Goal: Task Accomplishment & Management: Manage account settings

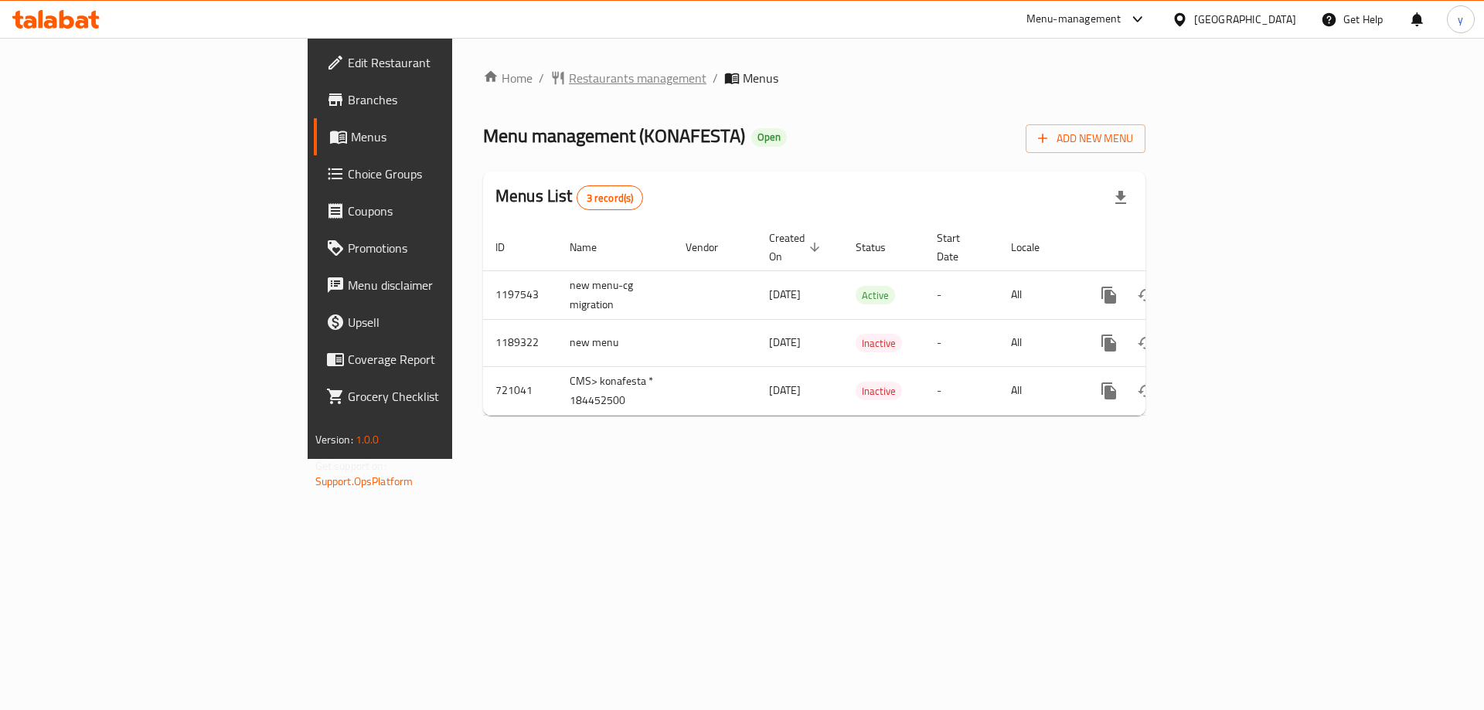
click at [569, 83] on span "Restaurants management" at bounding box center [638, 78] width 138 height 19
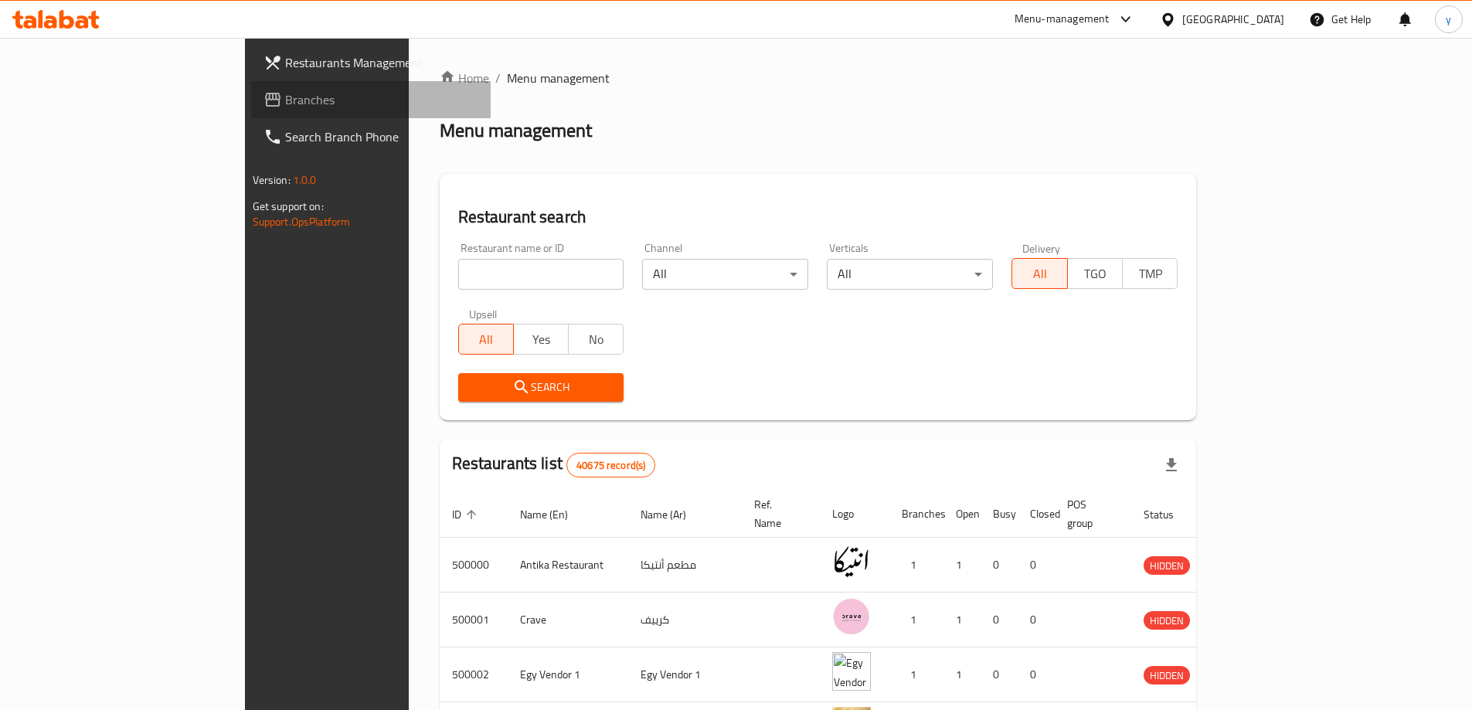
click at [285, 93] on span "Branches" at bounding box center [381, 99] width 193 height 19
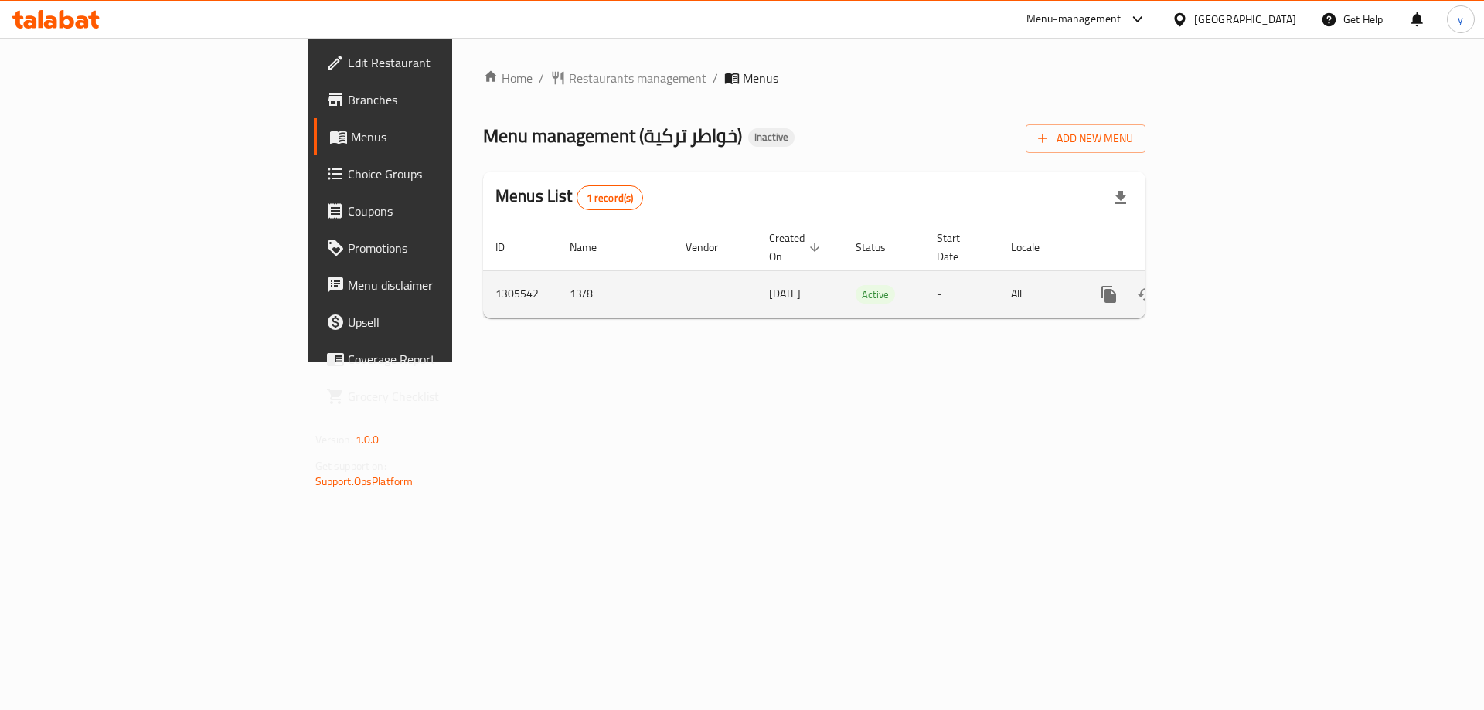
click at [1229, 285] on icon "enhanced table" at bounding box center [1220, 294] width 19 height 19
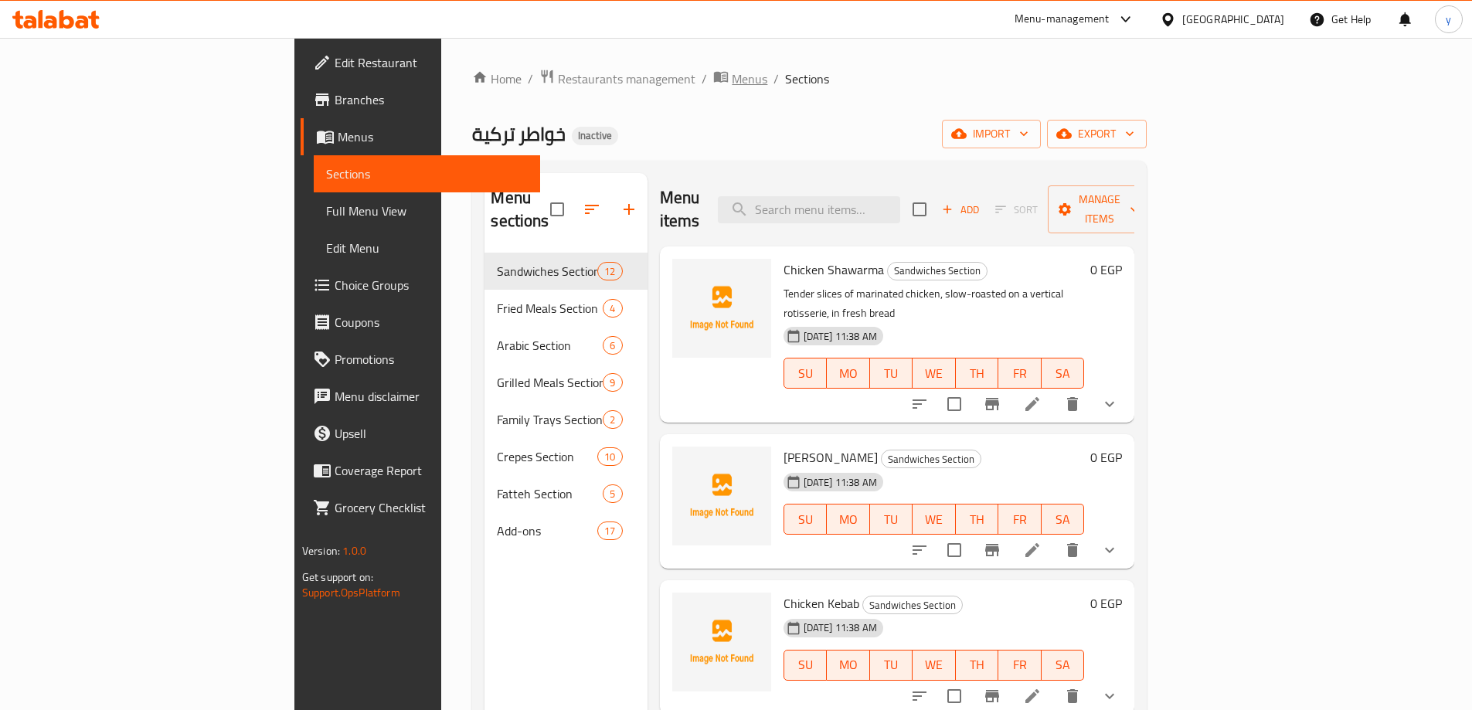
click at [732, 76] on span "Menus" at bounding box center [750, 79] width 36 height 19
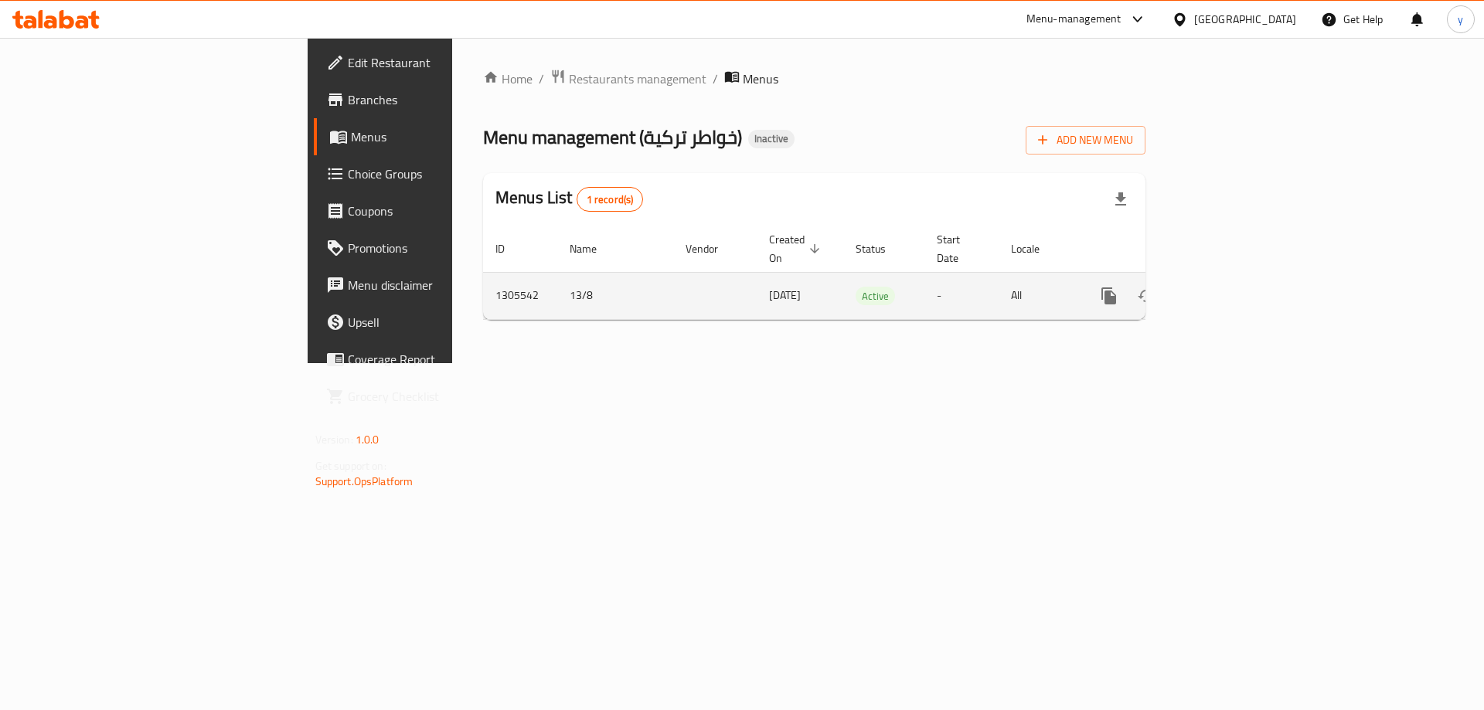
click at [1188, 289] on icon "enhanced table" at bounding box center [1183, 296] width 11 height 14
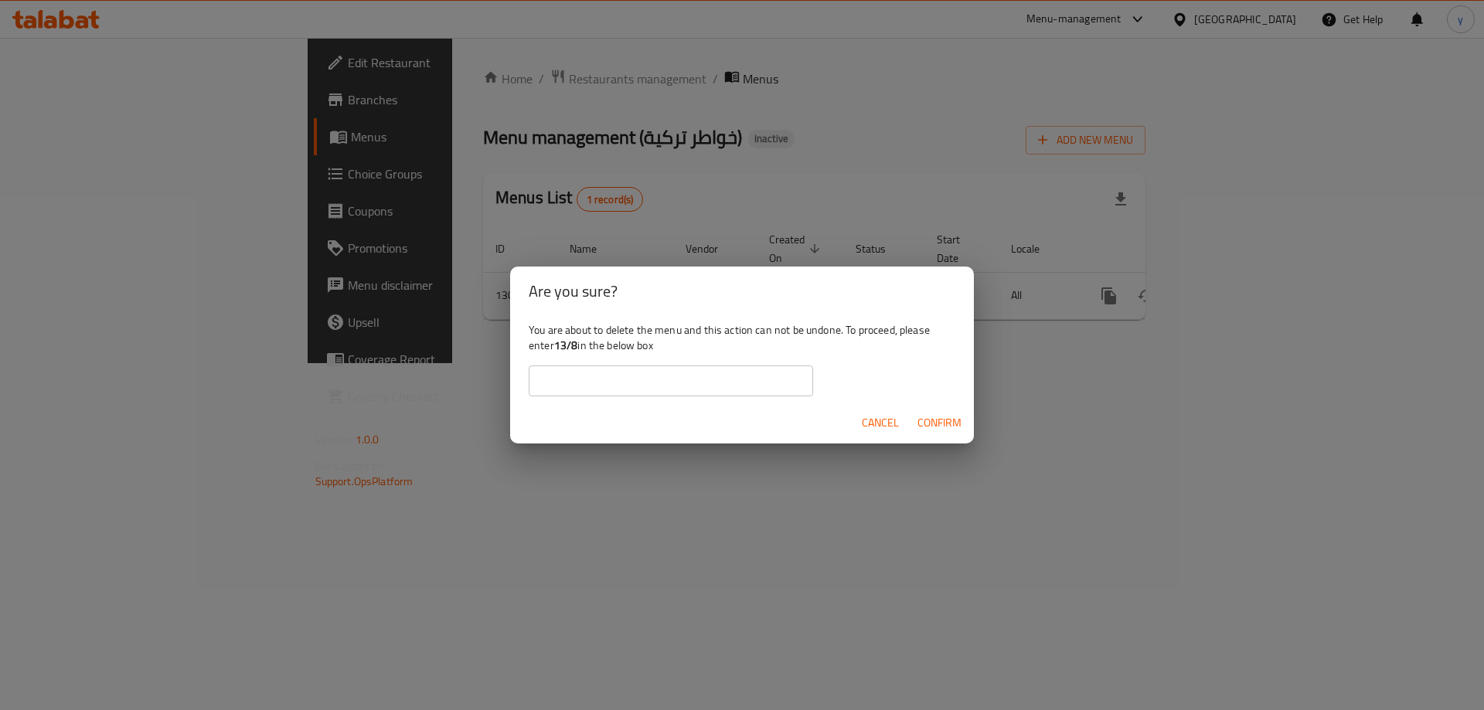
click at [702, 395] on input "text" at bounding box center [671, 380] width 284 height 31
type input "13/8"
click at [945, 421] on span "Confirm" at bounding box center [939, 422] width 44 height 19
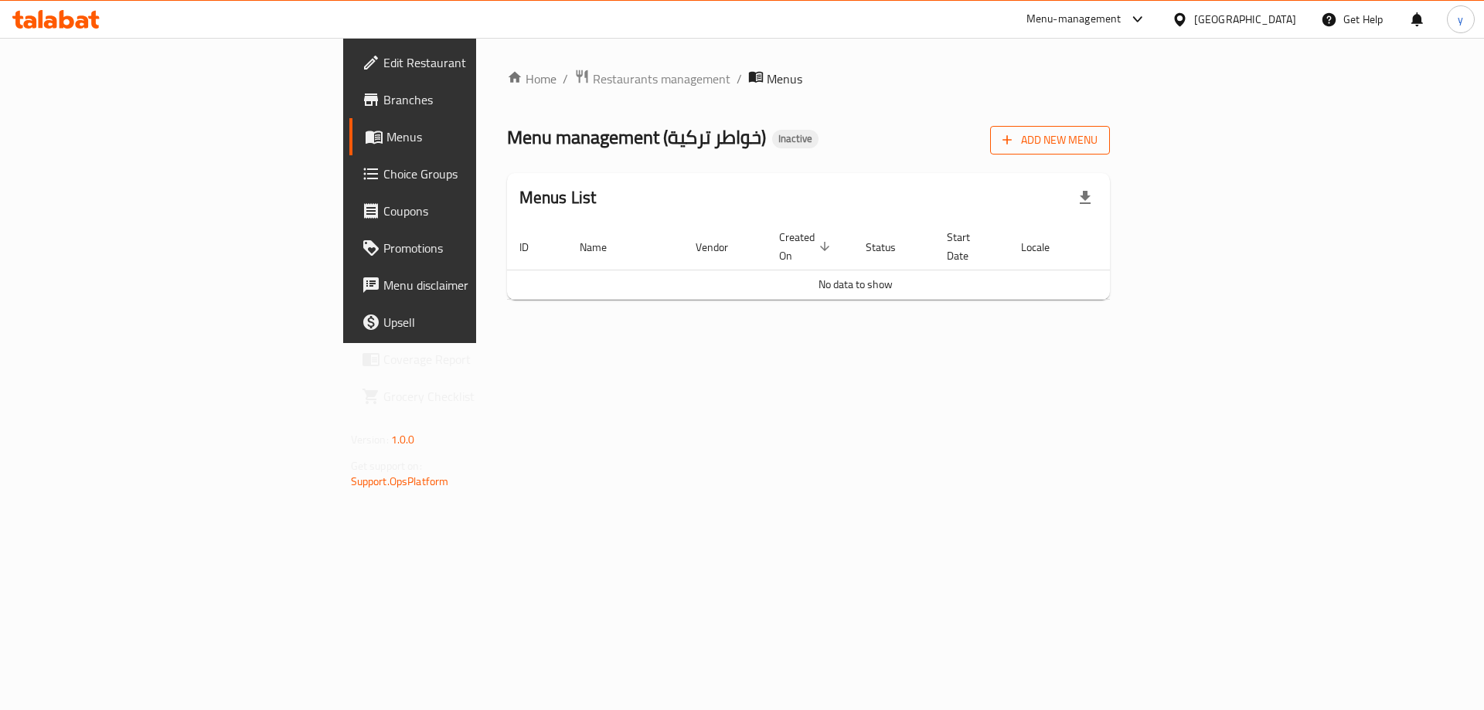
click at [1097, 132] on span "Add New Menu" at bounding box center [1049, 140] width 95 height 19
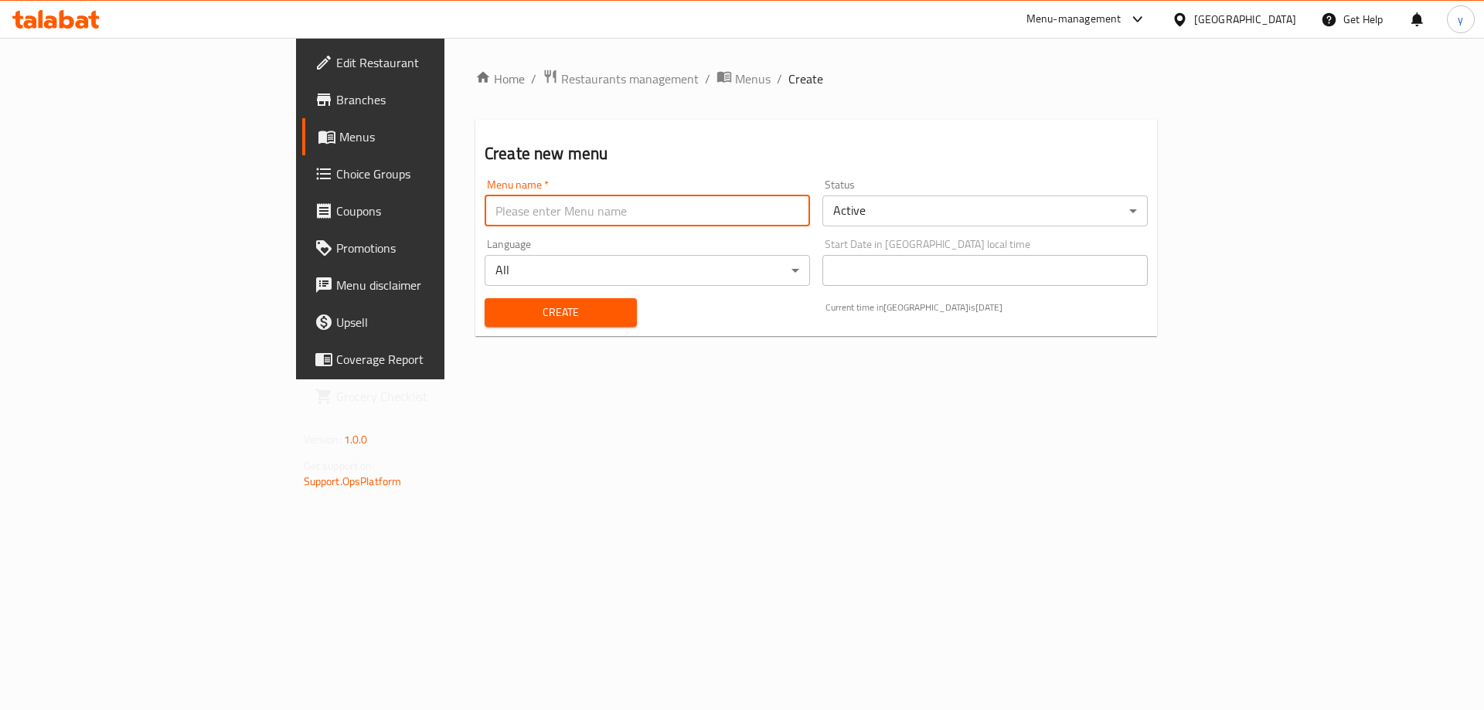
click at [678, 205] on input "text" at bounding box center [646, 210] width 325 height 31
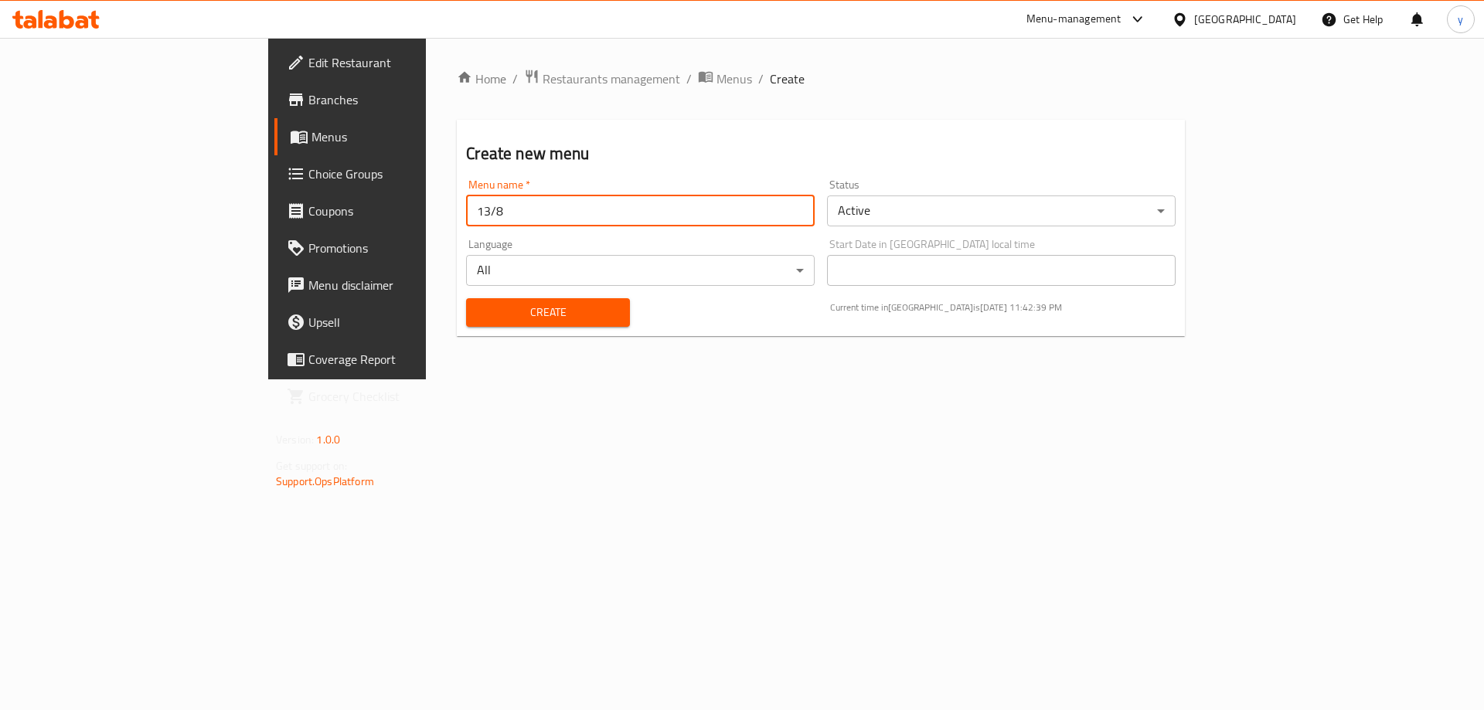
type input "13/8"
click at [466, 298] on button "Create" at bounding box center [547, 312] width 163 height 29
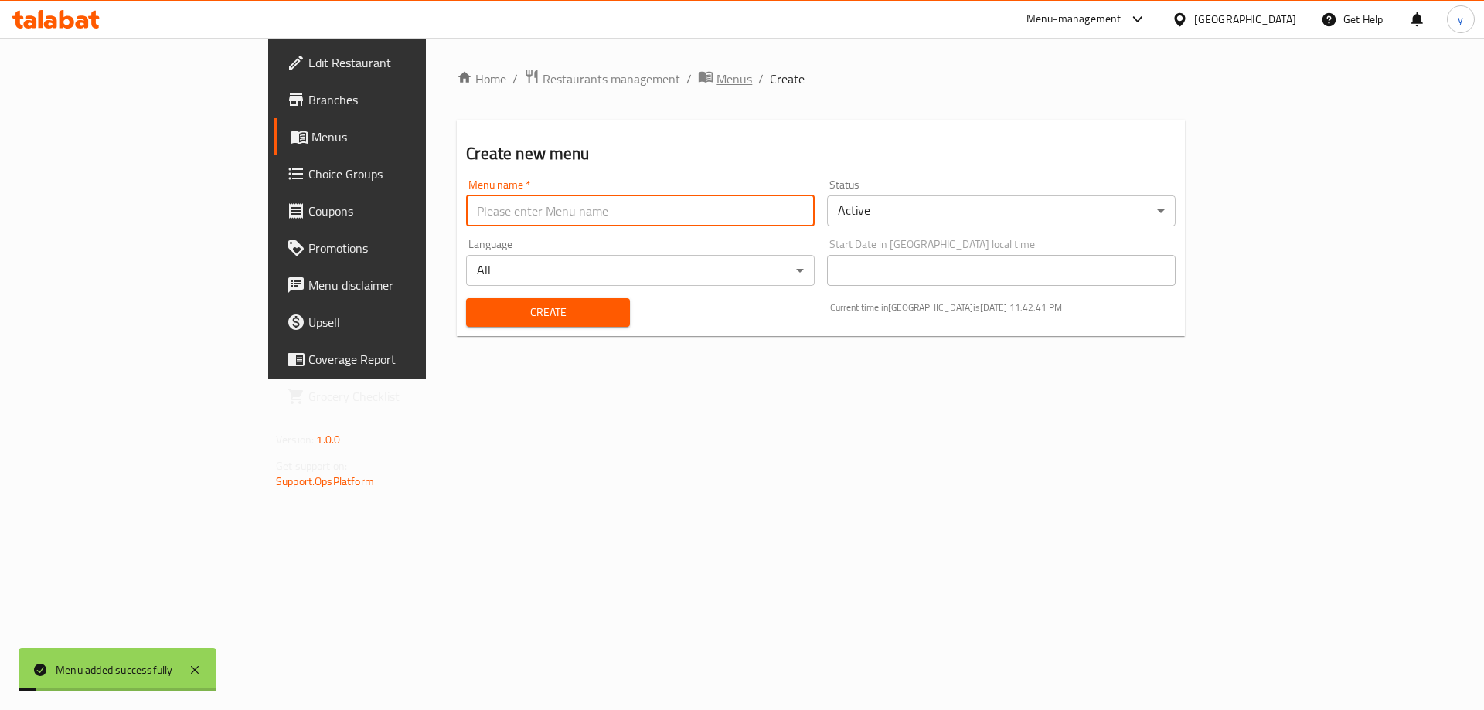
click at [716, 76] on span "Menus" at bounding box center [734, 79] width 36 height 19
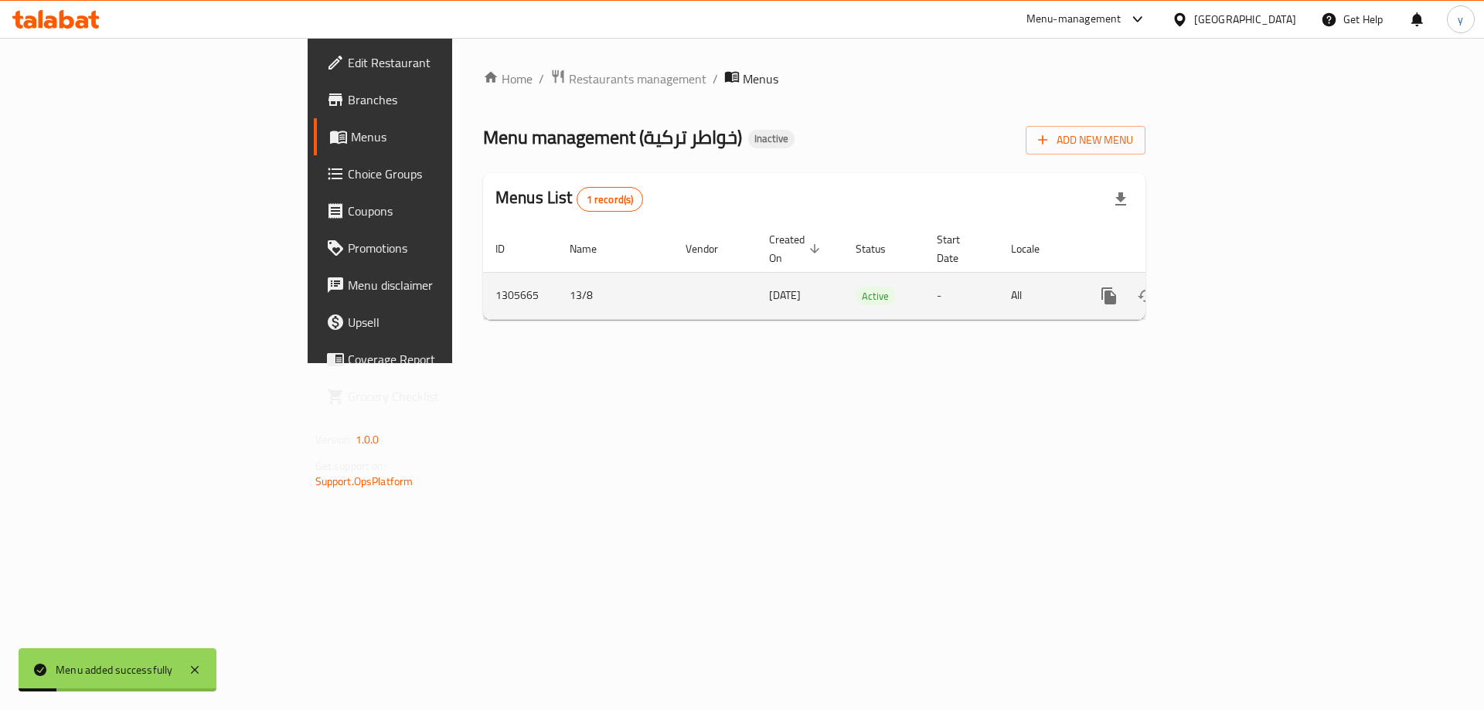
click at [1229, 287] on icon "enhanced table" at bounding box center [1220, 296] width 19 height 19
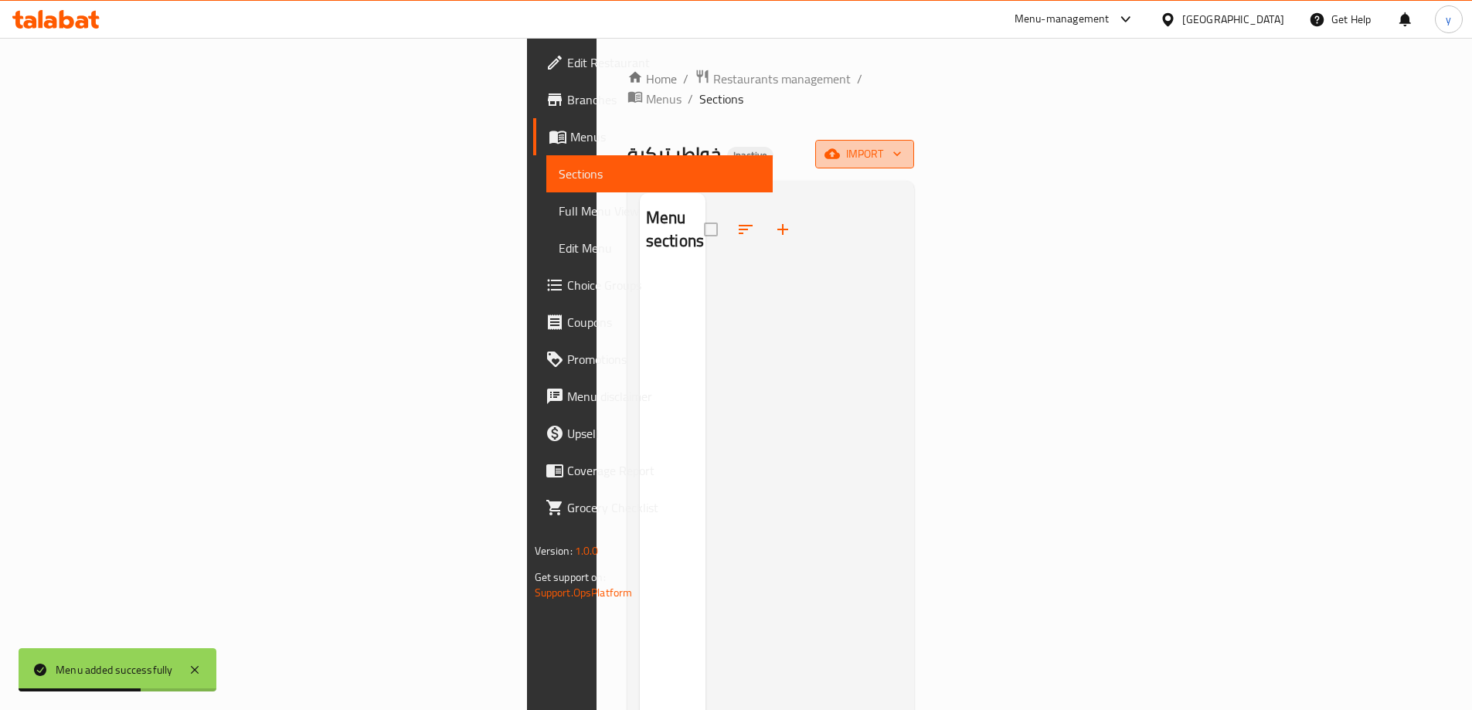
click at [902, 144] on span "import" at bounding box center [865, 153] width 74 height 19
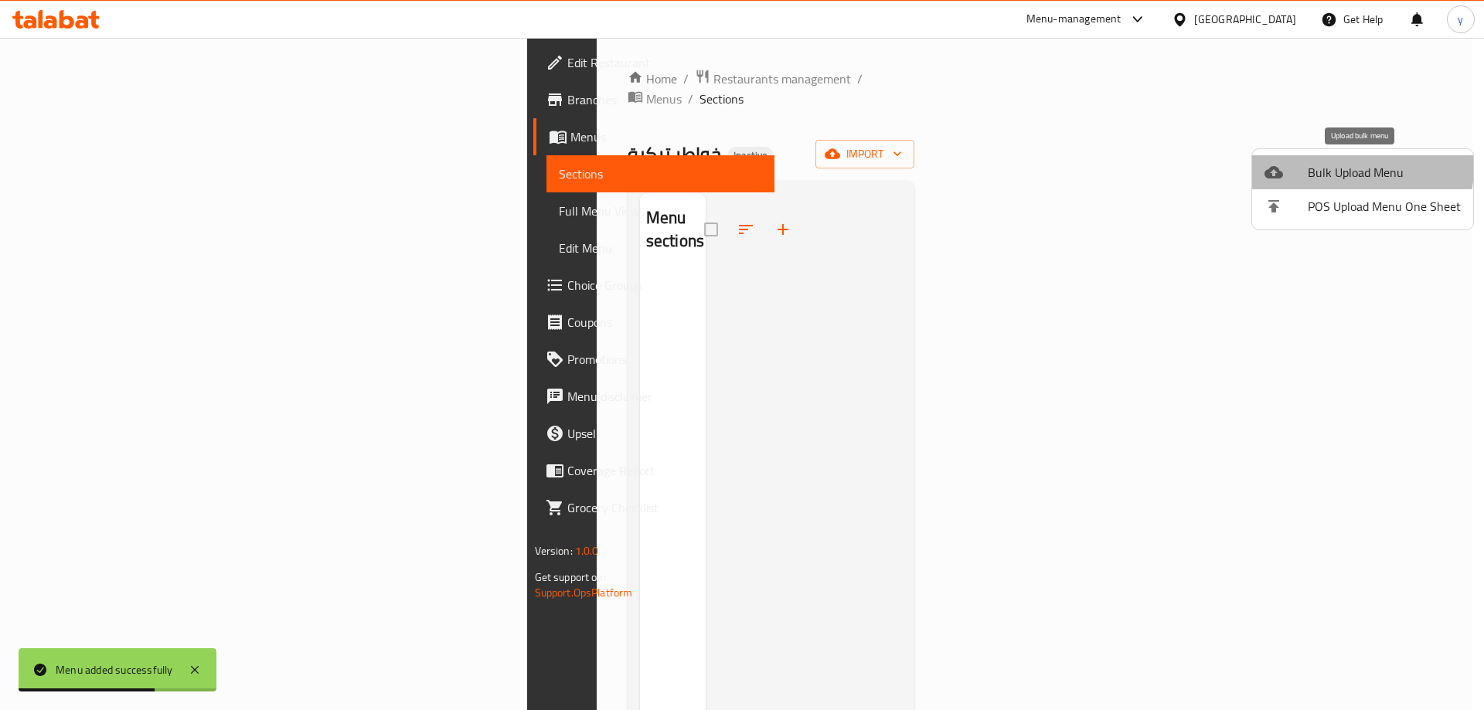
click at [1332, 166] on span "Bulk Upload Menu" at bounding box center [1383, 172] width 153 height 19
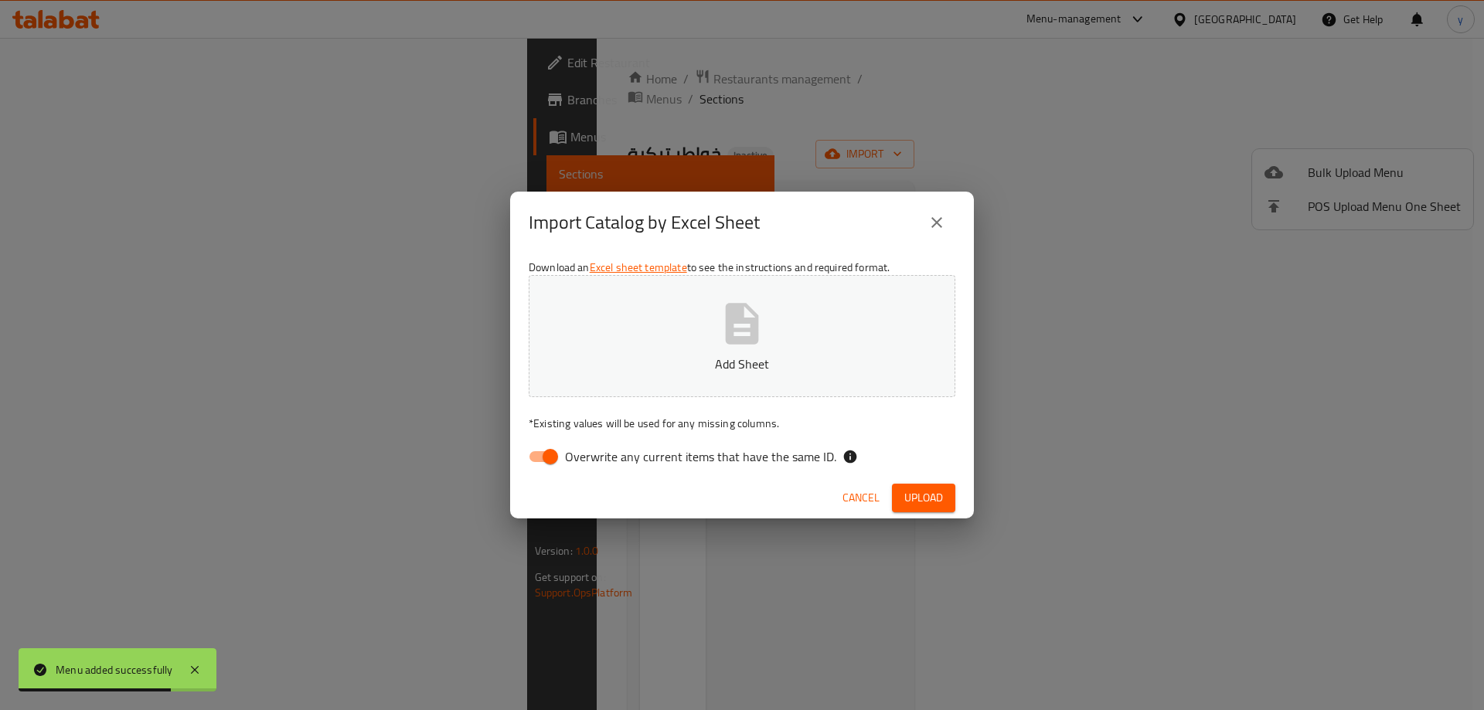
click at [787, 360] on p "Add Sheet" at bounding box center [741, 364] width 379 height 19
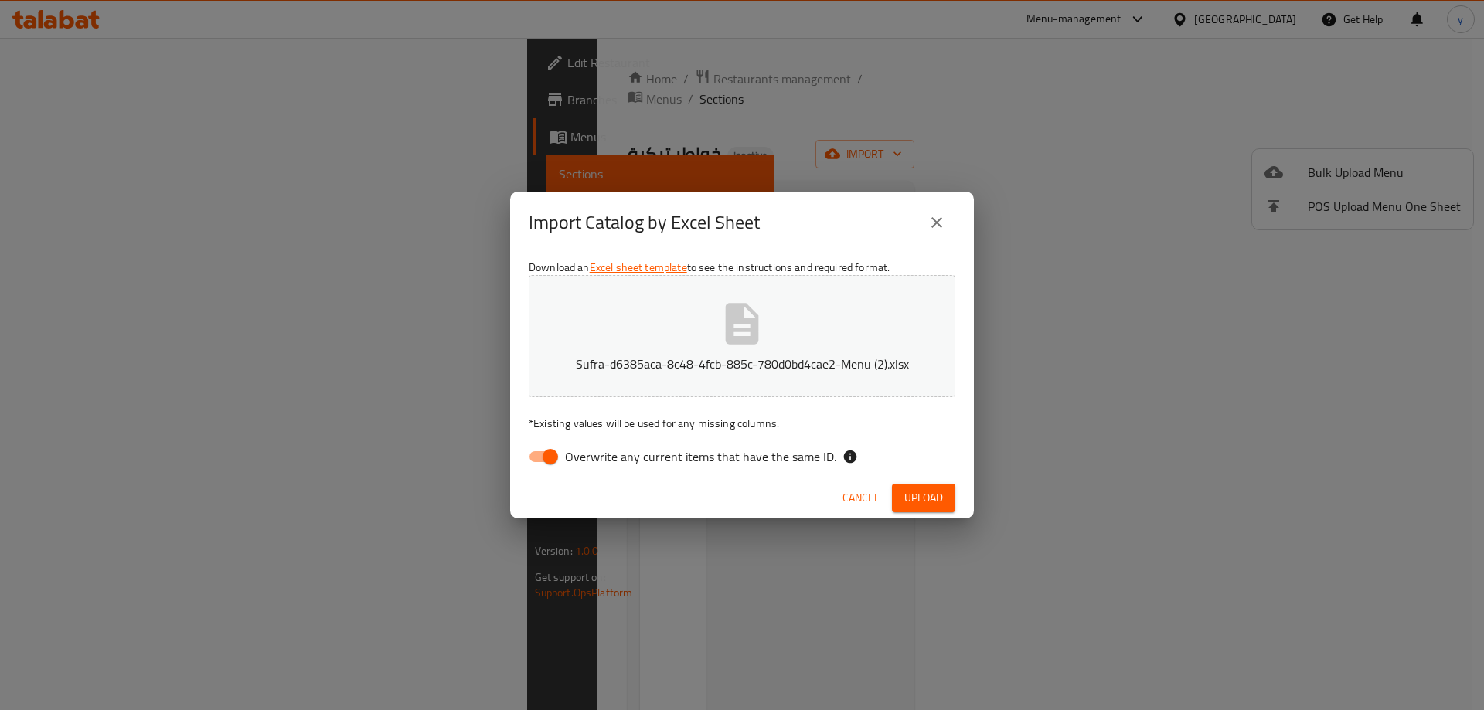
click at [537, 457] on input "Overwrite any current items that have the same ID." at bounding box center [550, 456] width 88 height 29
checkbox input "false"
click at [930, 497] on span "Upload" at bounding box center [923, 497] width 39 height 19
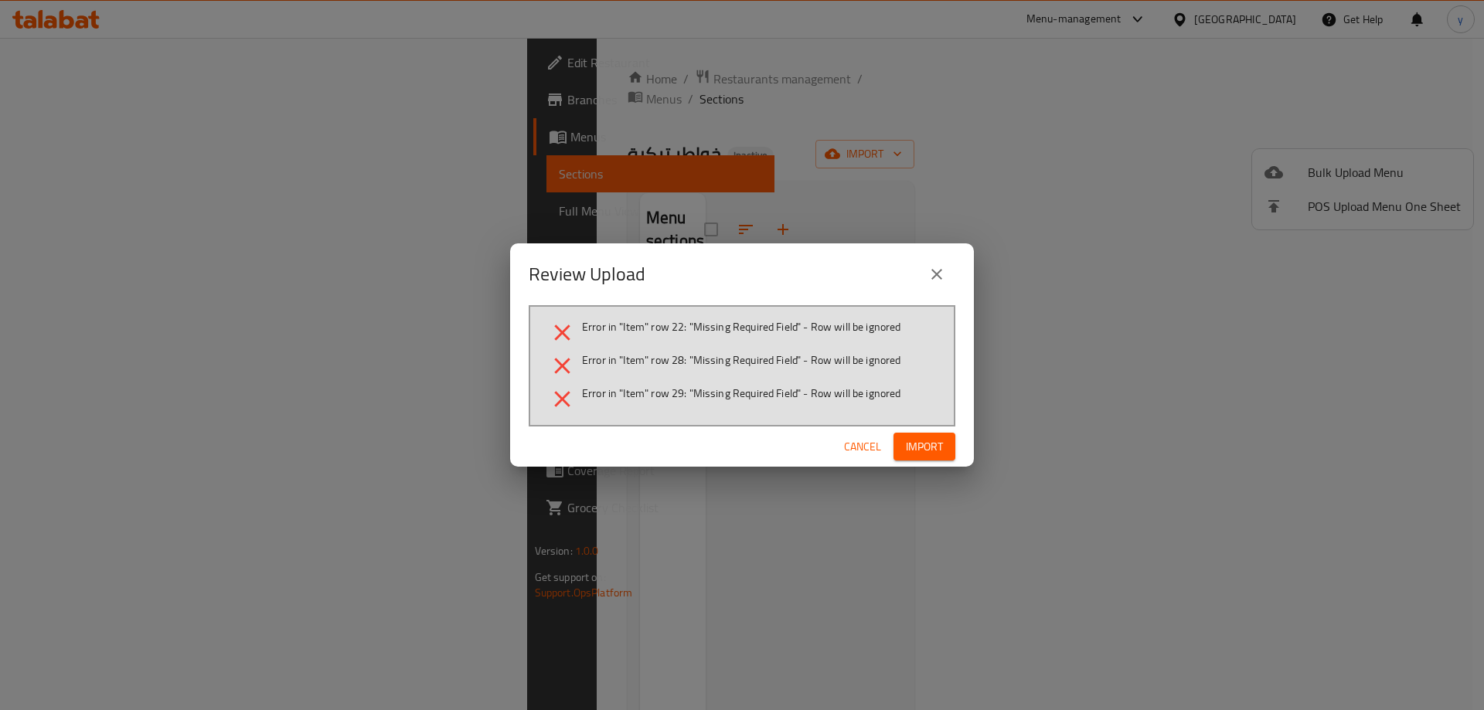
click at [915, 441] on span "Import" at bounding box center [924, 446] width 37 height 19
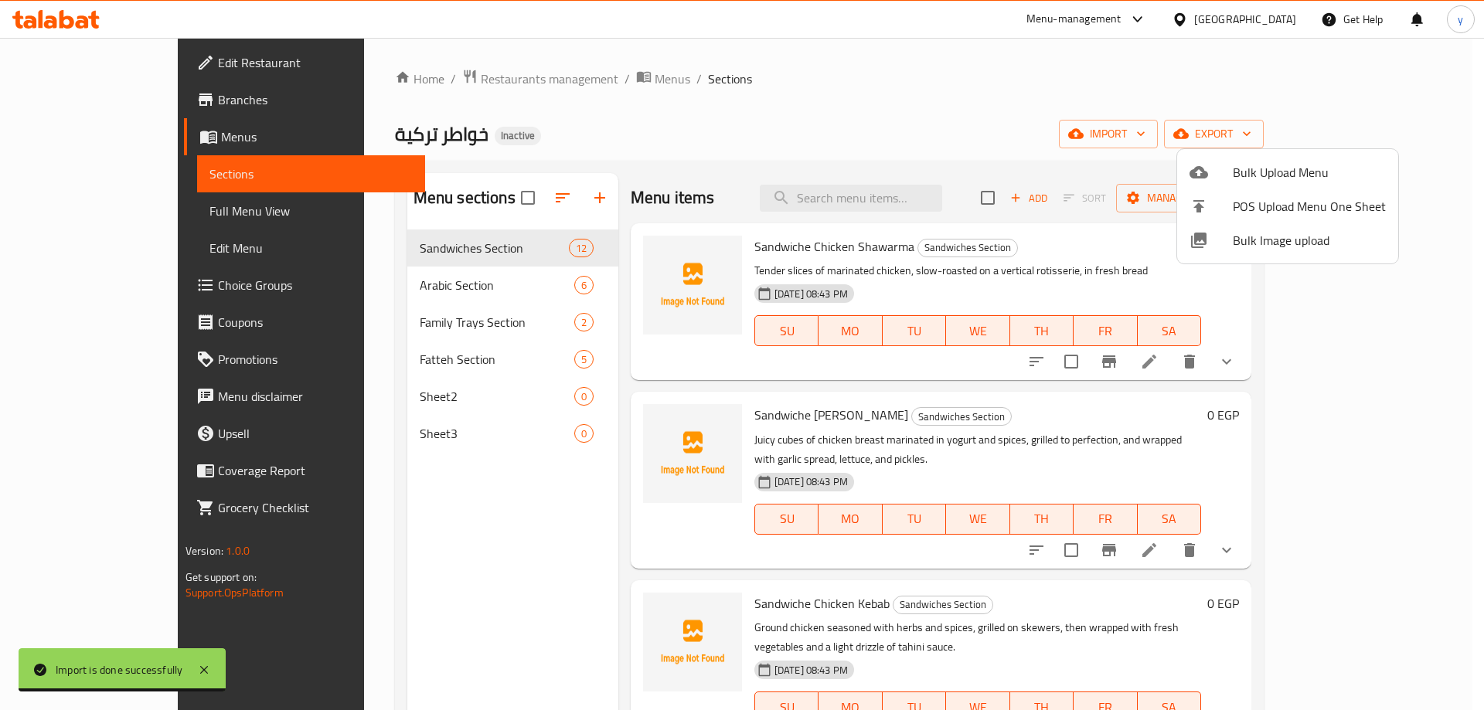
click at [1339, 88] on div at bounding box center [742, 355] width 1484 height 710
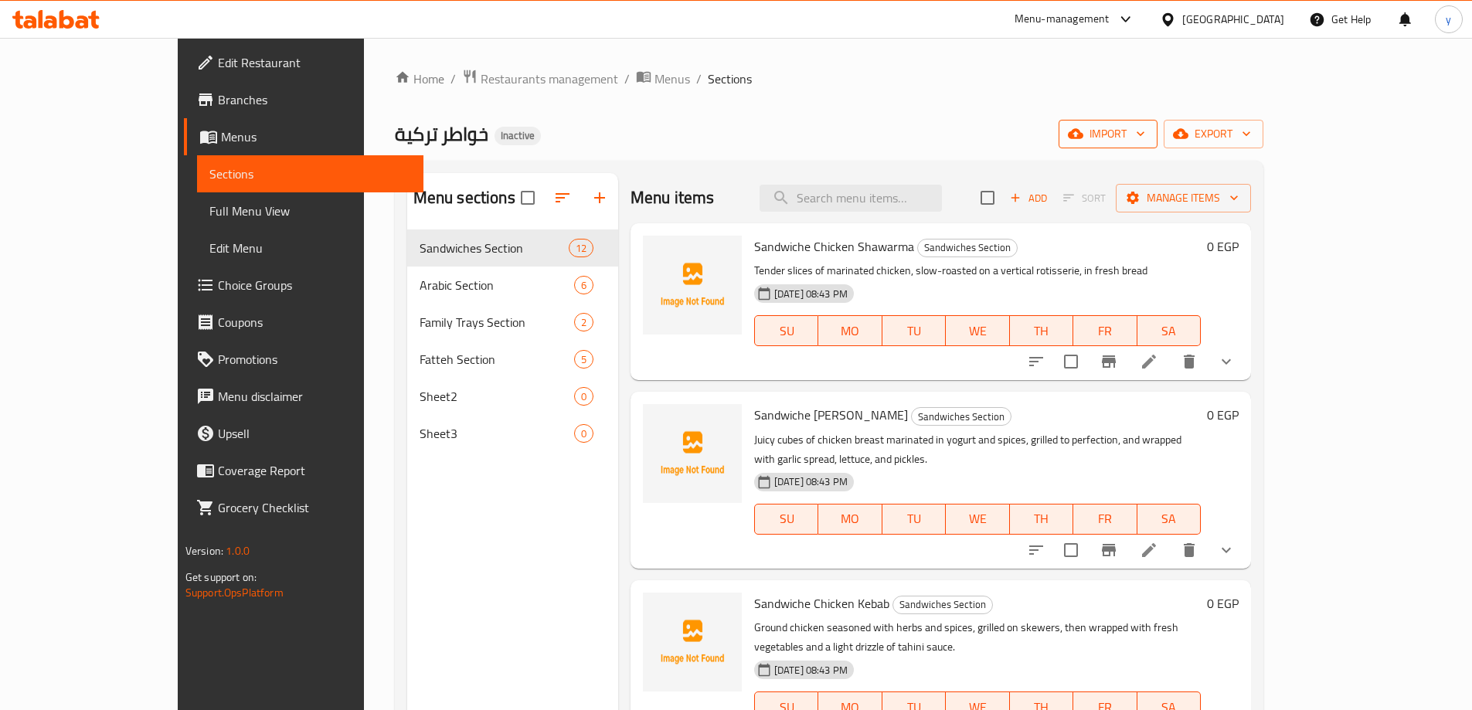
click at [1145, 130] on span "import" at bounding box center [1108, 133] width 74 height 19
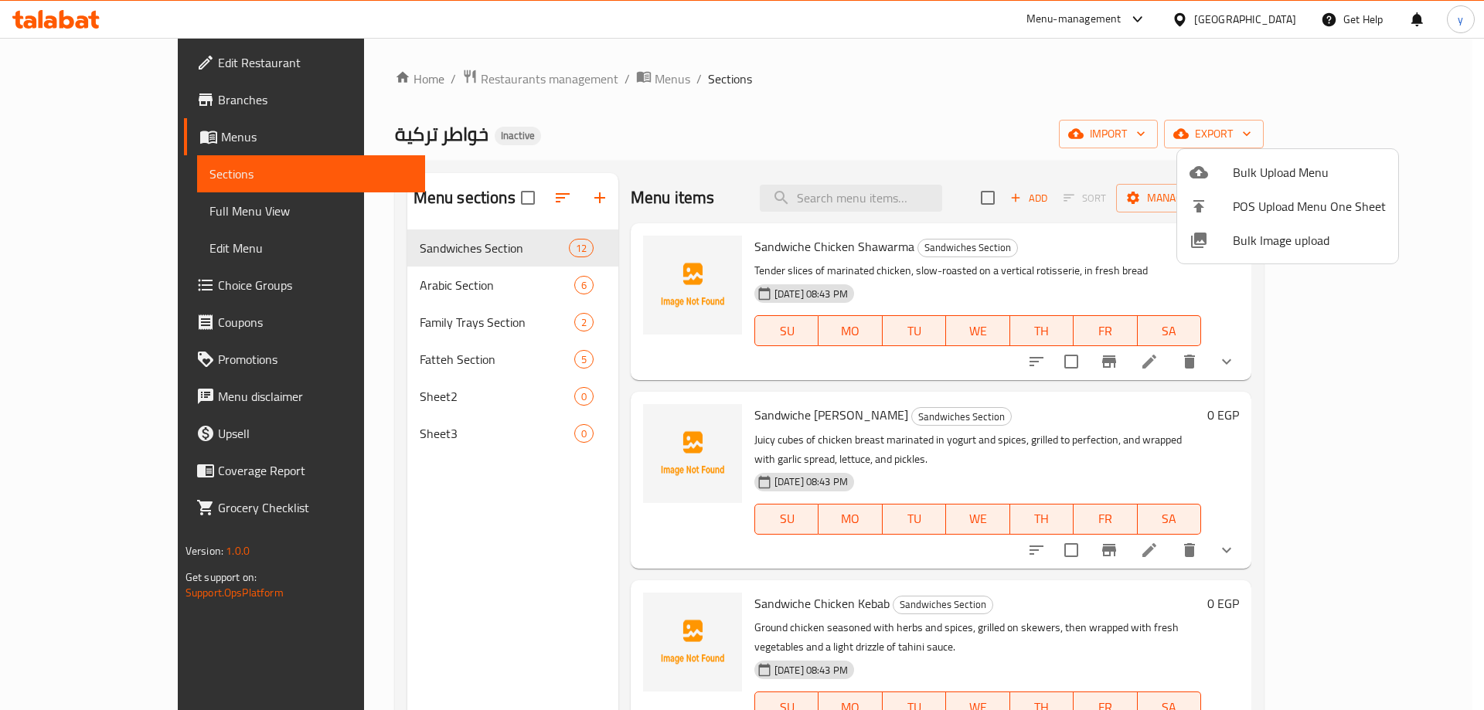
click at [1390, 106] on div at bounding box center [742, 355] width 1484 height 710
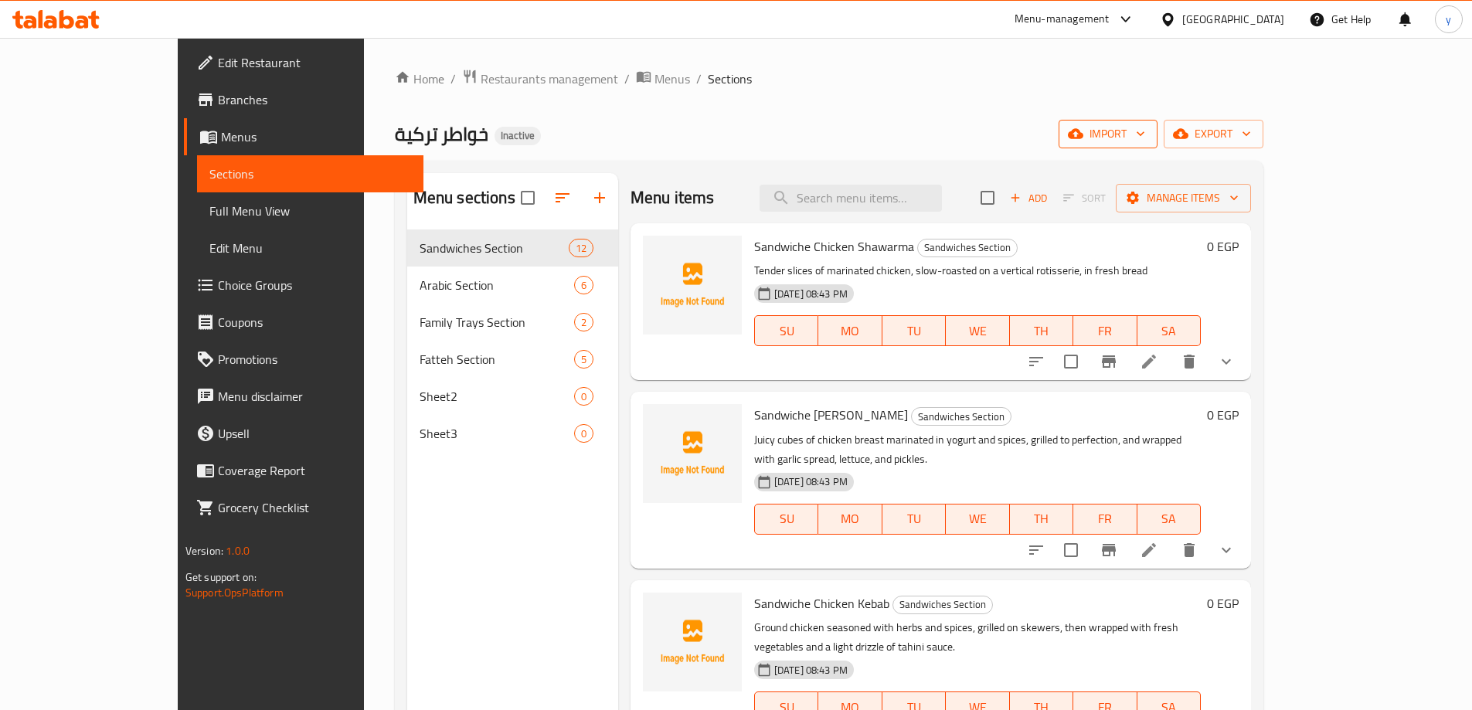
click at [1145, 126] on span "import" at bounding box center [1108, 133] width 74 height 19
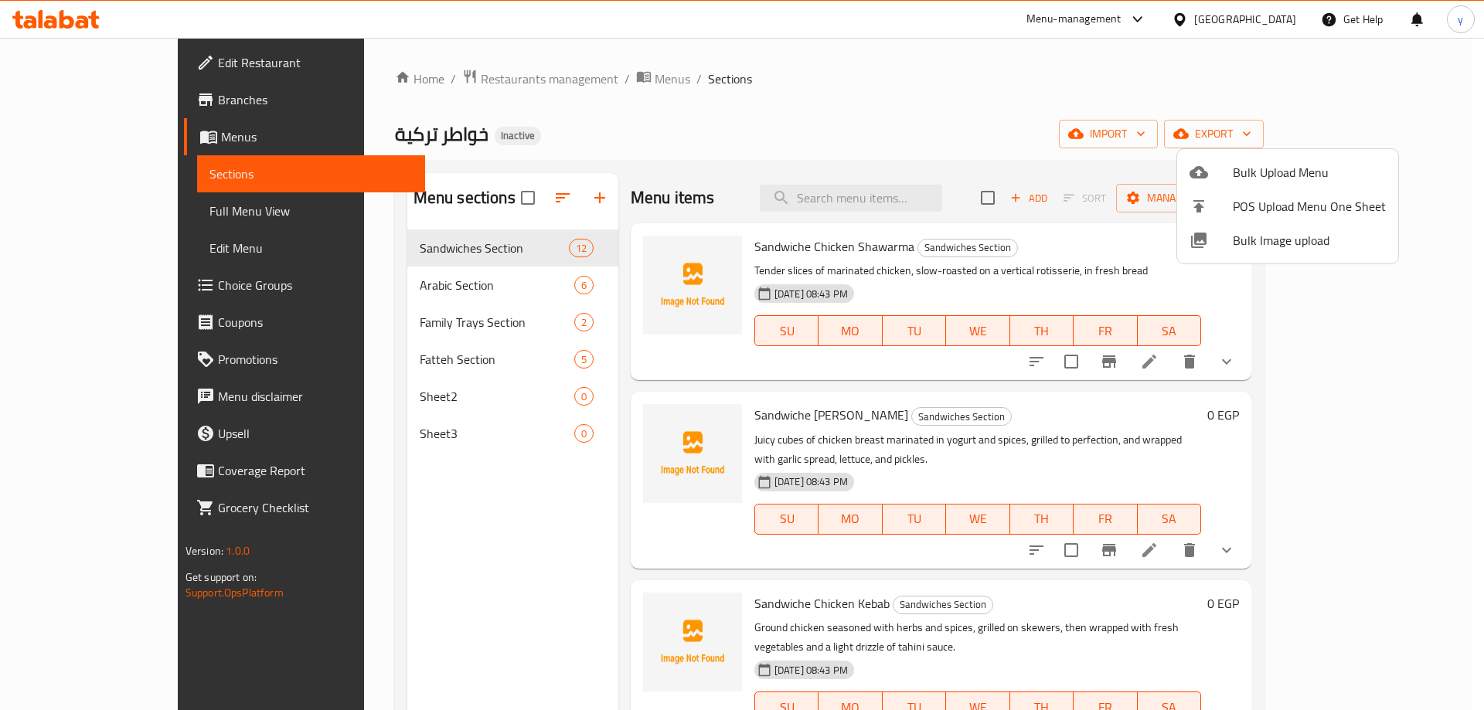
click at [1304, 167] on span "Bulk Upload Menu" at bounding box center [1308, 172] width 153 height 19
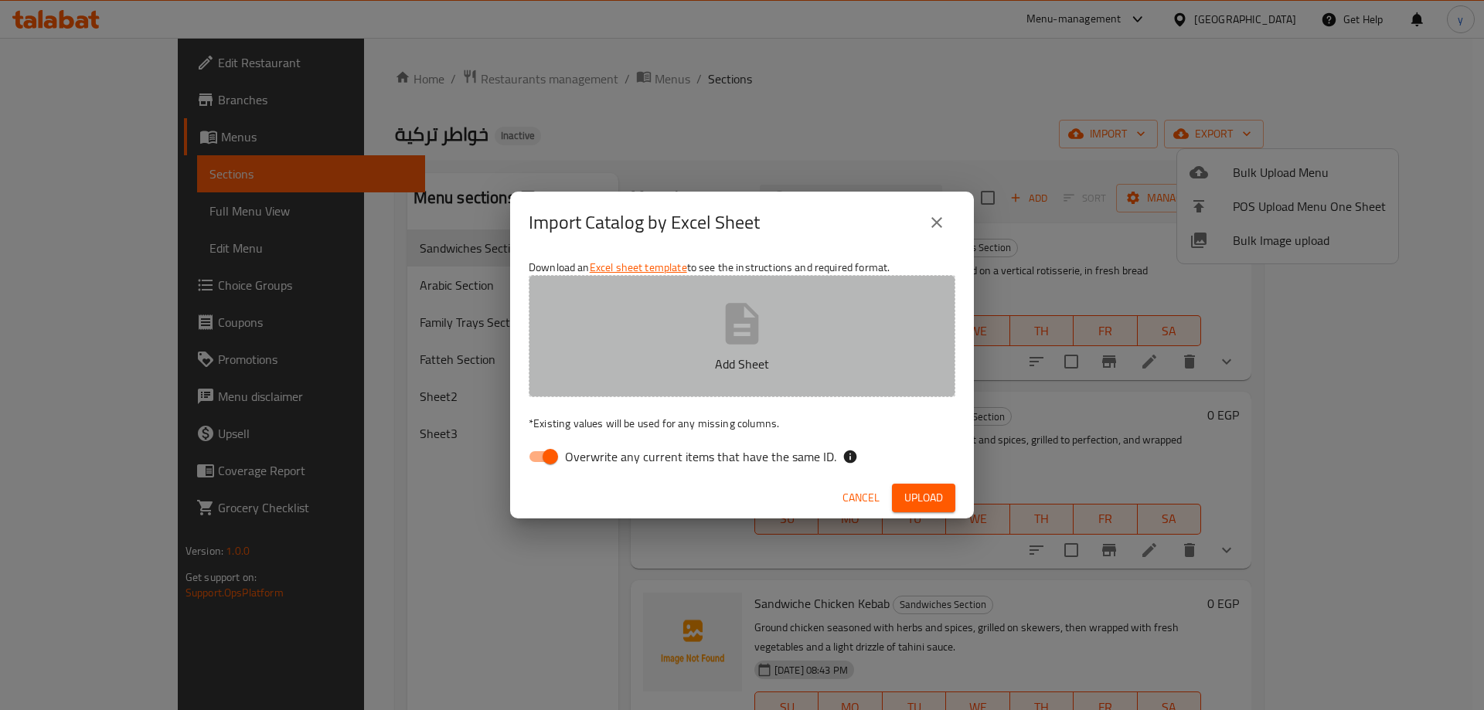
click at [750, 358] on p "Add Sheet" at bounding box center [741, 364] width 379 height 19
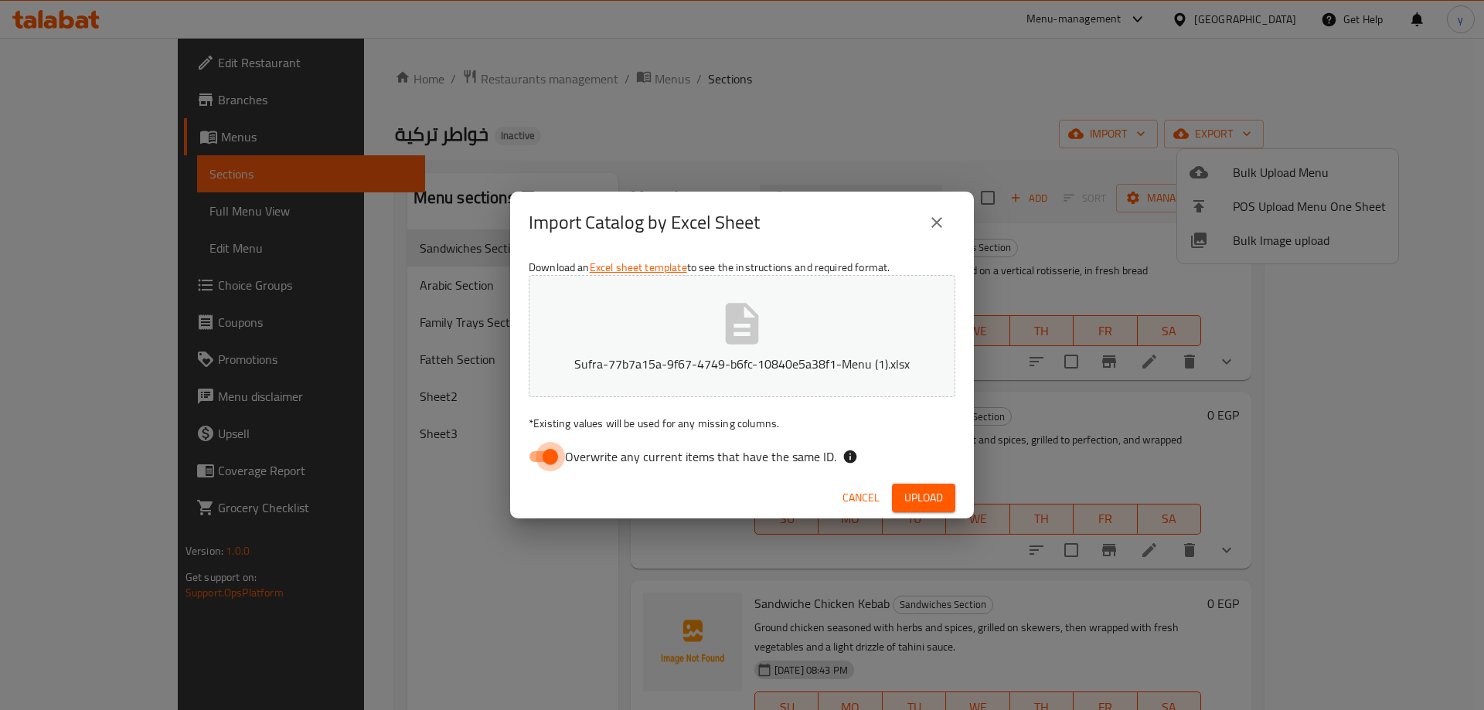
click at [556, 453] on input "Overwrite any current items that have the same ID." at bounding box center [550, 456] width 88 height 29
checkbox input "false"
click at [904, 495] on span "Upload" at bounding box center [923, 497] width 39 height 19
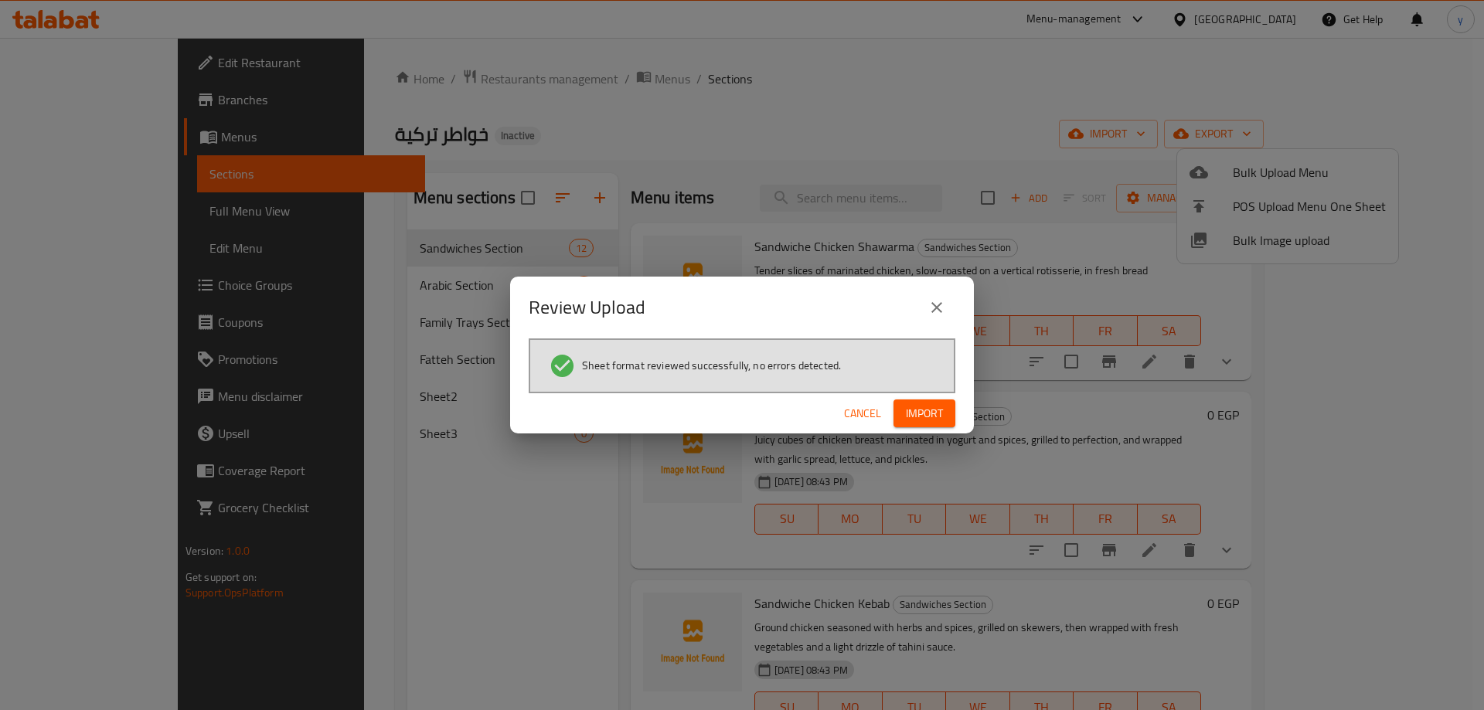
click at [923, 420] on span "Import" at bounding box center [924, 413] width 37 height 19
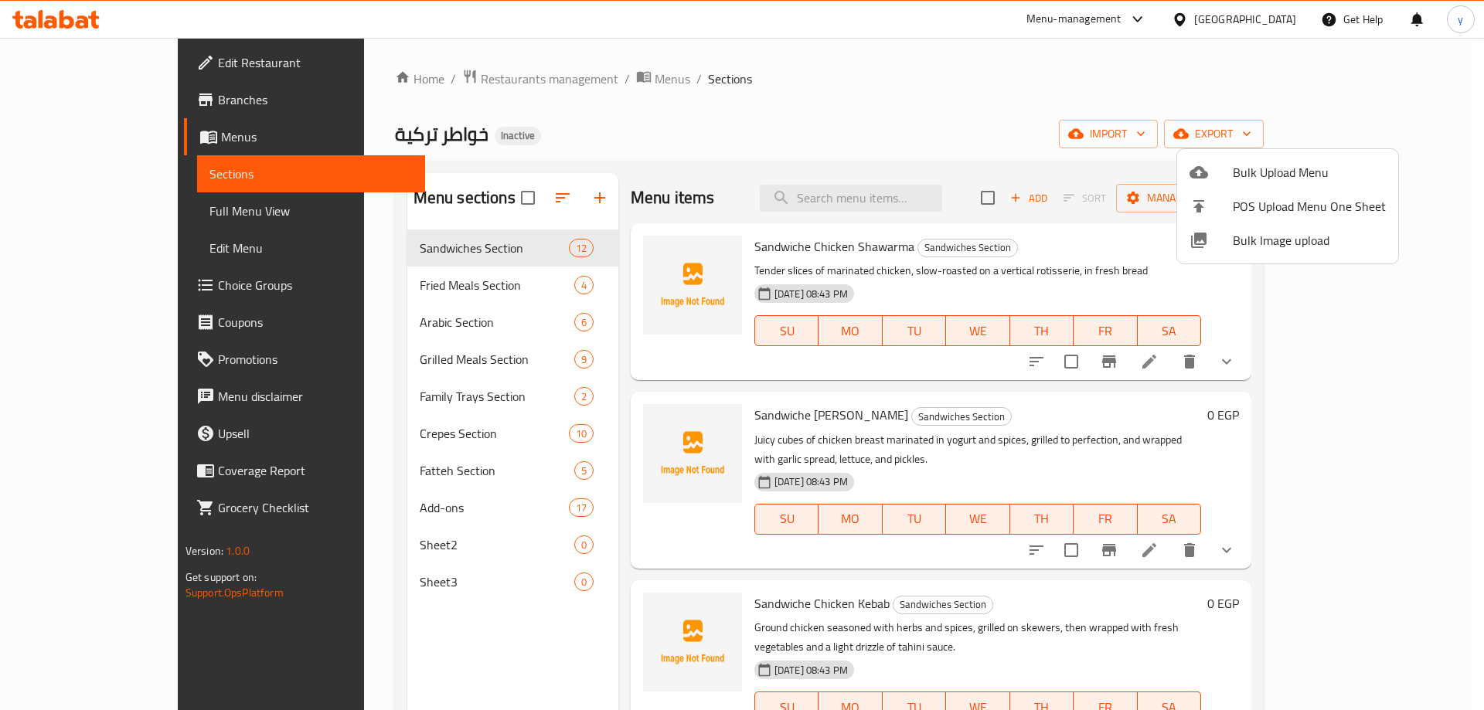
click at [443, 539] on div at bounding box center [742, 355] width 1484 height 710
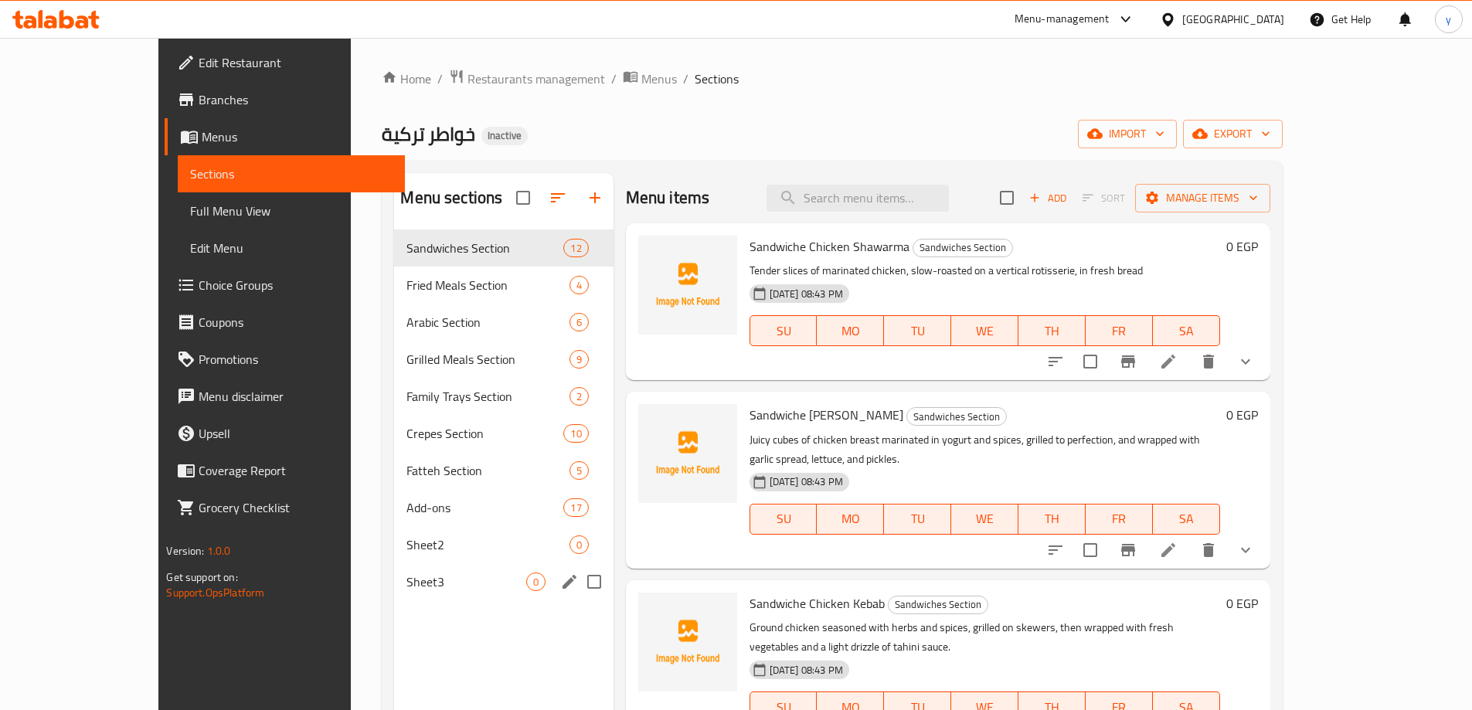
click at [578, 583] on input "Menu sections" at bounding box center [594, 582] width 32 height 32
checkbox input "true"
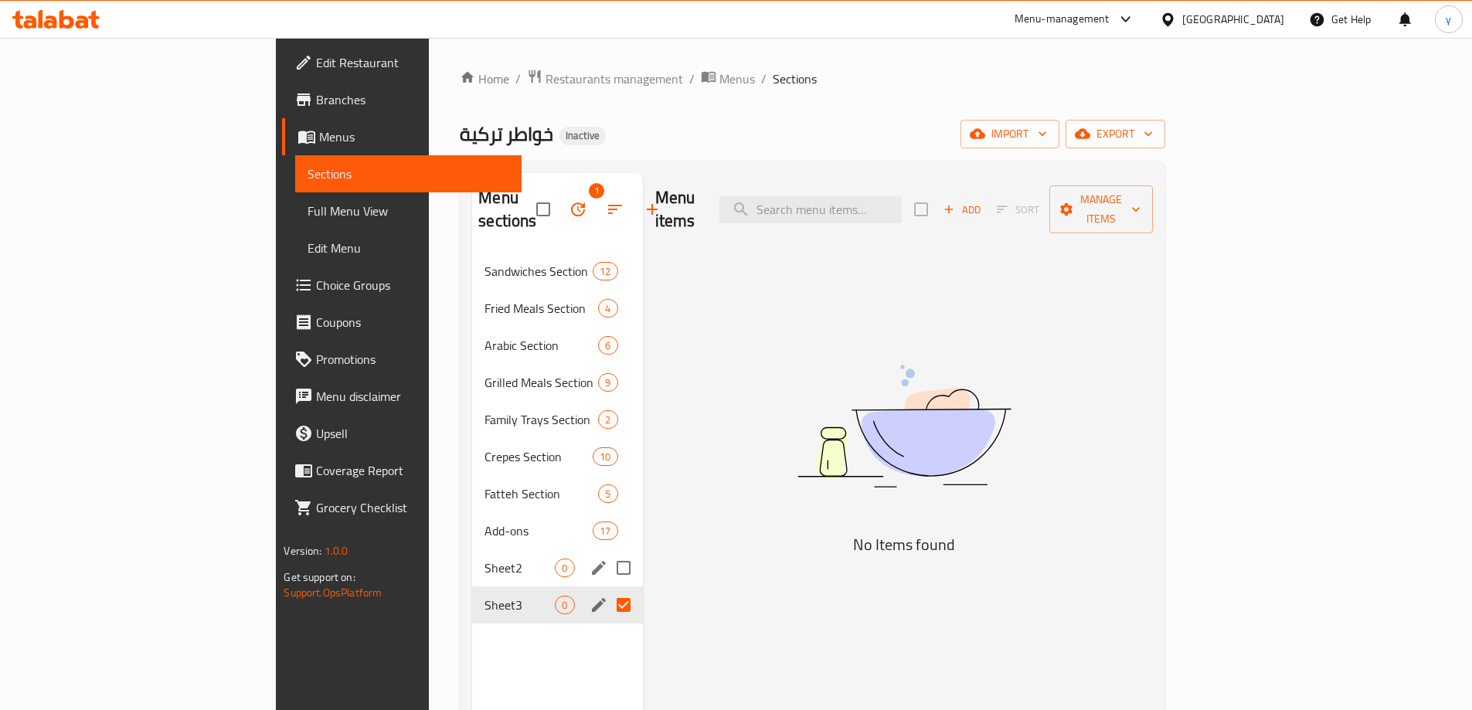
click at [607, 552] on input "Menu sections" at bounding box center [623, 568] width 32 height 32
checkbox input "true"
click at [571, 202] on icon "button" at bounding box center [578, 209] width 14 height 14
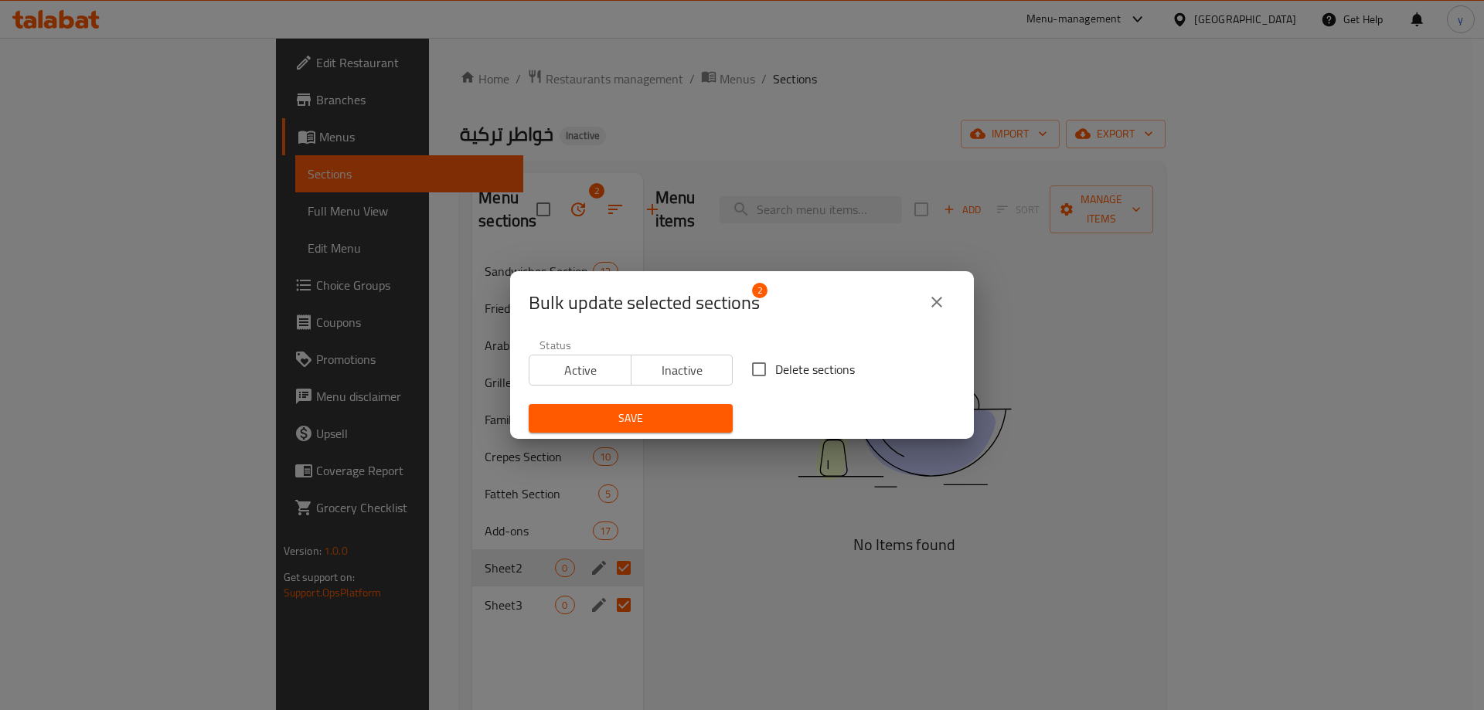
click at [767, 373] on input "Delete sections" at bounding box center [759, 369] width 32 height 32
checkbox input "true"
click at [580, 425] on span "Save" at bounding box center [630, 418] width 179 height 19
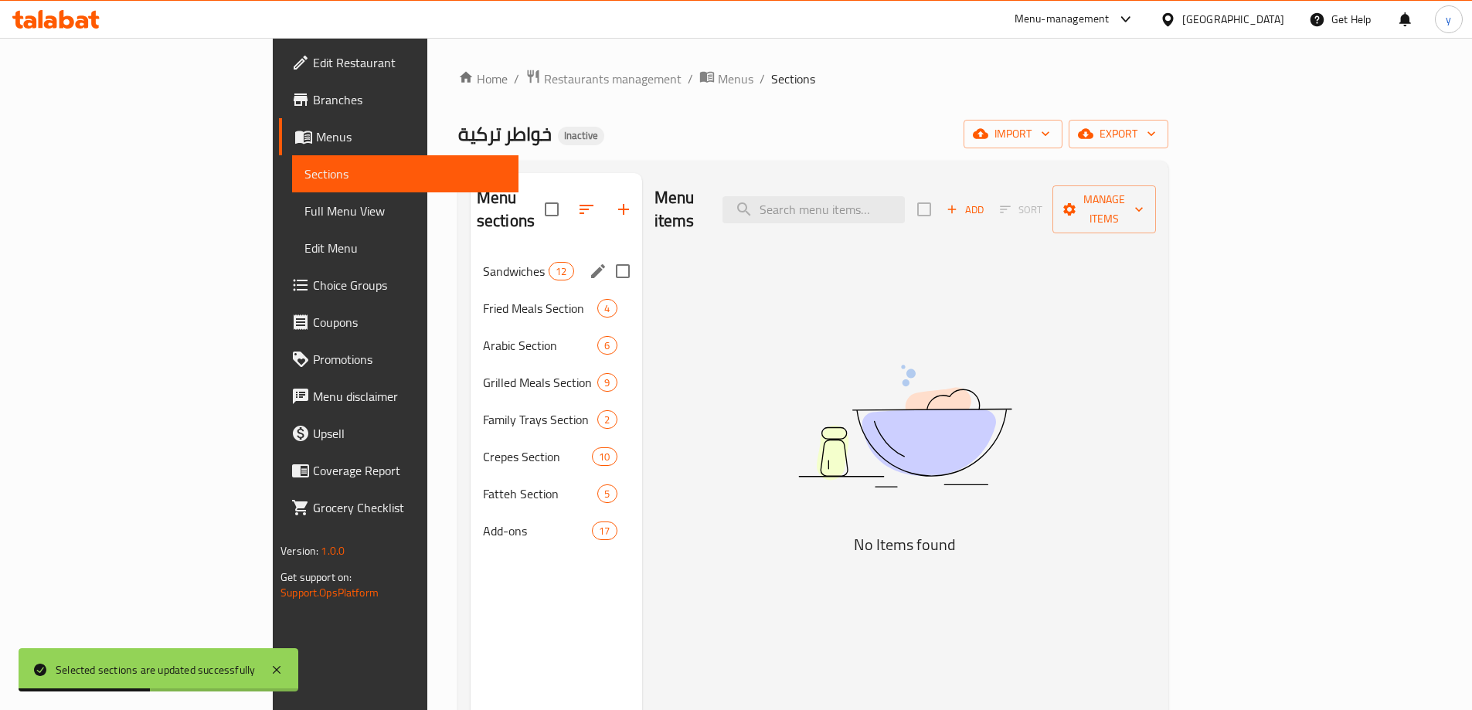
click at [471, 253] on div "Sandwiches Section 12" at bounding box center [557, 271] width 172 height 37
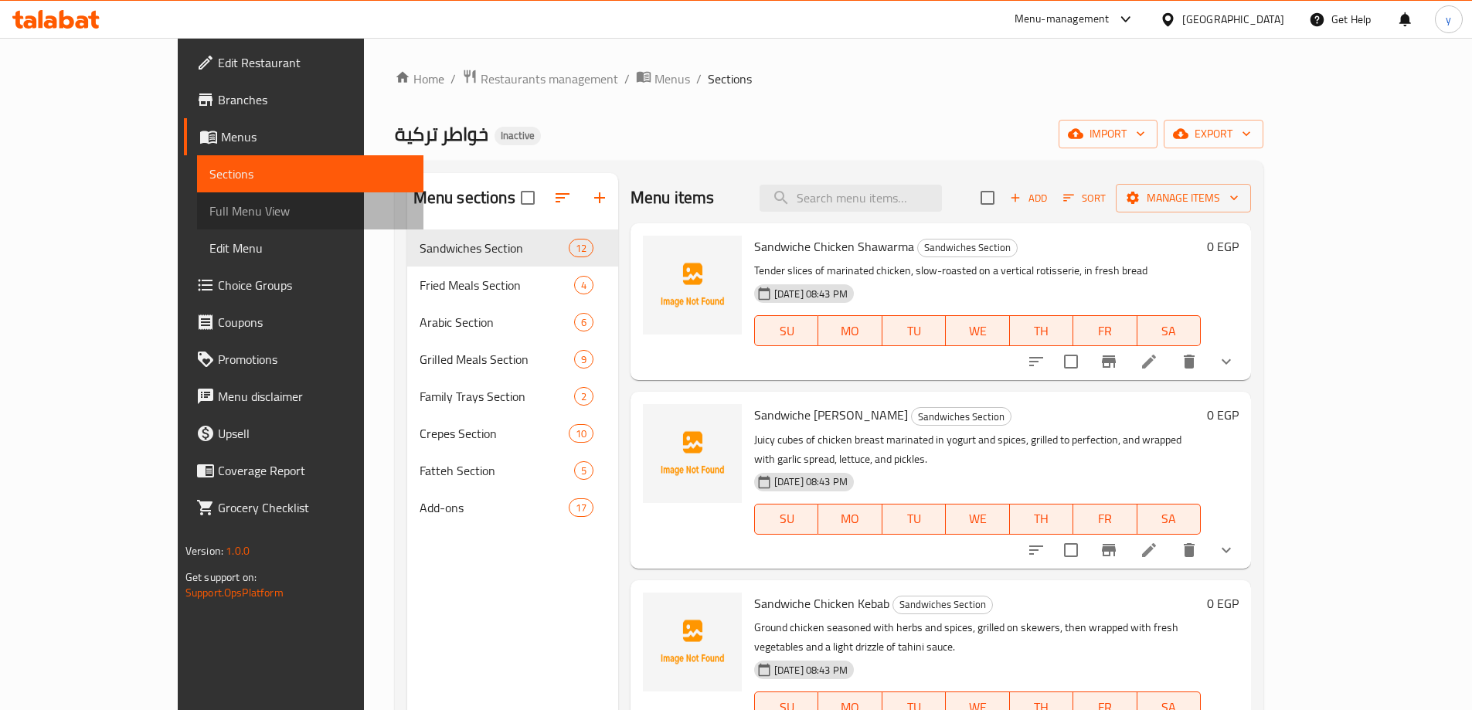
click at [209, 209] on span "Full Menu View" at bounding box center [310, 211] width 202 height 19
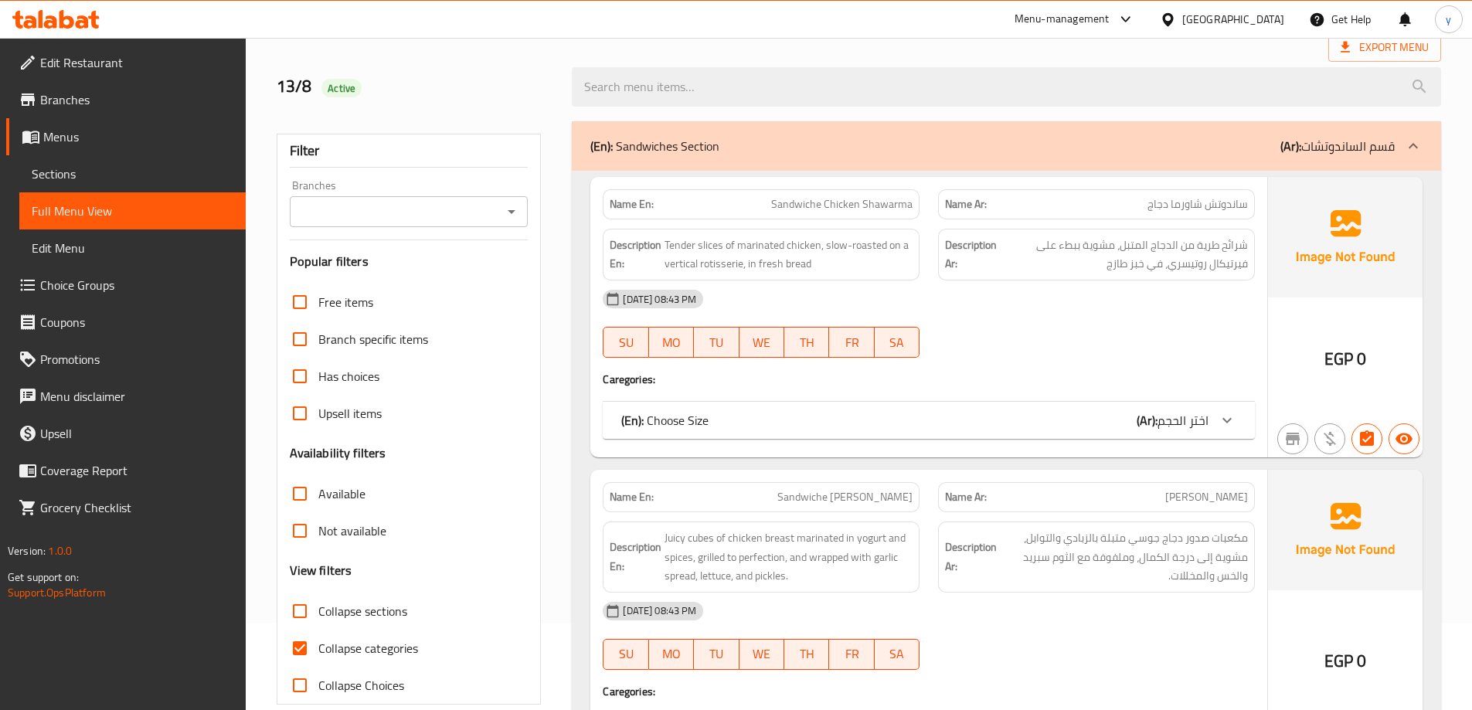
scroll to position [155, 0]
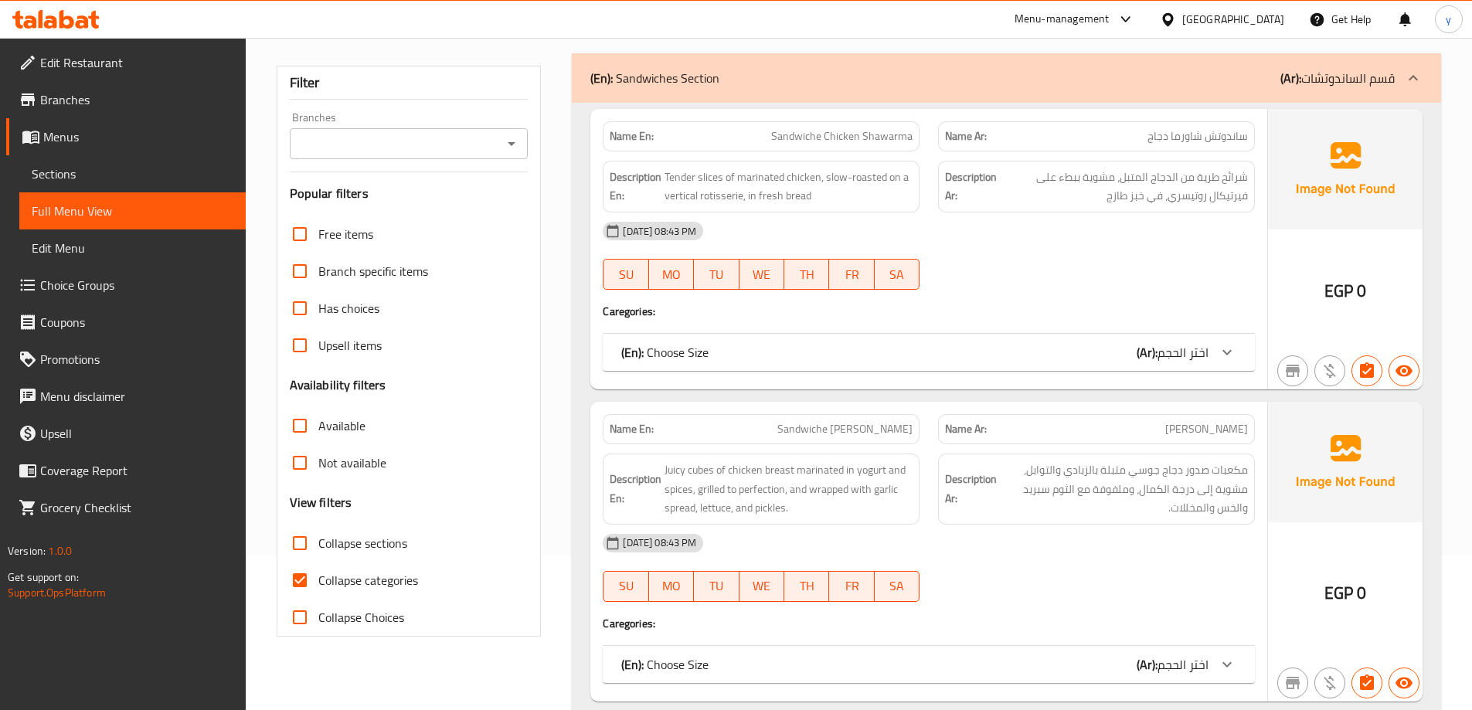
click at [401, 584] on span "Collapse categories" at bounding box center [368, 580] width 100 height 19
click at [318, 584] on input "Collapse categories" at bounding box center [299, 580] width 37 height 37
checkbox input "false"
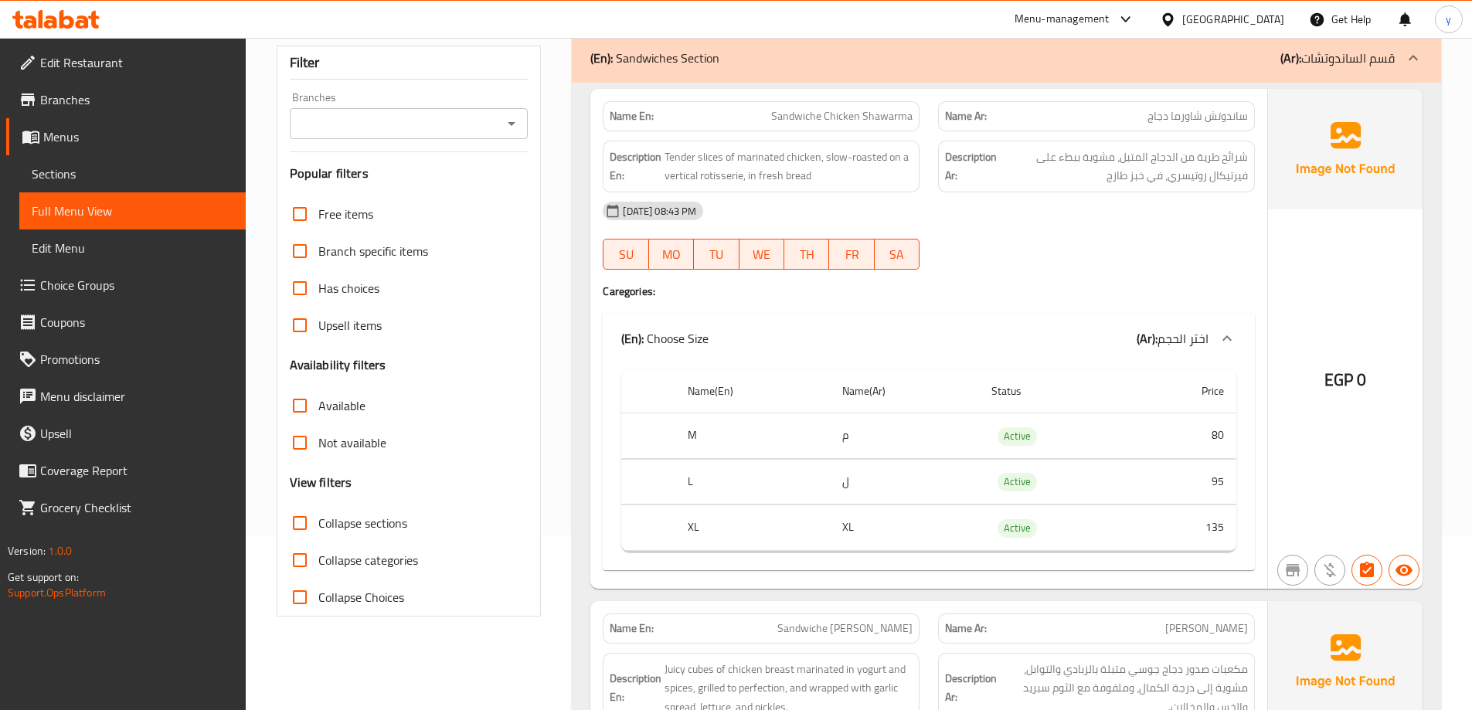
scroll to position [0, 0]
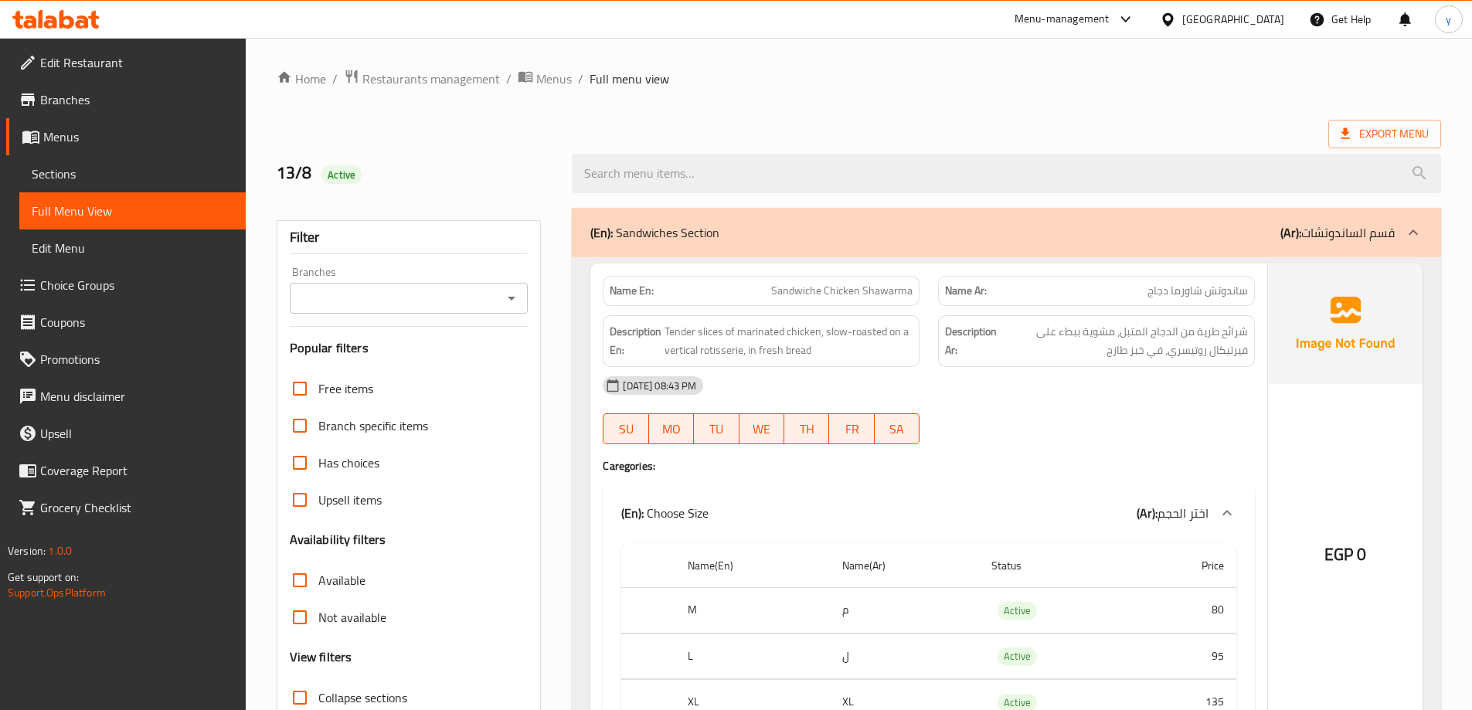
click at [148, 148] on link "Menus" at bounding box center [126, 136] width 240 height 37
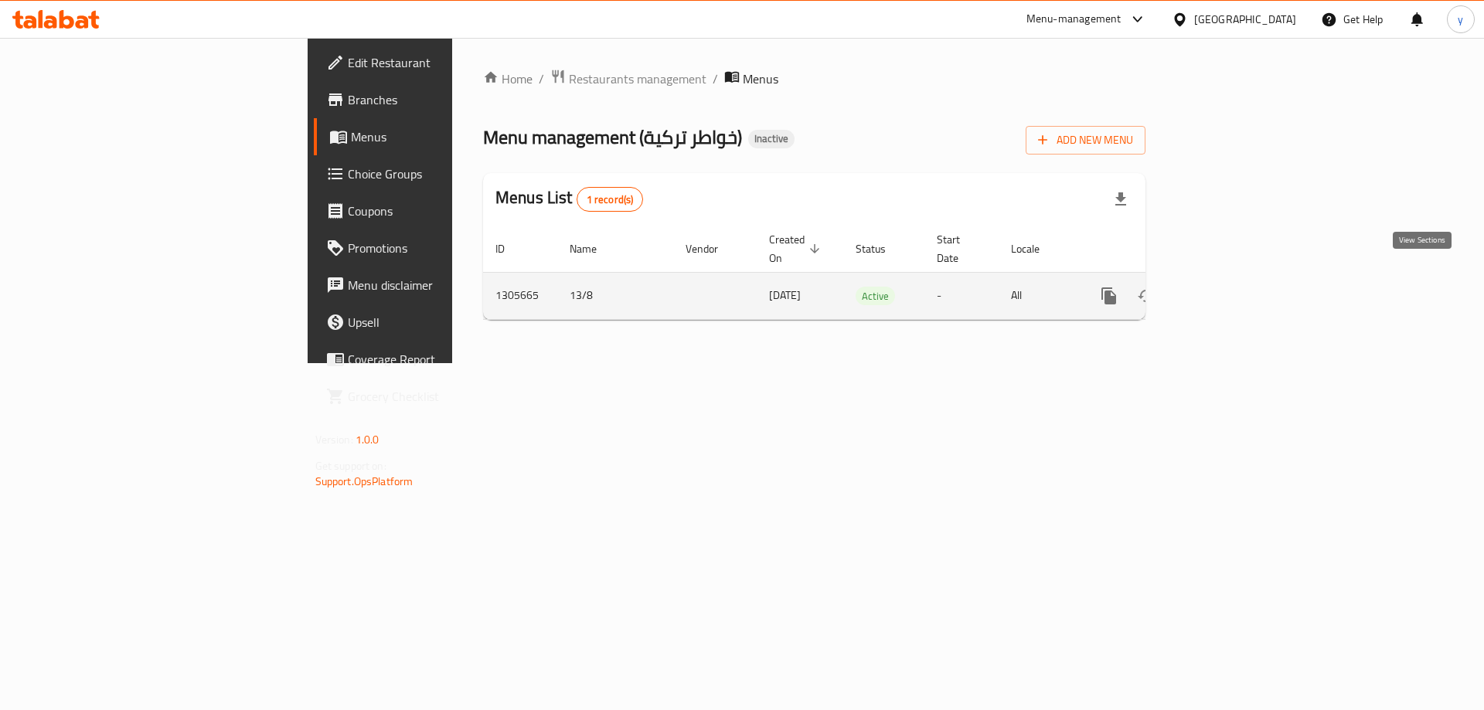
click at [1229, 287] on icon "enhanced table" at bounding box center [1220, 296] width 19 height 19
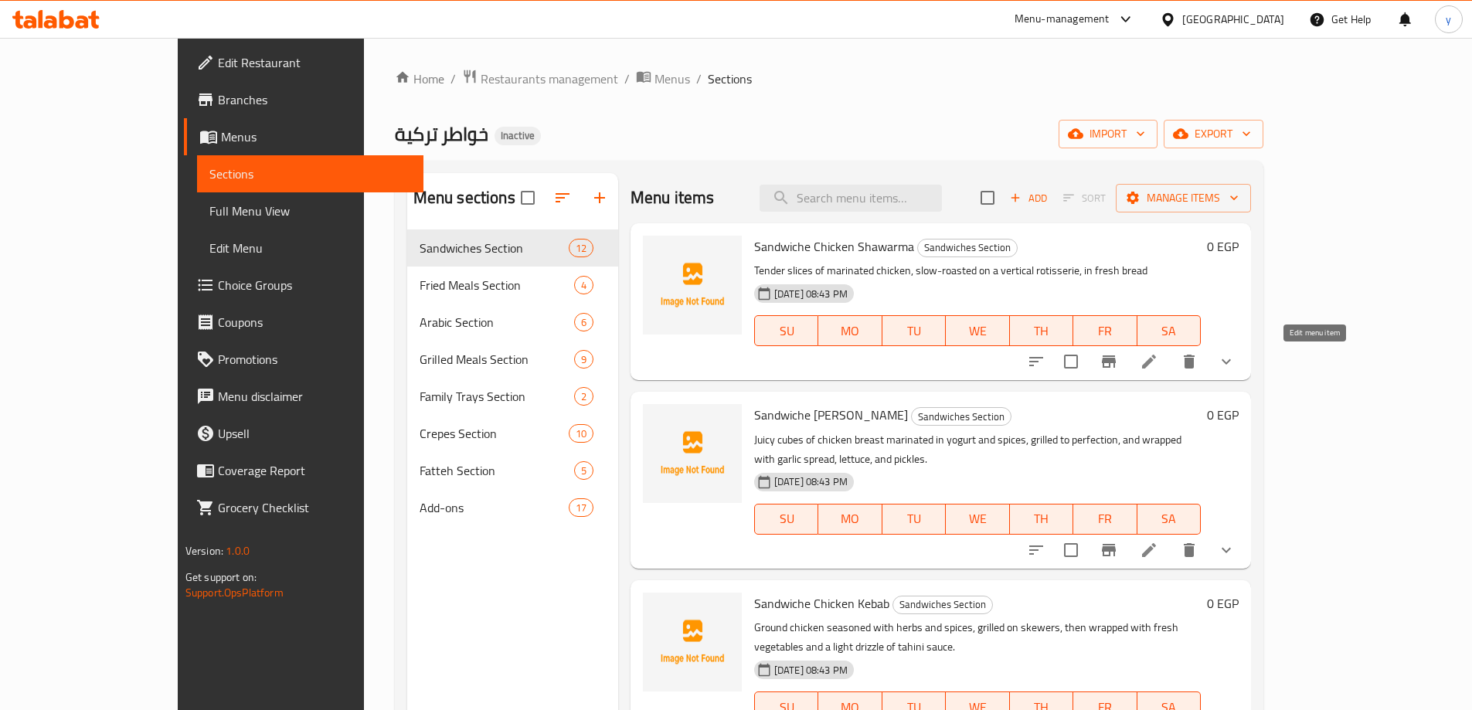
click at [1158, 363] on icon at bounding box center [1149, 361] width 19 height 19
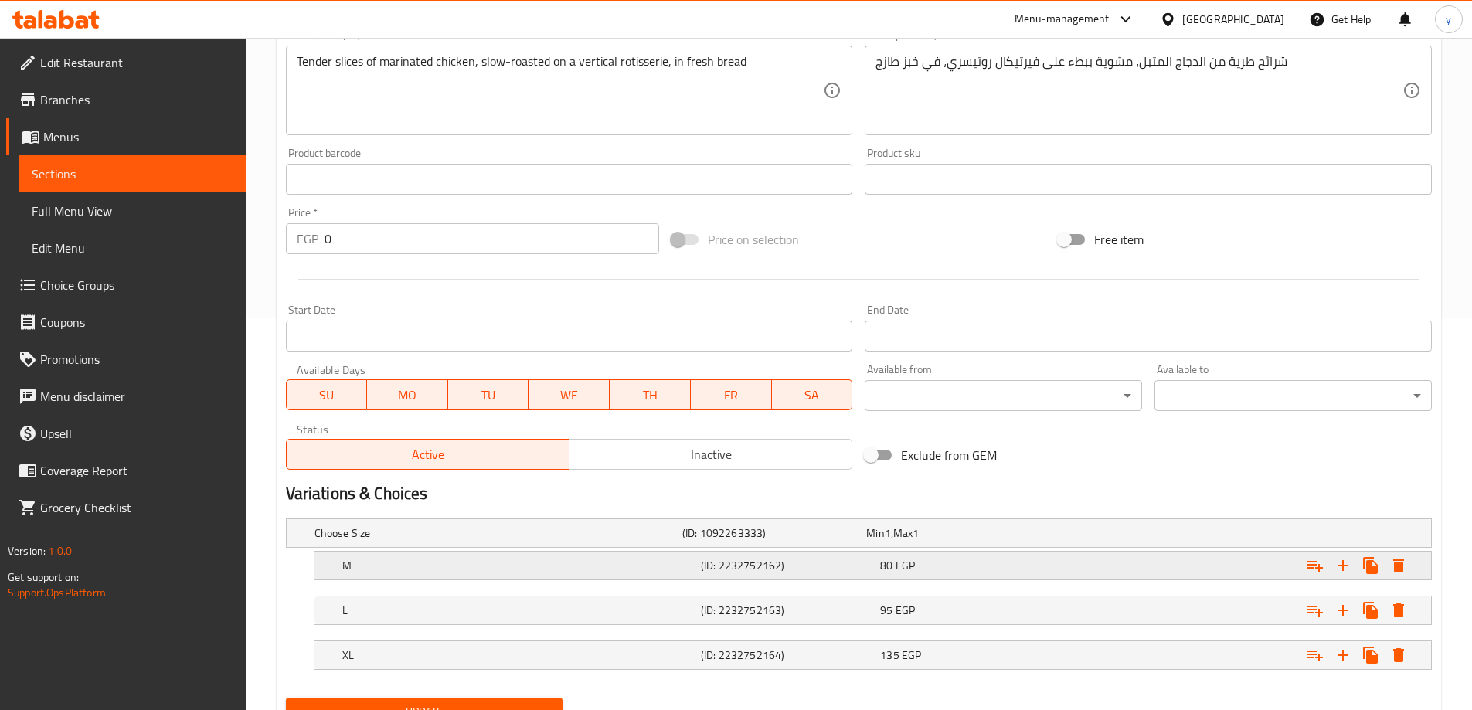
scroll to position [461, 0]
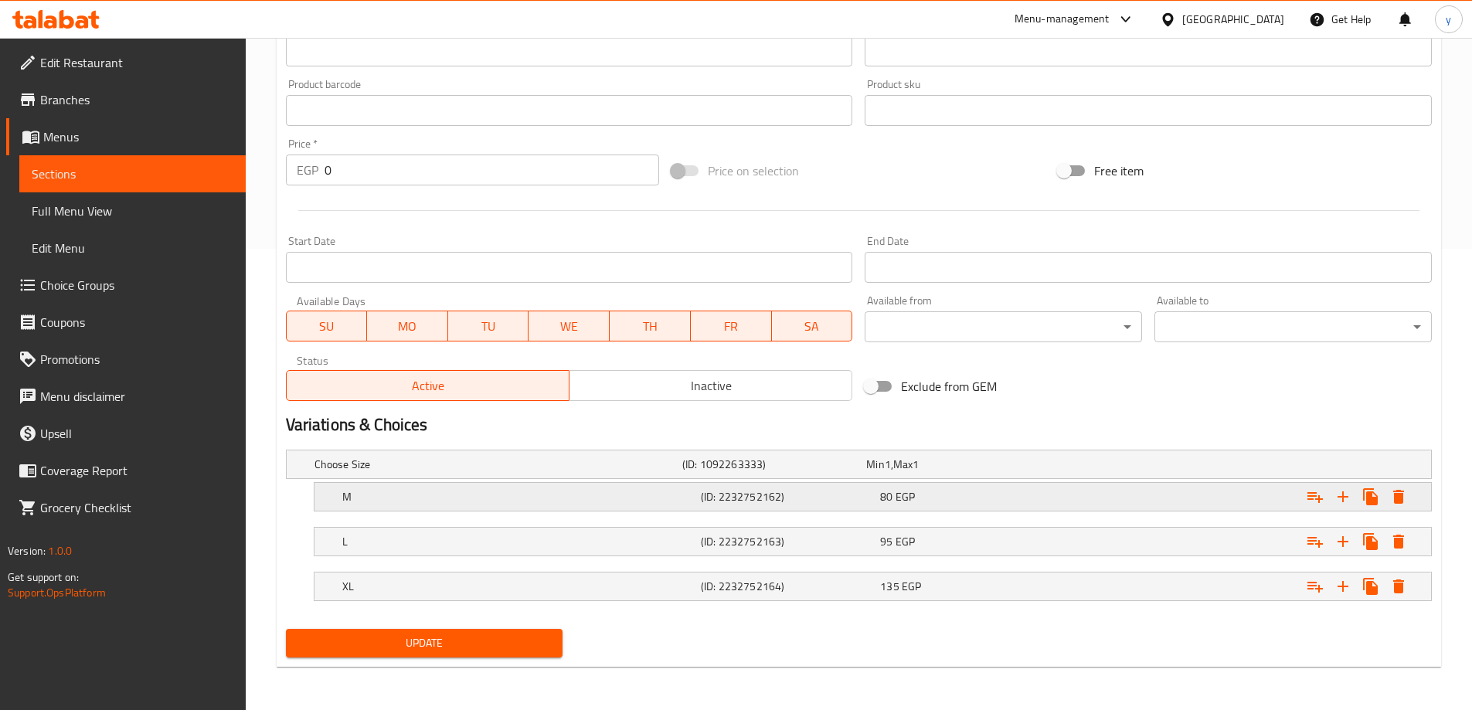
click at [891, 474] on span "EGP" at bounding box center [888, 464] width 6 height 20
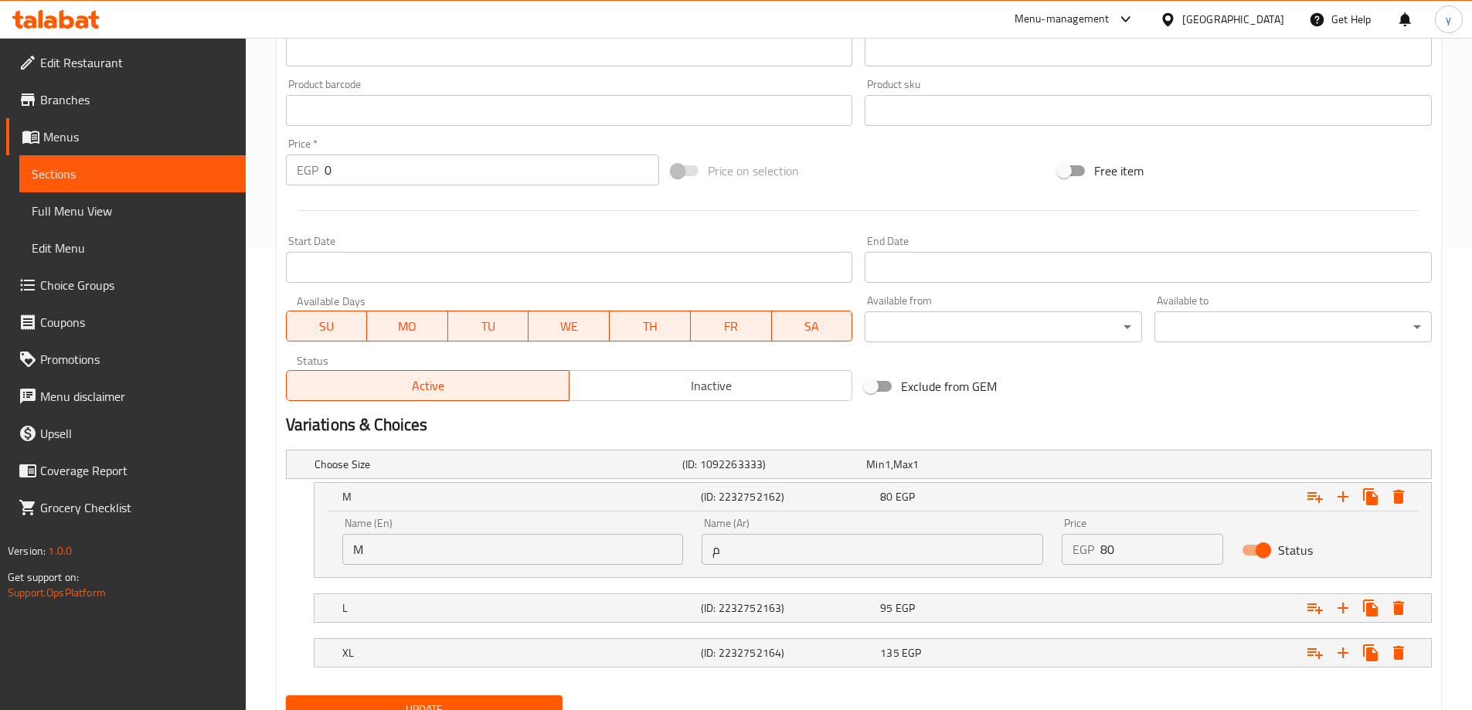
click at [831, 563] on input "م" at bounding box center [873, 549] width 342 height 31
paste input "سط"
type input "وسط"
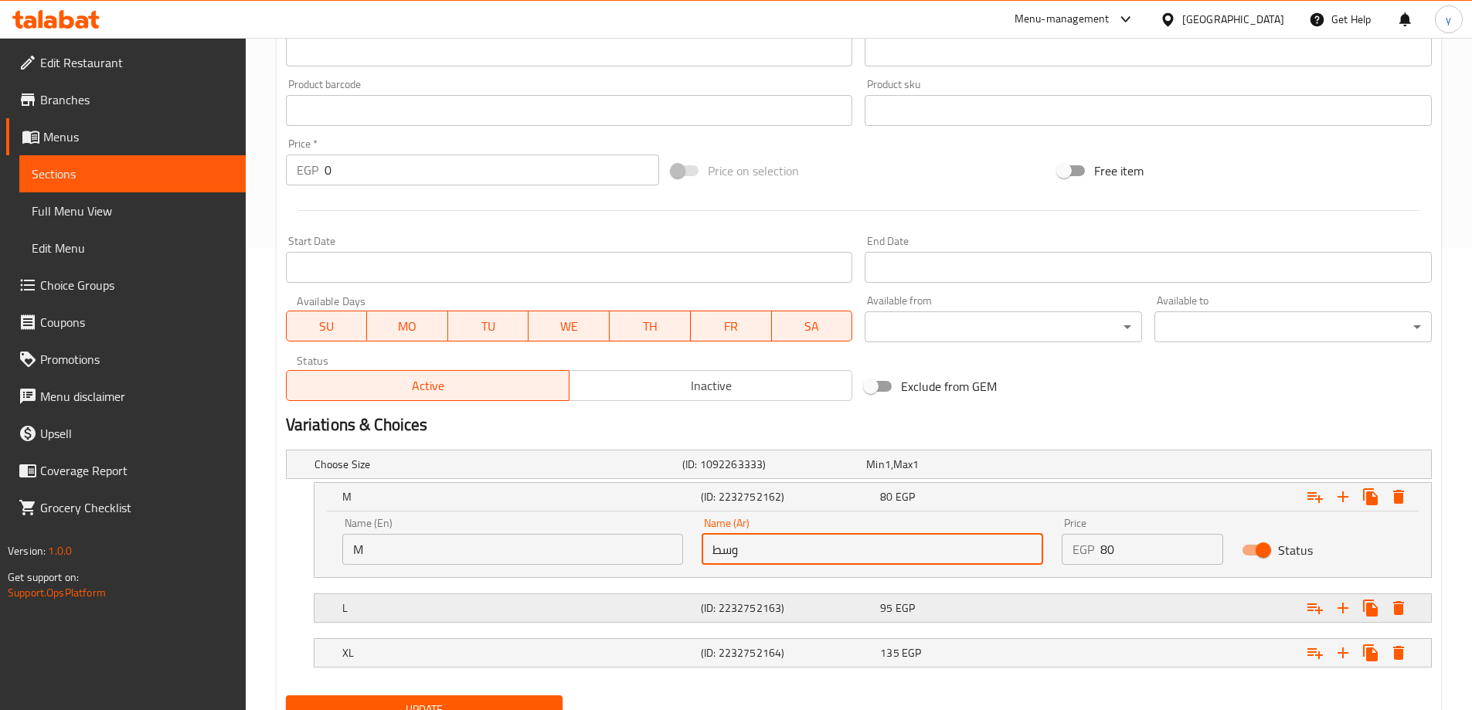
click at [997, 475] on div "95 EGP" at bounding box center [955, 465] width 184 height 22
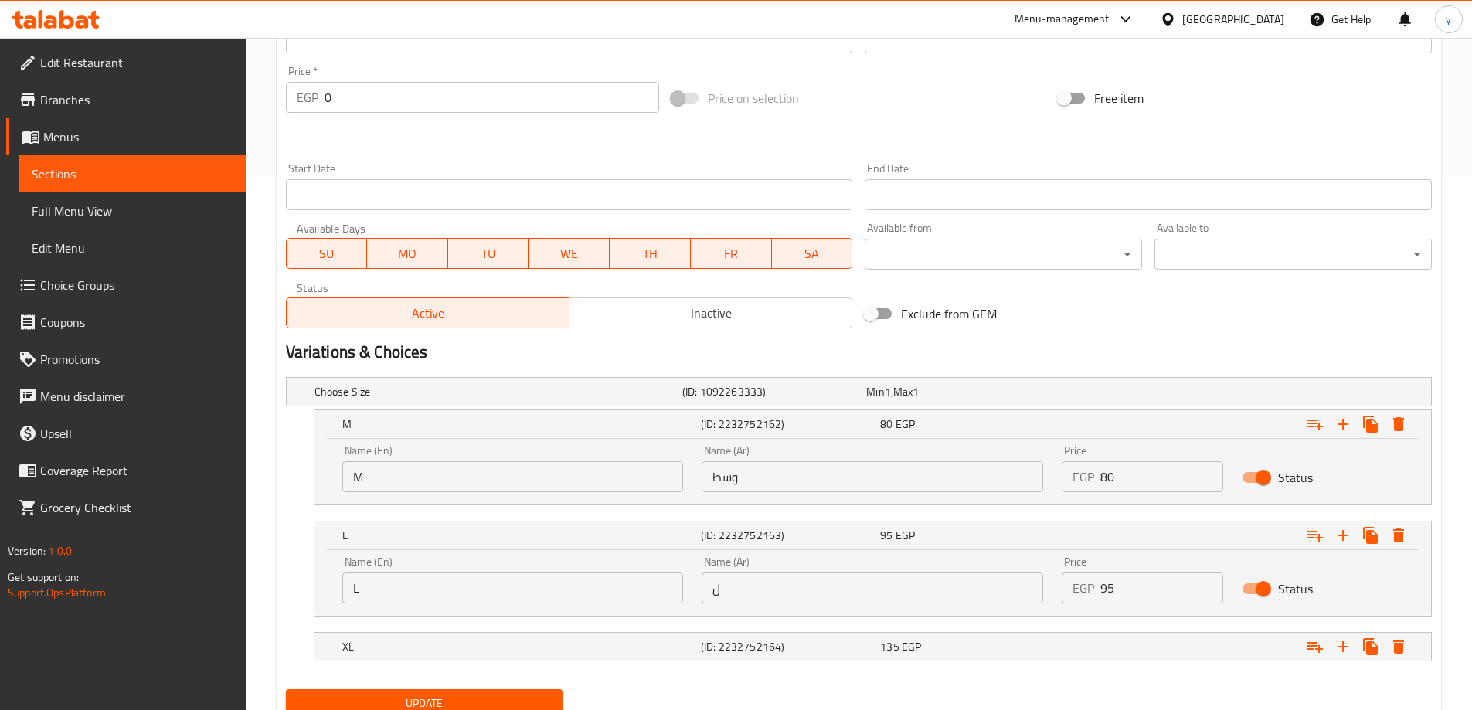
scroll to position [594, 0]
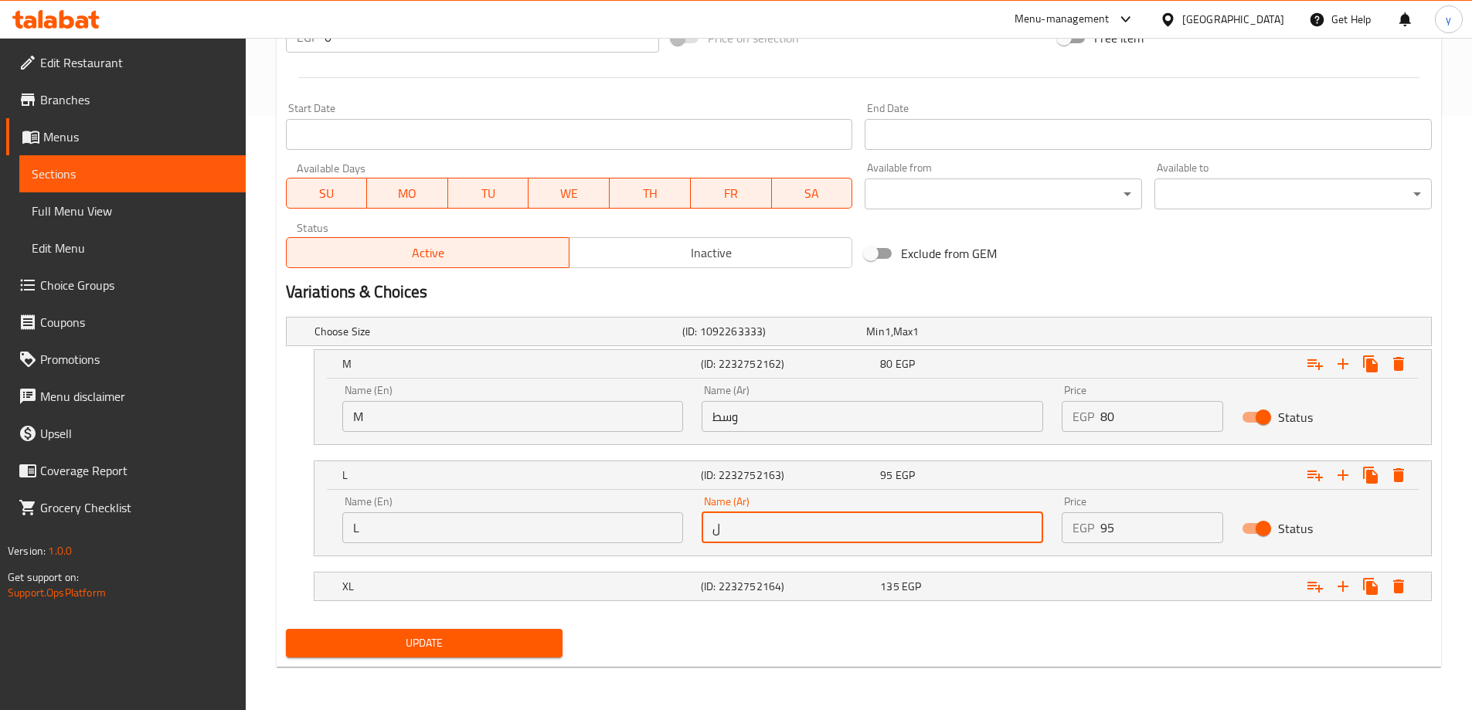
click at [771, 532] on input "ل" at bounding box center [873, 527] width 342 height 31
click at [771, 532] on input "text" at bounding box center [873, 527] width 342 height 31
type input "كبير"
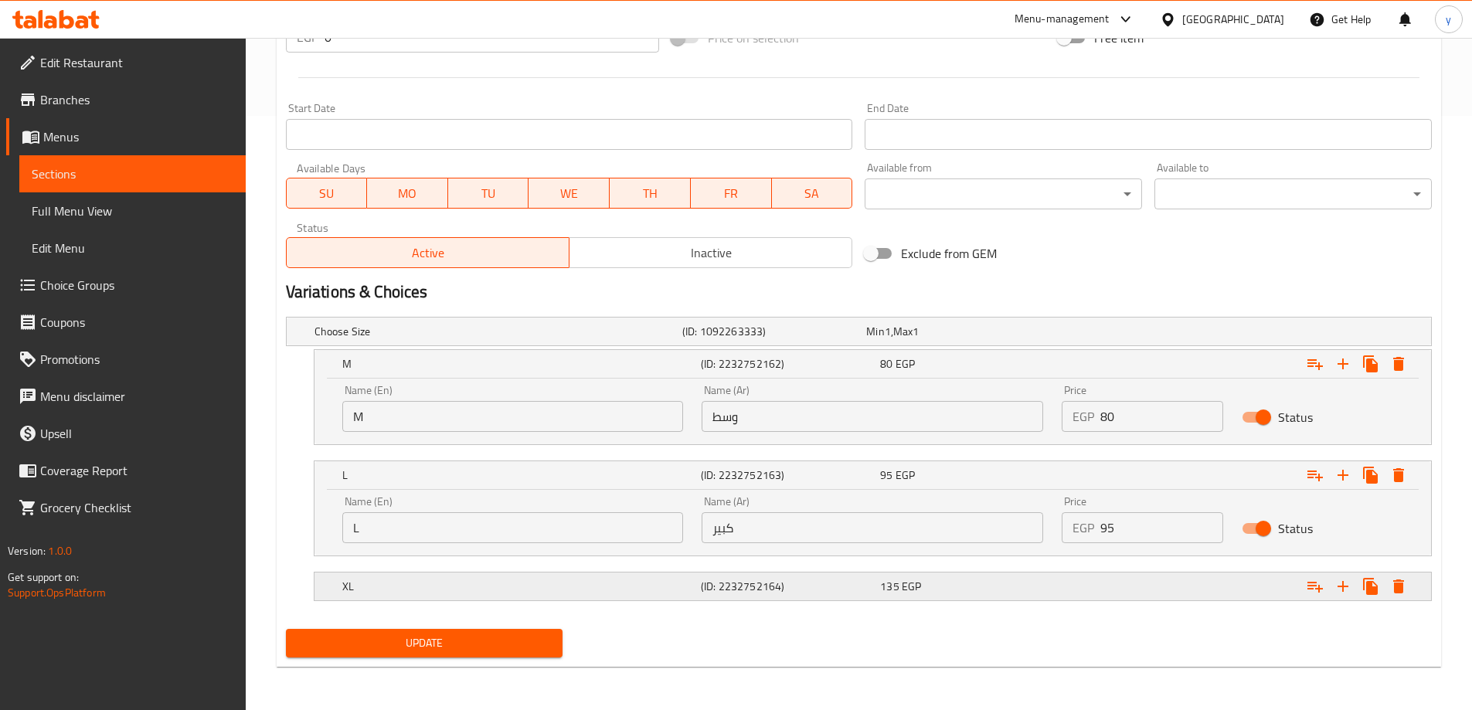
click at [813, 339] on h5 "(ID: 2232752164)" at bounding box center [771, 331] width 178 height 15
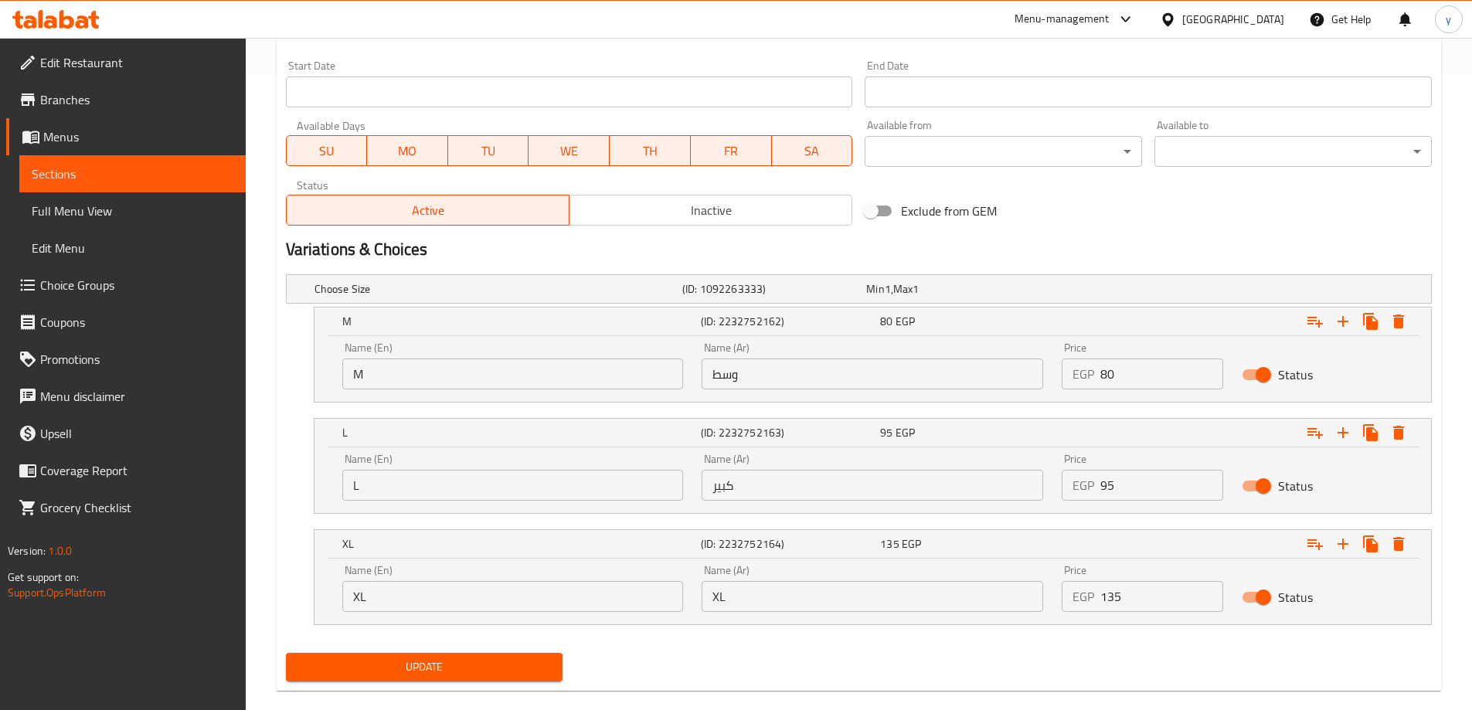
scroll to position [661, 0]
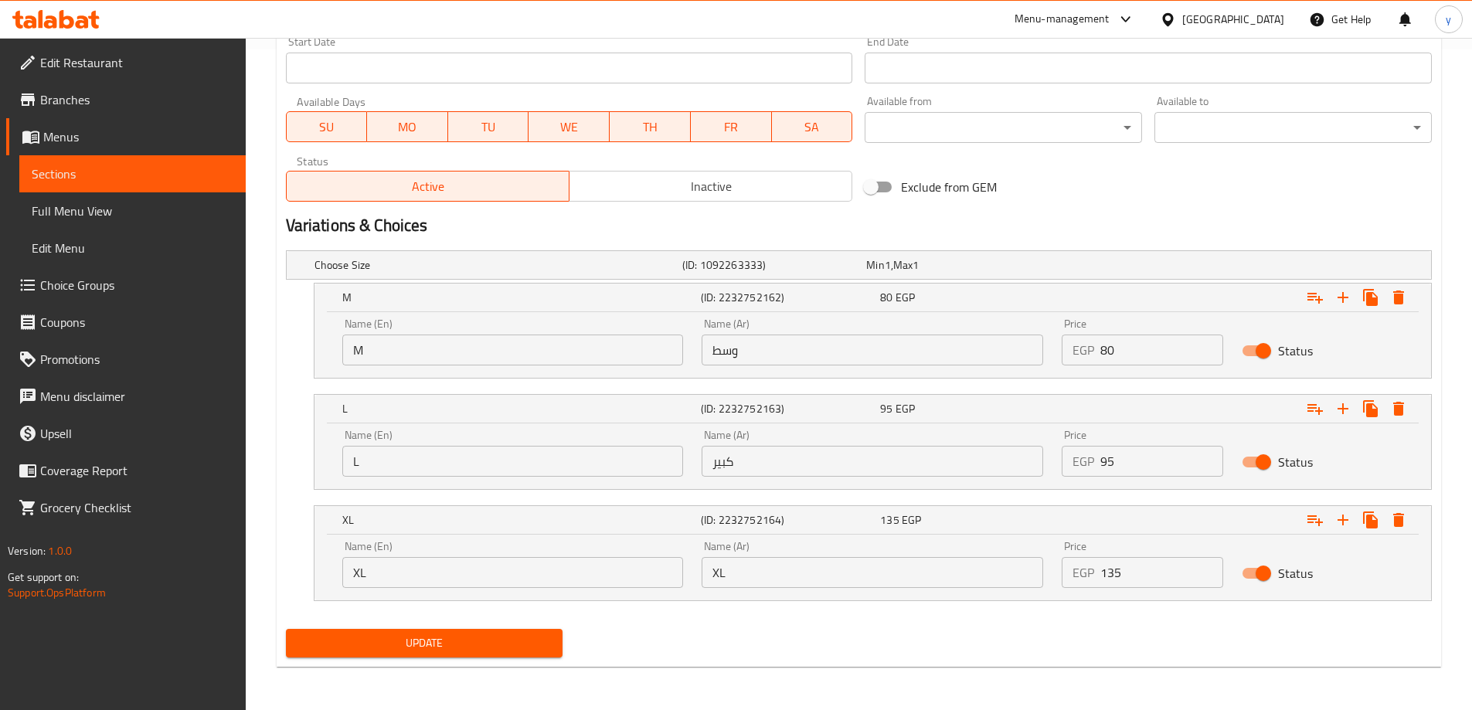
click at [808, 573] on input "XL" at bounding box center [873, 572] width 342 height 31
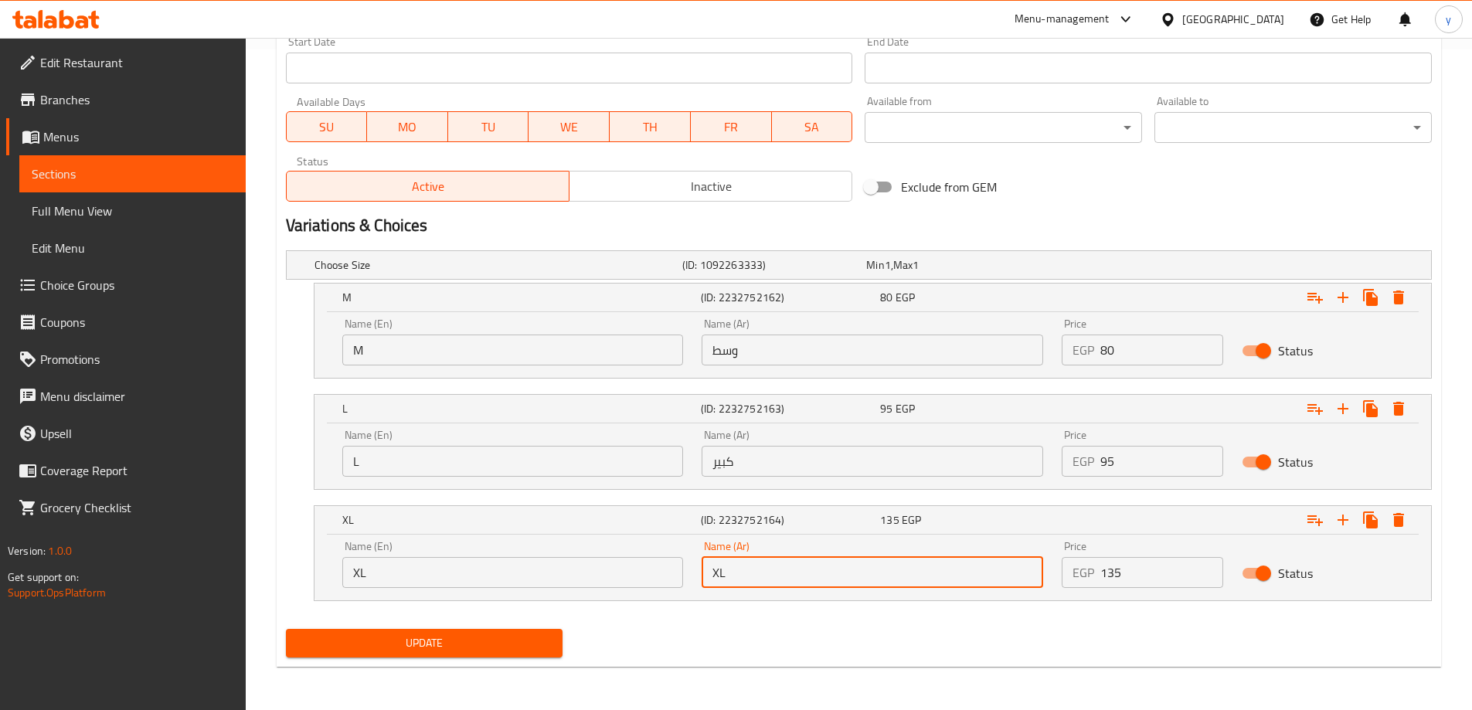
click at [808, 573] on input "XL" at bounding box center [873, 572] width 342 height 31
click at [808, 573] on input "text" at bounding box center [873, 572] width 342 height 31
type input "h"
type input "اكس لارج"
click at [286, 629] on button "Update" at bounding box center [424, 643] width 277 height 29
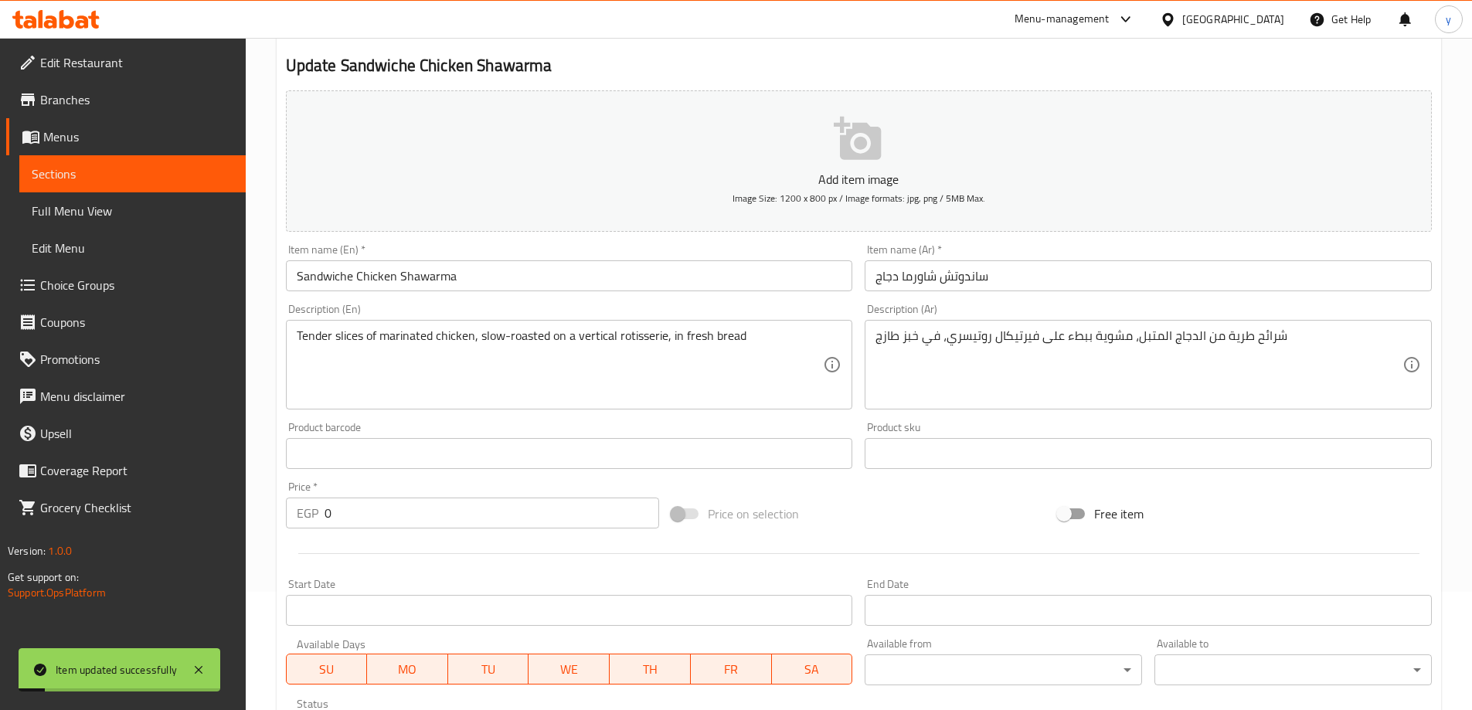
scroll to position [0, 0]
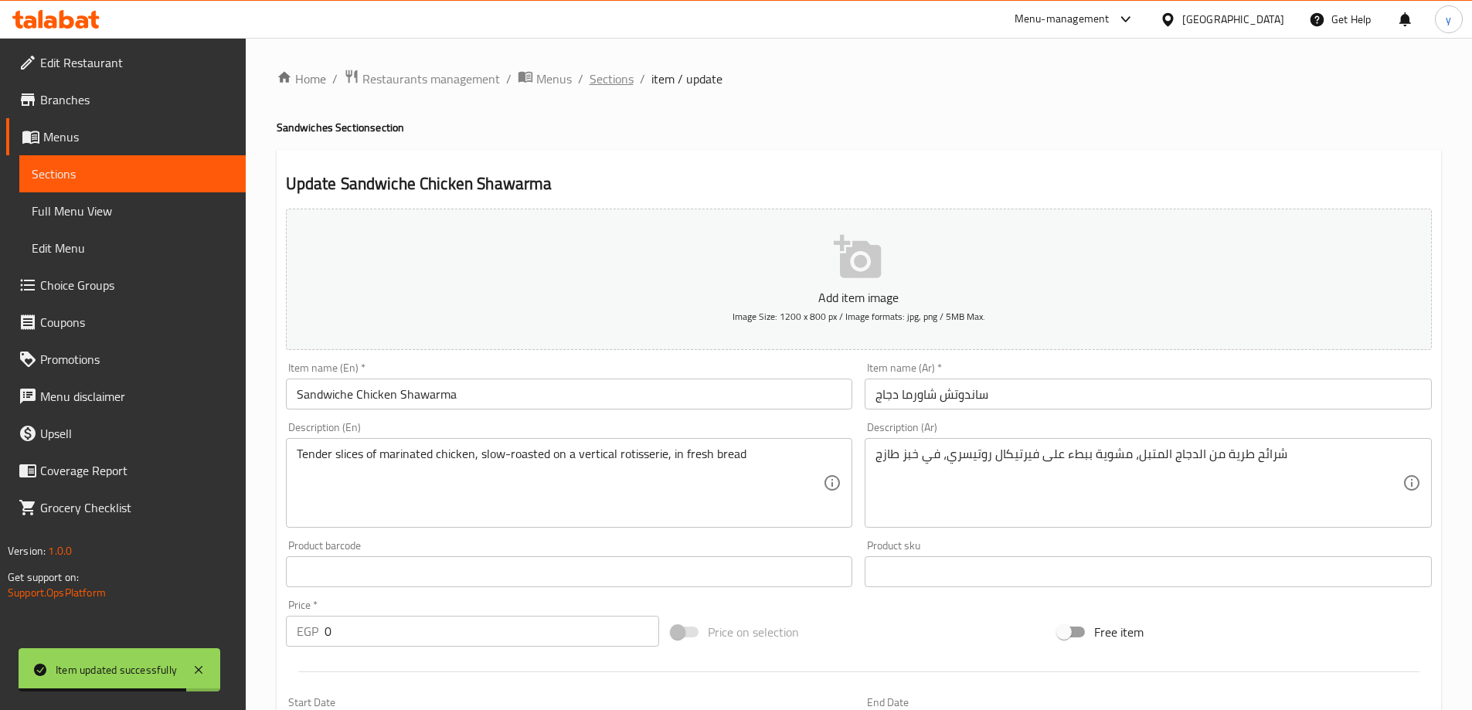
click at [603, 72] on span "Sections" at bounding box center [612, 79] width 44 height 19
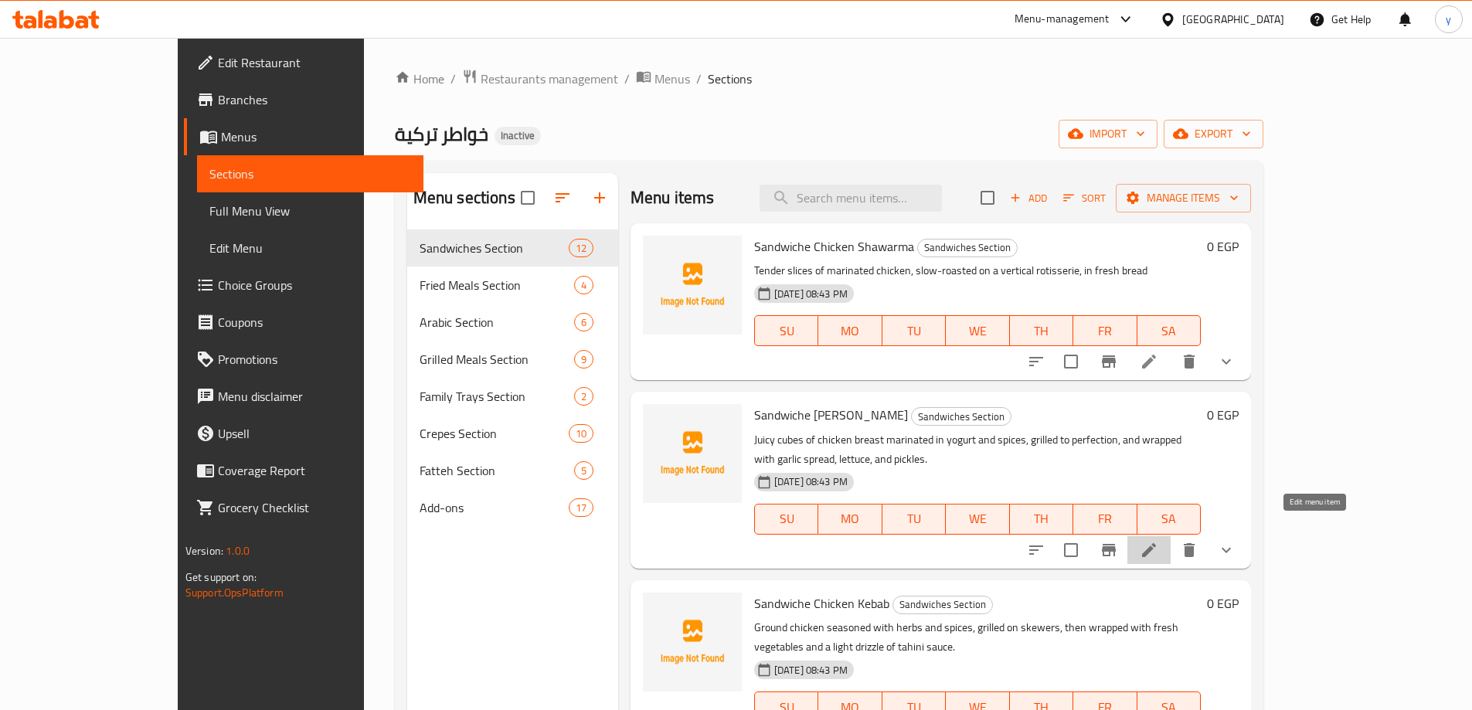
click at [1158, 541] on icon at bounding box center [1149, 550] width 19 height 19
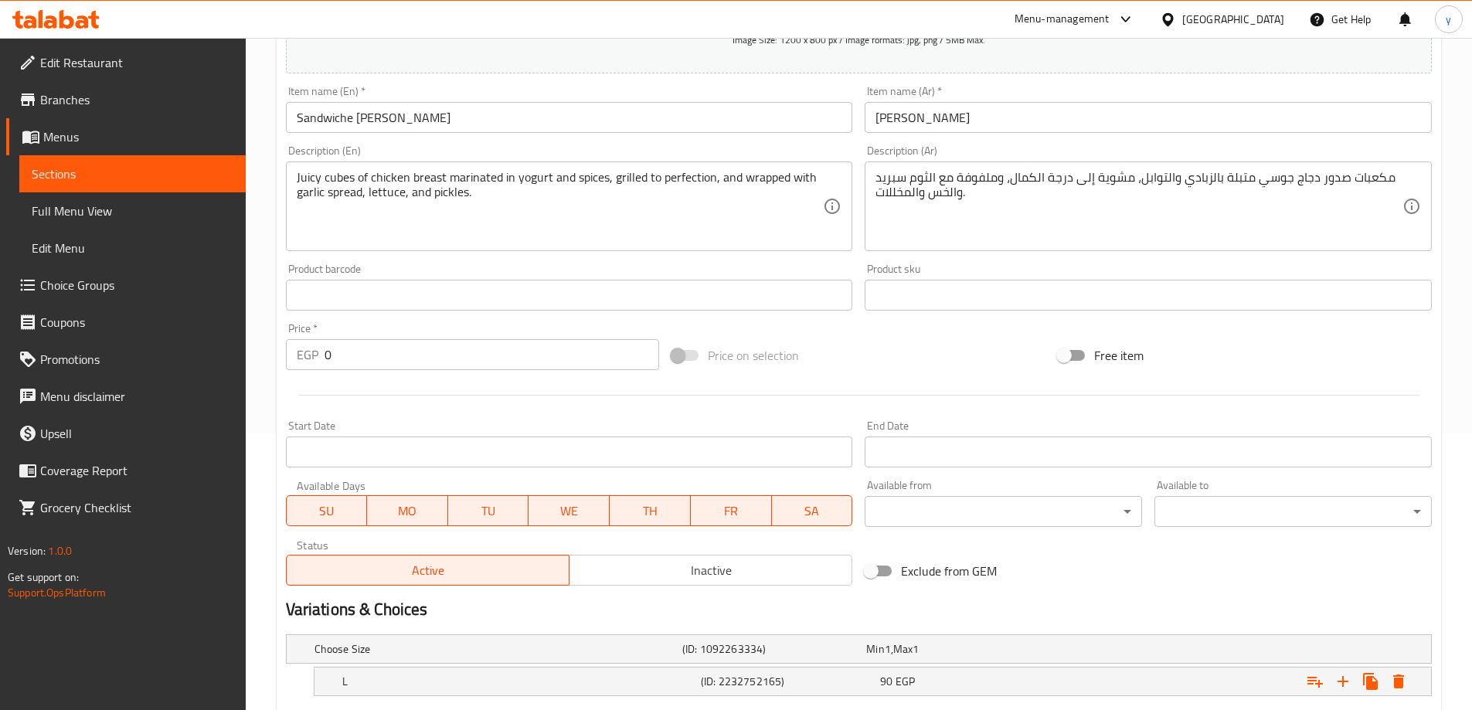
scroll to position [416, 0]
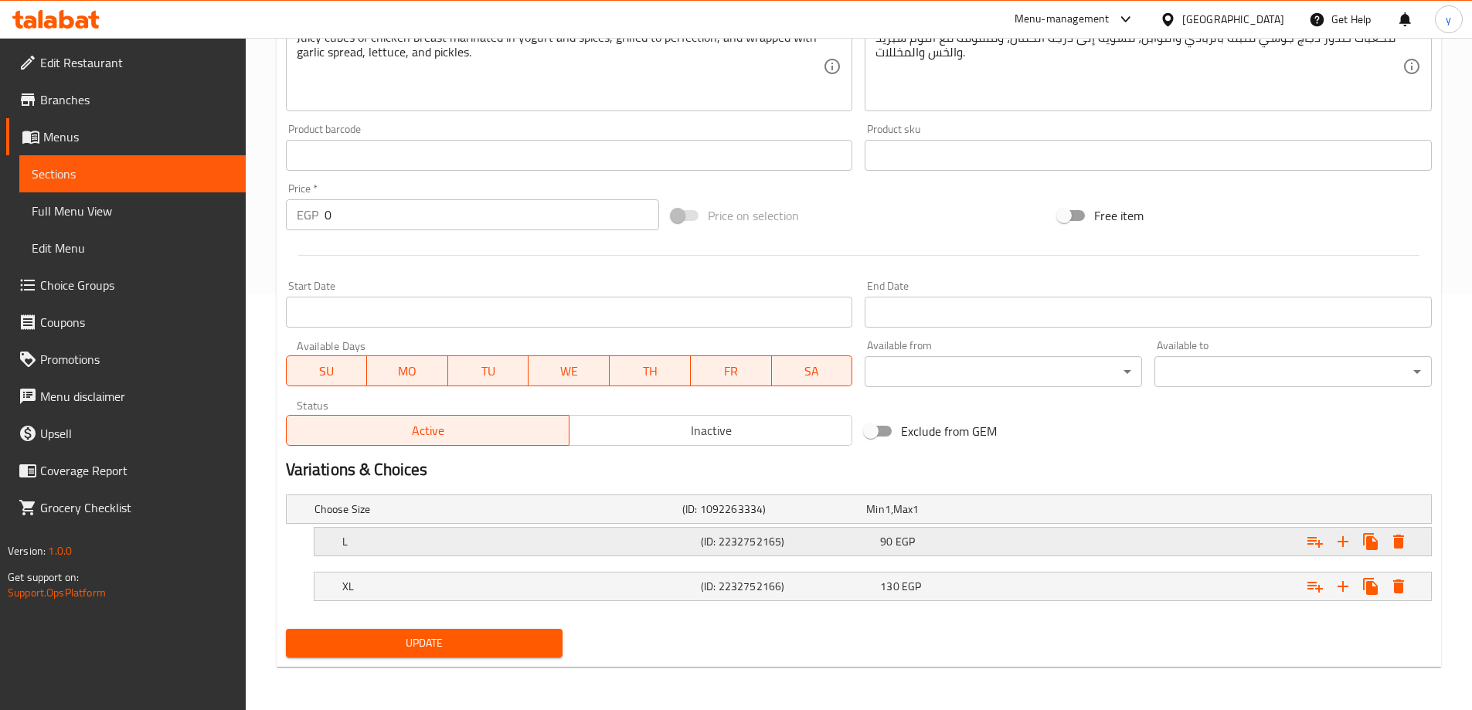
click at [605, 517] on h5 "L" at bounding box center [495, 508] width 362 height 15
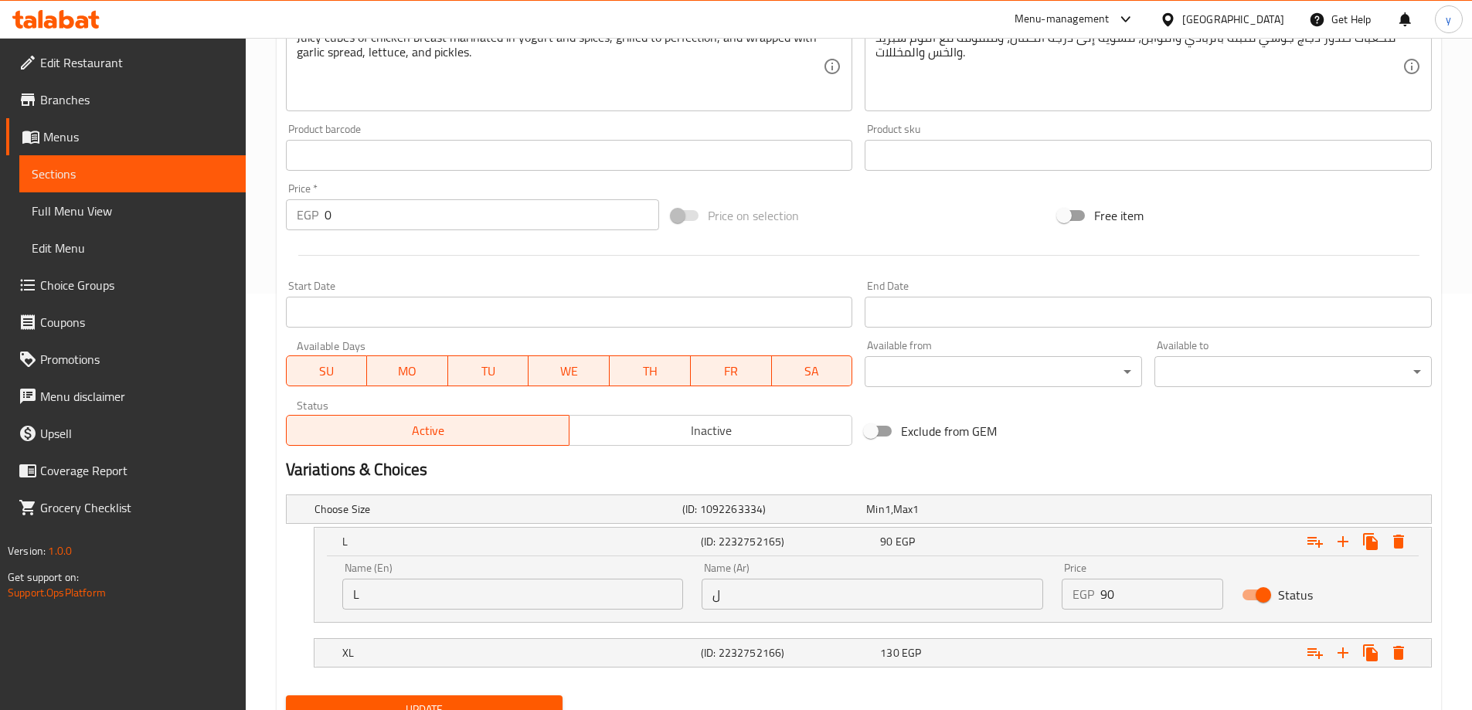
click at [770, 588] on input "ل" at bounding box center [873, 594] width 342 height 31
click at [784, 591] on input "text" at bounding box center [873, 594] width 342 height 31
type input "كبير"
click at [755, 517] on h5 "(ID: 2232752166)" at bounding box center [771, 508] width 178 height 15
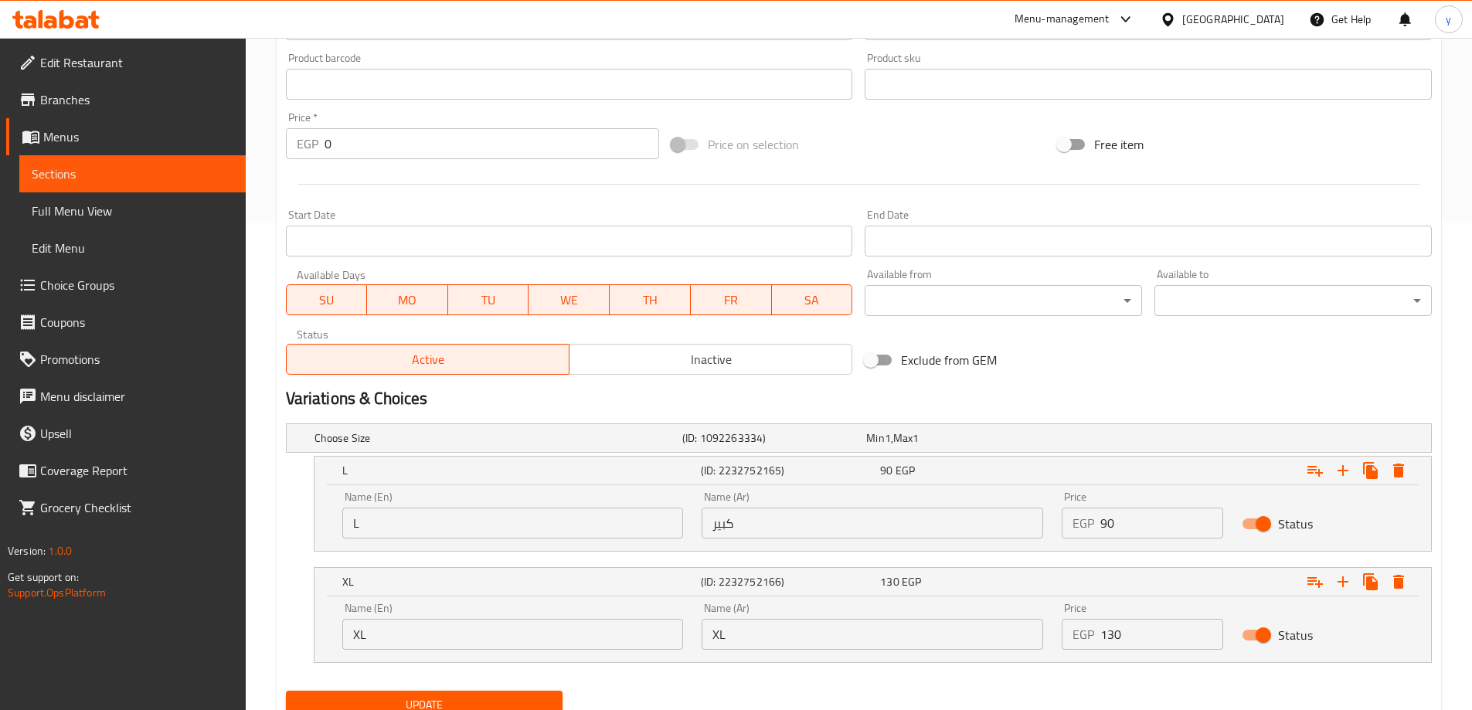
scroll to position [549, 0]
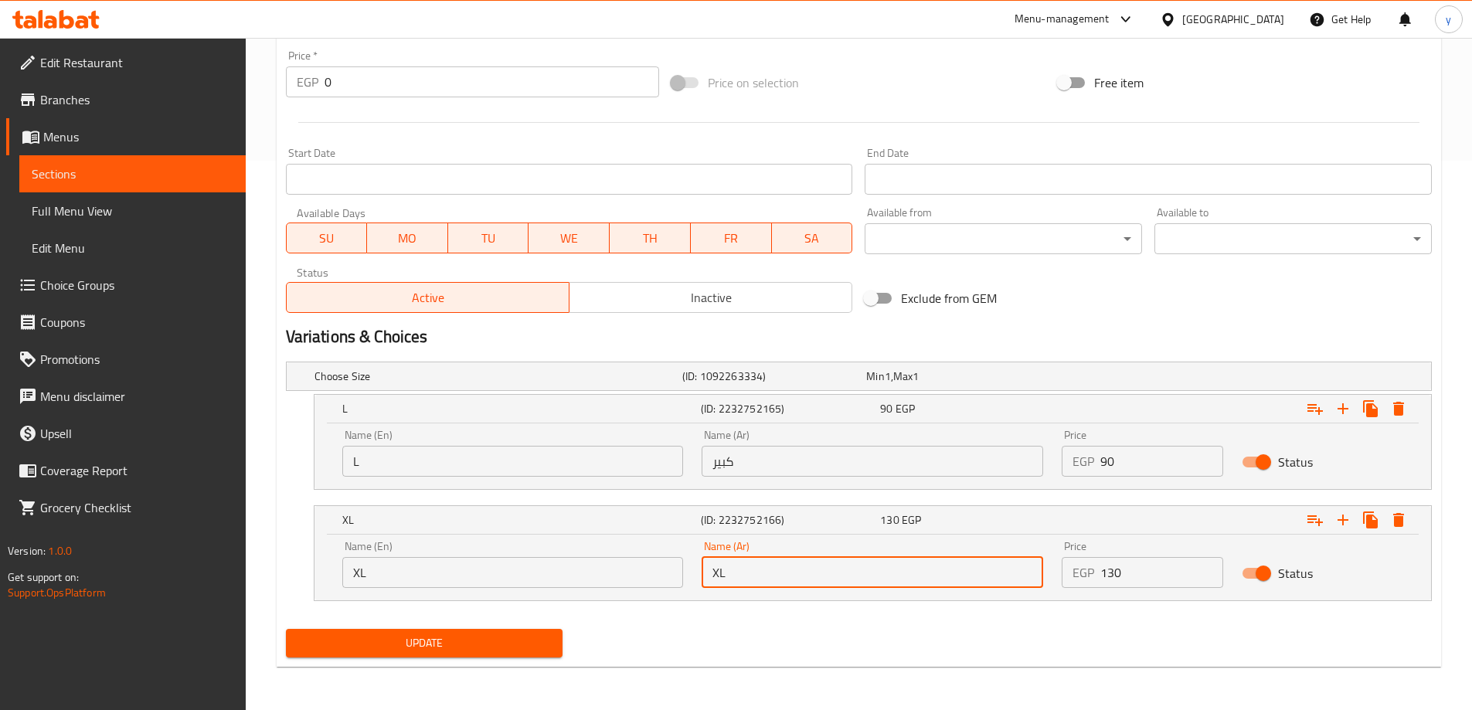
click at [797, 573] on input "XL" at bounding box center [873, 572] width 342 height 31
type input "اكس لارج"
click at [286, 629] on button "Update" at bounding box center [424, 643] width 277 height 29
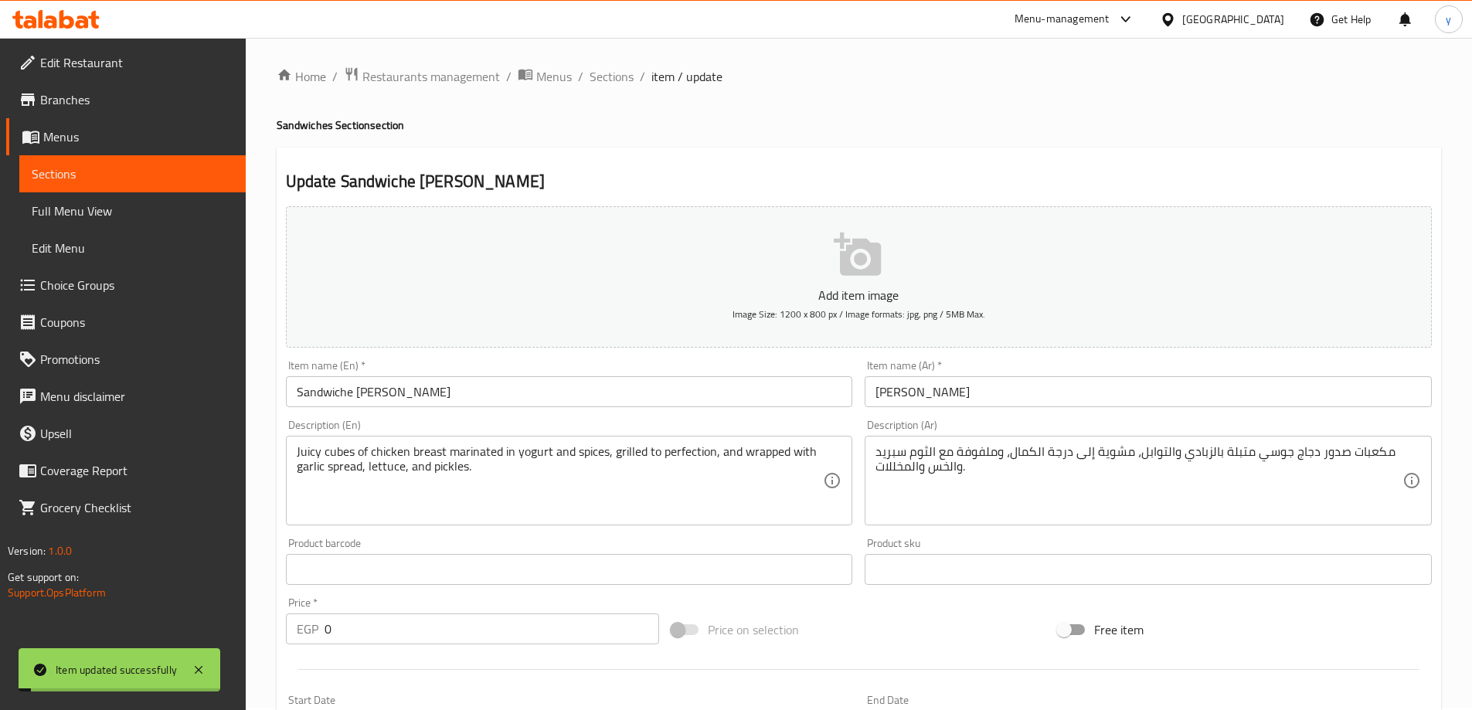
scroll to position [0, 0]
click at [607, 80] on span "Sections" at bounding box center [612, 79] width 44 height 19
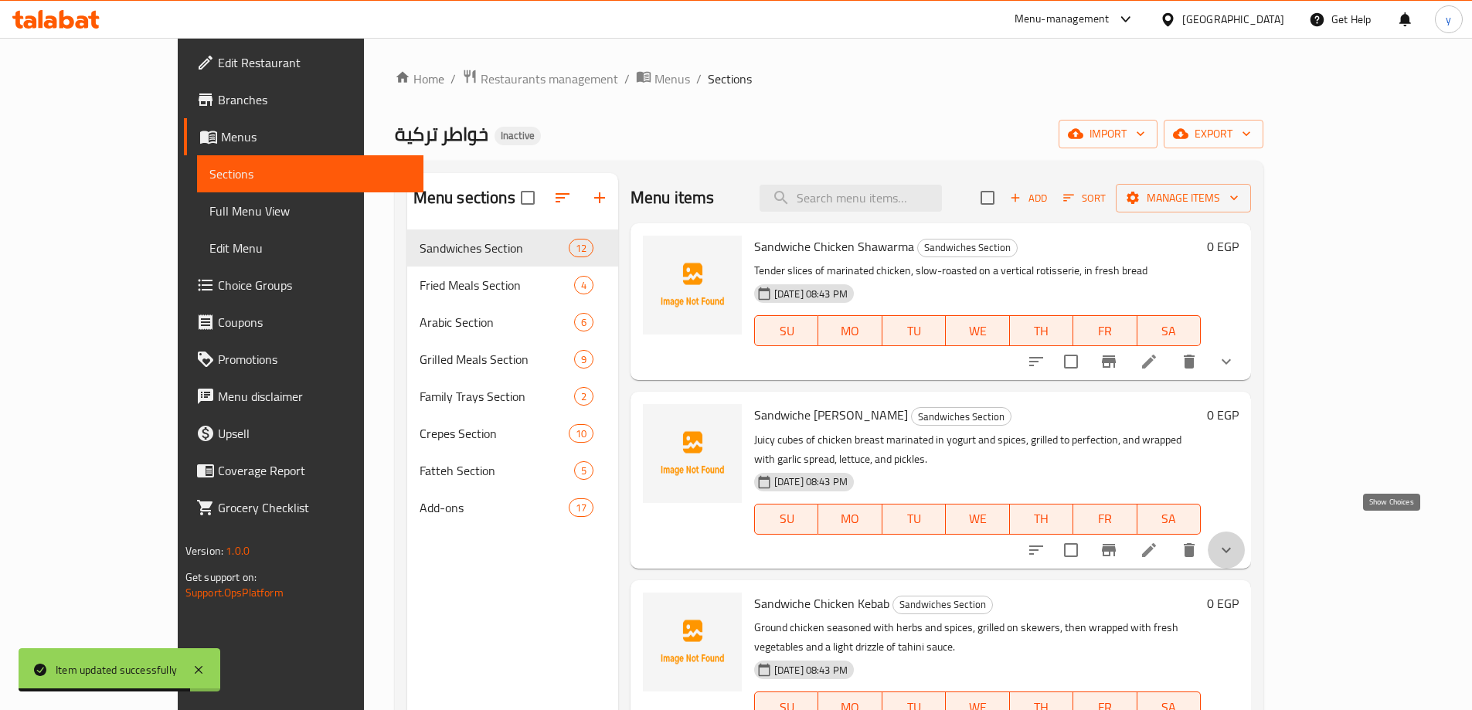
click at [1236, 541] on icon "show more" at bounding box center [1226, 550] width 19 height 19
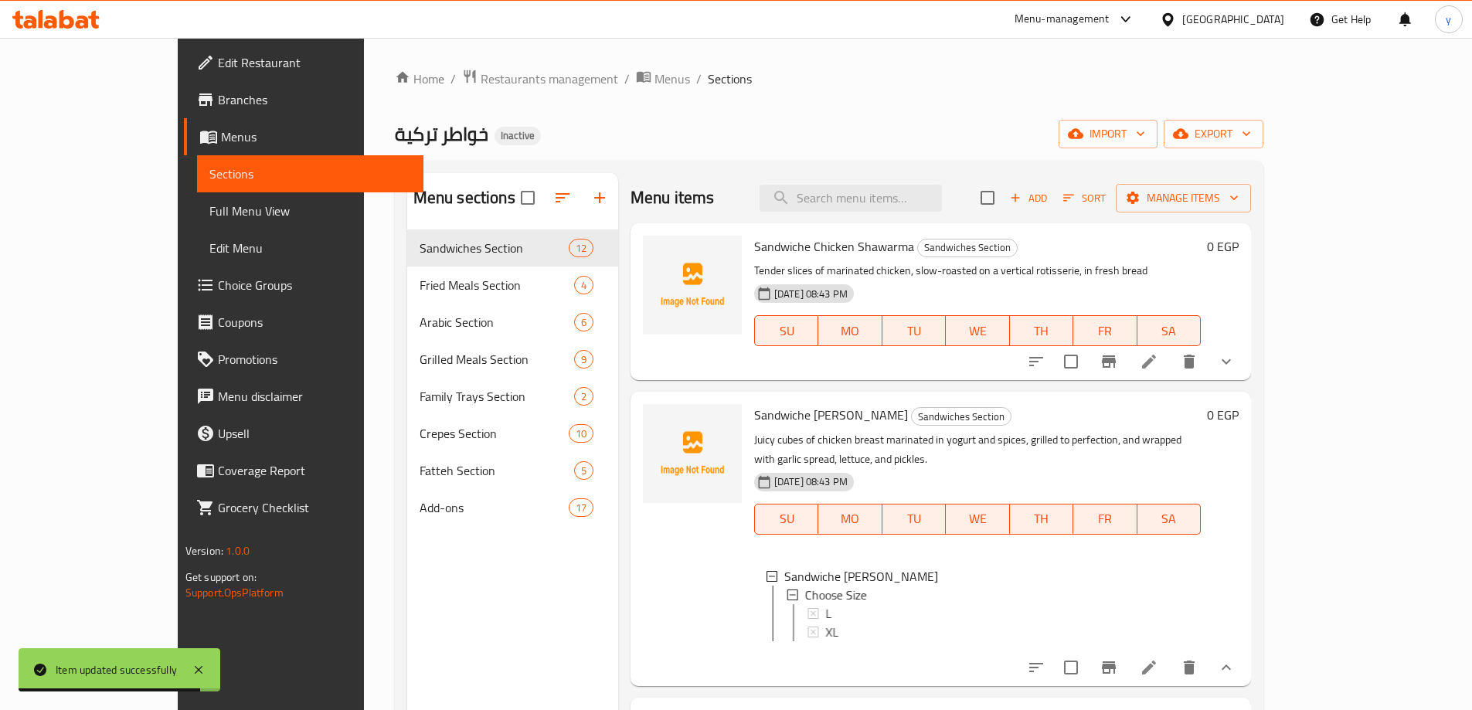
scroll to position [2, 0]
click at [807, 607] on icon at bounding box center [812, 612] width 11 height 11
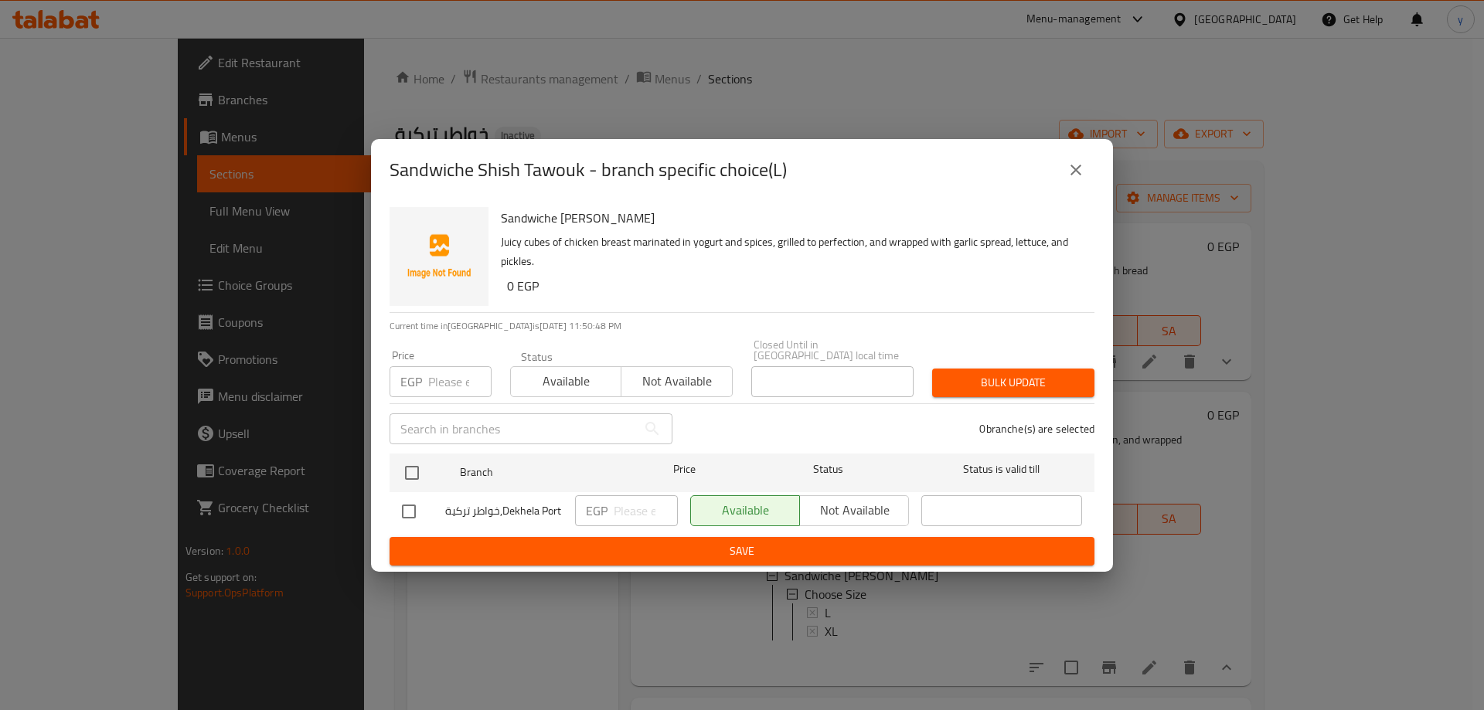
click at [1083, 179] on icon "close" at bounding box center [1075, 170] width 19 height 19
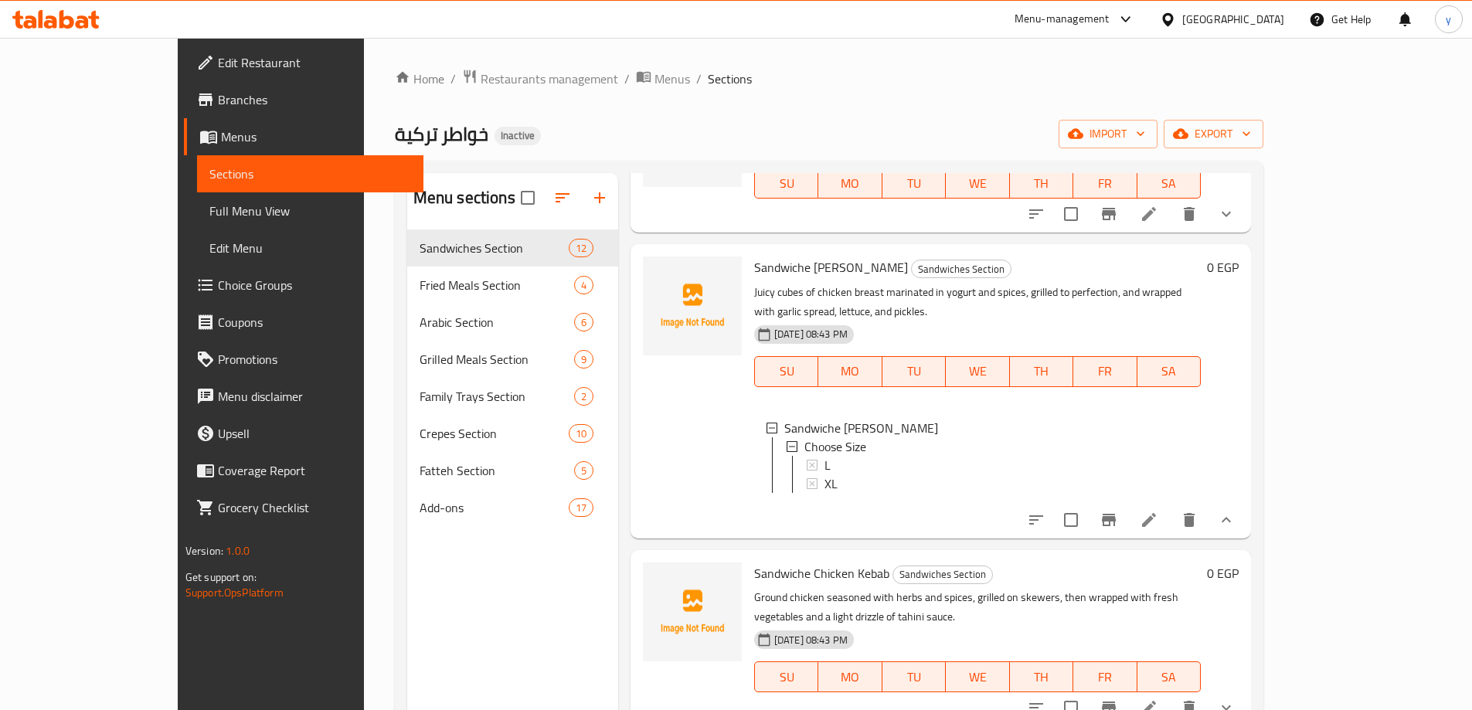
scroll to position [309, 0]
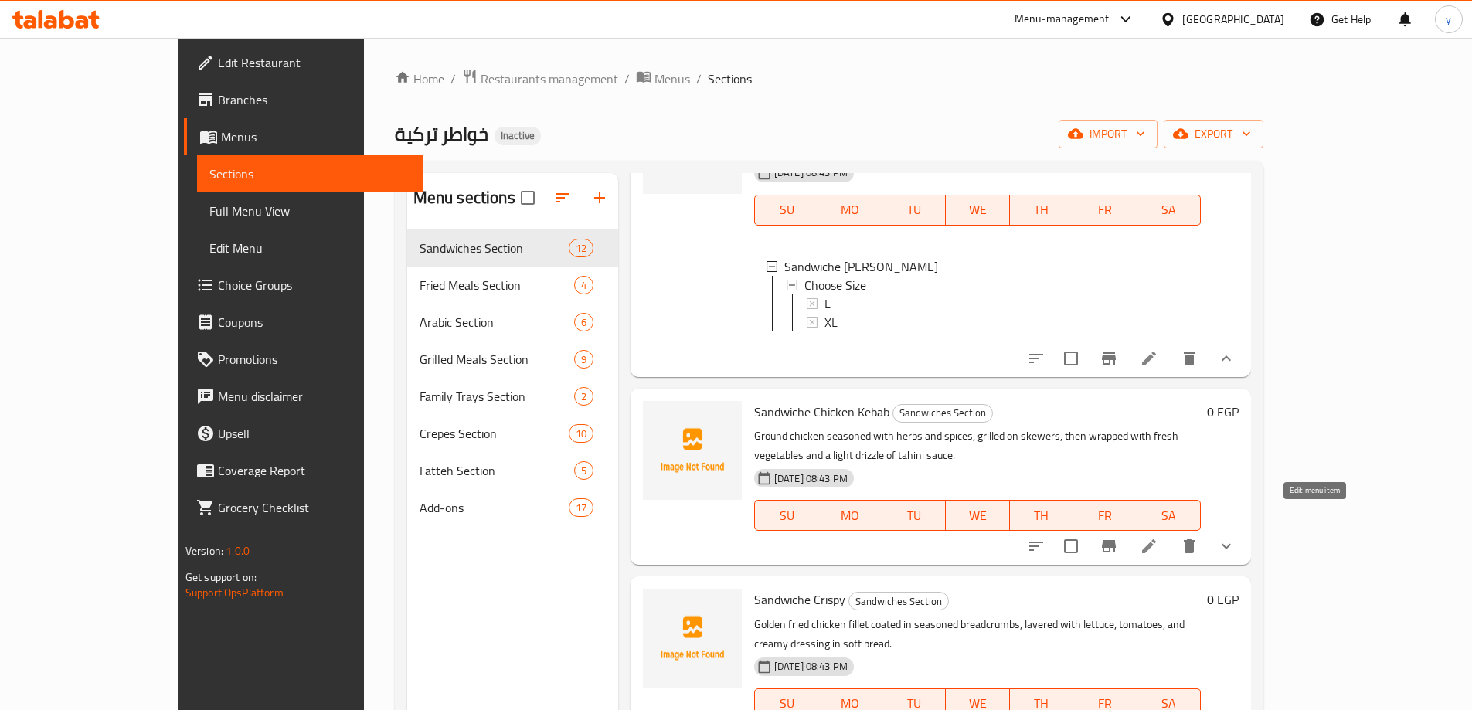
click at [1156, 539] on icon at bounding box center [1149, 546] width 14 height 14
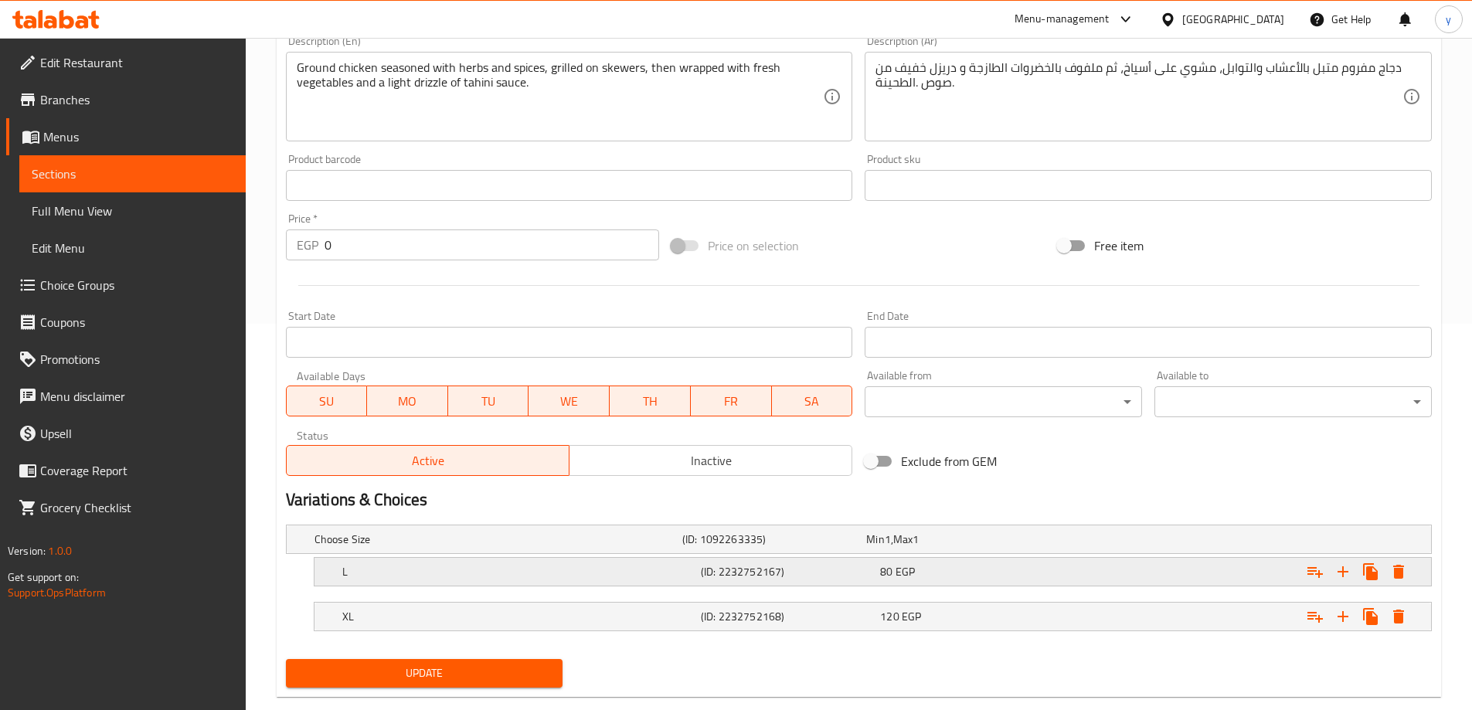
scroll to position [416, 0]
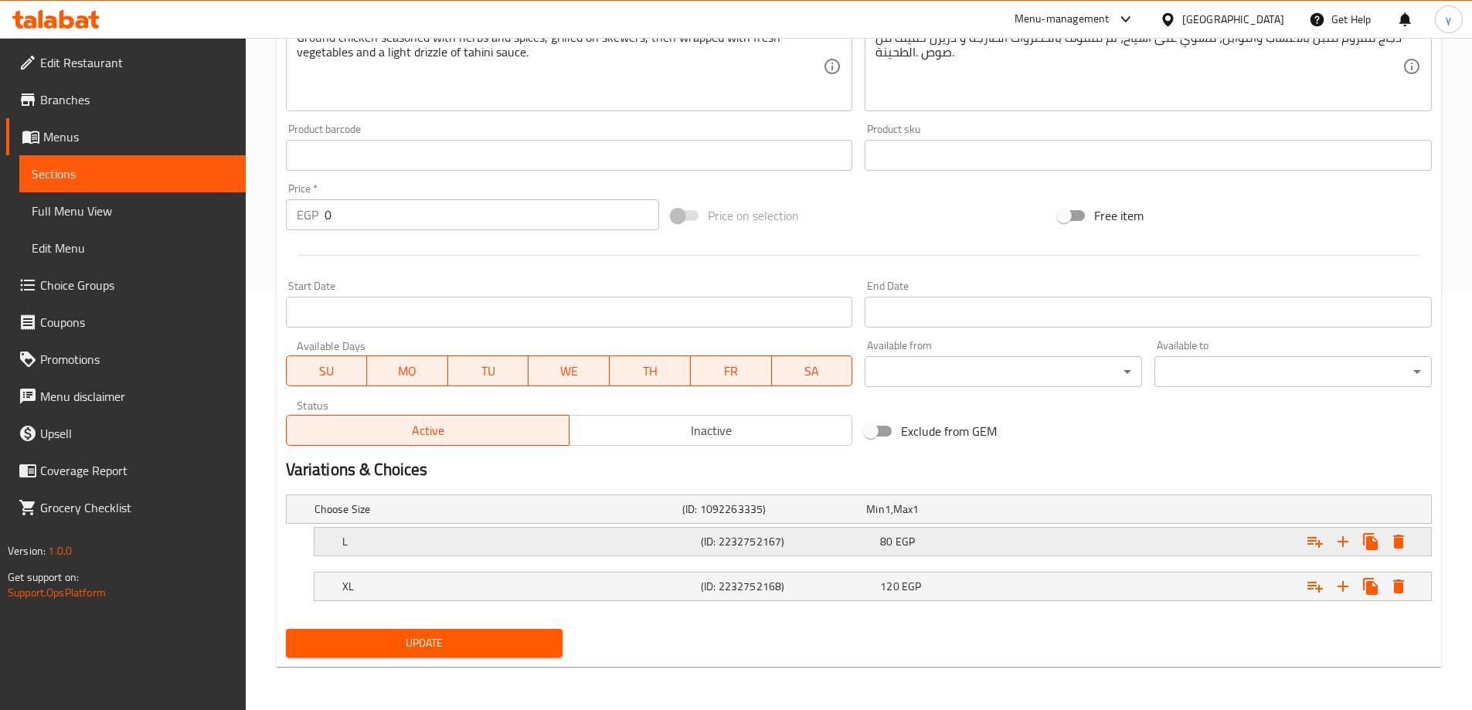
click at [703, 517] on h5 "(ID: 2232752167)" at bounding box center [771, 508] width 178 height 15
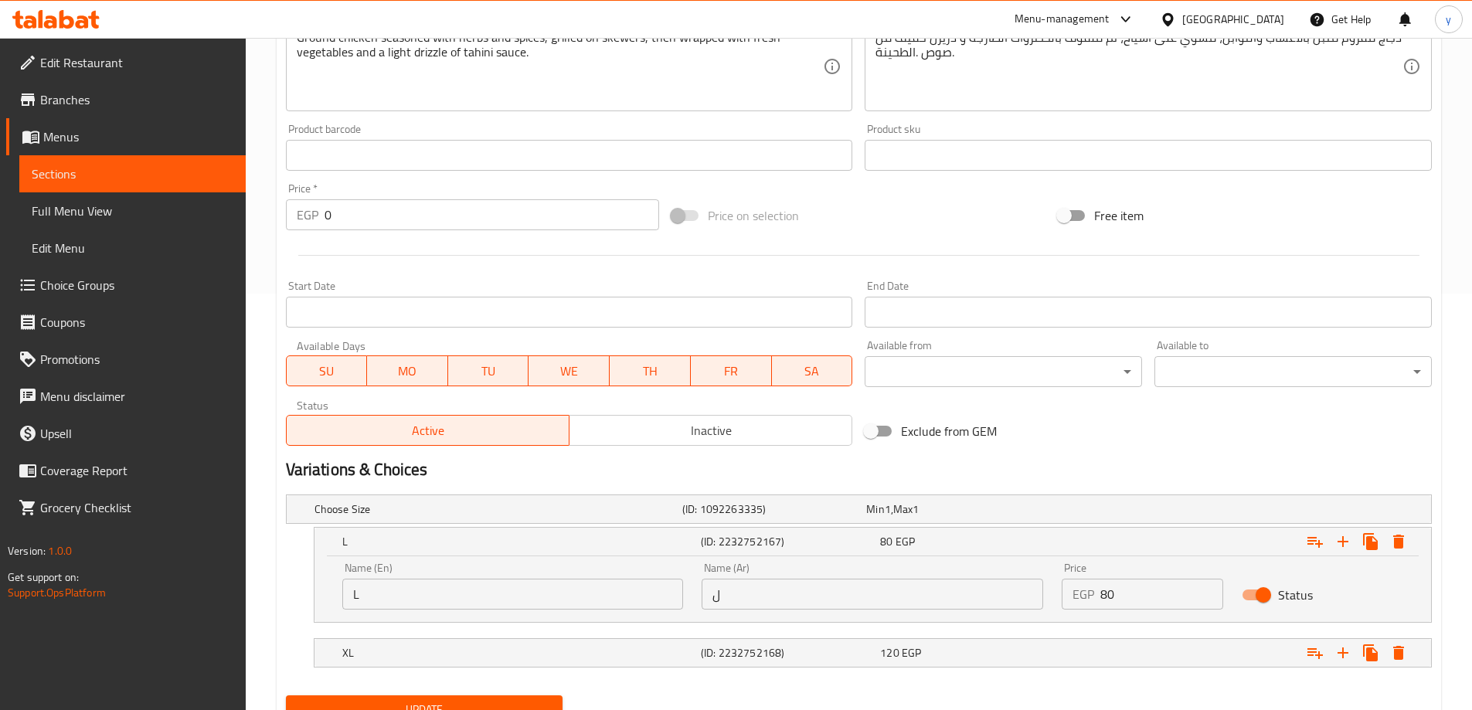
click at [875, 586] on input "ل" at bounding box center [873, 594] width 342 height 31
click at [875, 586] on input "text" at bounding box center [873, 594] width 342 height 31
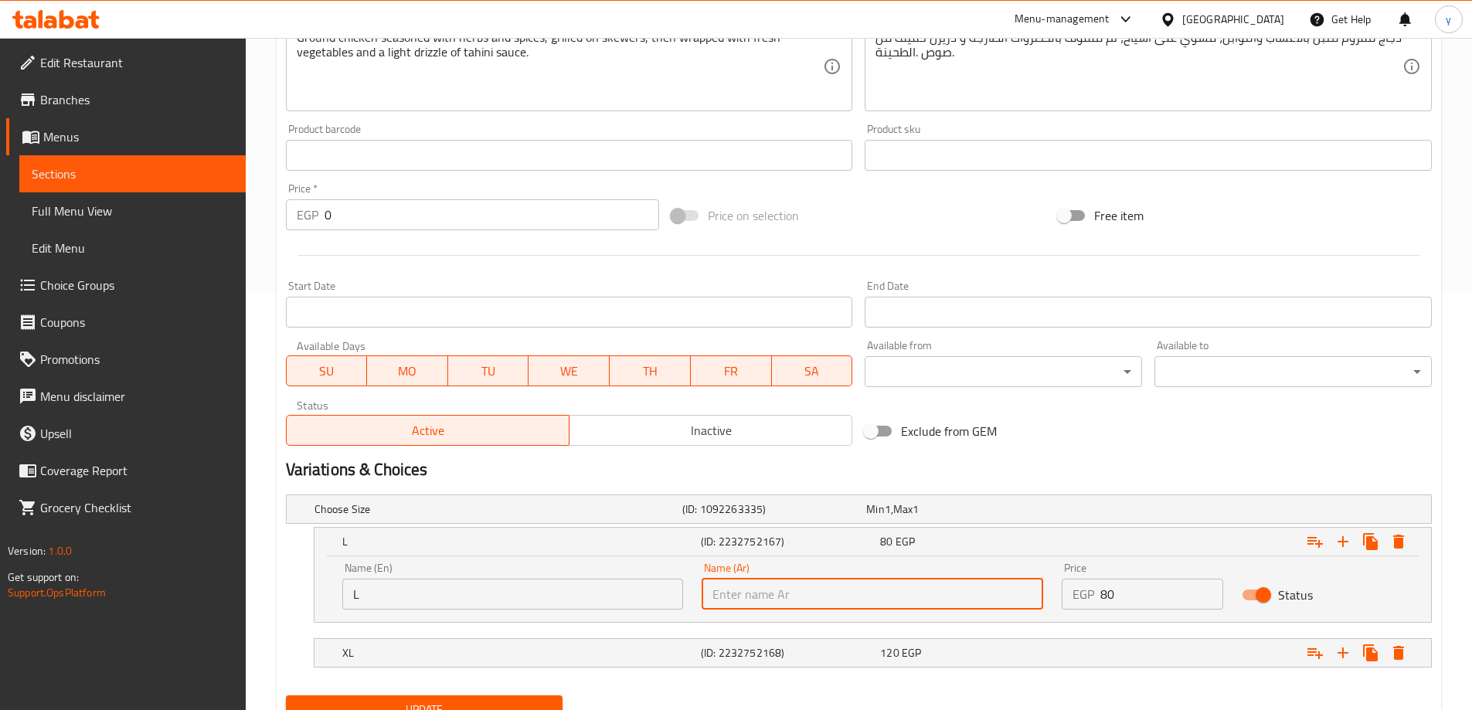
click at [841, 604] on input "text" at bounding box center [873, 594] width 342 height 31
type input "كبير"
click at [790, 517] on h5 "(ID: 2232752168)" at bounding box center [771, 508] width 178 height 15
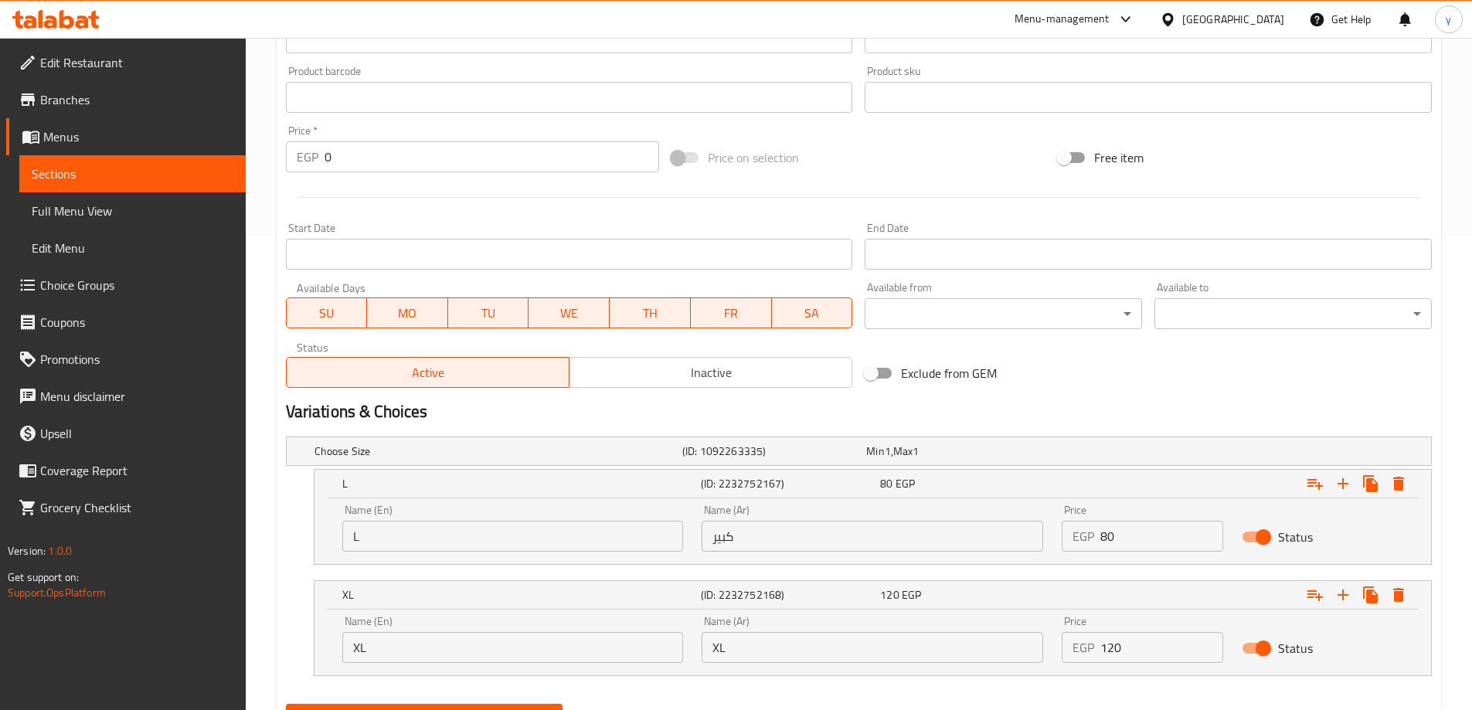
scroll to position [549, 0]
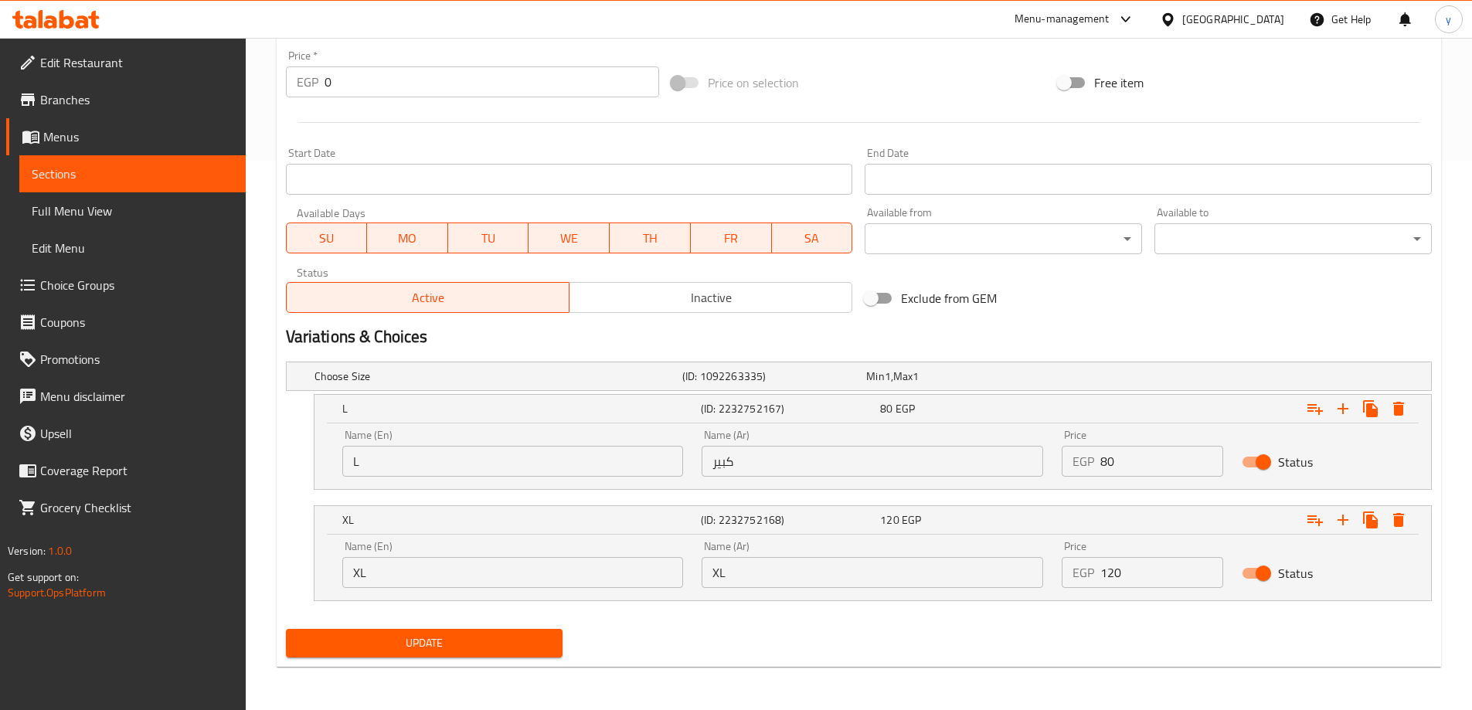
click at [799, 576] on input "XL" at bounding box center [873, 572] width 342 height 31
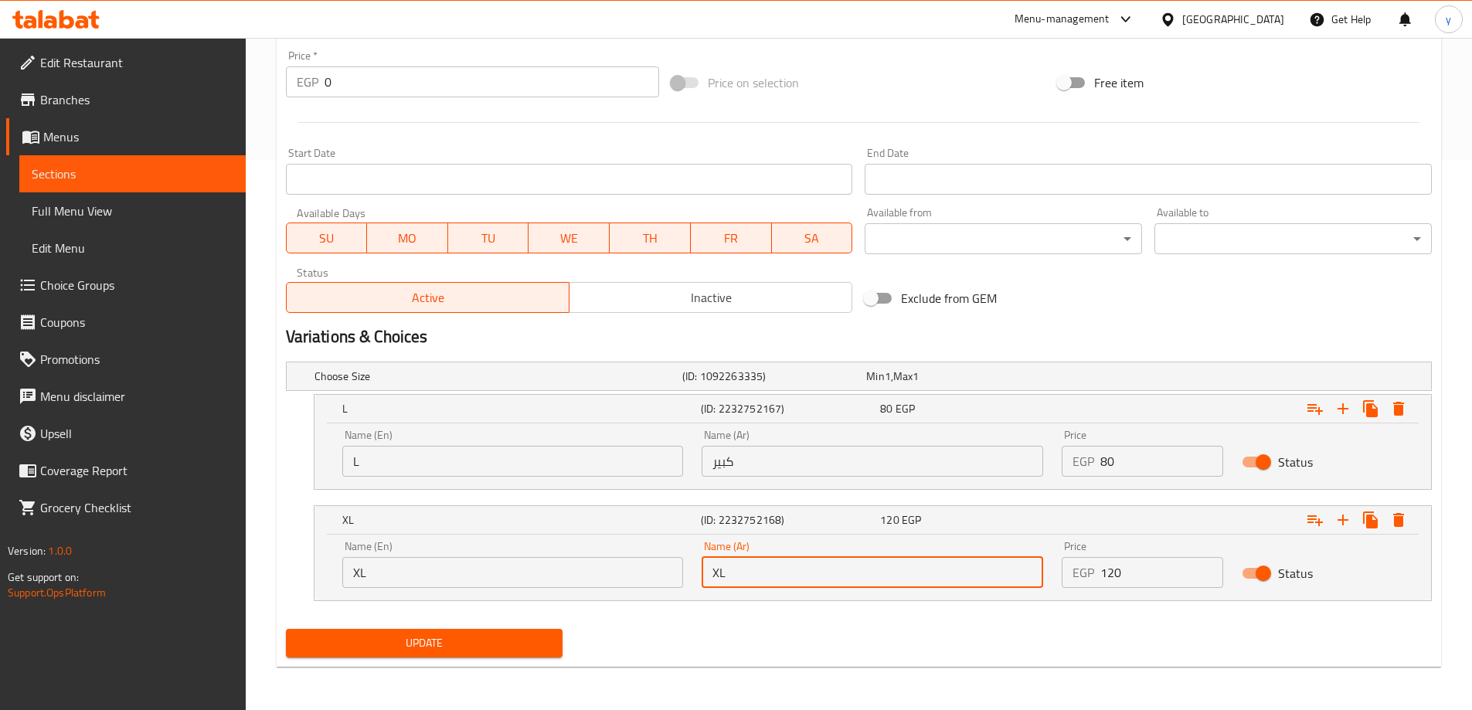
click at [799, 576] on input "XL" at bounding box center [873, 572] width 342 height 31
type input "اكس لارج"
click at [286, 629] on button "Update" at bounding box center [424, 643] width 277 height 29
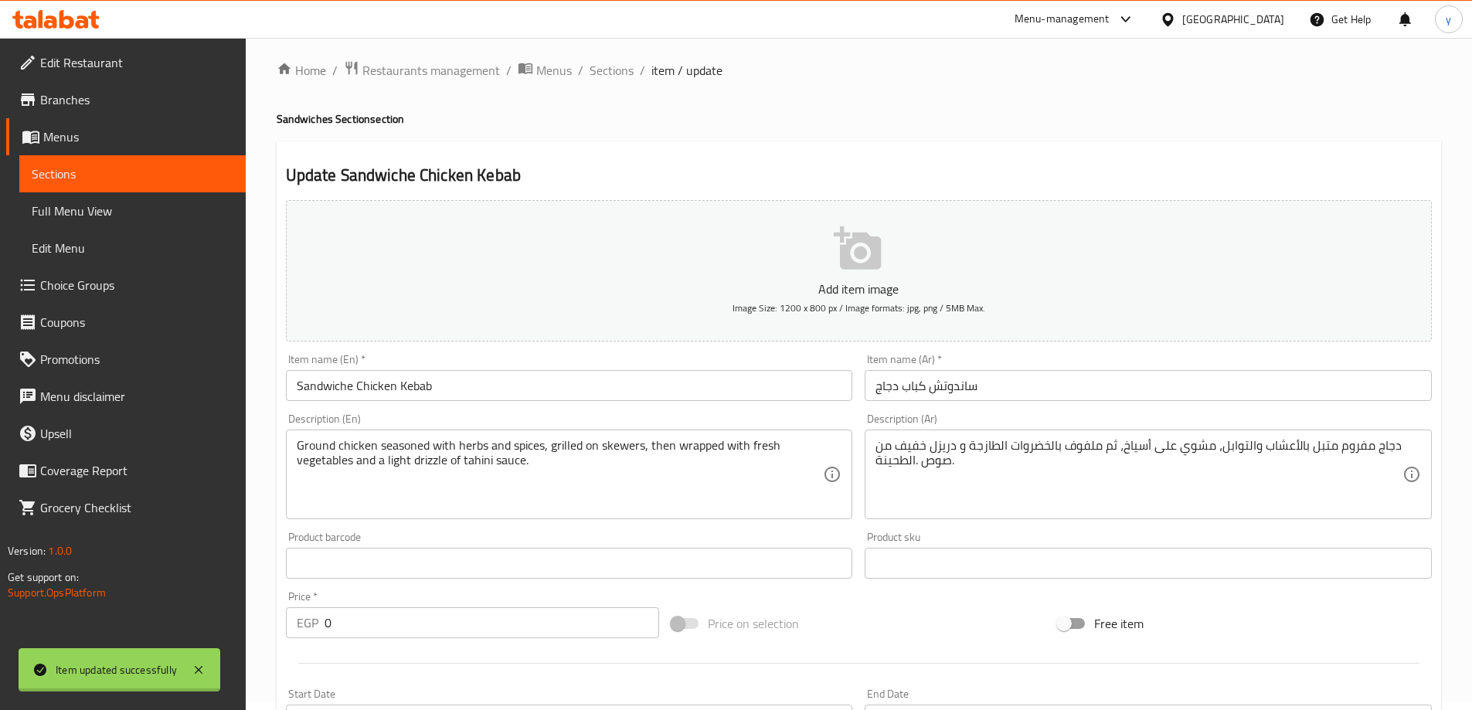
scroll to position [0, 0]
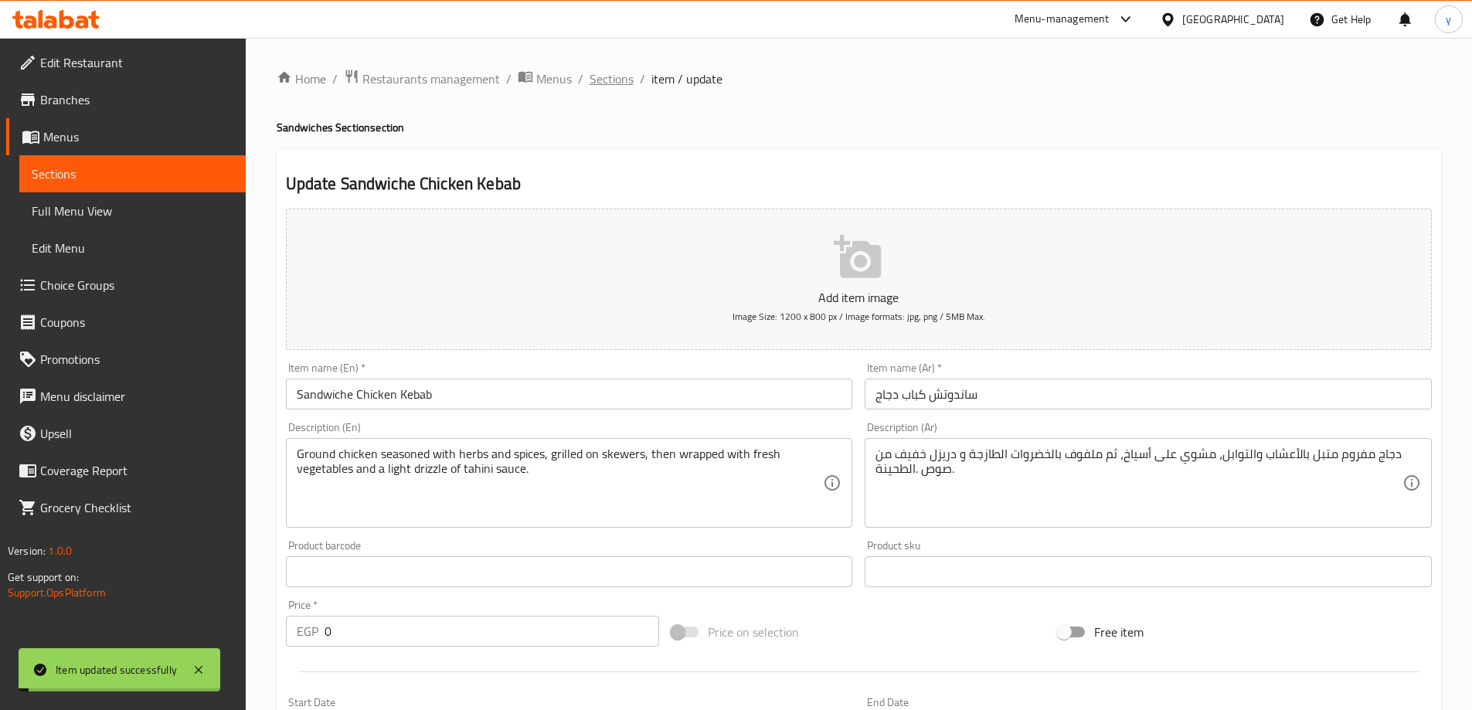
click at [610, 84] on span "Sections" at bounding box center [612, 79] width 44 height 19
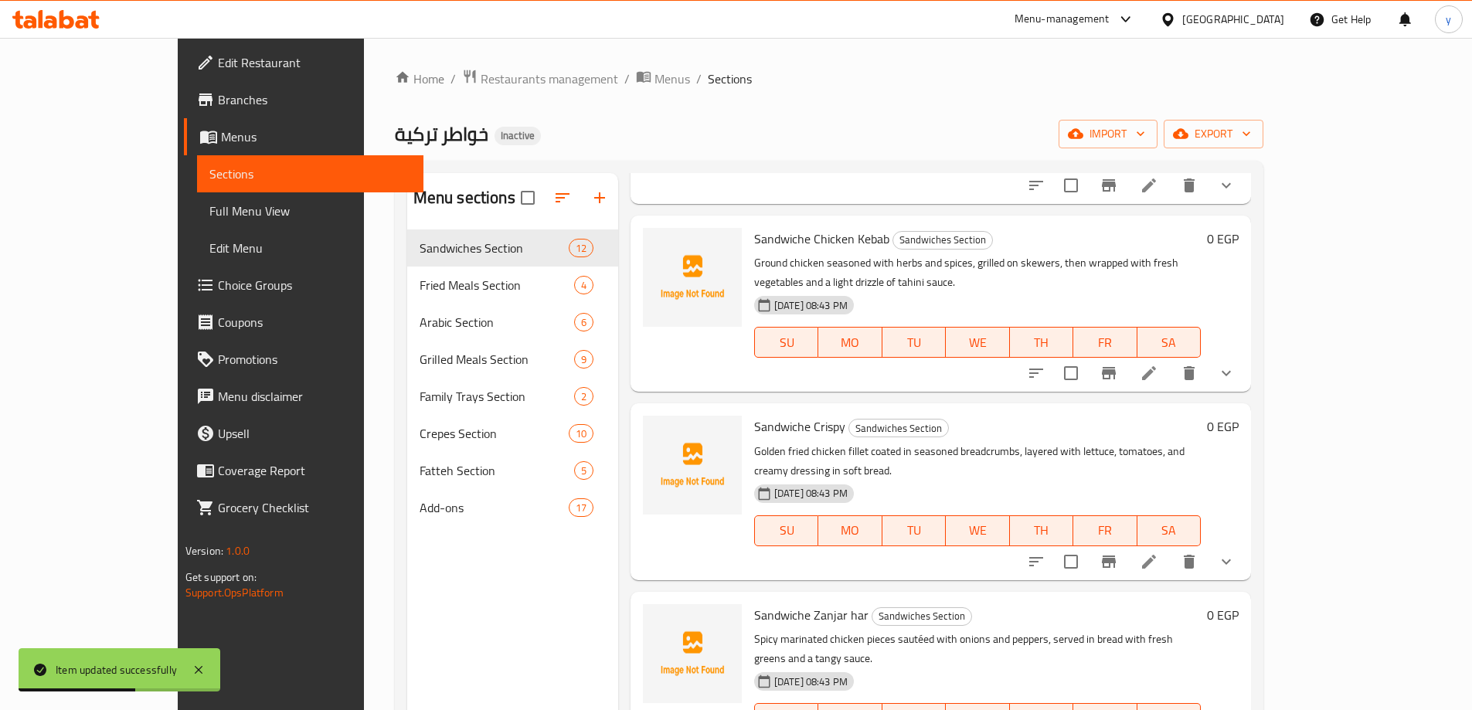
scroll to position [464, 0]
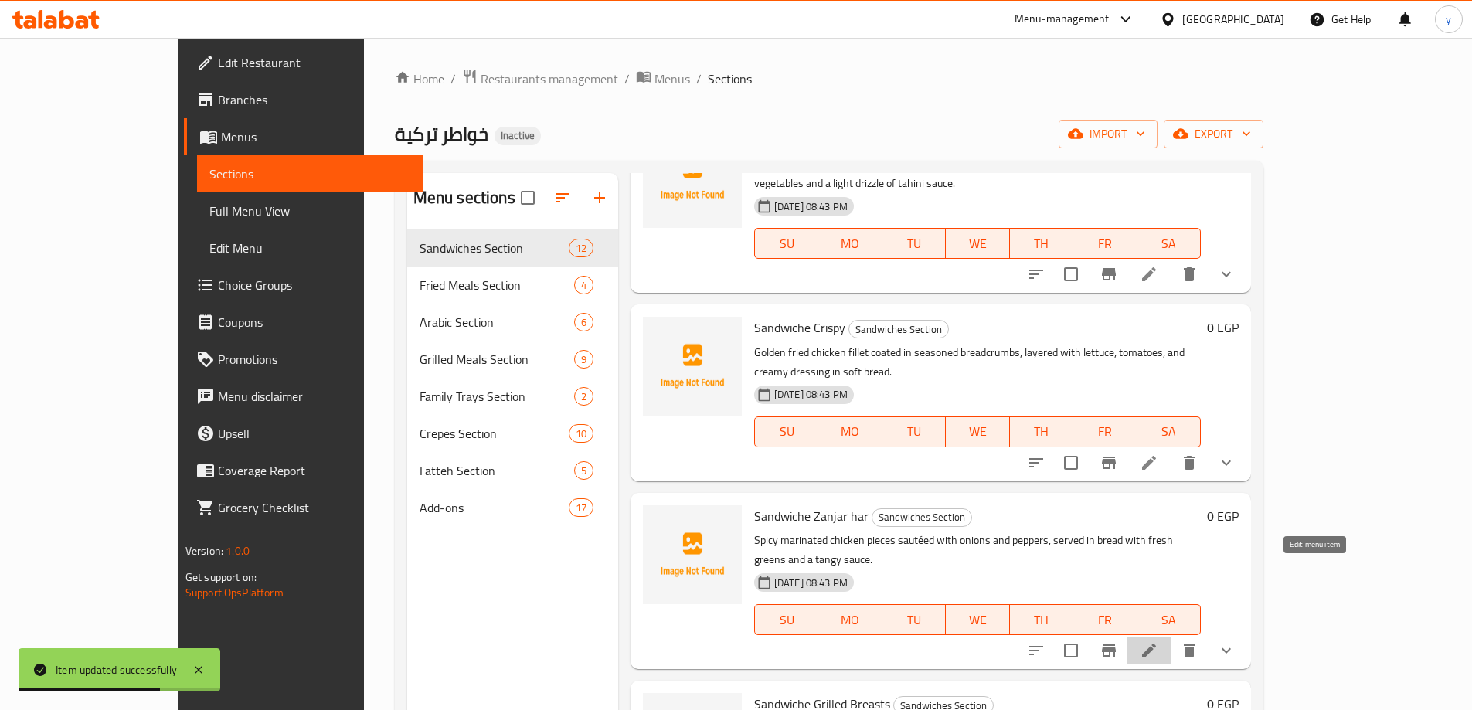
click at [1158, 641] on icon at bounding box center [1149, 650] width 19 height 19
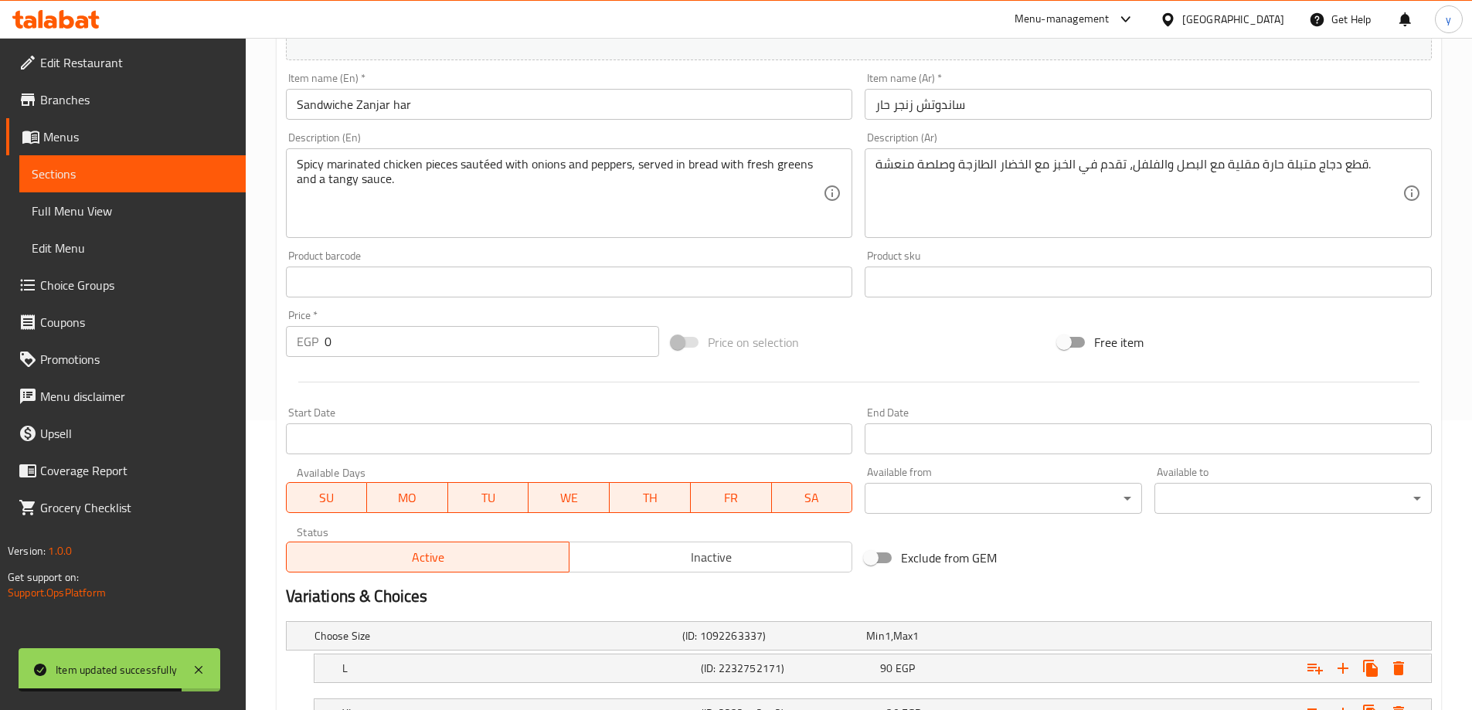
scroll to position [416, 0]
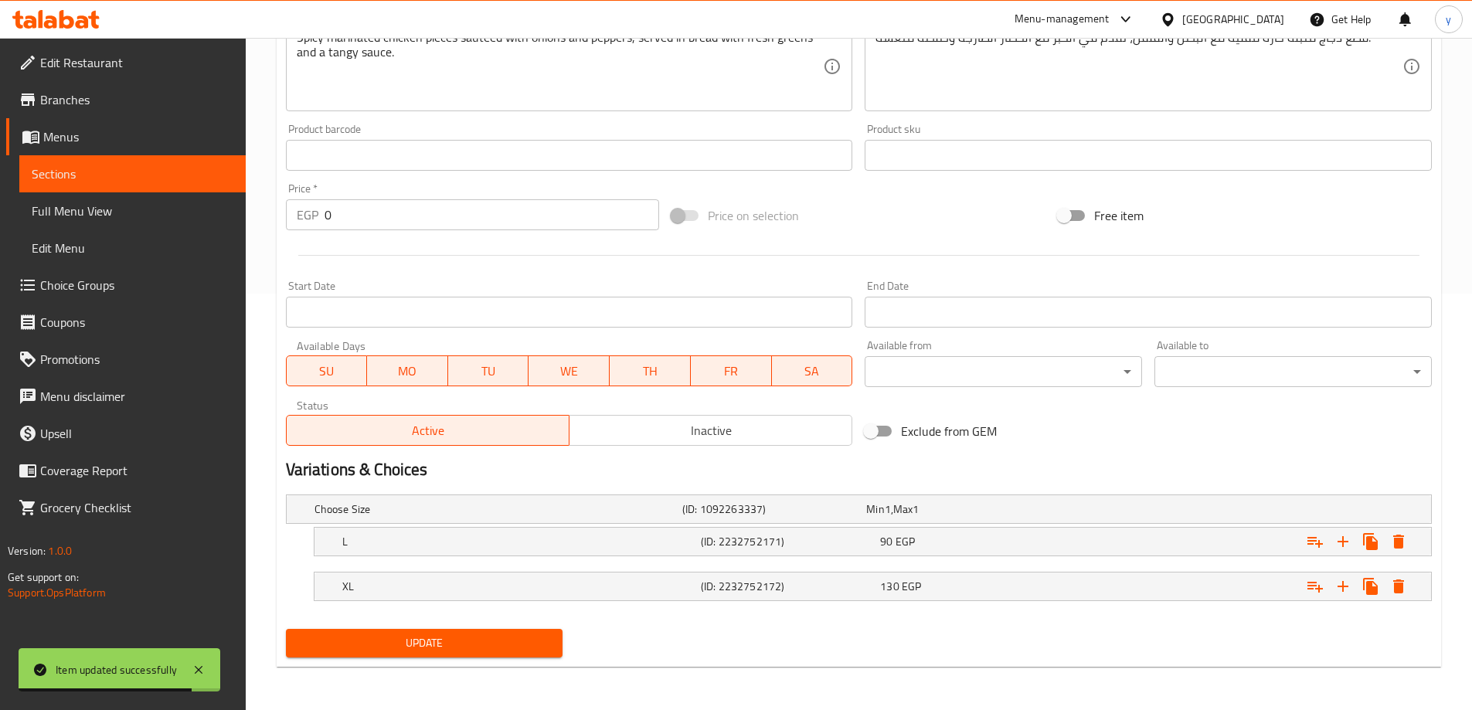
click at [688, 561] on nav at bounding box center [859, 565] width 1146 height 12
click at [841, 517] on h5 "(ID: 2232752171)" at bounding box center [771, 508] width 178 height 15
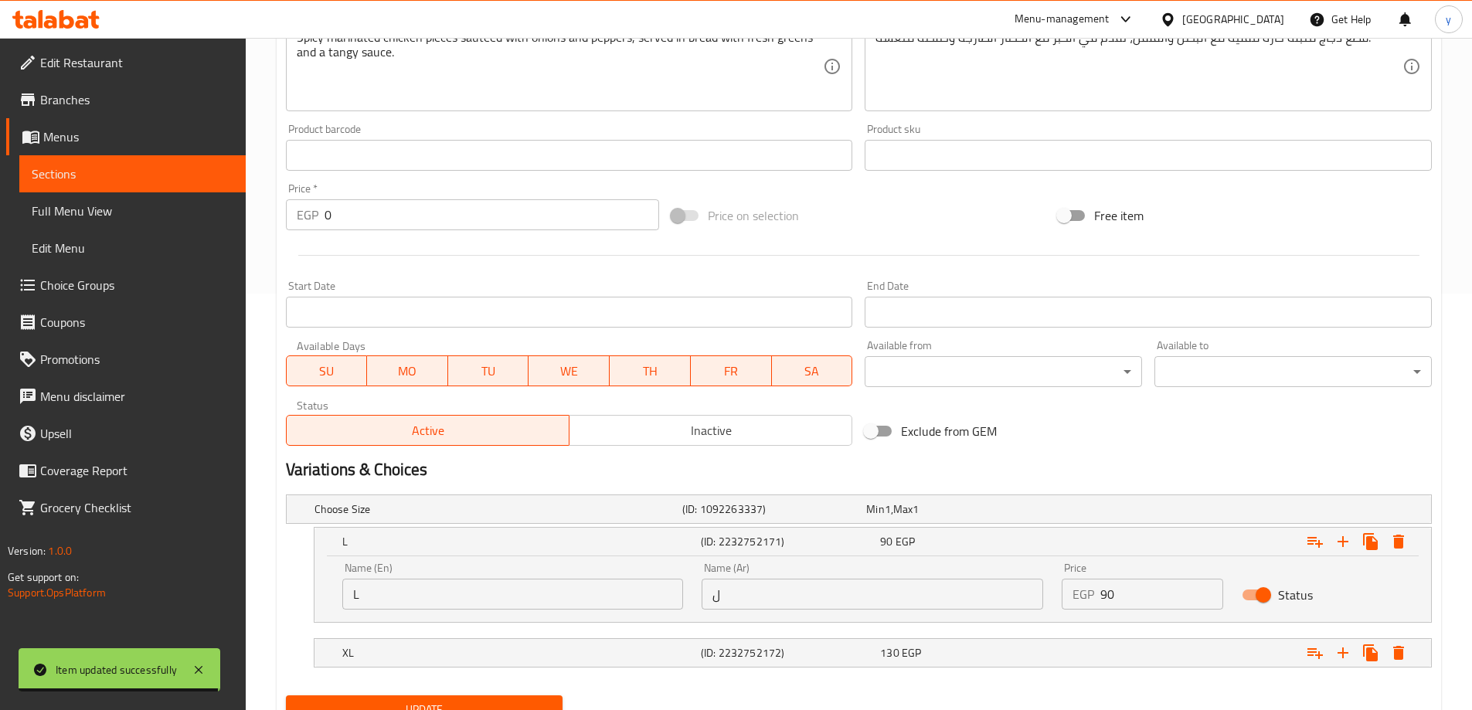
click at [851, 586] on input "ل" at bounding box center [873, 594] width 342 height 31
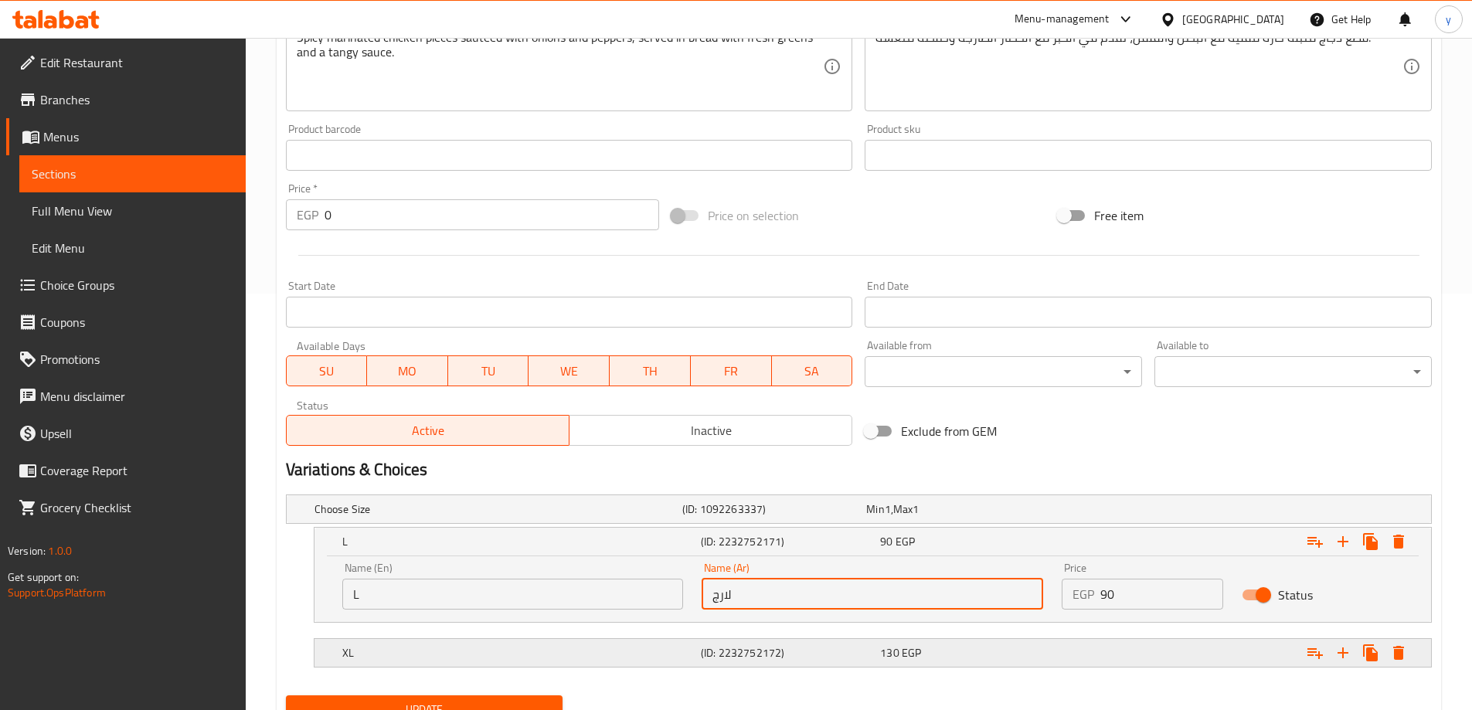
type input "لارج"
click at [824, 517] on h5 "(ID: 2232752172)" at bounding box center [771, 508] width 178 height 15
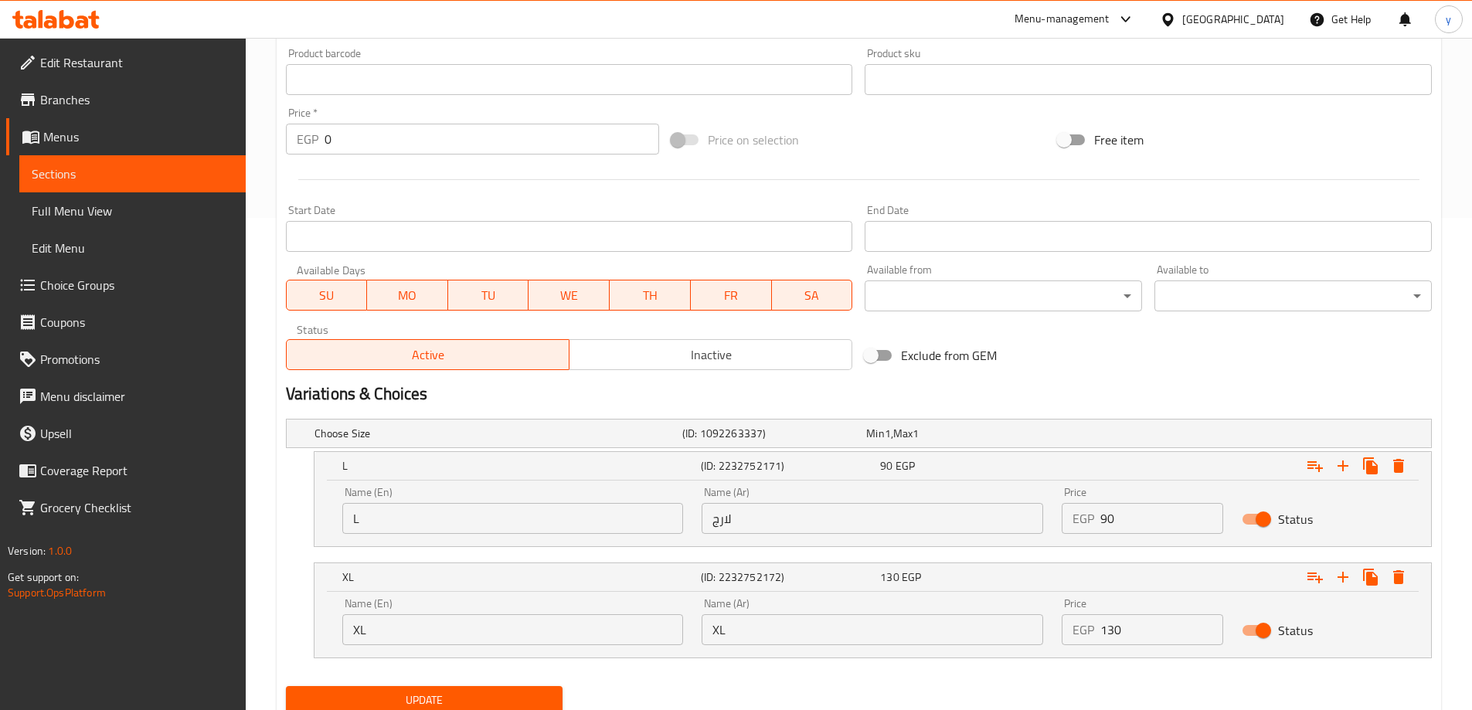
scroll to position [549, 0]
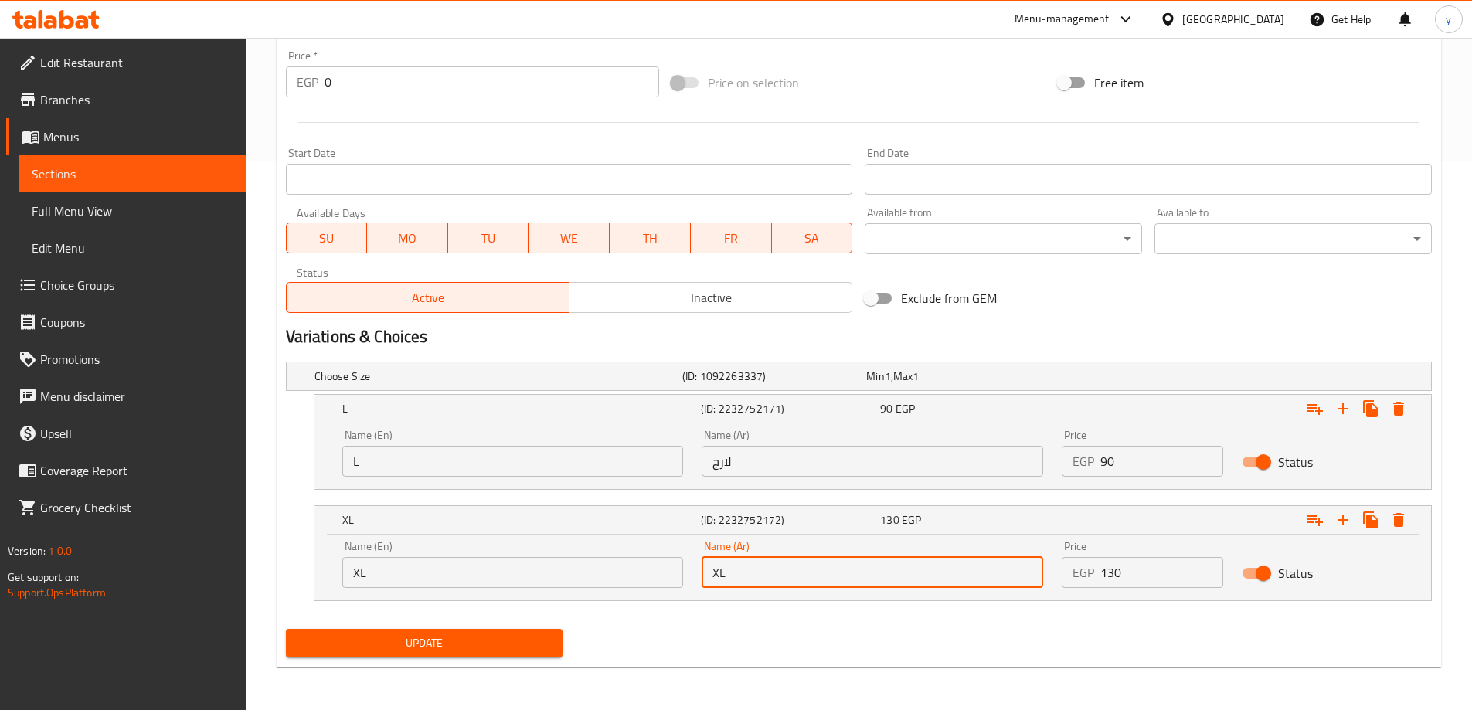
click at [804, 566] on input "XL" at bounding box center [873, 572] width 342 height 31
type input "اكس لارج"
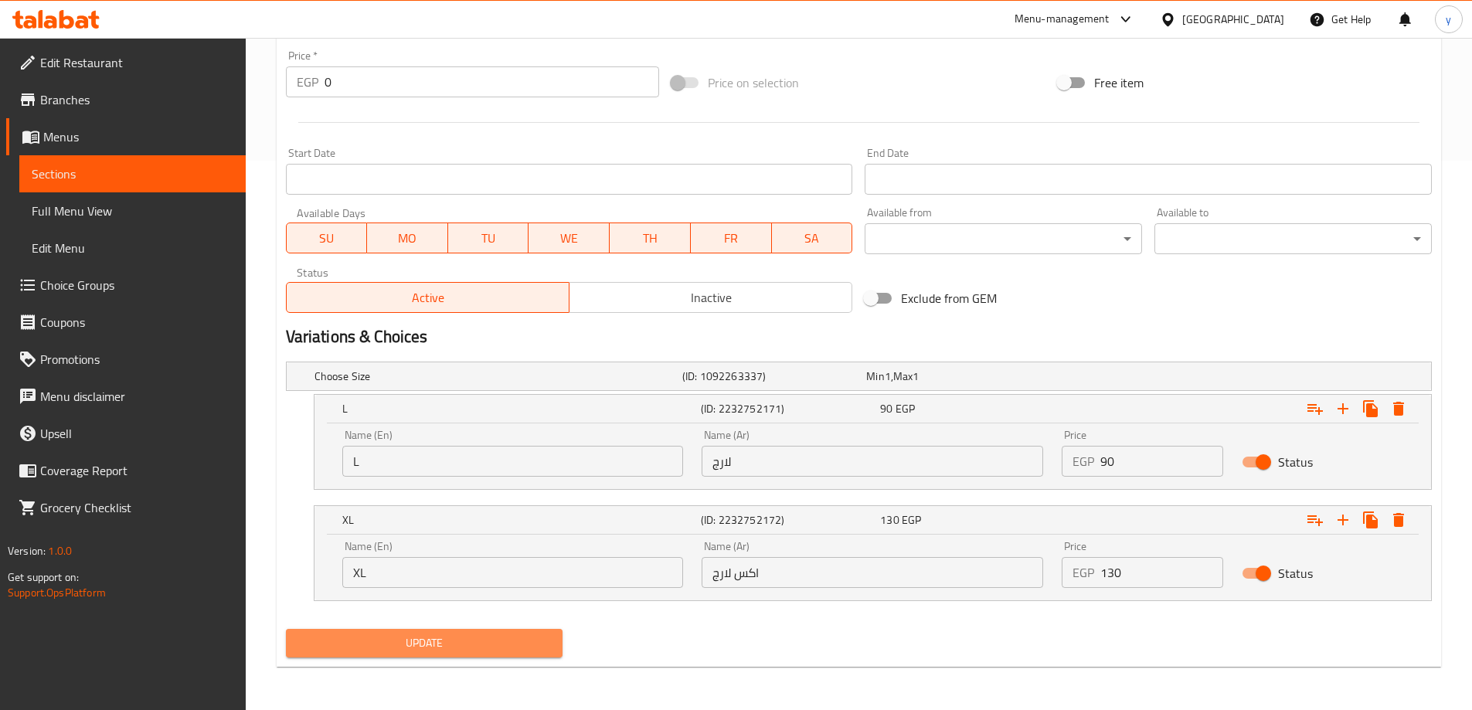
click at [424, 641] on span "Update" at bounding box center [424, 643] width 253 height 19
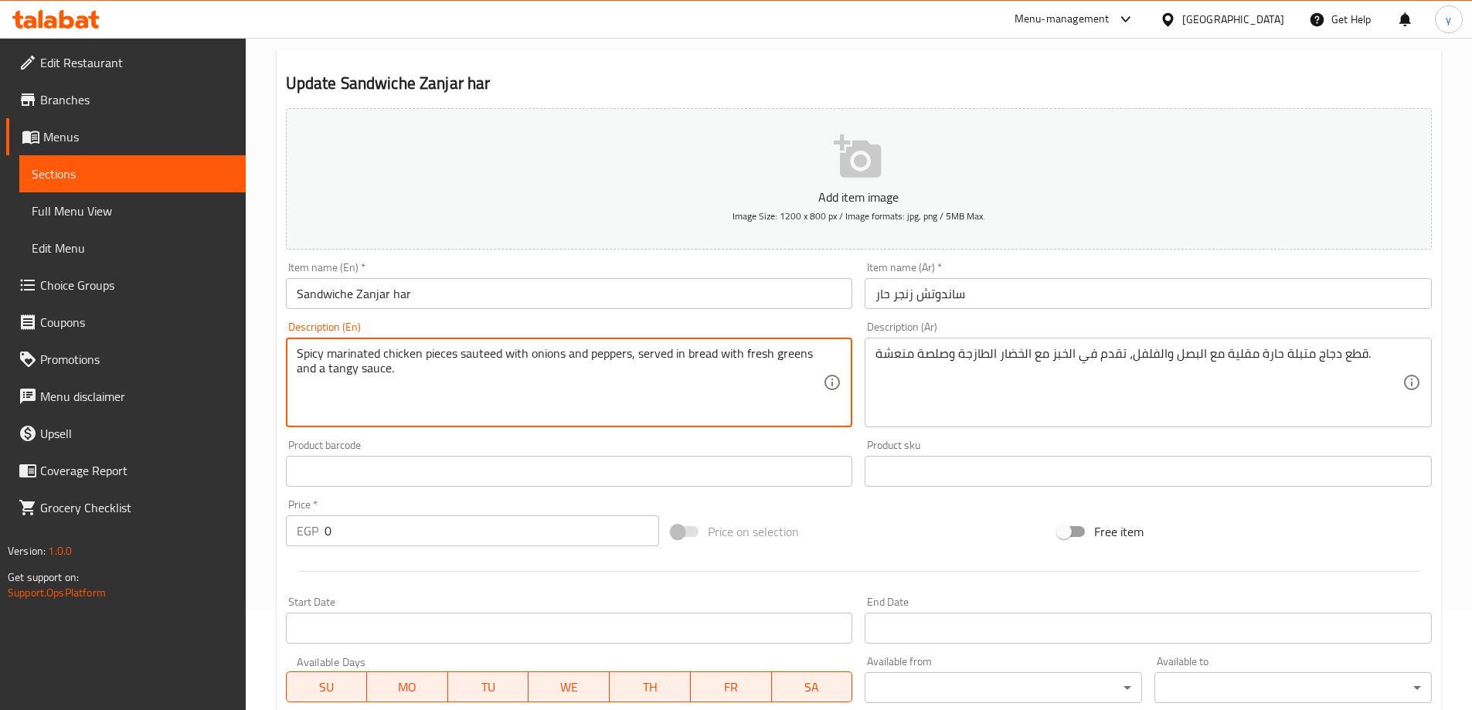
type textarea "Spicy marinated chicken pieces sauteed with onions and peppers, served in bread…"
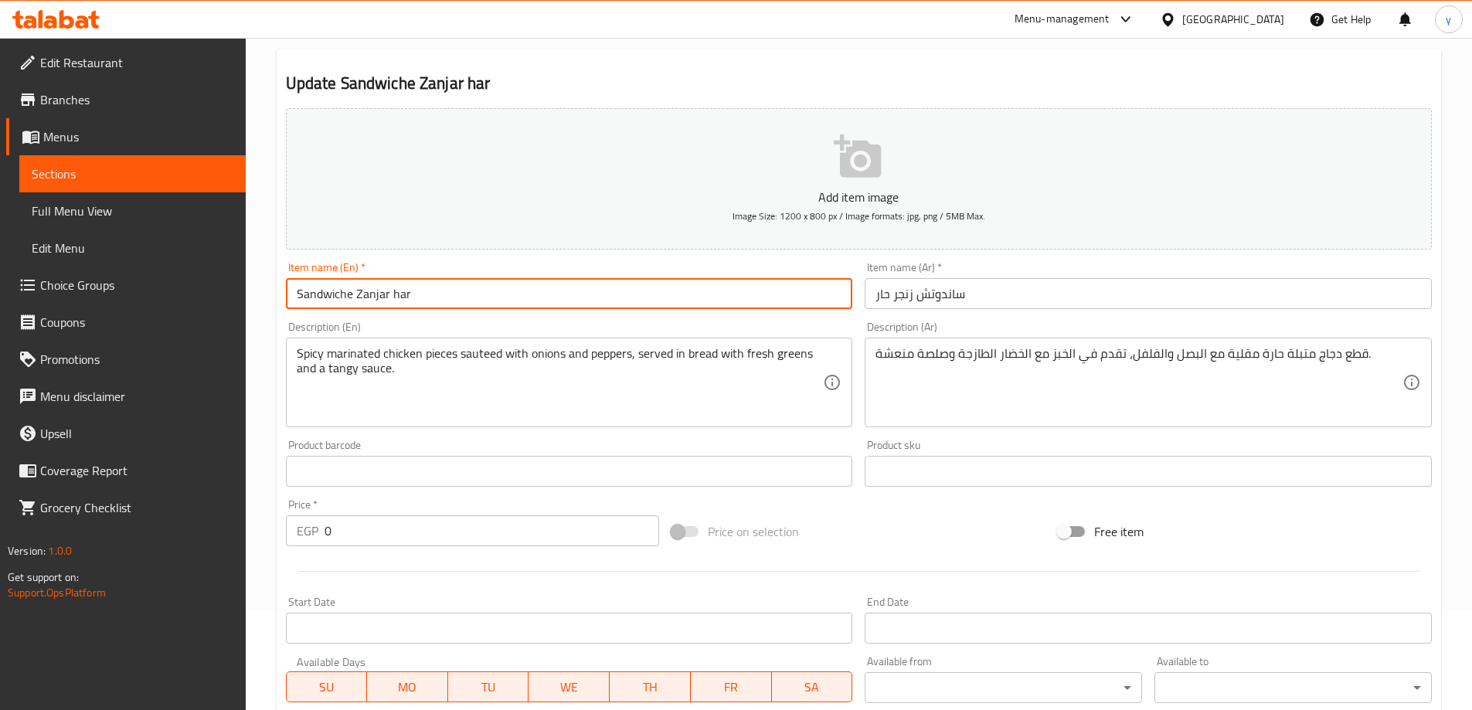
click at [420, 295] on input "Sandwiche Zanjar har" at bounding box center [569, 293] width 567 height 31
click at [368, 299] on input "Sandwiche Zanjar har" at bounding box center [569, 293] width 567 height 31
click at [369, 293] on input "Sandwiche har" at bounding box center [569, 293] width 567 height 31
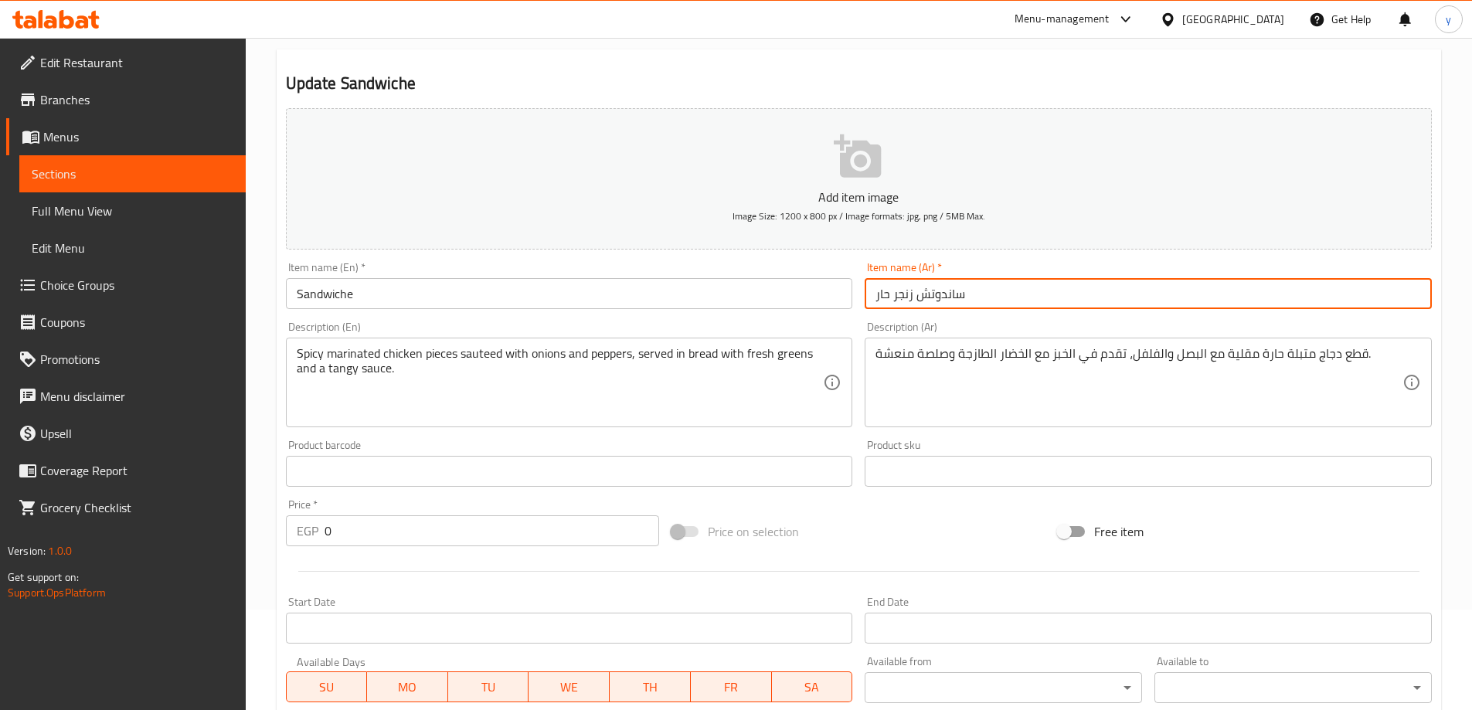
drag, startPoint x: 913, startPoint y: 297, endPoint x: 859, endPoint y: 300, distance: 54.1
click at [859, 300] on div "Item name (Ar)   * ساندوتش زنجر حار Item name (Ar) *" at bounding box center [1148, 285] width 580 height 59
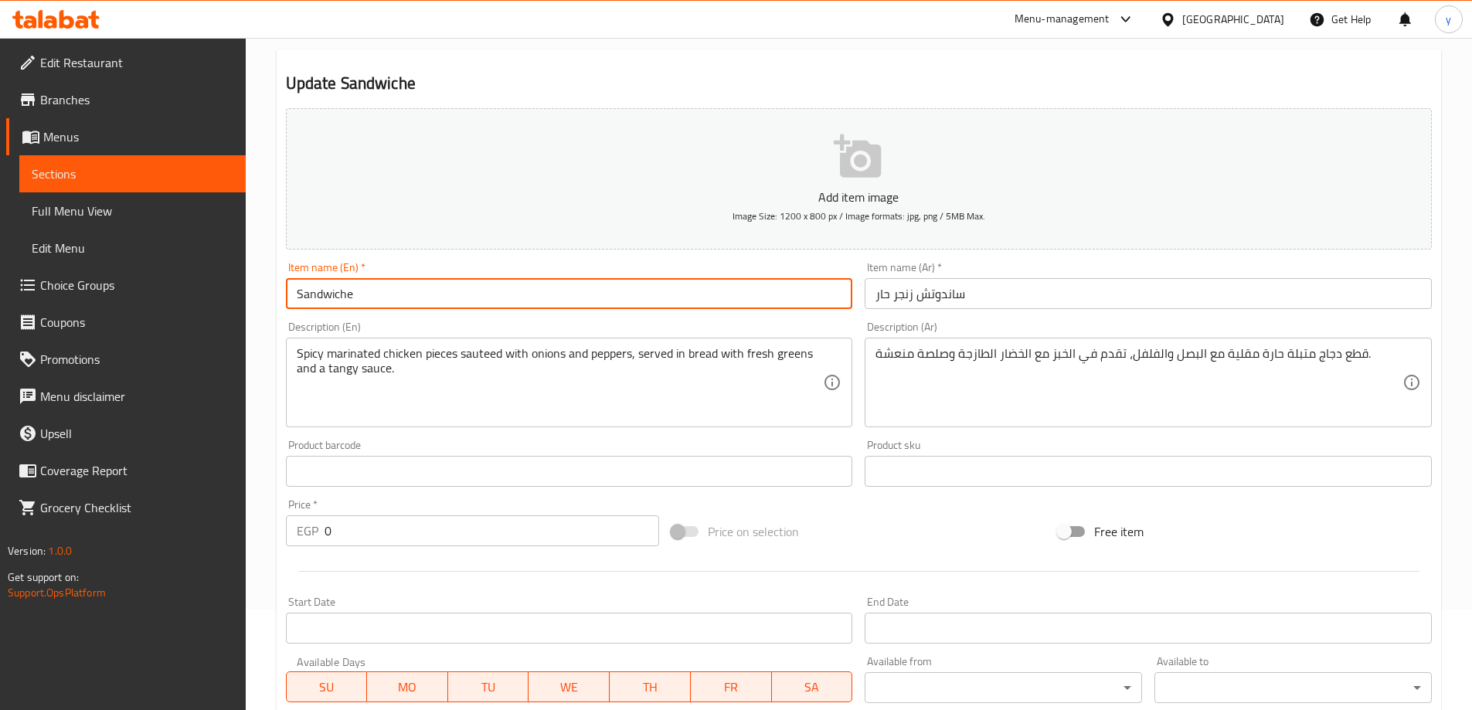
click at [448, 297] on input "Sandwiche" at bounding box center [569, 293] width 567 height 31
paste input "Zinger"
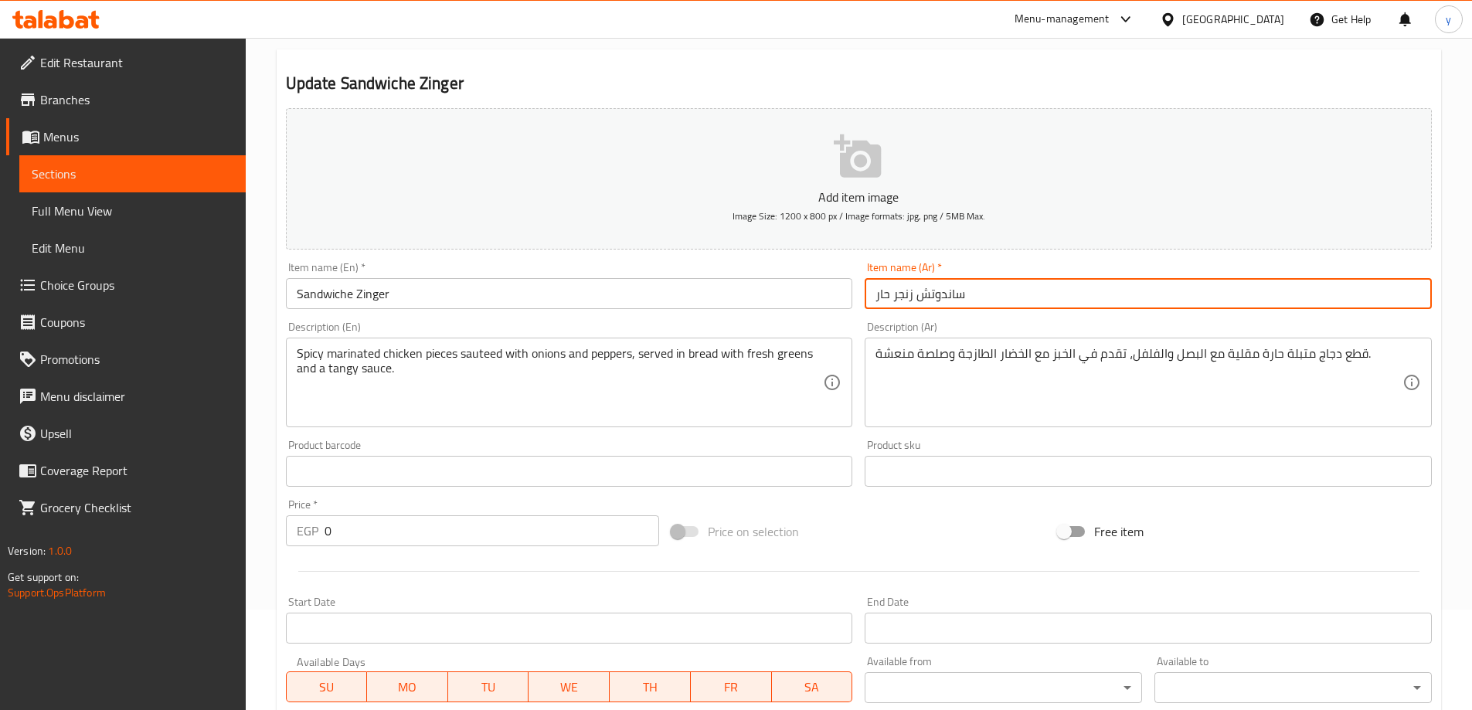
click at [877, 302] on input "ساندوتش زنجر حار" at bounding box center [1148, 293] width 567 height 31
click at [882, 299] on input "ساندوتش زنجر حار" at bounding box center [1148, 293] width 567 height 31
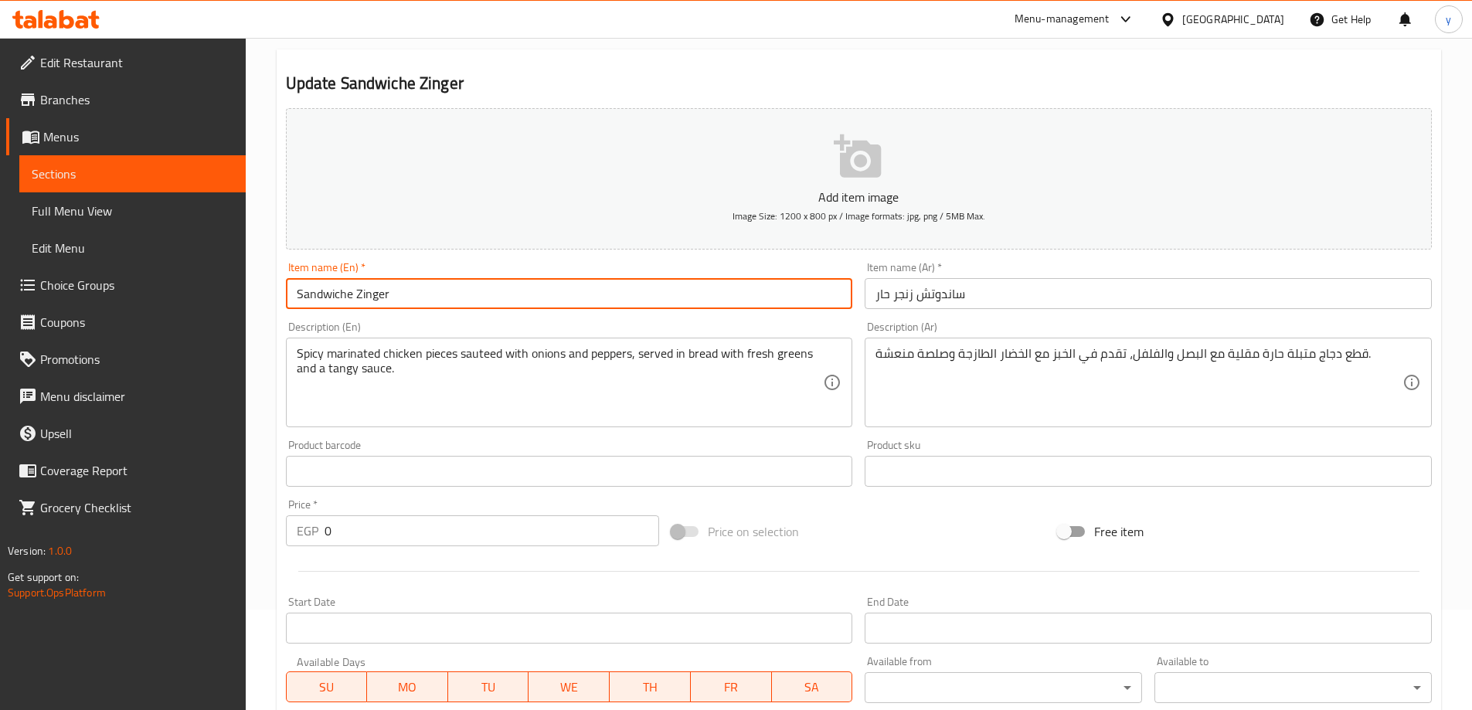
click at [499, 297] on input "Sandwiche Zinger" at bounding box center [569, 293] width 567 height 31
paste input "Spicy"
click at [393, 297] on input "Sandwiche Zinger Spicy" at bounding box center [569, 293] width 567 height 31
type input "Sandwiche Zinger Spicy"
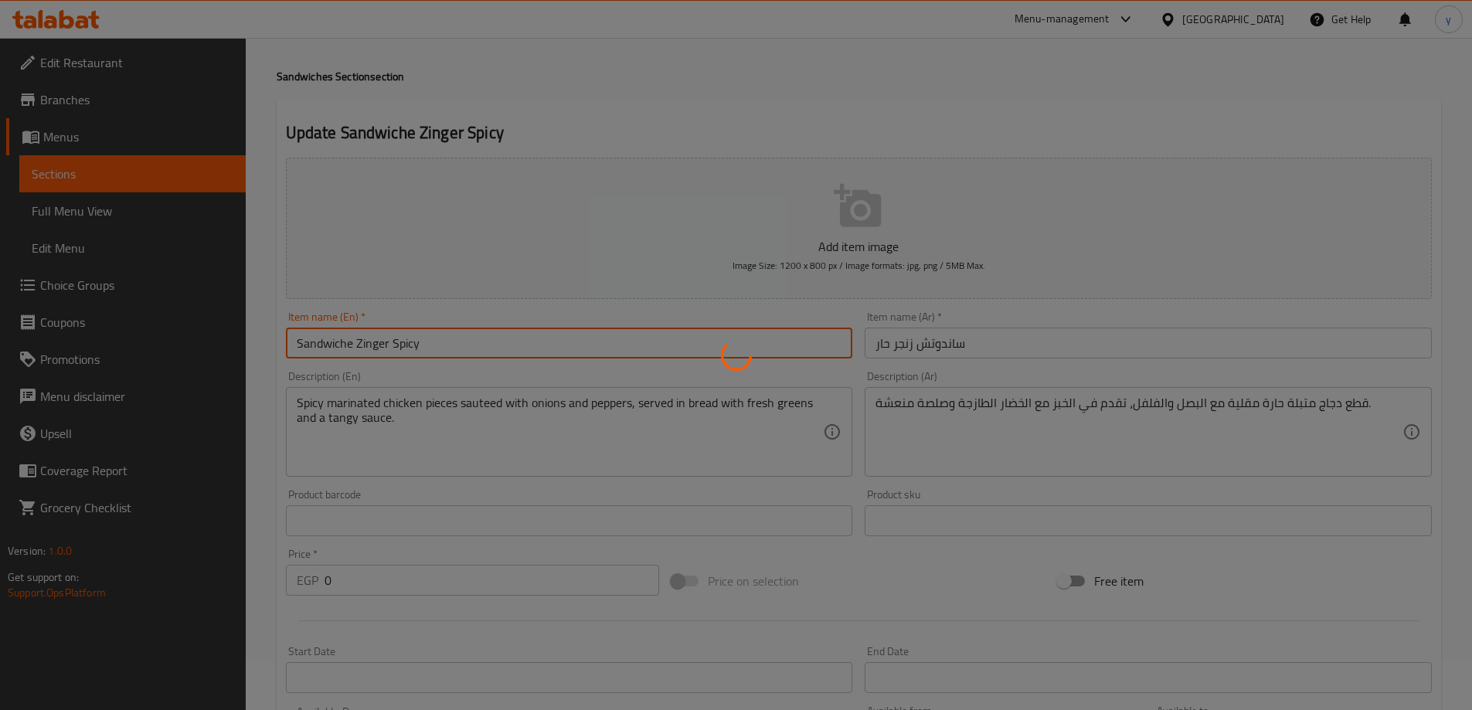
scroll to position [0, 0]
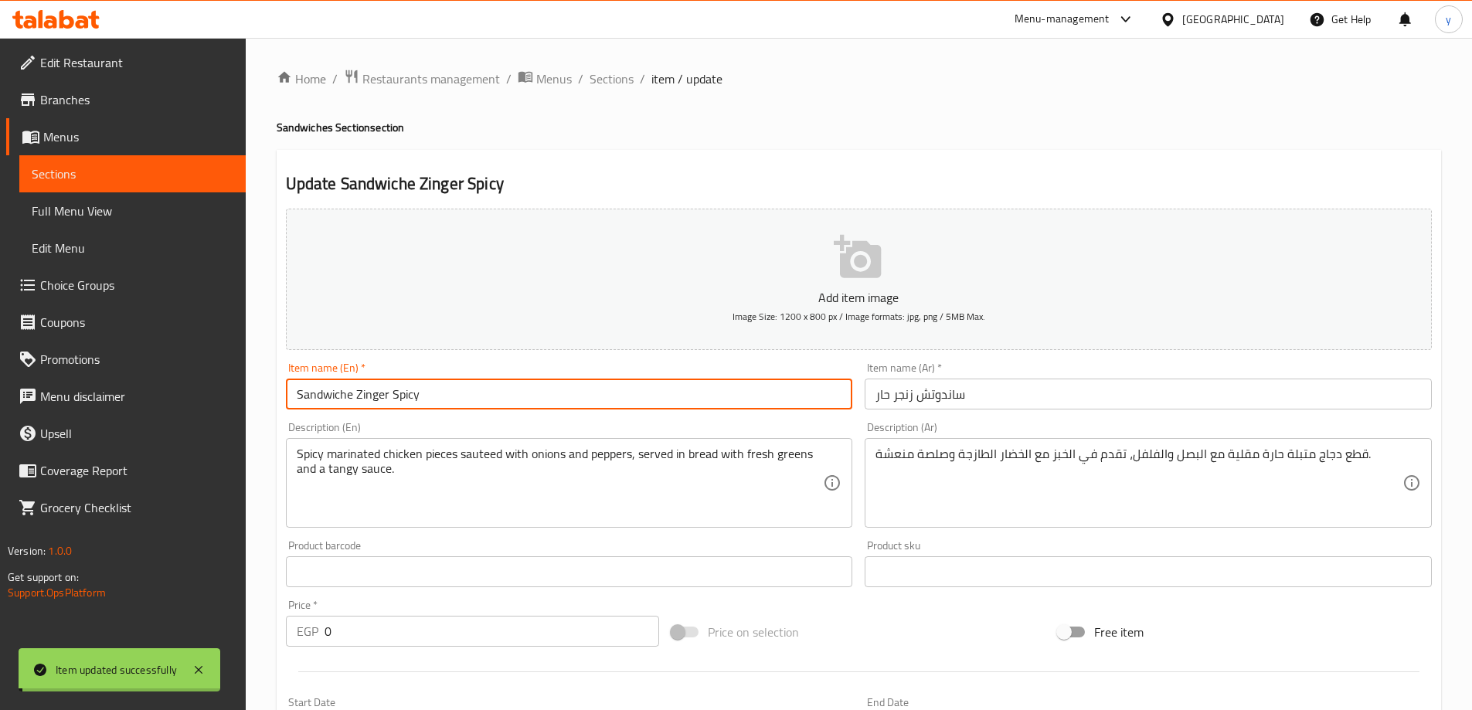
click at [624, 76] on span "Sections" at bounding box center [612, 79] width 44 height 19
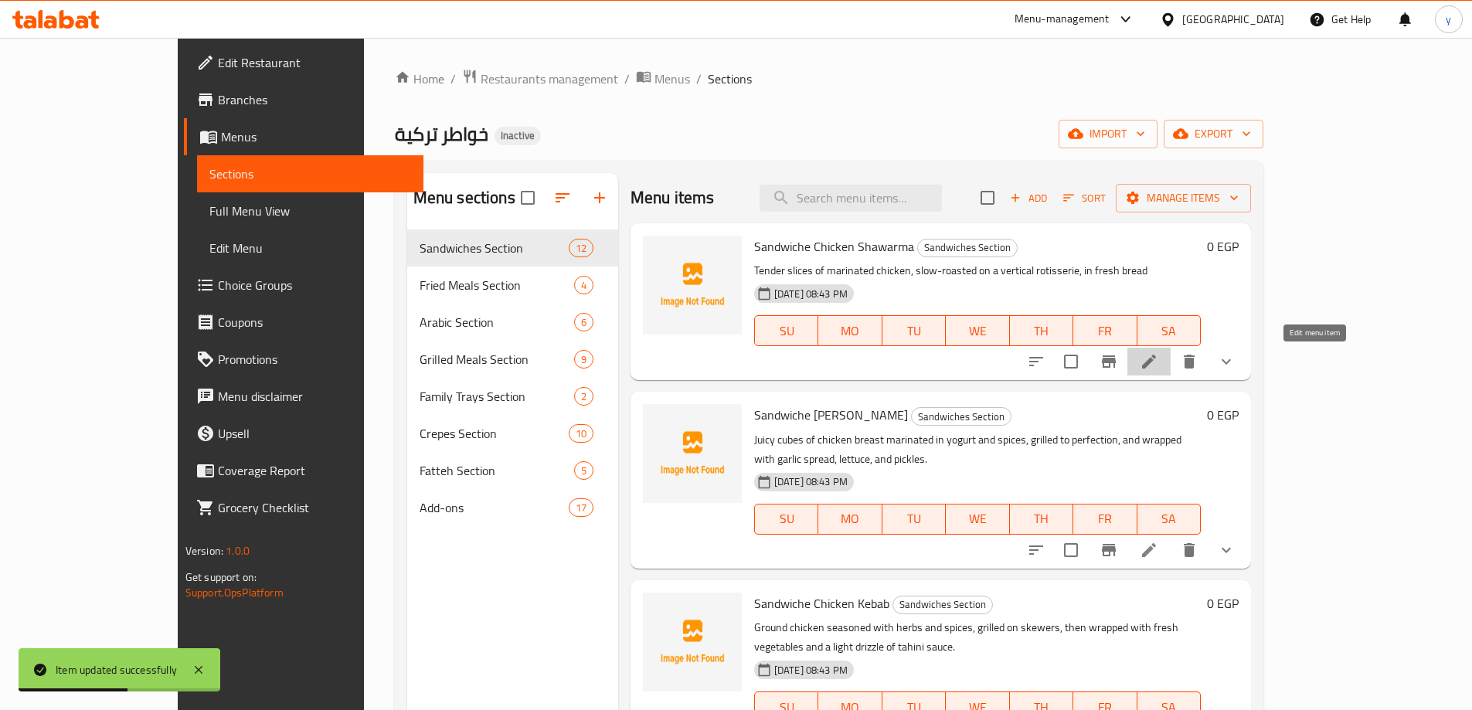
click at [1156, 366] on icon at bounding box center [1149, 362] width 14 height 14
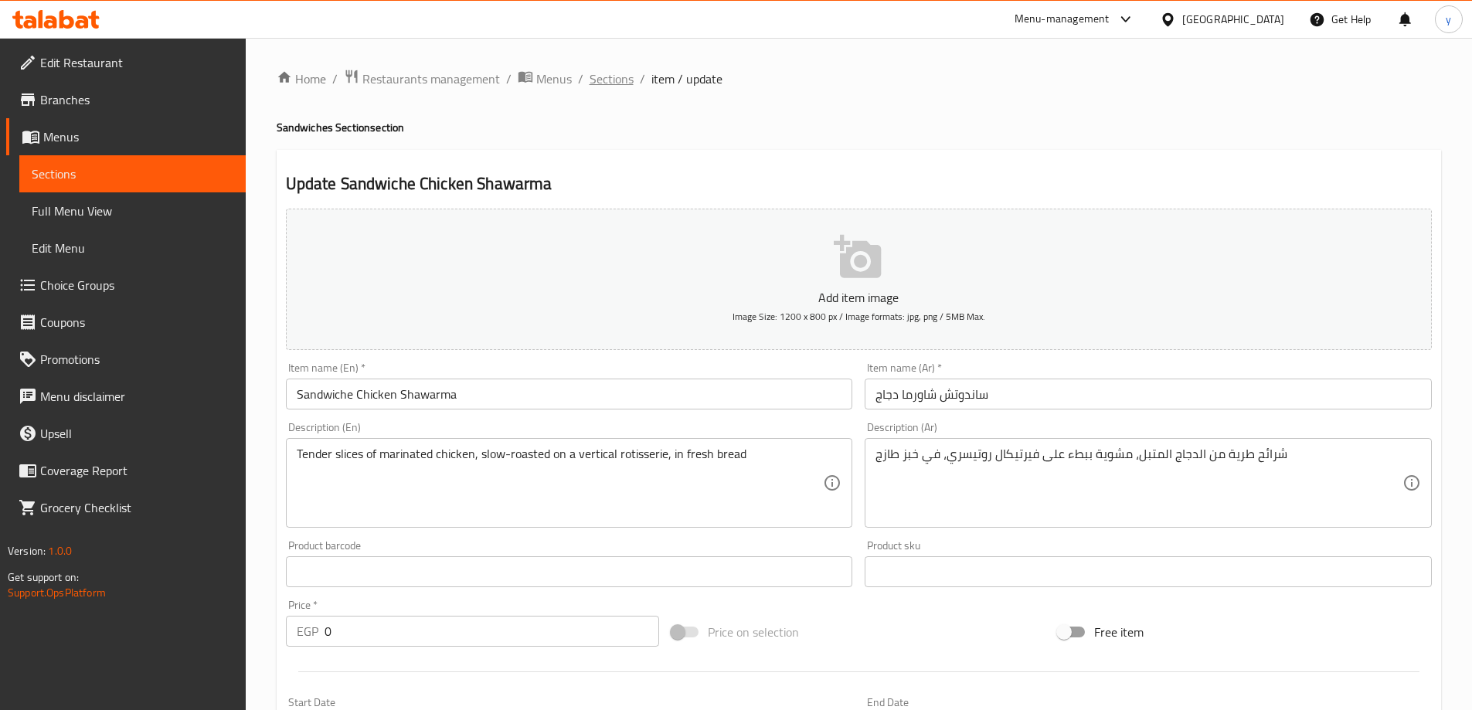
click at [613, 87] on span "Sections" at bounding box center [612, 79] width 44 height 19
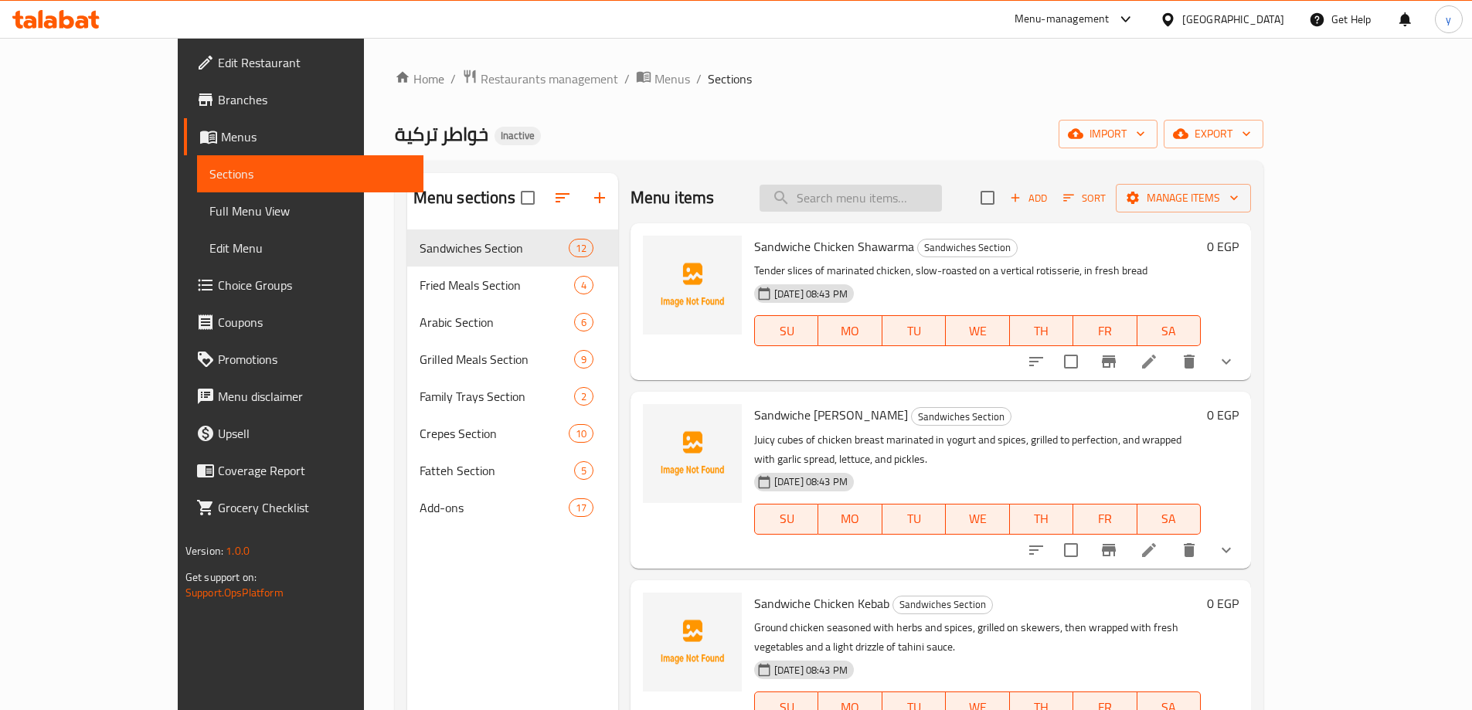
click at [939, 185] on input "search" at bounding box center [851, 198] width 182 height 27
paste input "Sandwiche [PERSON_NAME]"
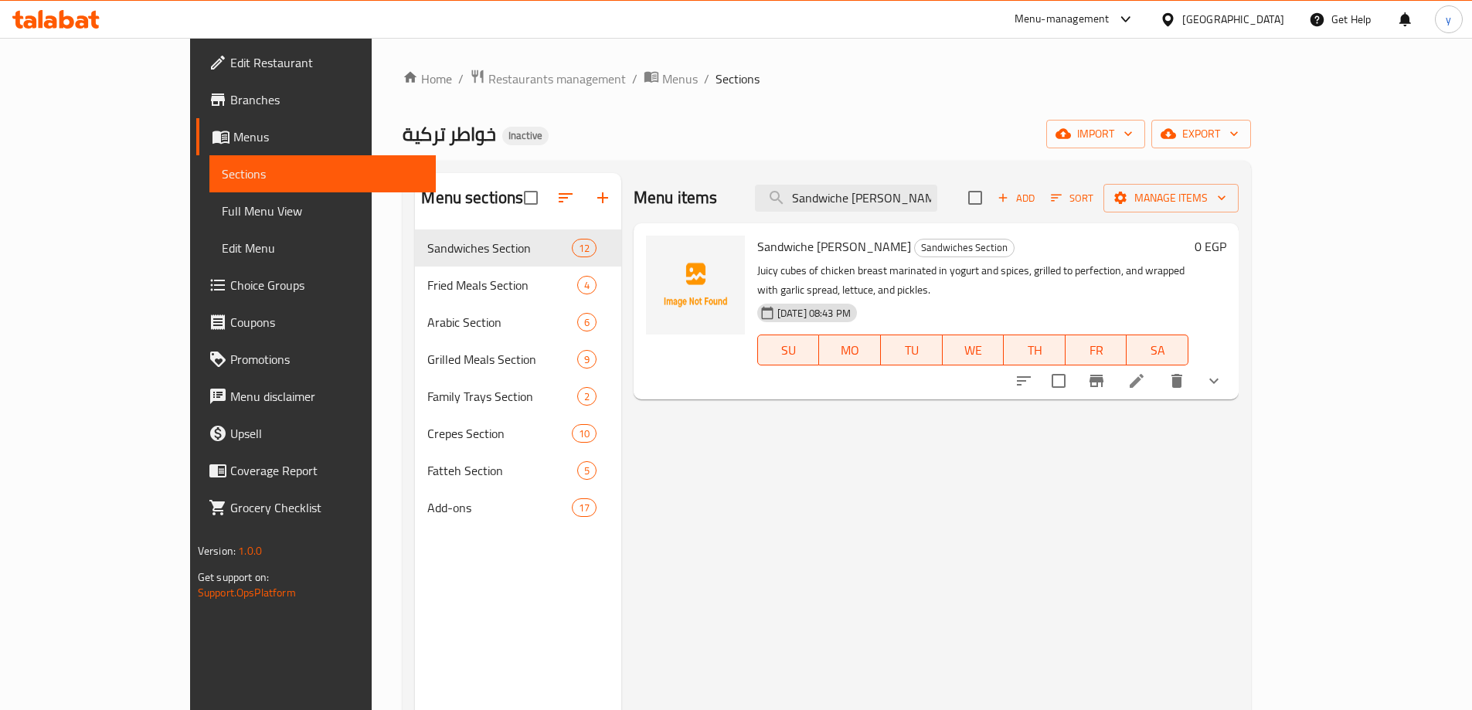
type input "Sandwiche [PERSON_NAME]"
click at [1146, 372] on icon at bounding box center [1136, 381] width 19 height 19
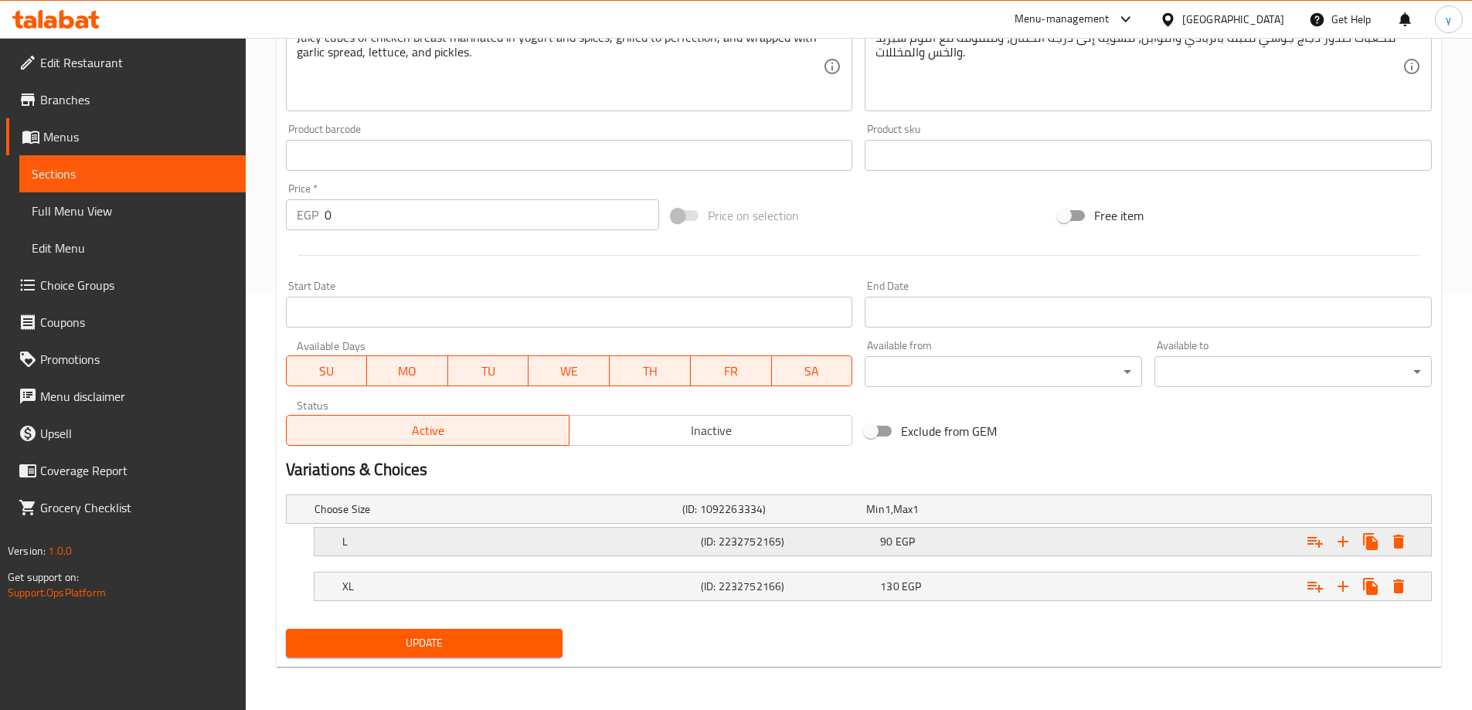
click at [563, 517] on h5 "L" at bounding box center [495, 508] width 362 height 15
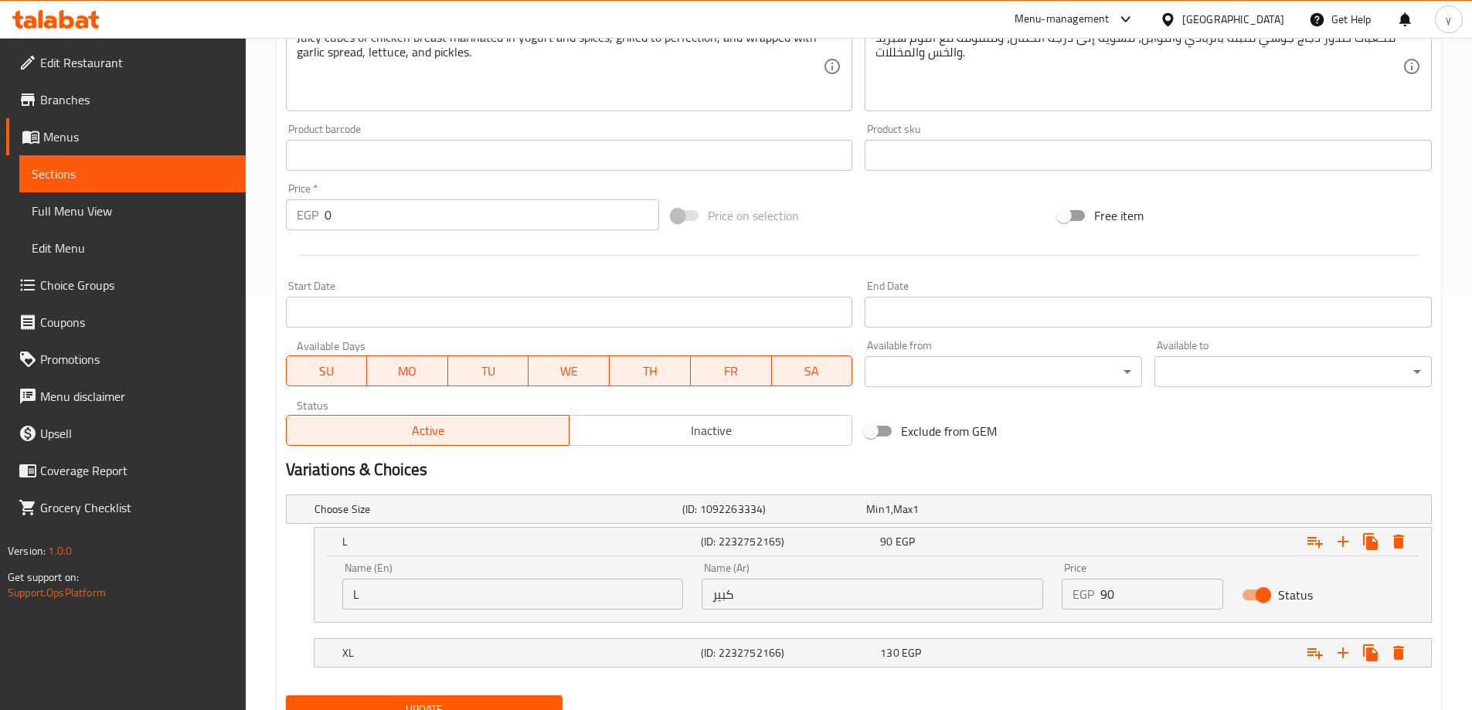
scroll to position [483, 0]
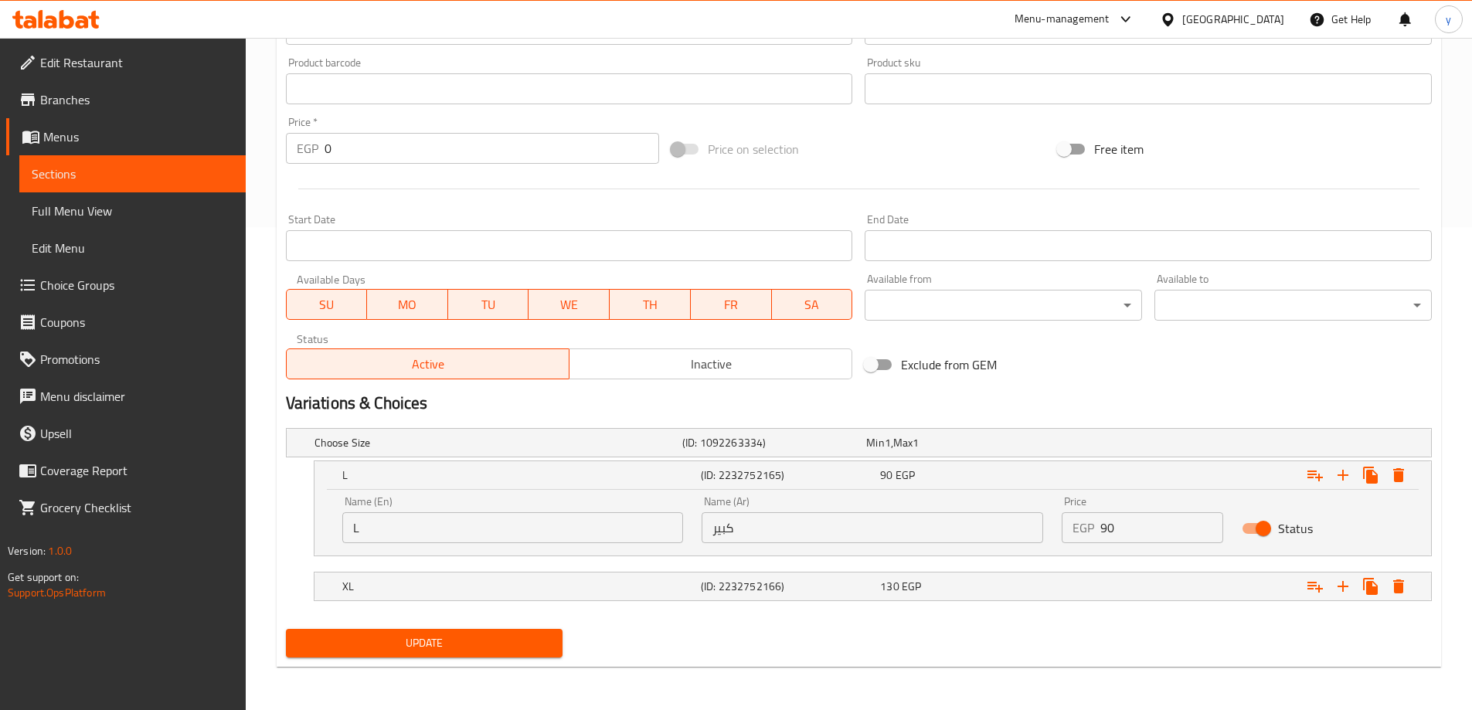
click at [770, 535] on input "كبير" at bounding box center [873, 527] width 342 height 31
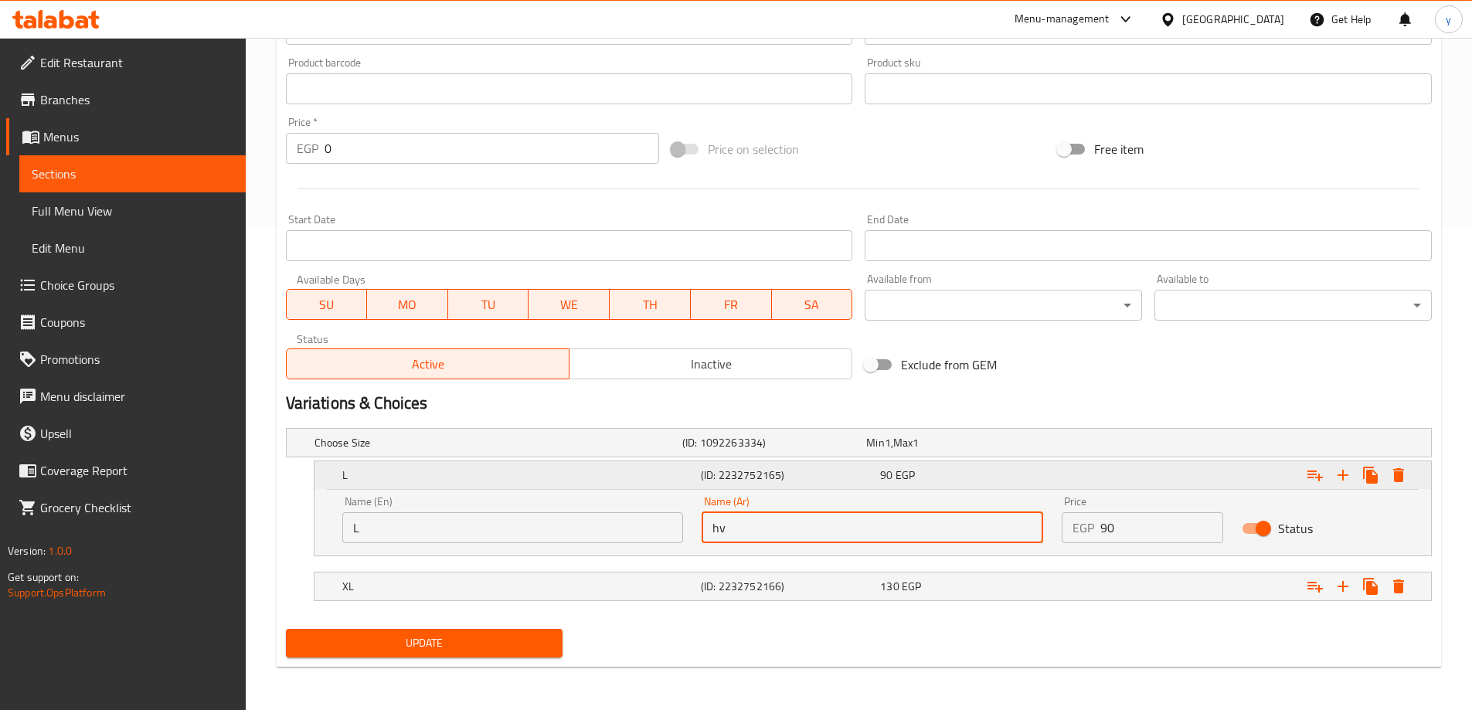
type input "h"
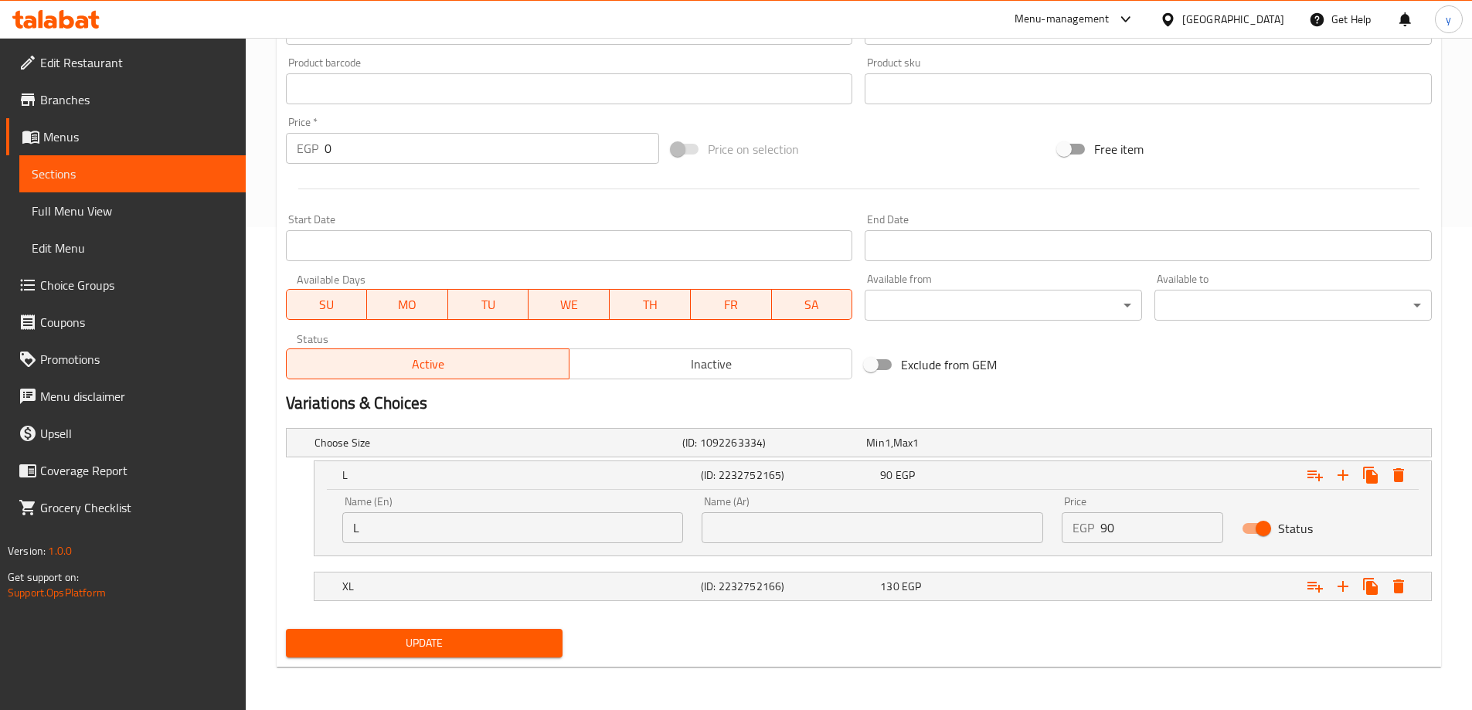
click at [814, 536] on input "text" at bounding box center [873, 527] width 342 height 31
paste input "كبير"
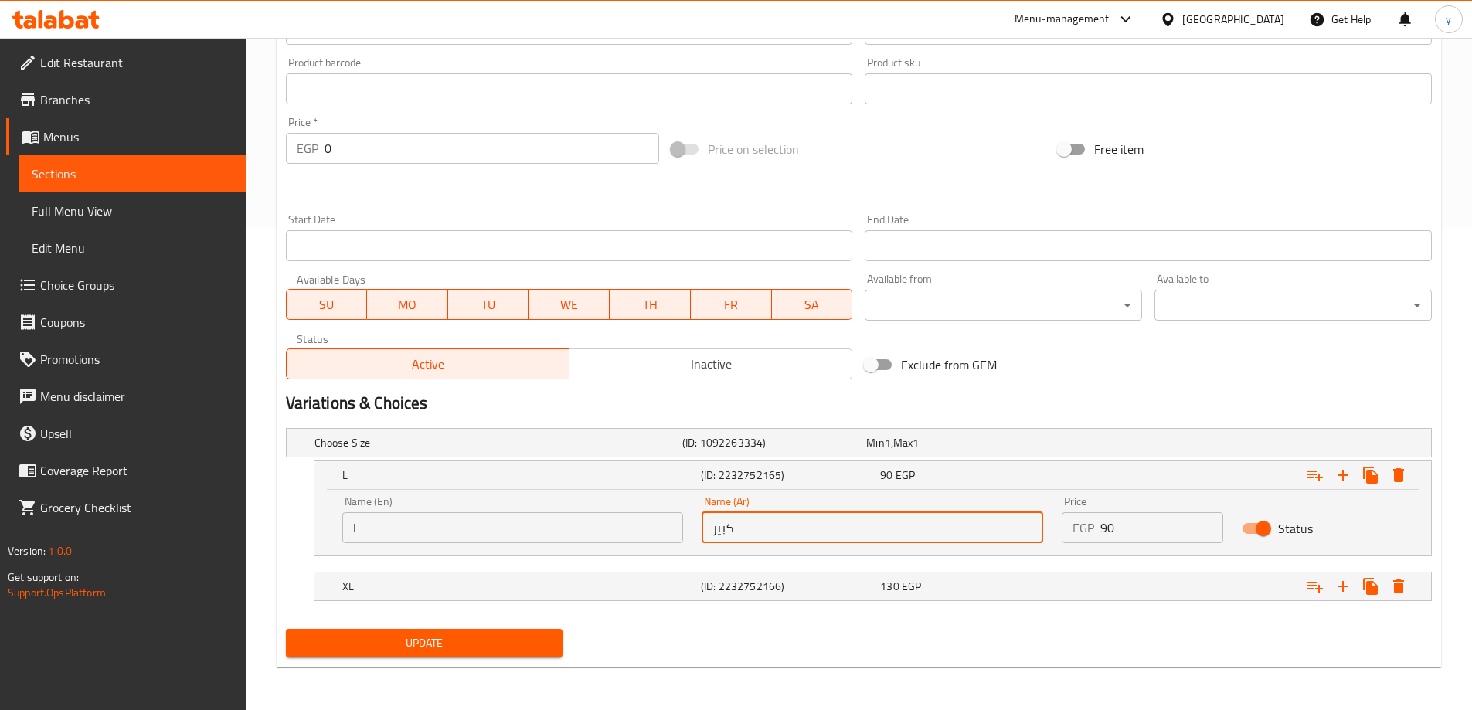
type input "كبير"
click at [520, 624] on div "Update" at bounding box center [425, 643] width 290 height 41
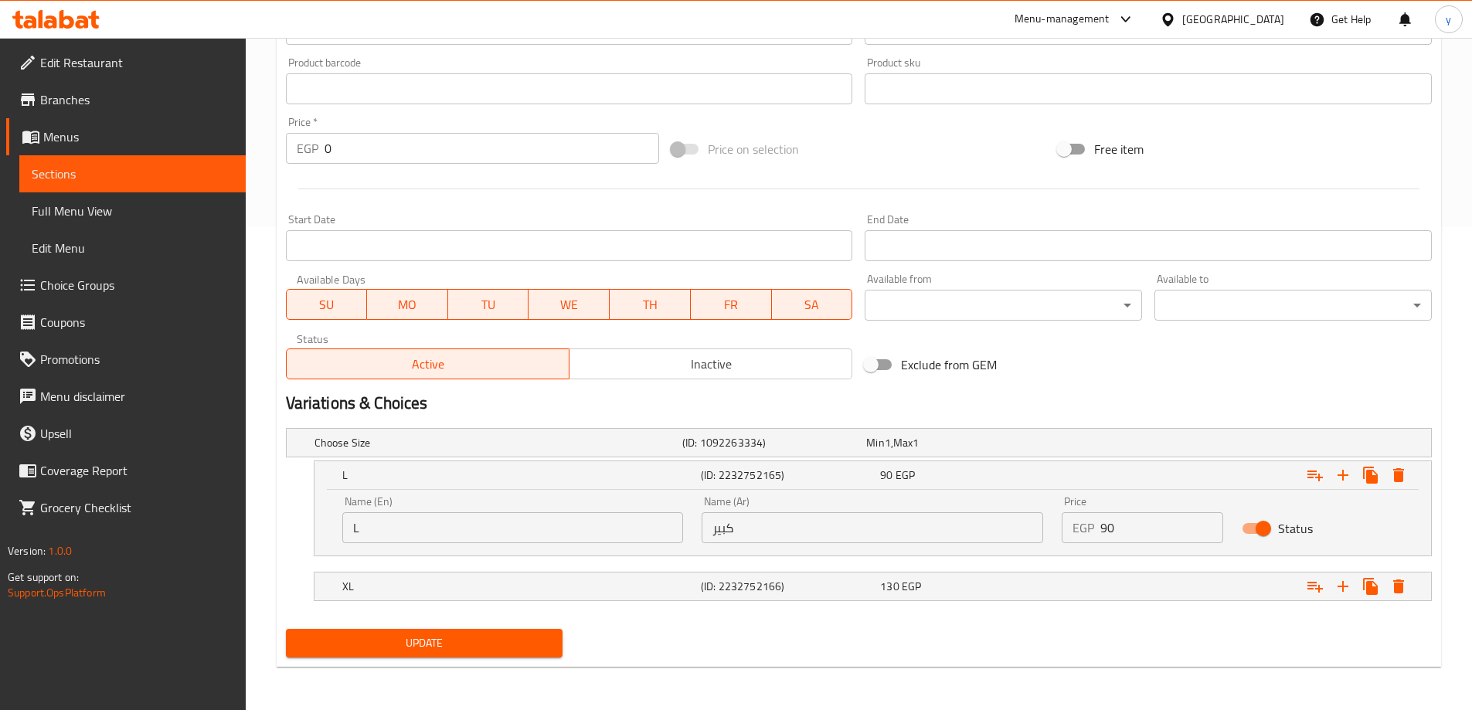
click at [506, 656] on button "Update" at bounding box center [424, 643] width 277 height 29
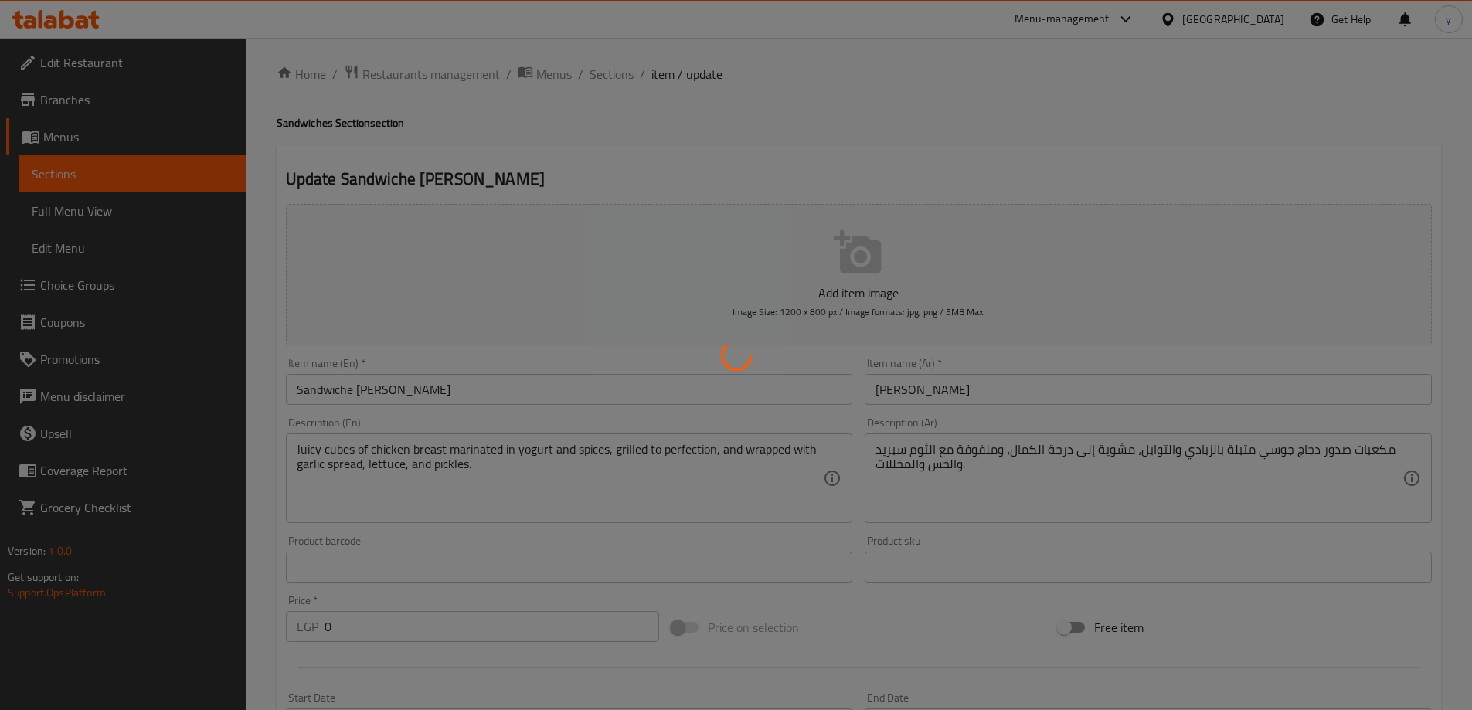
scroll to position [0, 0]
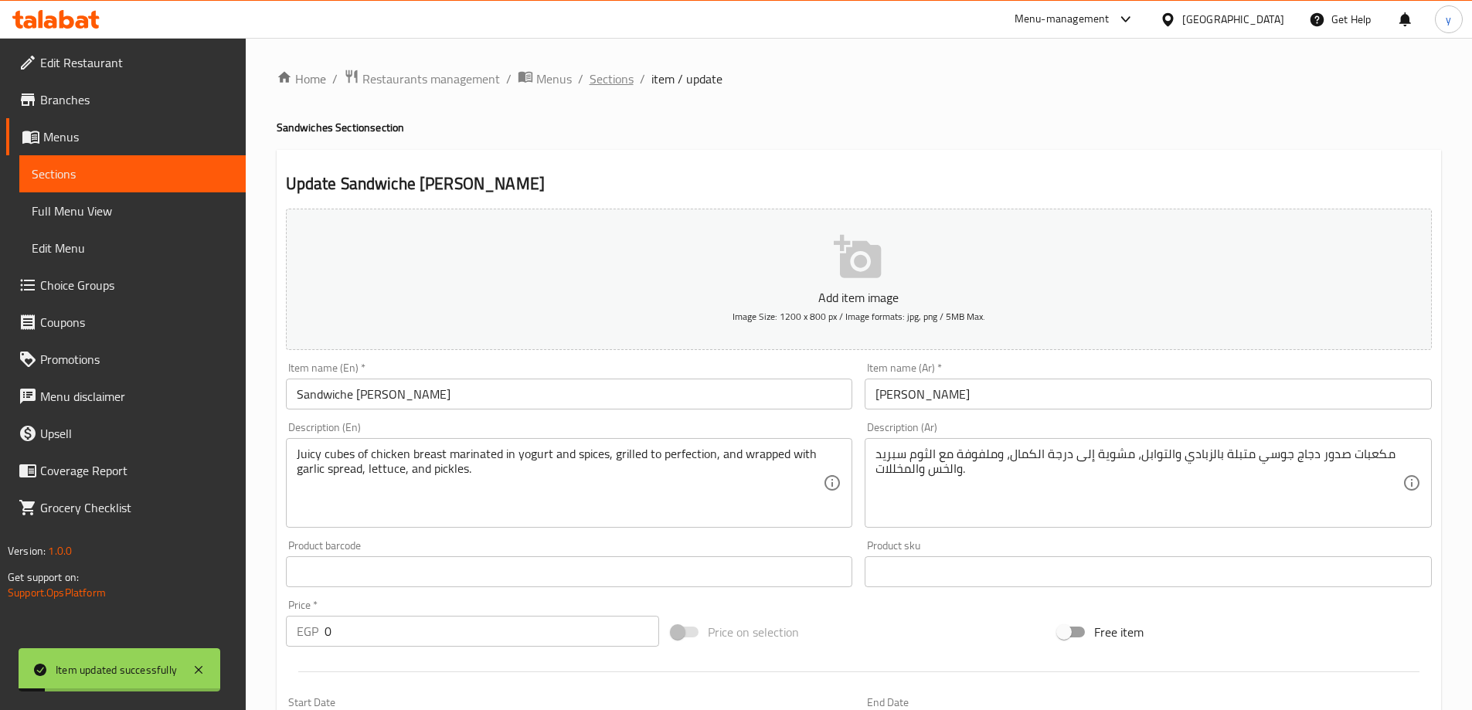
click at [617, 75] on span "Sections" at bounding box center [612, 79] width 44 height 19
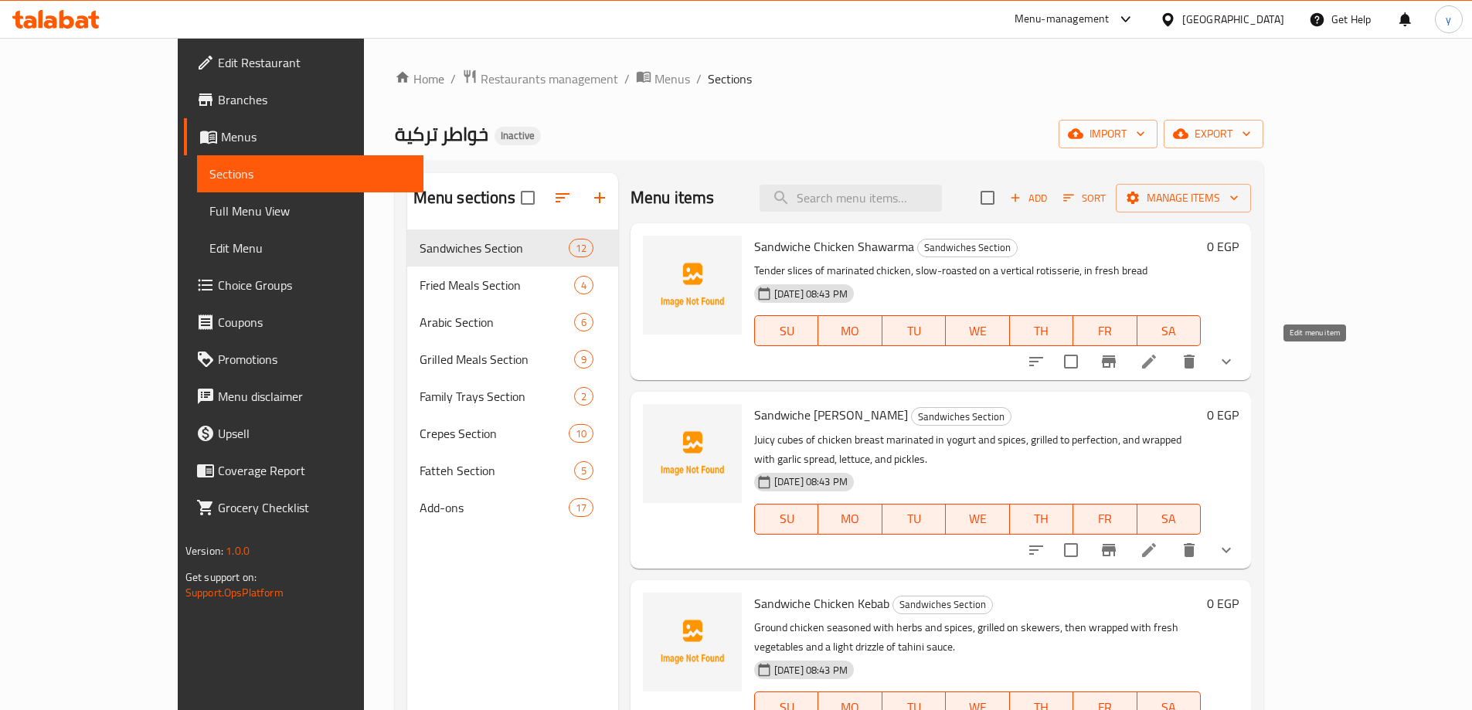
click at [1158, 355] on icon at bounding box center [1149, 361] width 19 height 19
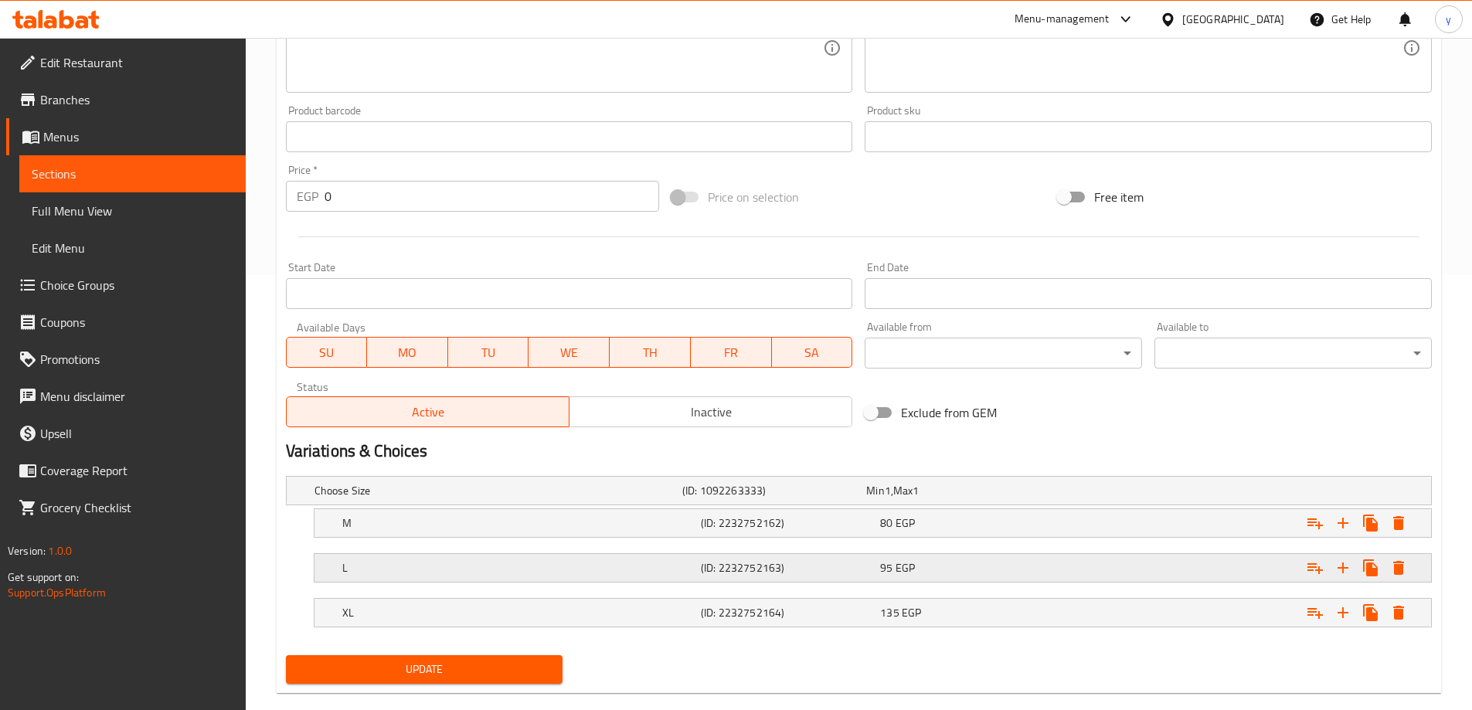
scroll to position [461, 0]
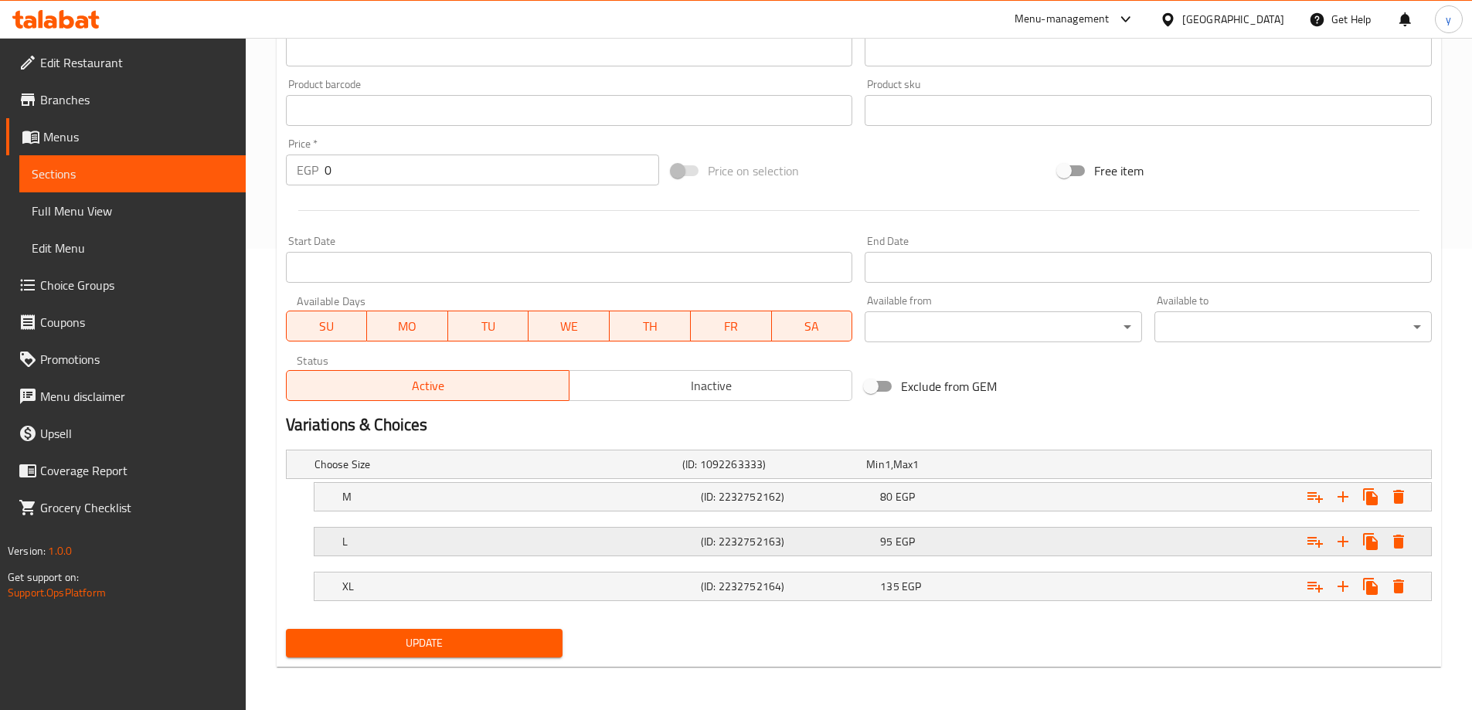
click at [428, 475] on div "L" at bounding box center [495, 465] width 368 height 22
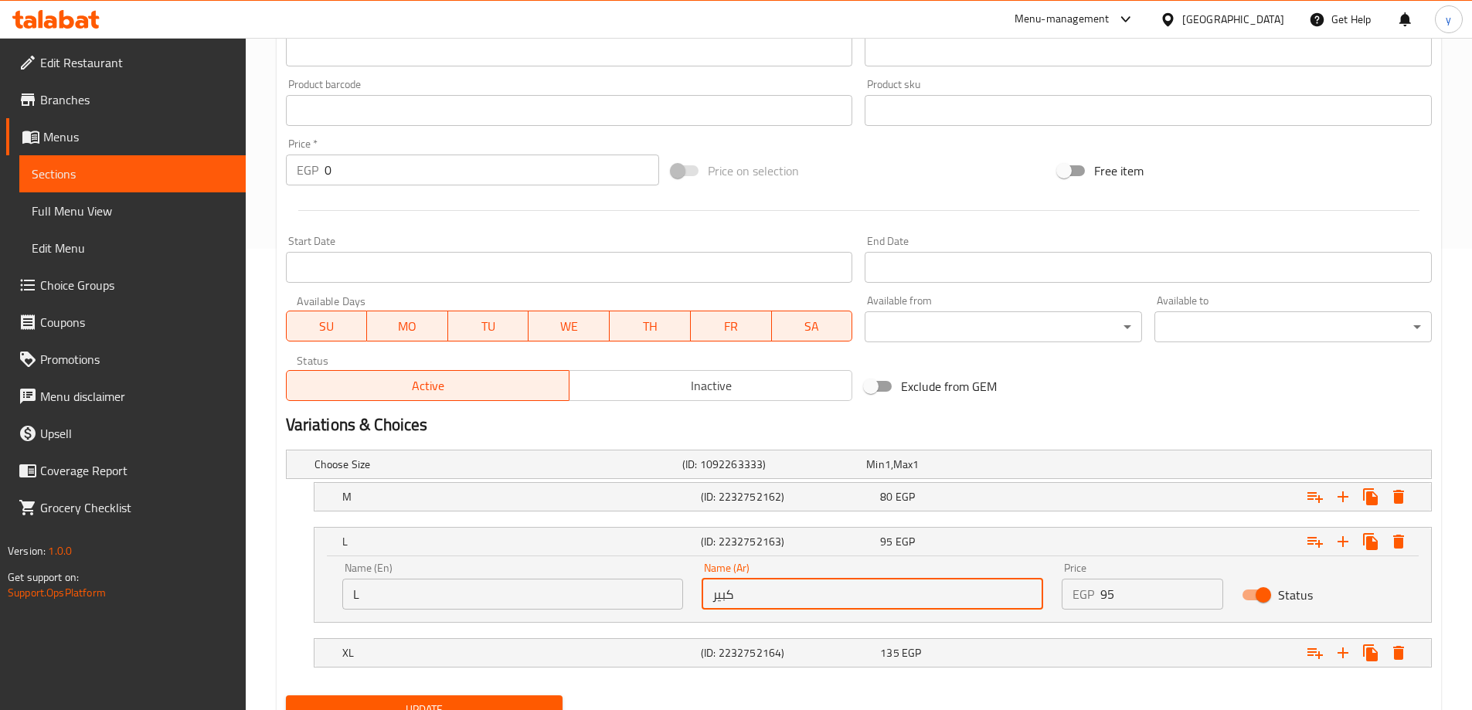
click at [756, 590] on input "كبير" at bounding box center [873, 594] width 342 height 31
type input "g"
type input "لارج"
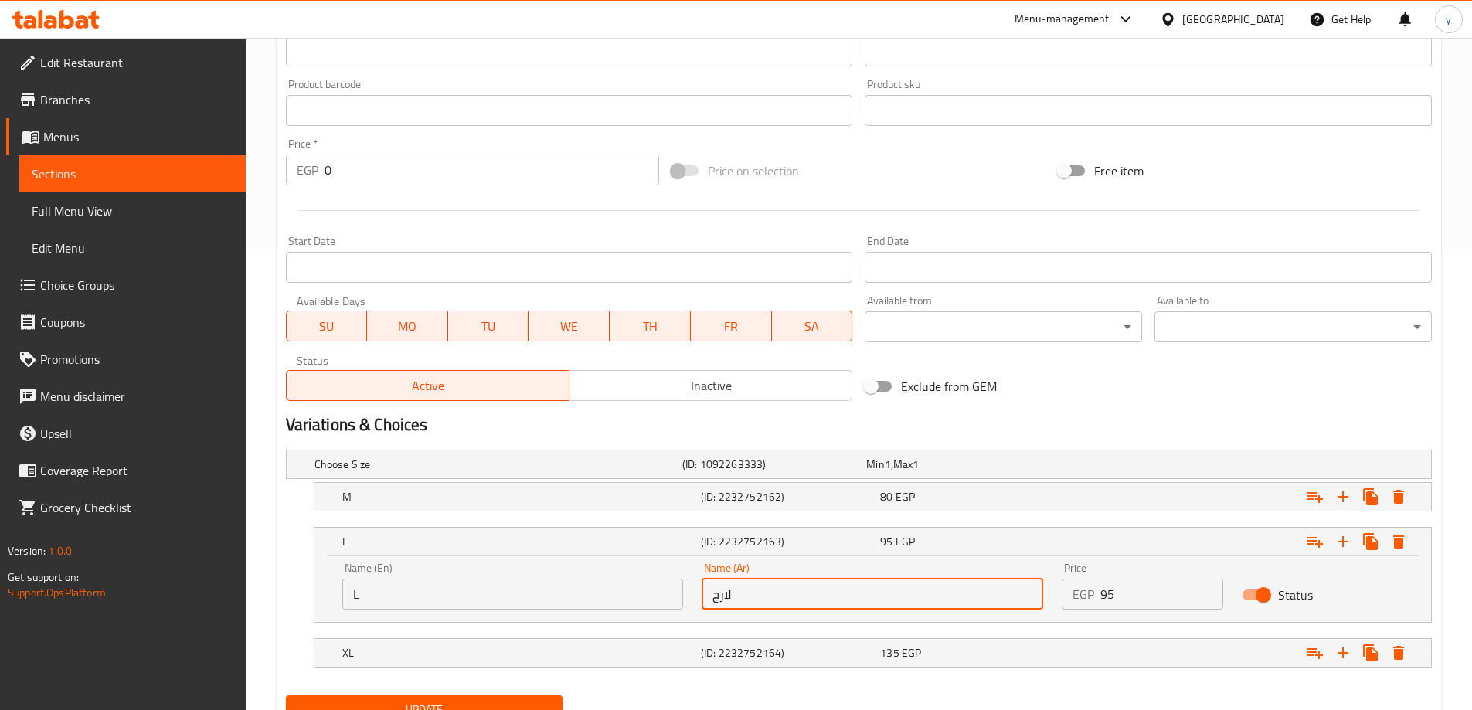
click at [286, 695] on button "Update" at bounding box center [424, 709] width 277 height 29
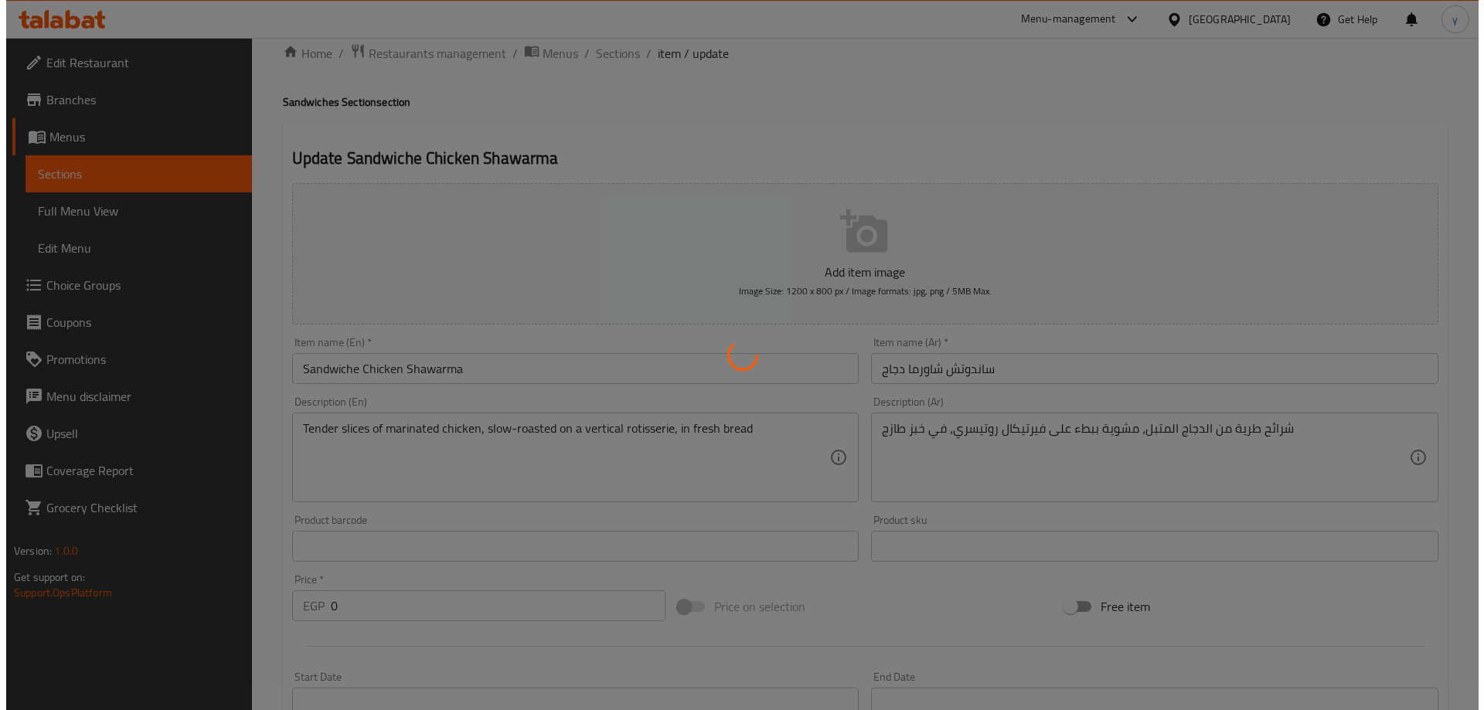
scroll to position [0, 0]
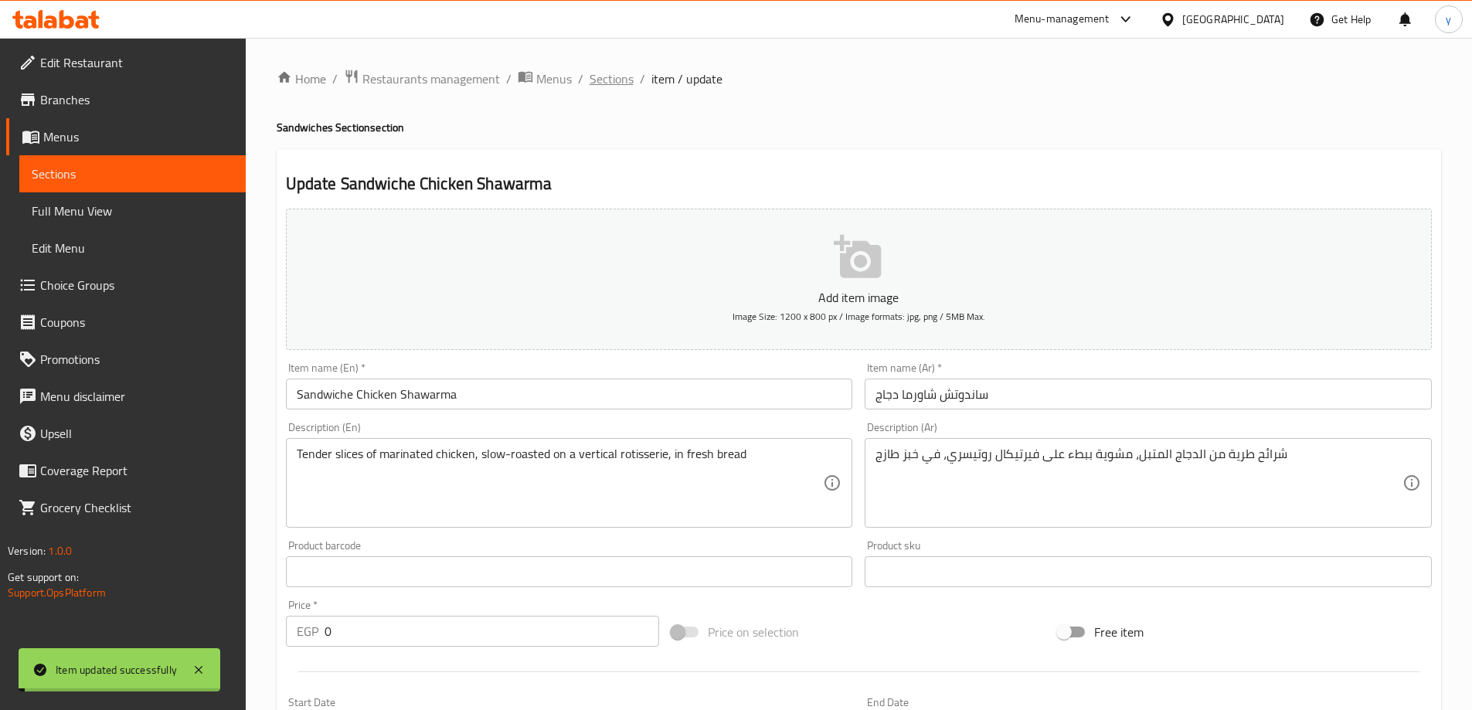
click at [607, 76] on span "Sections" at bounding box center [612, 79] width 44 height 19
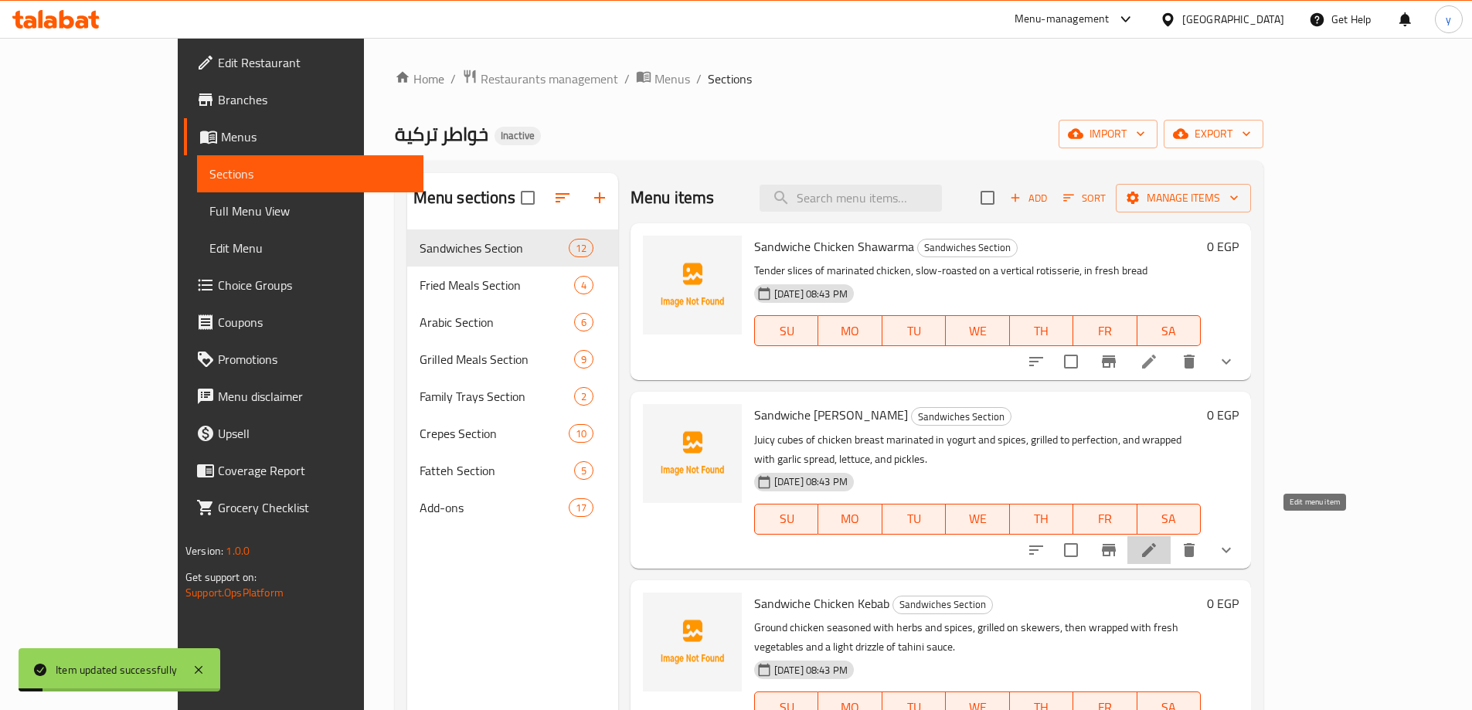
click at [1156, 543] on icon at bounding box center [1149, 550] width 14 height 14
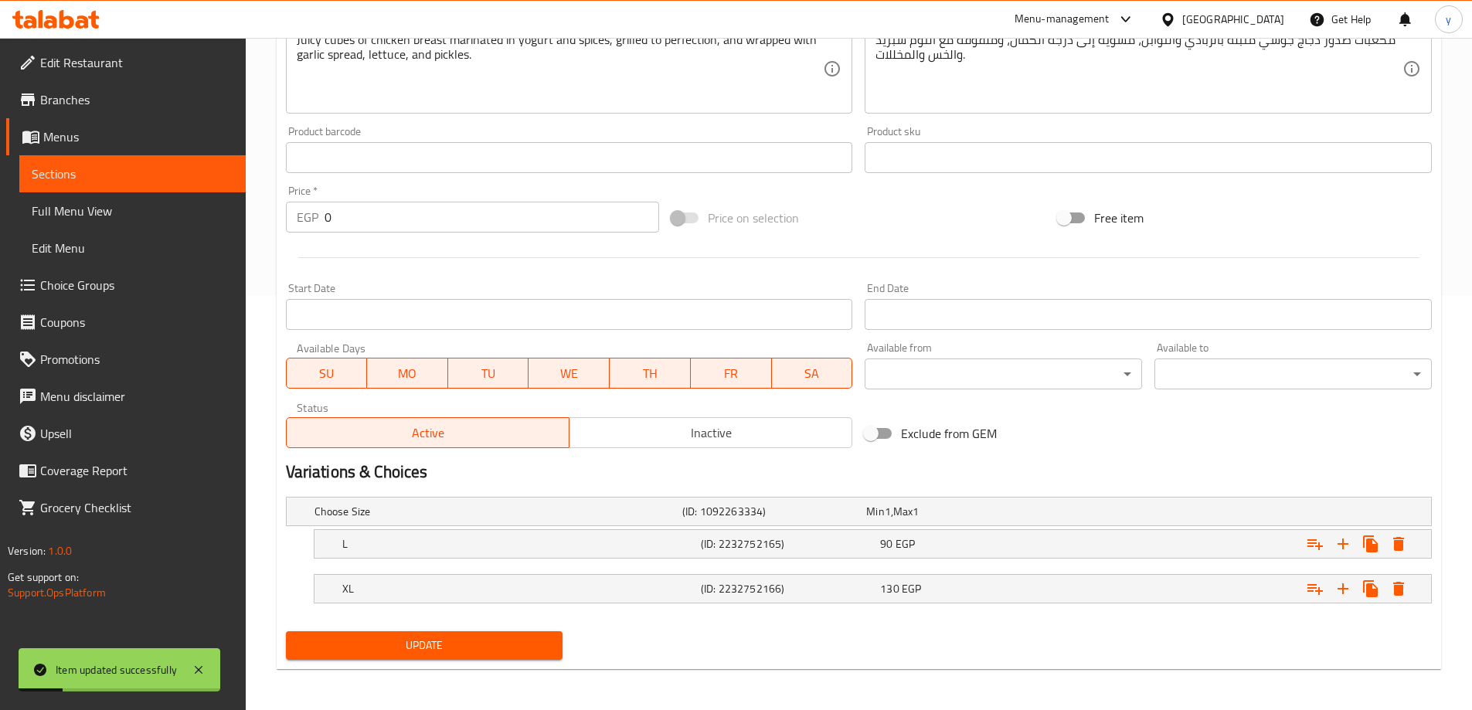
scroll to position [416, 0]
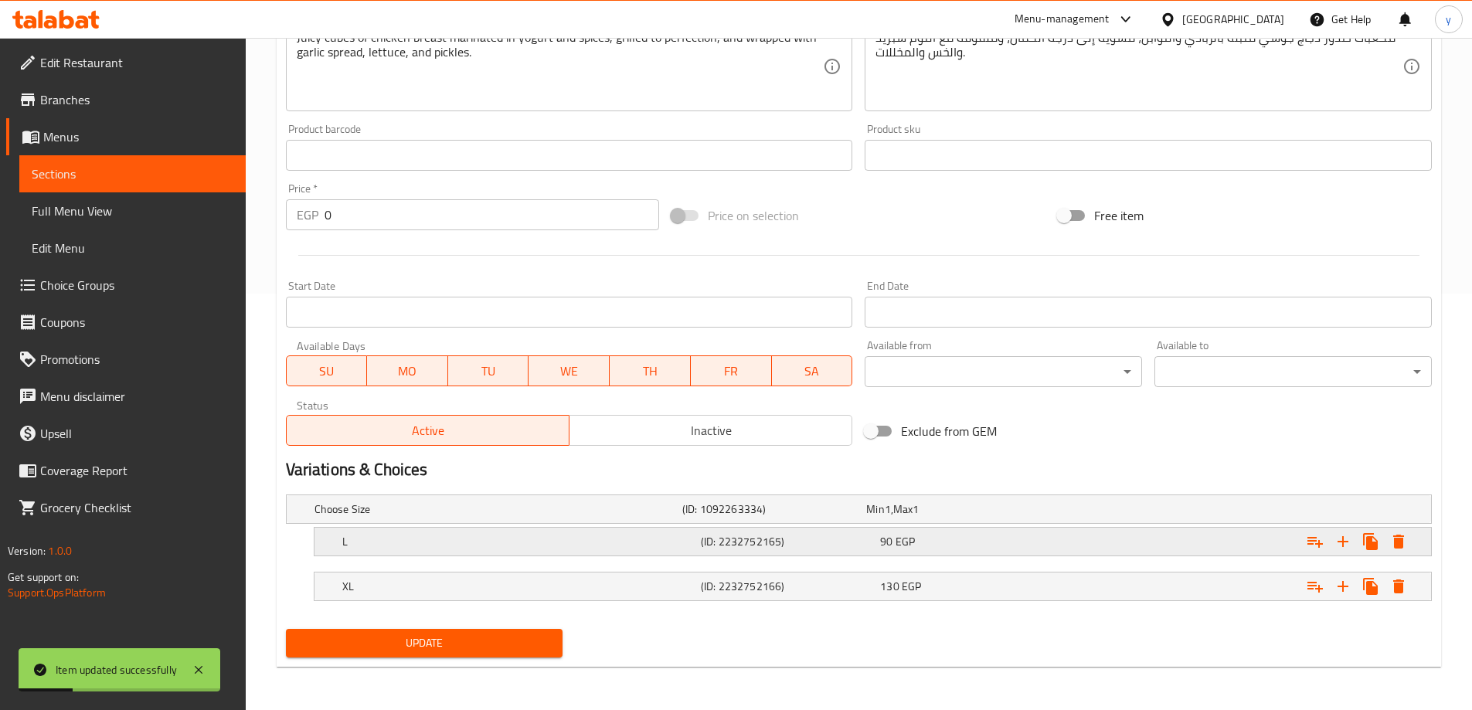
click at [760, 526] on div "L (ID: 2232752165) 90 EGP" at bounding box center [863, 509] width 1104 height 34
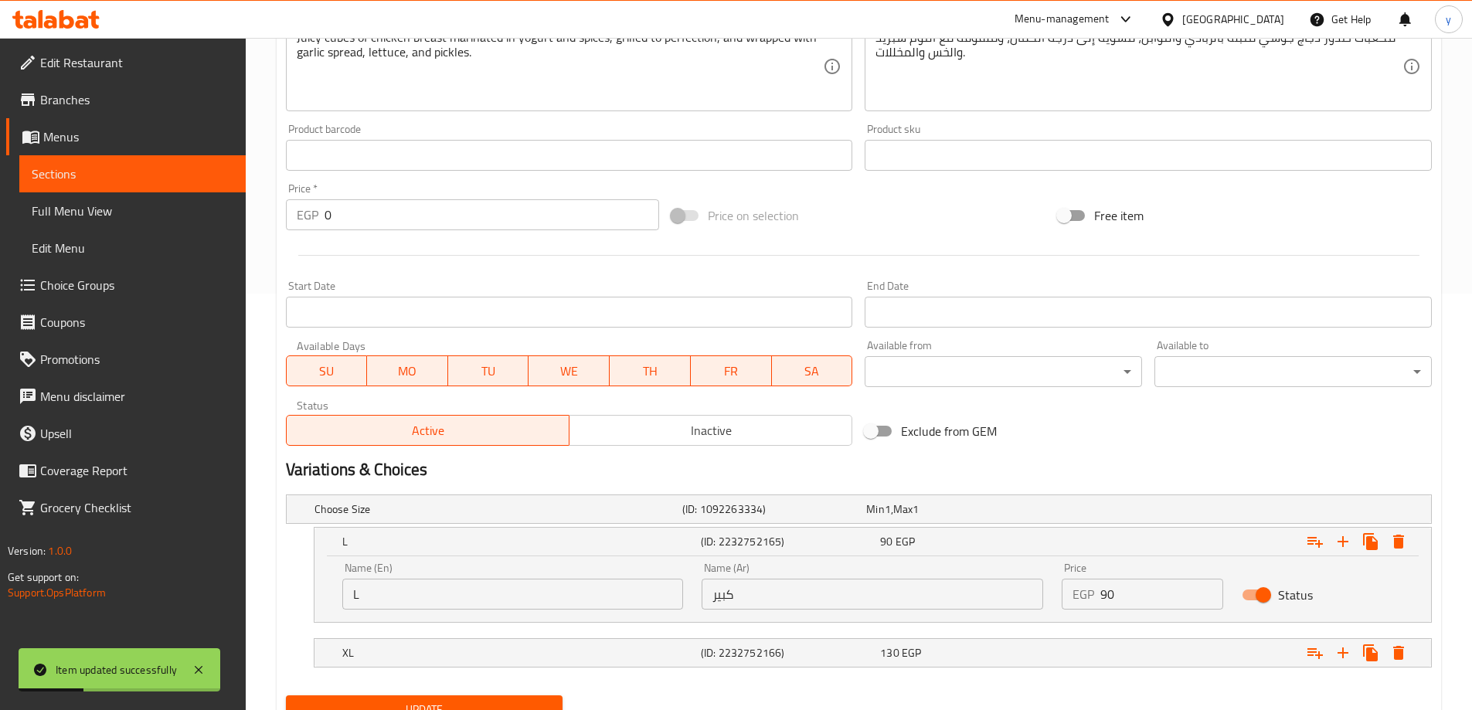
click at [787, 587] on input "كبير" at bounding box center [873, 594] width 342 height 31
type input "لارج"
click at [286, 695] on button "Update" at bounding box center [424, 709] width 277 height 29
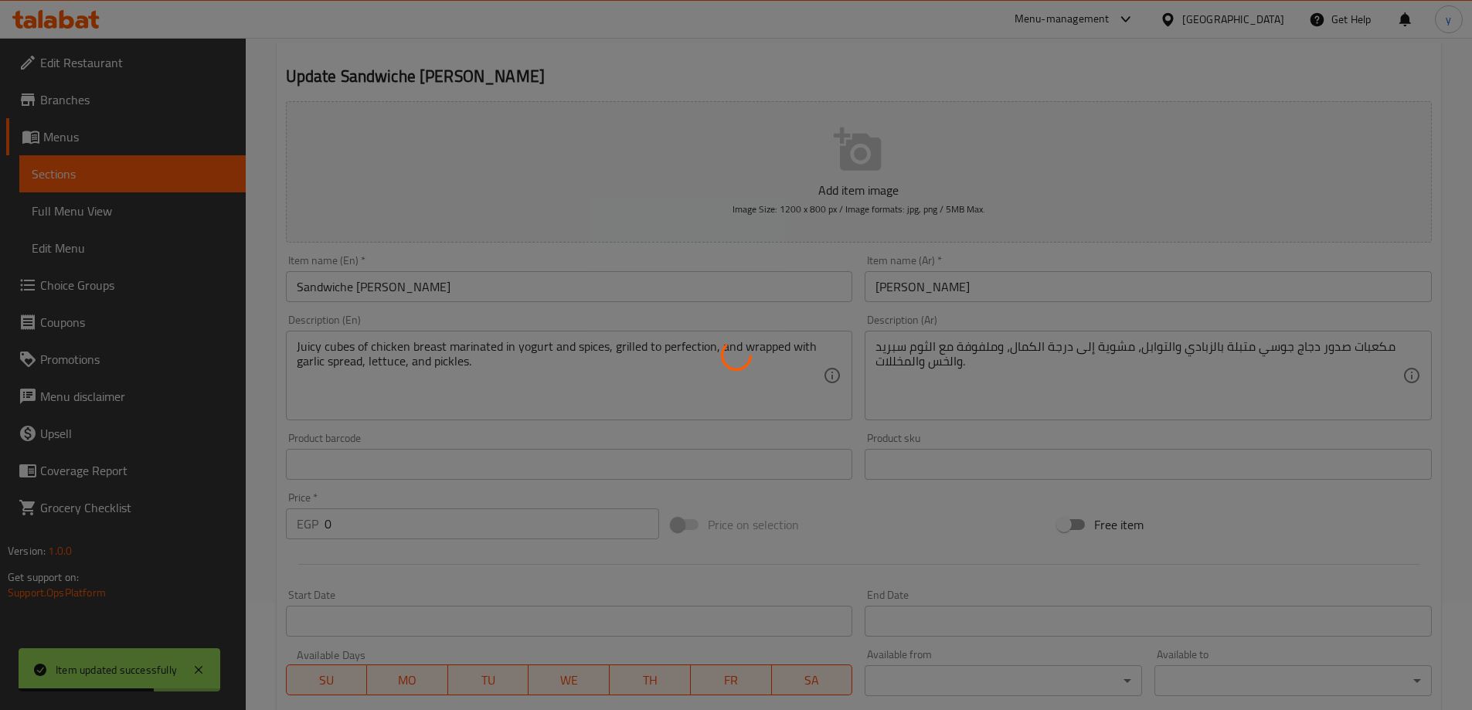
scroll to position [0, 0]
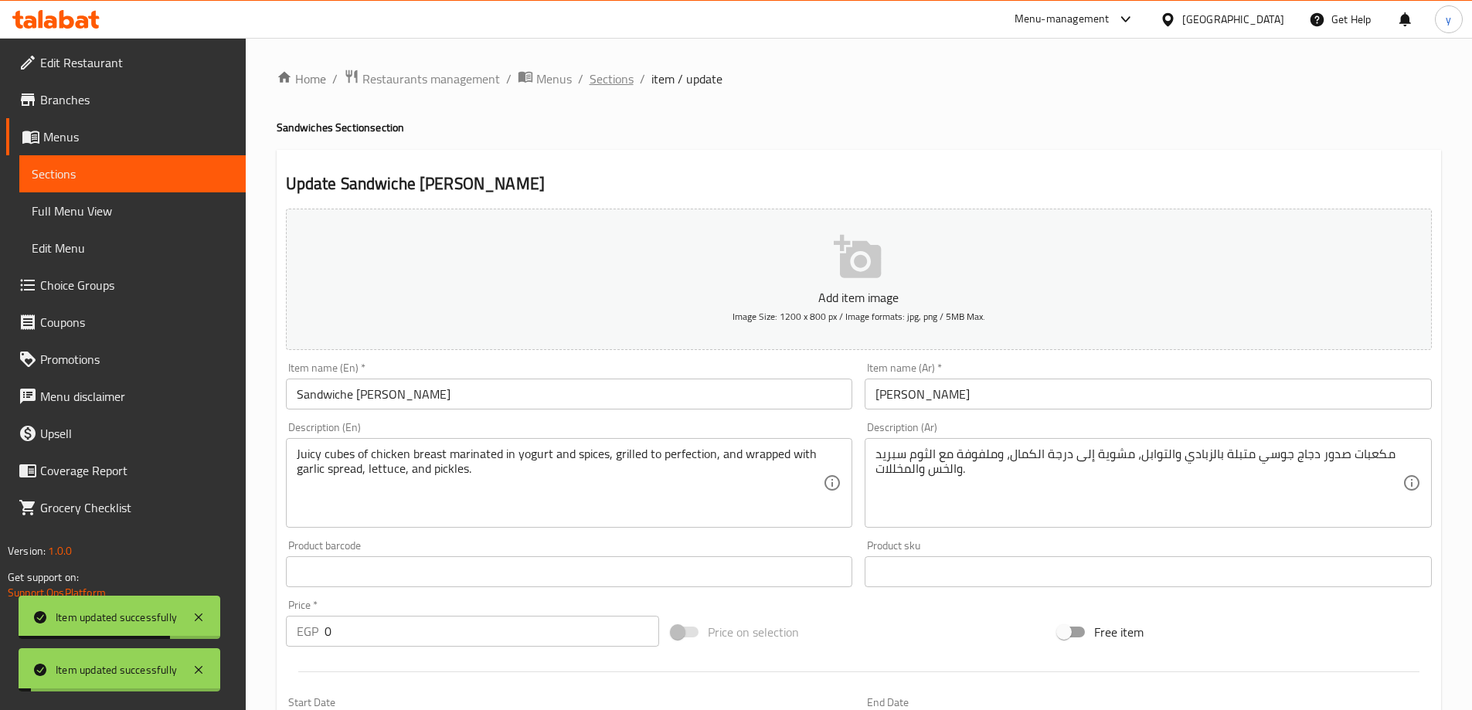
click at [593, 80] on span "Sections" at bounding box center [612, 79] width 44 height 19
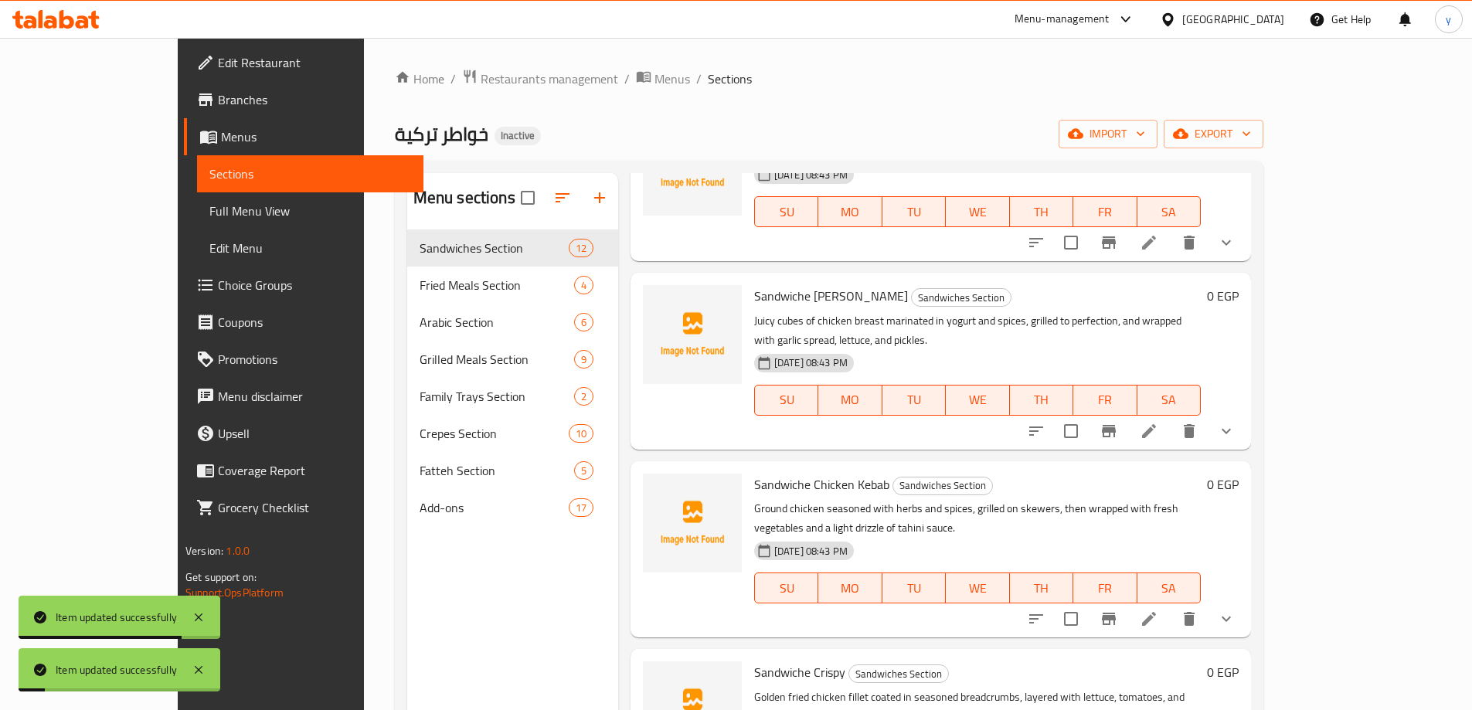
scroll to position [232, 0]
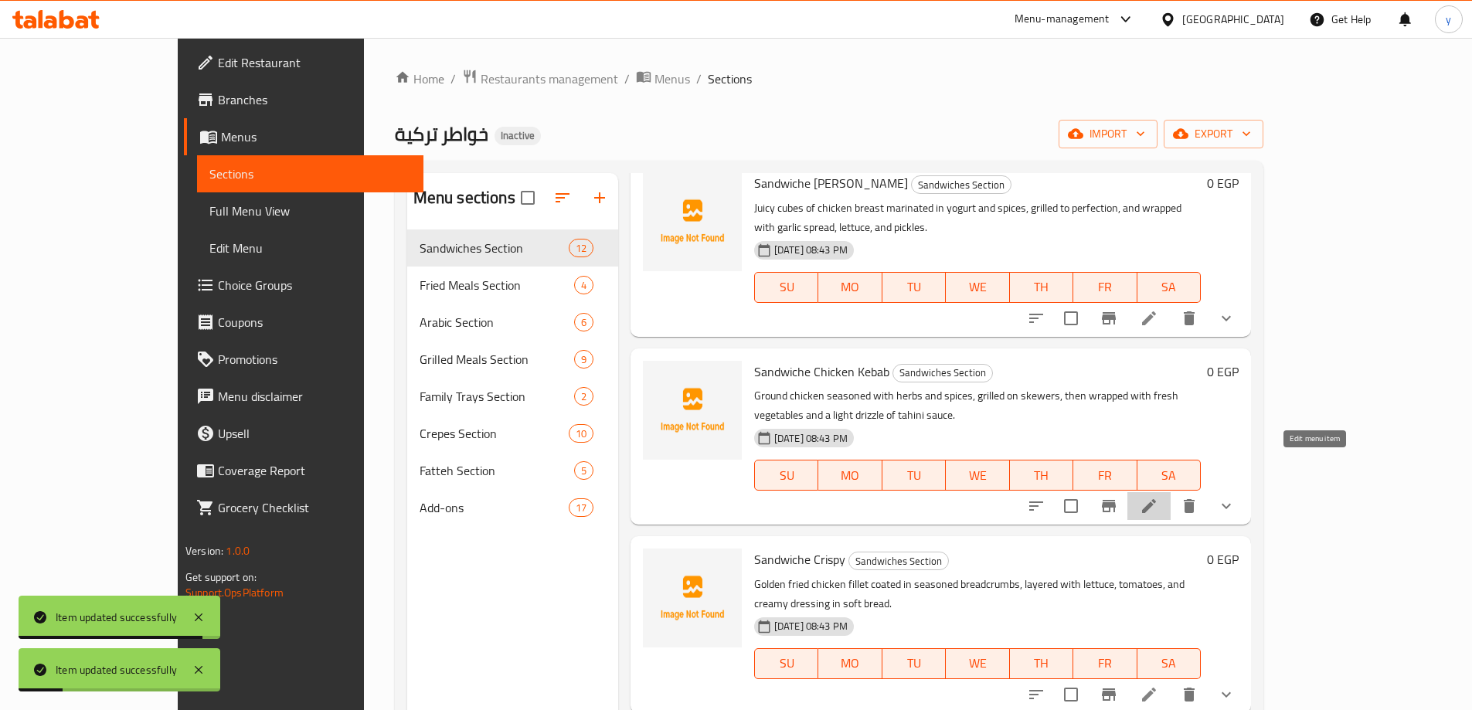
click at [1158, 497] on icon at bounding box center [1149, 506] width 19 height 19
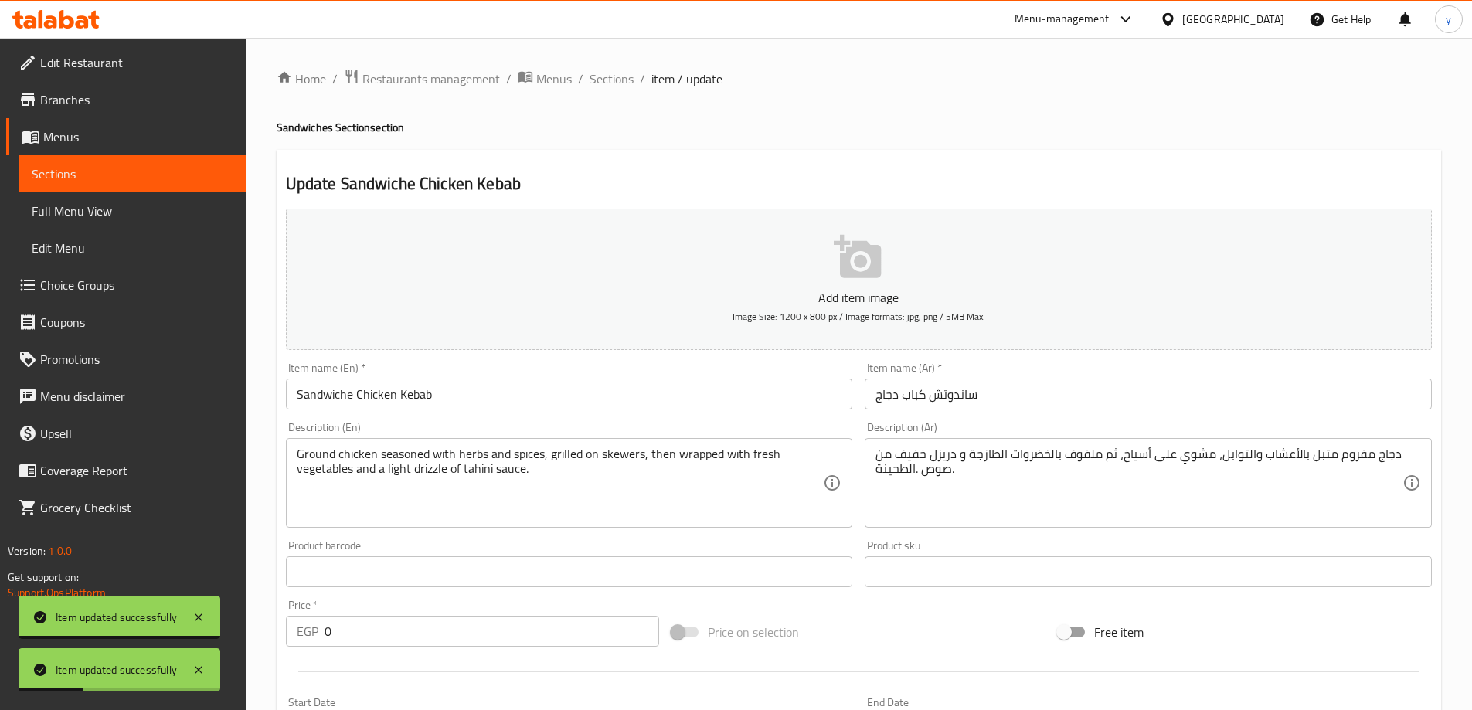
scroll to position [309, 0]
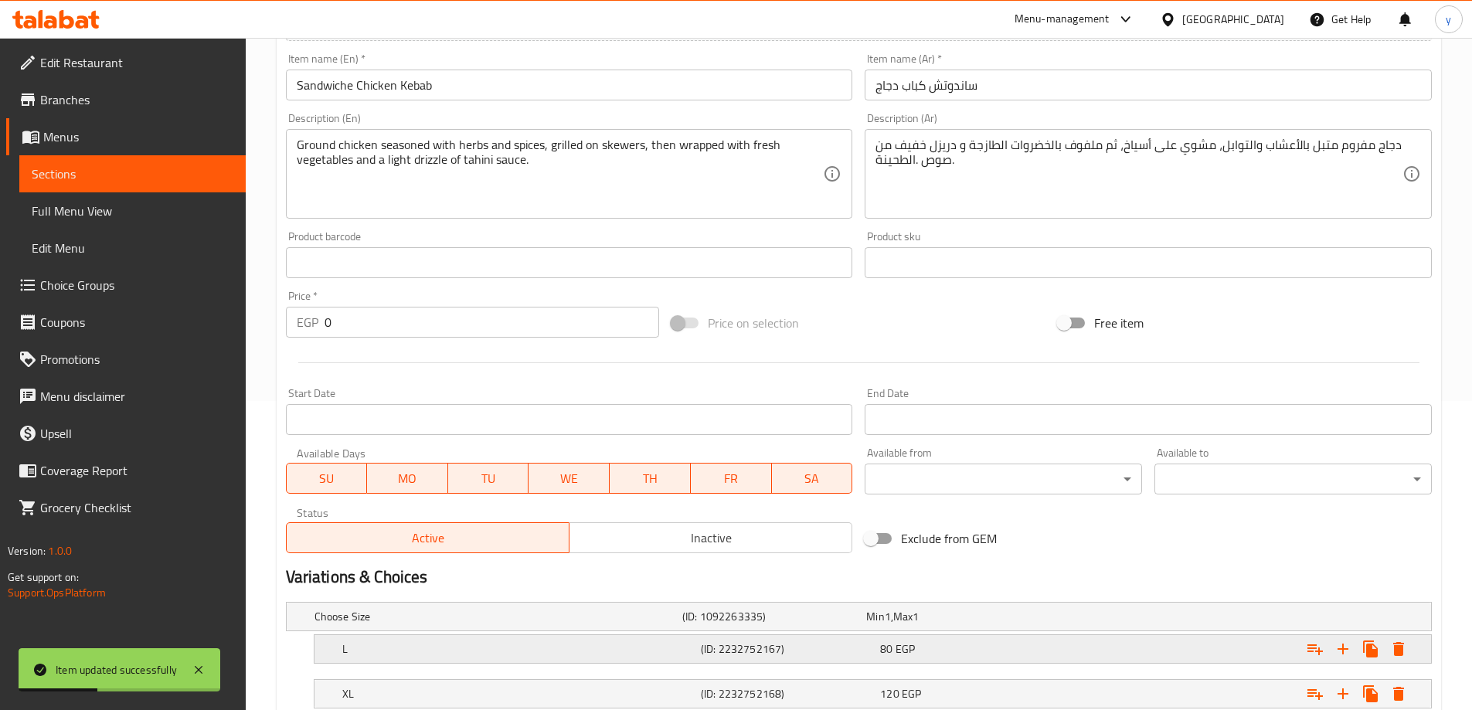
click at [650, 624] on h5 "L" at bounding box center [495, 616] width 362 height 15
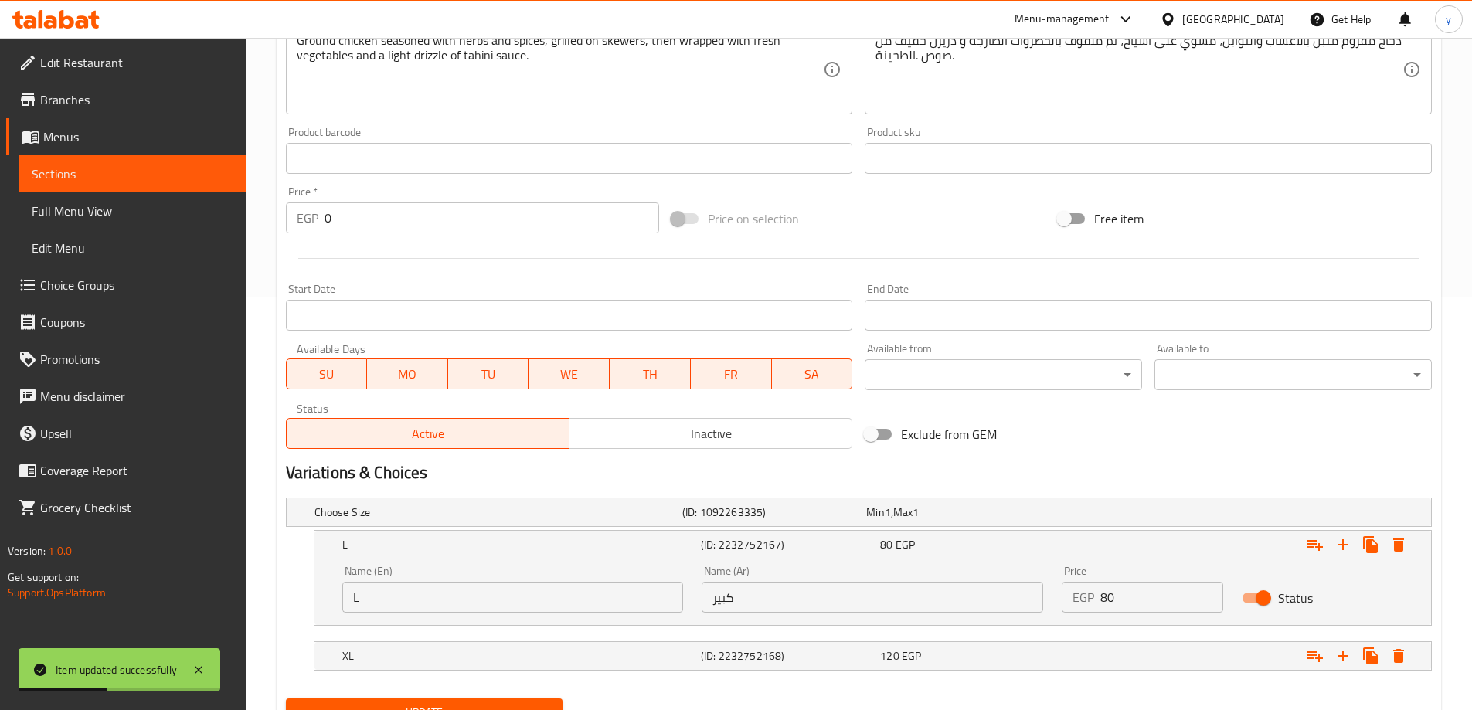
scroll to position [483, 0]
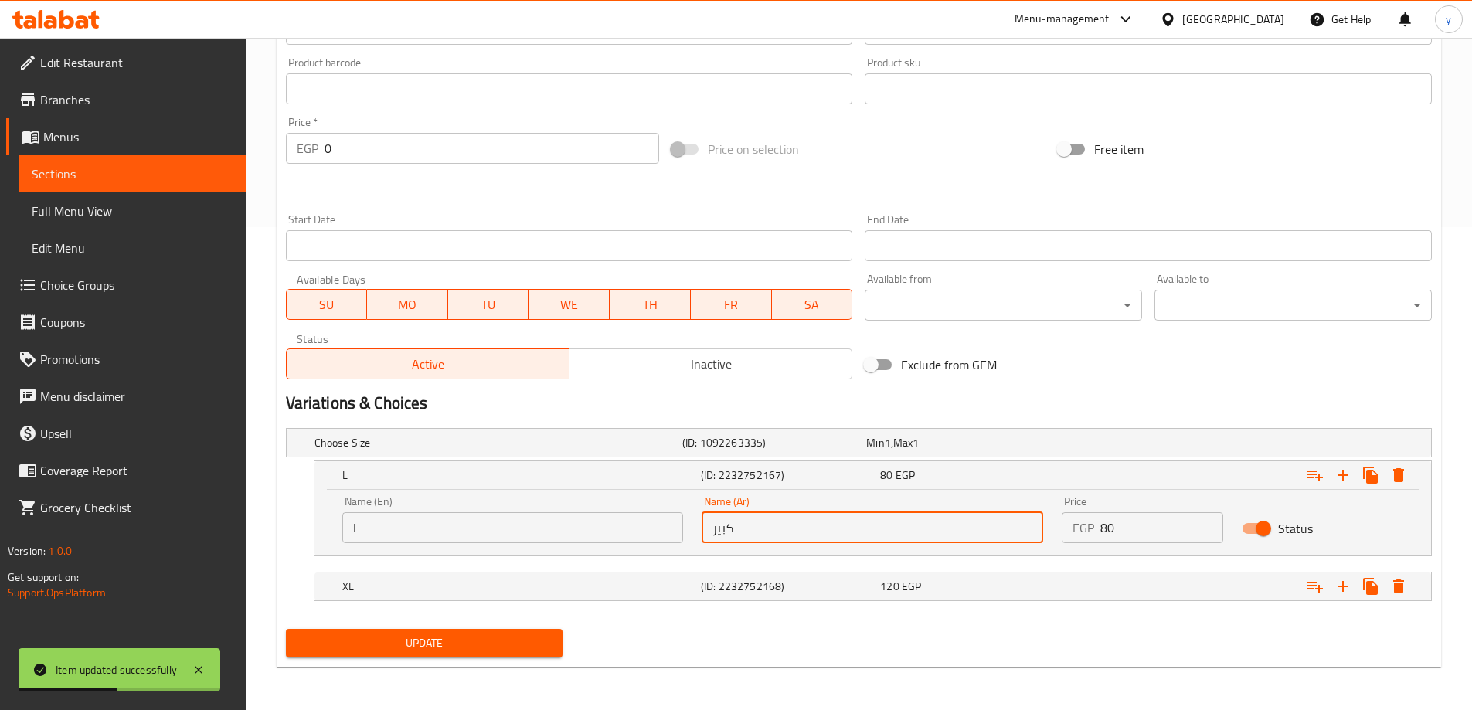
click at [772, 522] on input "كبير" at bounding box center [873, 527] width 342 height 31
type input "لارج"
click at [286, 629] on button "Update" at bounding box center [424, 643] width 277 height 29
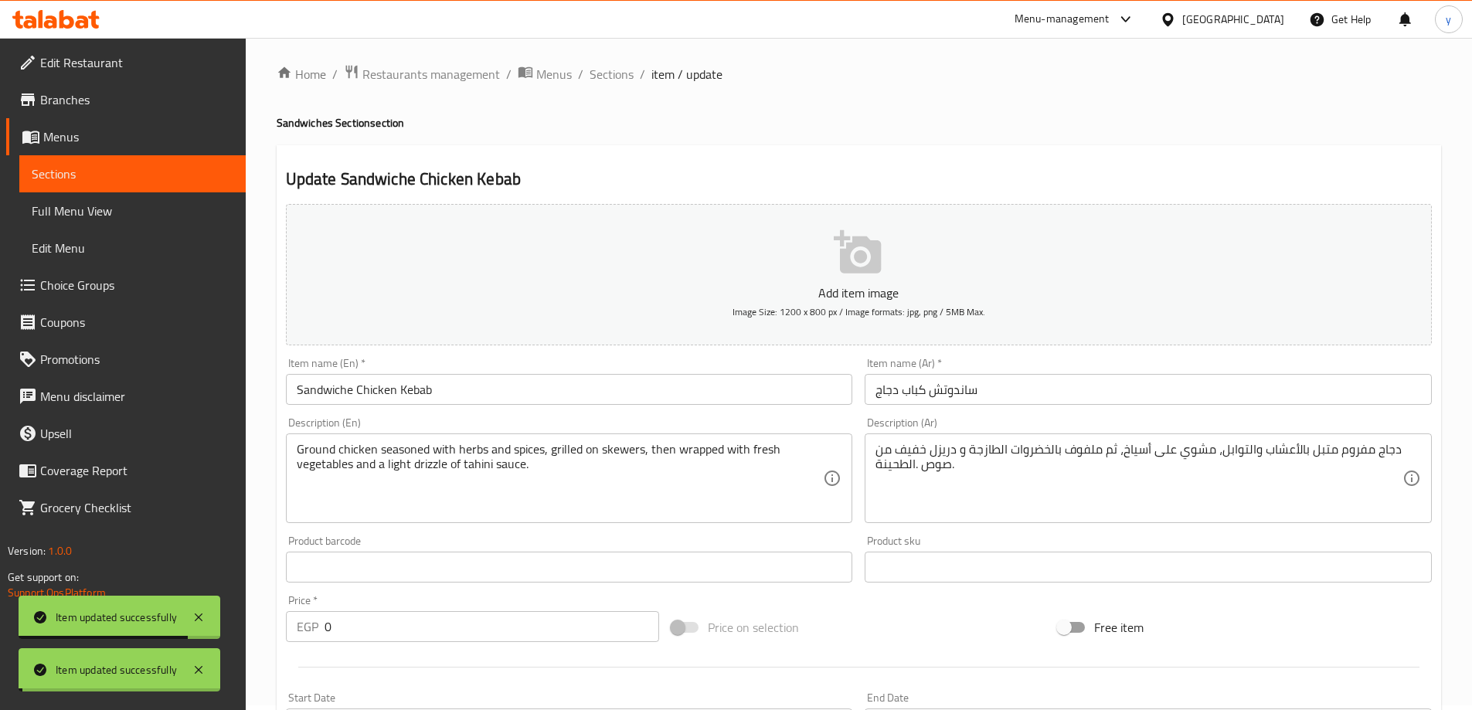
scroll to position [0, 0]
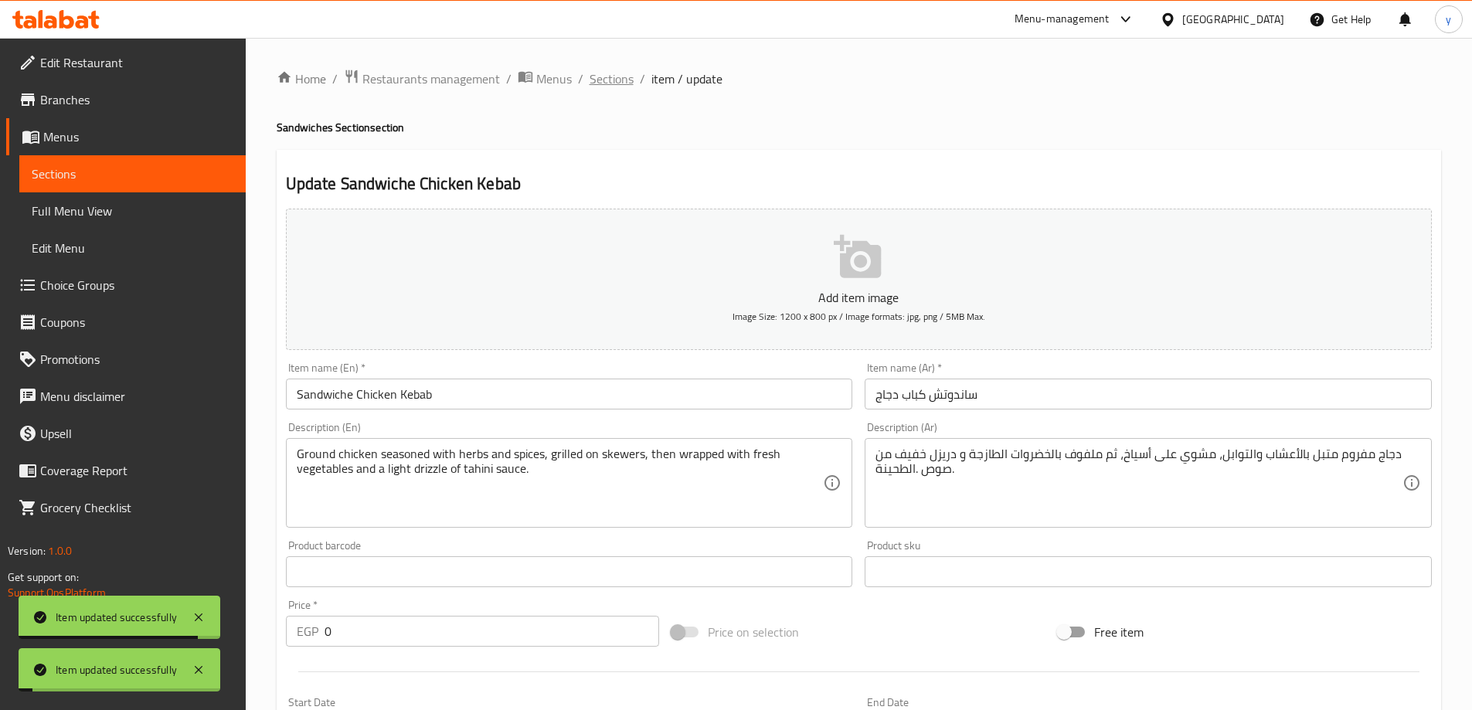
click at [606, 73] on span "Sections" at bounding box center [612, 79] width 44 height 19
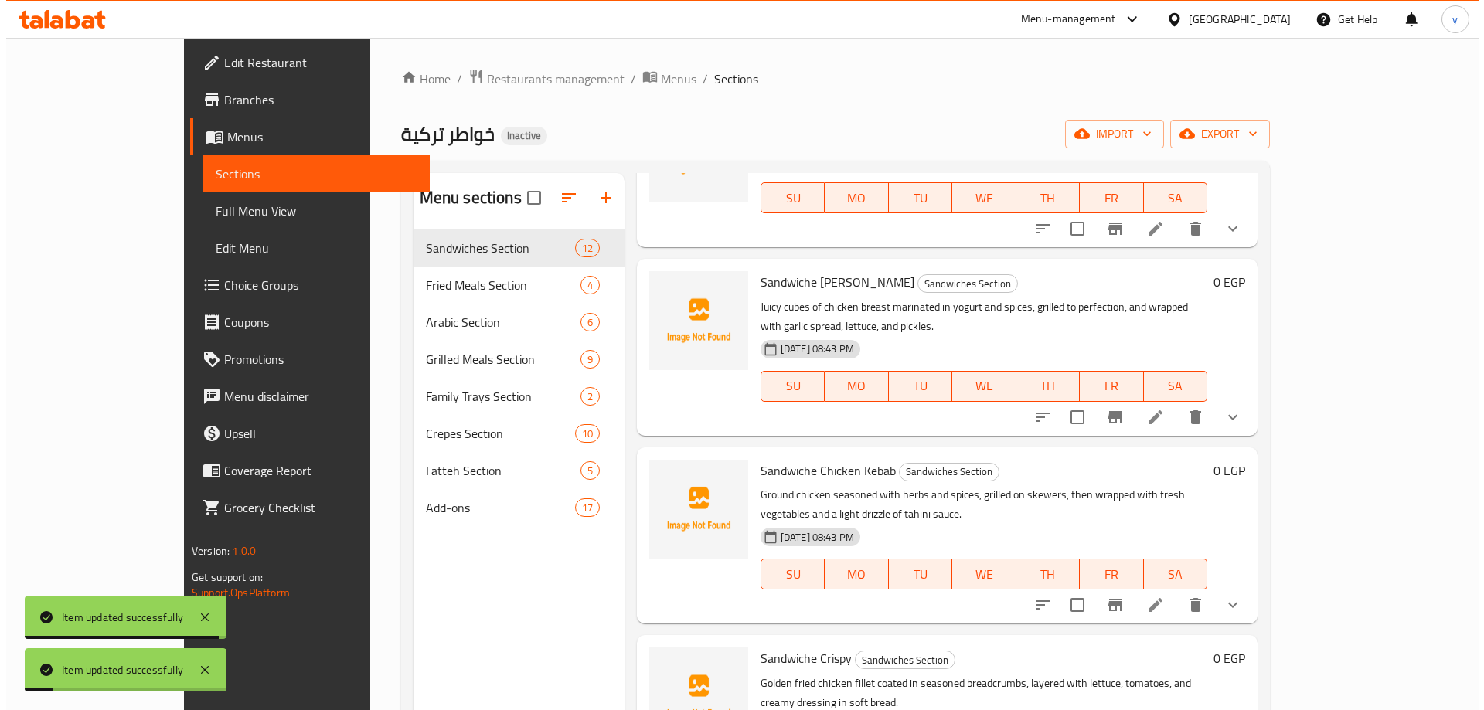
scroll to position [309, 0]
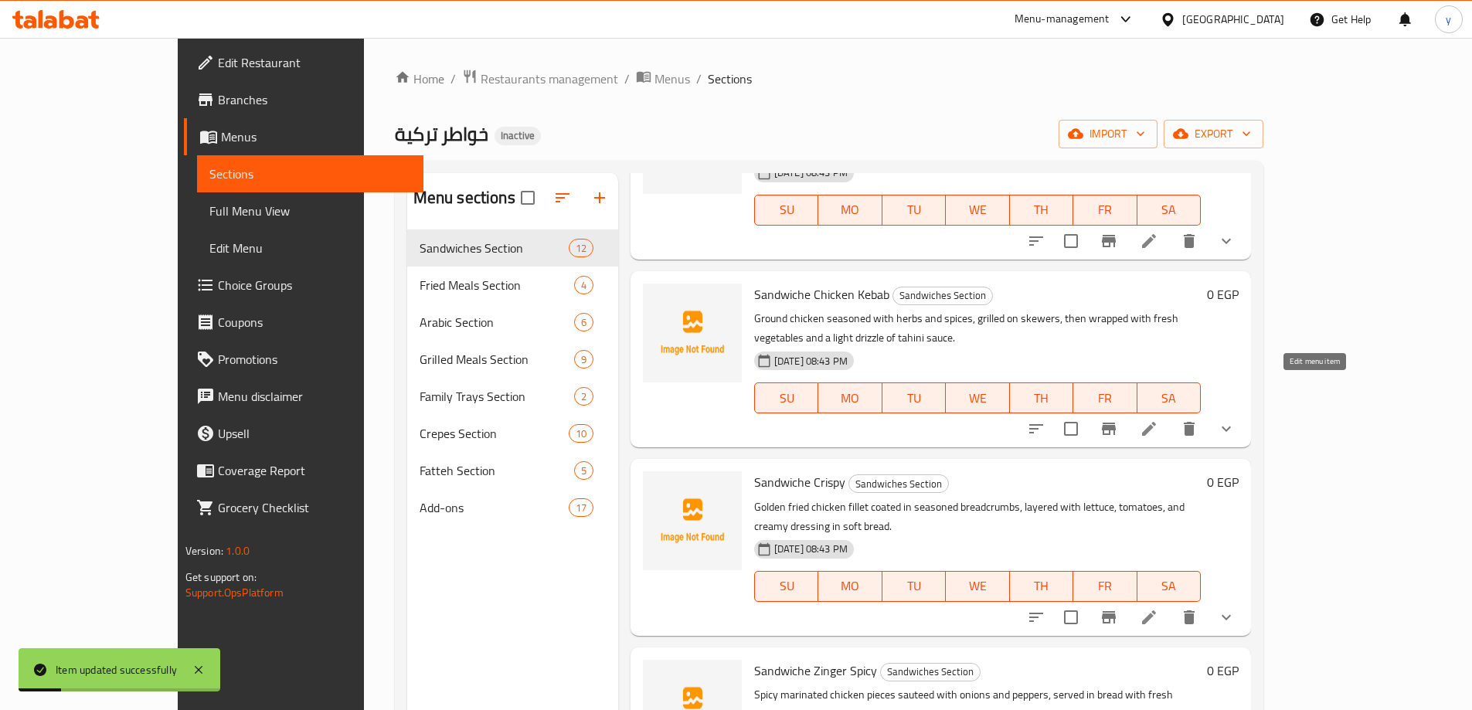
click at [1158, 420] on icon at bounding box center [1149, 429] width 19 height 19
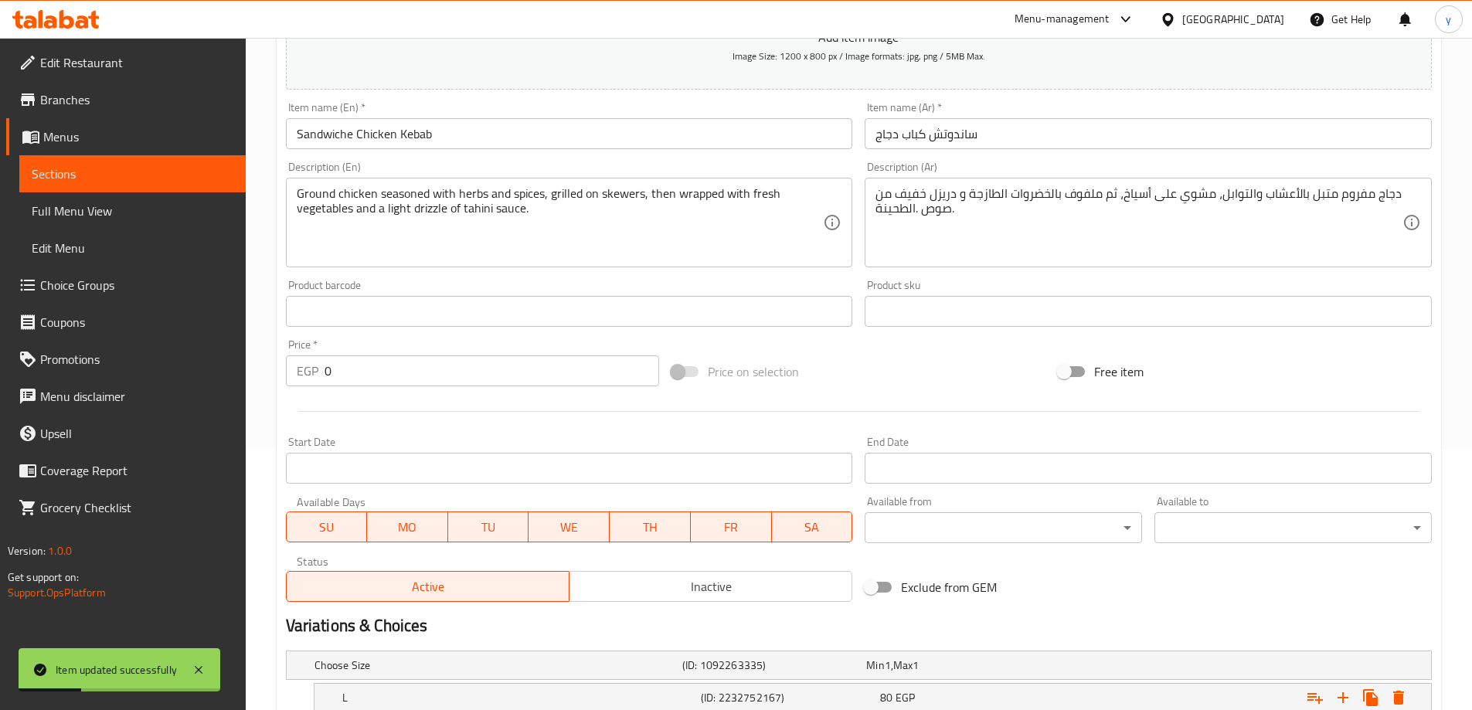
scroll to position [386, 0]
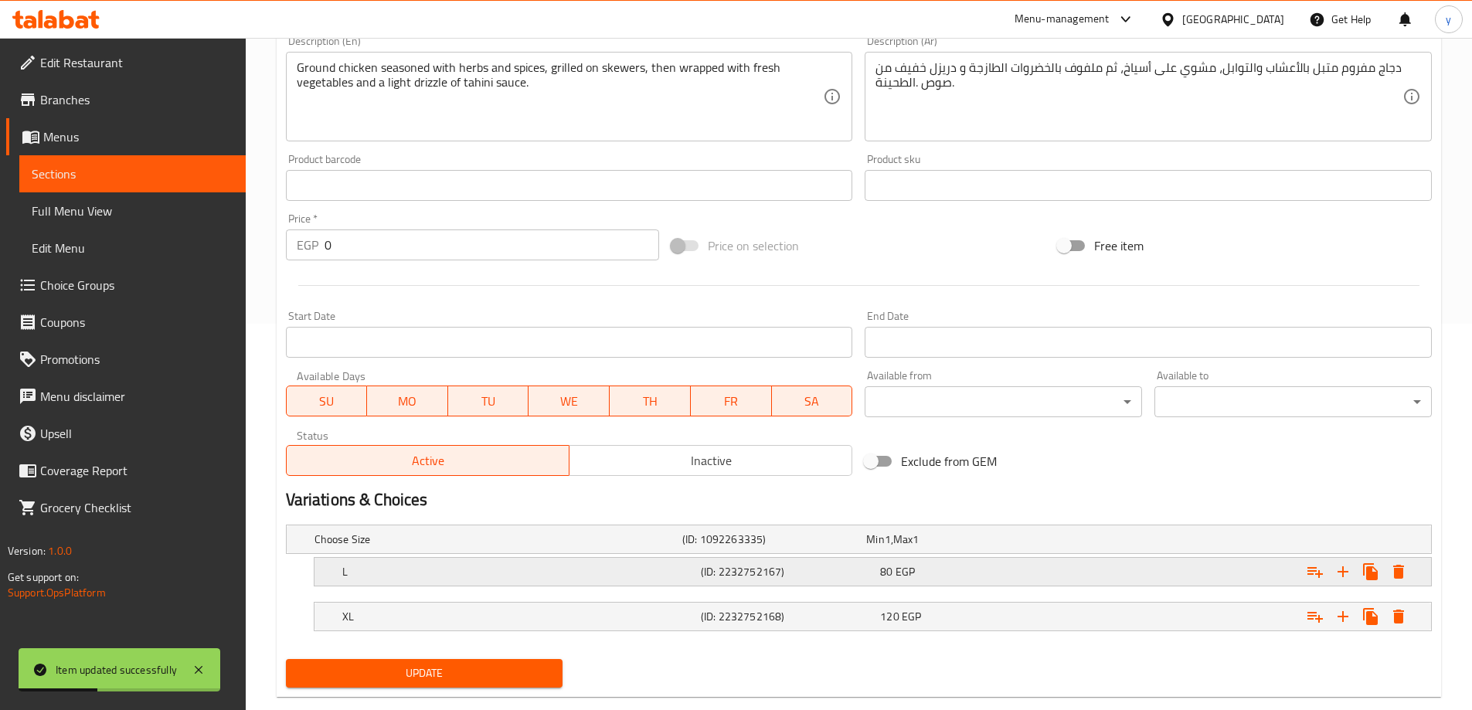
click at [739, 547] on h5 "(ID: 2232752167)" at bounding box center [771, 539] width 178 height 15
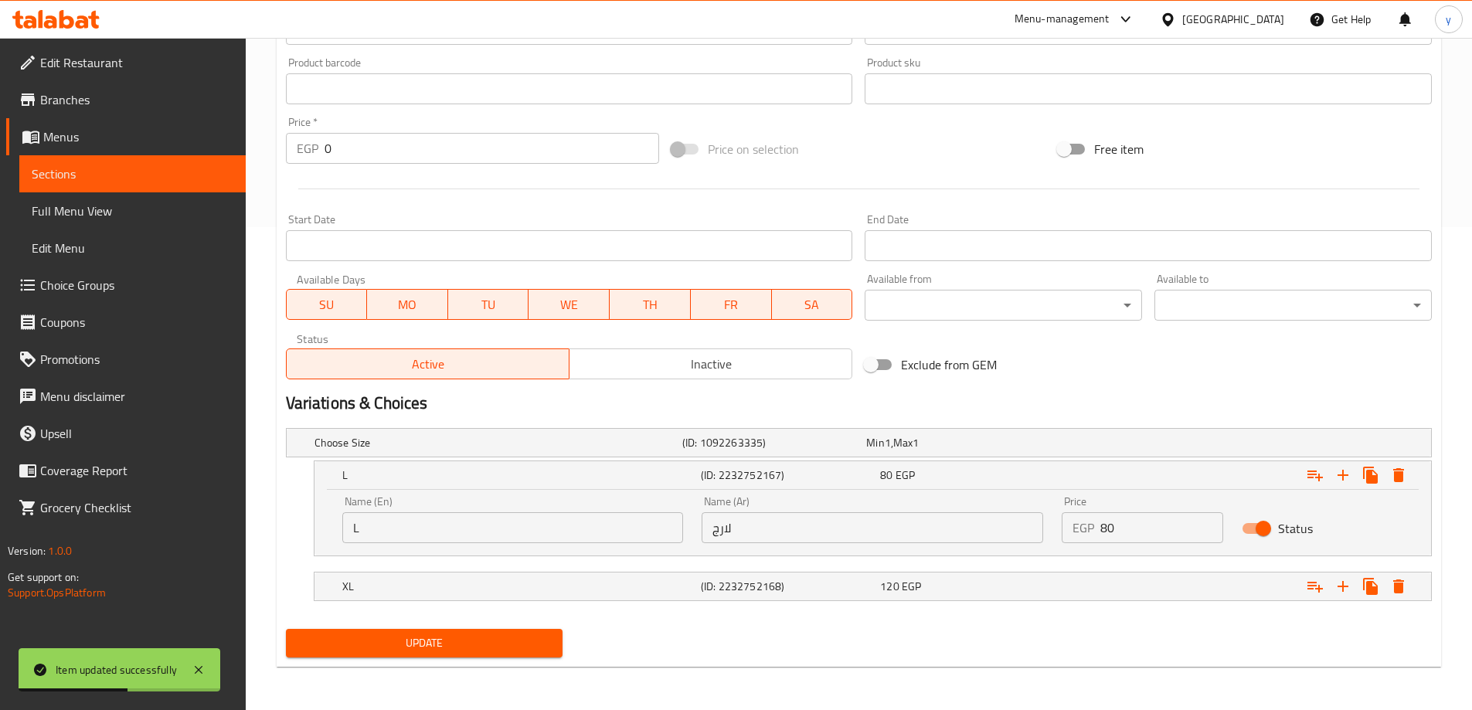
click at [512, 637] on span "Update" at bounding box center [424, 643] width 253 height 19
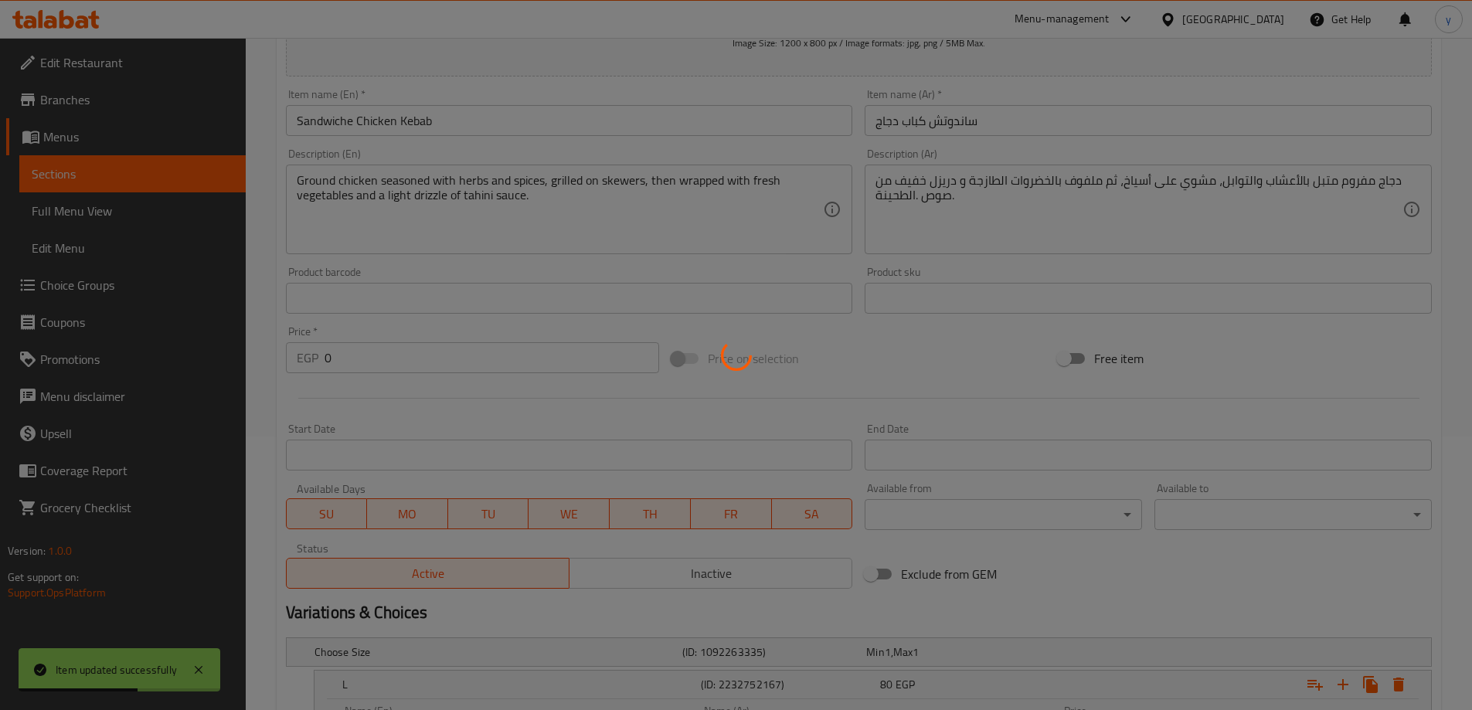
scroll to position [0, 0]
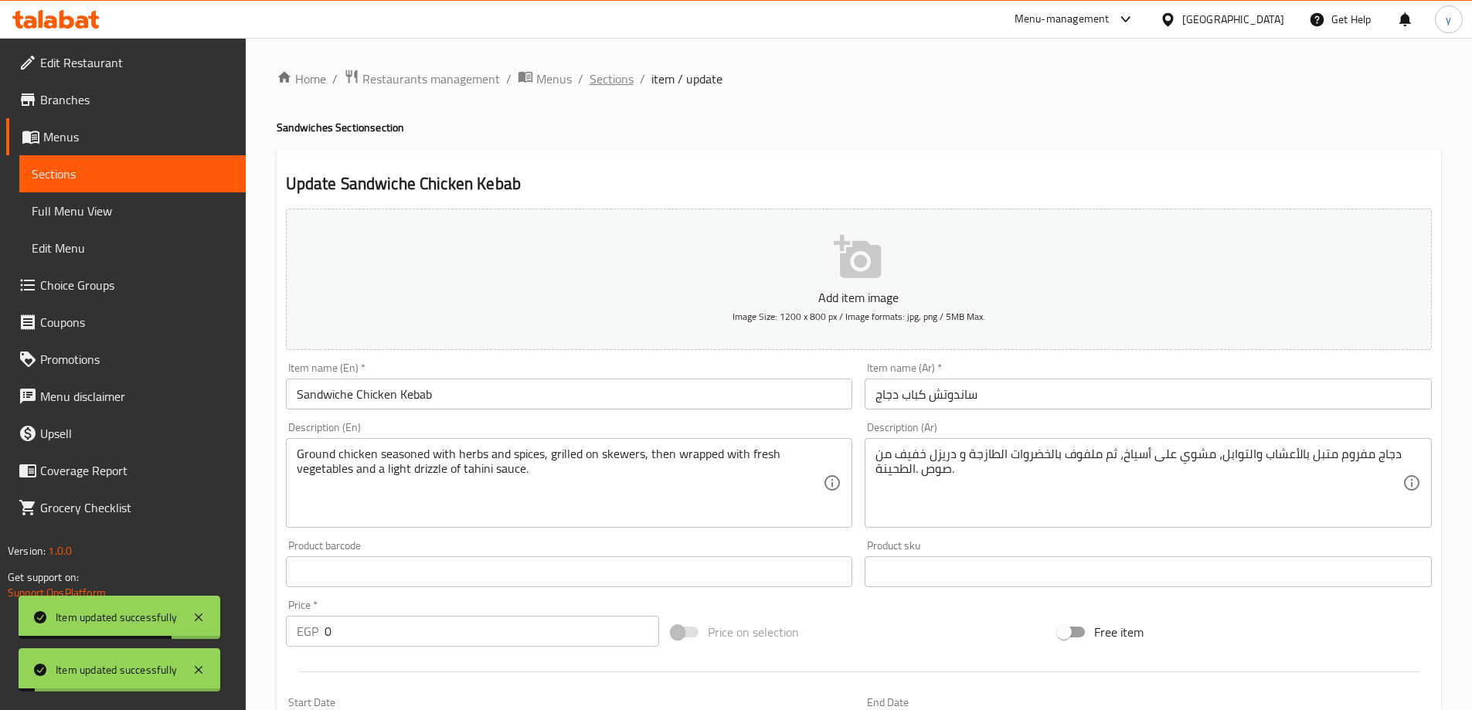
click at [602, 75] on span "Sections" at bounding box center [612, 79] width 44 height 19
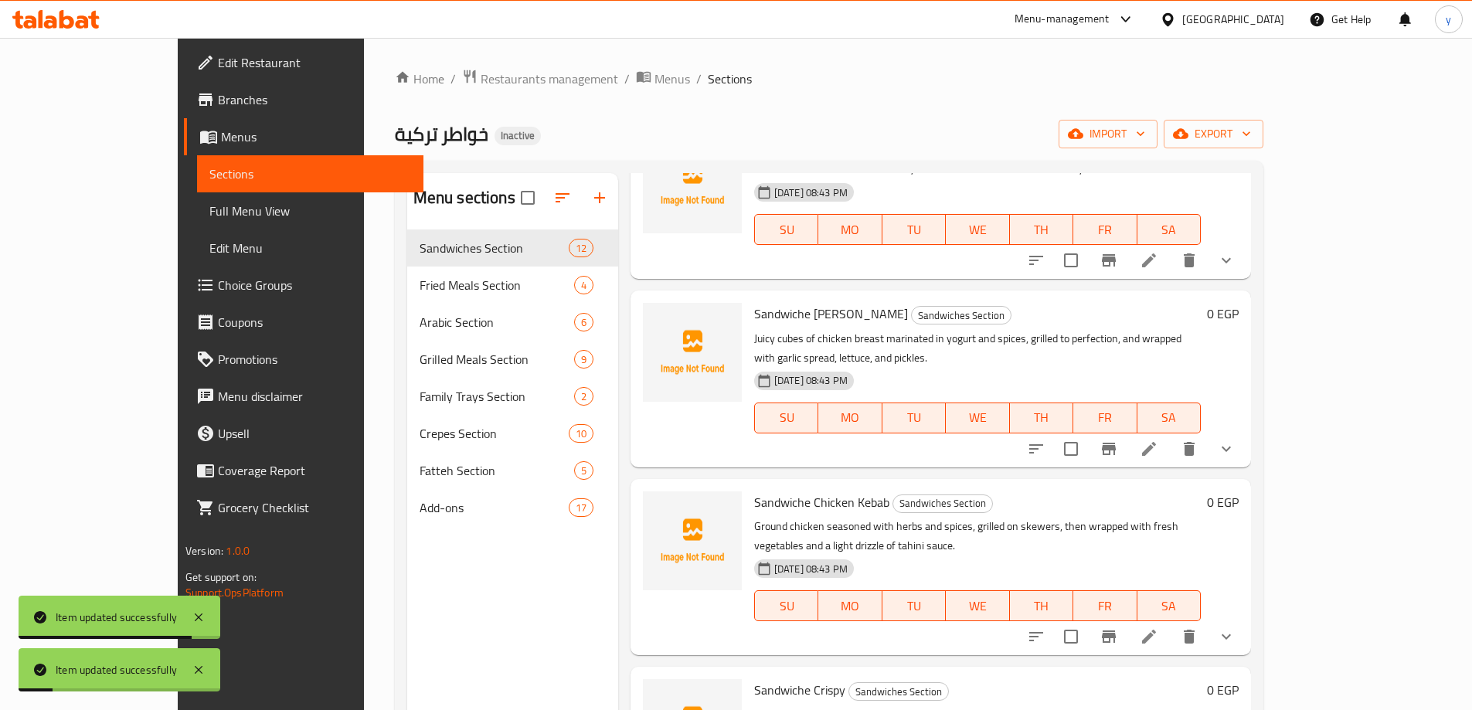
scroll to position [232, 0]
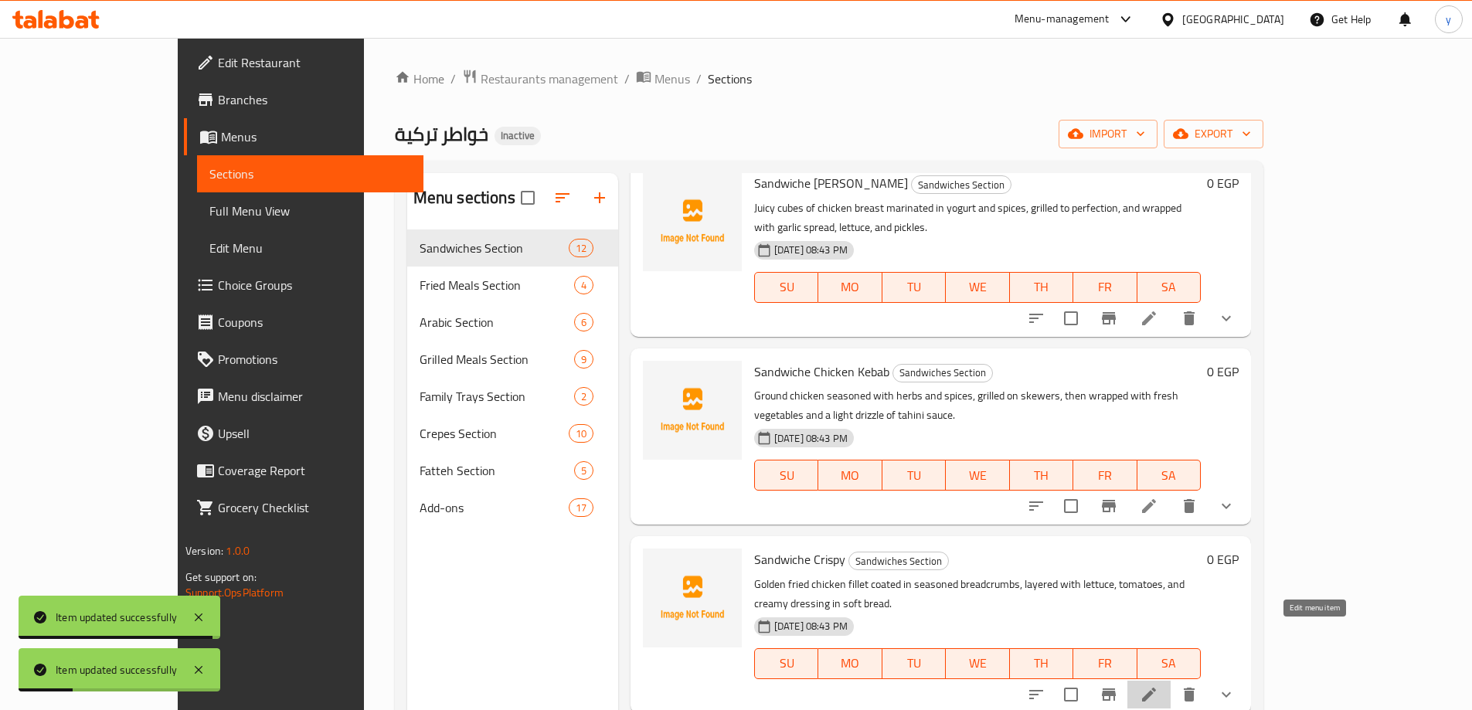
click at [1156, 688] on icon at bounding box center [1149, 695] width 14 height 14
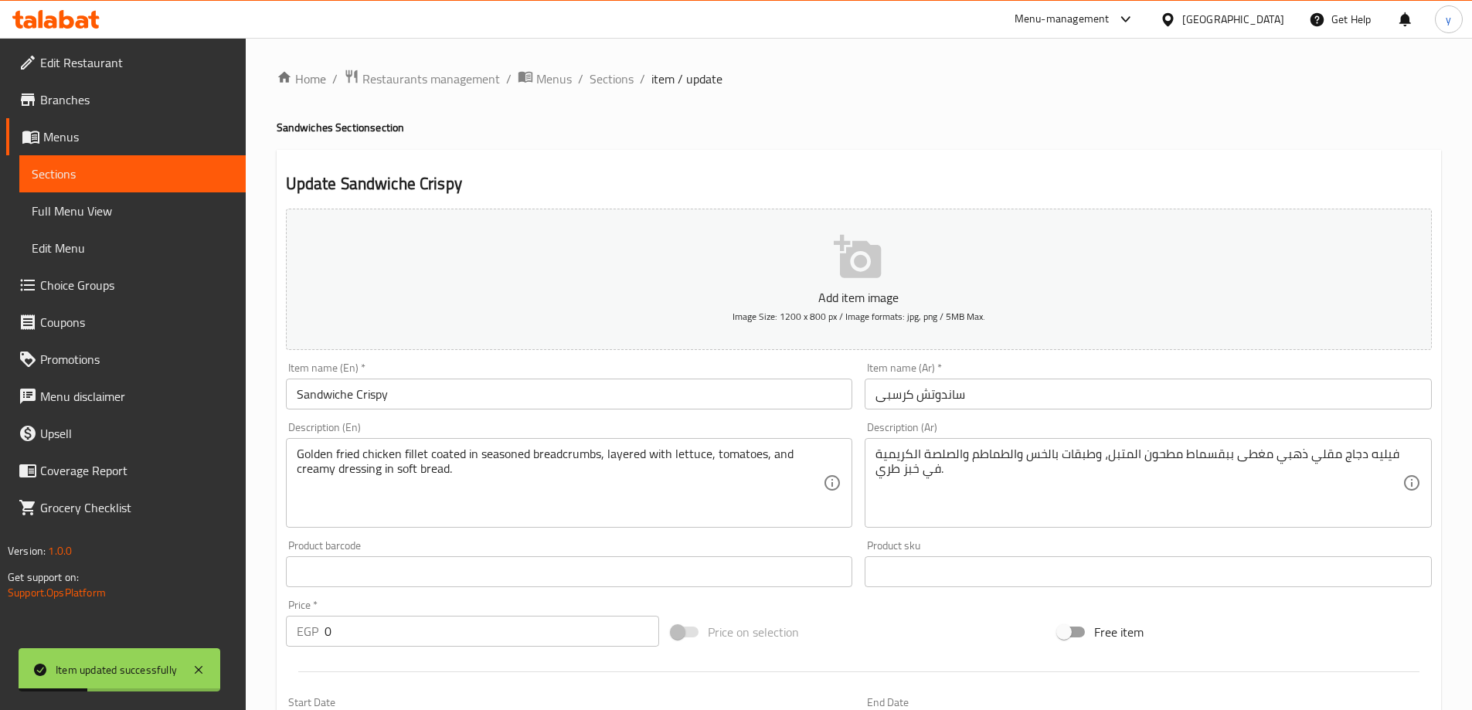
scroll to position [386, 0]
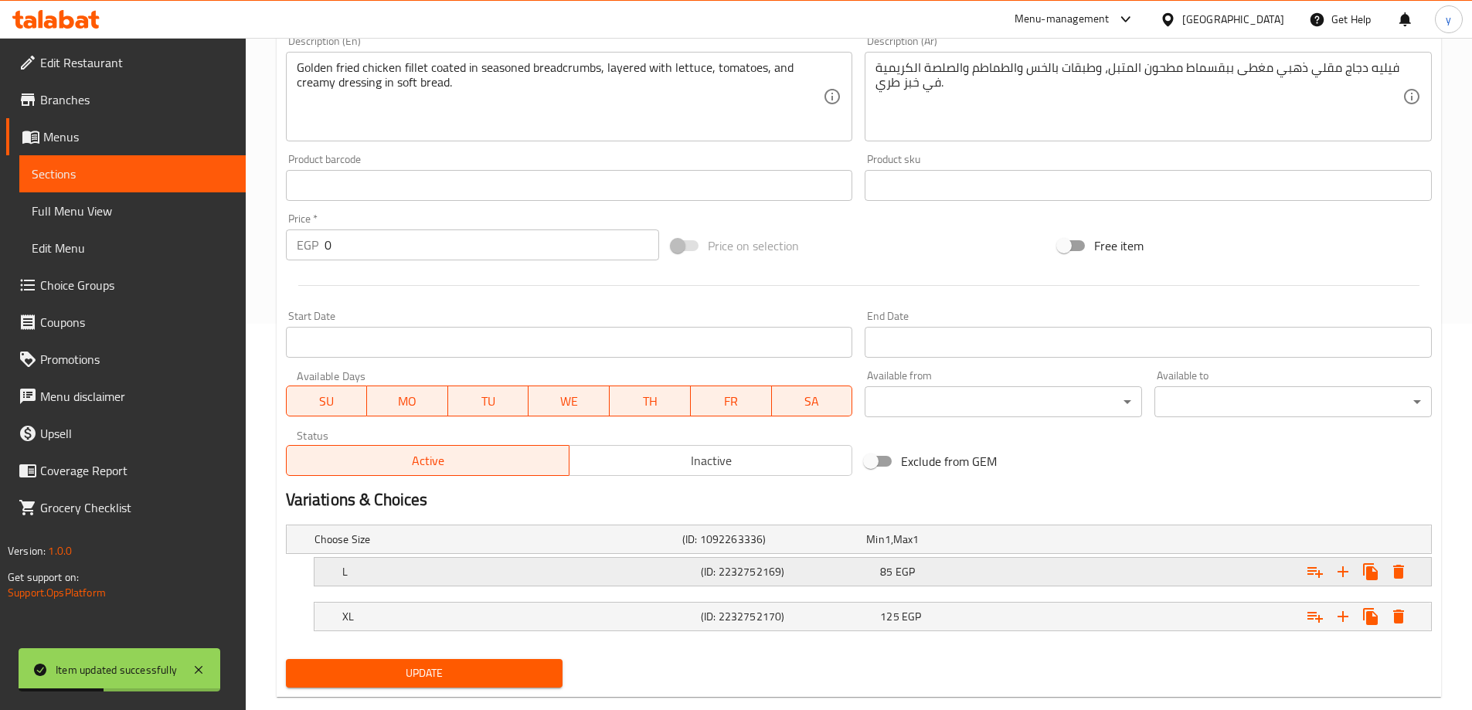
click at [716, 550] on div "(ID: 2232752169)" at bounding box center [771, 540] width 184 height 22
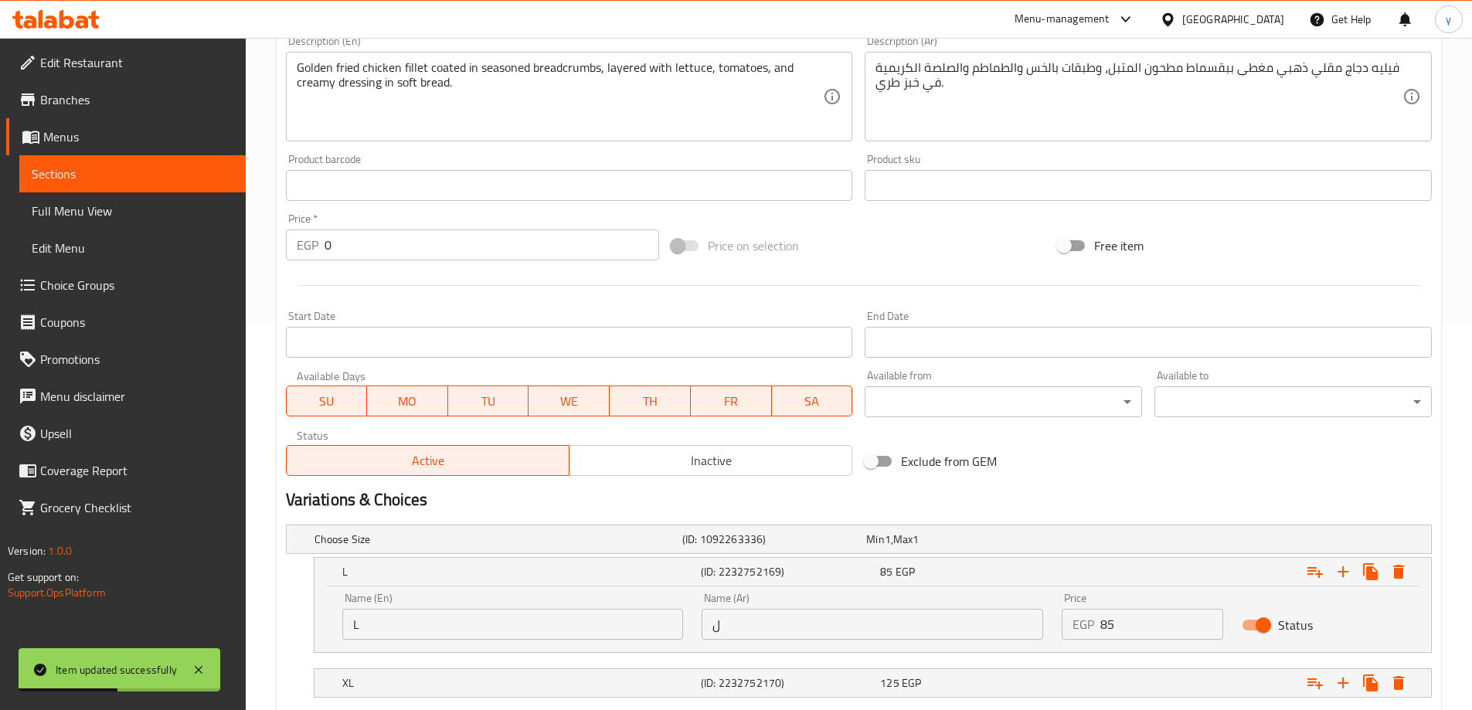
click at [759, 624] on input "ل" at bounding box center [873, 624] width 342 height 31
type input "لارج"
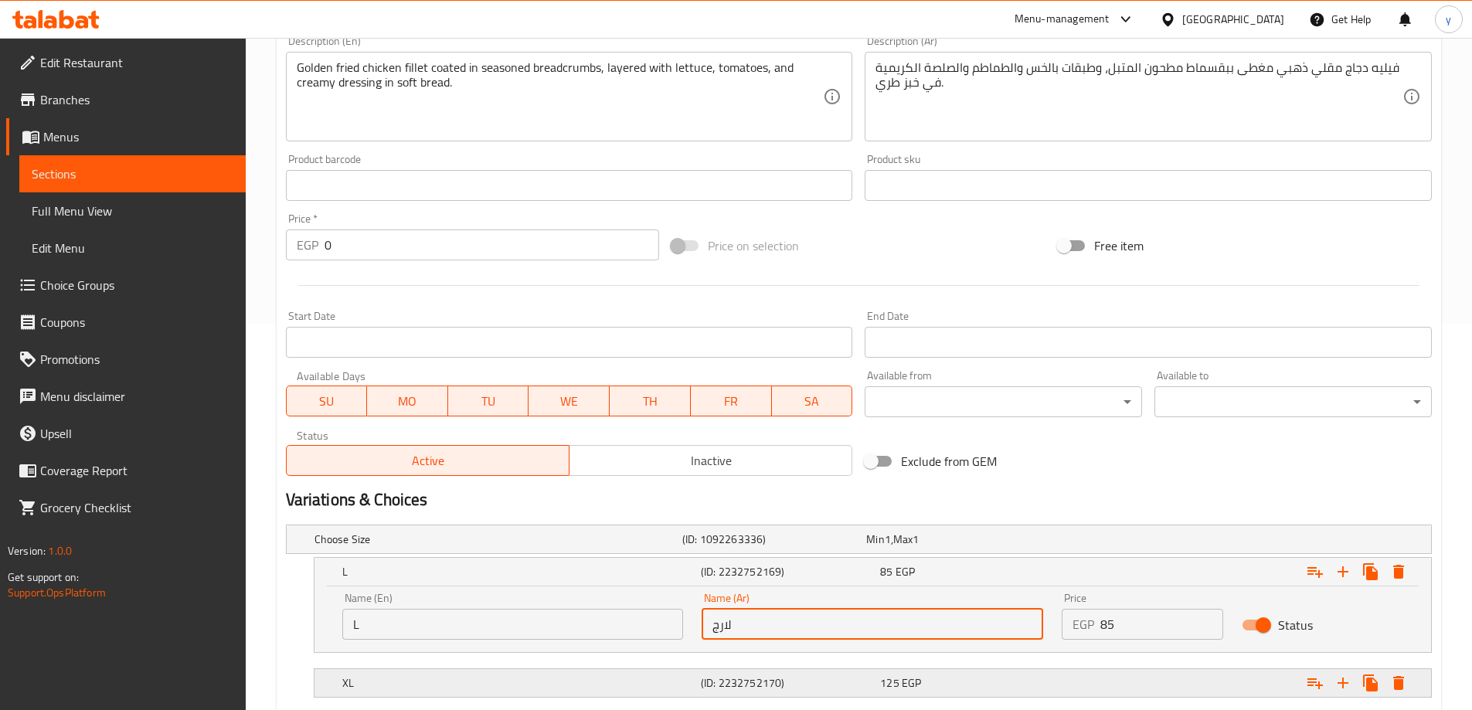
click at [742, 547] on h5 "(ID: 2232752170)" at bounding box center [771, 539] width 178 height 15
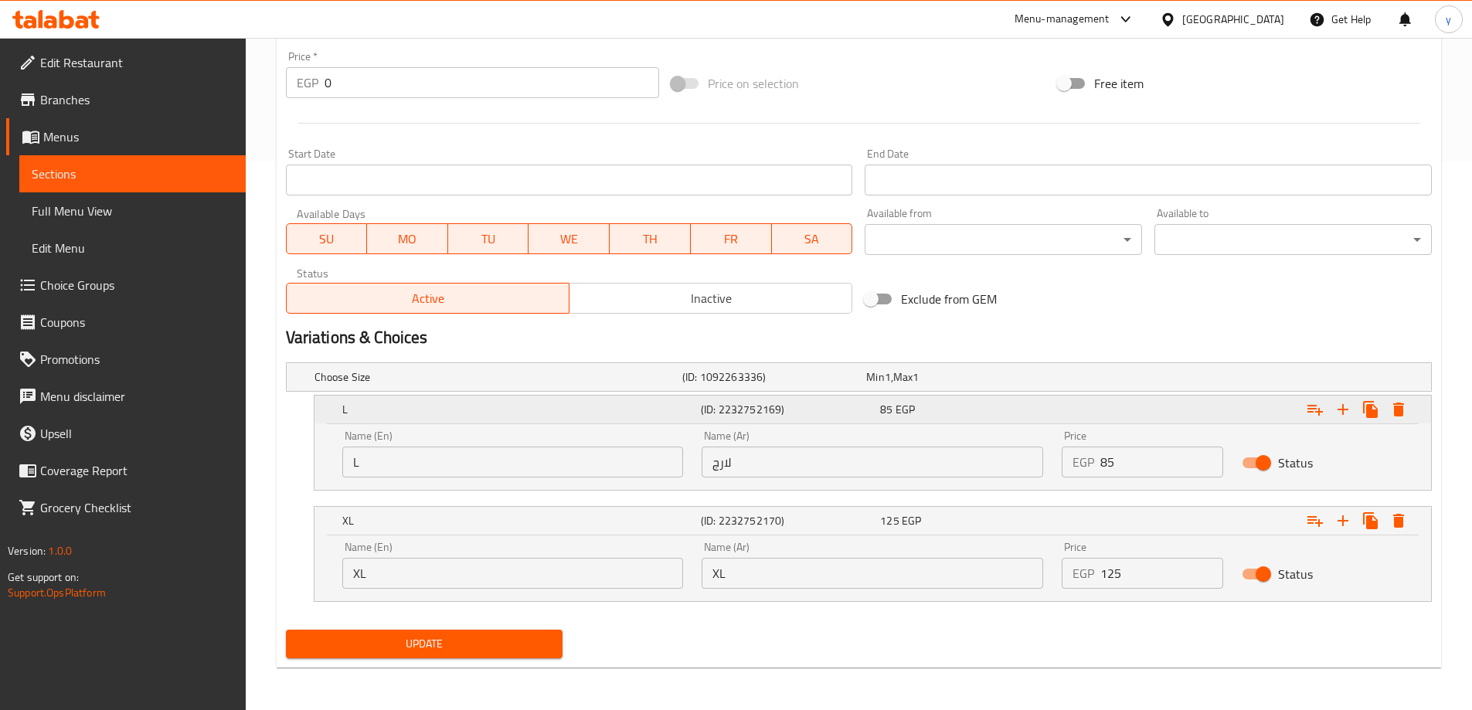
scroll to position [549, 0]
click at [831, 573] on input "XL" at bounding box center [873, 572] width 342 height 31
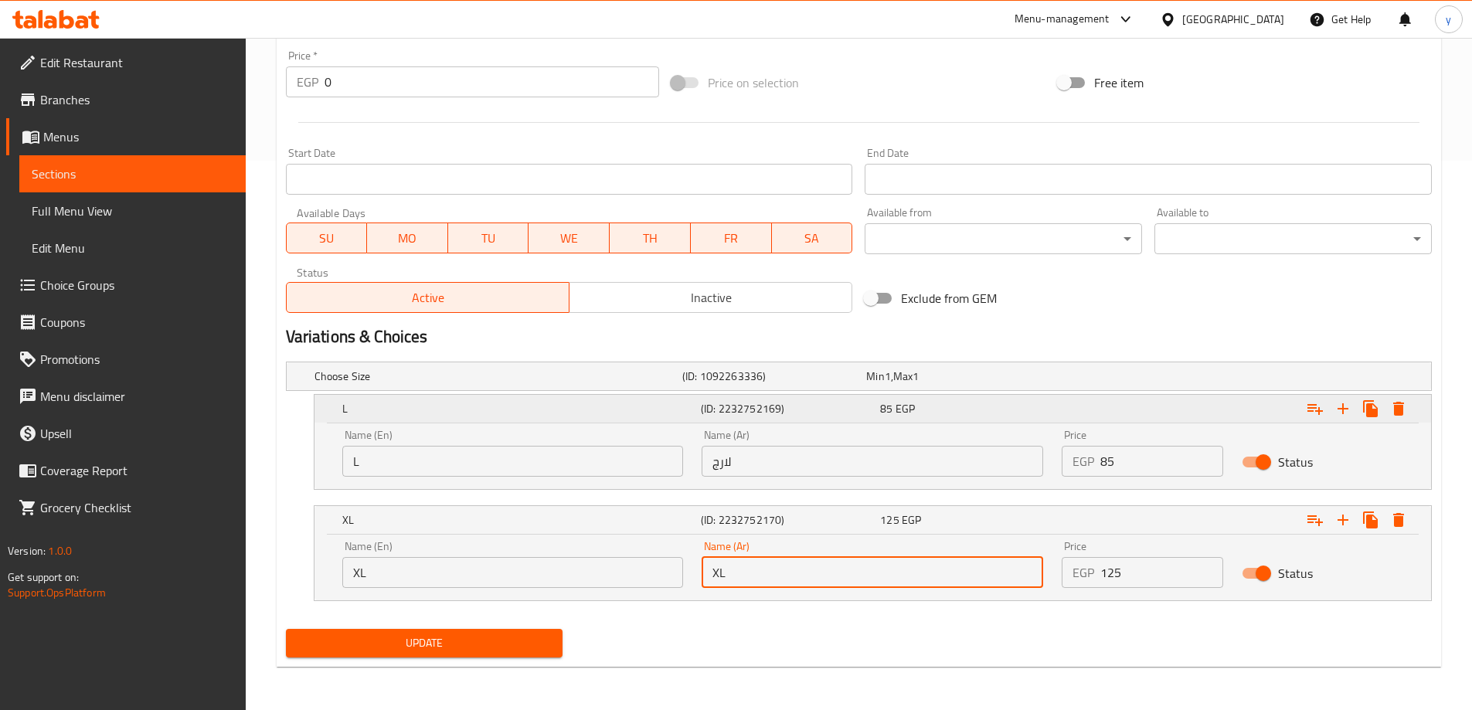
click at [831, 573] on input "XL" at bounding box center [873, 572] width 342 height 31
type input "اكس لارج"
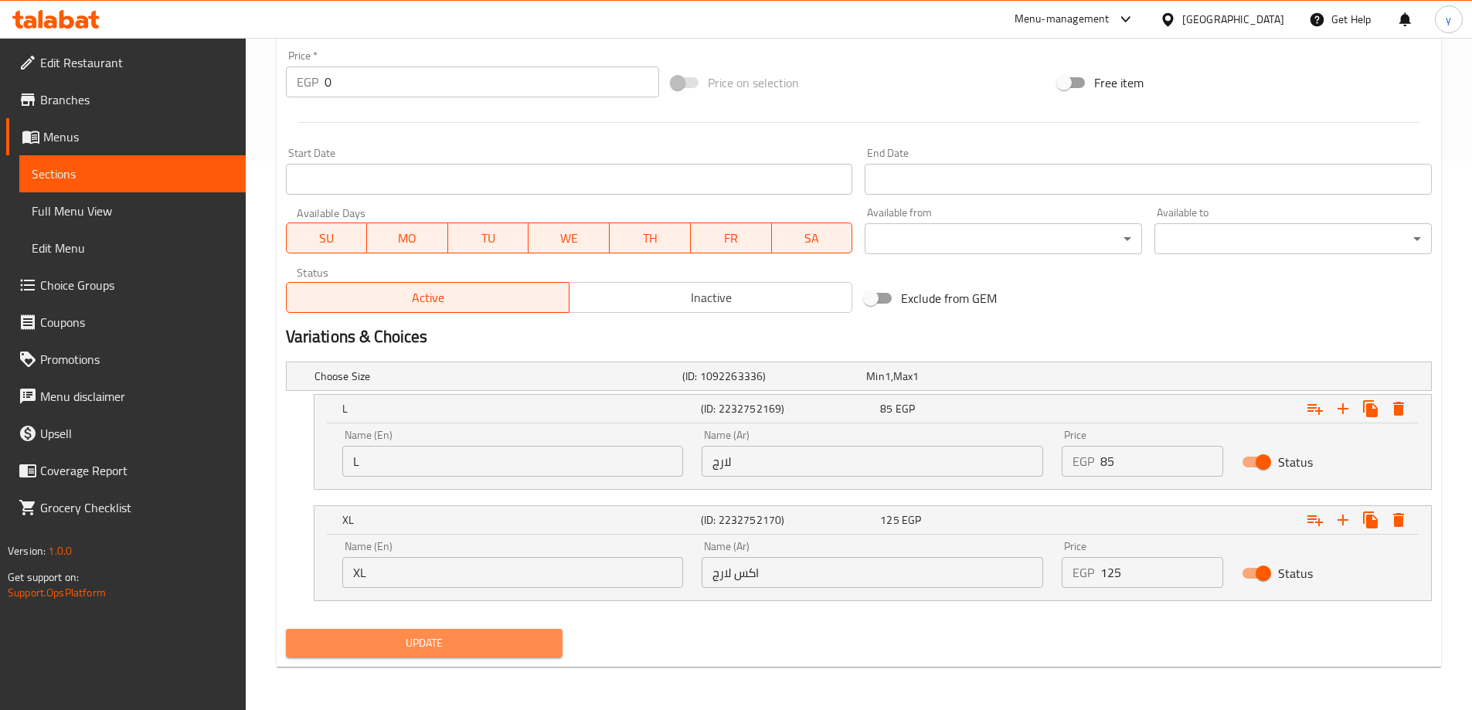
click at [492, 650] on span "Update" at bounding box center [424, 643] width 253 height 19
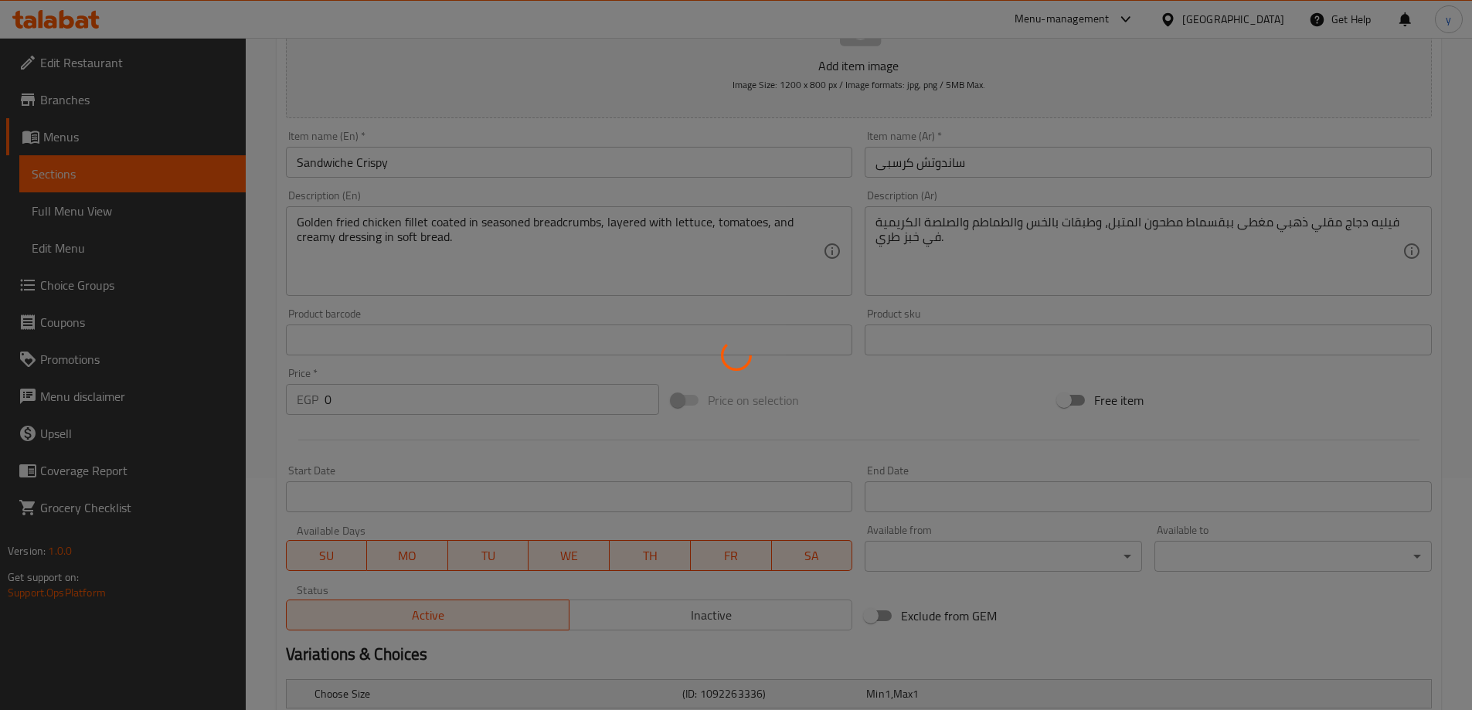
scroll to position [0, 0]
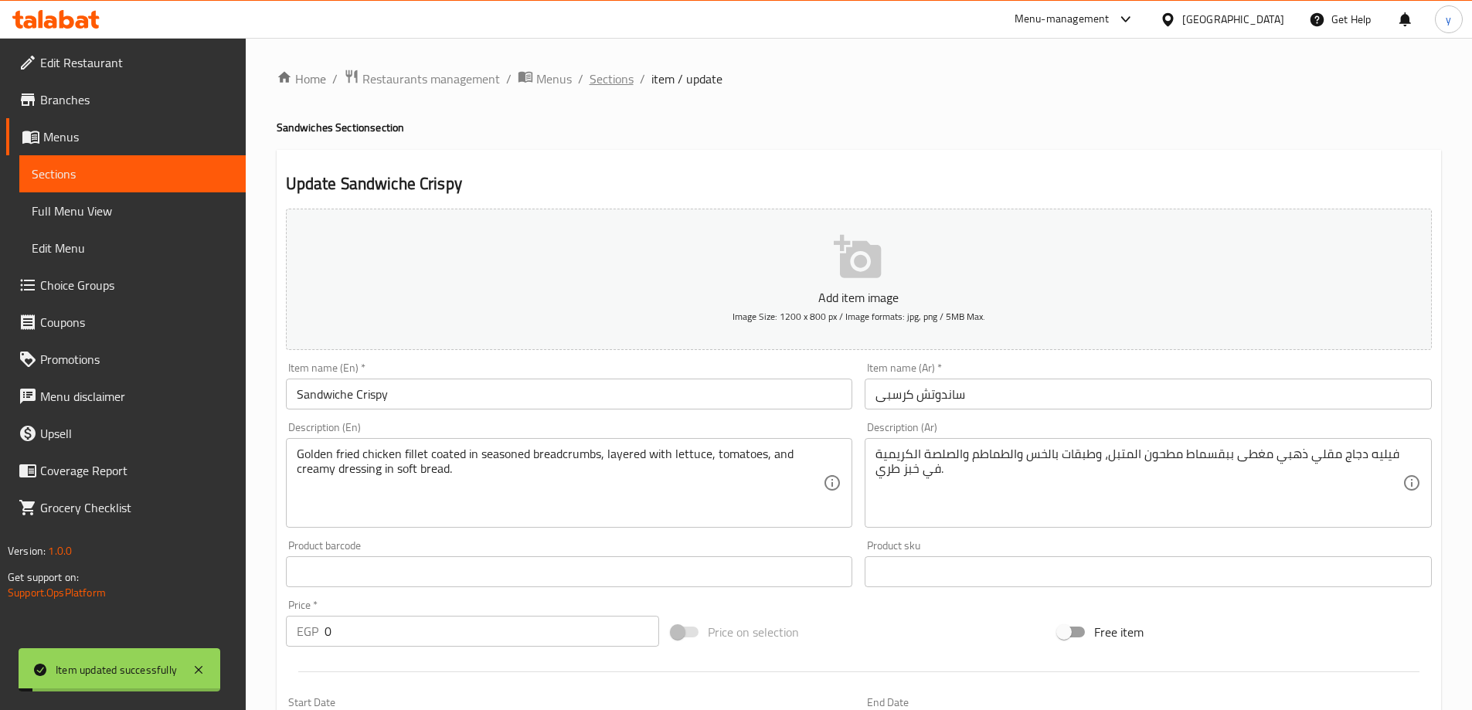
click at [618, 79] on span "Sections" at bounding box center [612, 79] width 44 height 19
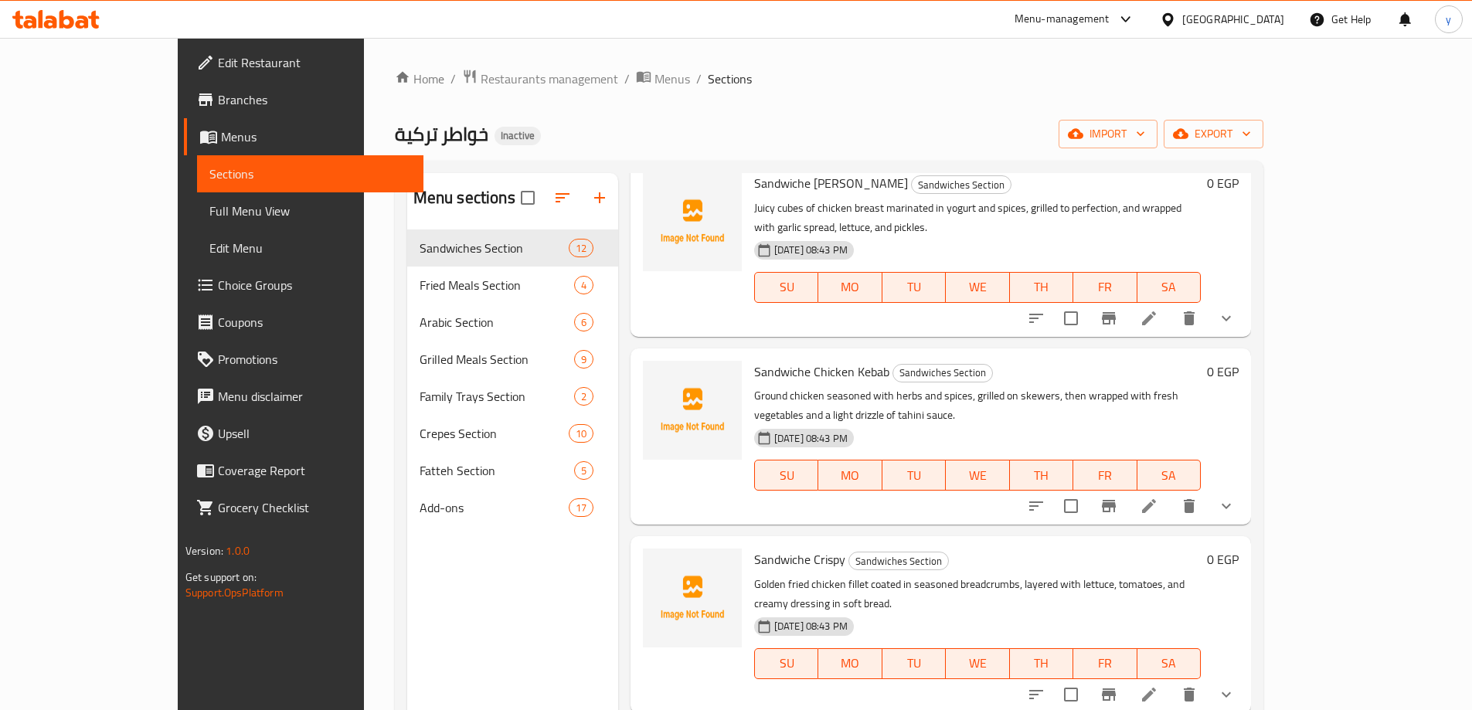
scroll to position [386, 0]
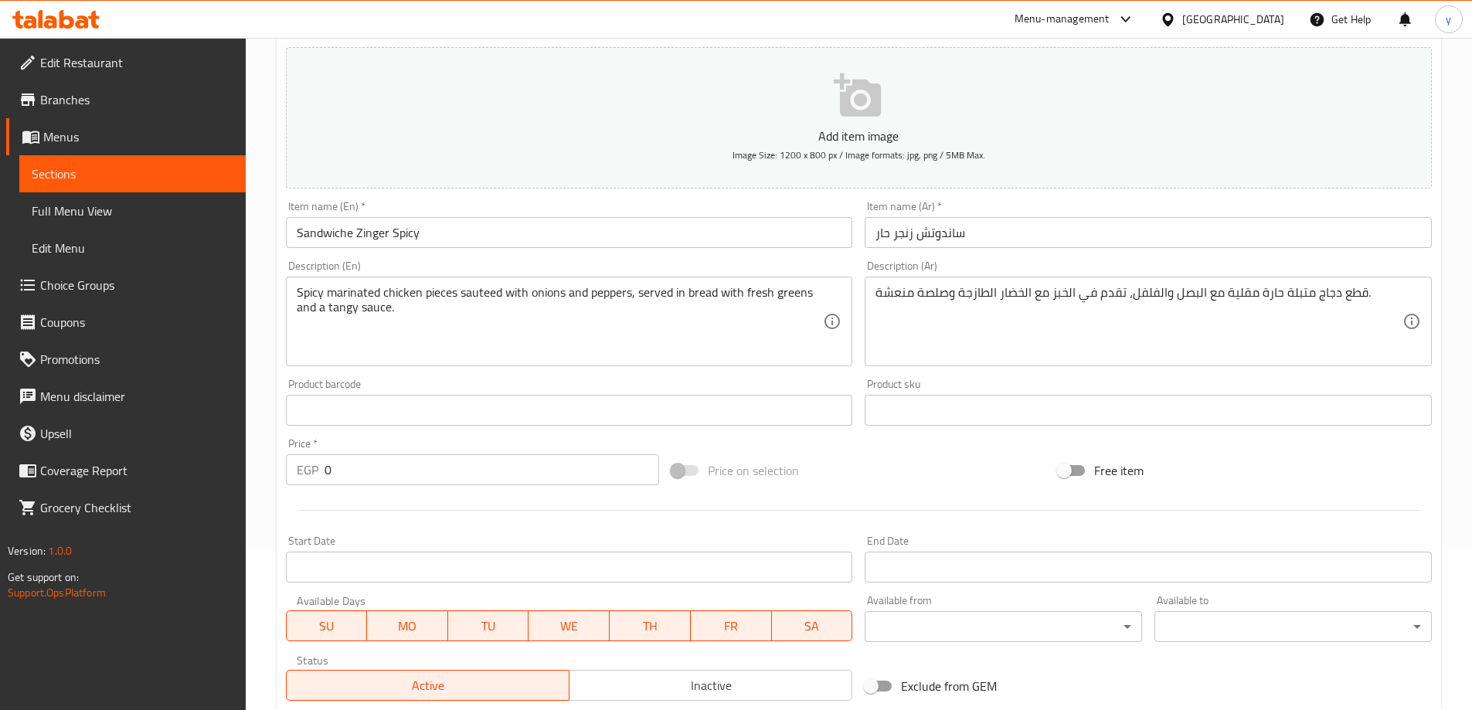
scroll to position [416, 0]
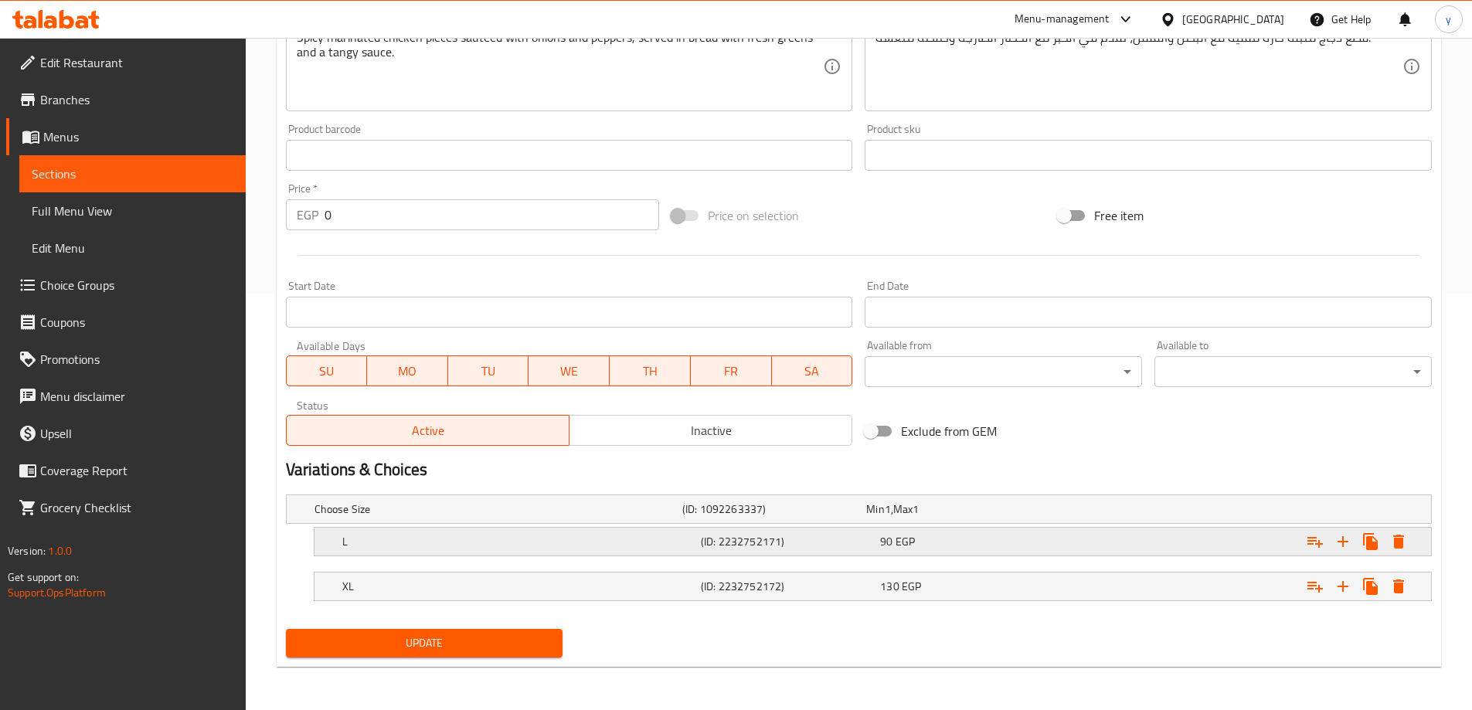
click at [725, 517] on h5 "(ID: 2232752171)" at bounding box center [771, 508] width 178 height 15
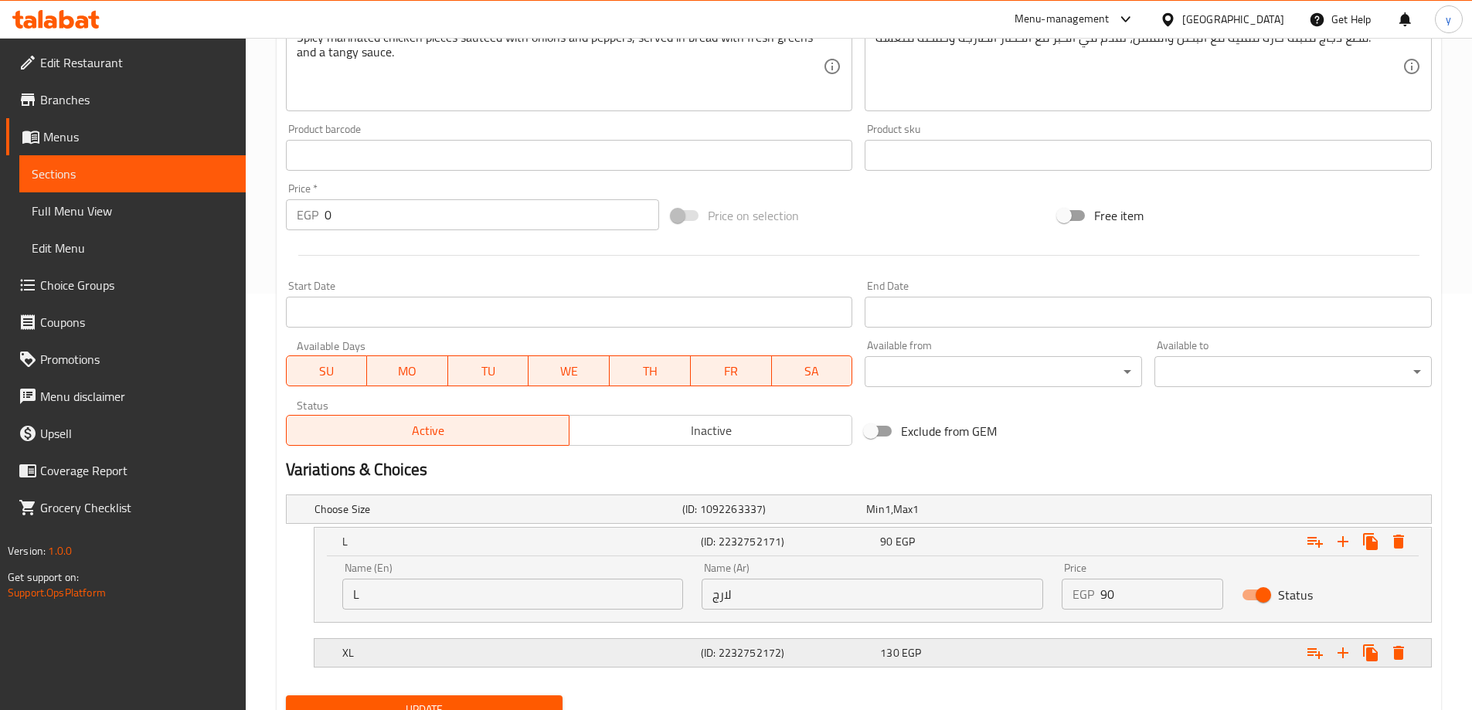
click at [745, 526] on div "XL (ID: 2232752172) 130 EGP" at bounding box center [863, 509] width 1104 height 34
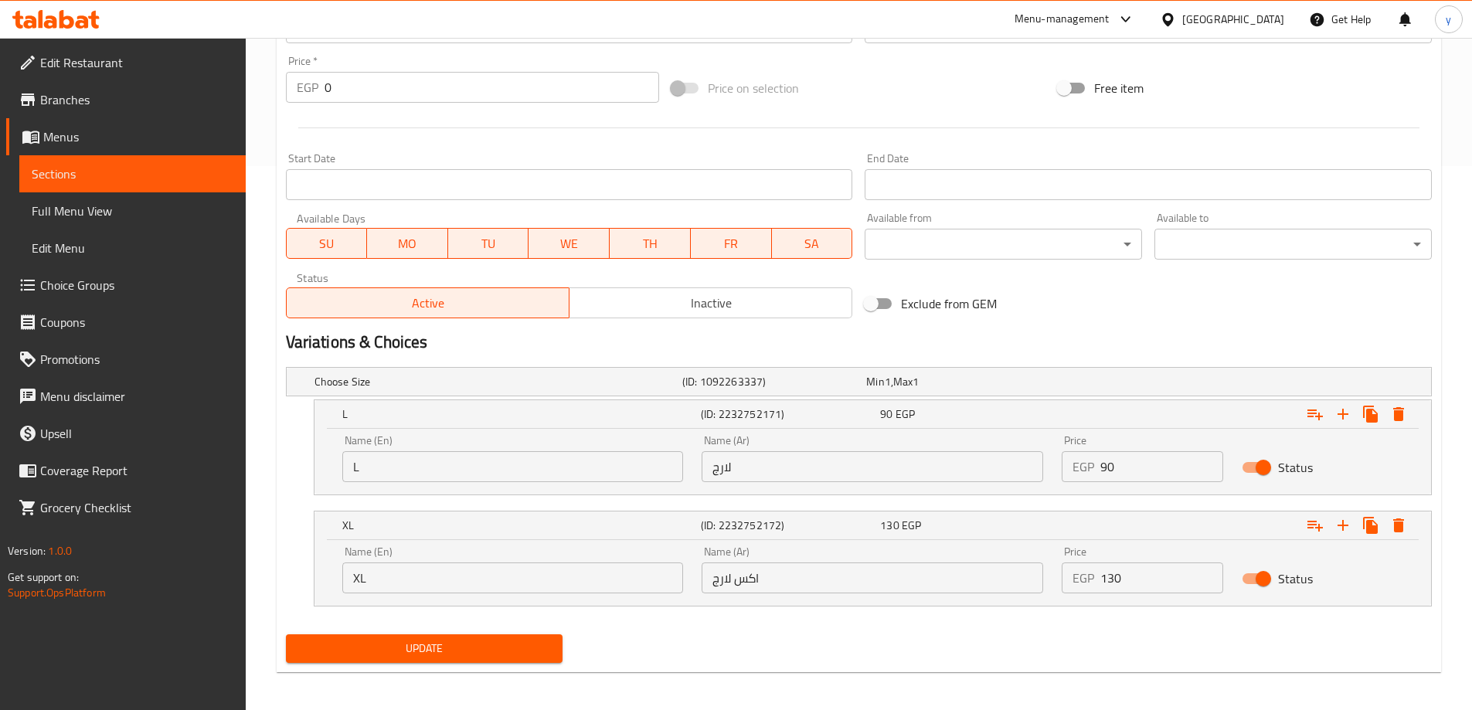
scroll to position [549, 0]
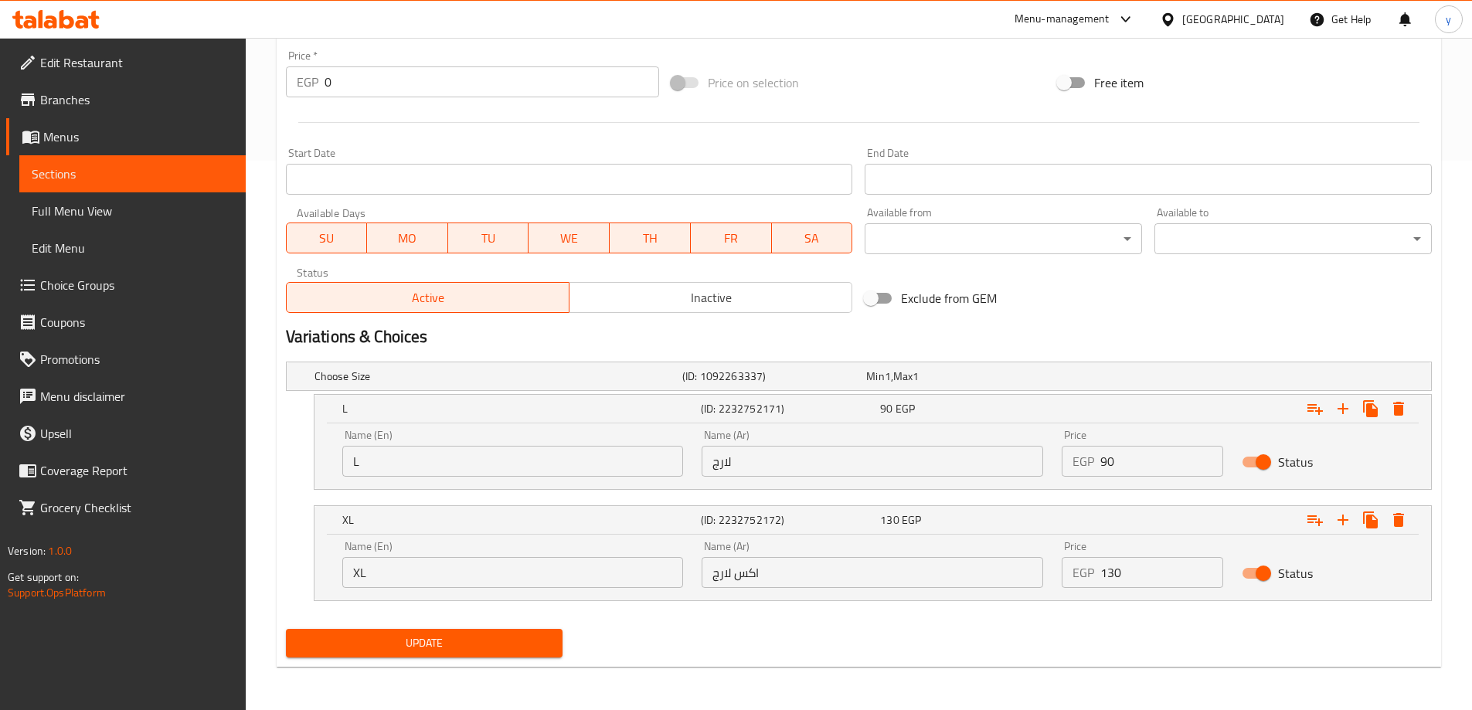
click at [510, 641] on span "Update" at bounding box center [424, 643] width 253 height 19
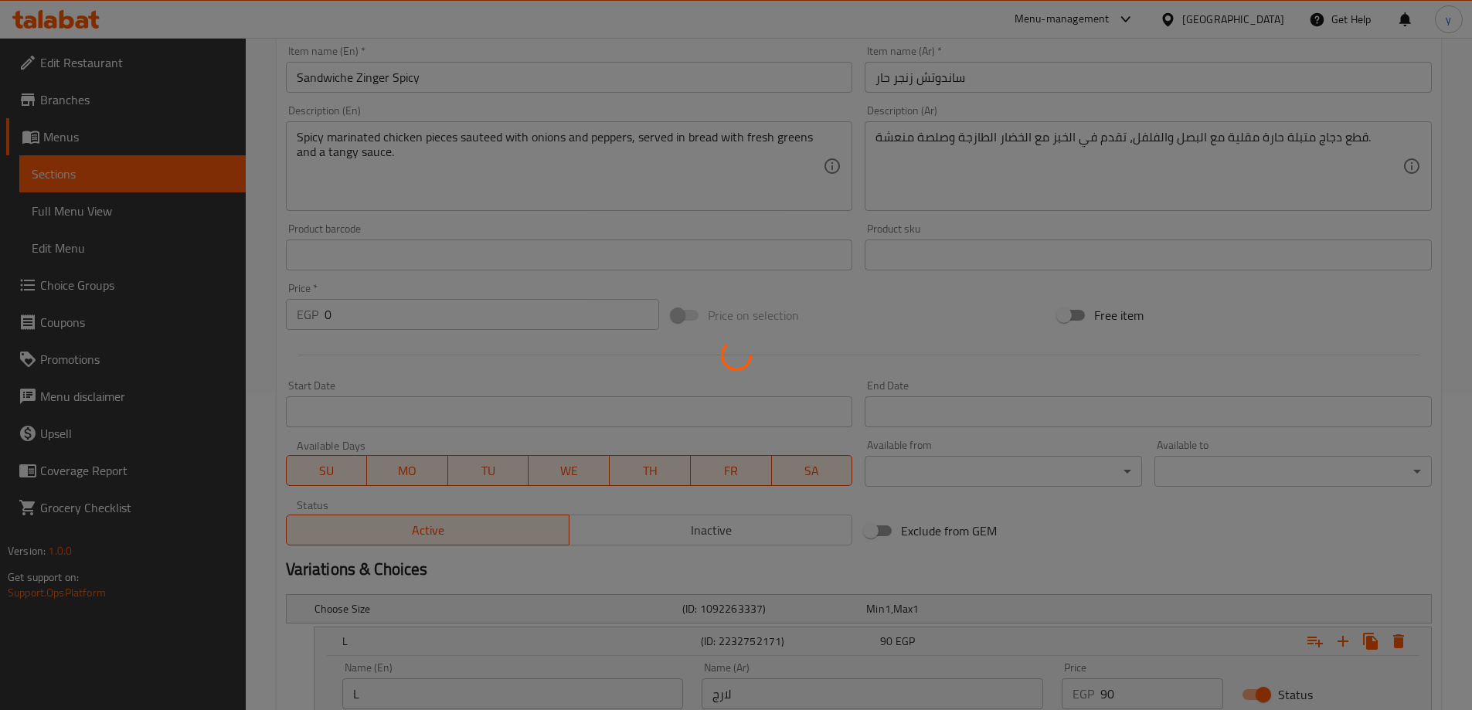
scroll to position [0, 0]
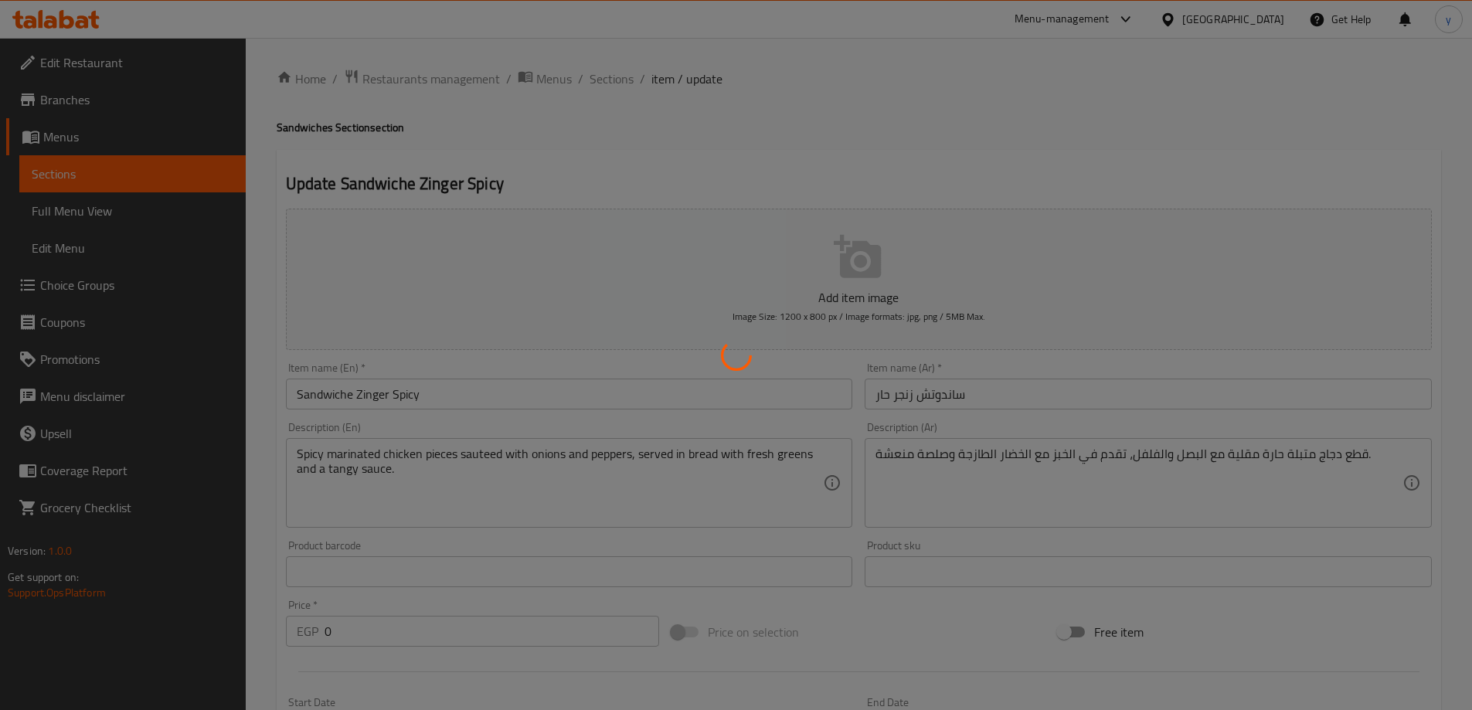
click at [610, 70] on div at bounding box center [736, 355] width 1472 height 710
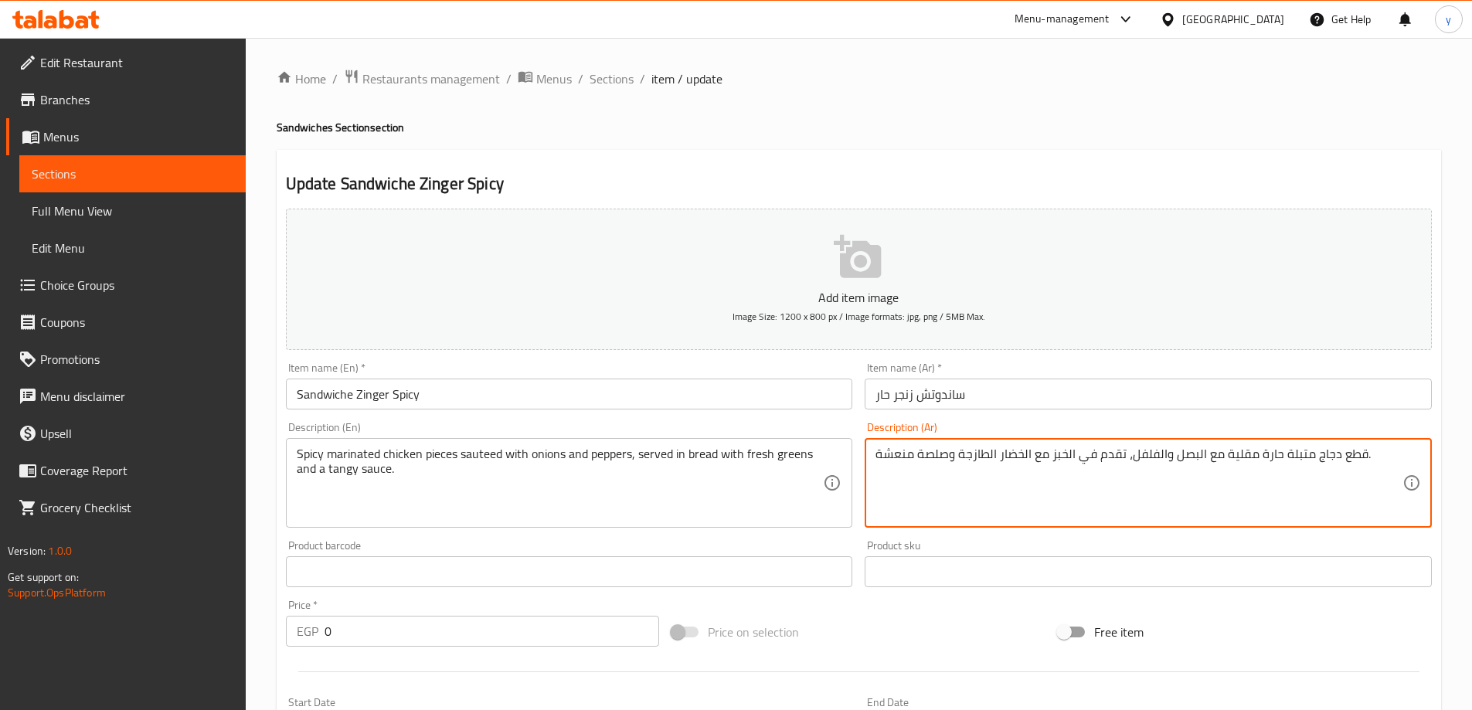
click at [1241, 454] on textarea "قطع دجاج متبلة حارة مقلية مع البصل والفلفل، تقدم في الخبز مع الخضار الطازجة وصل…" at bounding box center [1138, 483] width 527 height 73
click at [1050, 398] on input "ساندوتش زنجر حار" at bounding box center [1148, 394] width 567 height 31
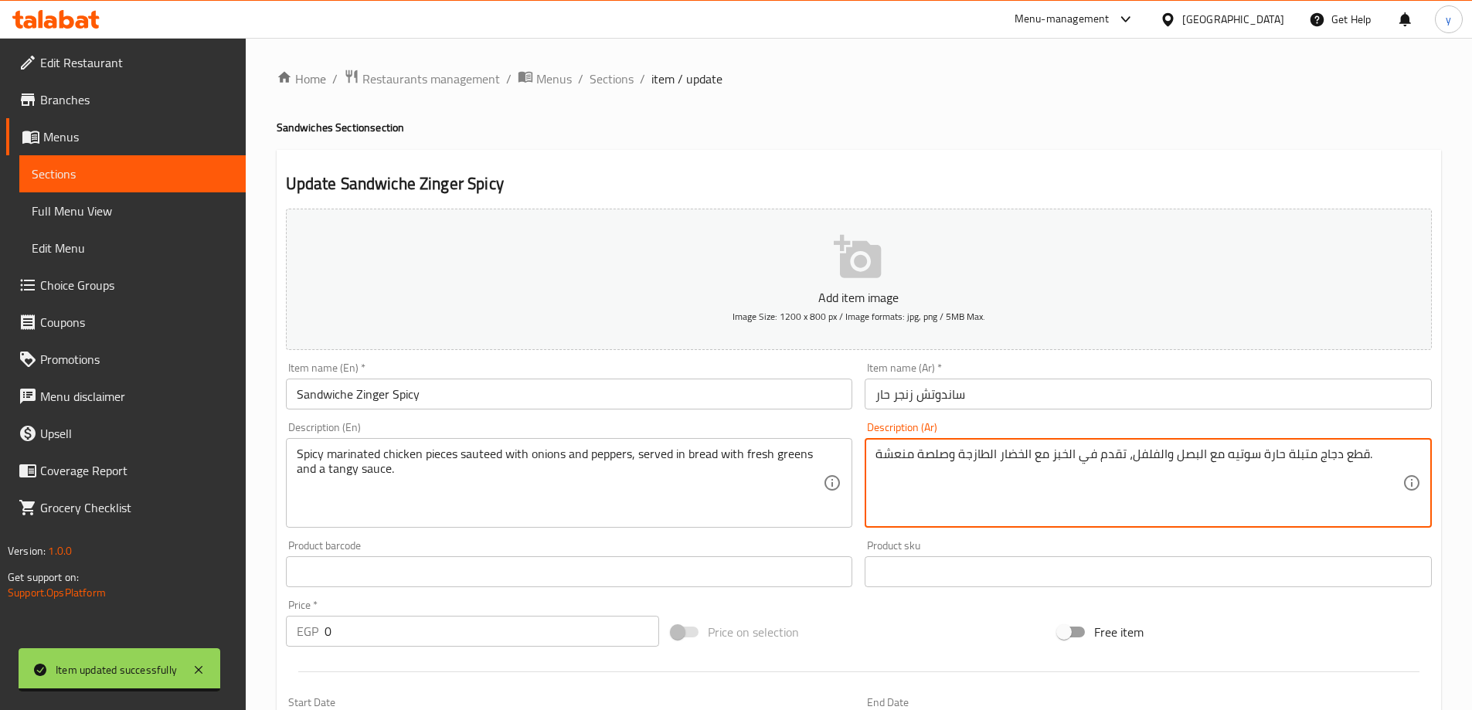
click at [1004, 461] on textarea "قطع دجاج متبلة حارة سوتيه مع البصل والفلفل، تقدم في الخبز مع الخضار الطازجة وصل…" at bounding box center [1138, 483] width 527 height 73
type textarea "قطع دجاج متبلة حارة سوتيه مع البصل والفلفل، تقدم في الخبز مع الخضرة الطازجة وصل…"
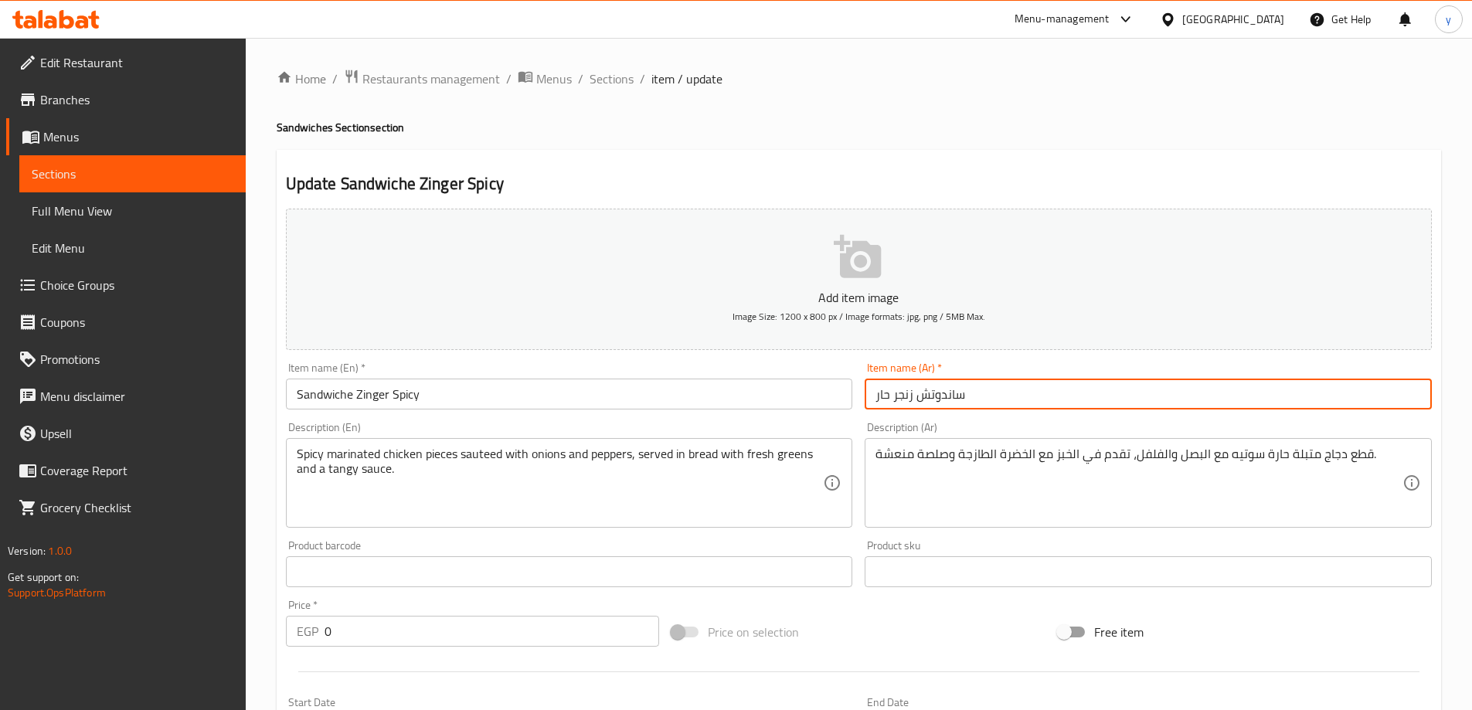
click at [996, 390] on input "ساندوتش زنجر حار" at bounding box center [1148, 394] width 567 height 31
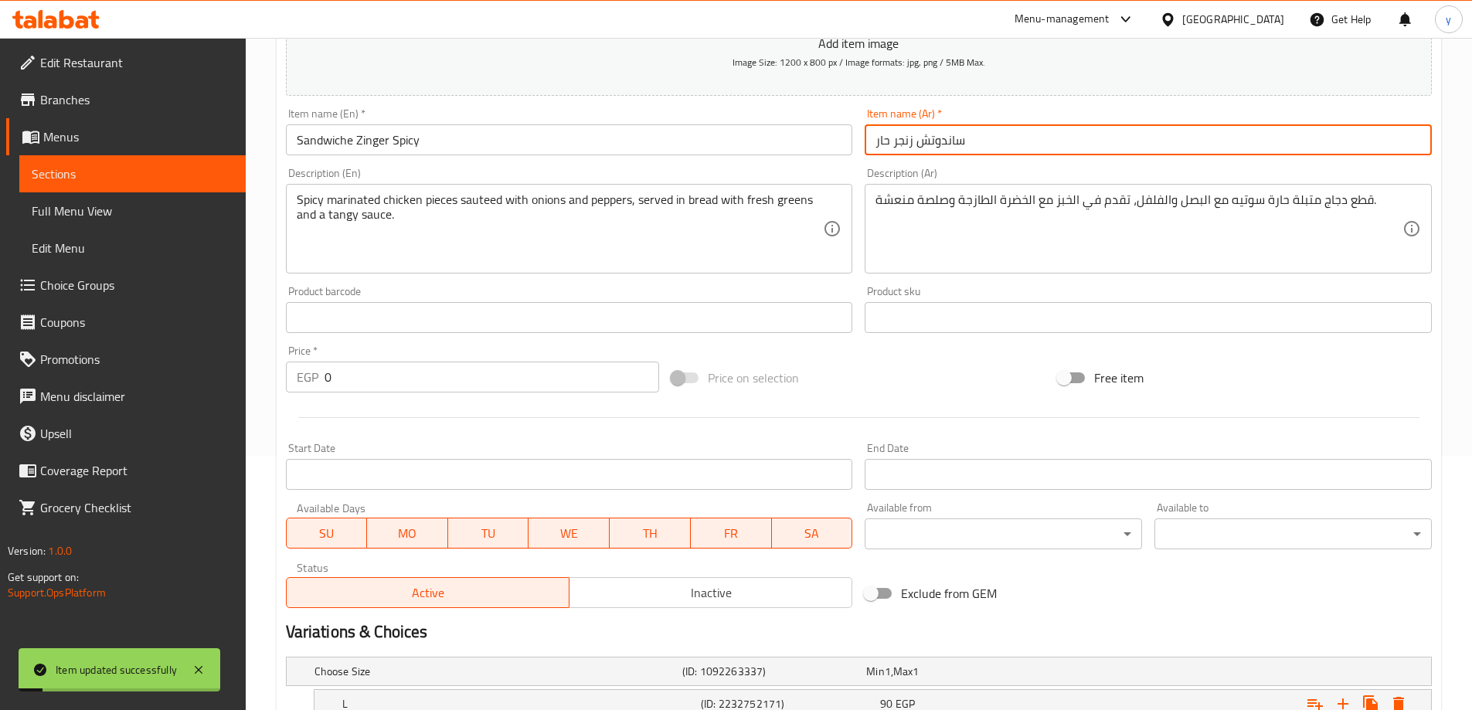
scroll to position [8, 0]
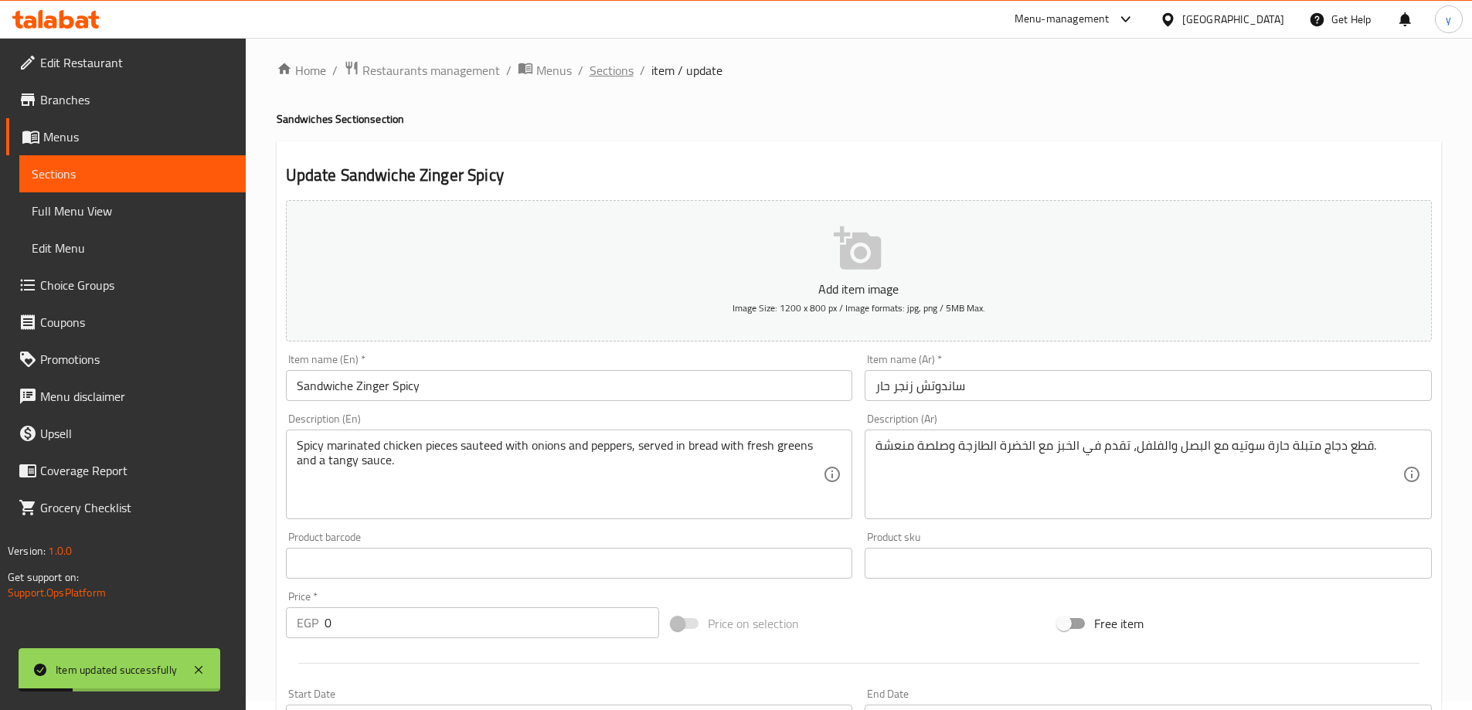
click at [603, 66] on span "Sections" at bounding box center [612, 70] width 44 height 19
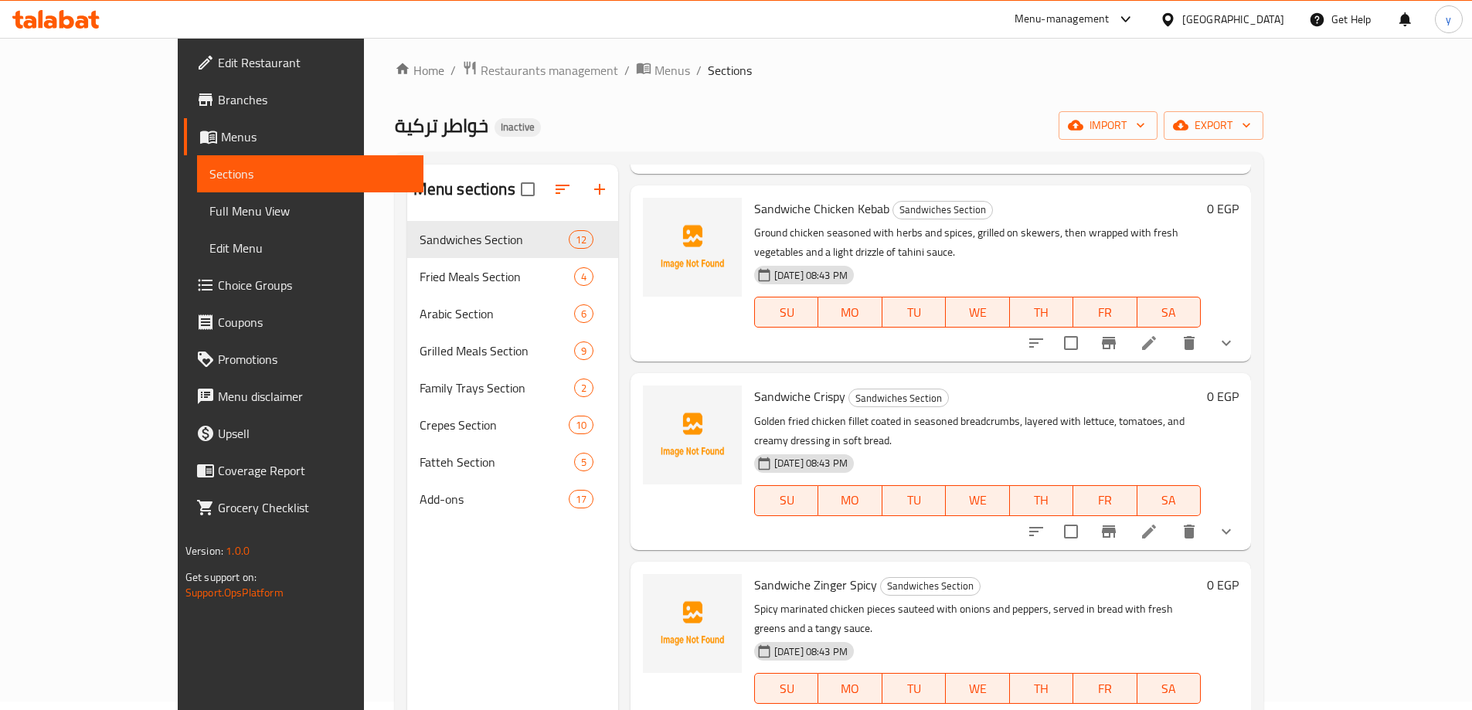
scroll to position [618, 0]
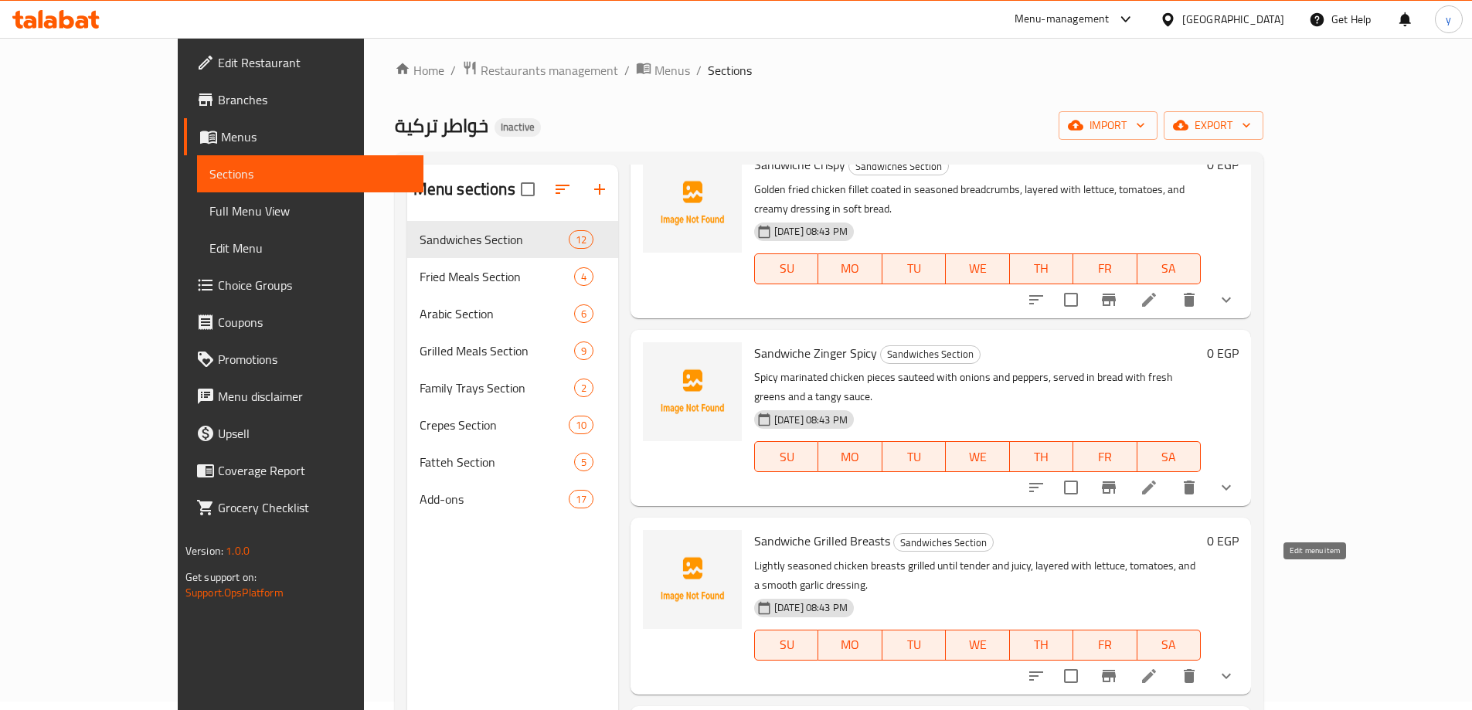
click at [1156, 669] on icon at bounding box center [1149, 676] width 14 height 14
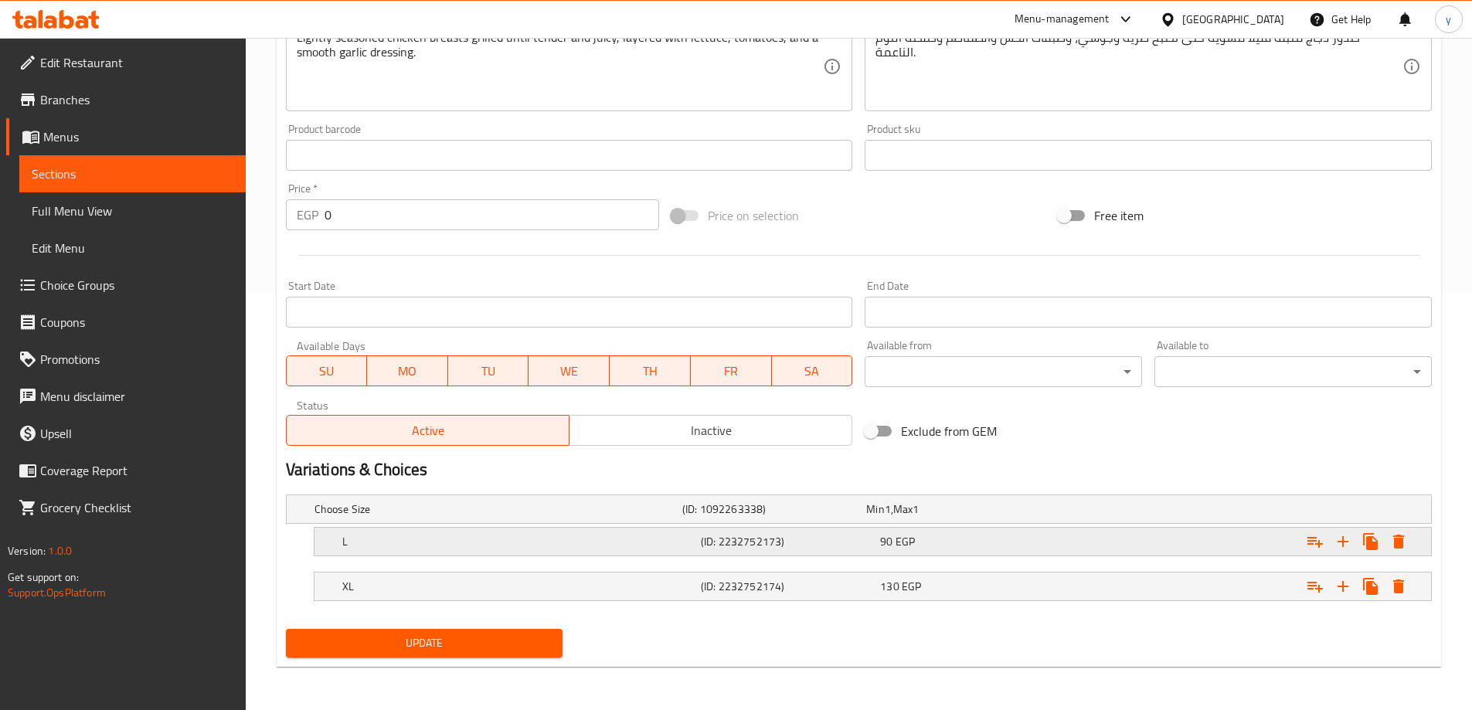
click at [786, 517] on h5 "(ID: 2232752173)" at bounding box center [771, 508] width 178 height 15
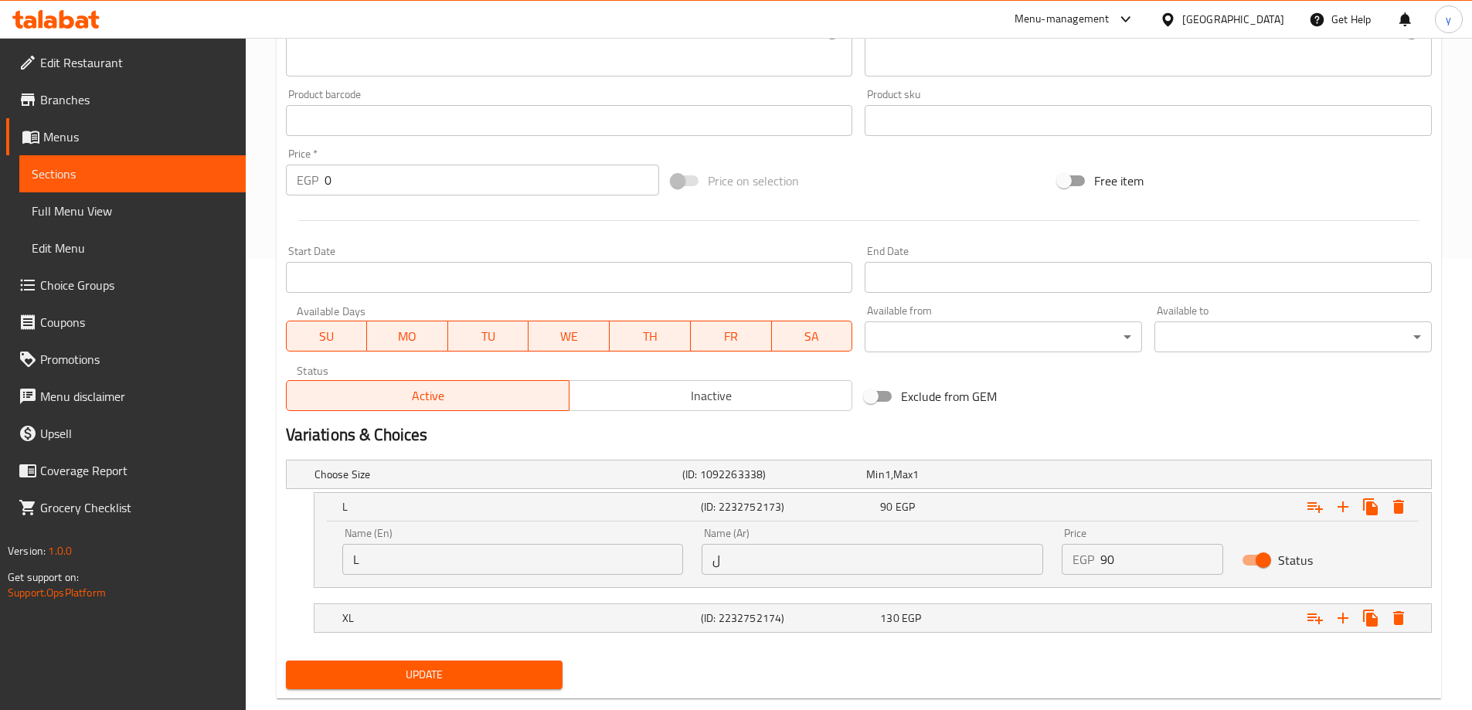
scroll to position [483, 0]
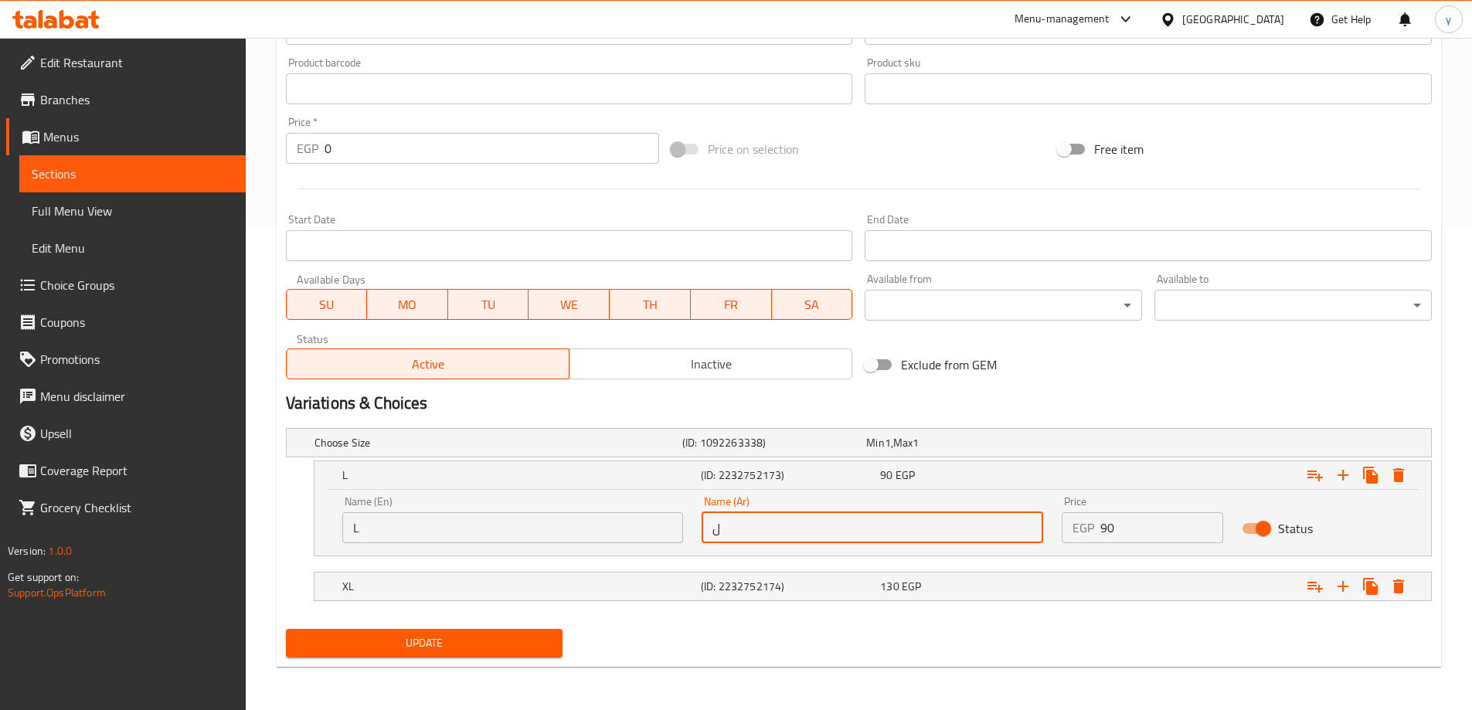
click at [780, 542] on input "ل" at bounding box center [873, 527] width 342 height 31
type input "لارج"
click at [676, 450] on h5 "XL" at bounding box center [495, 442] width 362 height 15
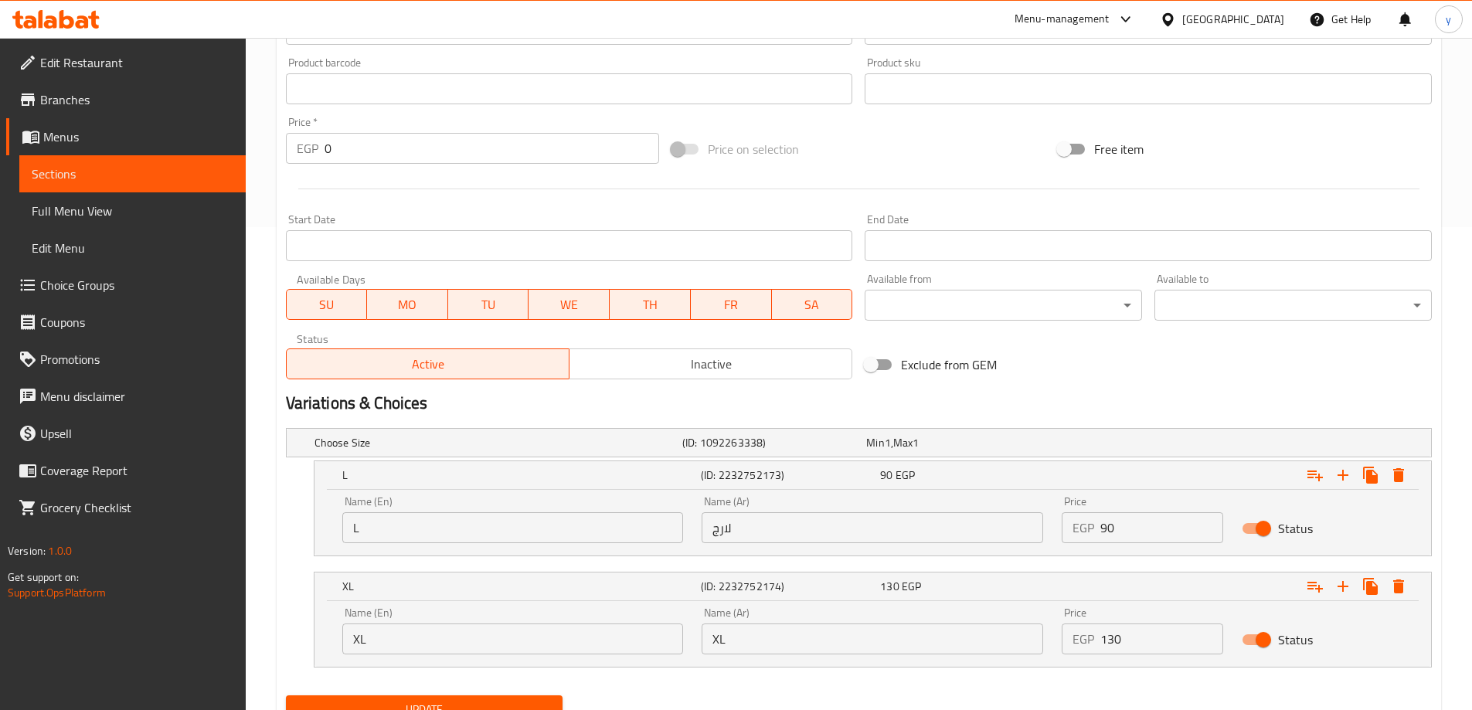
click at [739, 643] on input "XL" at bounding box center [873, 639] width 342 height 31
click at [739, 643] on input "text" at bounding box center [873, 639] width 342 height 31
type input "اكس لارج"
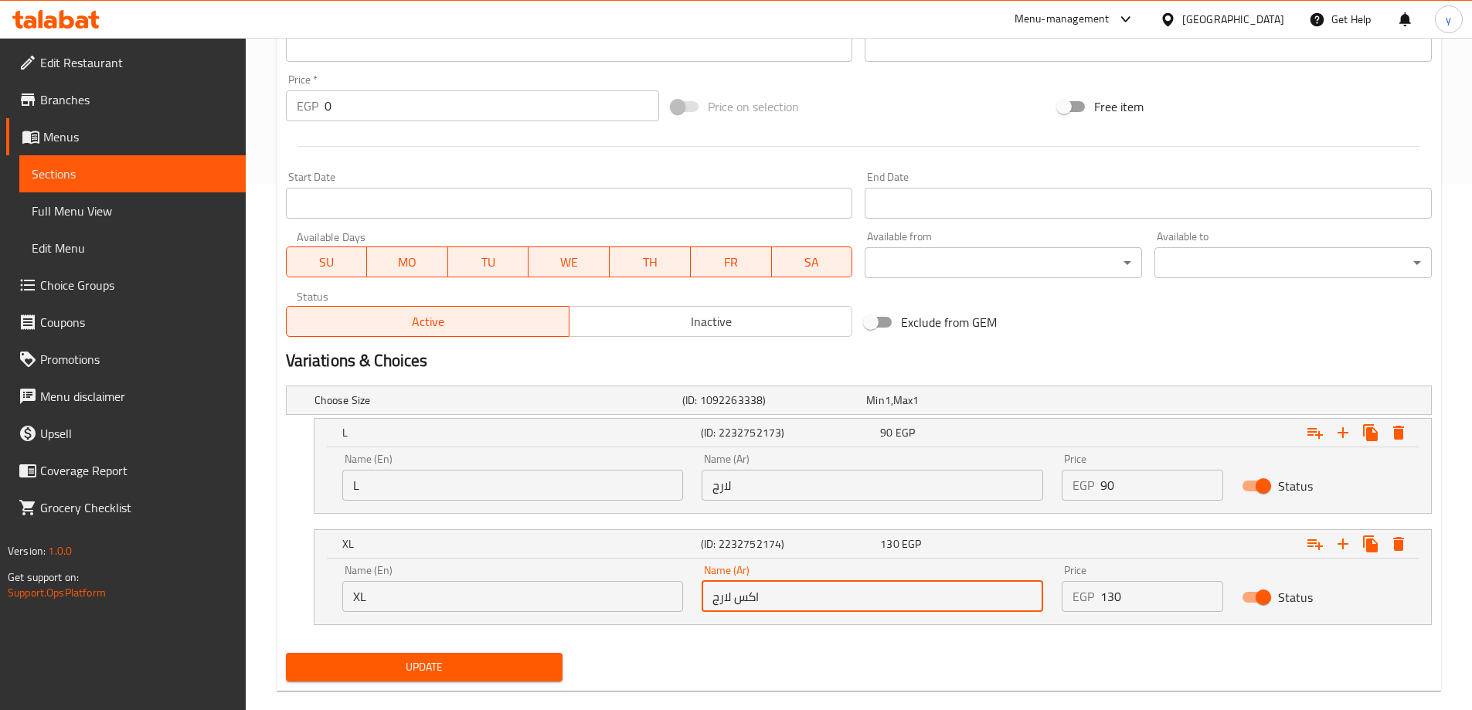
scroll to position [549, 0]
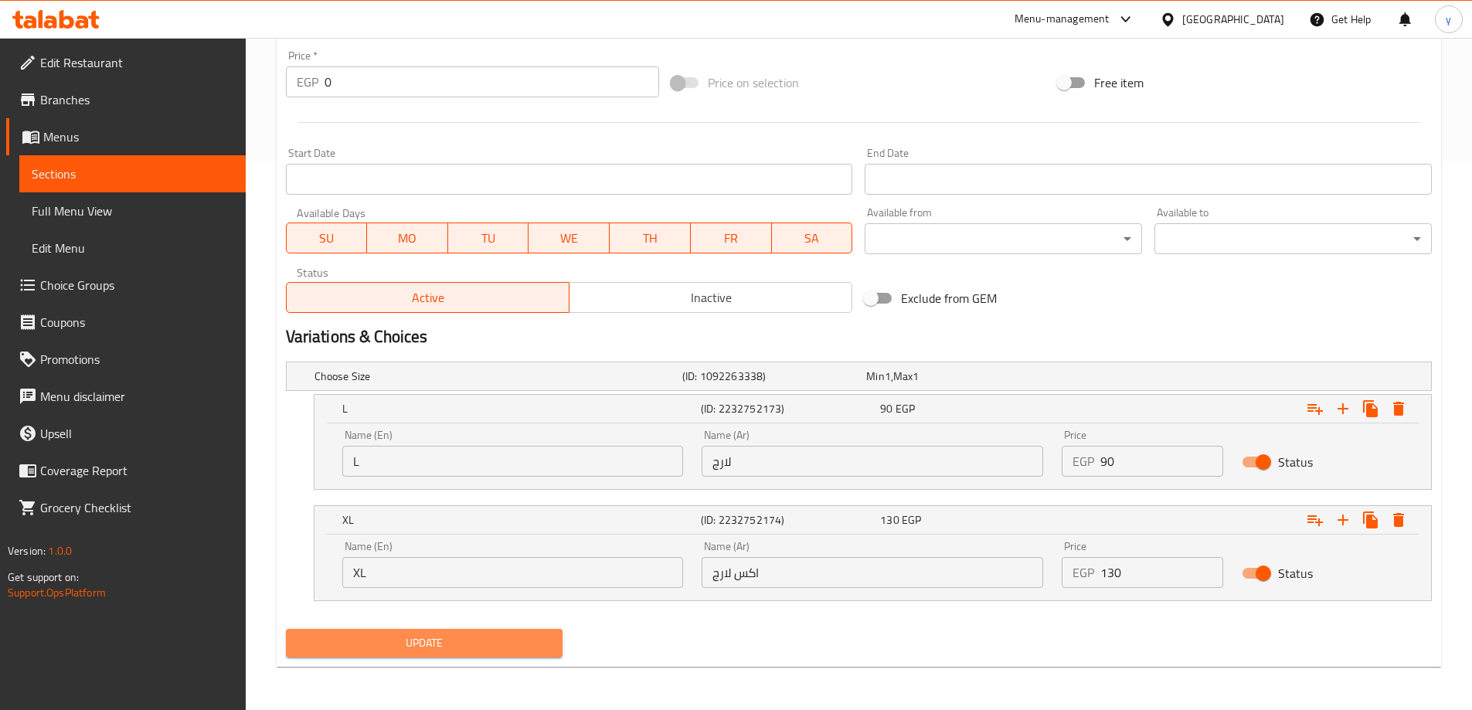
click at [515, 656] on button "Update" at bounding box center [424, 643] width 277 height 29
click at [471, 637] on span "Update" at bounding box center [424, 643] width 253 height 19
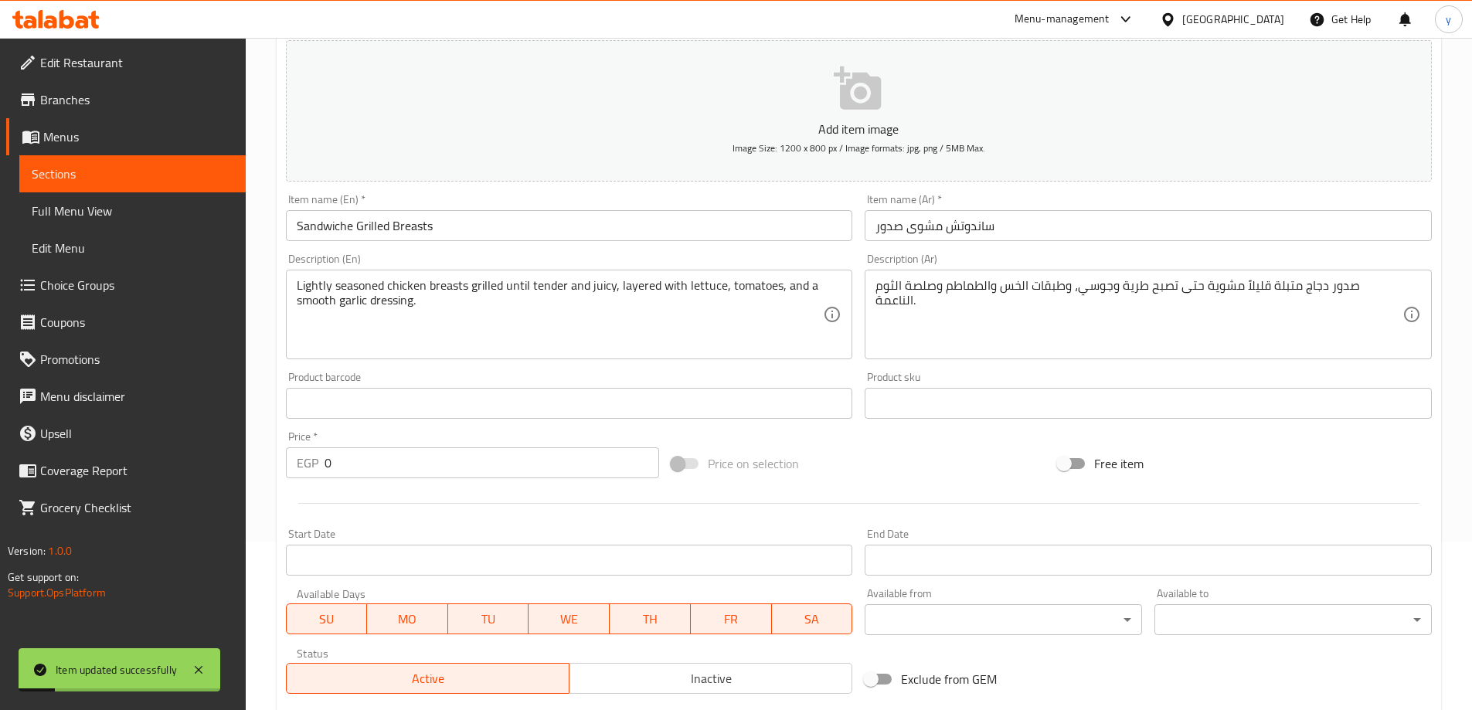
scroll to position [0, 0]
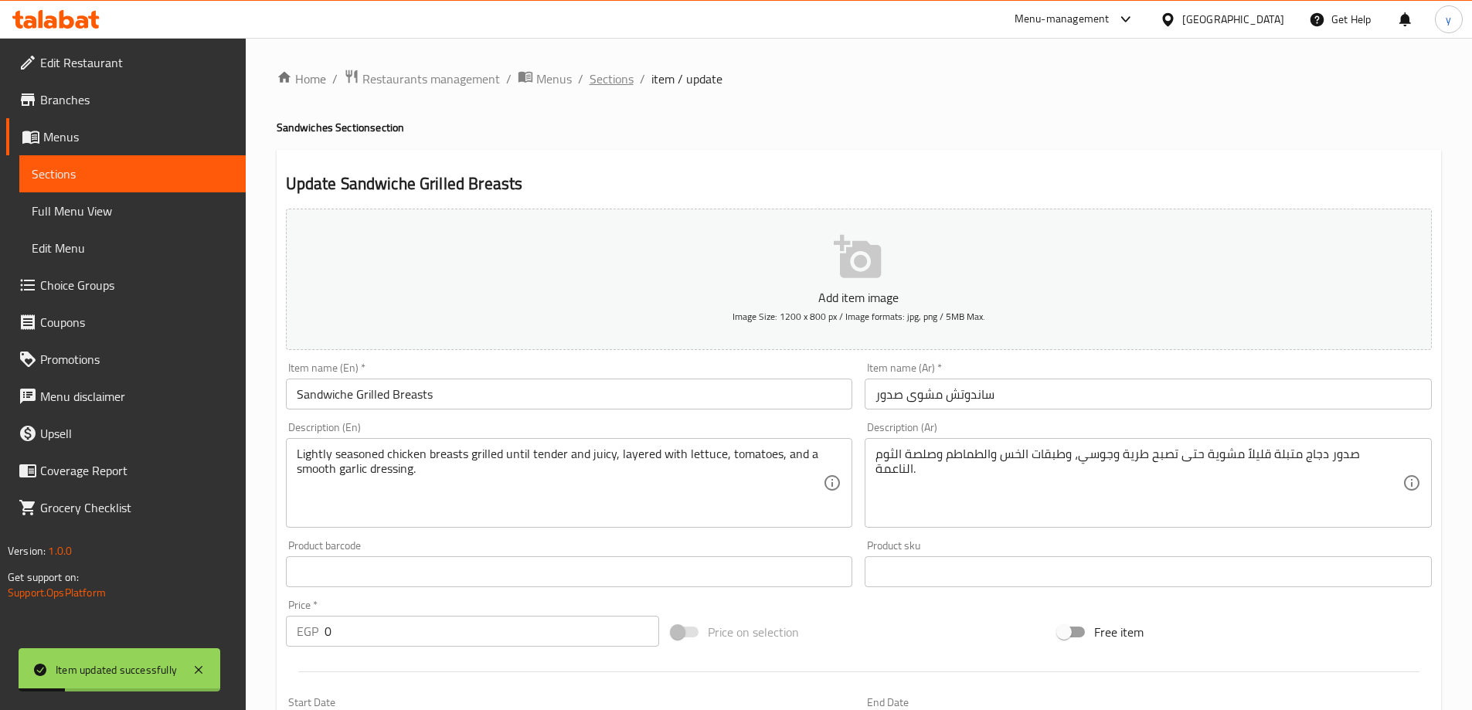
click at [600, 81] on span "Sections" at bounding box center [612, 79] width 44 height 19
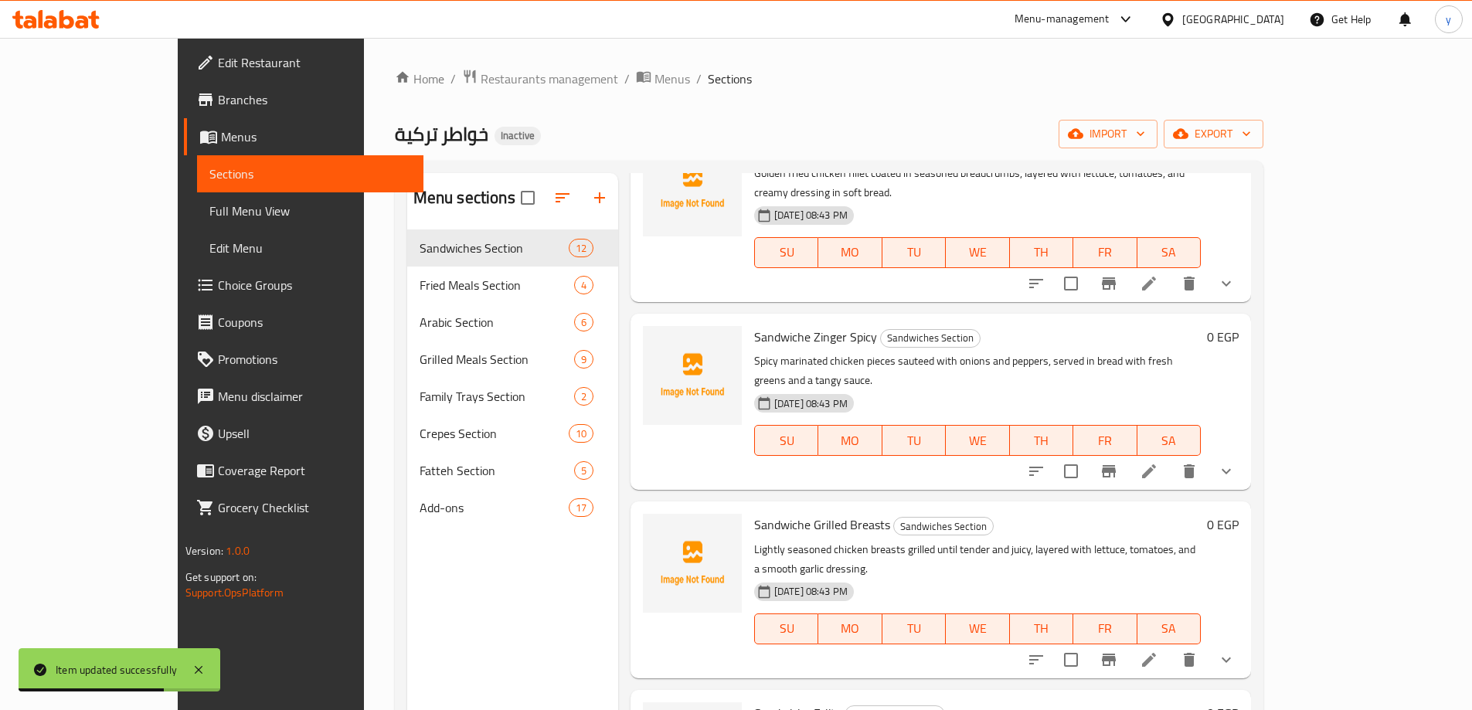
scroll to position [850, 0]
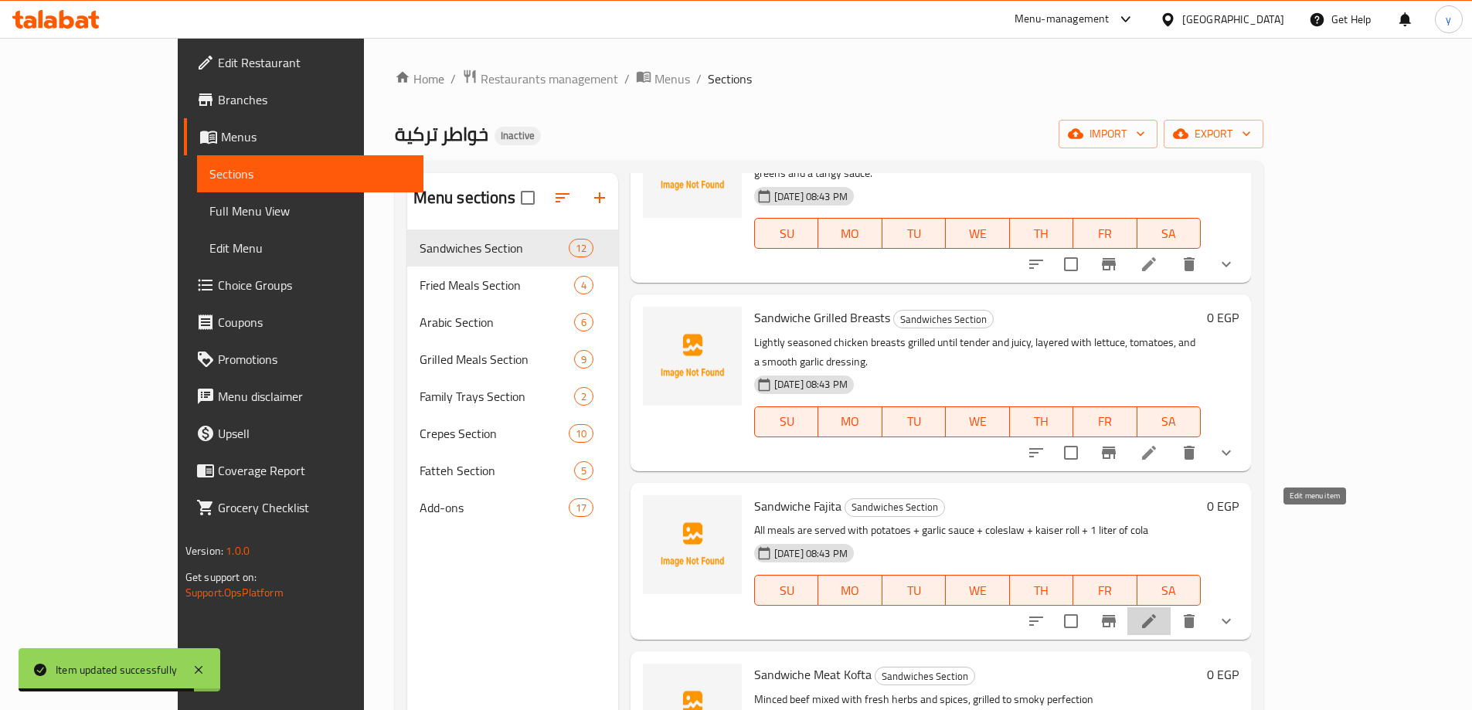
click at [1158, 612] on icon at bounding box center [1149, 621] width 19 height 19
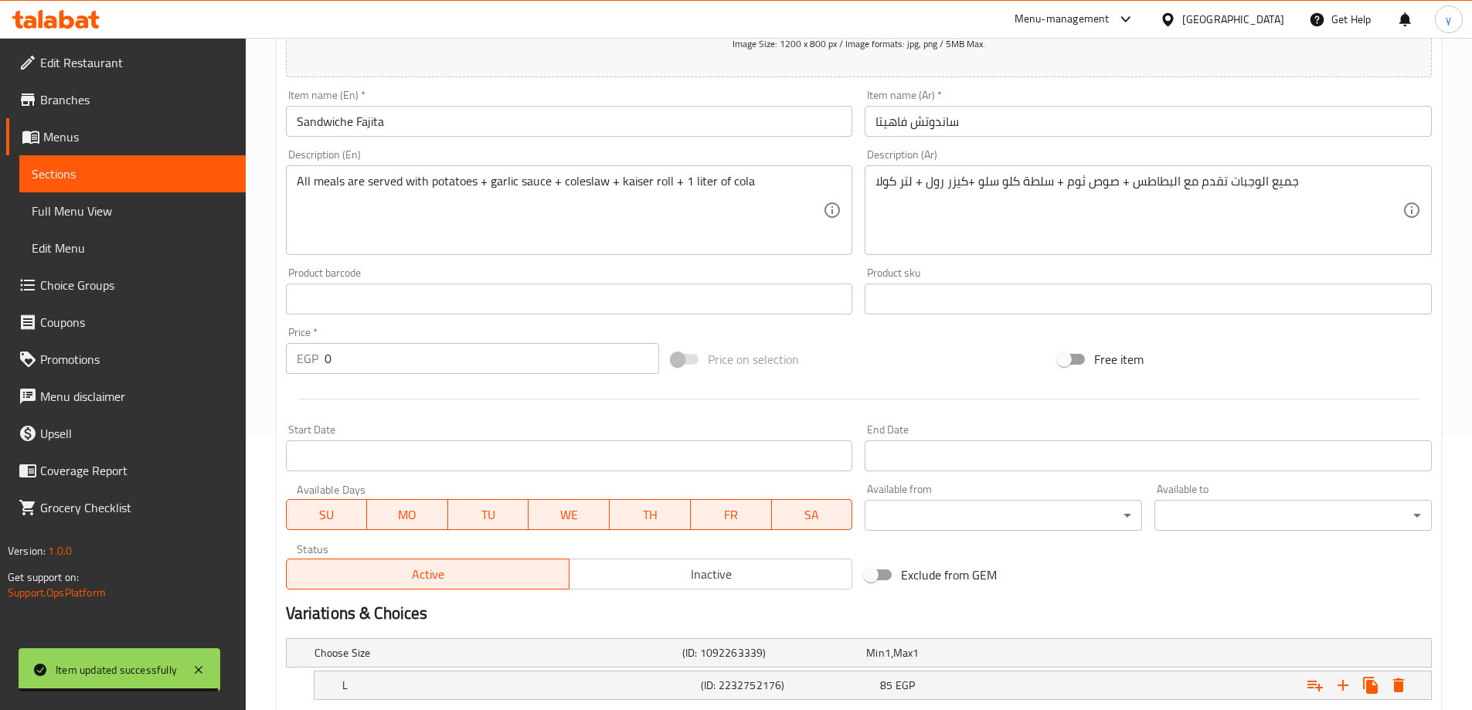
scroll to position [416, 0]
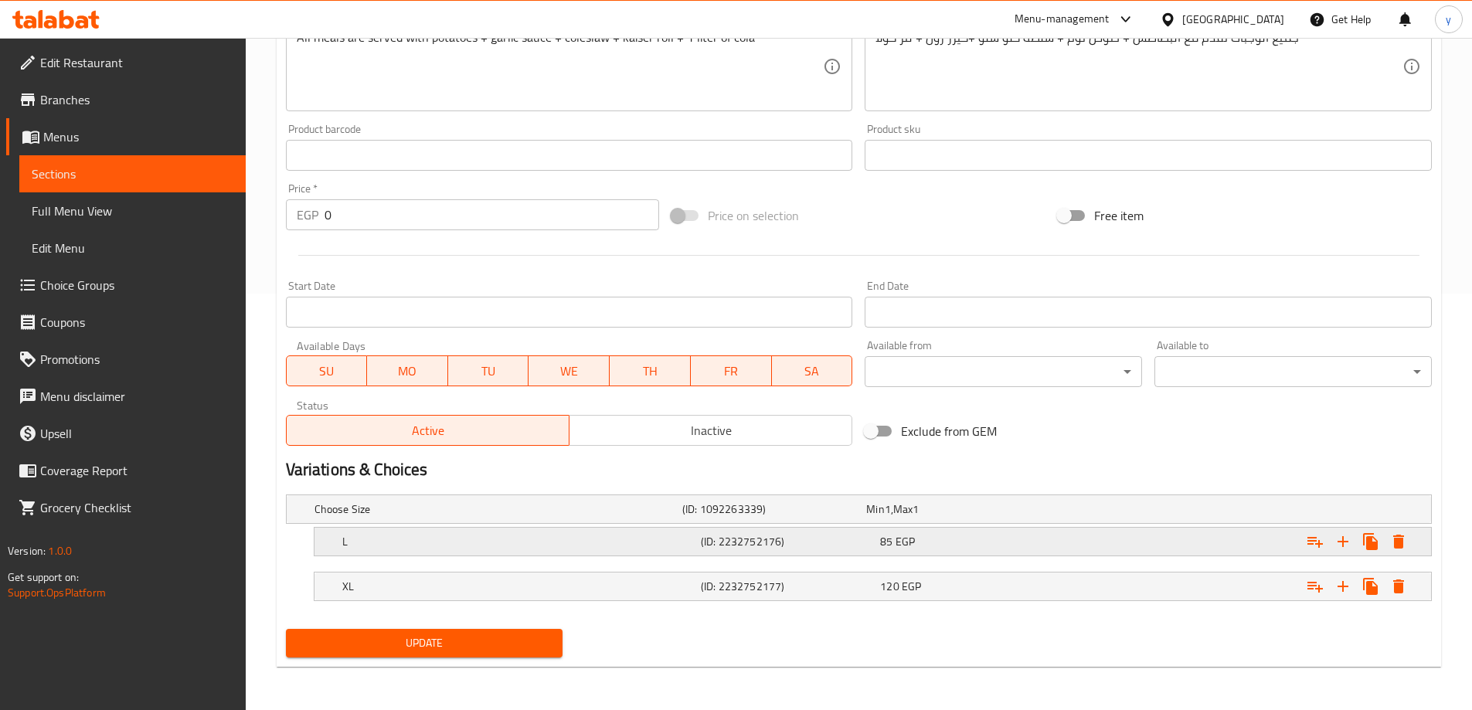
click at [774, 526] on div "L (ID: 2232752176) 85 EGP" at bounding box center [863, 509] width 1104 height 34
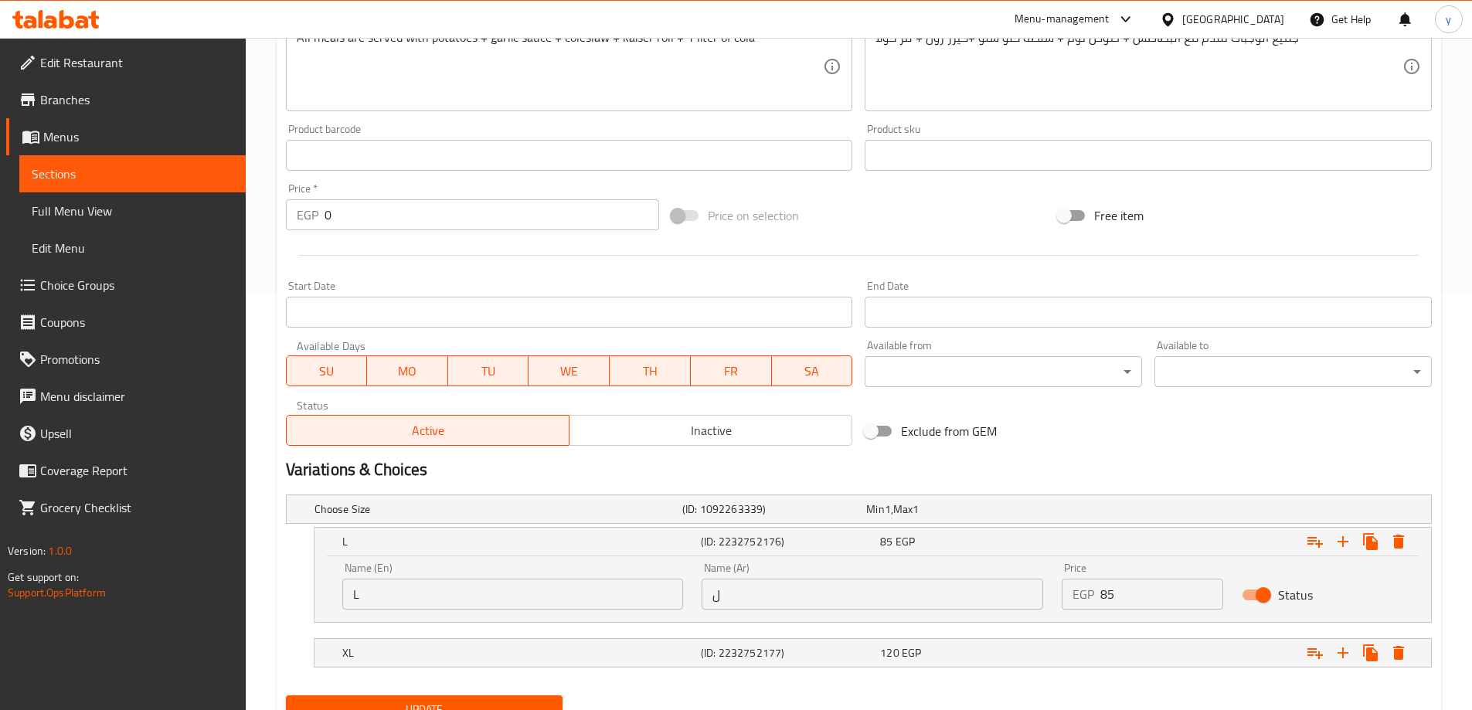
click at [774, 600] on input "ل" at bounding box center [873, 594] width 342 height 31
type input "لارج"
click at [722, 526] on div "XL (ID: 2232752177) 120 EGP" at bounding box center [863, 509] width 1104 height 34
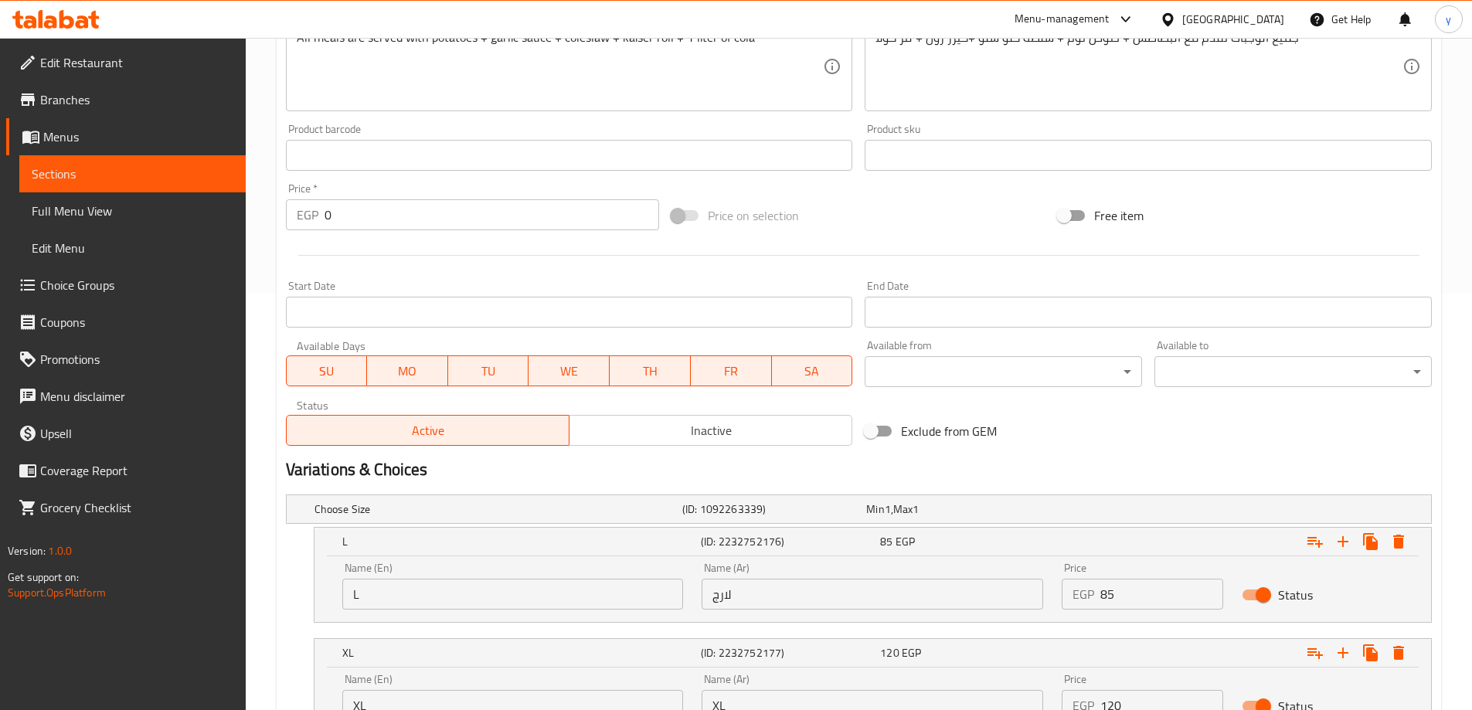
click at [753, 692] on input "XL" at bounding box center [873, 705] width 342 height 31
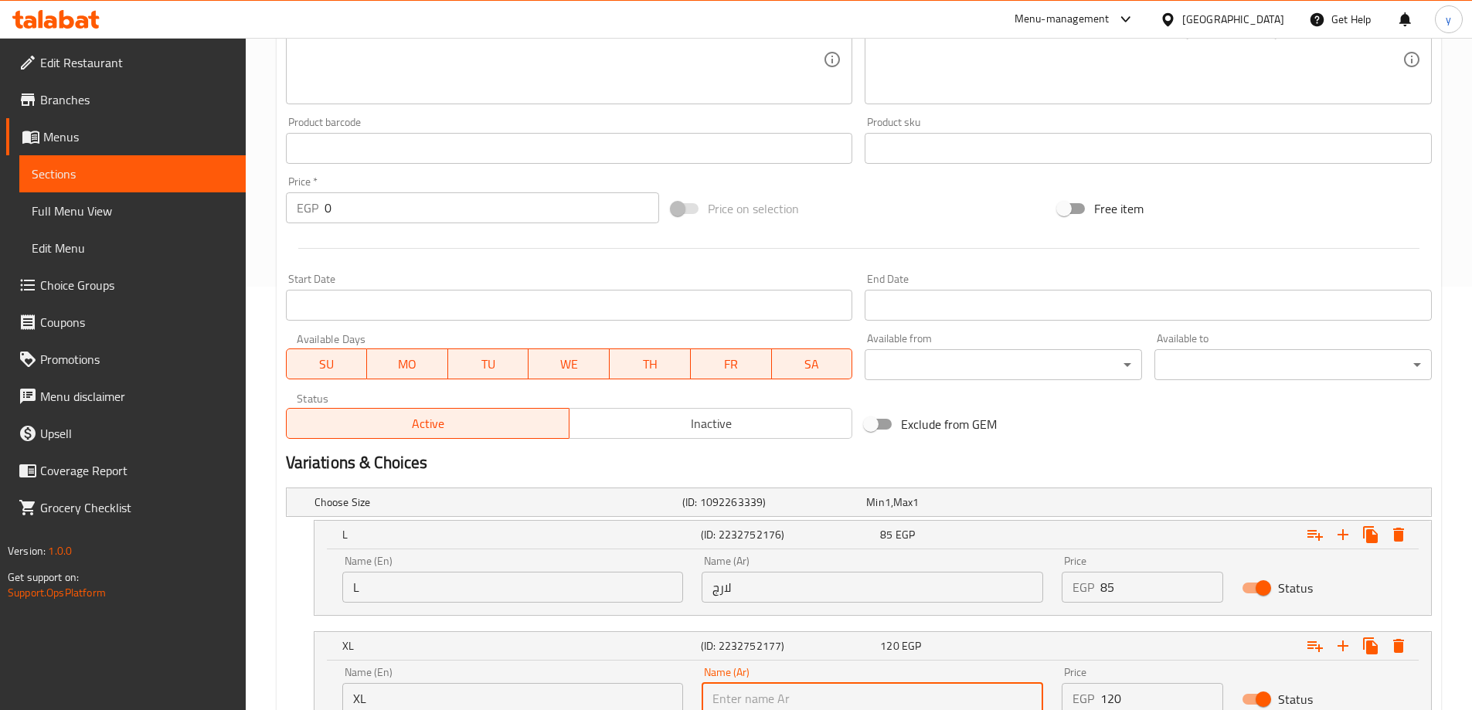
click at [753, 692] on input "text" at bounding box center [873, 698] width 342 height 31
type input "اكس لارج"
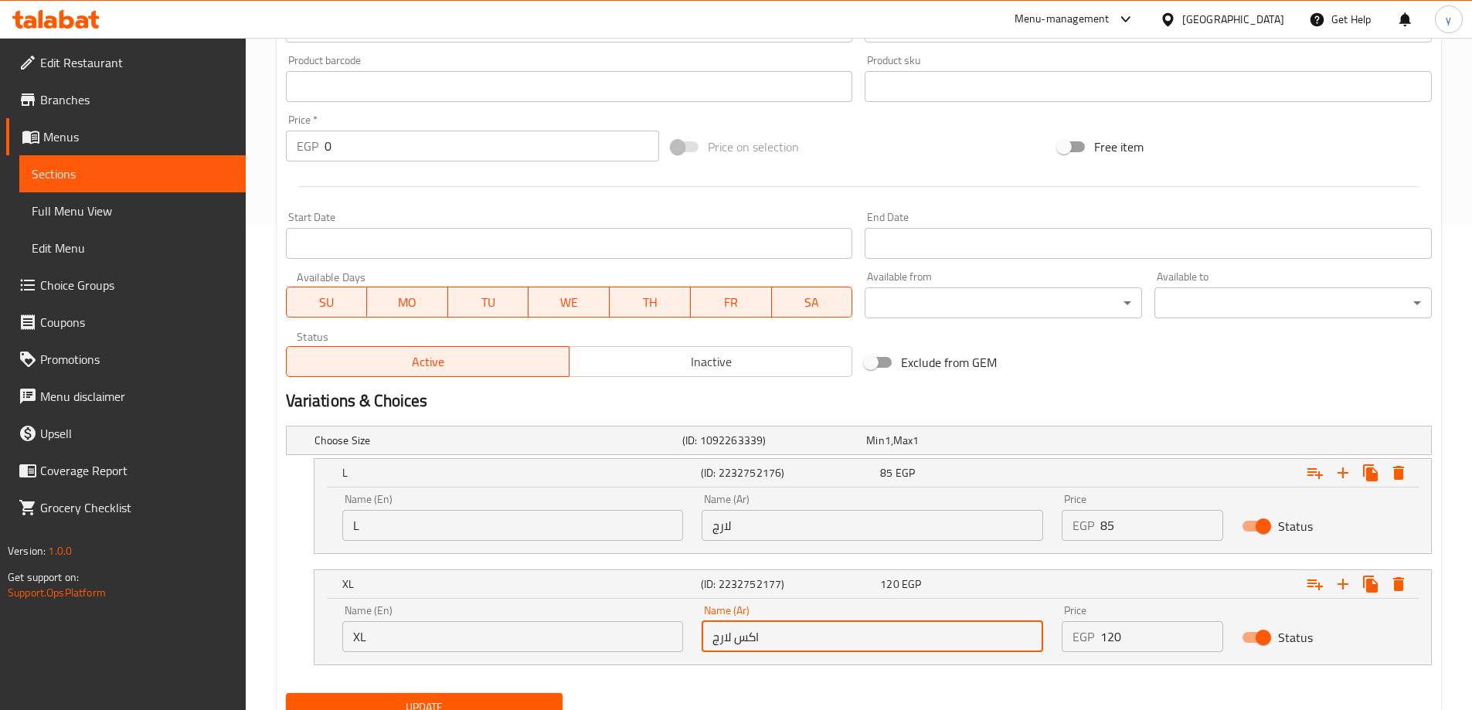
scroll to position [549, 0]
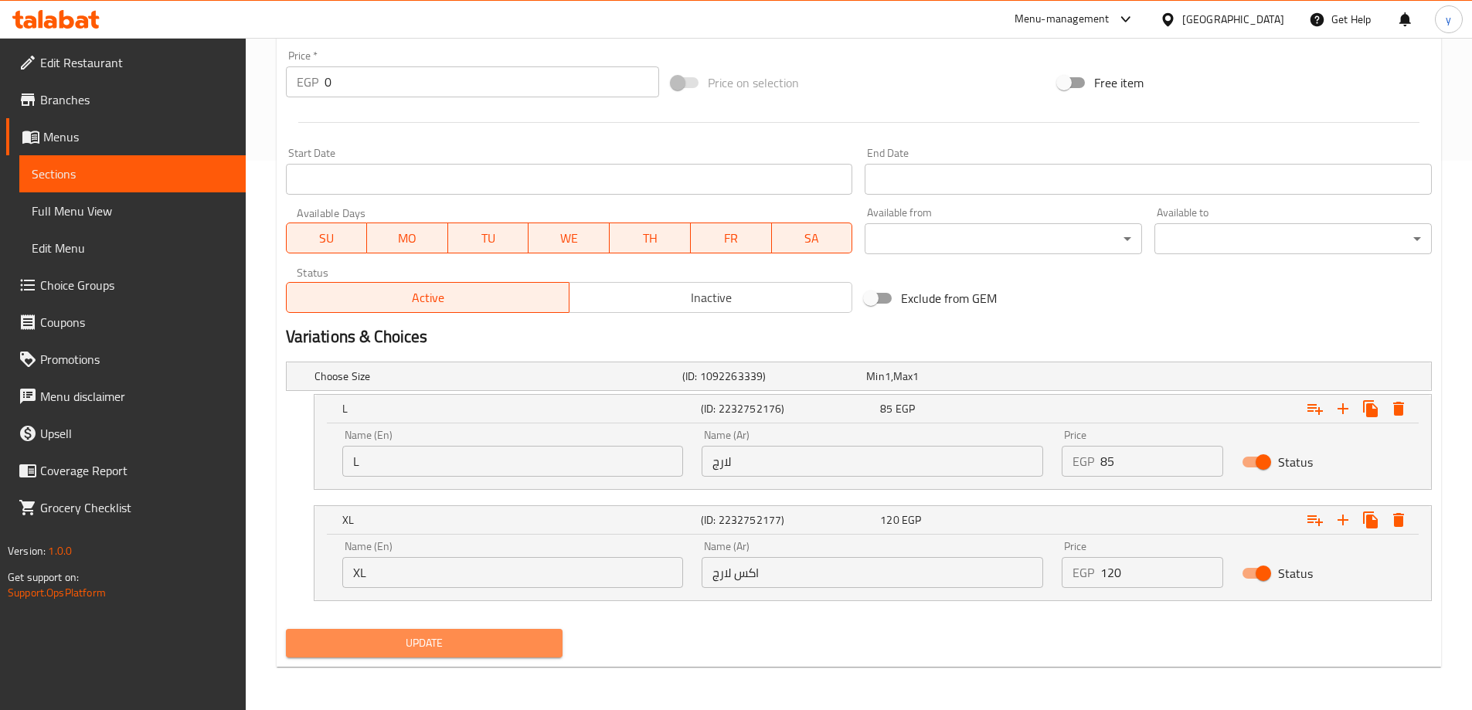
click at [515, 647] on span "Update" at bounding box center [424, 643] width 253 height 19
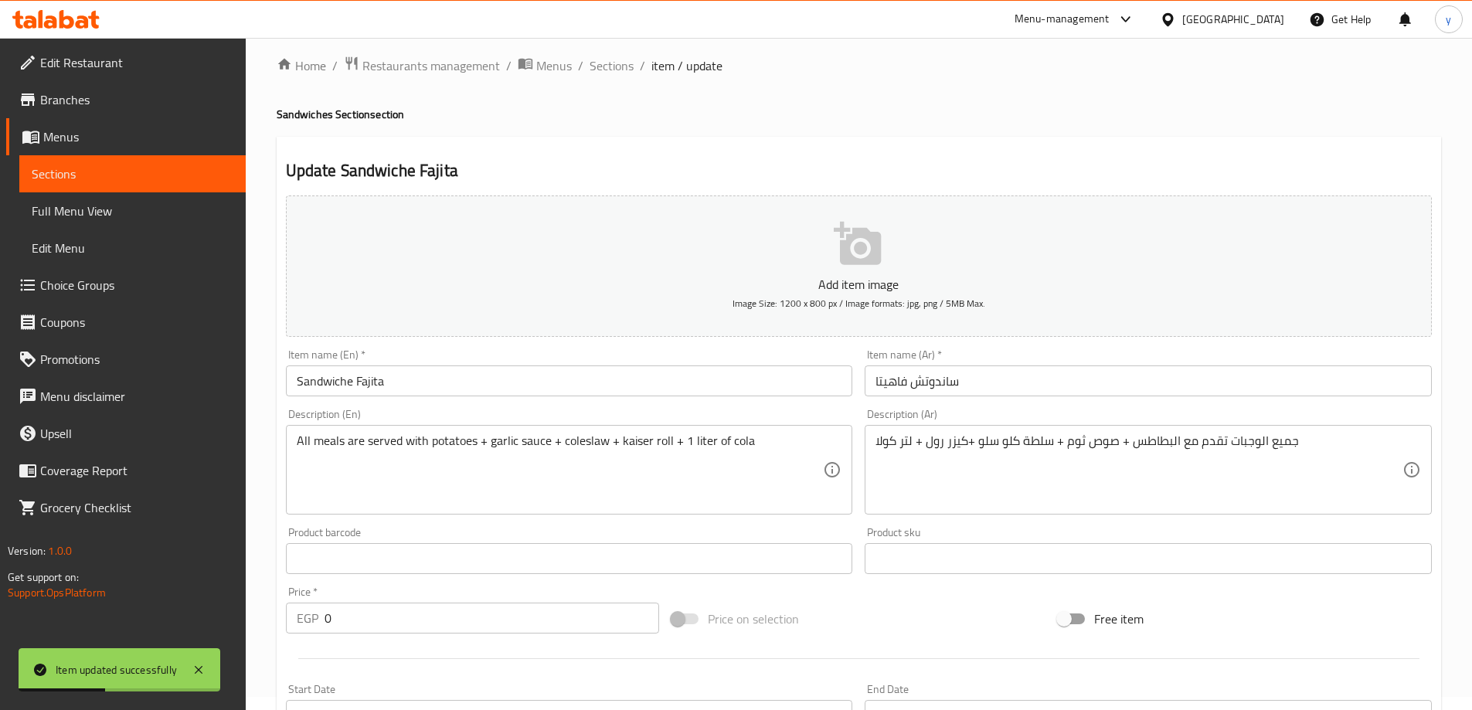
scroll to position [8, 0]
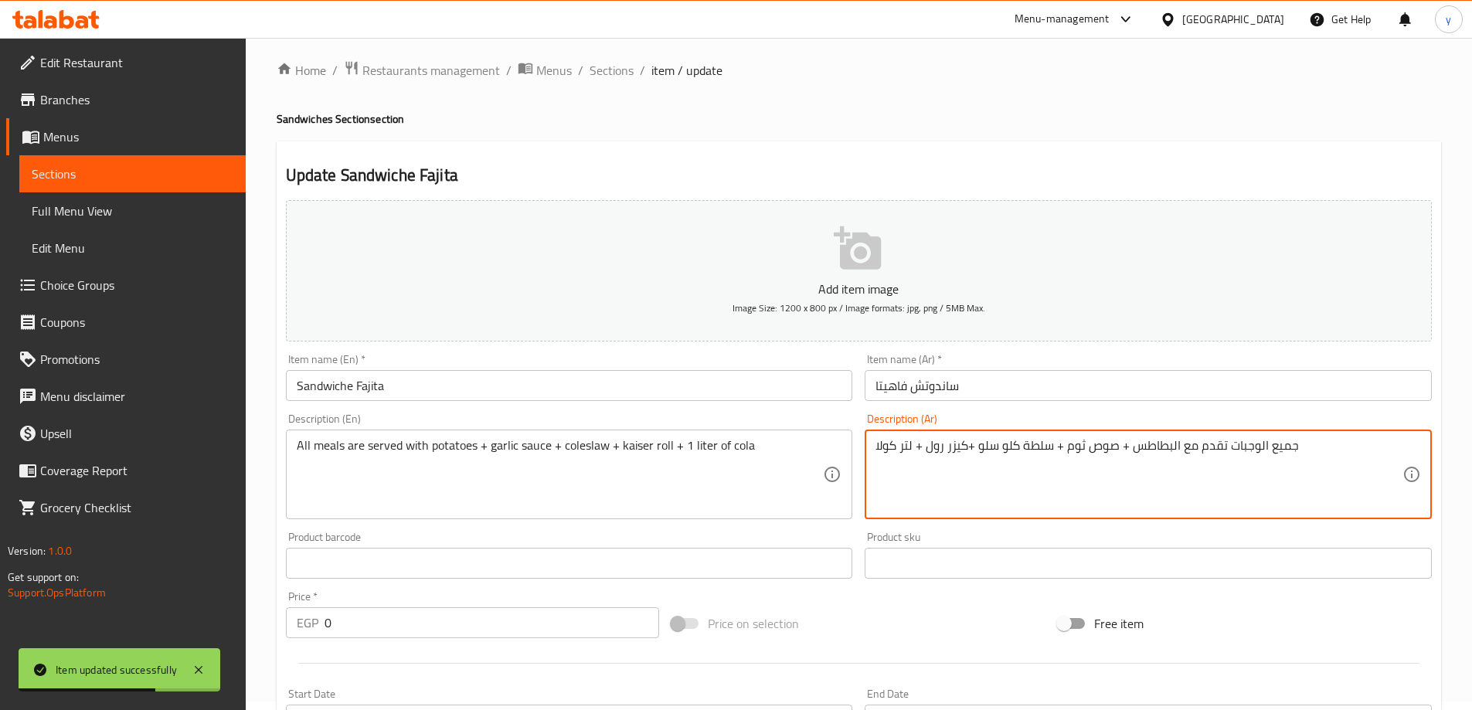
drag, startPoint x: 1234, startPoint y: 447, endPoint x: 1317, endPoint y: 446, distance: 82.7
click at [1230, 451] on textarea "ت تقدم مع البطاطس + صوص ثوم + سلطة كلو سلو +كيزر رول + لتر كولا" at bounding box center [1138, 474] width 527 height 73
type textarea "تقدم مع البطاطس + صوص ثوم + سلطة كلو سلو +كيزر رول + لتر كولا"
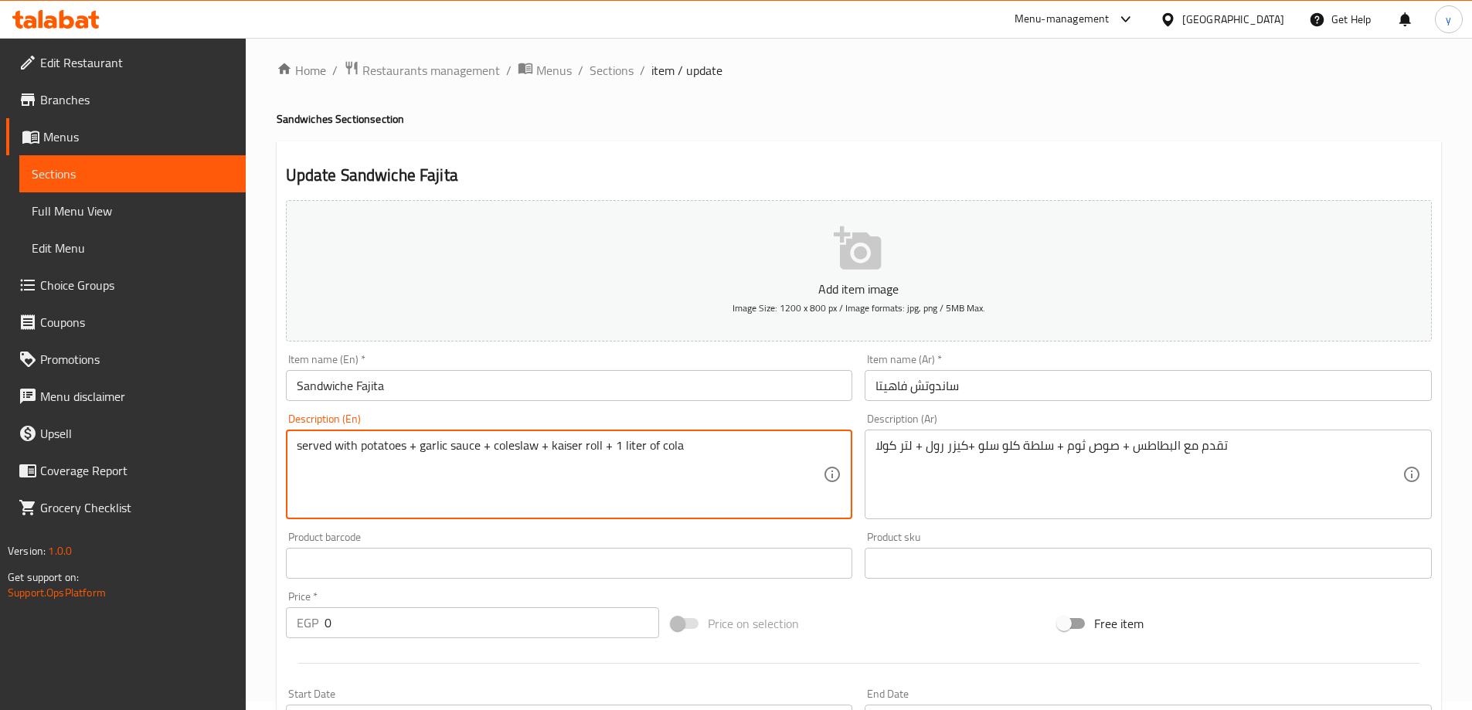
drag, startPoint x: 368, startPoint y: 447, endPoint x: 271, endPoint y: 444, distance: 96.6
type textarea "served with potatoes + garlic sauce + coleslaw + kaiser roll + 1 liter of cola"
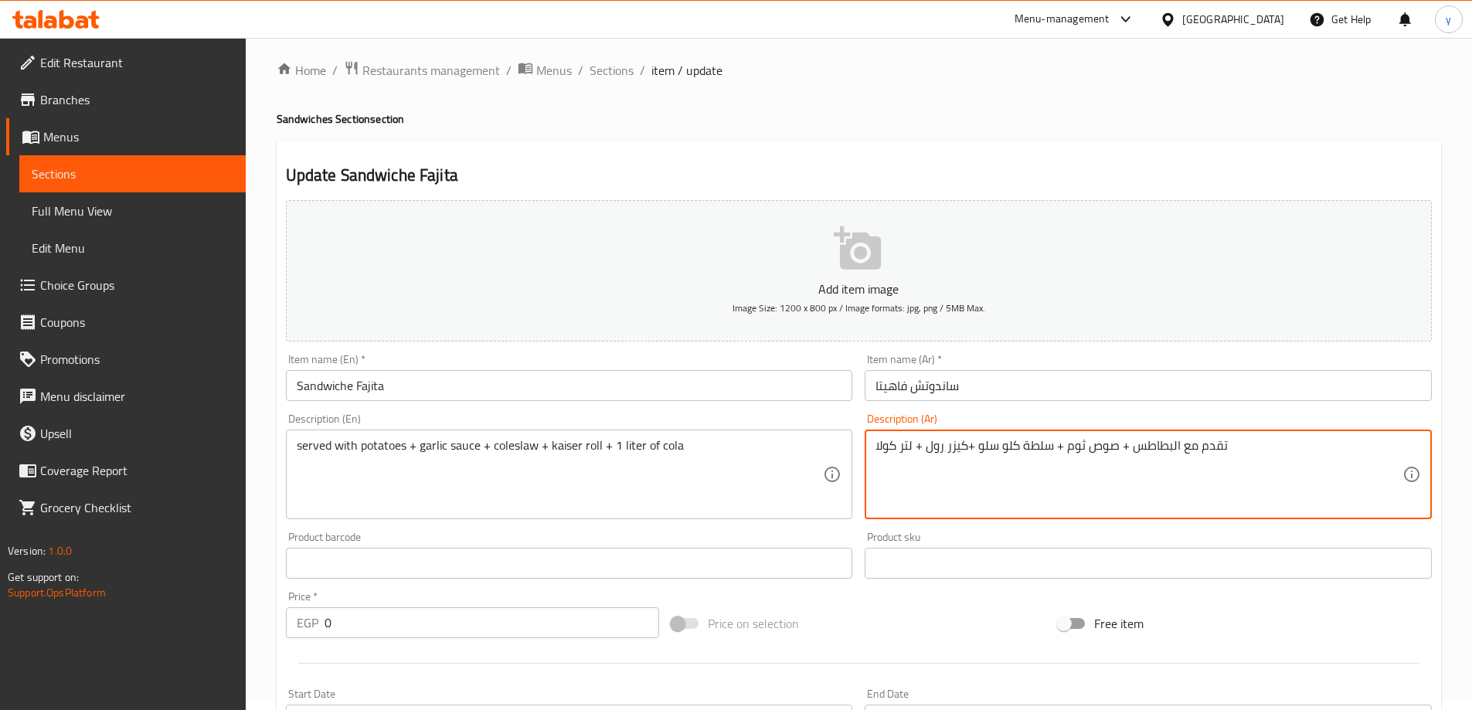
drag, startPoint x: 1023, startPoint y: 439, endPoint x: 1058, endPoint y: 454, distance: 37.7
click at [917, 446] on textarea "تقدم مع البطاطس + صوص ثوم + كلو سلو +كيزر رول + لتر كولا" at bounding box center [1138, 474] width 527 height 73
type textarea "تقدم مع البطاطس + صوص ثوم + كلو سلو +كيزر رول + 1لتر كولا"
click at [1080, 389] on input "ساندوتش فاهيتا" at bounding box center [1148, 385] width 567 height 31
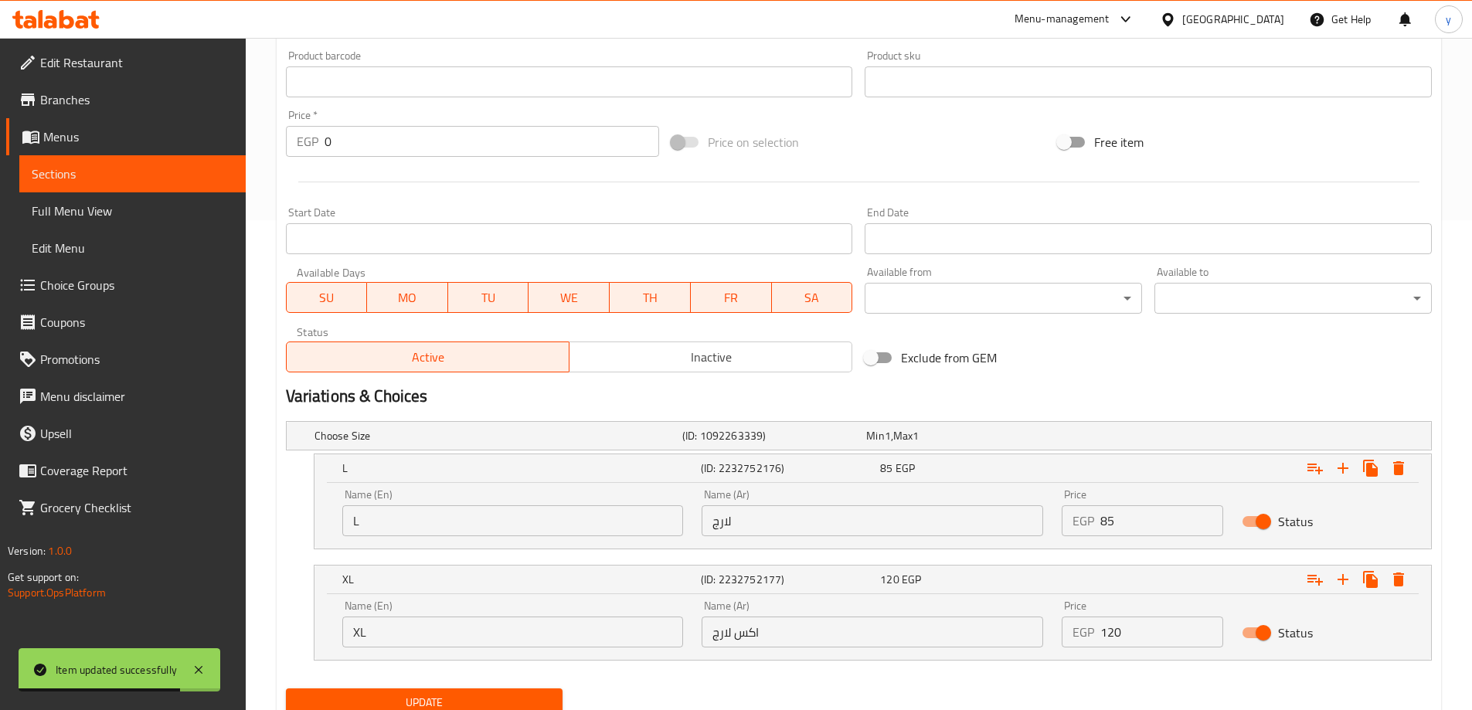
scroll to position [549, 0]
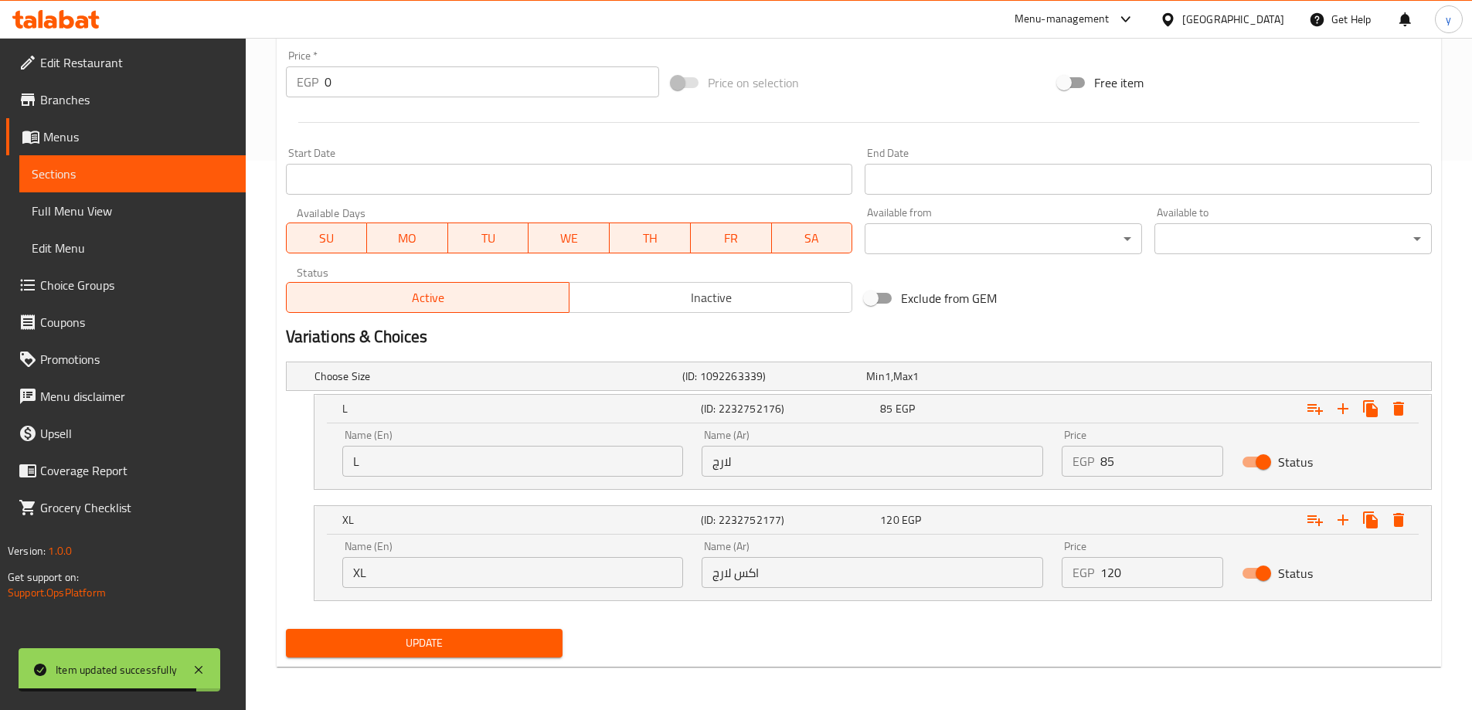
click at [506, 634] on span "Update" at bounding box center [424, 643] width 253 height 19
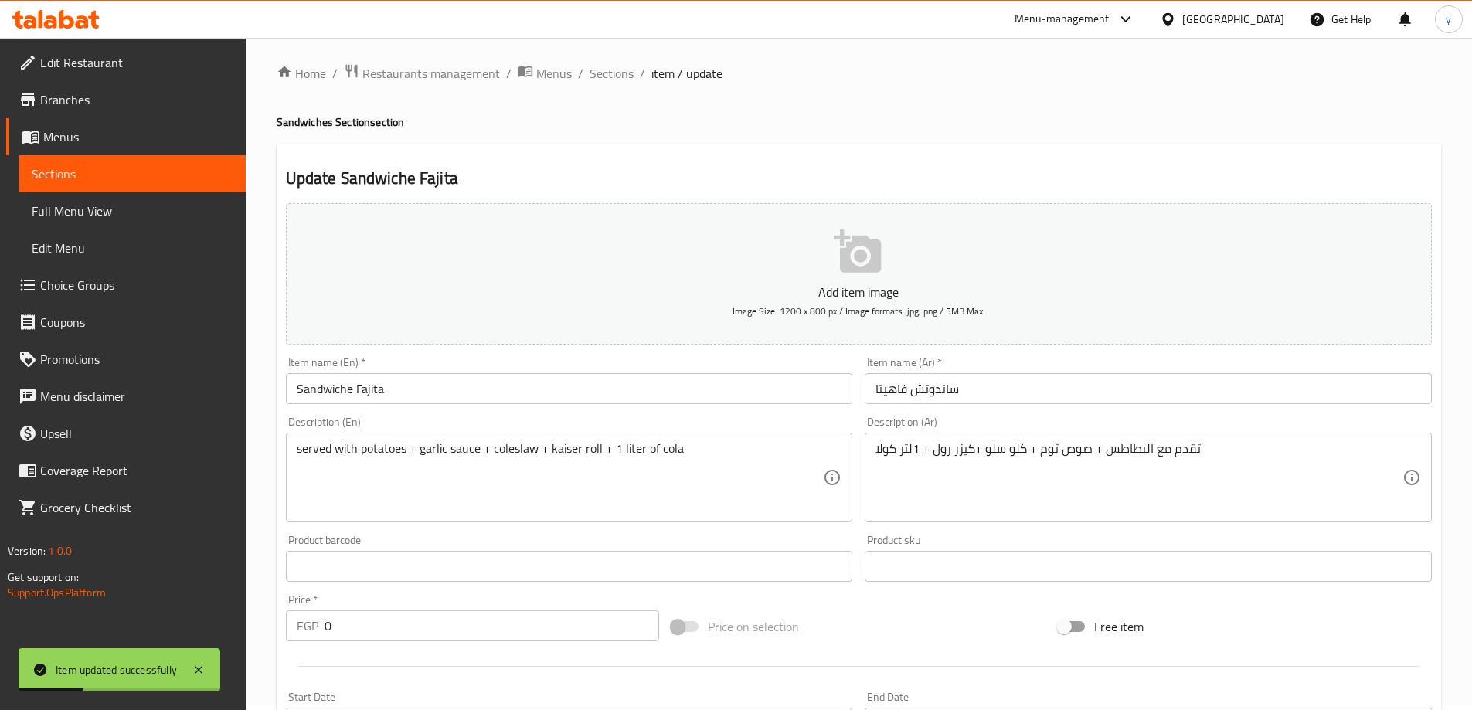
scroll to position [0, 0]
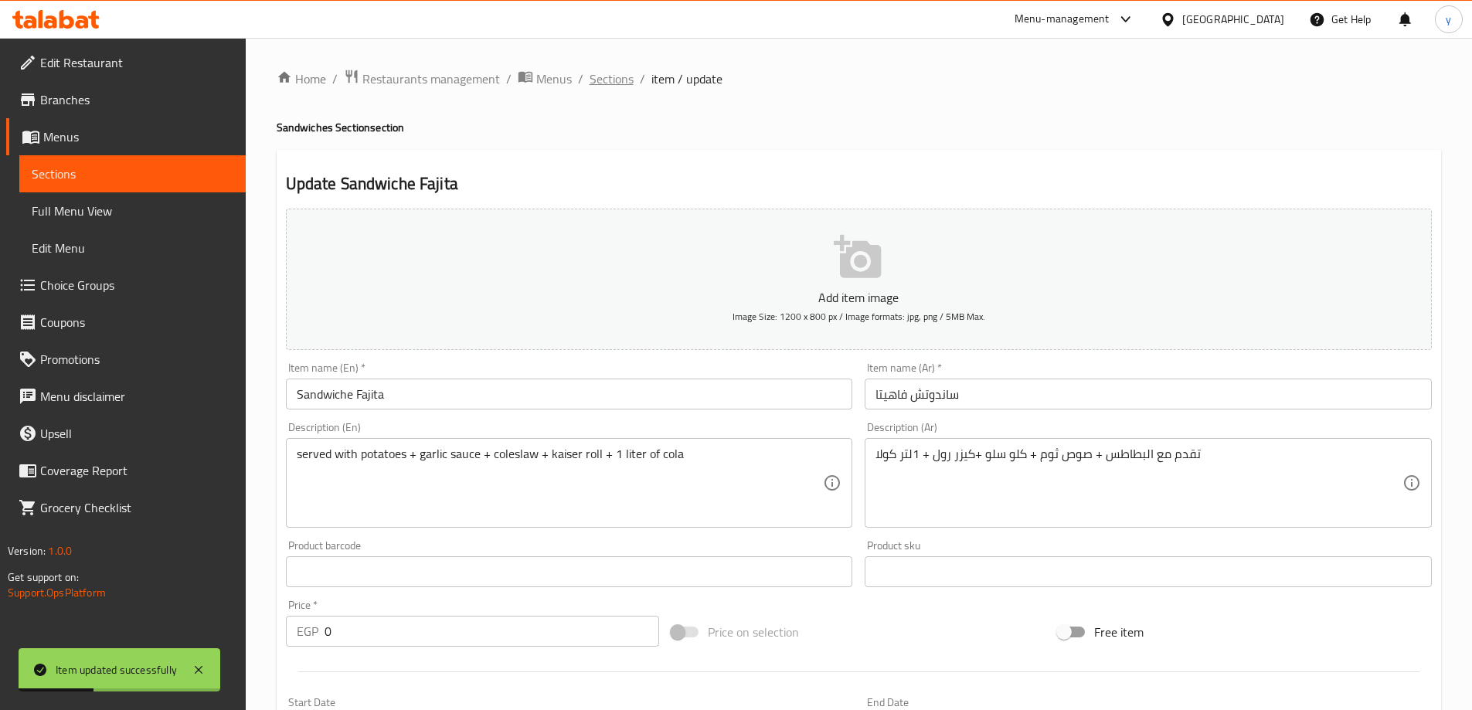
click at [630, 83] on span "Sections" at bounding box center [612, 79] width 44 height 19
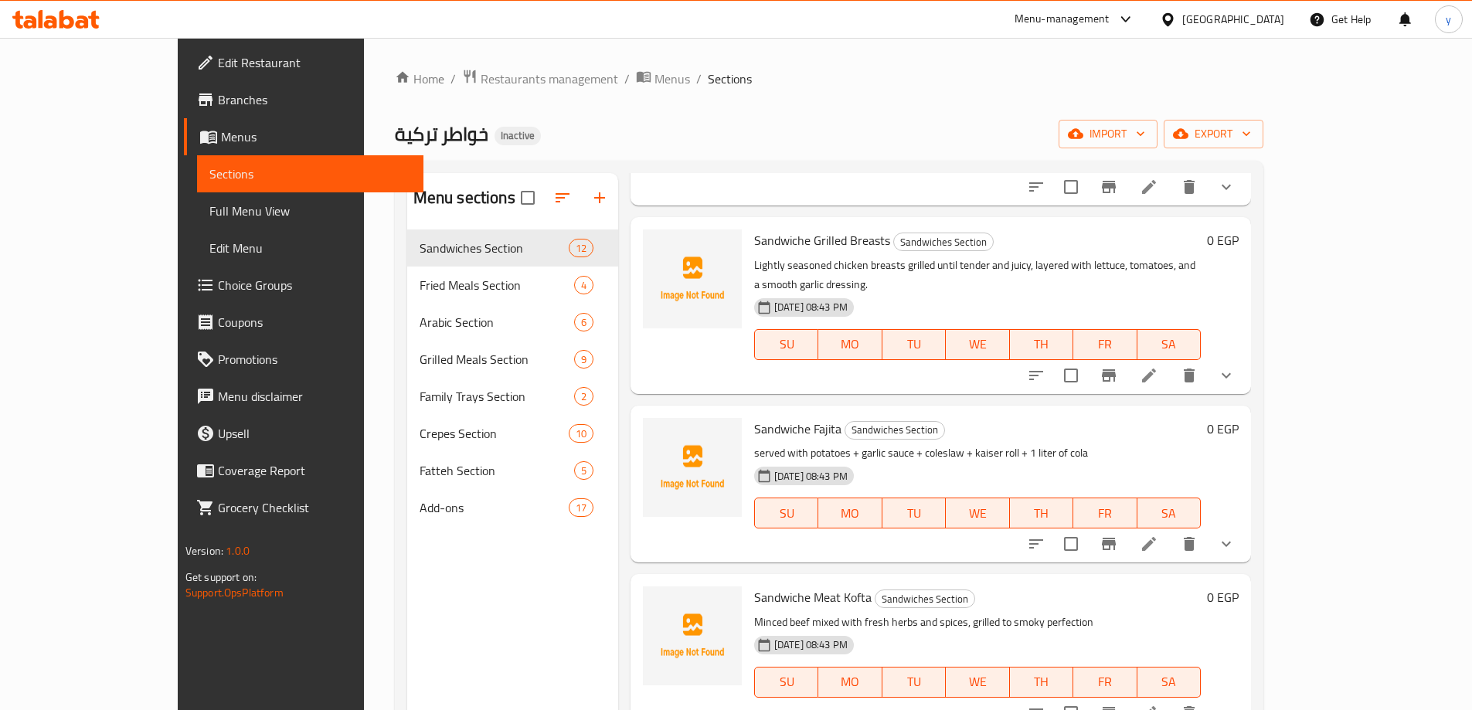
scroll to position [1082, 0]
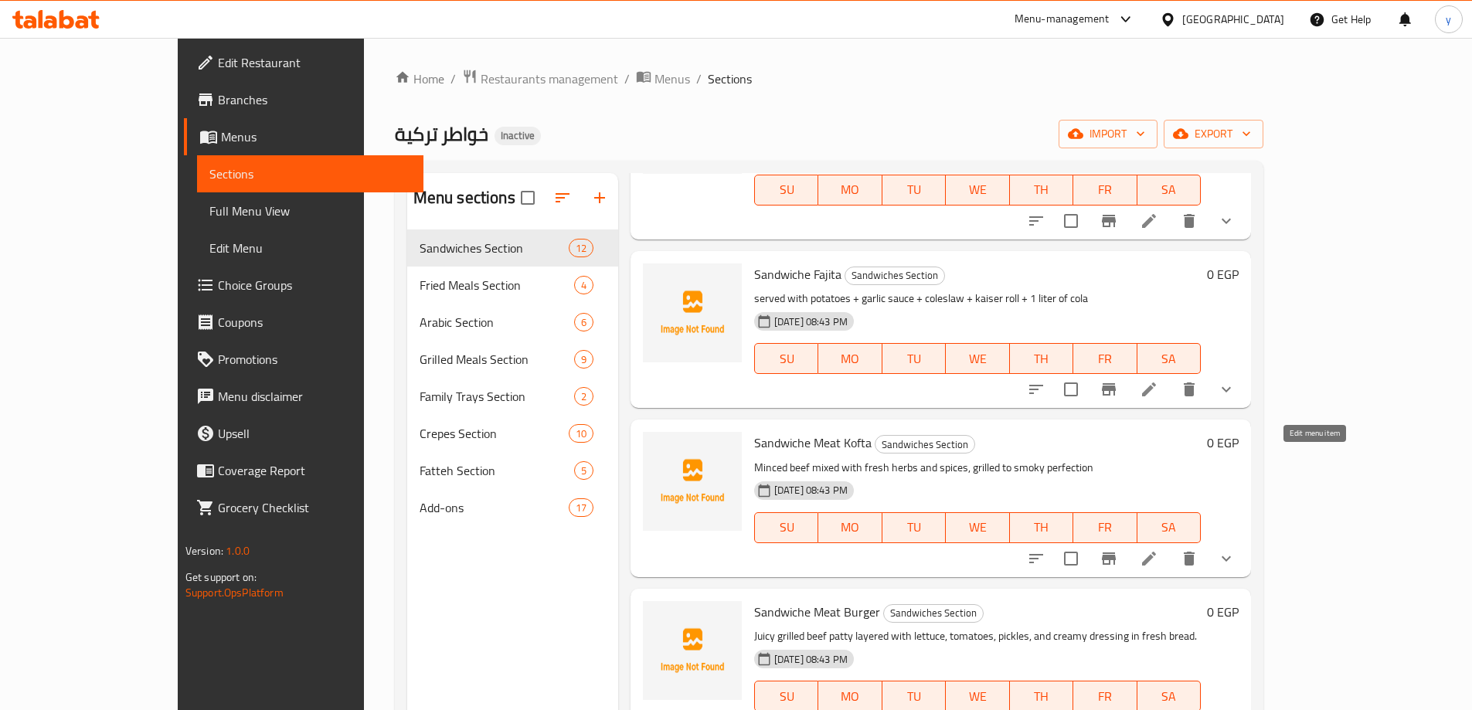
click at [1158, 549] on icon at bounding box center [1149, 558] width 19 height 19
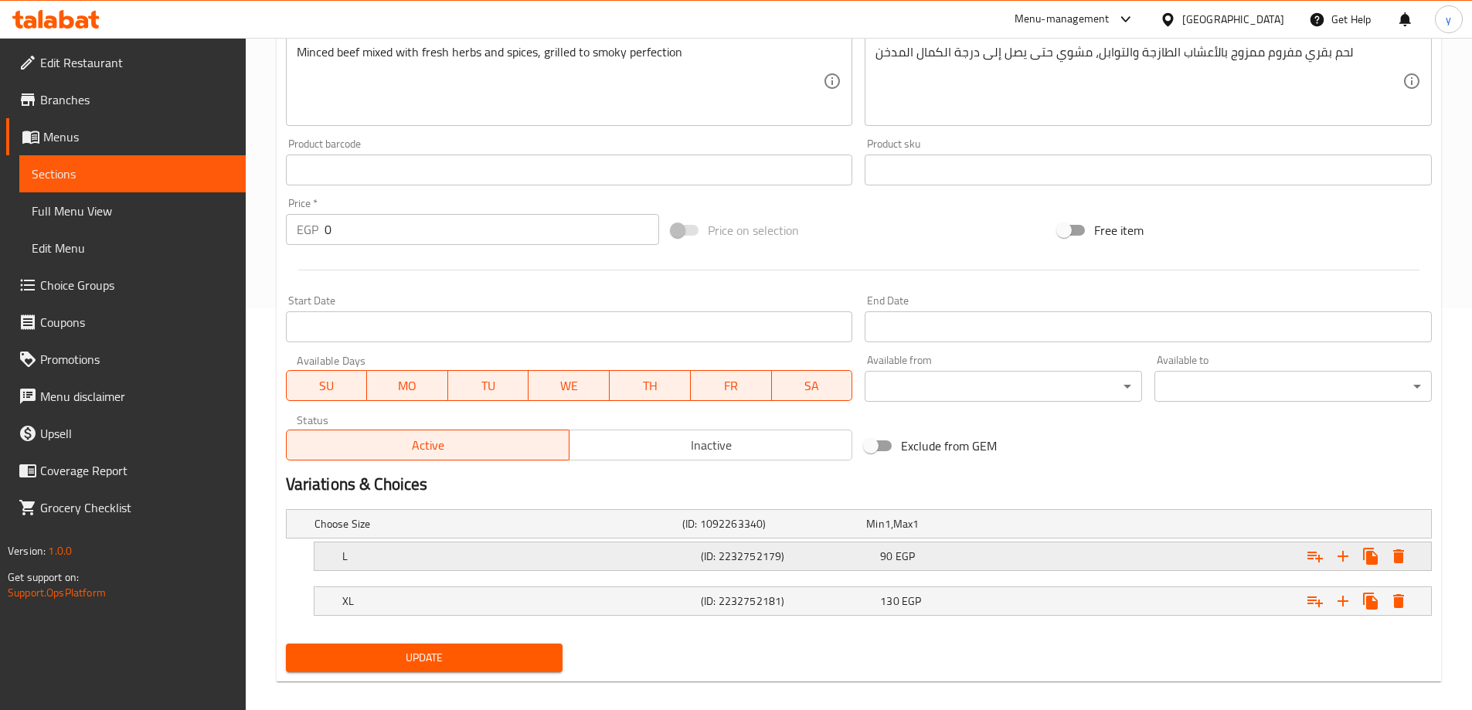
scroll to position [416, 0]
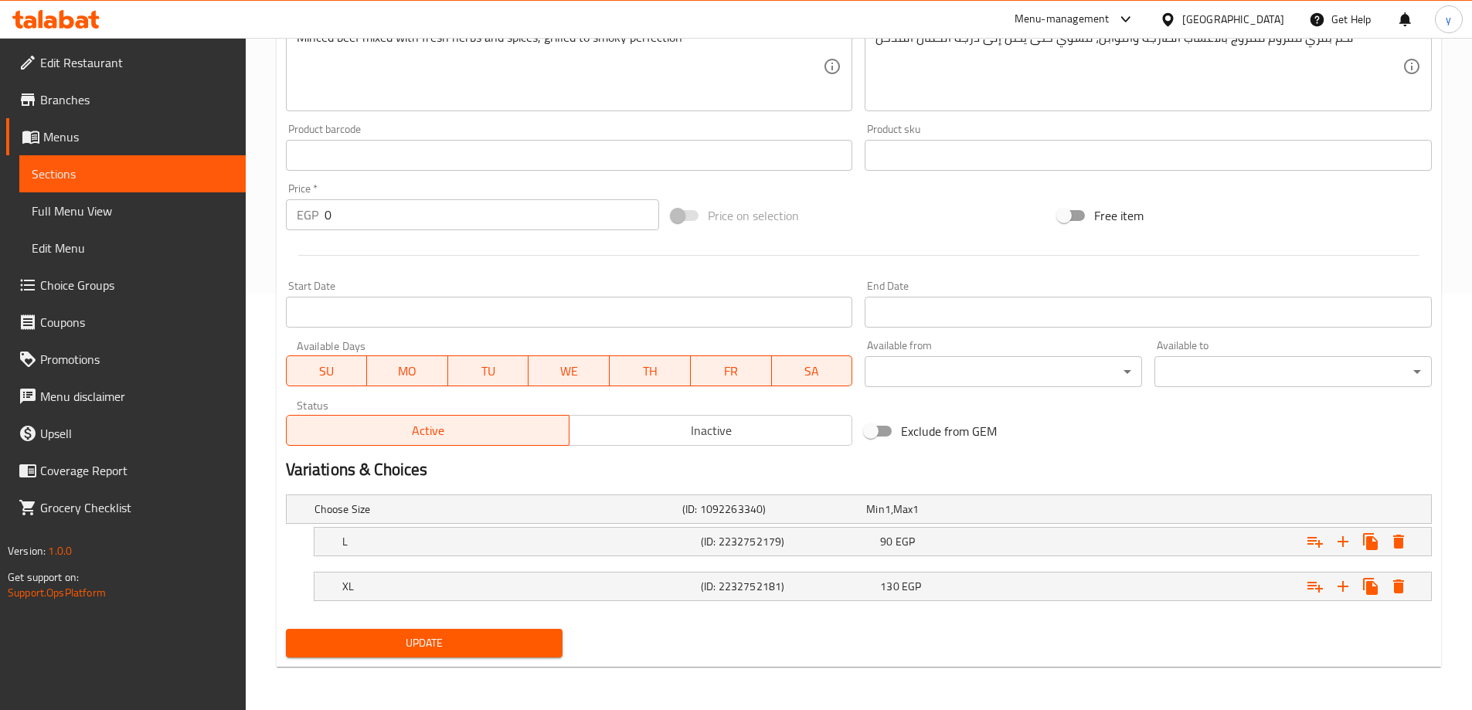
click at [705, 481] on h2 "Variations & Choices" at bounding box center [859, 469] width 1146 height 23
click at [679, 520] on div "L" at bounding box center [495, 509] width 368 height 22
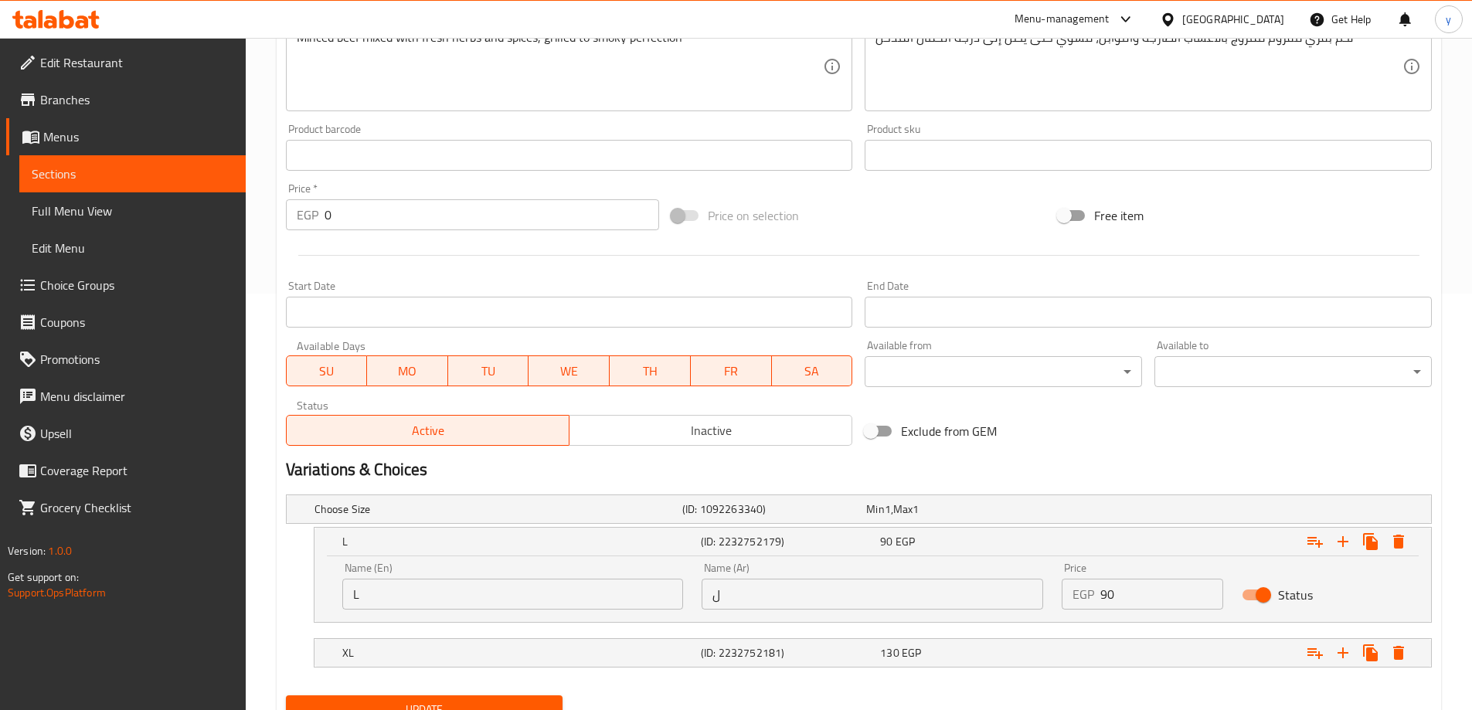
click at [758, 608] on input "ل" at bounding box center [873, 594] width 342 height 31
type input "لارج"
click at [770, 517] on h5 "(ID: 2232752181)" at bounding box center [771, 508] width 178 height 15
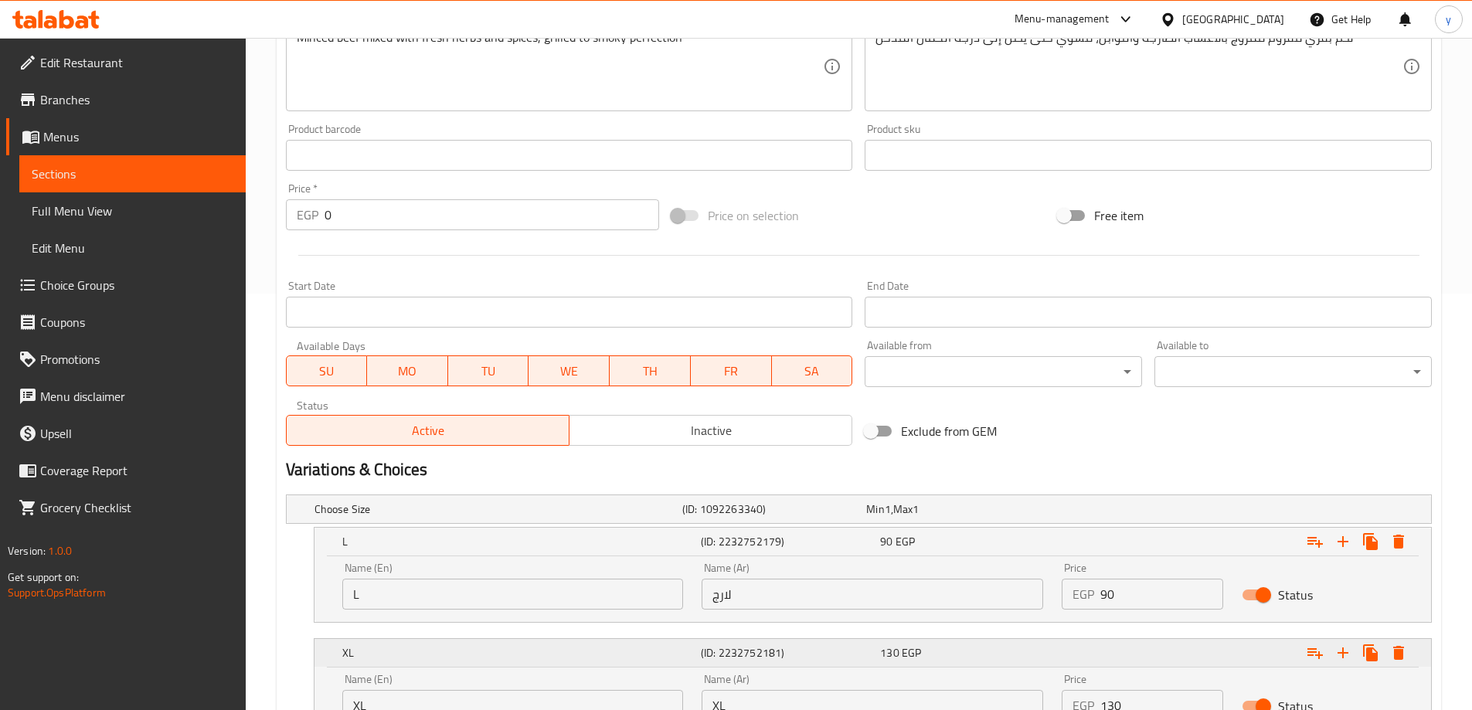
scroll to position [549, 0]
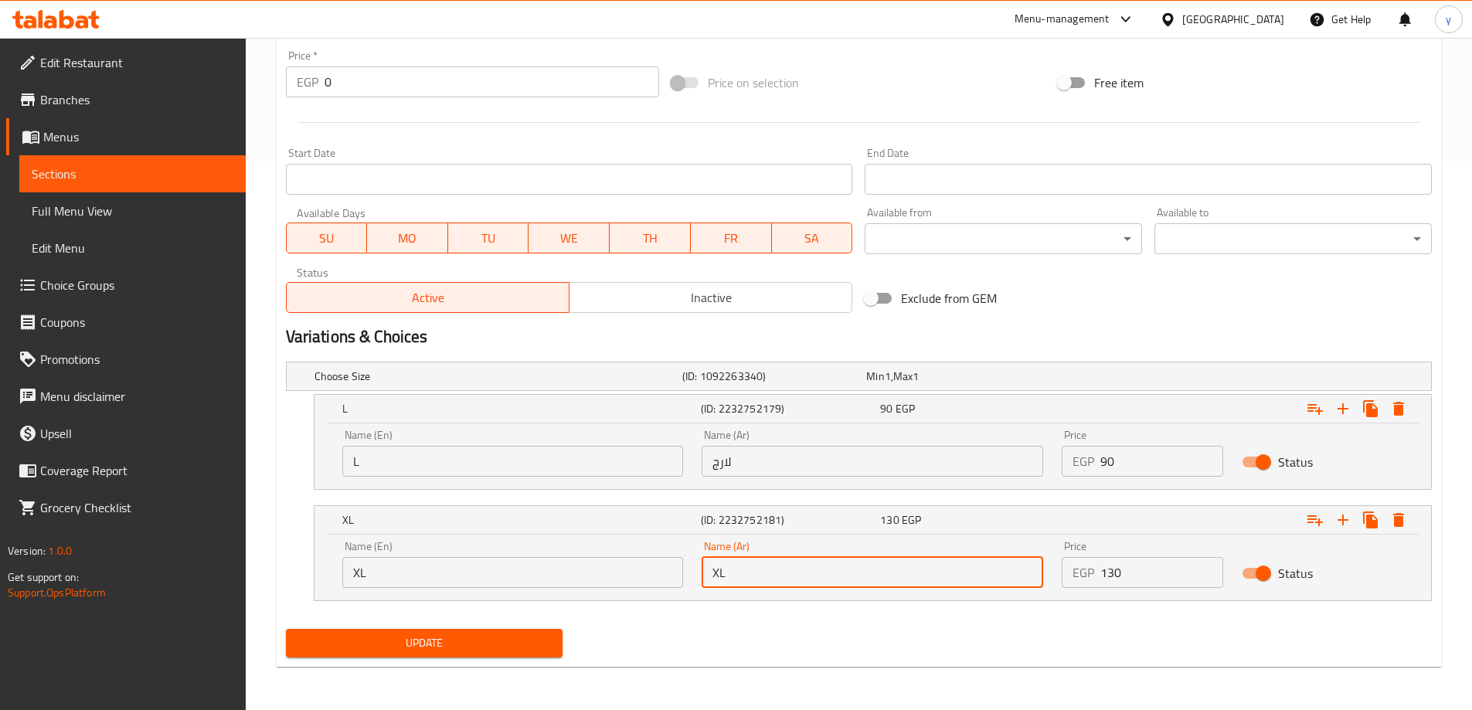
click at [769, 574] on input "XL" at bounding box center [873, 572] width 342 height 31
click at [769, 574] on input "text" at bounding box center [873, 572] width 342 height 31
type input "اكس لارج"
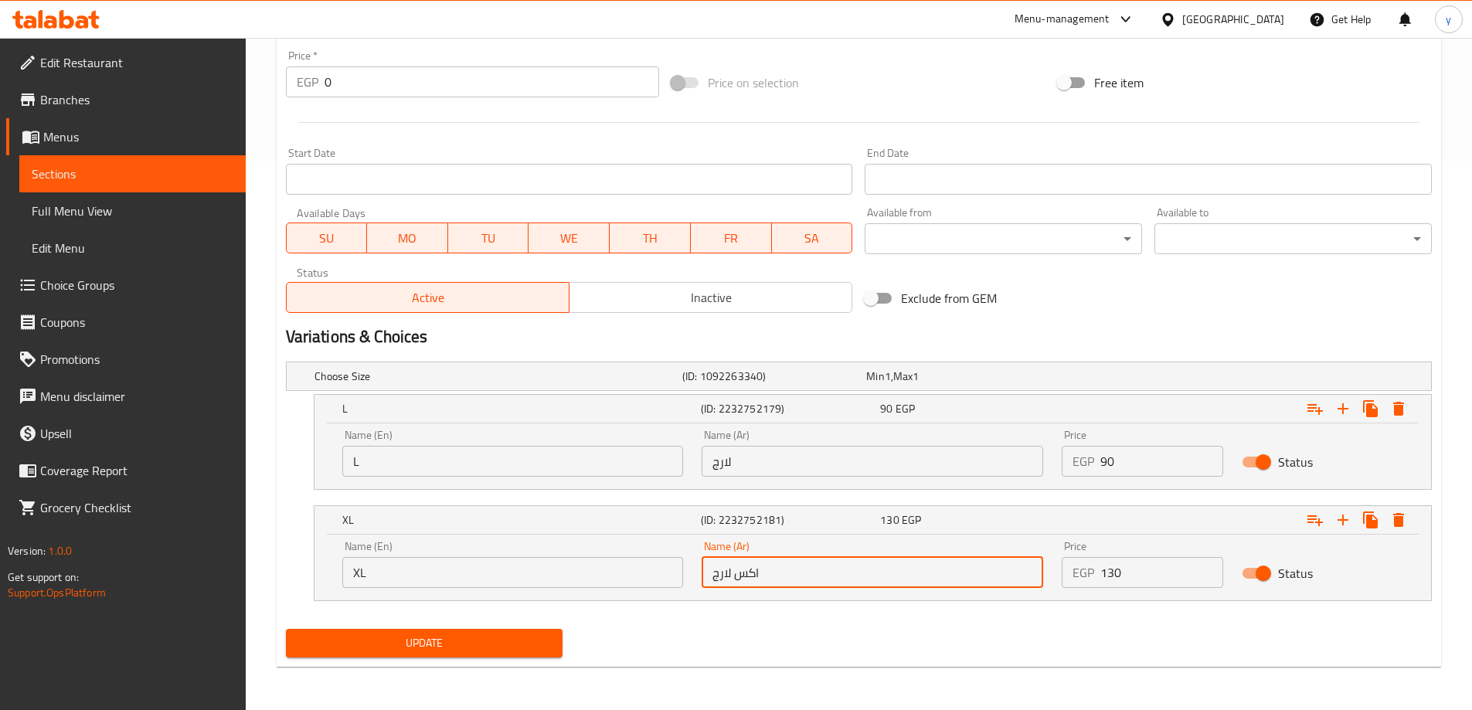
click at [422, 644] on span "Update" at bounding box center [424, 643] width 253 height 19
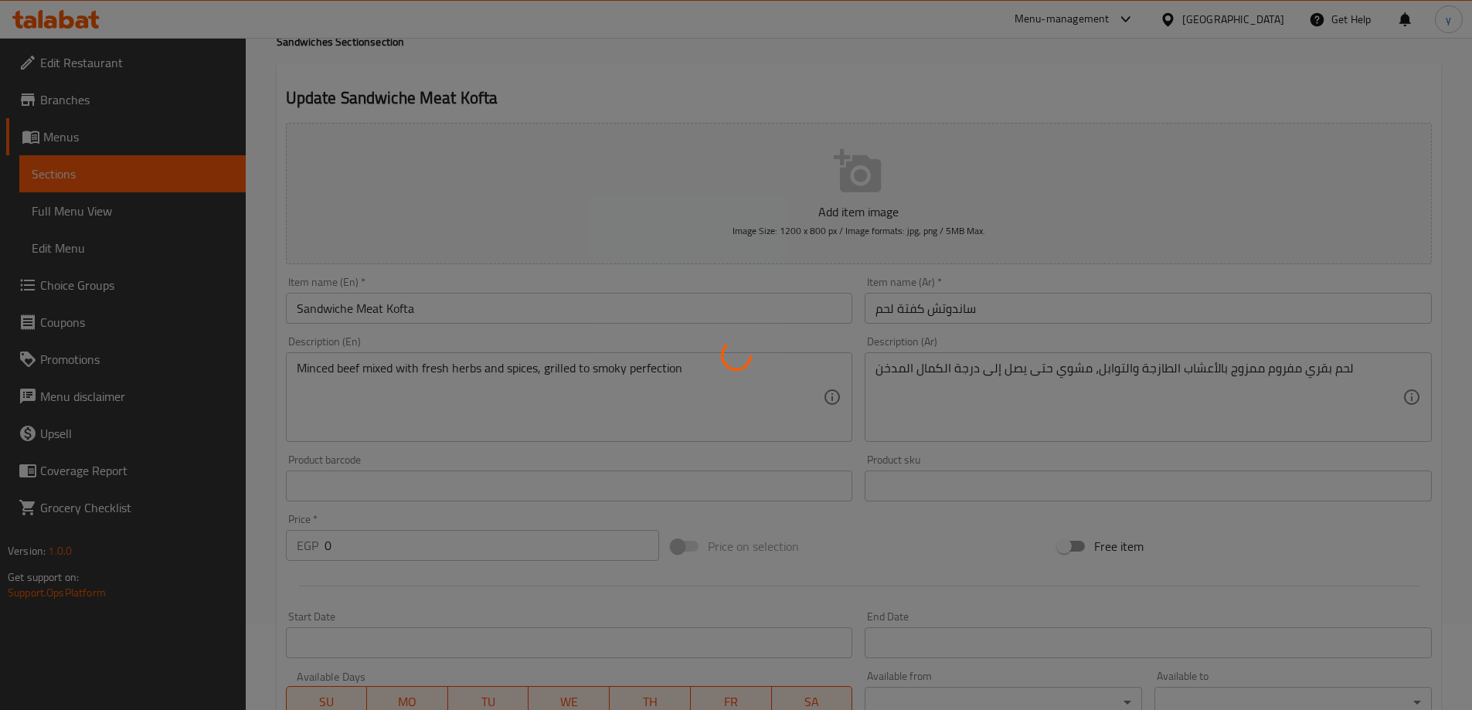
scroll to position [0, 0]
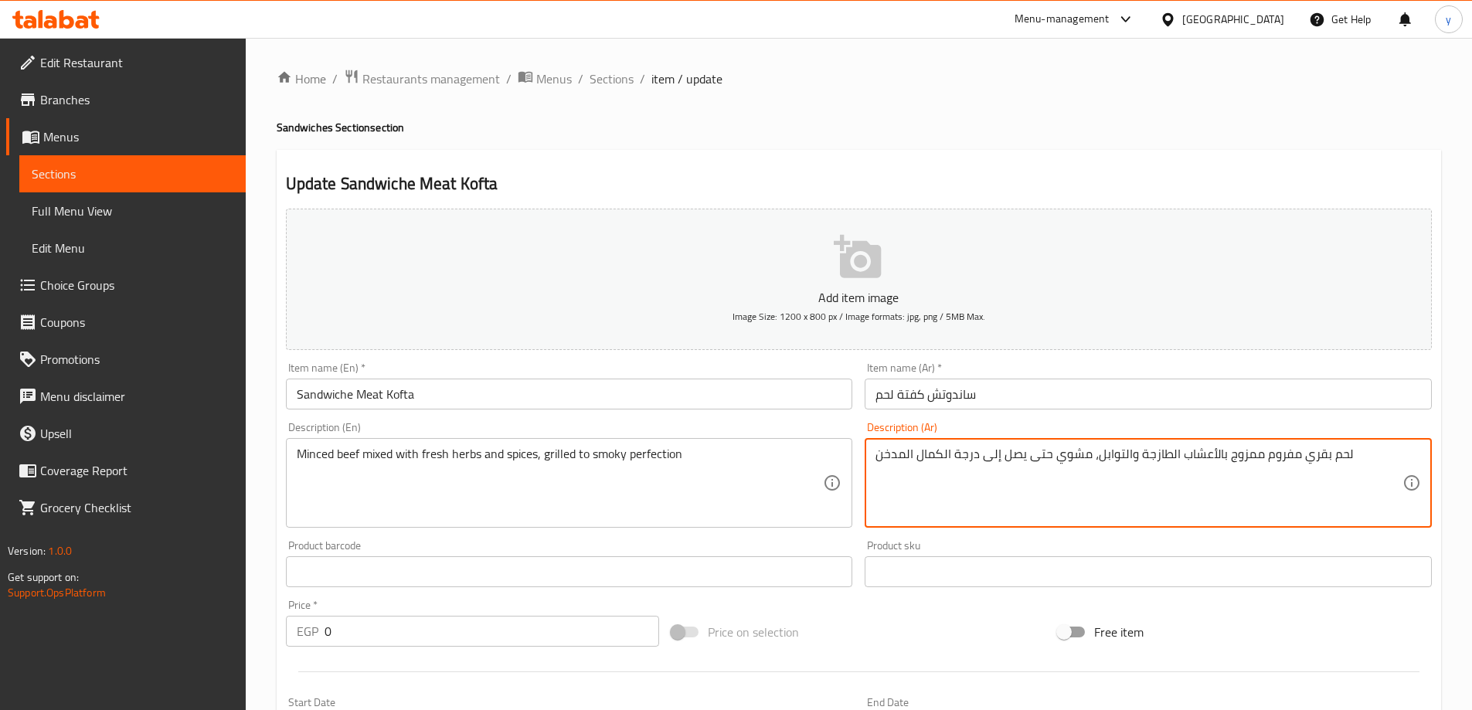
drag, startPoint x: 1000, startPoint y: 454, endPoint x: 1023, endPoint y: 457, distance: 23.3
drag, startPoint x: 1002, startPoint y: 454, endPoint x: 1029, endPoint y: 459, distance: 27.4
click at [1029, 459] on textarea "لحم بقري مفروم ممزوج بالأعشاب الطازجة والتوابل، مشوي حتى إلى درجة الكمال المدخن" at bounding box center [1138, 483] width 527 height 73
click at [988, 457] on textarea "لحم بقري مفروم ممزوج بالأعشاب الطازجة والتوابل، مشوي إلى درجة الكمال المدخن" at bounding box center [1138, 483] width 527 height 73
click at [991, 454] on textarea "لحم بقري مفروم ممزوج بالأعشاب الطازجة والتوابل، مشوي إلى درجة الكمال المدخن" at bounding box center [1138, 483] width 527 height 73
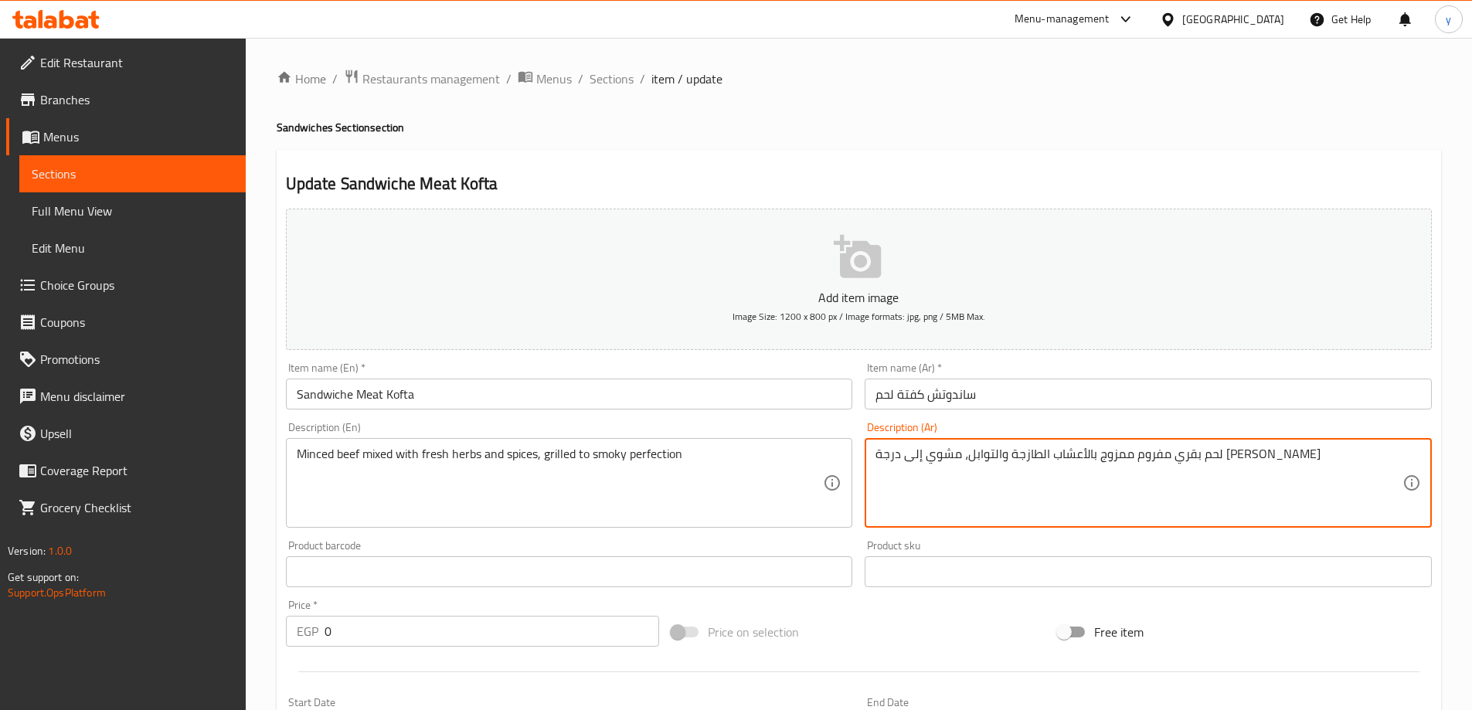
click at [991, 454] on textarea "لحم بقري مفروم ممزوج بالأعشاب الطازجة والتوابل، مشوي إلى درجة الكمال المدخن" at bounding box center [1138, 483] width 527 height 73
type textarea "لحم بقري مفروم ممزوج بالأعشاب الطازجة والتوابل، مشوي حتي درجة [PERSON_NAME]"
click at [461, 386] on input "Sandwiche Meat Kofta" at bounding box center [569, 394] width 567 height 31
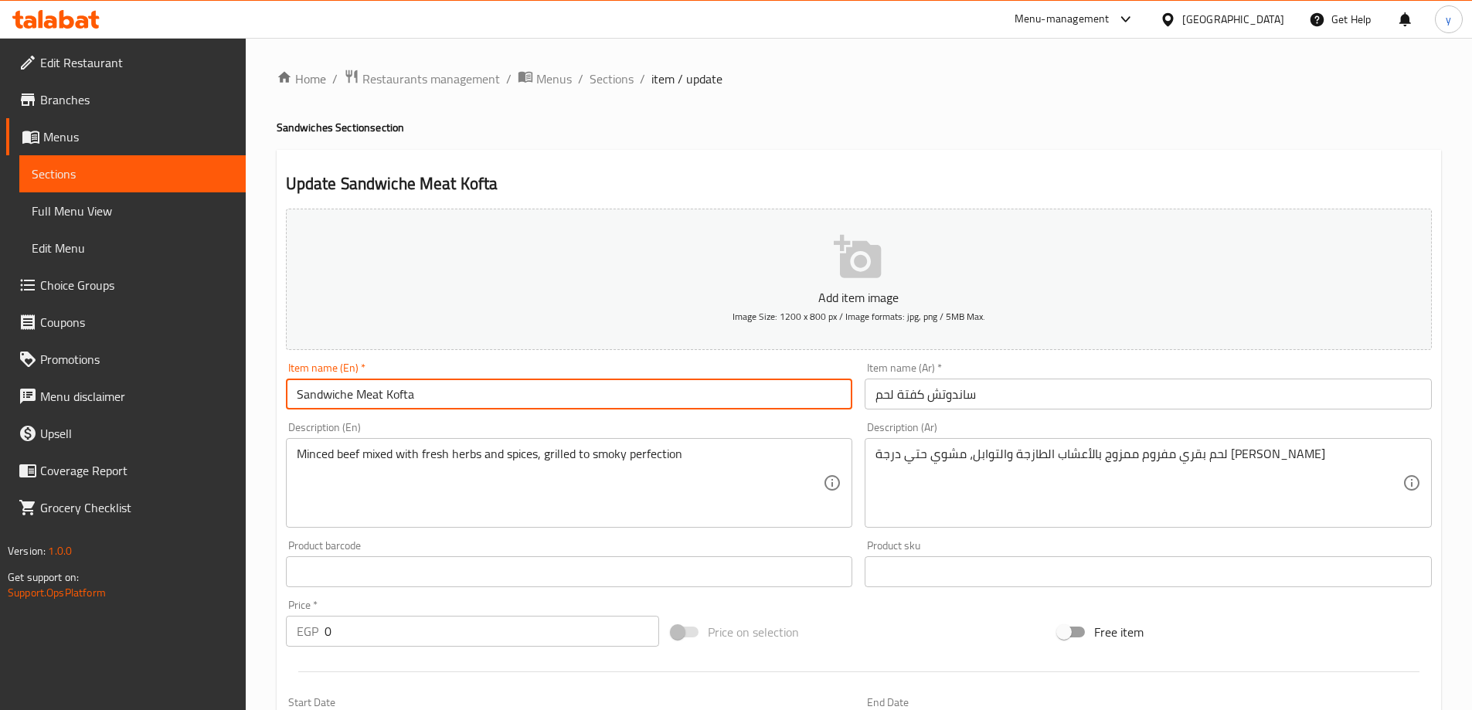
click at [600, 76] on span "Sections" at bounding box center [612, 79] width 44 height 19
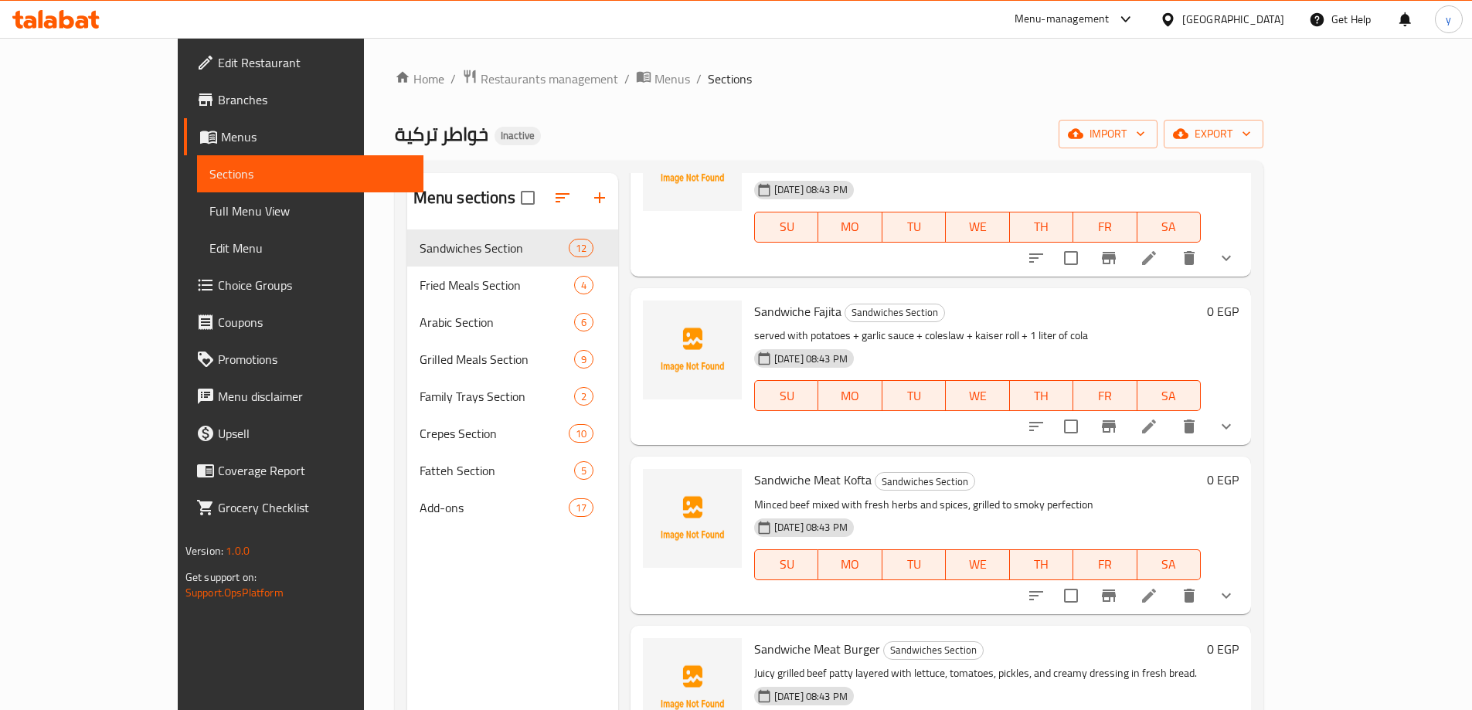
scroll to position [1082, 0]
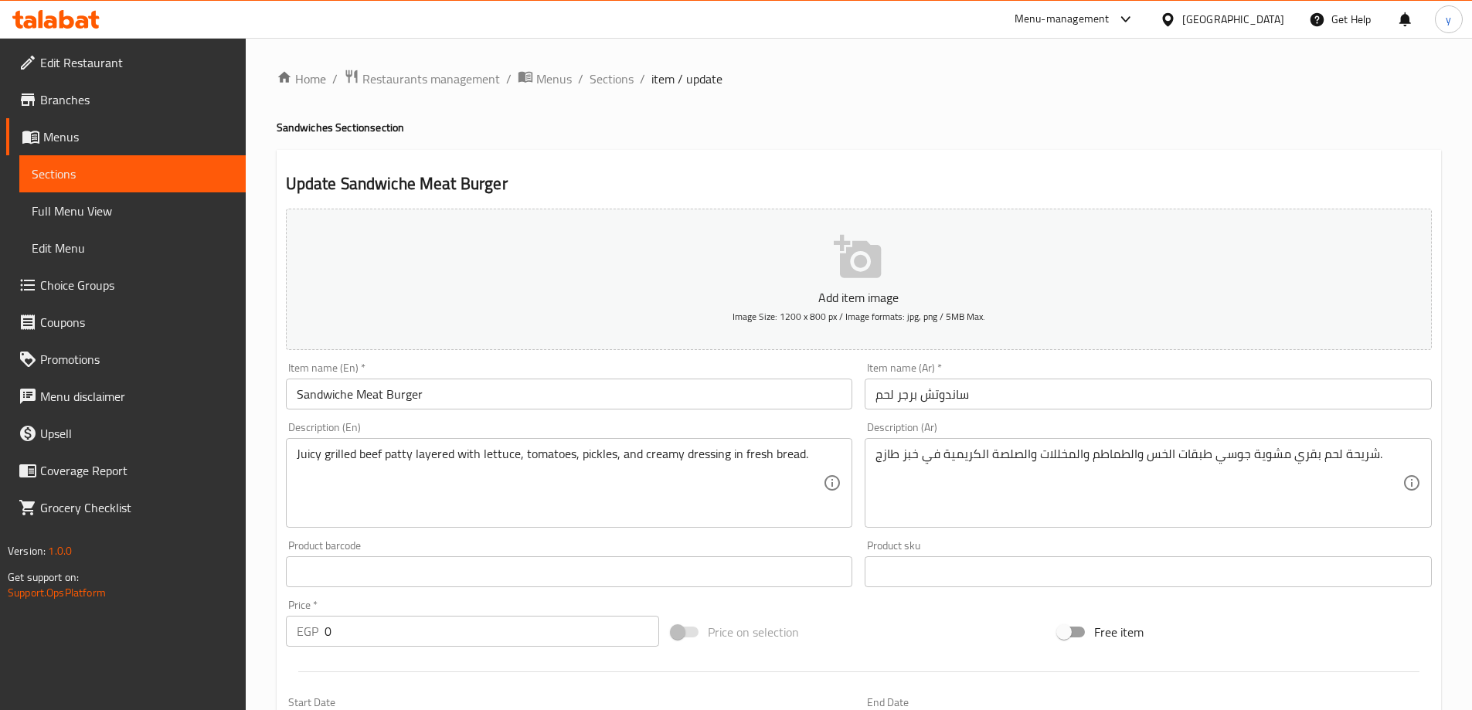
scroll to position [461, 0]
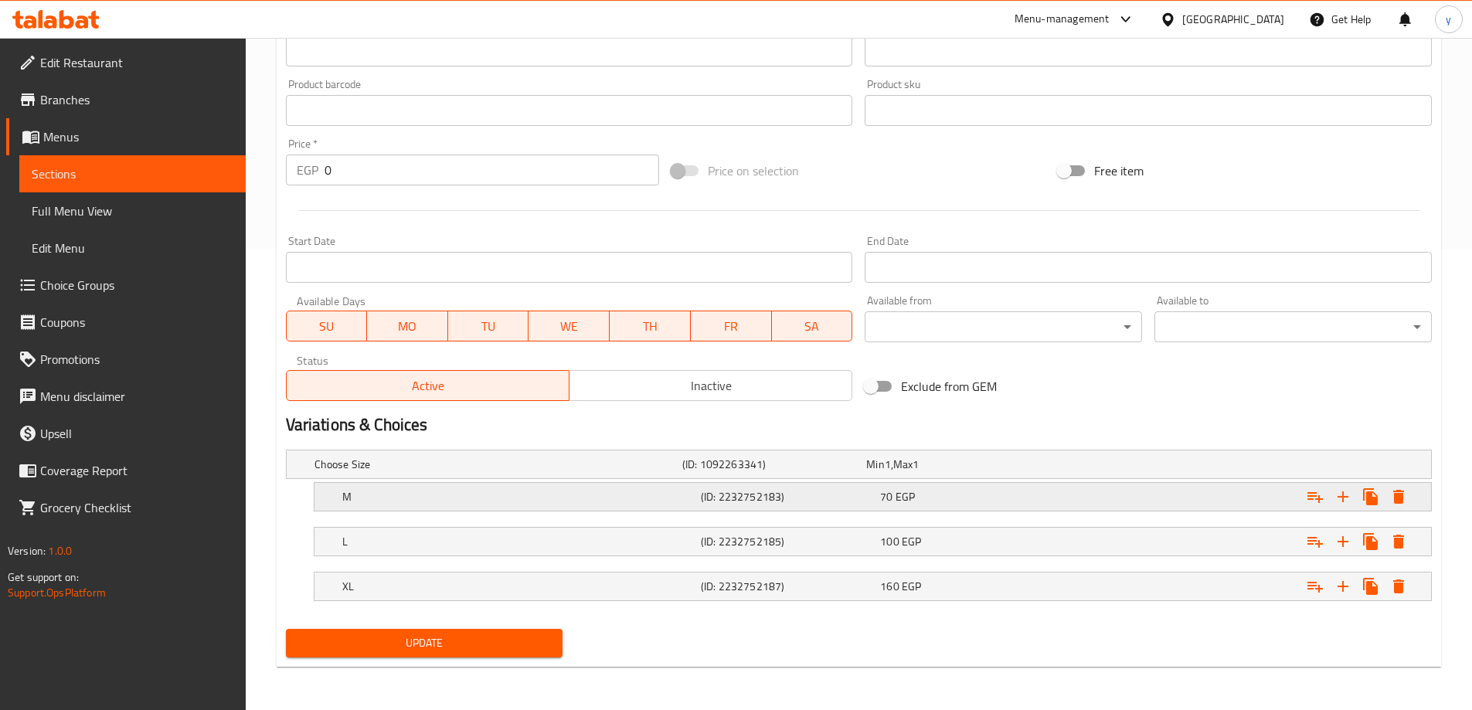
click at [651, 475] on div "M" at bounding box center [495, 465] width 368 height 22
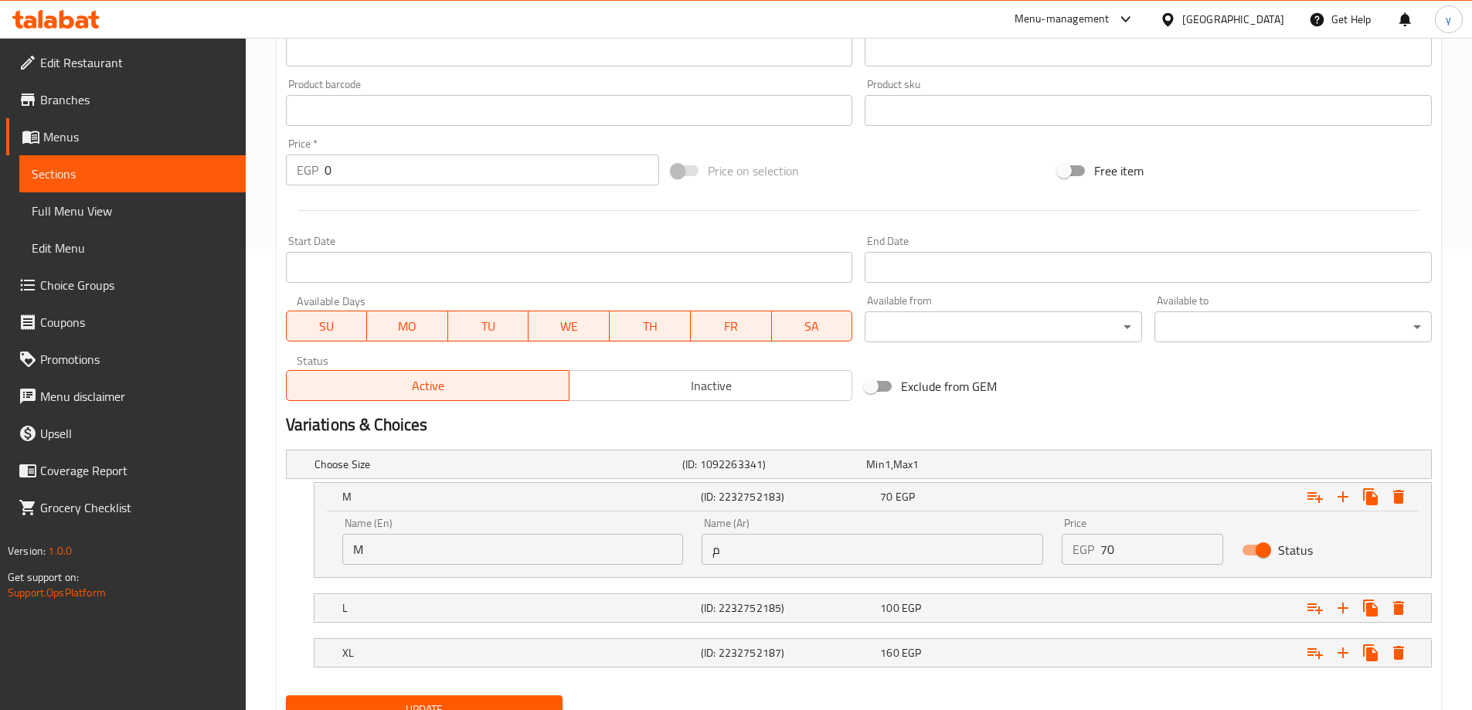
click at [840, 553] on input "م" at bounding box center [873, 549] width 342 height 31
click at [840, 553] on input "text" at bounding box center [873, 549] width 342 height 31
type input "وسط"
click at [679, 475] on div "L" at bounding box center [495, 465] width 368 height 22
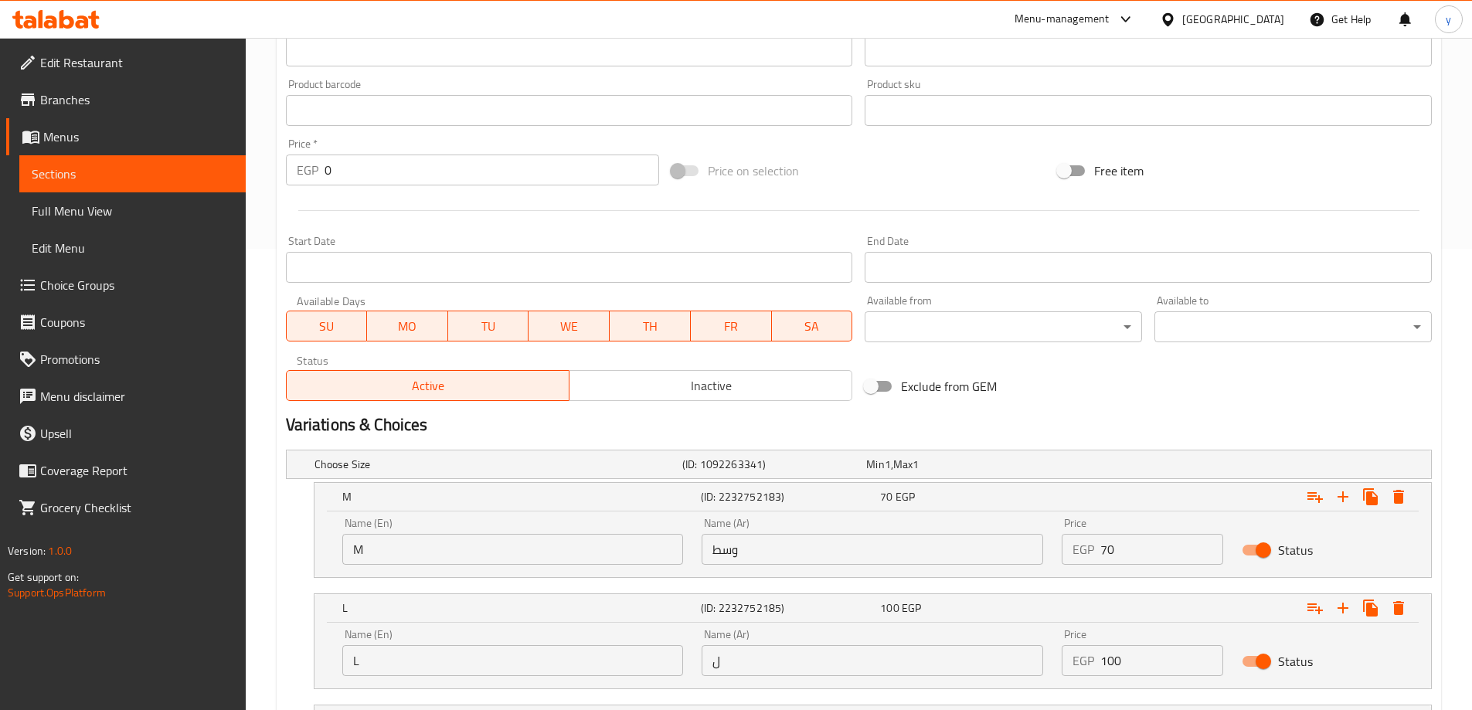
click at [818, 641] on div "Name (Ar) ل Name (Ar)" at bounding box center [873, 652] width 342 height 47
click at [818, 651] on div "Name (Ar) ل Name (Ar)" at bounding box center [873, 652] width 342 height 47
click at [817, 654] on input "ل" at bounding box center [873, 660] width 342 height 31
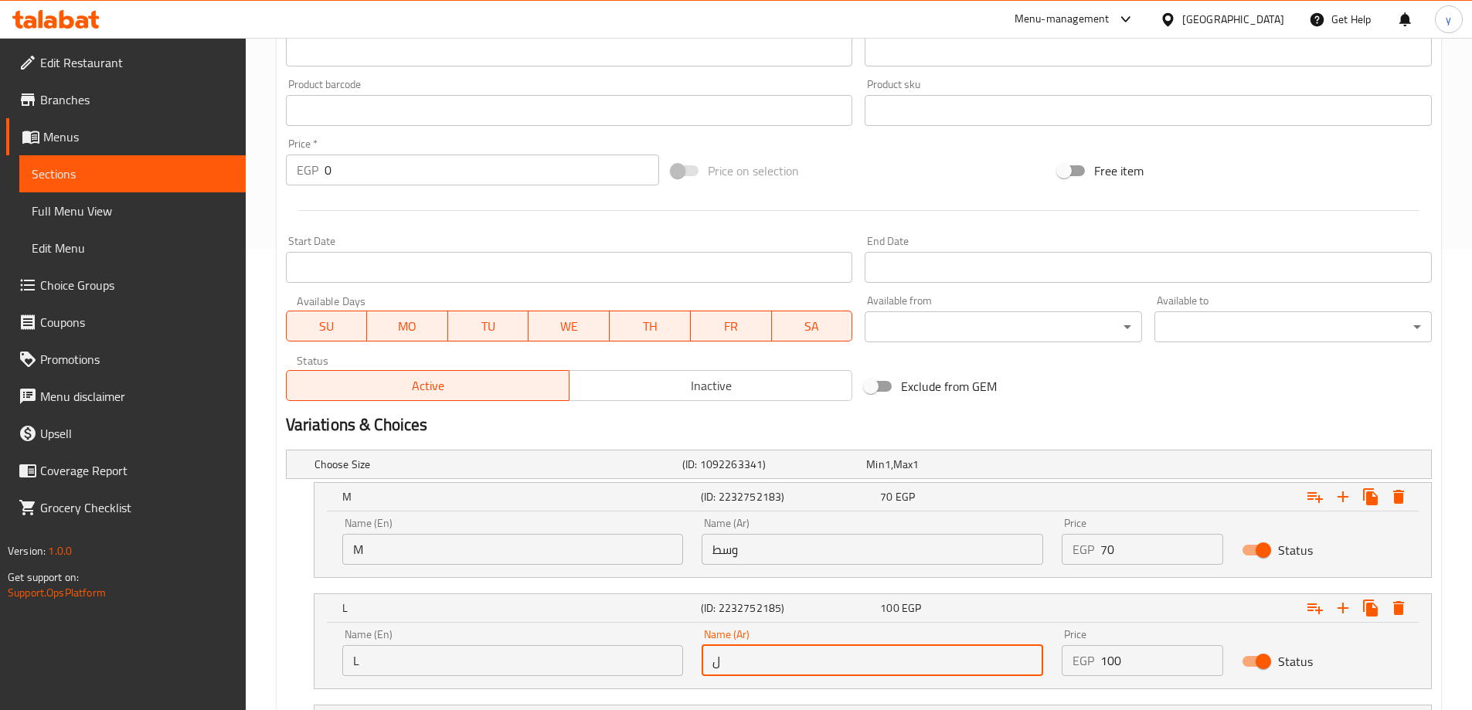
click at [817, 654] on input "ل" at bounding box center [873, 660] width 342 height 31
type input "لارج"
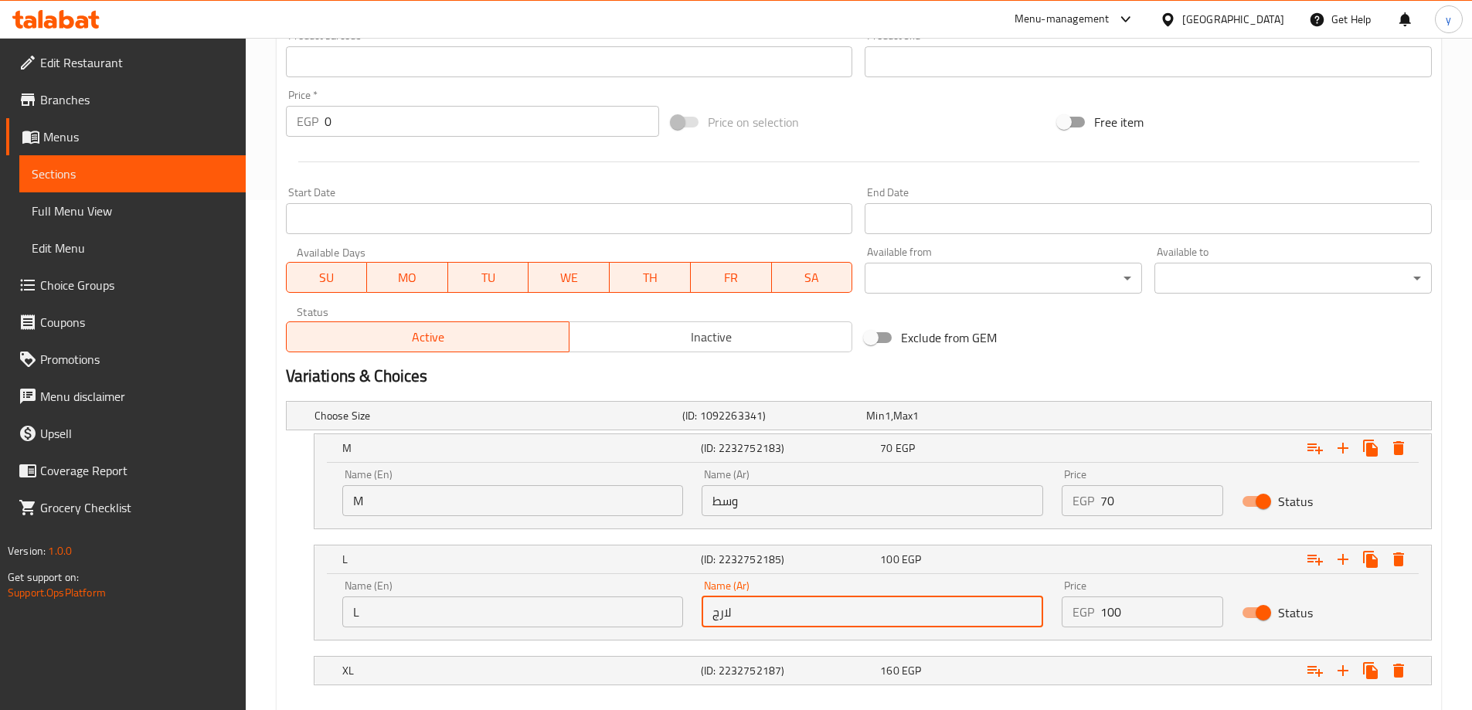
scroll to position [594, 0]
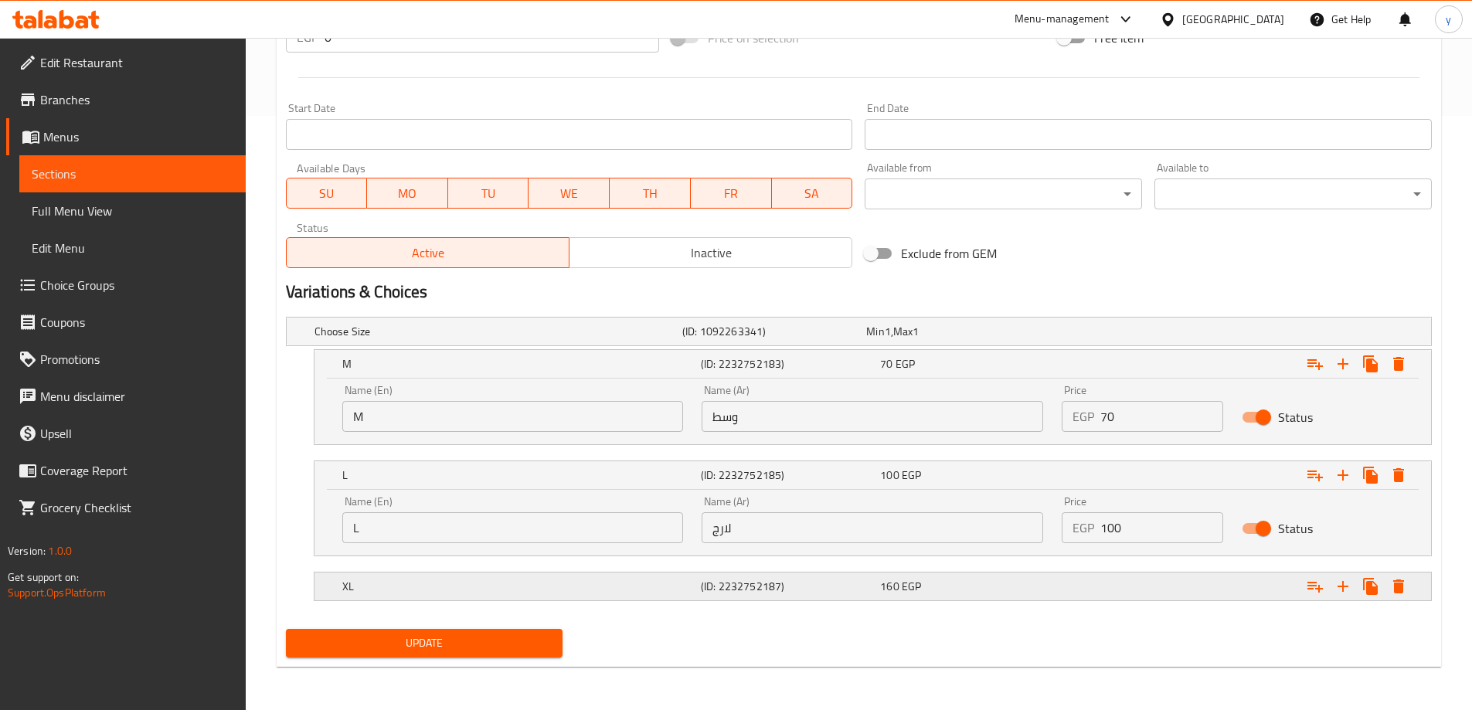
click at [876, 348] on div "XL (ID: 2232752187) 160 EGP" at bounding box center [863, 331] width 1104 height 34
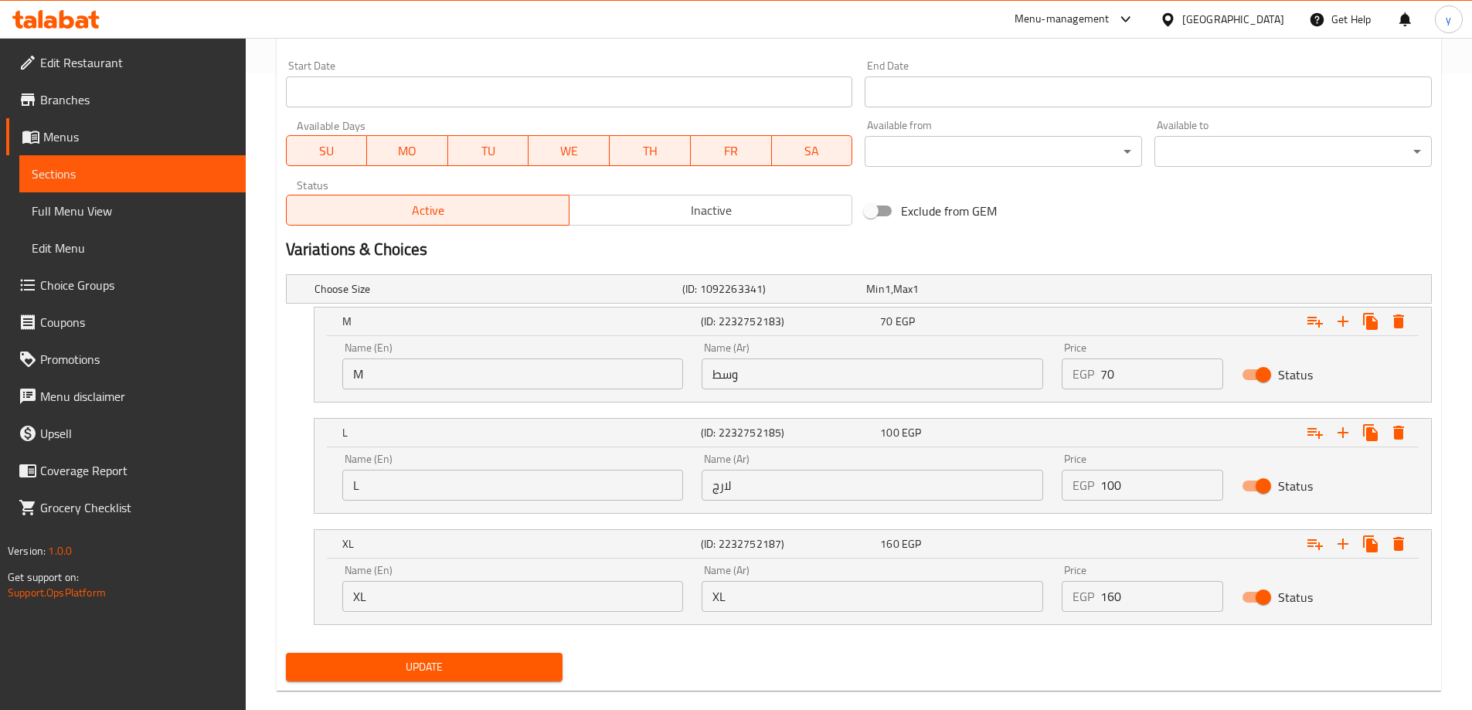
scroll to position [661, 0]
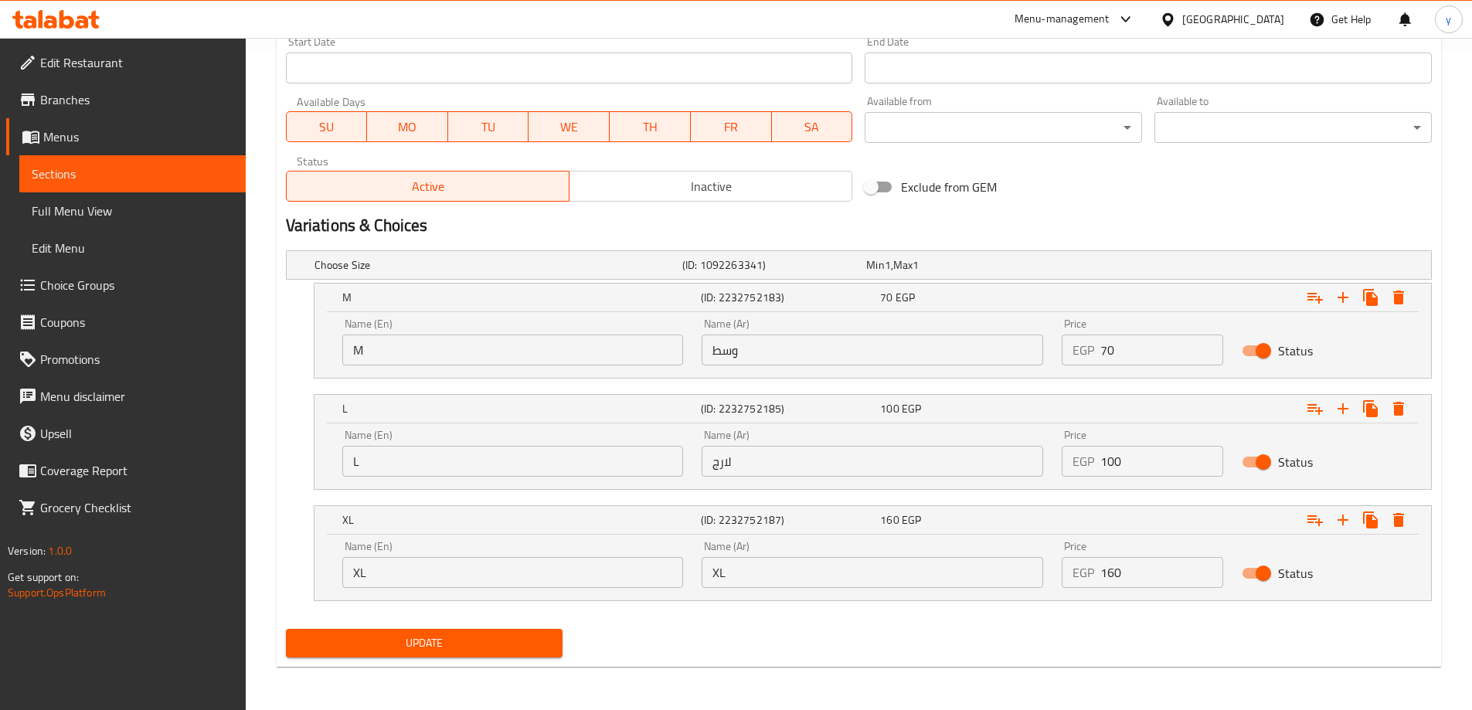
click at [823, 575] on input "XL" at bounding box center [873, 572] width 342 height 31
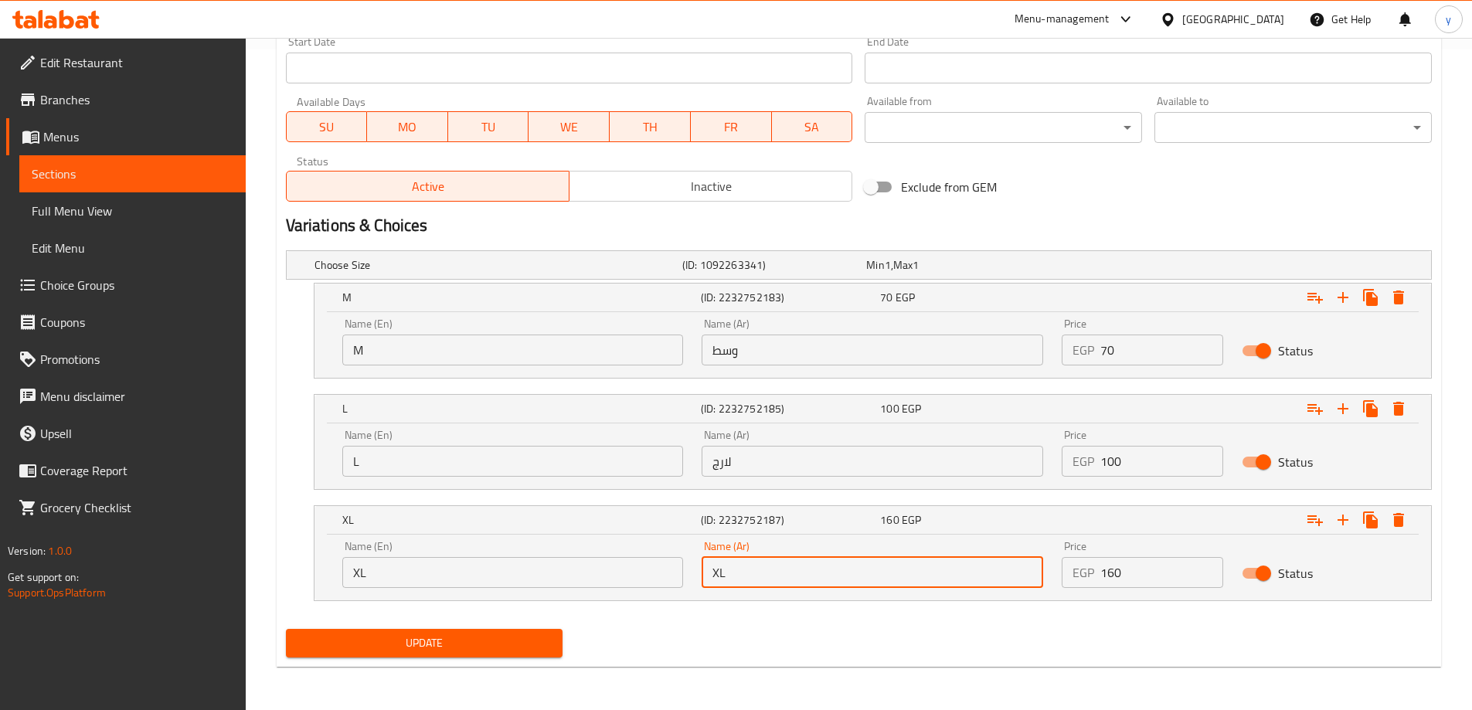
click at [823, 575] on input "XL" at bounding box center [873, 572] width 342 height 31
click at [823, 575] on input "text" at bounding box center [873, 572] width 342 height 31
type input "اكس لارج."
click at [286, 629] on button "Update" at bounding box center [424, 643] width 277 height 29
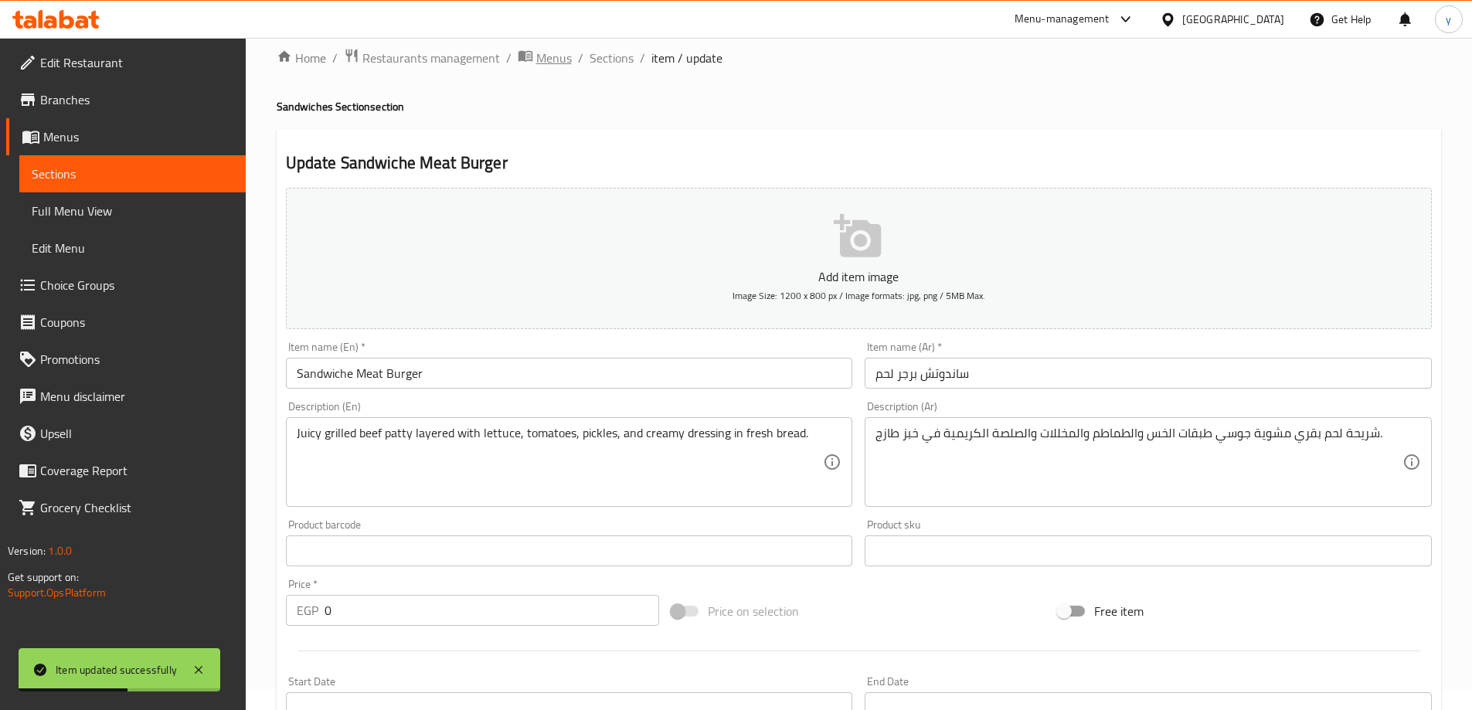
scroll to position [0, 0]
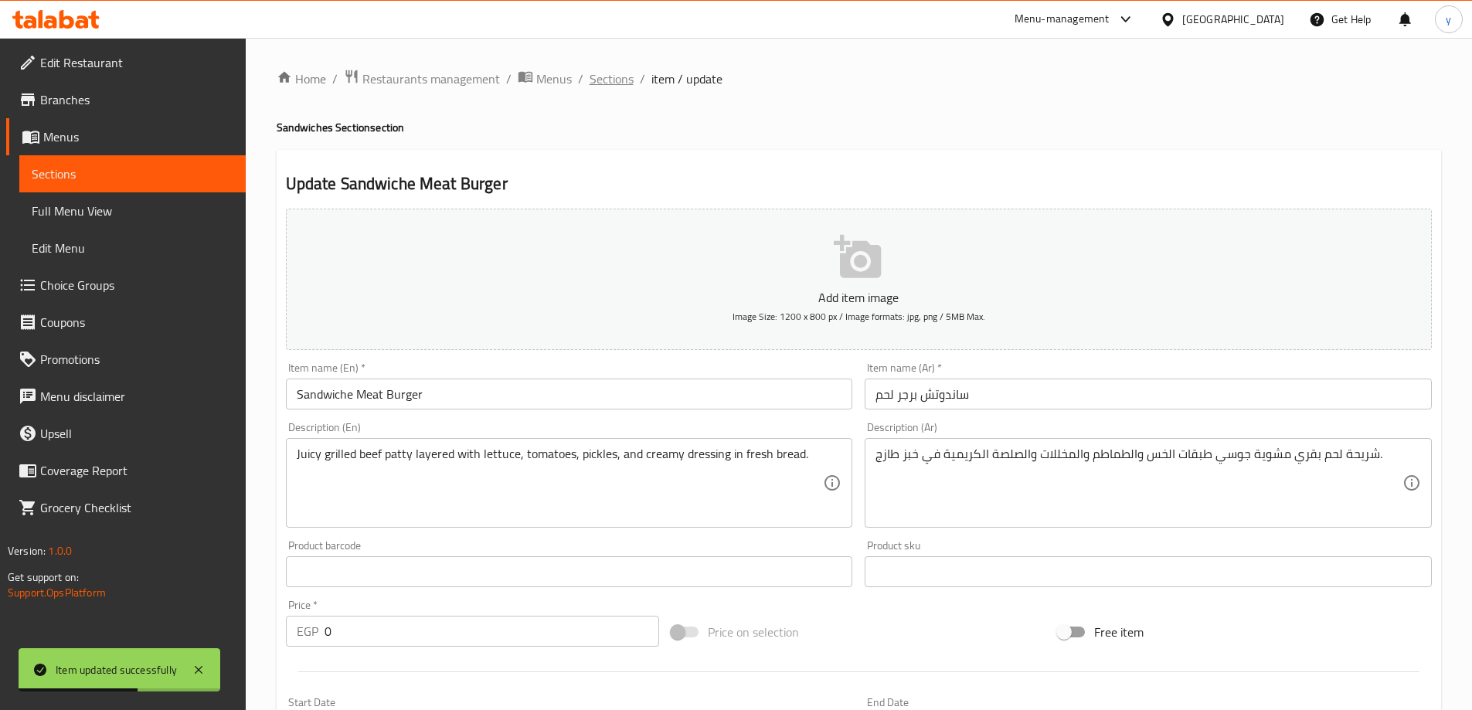
click at [602, 88] on span "Sections" at bounding box center [612, 79] width 44 height 19
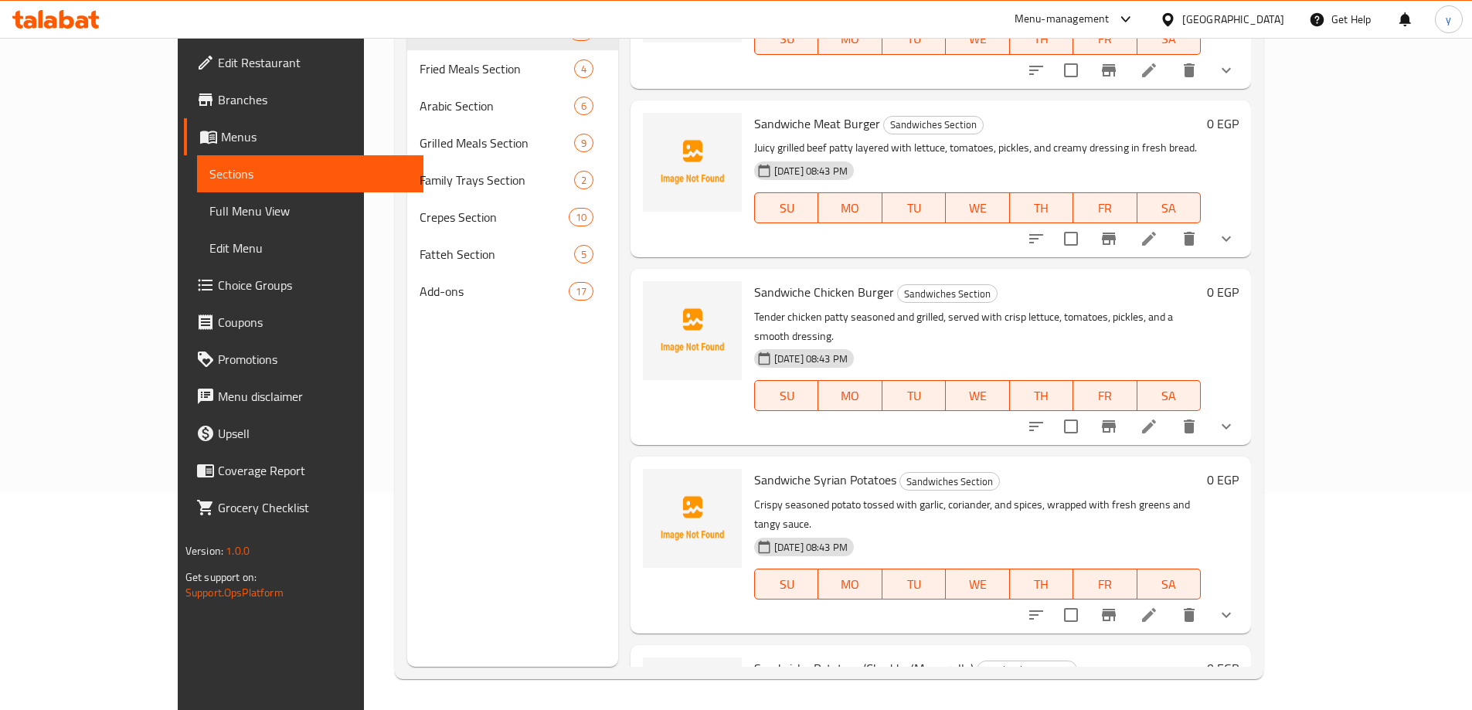
scroll to position [1276, 0]
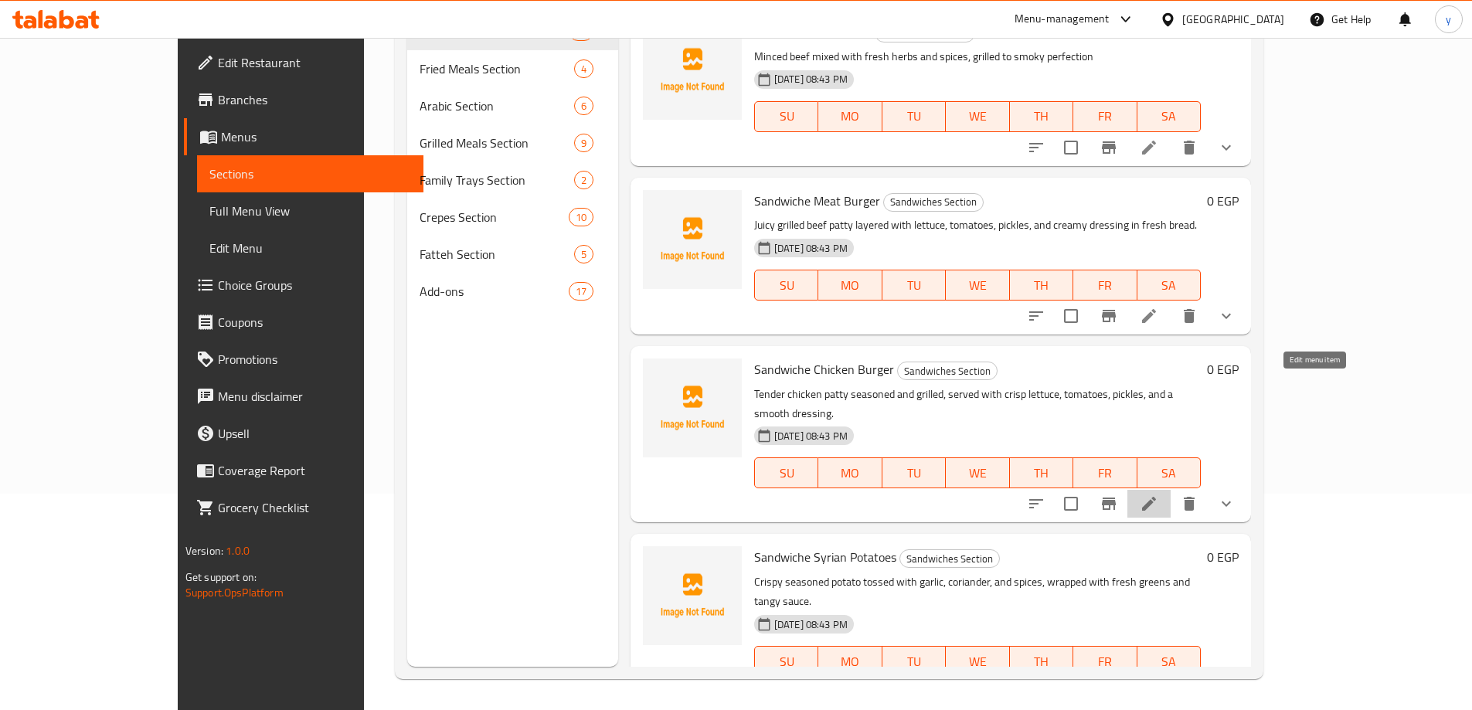
click at [1158, 495] on icon at bounding box center [1149, 504] width 19 height 19
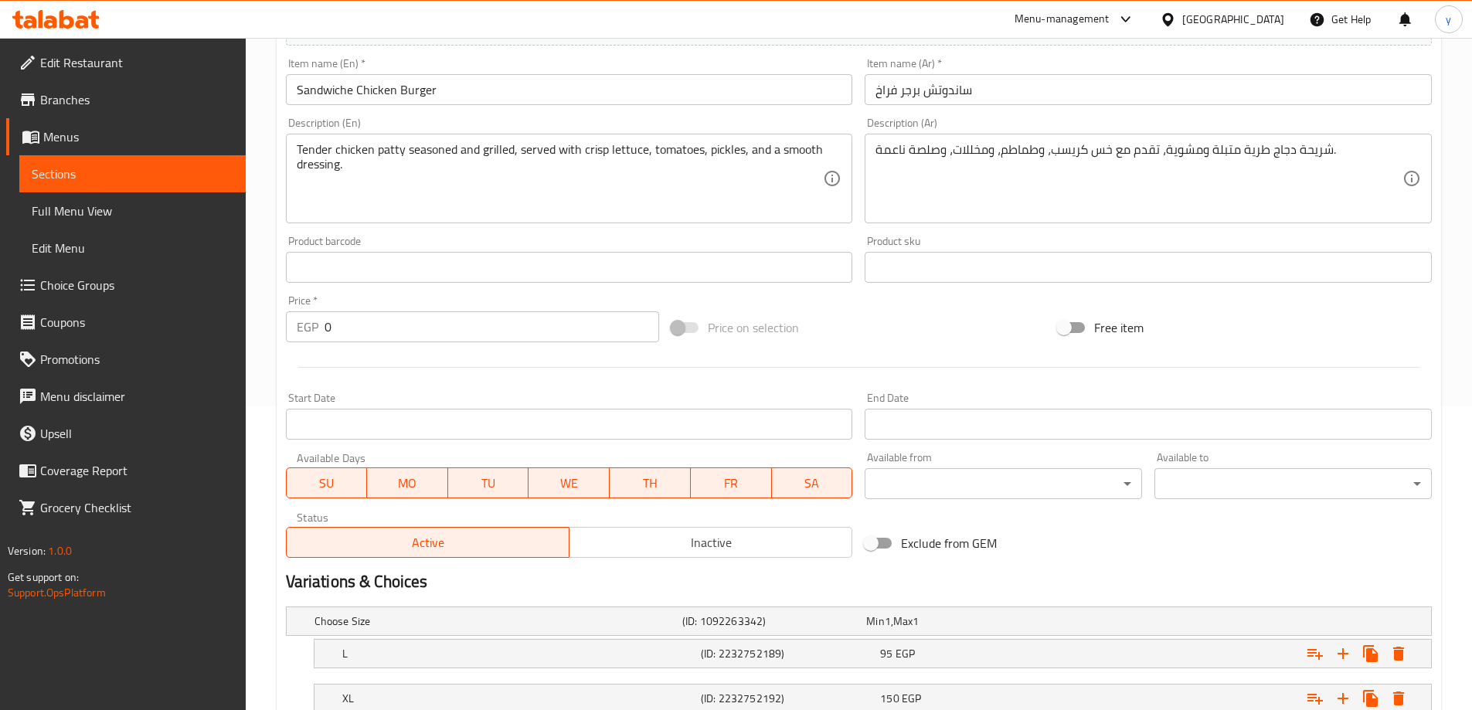
scroll to position [416, 0]
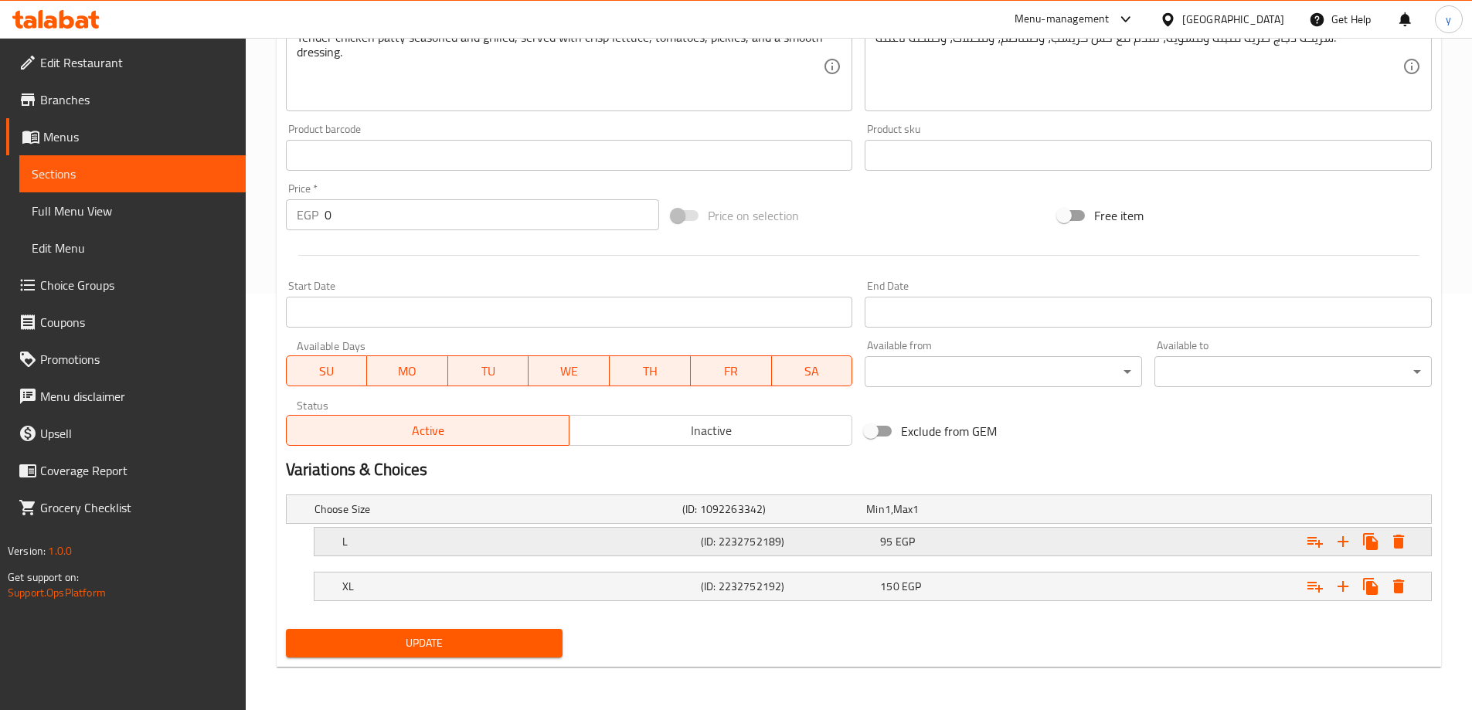
click at [641, 520] on div "L" at bounding box center [495, 509] width 368 height 22
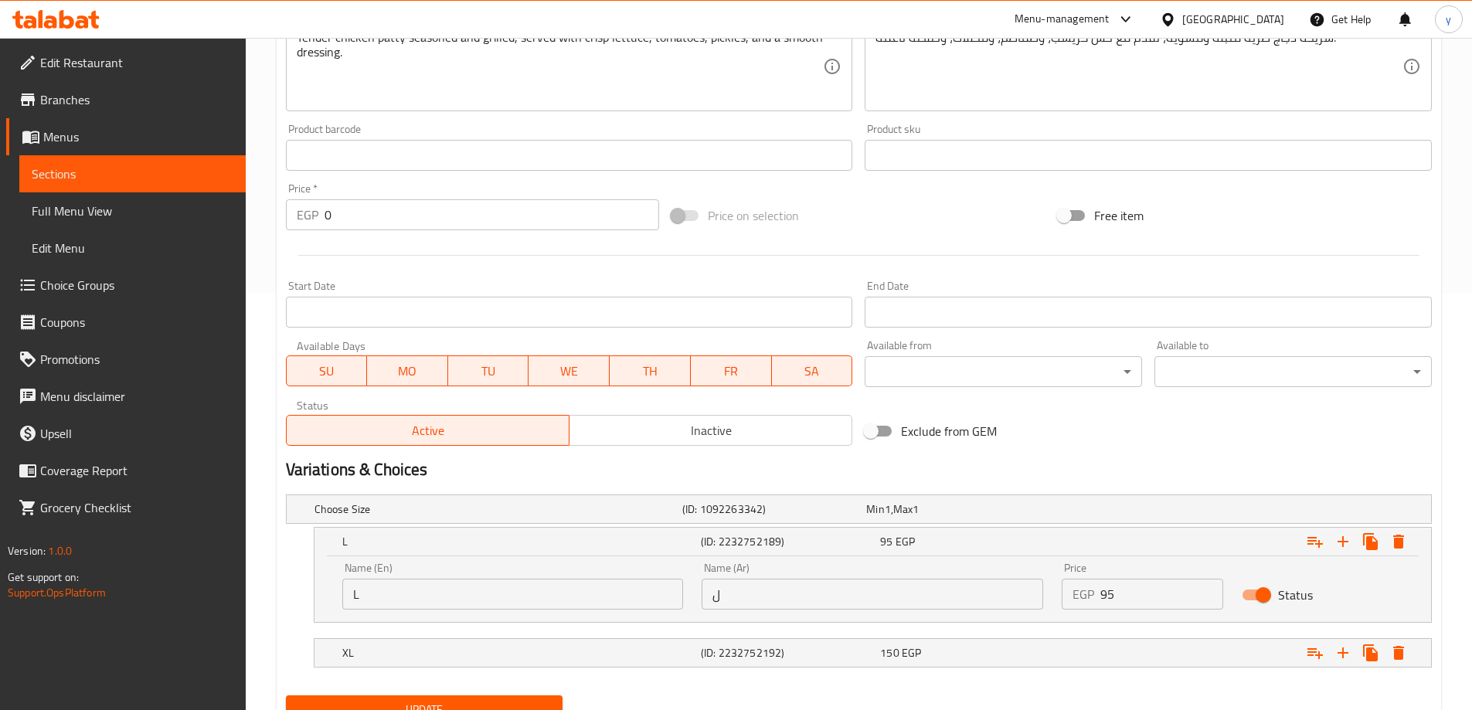
click at [777, 593] on input "ل" at bounding box center [873, 594] width 342 height 31
type input "لارج"
click at [750, 517] on h5 "(ID: 2232752192)" at bounding box center [771, 508] width 178 height 15
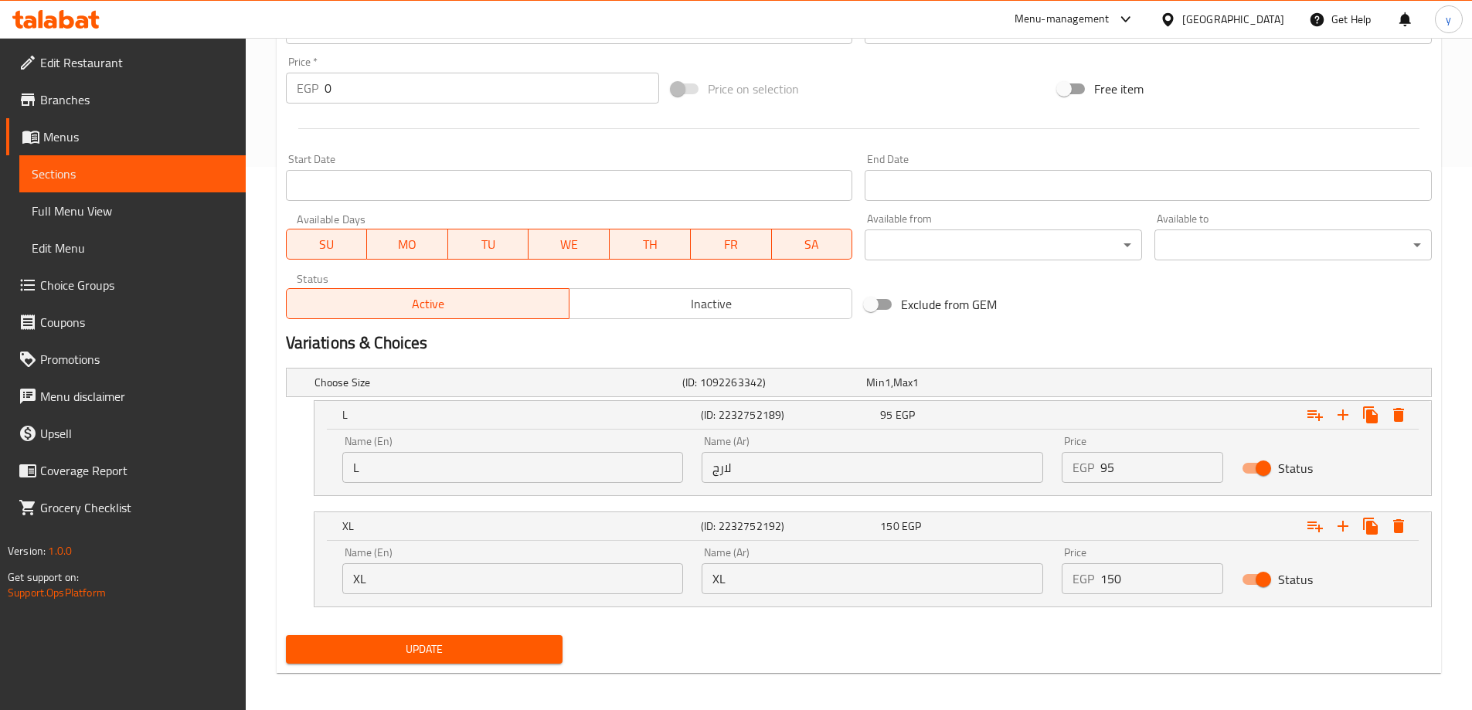
scroll to position [549, 0]
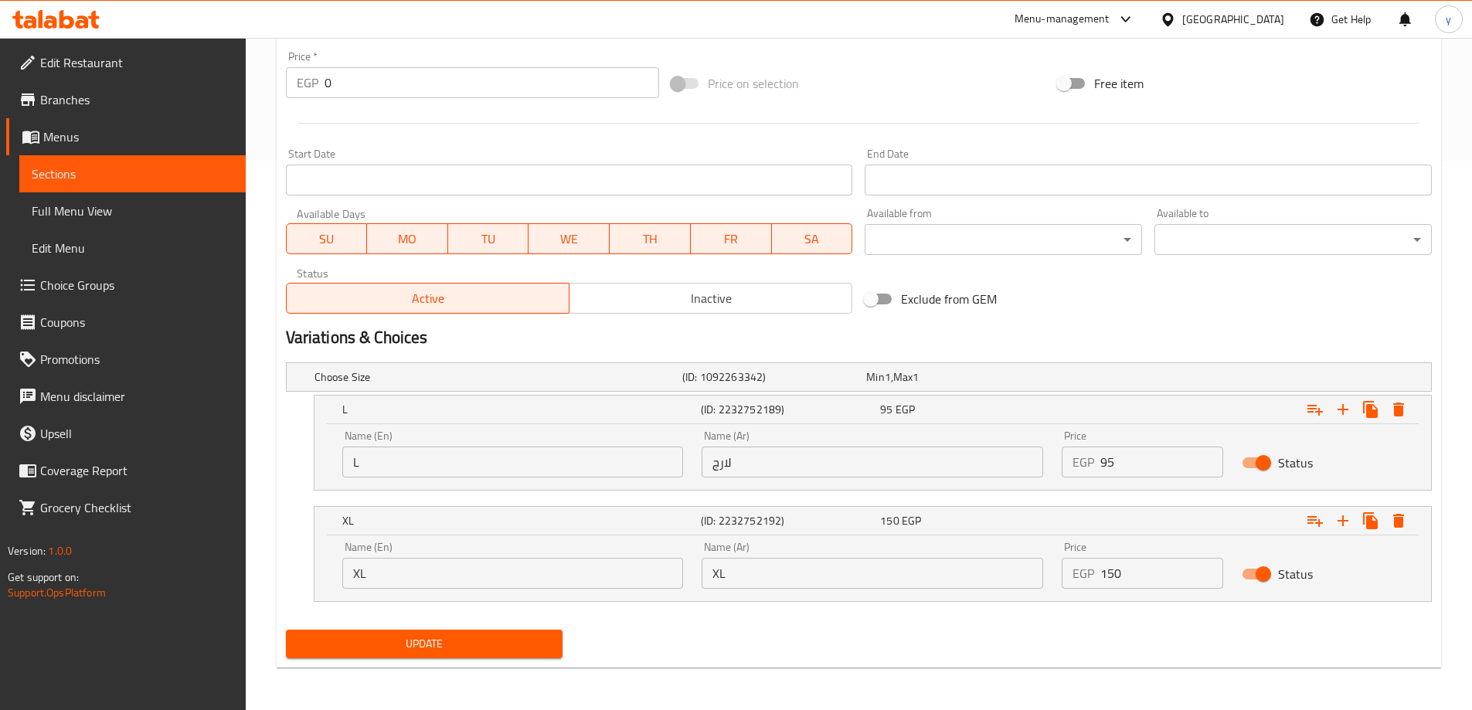
click at [767, 570] on input "XL" at bounding box center [873, 573] width 342 height 31
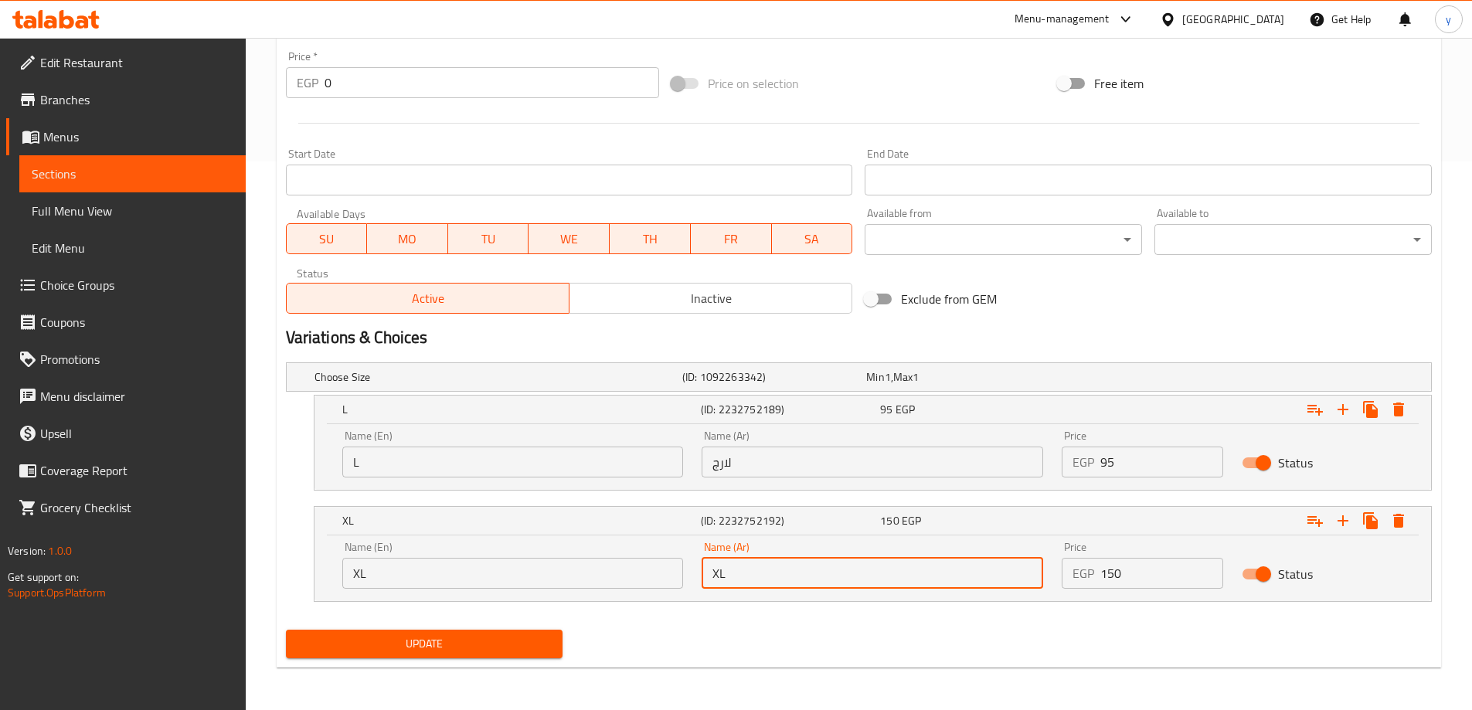
click at [767, 570] on input "XL" at bounding box center [873, 573] width 342 height 31
click at [767, 569] on input "text" at bounding box center [873, 573] width 342 height 31
type input "اكس لارج"
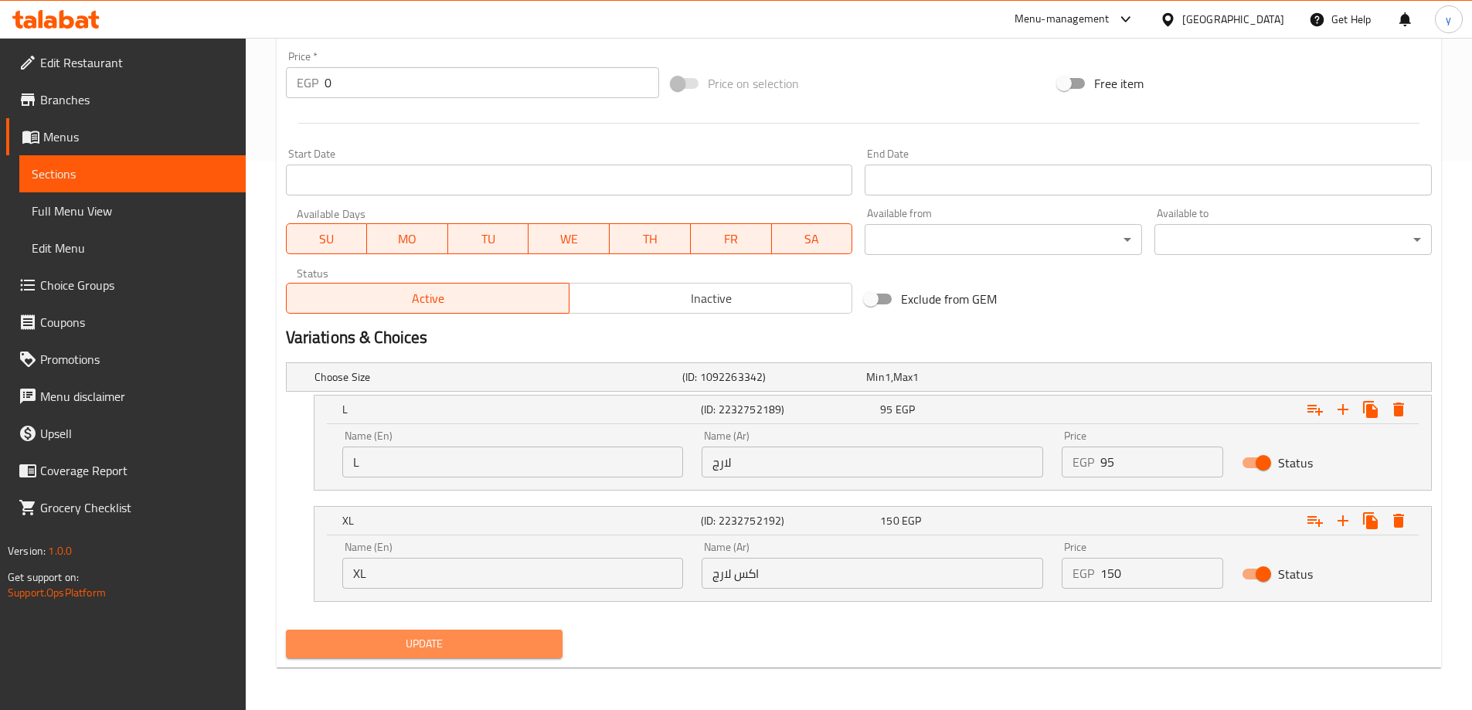
click at [516, 640] on span "Update" at bounding box center [424, 643] width 253 height 19
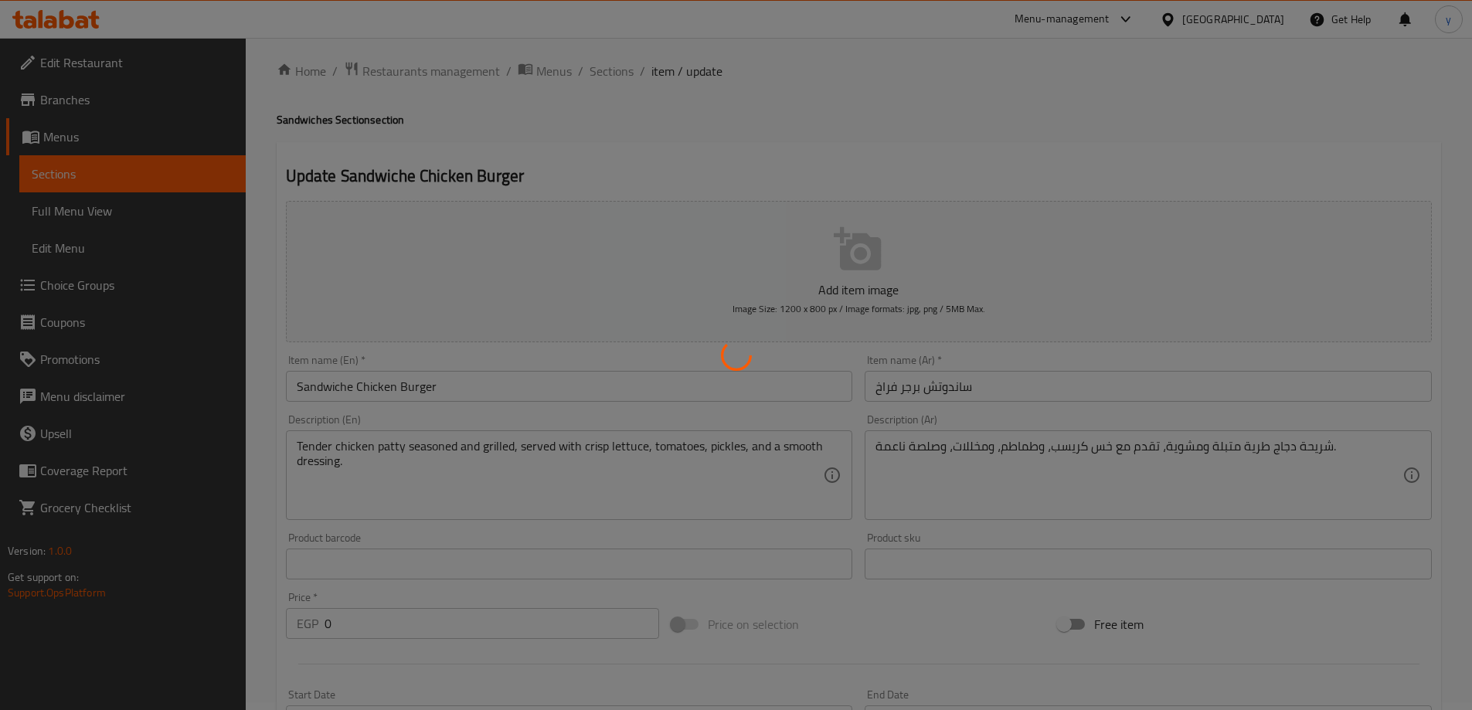
scroll to position [0, 0]
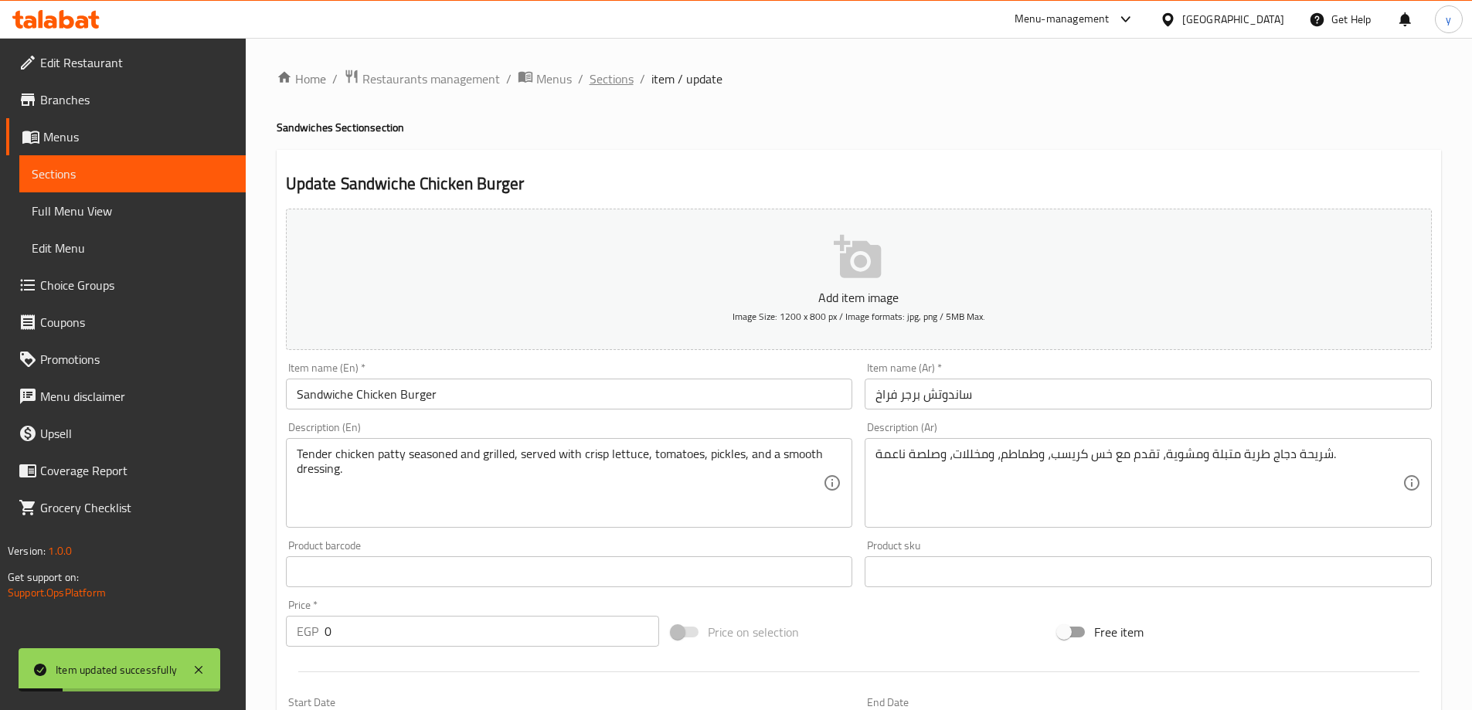
click at [595, 76] on span "Sections" at bounding box center [612, 79] width 44 height 19
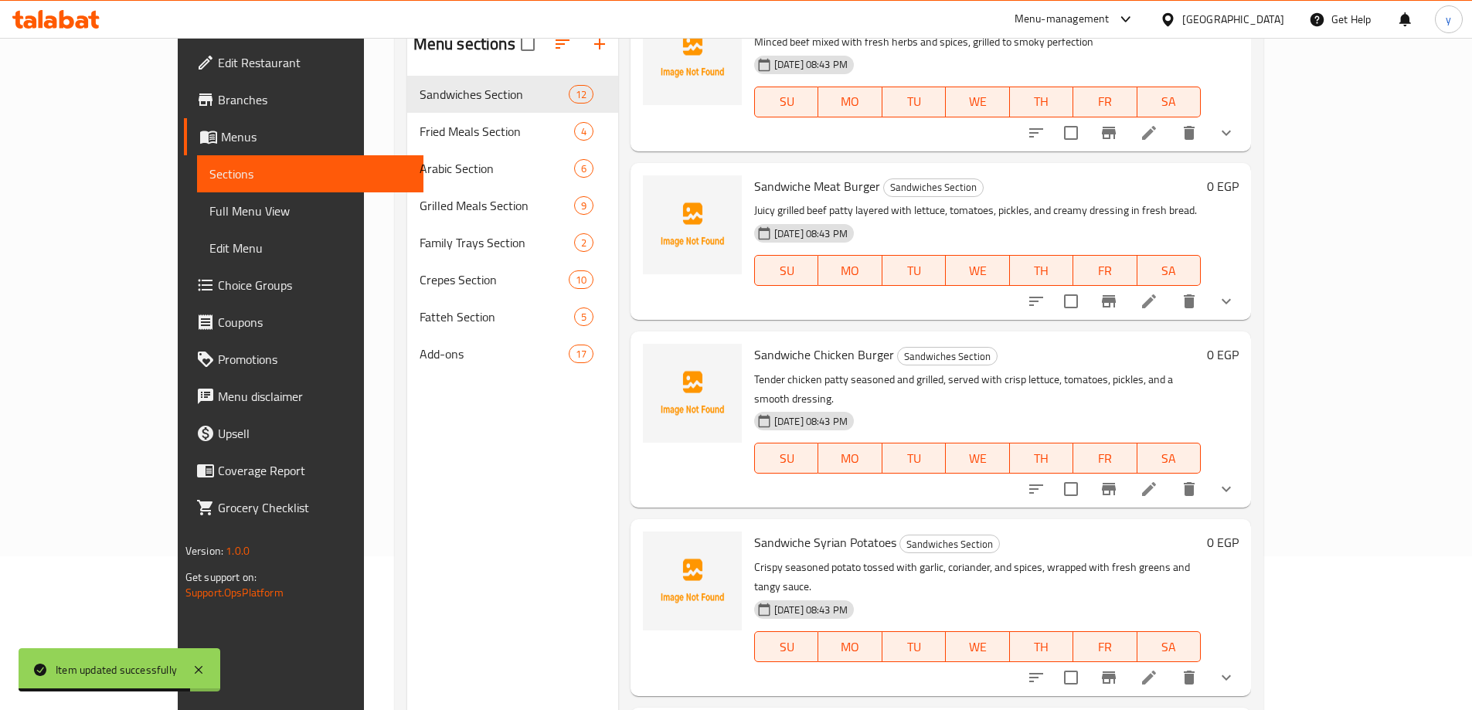
scroll to position [216, 0]
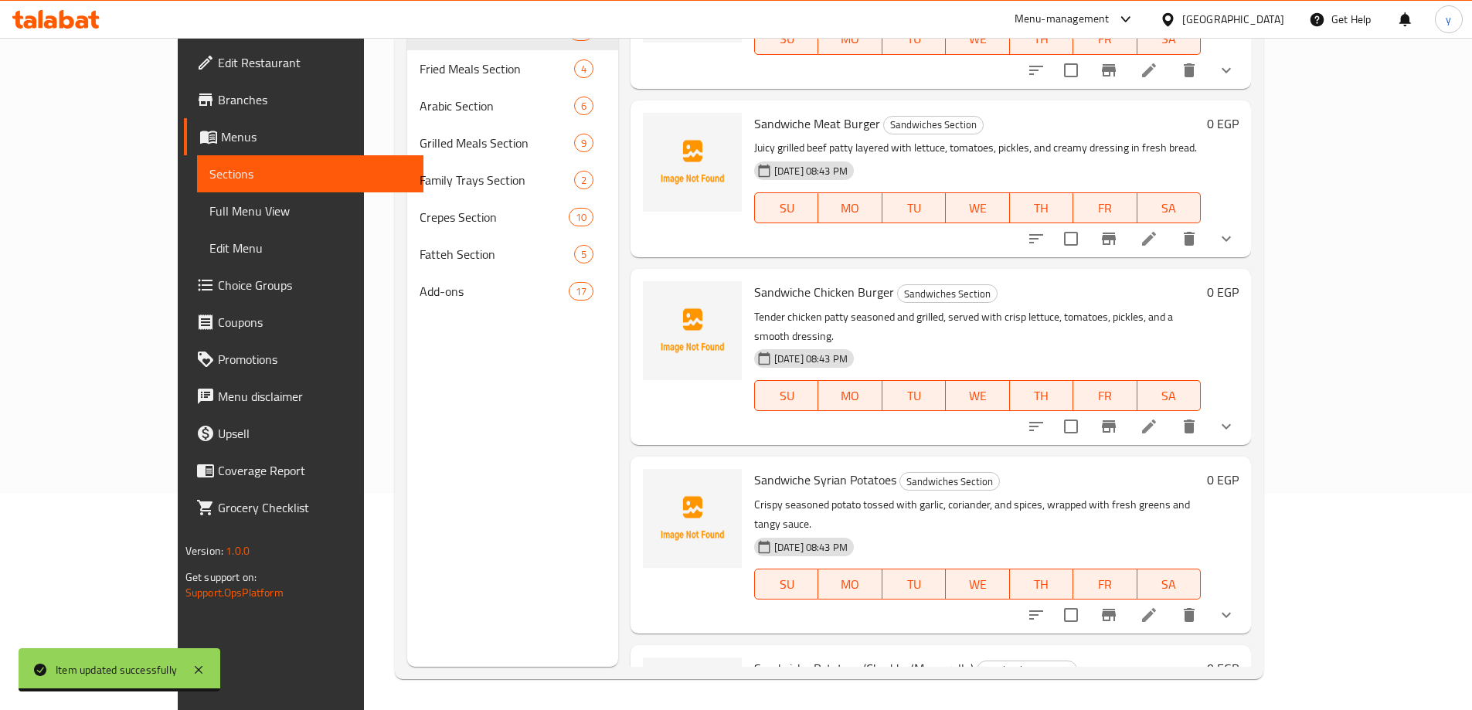
click at [1171, 601] on li at bounding box center [1148, 615] width 43 height 28
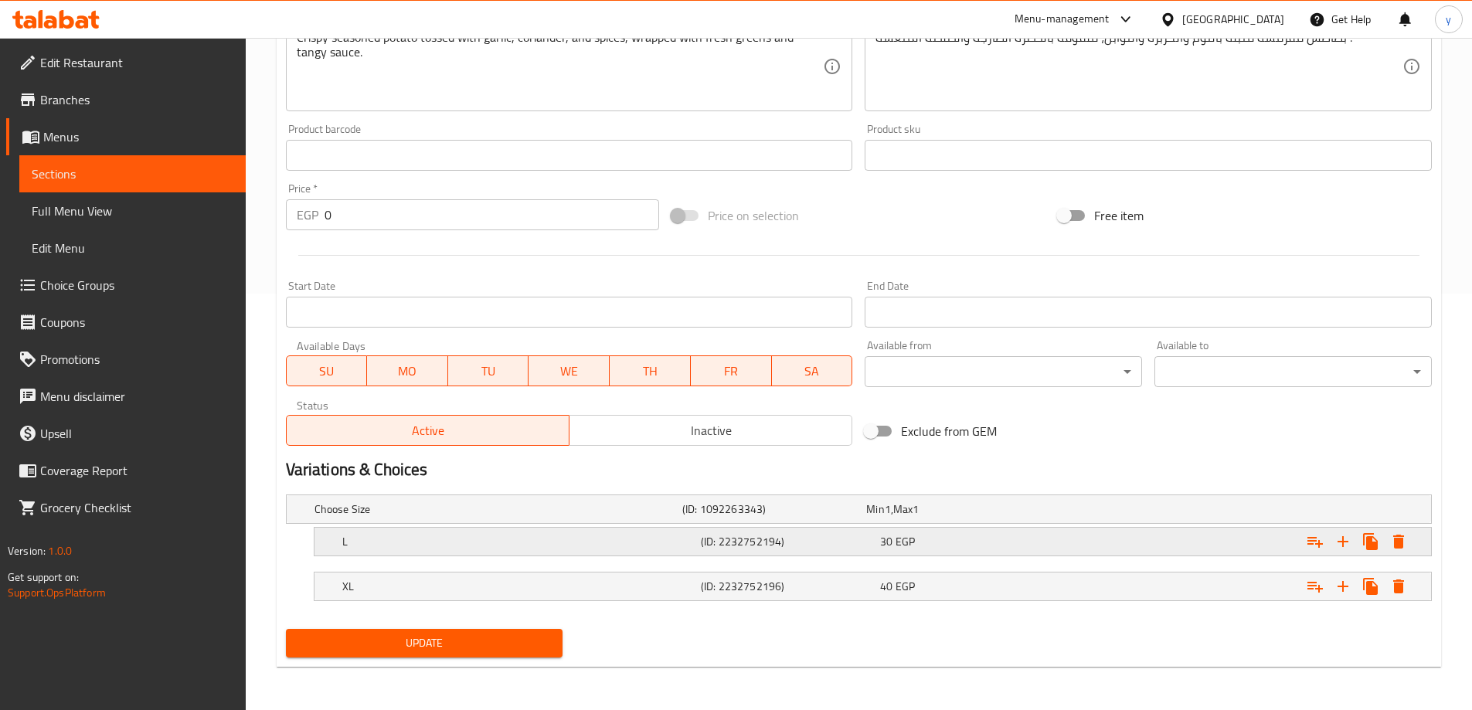
click at [810, 517] on h5 "(ID: 2232752194)" at bounding box center [771, 508] width 178 height 15
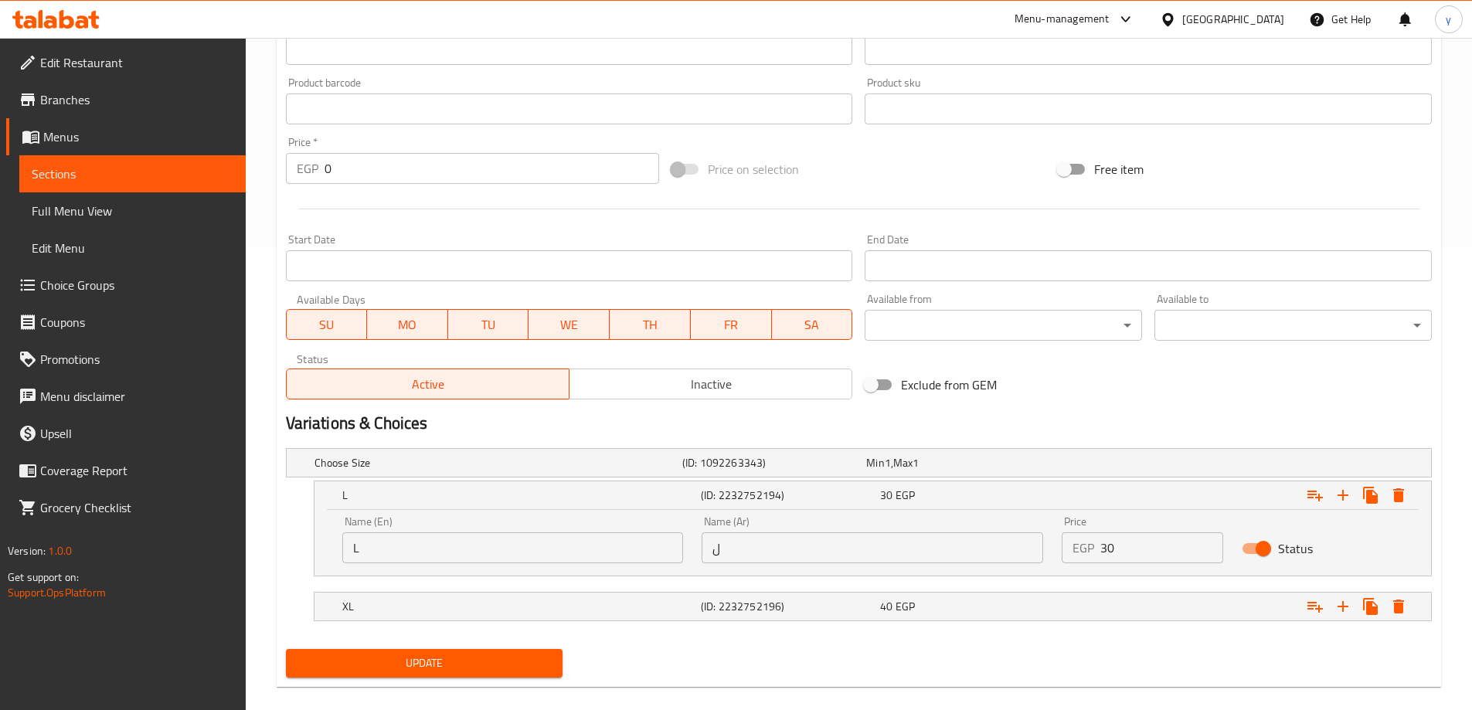
scroll to position [483, 0]
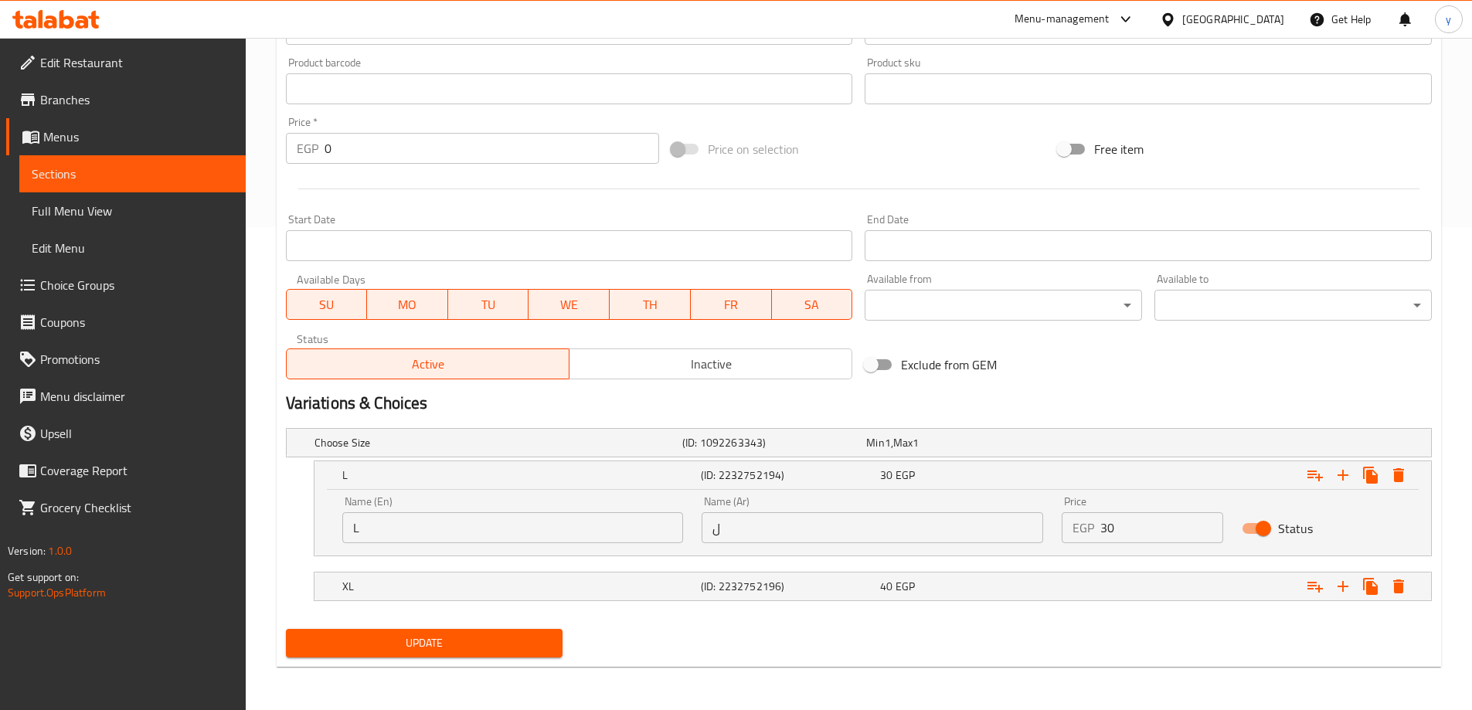
click at [796, 532] on input "ل" at bounding box center [873, 527] width 342 height 31
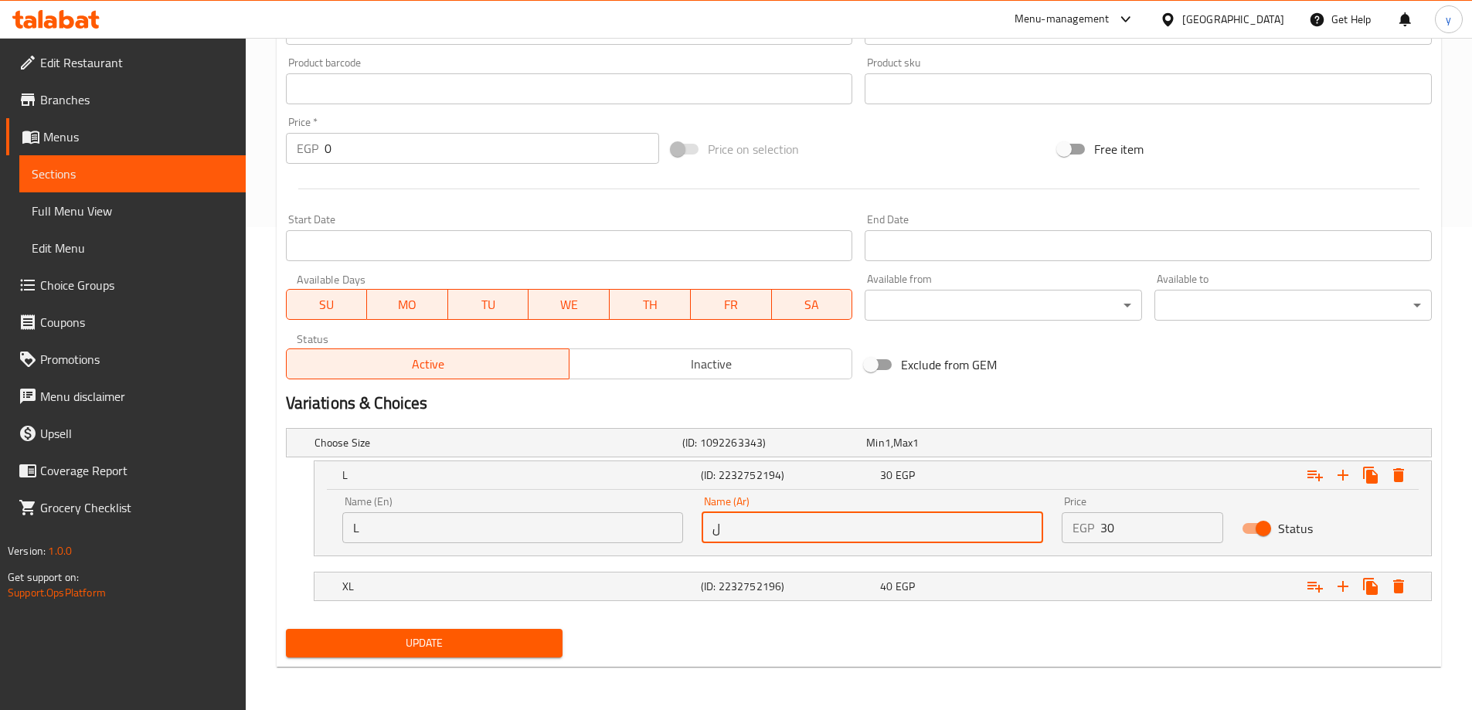
click at [796, 532] on input "ل" at bounding box center [873, 527] width 342 height 31
type input "لارج"
click at [675, 454] on div "XL" at bounding box center [495, 443] width 368 height 22
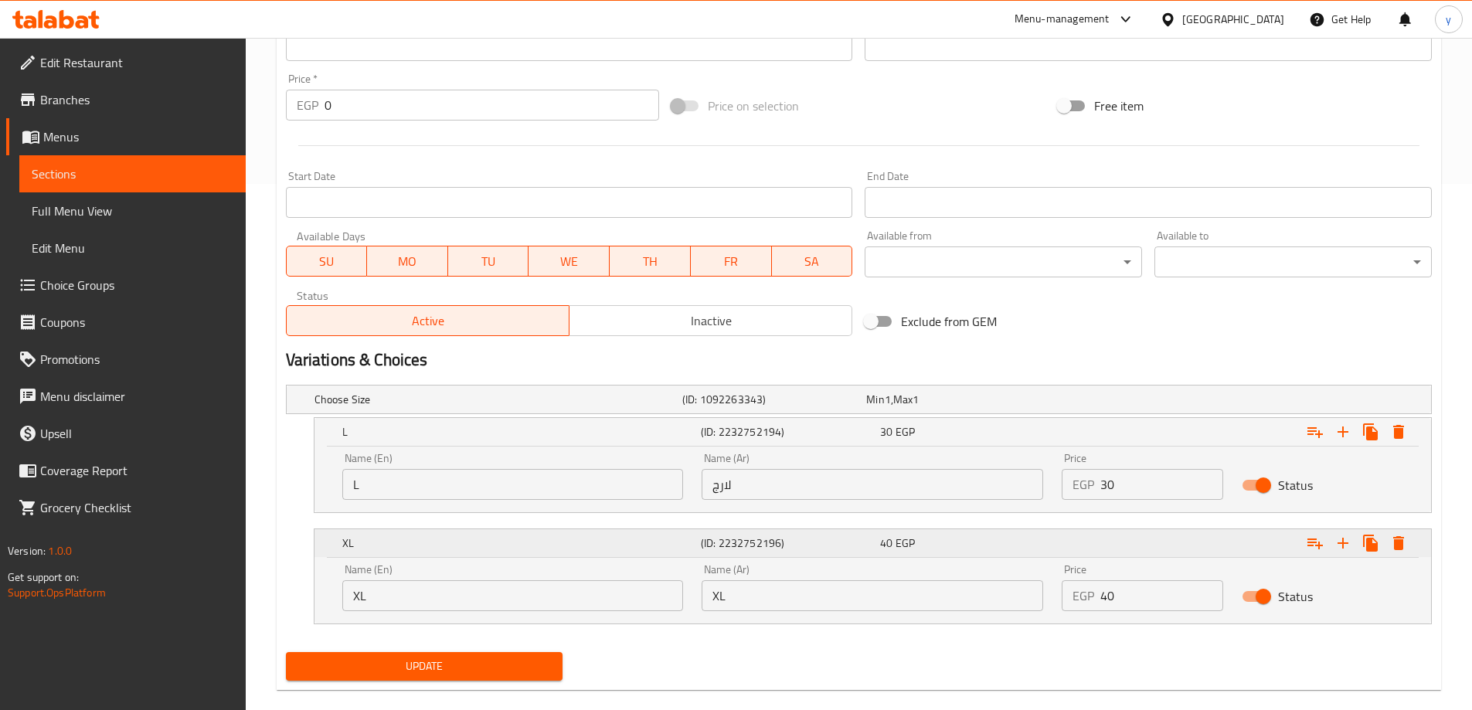
scroll to position [549, 0]
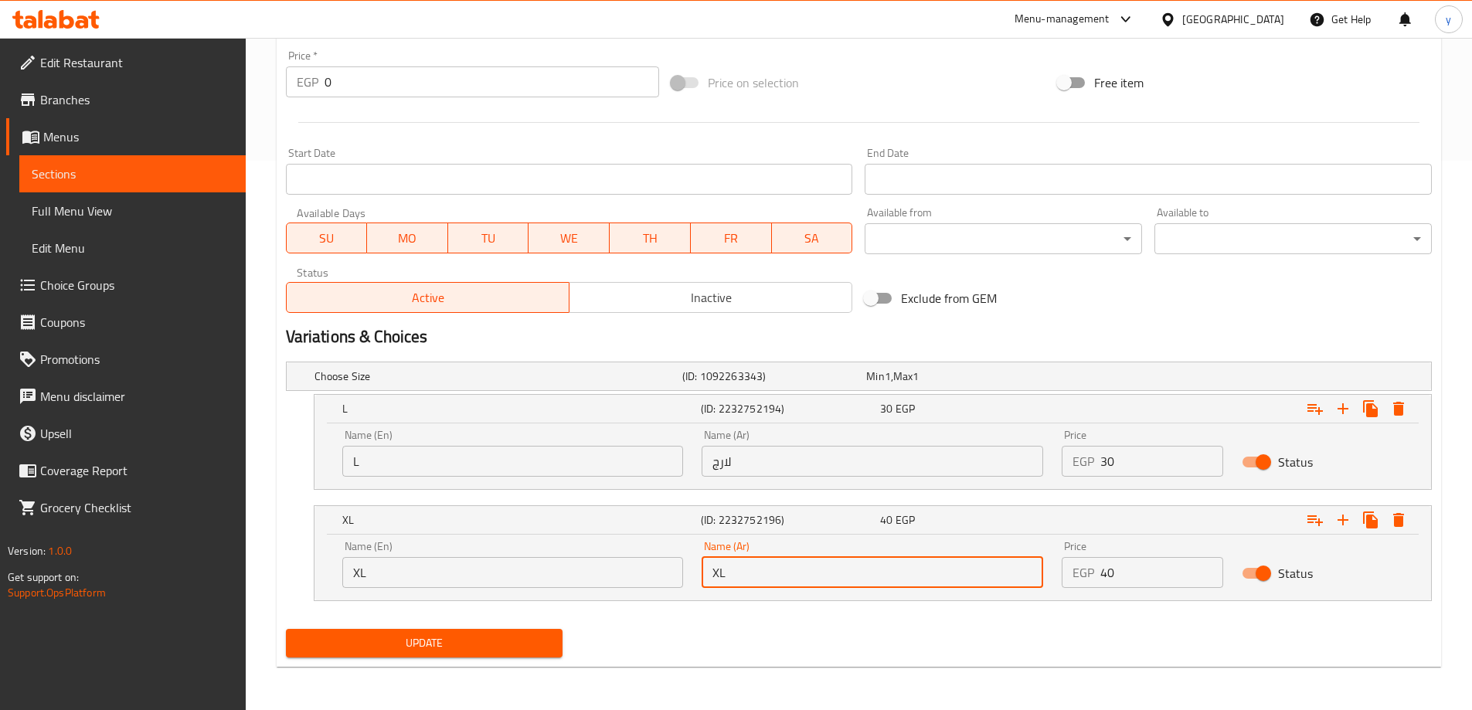
click at [750, 580] on input "XL" at bounding box center [873, 572] width 342 height 31
type input "\"
click at [750, 580] on input "text" at bounding box center [873, 572] width 342 height 31
type input "اكس لارج"
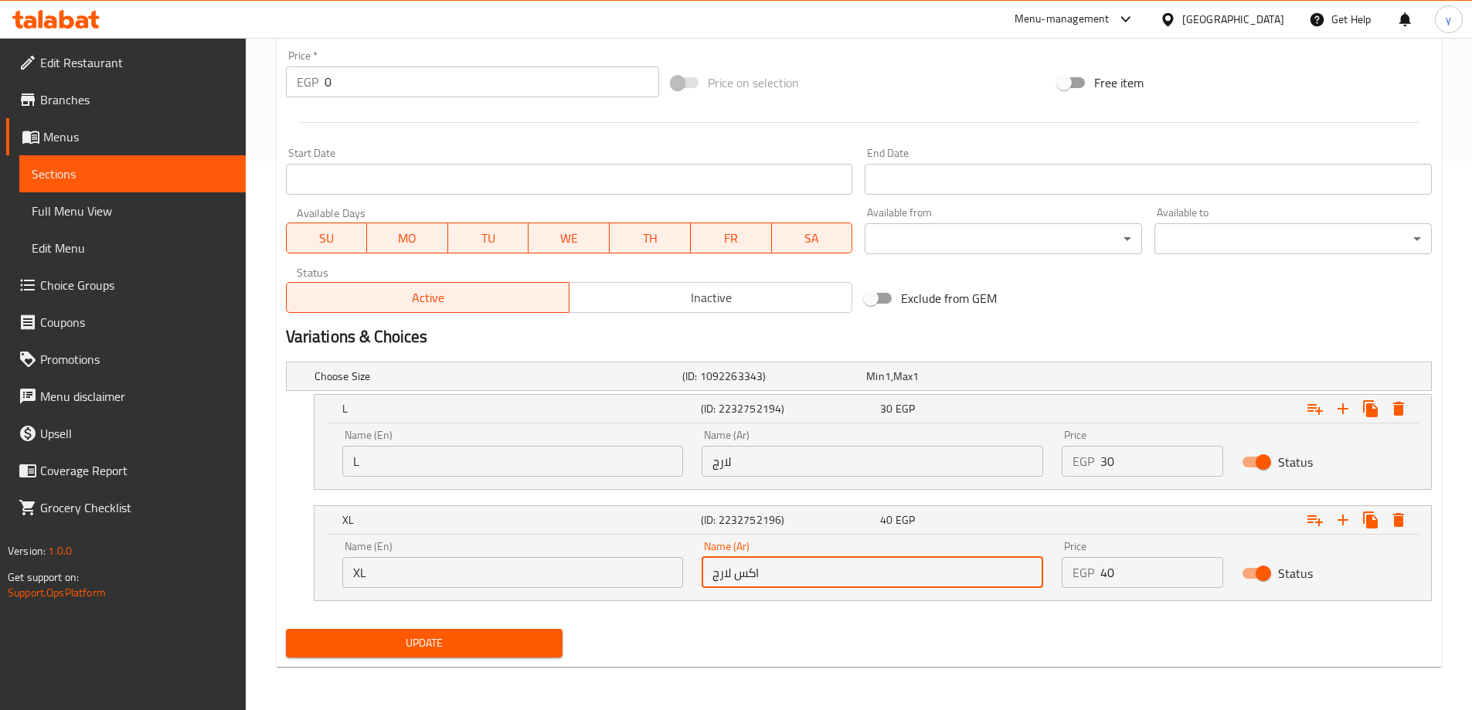
click at [478, 638] on span "Update" at bounding box center [424, 643] width 253 height 19
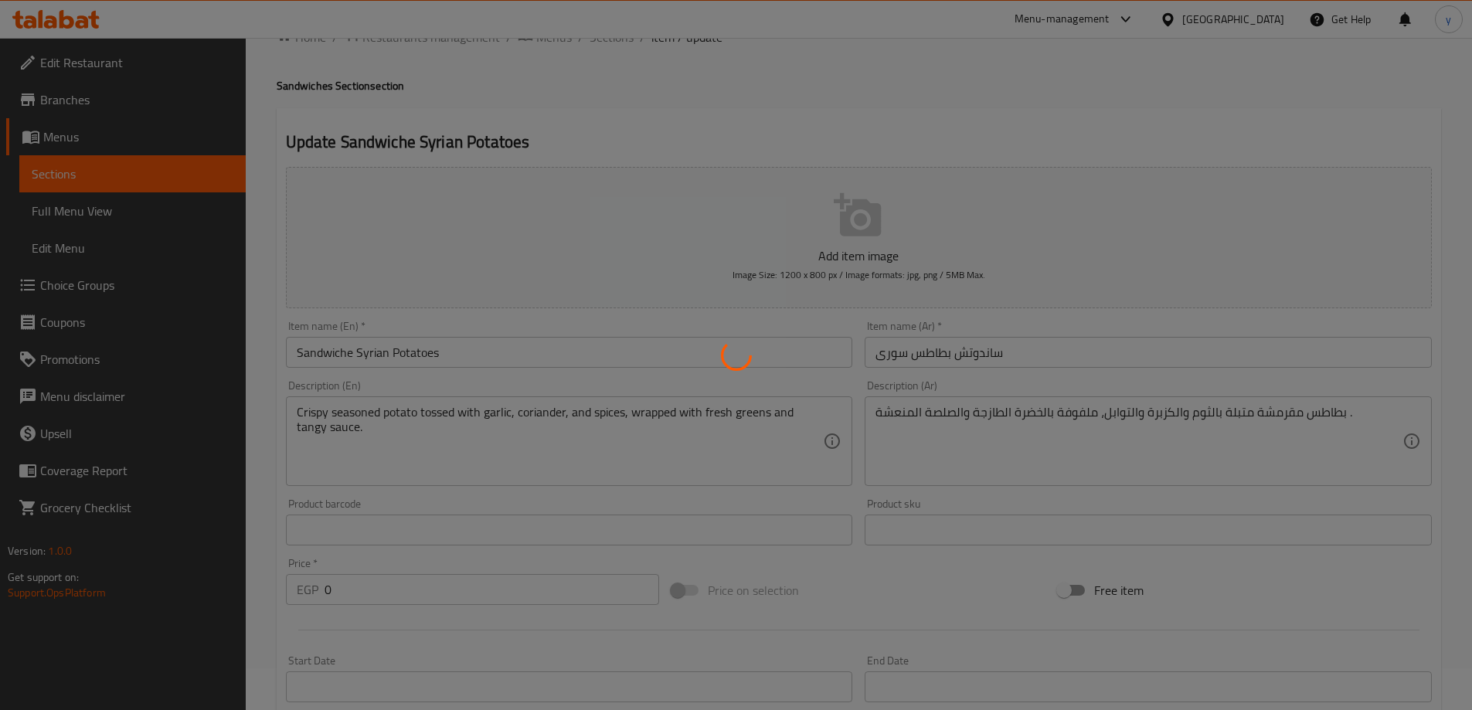
scroll to position [0, 0]
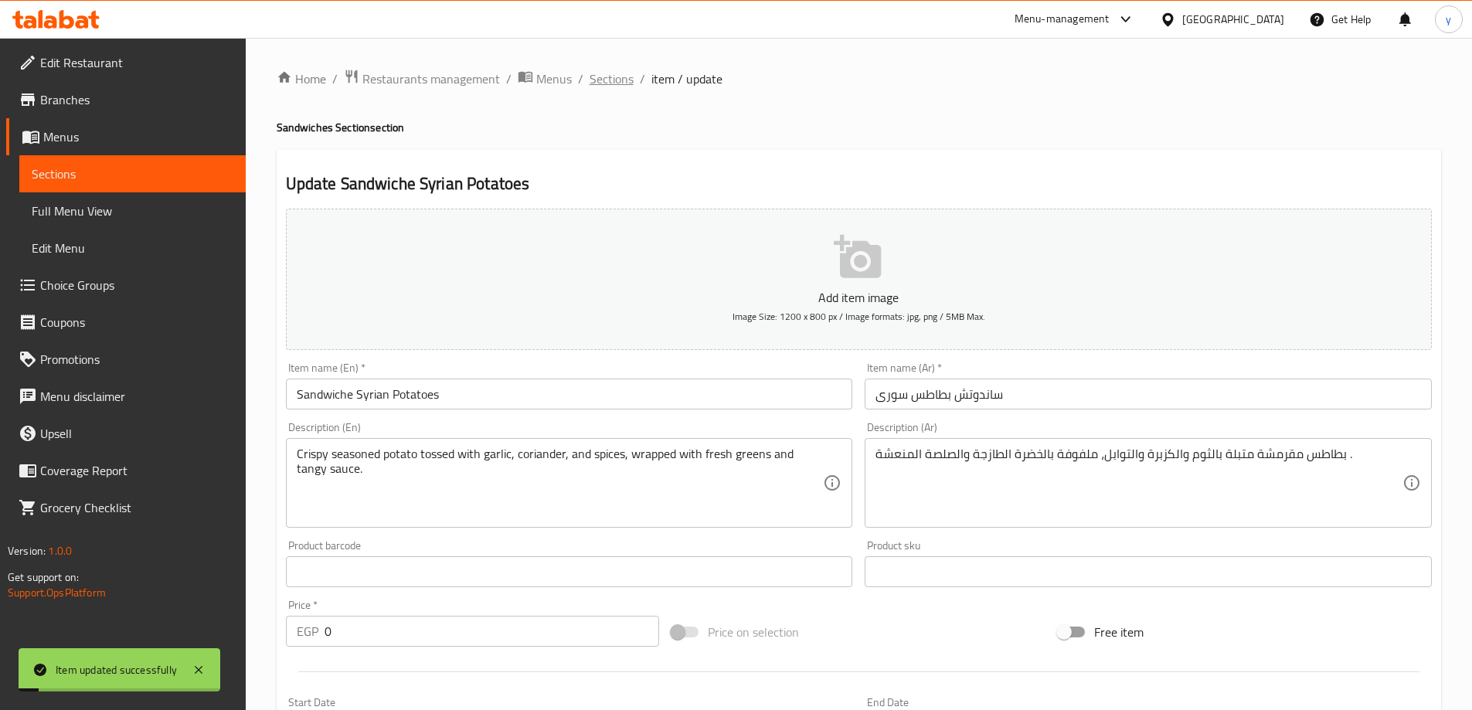
click at [617, 76] on span "Sections" at bounding box center [612, 79] width 44 height 19
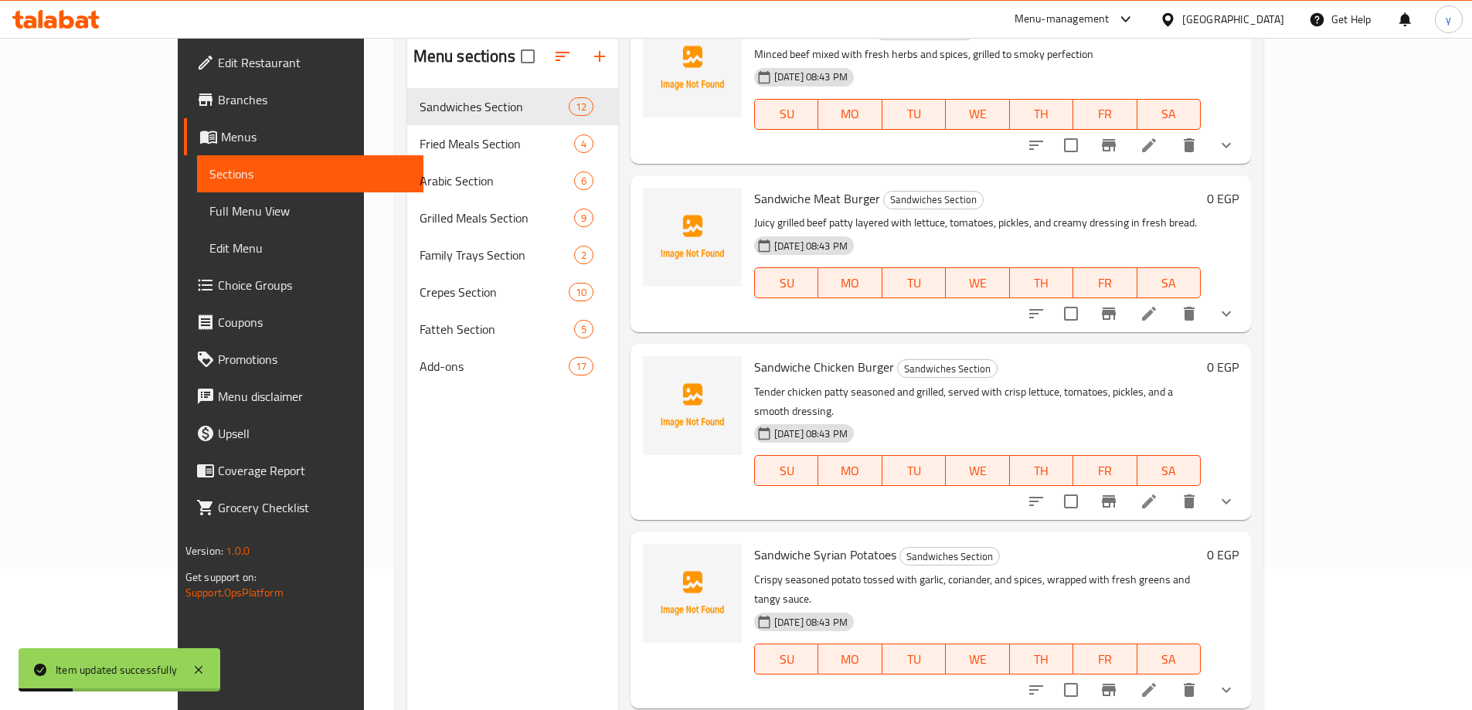
scroll to position [216, 0]
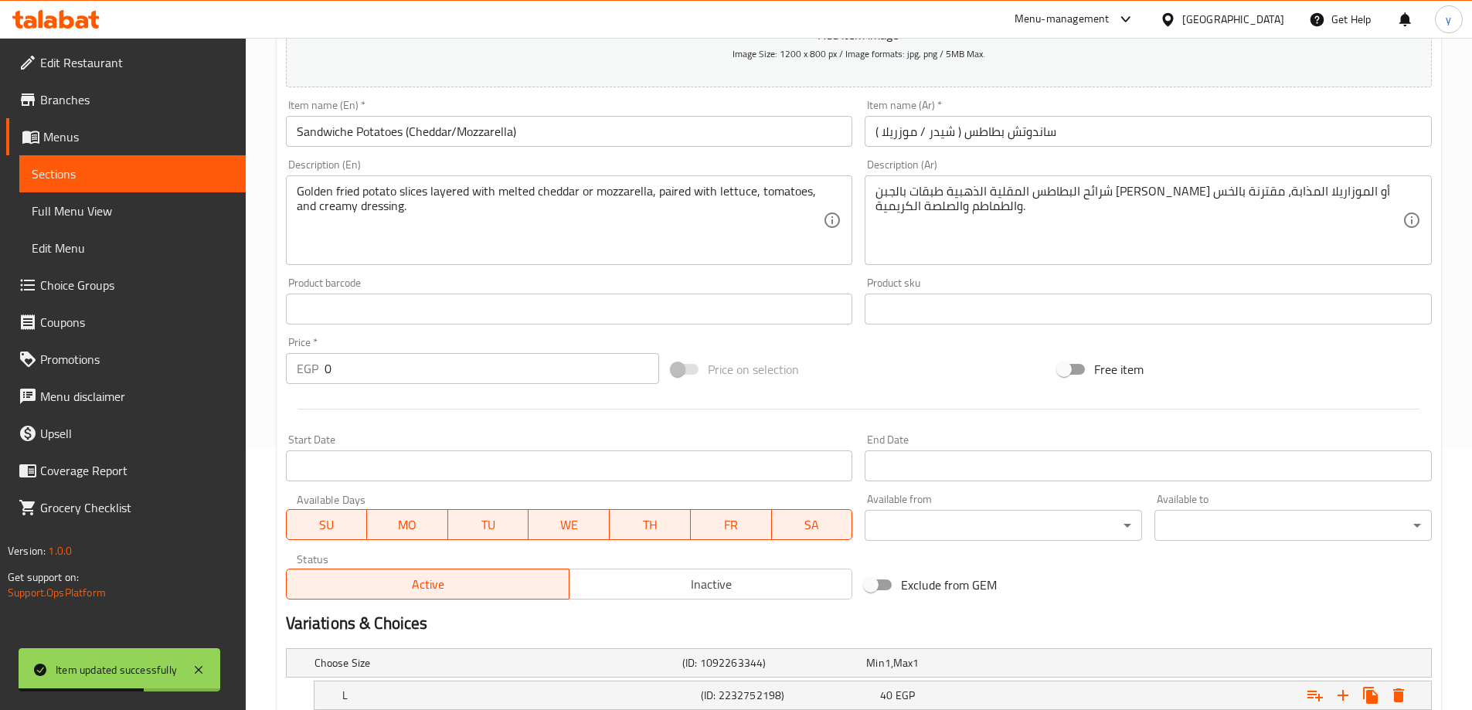
scroll to position [416, 0]
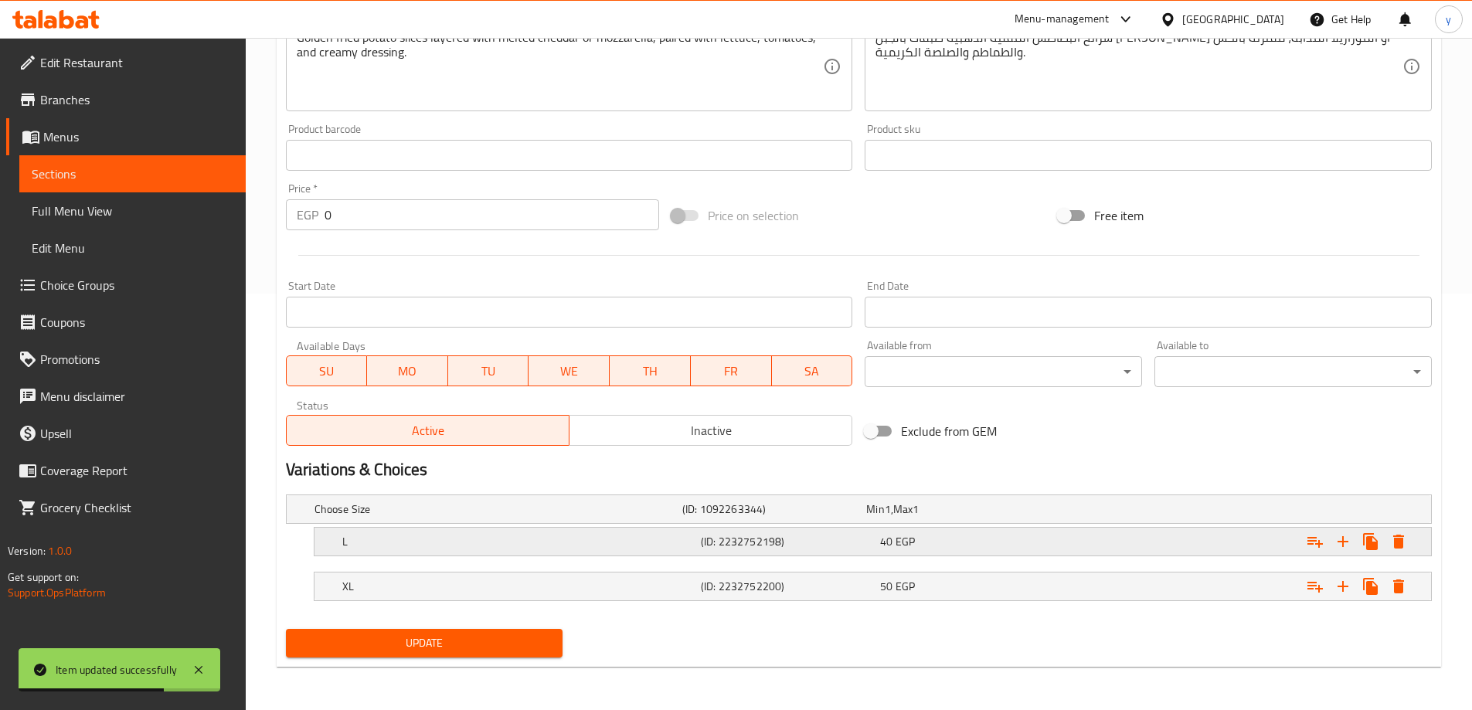
click at [676, 517] on h5 "L" at bounding box center [495, 508] width 362 height 15
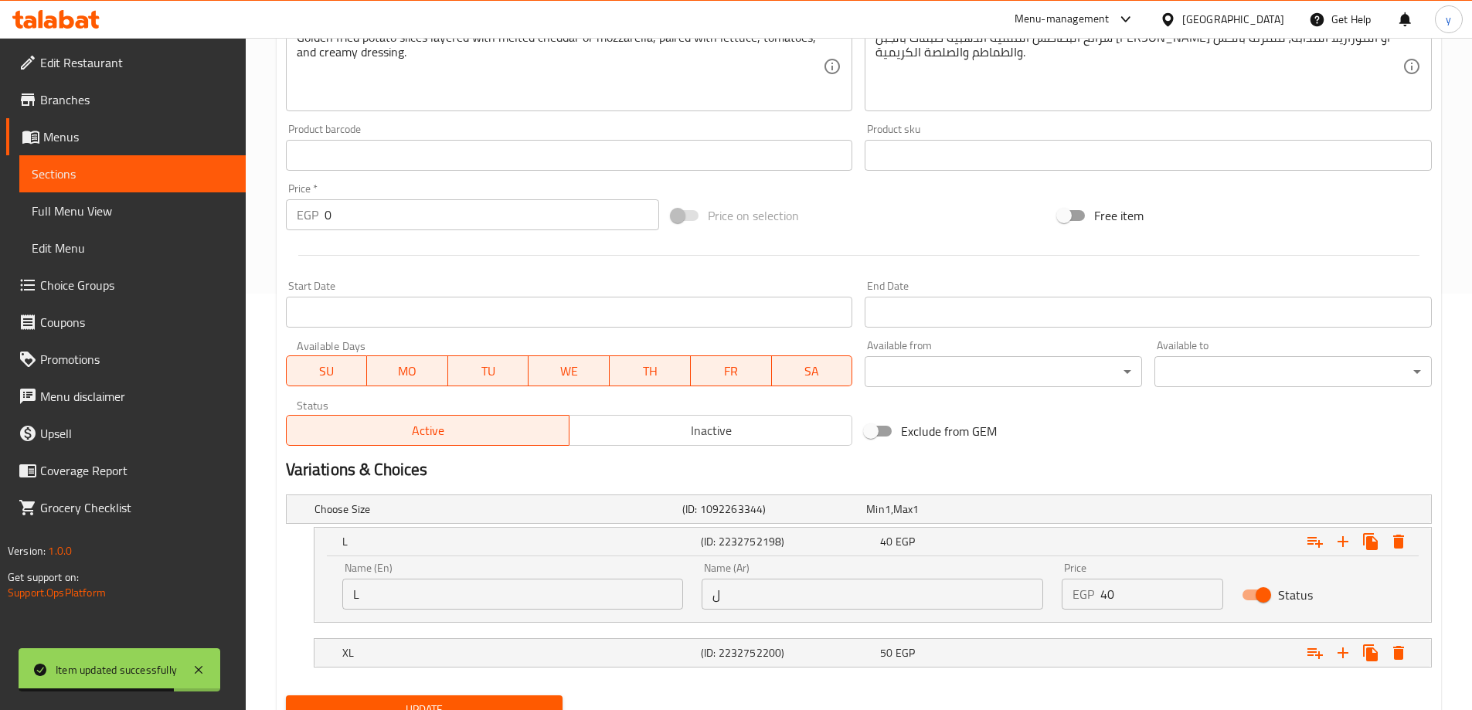
click at [852, 592] on input "ل" at bounding box center [873, 594] width 342 height 31
type input "لارج"
click at [763, 517] on h5 "(ID: 2232752200)" at bounding box center [771, 508] width 178 height 15
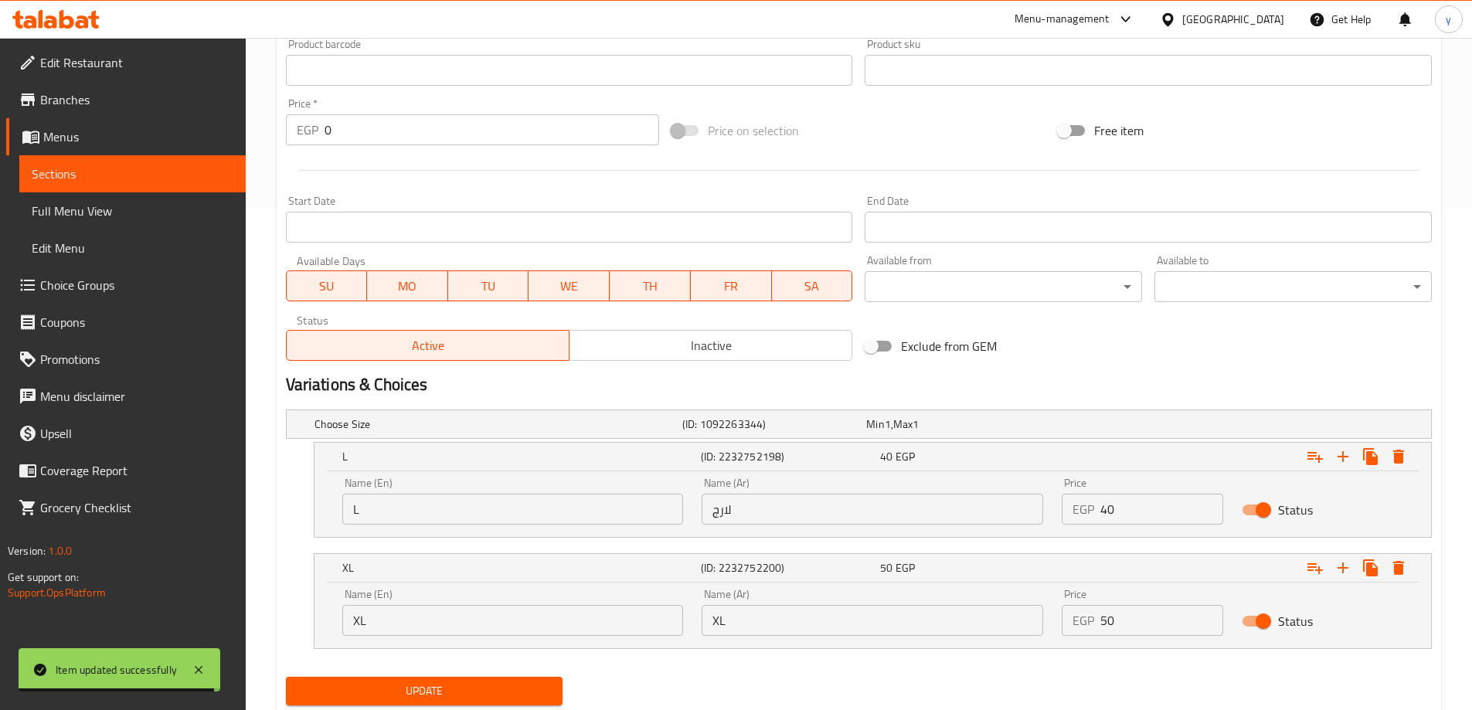
scroll to position [549, 0]
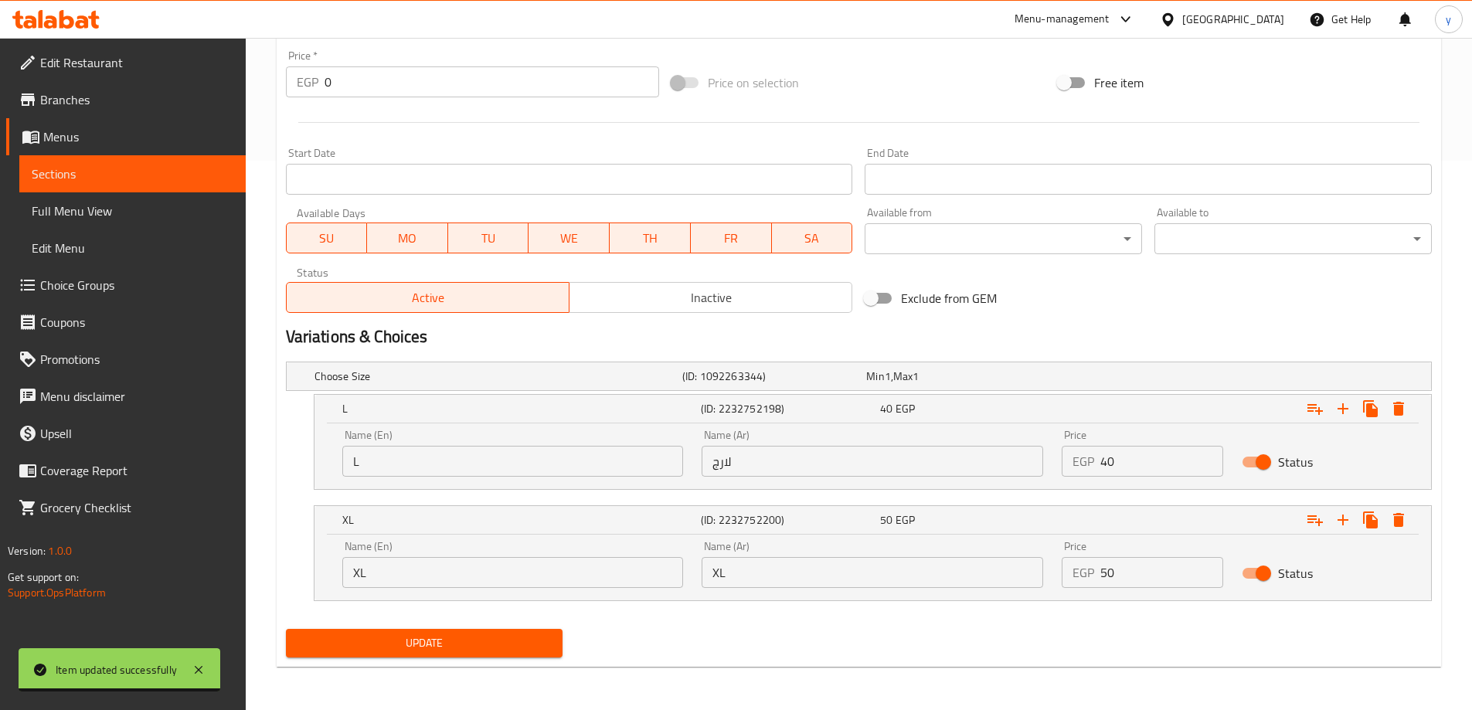
click at [796, 576] on input "XL" at bounding box center [873, 572] width 342 height 31
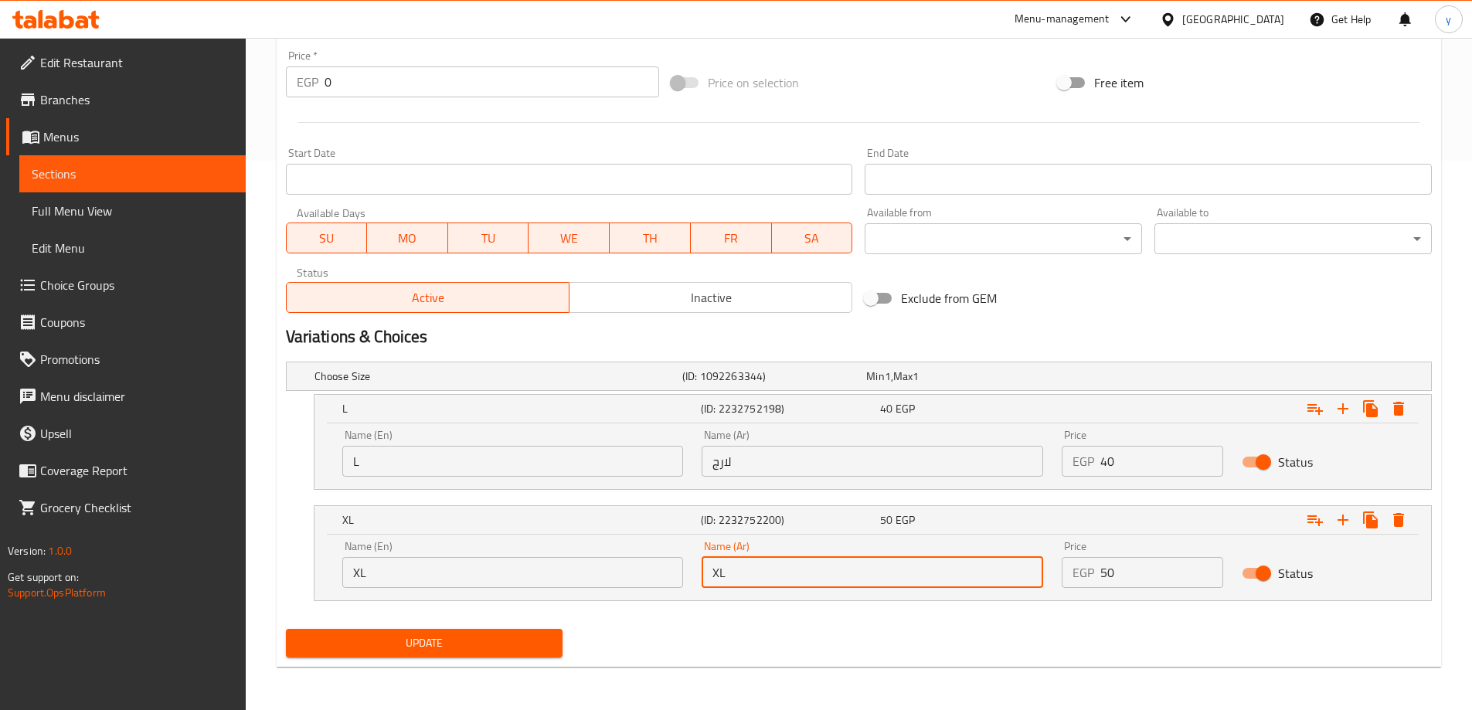
click at [796, 576] on input "XL" at bounding box center [873, 572] width 342 height 31
click at [796, 576] on input "text" at bounding box center [873, 572] width 342 height 31
type input "اكس لارج"
click at [518, 634] on span "Update" at bounding box center [424, 643] width 253 height 19
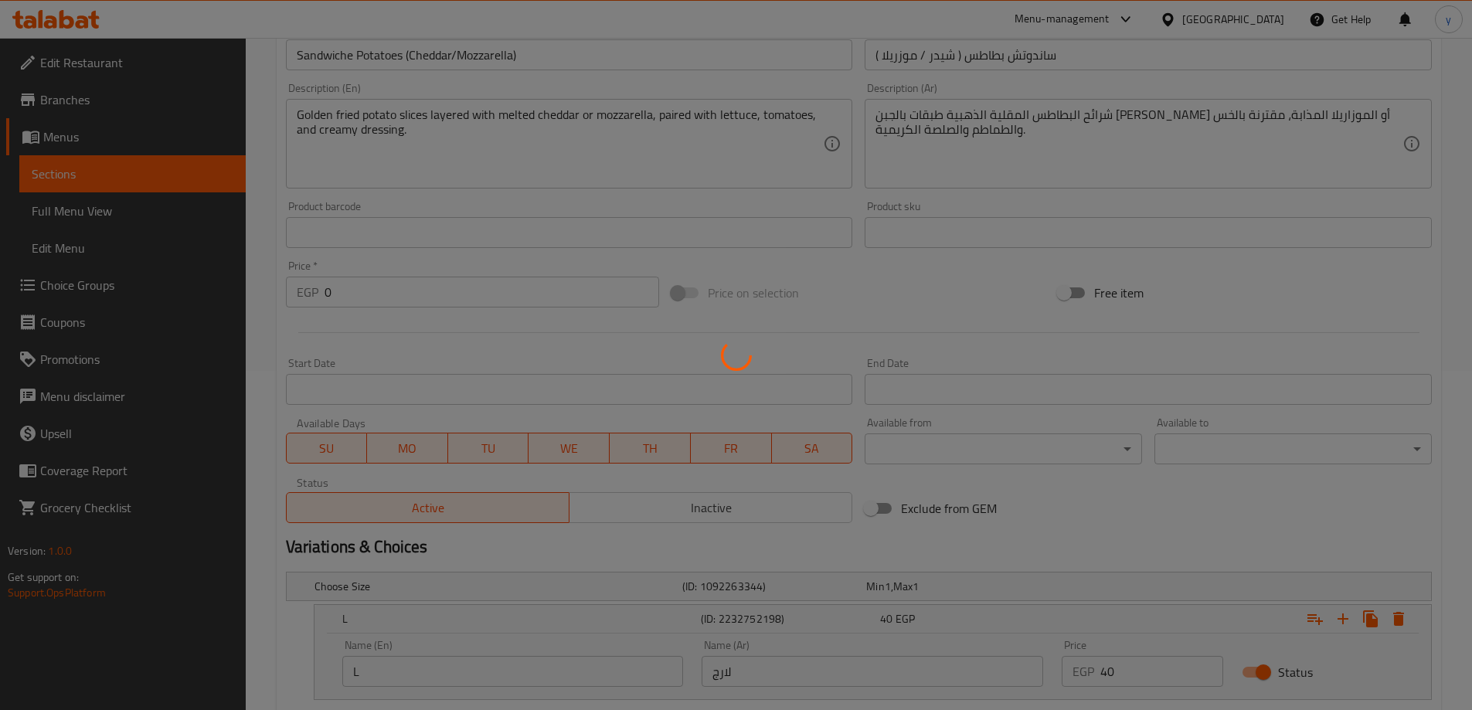
scroll to position [0, 0]
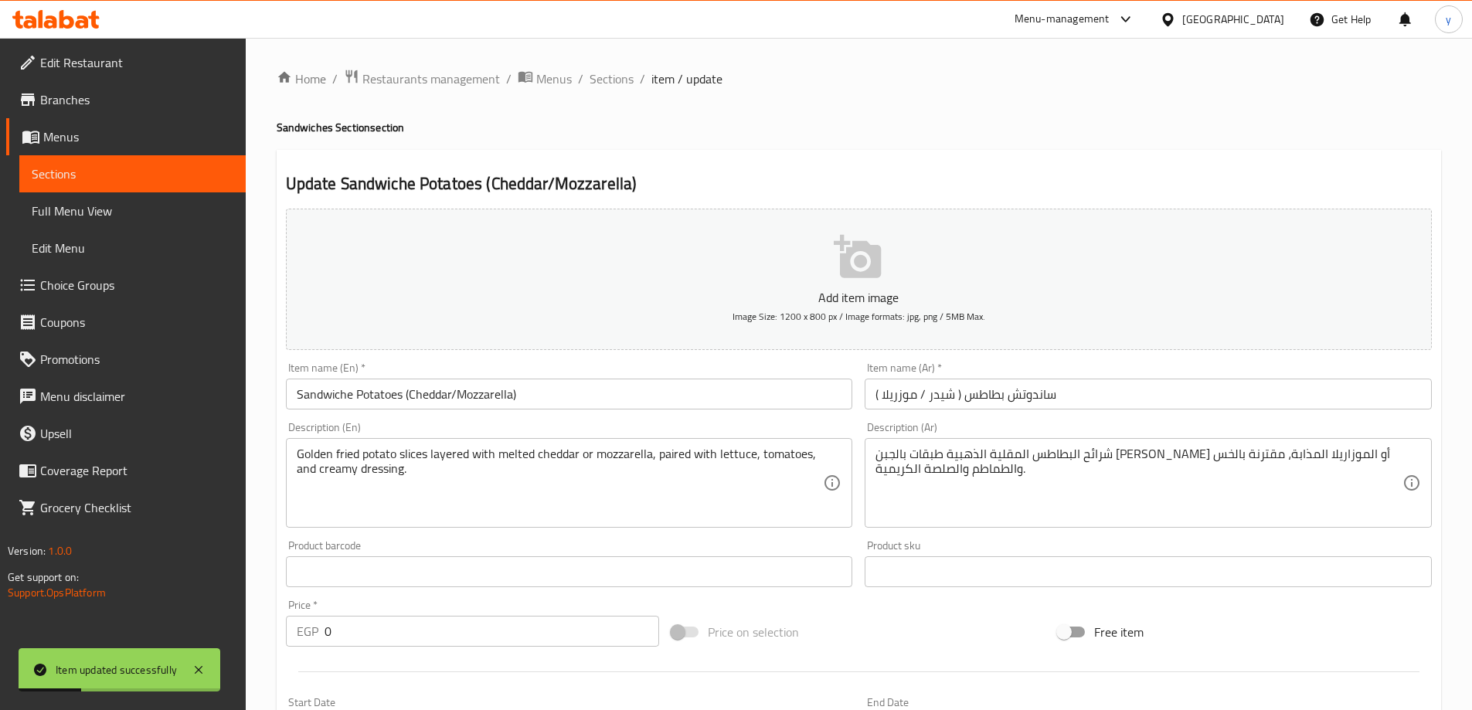
click at [76, 287] on span "Choice Groups" at bounding box center [136, 285] width 193 height 19
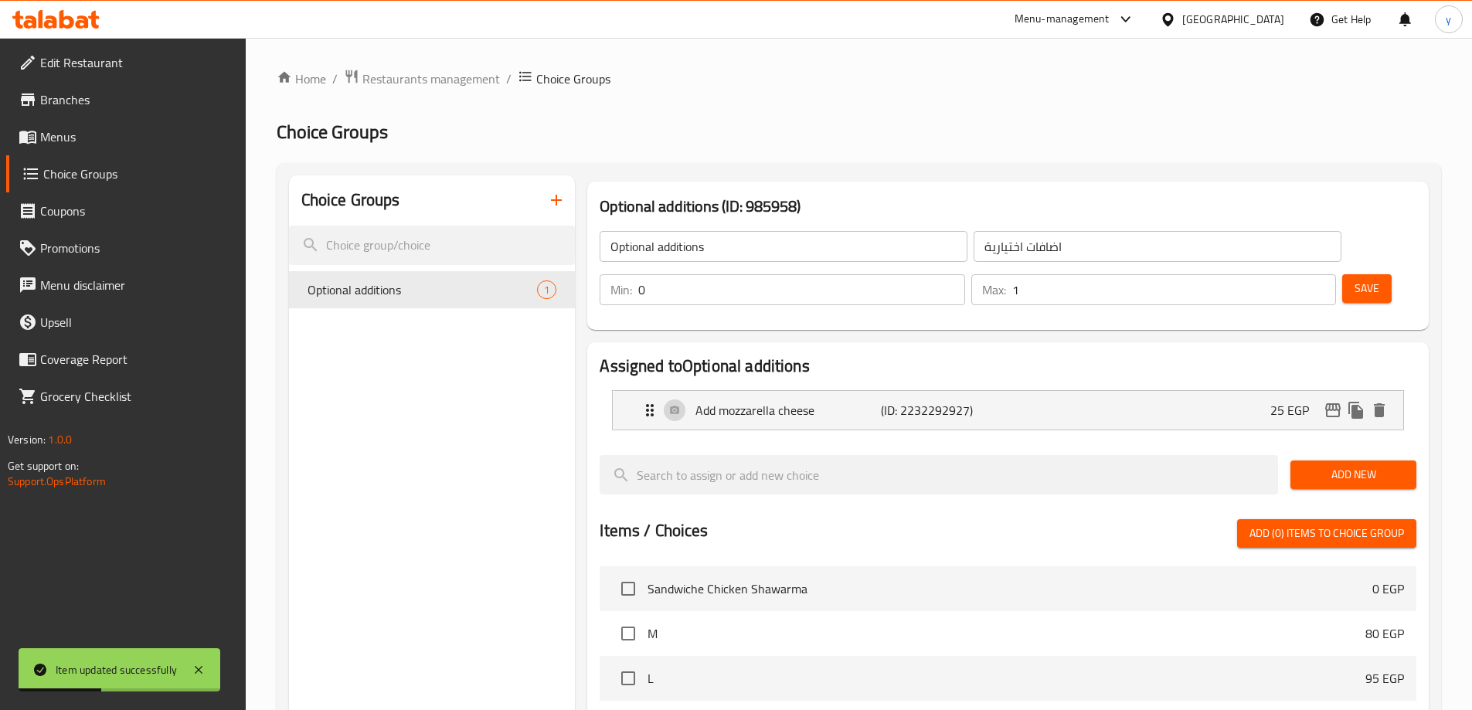
click at [556, 197] on div at bounding box center [736, 355] width 1472 height 710
click at [556, 197] on icon "button" at bounding box center [556, 200] width 11 height 11
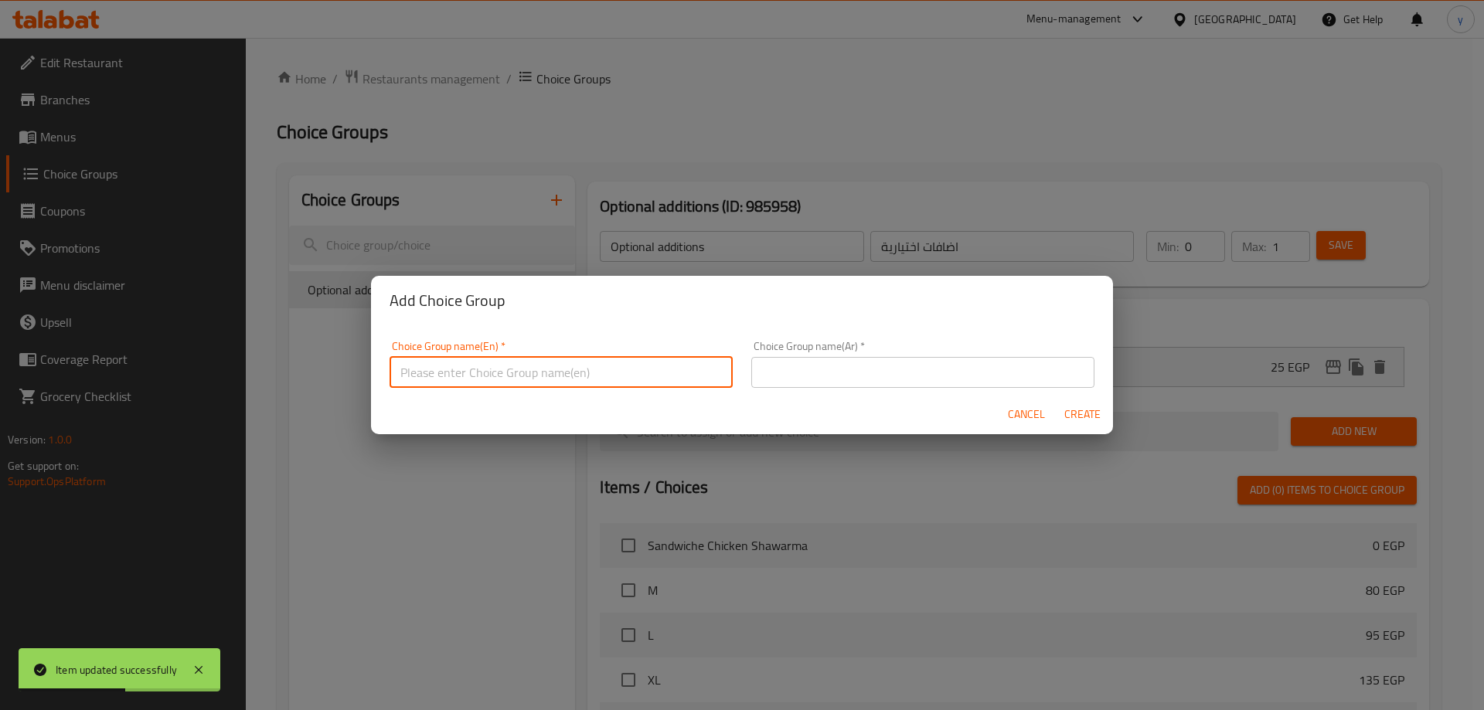
click at [551, 367] on input "text" at bounding box center [560, 372] width 343 height 31
type input "Your Choice Of:"
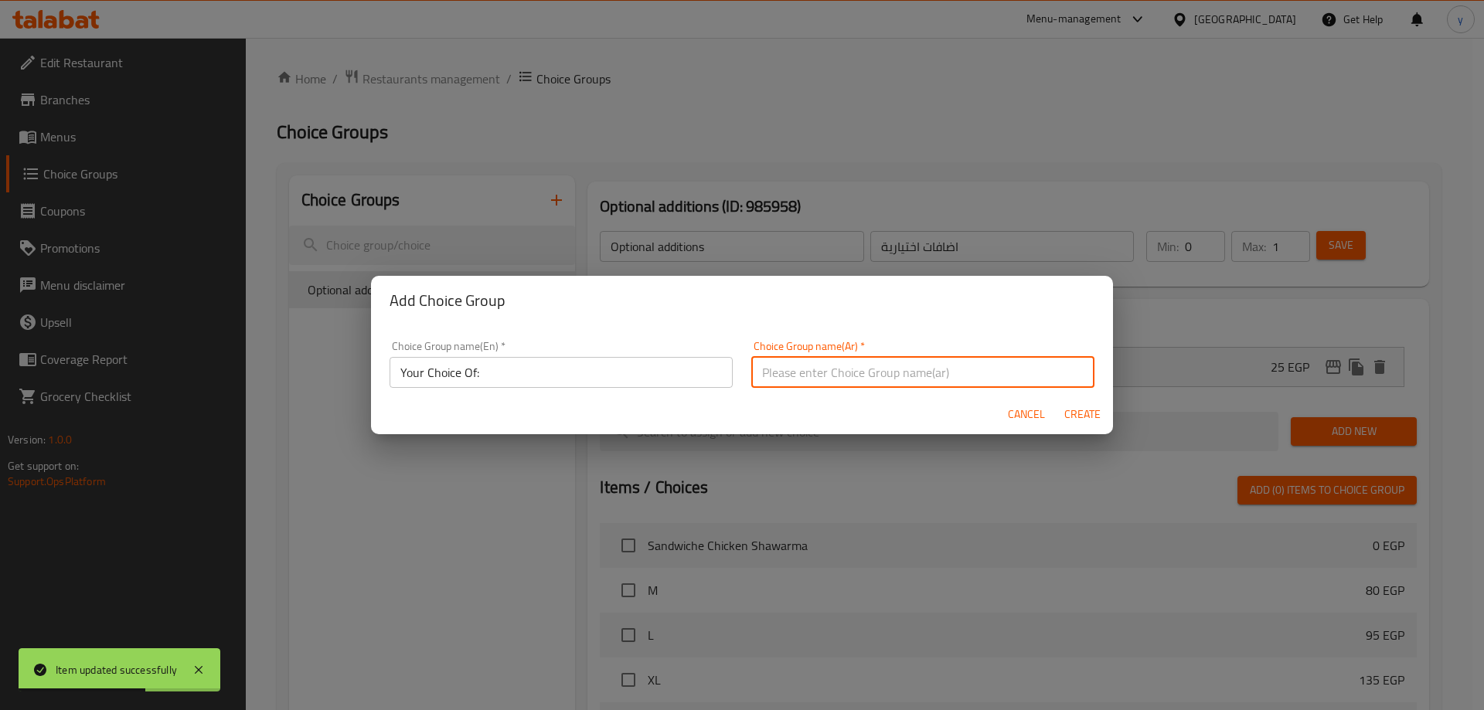
click at [871, 366] on input "text" at bounding box center [922, 372] width 343 height 31
type input "اختيارك من:"
click at [1094, 413] on span "Create" at bounding box center [1081, 414] width 37 height 19
type input "Your Choice Of:"
type input "اختيارك من:"
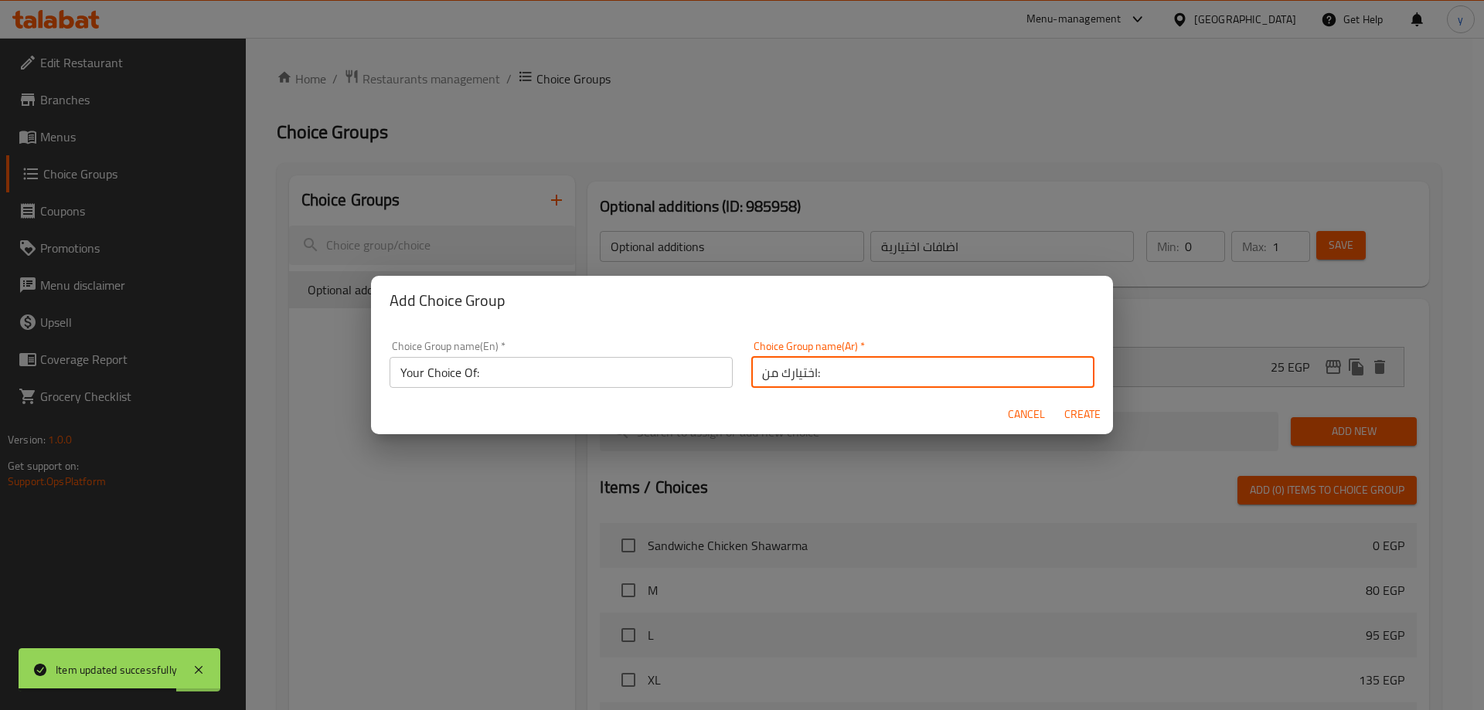
type input "0"
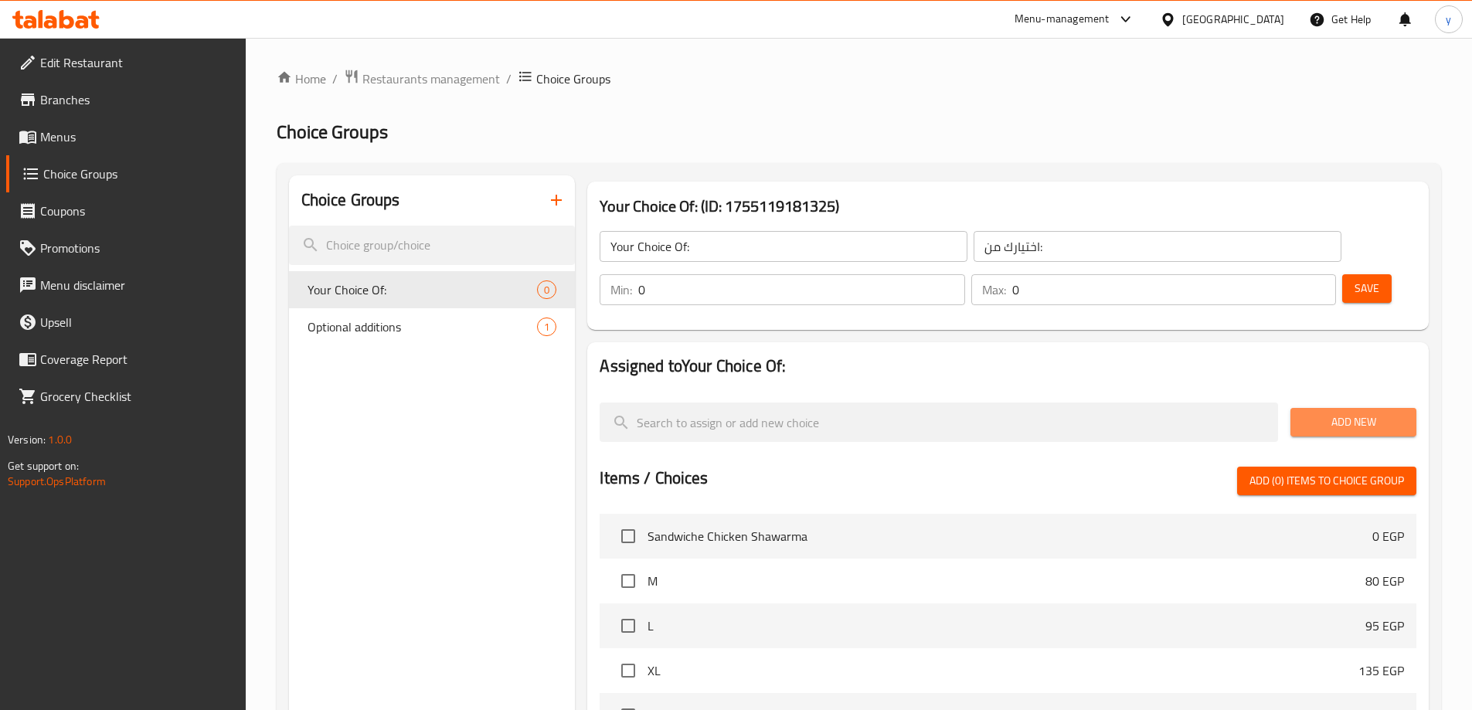
click at [1355, 413] on span "Add New" at bounding box center [1353, 422] width 101 height 19
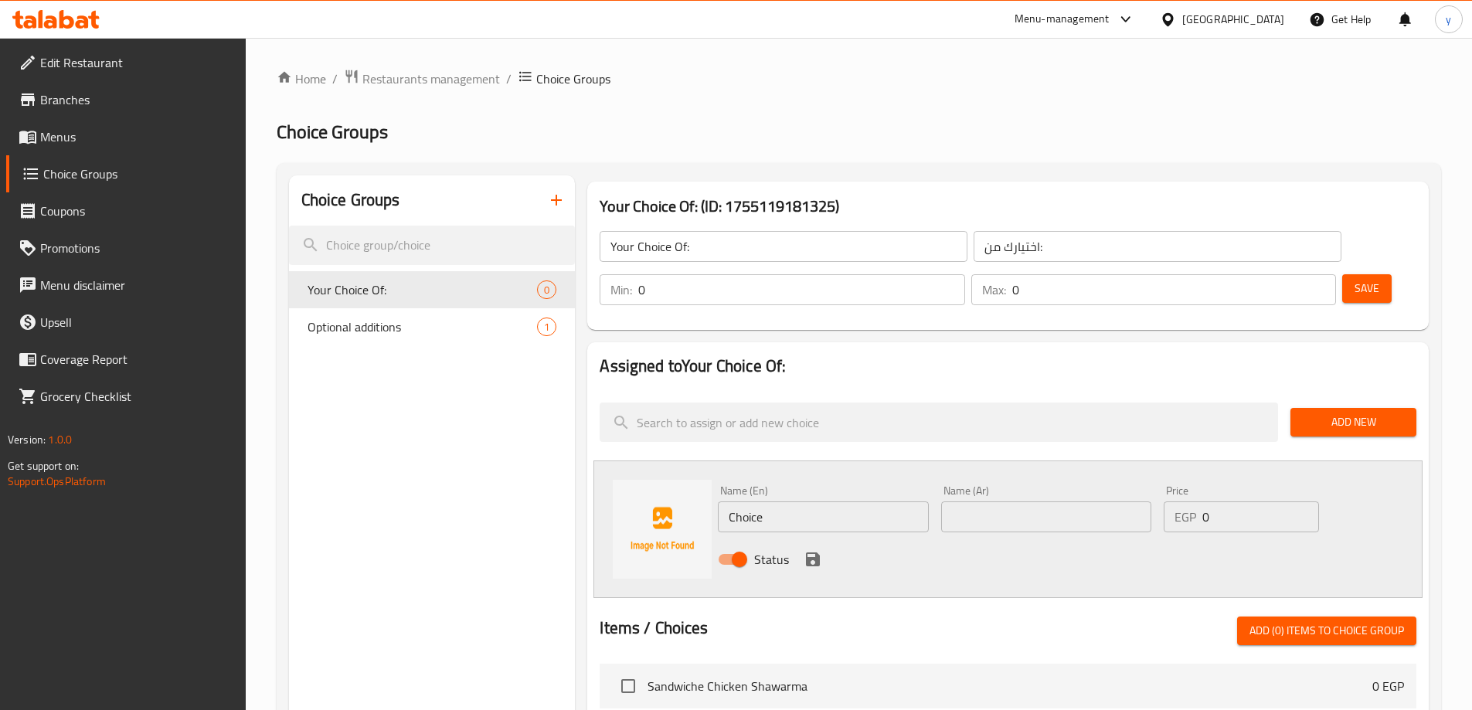
click at [814, 501] on input "Choice" at bounding box center [823, 516] width 210 height 31
click at [807, 501] on input "text" at bounding box center [823, 516] width 210 height 31
paste input "Cheddar"
type input "Cheddar"
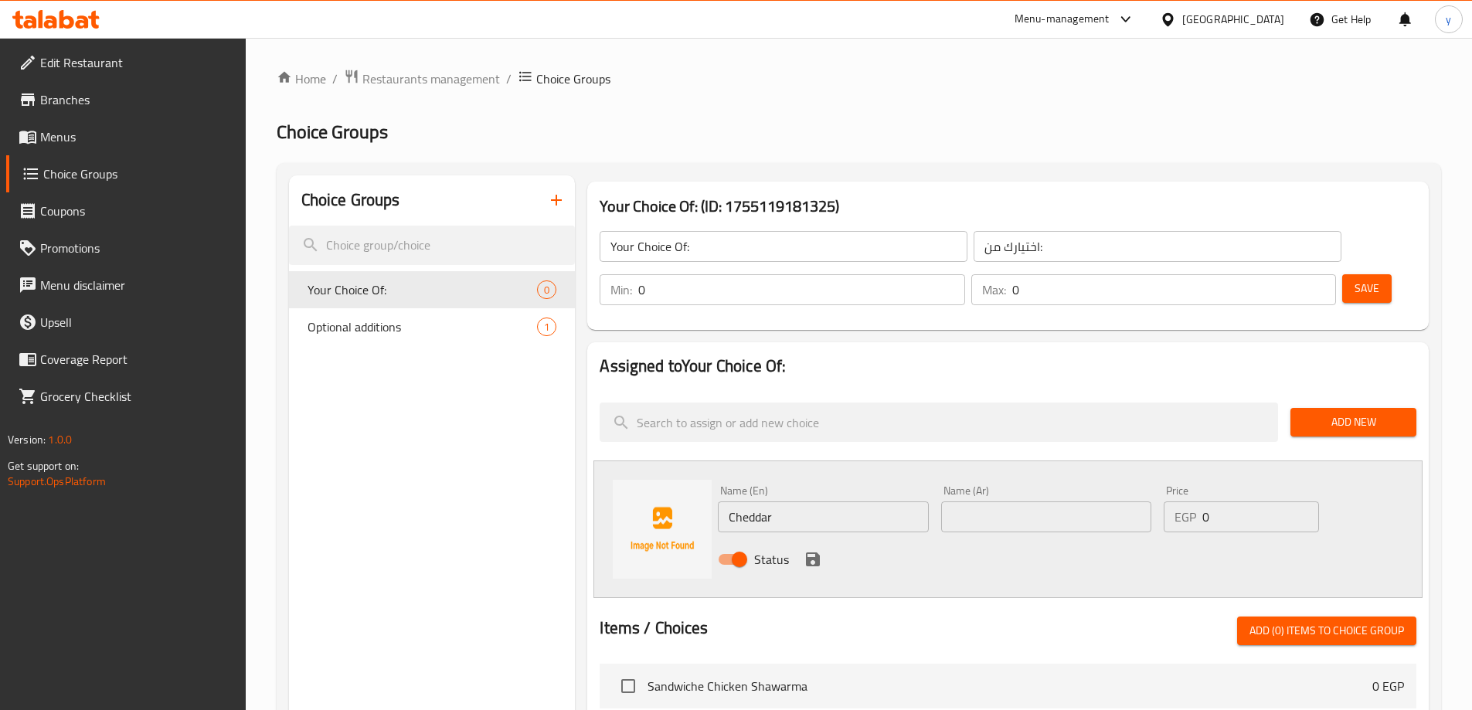
click at [997, 501] on input "text" at bounding box center [1046, 516] width 210 height 31
paste input "شيدر"
type input "شيدر"
click at [808, 550] on icon "save" at bounding box center [813, 559] width 19 height 19
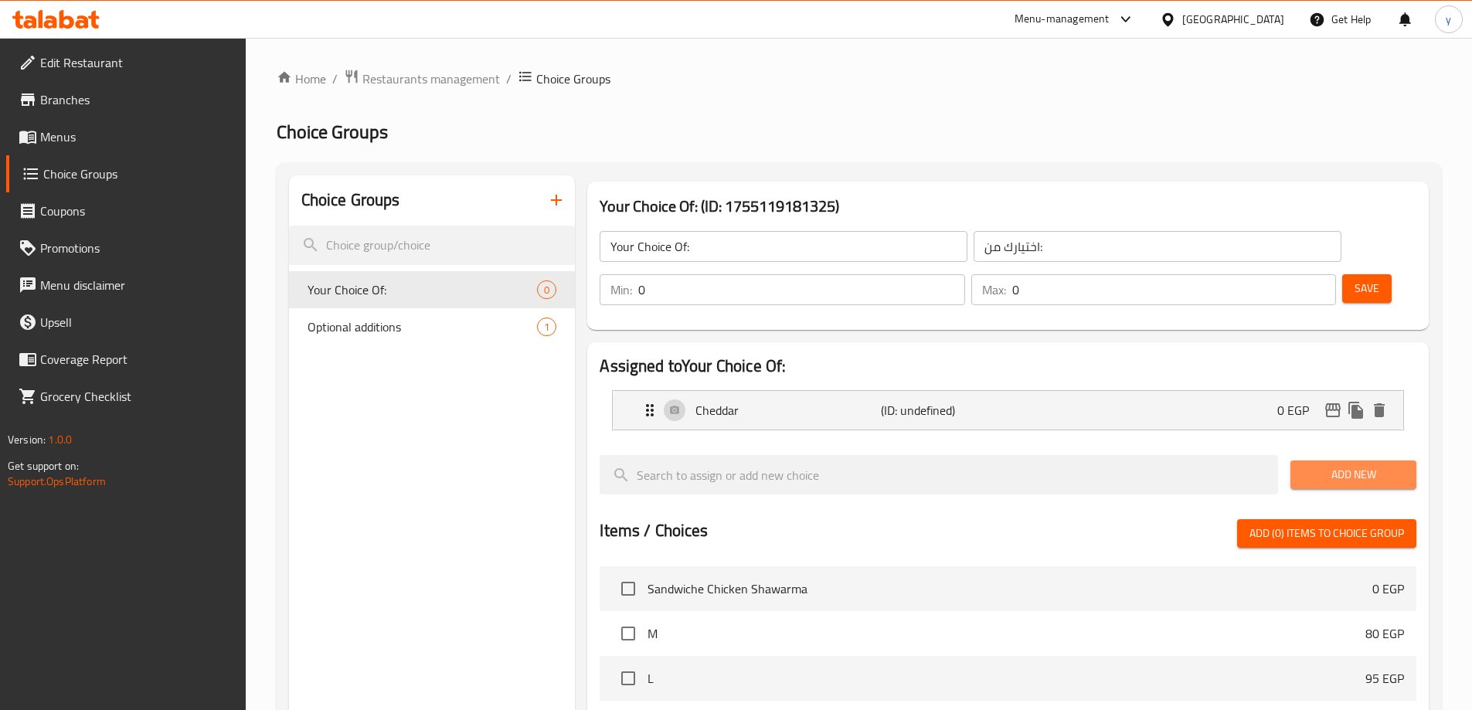
click at [1355, 465] on span "Add New" at bounding box center [1353, 474] width 101 height 19
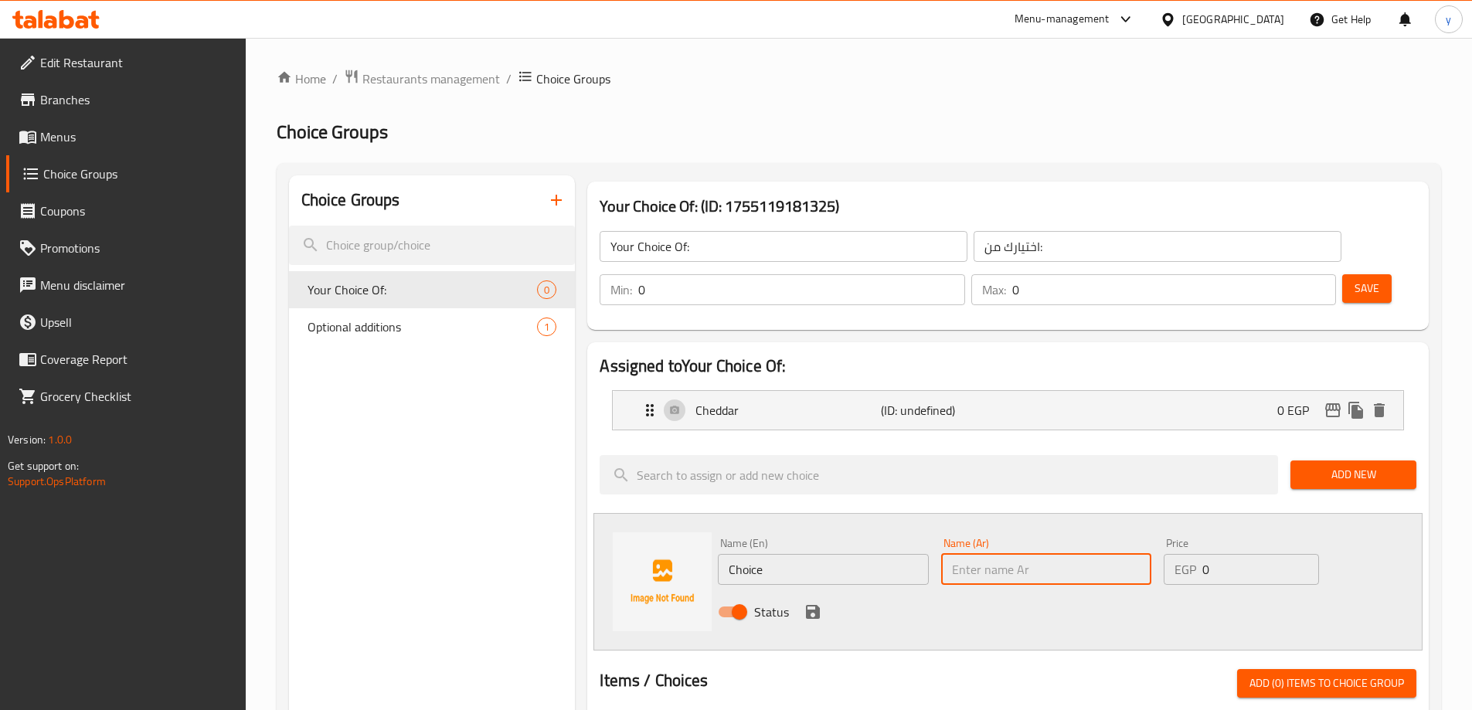
click at [1057, 554] on input "text" at bounding box center [1046, 569] width 210 height 31
paste input "موزريلا"
type input "موزريلا"
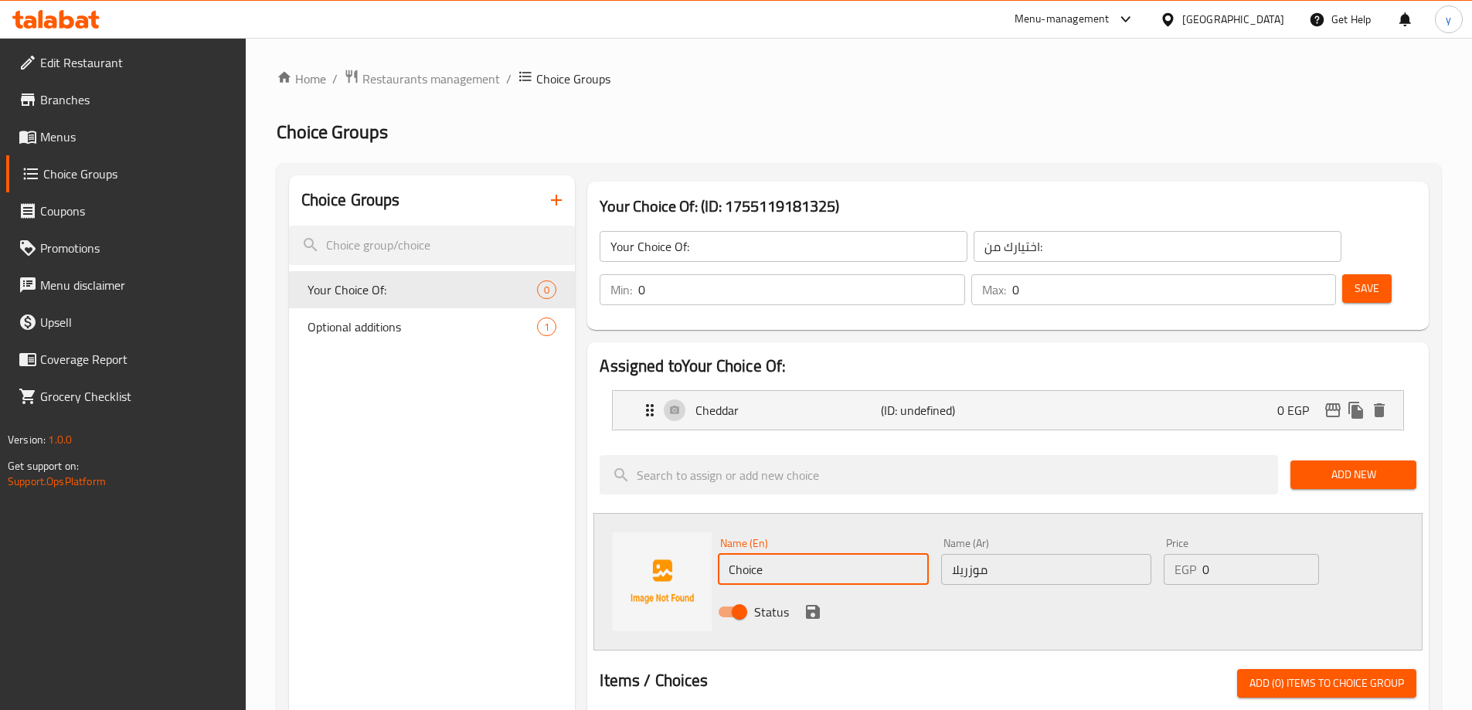
click at [858, 554] on input "Choice" at bounding box center [823, 569] width 210 height 31
paste input "Mozzarella"
type input "Mozzarella"
click at [804, 603] on icon "save" at bounding box center [813, 612] width 19 height 19
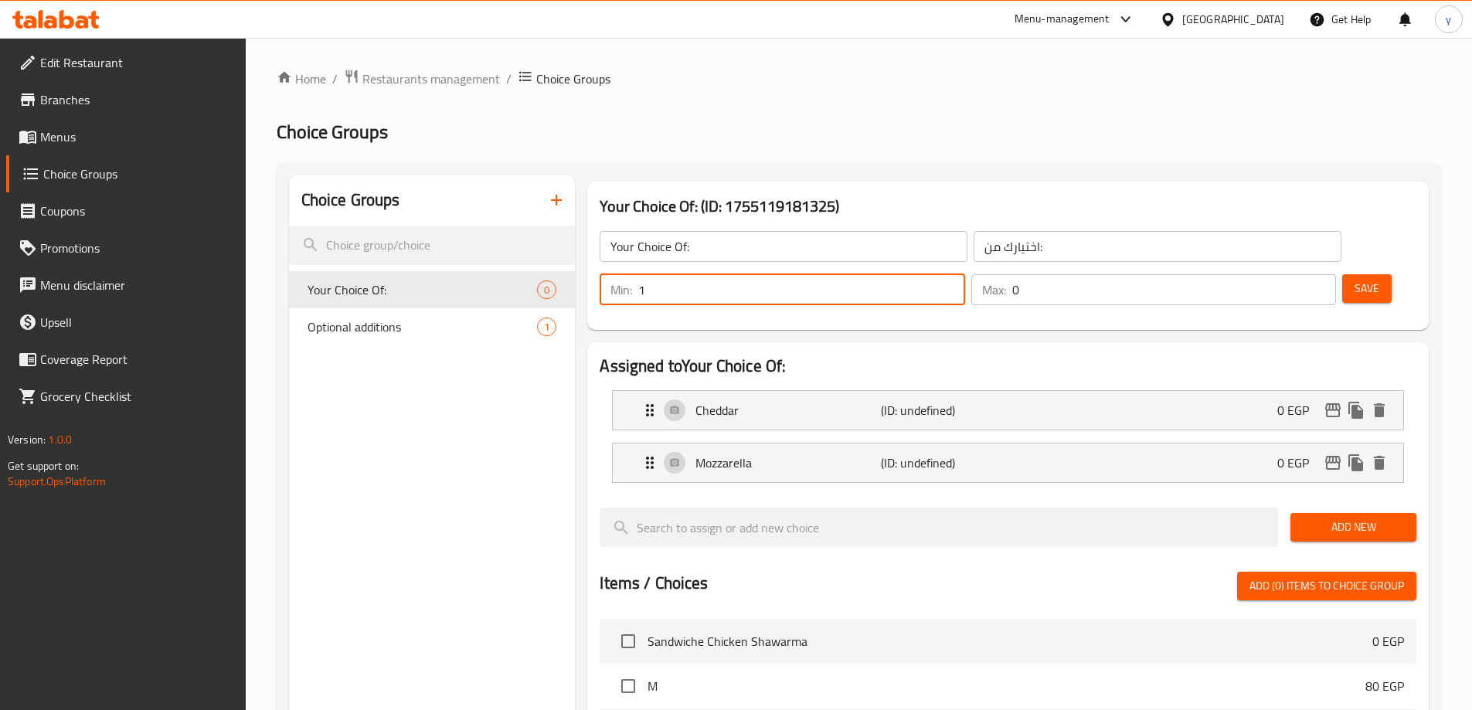
type input "1"
click at [964, 274] on input "1" at bounding box center [801, 289] width 326 height 31
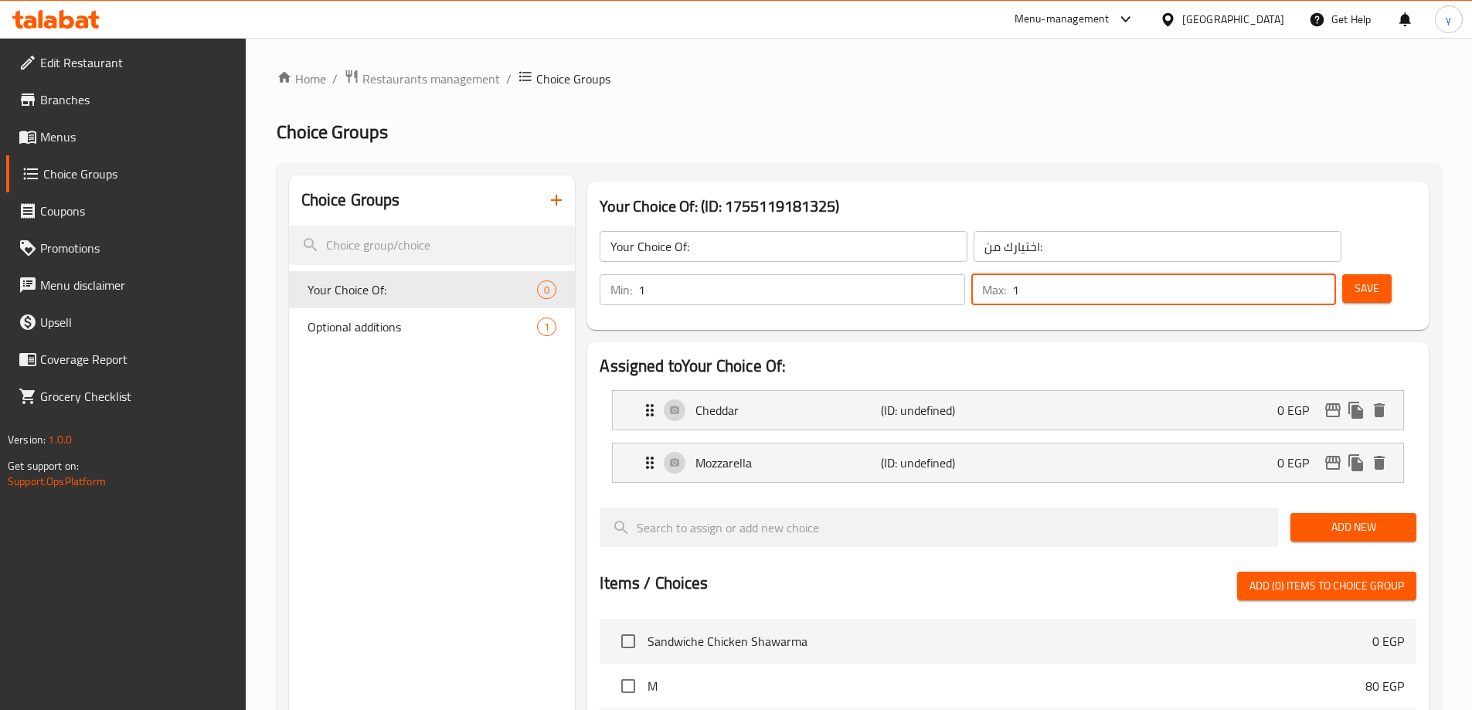
type input "1"
click at [1293, 274] on input "1" at bounding box center [1174, 289] width 324 height 31
click at [1355, 279] on span "Save" at bounding box center [1367, 288] width 25 height 19
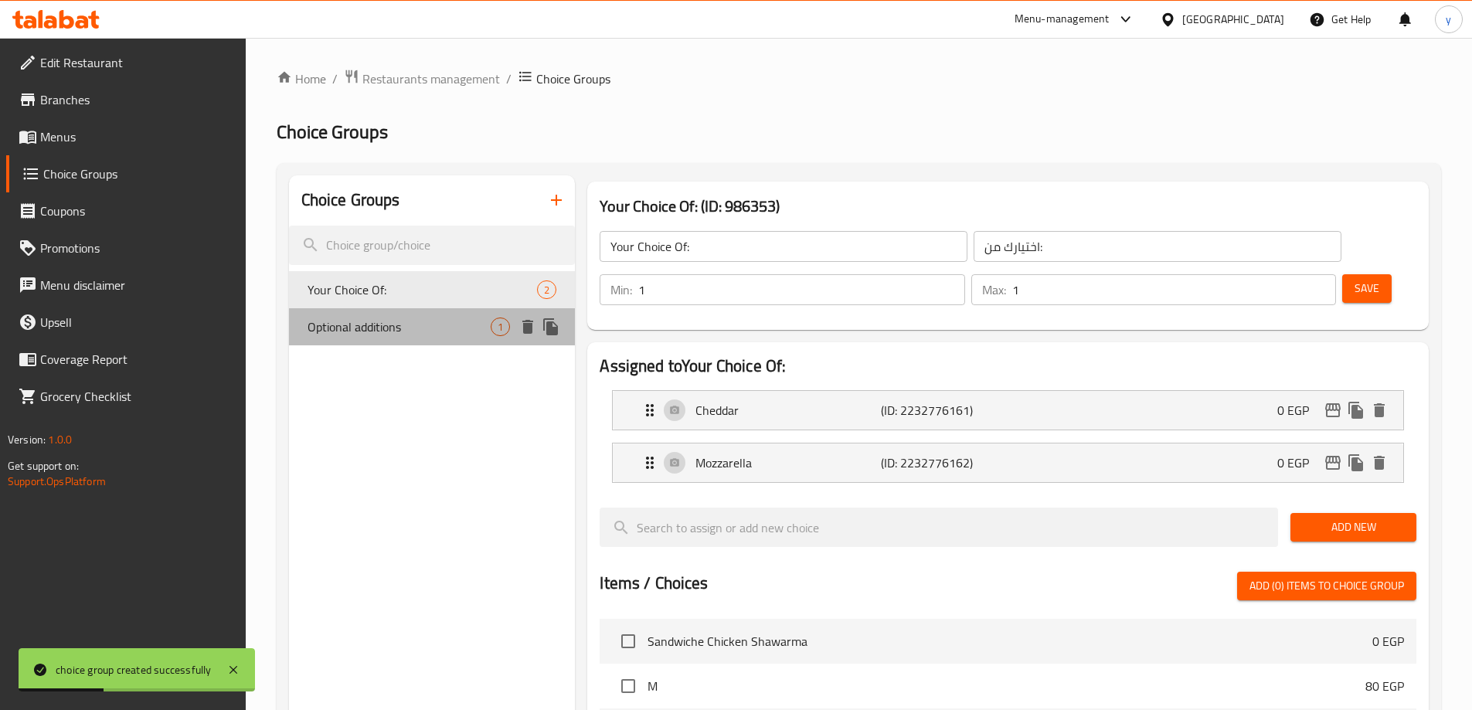
click at [427, 320] on span "Optional additions" at bounding box center [400, 327] width 184 height 19
type input "Optional additions"
type input "اضافات اختيارية"
type input "0"
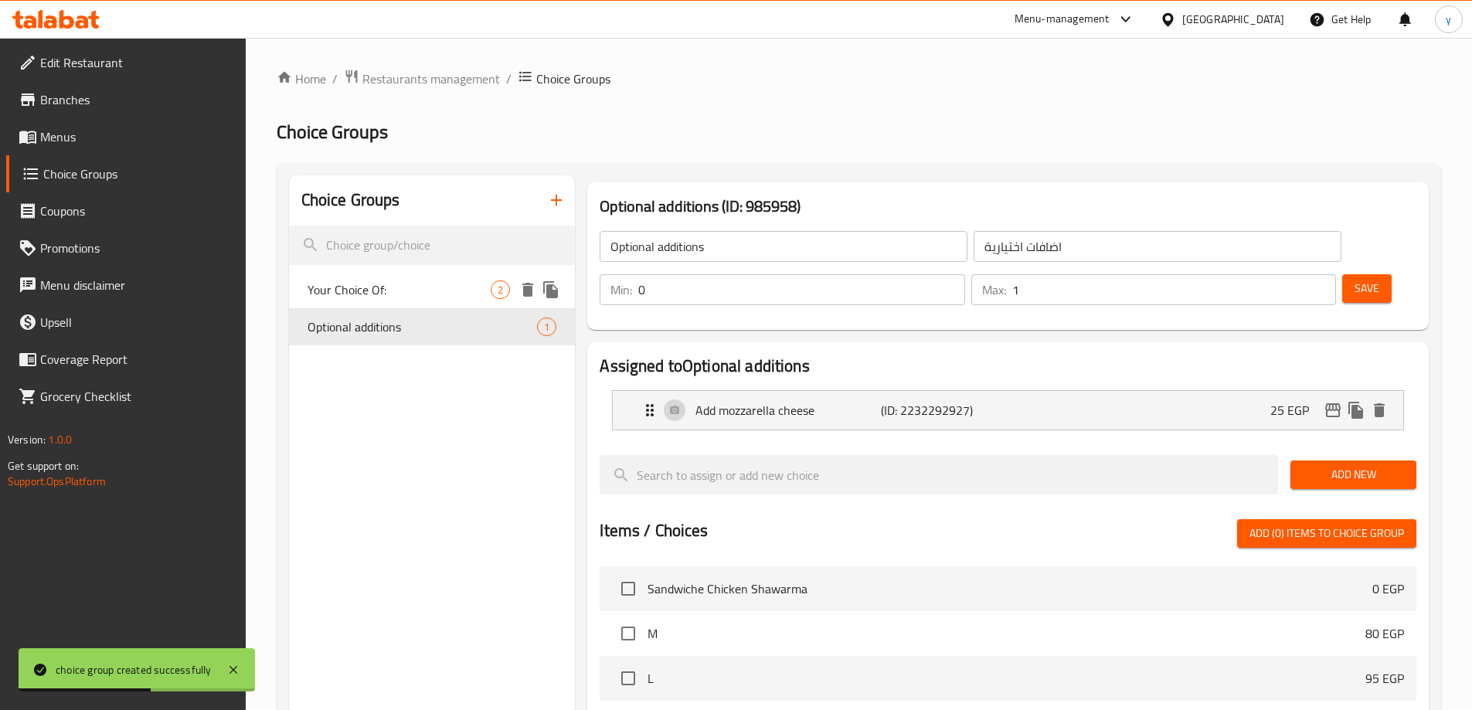
click at [396, 299] on div "Your Choice Of: 2" at bounding box center [432, 289] width 287 height 37
type input "Your Choice Of:"
type input "اختيارك من:"
type input "1"
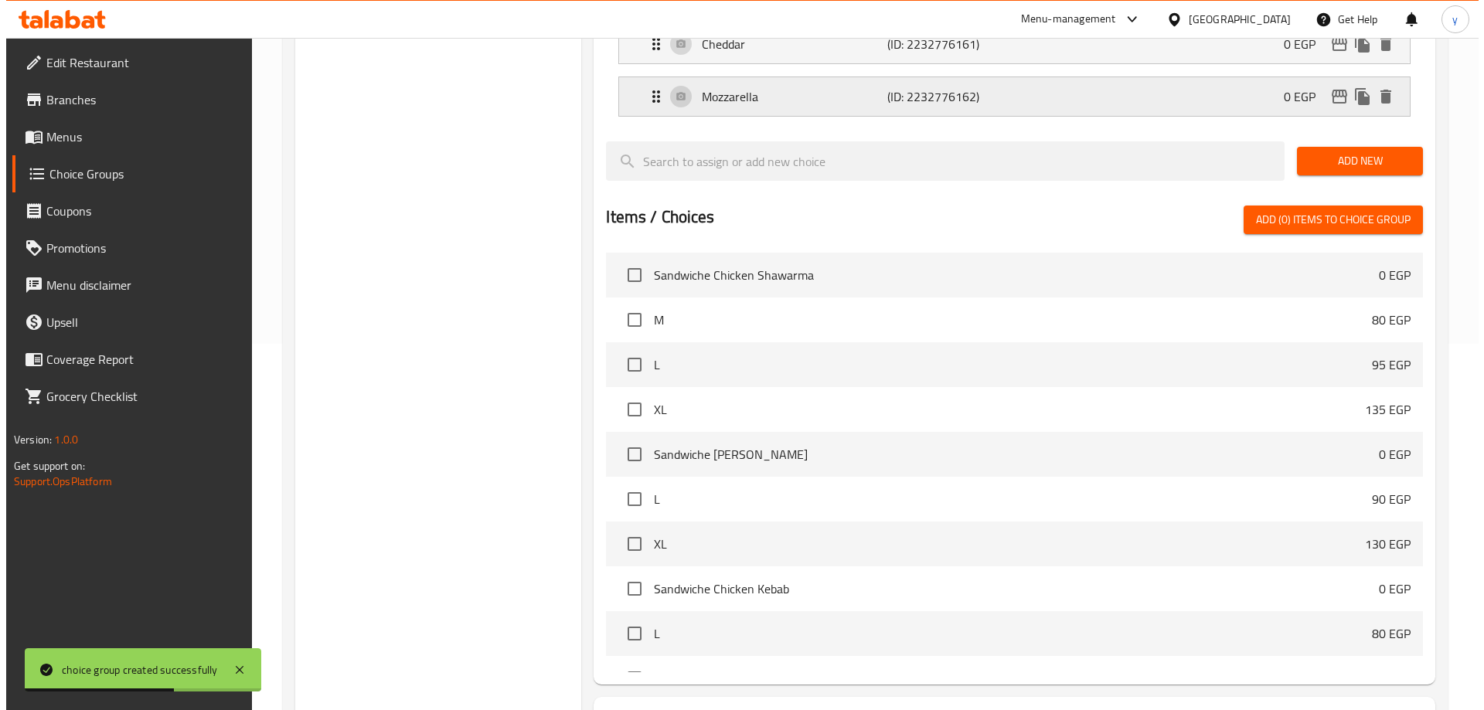
scroll to position [455, 0]
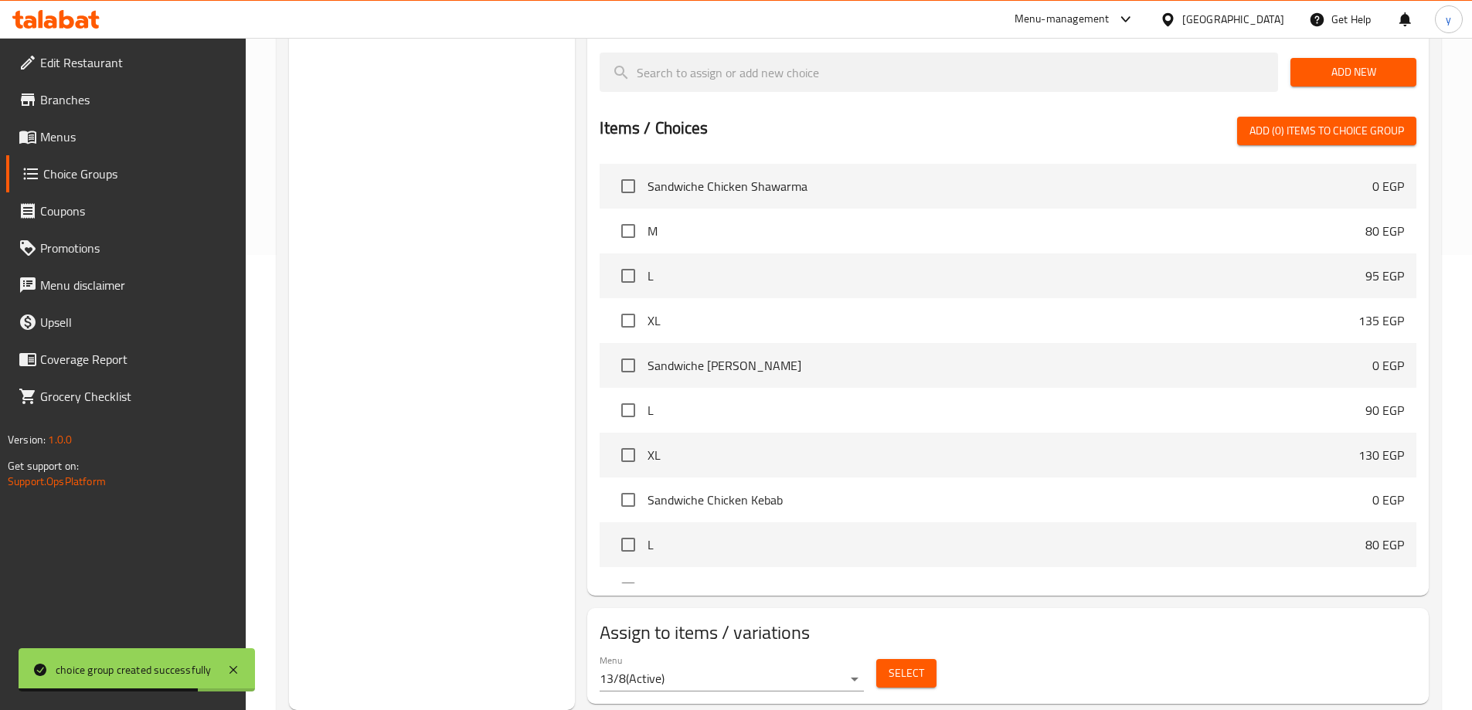
click at [909, 664] on span "Select" at bounding box center [907, 673] width 36 height 19
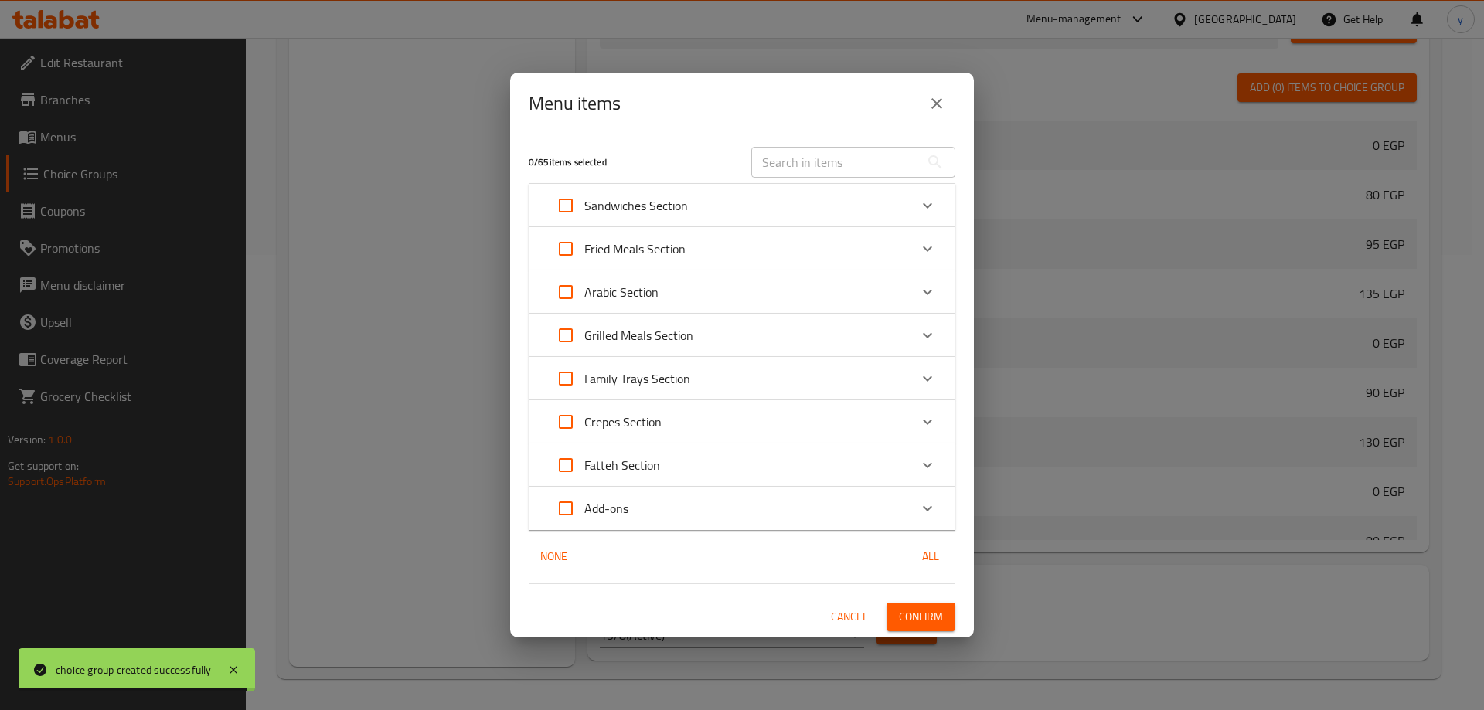
click at [654, 206] on p "Sandwiches Section" at bounding box center [636, 205] width 104 height 19
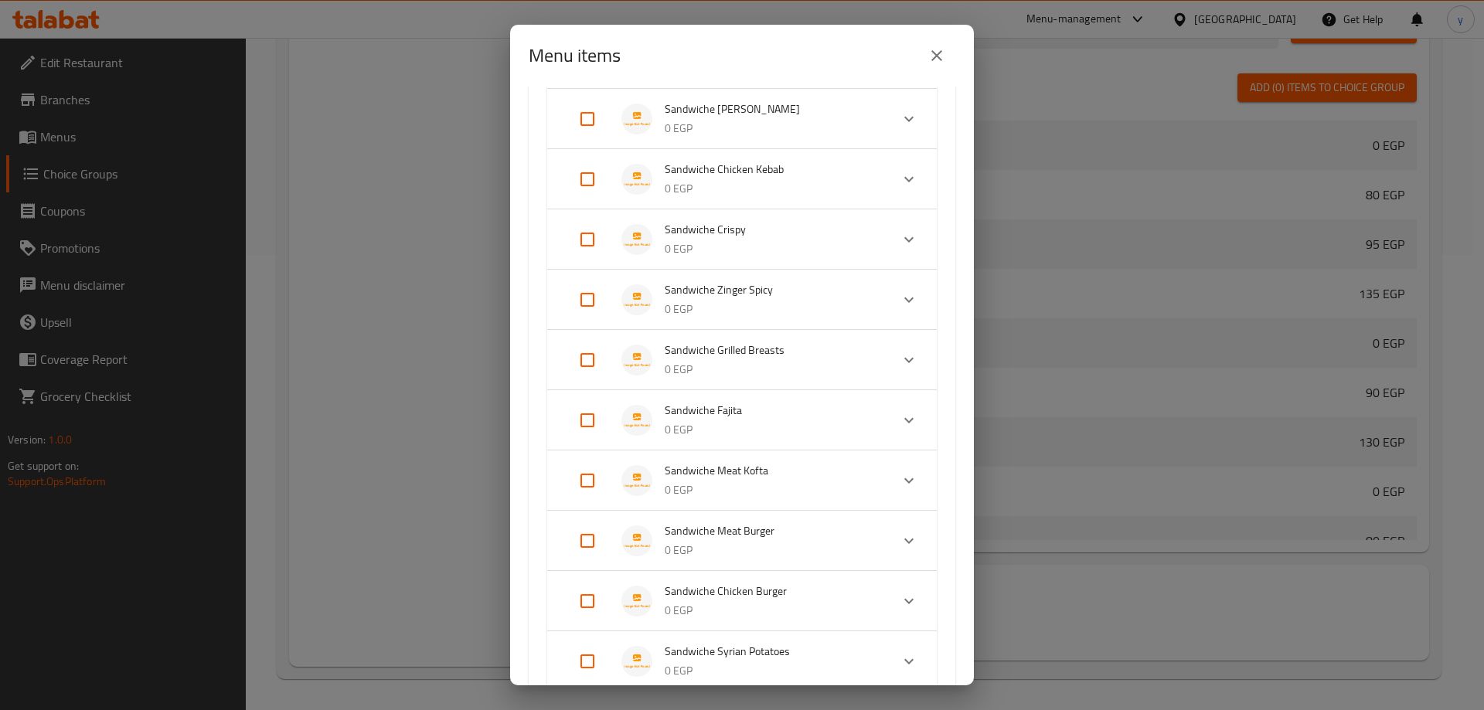
scroll to position [541, 0]
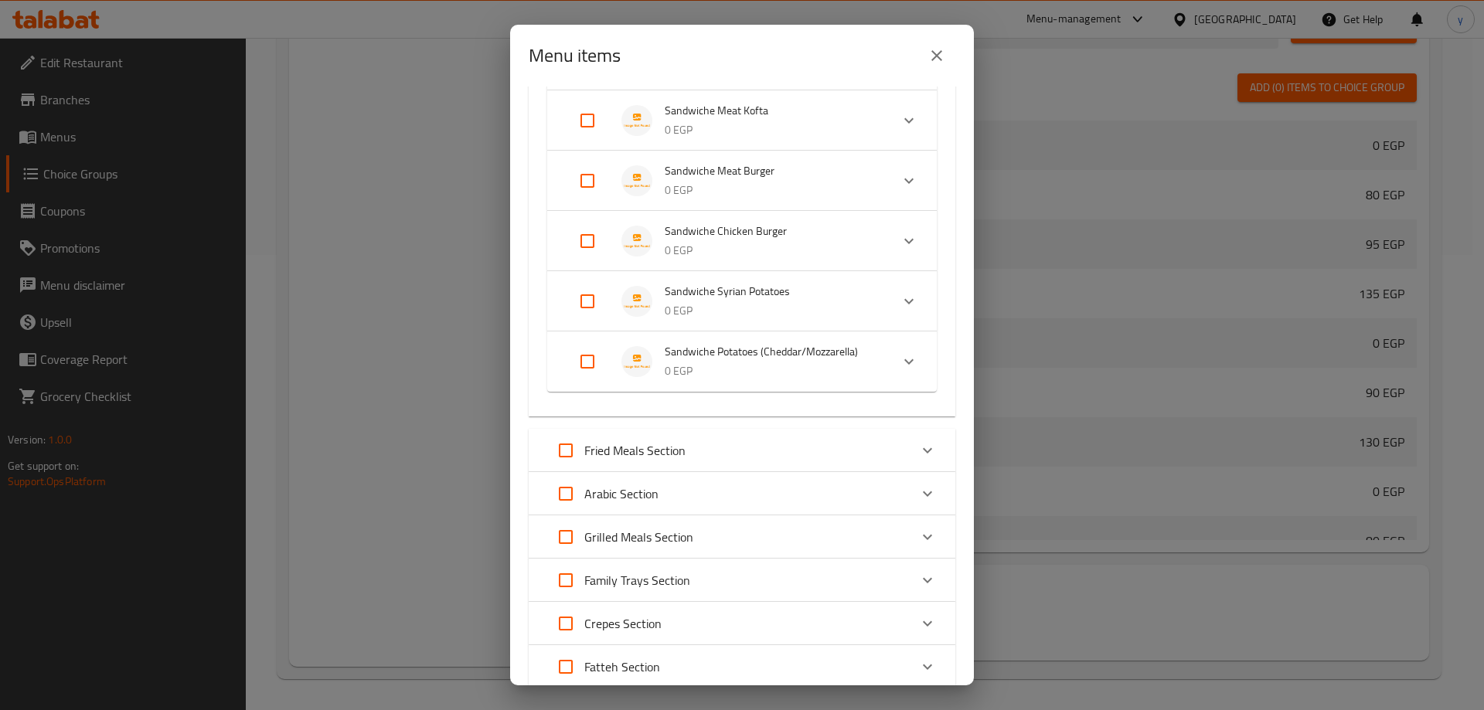
click at [586, 359] on input "Expand" at bounding box center [587, 361] width 37 height 37
checkbox input "true"
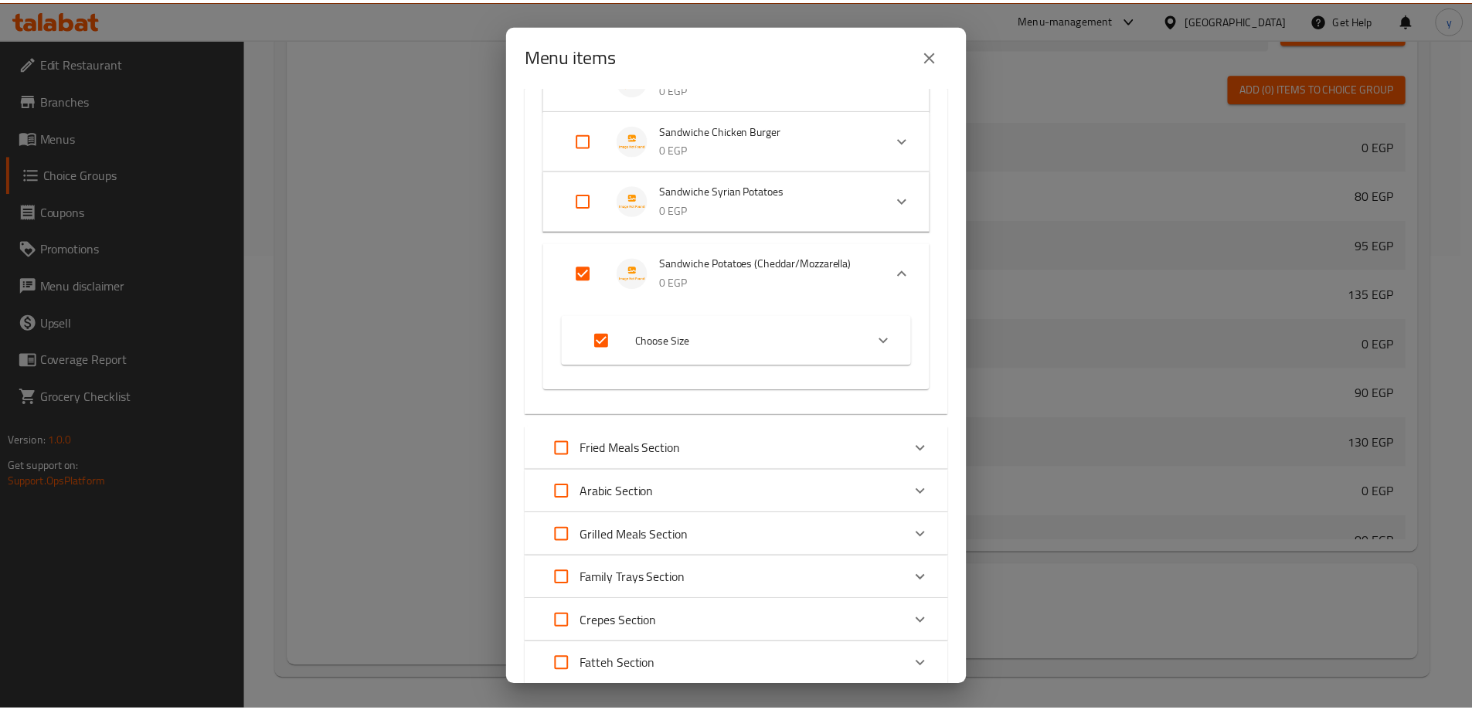
scroll to position [794, 0]
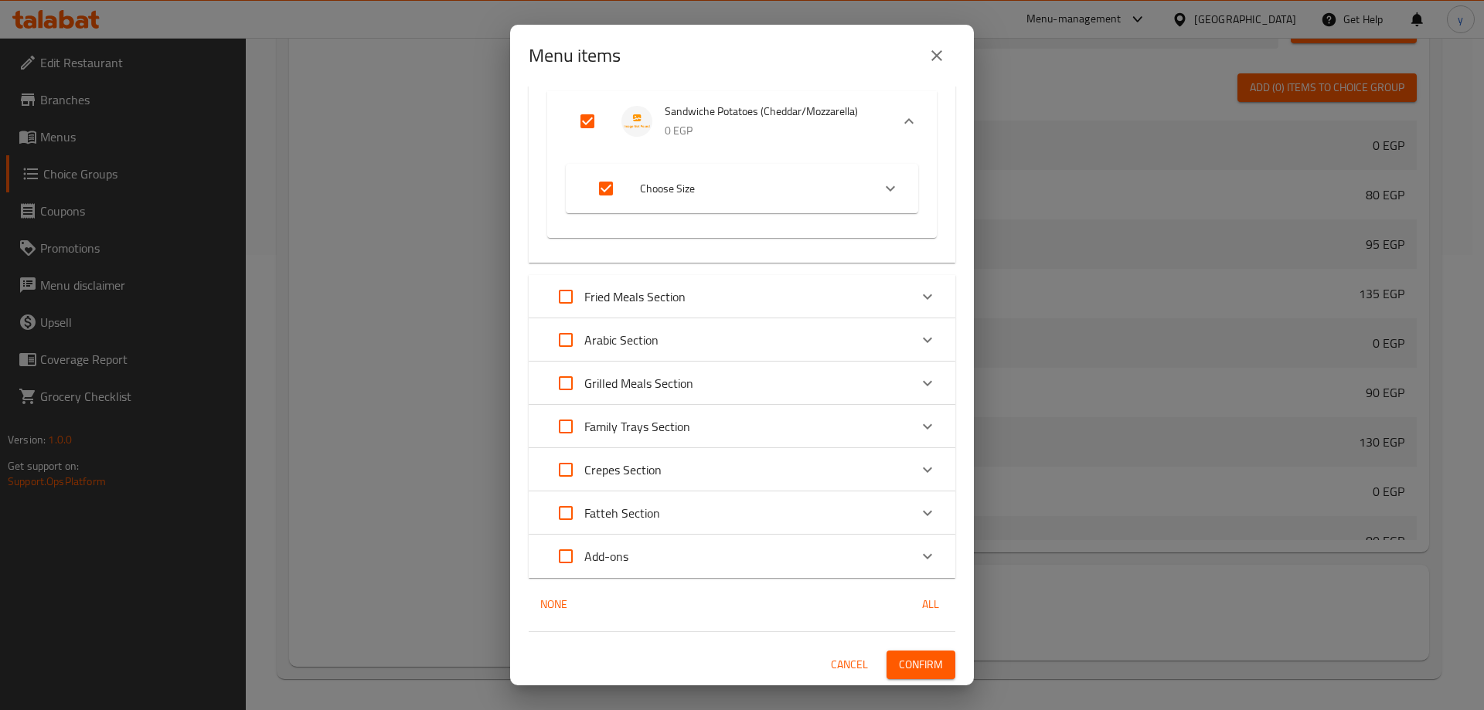
click at [916, 663] on span "Confirm" at bounding box center [921, 664] width 44 height 19
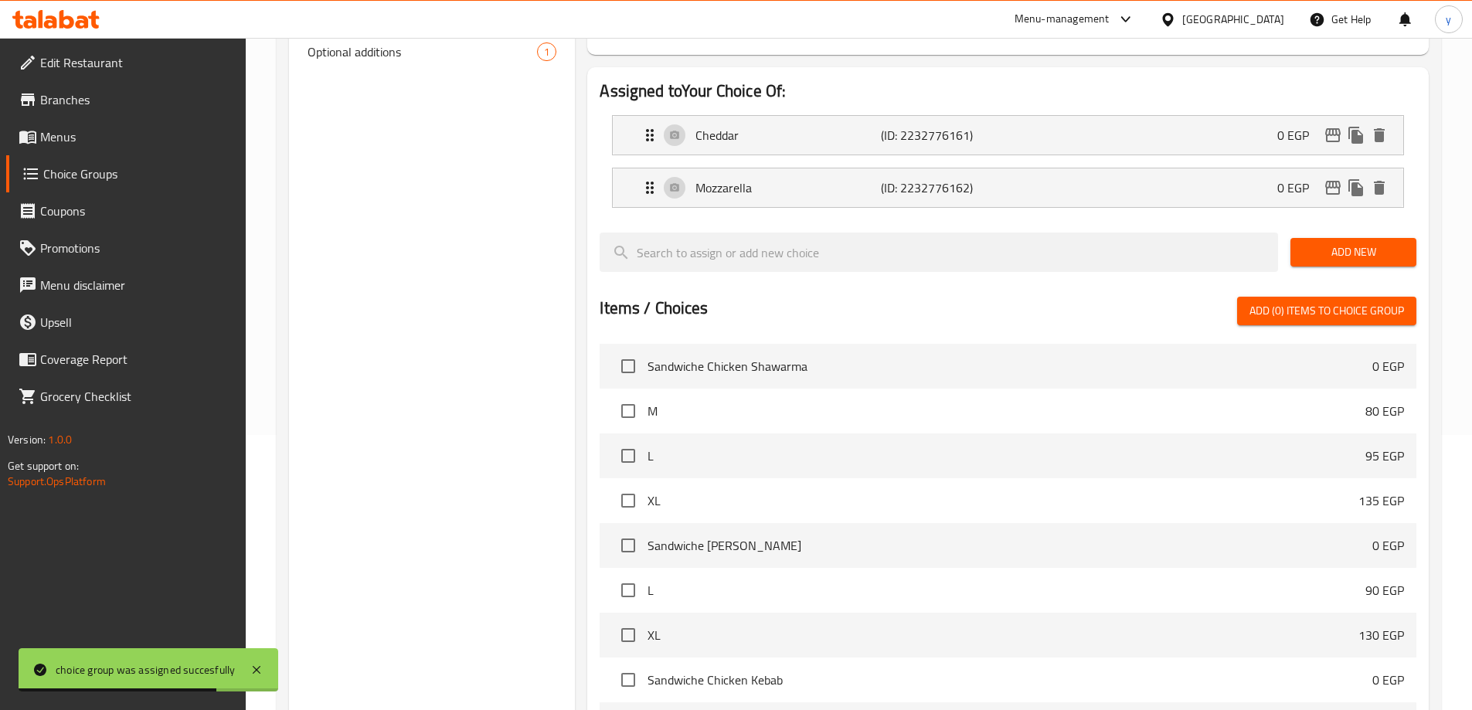
scroll to position [0, 0]
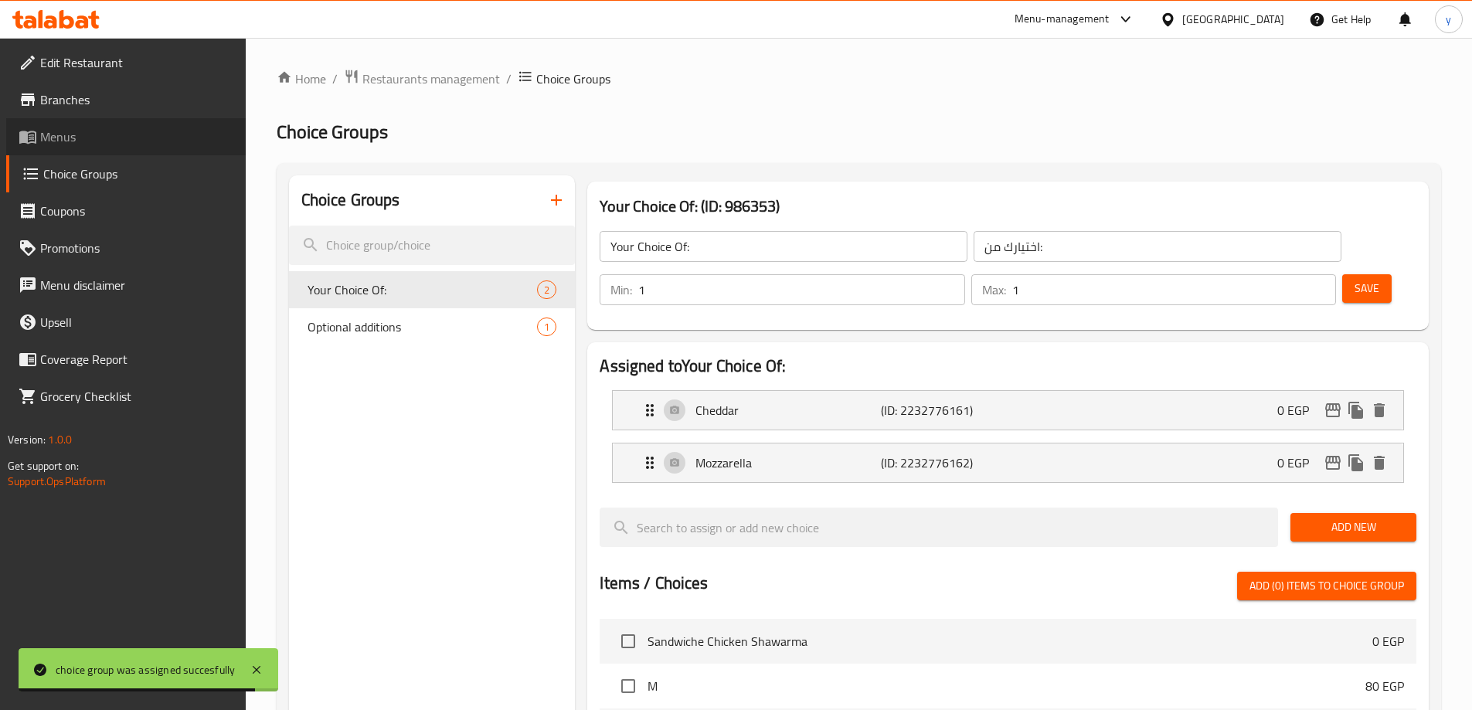
click at [93, 140] on span "Menus" at bounding box center [136, 136] width 193 height 19
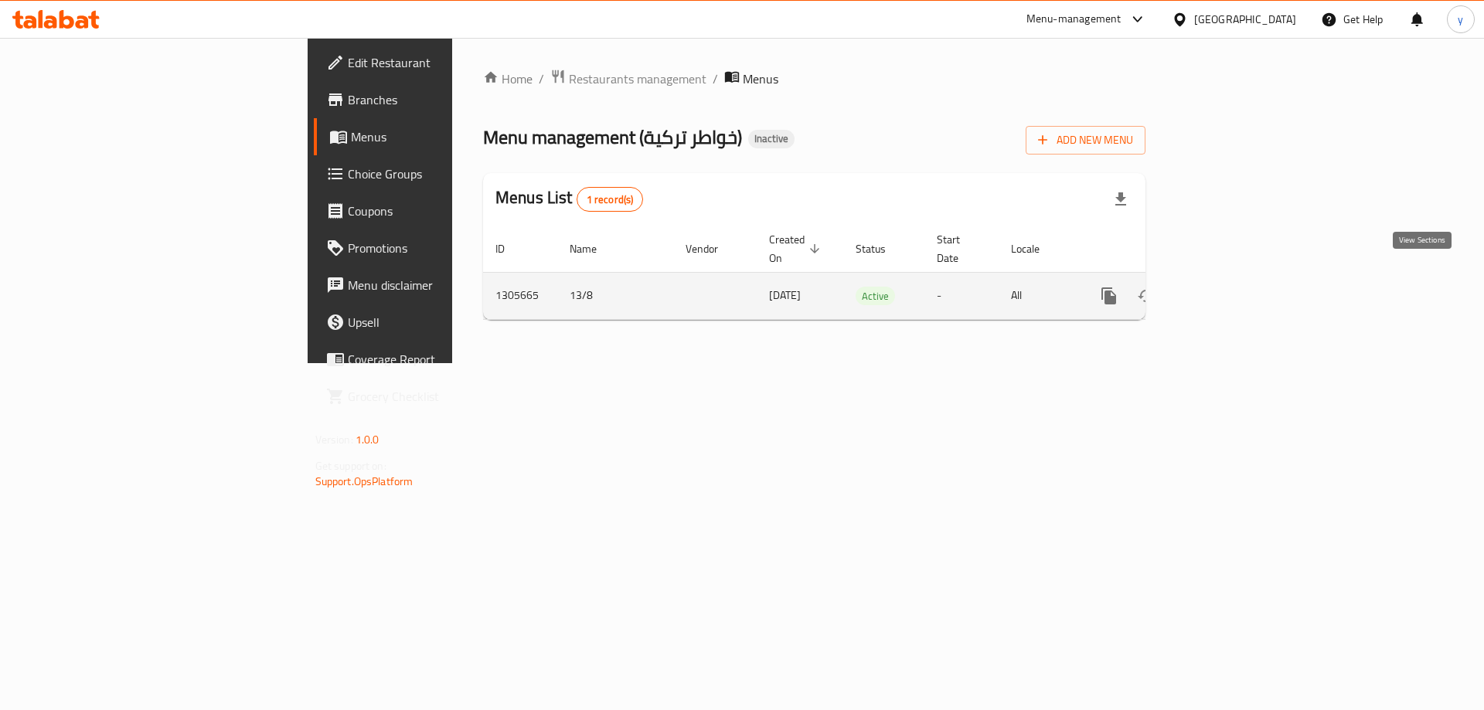
click at [1229, 287] on icon "enhanced table" at bounding box center [1220, 296] width 19 height 19
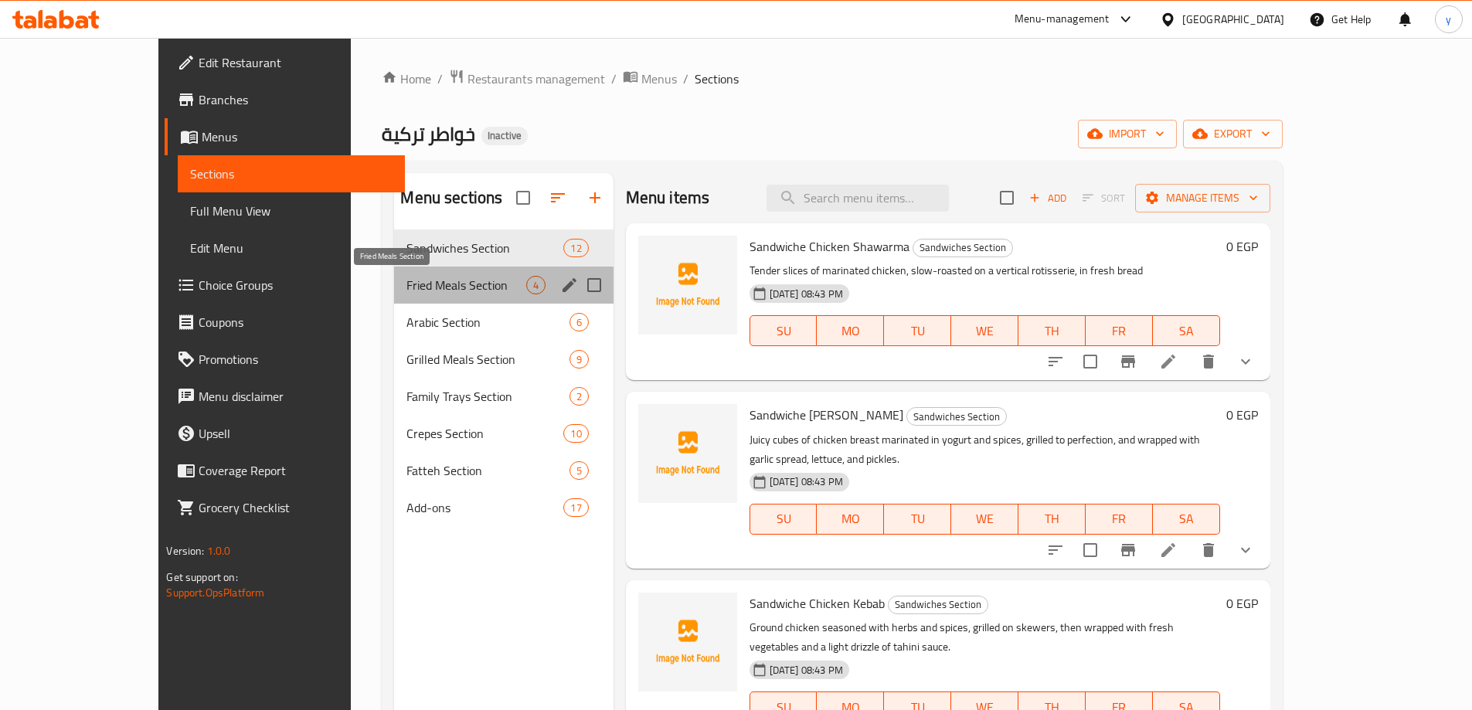
click at [406, 279] on span "Fried Meals Section" at bounding box center [465, 285] width 119 height 19
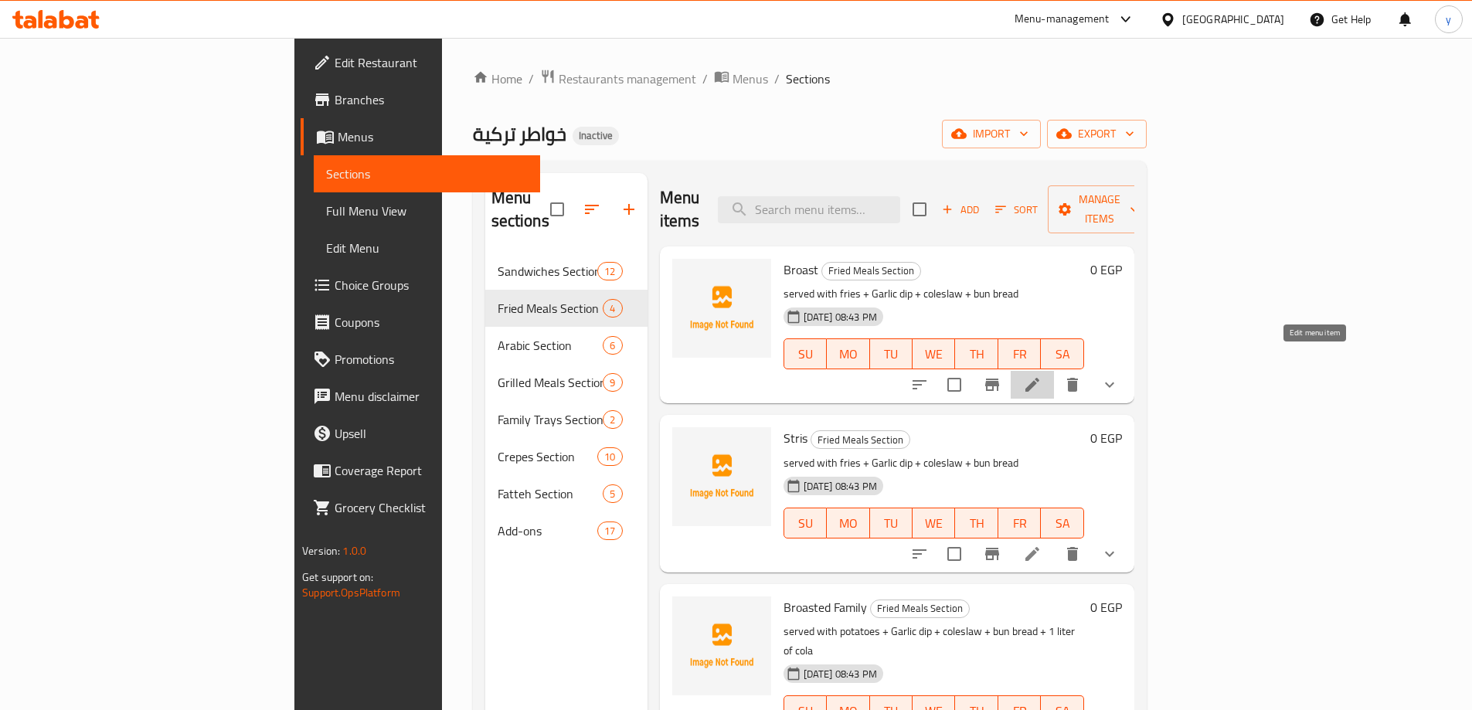
click at [1042, 376] on icon at bounding box center [1032, 385] width 19 height 19
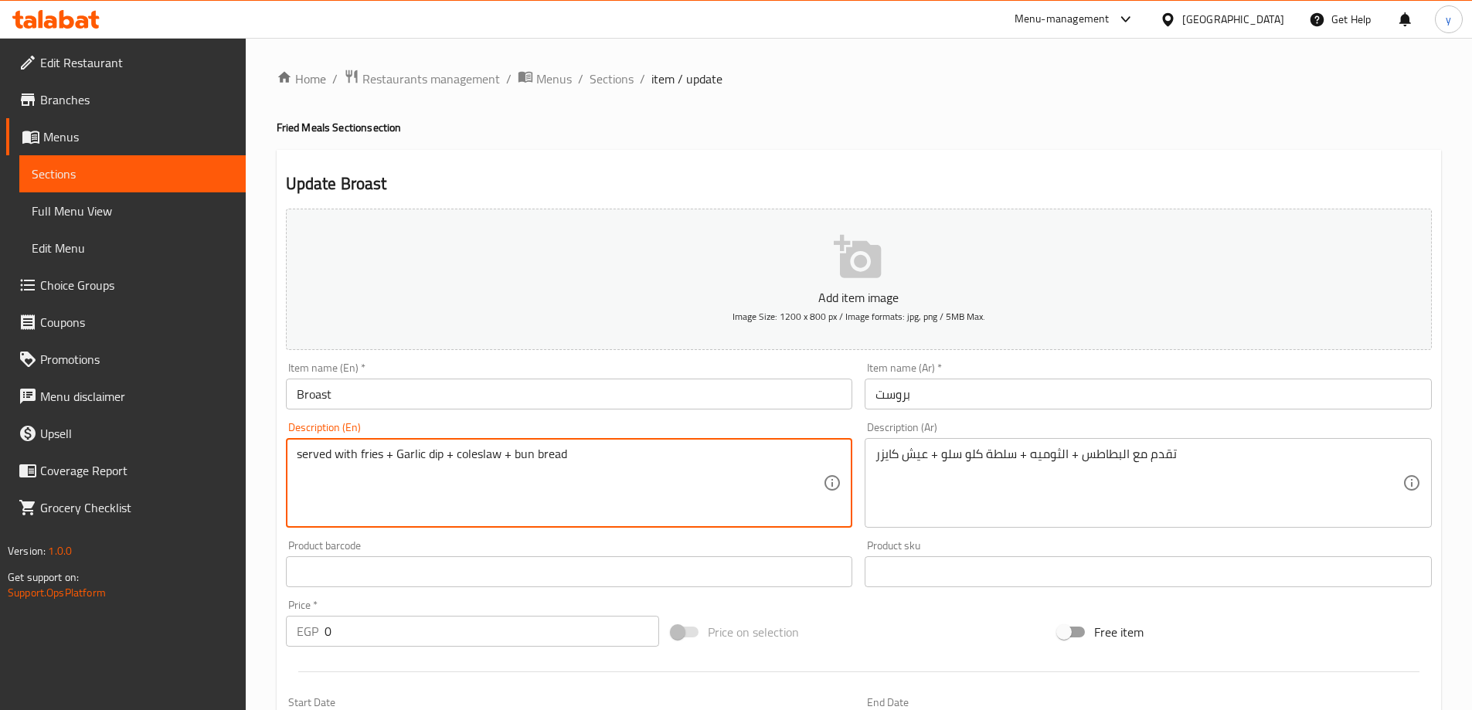
click at [367, 456] on textarea "served with fries + Garlic dip + coleslaw + bun bread" at bounding box center [560, 483] width 527 height 73
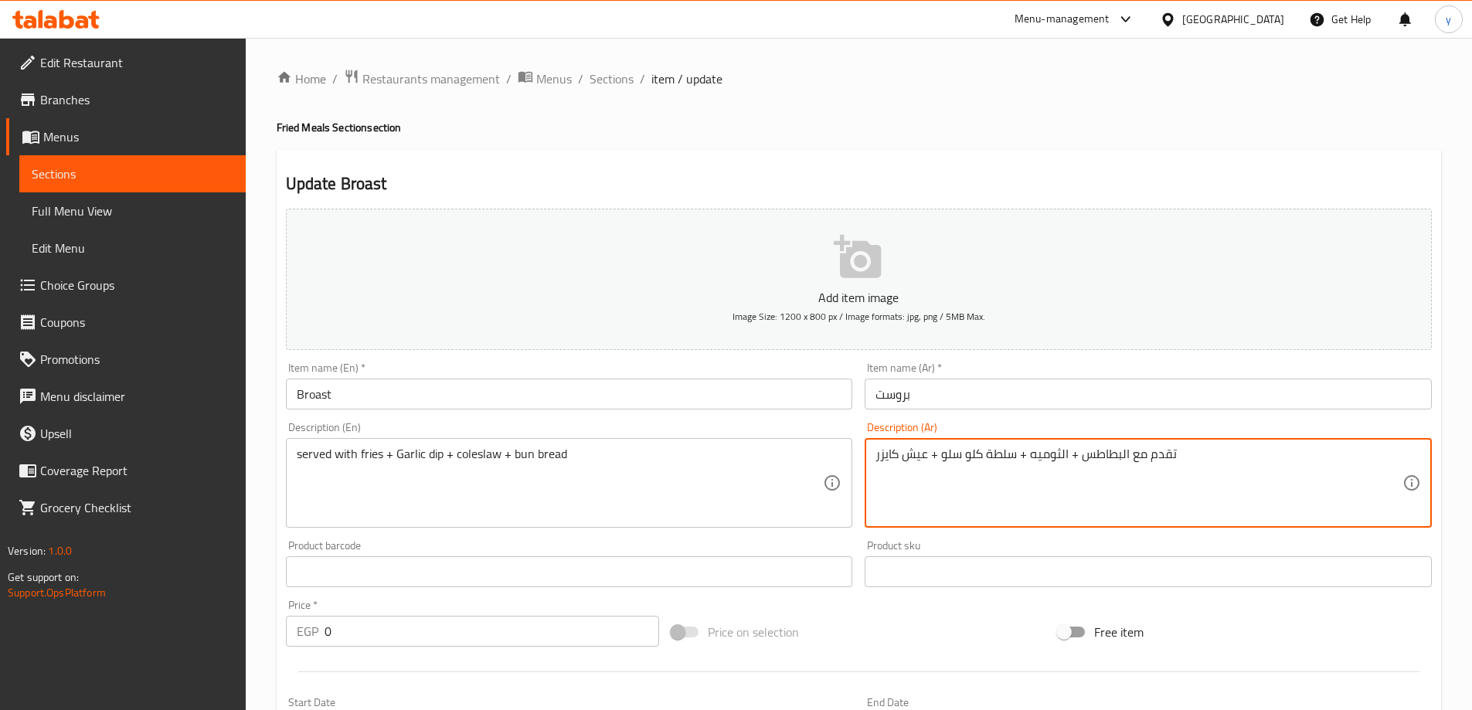
drag, startPoint x: 1120, startPoint y: 457, endPoint x: 1084, endPoint y: 455, distance: 36.3
click at [1084, 455] on textarea "تقدم مع البطاطس + الثوميه + سلطة كلو سلو + عيش كايزر" at bounding box center [1138, 483] width 527 height 73
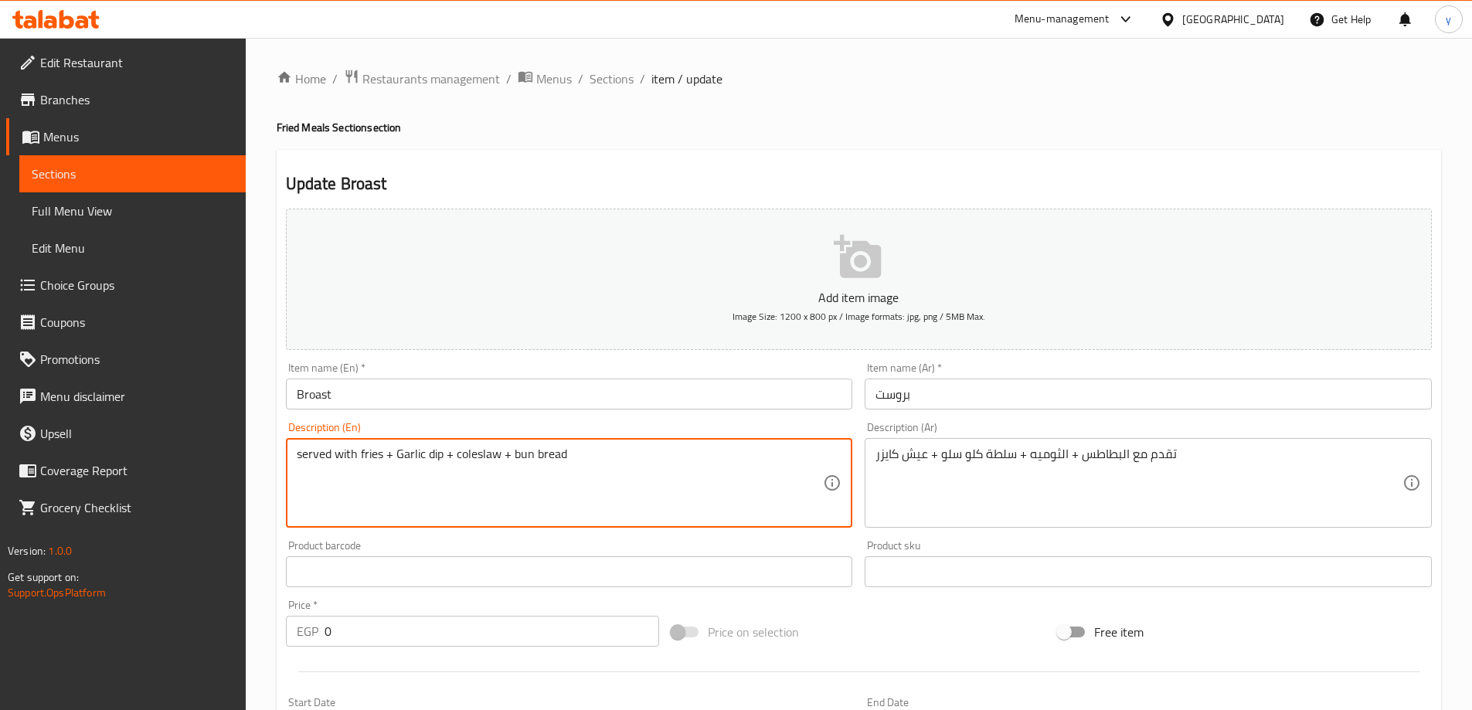
click at [372, 461] on textarea "served with fries + Garlic dip + coleslaw + bun bread" at bounding box center [560, 483] width 527 height 73
paste textarea "Potatoes"
type textarea "served with Potatoes+ Garlic dip + coleslaw + bun bread"
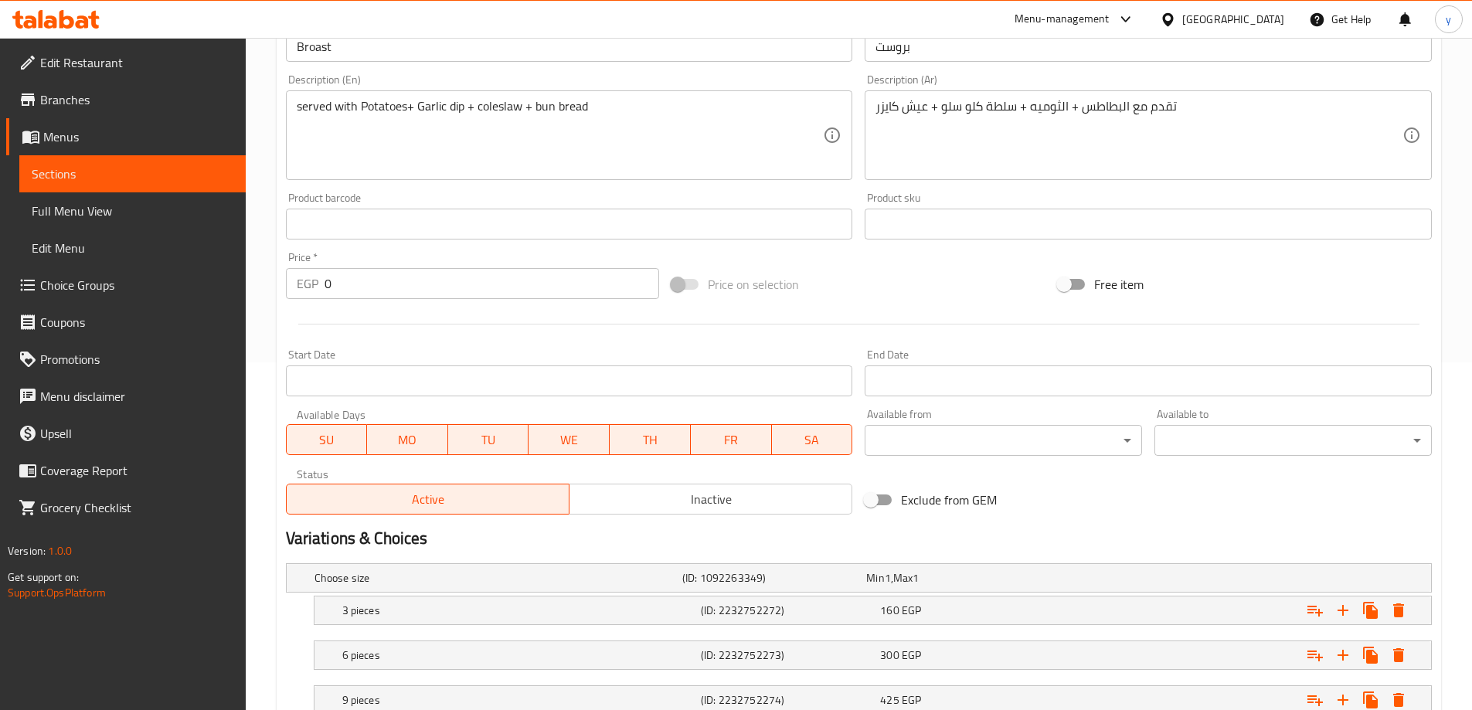
scroll to position [75, 0]
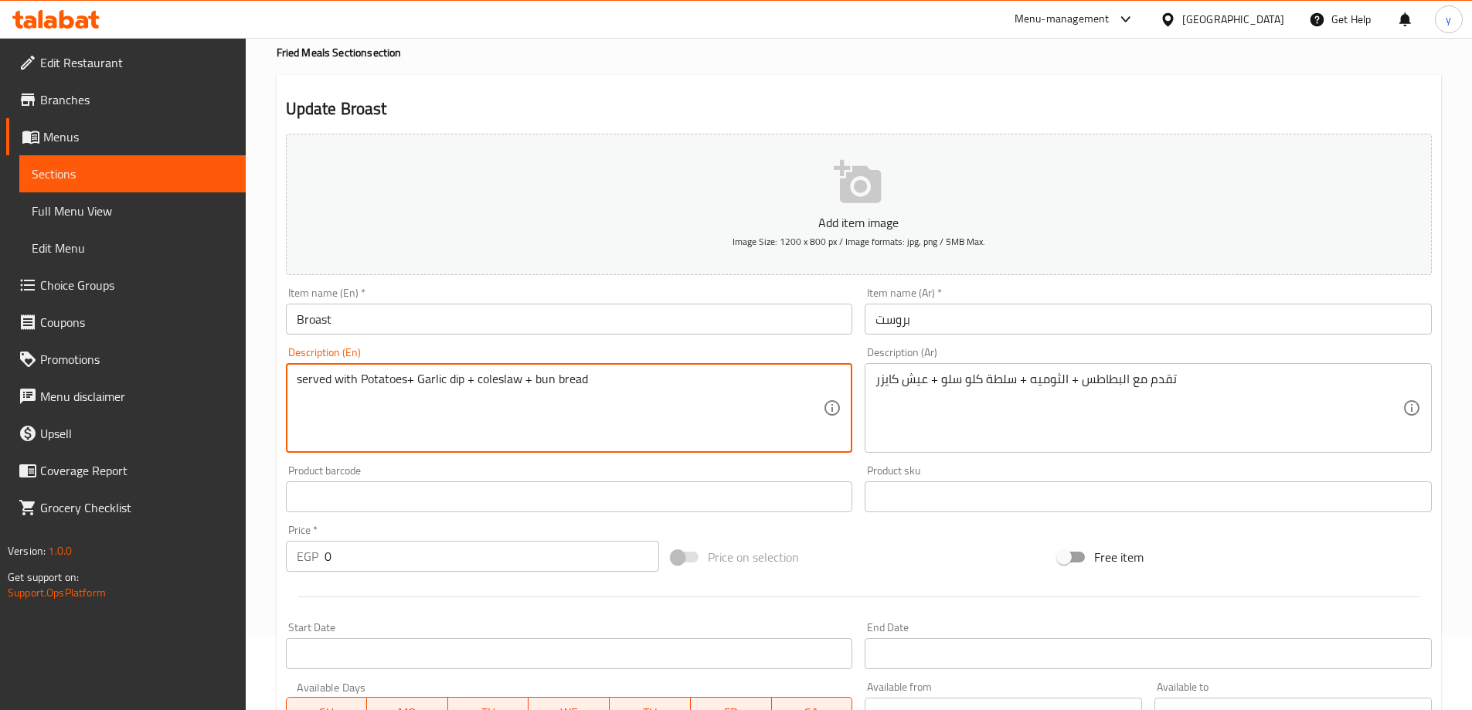
click at [376, 384] on textarea "served with Potatoes+ Garlic dip + coleslaw + bun bread" at bounding box center [560, 408] width 527 height 73
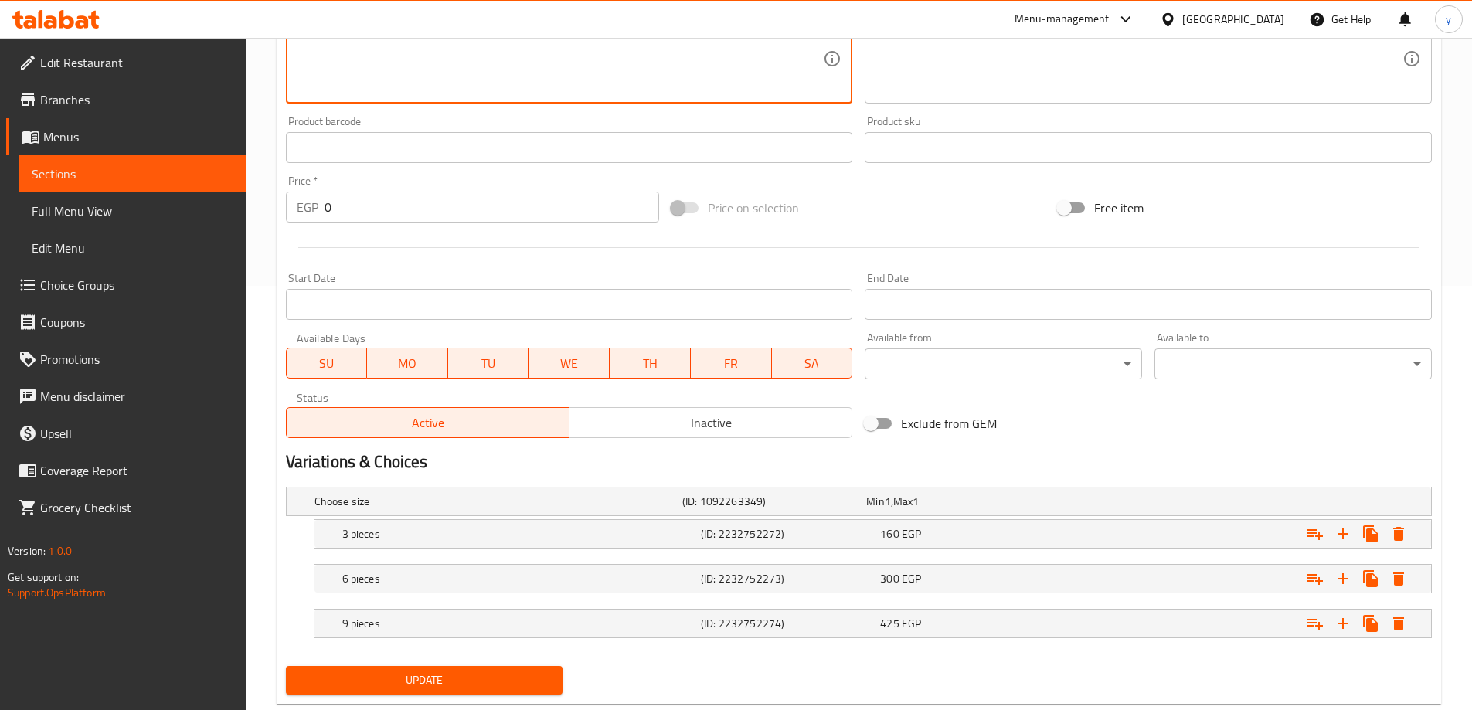
scroll to position [461, 0]
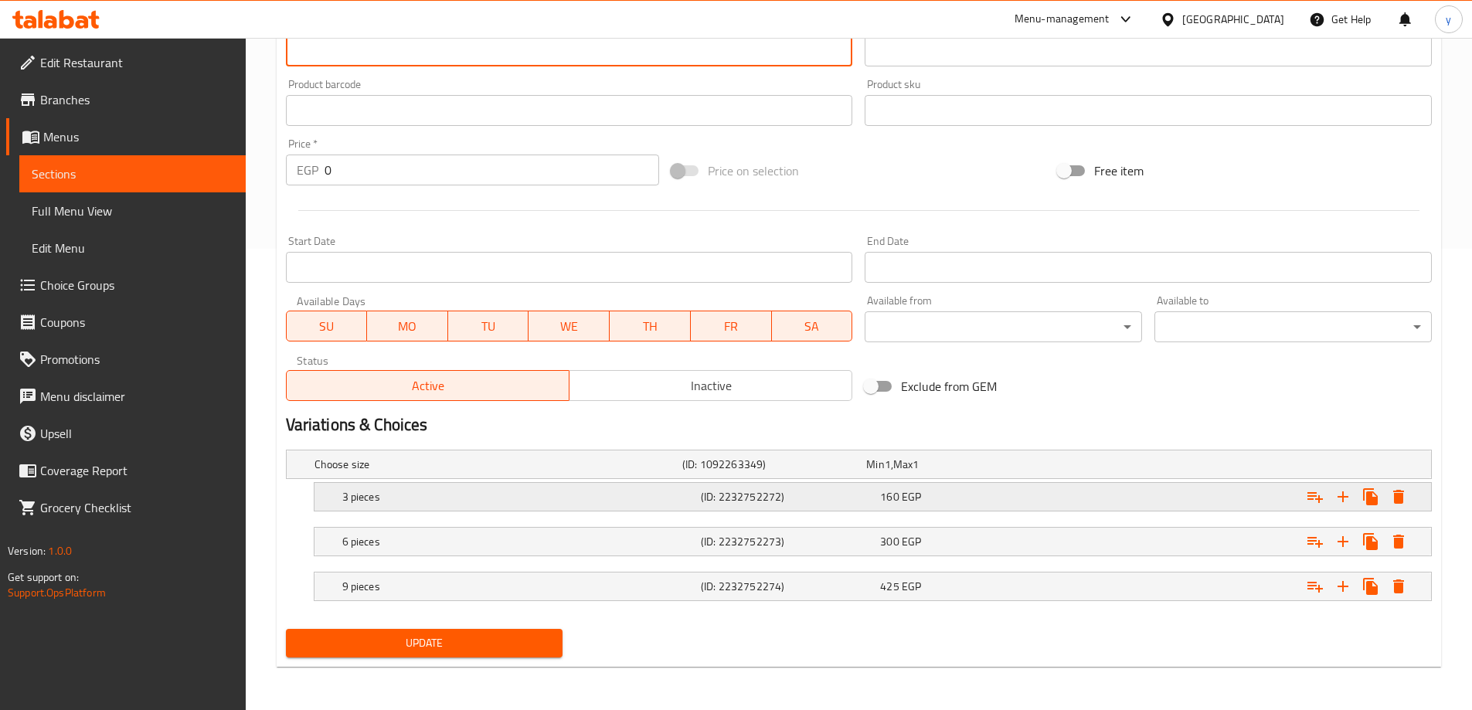
click at [537, 472] on h5 "3 pieces" at bounding box center [495, 464] width 362 height 15
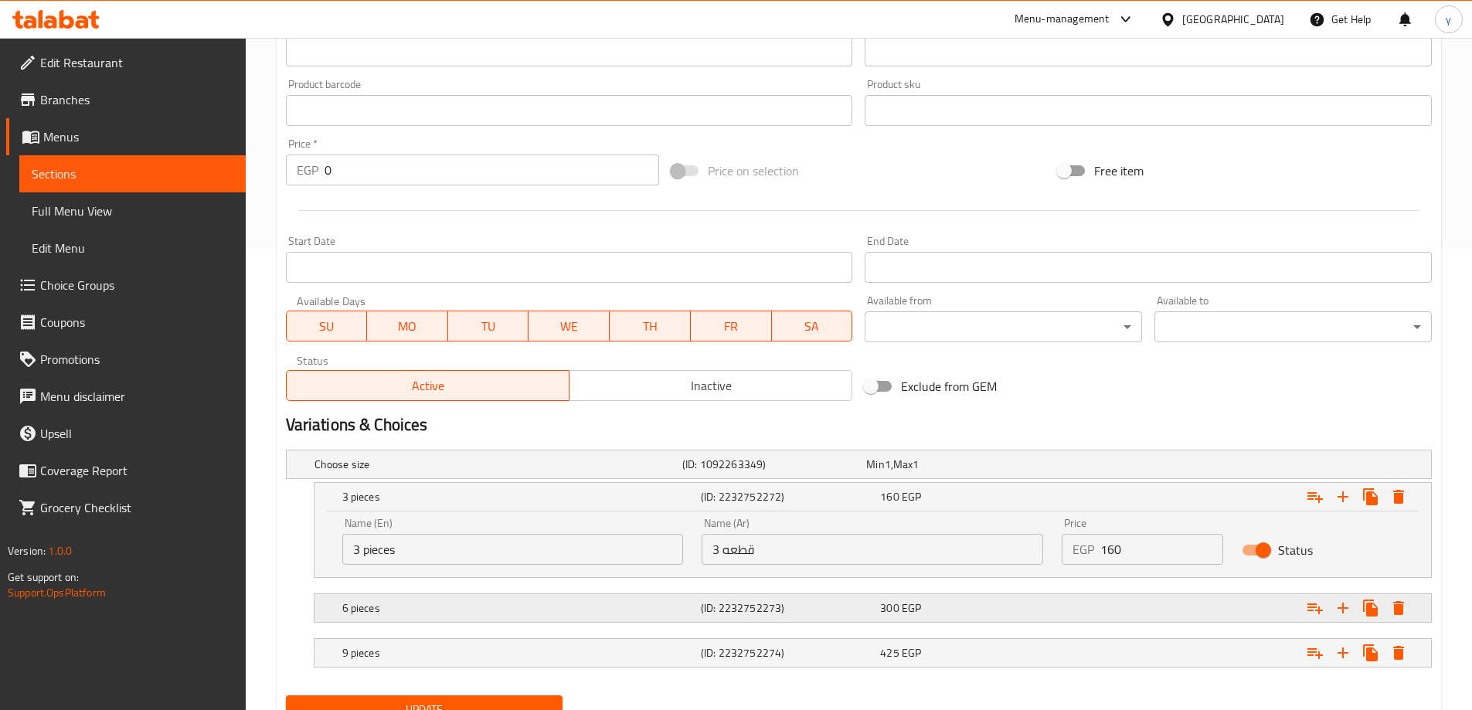
click at [727, 472] on h5 "(ID: 2232752273)" at bounding box center [771, 464] width 178 height 15
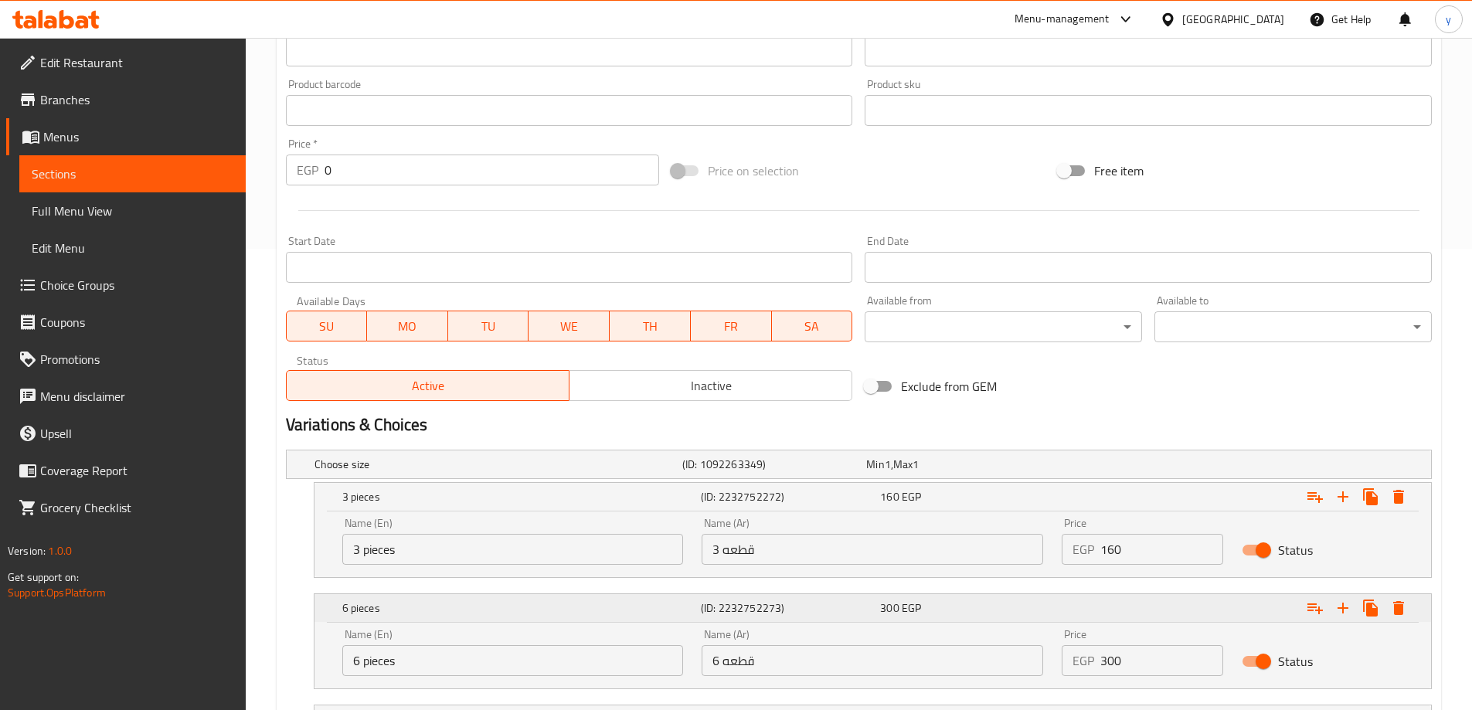
scroll to position [594, 0]
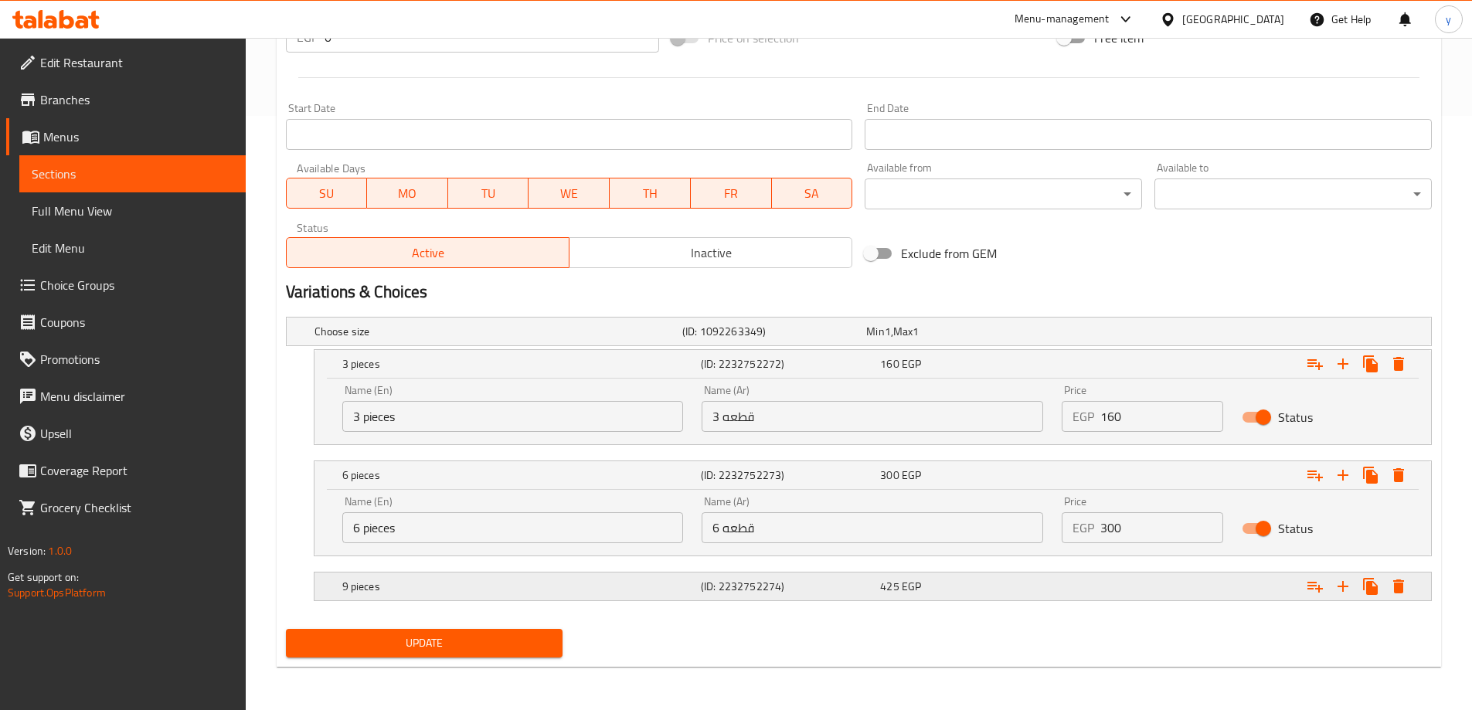
click at [705, 339] on h5 "(ID: 2232752274)" at bounding box center [771, 331] width 178 height 15
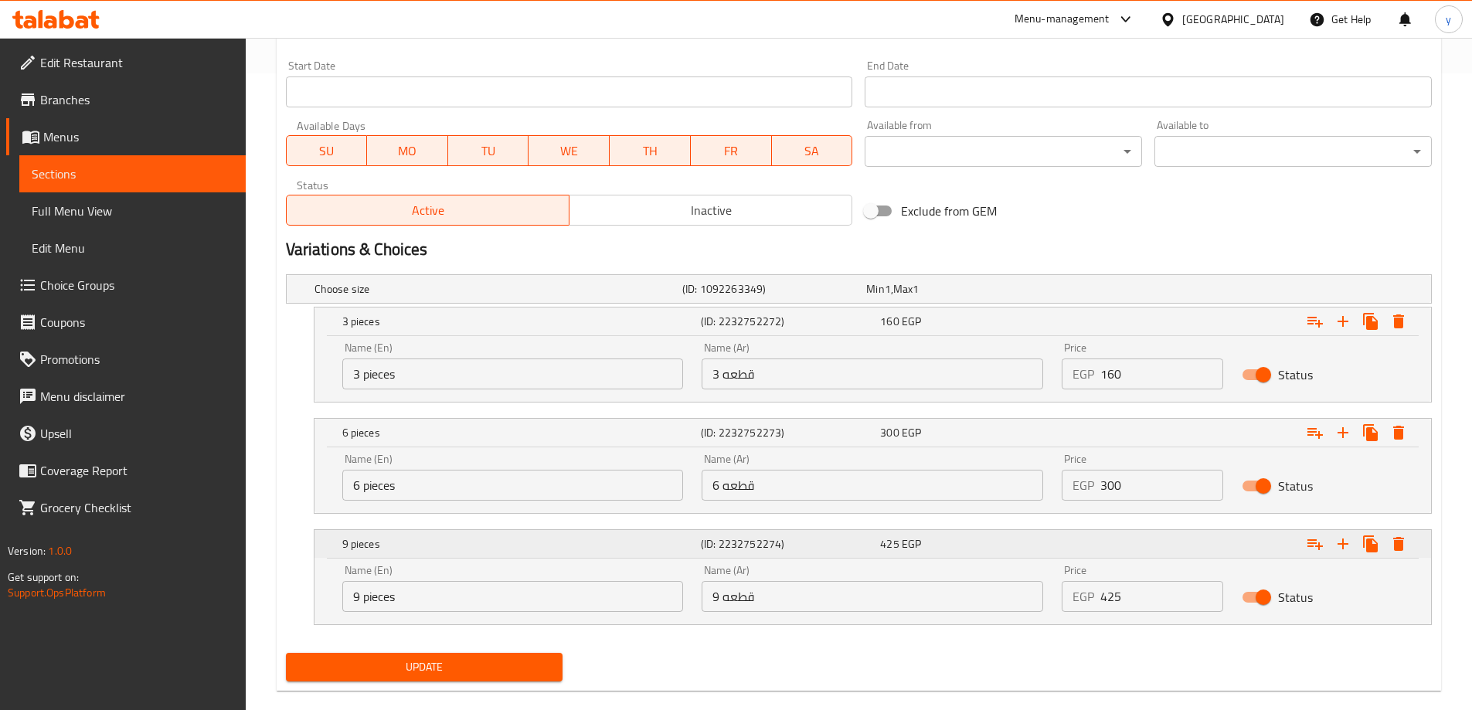
scroll to position [661, 0]
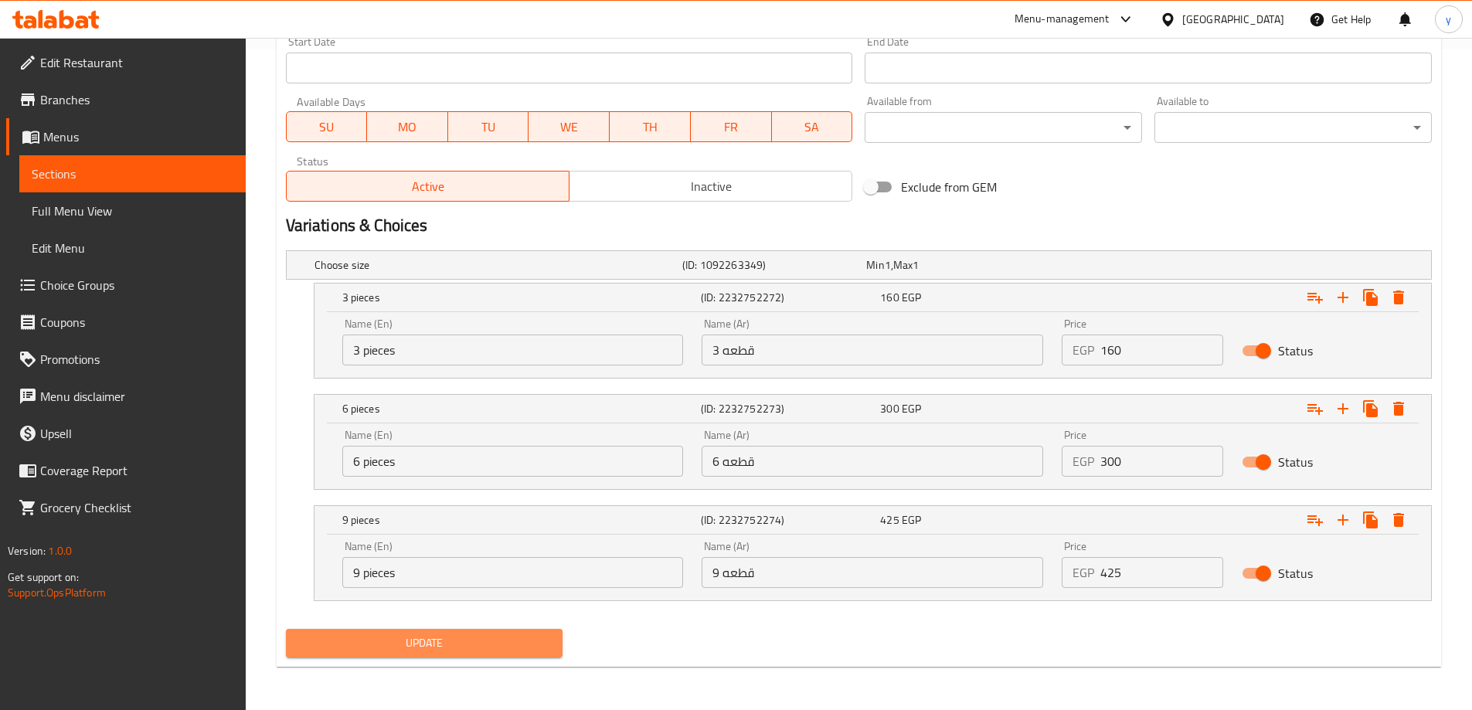
click at [387, 651] on span "Update" at bounding box center [424, 643] width 253 height 19
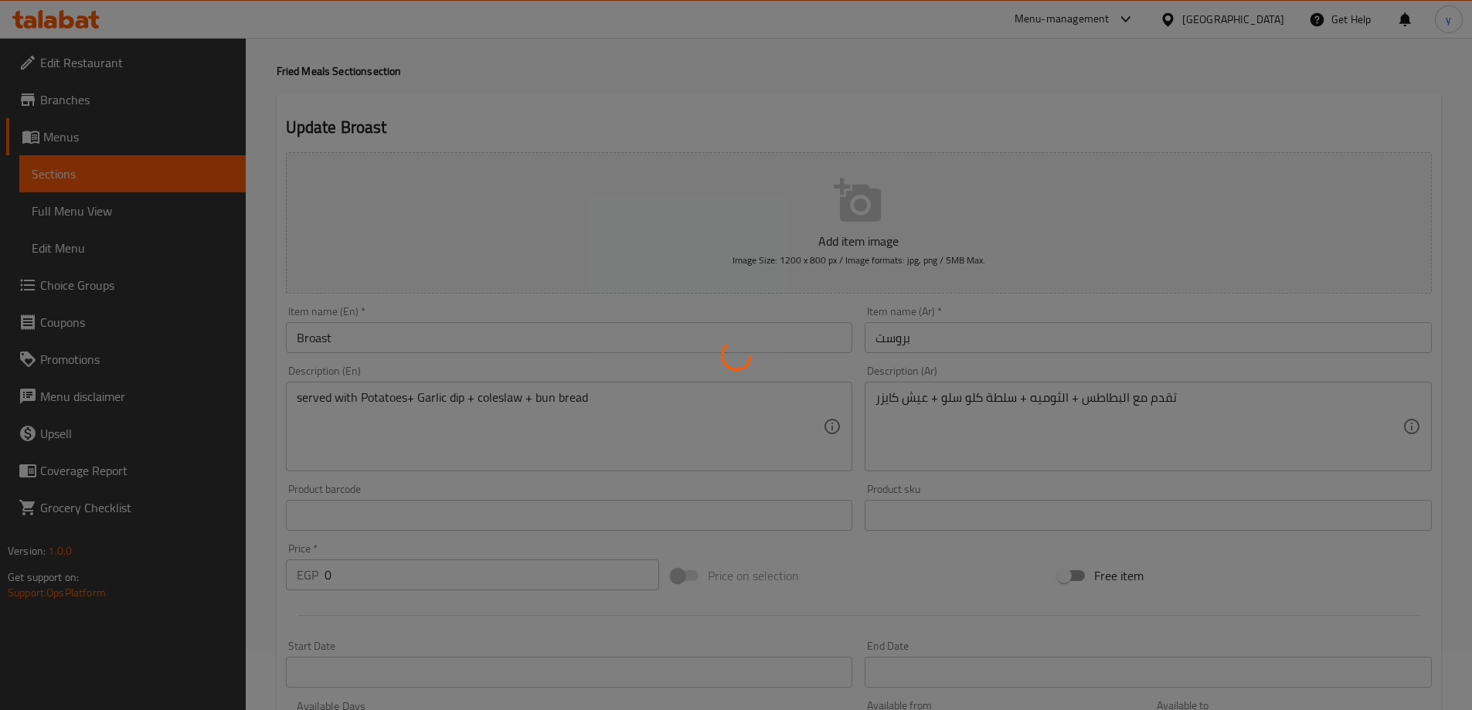
scroll to position [0, 0]
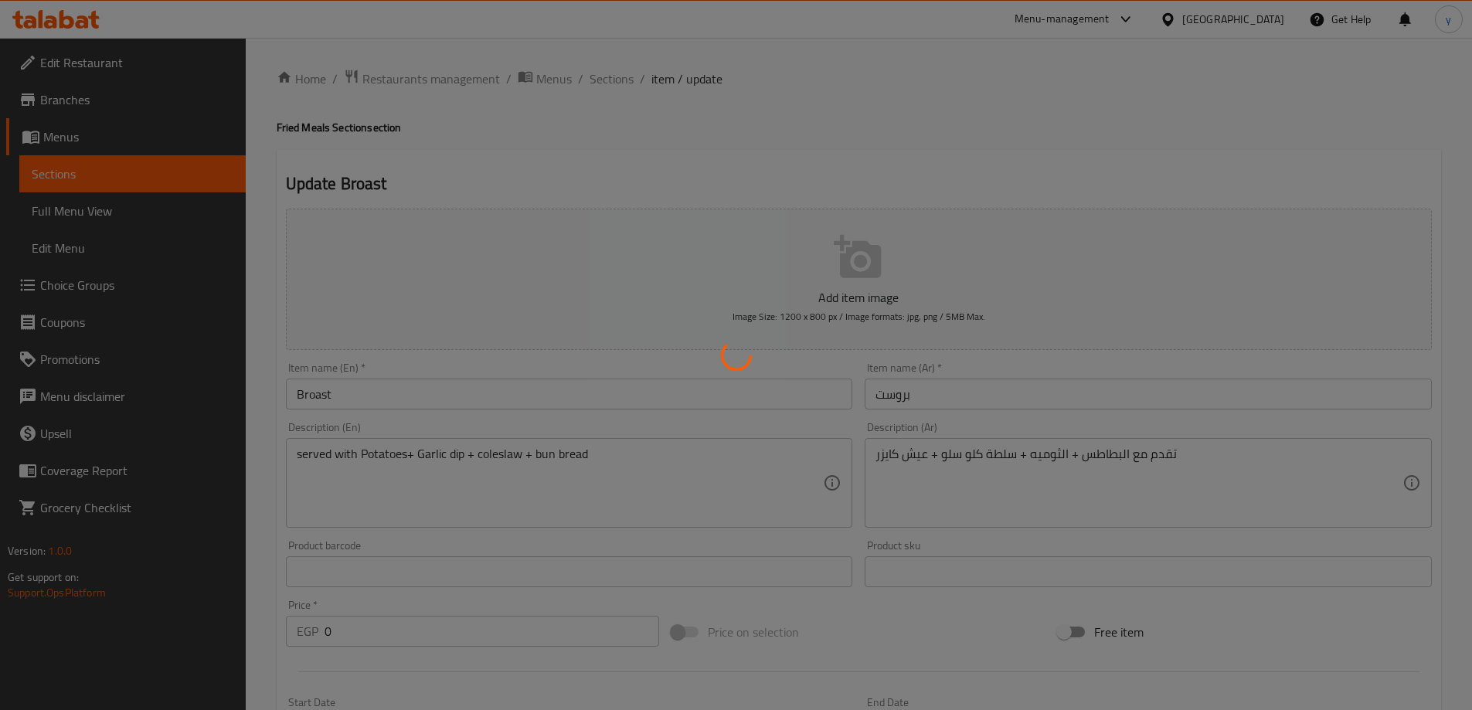
click at [598, 76] on div at bounding box center [736, 355] width 1472 height 710
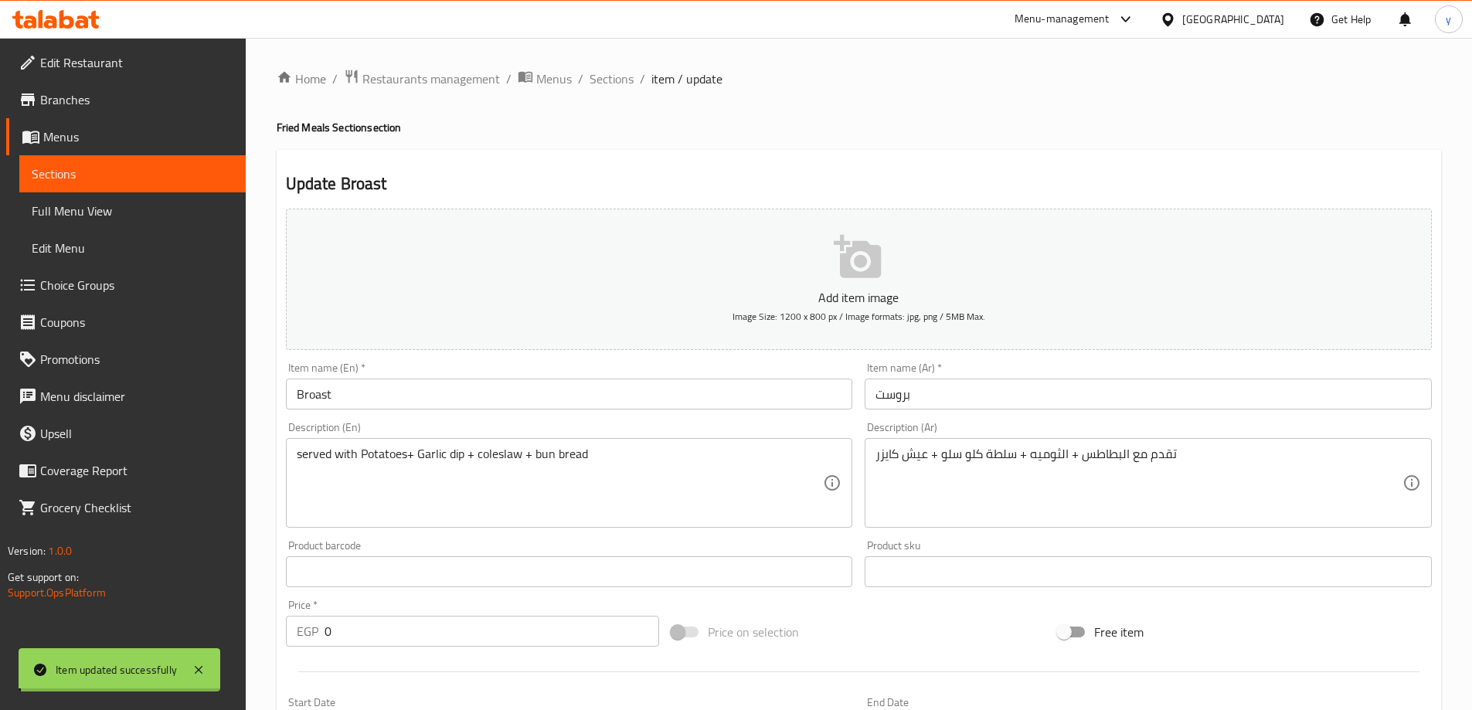
click at [598, 76] on span "Sections" at bounding box center [612, 79] width 44 height 19
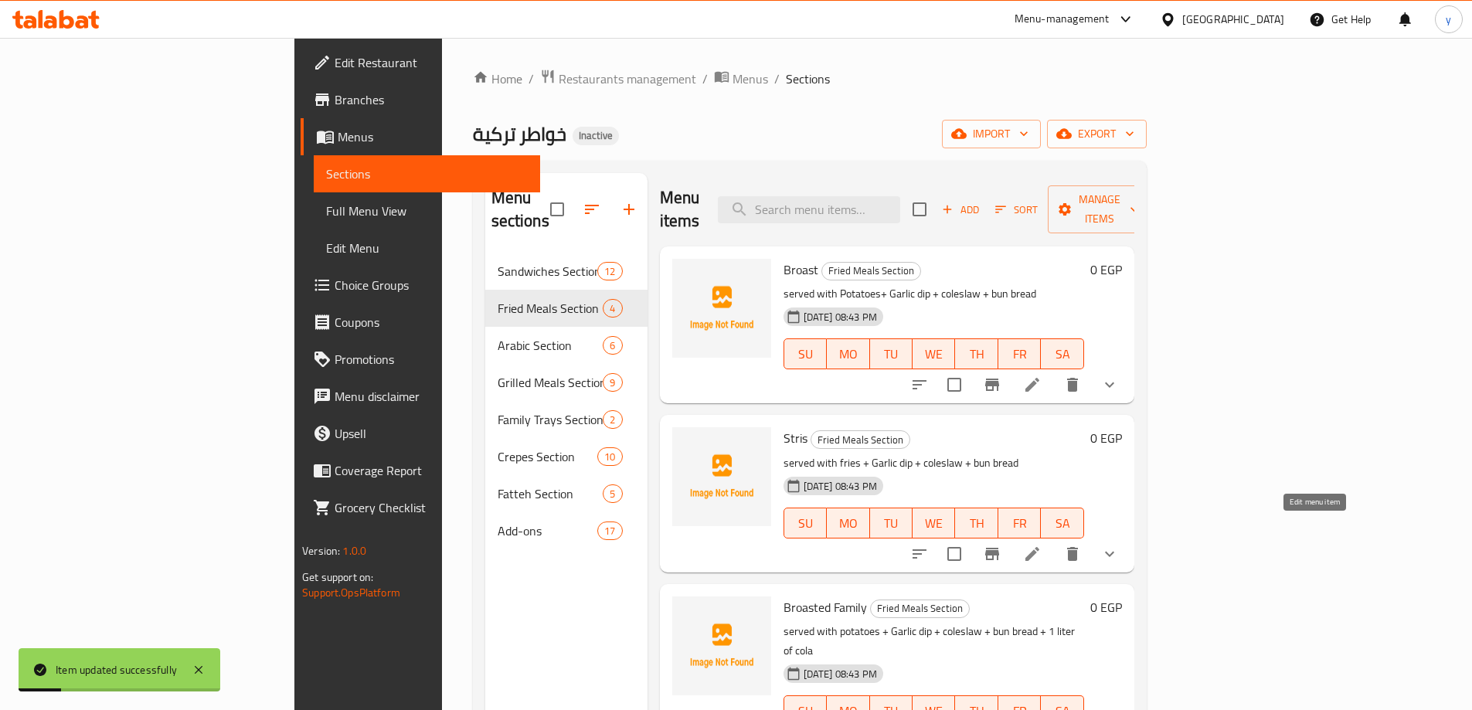
click at [1042, 545] on icon at bounding box center [1032, 554] width 19 height 19
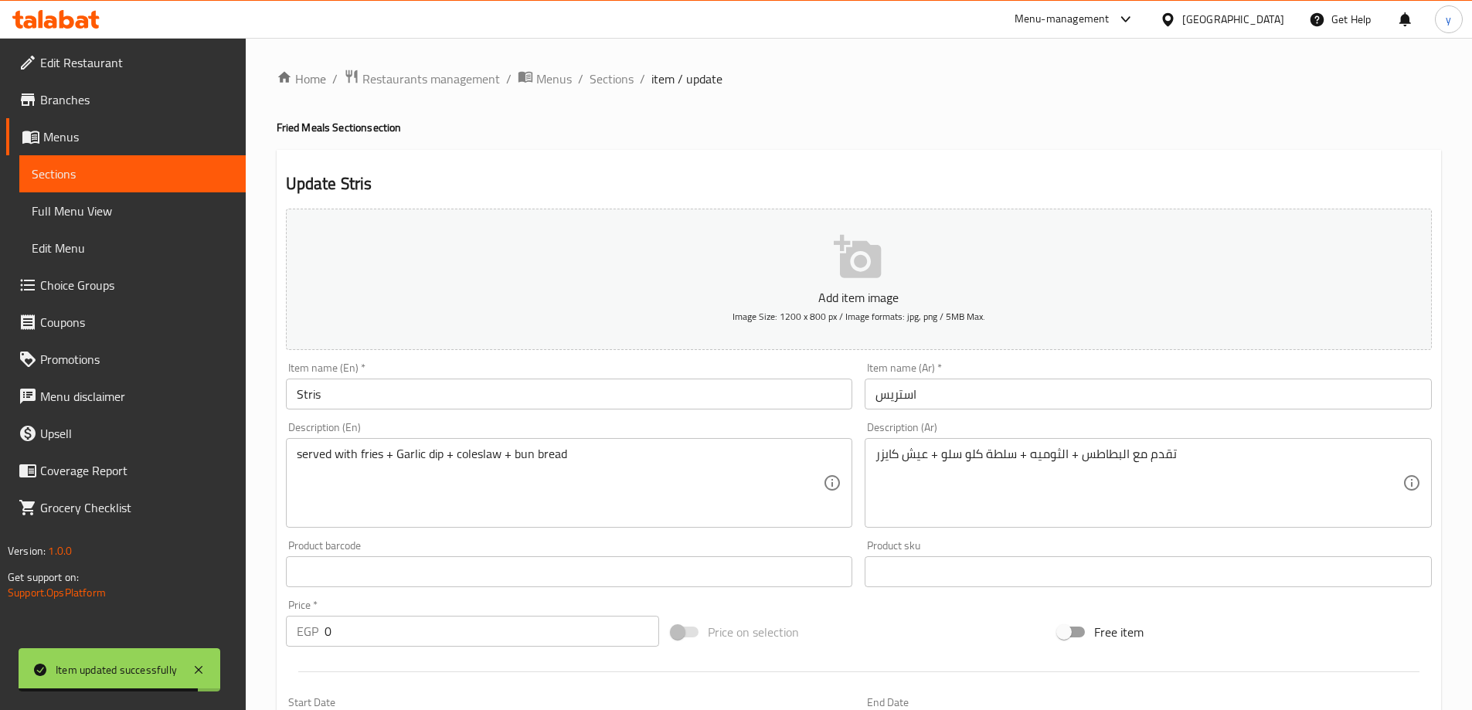
click at [954, 393] on input "استریس" at bounding box center [1148, 394] width 567 height 31
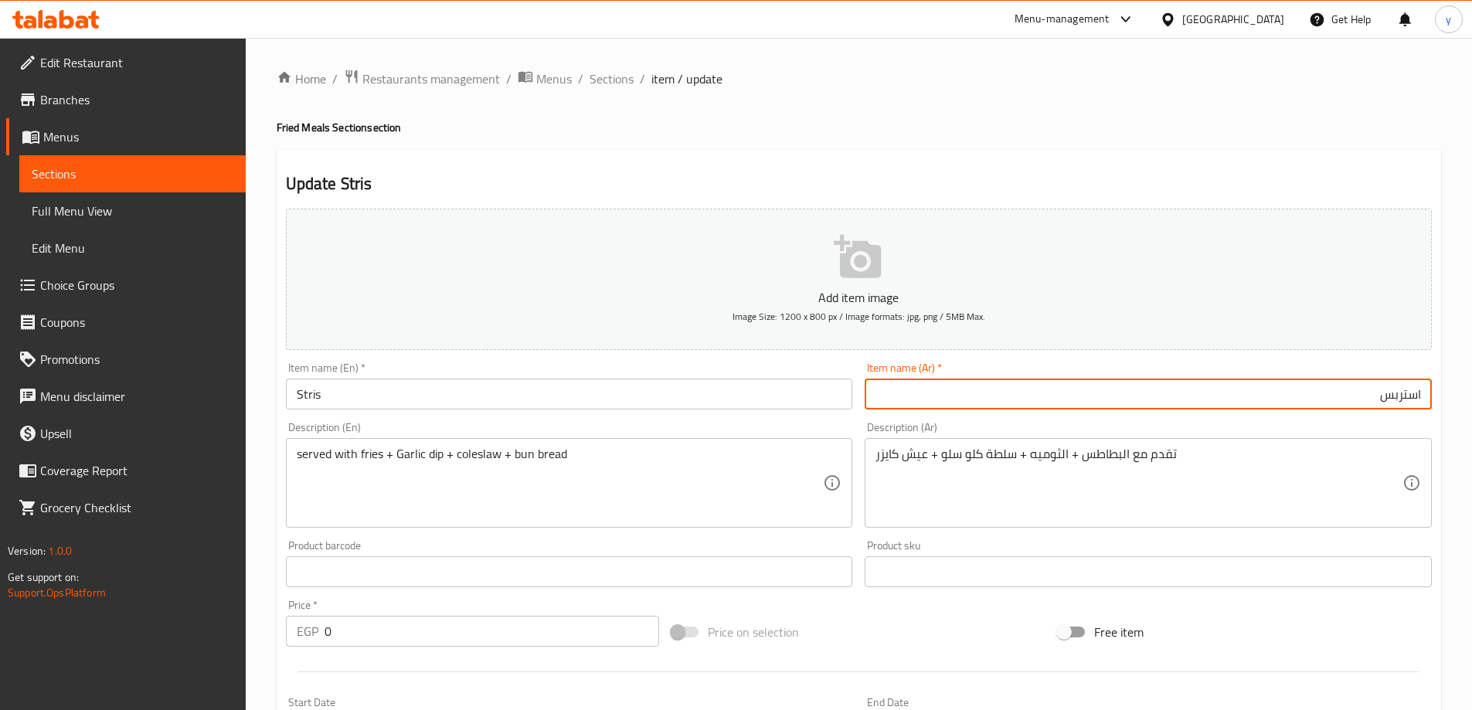
type input "استربس"
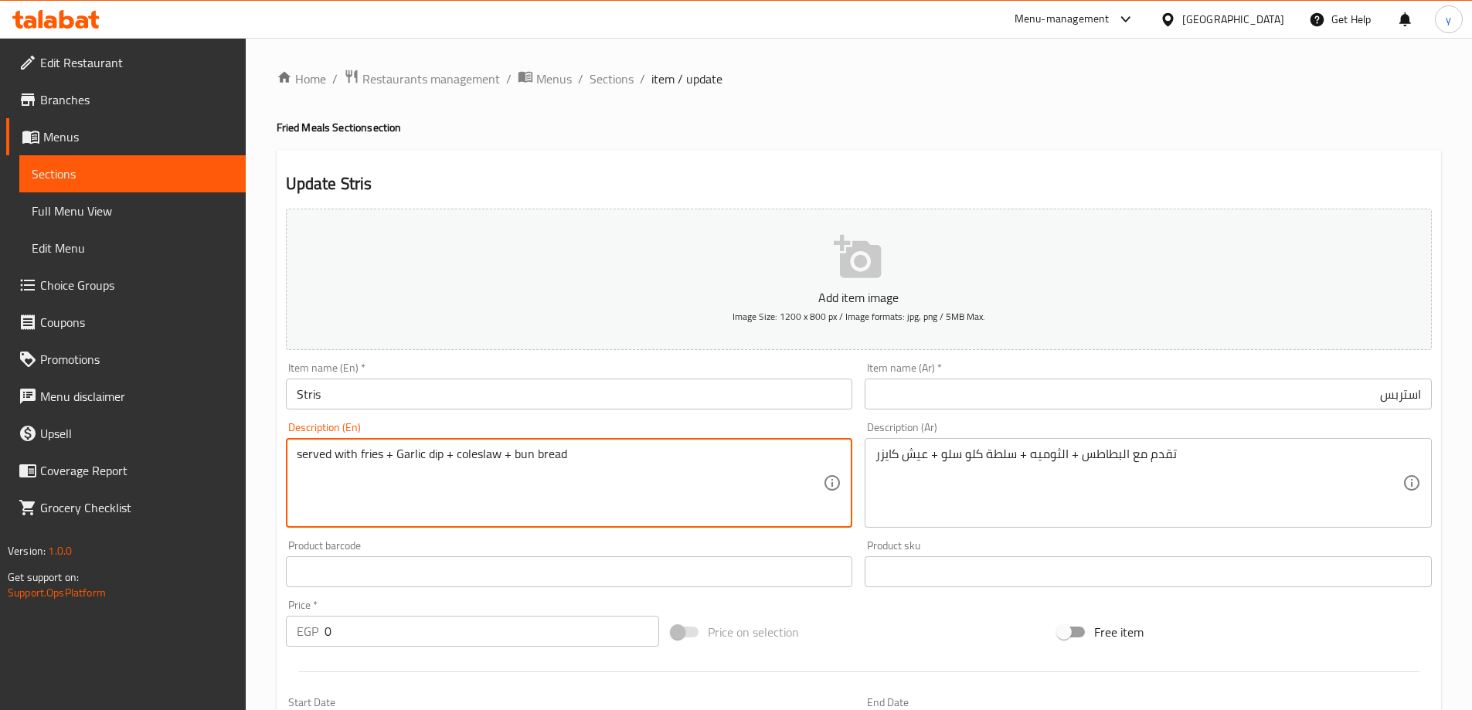
click at [369, 458] on textarea "served with fries + Garlic dip + coleslaw + bun bread" at bounding box center [560, 483] width 527 height 73
paste textarea "Potatoes"
type textarea "served with Potatoes+ Garlic dip + coleslaw + bun bread"
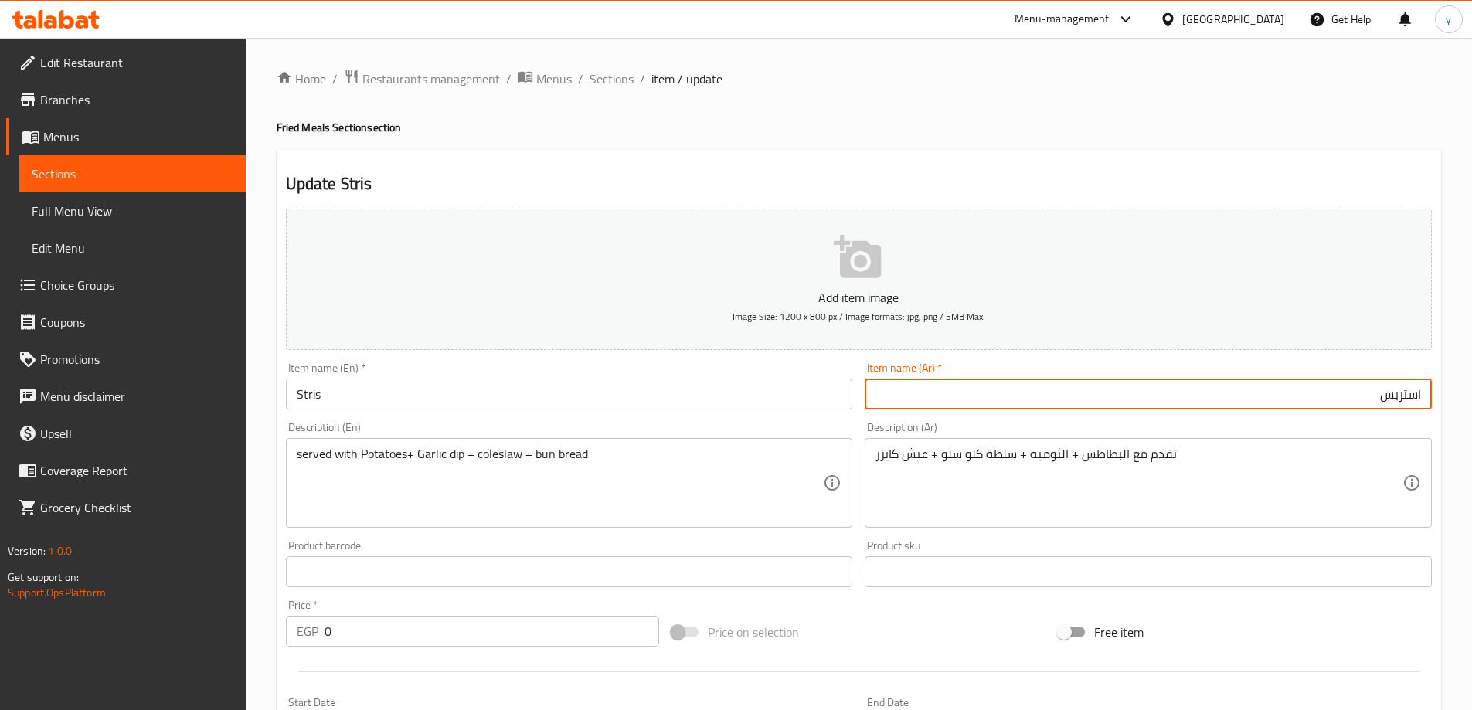
click at [1391, 395] on input "استربس" at bounding box center [1148, 394] width 567 height 31
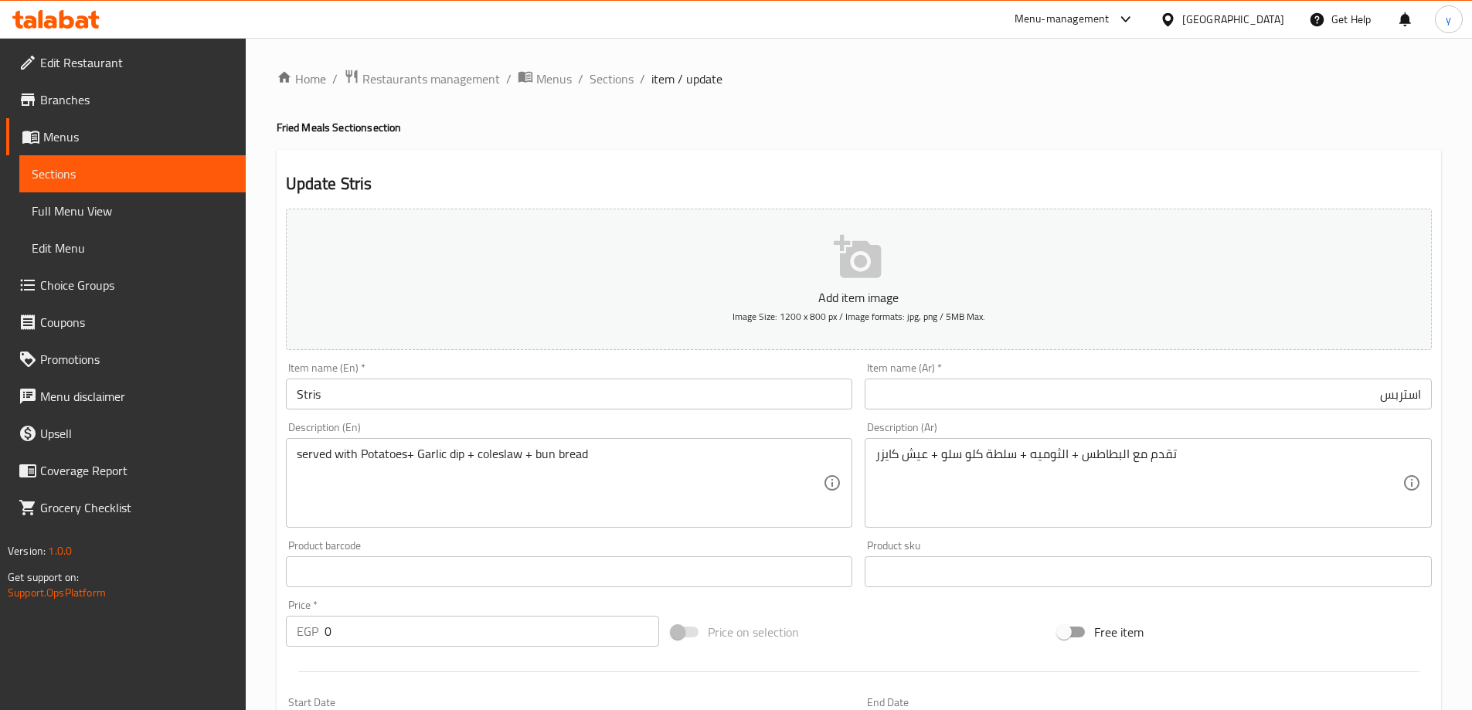
click at [390, 393] on input "Stris" at bounding box center [569, 394] width 567 height 31
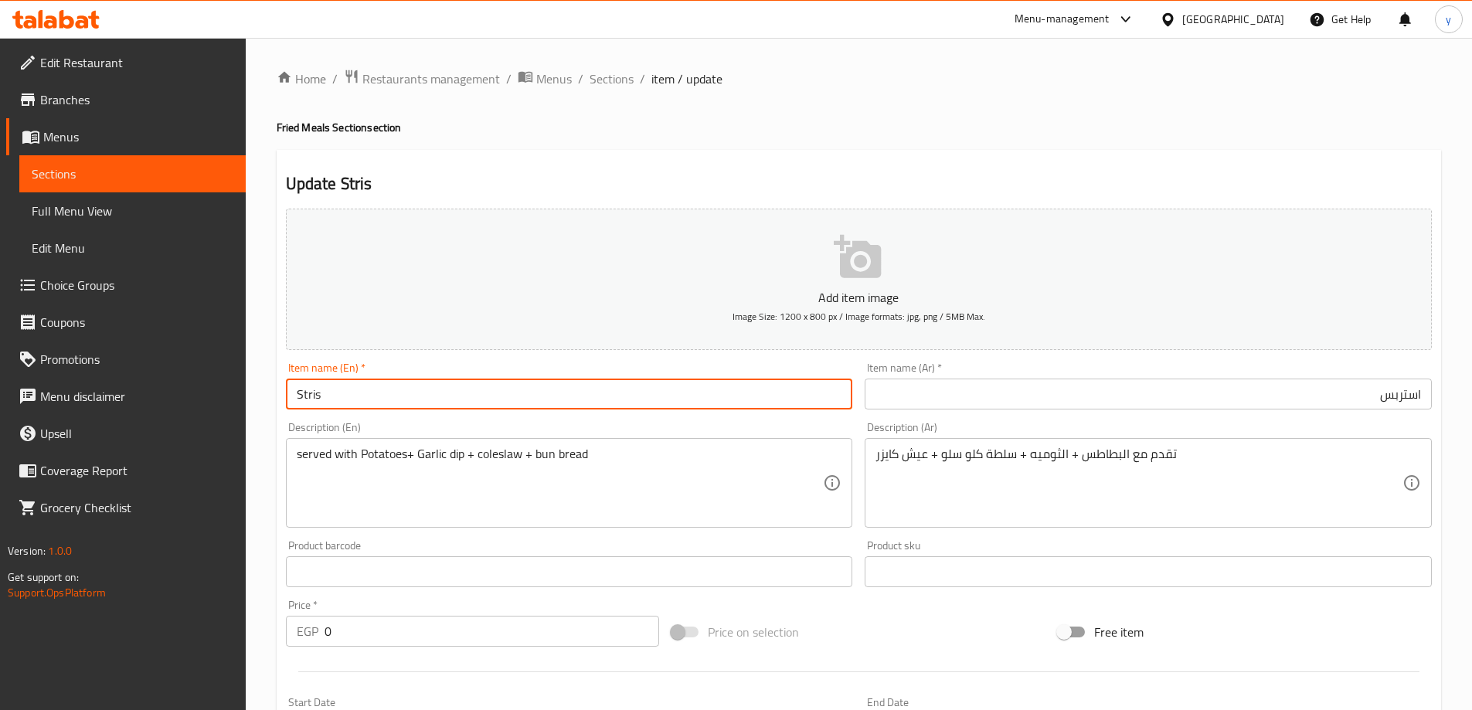
click at [390, 393] on input "Stris" at bounding box center [569, 394] width 567 height 31
paste input "p"
type input "Strips"
click at [1210, 148] on div "Home / Restaurants management / Menus / Sections / item / update Fried Meals Se…" at bounding box center [859, 605] width 1164 height 1072
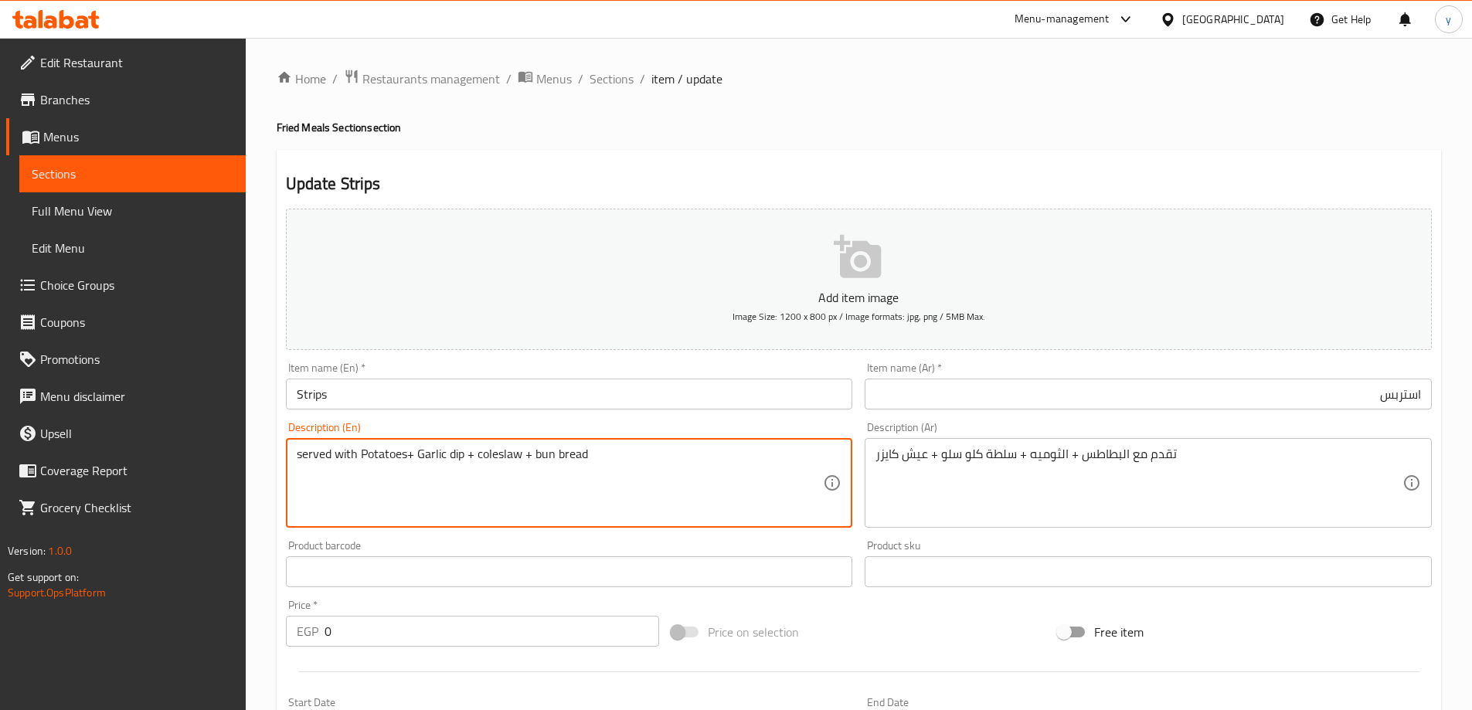
click at [394, 449] on textarea "served with Potatoes+ Garlic dip + coleslaw + bun bread" at bounding box center [560, 483] width 527 height 73
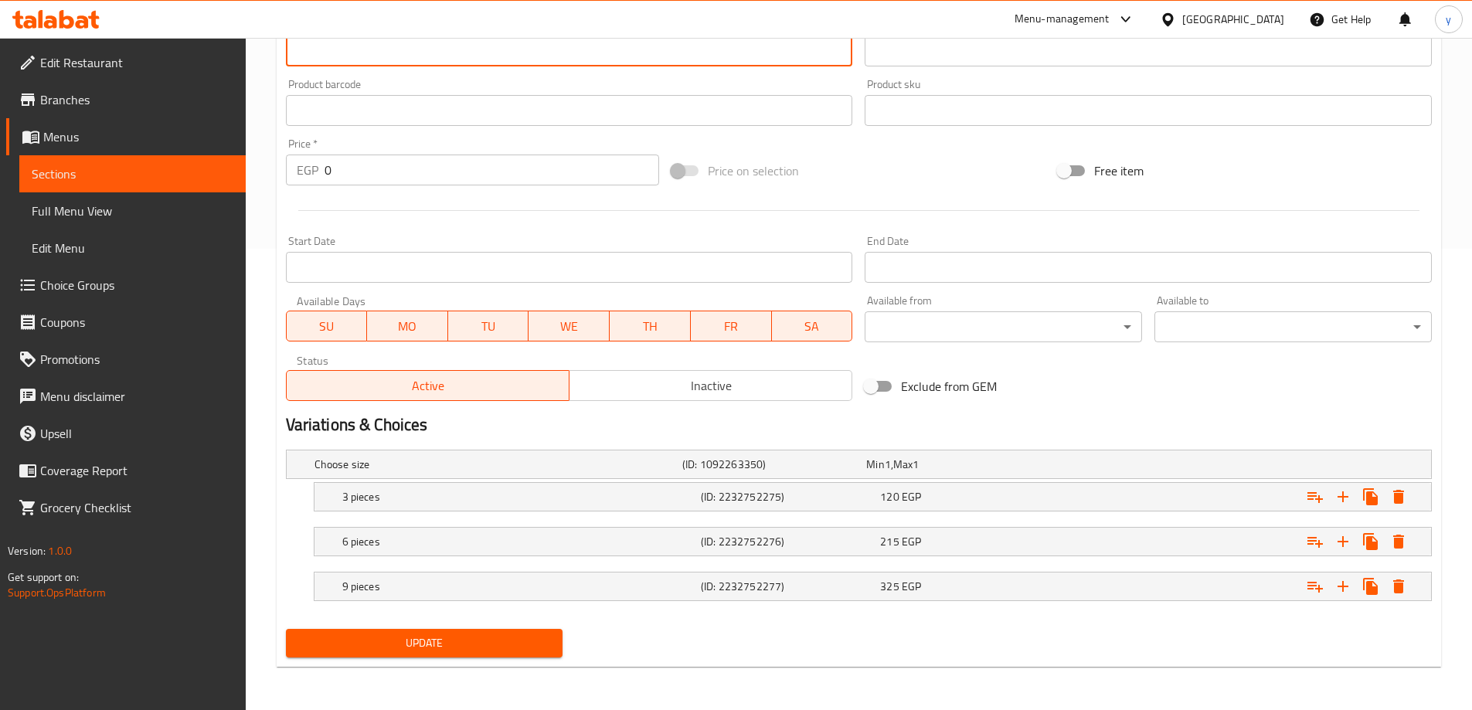
click at [447, 637] on span "Update" at bounding box center [424, 643] width 253 height 19
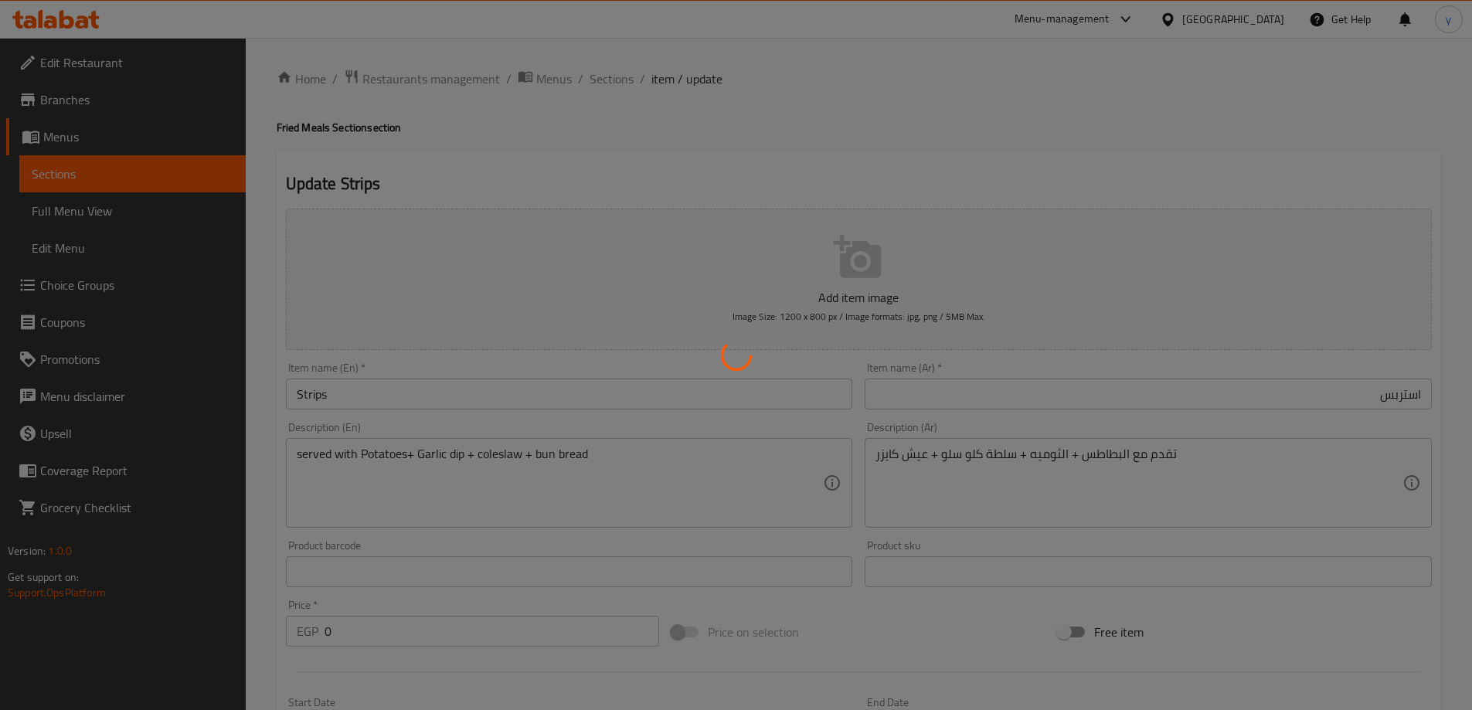
click at [601, 78] on div at bounding box center [736, 355] width 1472 height 710
click at [601, 78] on div "Home / Restaurants management / Menus / Sections / item / update Fried Meals Se…" at bounding box center [859, 605] width 1164 height 1072
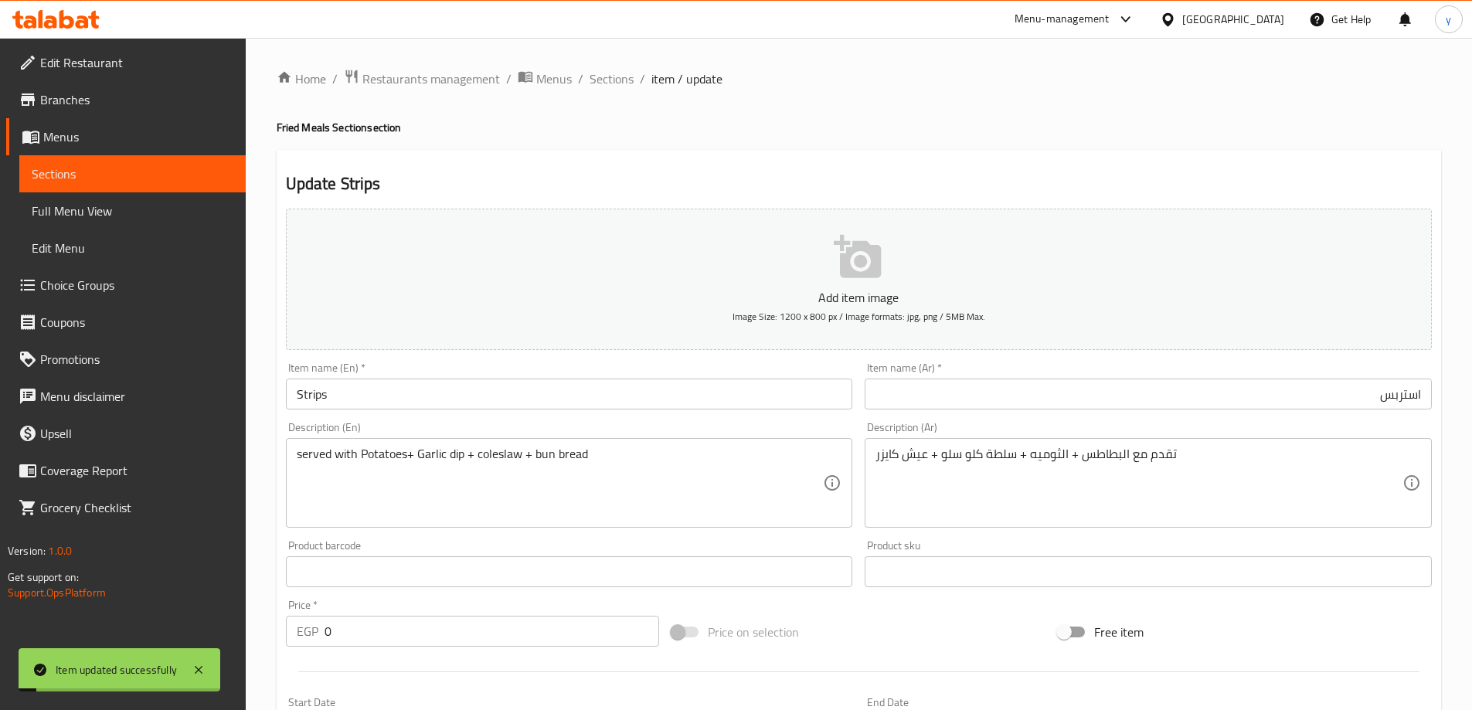
click at [601, 78] on span "Sections" at bounding box center [612, 79] width 44 height 19
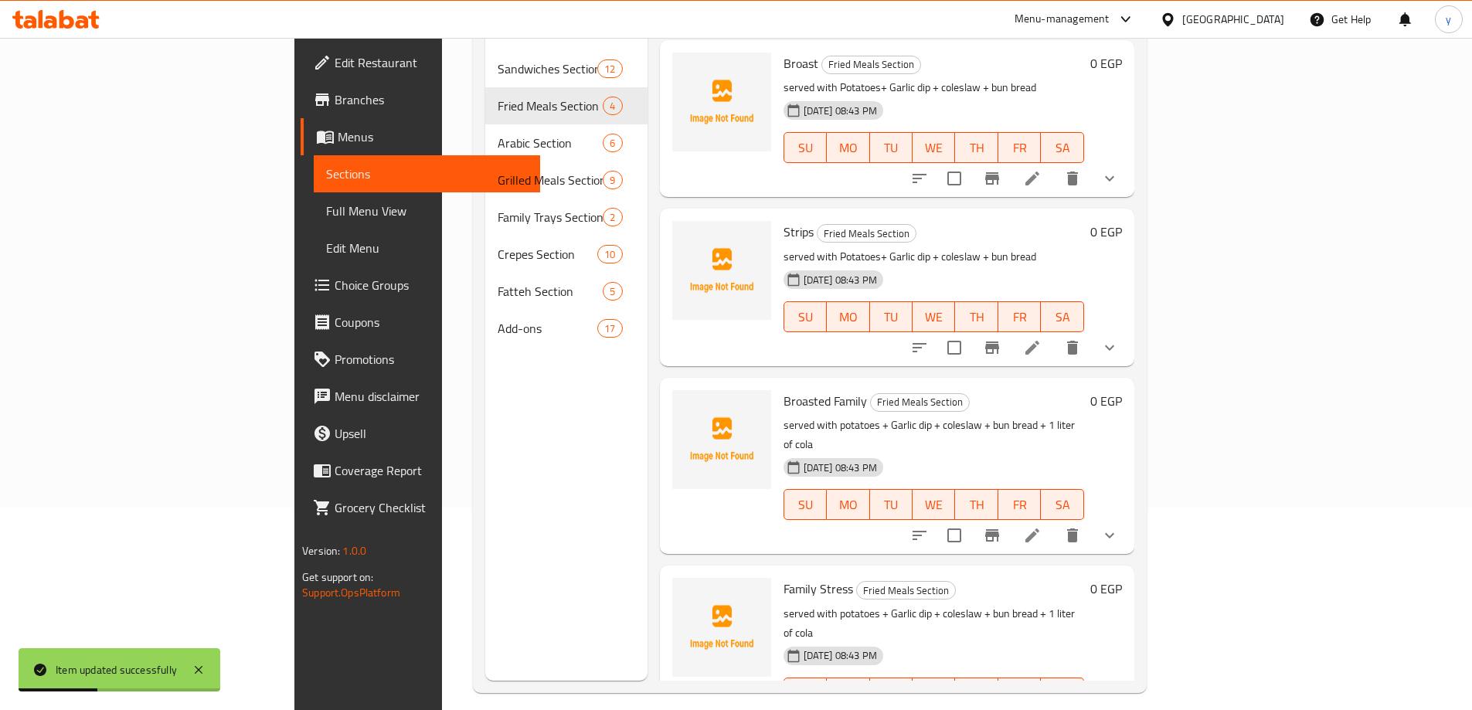
scroll to position [216, 0]
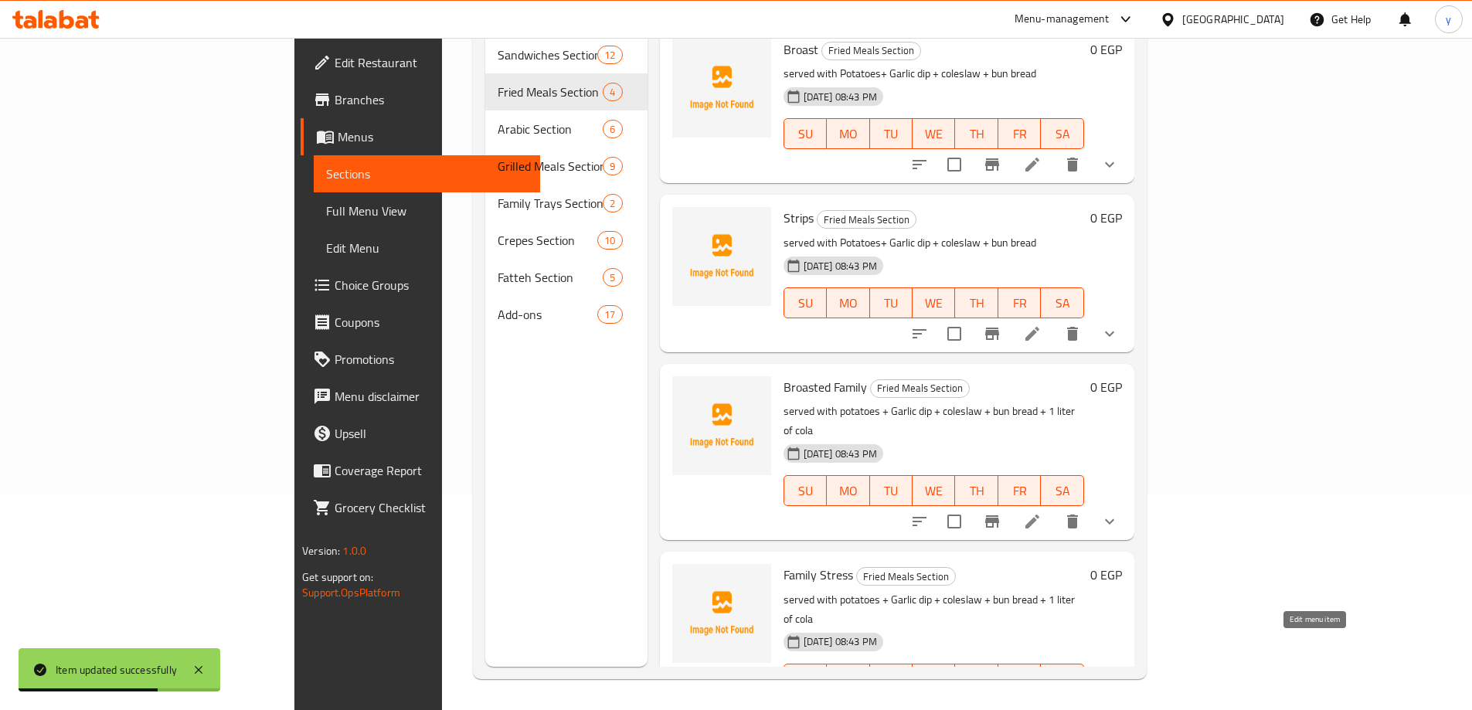
click at [1042, 701] on icon at bounding box center [1032, 710] width 19 height 19
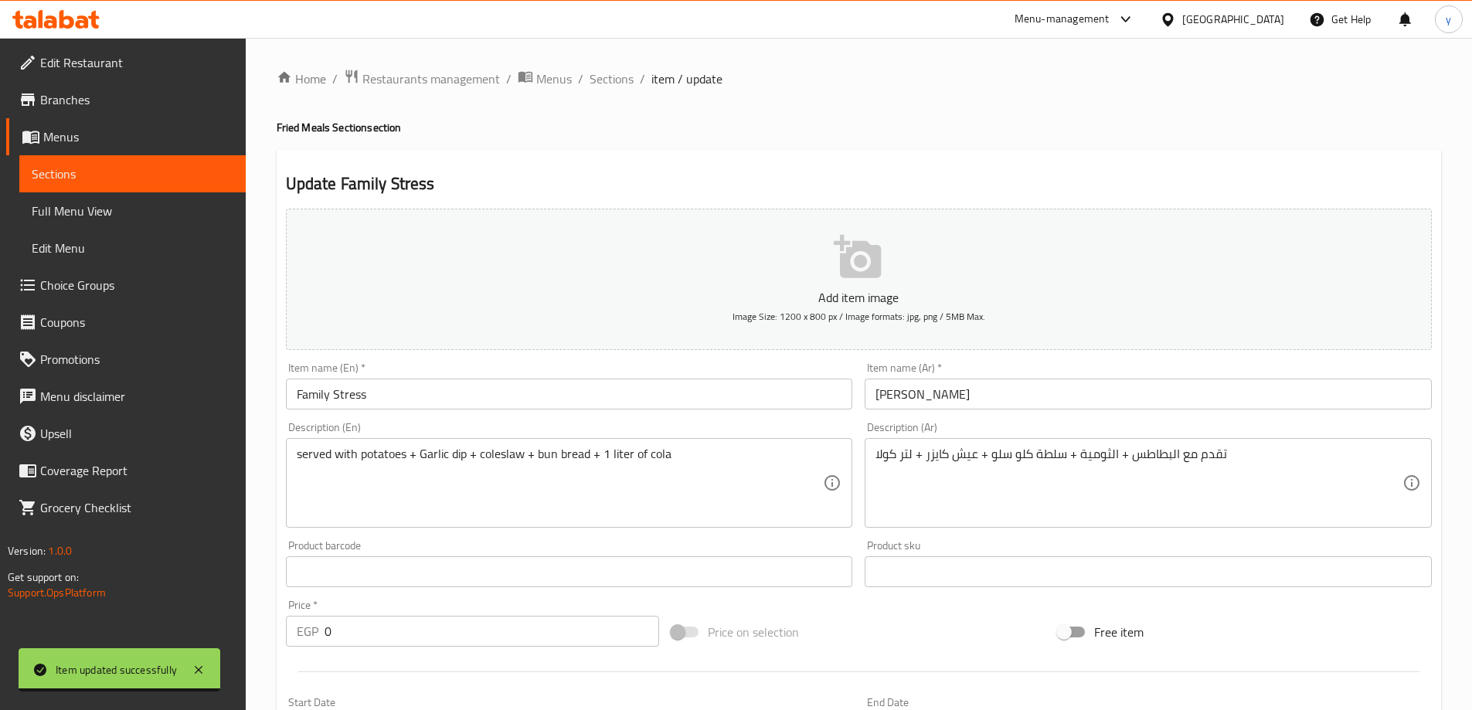
click at [355, 401] on input "Family Stress" at bounding box center [569, 394] width 567 height 31
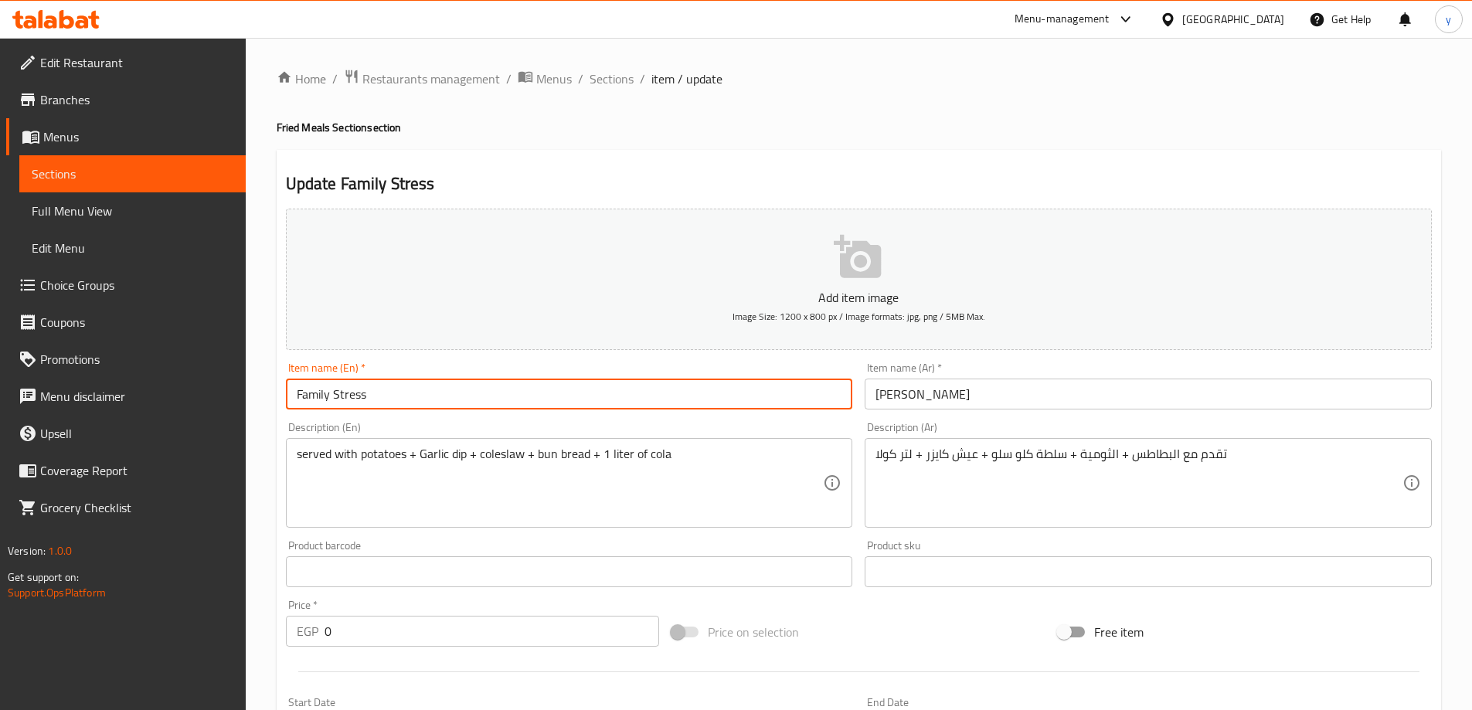
click at [355, 401] on input "Family Stress" at bounding box center [569, 394] width 567 height 31
paste input "ip"
type input "Family Strips"
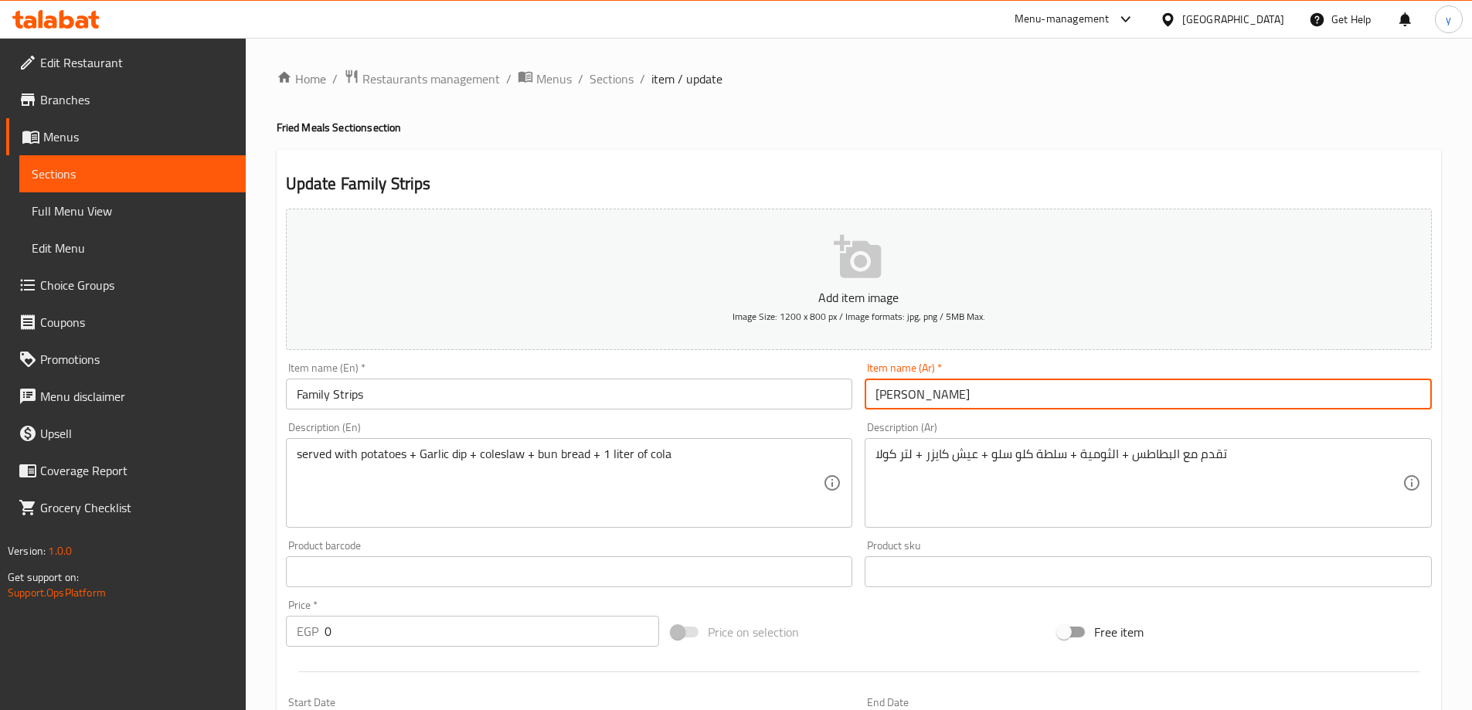
click at [923, 400] on input "استريس عائلی" at bounding box center [1148, 394] width 567 height 31
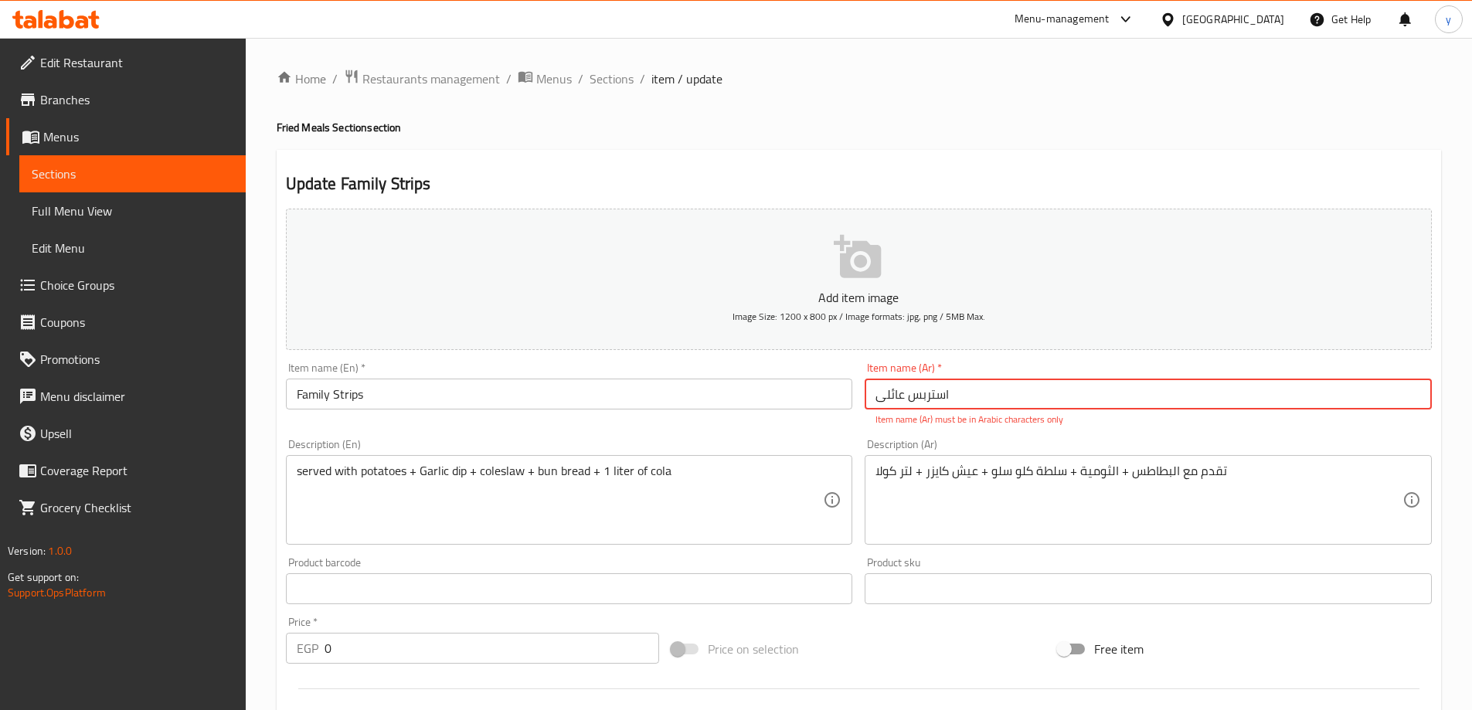
click at [965, 394] on input "استربس عائلی" at bounding box center [1148, 394] width 567 height 31
click at [1416, 394] on input "استربس عائلی" at bounding box center [1148, 394] width 567 height 31
paste input "ستربس"
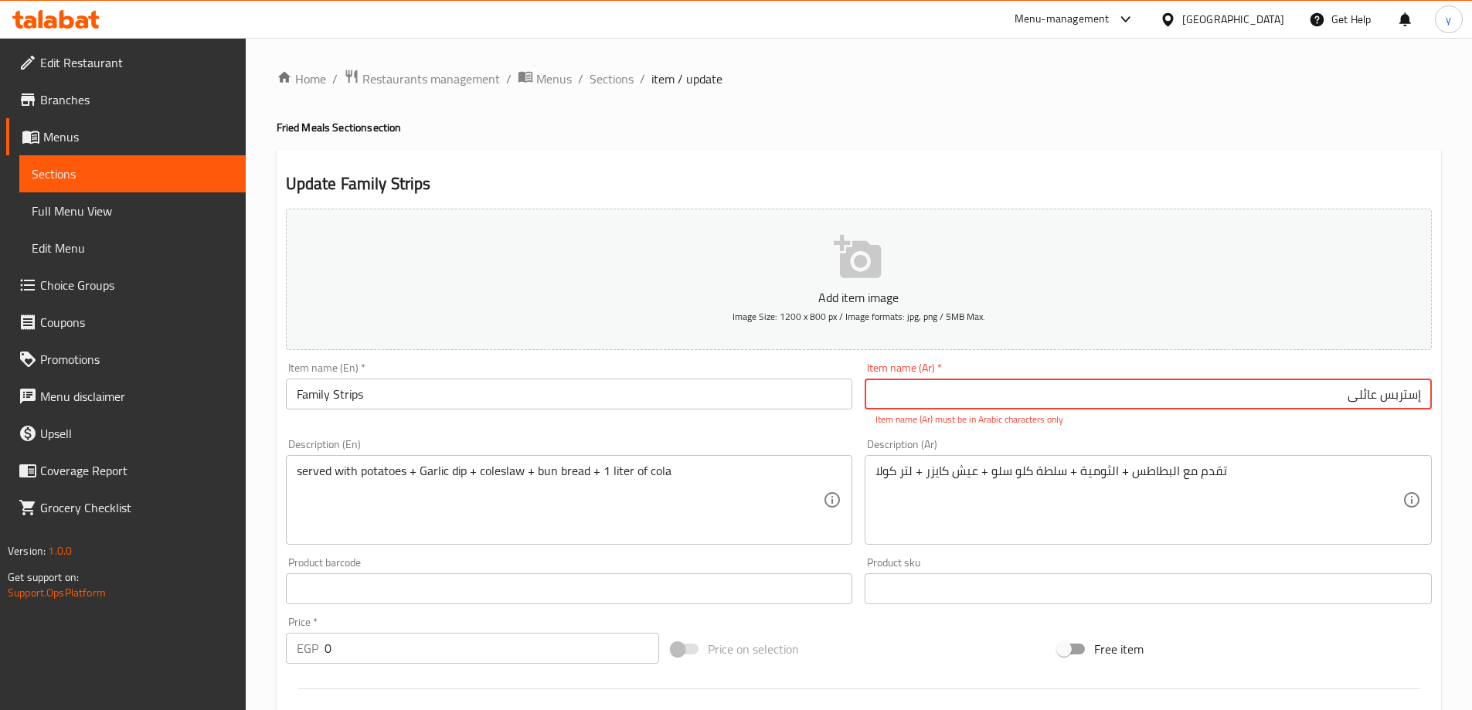
click at [1358, 389] on input "إستربس عائلی" at bounding box center [1148, 394] width 567 height 31
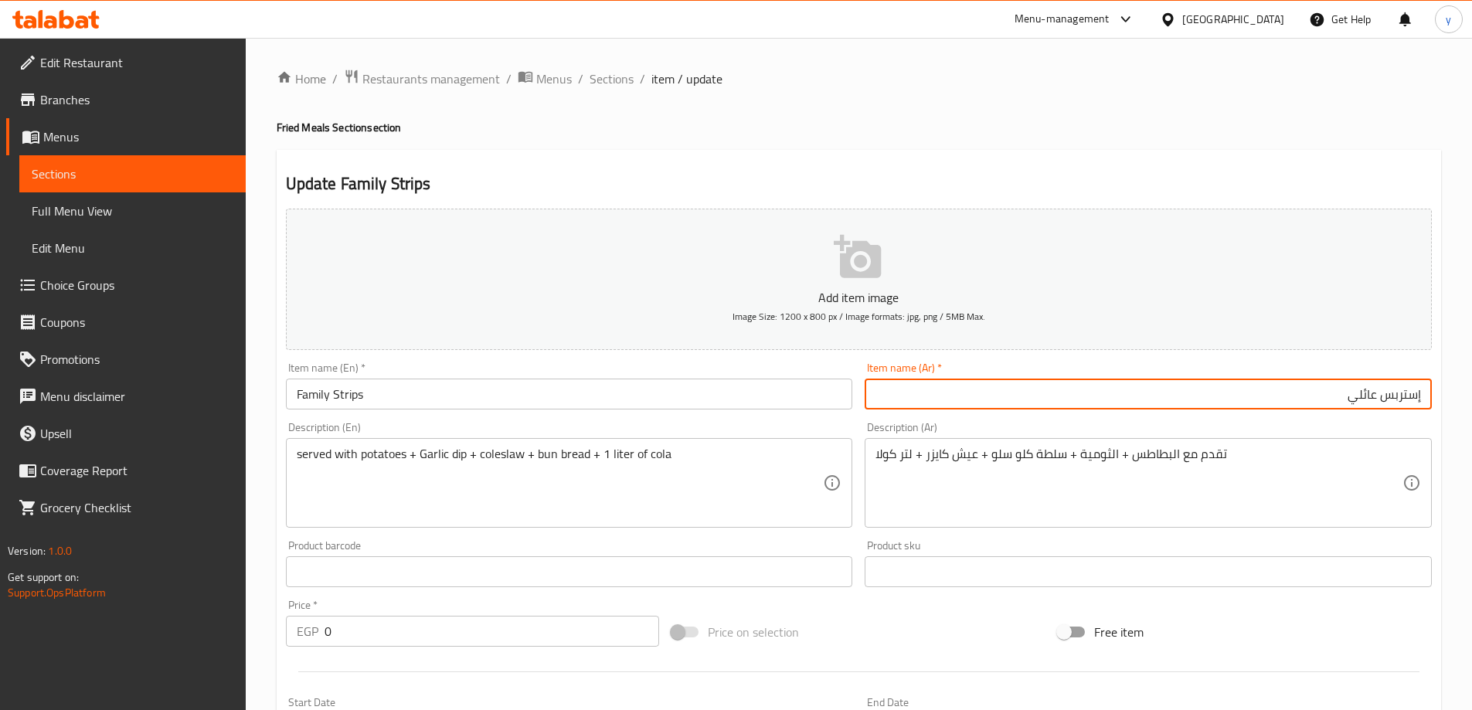
type input "إستربس عائلي"
click at [614, 80] on span "Sections" at bounding box center [612, 79] width 44 height 19
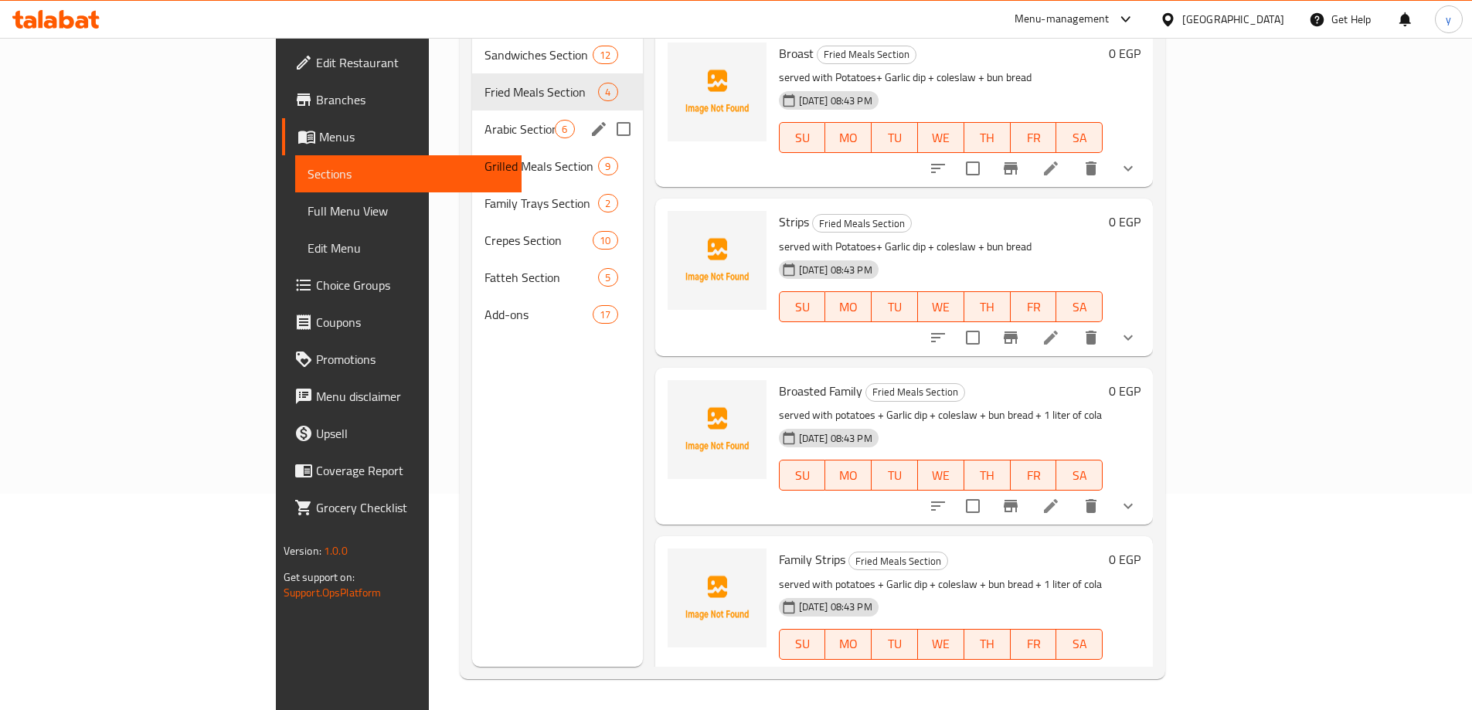
click at [484, 120] on span "Arabic Section" at bounding box center [519, 129] width 70 height 19
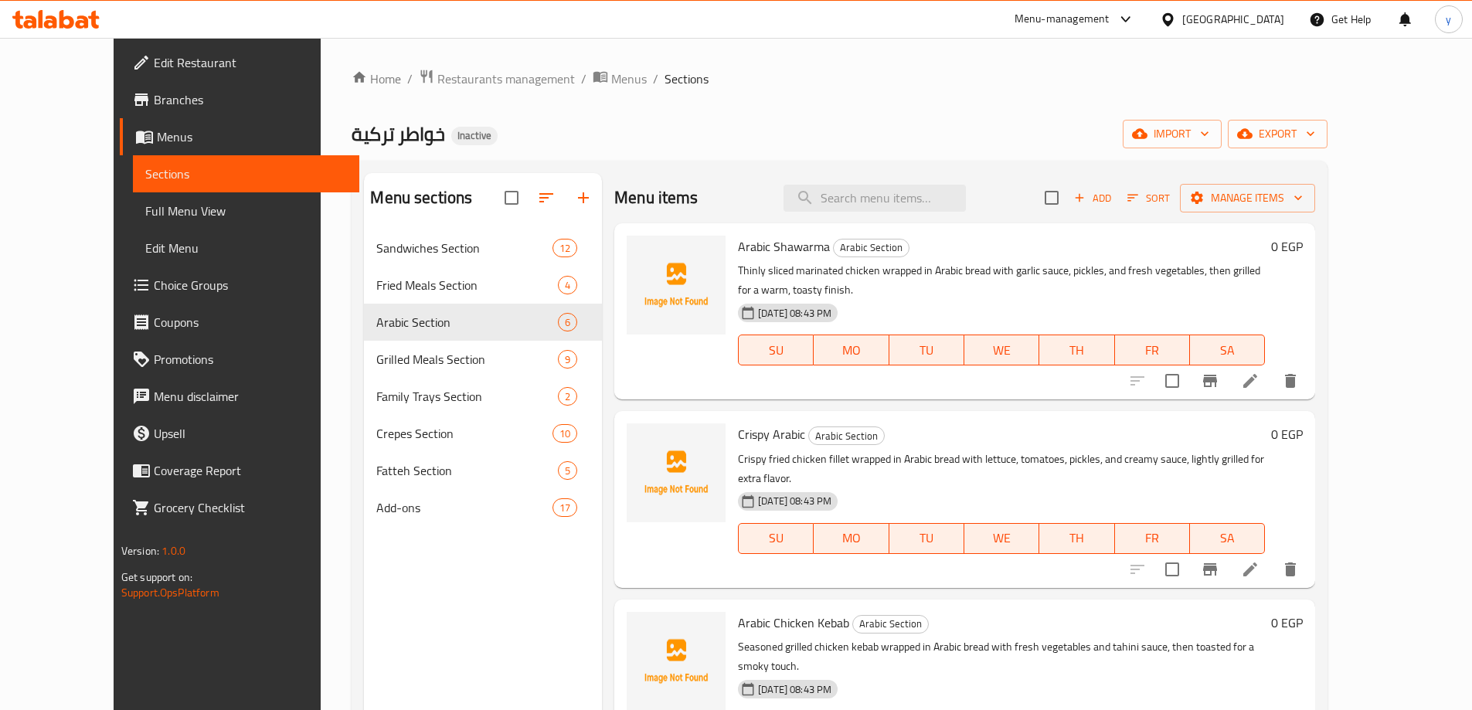
click at [154, 288] on span "Choice Groups" at bounding box center [250, 285] width 193 height 19
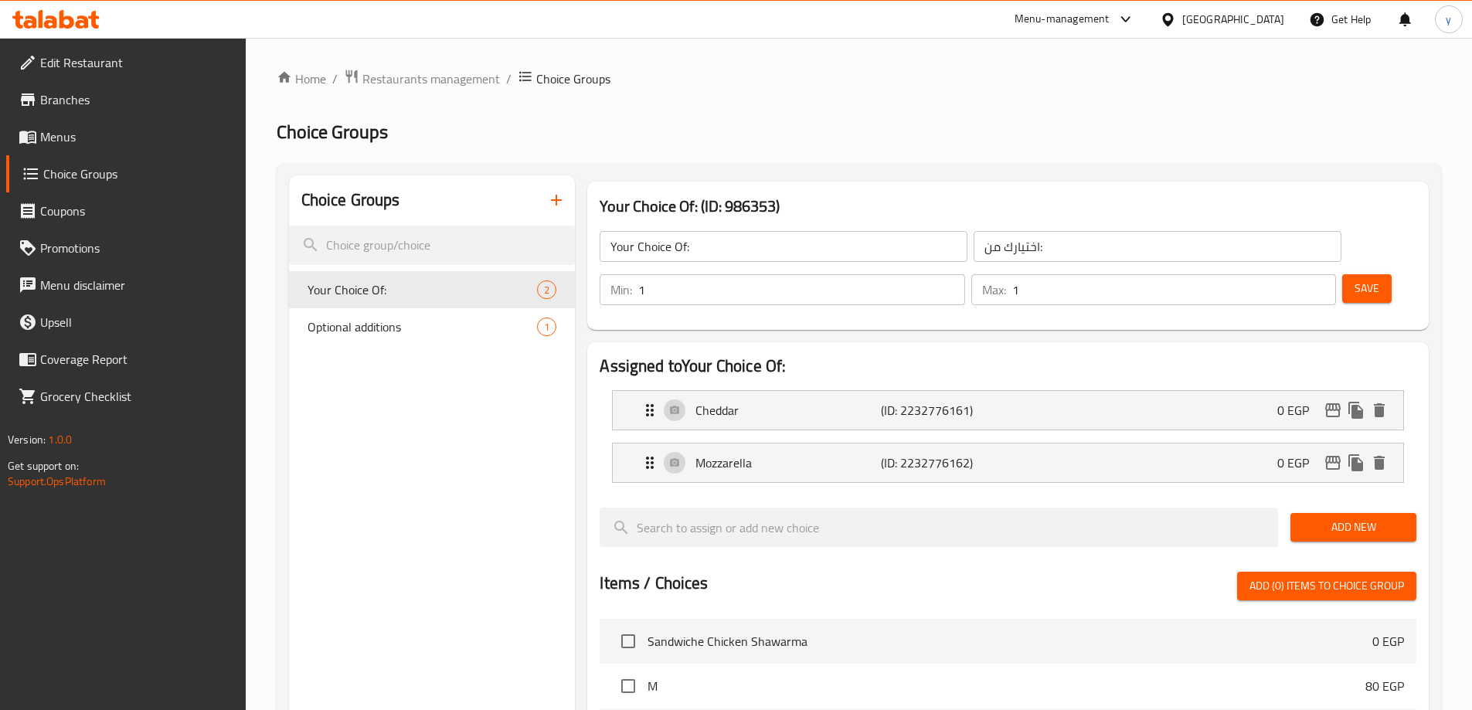
click at [560, 202] on icon "button" at bounding box center [556, 200] width 19 height 19
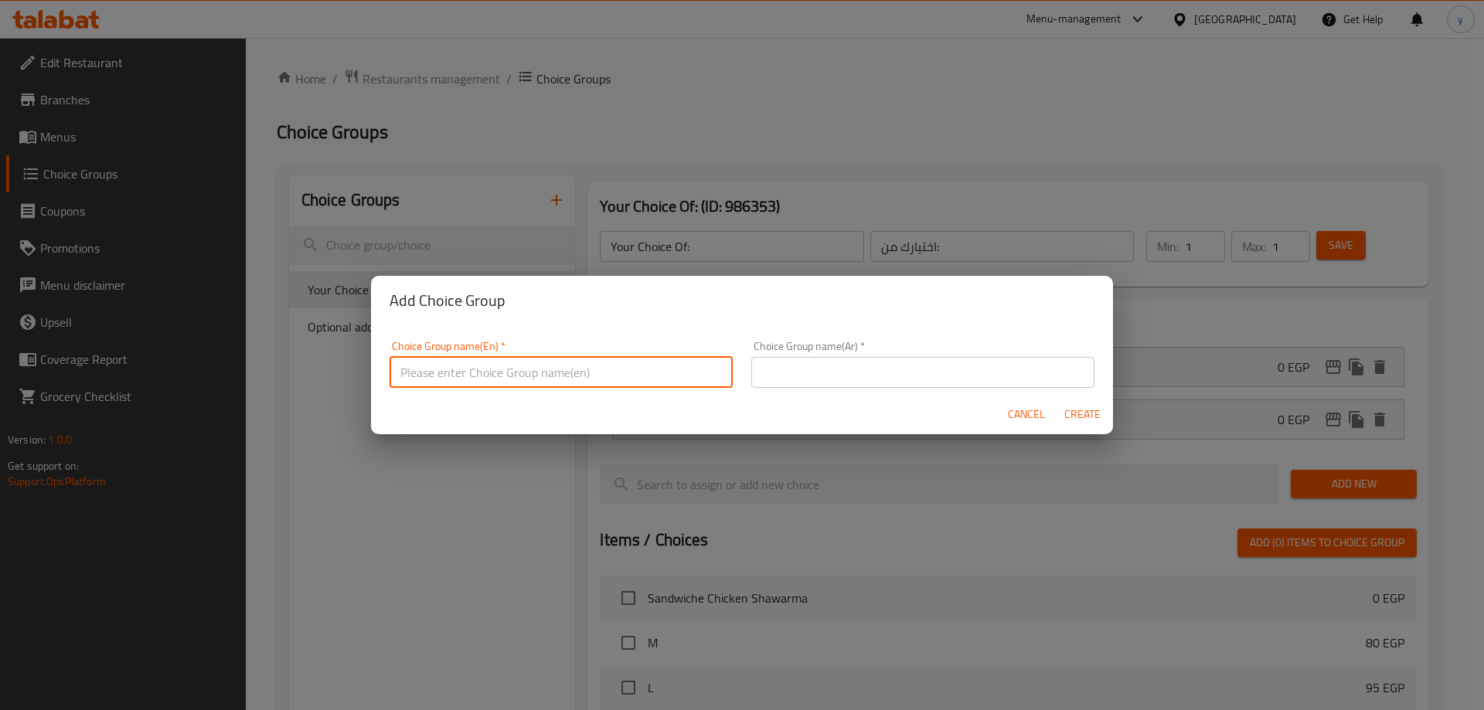
drag, startPoint x: 532, startPoint y: 359, endPoint x: 532, endPoint y: 368, distance: 9.3
click at [532, 359] on input "text" at bounding box center [560, 372] width 343 height 31
click at [475, 372] on input "Your Choice Of:" at bounding box center [560, 372] width 343 height 31
click at [669, 379] on input "Your Choice Of size:" at bounding box center [560, 372] width 343 height 31
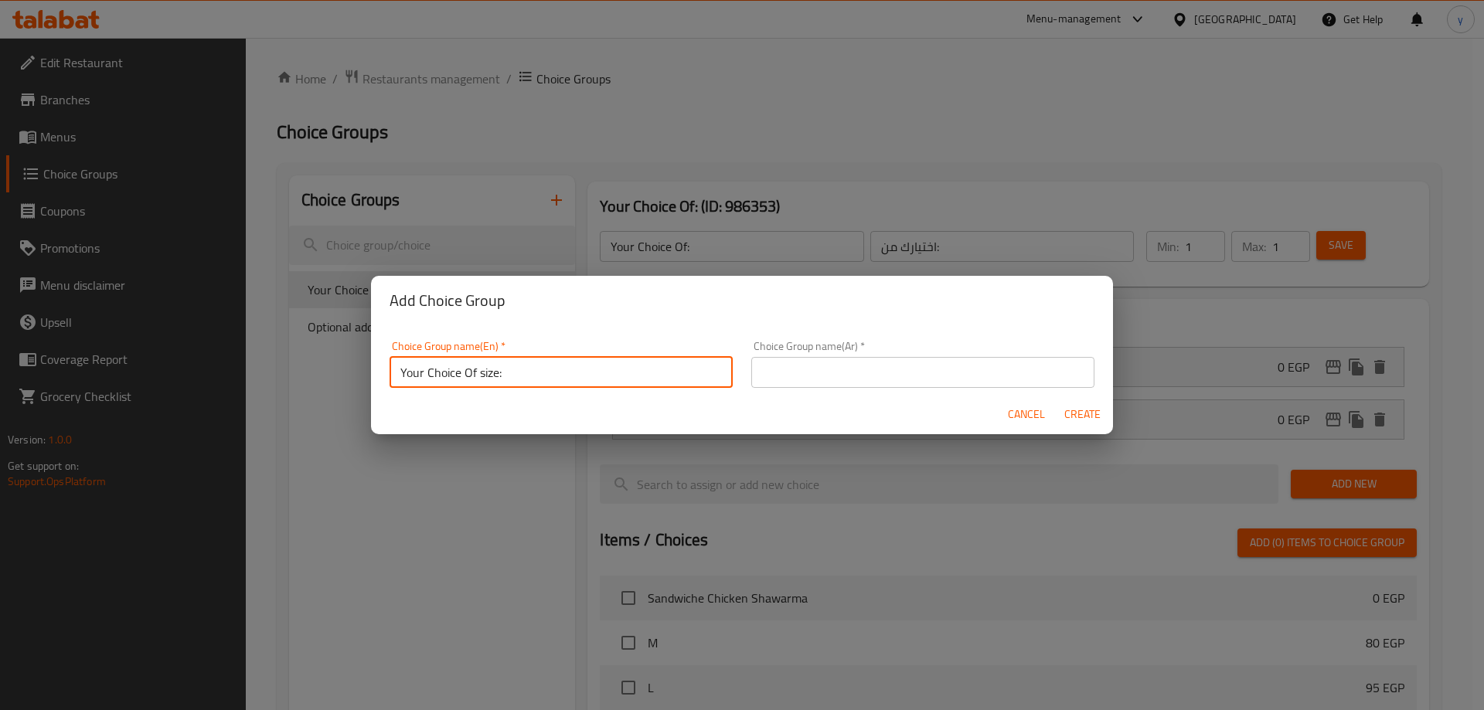
click at [669, 379] on input "Your Choice Of size:" at bounding box center [560, 372] width 343 height 31
type input "Your Choice Of Size:"
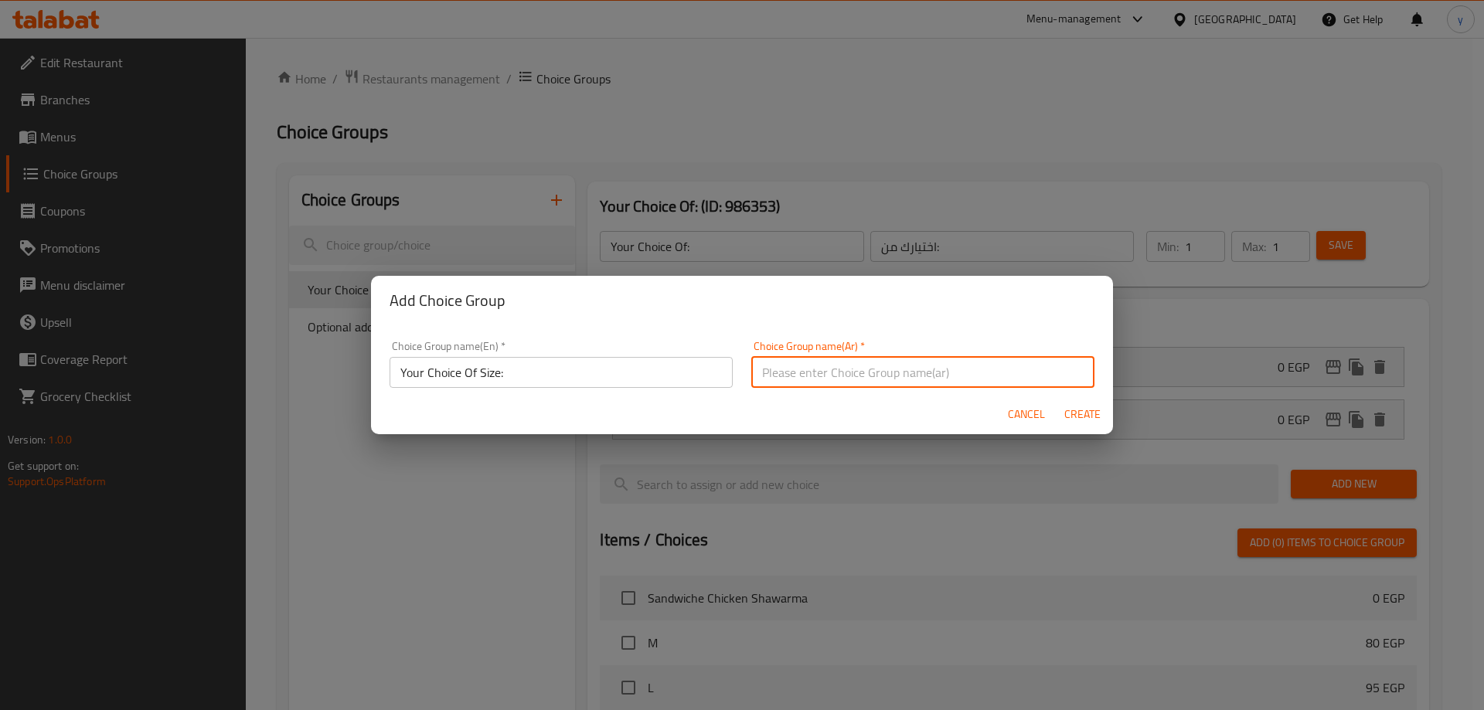
click at [933, 375] on input "text" at bounding box center [922, 372] width 343 height 31
click at [1021, 376] on input "اختيارك من:" at bounding box center [922, 372] width 343 height 31
type input "اختيارك من الحجم:"
click at [1057, 400] on button "Create" at bounding box center [1081, 414] width 49 height 29
type input "Your Choice Of Size:"
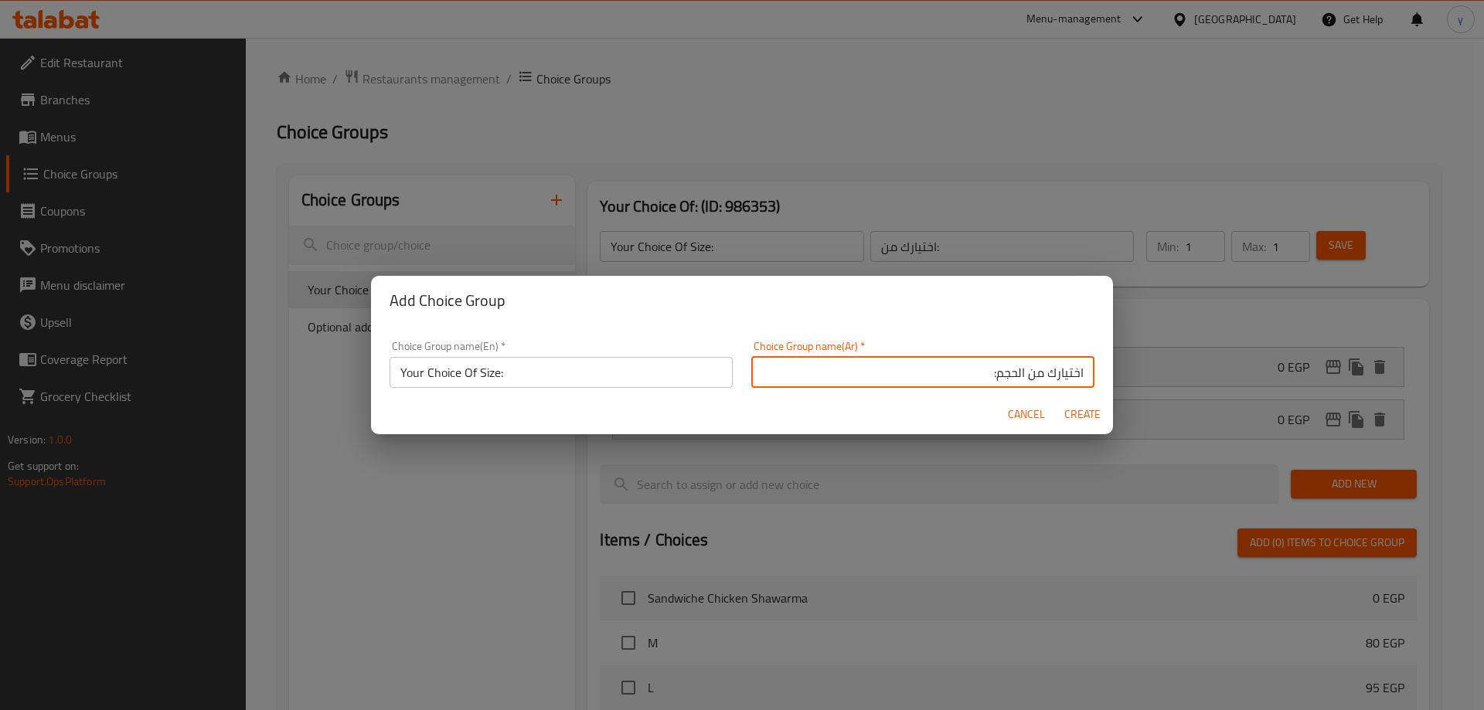
type input "اختيارك من الحجم:"
type input "0"
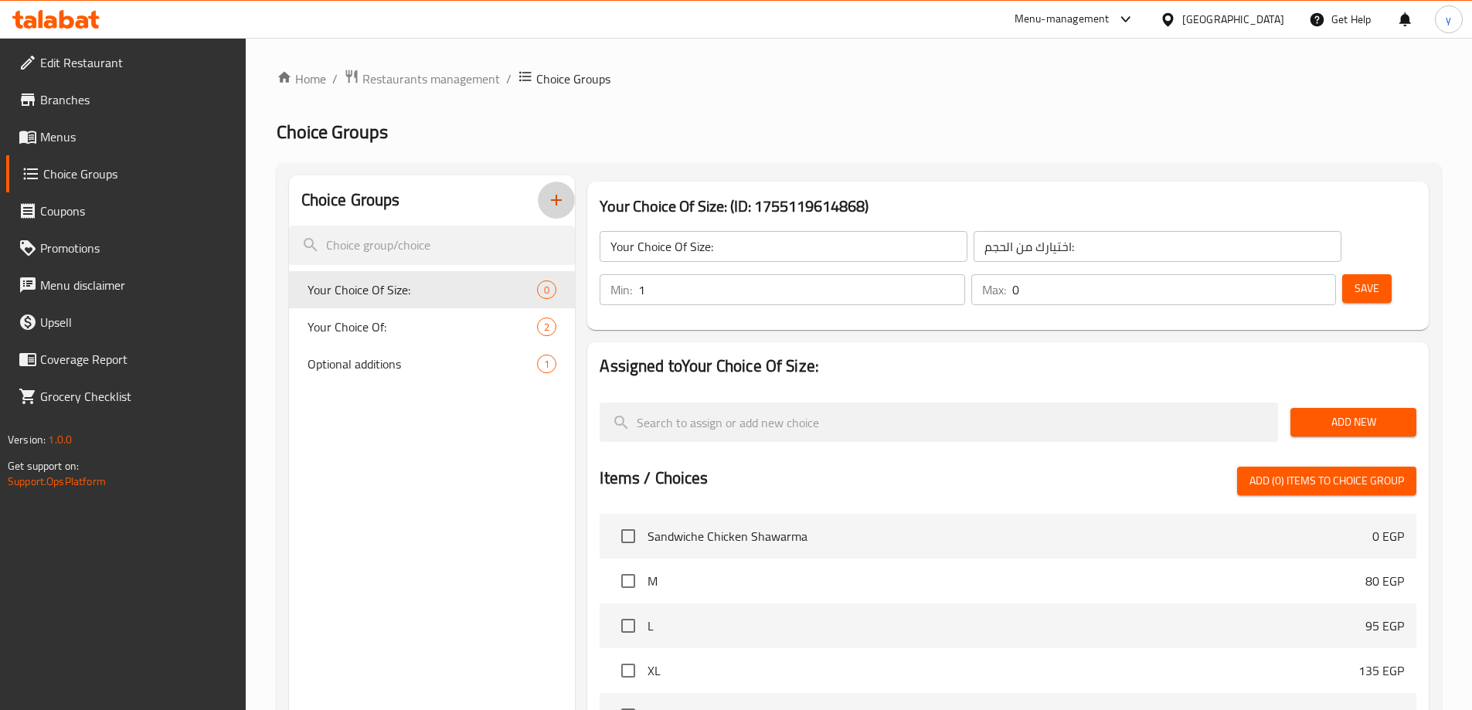
type input "1"
click at [964, 274] on input "1" at bounding box center [801, 289] width 326 height 31
type input "1"
click at [1293, 274] on input "1" at bounding box center [1174, 289] width 324 height 31
click at [1355, 279] on span "Save" at bounding box center [1367, 288] width 25 height 19
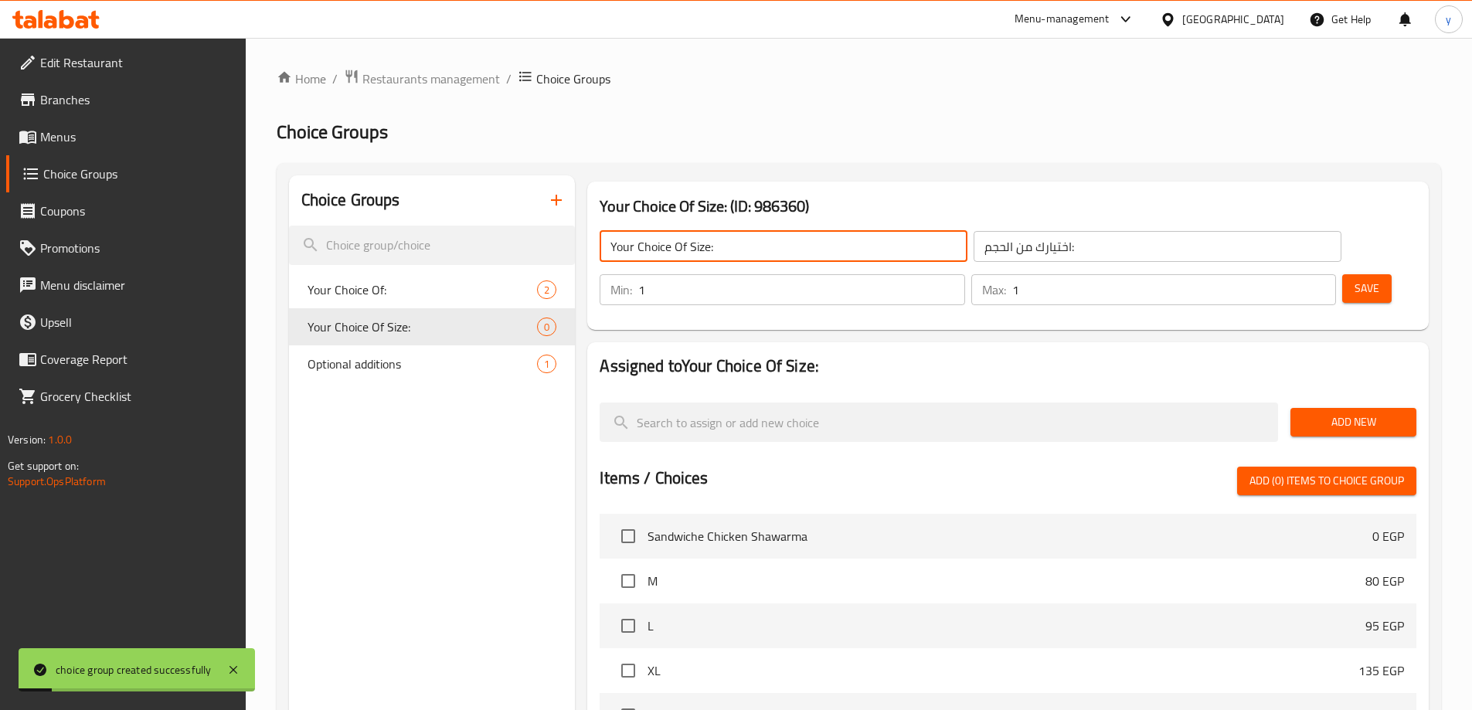
click at [689, 241] on input "Your Choice Of Size:" at bounding box center [784, 246] width 368 height 31
click at [1331, 396] on div "Add New" at bounding box center [1353, 422] width 138 height 52
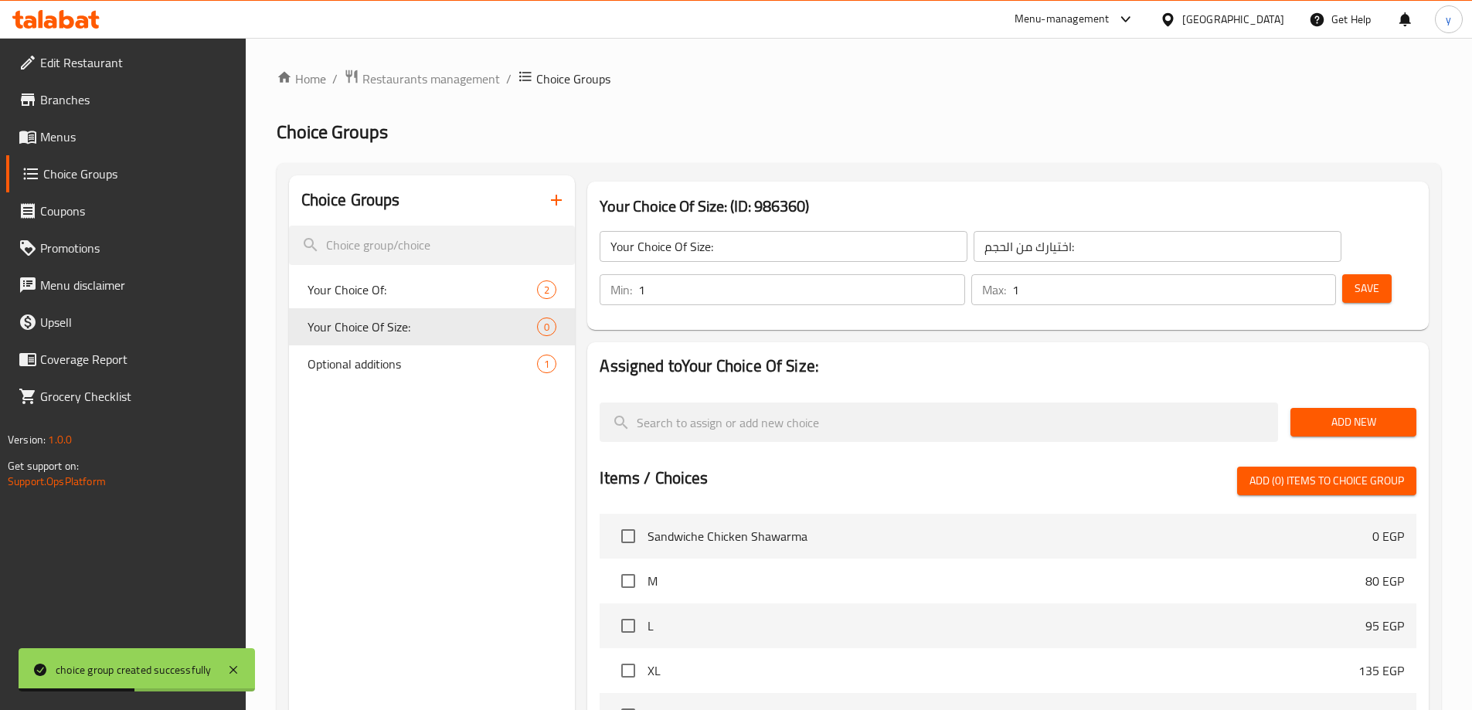
click at [1331, 408] on button "Add New" at bounding box center [1353, 422] width 126 height 29
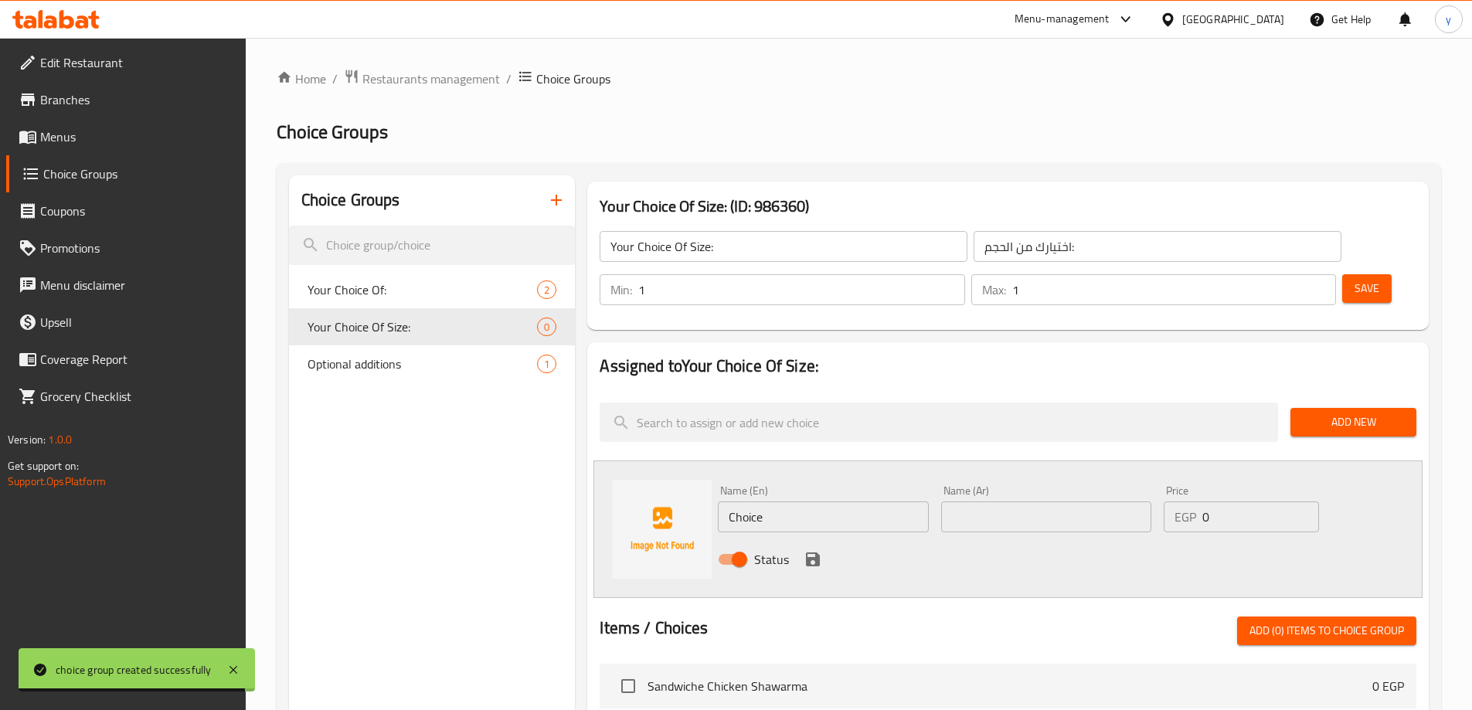
click at [1036, 501] on input "text" at bounding box center [1046, 516] width 210 height 31
paste input "سينجل"
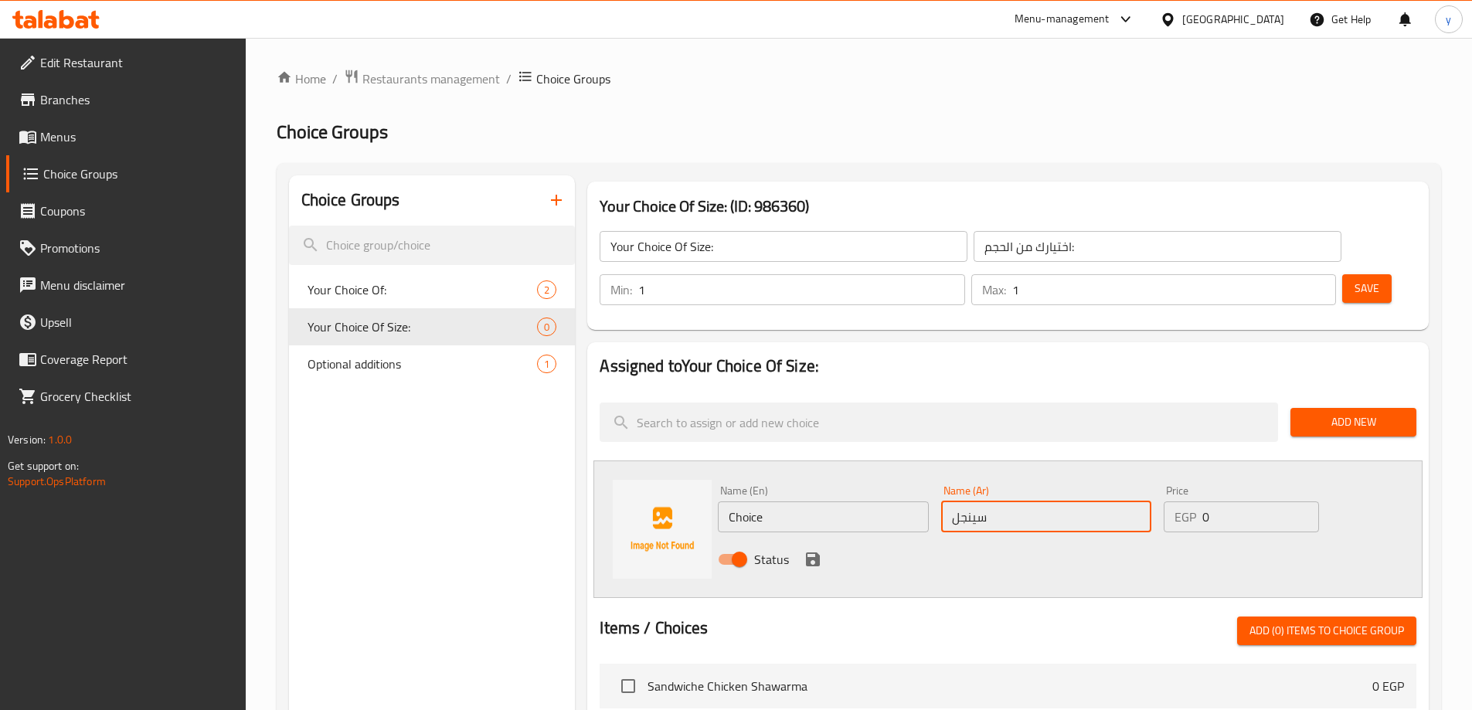
type input "سينجل"
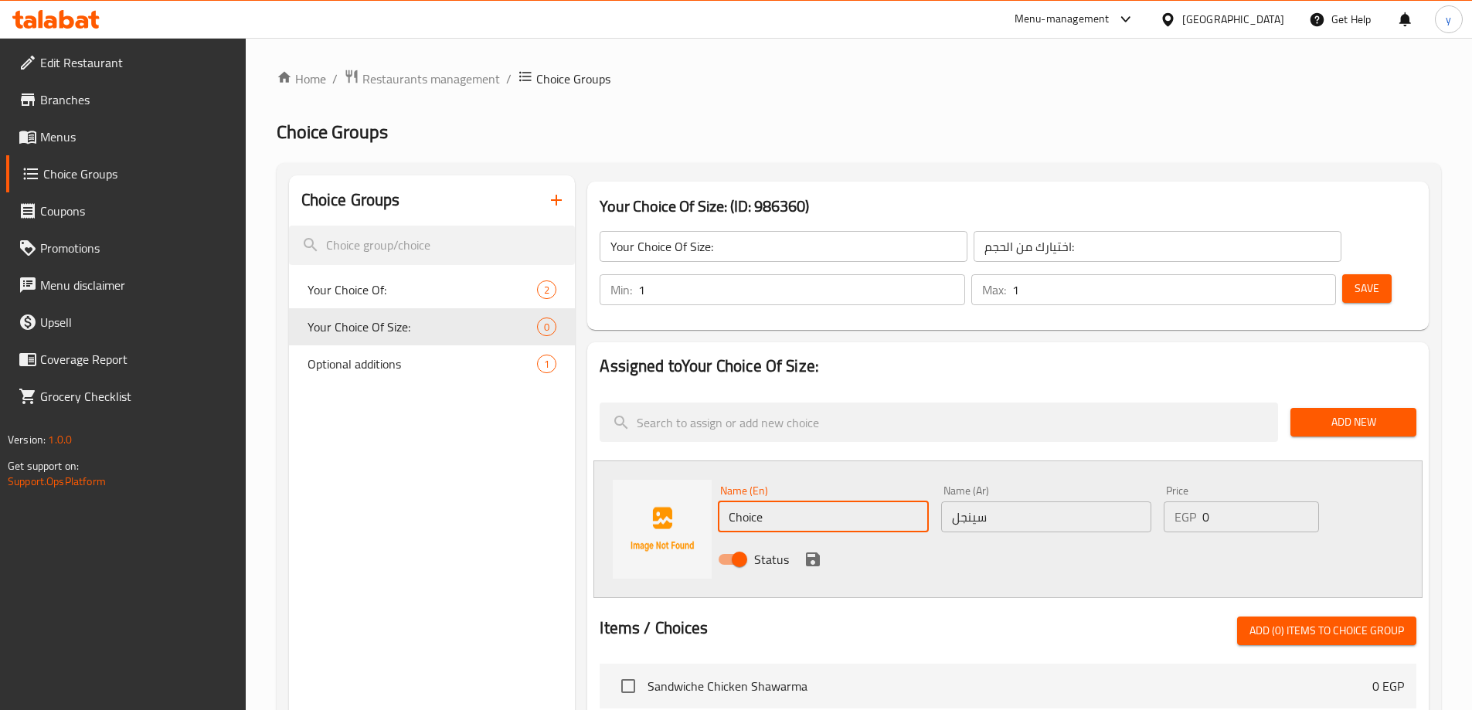
click at [818, 501] on input "Choice" at bounding box center [823, 516] width 210 height 31
drag, startPoint x: 761, startPoint y: 474, endPoint x: 862, endPoint y: 489, distance: 102.3
click at [862, 501] on input "Single" at bounding box center [823, 516] width 210 height 31
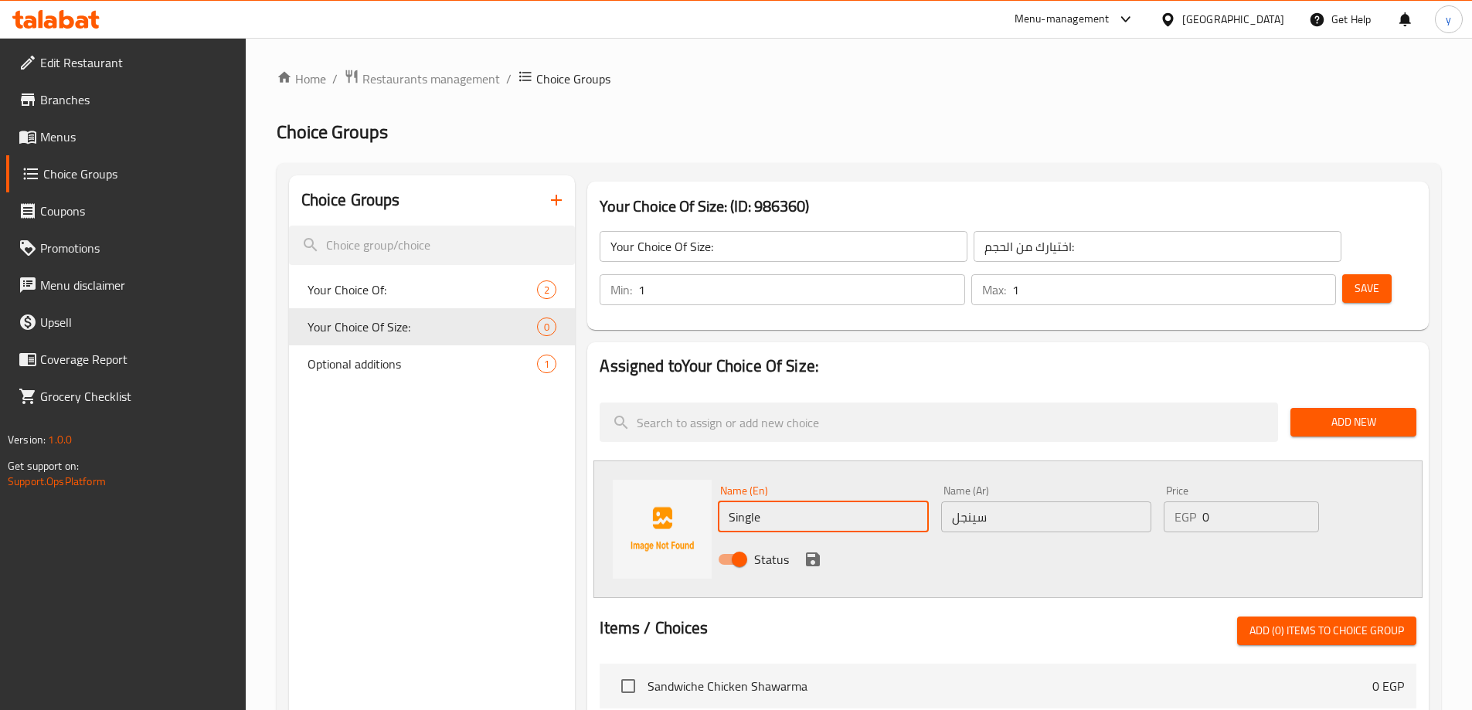
type input "Single"
click at [1046, 539] on div "Status" at bounding box center [1046, 560] width 669 height 42
click at [1208, 501] on input "0" at bounding box center [1260, 516] width 116 height 31
paste input "105"
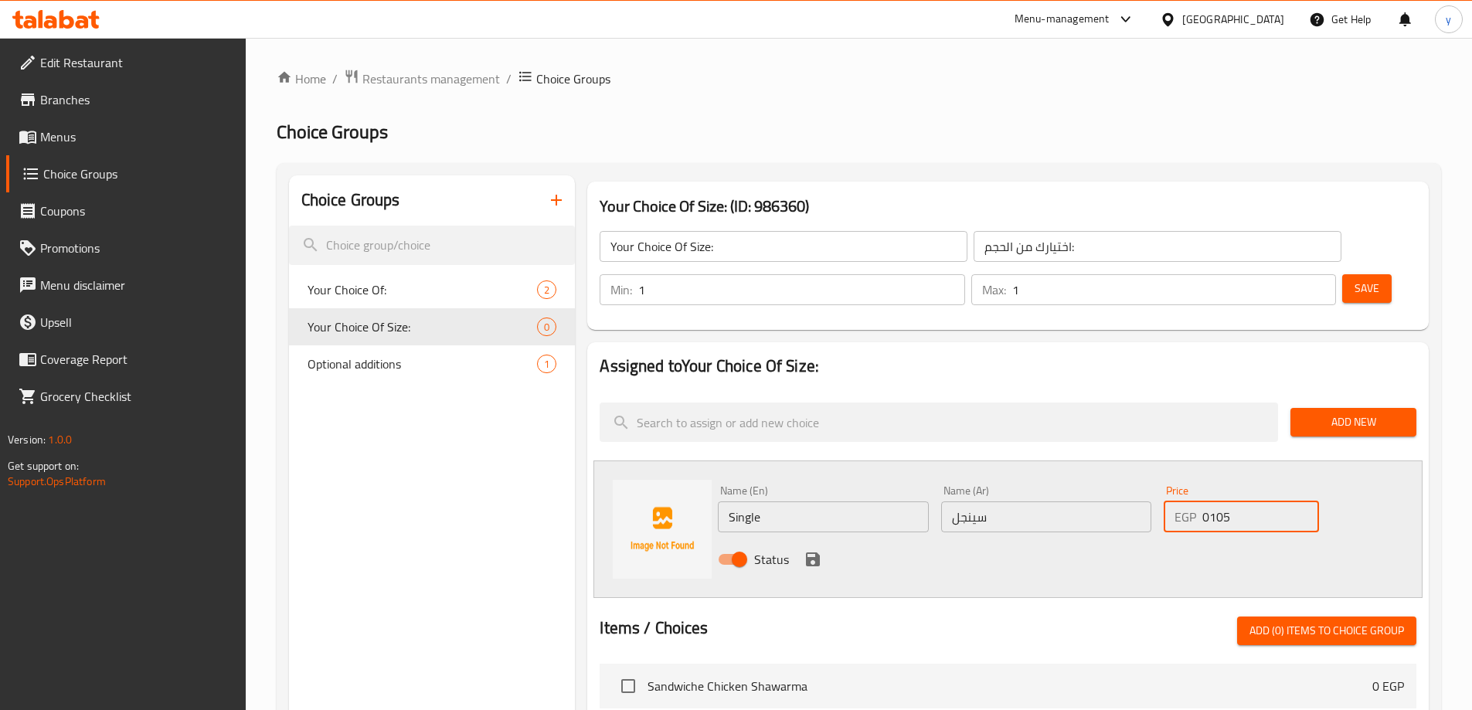
click at [1208, 501] on input "0105" at bounding box center [1260, 516] width 116 height 31
paste input "number"
type input "105"
click at [812, 550] on icon "save" at bounding box center [813, 559] width 19 height 19
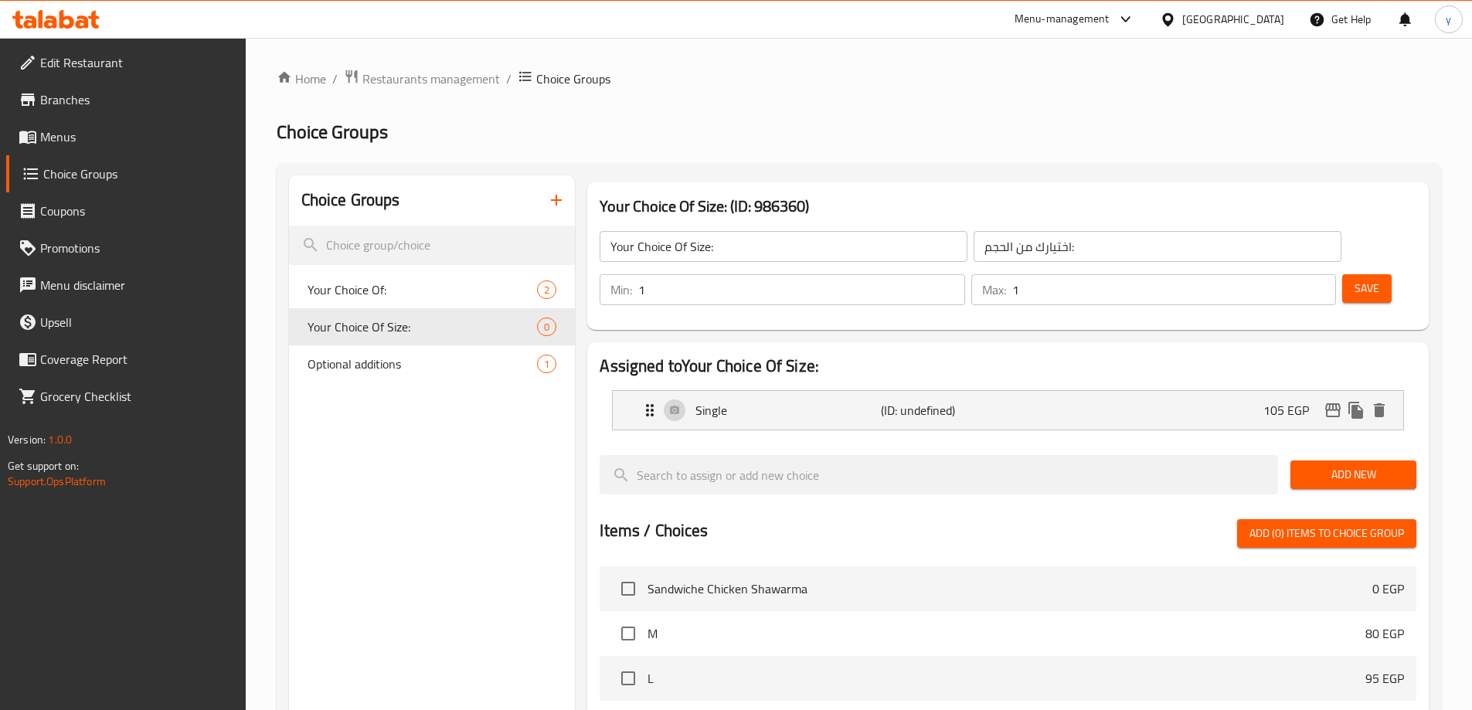
click at [1359, 461] on button "Add New" at bounding box center [1353, 475] width 126 height 29
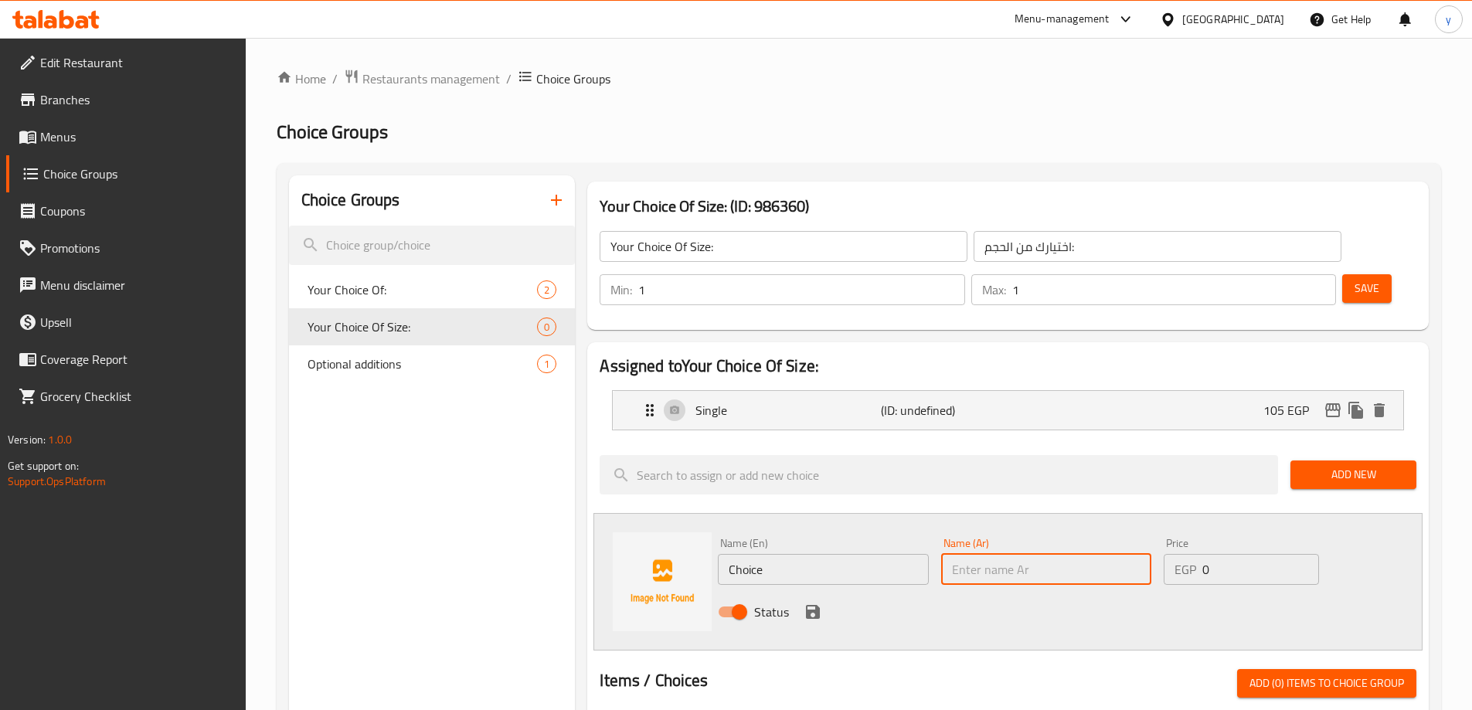
click at [1010, 554] on input "text" at bounding box center [1046, 569] width 210 height 31
paste input "دبل"
type input "دبل"
drag, startPoint x: 745, startPoint y: 539, endPoint x: 759, endPoint y: 532, distance: 15.2
click at [745, 554] on input "Choice" at bounding box center [823, 569] width 210 height 31
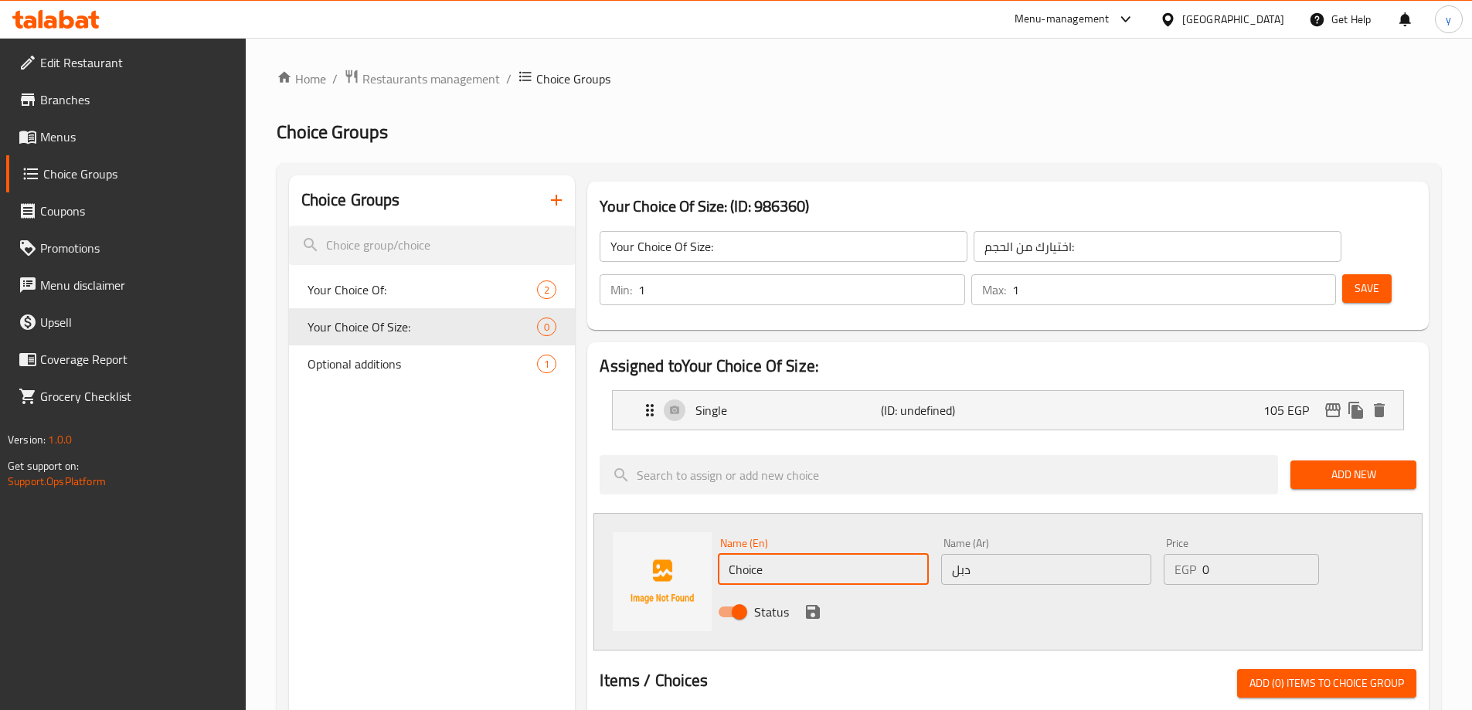
click at [767, 554] on input "Choice" at bounding box center [823, 569] width 210 height 31
drag, startPoint x: 769, startPoint y: 522, endPoint x: 1260, endPoint y: 557, distance: 492.7
click at [1260, 557] on div "Name (En) Double Espresso Name (En) Name (Ar) دبل Name (Ar) Price EGP 0 Price S…" at bounding box center [1046, 582] width 669 height 101
type input "Double"
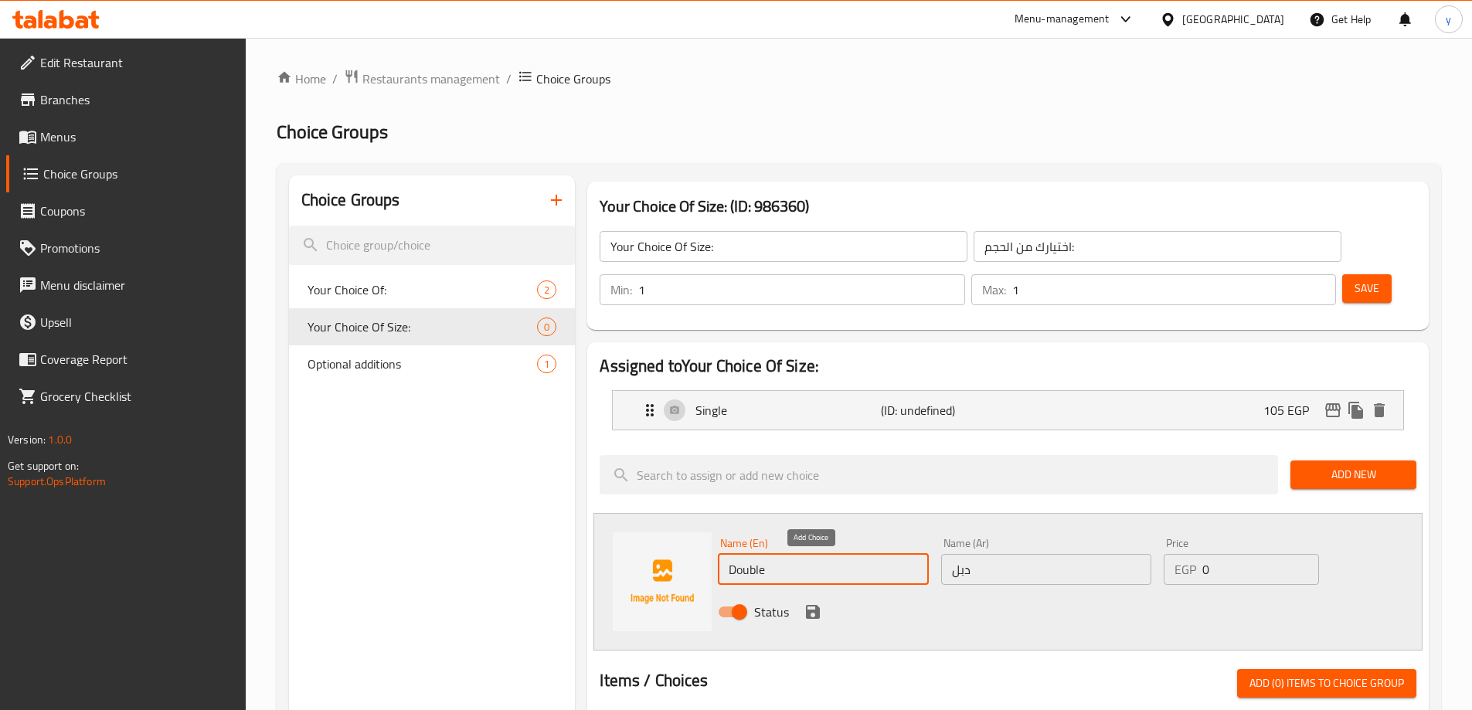
drag, startPoint x: 814, startPoint y: 566, endPoint x: 1136, endPoint y: 546, distance: 322.9
click at [814, 605] on icon "save" at bounding box center [813, 612] width 14 height 14
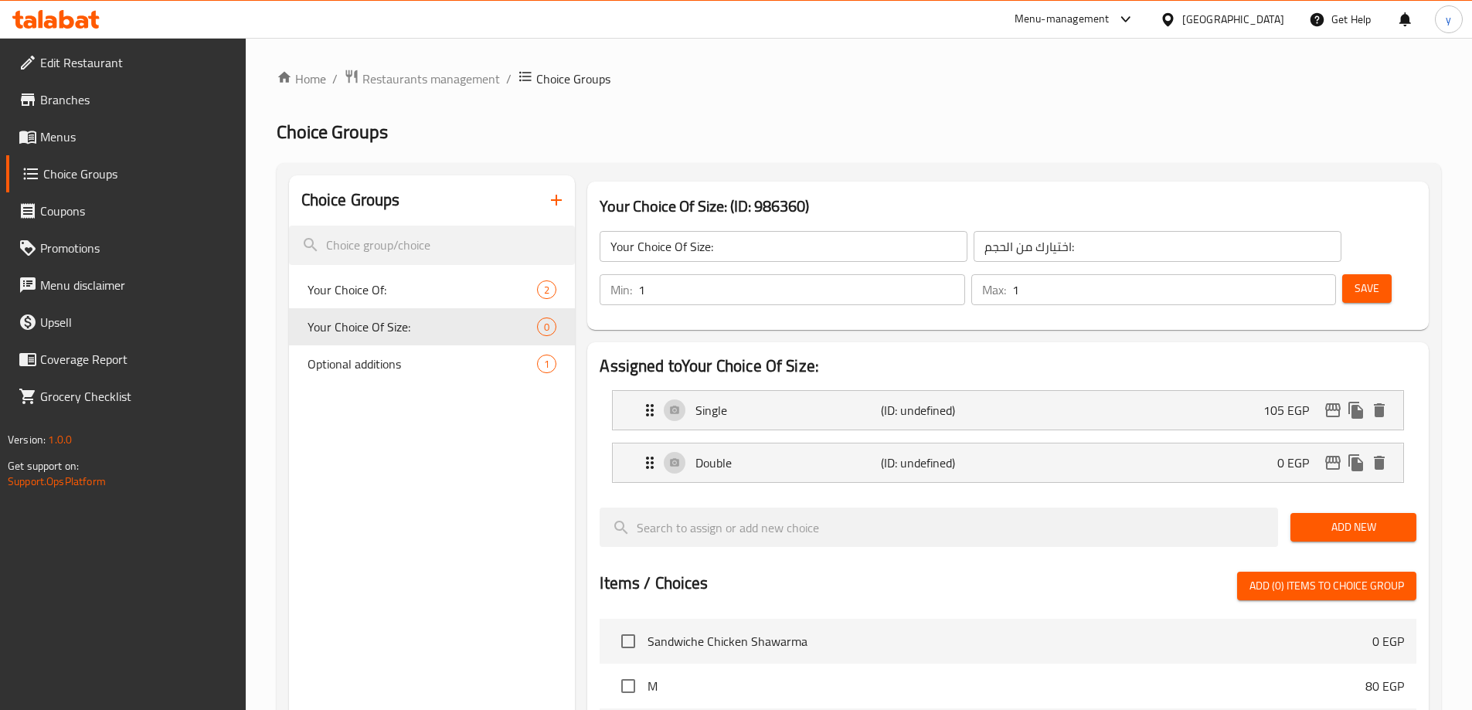
click at [1348, 518] on span "Add New" at bounding box center [1353, 527] width 101 height 19
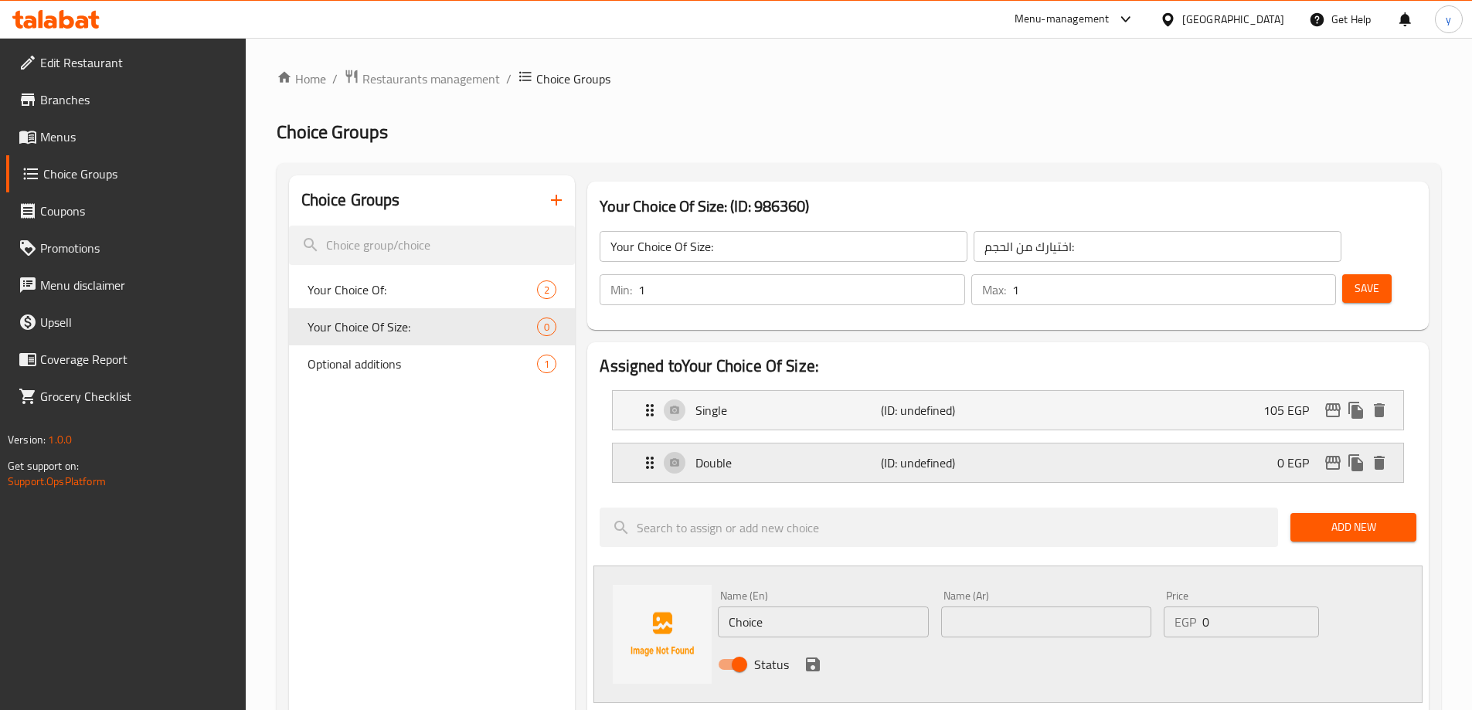
click at [1264, 444] on div "Double (ID: undefined) 0 EGP" at bounding box center [1013, 463] width 744 height 39
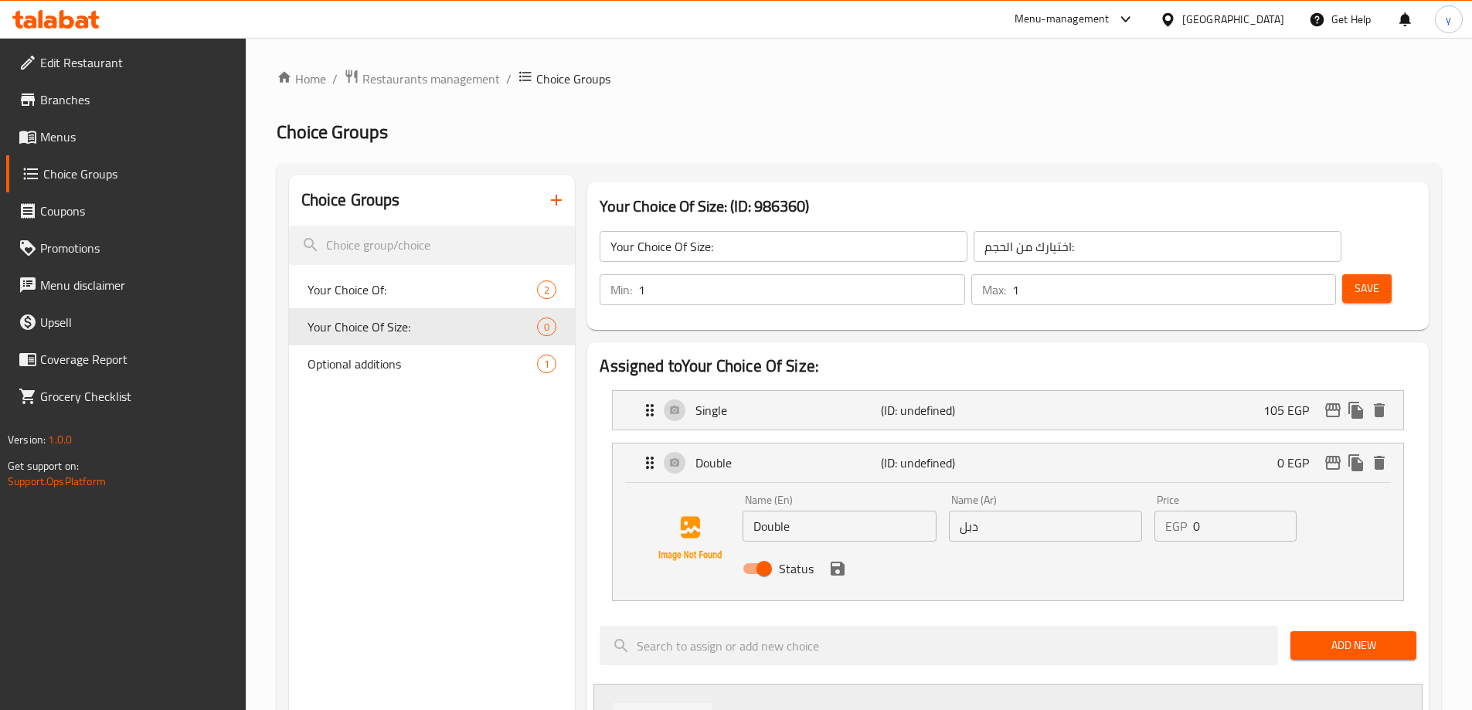
click at [1205, 511] on input "0" at bounding box center [1245, 526] width 104 height 31
paste input "18"
click at [841, 562] on icon "save" at bounding box center [838, 569] width 14 height 14
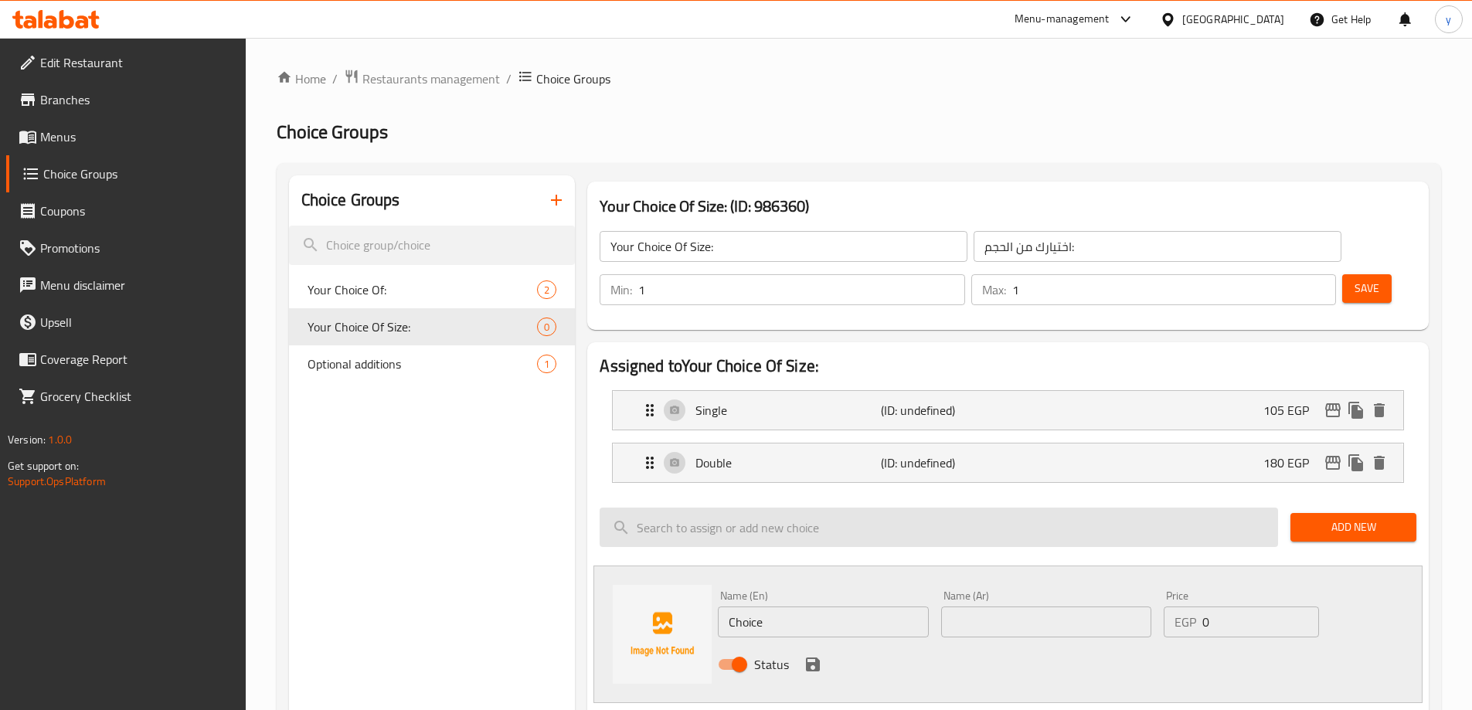
type input "180"
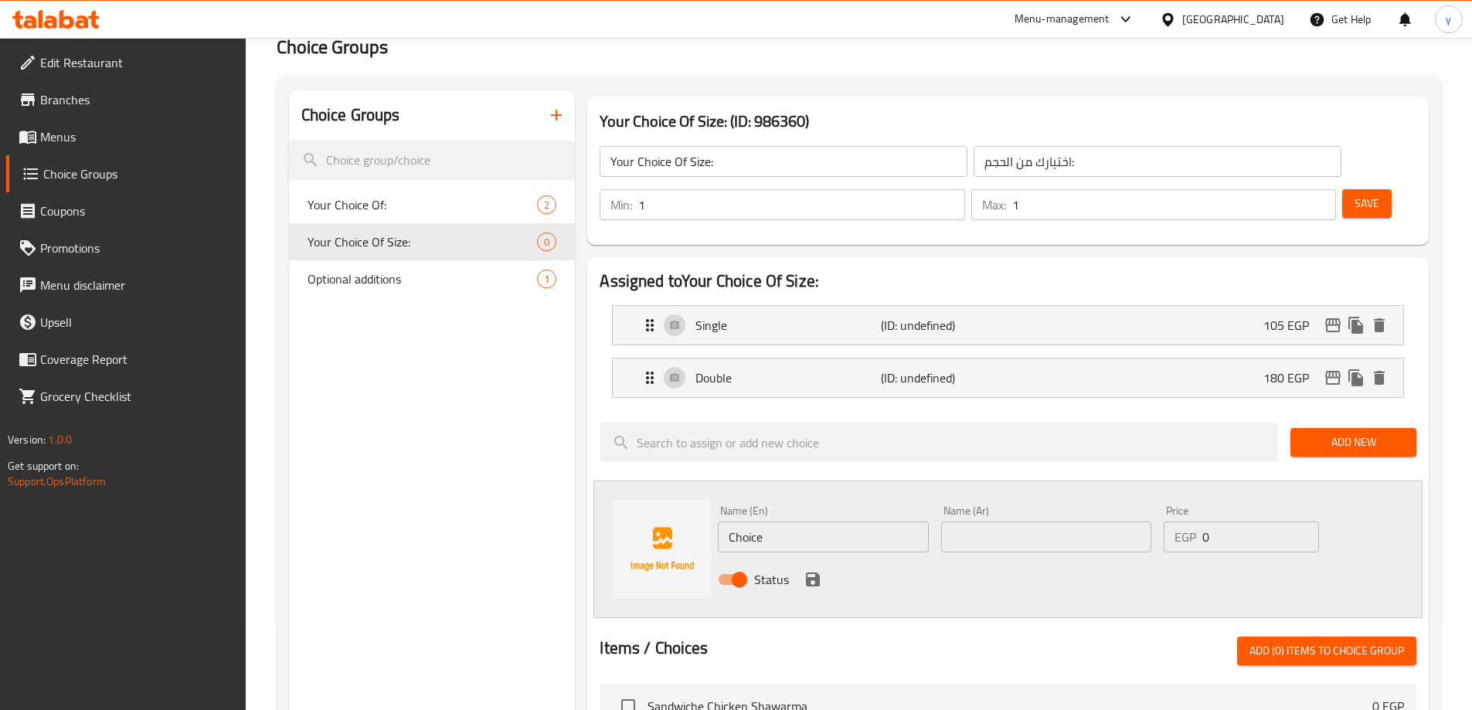
scroll to position [155, 0]
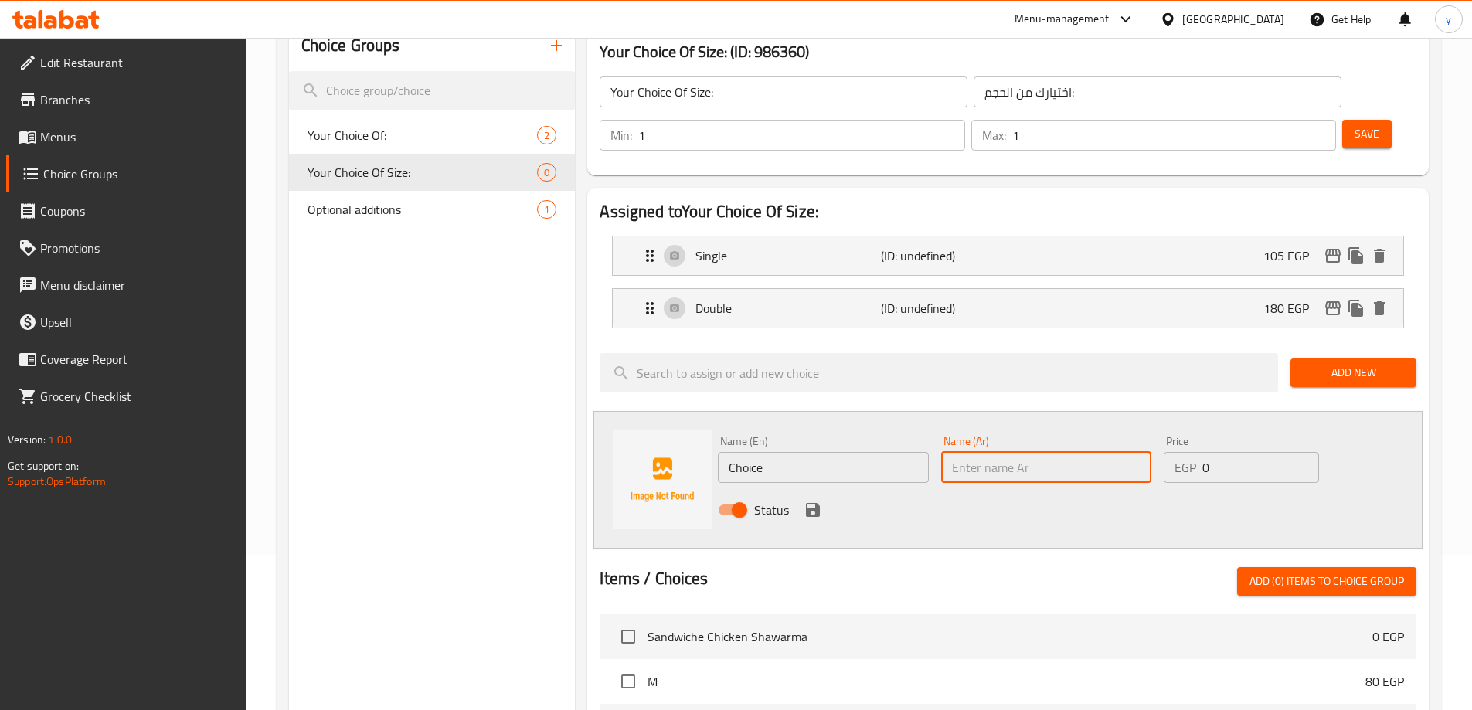
click at [978, 452] on input "text" at bounding box center [1046, 467] width 210 height 31
paste input "تريبل"
type input "تريبل"
click at [850, 452] on input "Choice" at bounding box center [823, 467] width 210 height 31
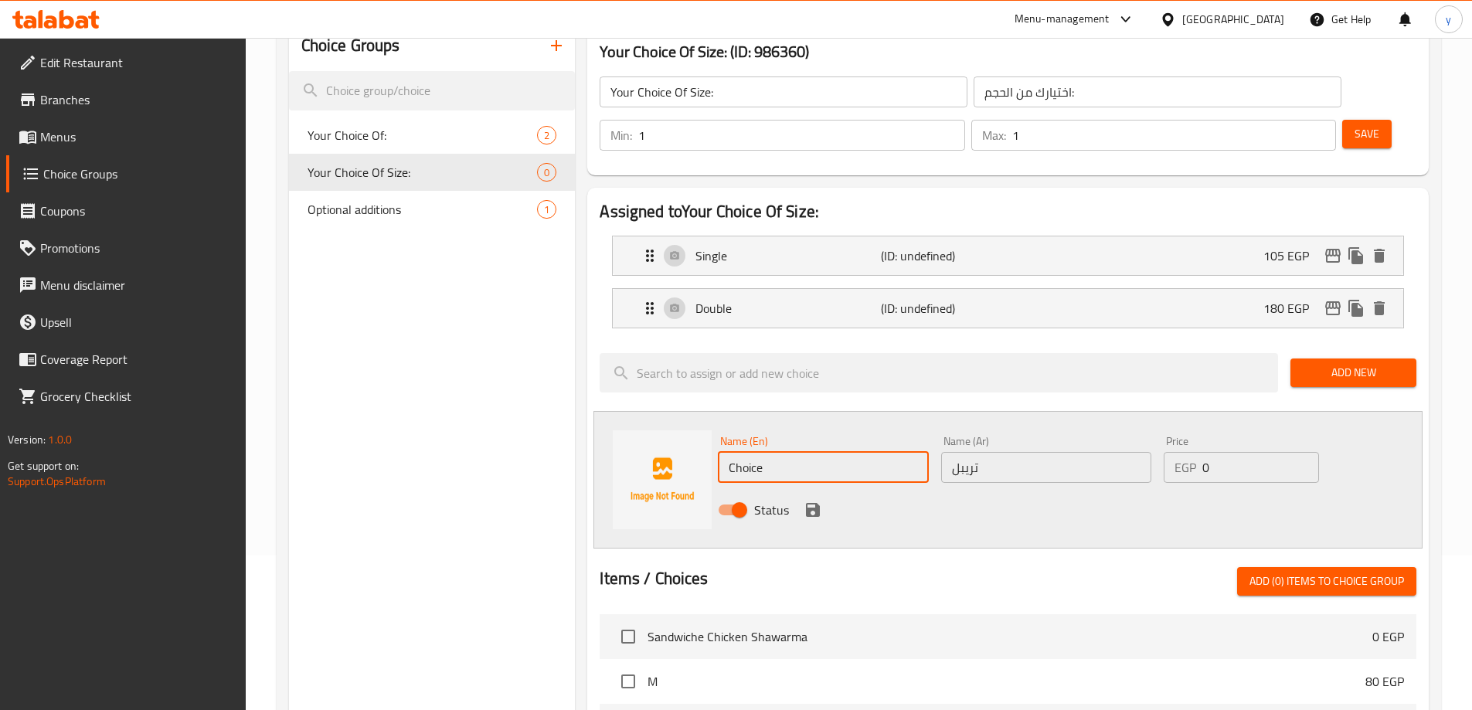
click at [850, 452] on input "Choice" at bounding box center [823, 467] width 210 height 31
drag, startPoint x: 758, startPoint y: 422, endPoint x: 862, endPoint y: 423, distance: 104.3
click at [862, 452] on input "Triple" at bounding box center [823, 467] width 210 height 31
type input "Triple"
click at [1056, 489] on div "Status" at bounding box center [1046, 510] width 669 height 42
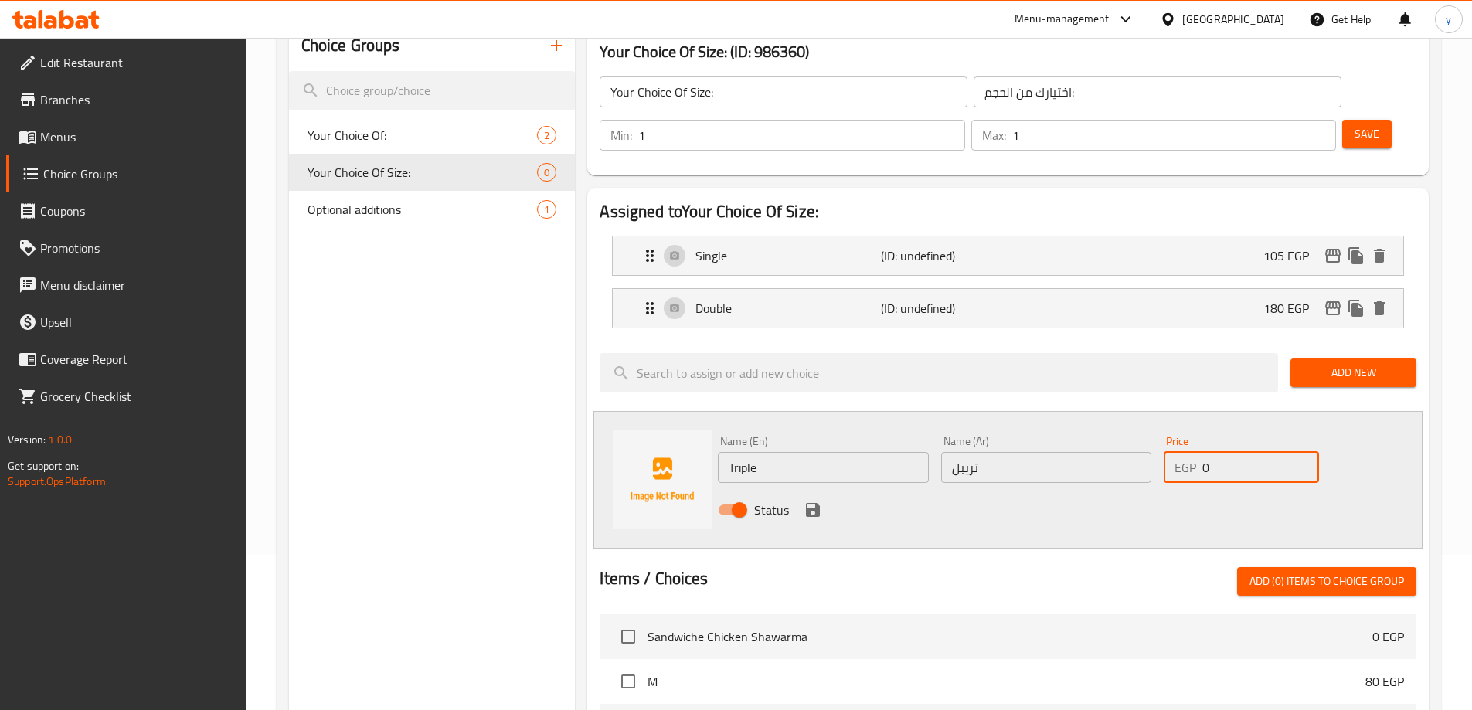
click at [1215, 452] on input "0" at bounding box center [1260, 467] width 116 height 31
paste input "25"
type input "250"
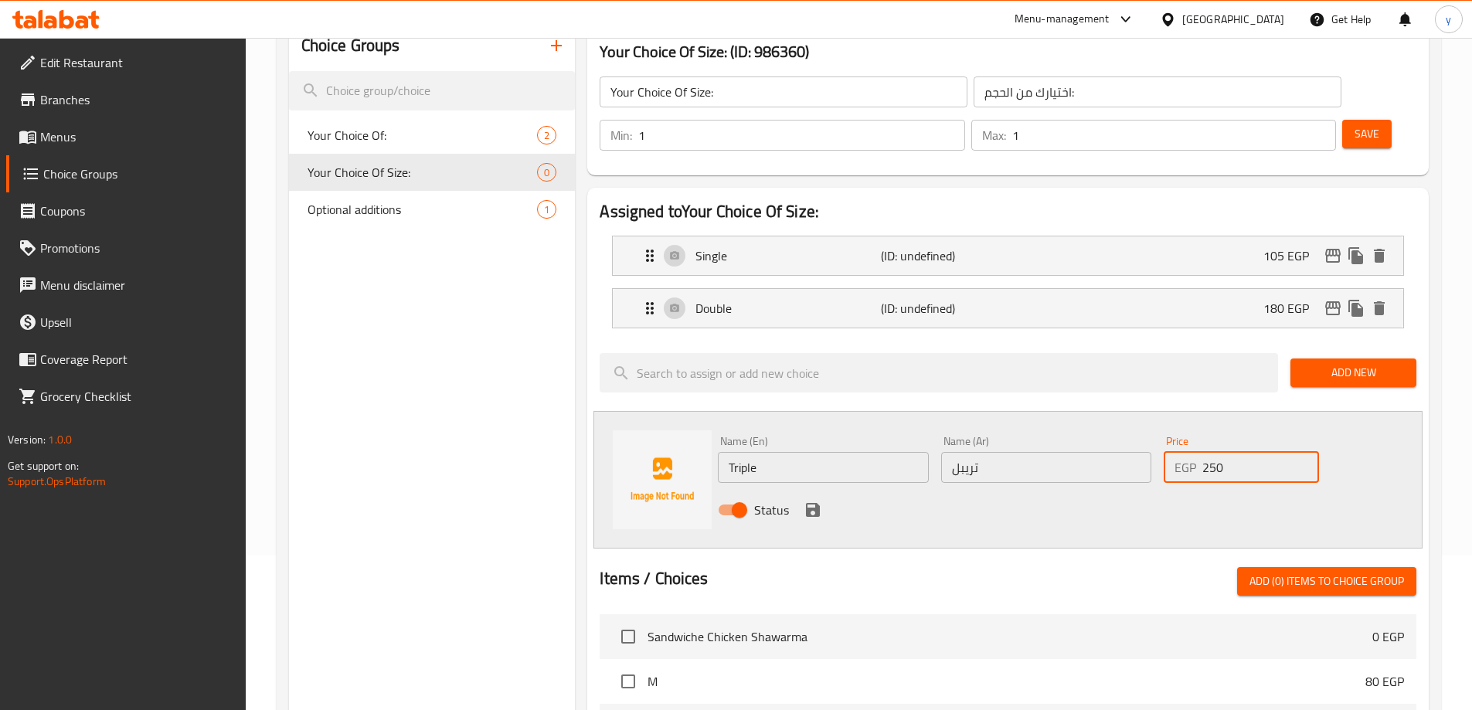
click at [804, 501] on icon "save" at bounding box center [813, 510] width 19 height 19
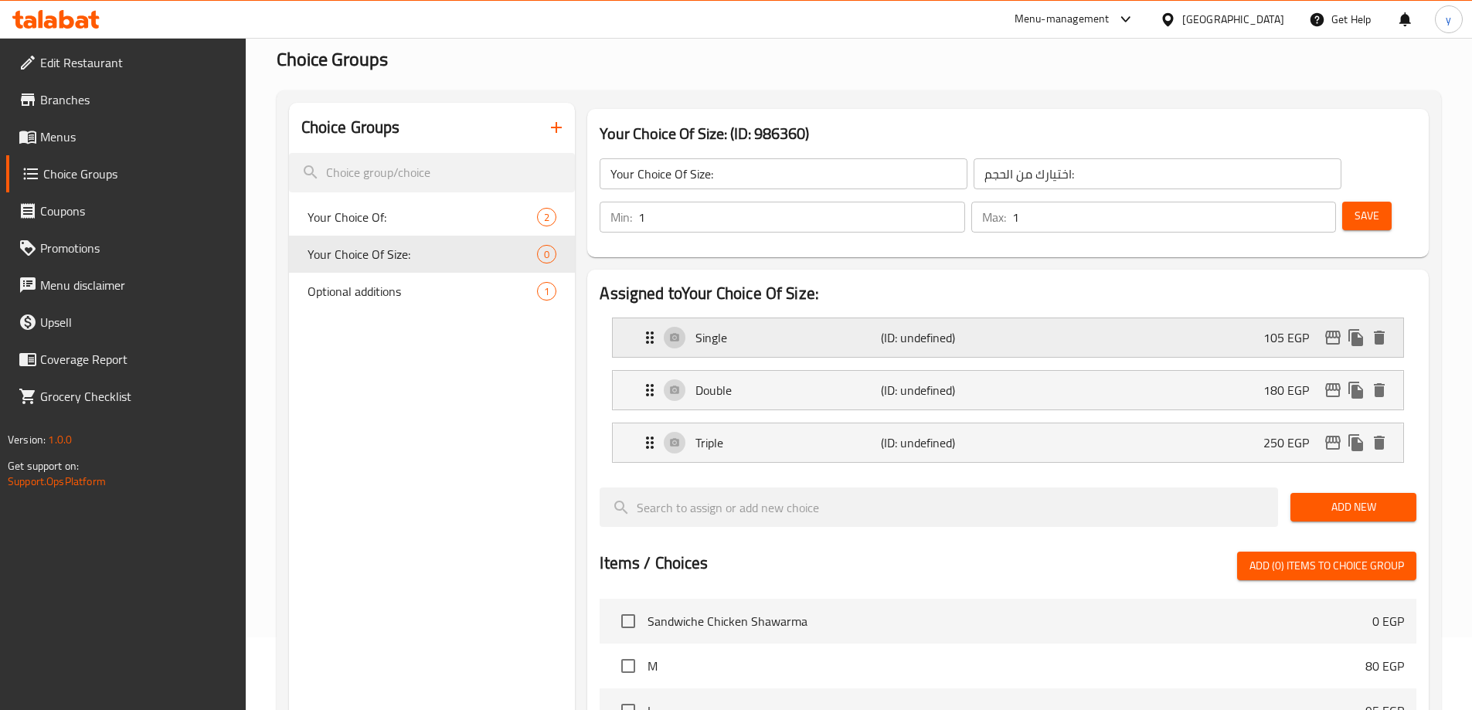
scroll to position [0, 0]
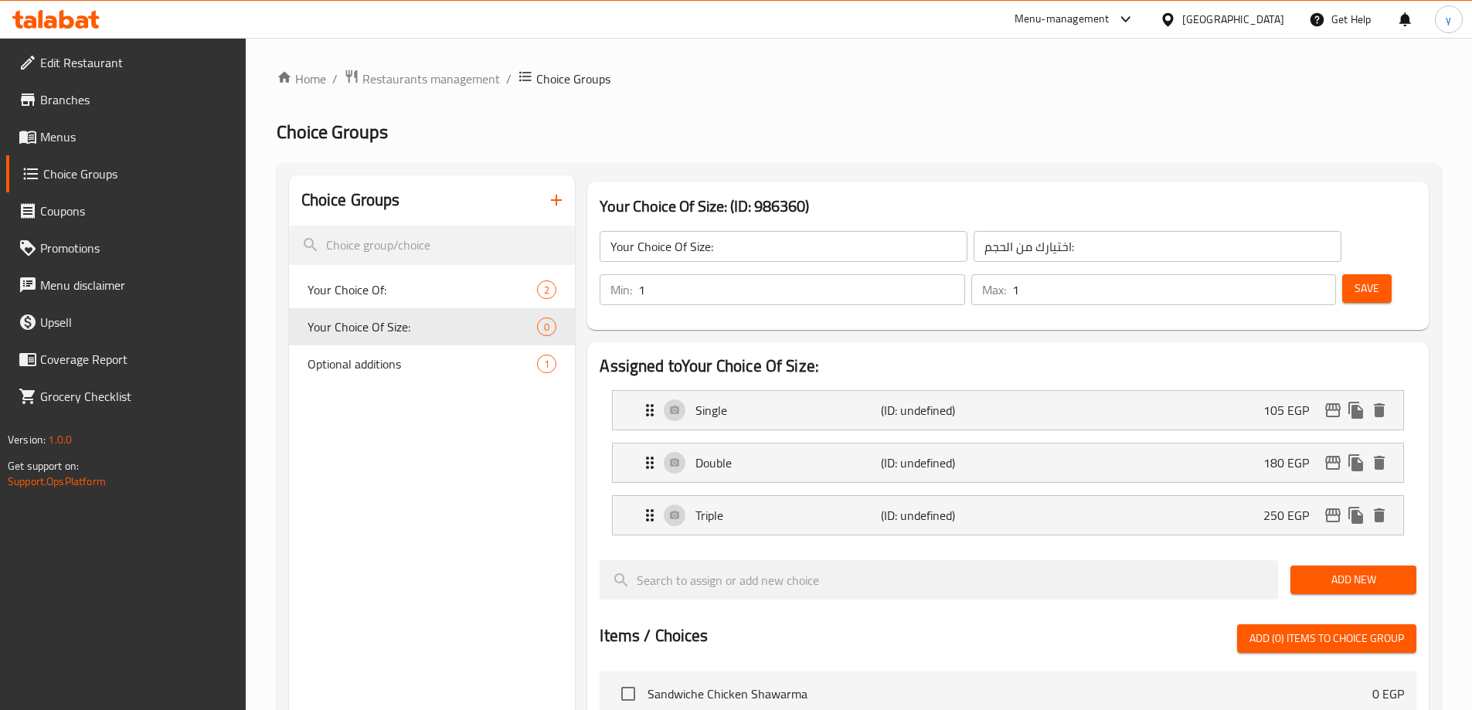
click at [1355, 279] on span "Save" at bounding box center [1367, 288] width 25 height 19
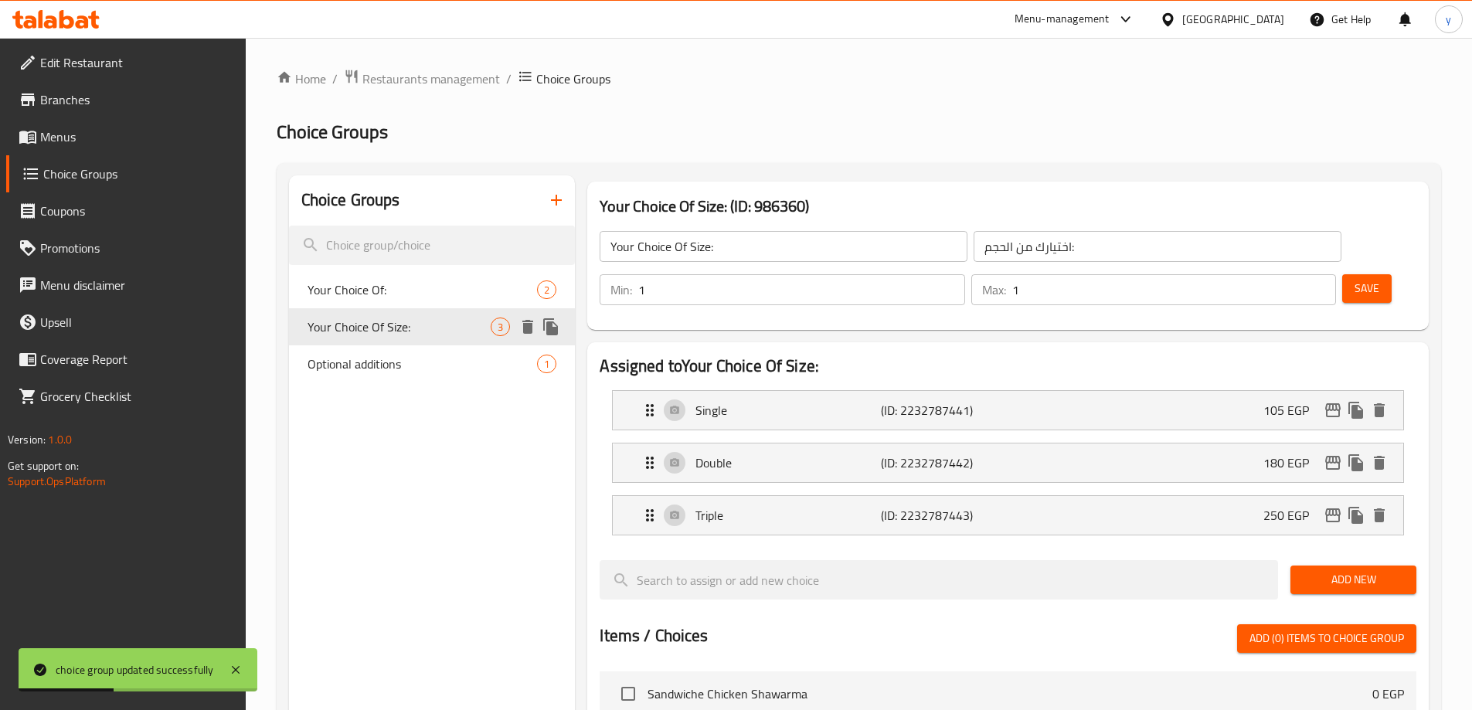
click at [557, 328] on icon "duplicate" at bounding box center [550, 326] width 15 height 17
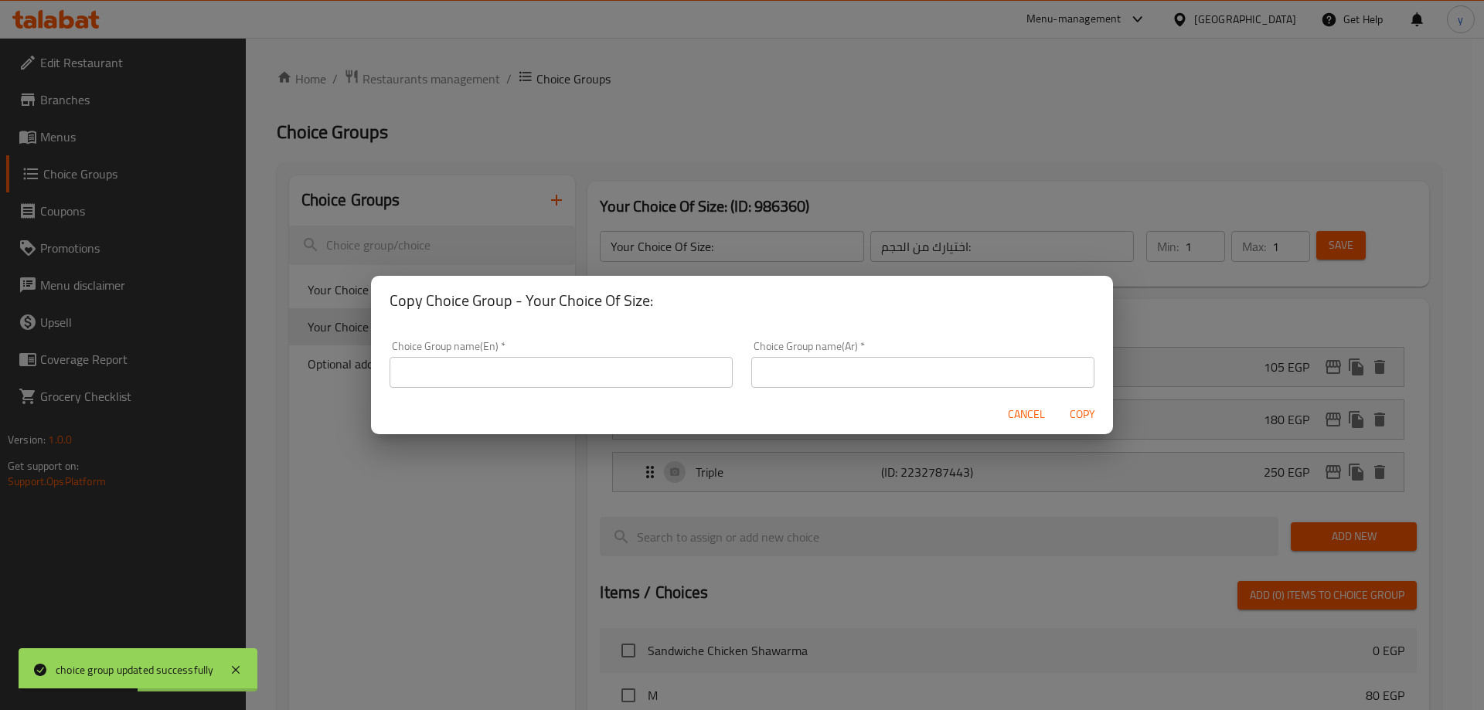
click at [607, 370] on input "text" at bounding box center [560, 372] width 343 height 31
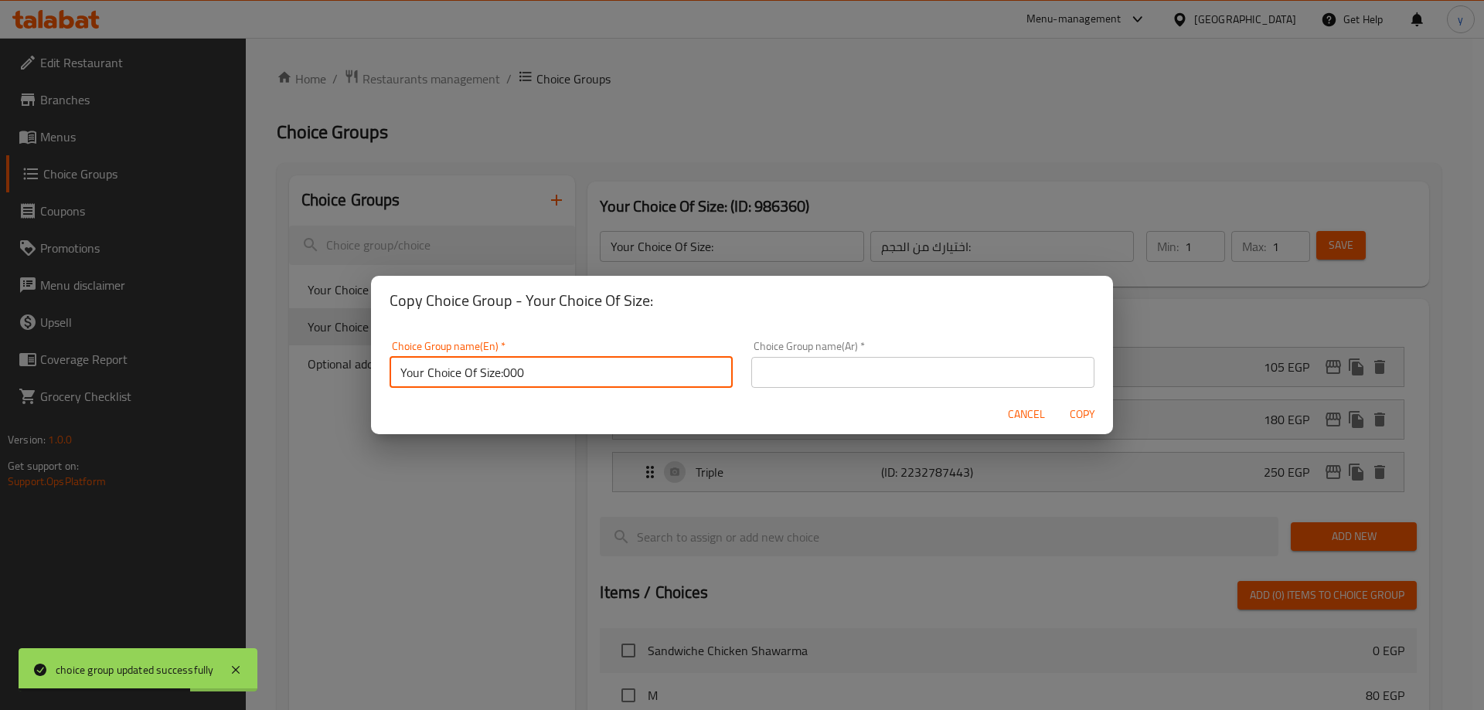
type input "Your Choice Of Size:000"
click at [855, 369] on input "text" at bounding box center [922, 372] width 343 height 31
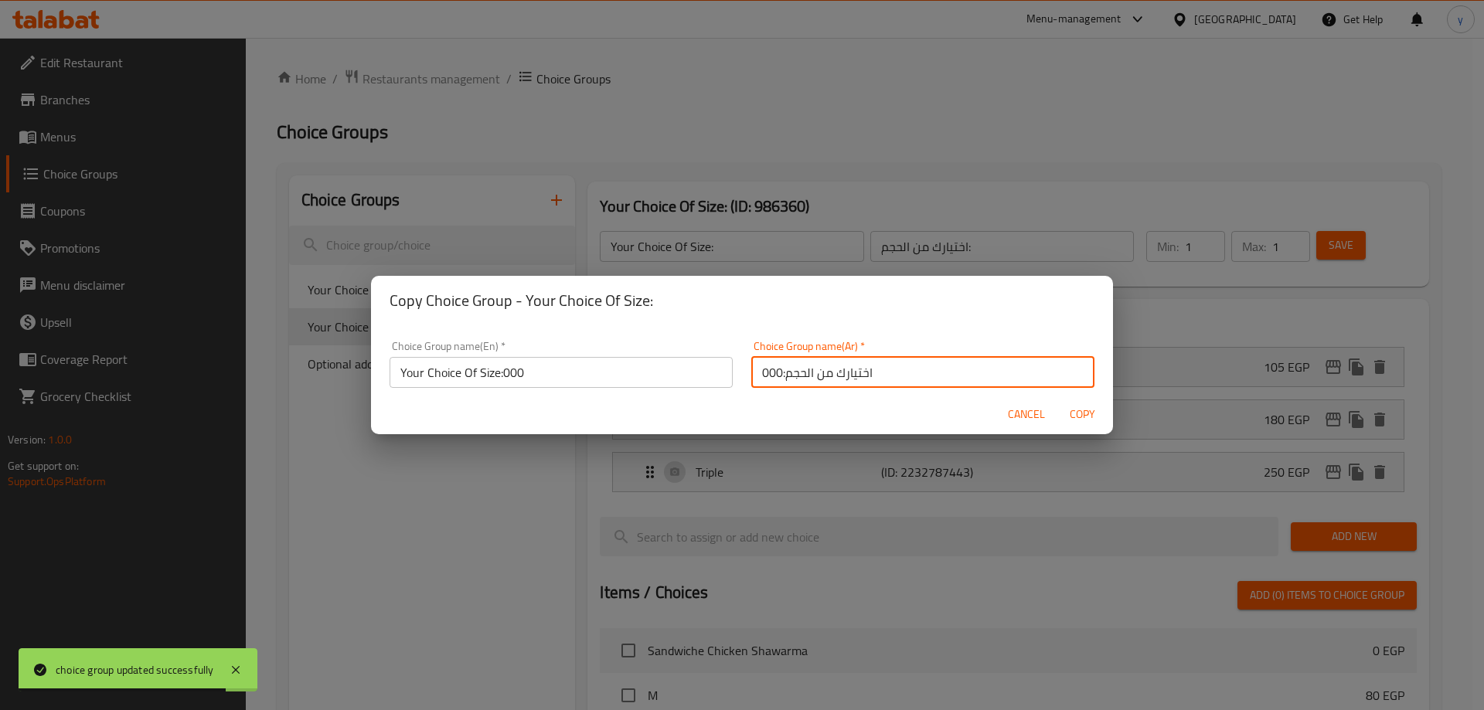
type input "اختيارك من الحجم:000"
click at [1077, 405] on span "Copy" at bounding box center [1081, 414] width 37 height 19
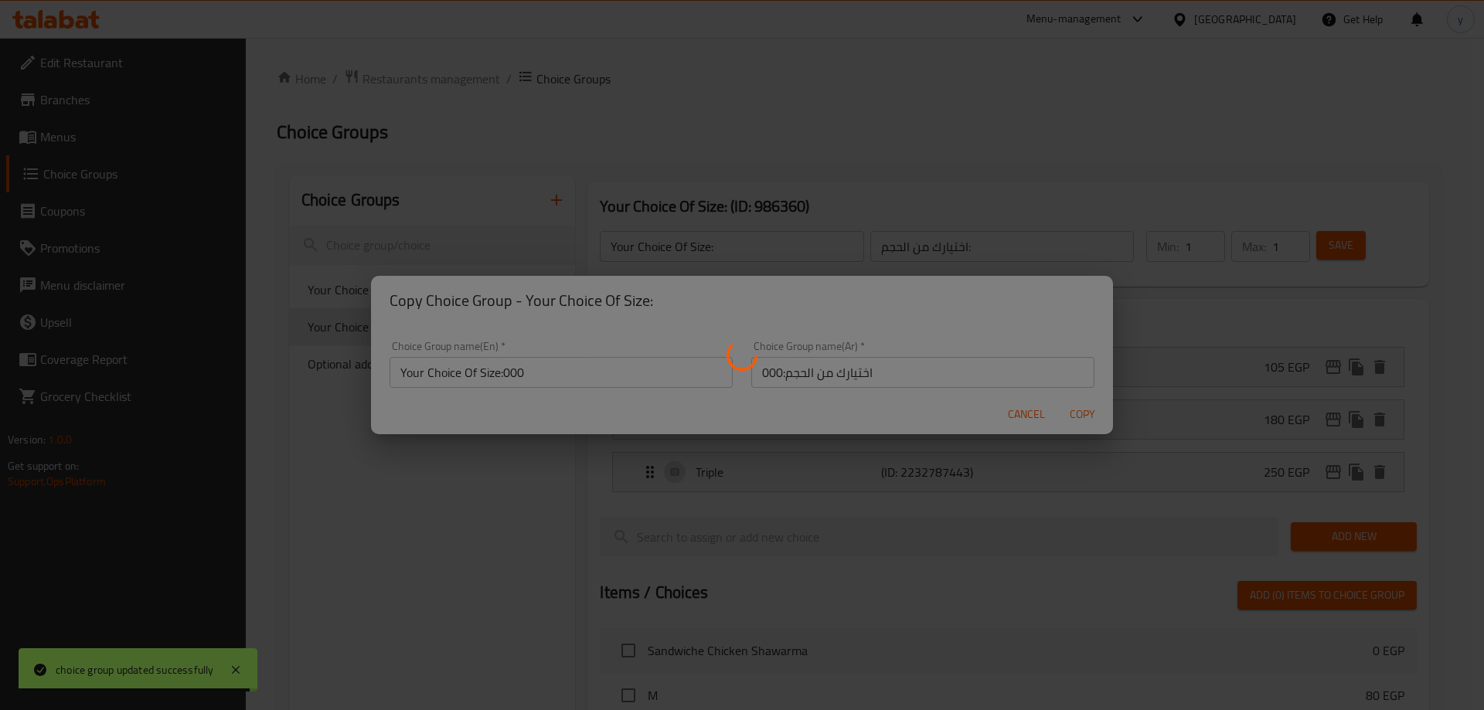
type input "Your Choice Of Size:000"
type input "اختيارك من الحجم:000"
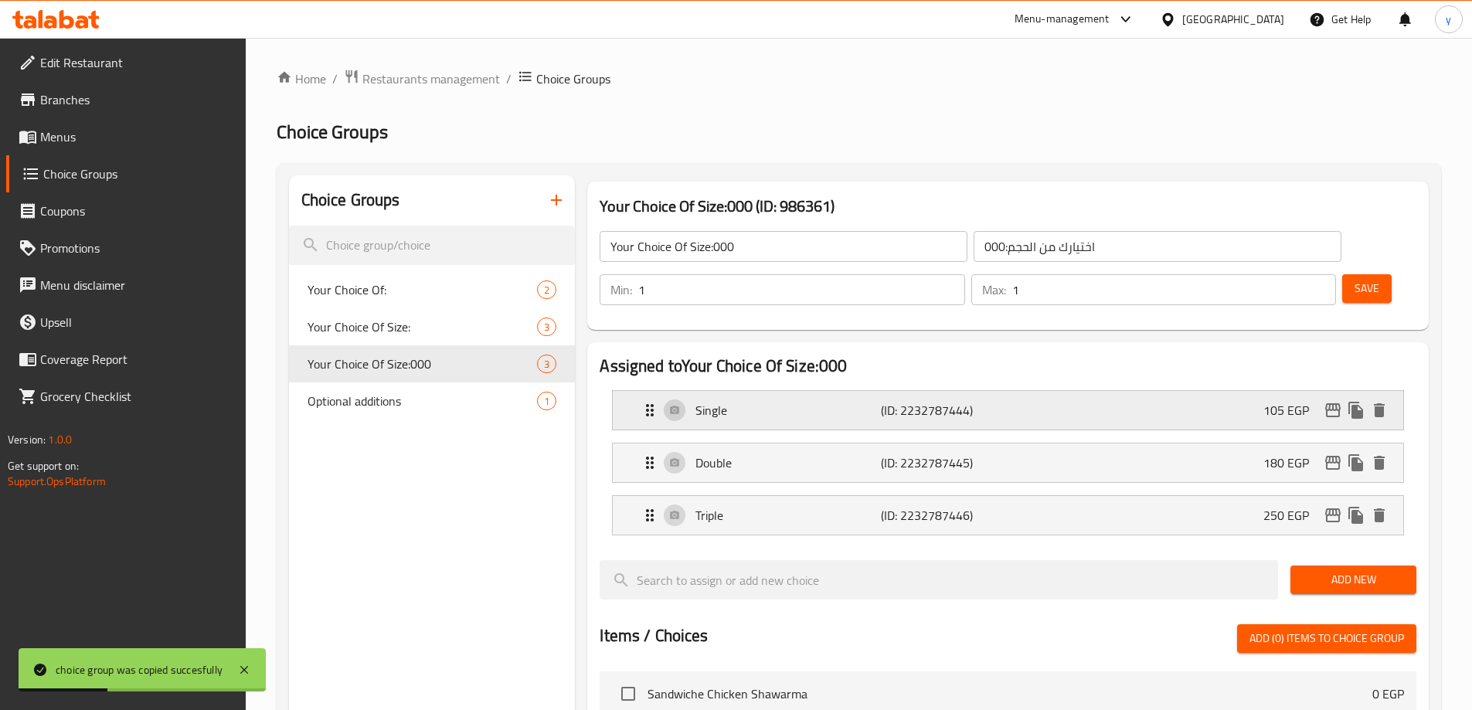
click at [777, 401] on p "Single" at bounding box center [787, 410] width 185 height 19
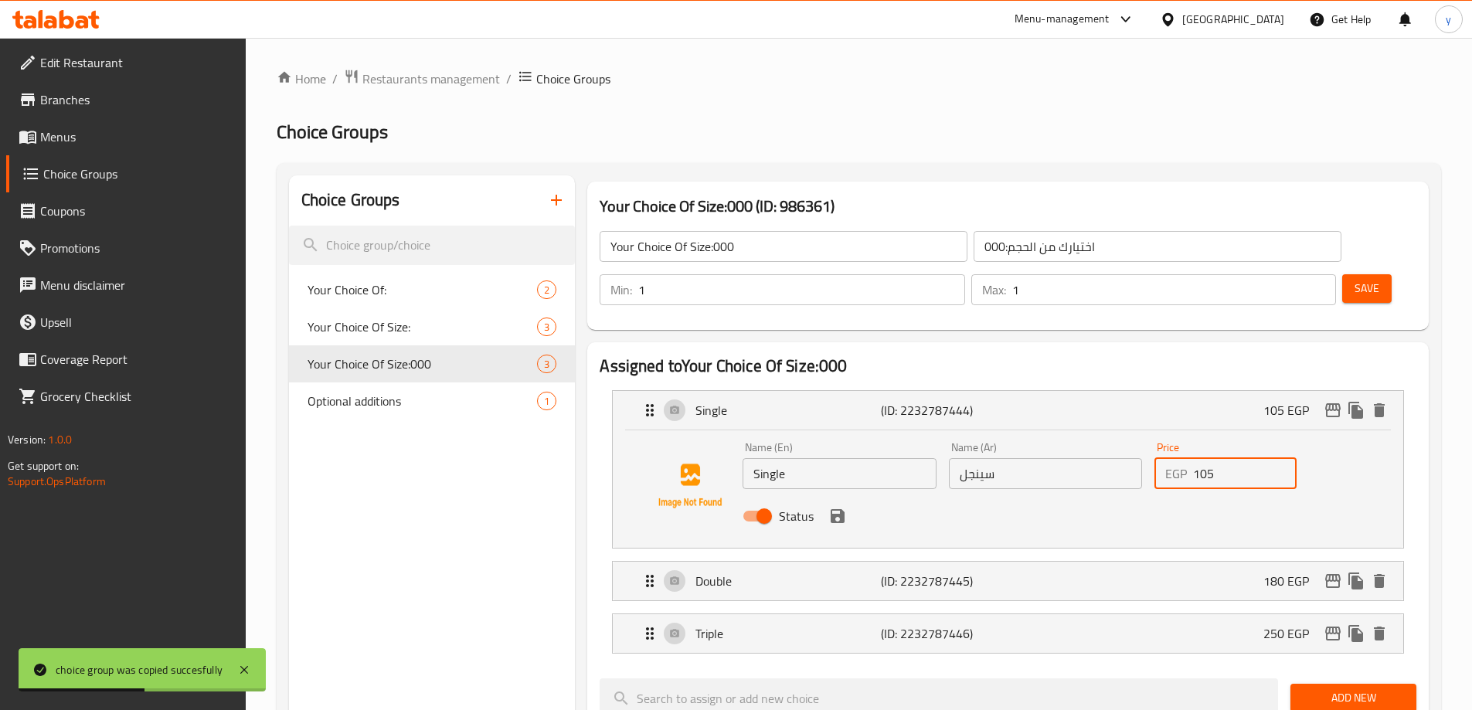
click at [1232, 458] on input "105" at bounding box center [1245, 473] width 104 height 31
paste input "0"
type input "100"
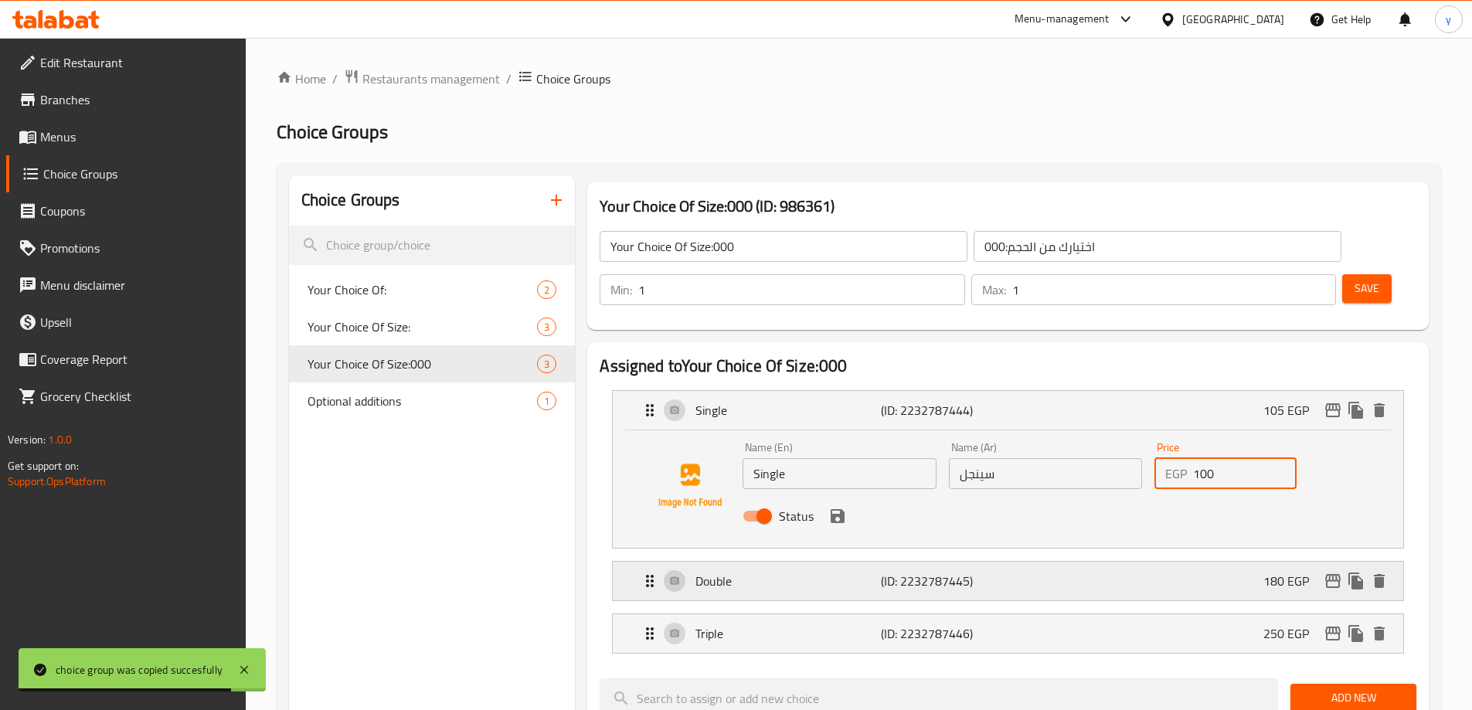
click at [1045, 562] on div "Double (ID: 2232787445) 180 EGP" at bounding box center [1013, 581] width 744 height 39
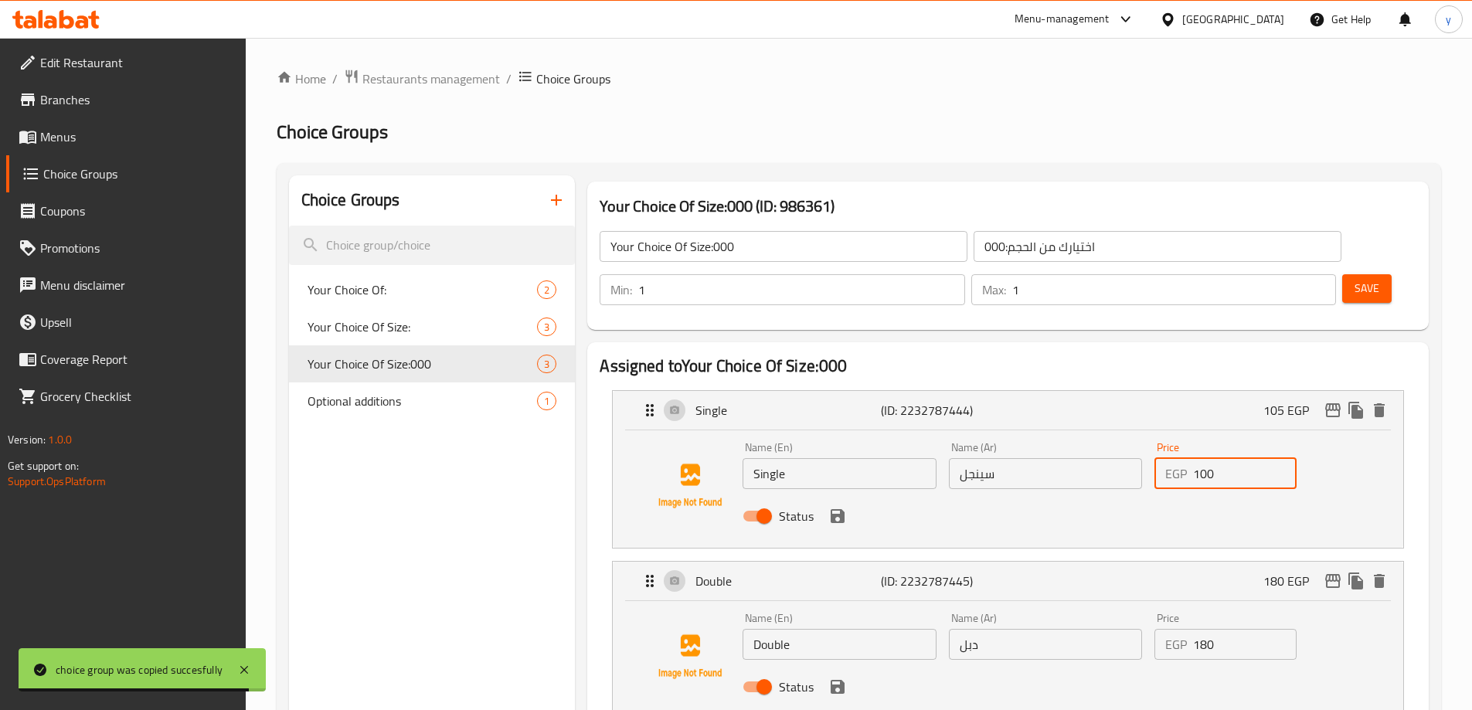
click at [1223, 629] on input "180" at bounding box center [1245, 644] width 104 height 31
paste input "75"
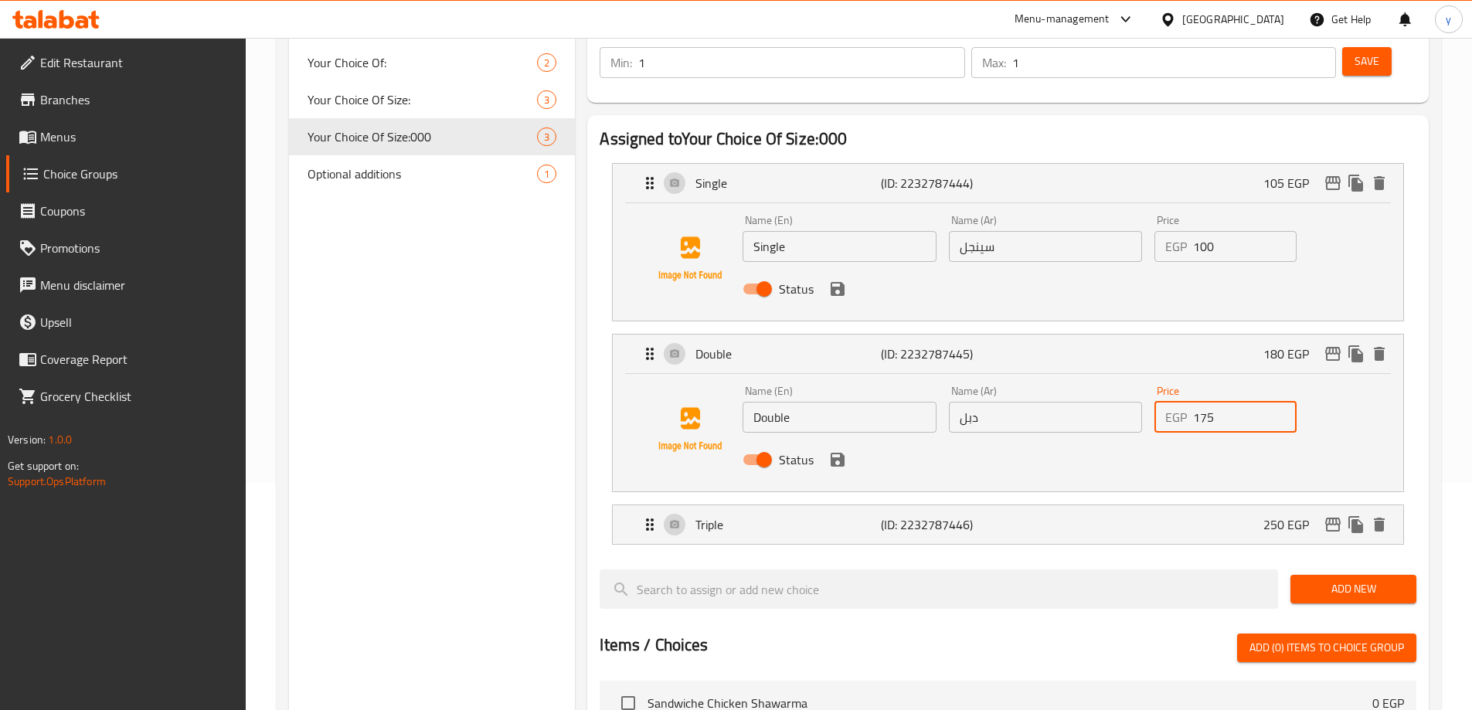
scroll to position [232, 0]
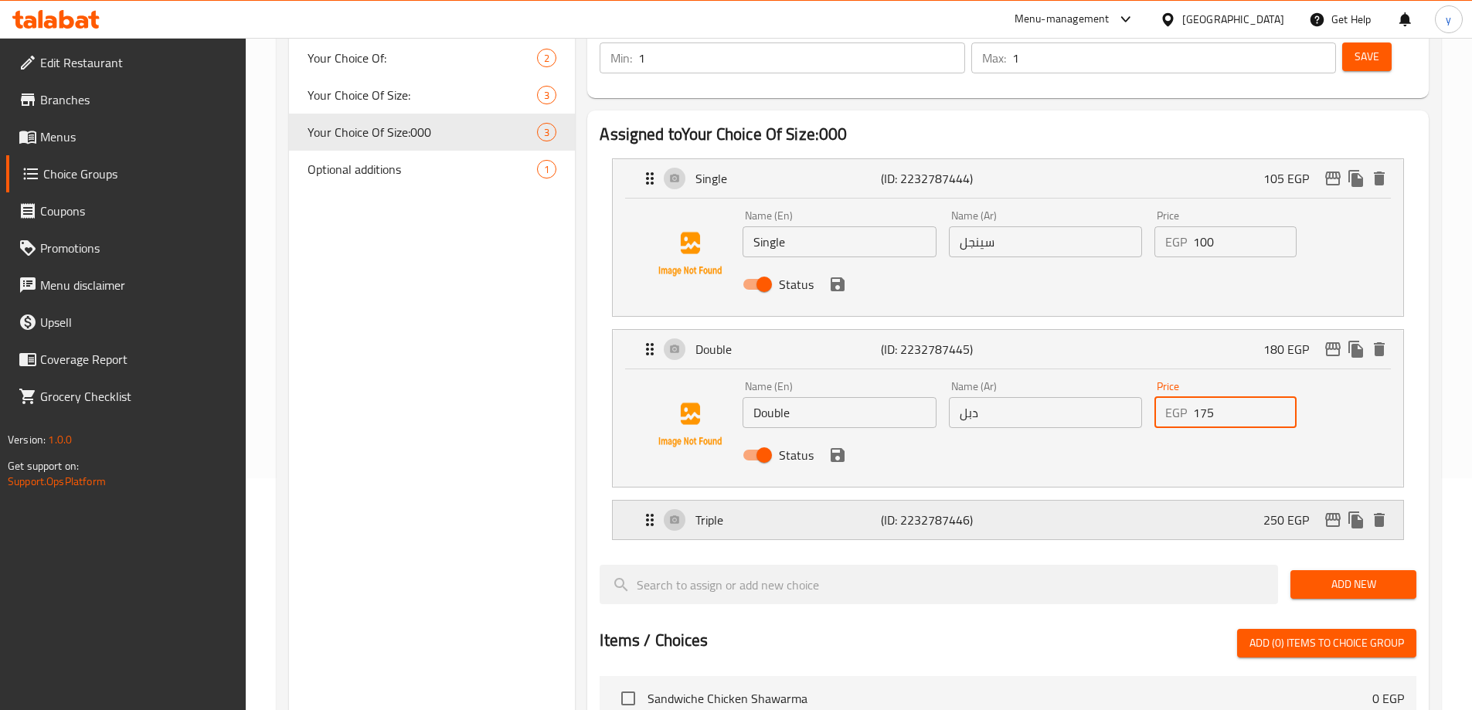
click at [1170, 501] on div "Triple (ID: 2232787446) 250 EGP" at bounding box center [1013, 520] width 744 height 39
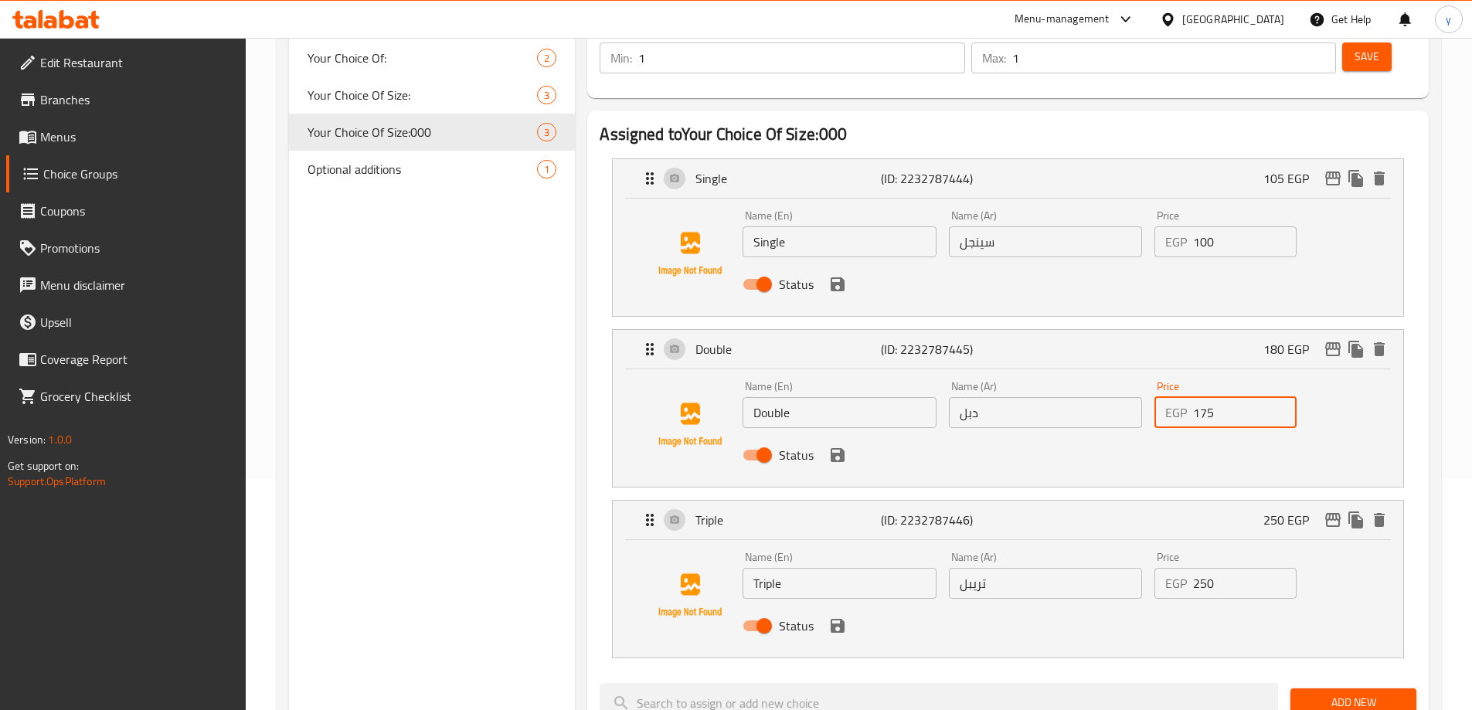
type input "175"
click at [1208, 568] on input "250" at bounding box center [1245, 583] width 104 height 31
paste input "35"
click at [835, 619] on icon "save" at bounding box center [838, 626] width 14 height 14
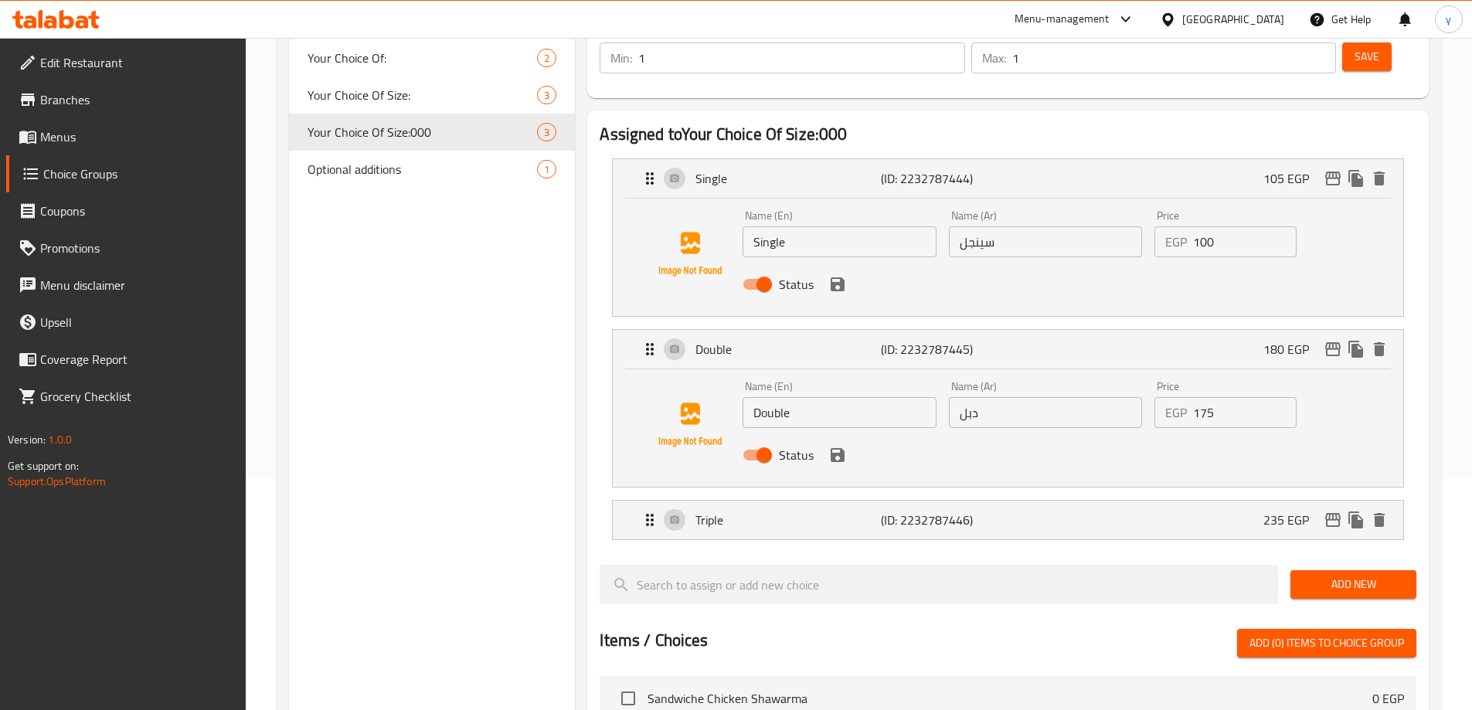
type input "235"
click at [833, 448] on icon "save" at bounding box center [838, 455] width 14 height 14
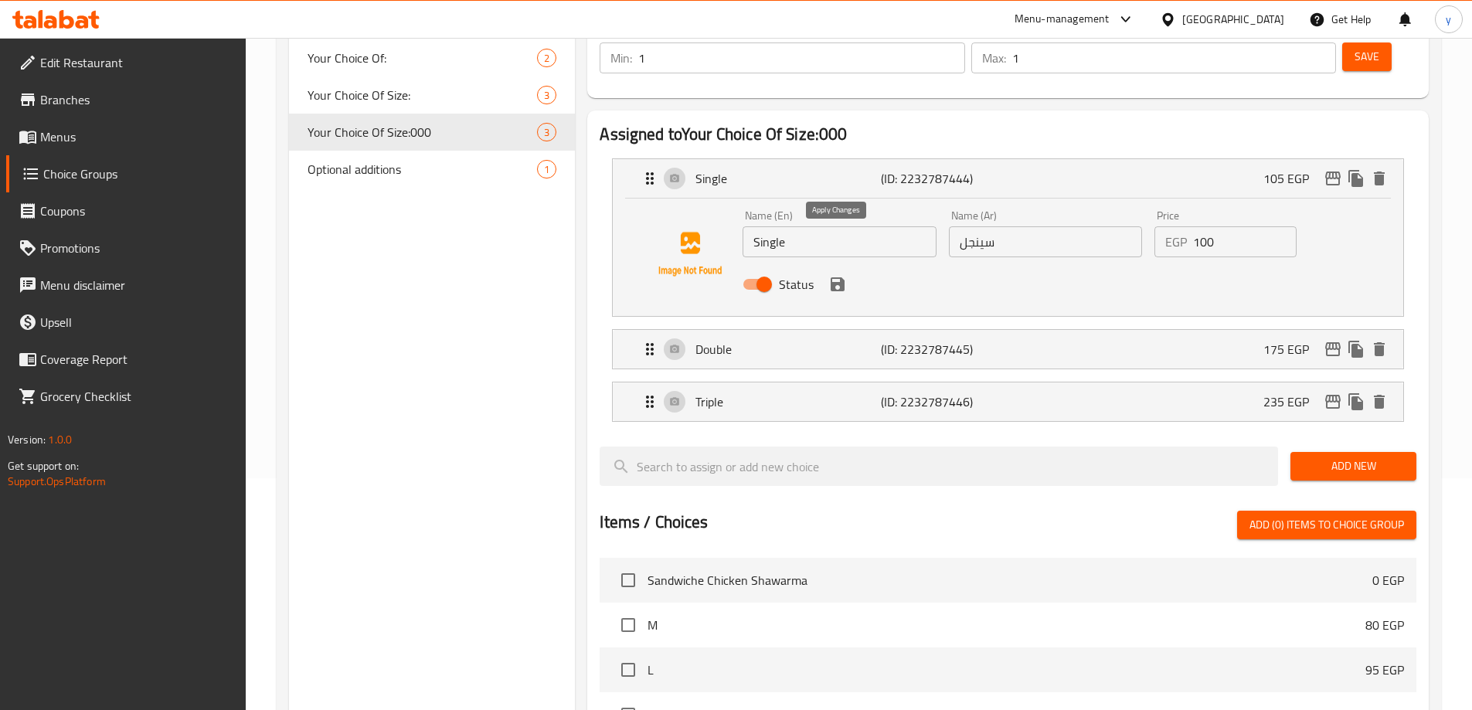
click at [841, 277] on icon "save" at bounding box center [838, 284] width 14 height 14
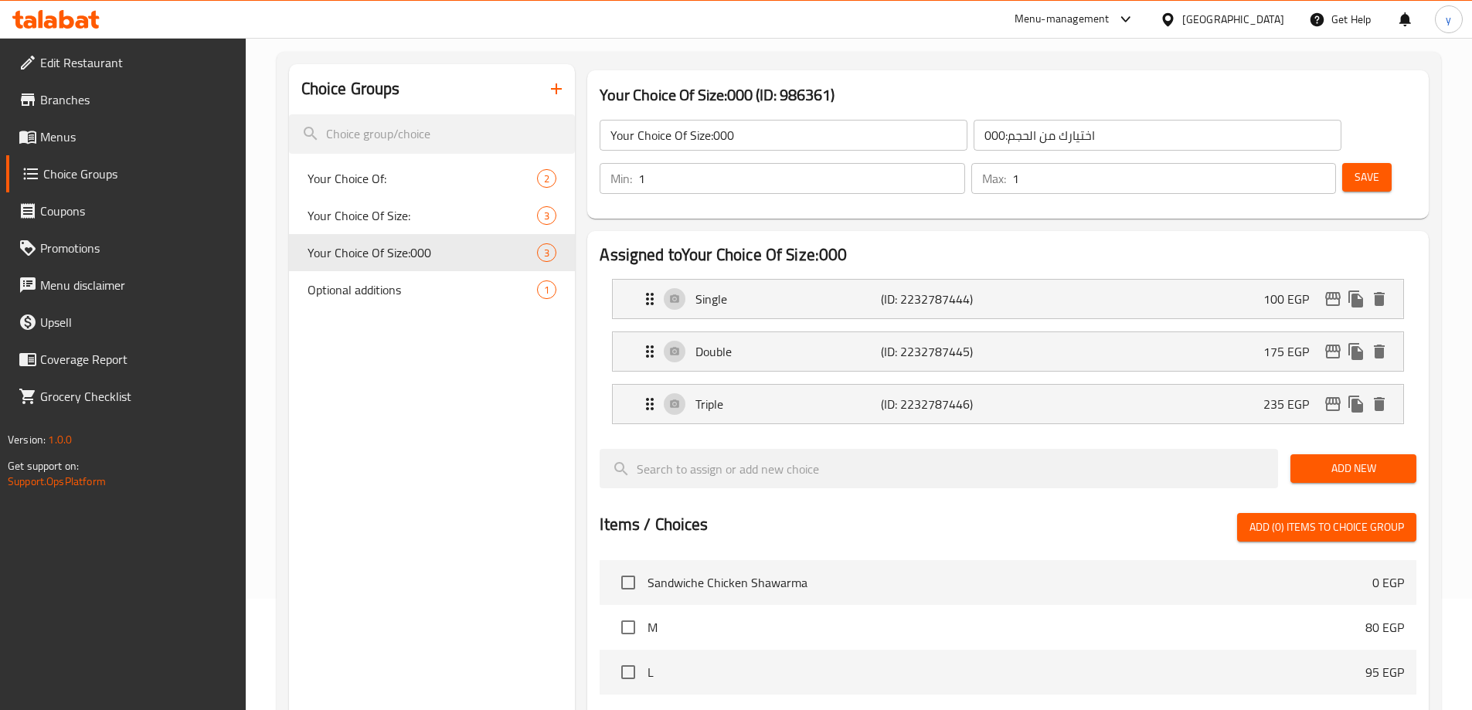
scroll to position [0, 0]
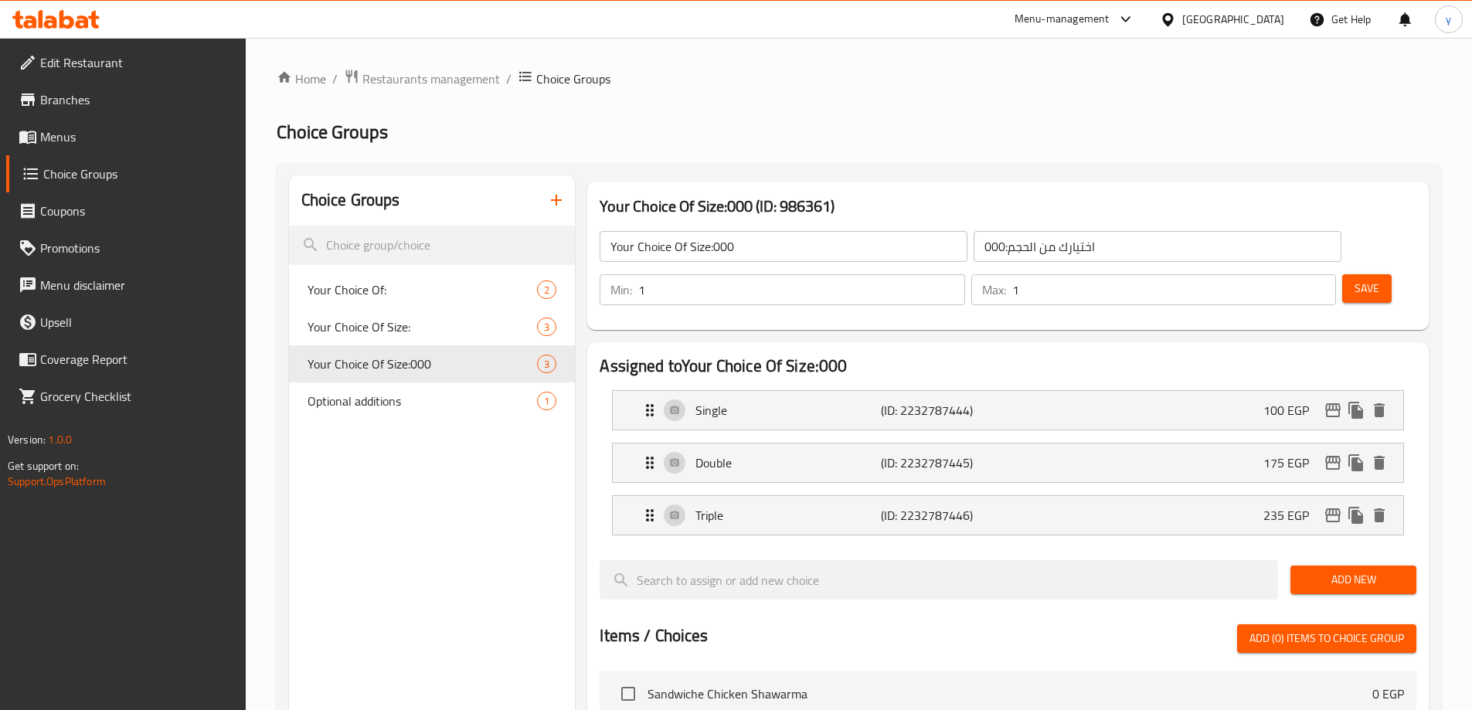
click at [1355, 279] on span "Save" at bounding box center [1367, 288] width 25 height 19
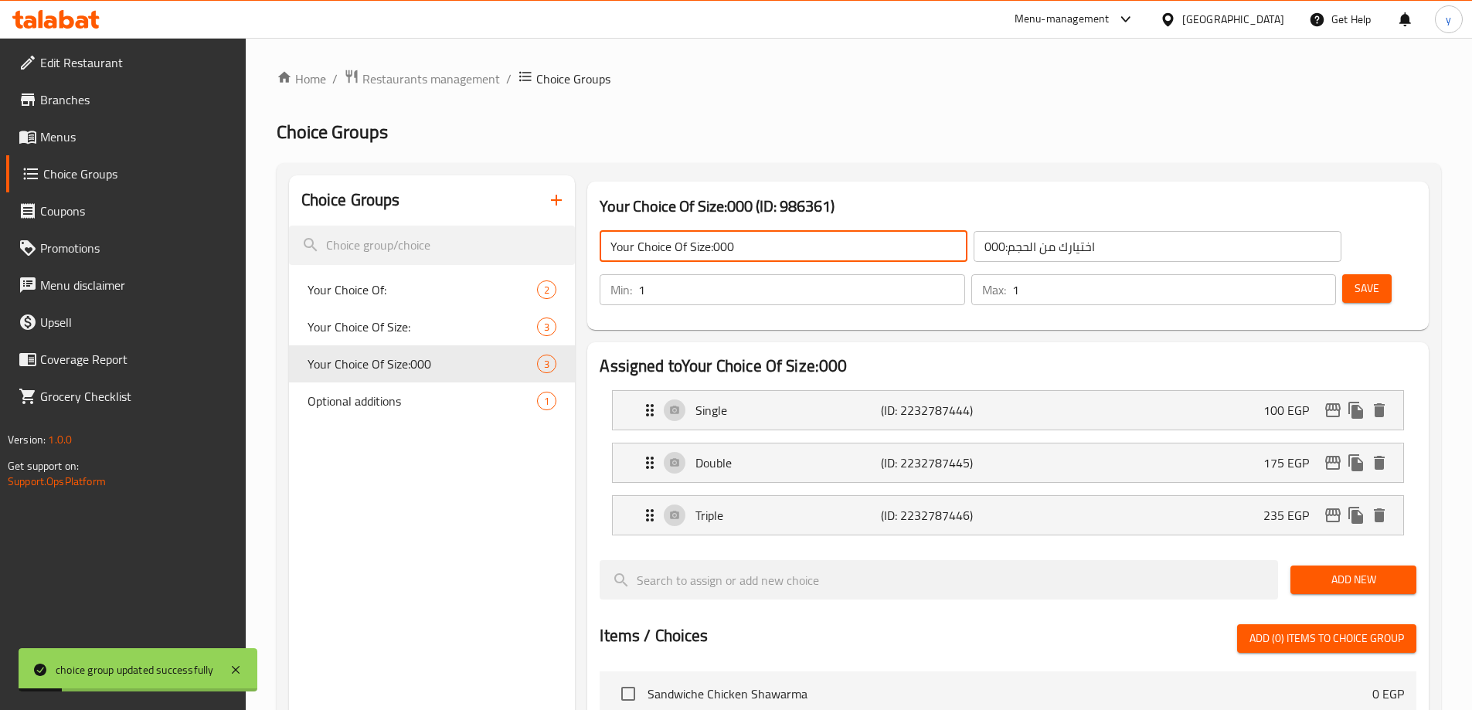
drag, startPoint x: 757, startPoint y: 242, endPoint x: 714, endPoint y: 251, distance: 44.3
click at [714, 251] on input "Your Choice Of Size:000" at bounding box center [784, 246] width 368 height 31
type input "Your Choice Of Size:"
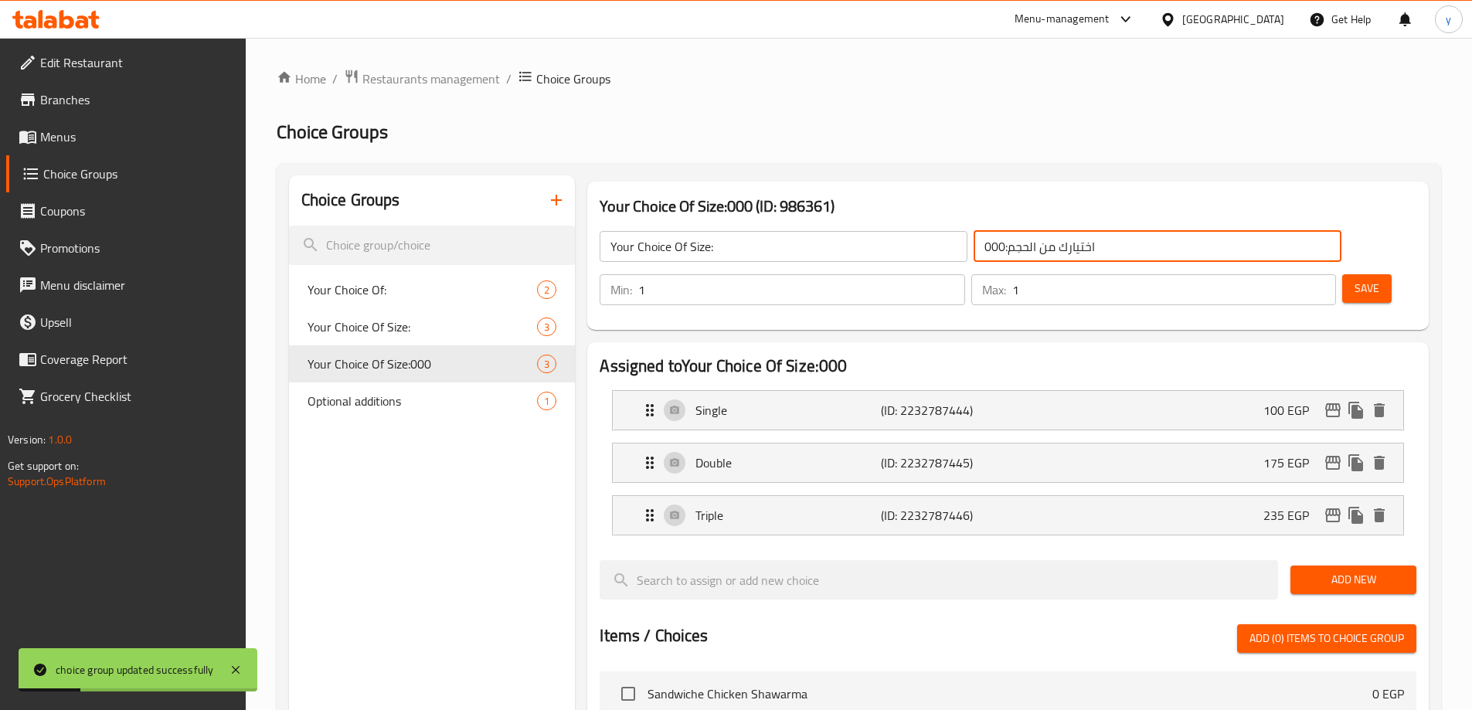
click at [1006, 247] on input "اختيارك من الحجم:000" at bounding box center [1158, 246] width 368 height 31
drag, startPoint x: 1035, startPoint y: 250, endPoint x: 965, endPoint y: 254, distance: 70.5
click at [974, 254] on input "اختيارك من الحجم:000" at bounding box center [1158, 246] width 368 height 31
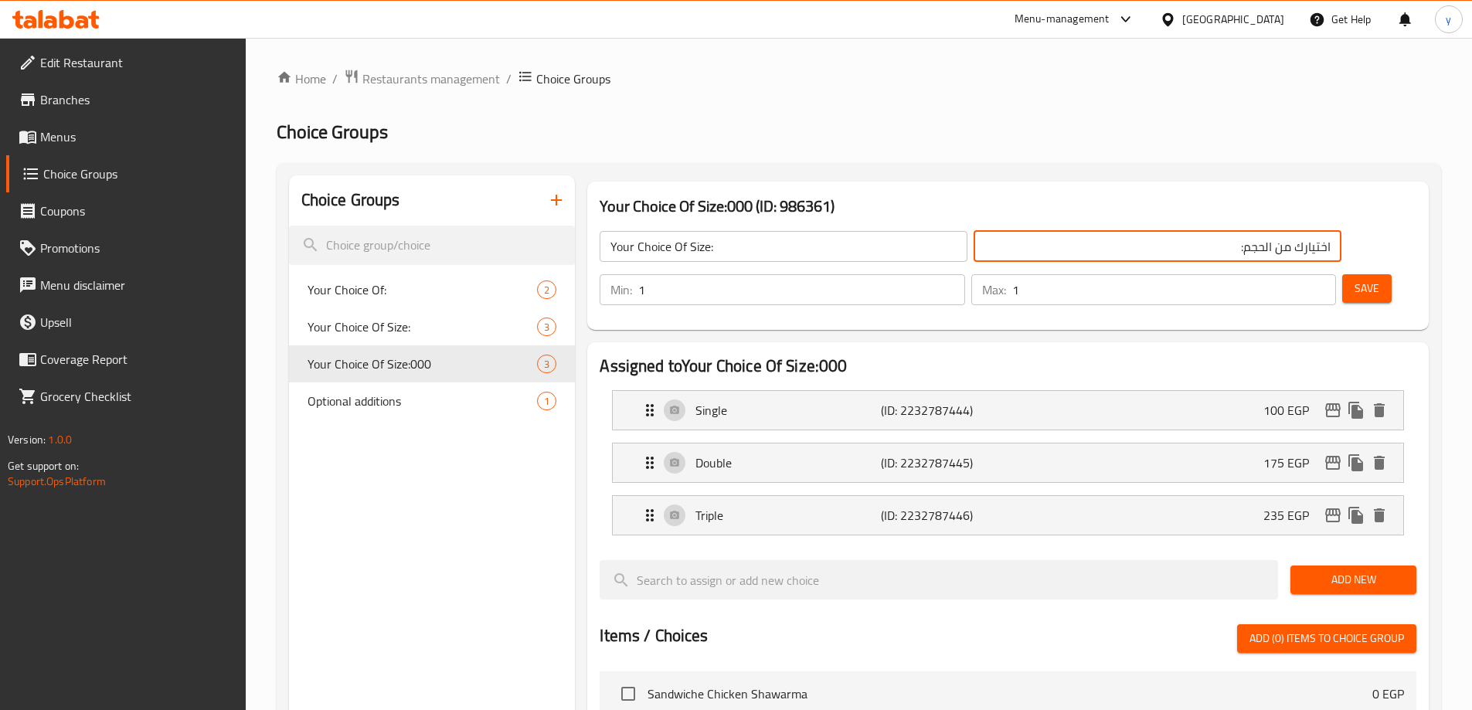
type input "اختيارك من الحجم:"
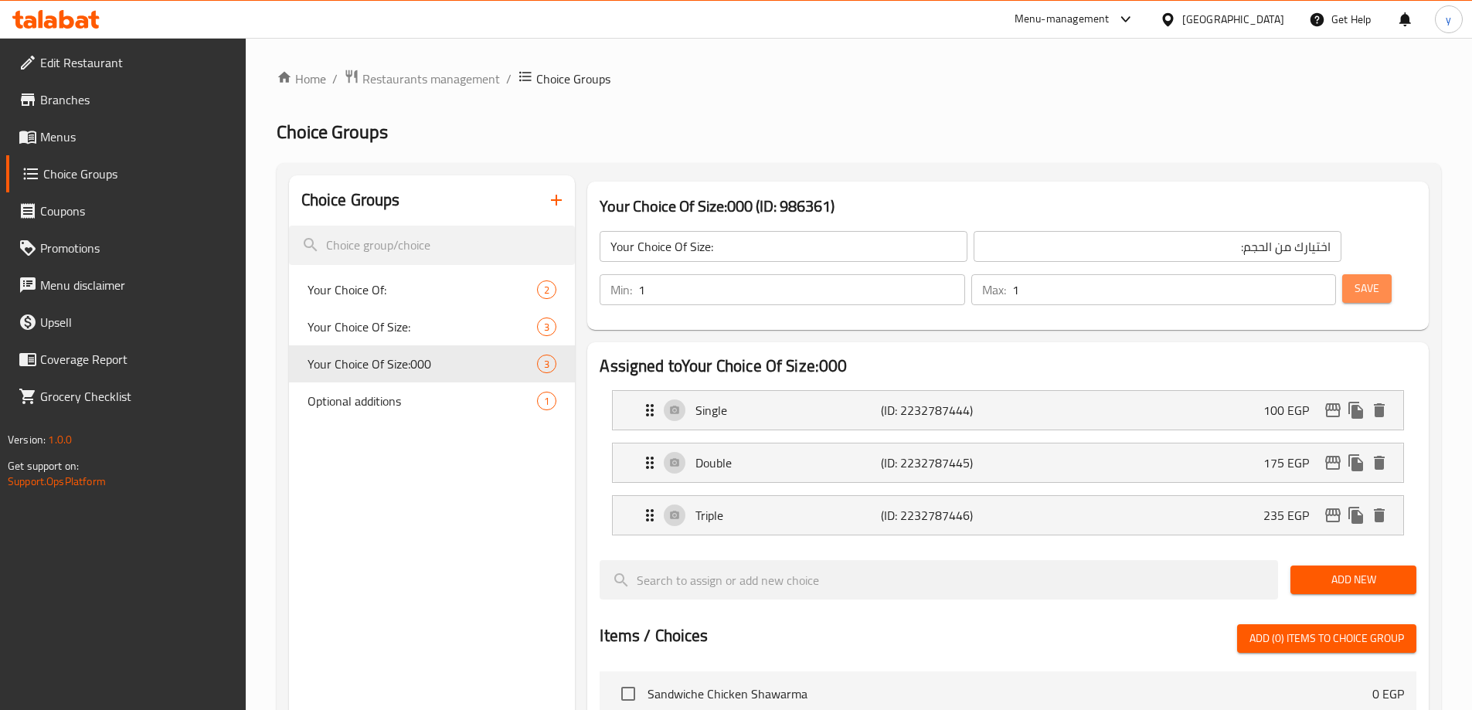
click at [1355, 279] on span "Save" at bounding box center [1367, 288] width 25 height 19
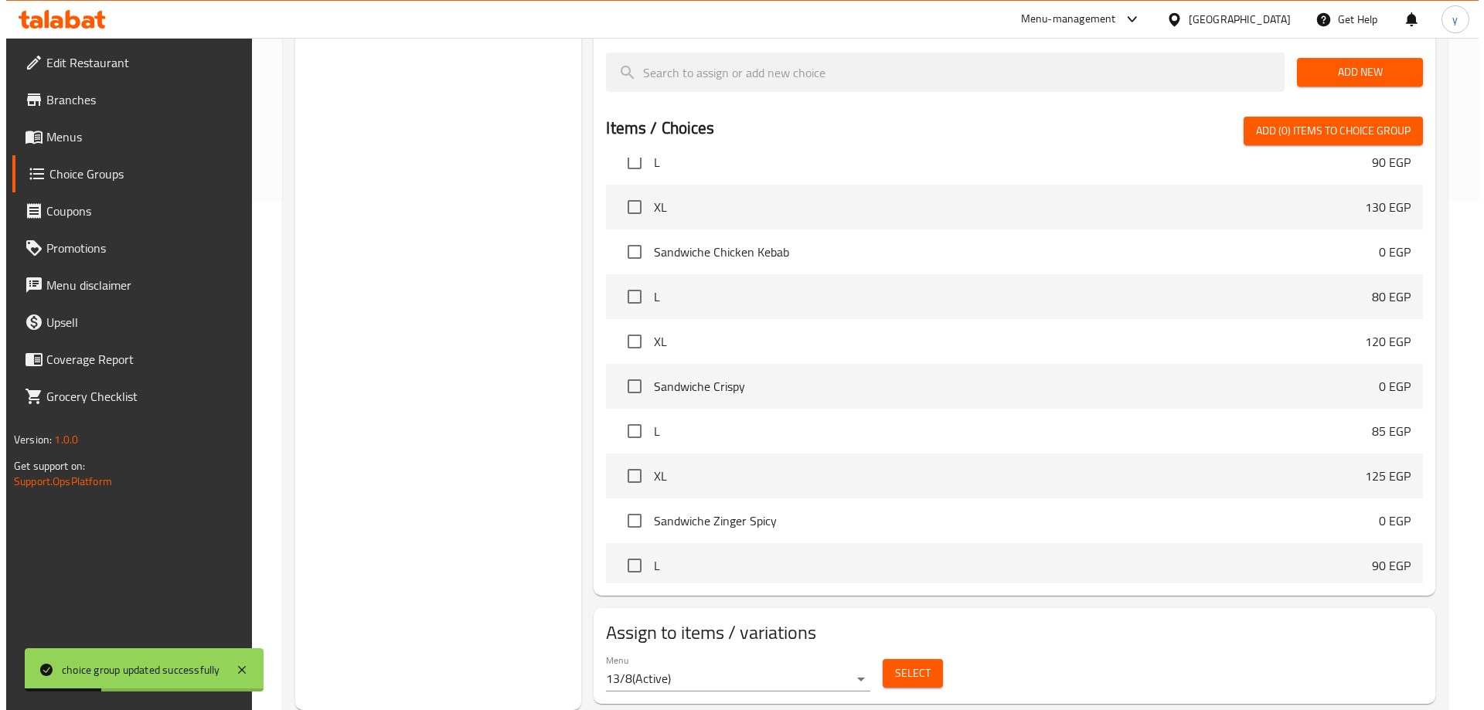
scroll to position [386, 0]
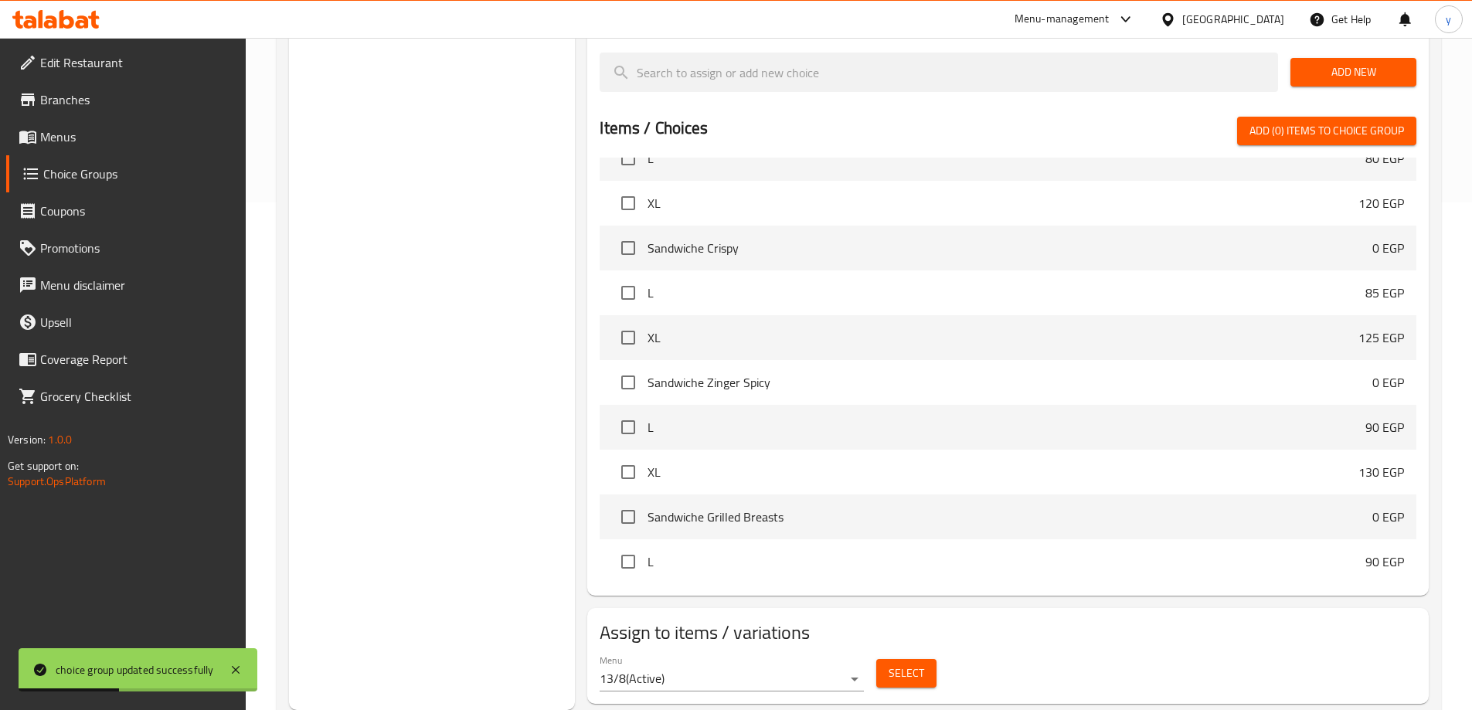
click at [920, 664] on span "Select" at bounding box center [907, 673] width 36 height 19
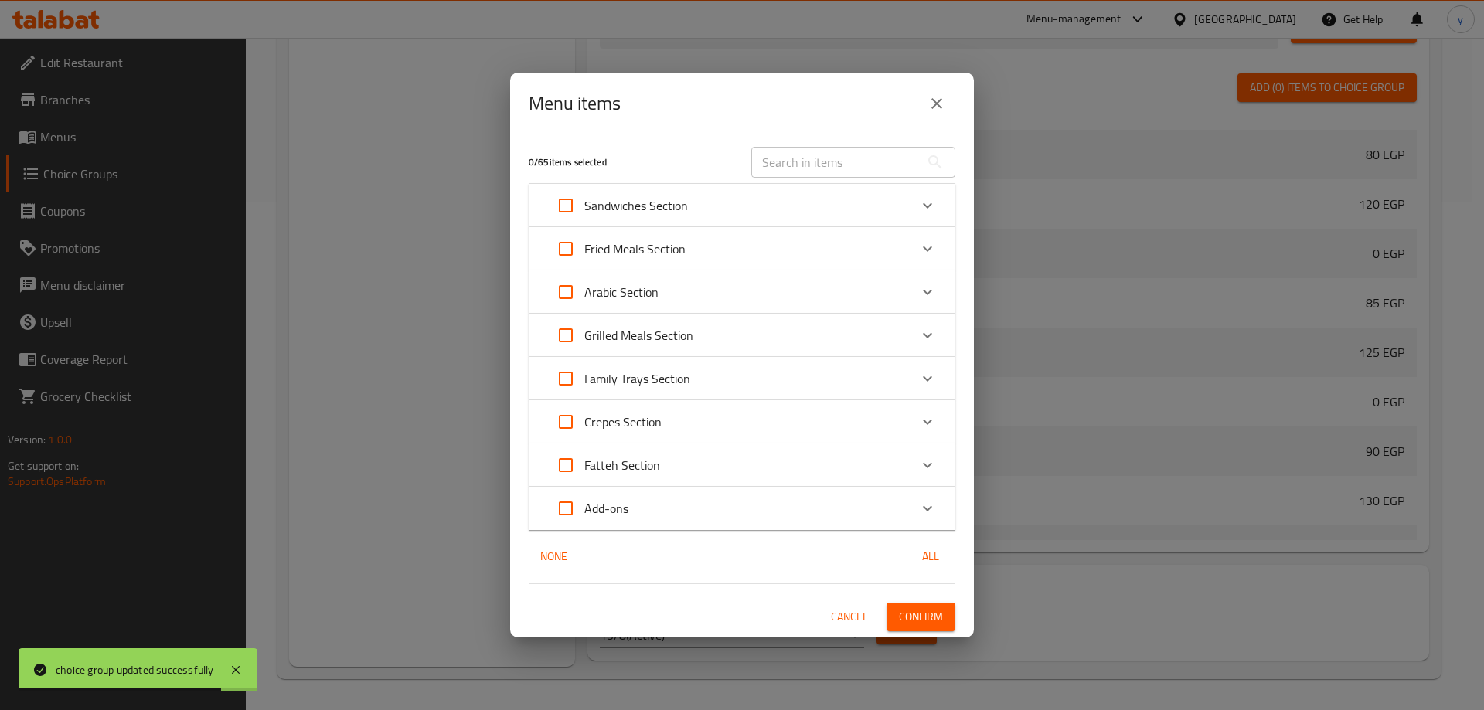
click at [664, 295] on div "Arabic Section" at bounding box center [728, 292] width 362 height 37
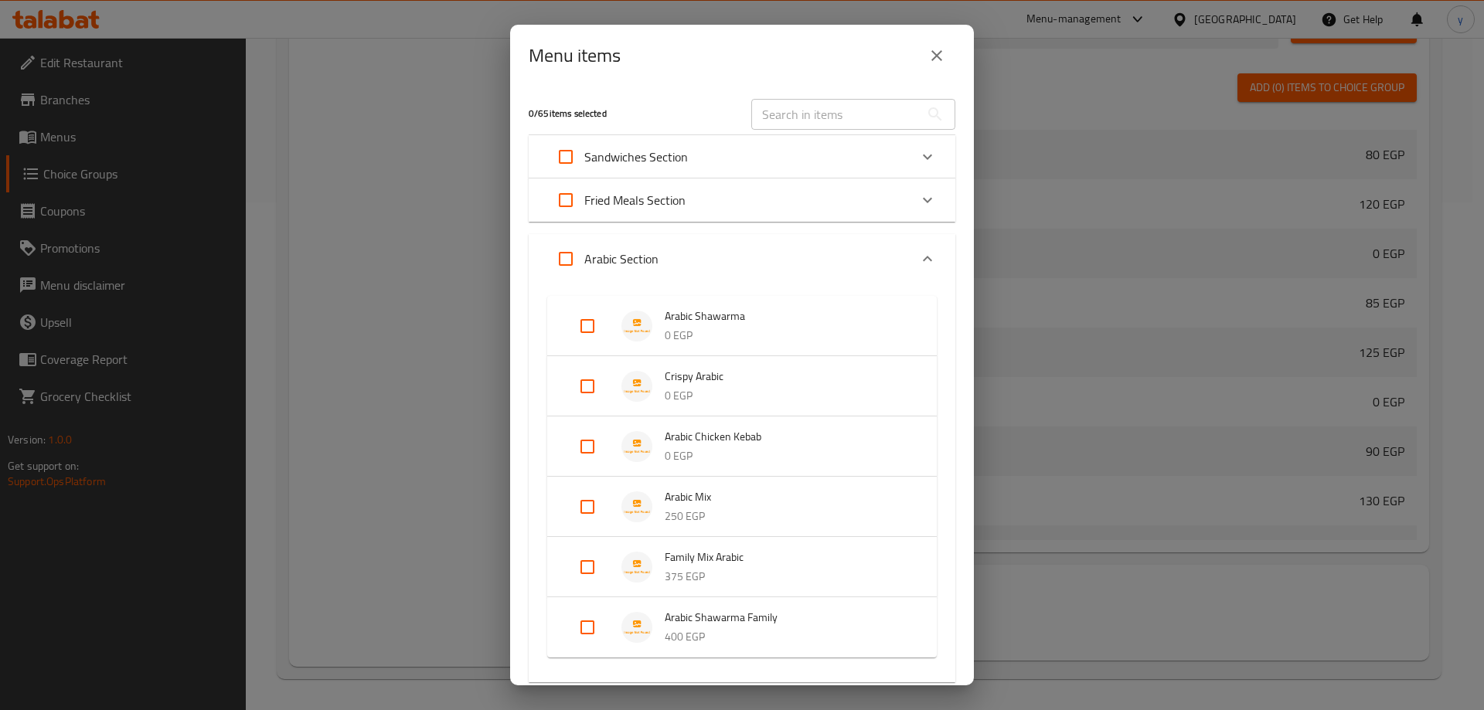
click at [573, 448] on input "Expand" at bounding box center [587, 446] width 37 height 37
checkbox input "true"
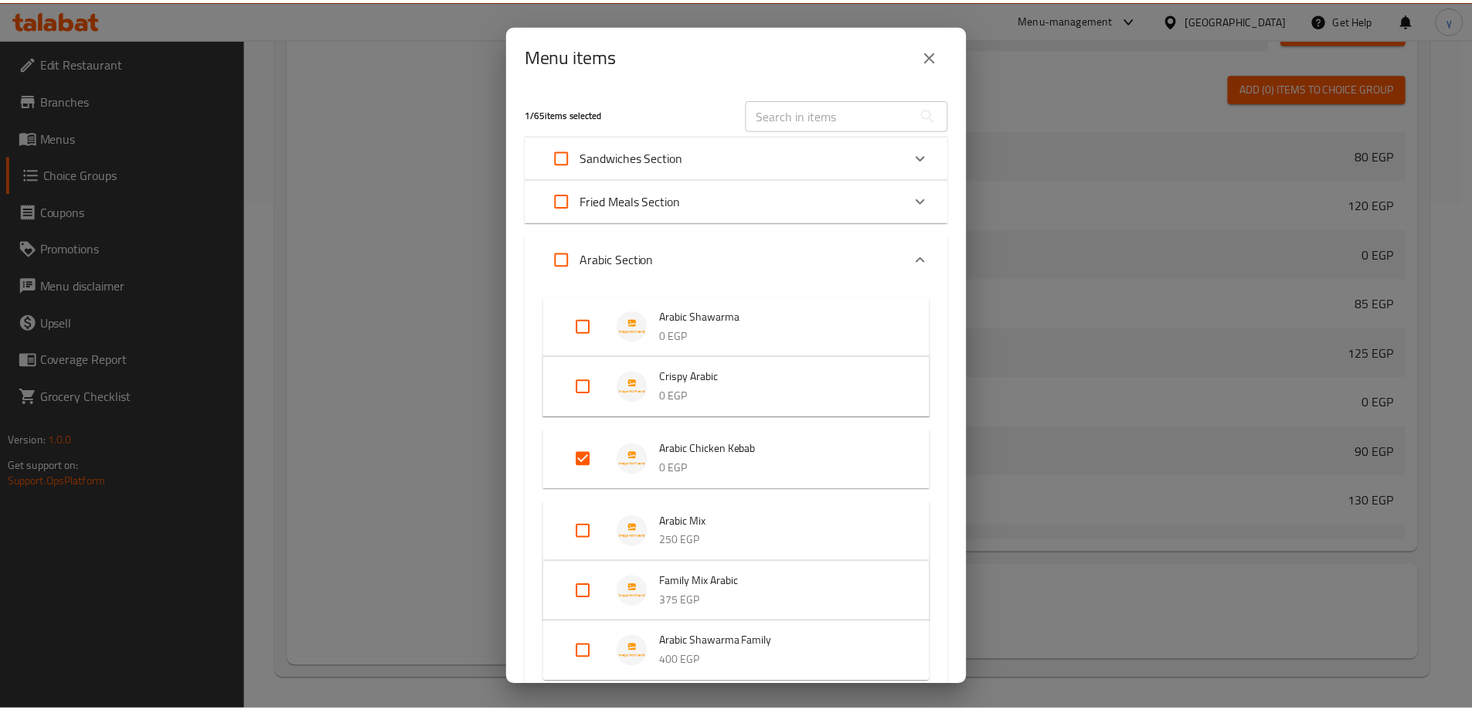
scroll to position [358, 0]
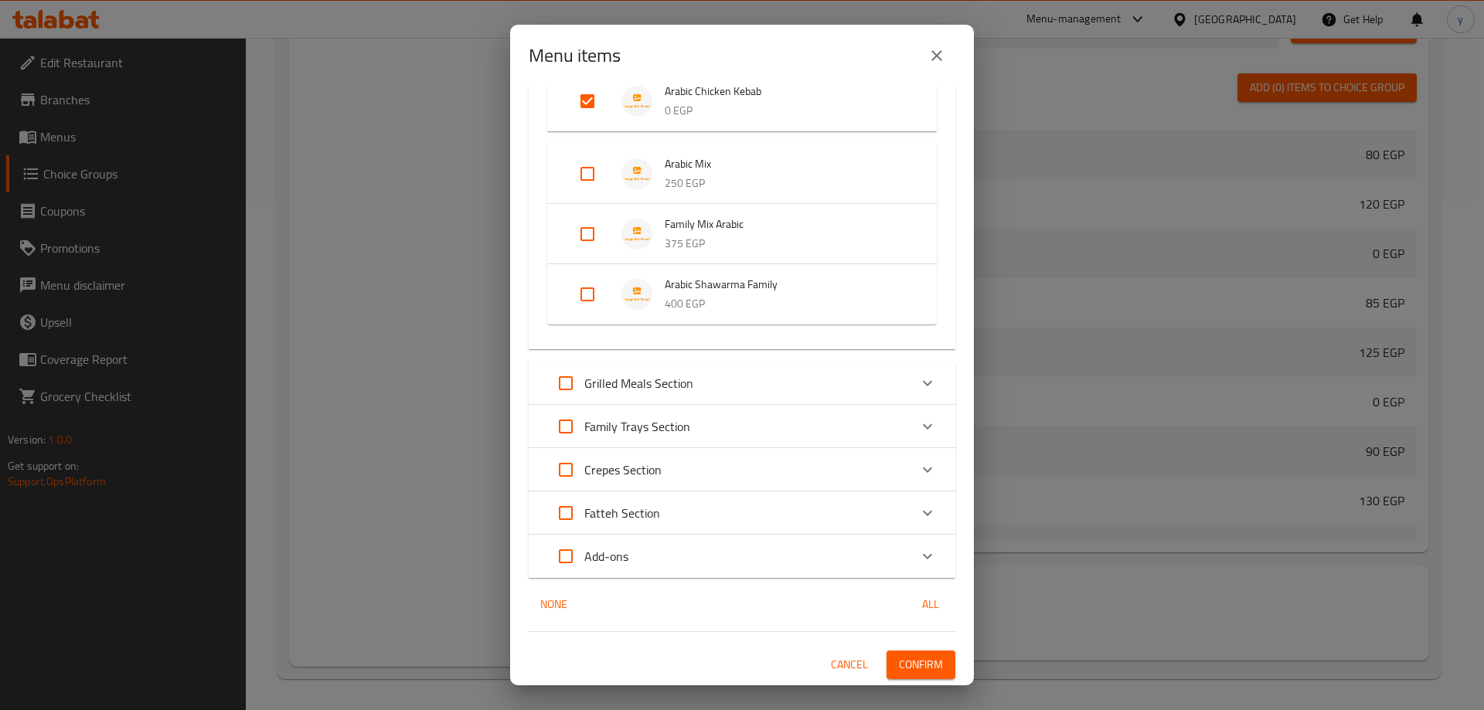
click at [917, 664] on span "Confirm" at bounding box center [921, 664] width 44 height 19
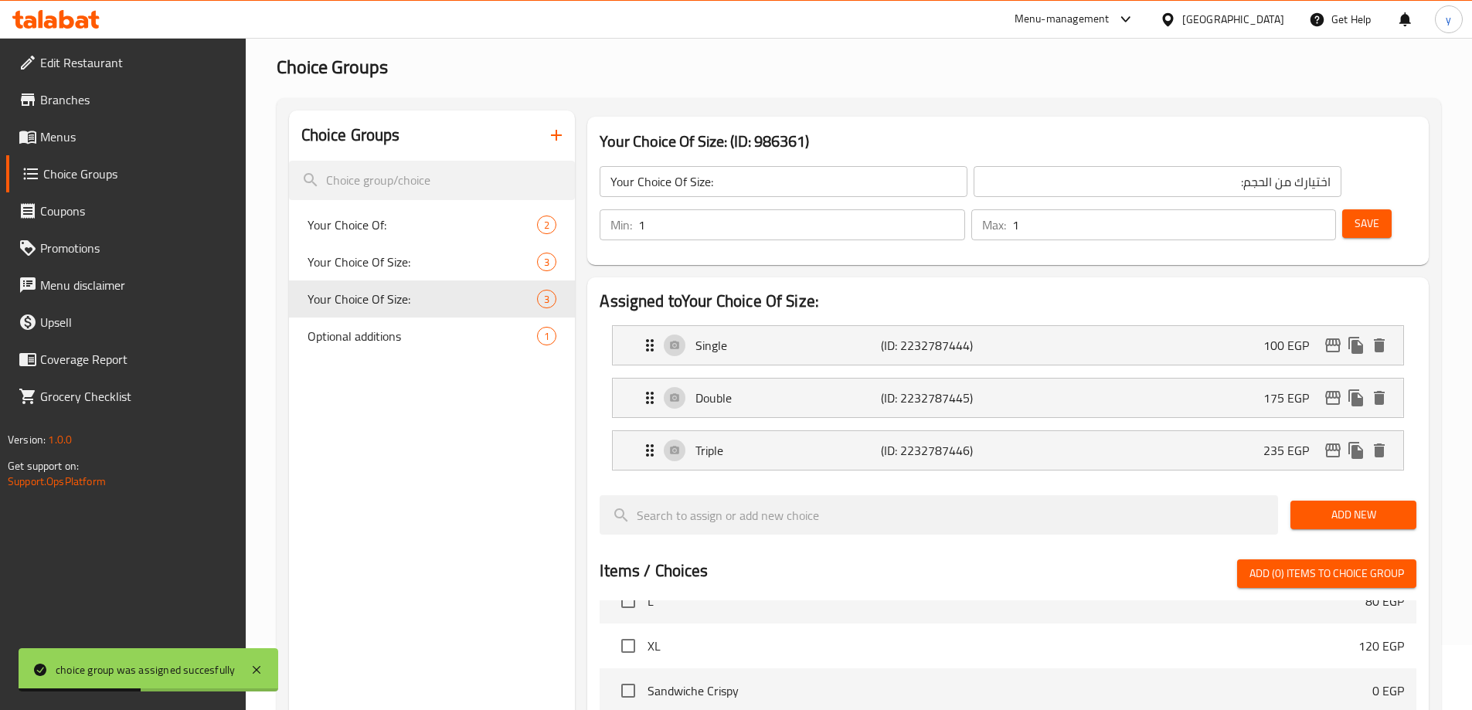
scroll to position [44, 0]
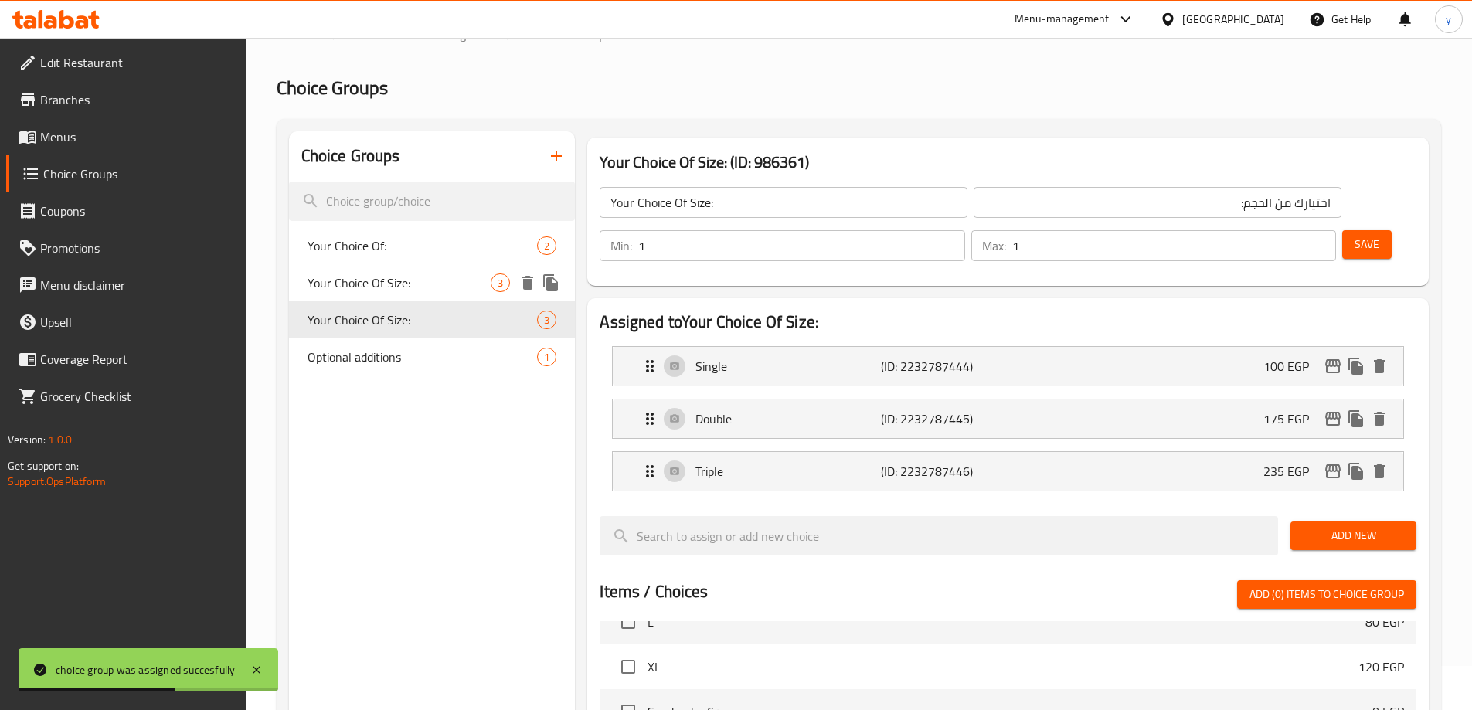
click at [430, 283] on span "Your Choice Of Size:" at bounding box center [400, 283] width 184 height 19
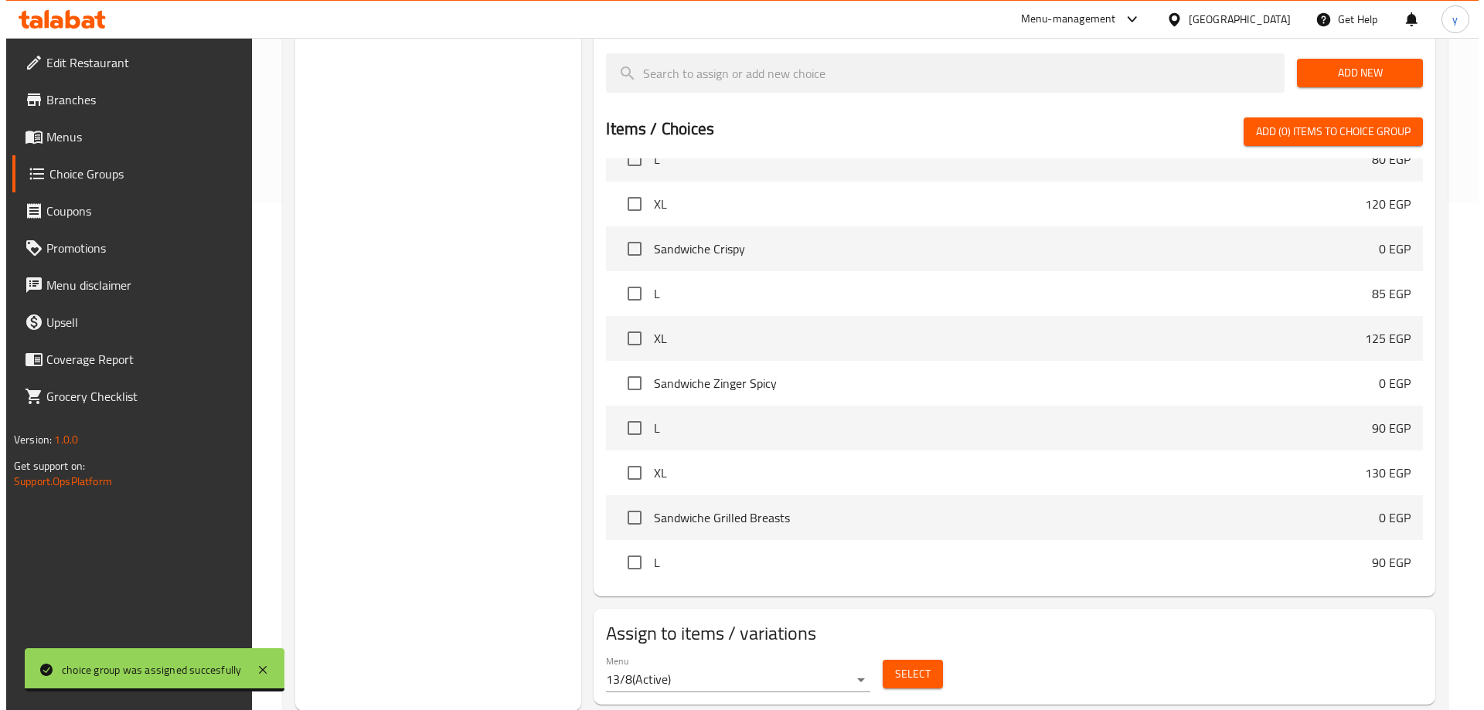
scroll to position [508, 0]
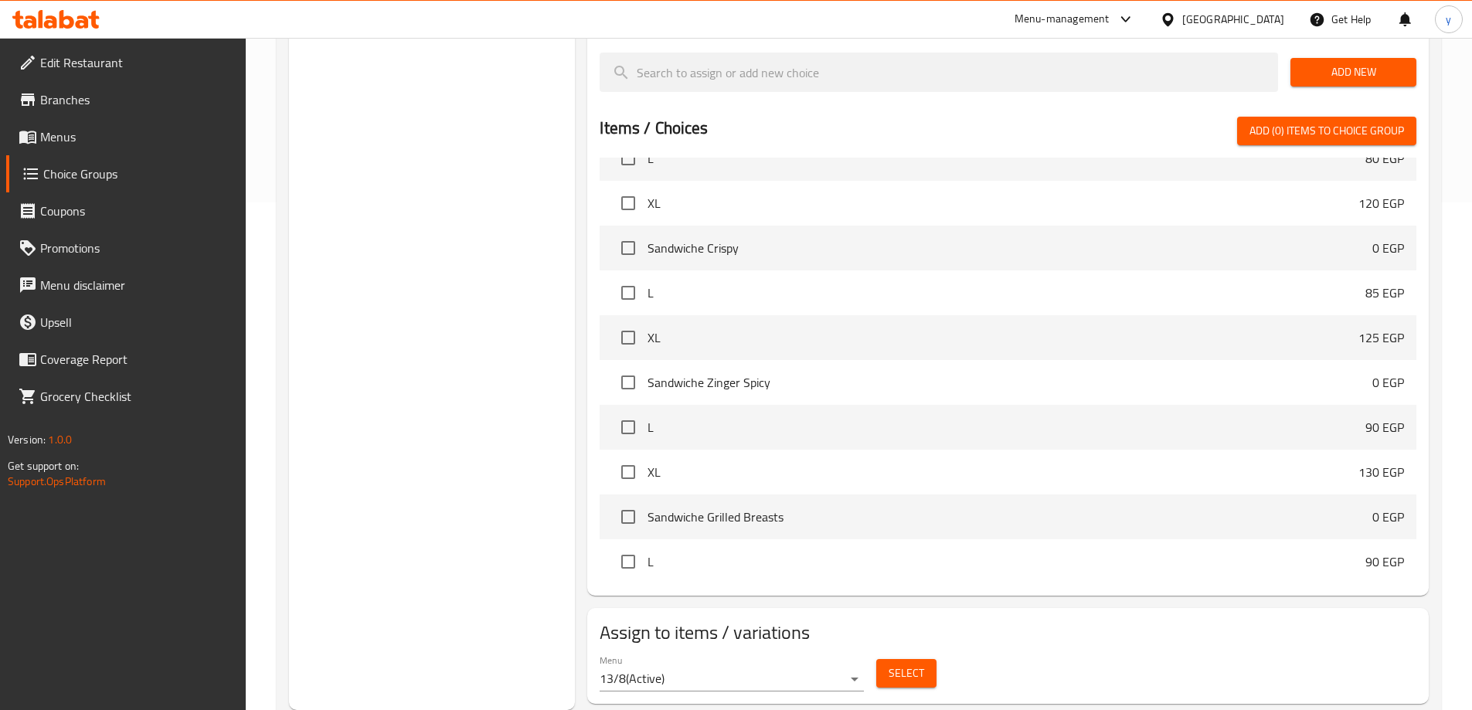
click at [917, 664] on span "Select" at bounding box center [907, 673] width 36 height 19
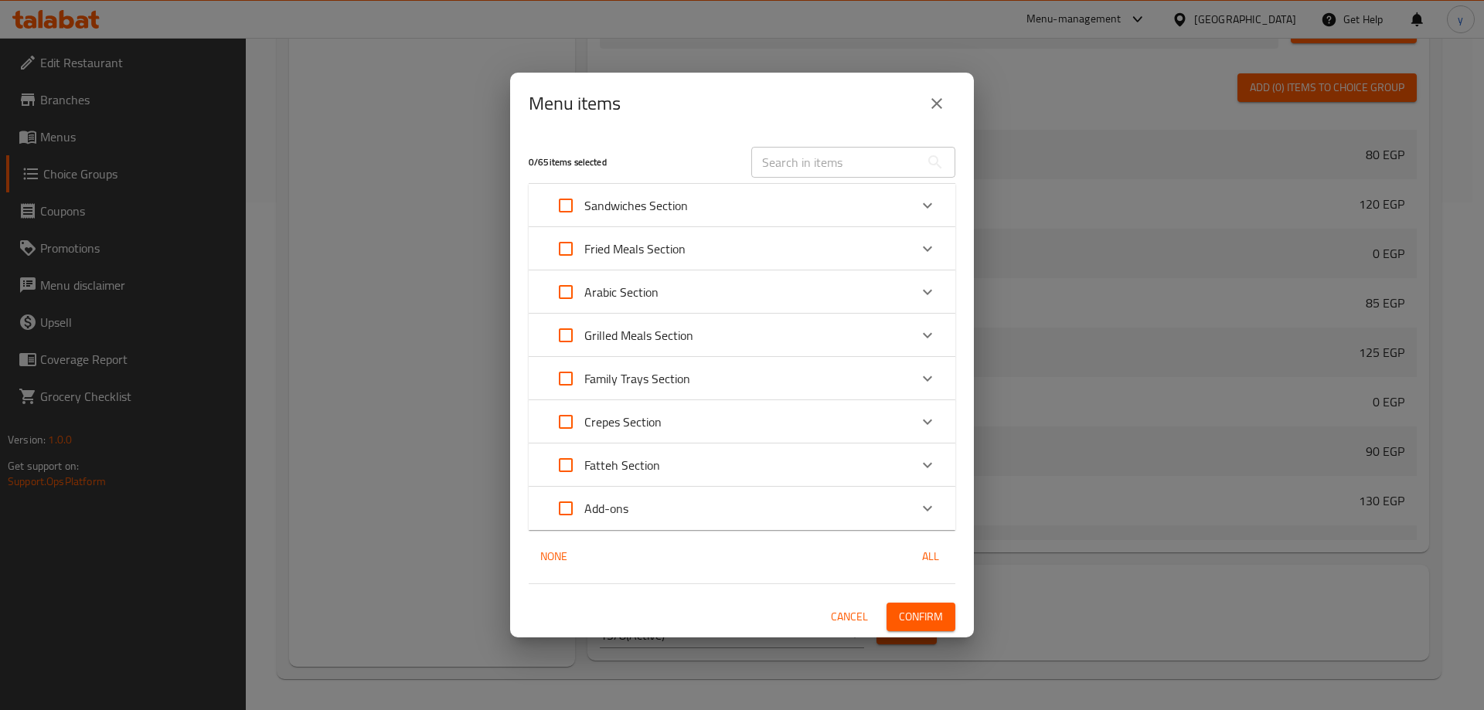
click at [700, 298] on div "Arabic Section" at bounding box center [728, 292] width 362 height 37
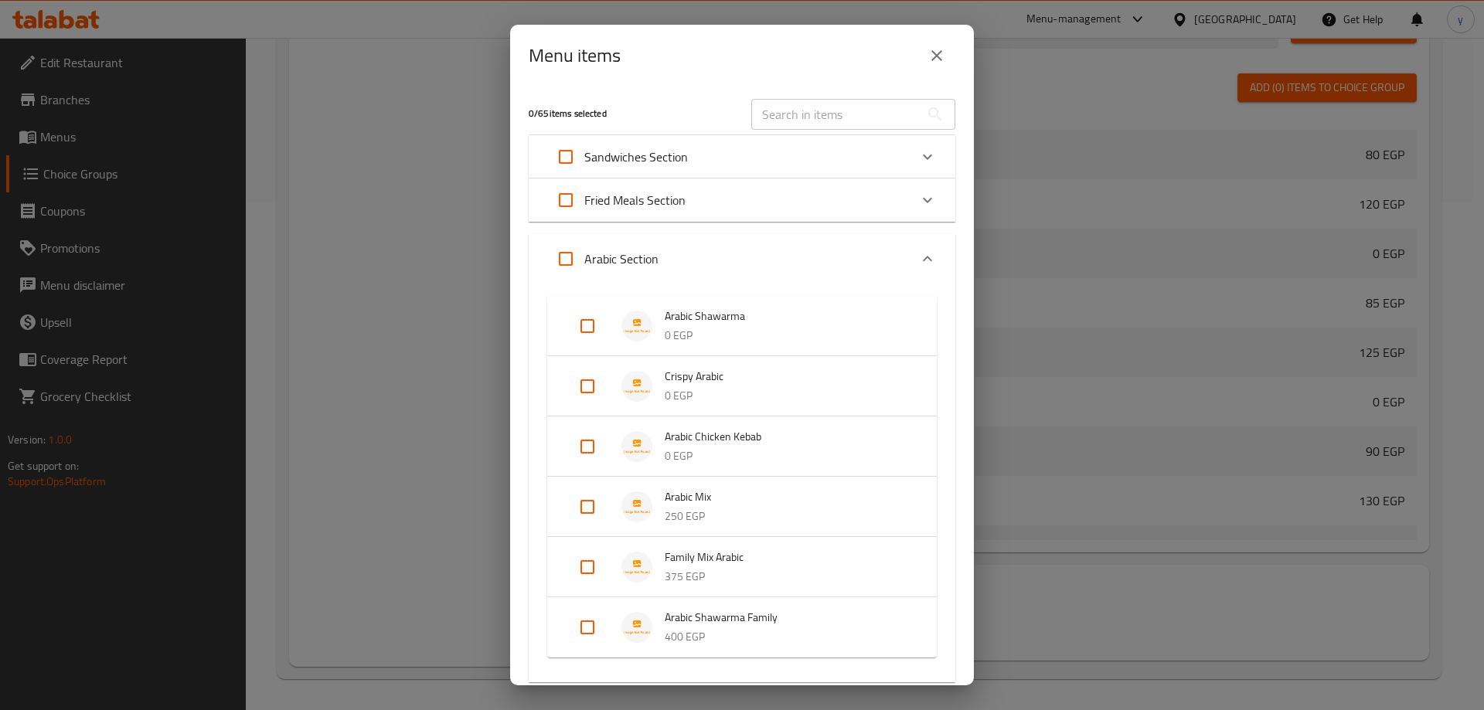
click at [580, 325] on input "Expand" at bounding box center [587, 326] width 37 height 37
checkbox input "true"
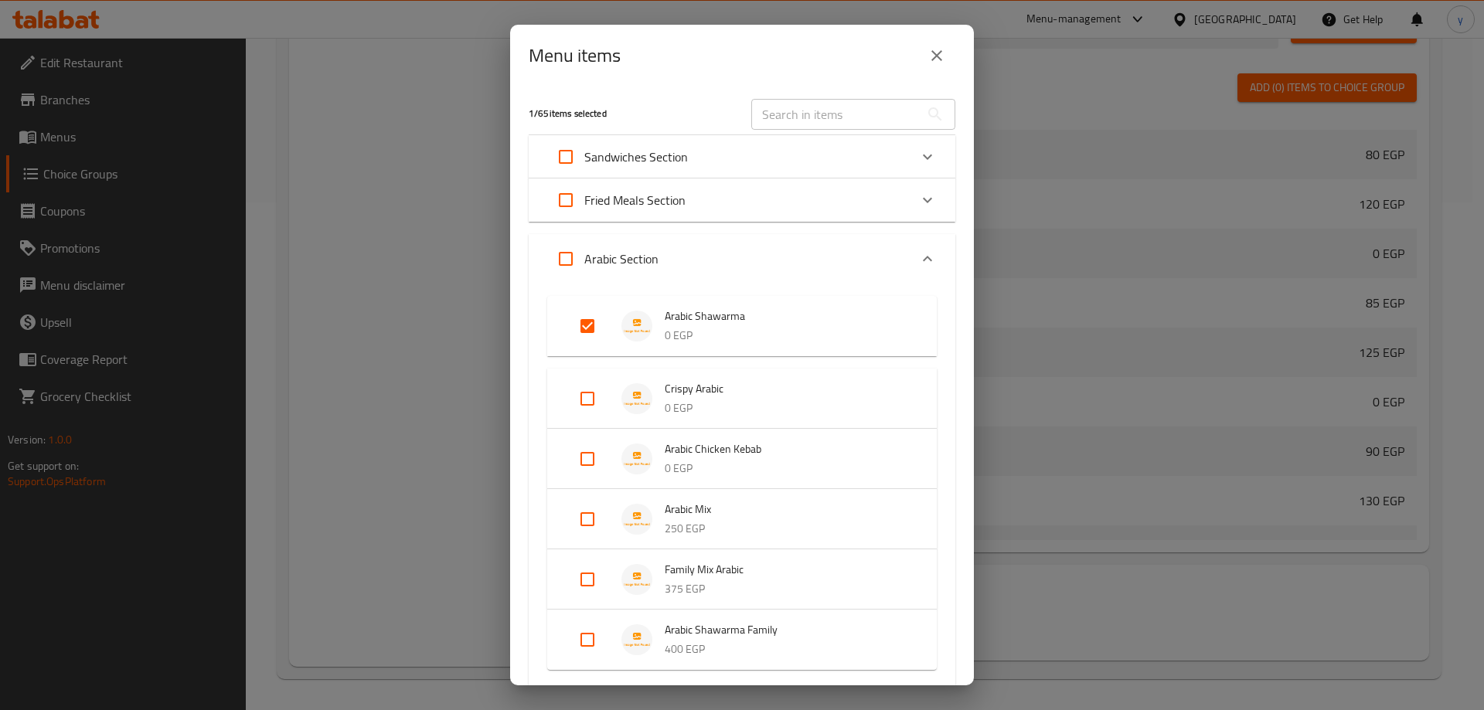
click at [598, 360] on ul "Arabic Shawarma 0 EGP Crispy Arabic 0 EGP Arabic Chicken Kebab 0 EGP Arabic Mix…" at bounding box center [741, 483] width 389 height 386
click at [586, 386] on input "Expand" at bounding box center [587, 398] width 37 height 37
checkbox input "true"
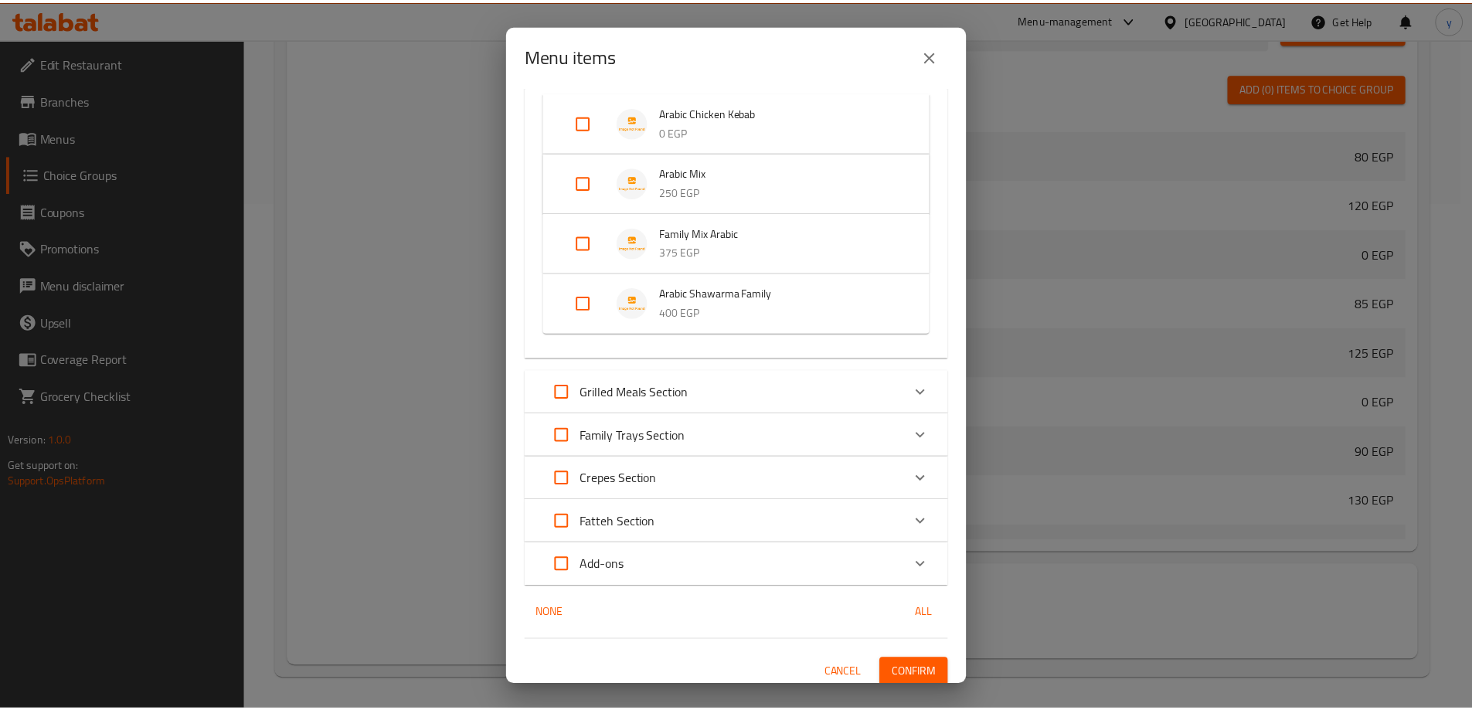
scroll to position [358, 0]
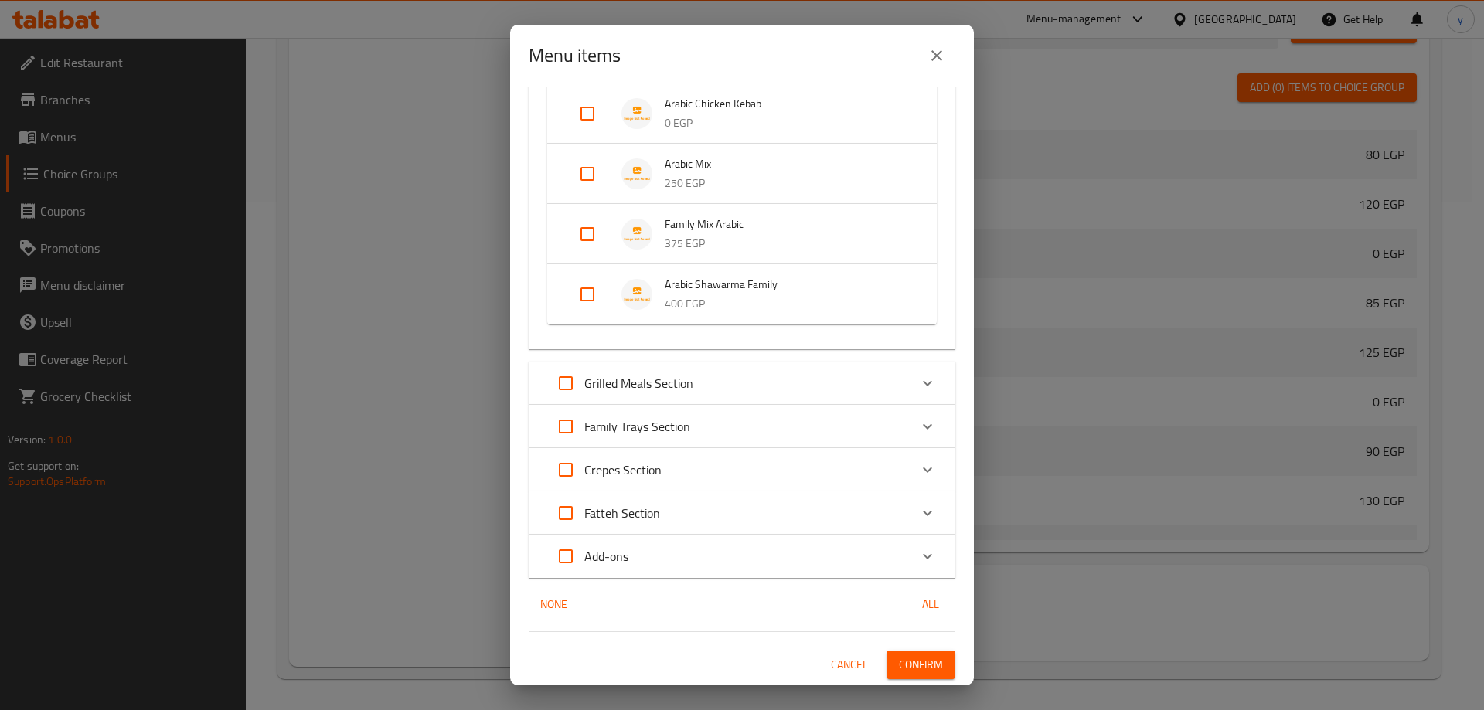
click at [917, 677] on button "Confirm" at bounding box center [920, 665] width 69 height 29
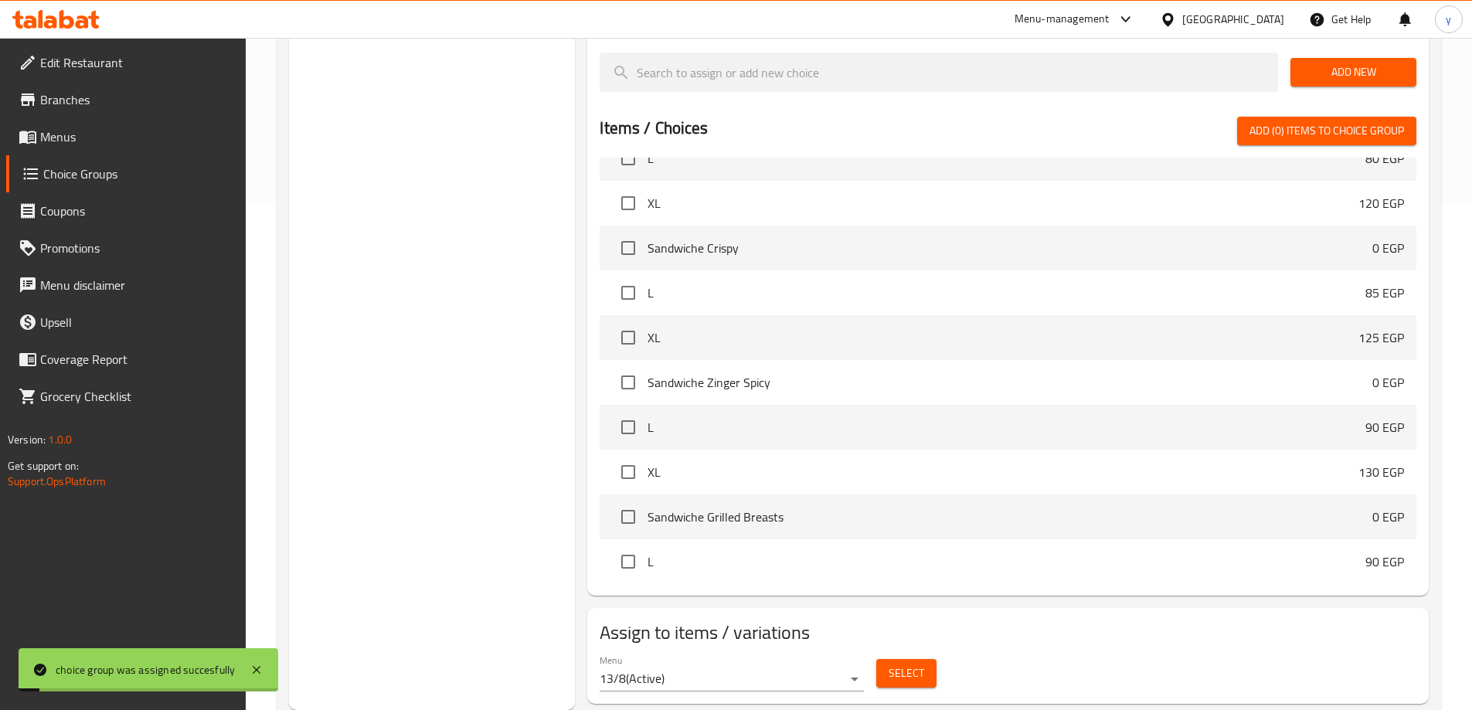
click at [422, 267] on div "Choice Groups Your Choice Of: 2 Your Choice Of Size: 3 Your Choice Of Size: 3 O…" at bounding box center [432, 189] width 287 height 1042
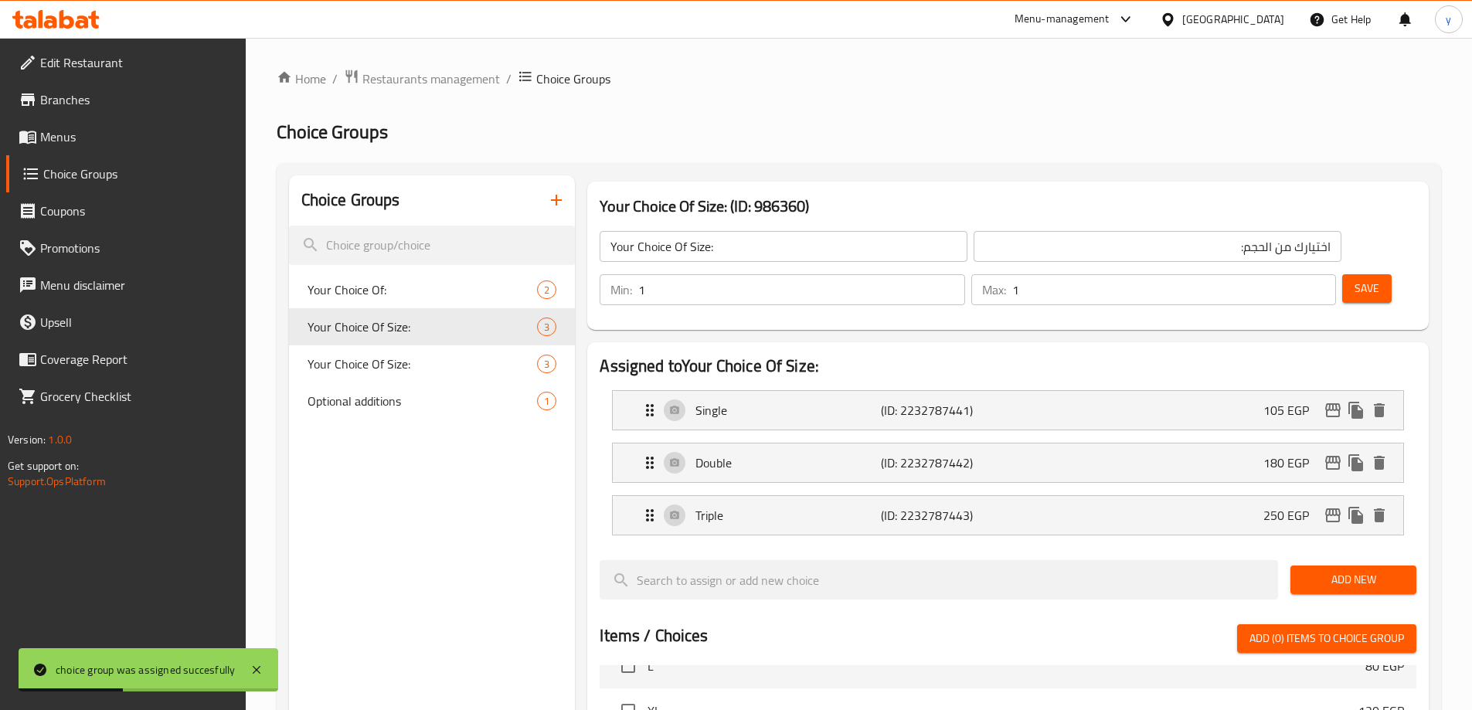
click at [107, 137] on span "Menus" at bounding box center [136, 136] width 193 height 19
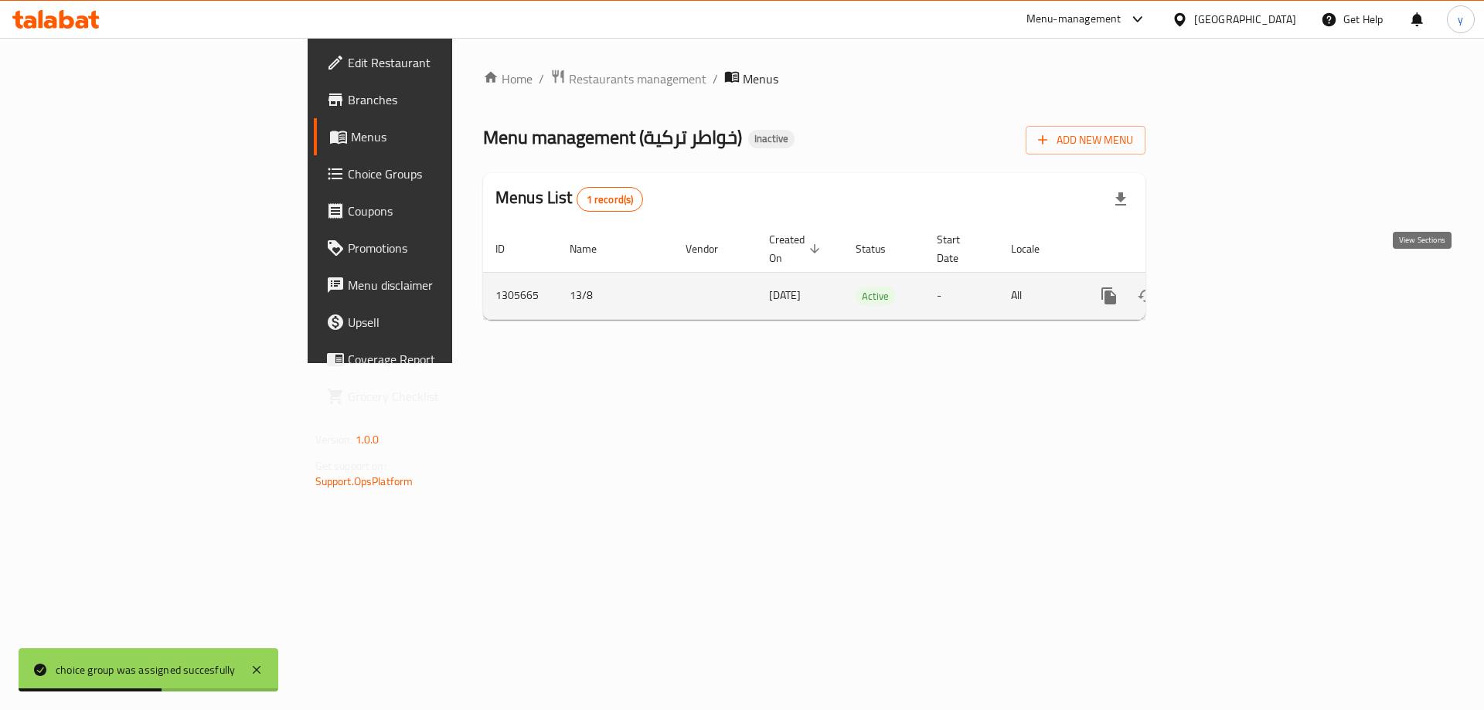
click at [1239, 277] on link "enhanced table" at bounding box center [1220, 295] width 37 height 37
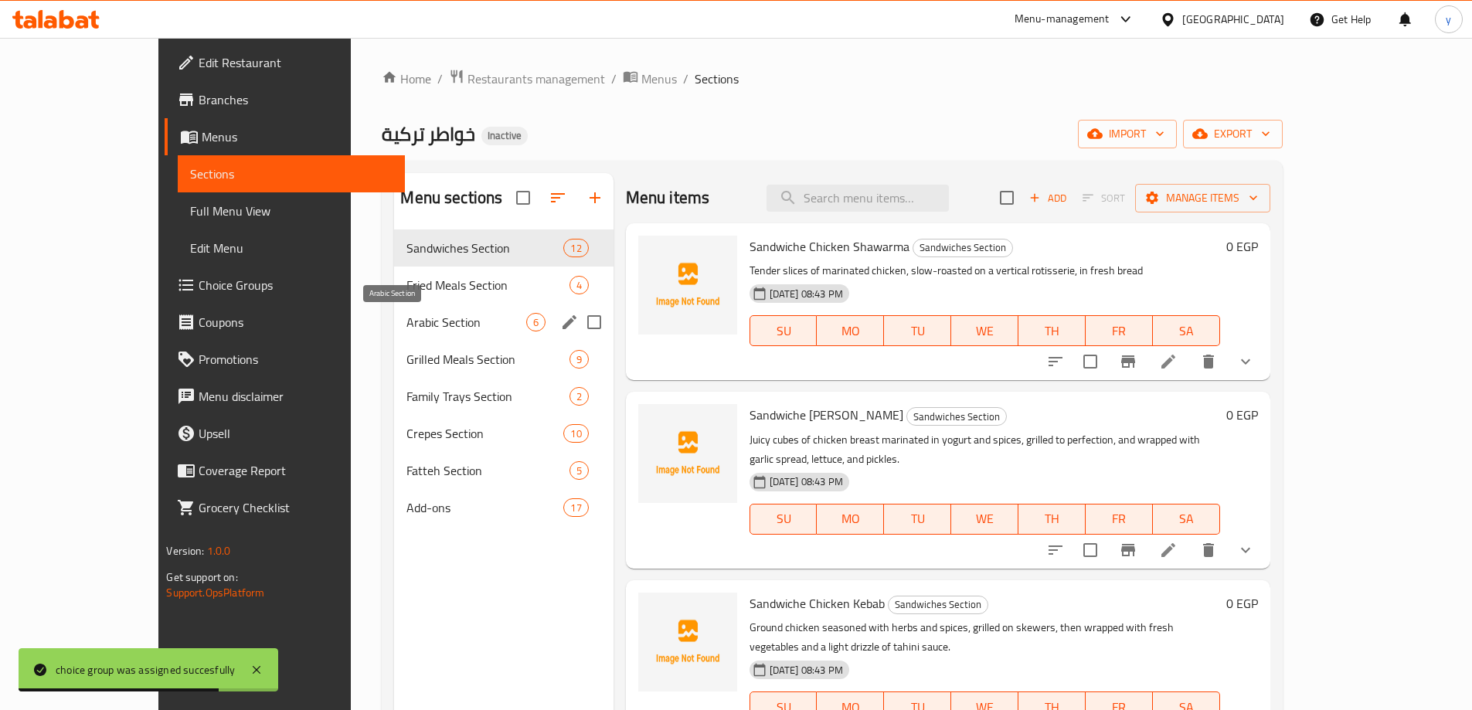
click at [414, 315] on span "Arabic Section" at bounding box center [465, 322] width 119 height 19
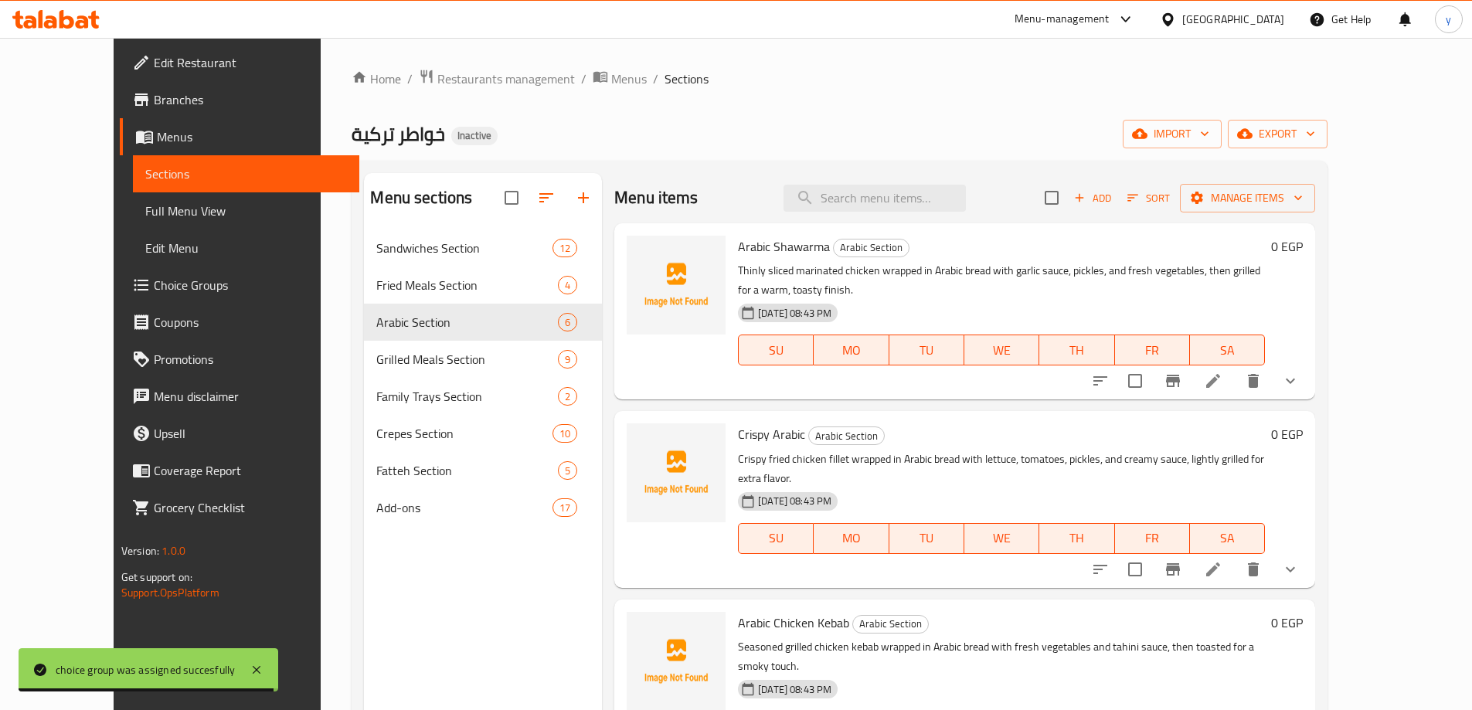
click at [1309, 363] on button "show more" at bounding box center [1290, 380] width 37 height 37
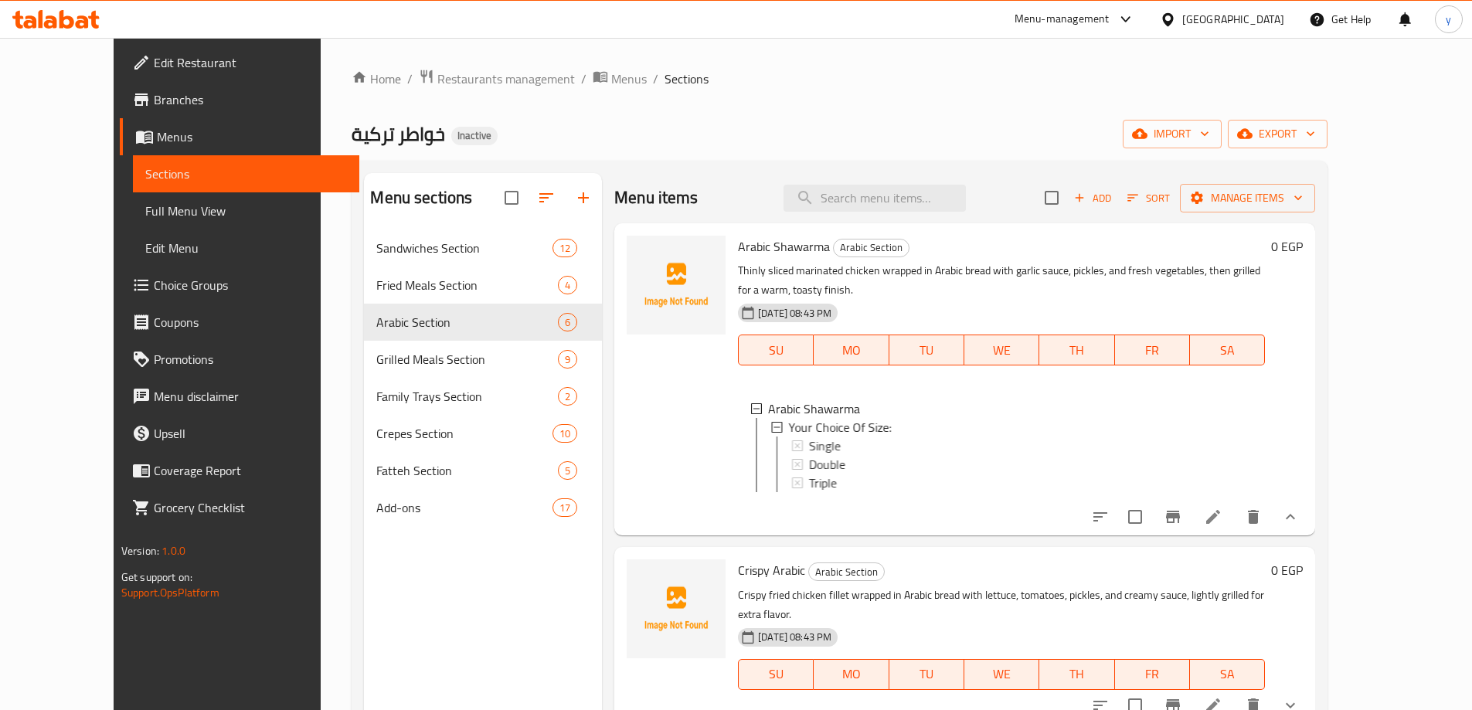
scroll to position [309, 0]
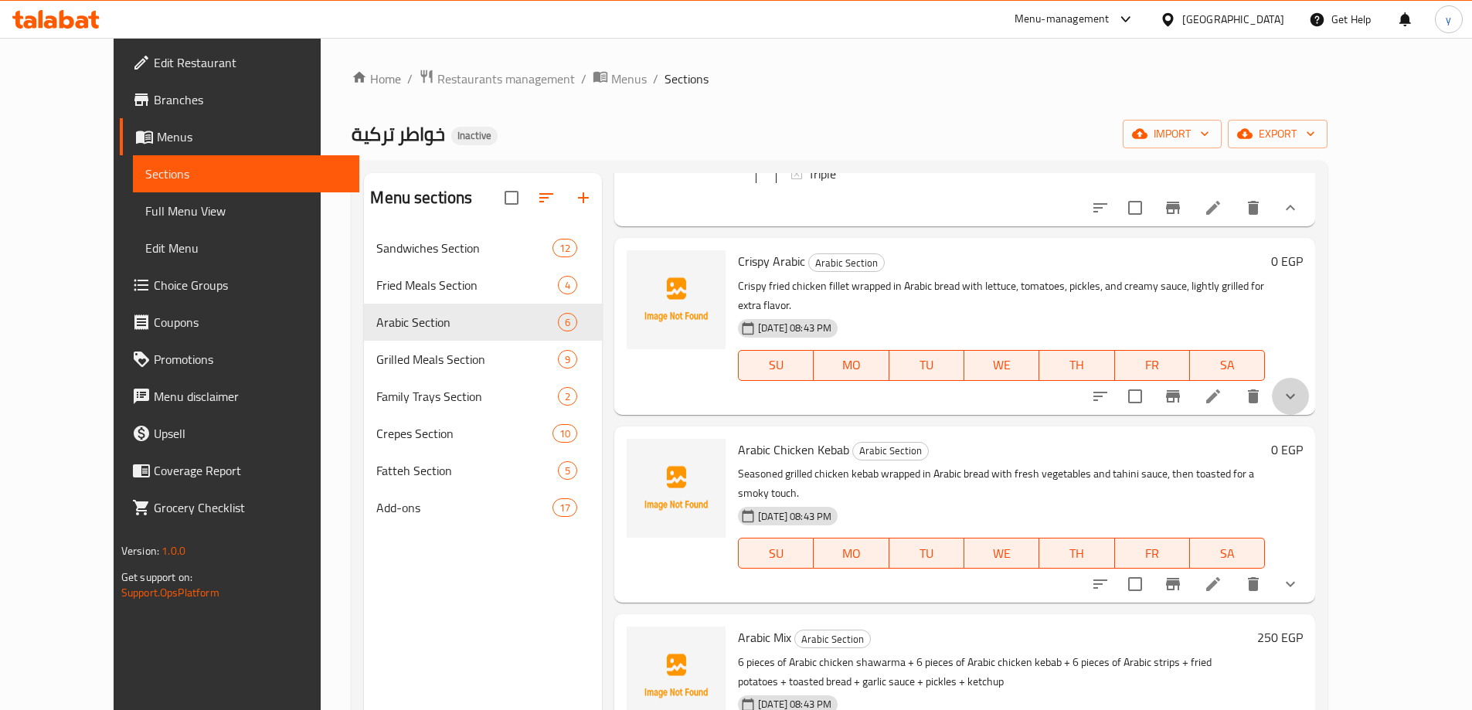
click at [1309, 378] on button "show more" at bounding box center [1290, 396] width 37 height 37
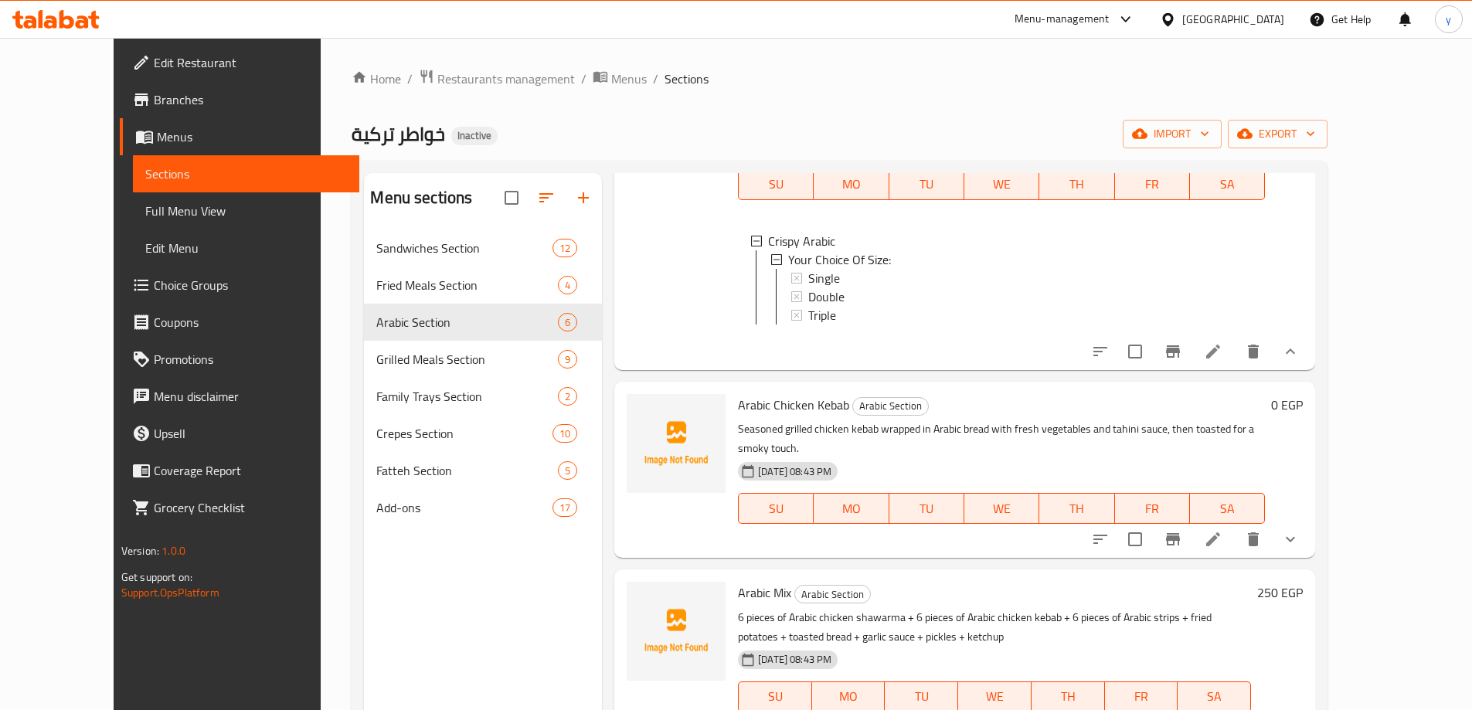
scroll to position [541, 0]
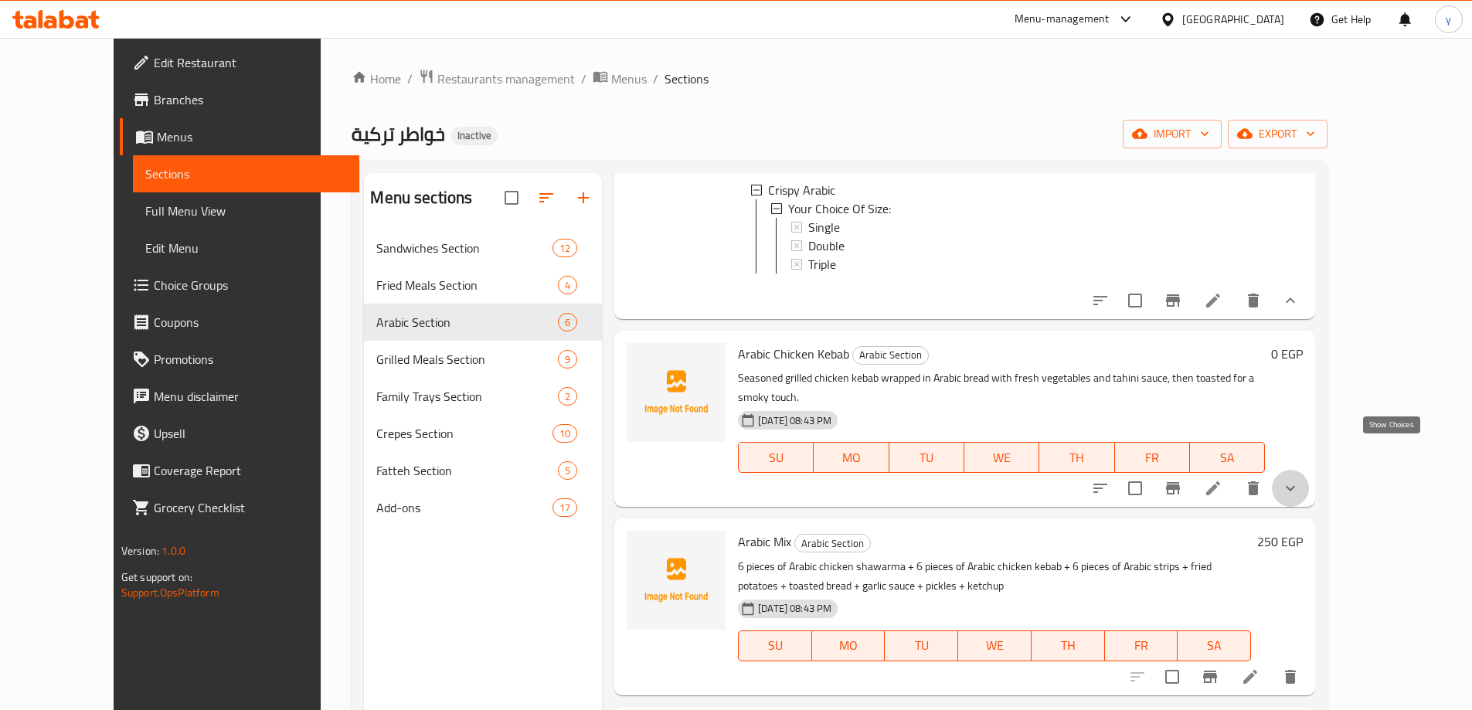
click at [1300, 479] on icon "show more" at bounding box center [1290, 488] width 19 height 19
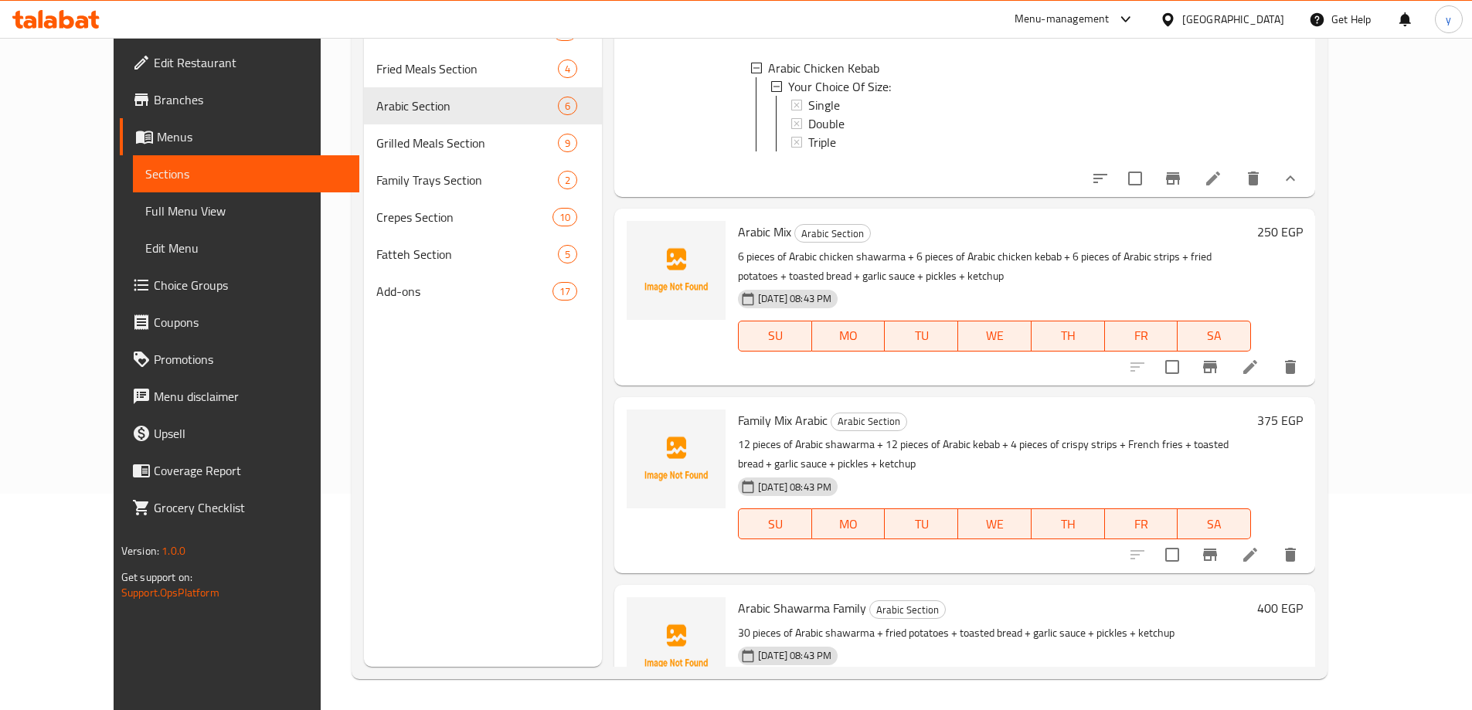
scroll to position [746, 0]
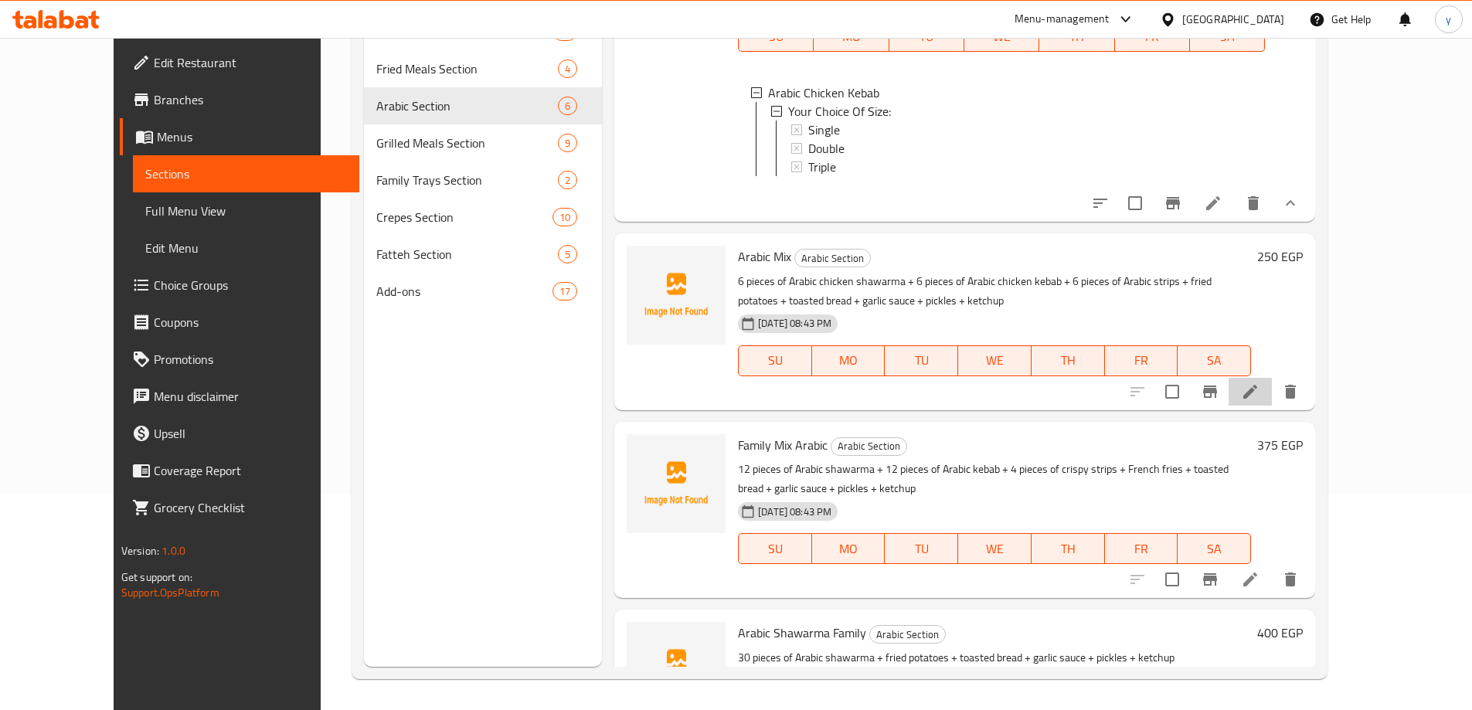
click at [1272, 378] on li at bounding box center [1250, 392] width 43 height 28
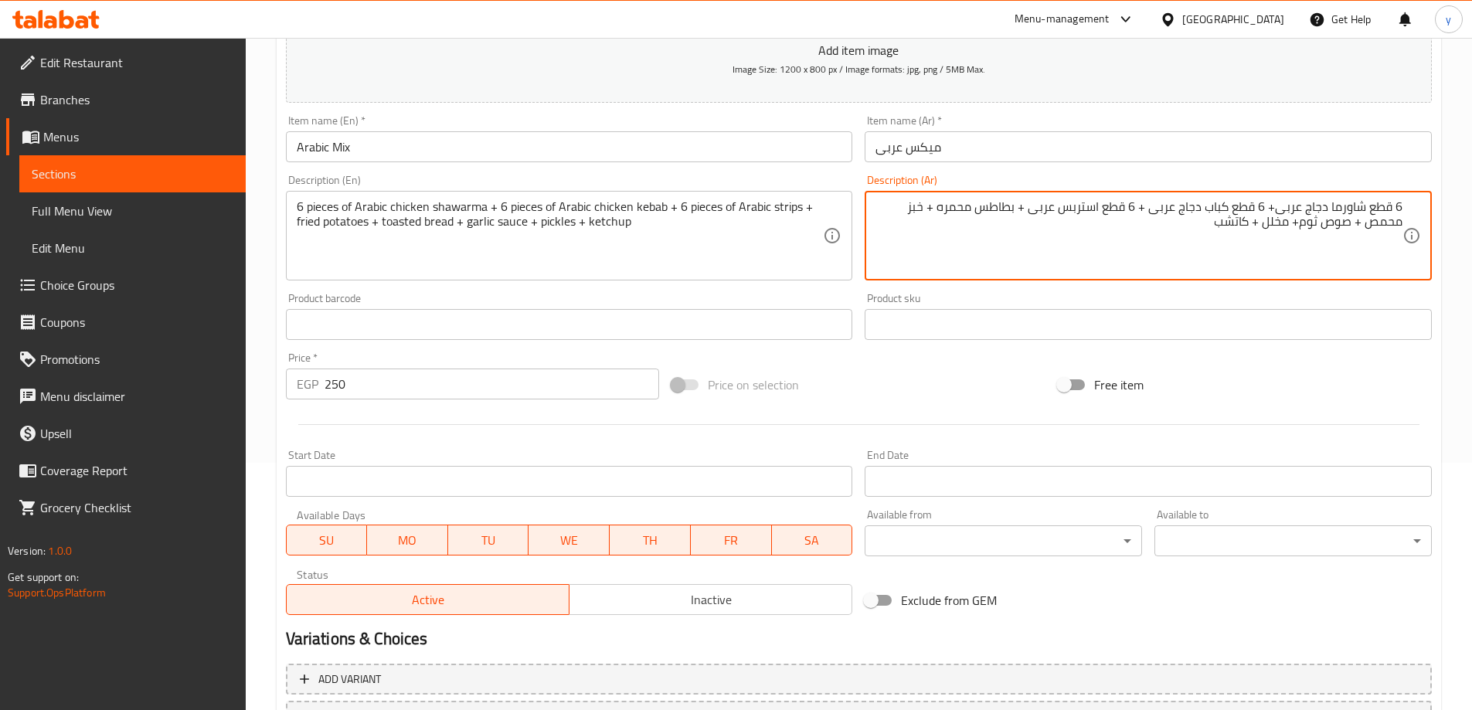
scroll to position [382, 0]
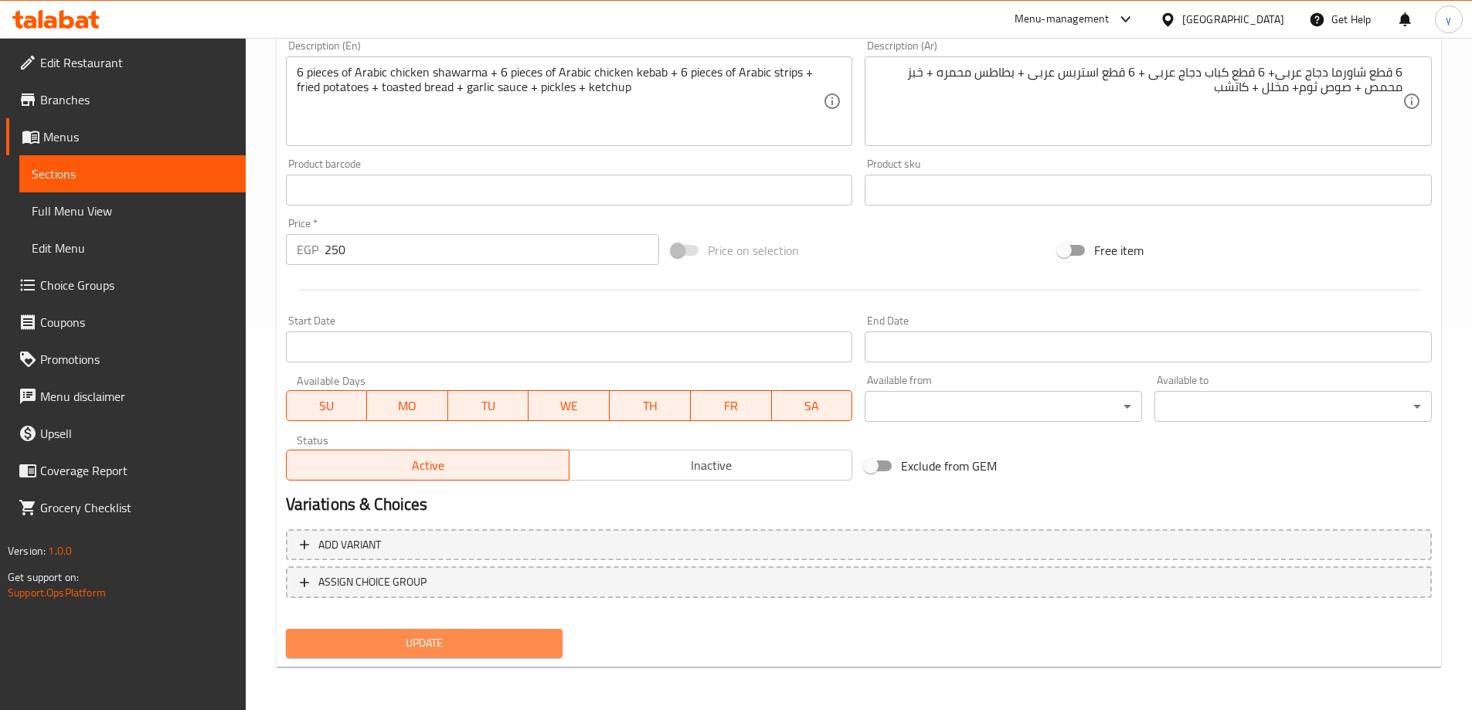
click at [450, 630] on button "Update" at bounding box center [424, 643] width 277 height 29
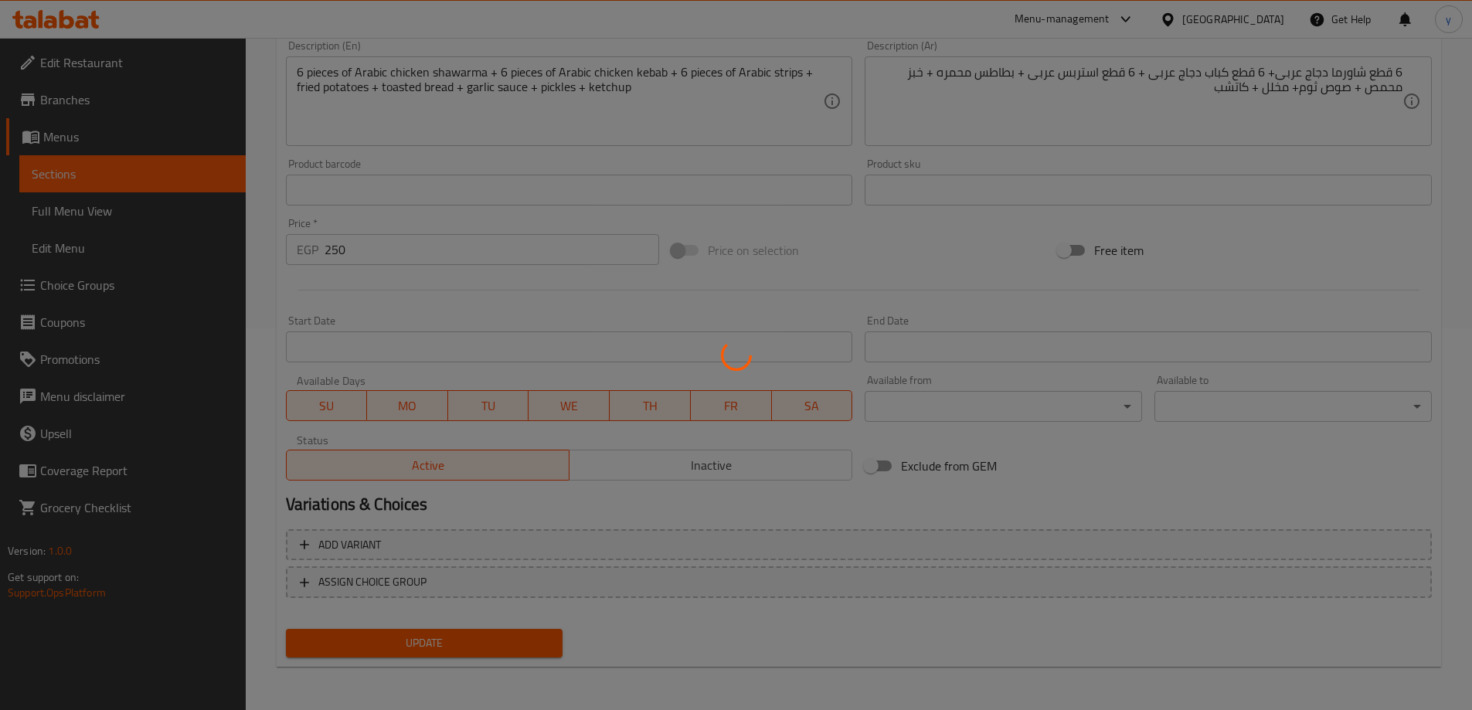
scroll to position [0, 0]
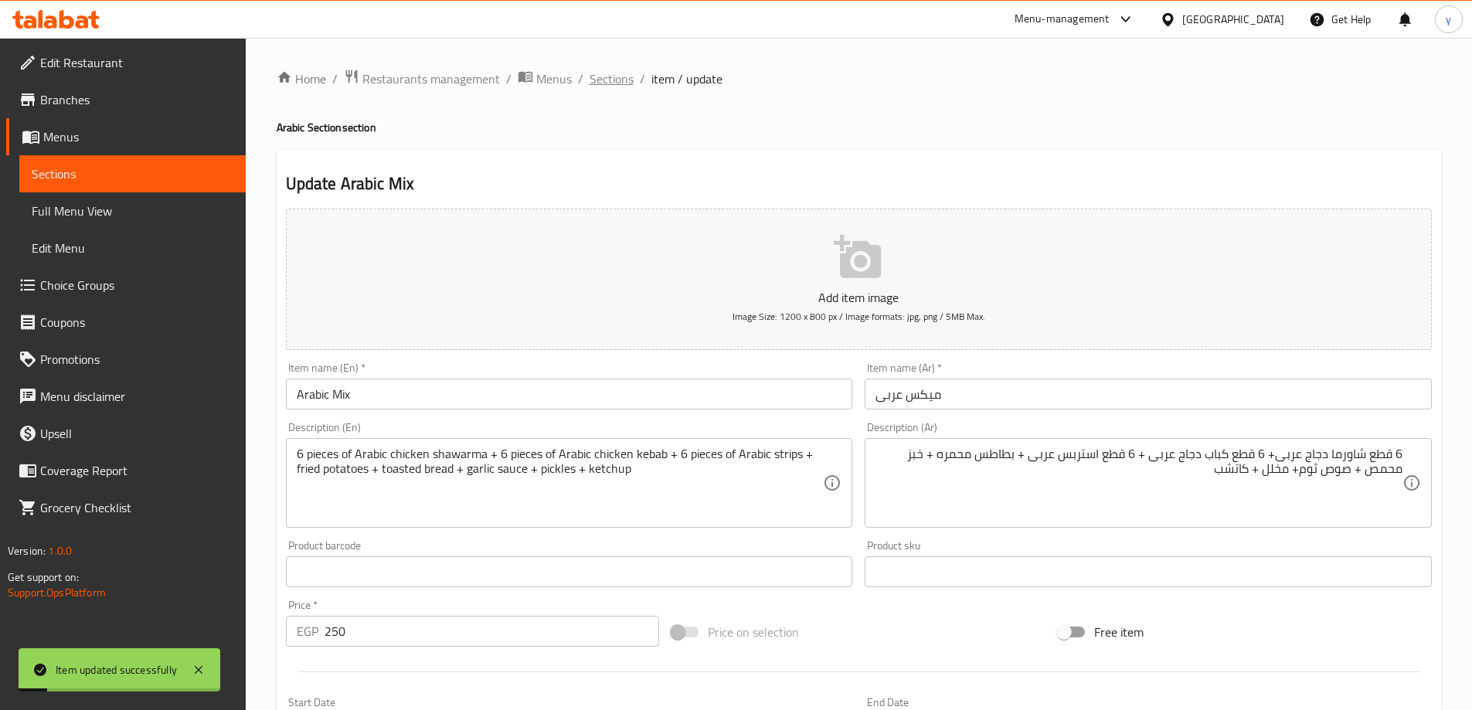
click at [600, 70] on span "Sections" at bounding box center [612, 79] width 44 height 19
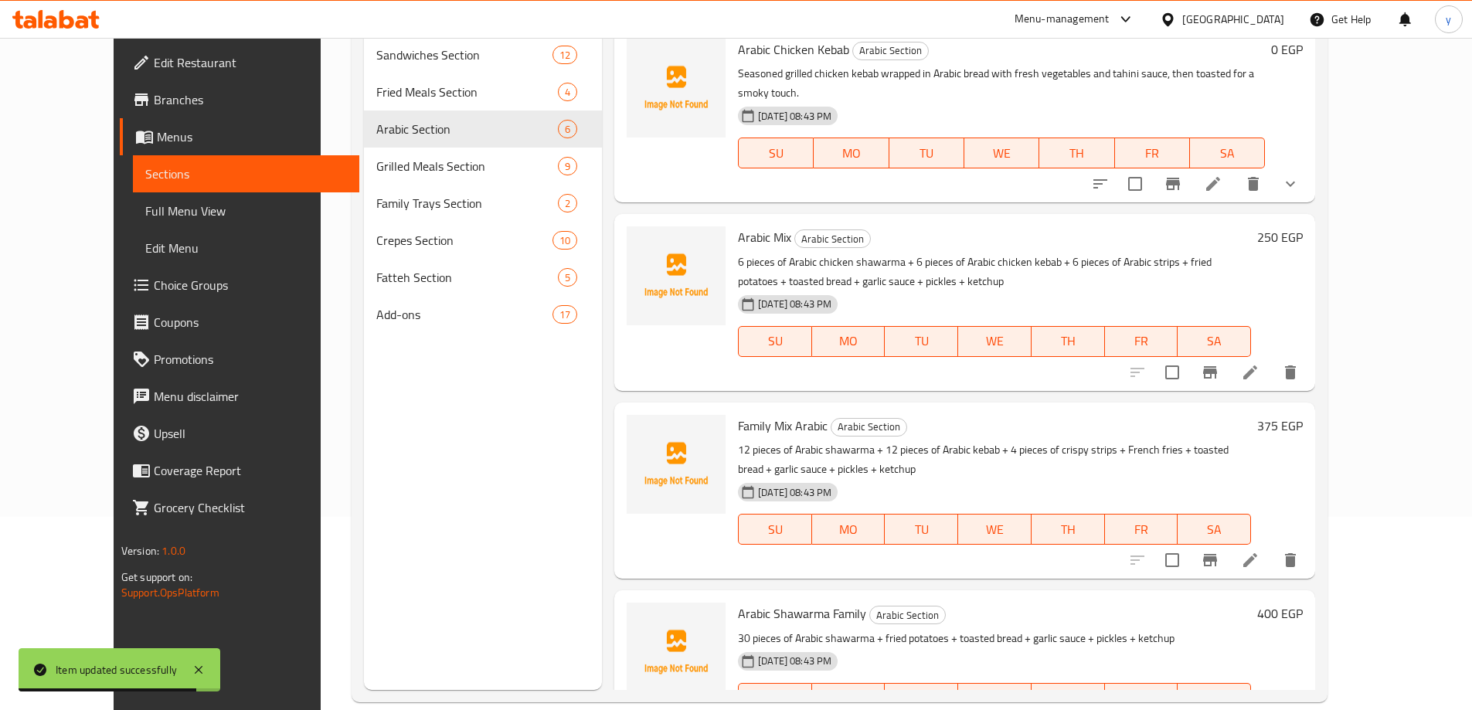
scroll to position [216, 0]
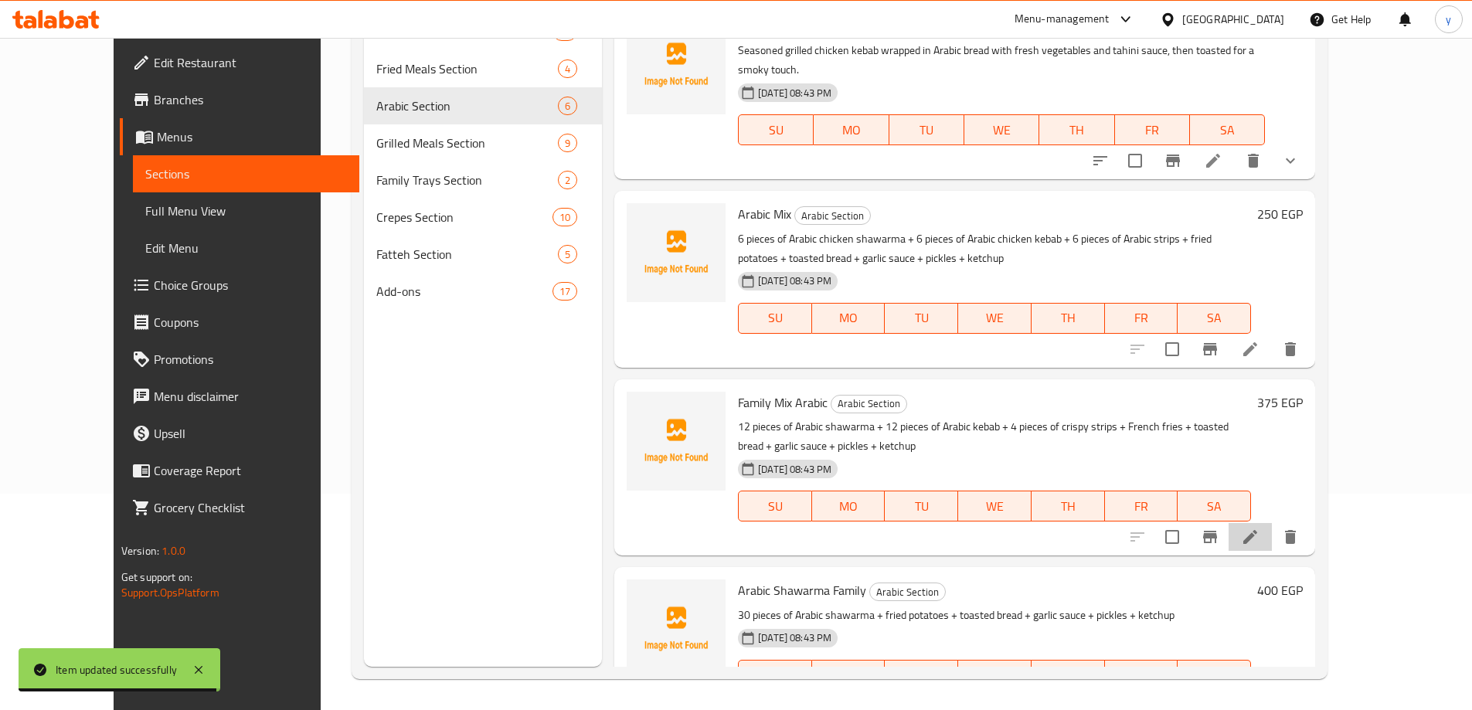
click at [1272, 523] on li at bounding box center [1250, 537] width 43 height 28
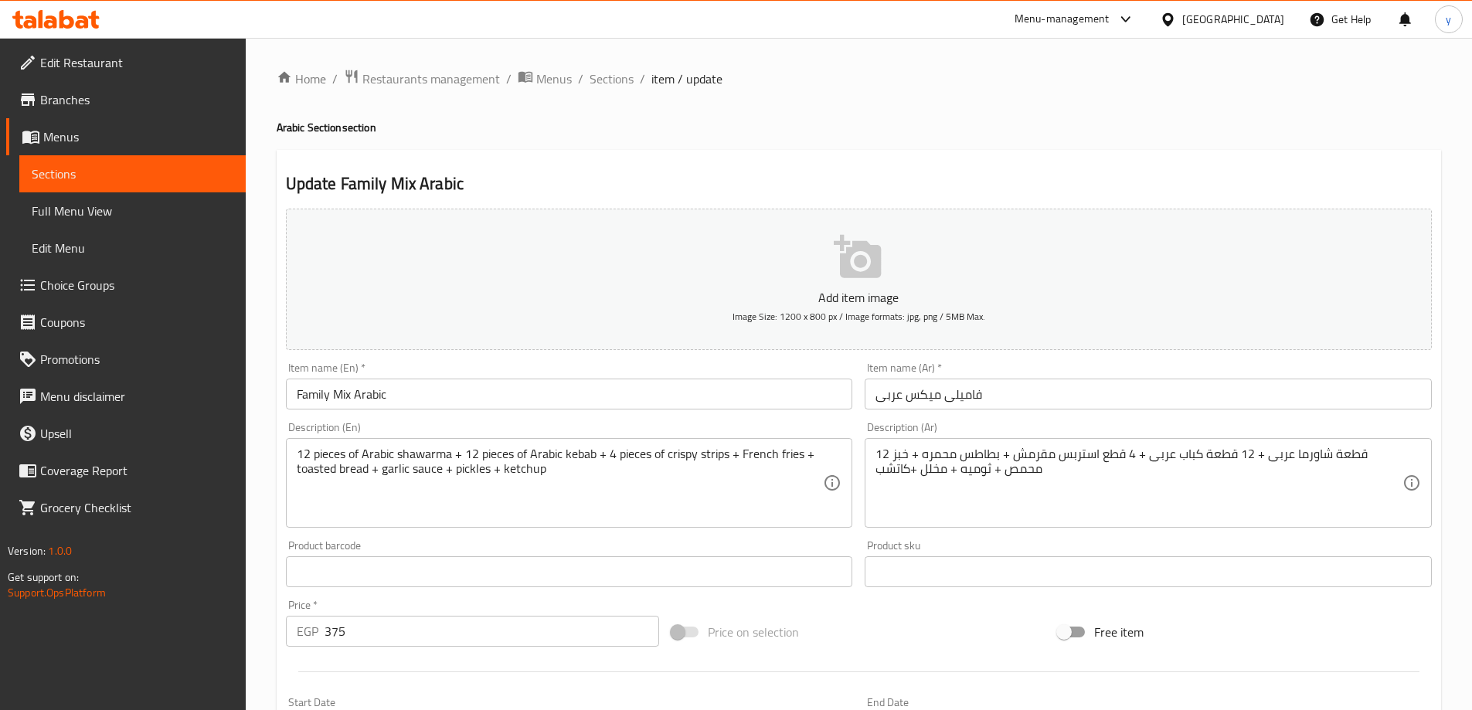
click at [1252, 529] on div "Description (Ar) 12 قطعة شاورما عربى + 12 قطعة كباب عربى + 4 قطع استربس مقرمش +…" at bounding box center [1148, 475] width 580 height 118
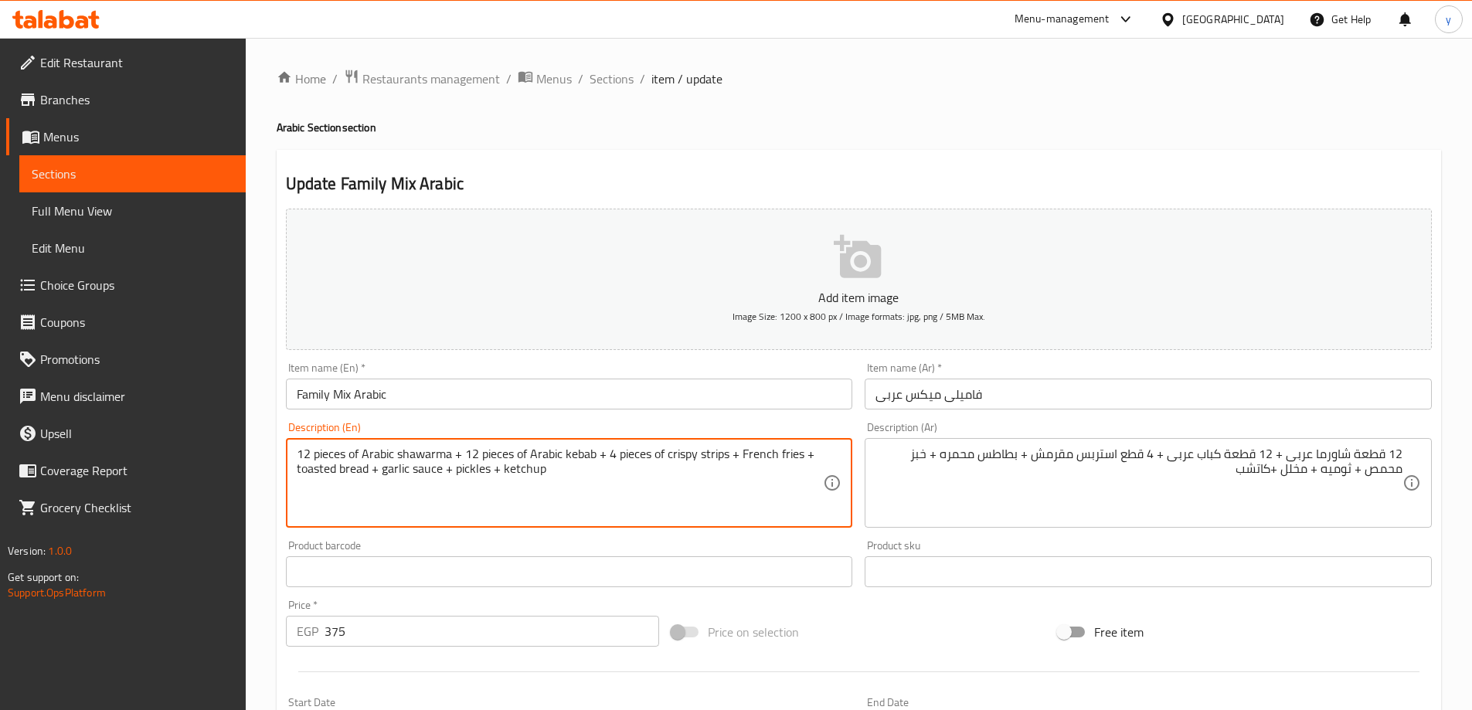
drag, startPoint x: 739, startPoint y: 452, endPoint x: 801, endPoint y: 458, distance: 61.4
paste textarea "fried potato"
click at [740, 459] on textarea "12 pieces of Arabic shawarma + 12 pieces of Arabic kebab + 4 pieces of crispy s…" at bounding box center [560, 483] width 527 height 73
click at [437, 475] on textarea "12 pieces of Arabic shawarma + 12 pieces of Arabic kebab + 4 pieces of crispy s…" at bounding box center [560, 483] width 527 height 73
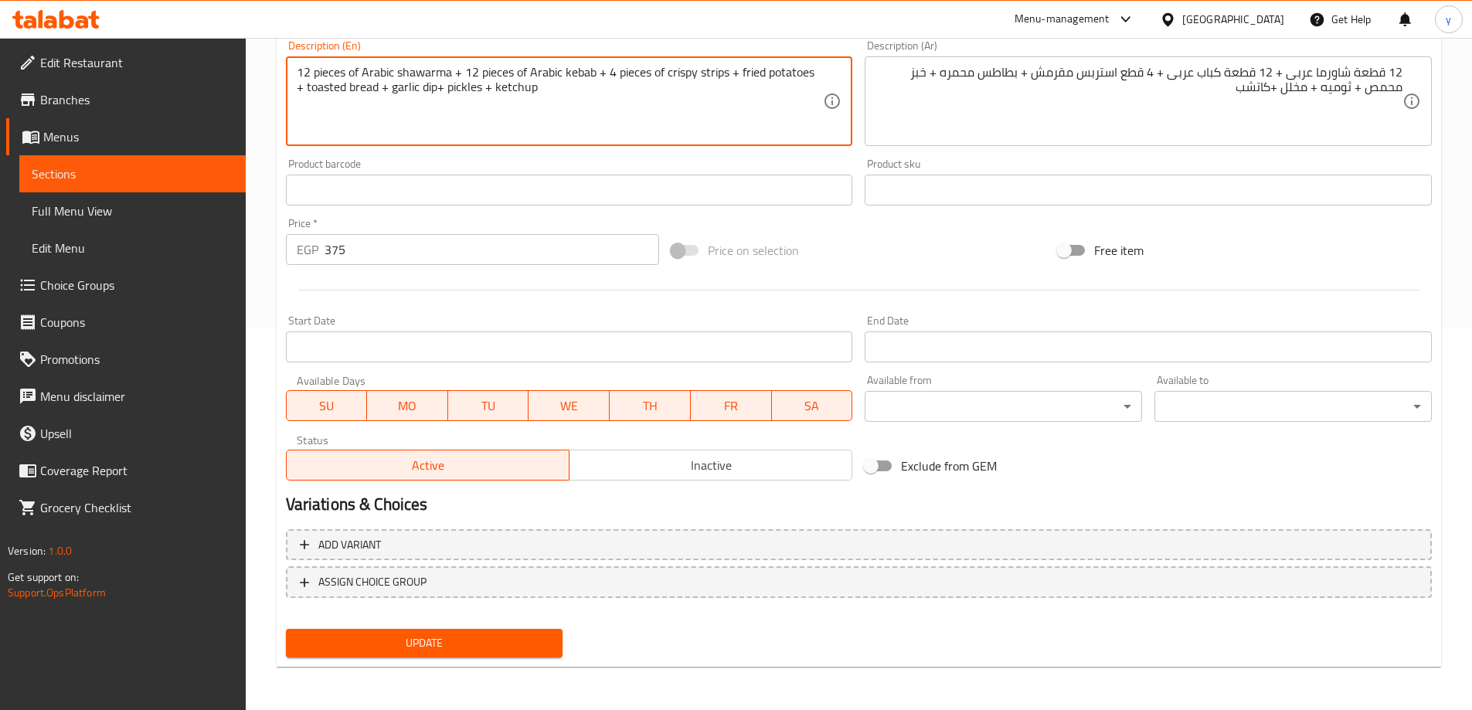
type textarea "12 pieces of Arabic shawarma + 12 pieces of Arabic kebab + 4 pieces of crispy s…"
click at [470, 616] on nav at bounding box center [859, 610] width 1146 height 12
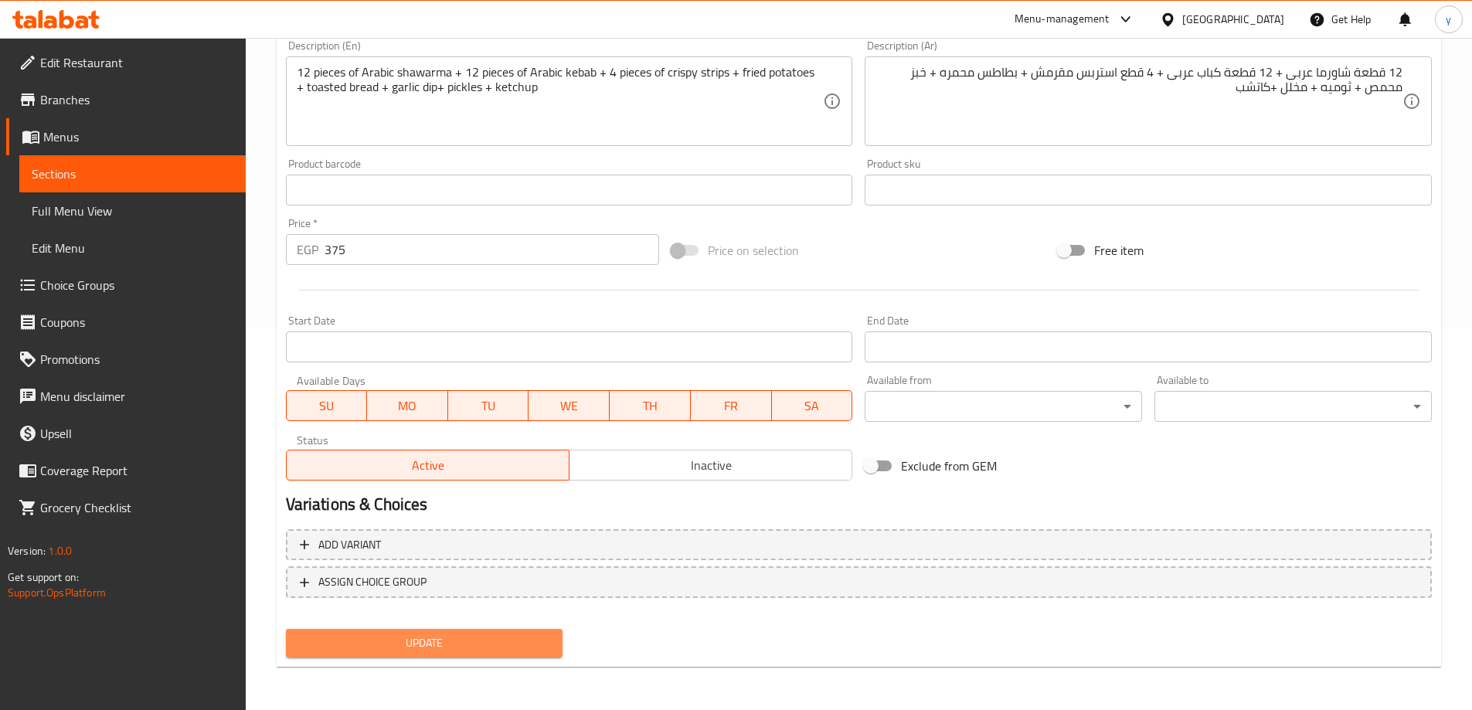
click at [467, 630] on button "Update" at bounding box center [424, 643] width 277 height 29
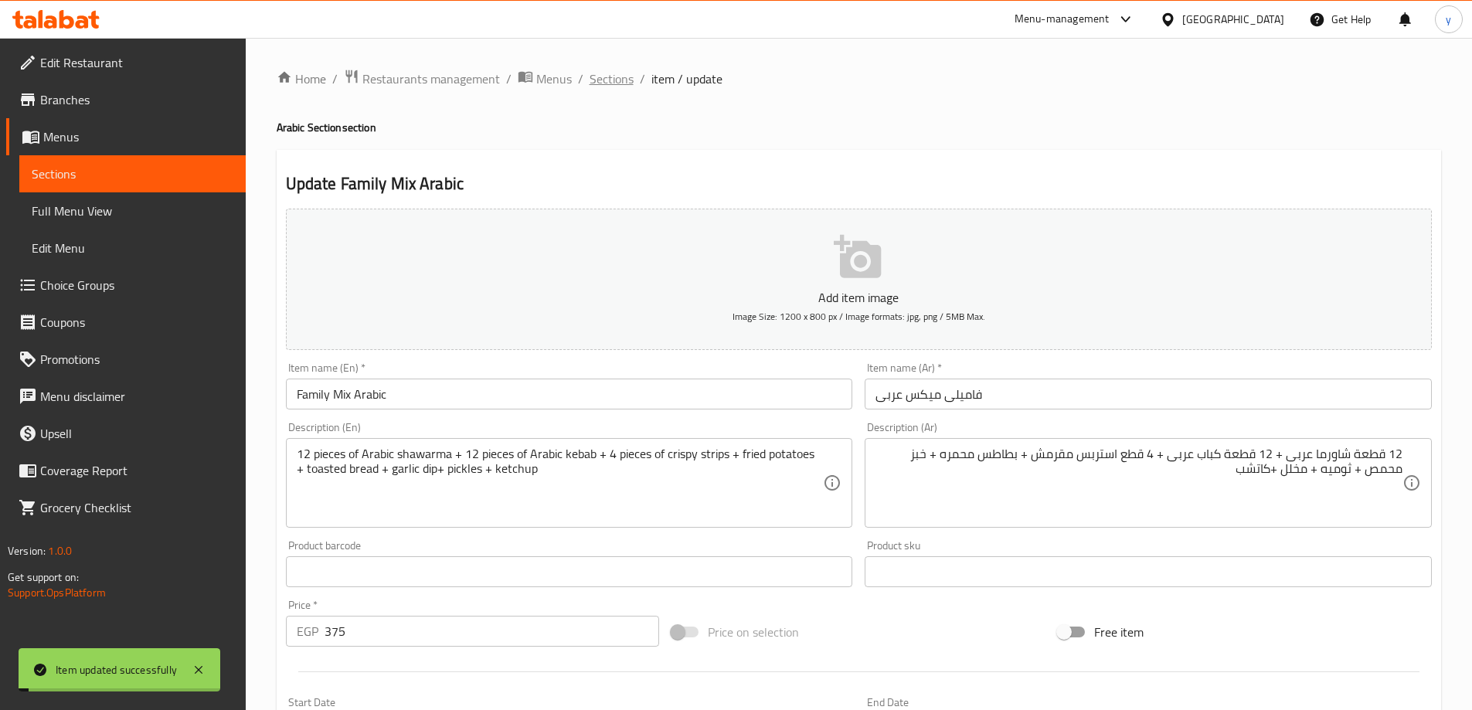
click at [607, 81] on span "Sections" at bounding box center [612, 79] width 44 height 19
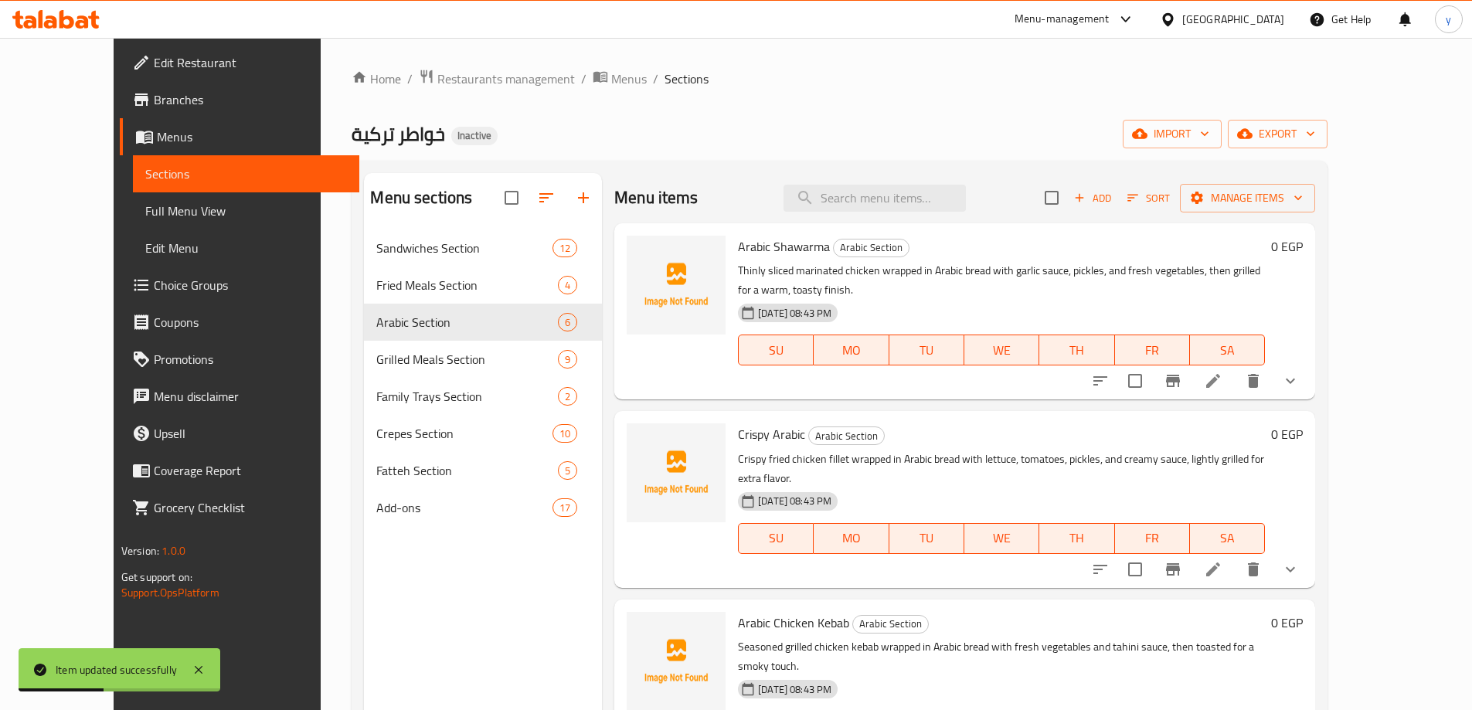
scroll to position [380, 0]
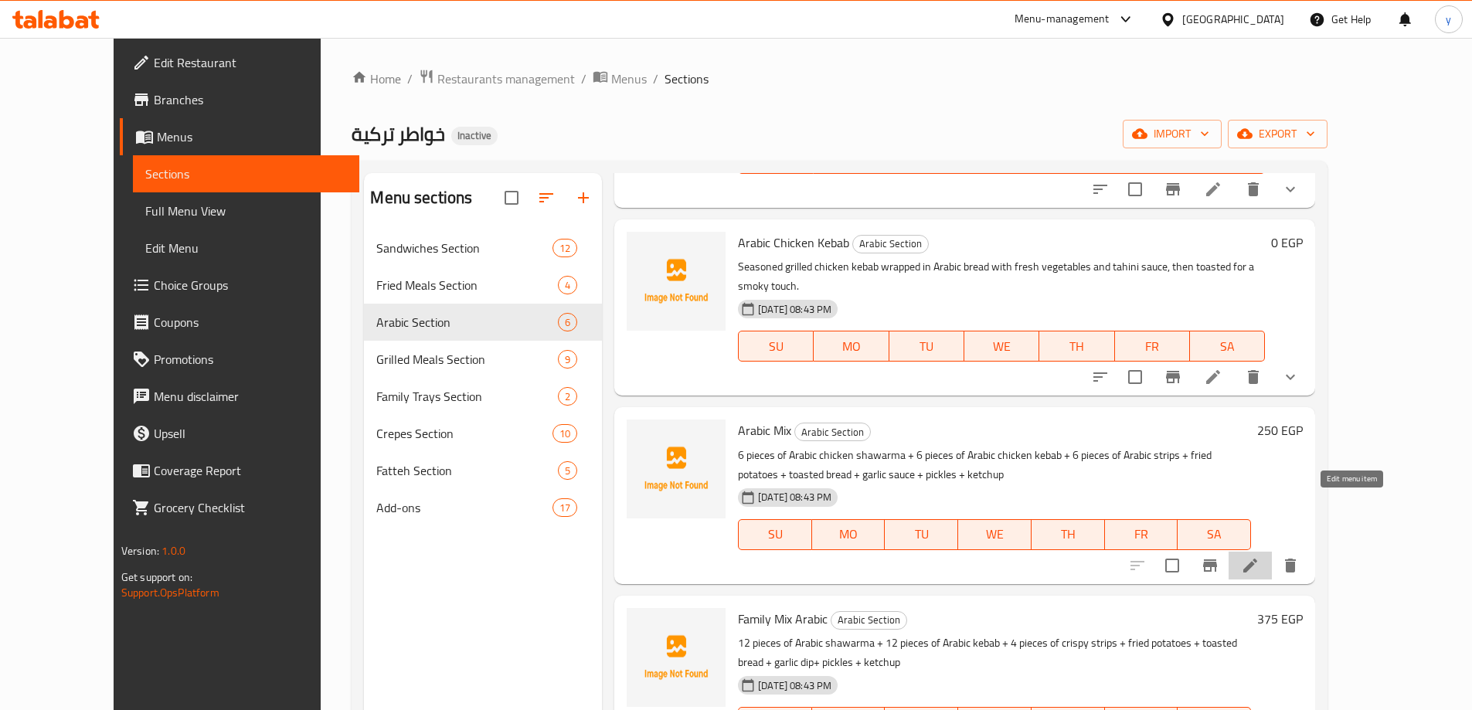
click at [1259, 556] on icon at bounding box center [1250, 565] width 19 height 19
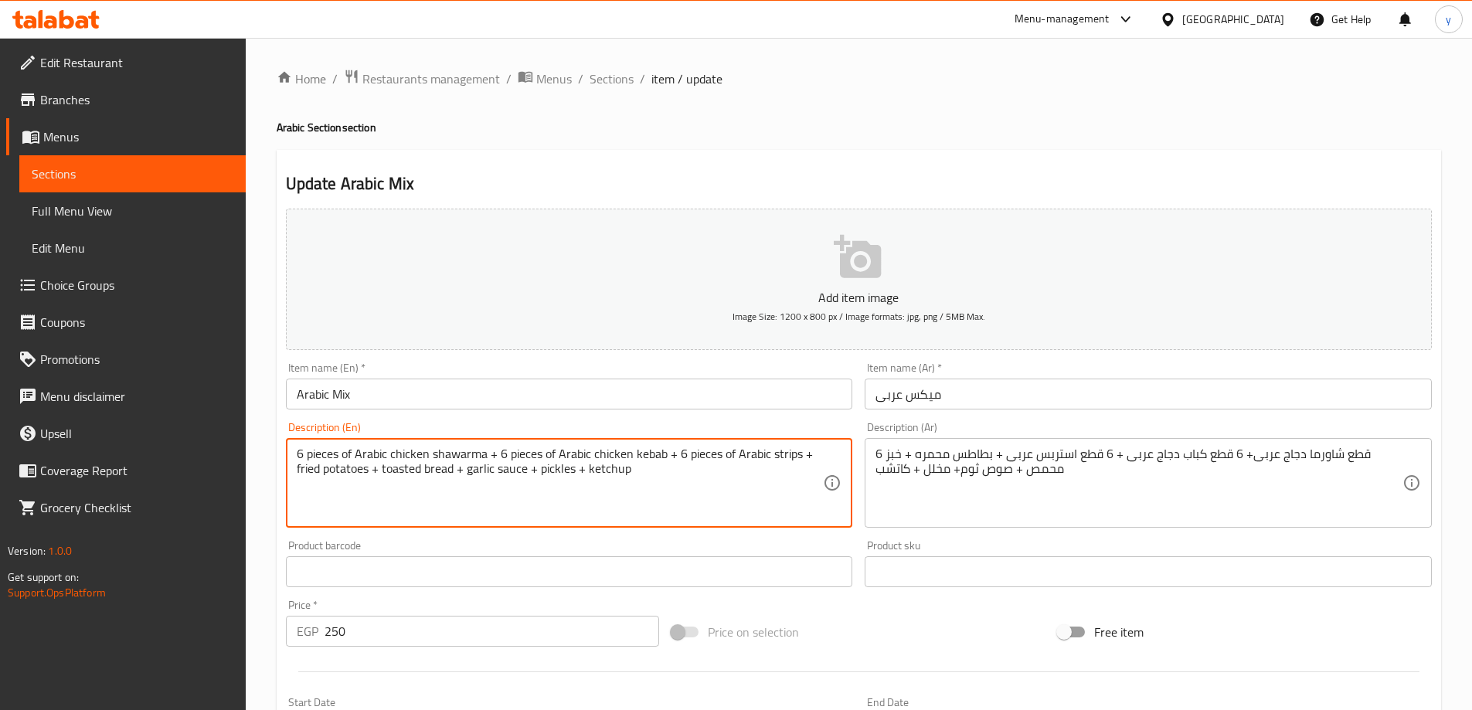
click at [509, 469] on textarea "6 pieces of Arabic chicken shawarma + 6 pieces of Arabic chicken kebab + 6 piec…" at bounding box center [560, 483] width 527 height 73
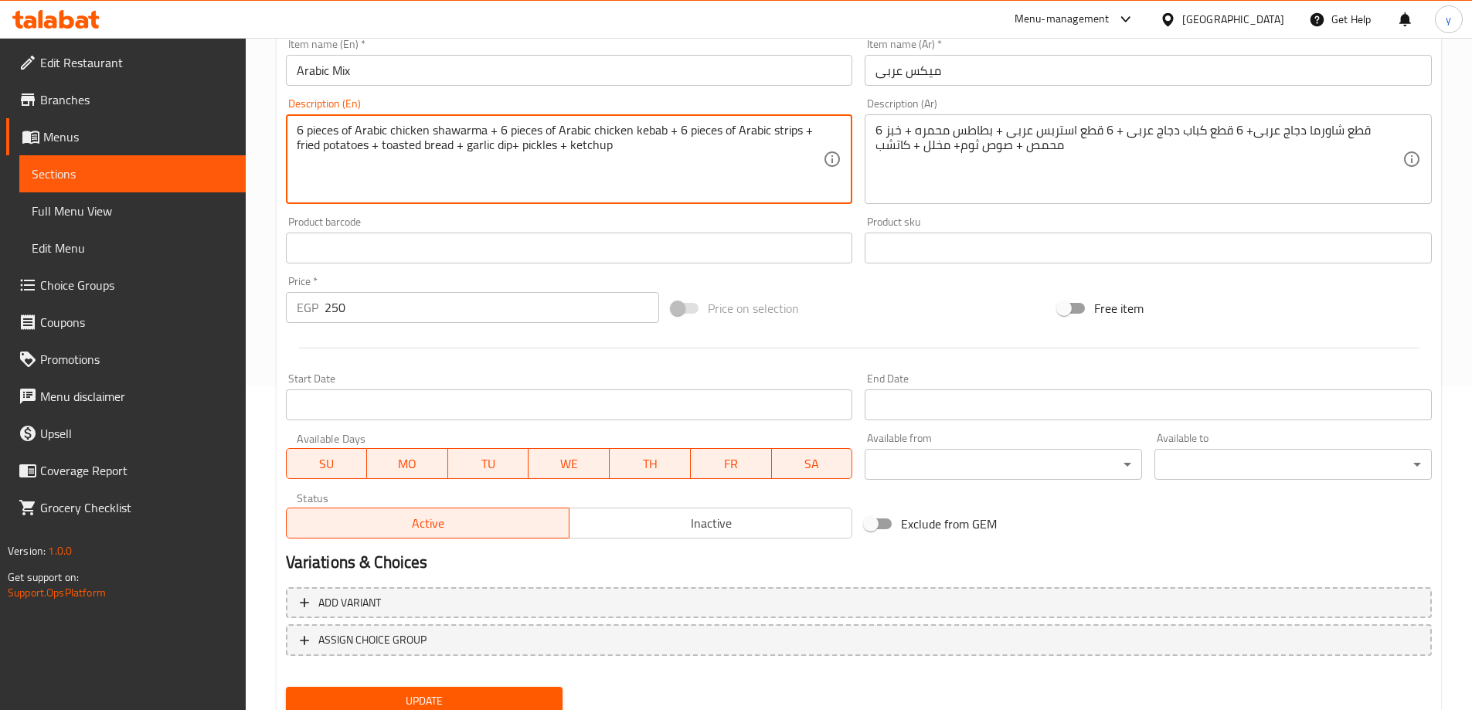
scroll to position [227, 0]
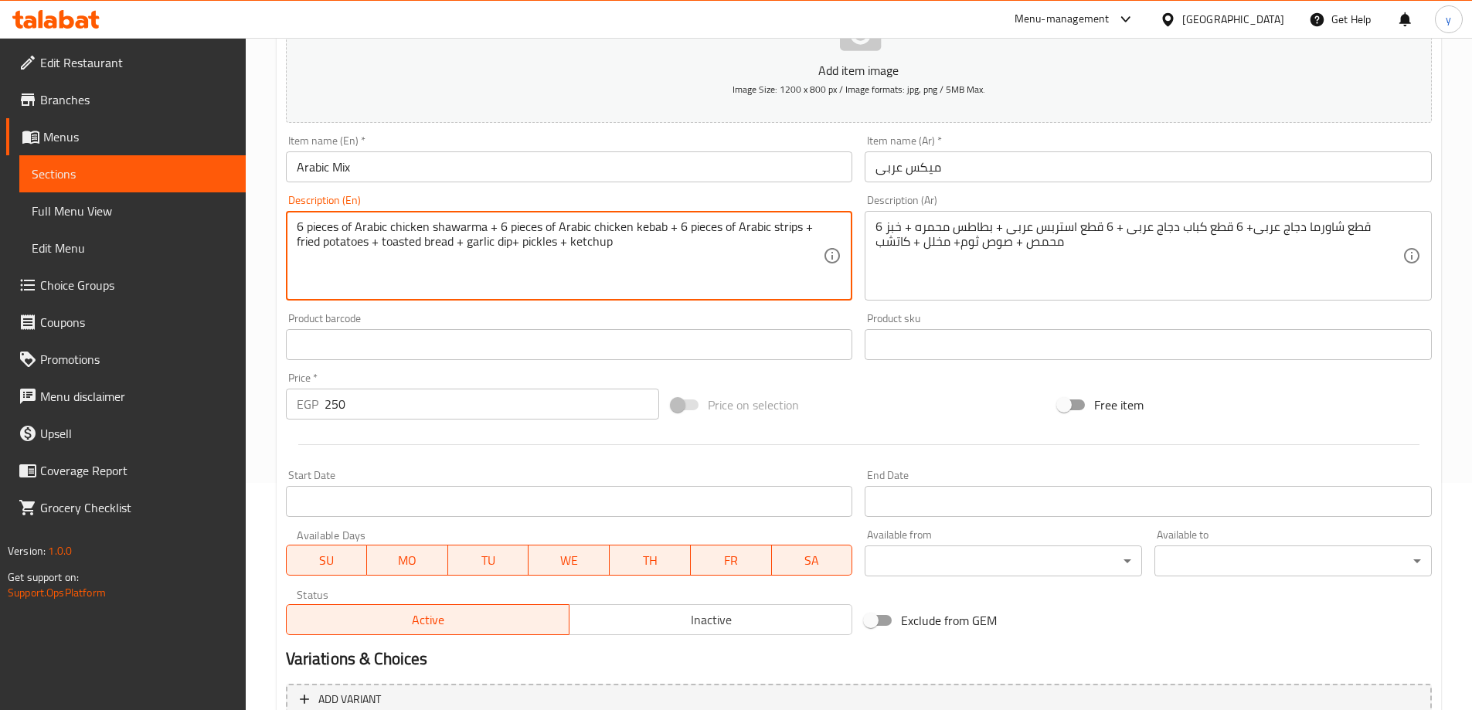
type textarea "6 pieces of Arabic chicken shawarma + 6 pieces of Arabic chicken kebab + 6 piec…"
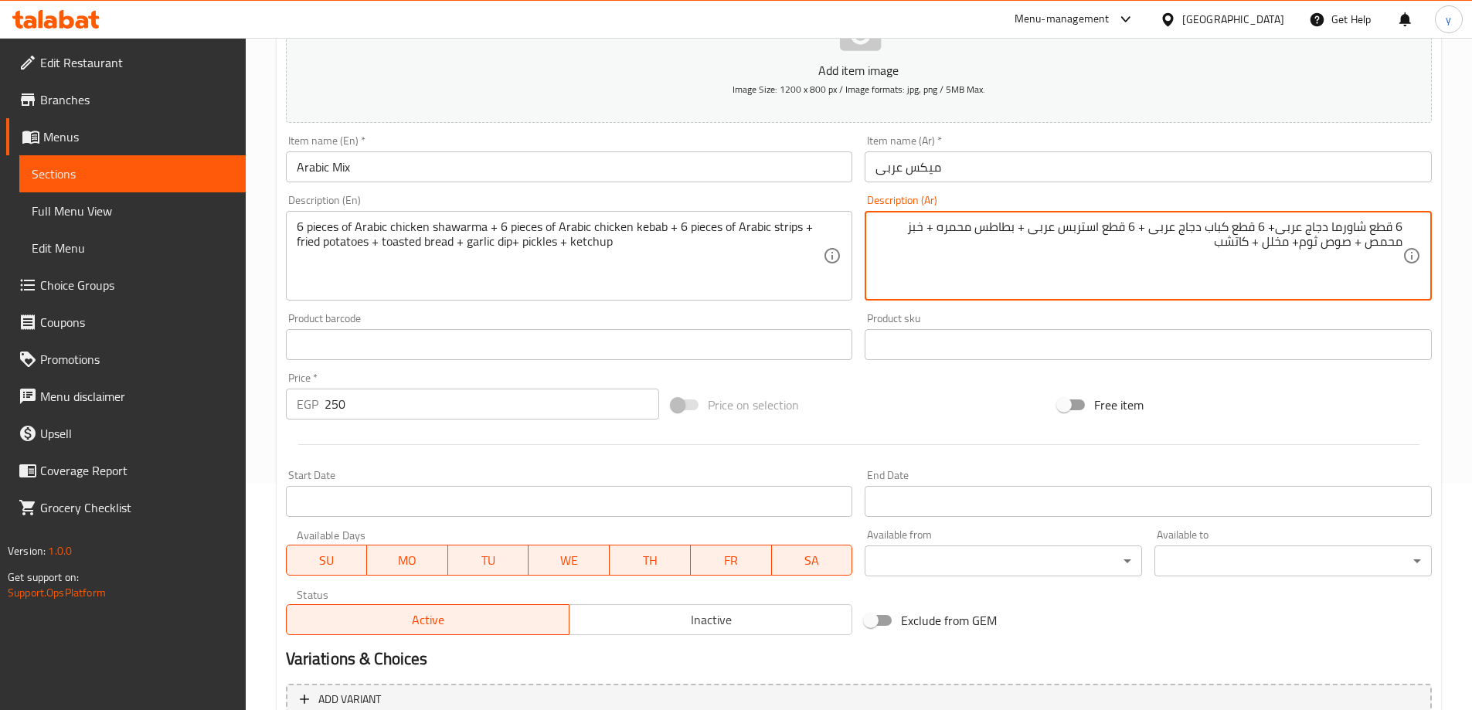
drag, startPoint x: 1301, startPoint y: 245, endPoint x: 1348, endPoint y: 257, distance: 48.0
click at [1348, 257] on textarea "6 قطع شاورما دجاج عربى+ 6 قطع كباب دجاج عربى + 6 قطع استربس عربى + بطاطس محمره …" at bounding box center [1138, 255] width 527 height 73
paste textarea "وميه"
click at [1331, 250] on textarea "6 قطع شاورما دجاج عربى+ 6 قطع كباب دجاج عربى + 6 قطع استربس عربى + بطاطس محمره …" at bounding box center [1138, 255] width 527 height 73
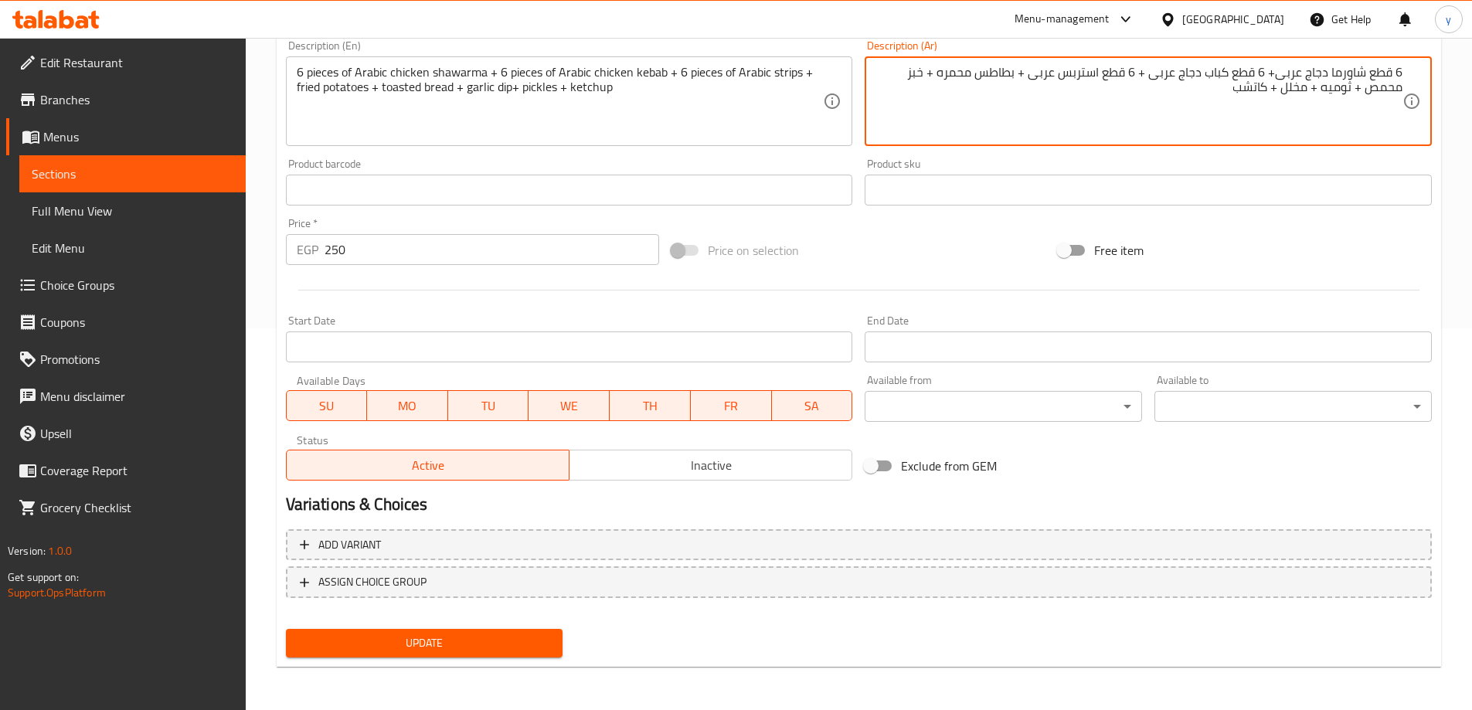
type textarea "6 قطع شاورما دجاج عربى+ 6 قطع كباب دجاج عربى + 6 قطع استربس عربى + بطاطس محمره …"
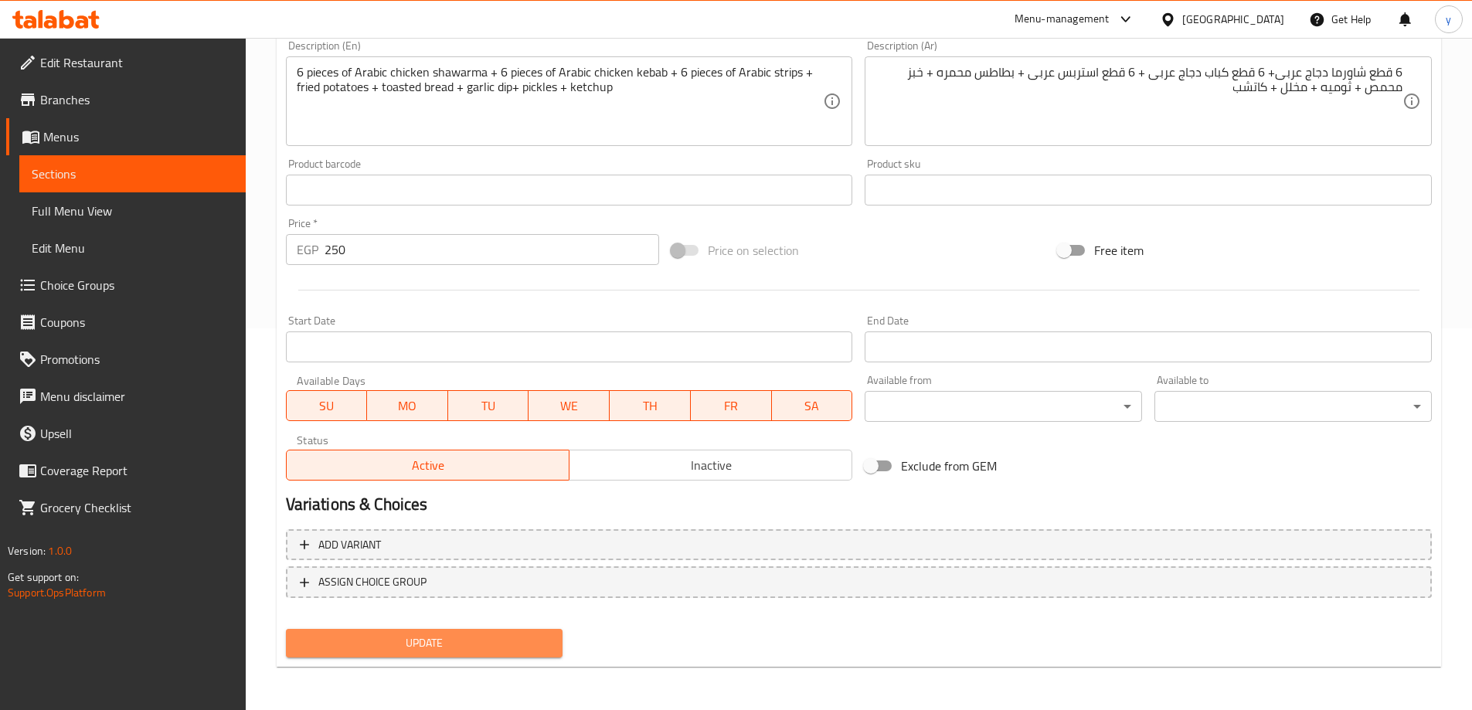
click at [539, 657] on button "Update" at bounding box center [424, 643] width 277 height 29
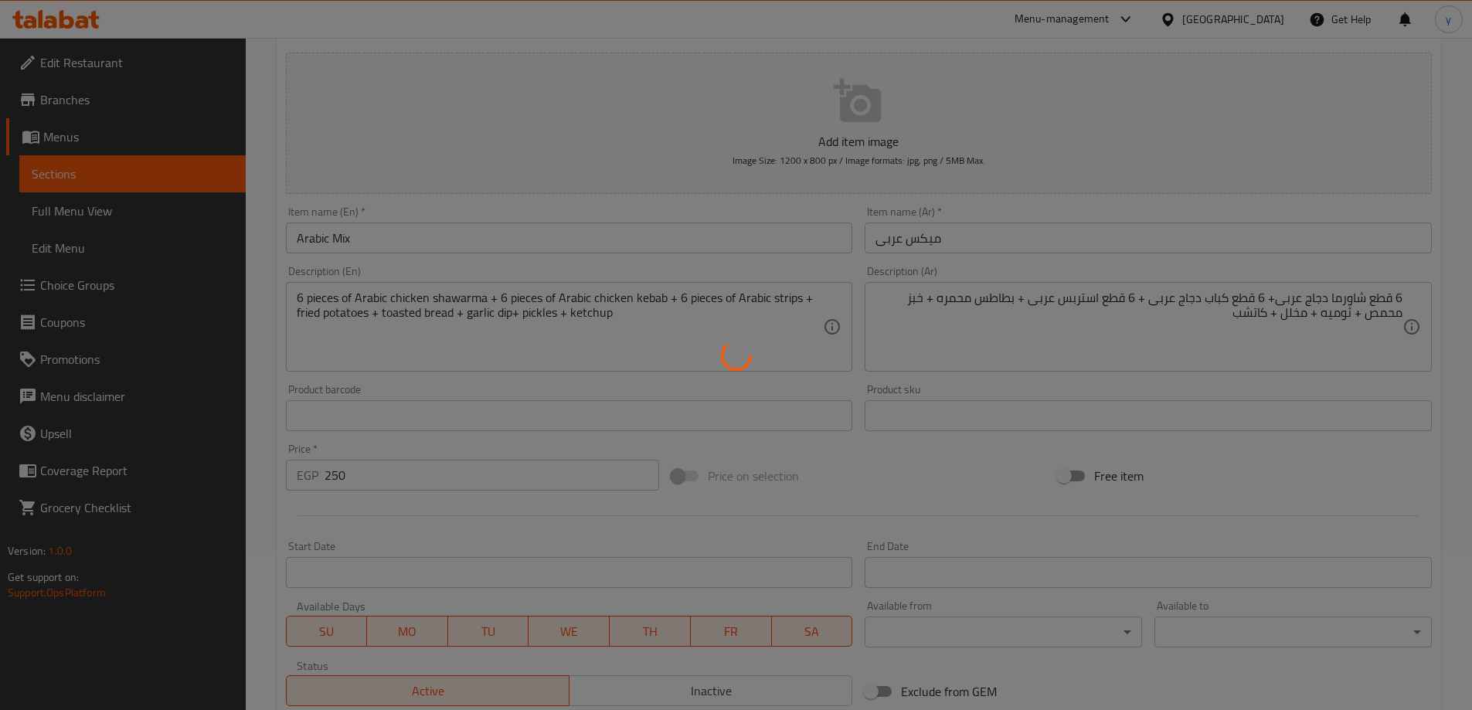
scroll to position [0, 0]
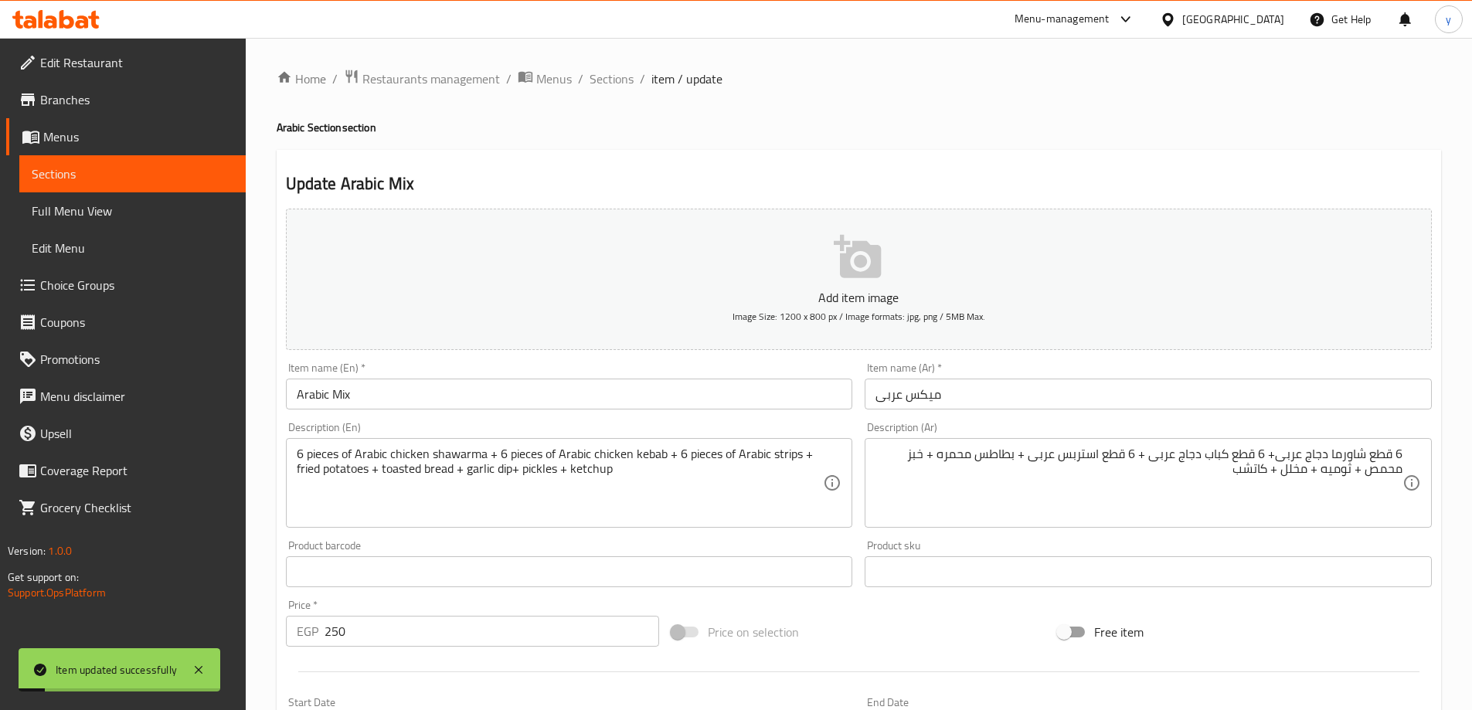
click at [614, 84] on span "Sections" at bounding box center [612, 79] width 44 height 19
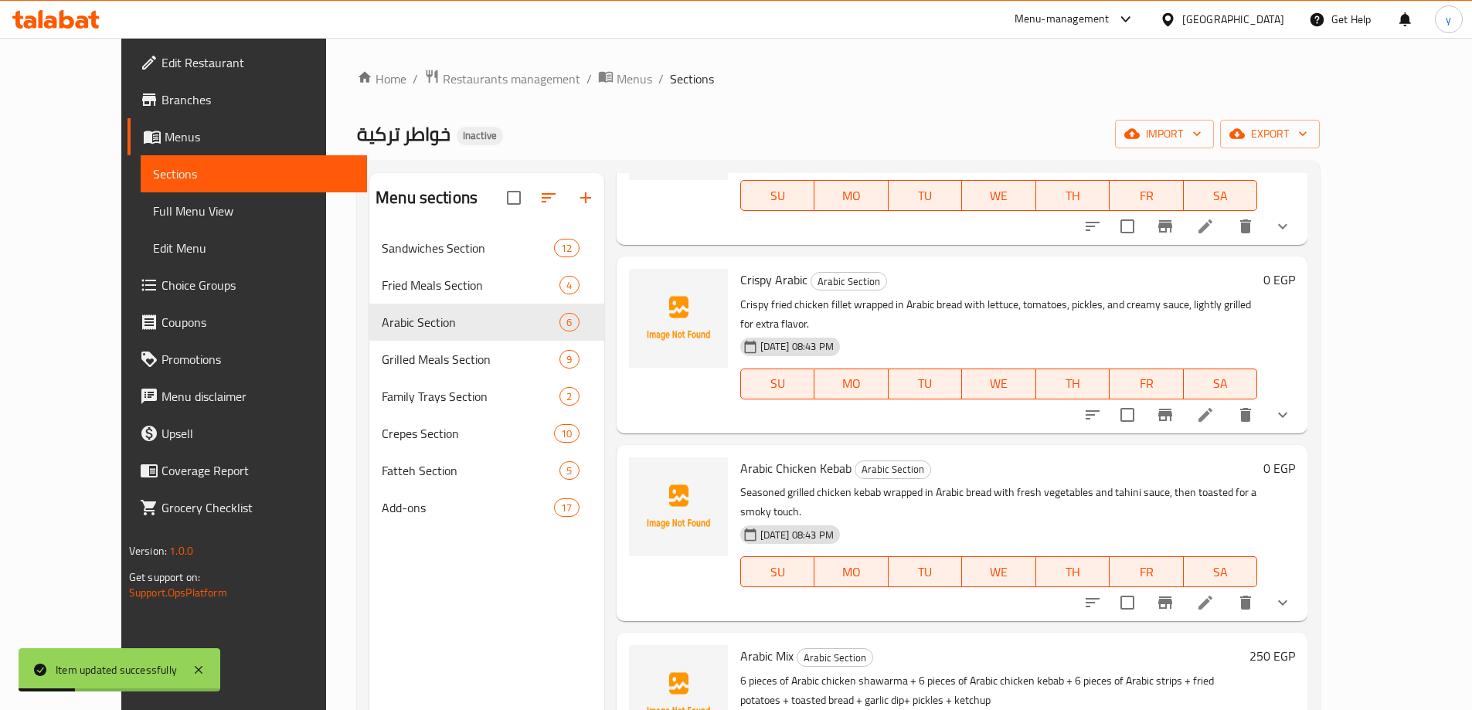
scroll to position [380, 0]
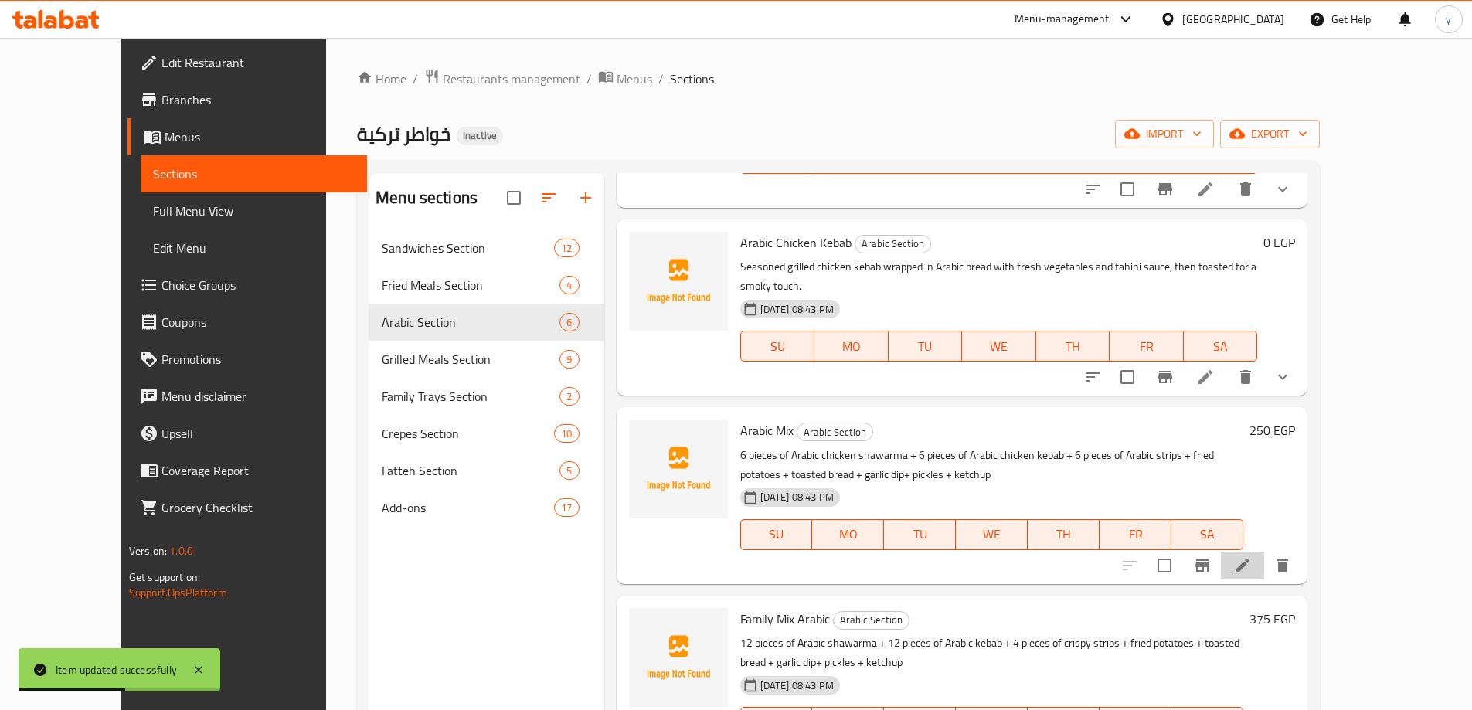
click at [1264, 552] on li at bounding box center [1242, 566] width 43 height 28
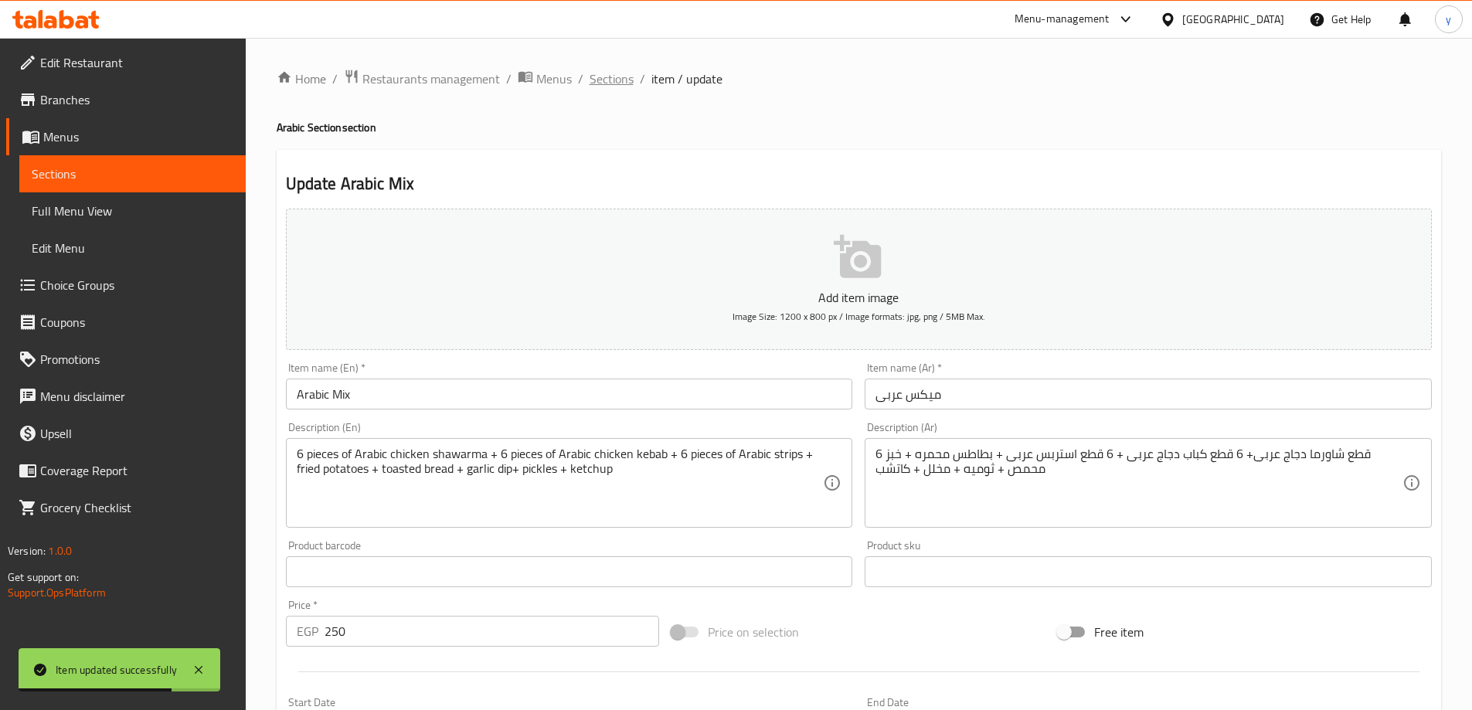
click at [611, 87] on span "Sections" at bounding box center [612, 79] width 44 height 19
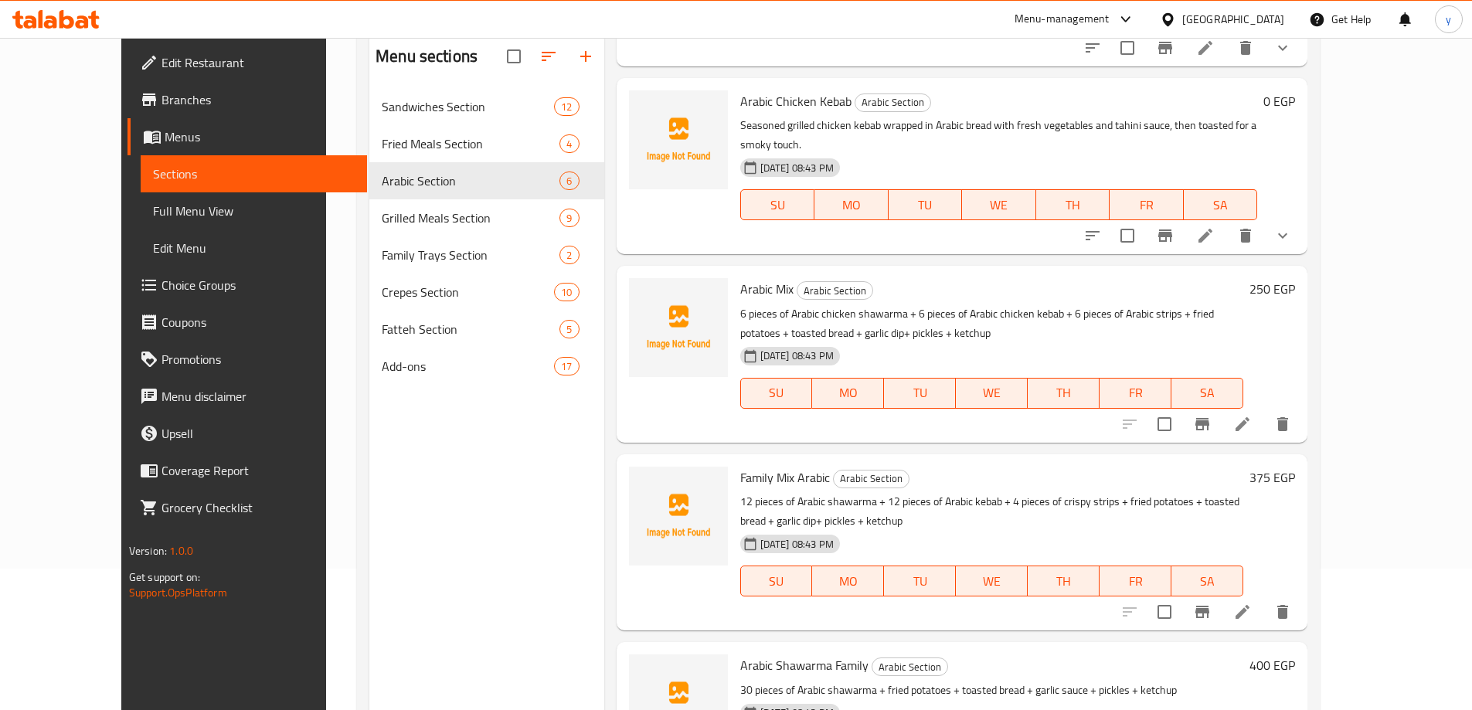
scroll to position [216, 0]
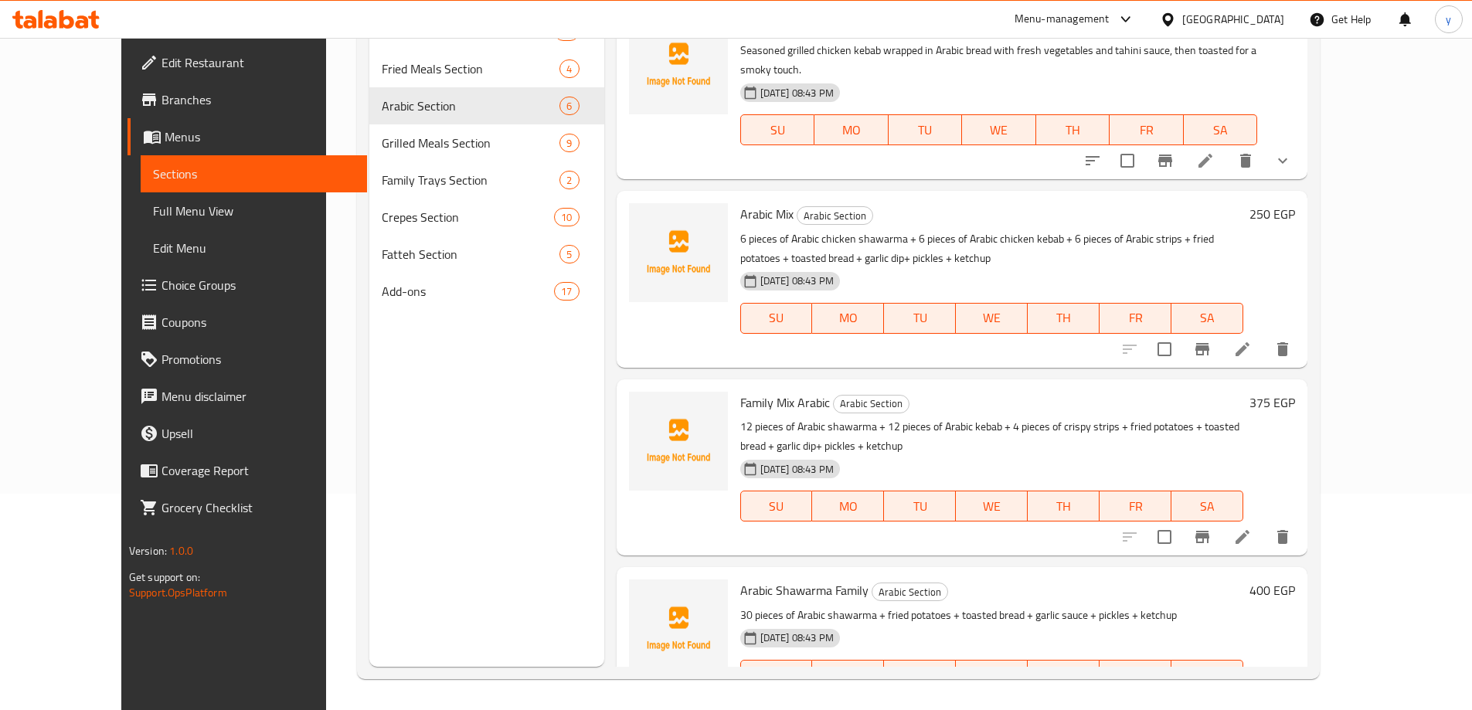
click at [1264, 692] on li at bounding box center [1242, 706] width 43 height 28
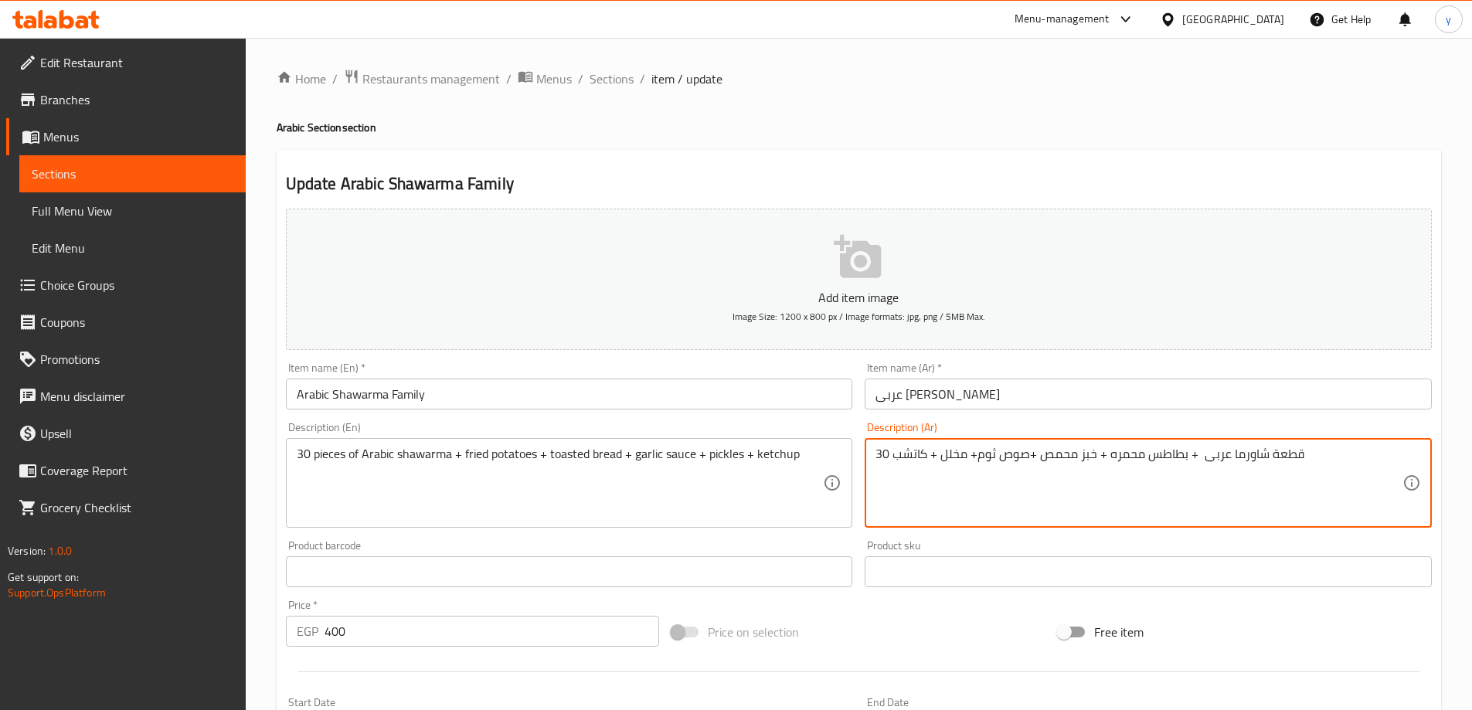
drag, startPoint x: 977, startPoint y: 460, endPoint x: 1029, endPoint y: 464, distance: 51.9
paste textarea "وميه"
type textarea "30 قطعة شاورما عربى + بطاطس محمره + خبز محمص +ثوميه + مخلل + كاتشب"
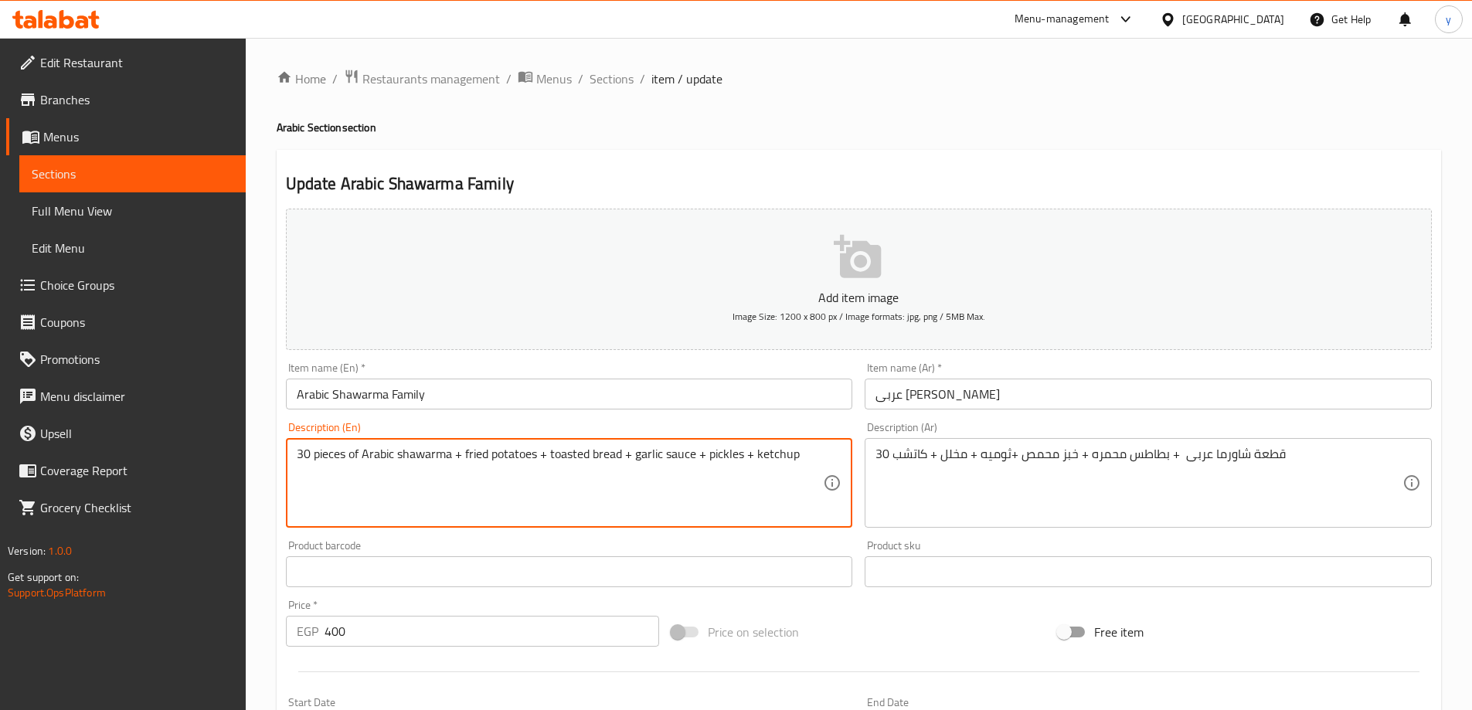
click at [673, 455] on textarea "30 pieces of Arabic shawarma + fried potatoes + toasted bread + garlic sauce + …" at bounding box center [560, 483] width 527 height 73
type textarea "30 pieces of Arabic shawarma + fried potatoes + toasted bread + garlic dip+ pic…"
click at [743, 384] on input "Arabic Shawarma Family" at bounding box center [569, 394] width 567 height 31
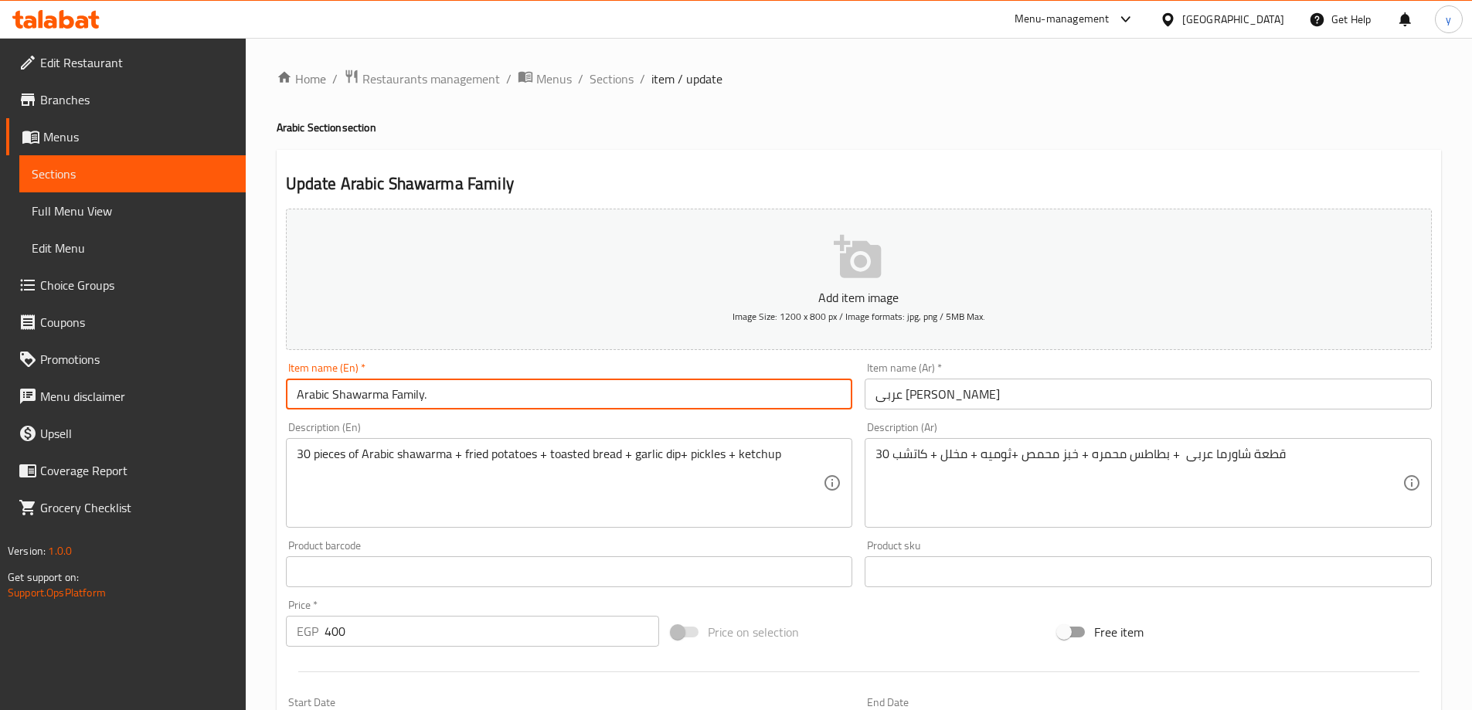
type input "Arabic Shawarma Family."
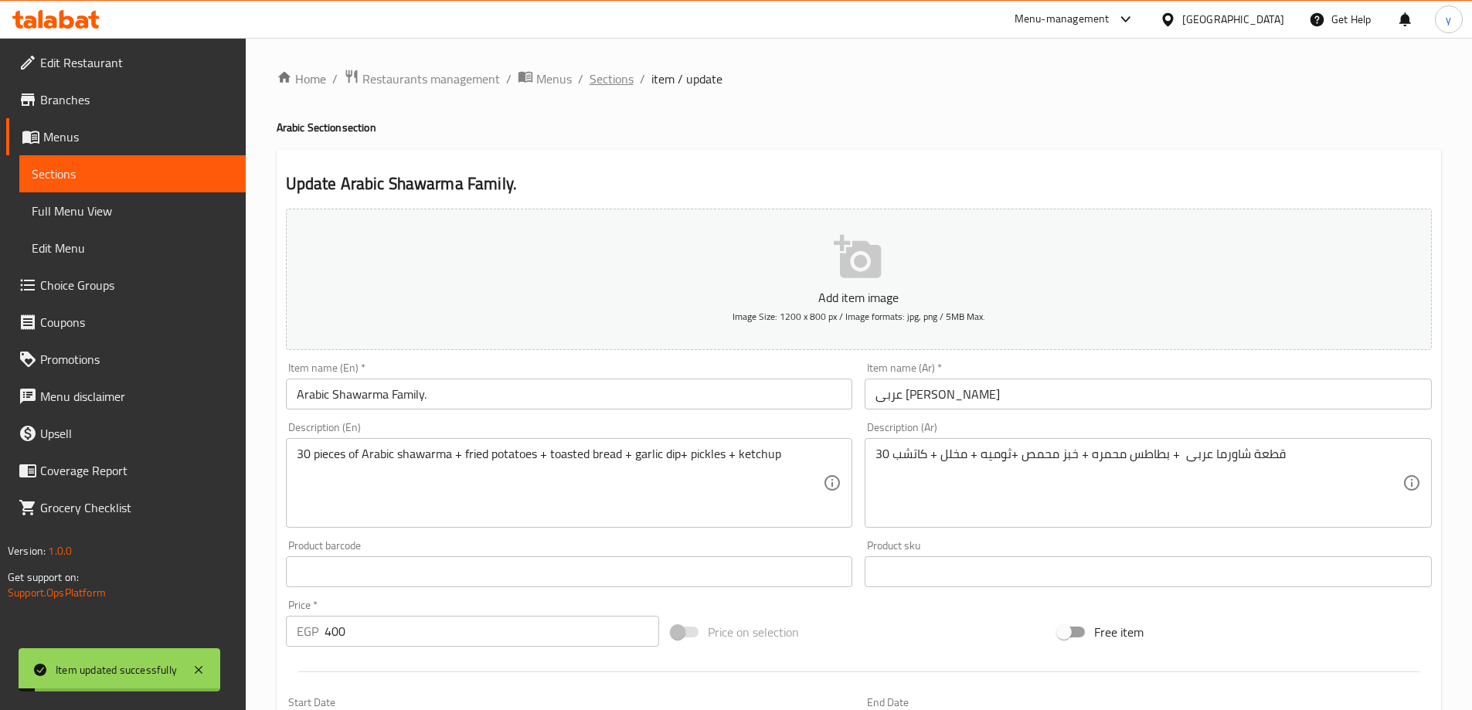
click at [594, 79] on span "Sections" at bounding box center [612, 79] width 44 height 19
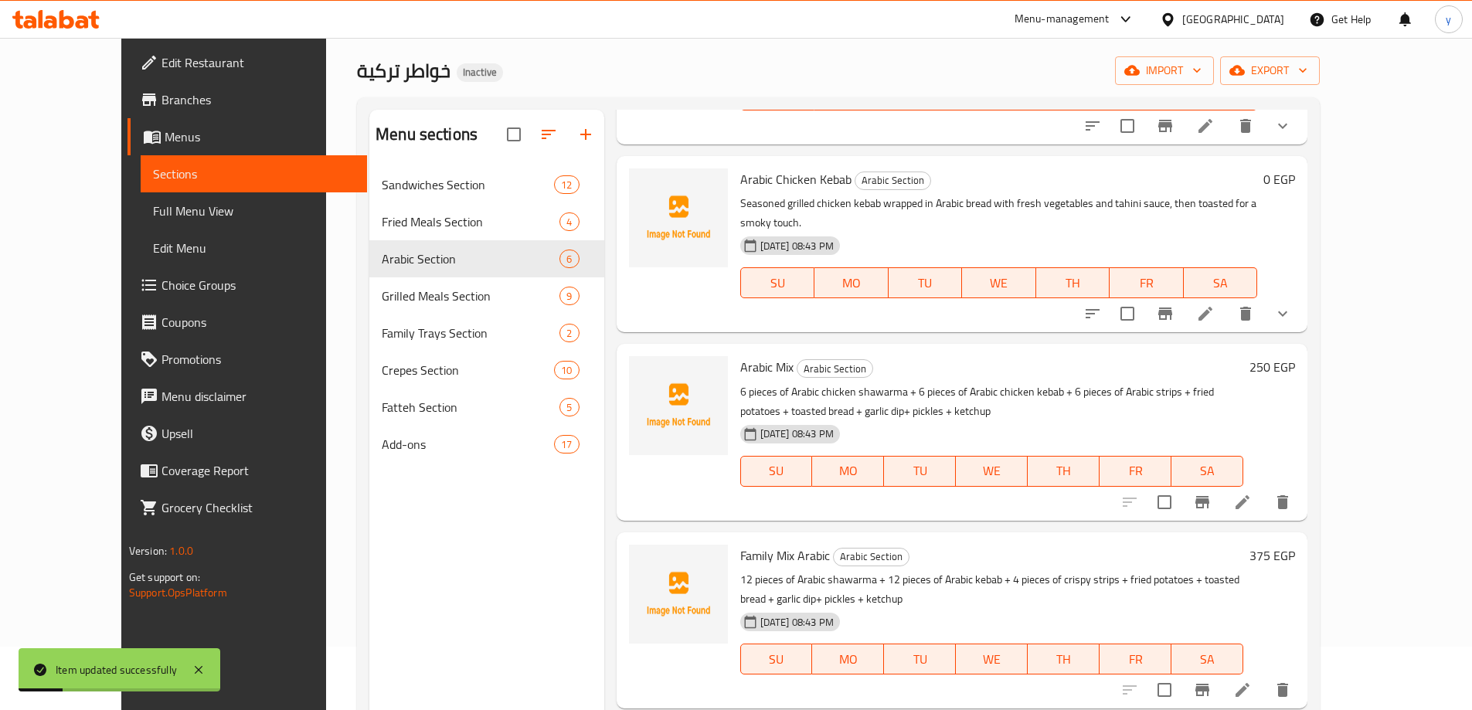
scroll to position [216, 0]
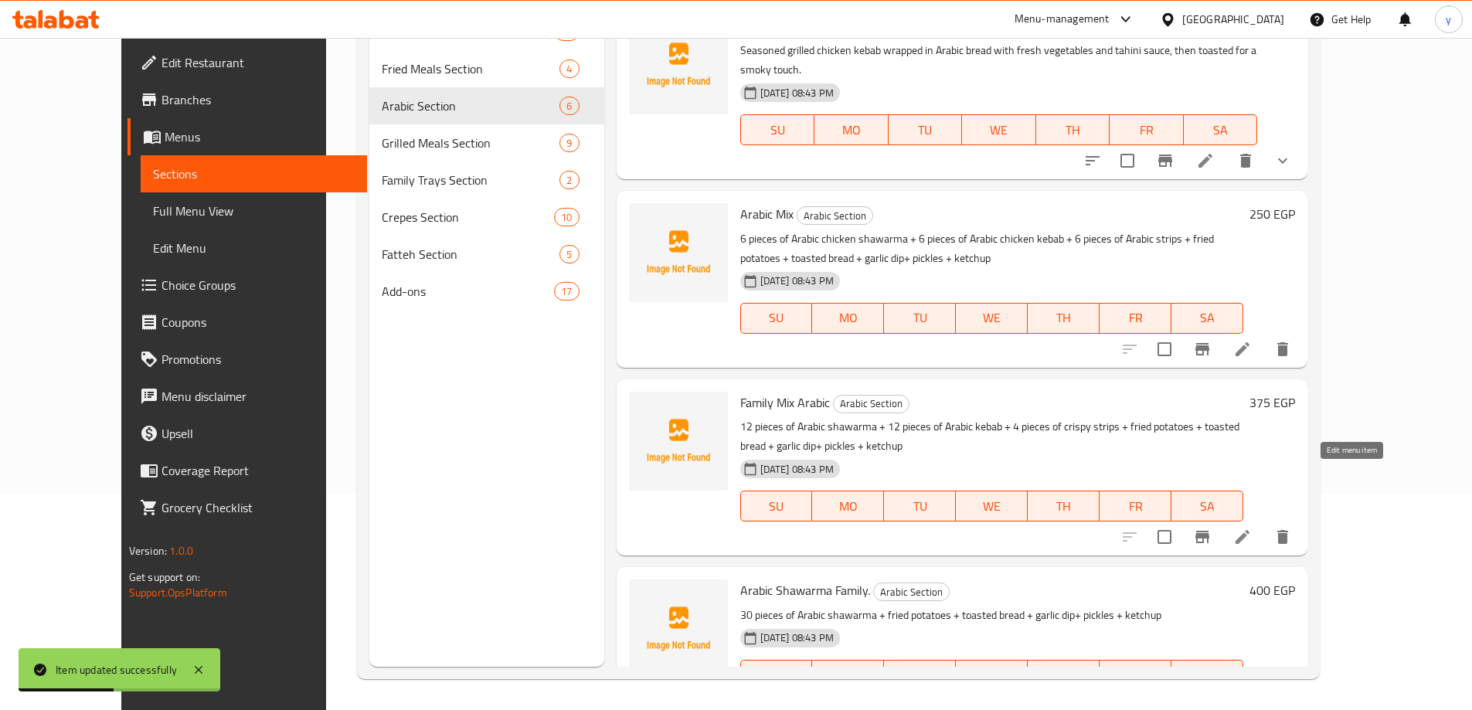
click at [1249, 530] on icon at bounding box center [1243, 537] width 14 height 14
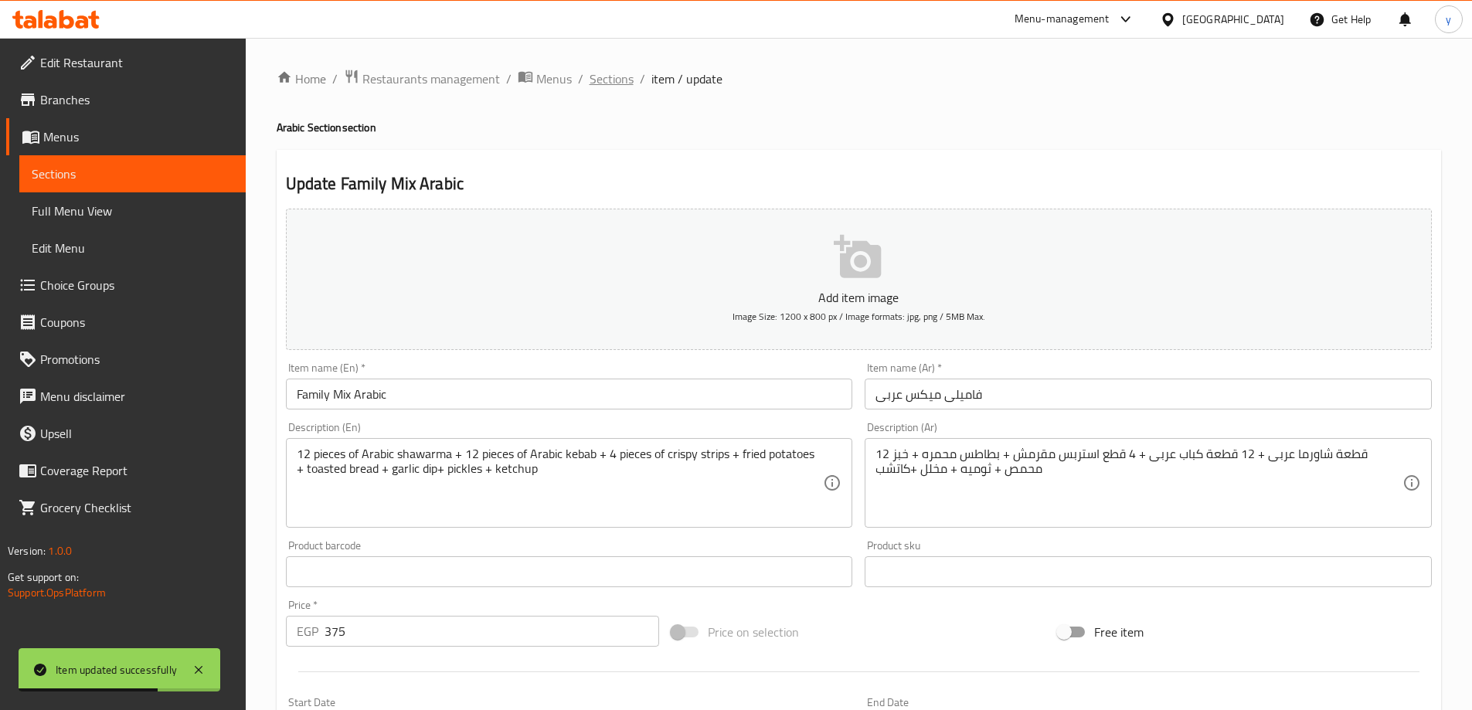
click at [614, 85] on span "Sections" at bounding box center [612, 79] width 44 height 19
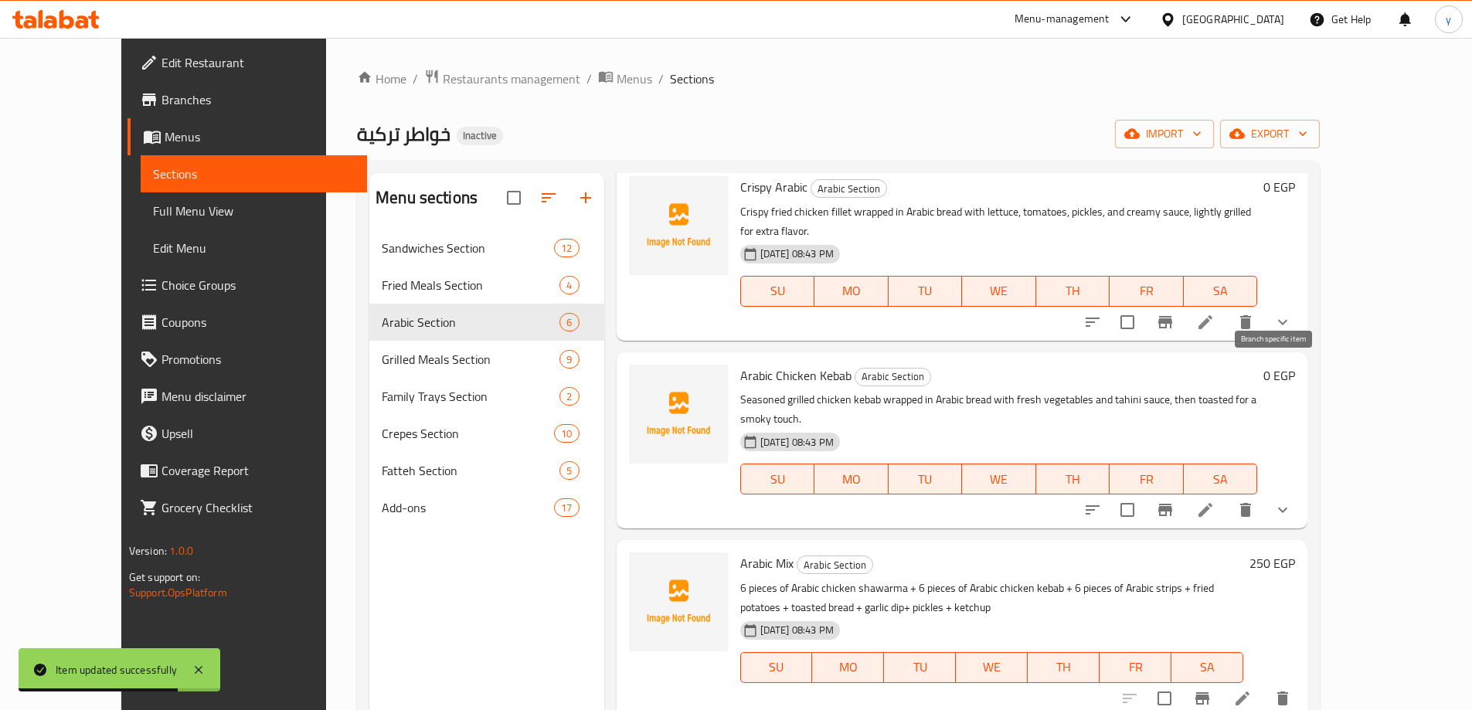
scroll to position [380, 0]
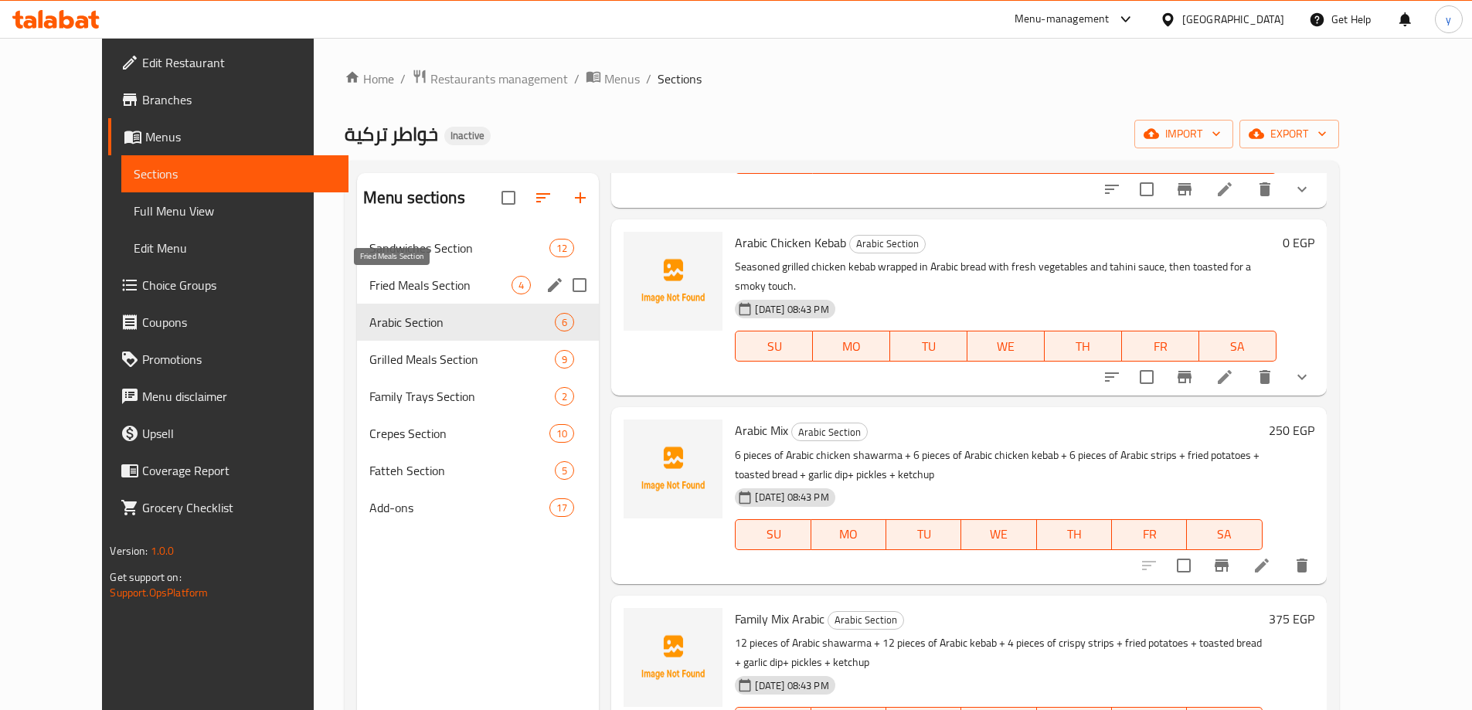
click at [369, 279] on span "Fried Meals Section" at bounding box center [440, 285] width 143 height 19
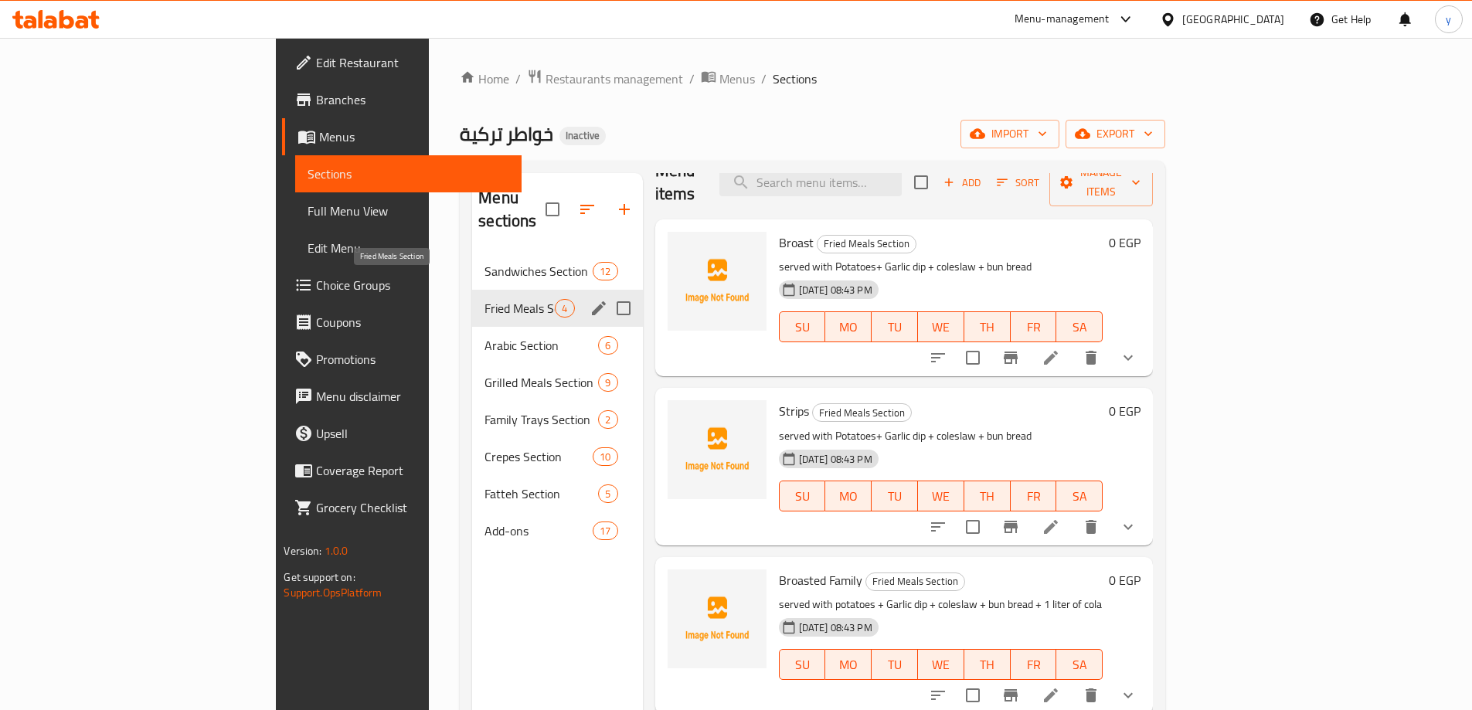
scroll to position [4, 0]
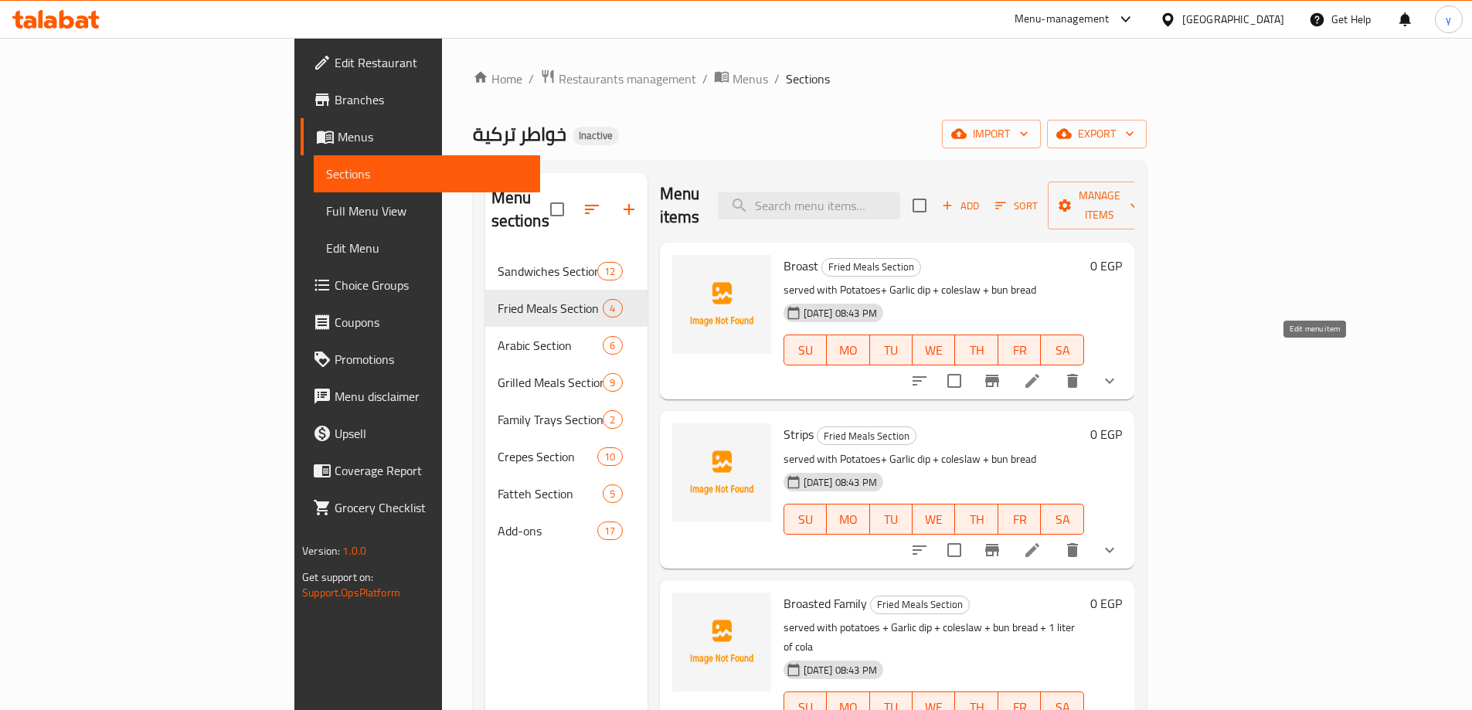
click at [1039, 374] on icon at bounding box center [1032, 381] width 14 height 14
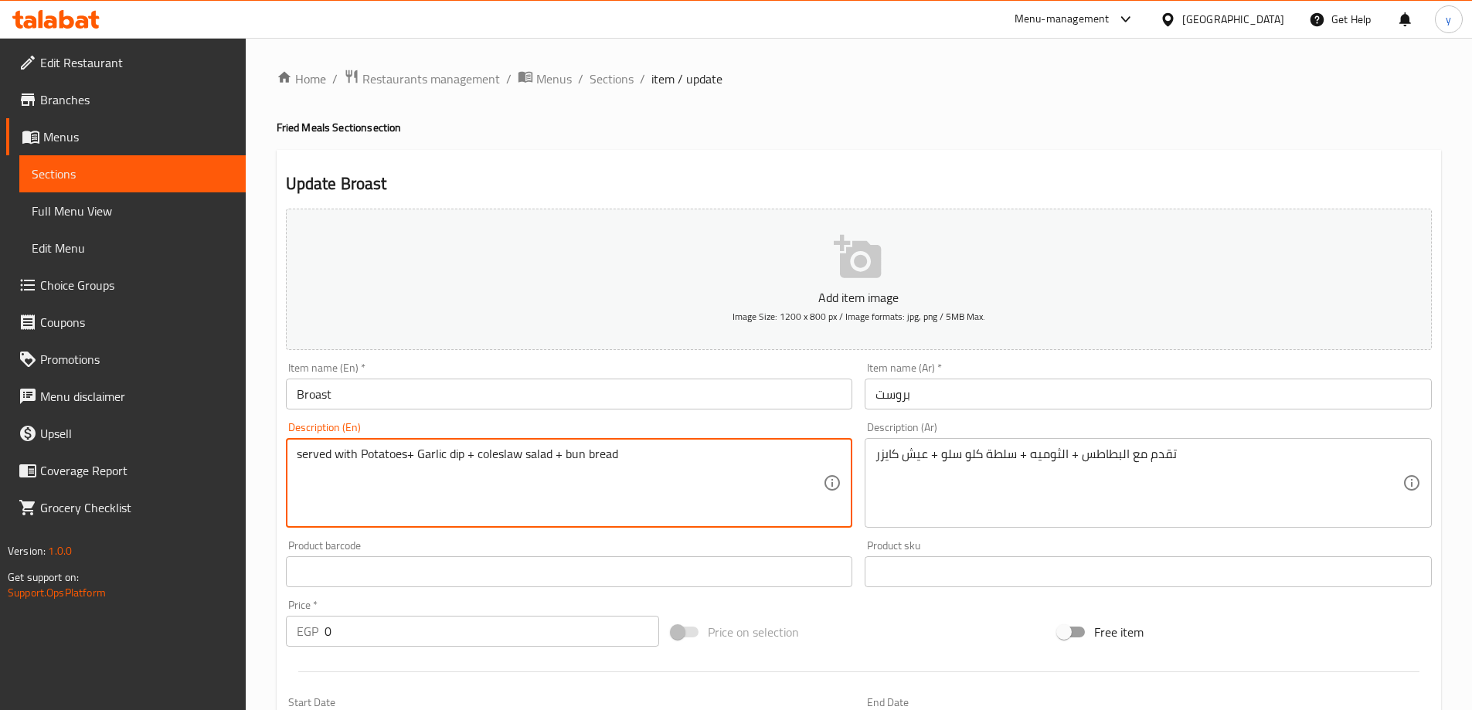
click at [528, 455] on textarea "served with Potatoes+ Garlic dip + coleslaw salad + bun bread" at bounding box center [560, 483] width 527 height 73
type textarea "served with Potatoes+ Garlic dip + coleslaw salad + bun bread"
click at [514, 376] on div "Item name (En)   * Broast Item name (En) *" at bounding box center [569, 385] width 567 height 47
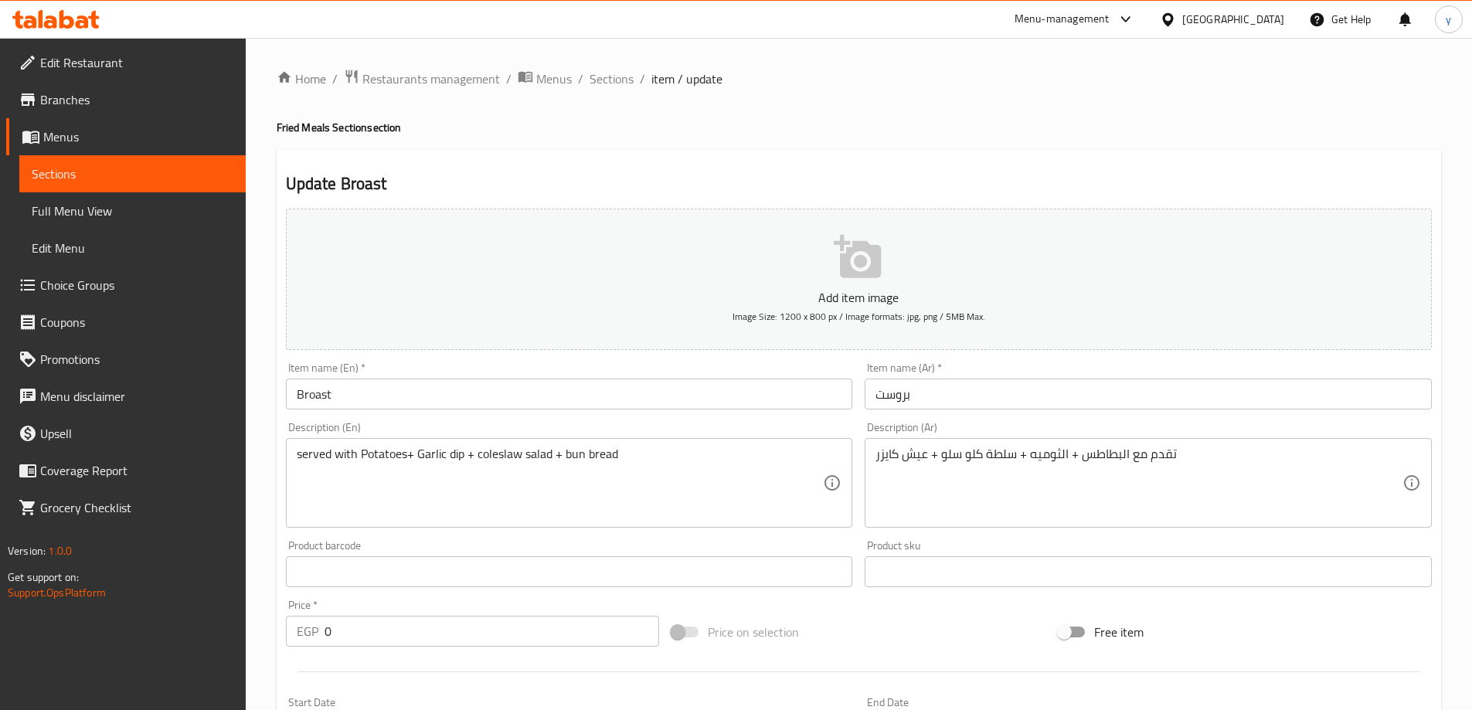
click at [534, 393] on input "Broast" at bounding box center [569, 394] width 567 height 31
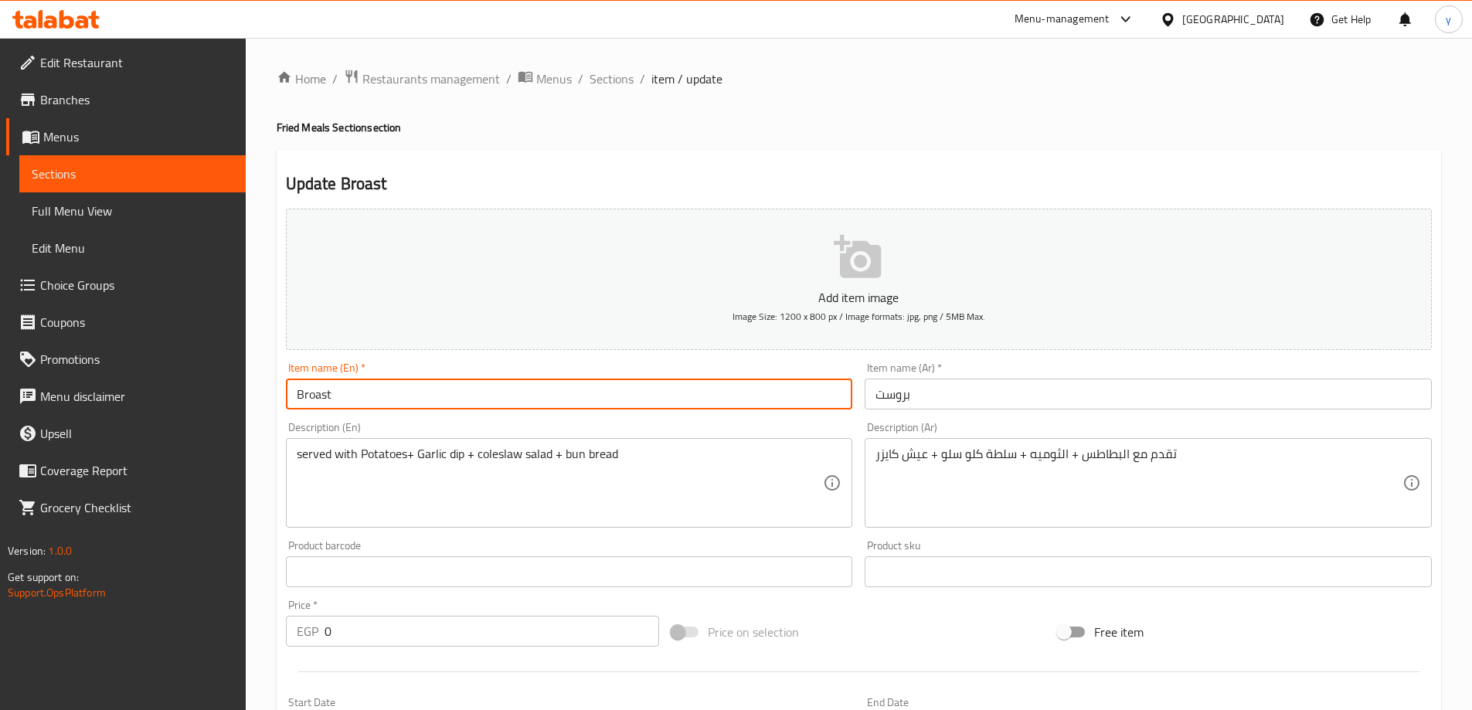
click at [614, 83] on span "Sections" at bounding box center [612, 79] width 44 height 19
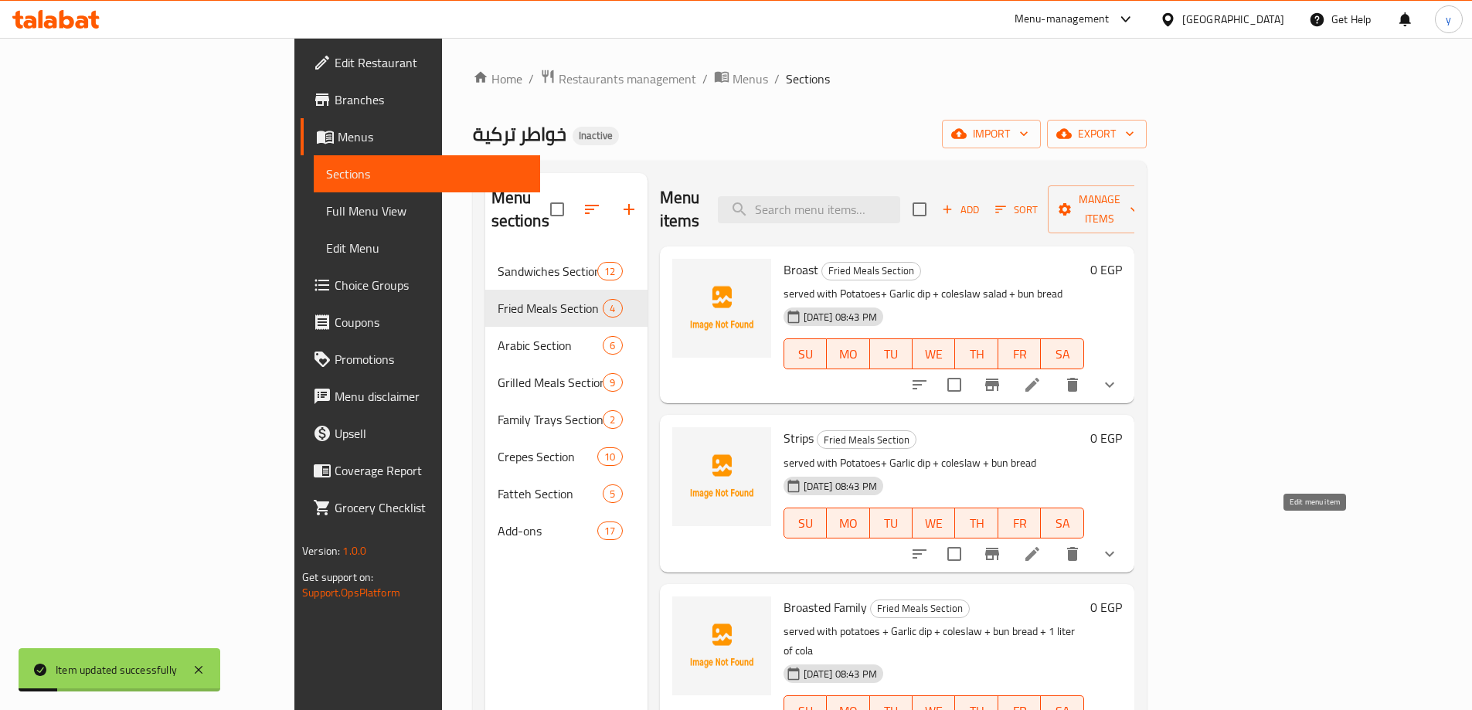
click at [1042, 545] on icon at bounding box center [1032, 554] width 19 height 19
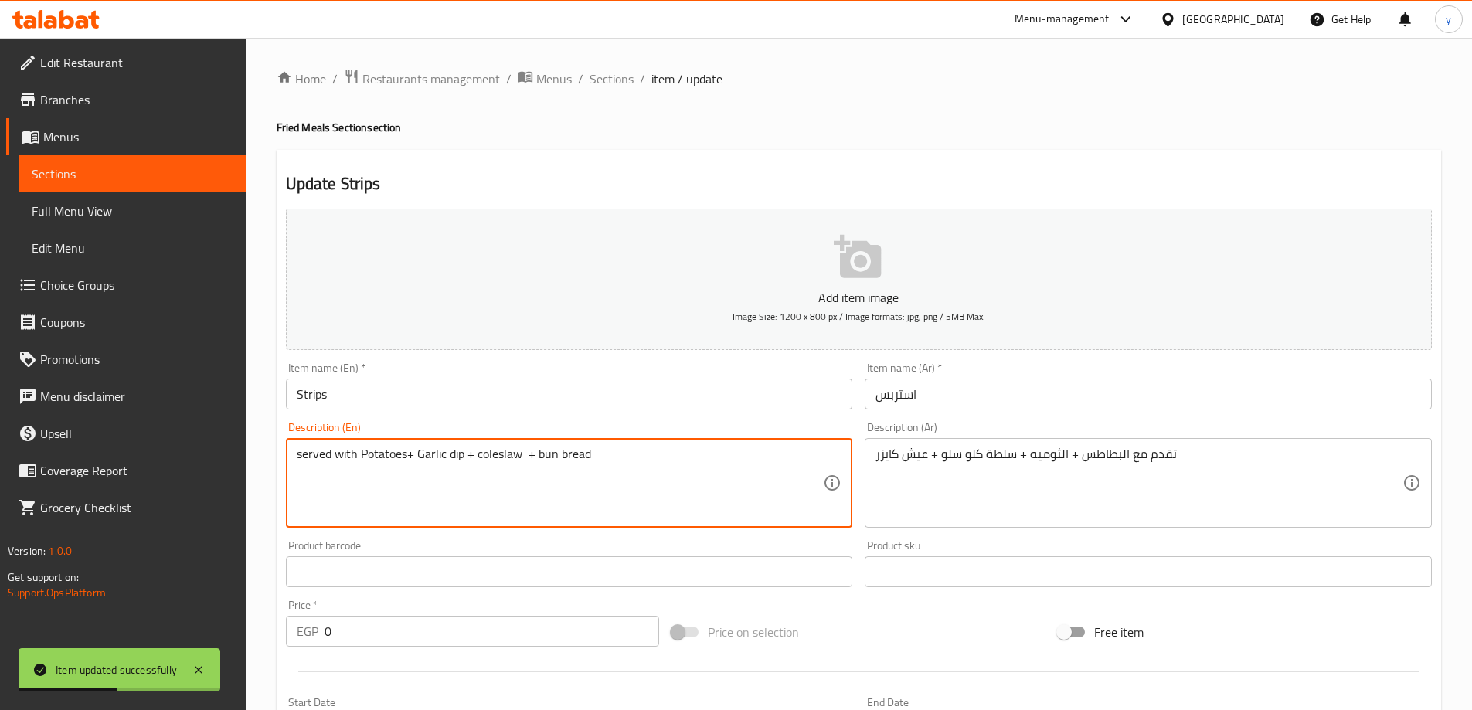
paste textarea "salad"
type textarea "served with Potatoes+ Garlic dip + coleslaw salad + bun bread"
click at [581, 379] on input "Strips" at bounding box center [569, 394] width 567 height 31
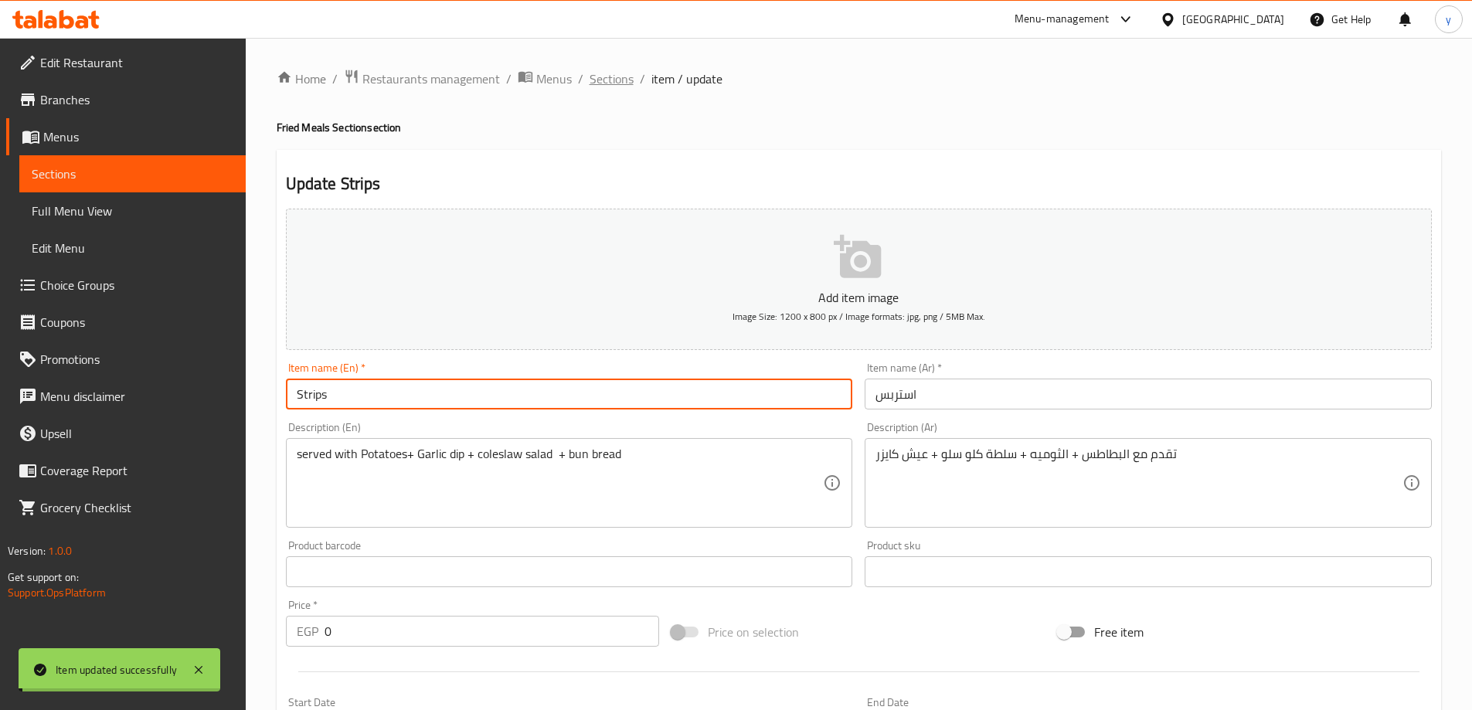
click at [622, 78] on span "Sections" at bounding box center [612, 79] width 44 height 19
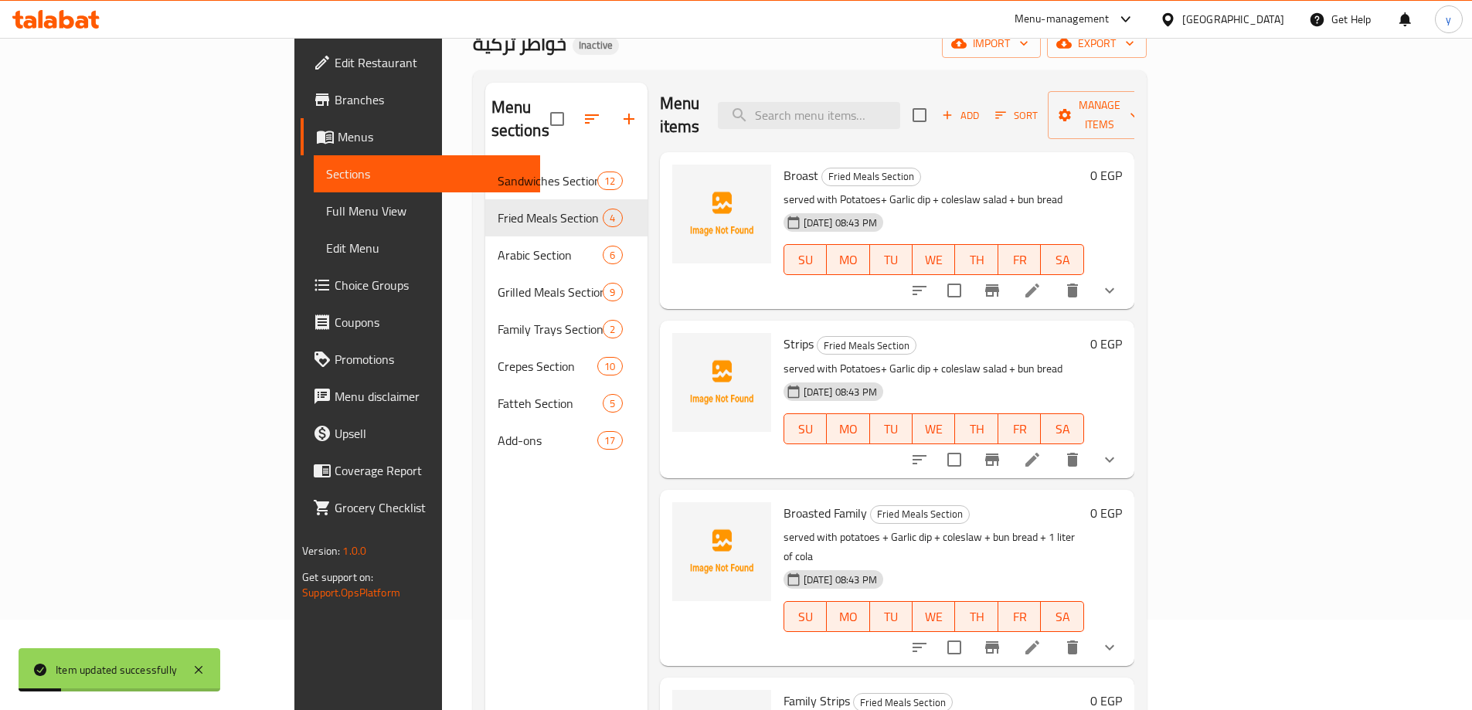
scroll to position [155, 0]
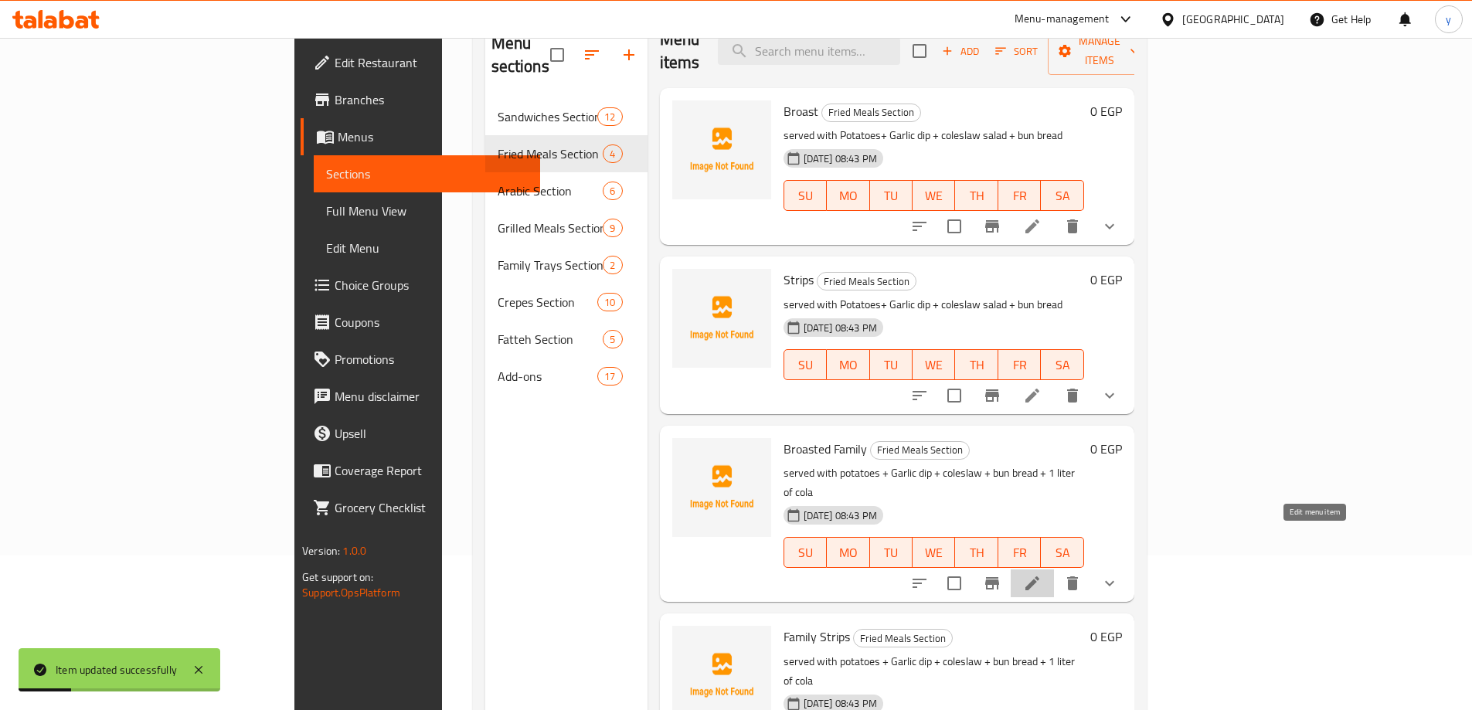
click at [1042, 574] on icon at bounding box center [1032, 583] width 19 height 19
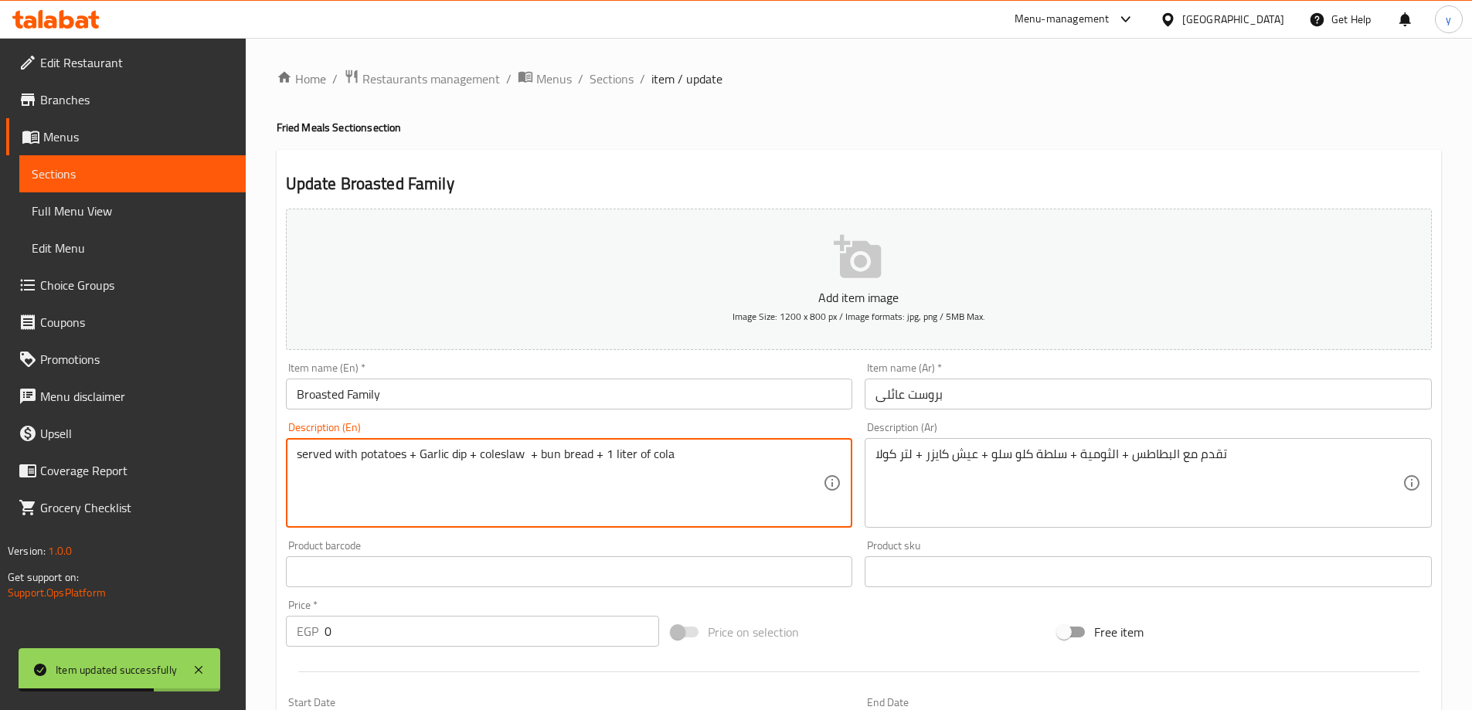
paste textarea "salad"
type textarea "served with potatoes + Garlic dip + coleslaw salad + bun bread + 1 liter of cola"
click at [548, 384] on input "Broasted Family" at bounding box center [569, 394] width 567 height 31
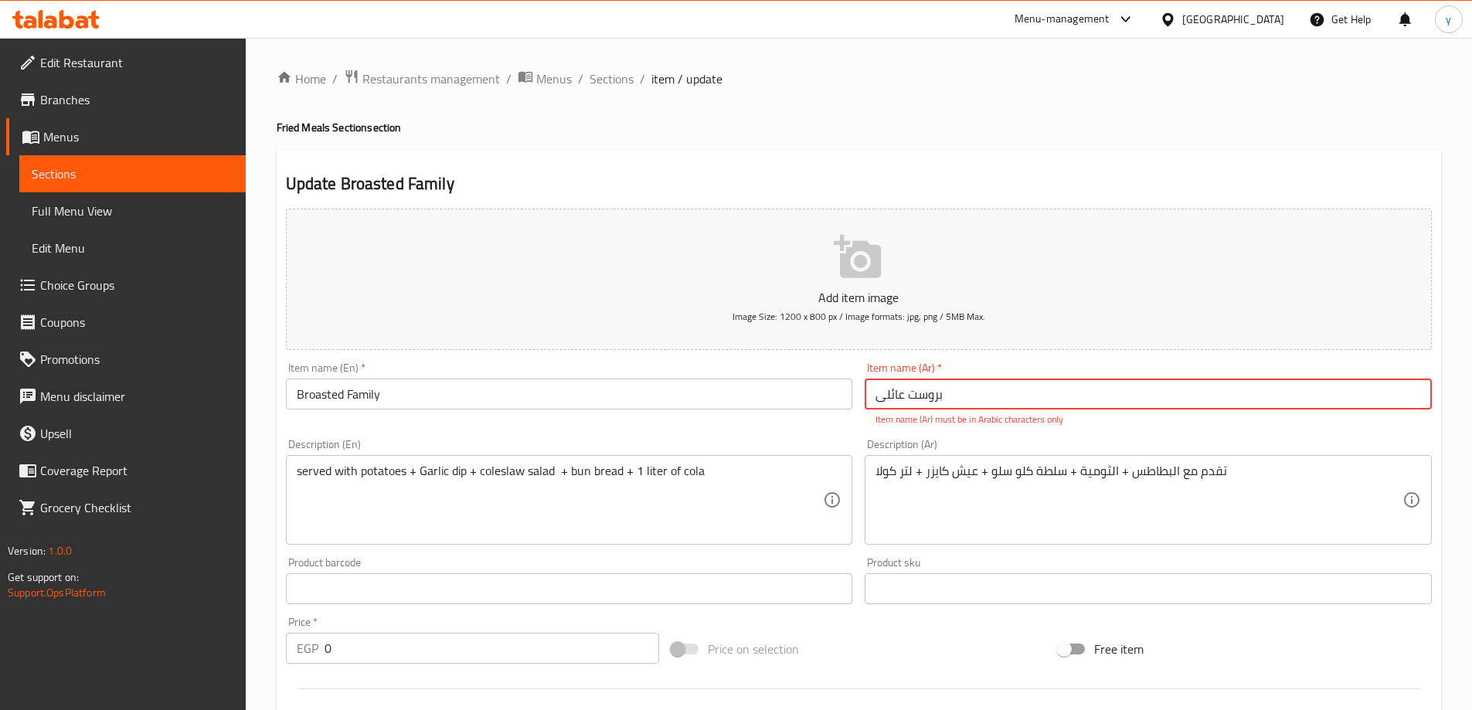
click at [910, 389] on input "بروست عائلی" at bounding box center [1148, 394] width 567 height 31
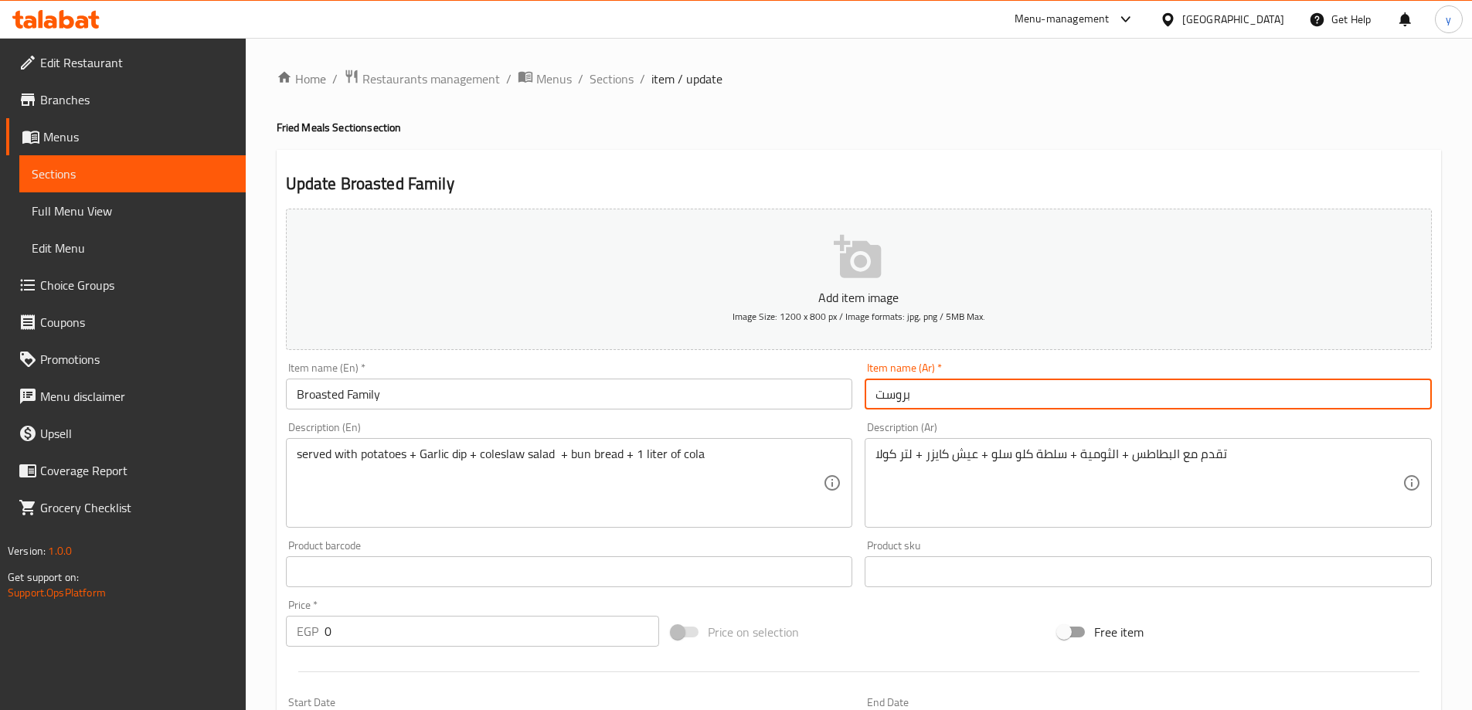
type input "بروست عائلی"
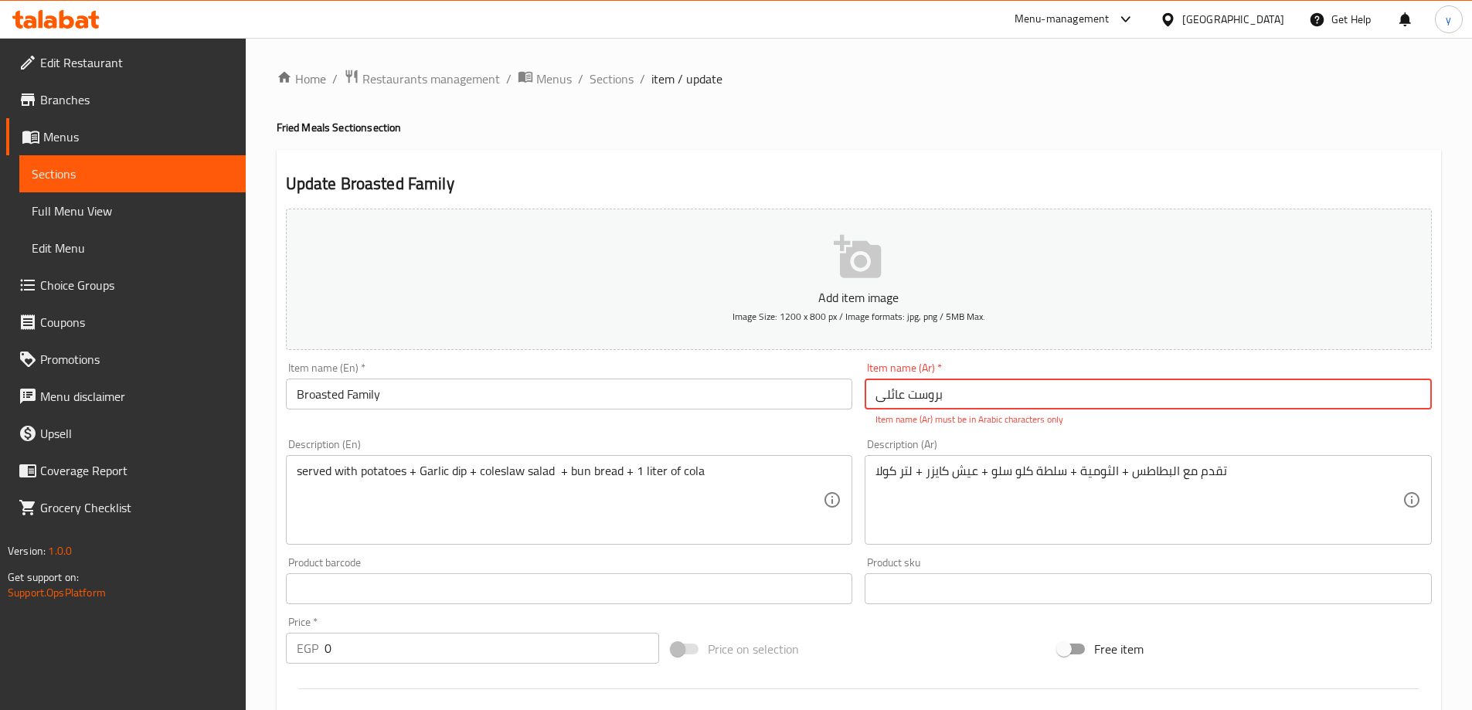
click at [972, 406] on input "بروست عائلی" at bounding box center [1148, 394] width 567 height 31
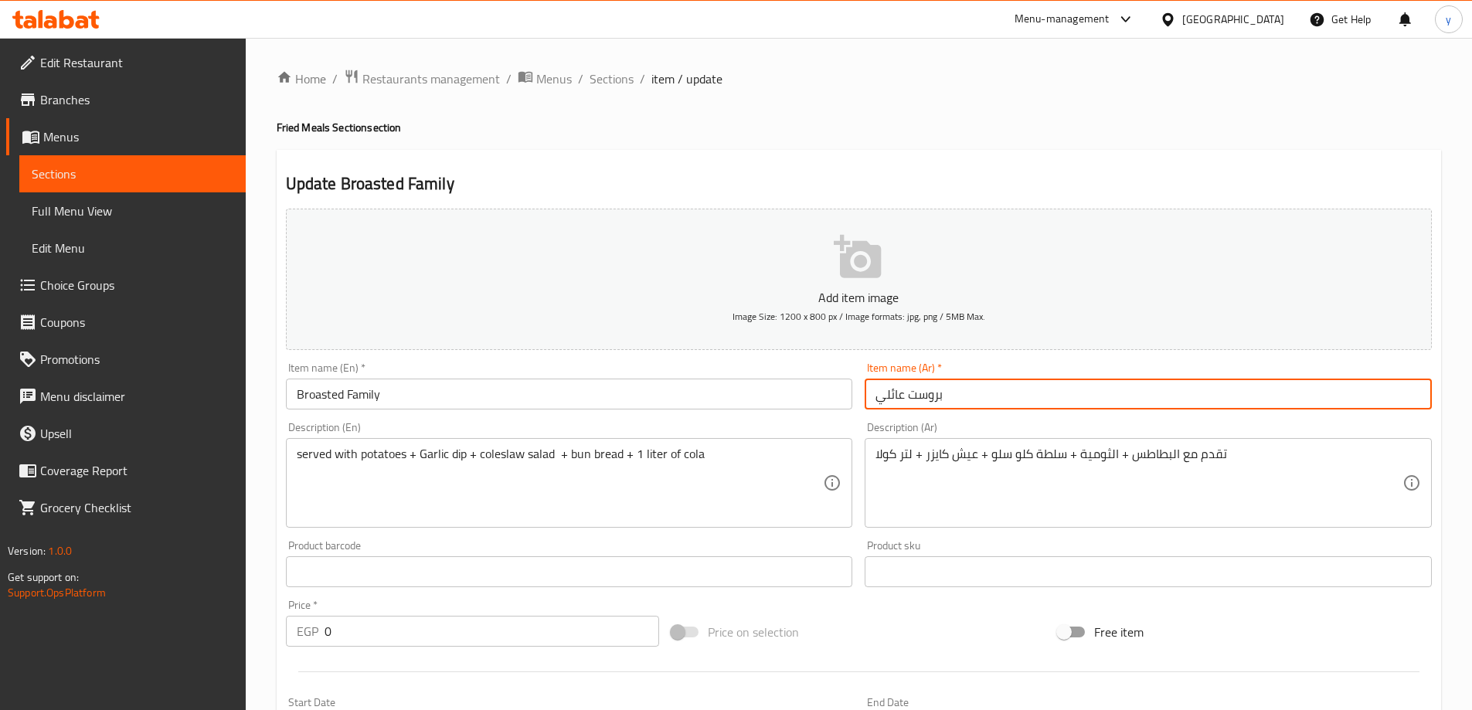
type input "بروست عائلي"
click at [623, 81] on span "Sections" at bounding box center [612, 79] width 44 height 19
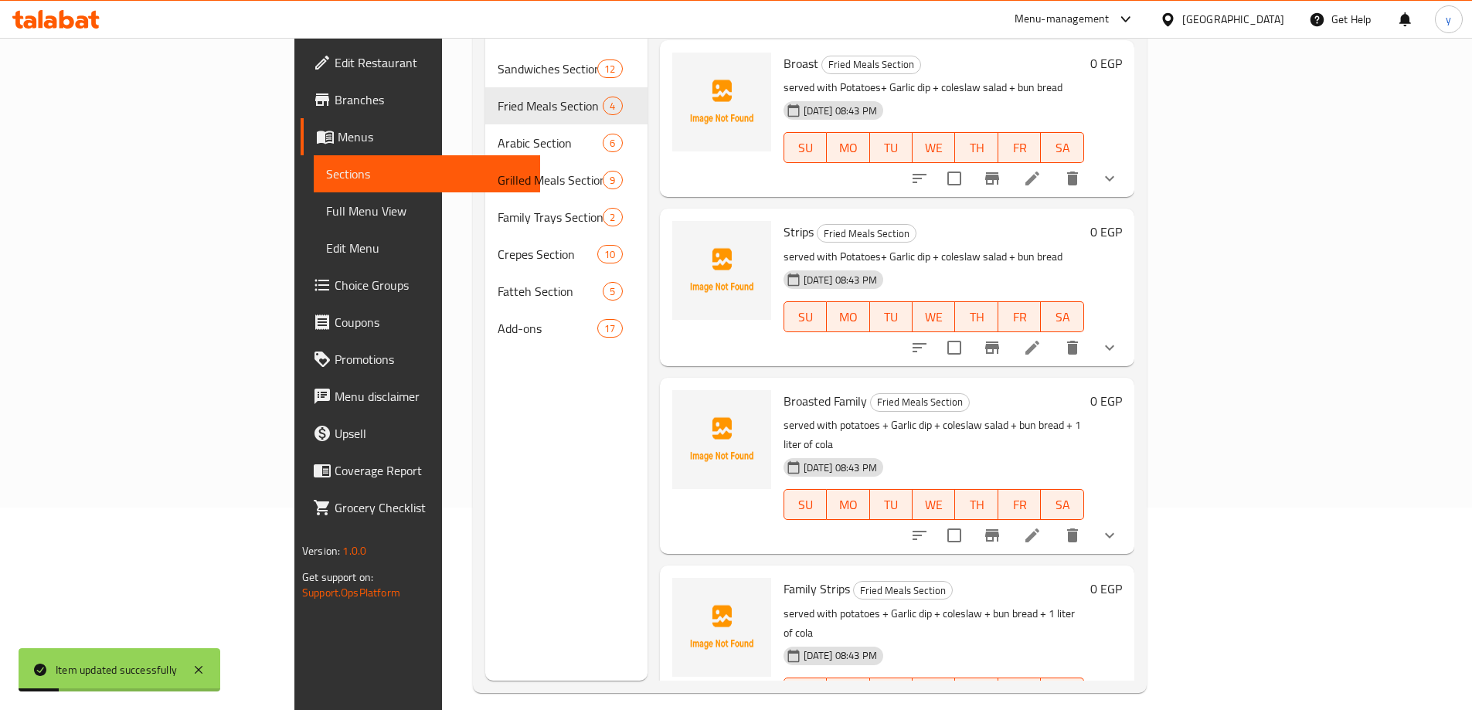
scroll to position [216, 0]
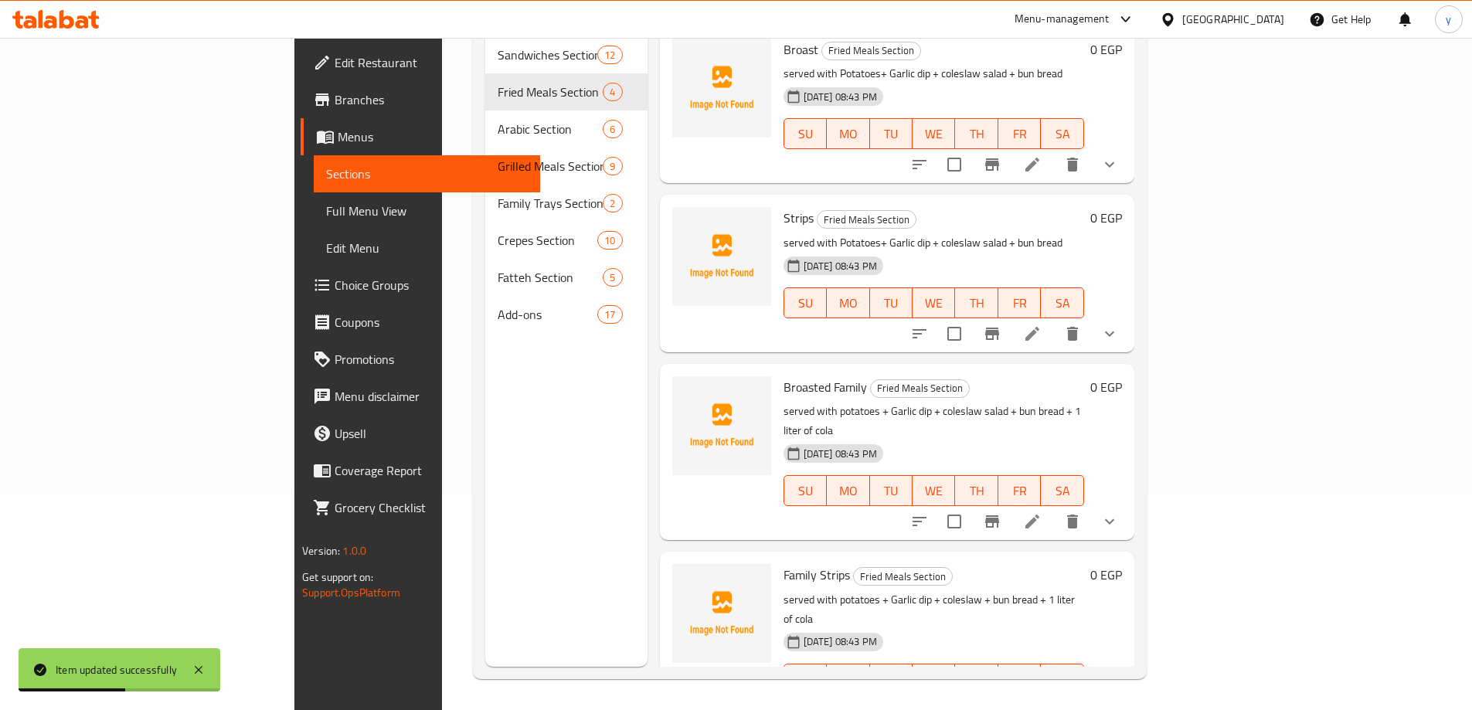
click at [919, 402] on p "served with potatoes + Garlic dip + coleslaw salad + bun bread + 1 liter of cola" at bounding box center [934, 421] width 301 height 39
copy p "salad"
click at [1042, 701] on icon at bounding box center [1032, 710] width 19 height 19
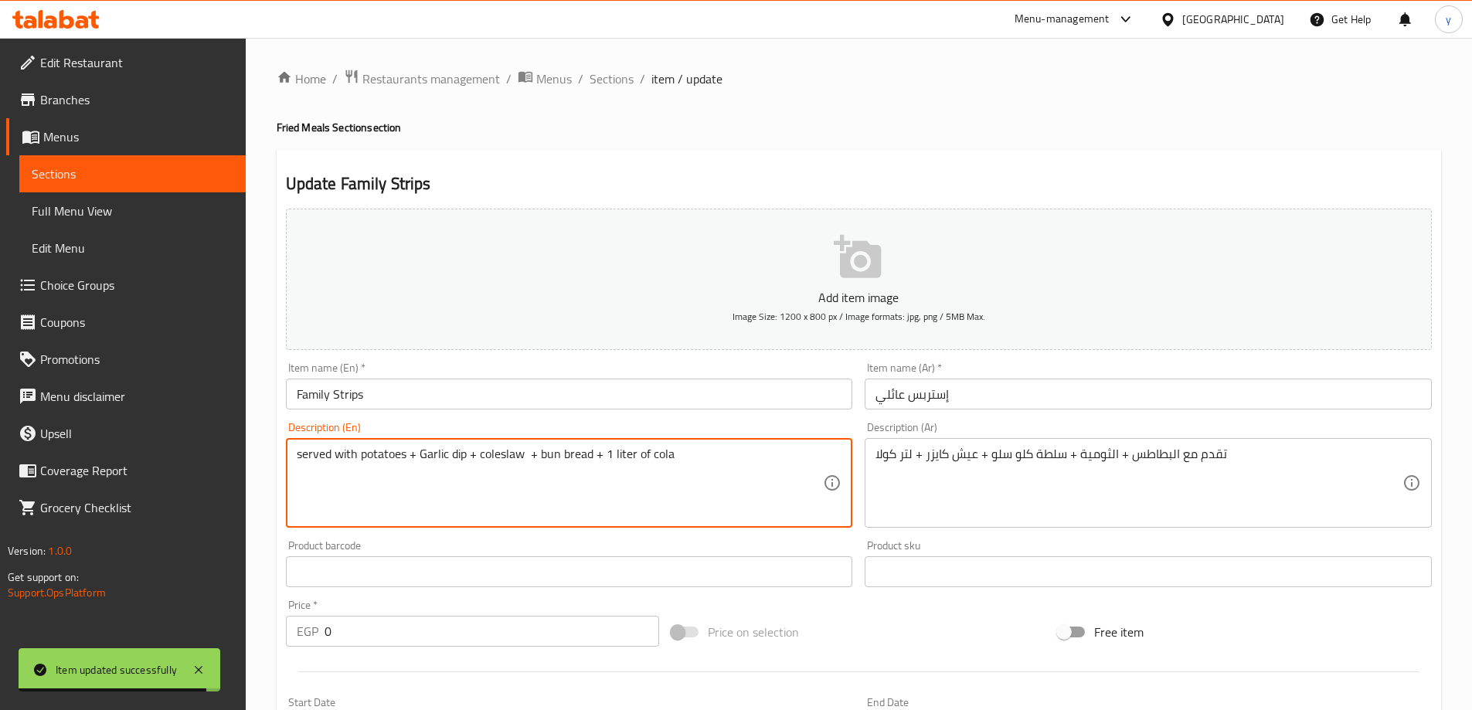
paste textarea "salad"
type textarea "served with potatoes + Garlic dip + coleslaw salad + bun bread + 1 liter of cola"
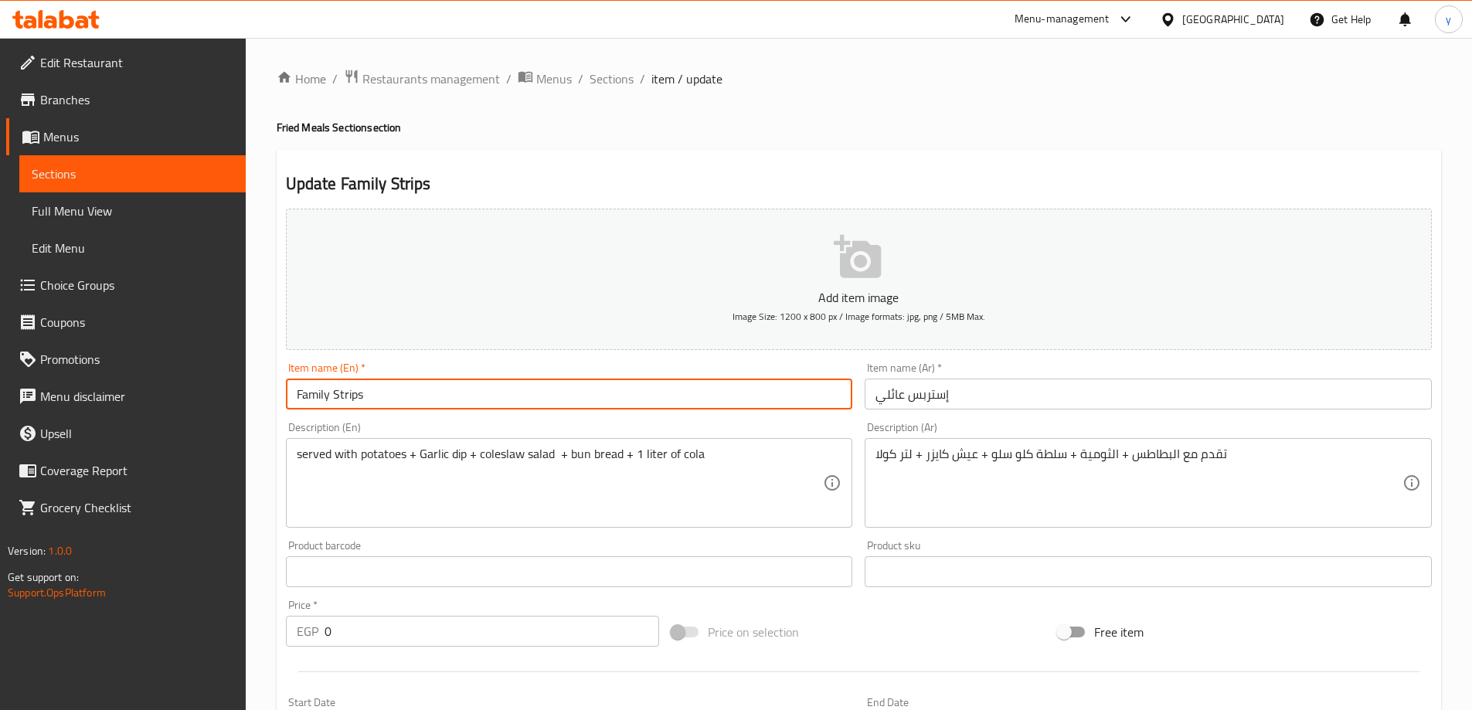
click at [529, 386] on input "Family Strips" at bounding box center [569, 394] width 567 height 31
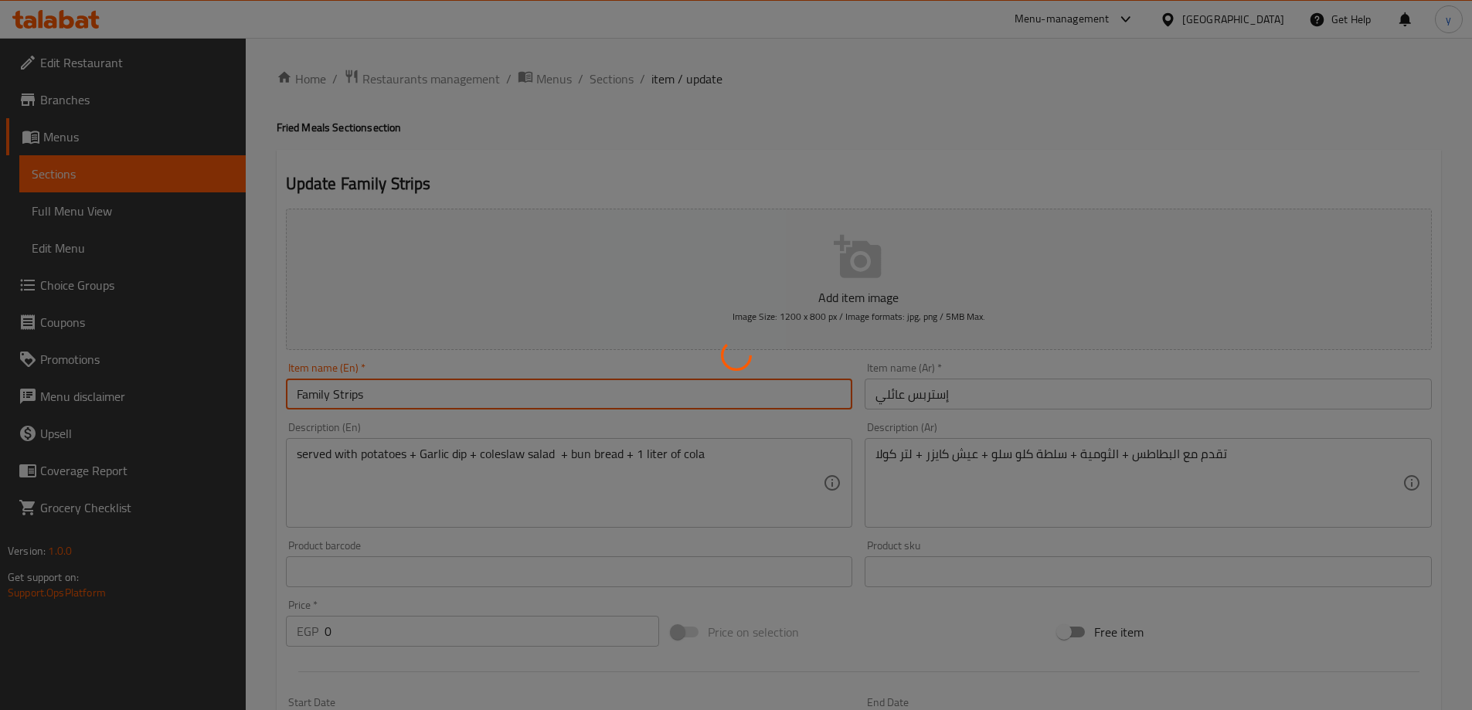
click at [609, 76] on div at bounding box center [736, 355] width 1472 height 710
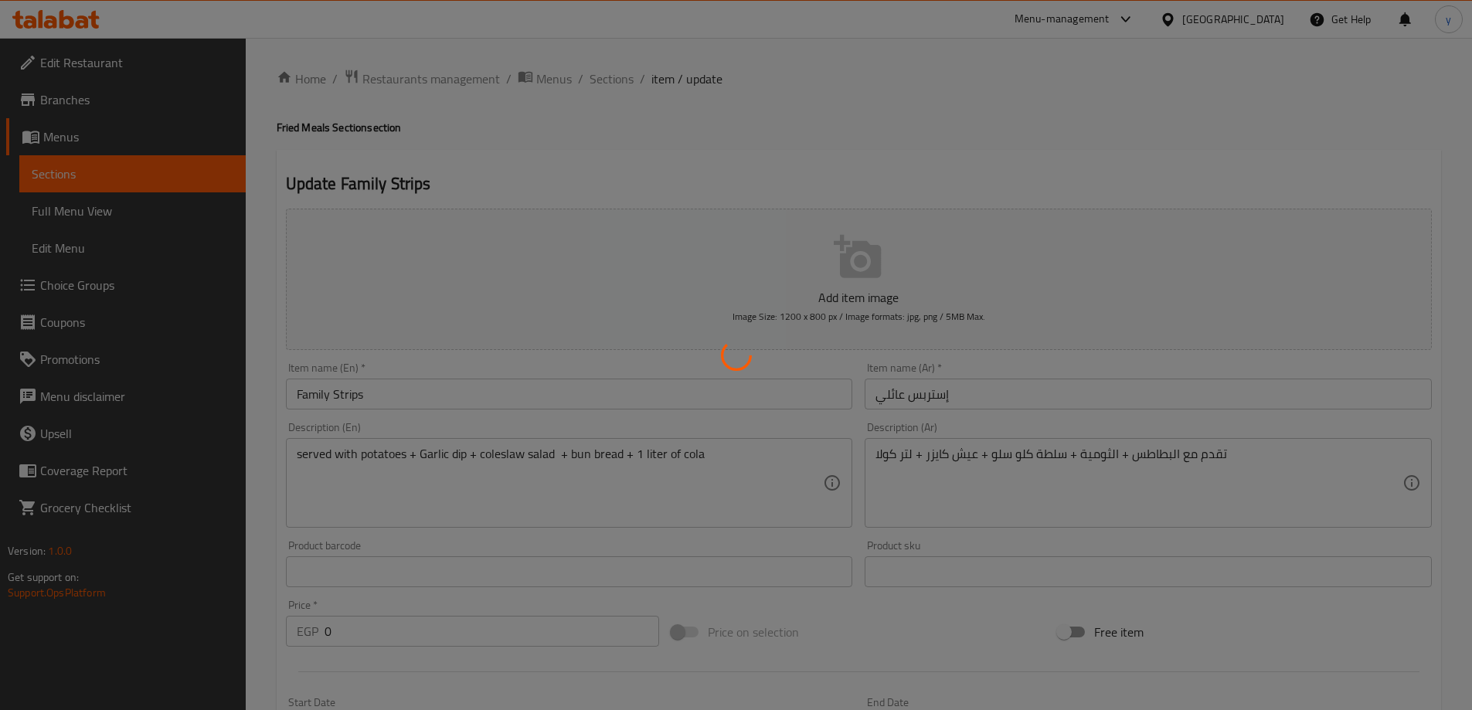
click at [610, 78] on div at bounding box center [736, 355] width 1472 height 710
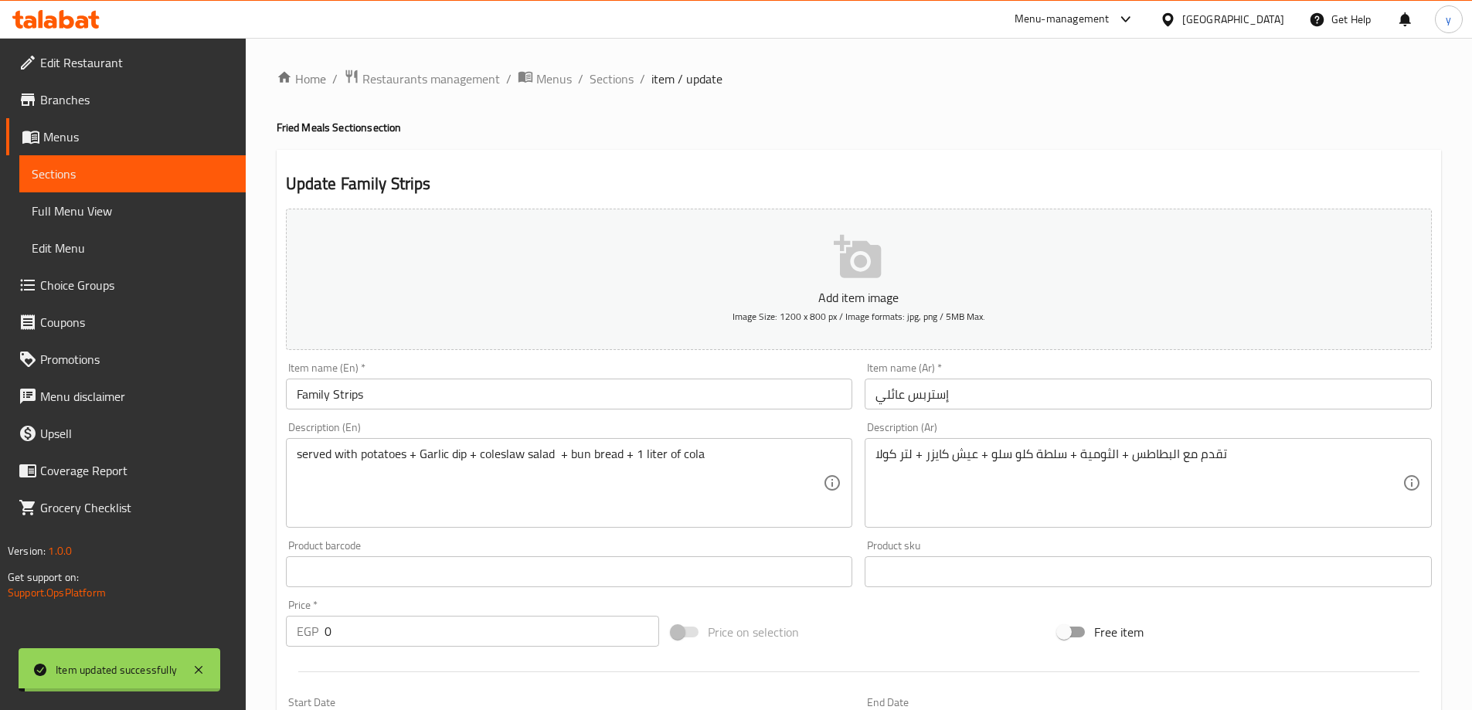
click at [610, 78] on span "Sections" at bounding box center [612, 79] width 44 height 19
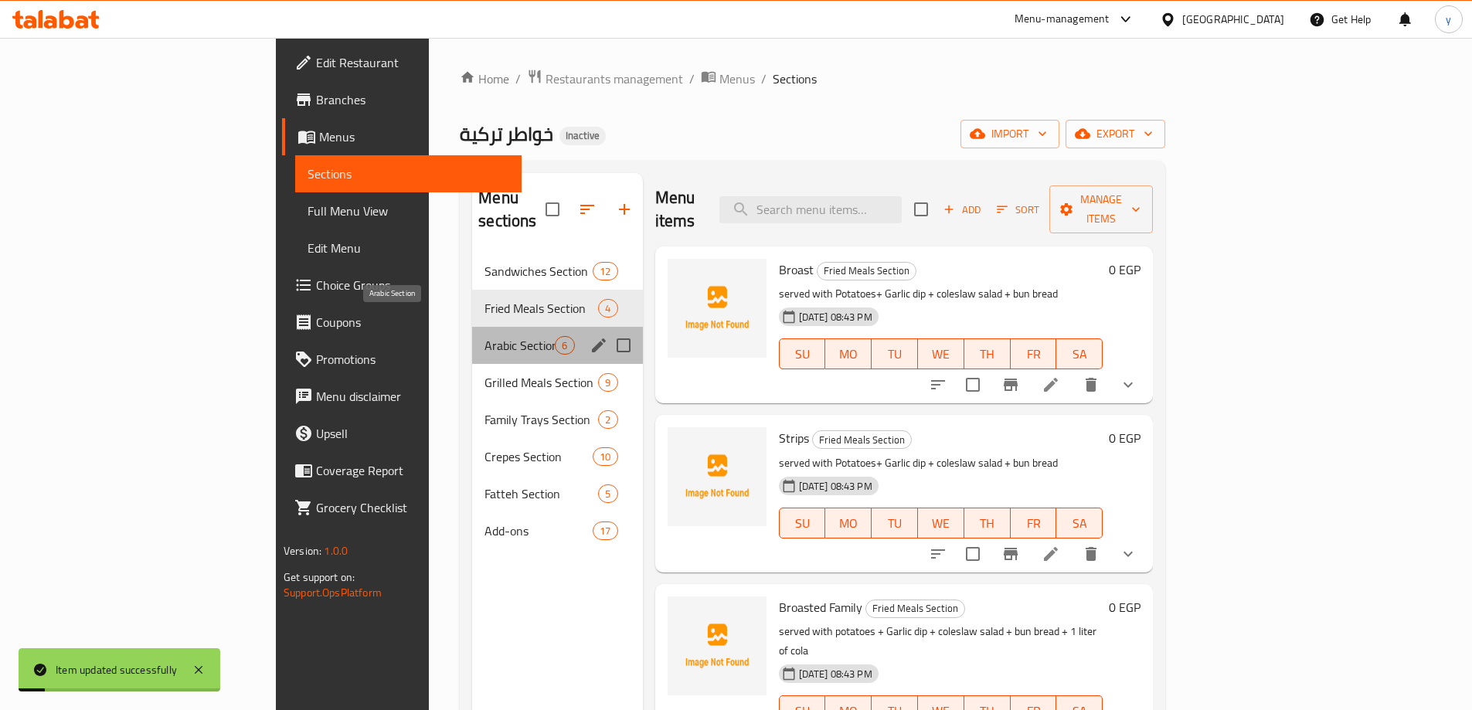
click at [484, 336] on span "Arabic Section" at bounding box center [519, 345] width 70 height 19
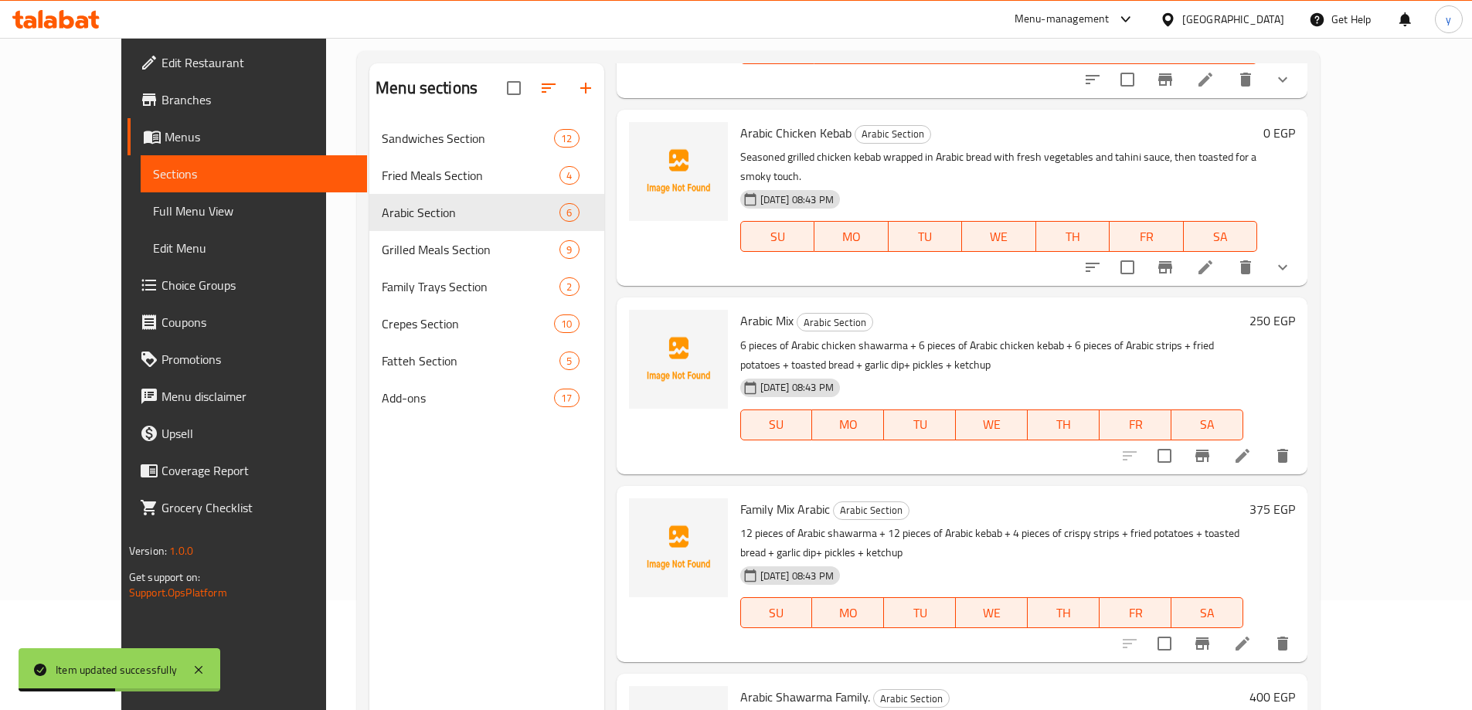
scroll to position [216, 0]
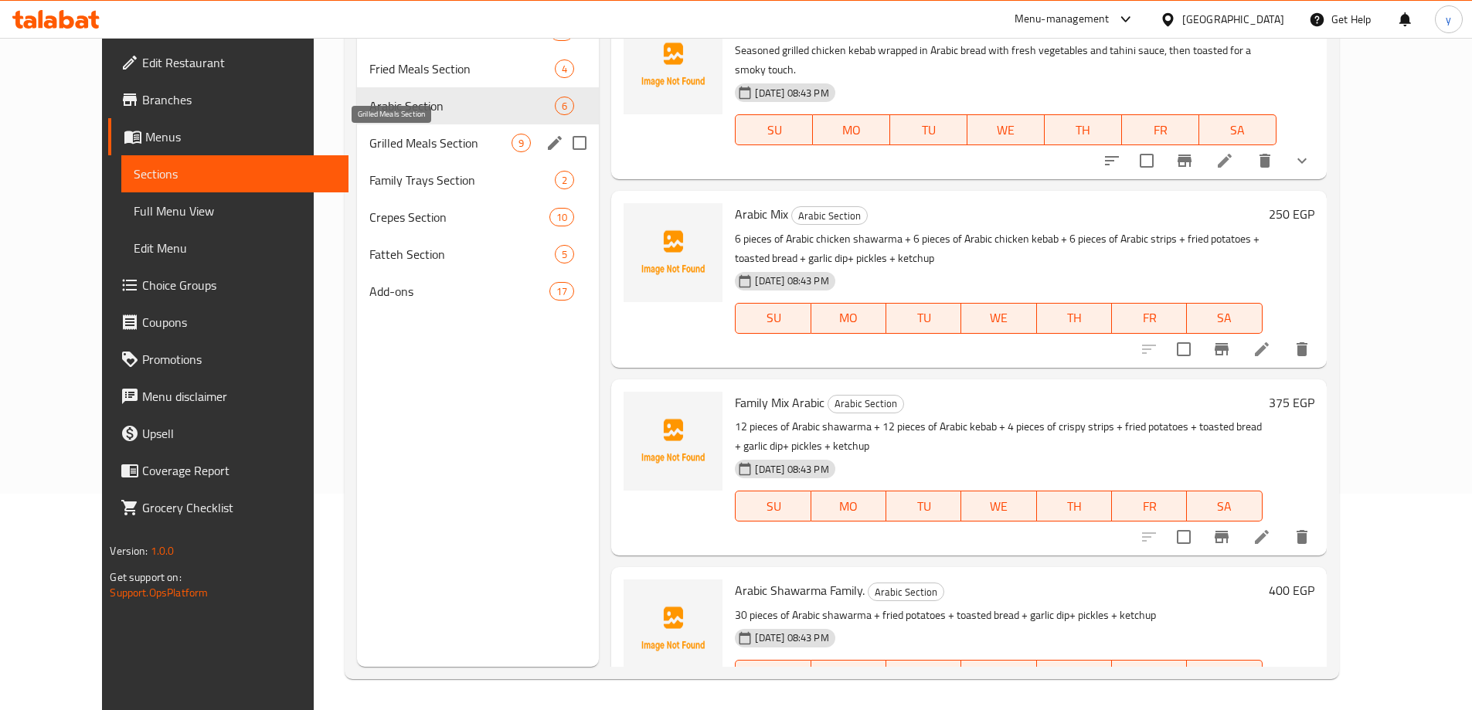
click at [369, 145] on span "Grilled Meals Section" at bounding box center [440, 143] width 143 height 19
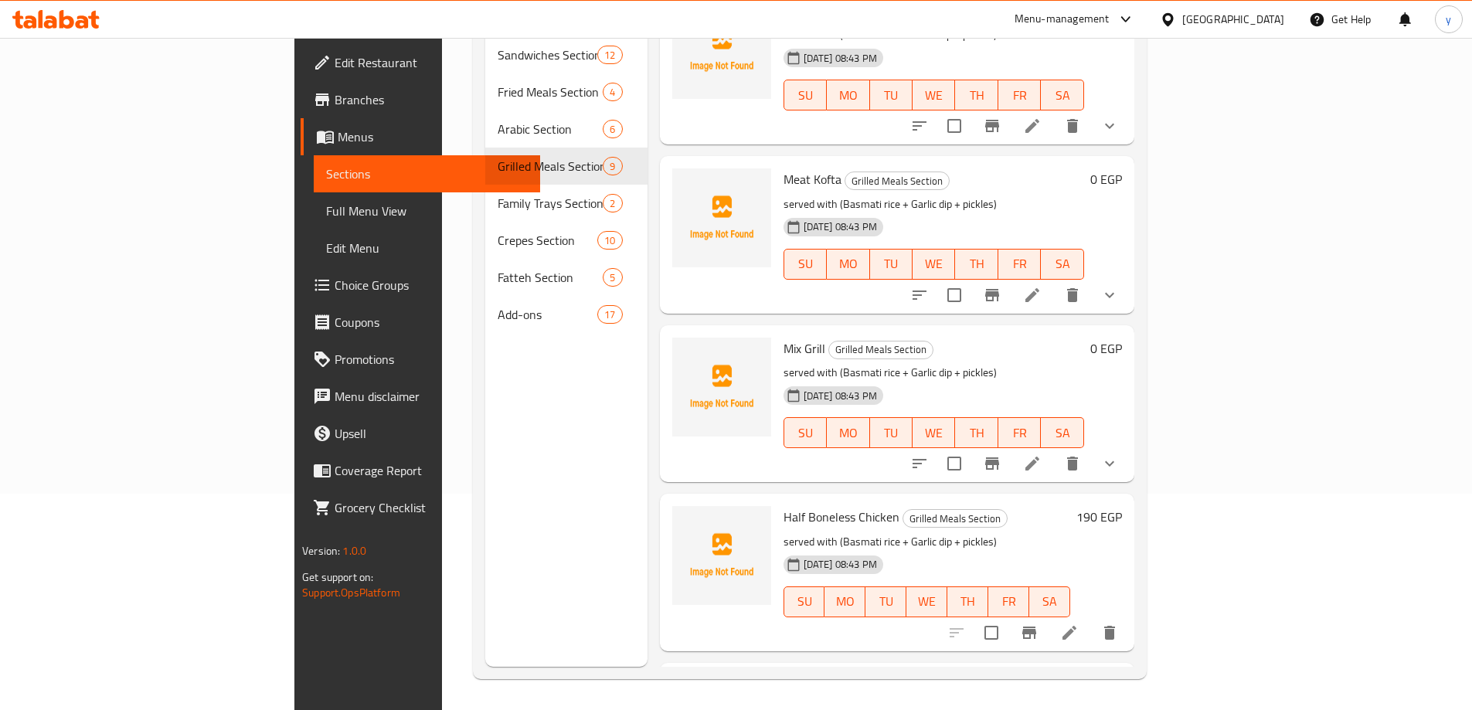
click at [1119, 454] on icon "show more" at bounding box center [1109, 463] width 19 height 19
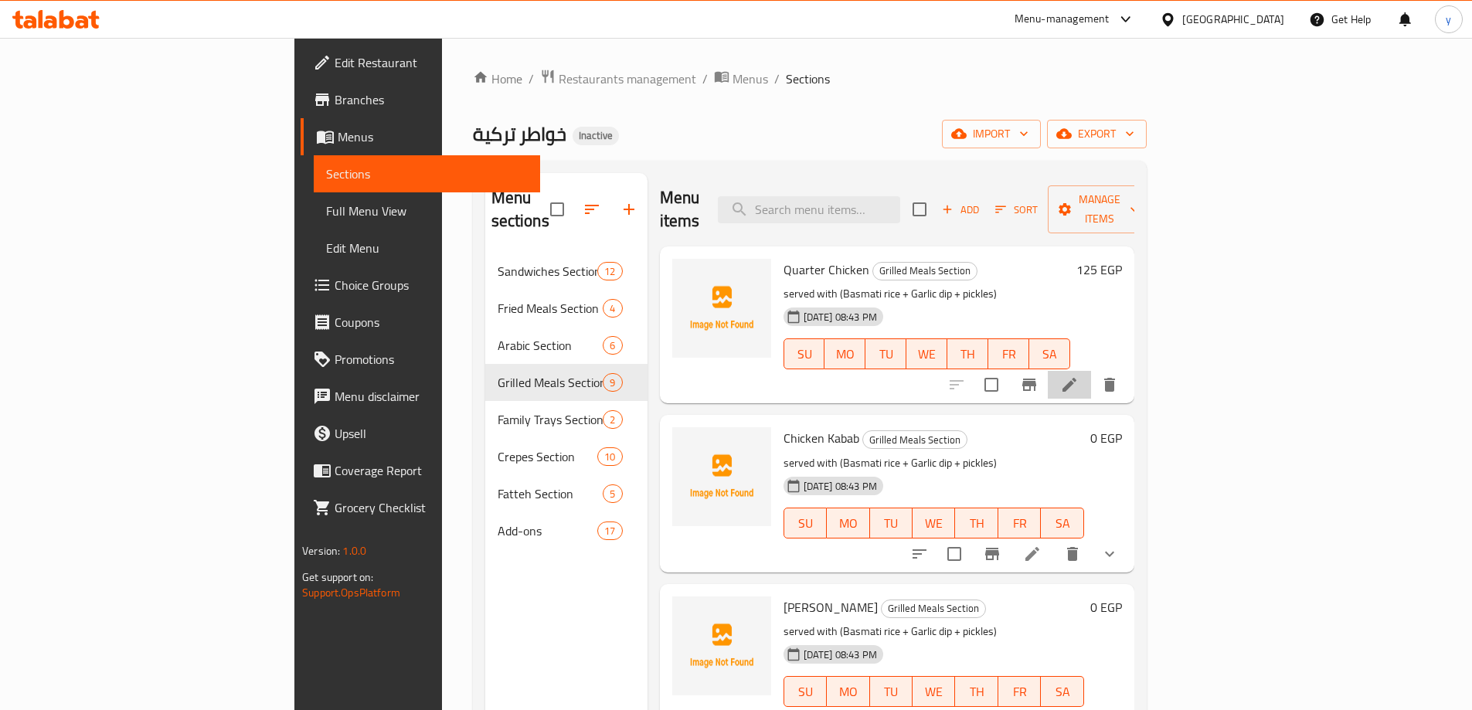
click at [1091, 371] on li at bounding box center [1069, 385] width 43 height 28
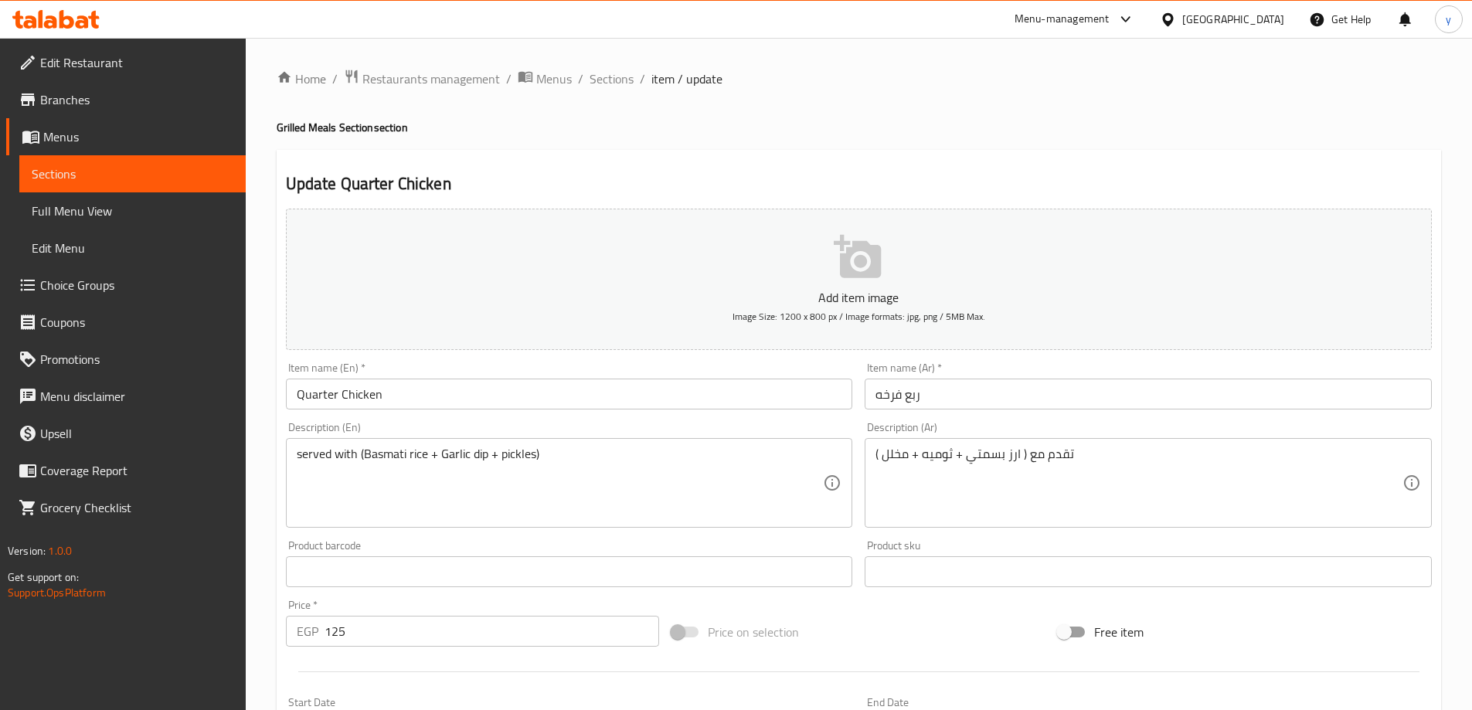
click at [615, 66] on div "Home / Restaurants management / Menus / Sections / item / update Grilled Meals …" at bounding box center [859, 565] width 1226 height 1054
click at [606, 80] on span "Sections" at bounding box center [612, 79] width 44 height 19
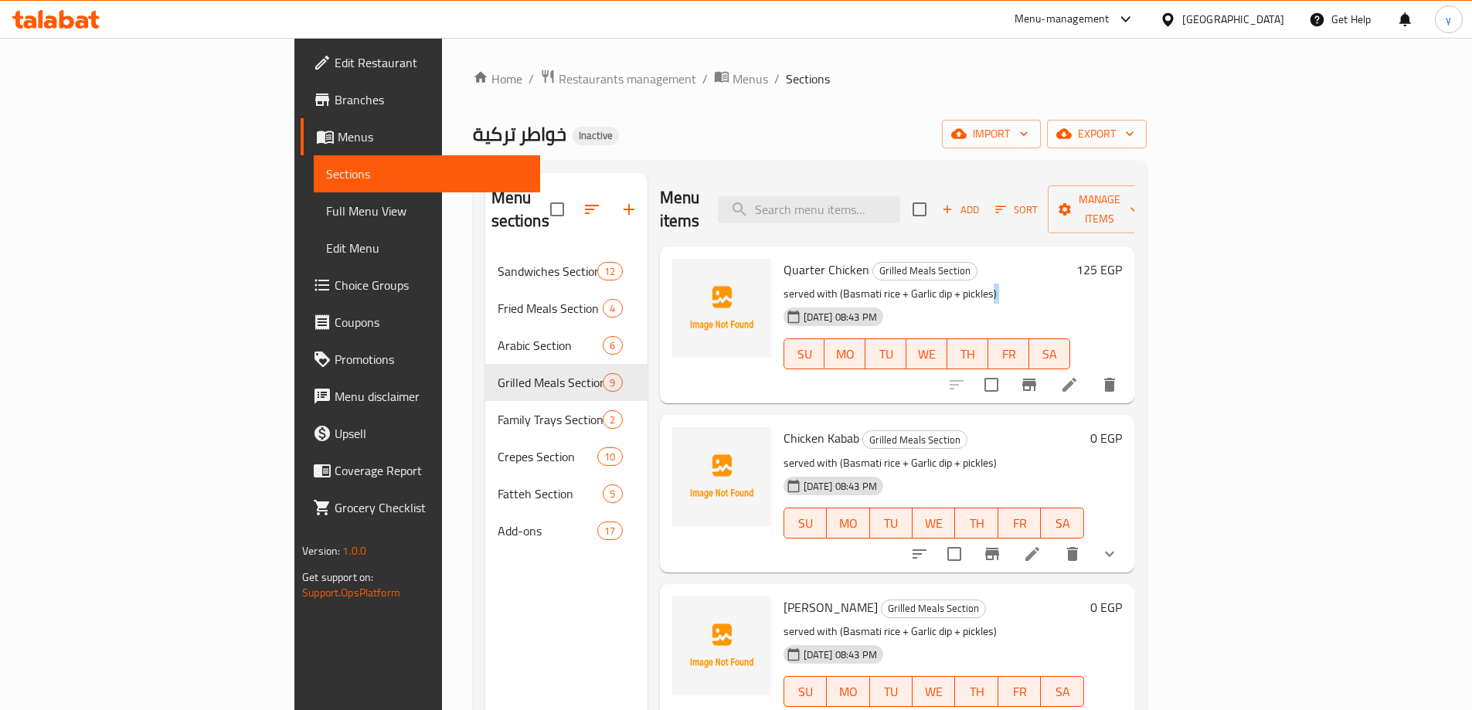
drag, startPoint x: 917, startPoint y: 271, endPoint x: 786, endPoint y: 282, distance: 131.8
click at [786, 282] on div "Quarter Chicken Grilled Meals Section served with (Basmati rice + Garlic dip + …" at bounding box center [926, 325] width 299 height 144
click at [914, 284] on p "served with (Basmati rice + Garlic dip + pickles)" at bounding box center [927, 293] width 287 height 19
drag, startPoint x: 919, startPoint y: 270, endPoint x: 780, endPoint y: 277, distance: 138.5
click at [777, 279] on div "Quarter Chicken Grilled Meals Section served with (Basmati rice + Garlic dip + …" at bounding box center [926, 325] width 299 height 144
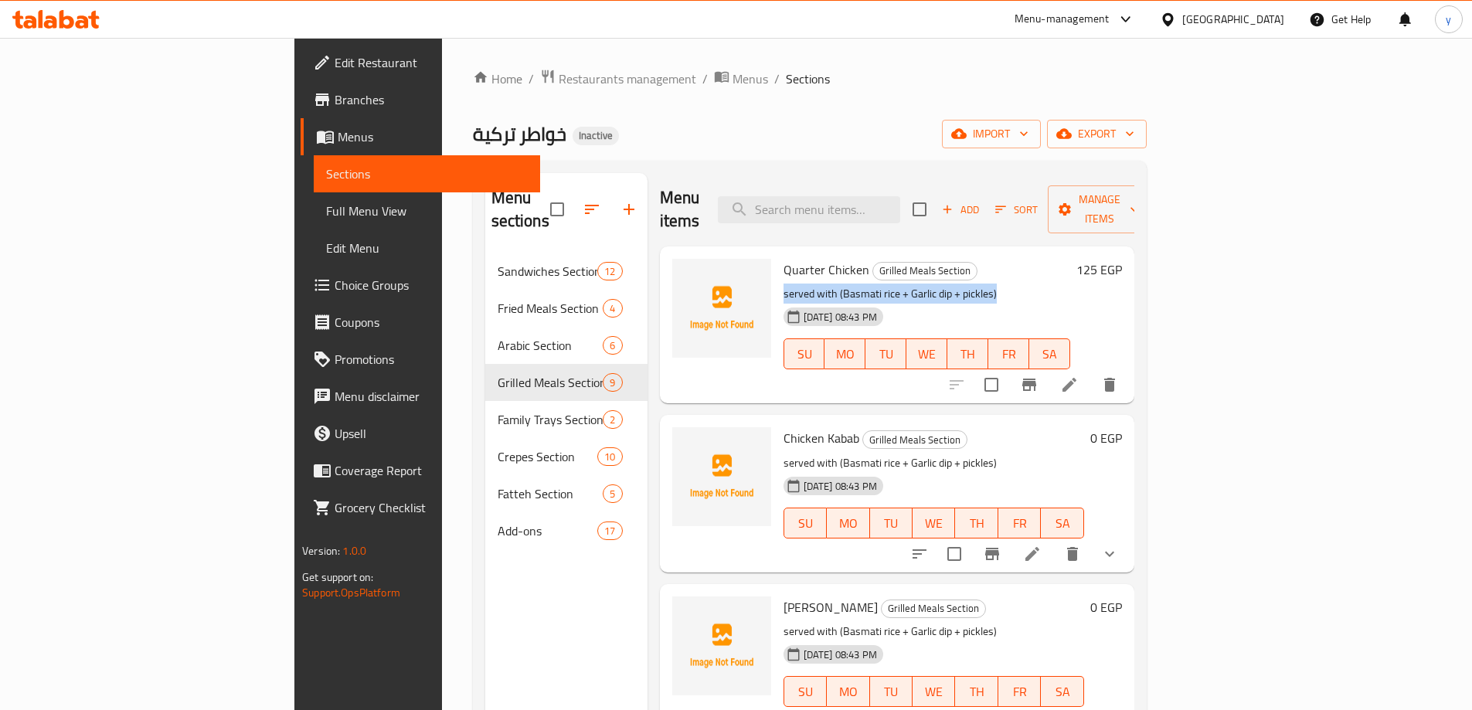
drag, startPoint x: 709, startPoint y: 269, endPoint x: 1014, endPoint y: 263, distance: 305.3
click at [1014, 263] on div "Quarter Chicken Grilled Meals Section served with (Basmati rice + Garlic dip + …" at bounding box center [926, 325] width 299 height 144
copy p "served with (Basmati rice + Garlic dip + pickles)"
click at [999, 121] on div "خواطر تركية Inactive import export" at bounding box center [810, 134] width 674 height 29
click at [1070, 284] on p "served with (Basmati rice + Garlic dip + pickles)" at bounding box center [927, 293] width 287 height 19
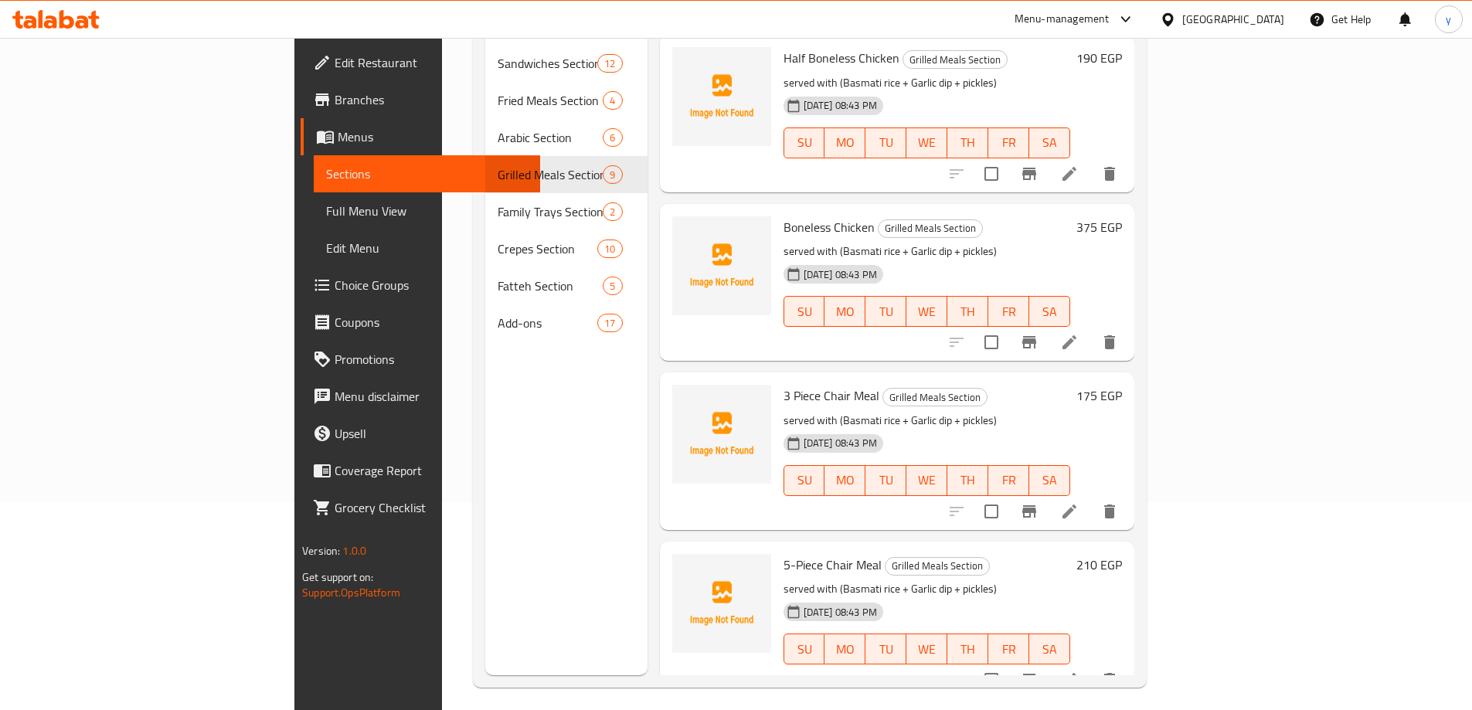
scroll to position [216, 0]
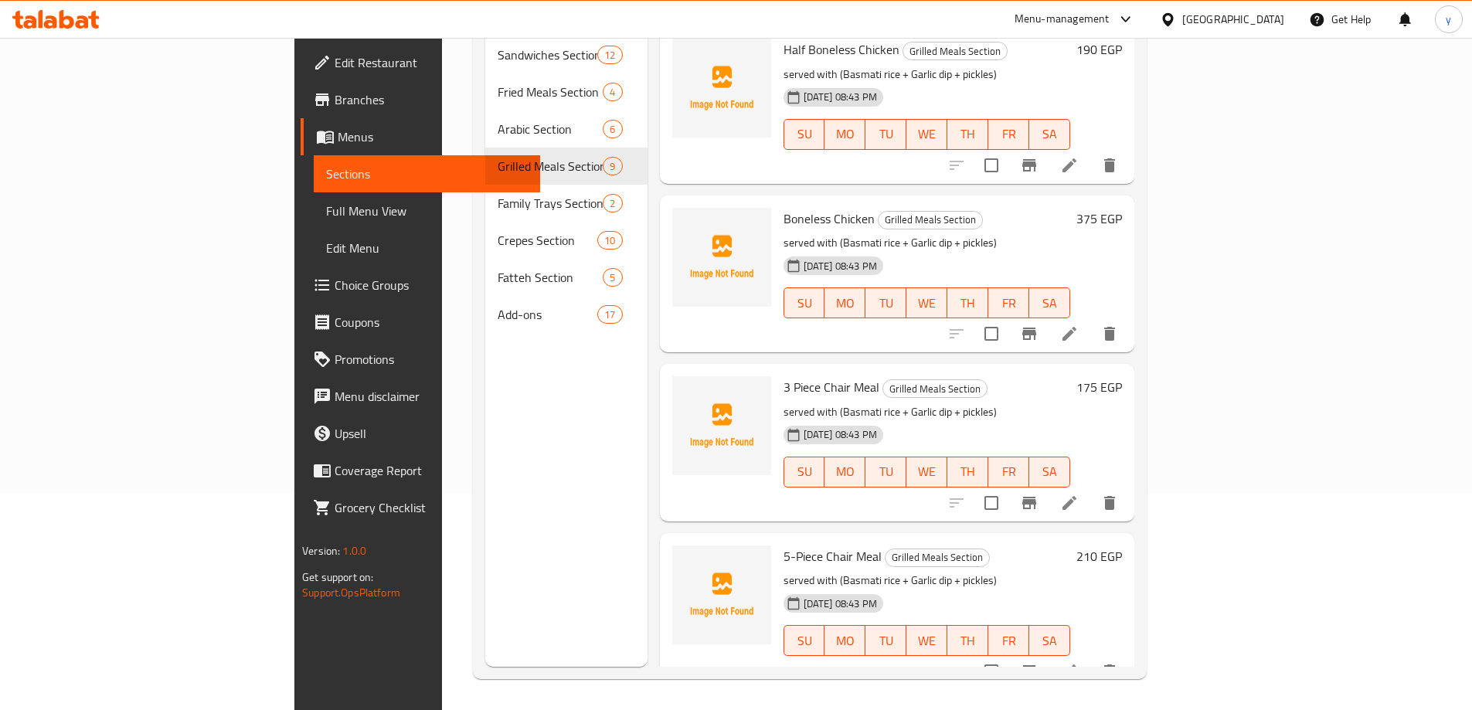
click at [1079, 662] on icon at bounding box center [1069, 671] width 19 height 19
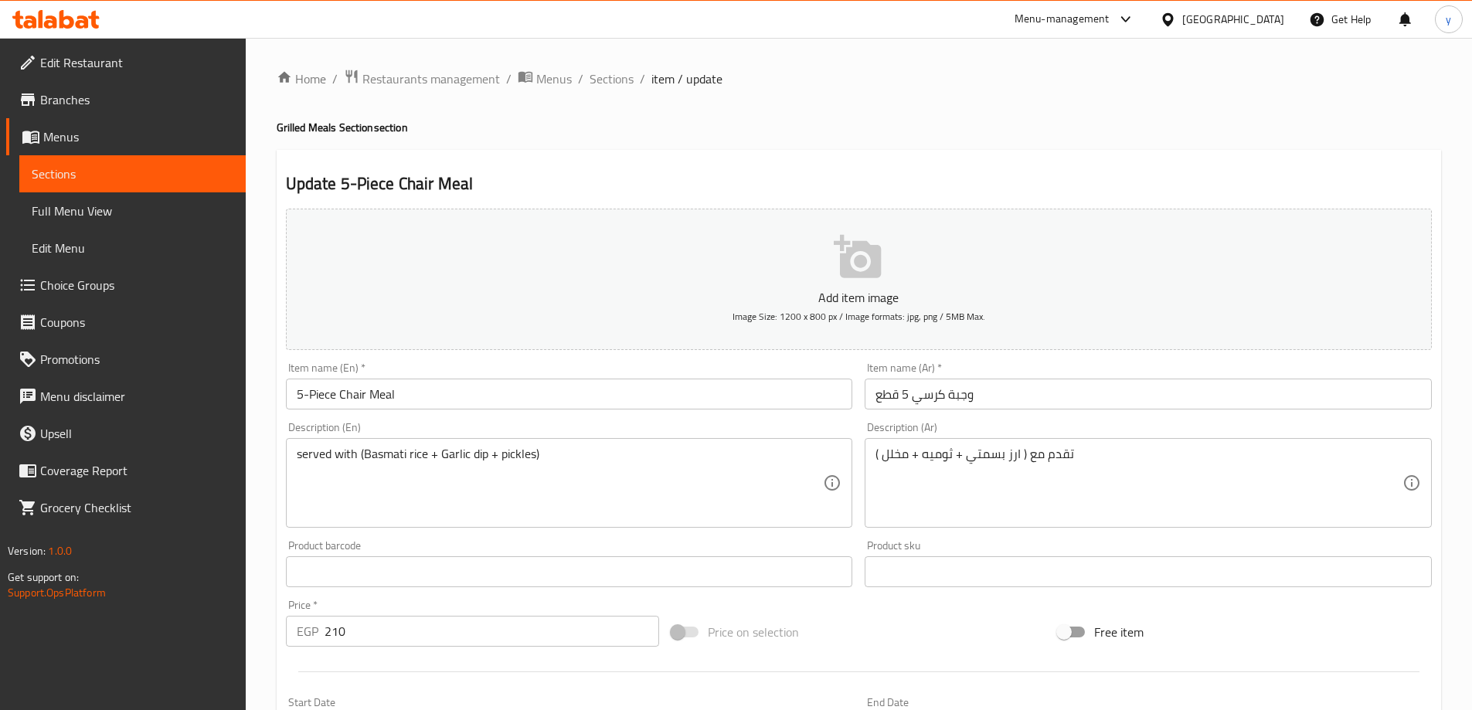
click at [311, 397] on input "5-Piece Chair Meal" at bounding box center [569, 394] width 567 height 31
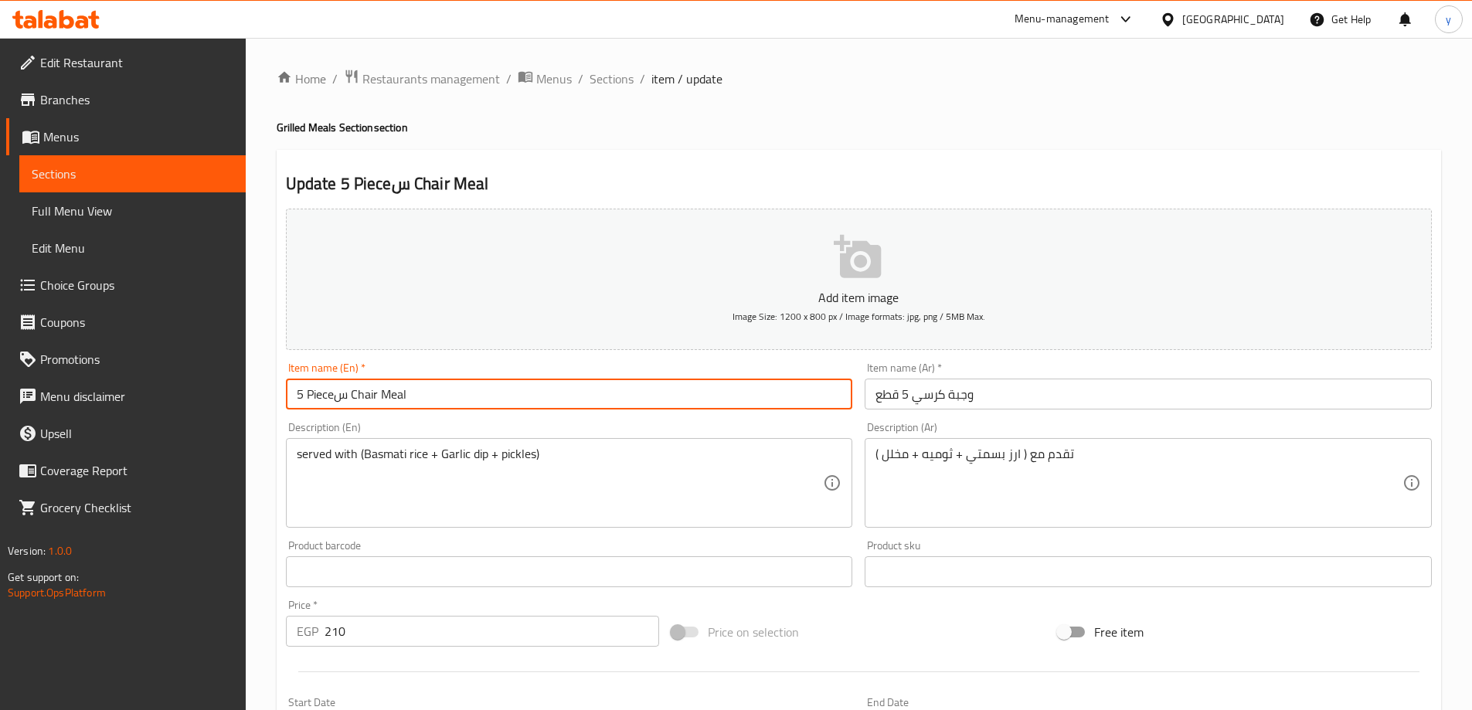
type input "5 Pieceس Chair Meal"
click at [922, 397] on input "وجبة كرسي 5 قطع" at bounding box center [1148, 394] width 567 height 31
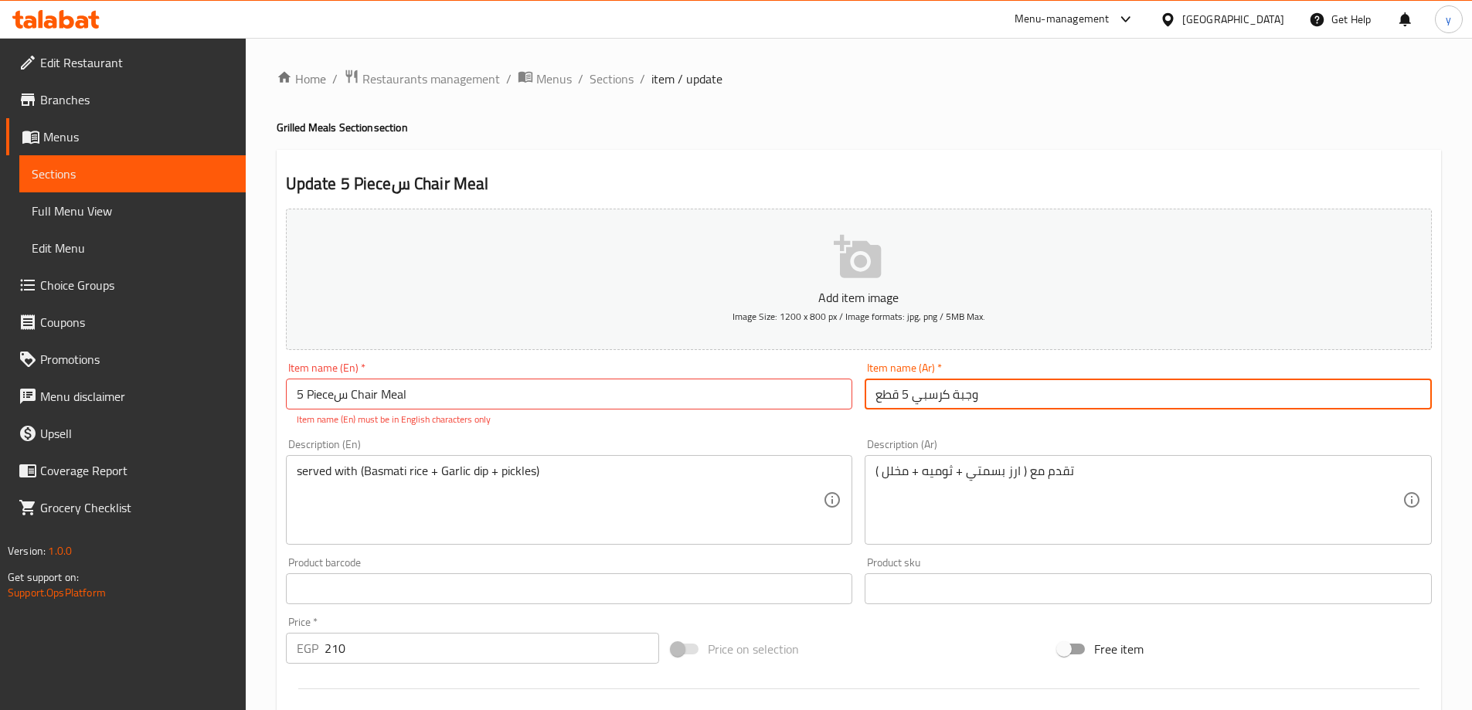
type input "وجبة كرسبي 5 قطع"
click at [356, 402] on input "5 Pieceس Chair Meal" at bounding box center [569, 394] width 567 height 31
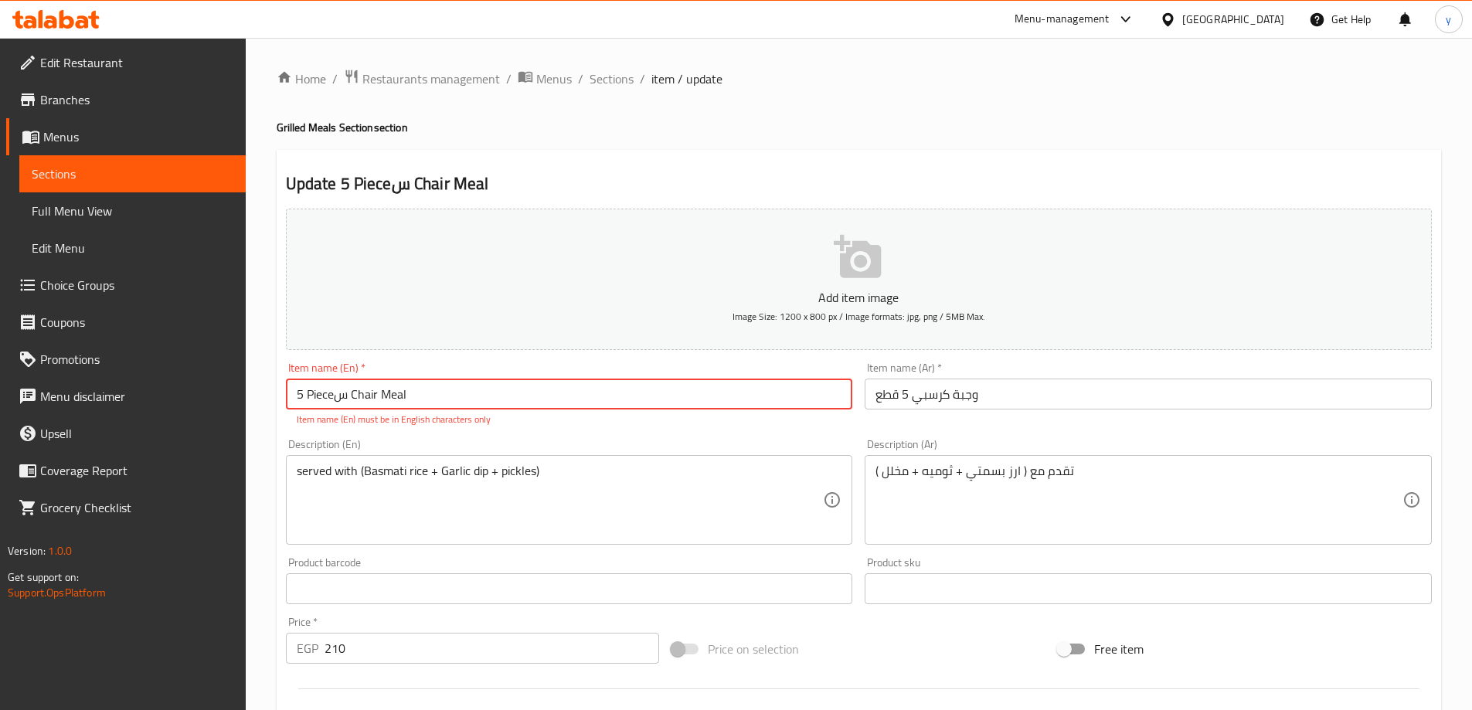
click at [356, 402] on input "5 Pieceس Chair Meal" at bounding box center [569, 394] width 567 height 31
click at [923, 393] on input "وجبة كرسبي 5 قطع" at bounding box center [1148, 394] width 567 height 31
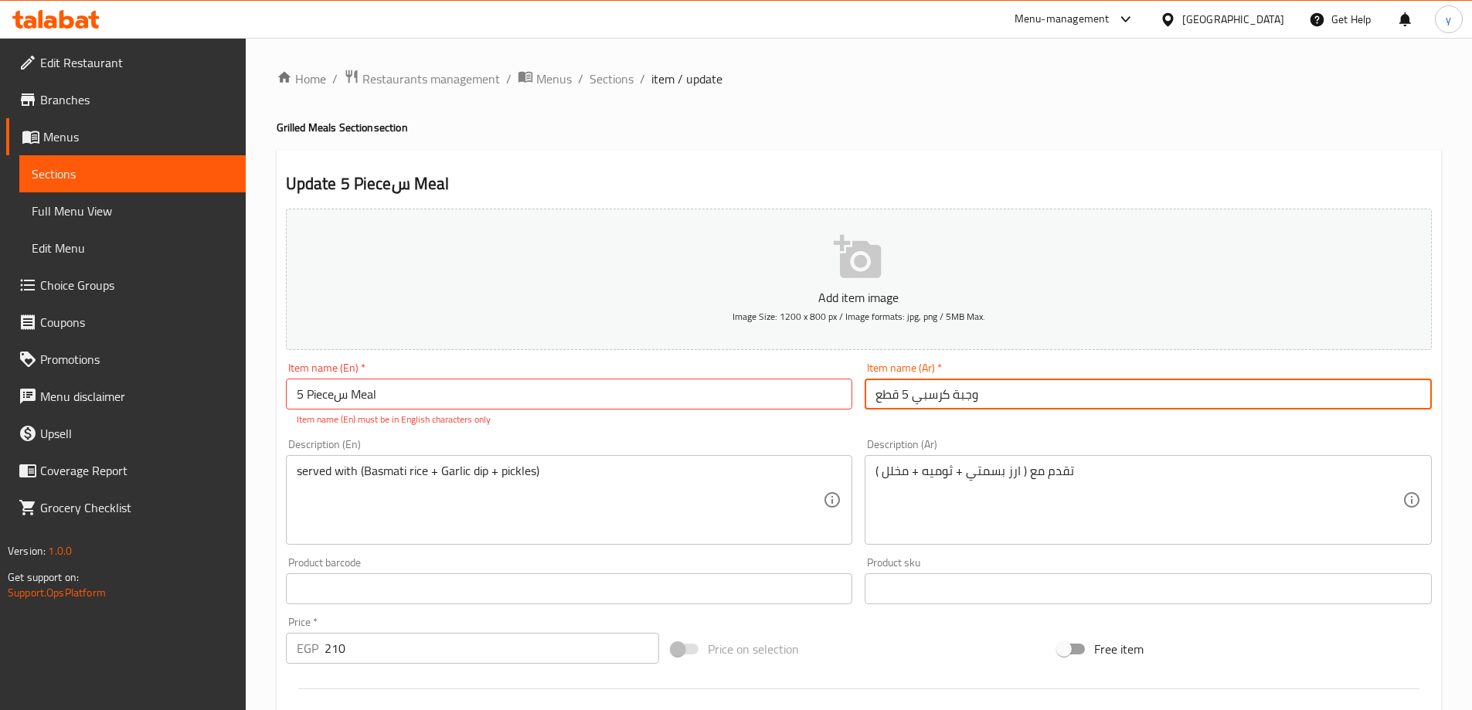
click at [923, 393] on input "وجبة كرسبي 5 قطع" at bounding box center [1148, 394] width 567 height 31
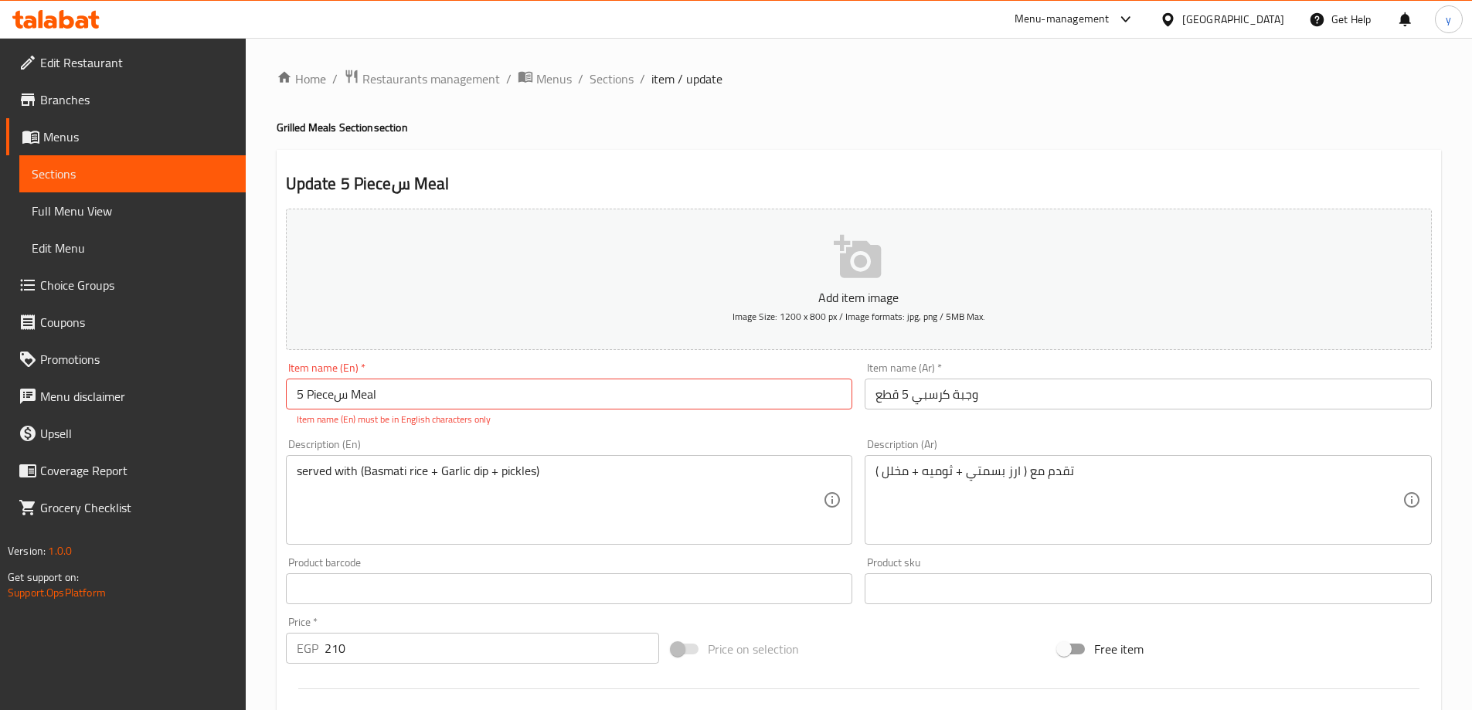
click at [321, 394] on input "5 Pieceس Meal" at bounding box center [569, 394] width 567 height 31
click at [361, 396] on input "5 Pieceس Meal" at bounding box center [569, 394] width 567 height 31
click at [328, 401] on input "5 Pieceس Meal" at bounding box center [569, 394] width 567 height 31
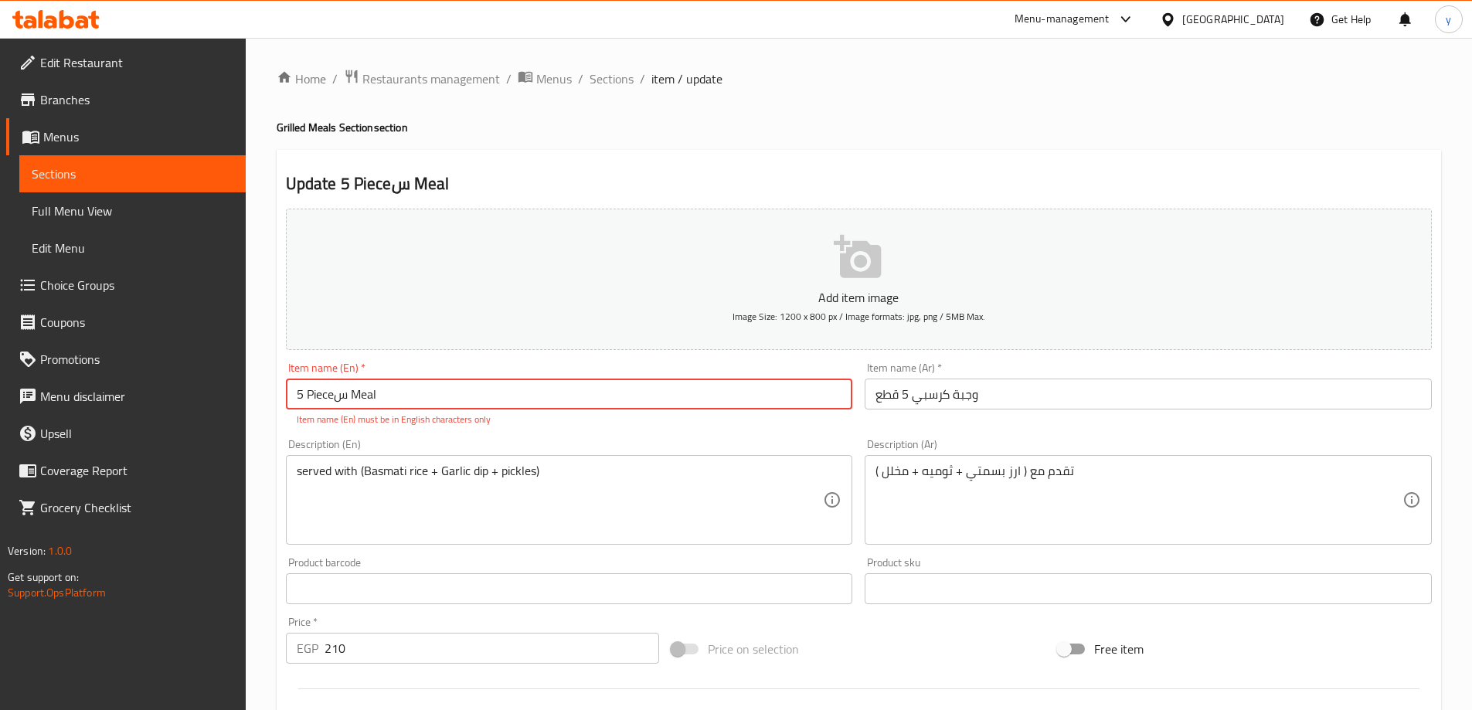
click at [335, 400] on input "5 Pieceس Meal" at bounding box center [569, 394] width 567 height 31
click at [338, 399] on input "5 Pieceس Meal" at bounding box center [569, 394] width 567 height 31
click at [340, 399] on input "5 Pieceس Meal" at bounding box center [569, 394] width 567 height 31
click at [382, 389] on input "5 Pieceس Meal" at bounding box center [569, 394] width 567 height 31
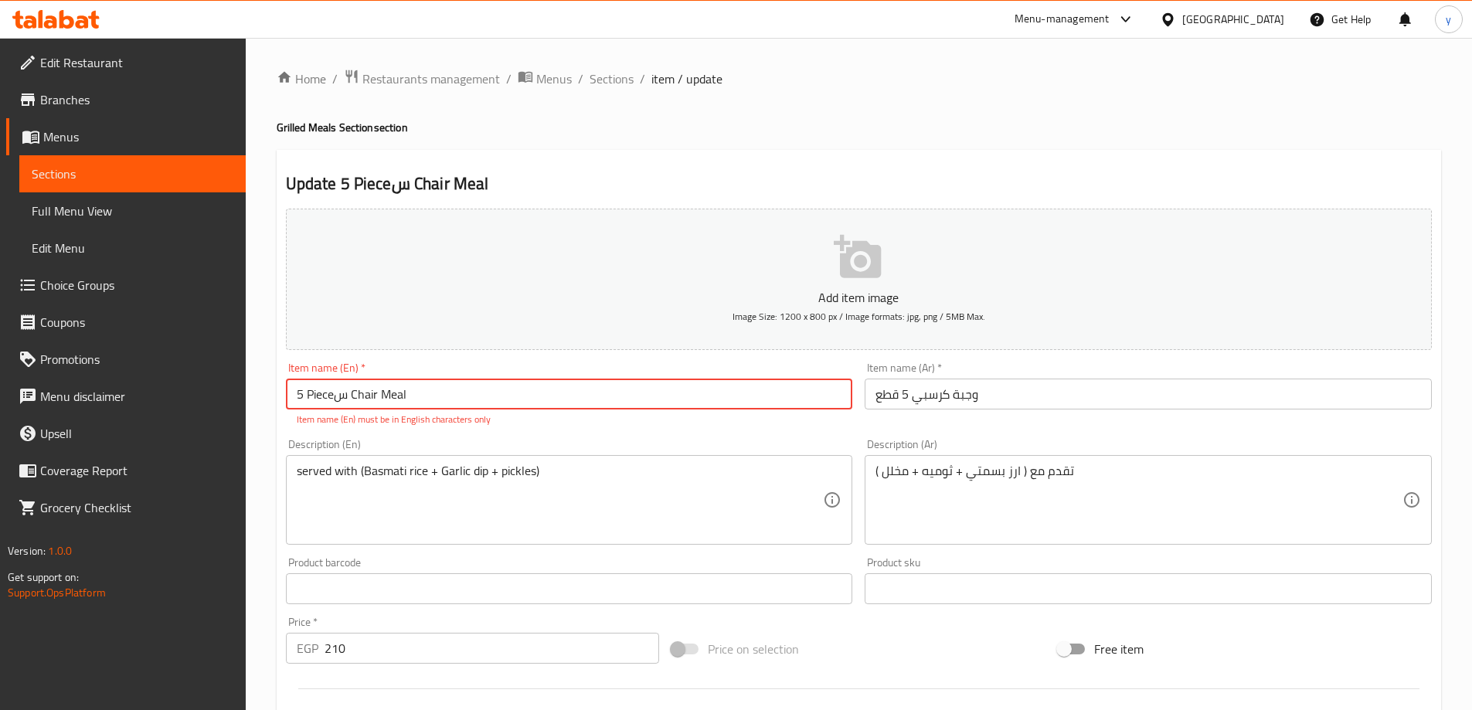
paste input "rispy"
click at [344, 399] on input "5 Pieceس Crispy Meal" at bounding box center [569, 394] width 567 height 31
type input "5 Pieces Crispy Meal"
click at [1025, 386] on div "Home / Restaurants management / Menus / Sections / item / update Grilled Meals …" at bounding box center [859, 573] width 1164 height 1009
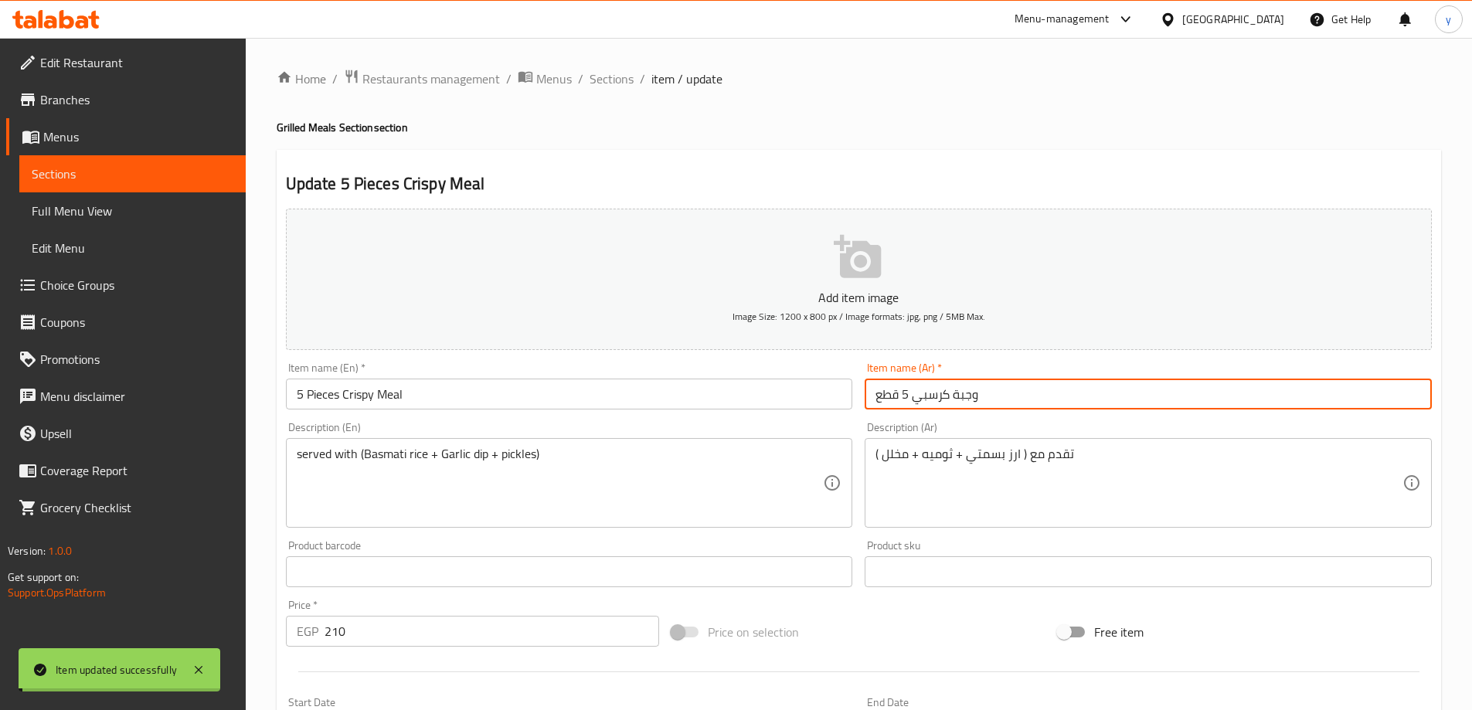
click at [605, 73] on span "Sections" at bounding box center [612, 79] width 44 height 19
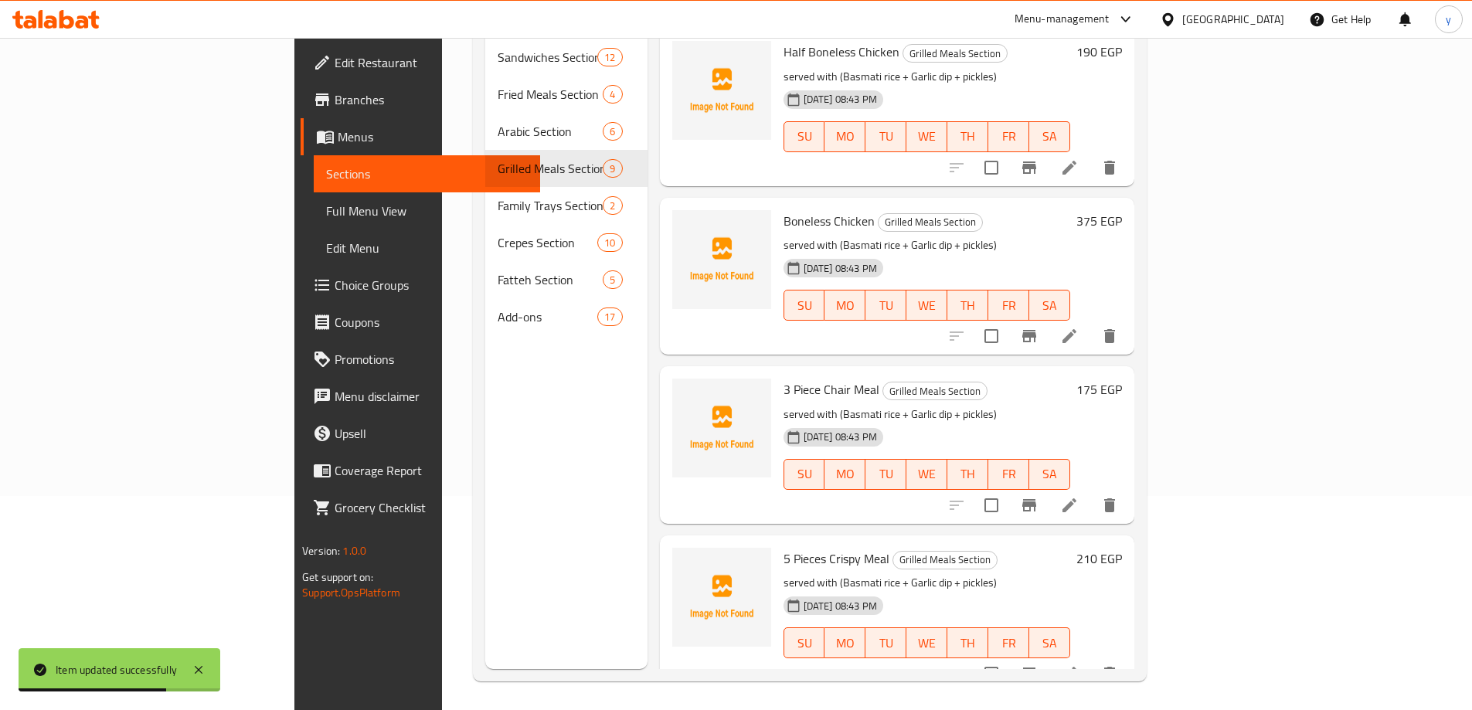
scroll to position [216, 0]
click at [1079, 494] on icon at bounding box center [1069, 503] width 19 height 19
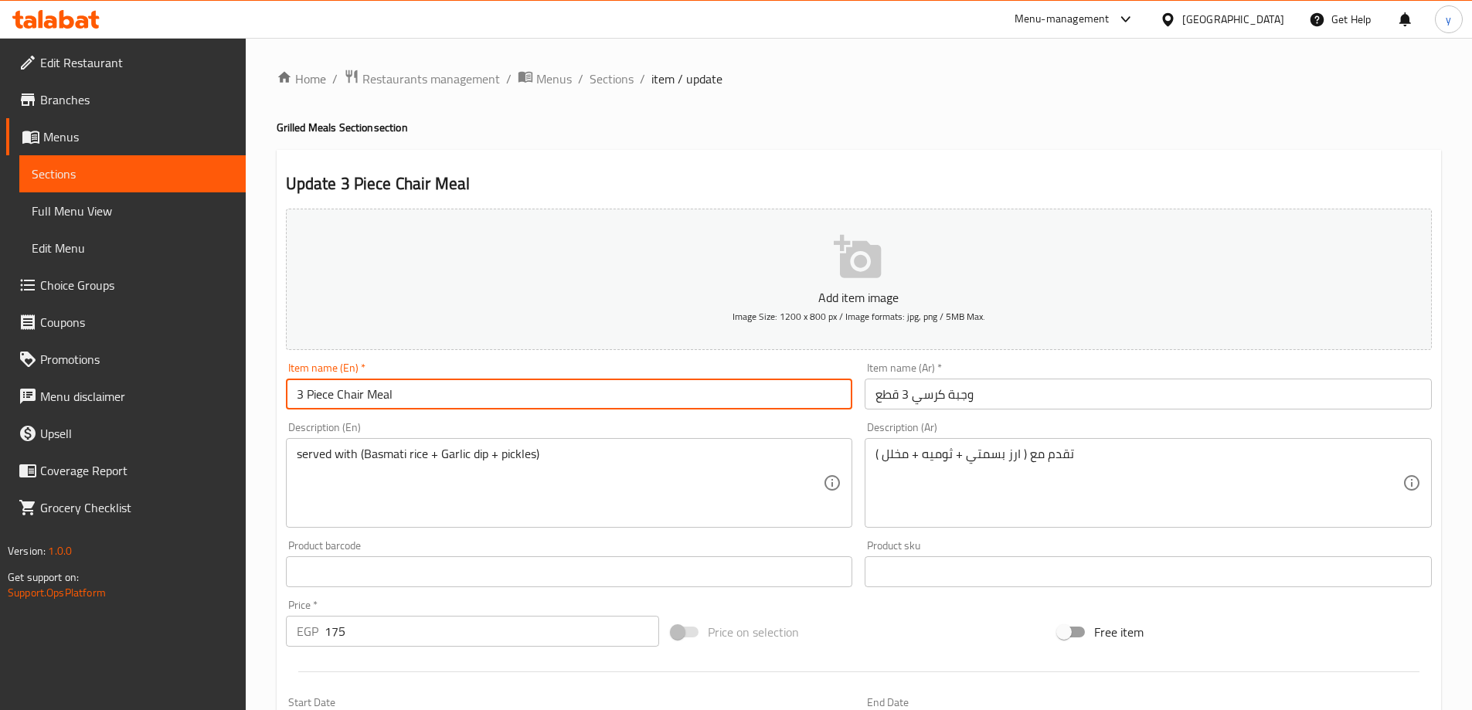
click at [356, 398] on input "3 Piece Chair Meal" at bounding box center [569, 394] width 567 height 31
paste input "rispy"
click at [328, 396] on input "3 Piece Crispy Meal" at bounding box center [569, 394] width 567 height 31
click at [335, 397] on input "3 Piece Crispy Meal" at bounding box center [569, 394] width 567 height 31
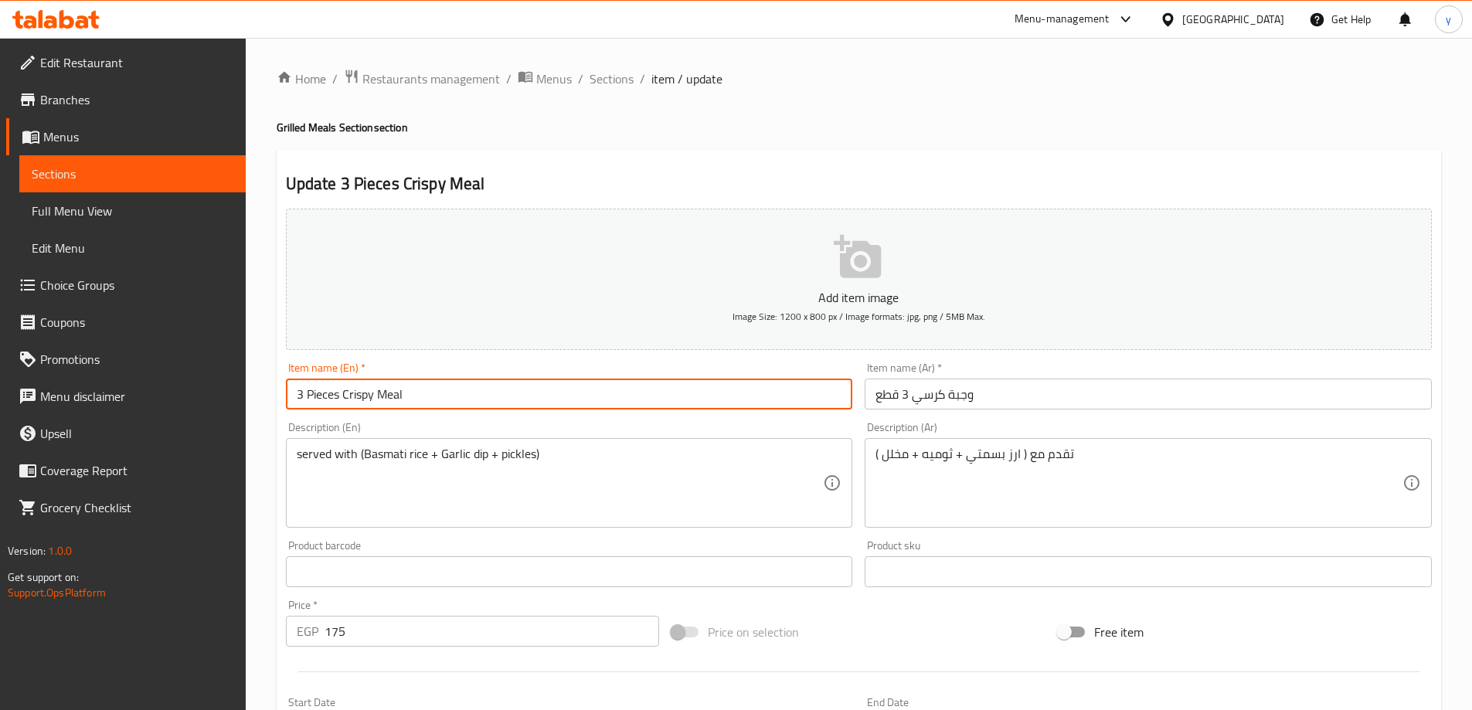
type input "3 Pieces Crispy Meal"
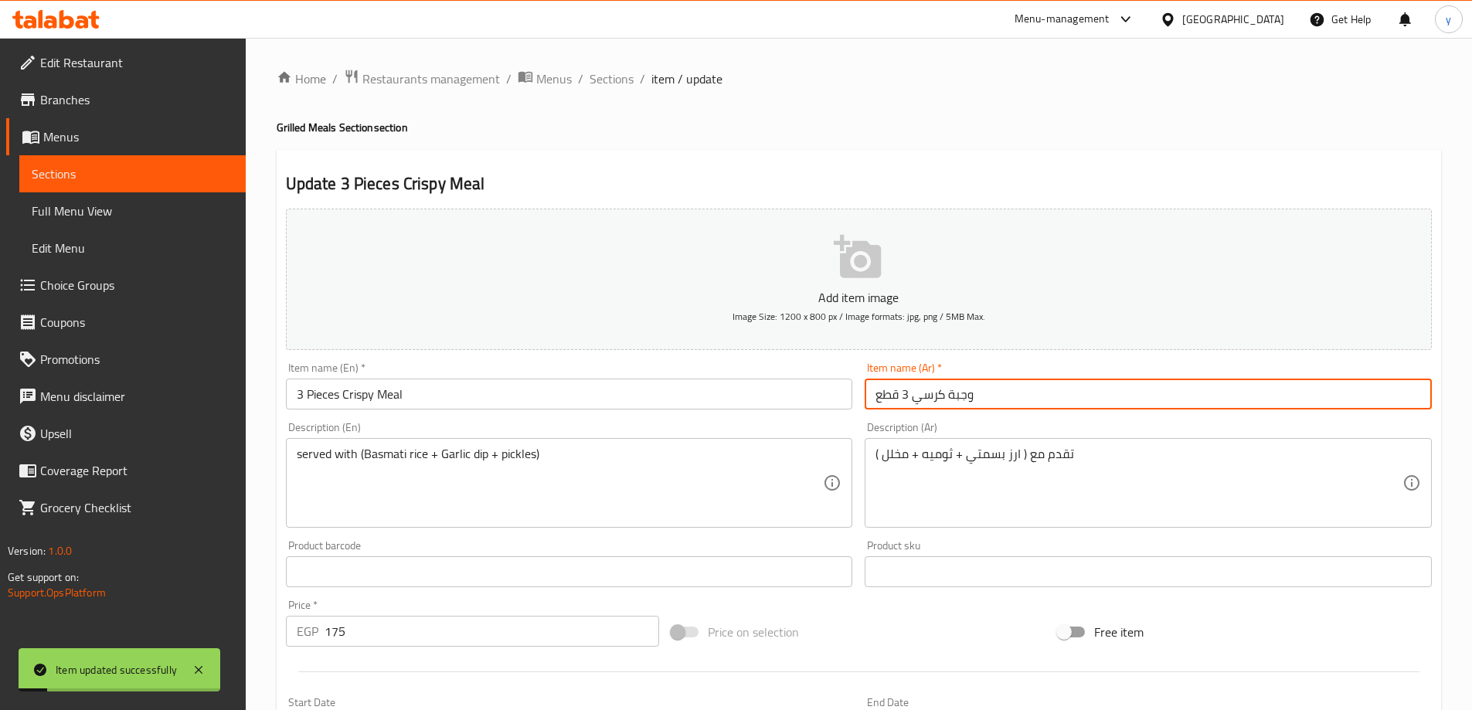
click at [925, 402] on input "وجبة كرسي 3 قطع" at bounding box center [1148, 394] width 567 height 31
type input "وجبة كرسبي 3 قطع"
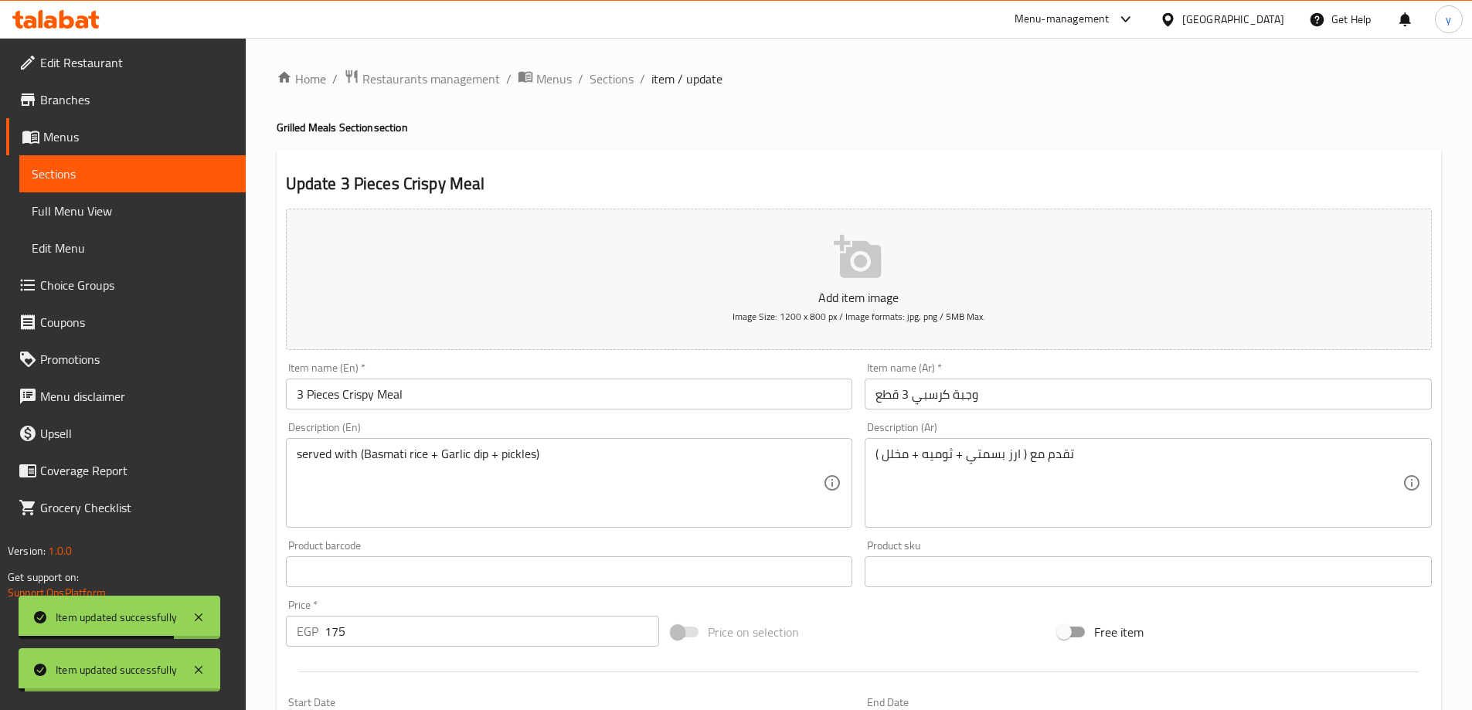
click at [620, 82] on span "Sections" at bounding box center [612, 79] width 44 height 19
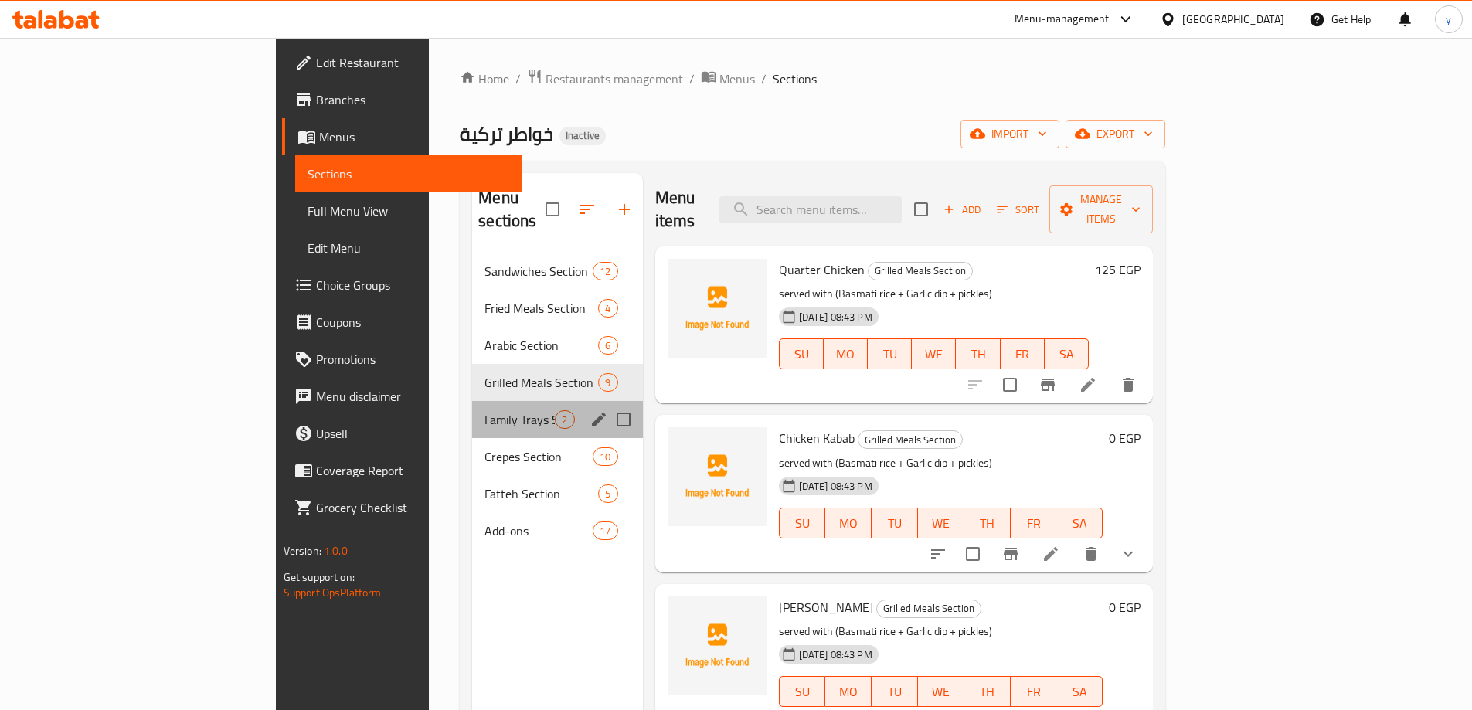
click at [472, 409] on div "Family Trays Section 2" at bounding box center [557, 419] width 170 height 37
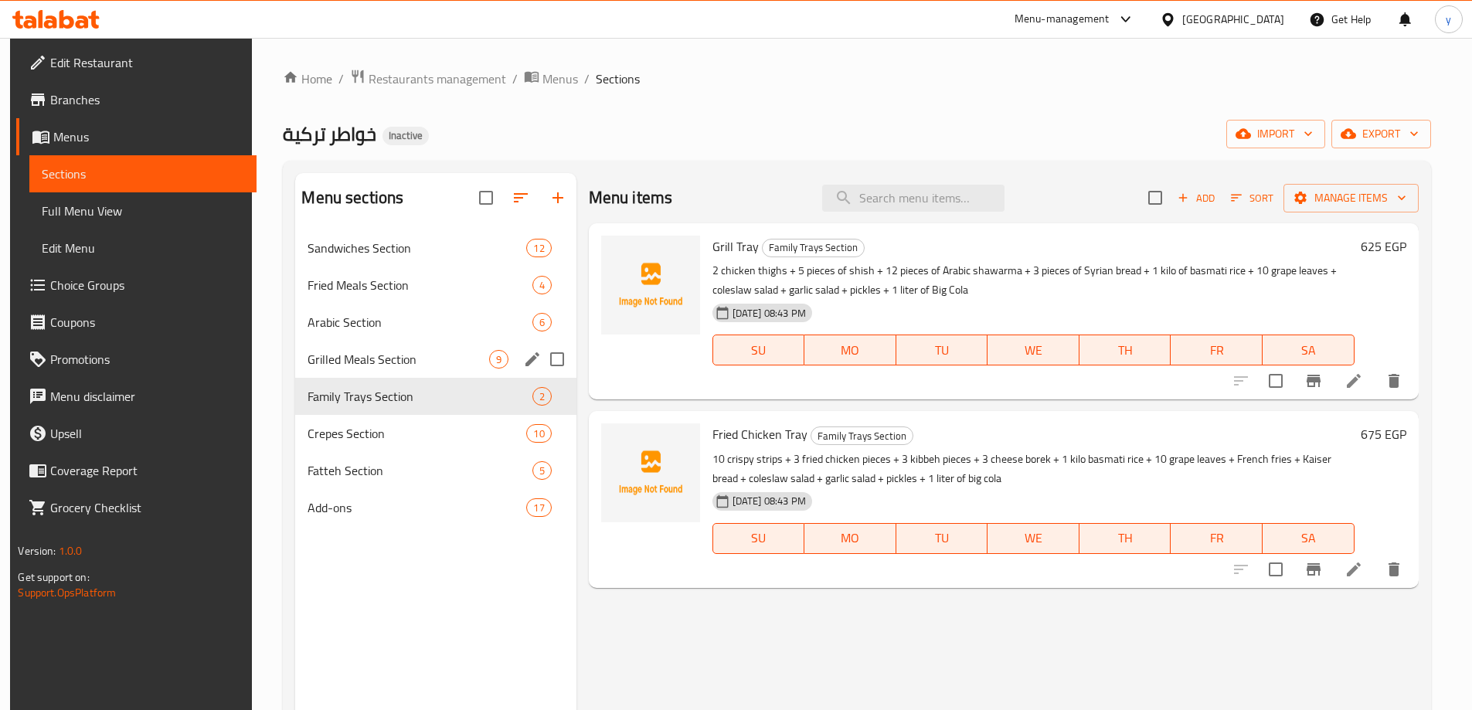
click at [386, 372] on div "Grilled Meals Section 9" at bounding box center [435, 359] width 280 height 37
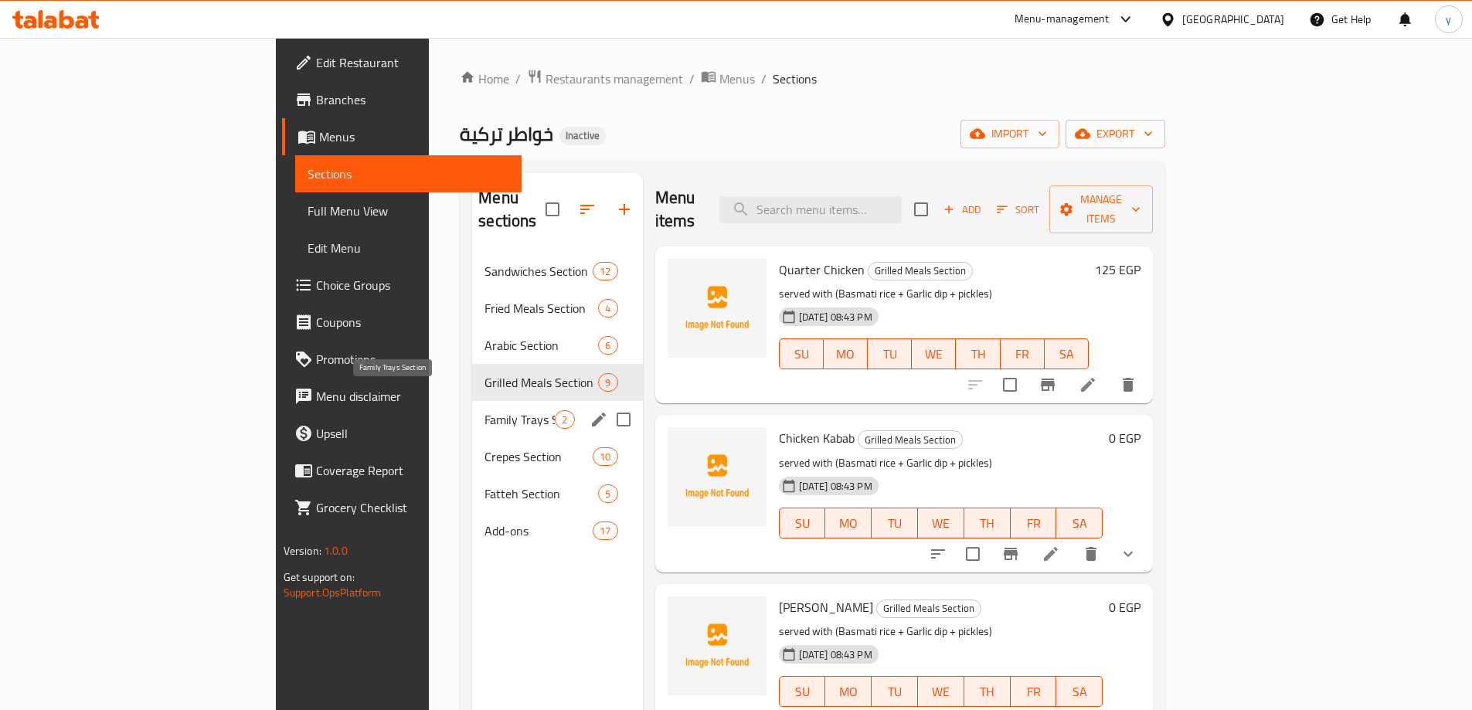
click at [484, 410] on span "Family Trays Section" at bounding box center [519, 419] width 70 height 19
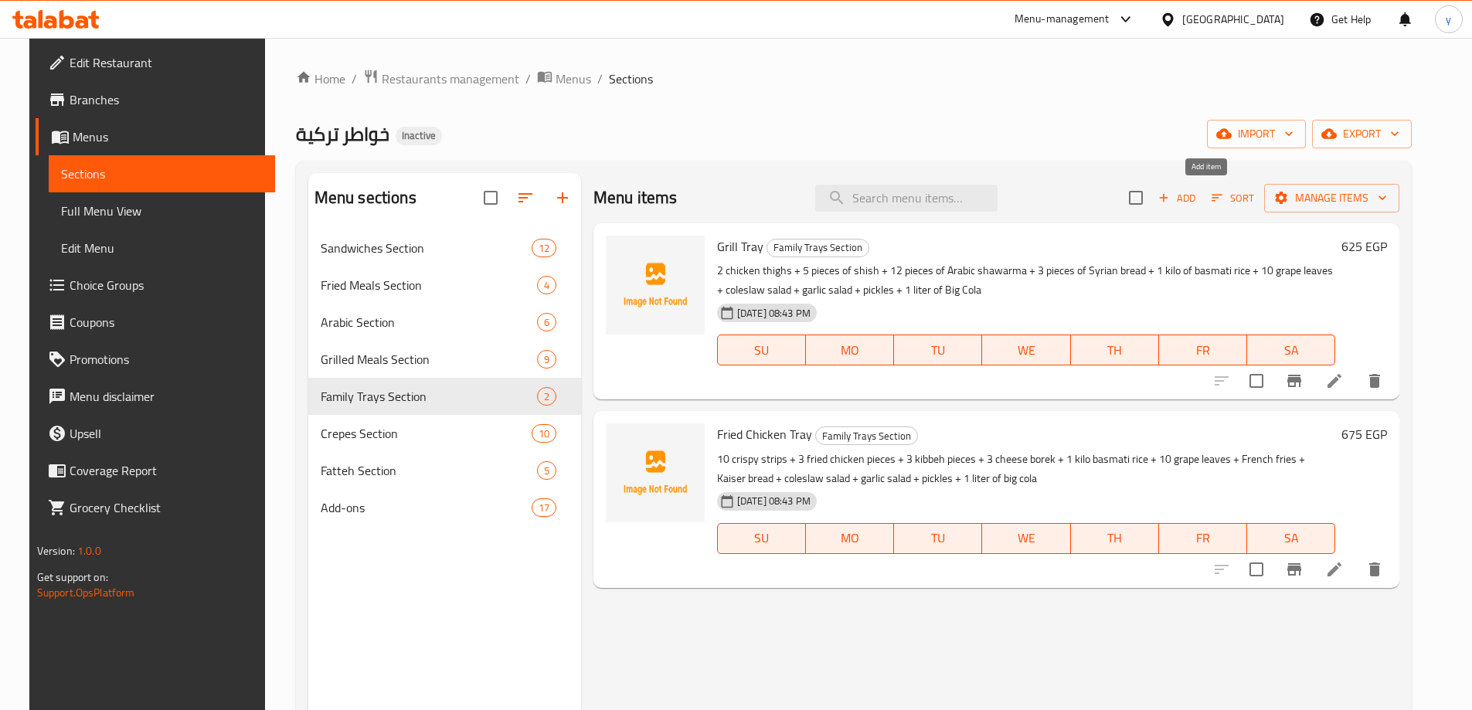
click at [1198, 201] on span "Add" at bounding box center [1177, 198] width 42 height 18
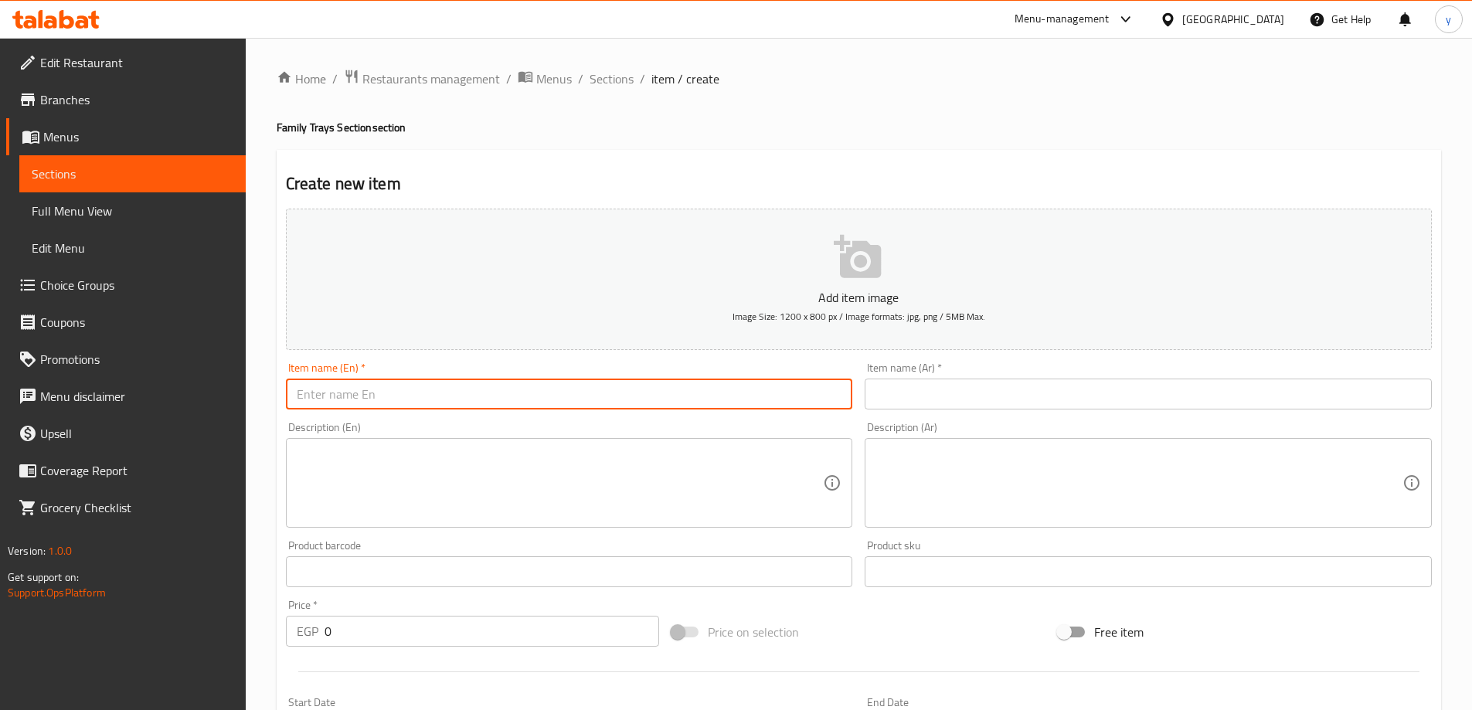
click at [555, 407] on input "text" at bounding box center [569, 394] width 567 height 31
paste input "Family Box"
type input "Family Box"
click at [927, 364] on div "Item name (Ar)   * Item name (Ar) *" at bounding box center [1148, 385] width 567 height 47
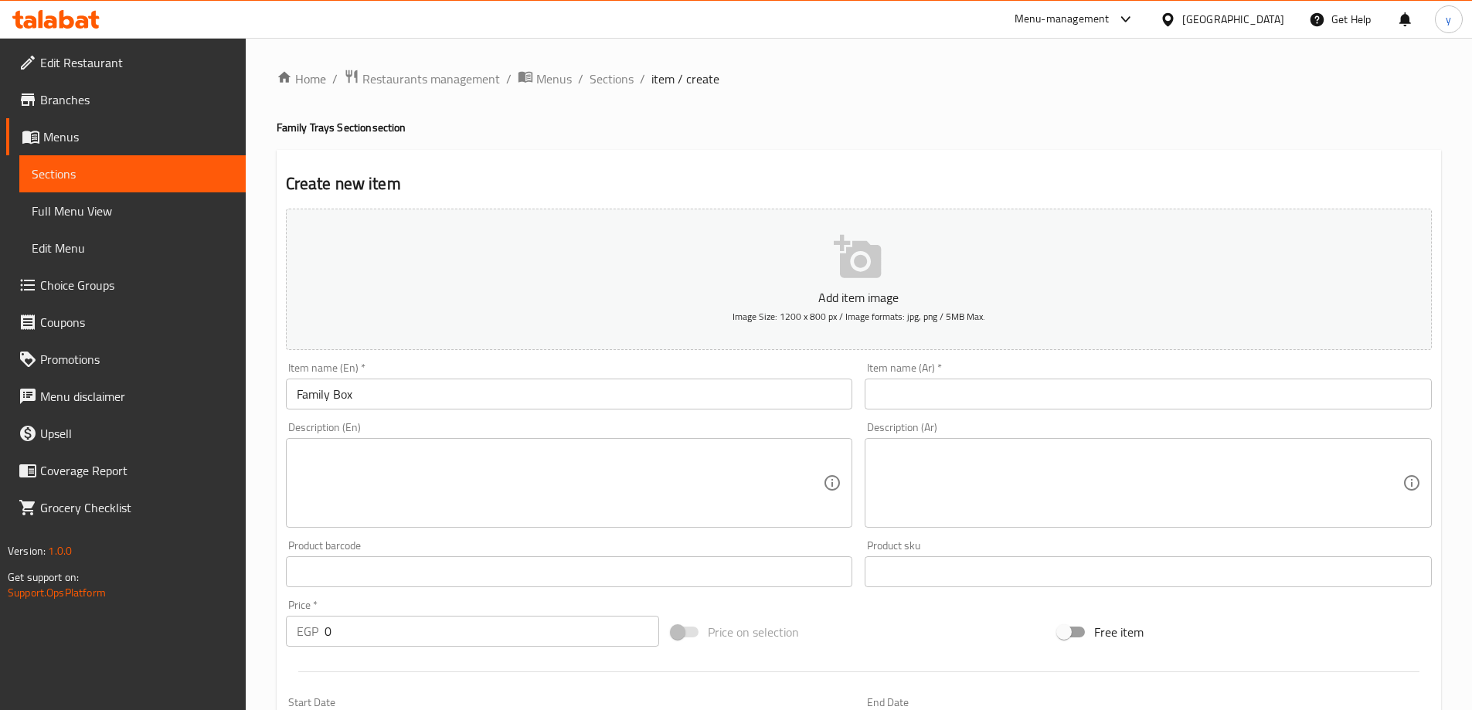
drag, startPoint x: 960, startPoint y: 395, endPoint x: 1065, endPoint y: 411, distance: 105.6
click at [960, 395] on input "text" at bounding box center [1148, 394] width 567 height 31
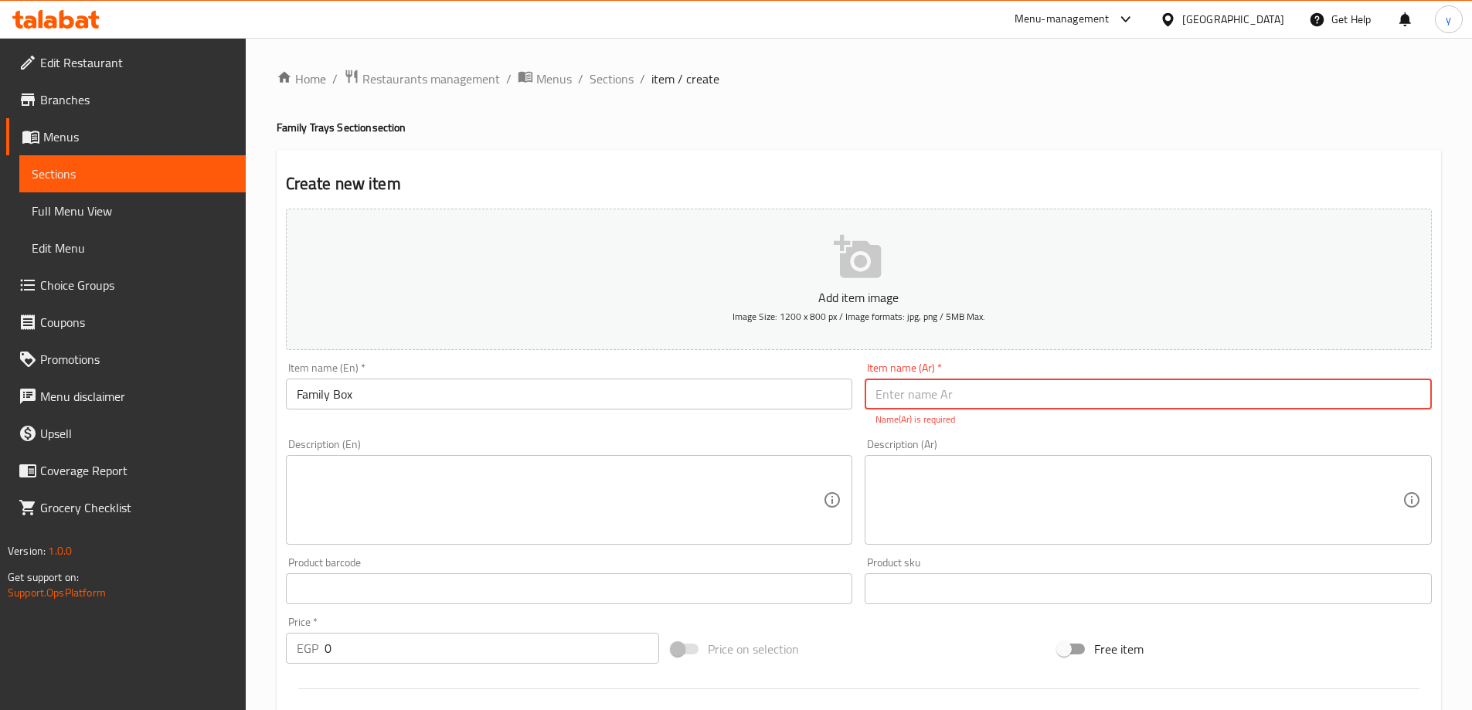
click at [1070, 392] on input "text" at bounding box center [1148, 394] width 567 height 31
paste input "بوكس العيله"
type input "بوكس العيله"
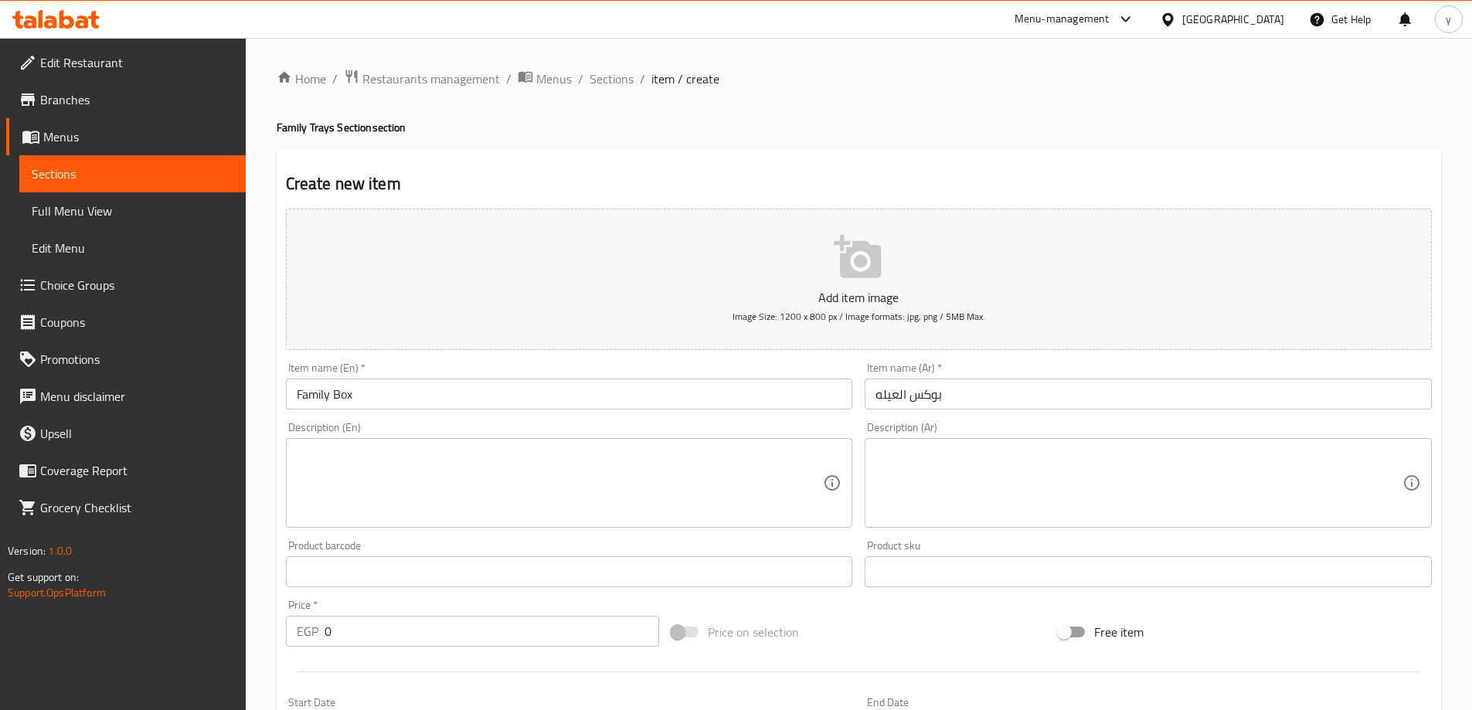
click at [572, 449] on textarea at bounding box center [560, 483] width 527 height 73
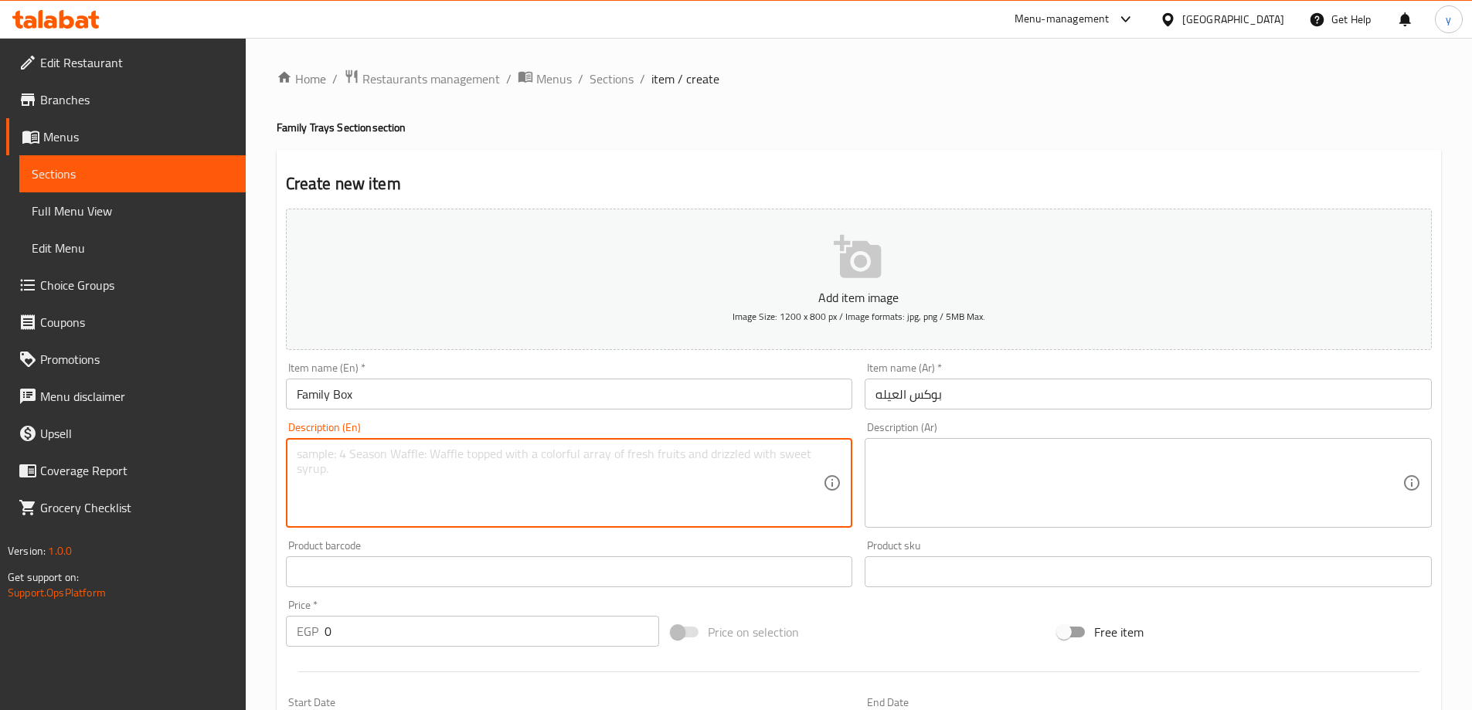
paste textarea "12 pieces of Arabic shawarma + 6 pieces of Arabic strips + 6 pieces of Arabic s…"
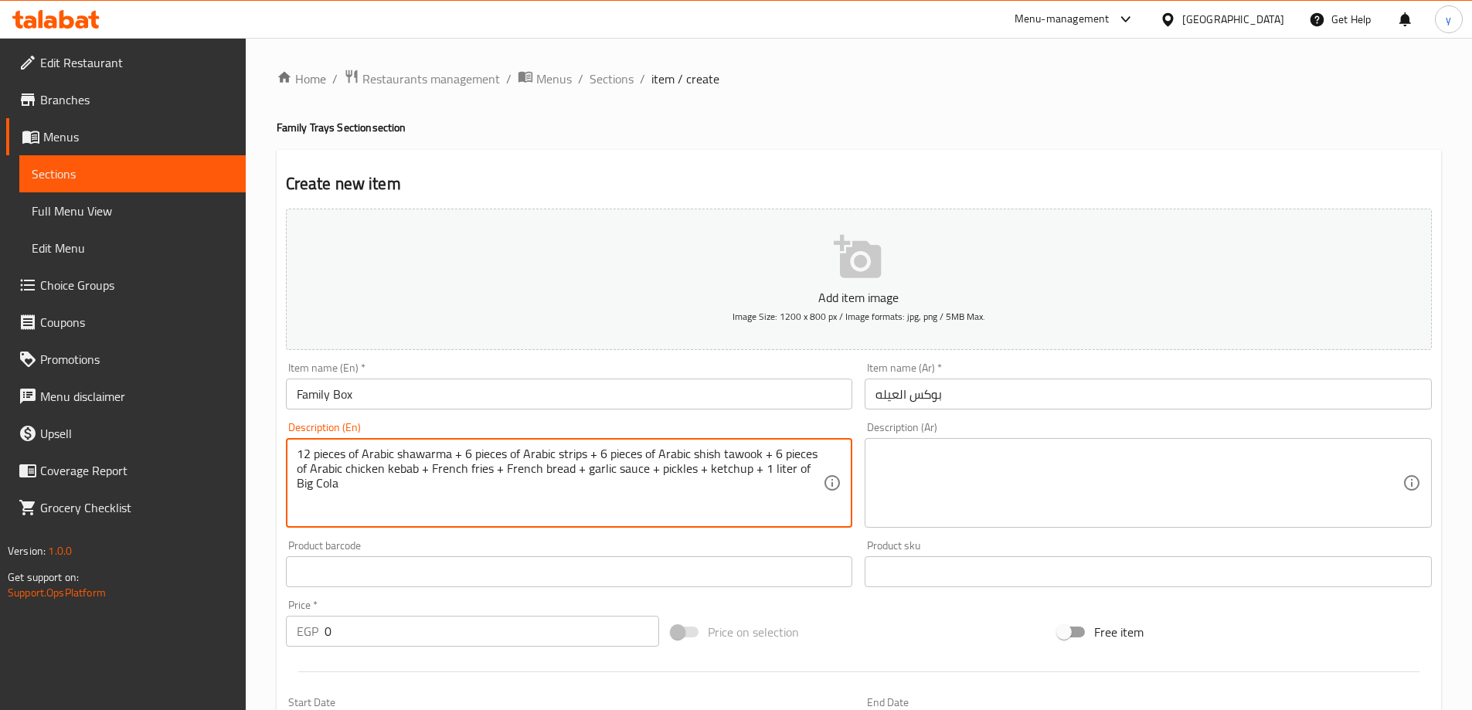
type textarea "12 pieces of Arabic shawarma + 6 pieces of Arabic strips + 6 pieces of Arabic s…"
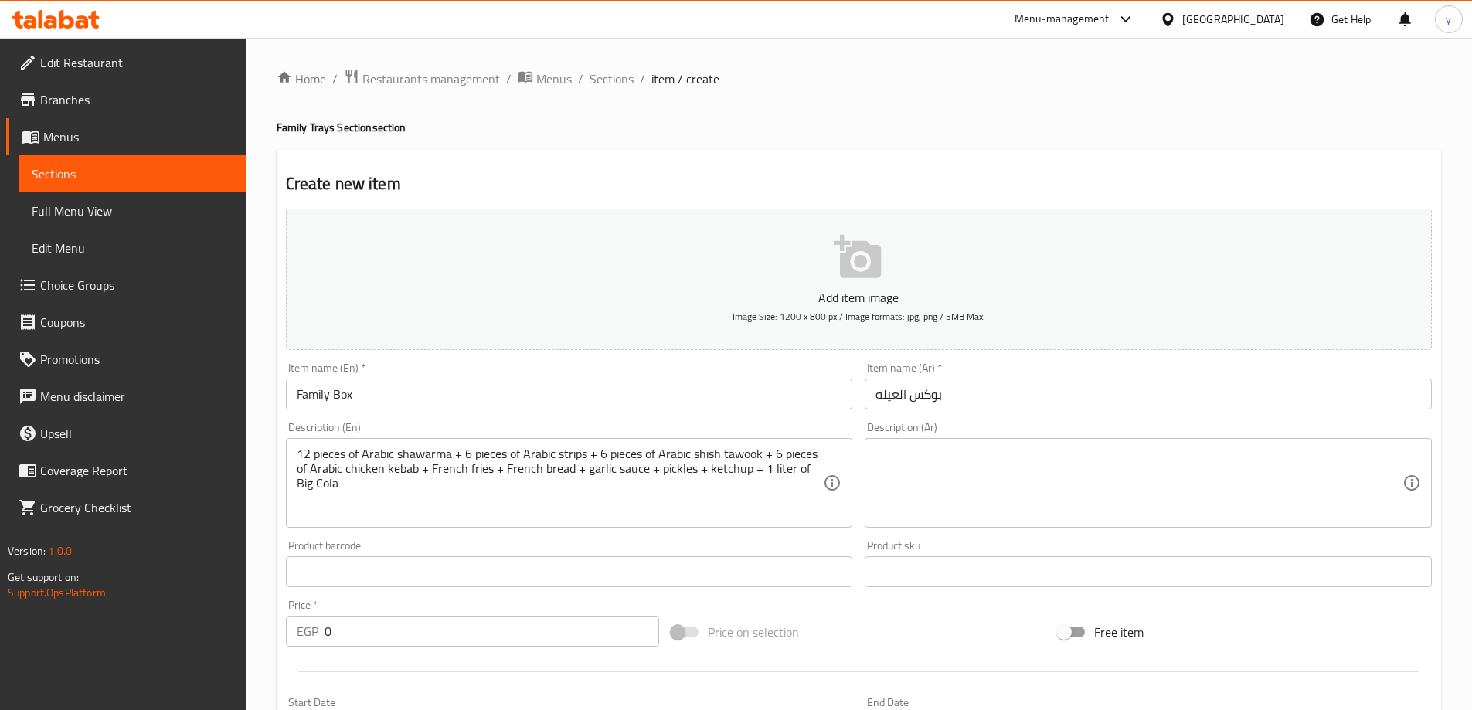
click at [1009, 482] on textarea at bounding box center [1138, 483] width 527 height 73
paste textarea "12 قطعة شاورما عربى + 6 قطع استربس عربى + 6 قطع شيش طاووق عربى + 6 قطع كباب دجا…"
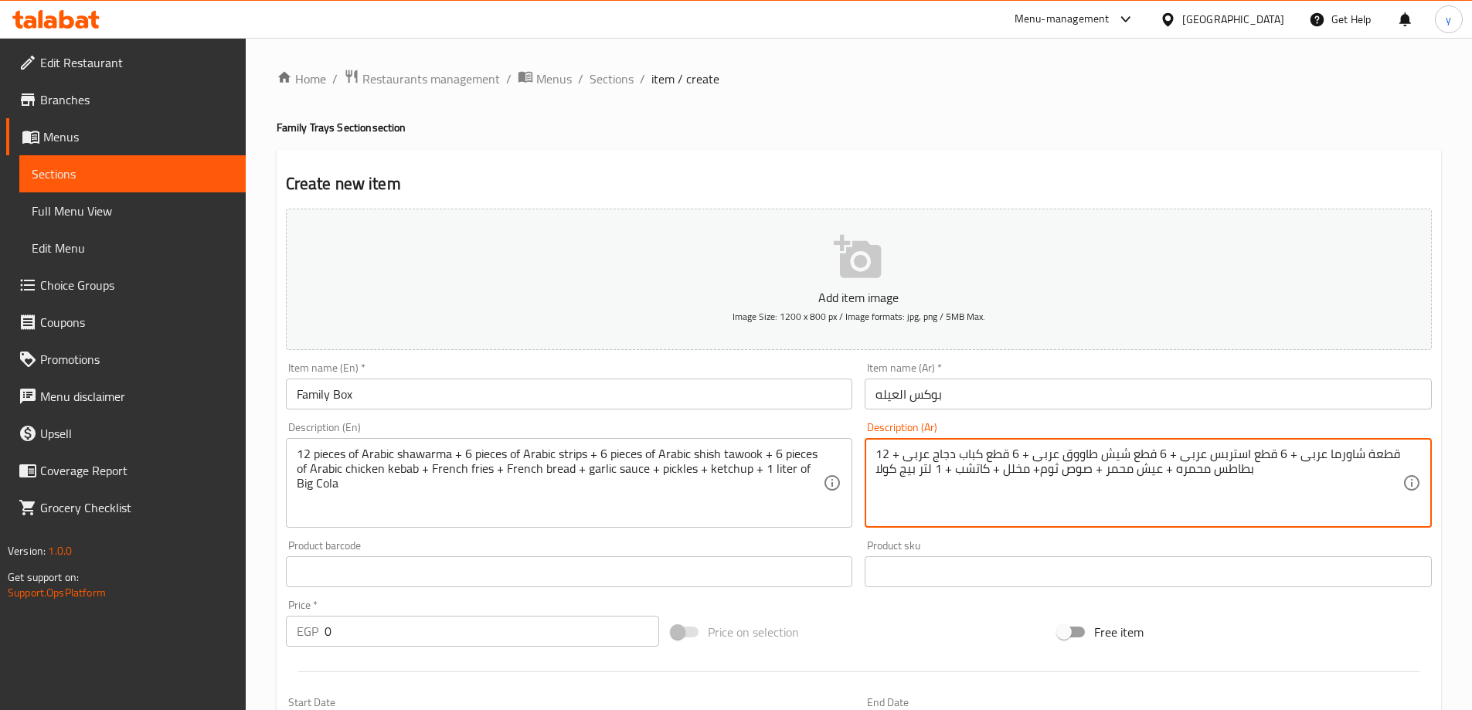
type textarea "12 قطعة شاورما عربى + 6 قطع استربس عربى + 6 قطع شيش طاووق عربى + 6 قطع كباب دجا…"
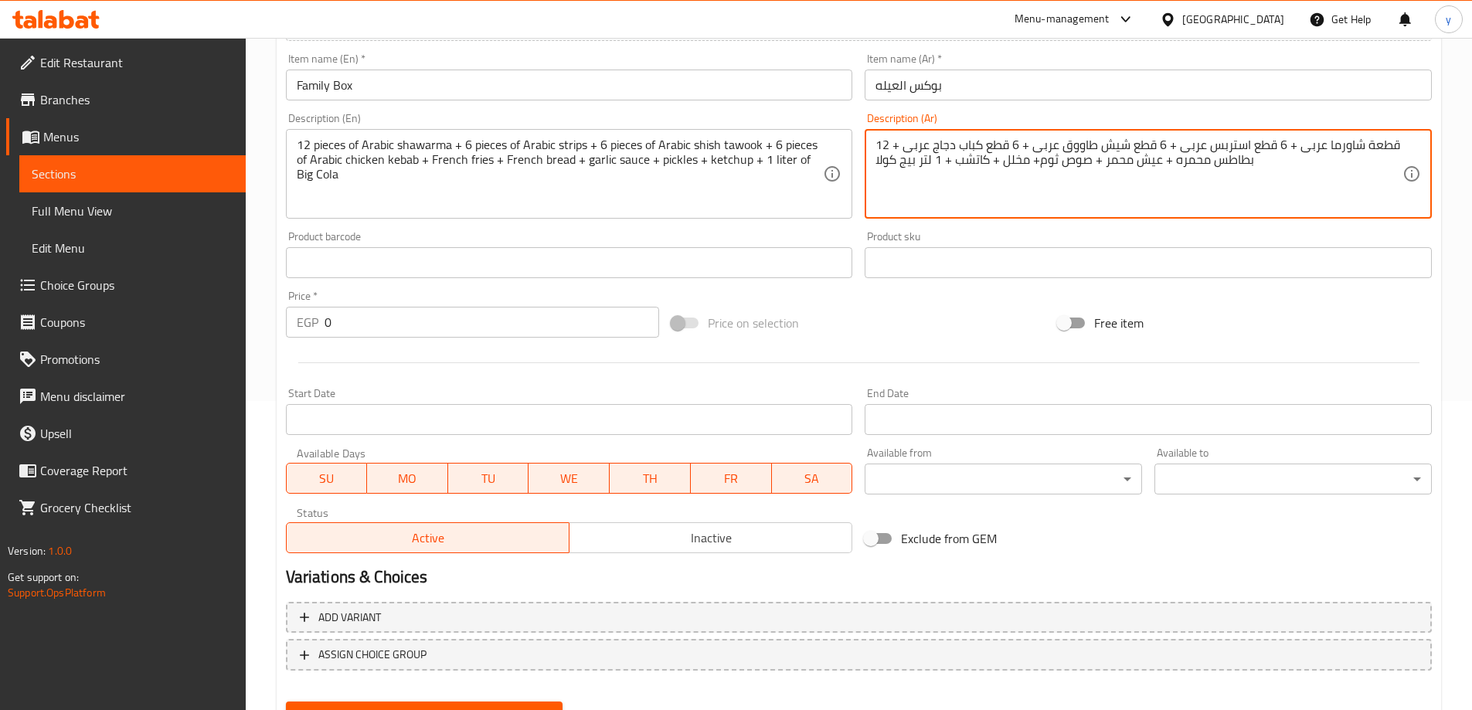
click at [337, 314] on input "0" at bounding box center [492, 322] width 335 height 31
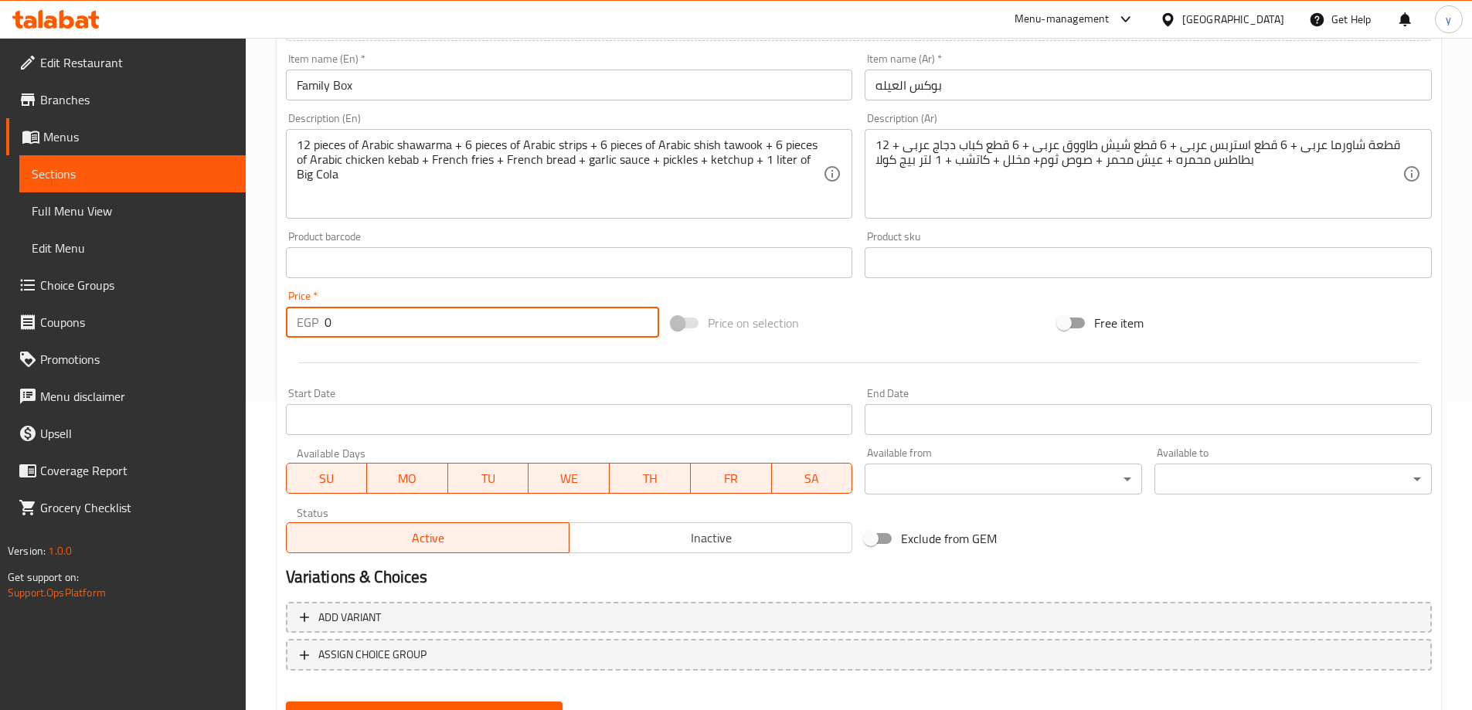
click at [337, 314] on input "0" at bounding box center [492, 322] width 335 height 31
paste input "375"
click at [337, 314] on input "375" at bounding box center [492, 322] width 335 height 31
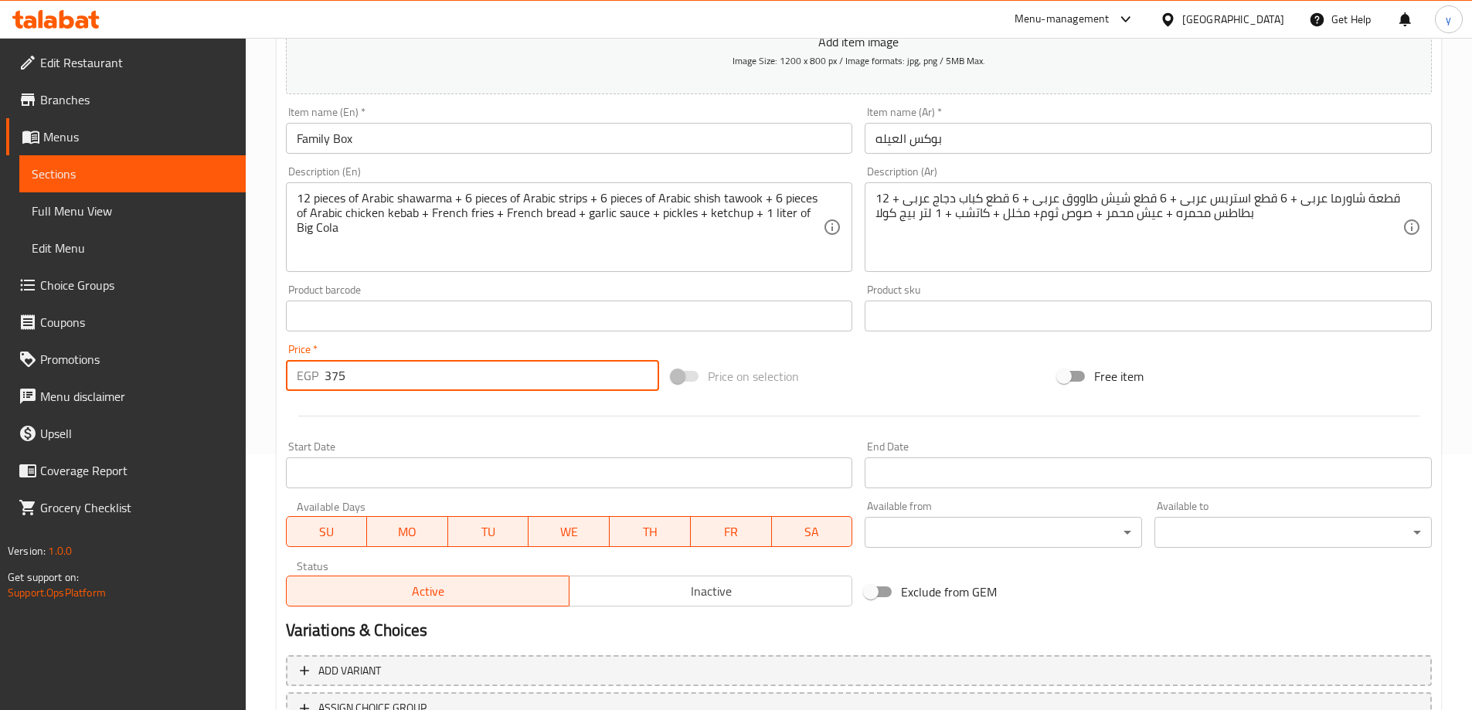
scroll to position [77, 0]
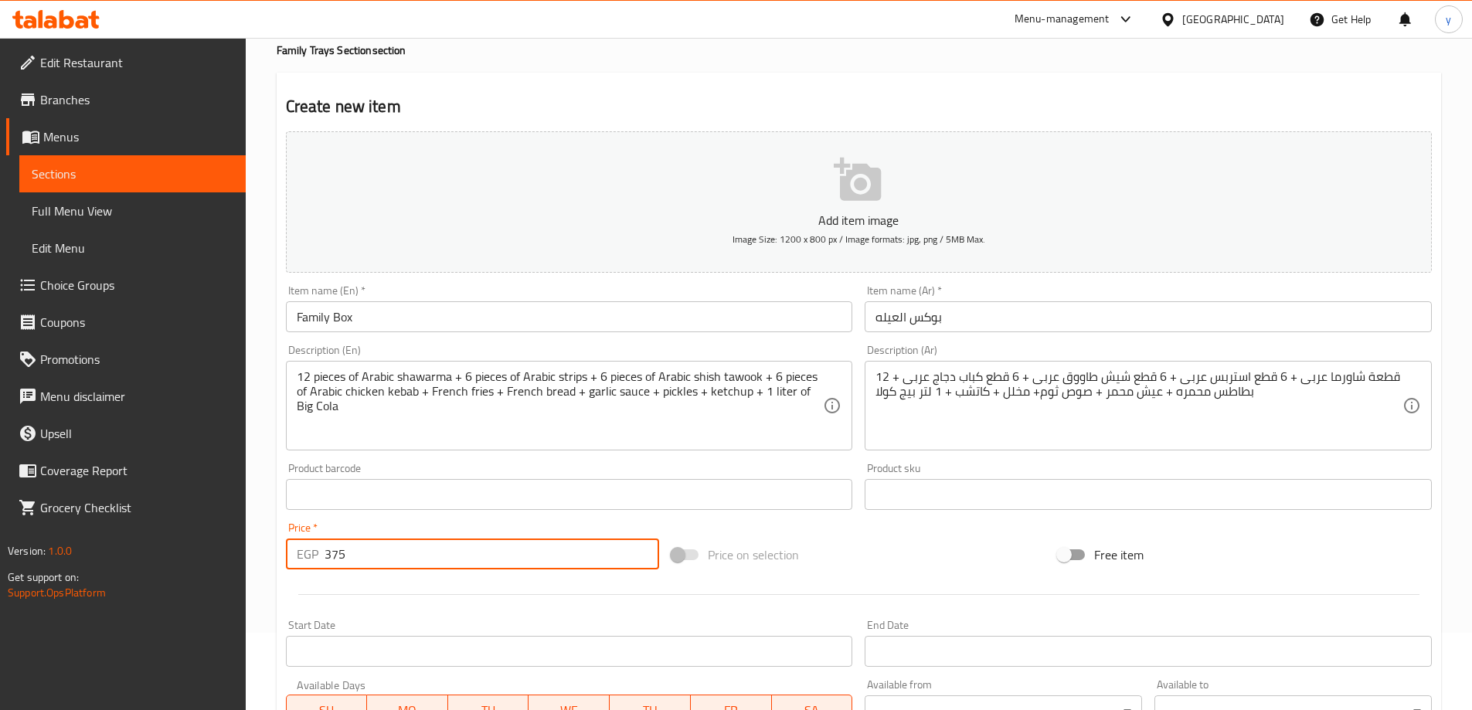
type input "375"
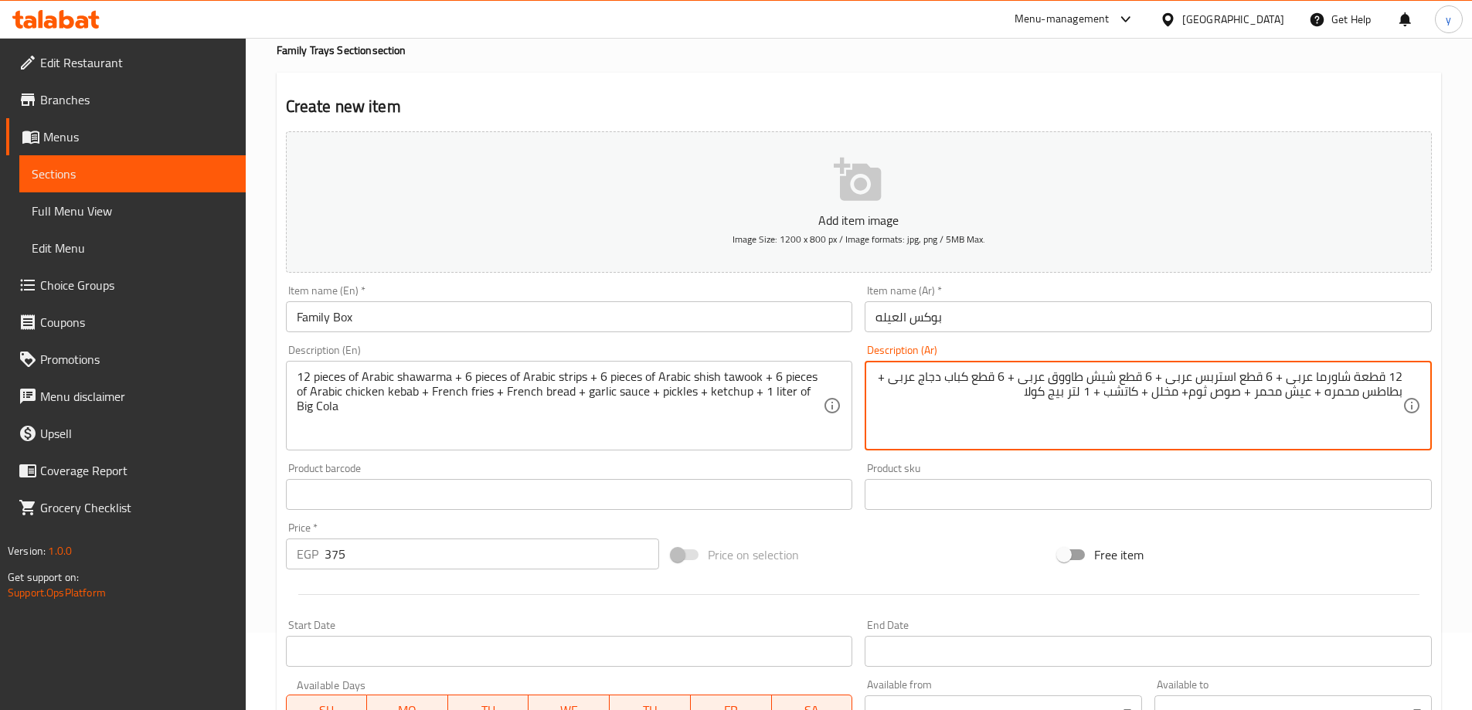
drag, startPoint x: 1191, startPoint y: 393, endPoint x: 1239, endPoint y: 403, distance: 48.8
click at [1239, 403] on textarea "12 قطعة شاورما عربى + 6 قطع استربس عربى + 6 قطع شيش طاووق عربى + 6 قطع كباب دجا…" at bounding box center [1138, 405] width 527 height 73
paste textarea "وميه"
type textarea "12 قطعة شاورما عربى + 6 قطع استربس عربى + 6 قطع شيش طاووق عربى + 6 قطع كباب دجا…"
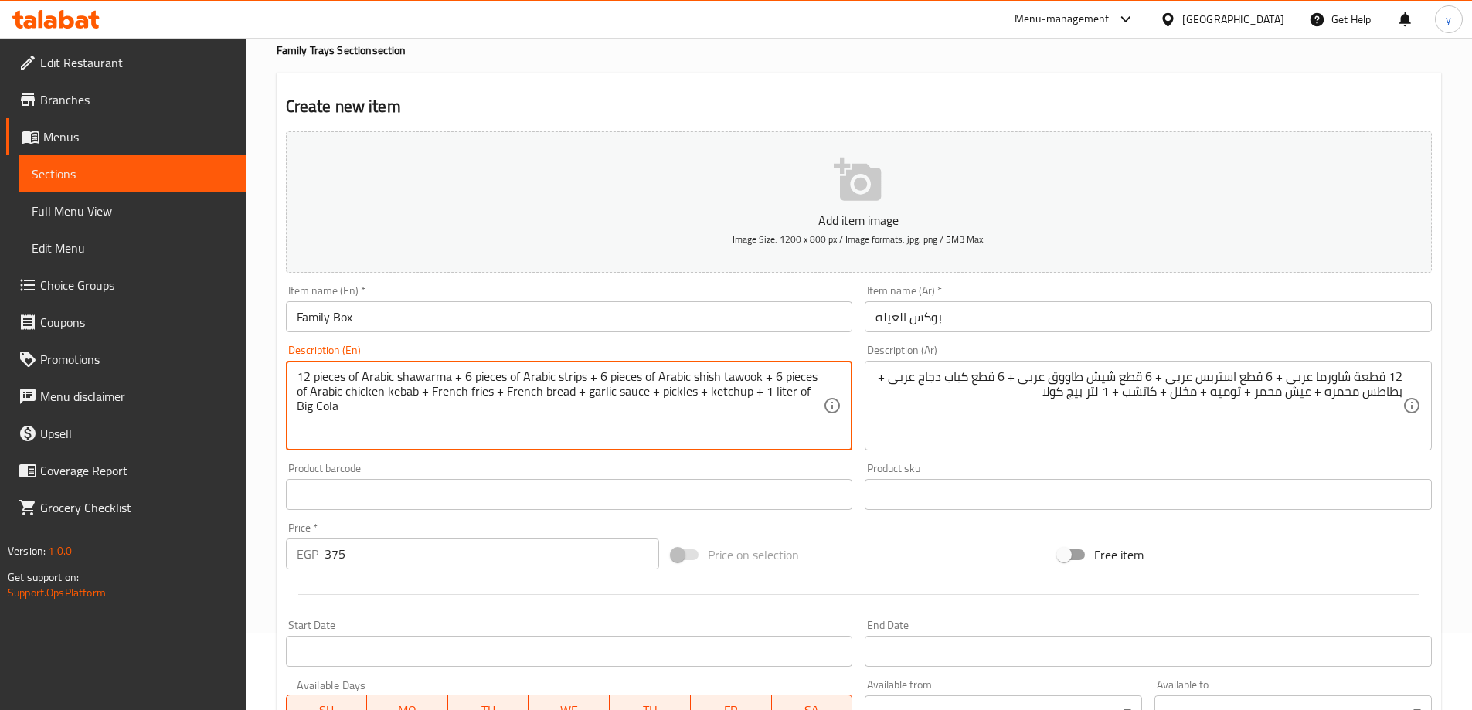
drag, startPoint x: 641, startPoint y: 391, endPoint x: 614, endPoint y: 397, distance: 27.0
type textarea "12 pieces of Arabic shawarma + 6 pieces of Arabic strips + 6 pieces of Arabic s…"
click at [625, 317] on input "Family Box" at bounding box center [569, 316] width 567 height 31
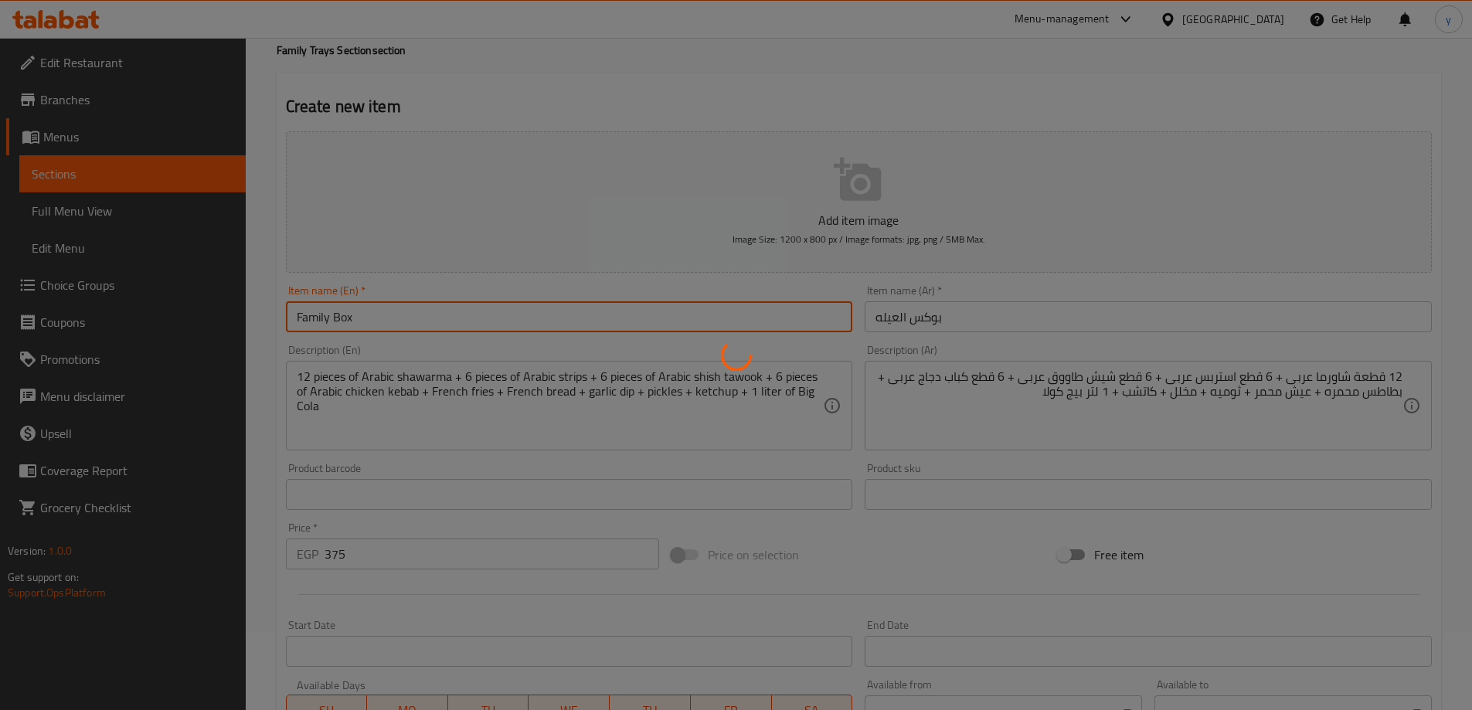
type input "0"
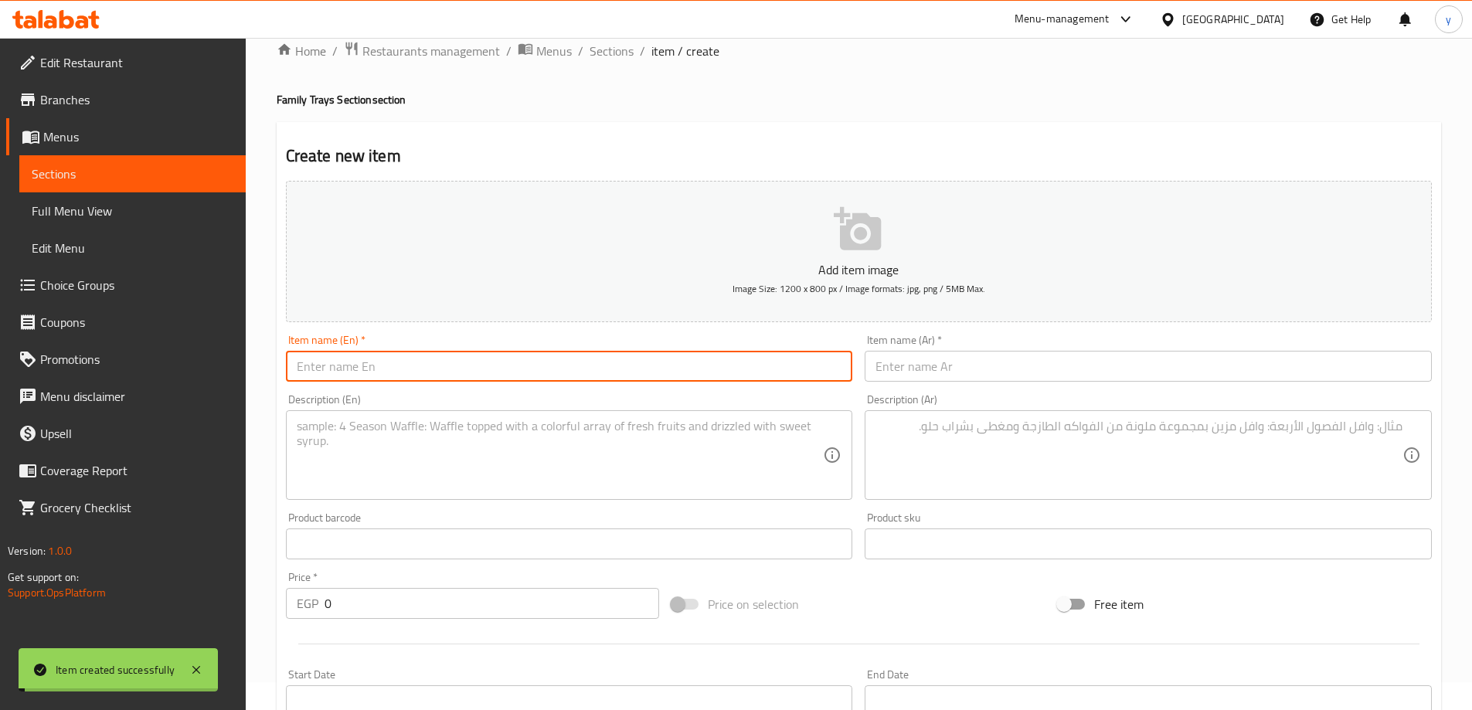
scroll to position [0, 0]
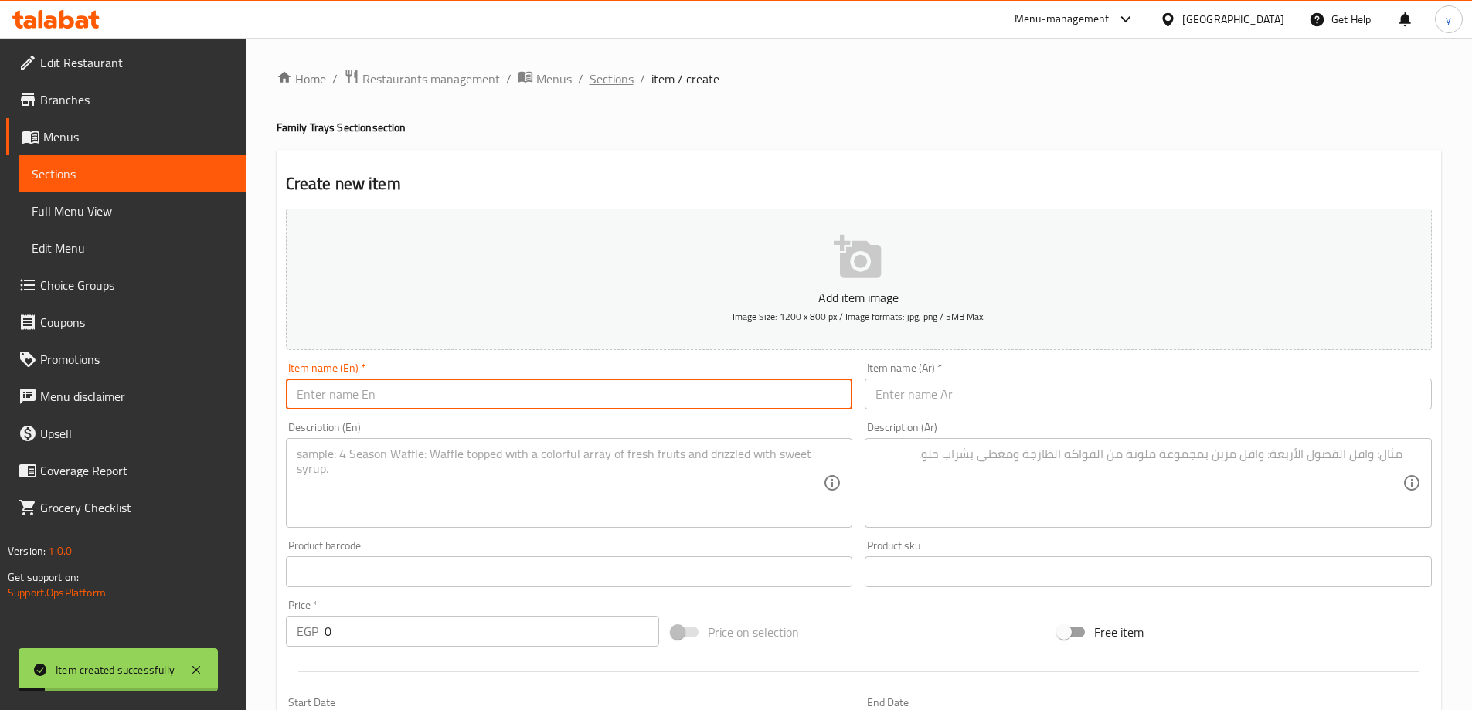
click at [624, 75] on span "Sections" at bounding box center [612, 79] width 44 height 19
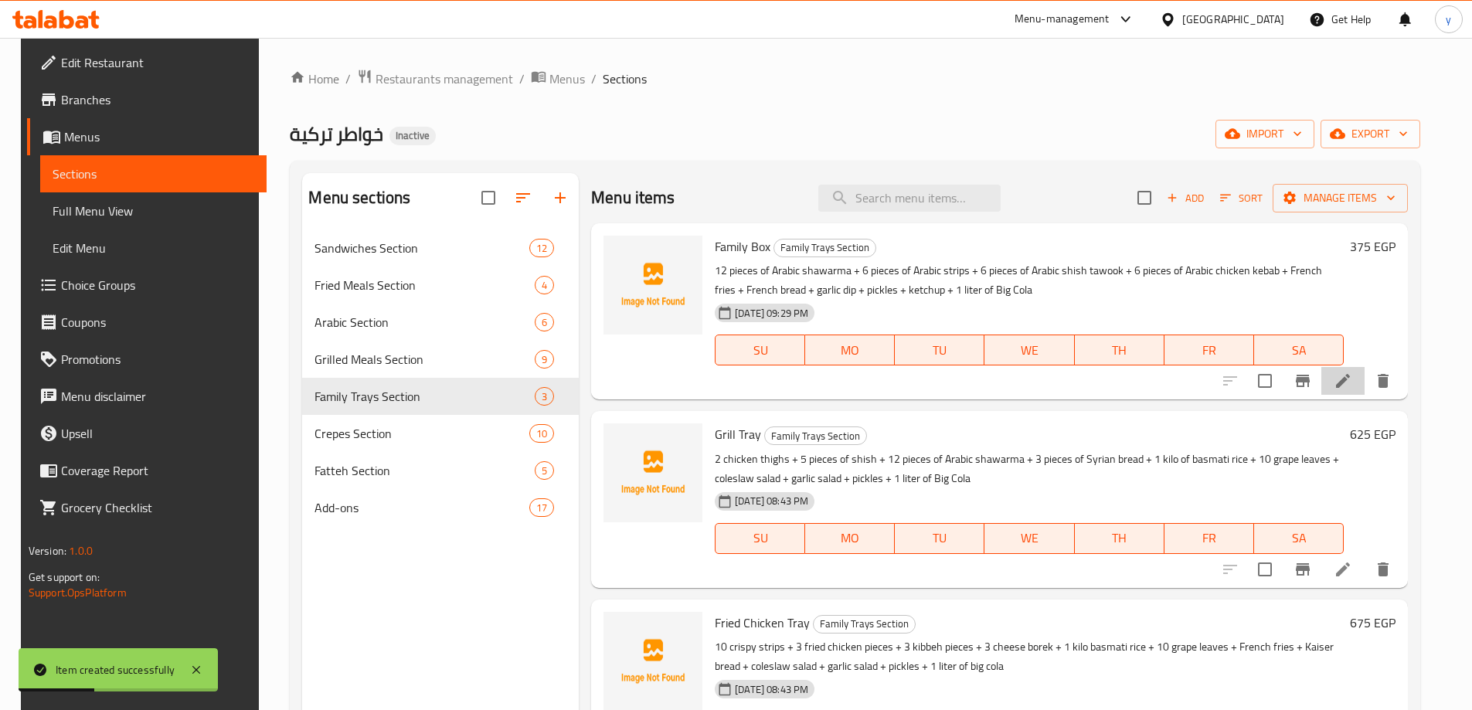
click at [1351, 382] on li at bounding box center [1342, 381] width 43 height 28
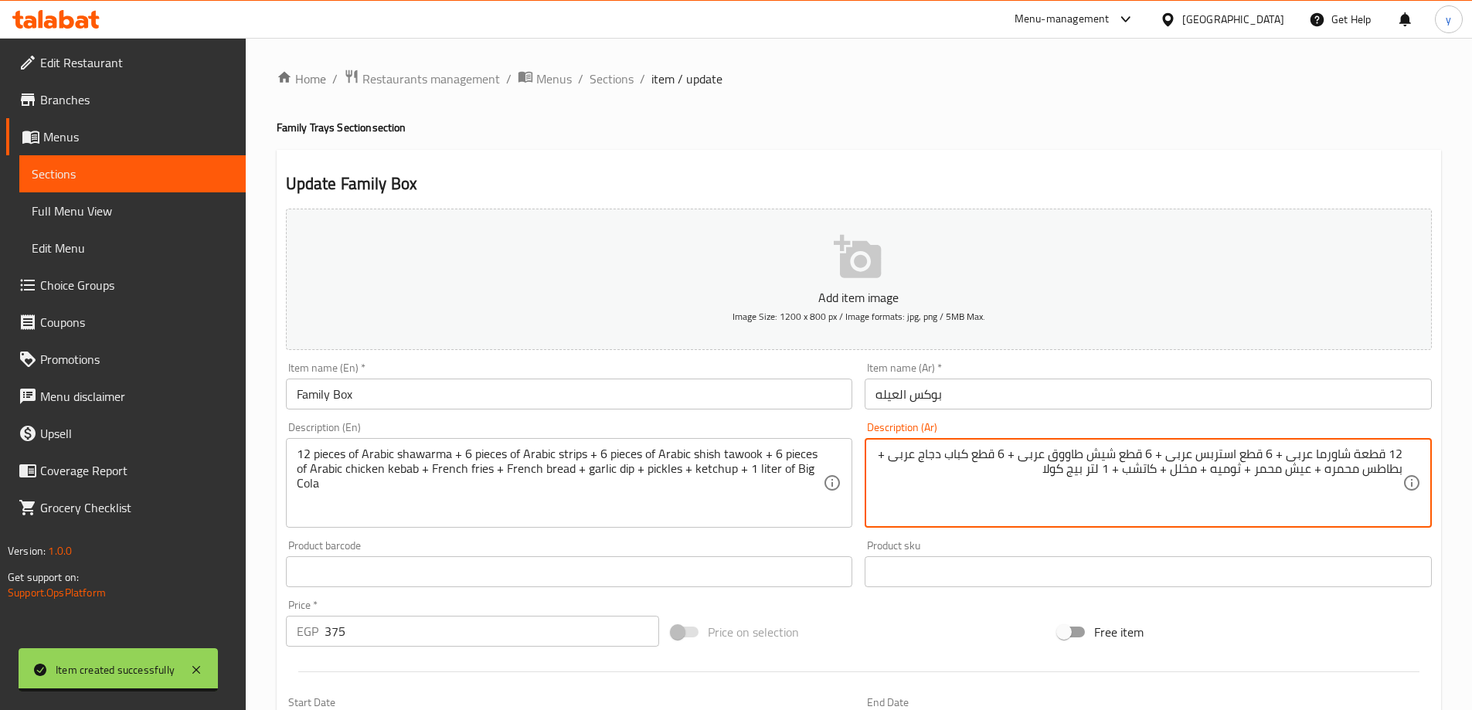
click at [607, 90] on div "Home / Restaurants management / Menus / Sections / item / update Family Trays S…" at bounding box center [859, 565] width 1164 height 992
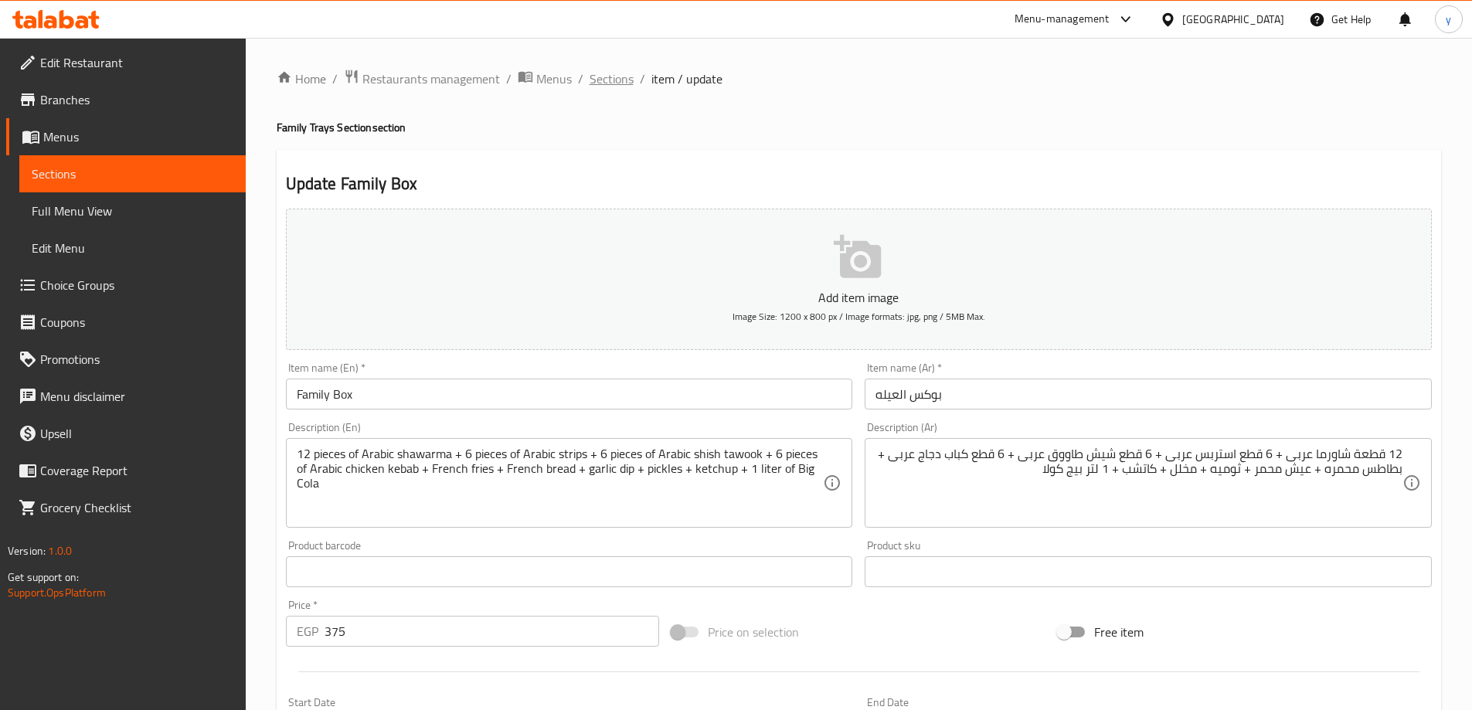
click at [617, 76] on span "Sections" at bounding box center [612, 79] width 44 height 19
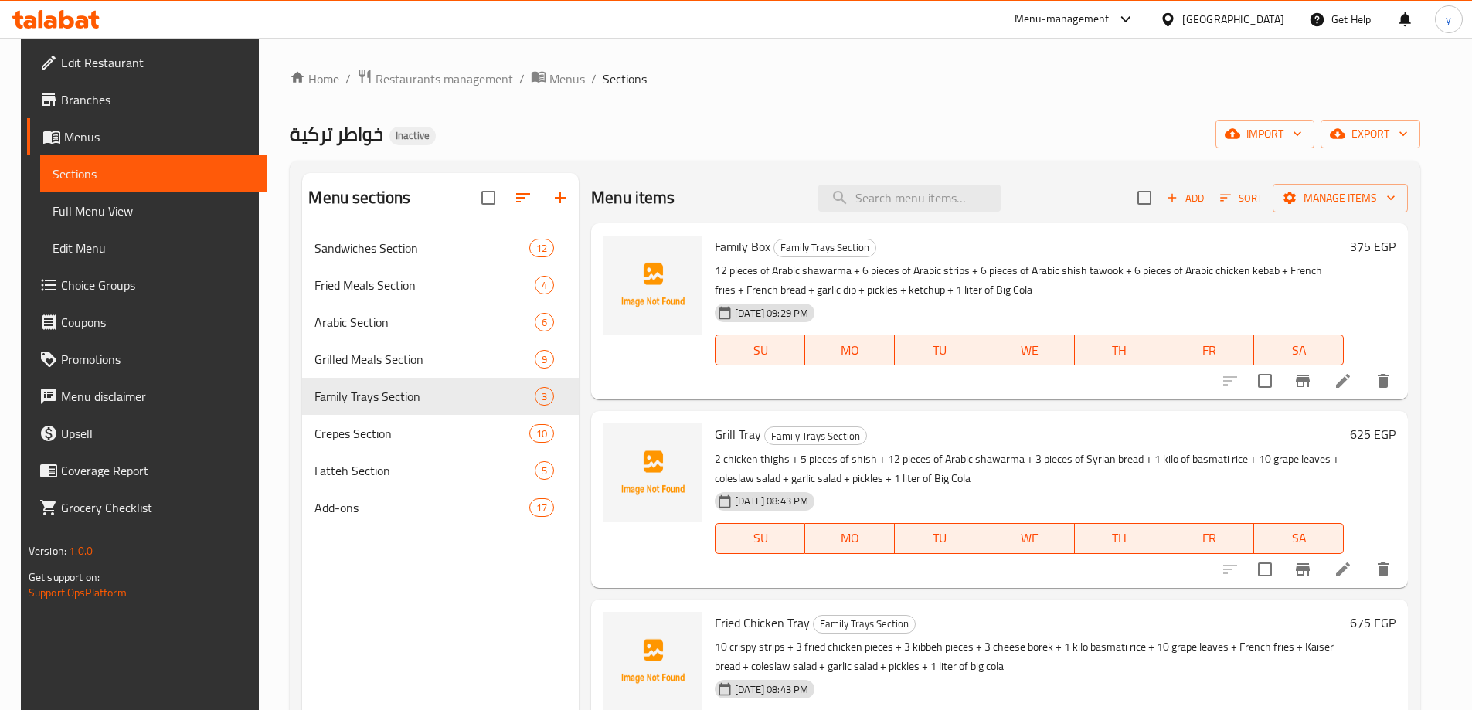
click at [1354, 570] on li at bounding box center [1342, 570] width 43 height 28
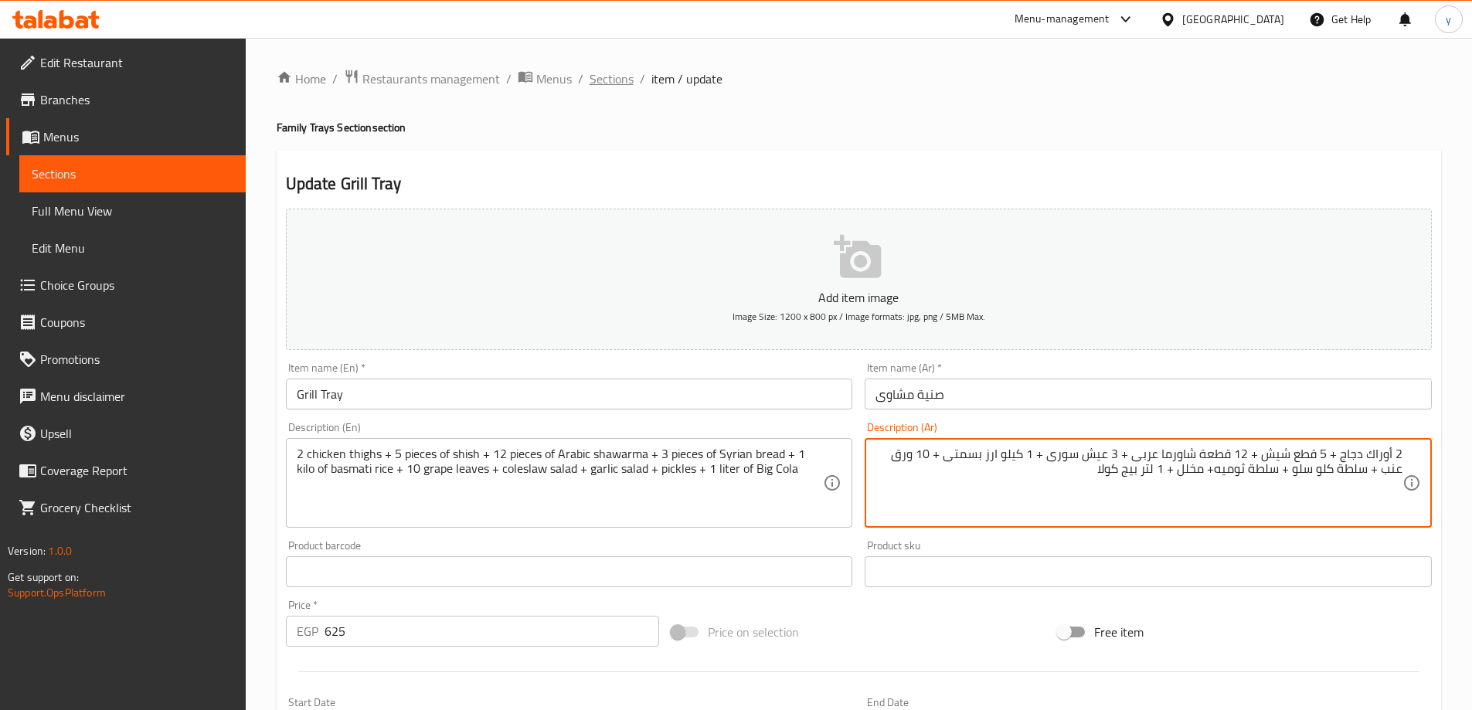
click at [602, 73] on span "Sections" at bounding box center [612, 79] width 44 height 19
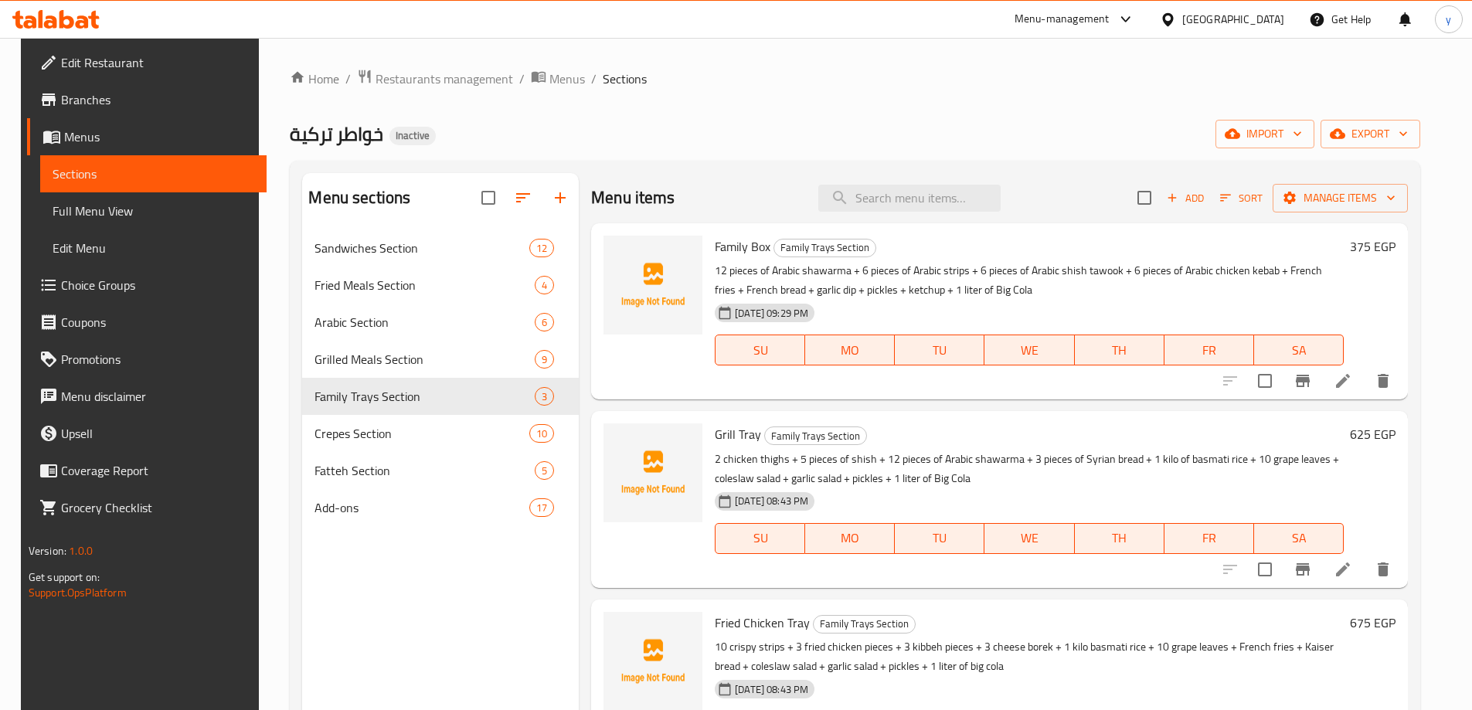
scroll to position [216, 0]
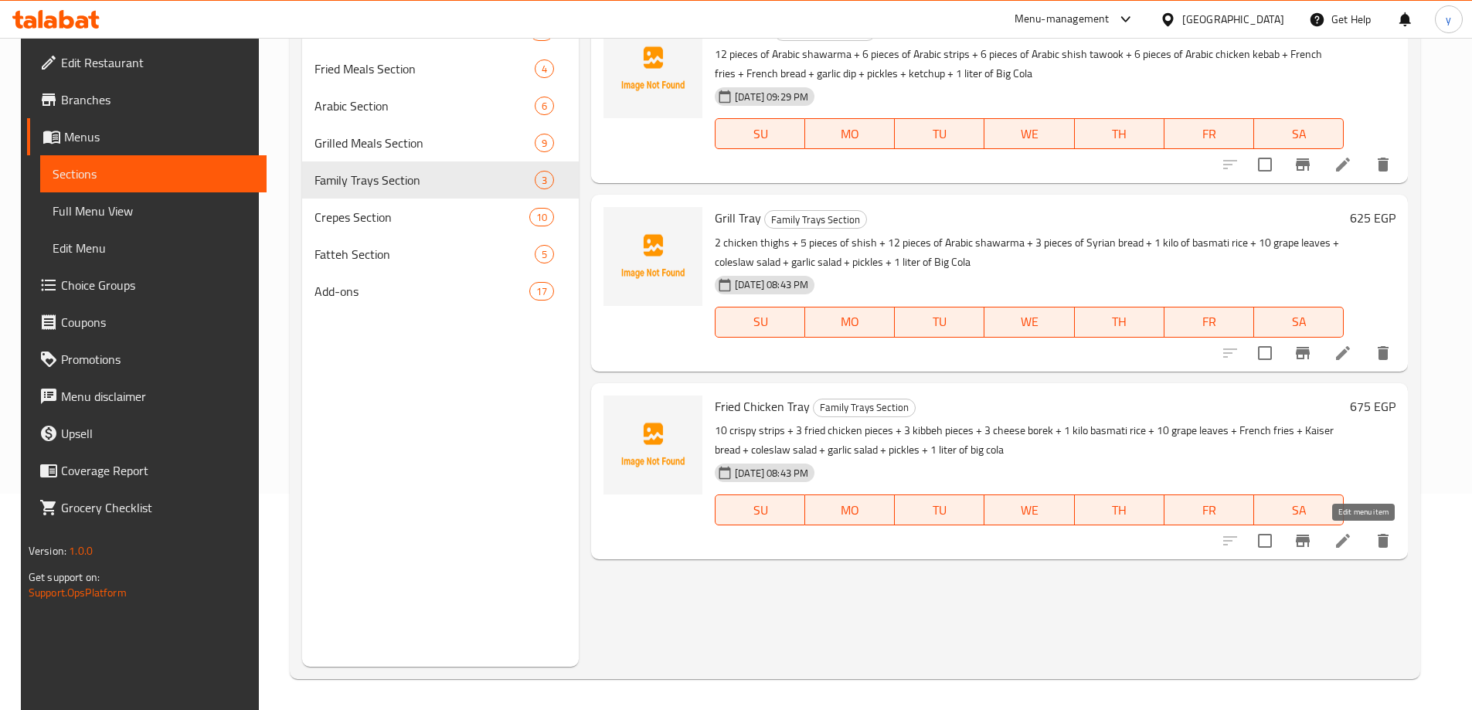
click at [1352, 535] on icon at bounding box center [1343, 541] width 19 height 19
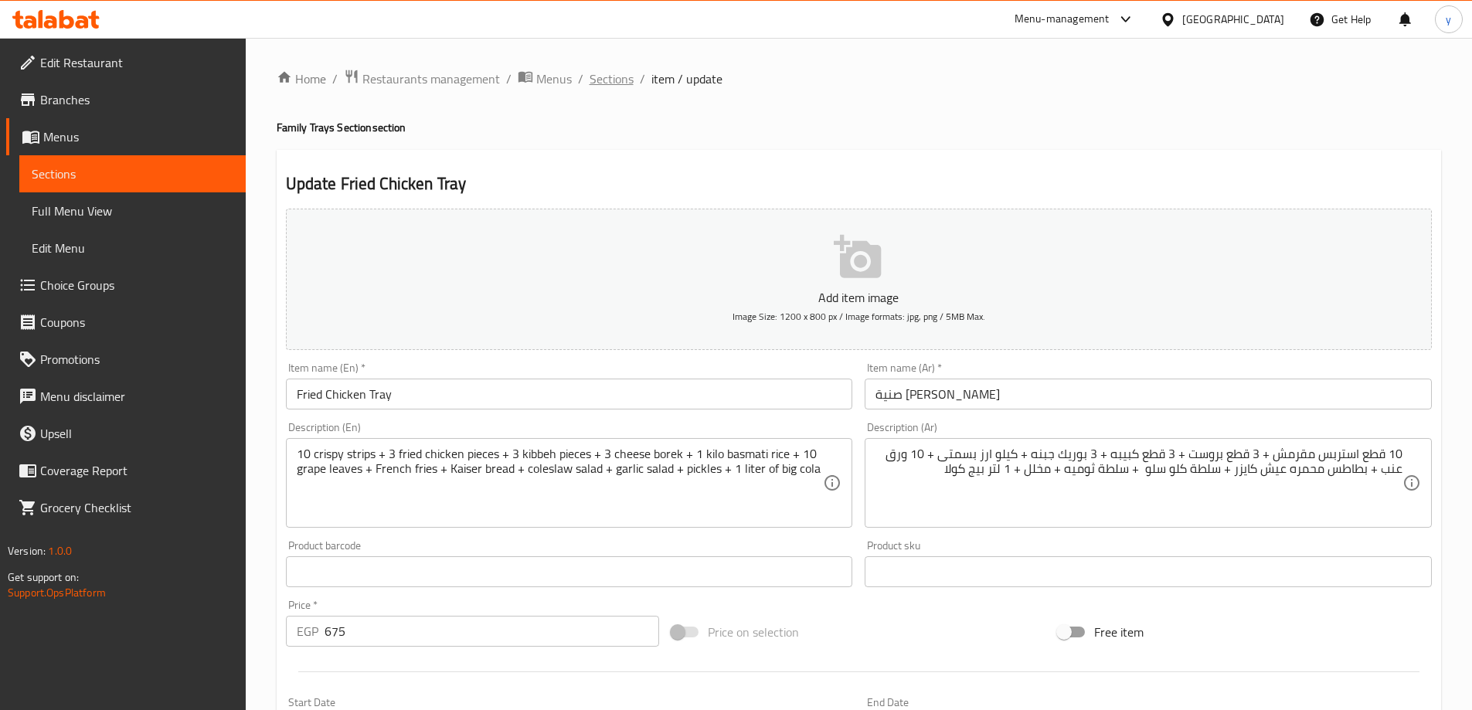
click at [598, 76] on span "Sections" at bounding box center [612, 79] width 44 height 19
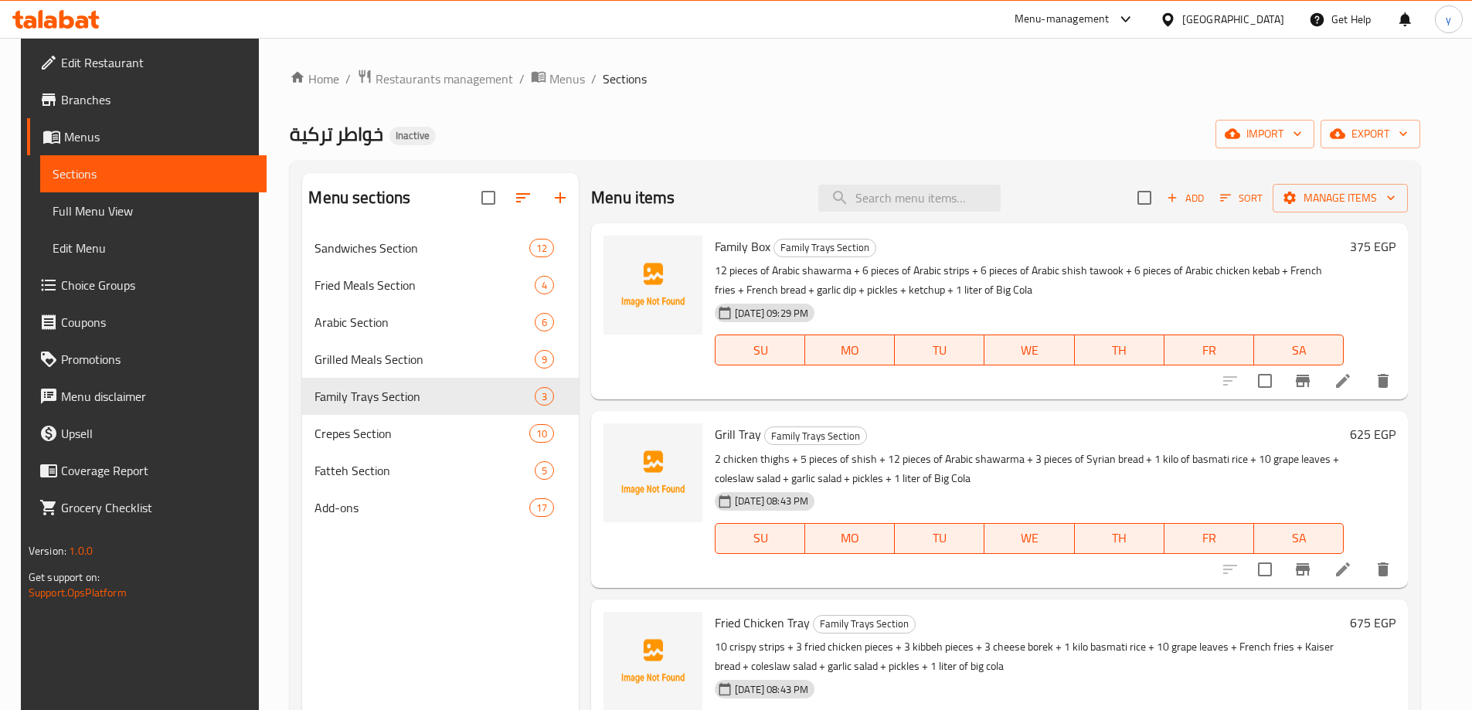
scroll to position [77, 0]
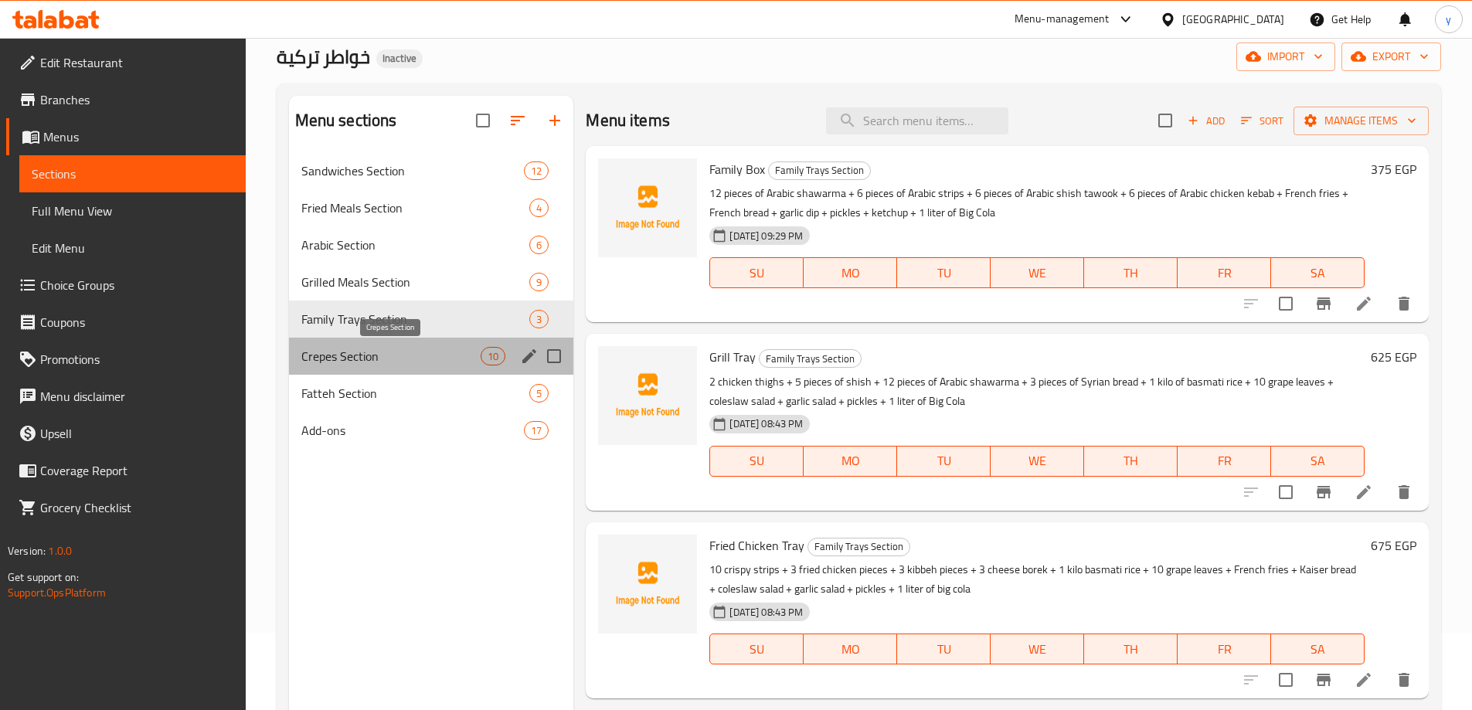
click at [441, 355] on span "Crepes Section" at bounding box center [391, 356] width 180 height 19
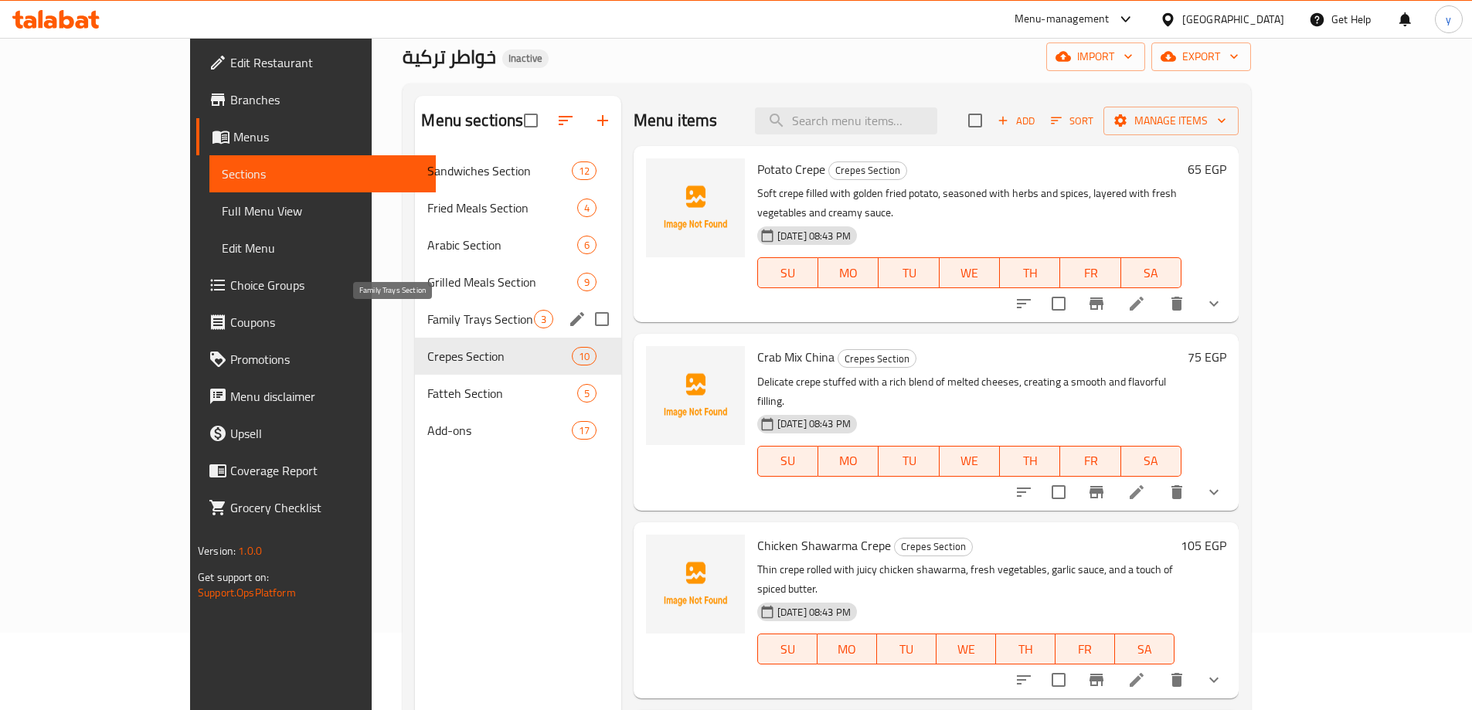
click at [430, 321] on span "Family Trays Section" at bounding box center [480, 319] width 106 height 19
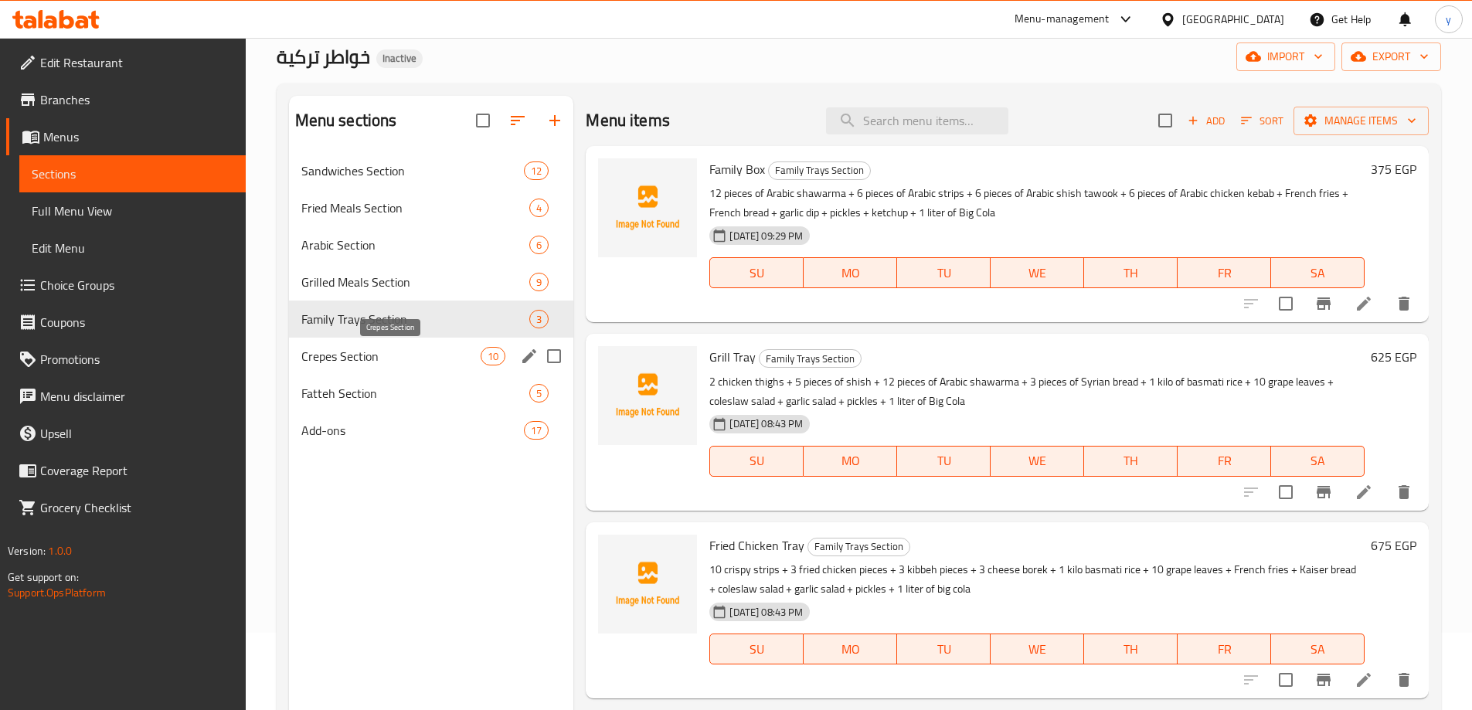
click at [376, 359] on span "Crepes Section" at bounding box center [391, 356] width 180 height 19
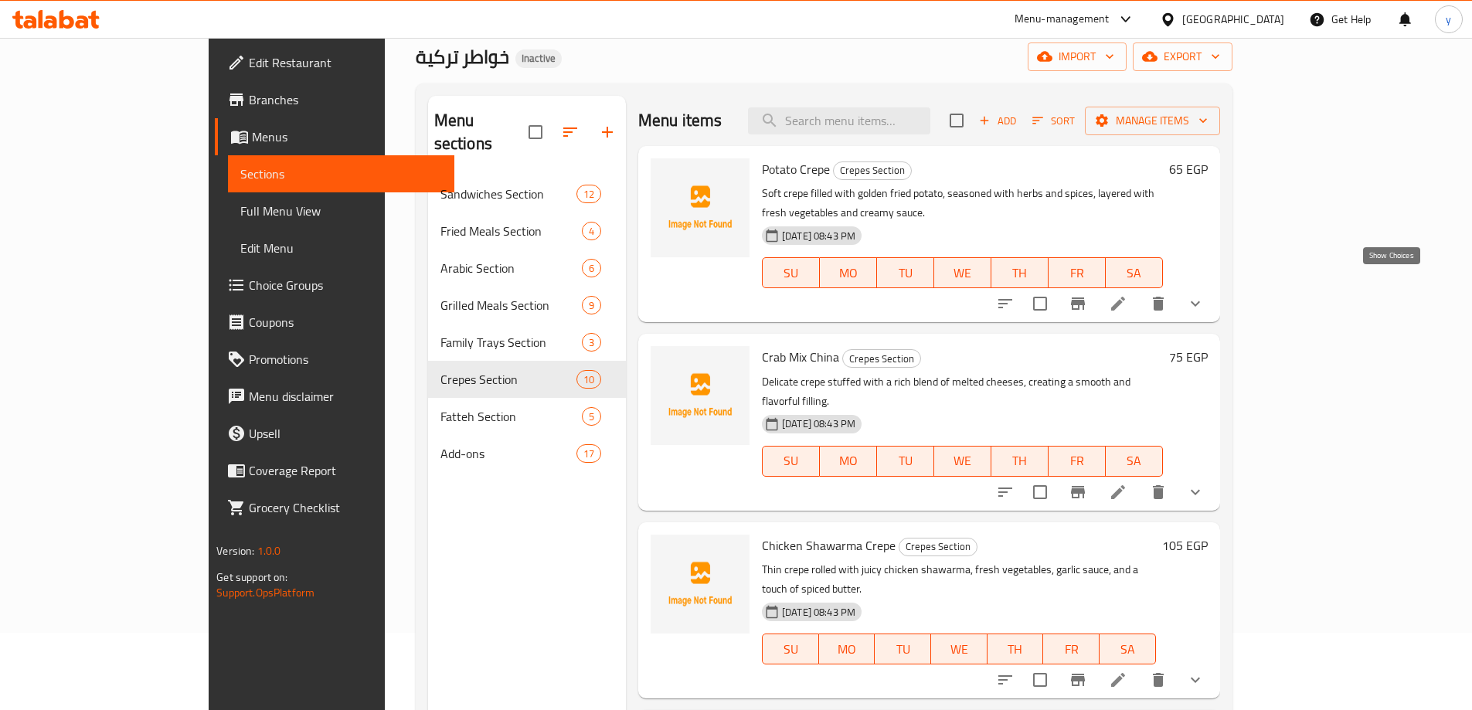
click at [1205, 294] on icon "show more" at bounding box center [1195, 303] width 19 height 19
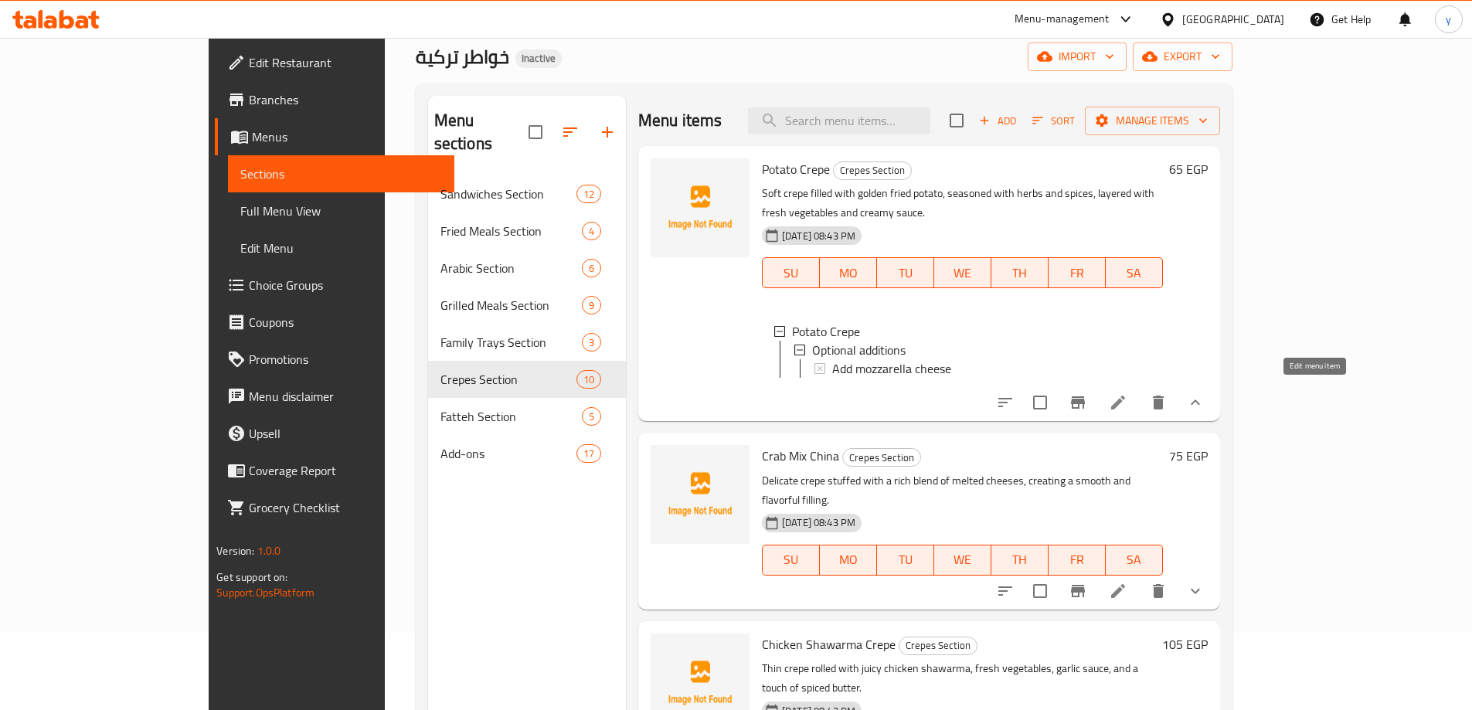
click at [1127, 393] on icon at bounding box center [1118, 402] width 19 height 19
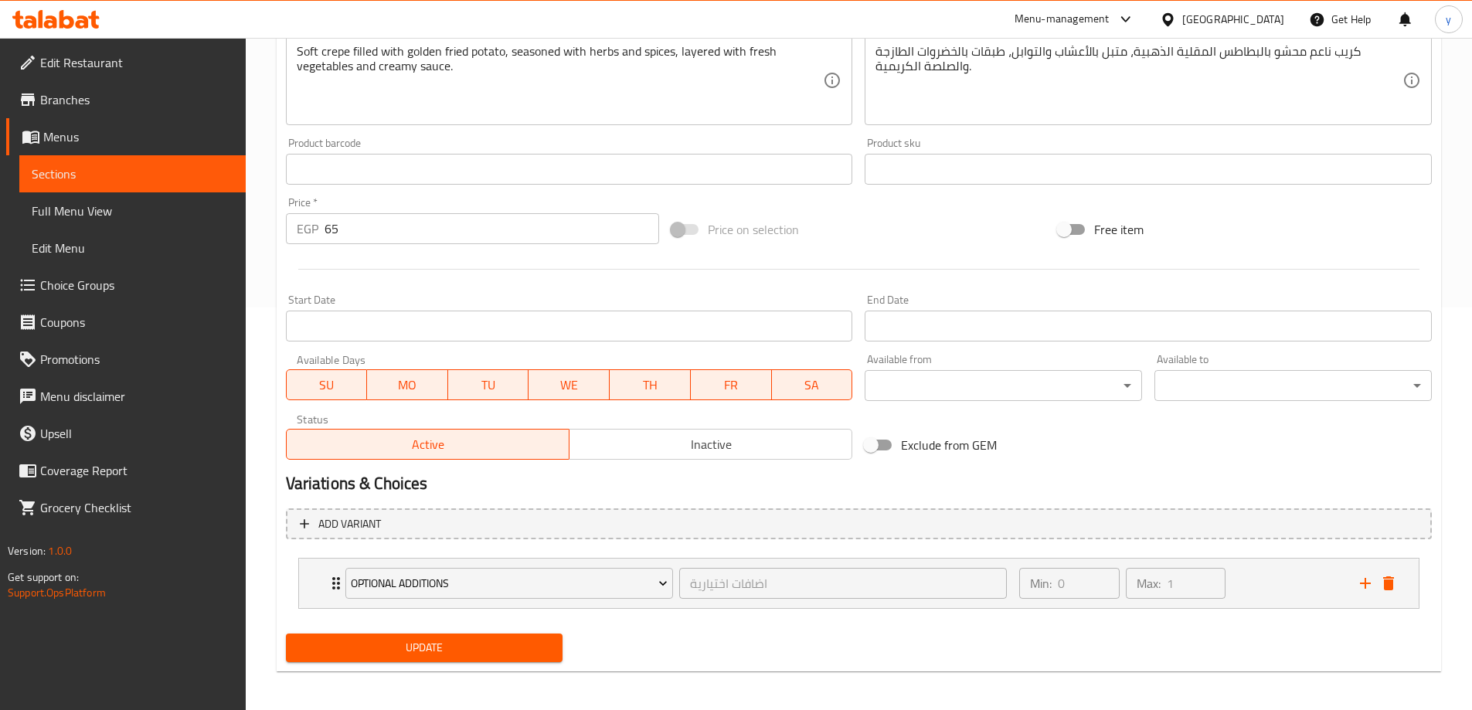
scroll to position [407, 0]
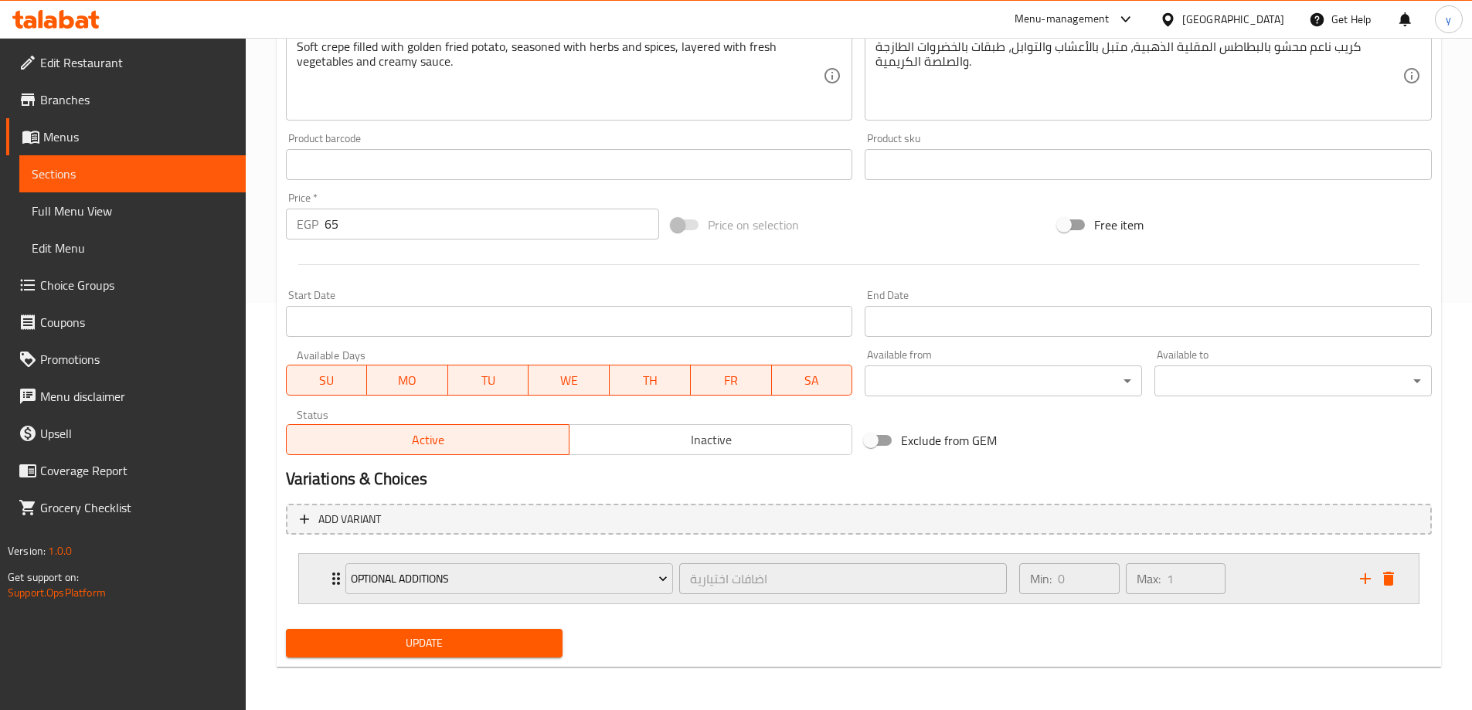
click at [1261, 578] on div "Min: 0 ​ Max: 1 ​" at bounding box center [1180, 578] width 340 height 49
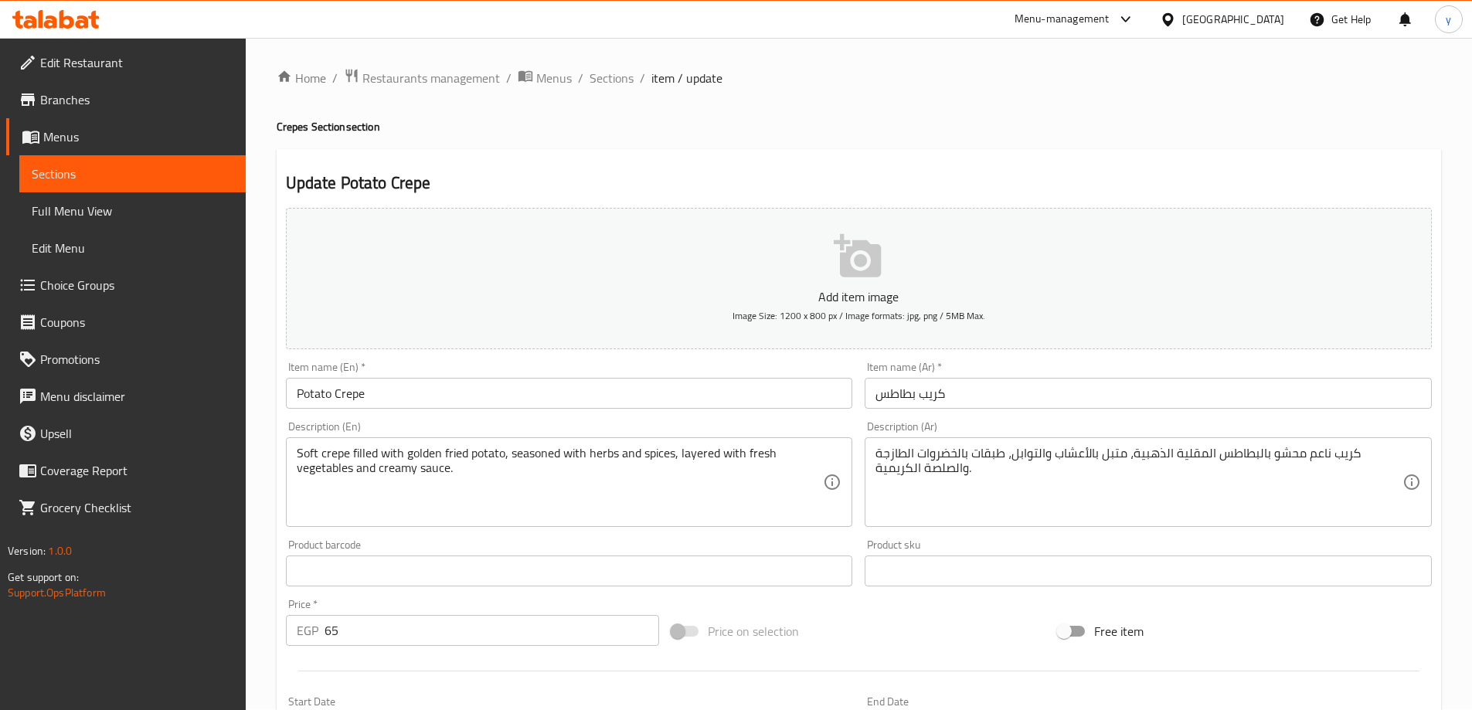
scroll to position [0, 0]
click at [612, 73] on span "Sections" at bounding box center [612, 79] width 44 height 19
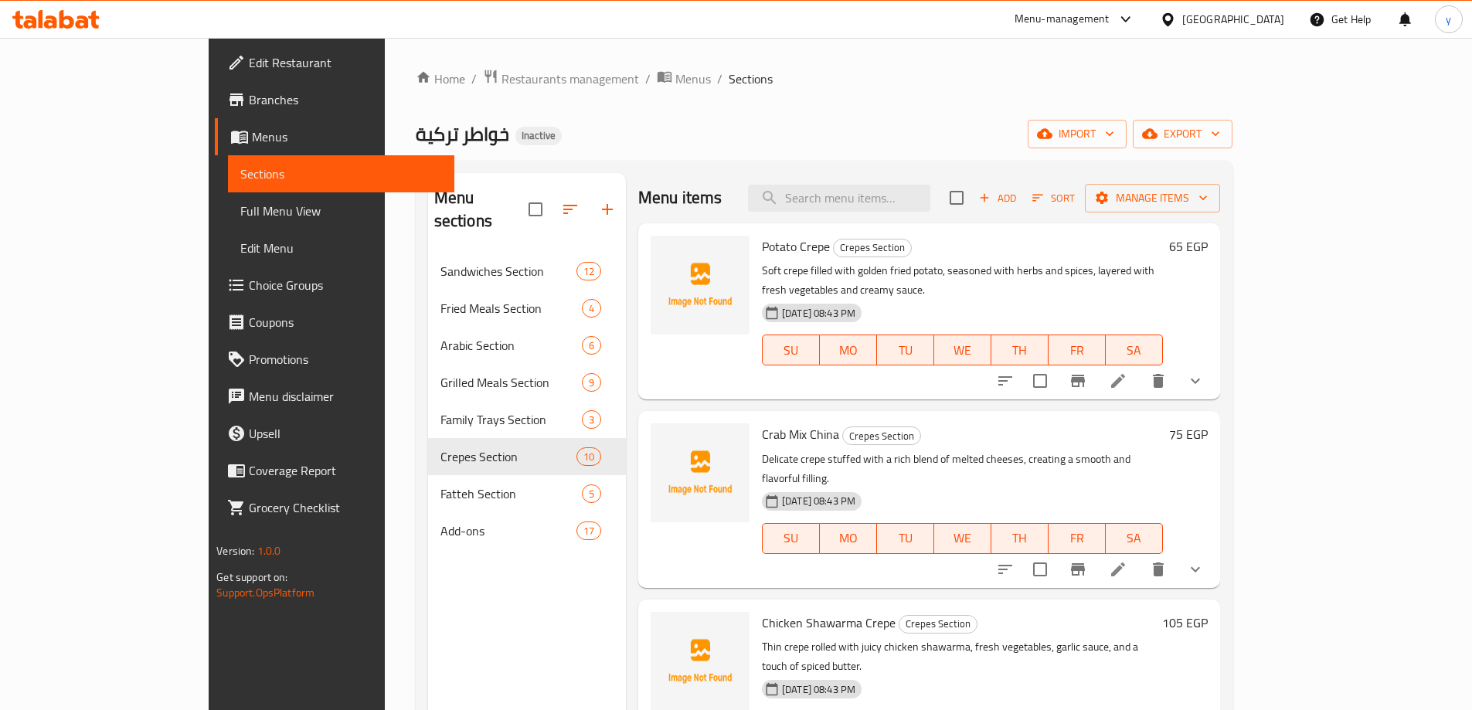
click at [249, 286] on span "Choice Groups" at bounding box center [345, 285] width 193 height 19
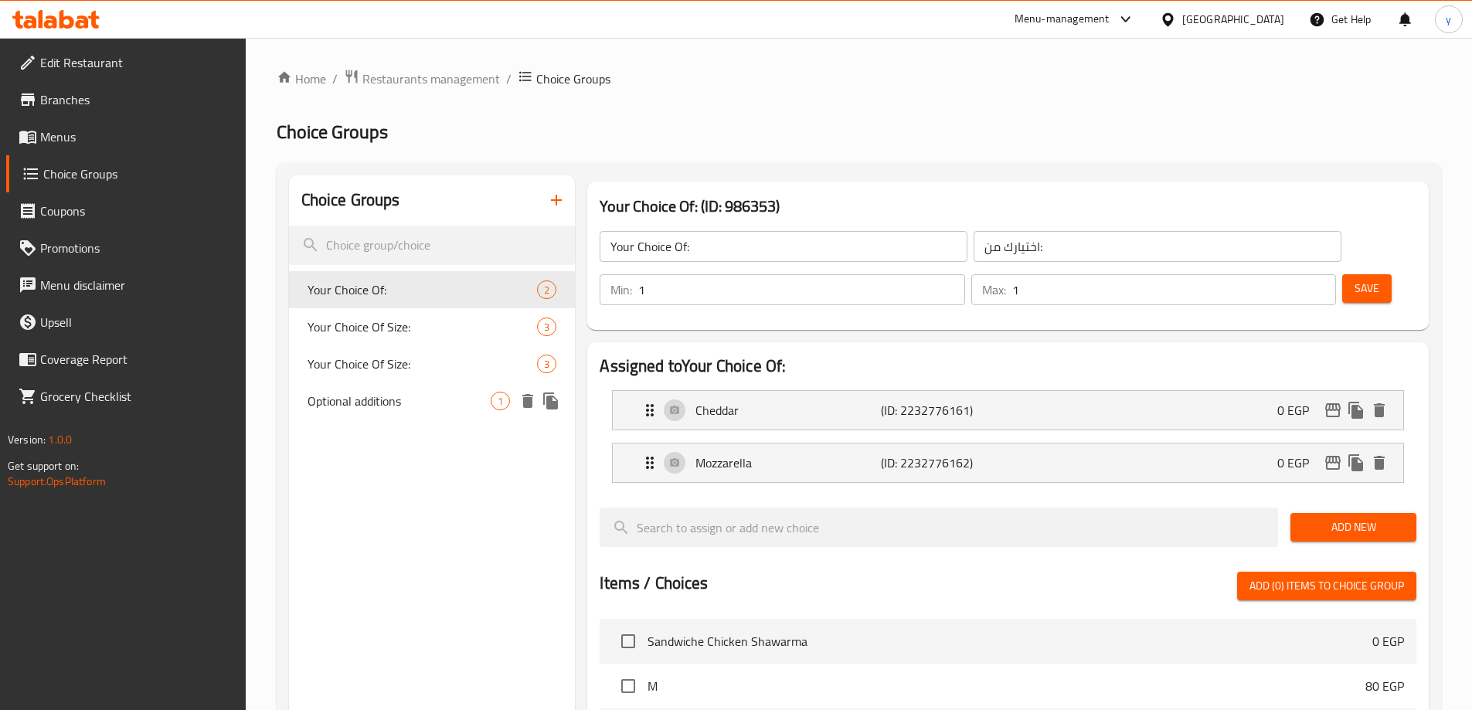
click at [402, 398] on span "Optional additions" at bounding box center [400, 401] width 184 height 19
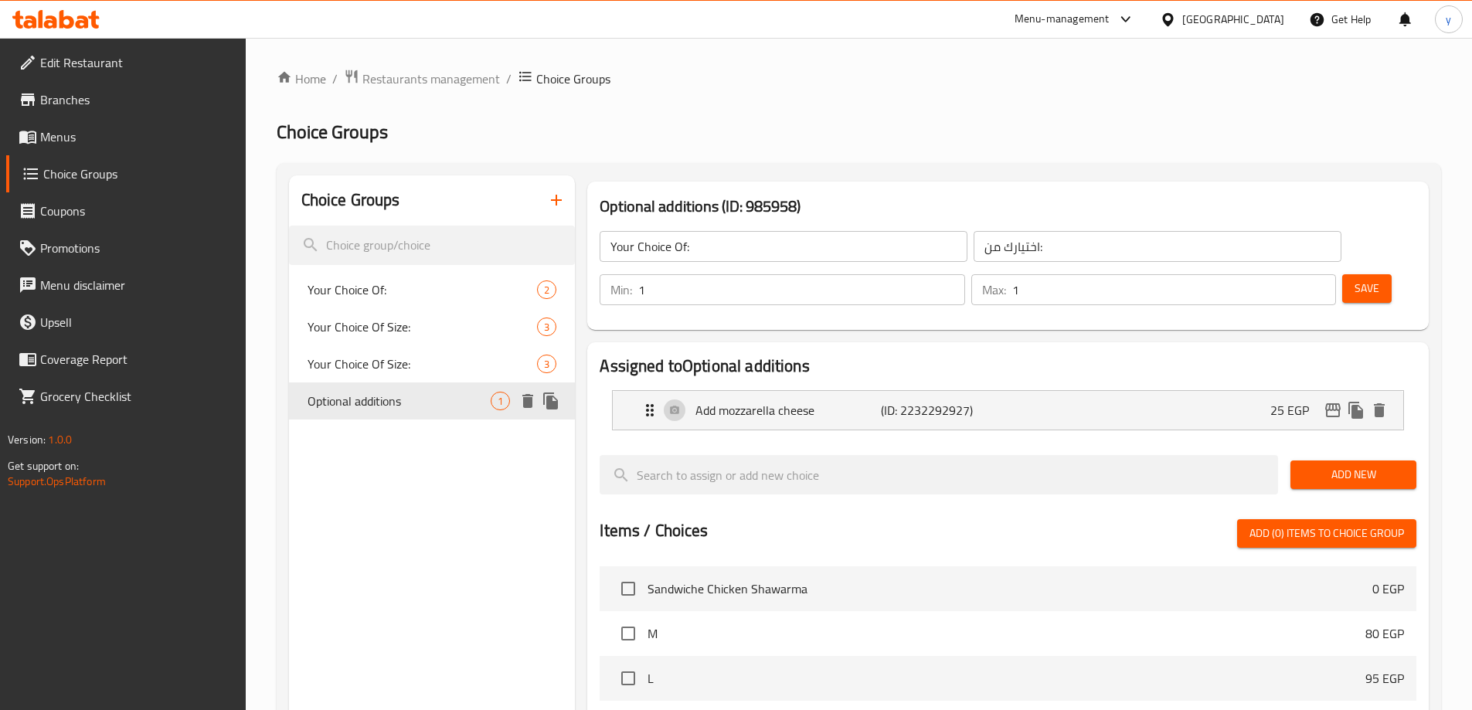
type input "Optional additions"
type input "اضافات اختيارية"
type input "0"
click at [932, 401] on p "(ID: 2232292927)" at bounding box center [943, 410] width 124 height 19
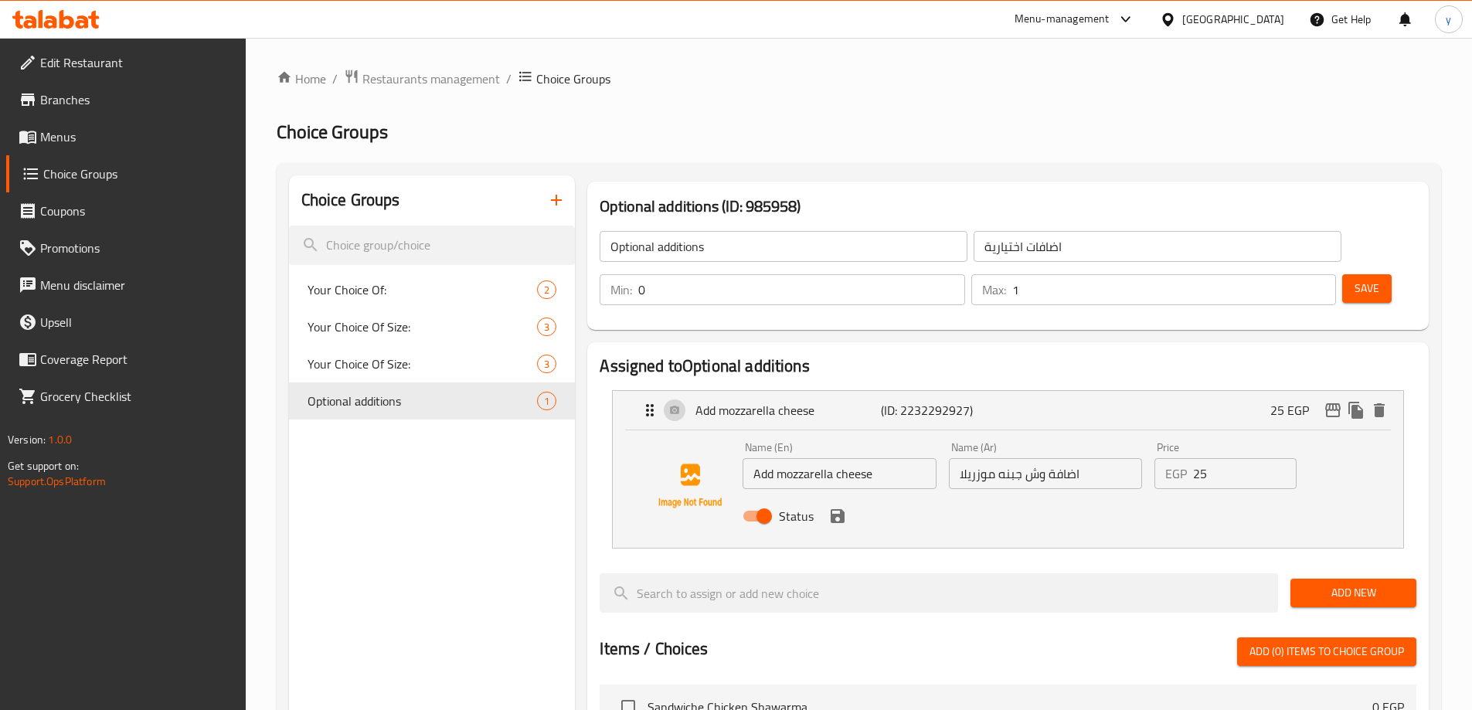
click at [763, 458] on input "Add mozzarella cheese" at bounding box center [839, 473] width 193 height 31
paste input "Topping"
click at [777, 458] on input "Add mozzarella cheese" at bounding box center [839, 473] width 193 height 31
paste input "Topping"
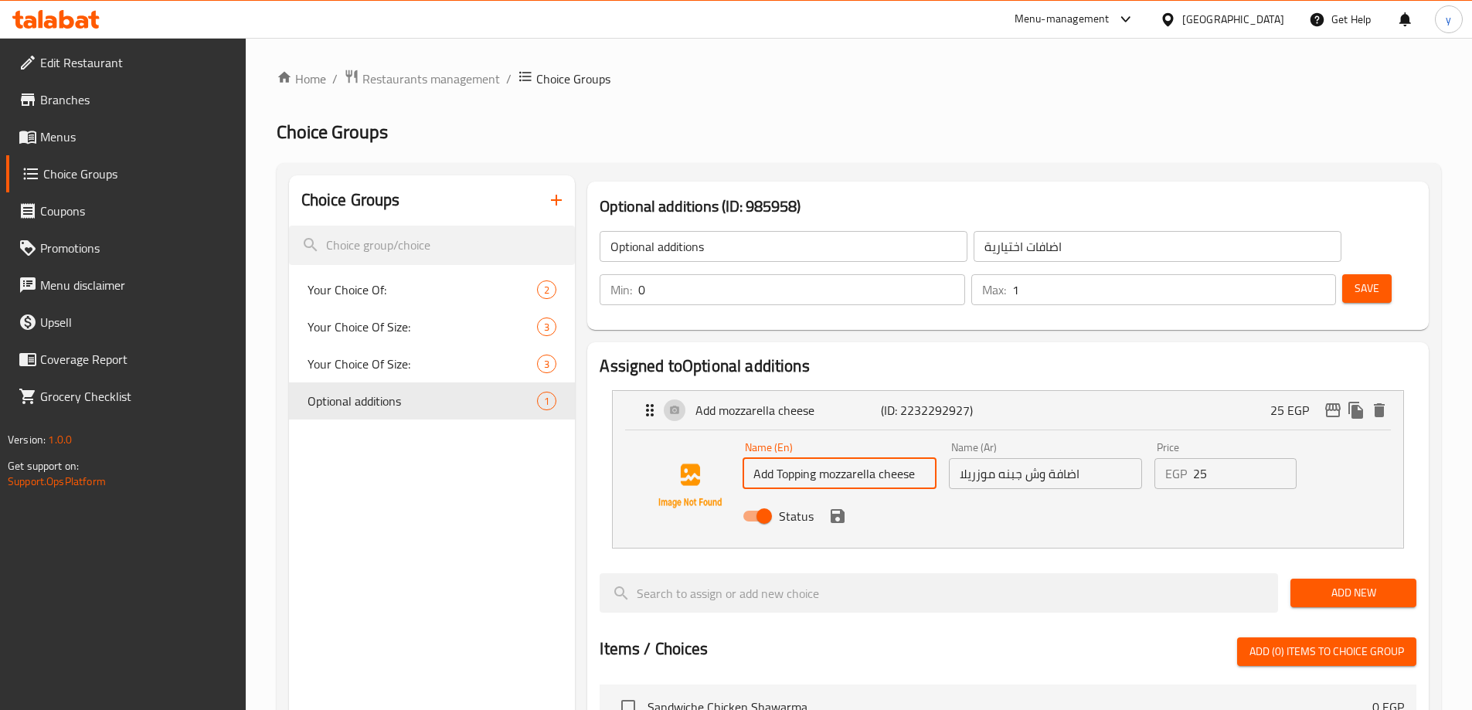
click at [838, 458] on input "Add Topping mozzarella cheese" at bounding box center [839, 473] width 193 height 31
click at [833, 509] on icon "save" at bounding box center [838, 516] width 14 height 14
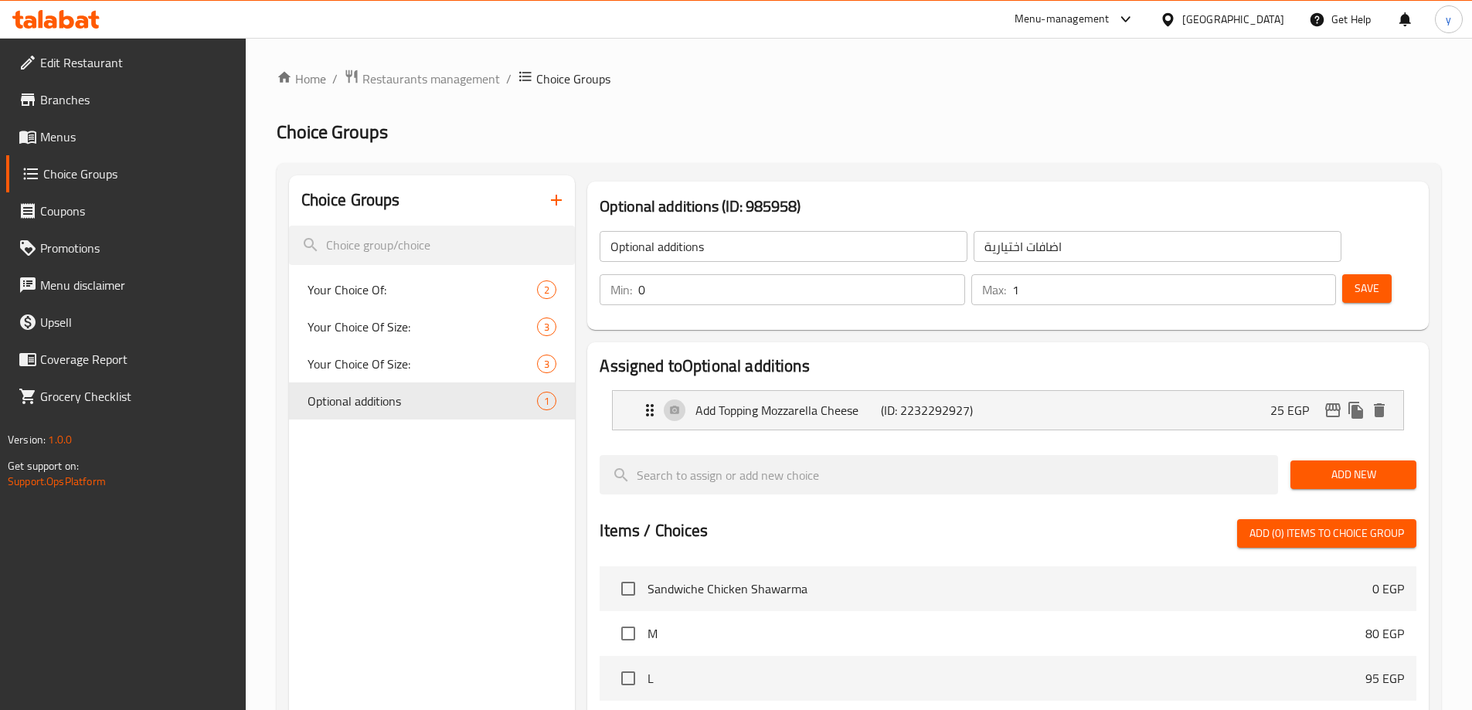
type input "Add Topping Mozzarella Cheese"
click at [1355, 279] on span "Save" at bounding box center [1367, 288] width 25 height 19
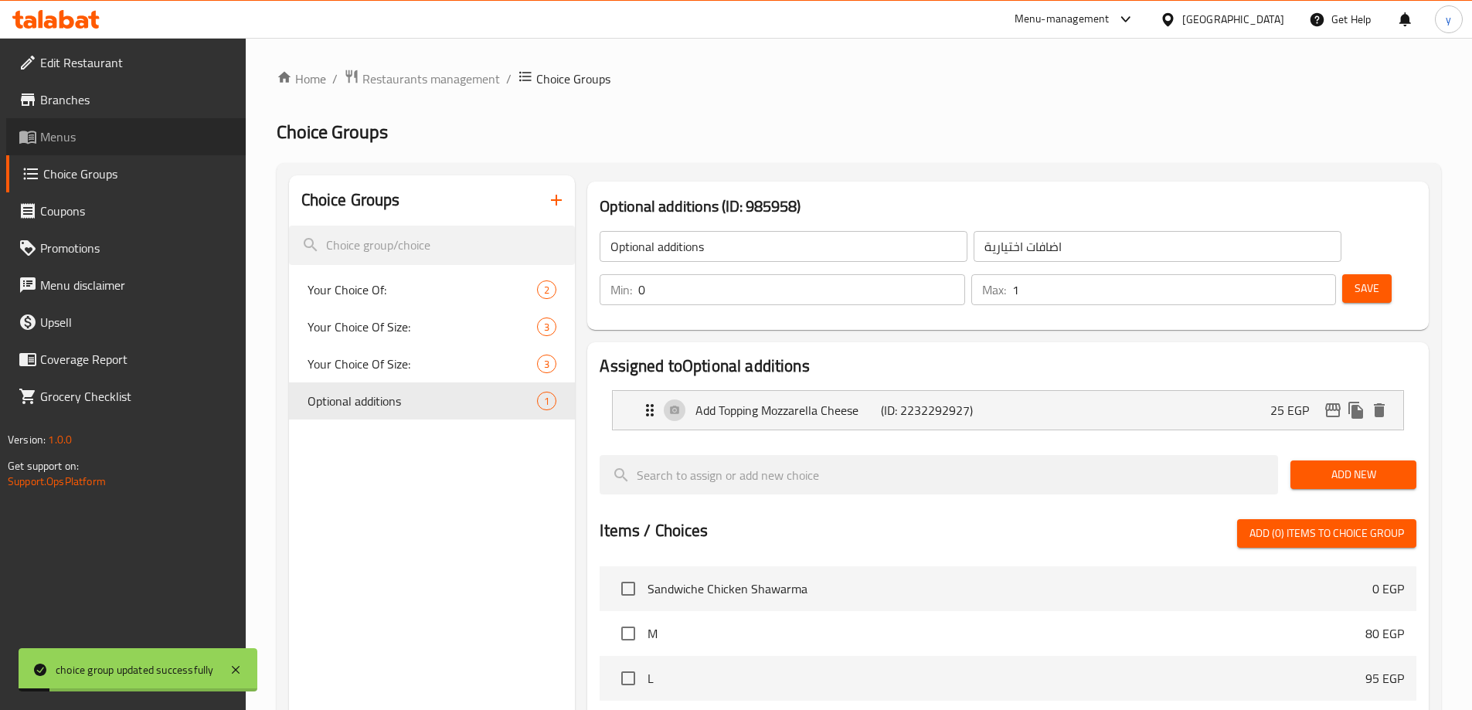
click at [81, 141] on span "Menus" at bounding box center [136, 136] width 193 height 19
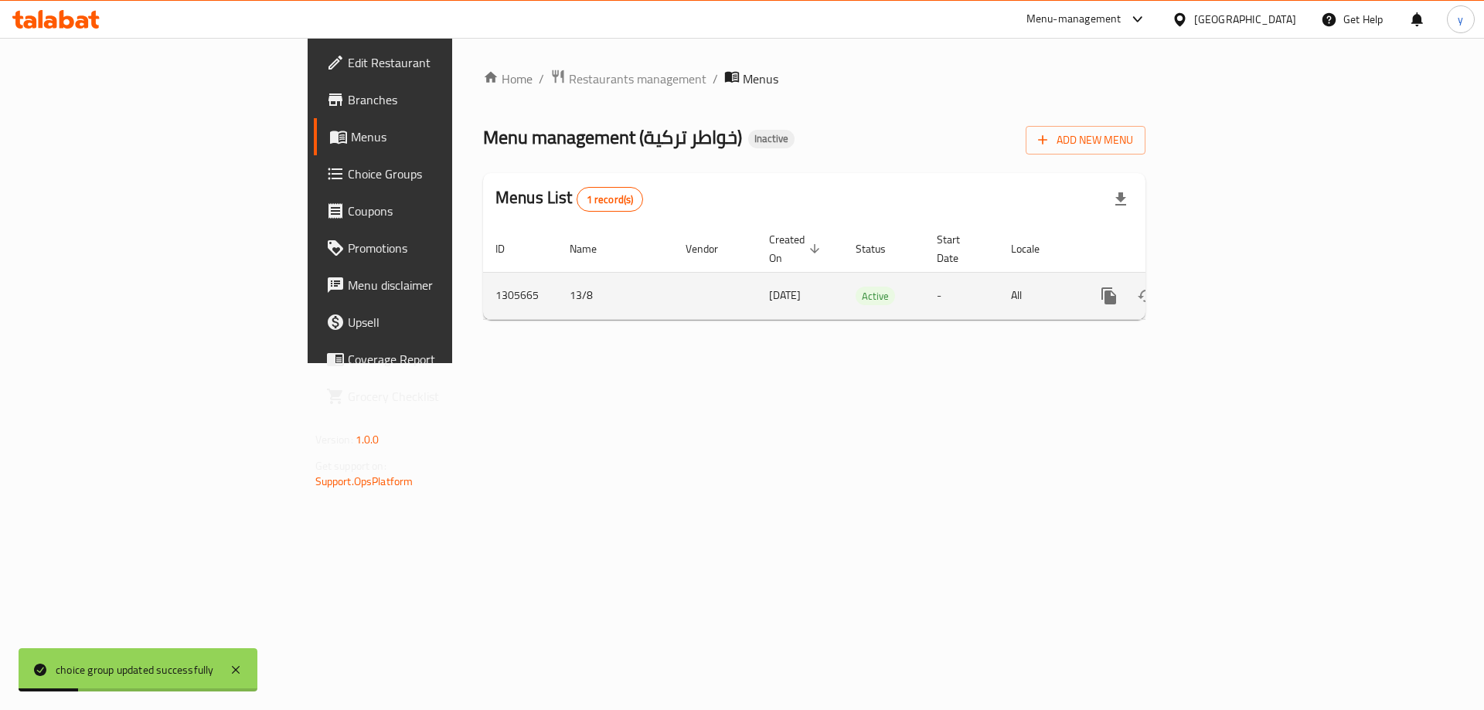
click at [1229, 287] on icon "enhanced table" at bounding box center [1220, 296] width 19 height 19
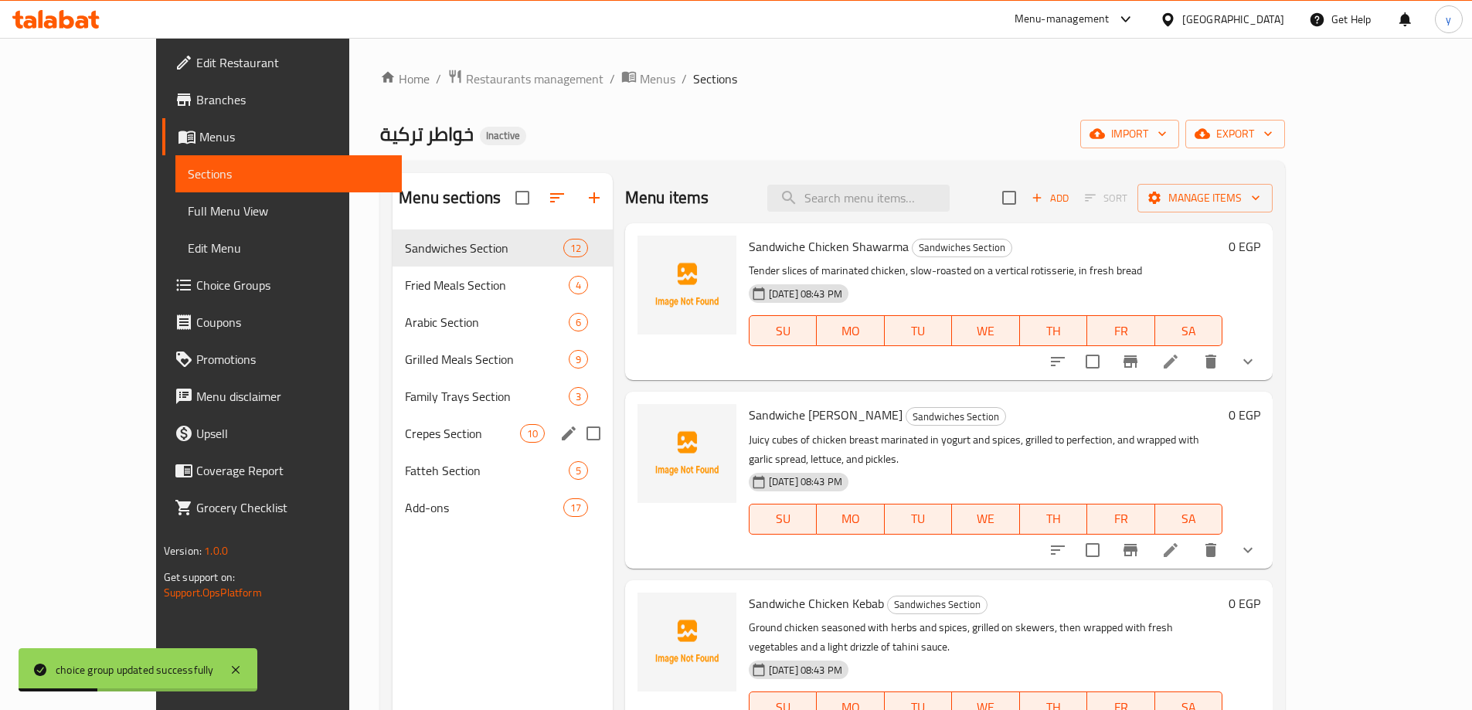
click at [405, 430] on span "Crepes Section" at bounding box center [462, 433] width 114 height 19
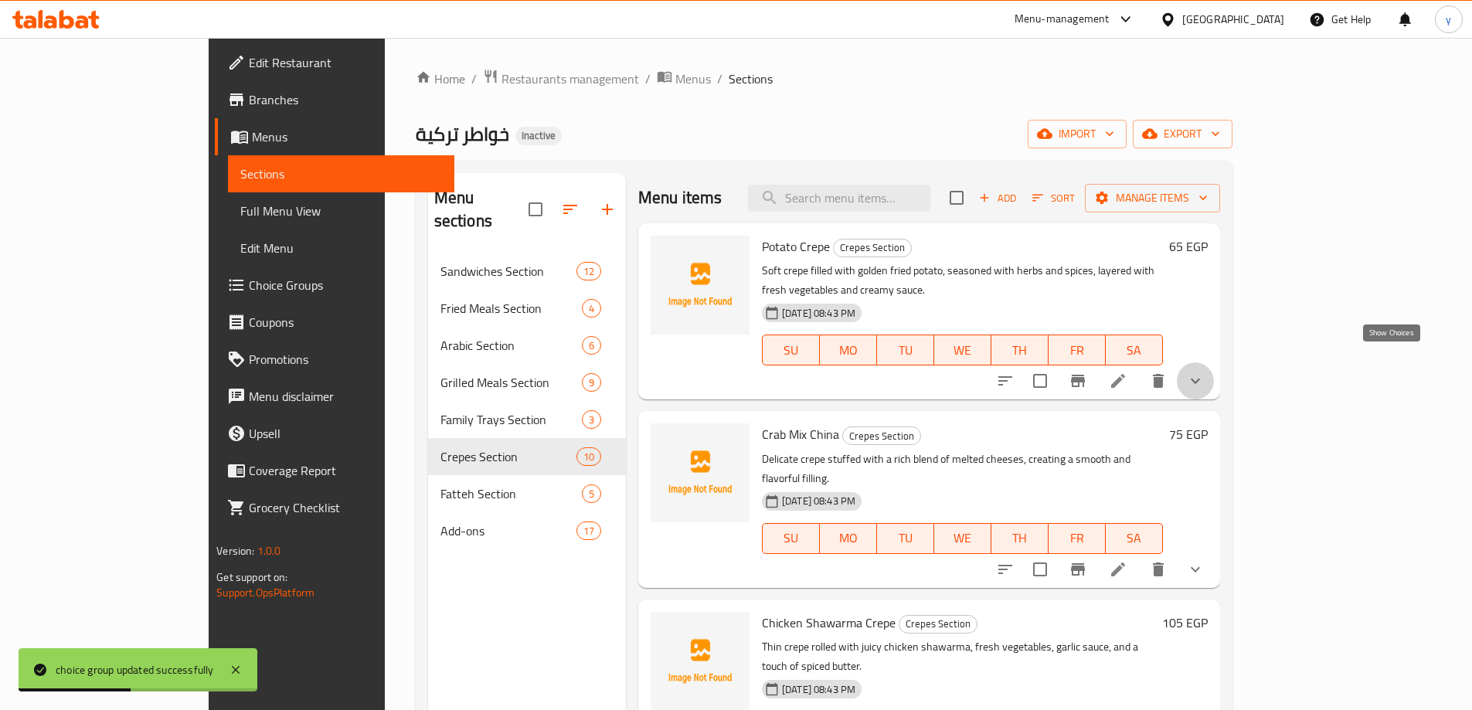
click at [1200, 379] on icon "show more" at bounding box center [1195, 381] width 9 height 5
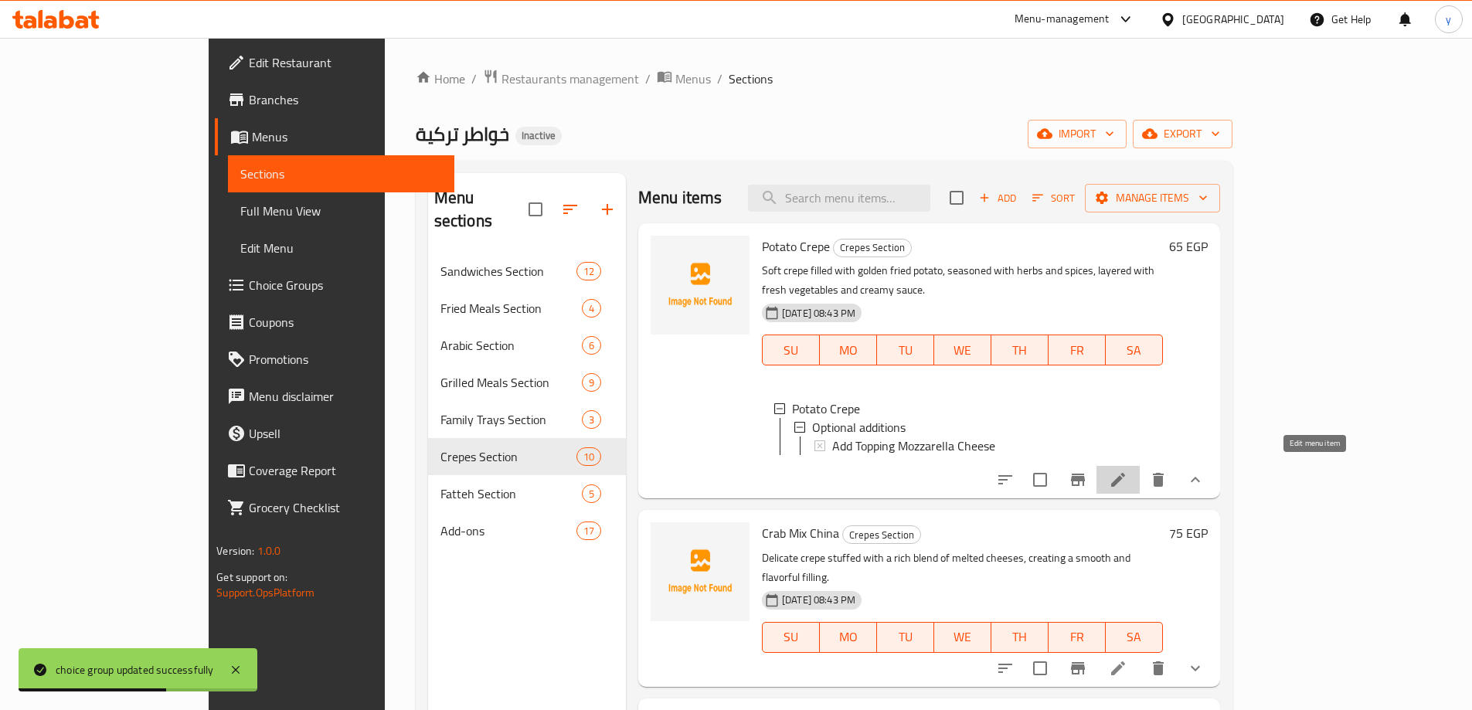
click at [1125, 473] on icon at bounding box center [1118, 480] width 14 height 14
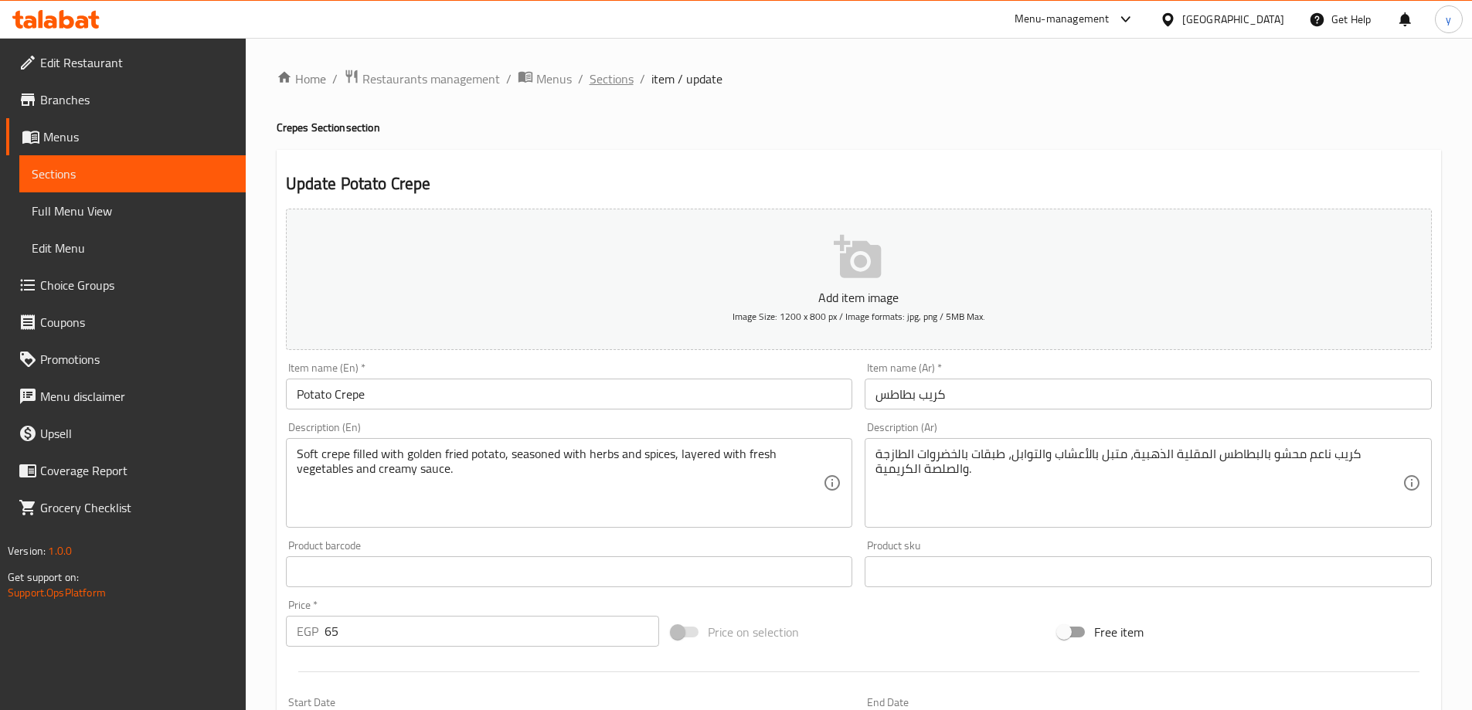
click at [614, 87] on span "Sections" at bounding box center [612, 79] width 44 height 19
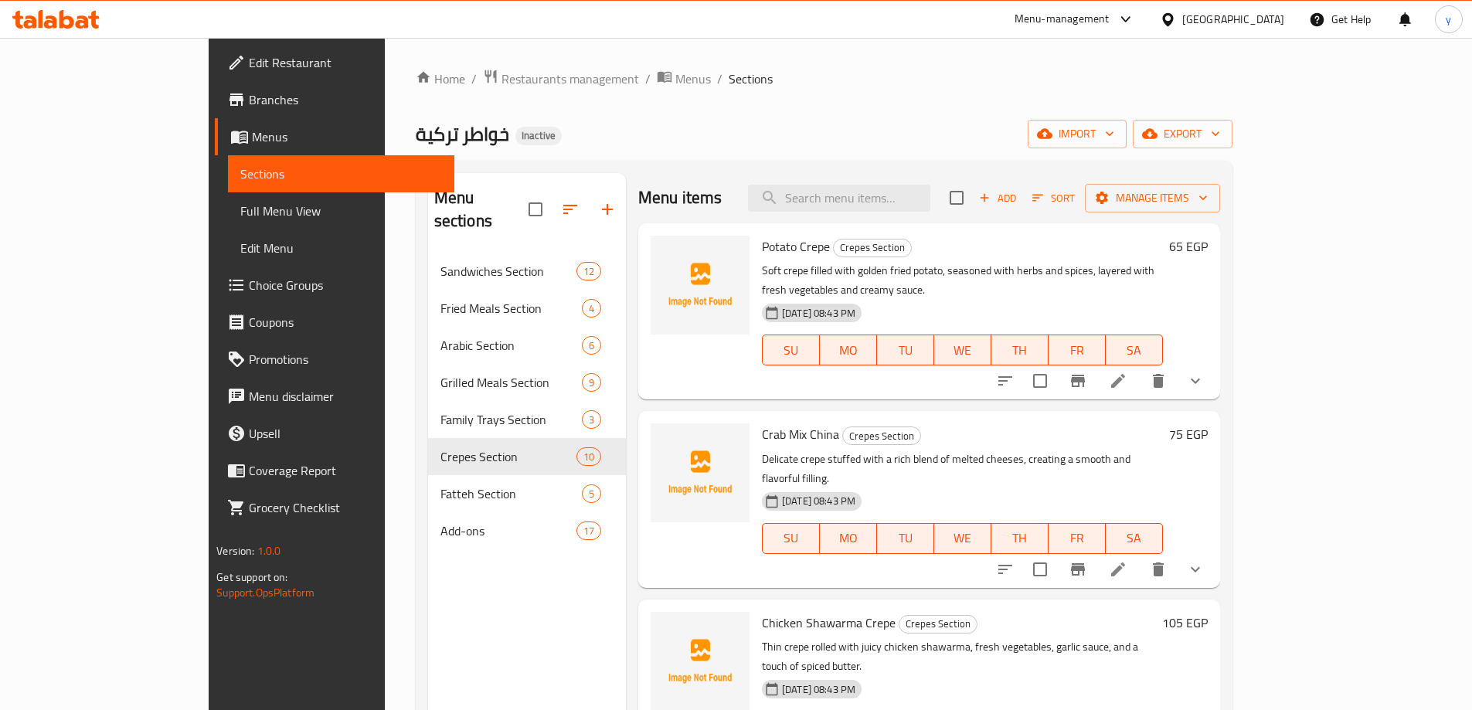
click at [1127, 560] on icon at bounding box center [1118, 569] width 19 height 19
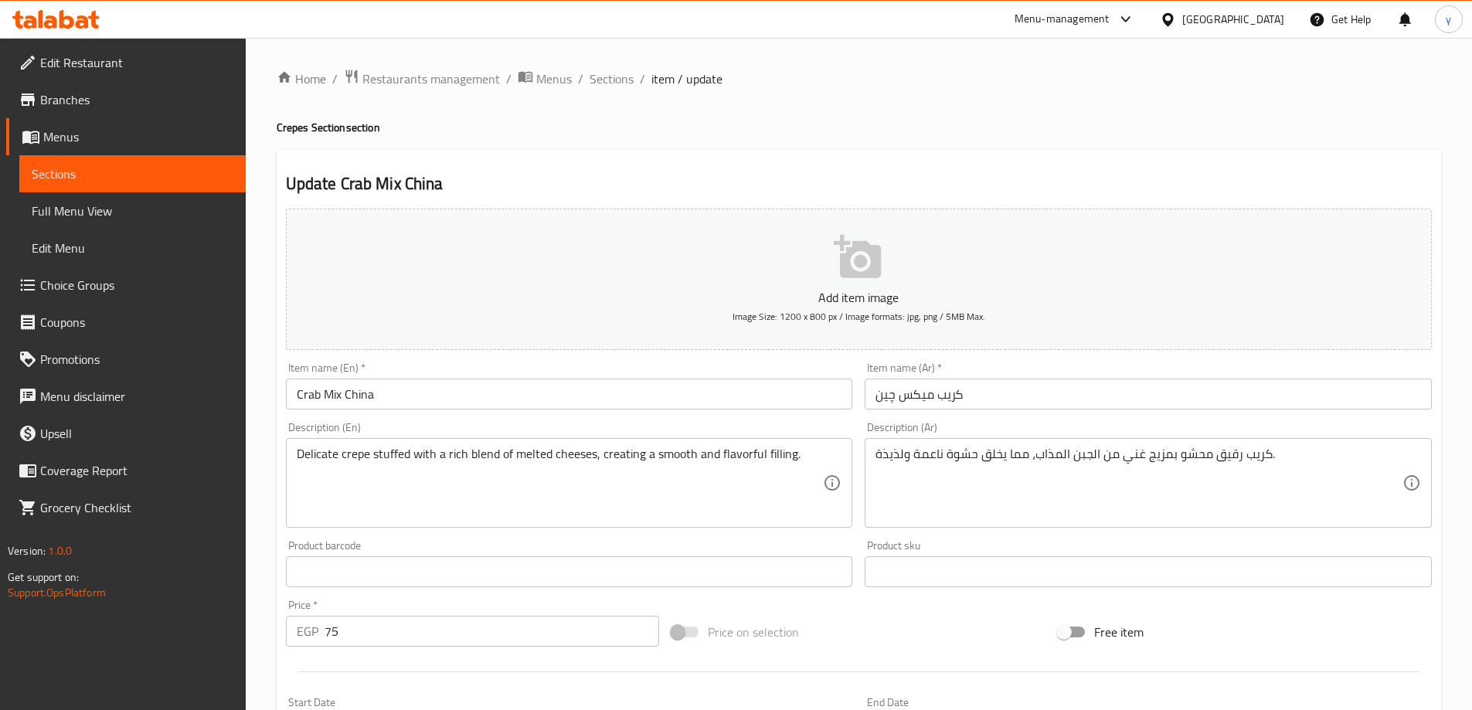
click at [309, 391] on input "Crab Mix China" at bounding box center [569, 394] width 567 height 31
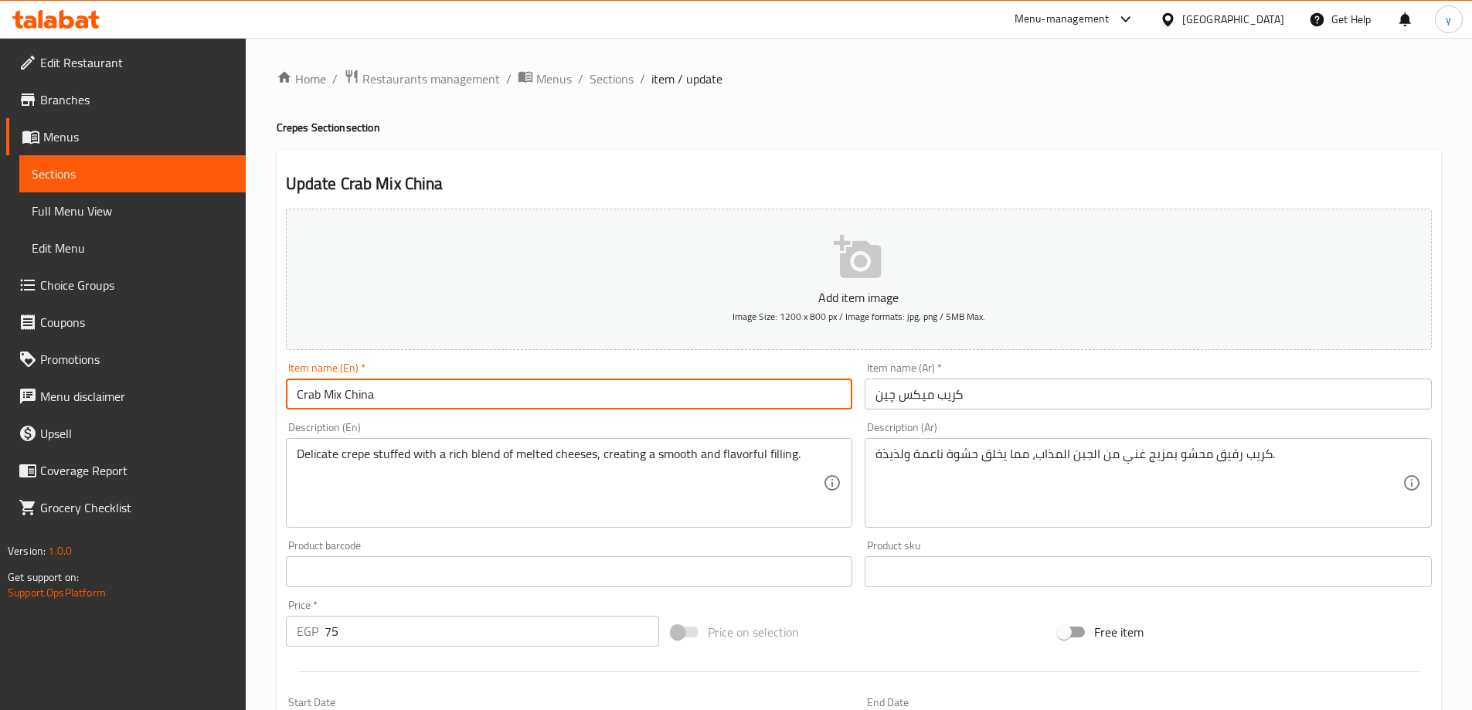
click at [309, 391] on input "Crab Mix China" at bounding box center [569, 394] width 567 height 31
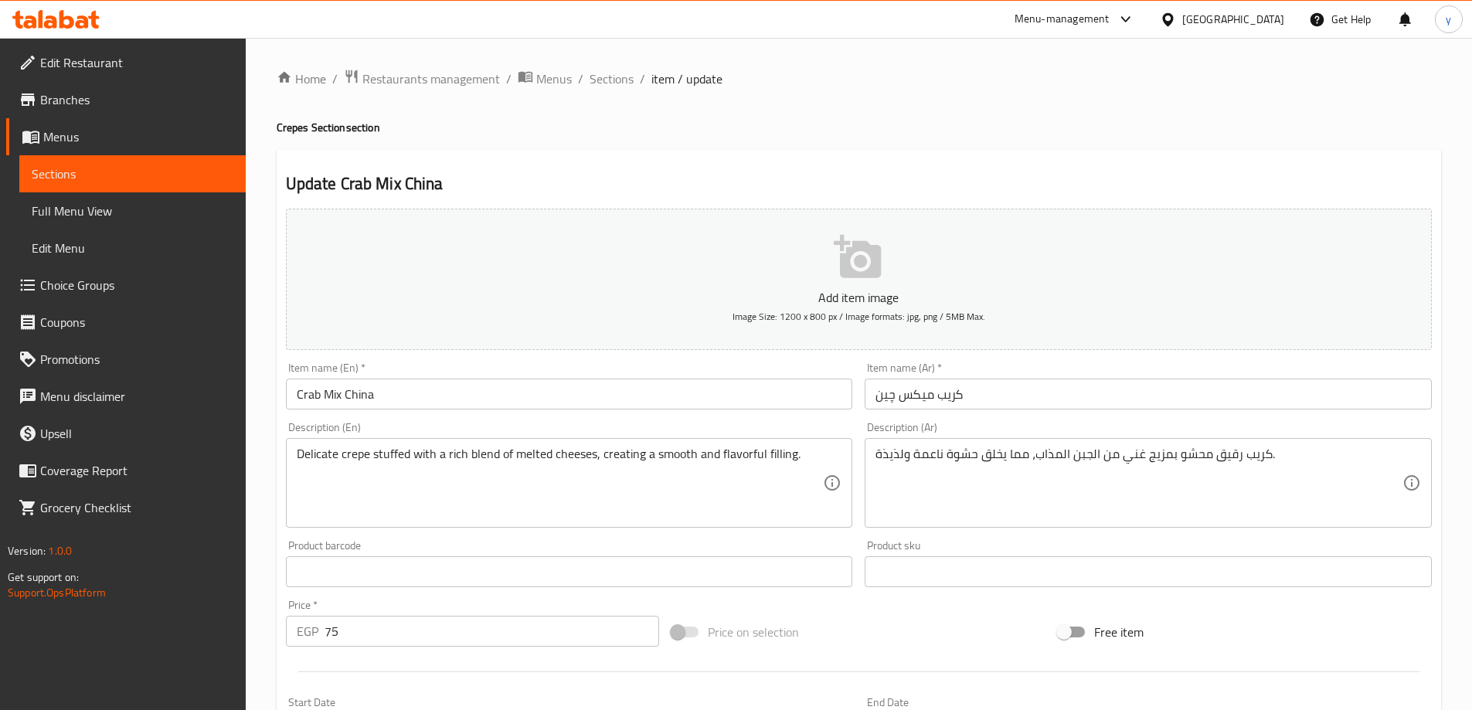
click at [303, 396] on input "Crab Mix China" at bounding box center [569, 394] width 567 height 31
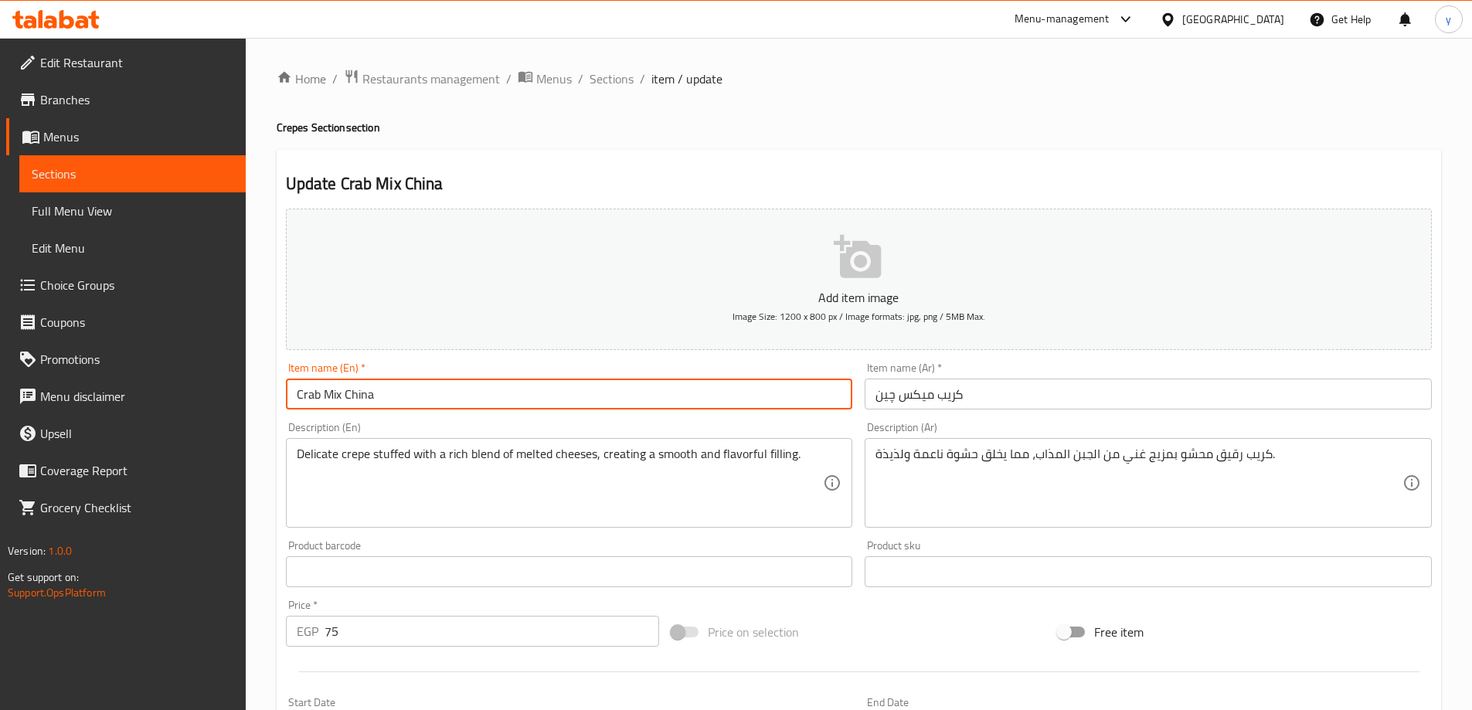
click at [303, 396] on input "Crab Mix China" at bounding box center [569, 394] width 567 height 31
paste input "epe"
click at [369, 398] on input "Crepe Mix China" at bounding box center [569, 394] width 567 height 31
type input "Crepe Mix"
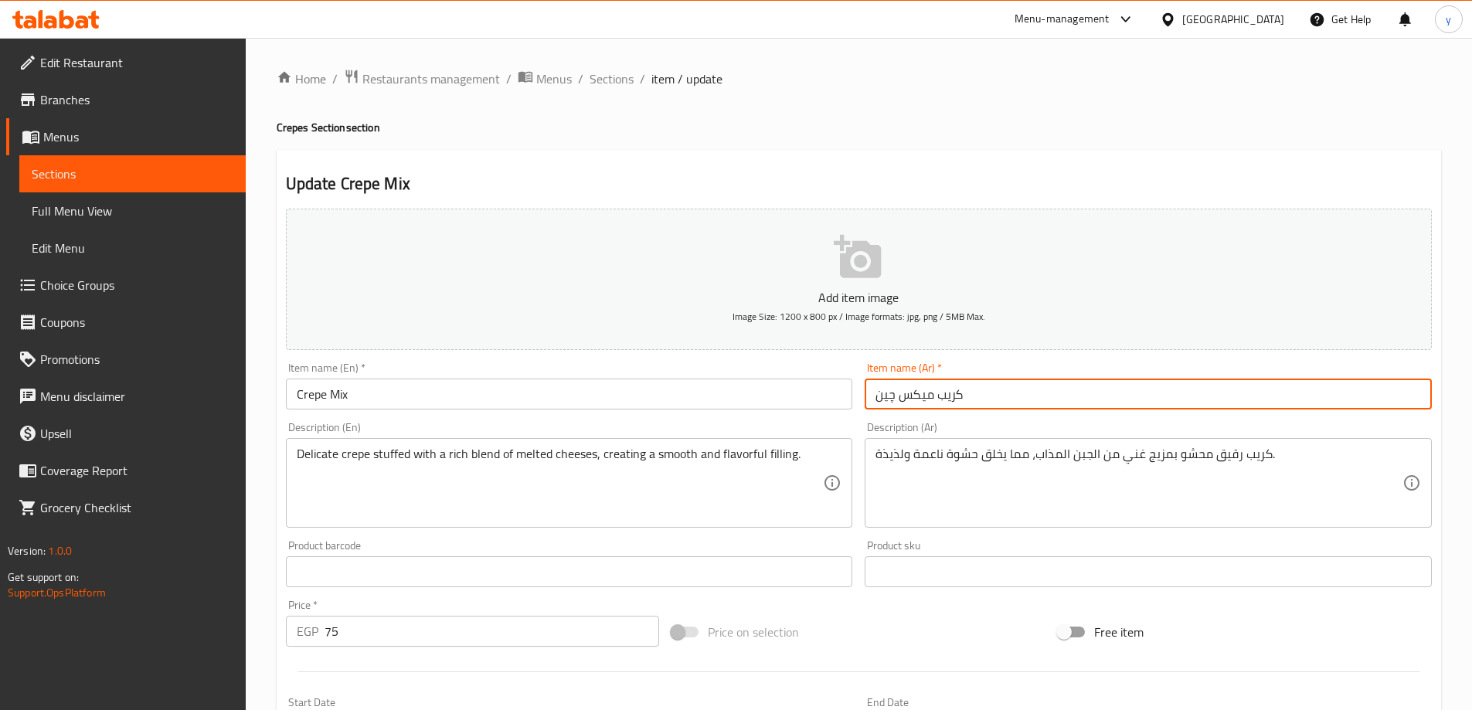
click at [1018, 393] on input "کریب میکس چین" at bounding box center [1148, 394] width 567 height 31
click at [1341, 396] on input "کریب میکس چین" at bounding box center [1148, 394] width 567 height 31
type input "کریب میکس جبن"
click at [602, 396] on input "Crepe Mix" at bounding box center [569, 394] width 567 height 31
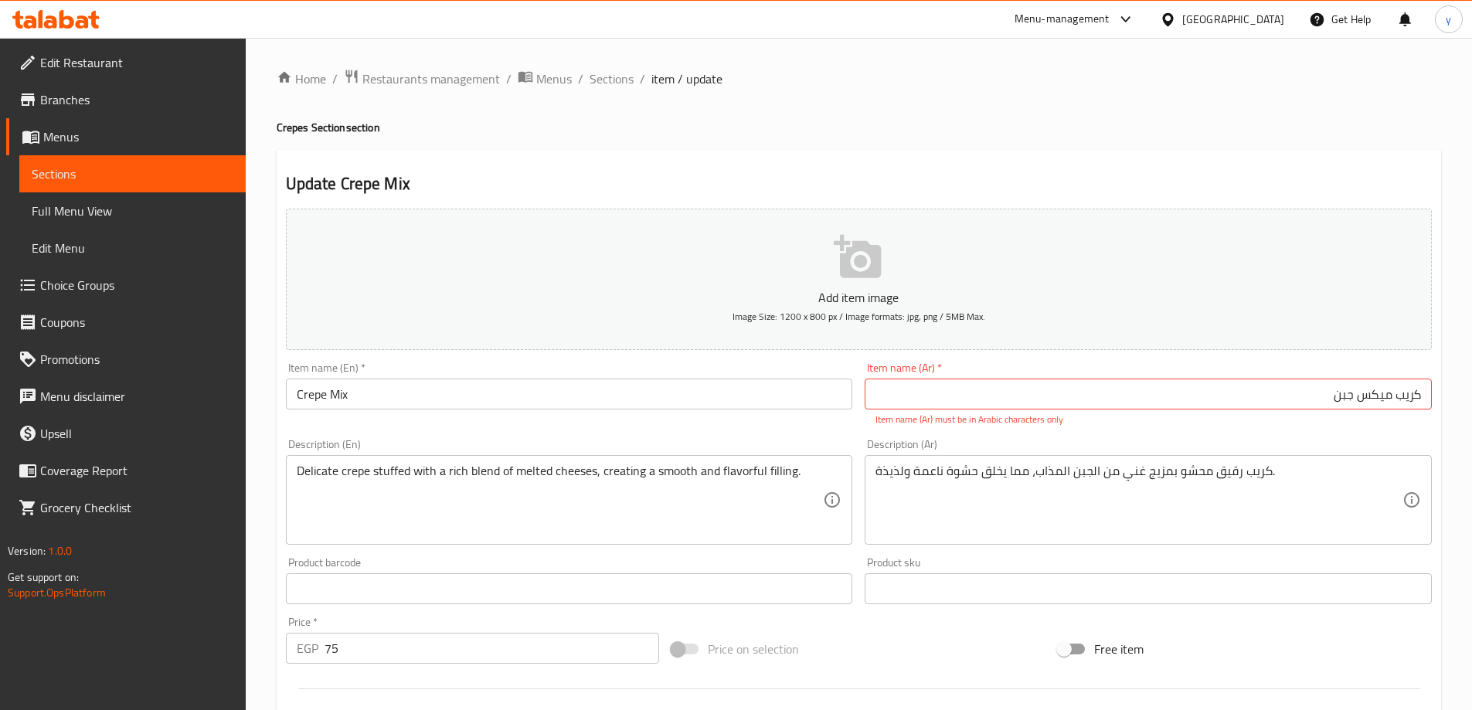
click at [685, 404] on input "Crepe Mix" at bounding box center [569, 394] width 567 height 31
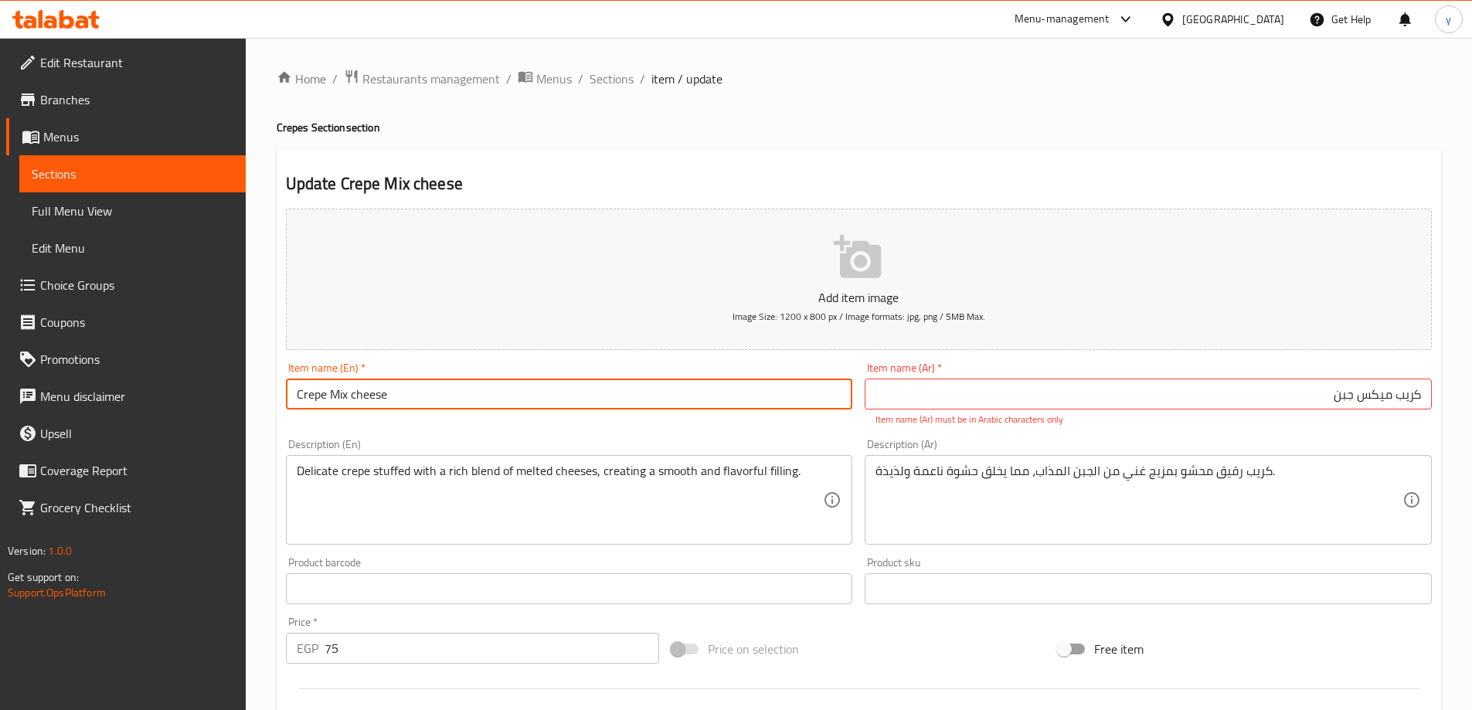
type input "Crepe Mix cheese"
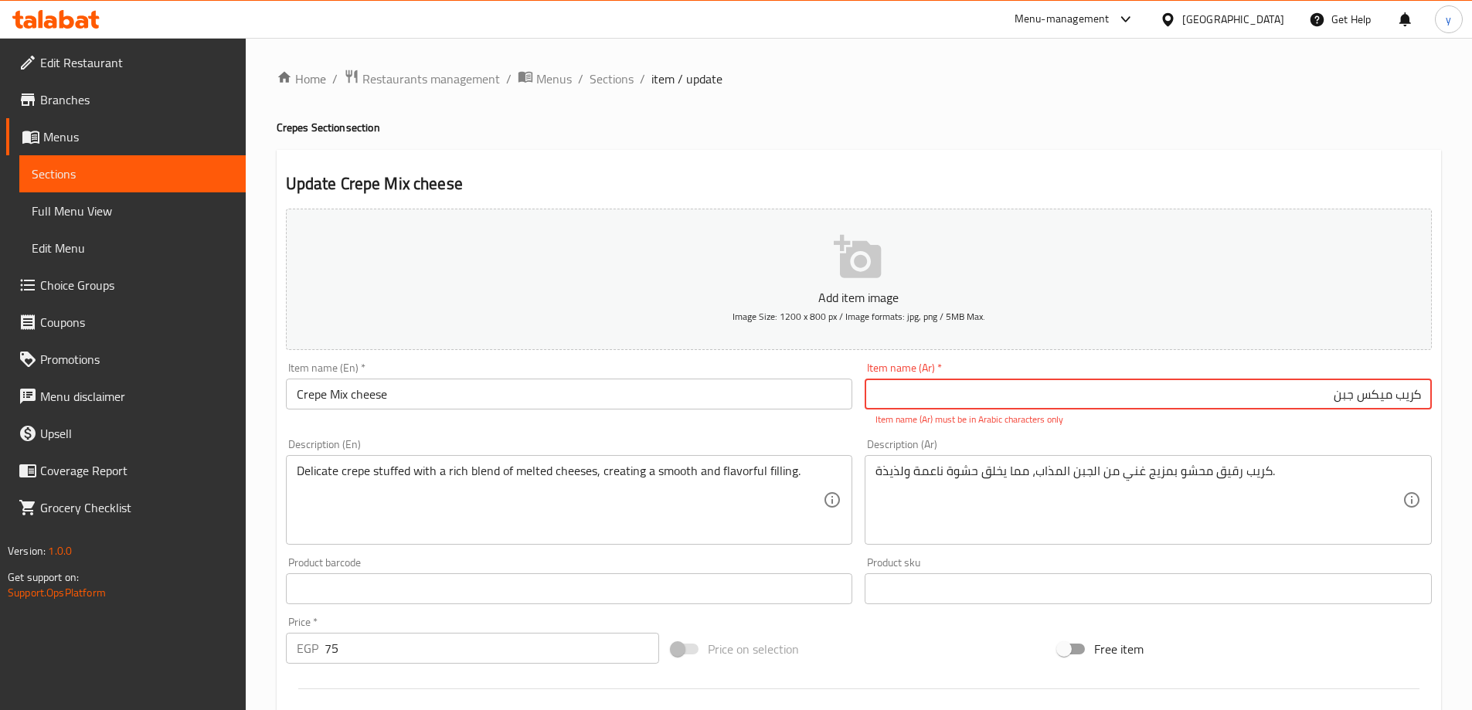
click at [1370, 391] on input "کریب میکس جبن" at bounding box center [1148, 394] width 567 height 31
type input ";"
click at [1194, 389] on input "text" at bounding box center [1148, 394] width 567 height 31
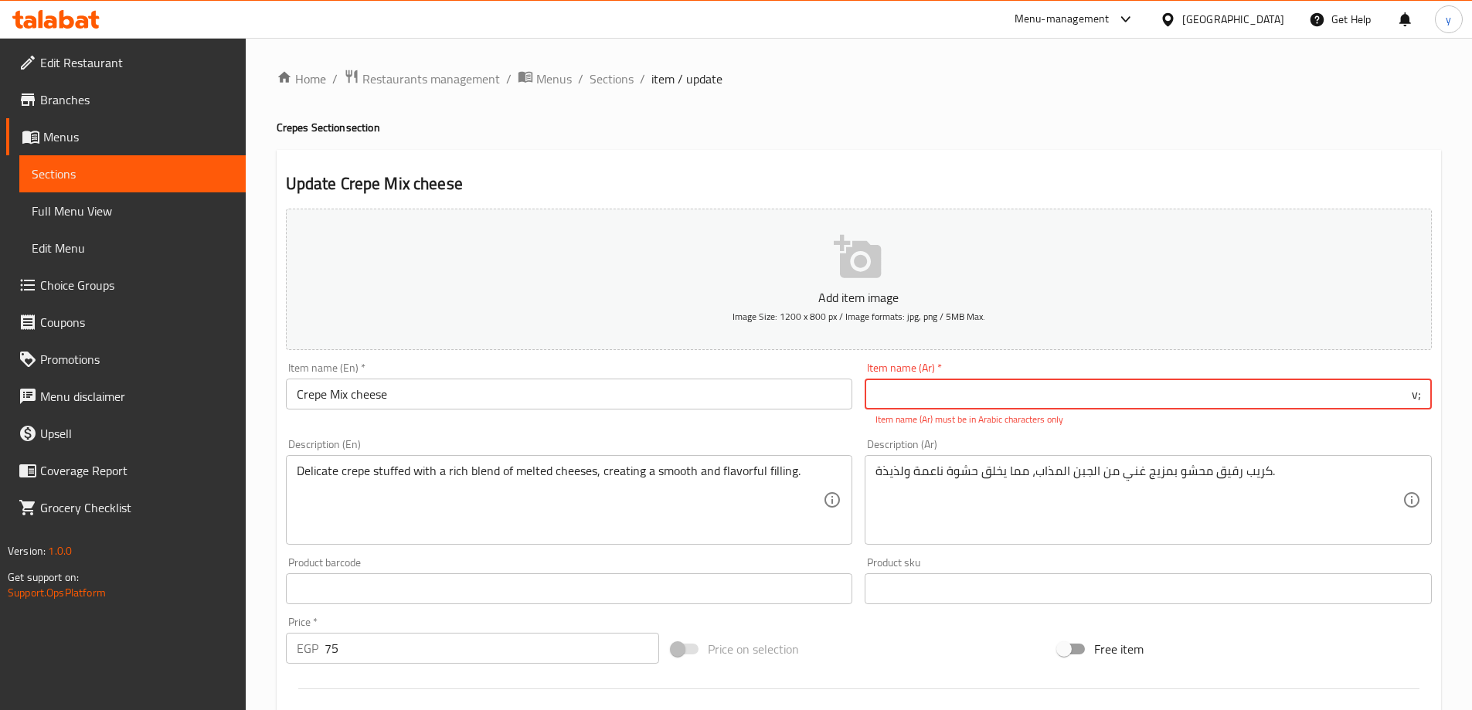
type input ";"
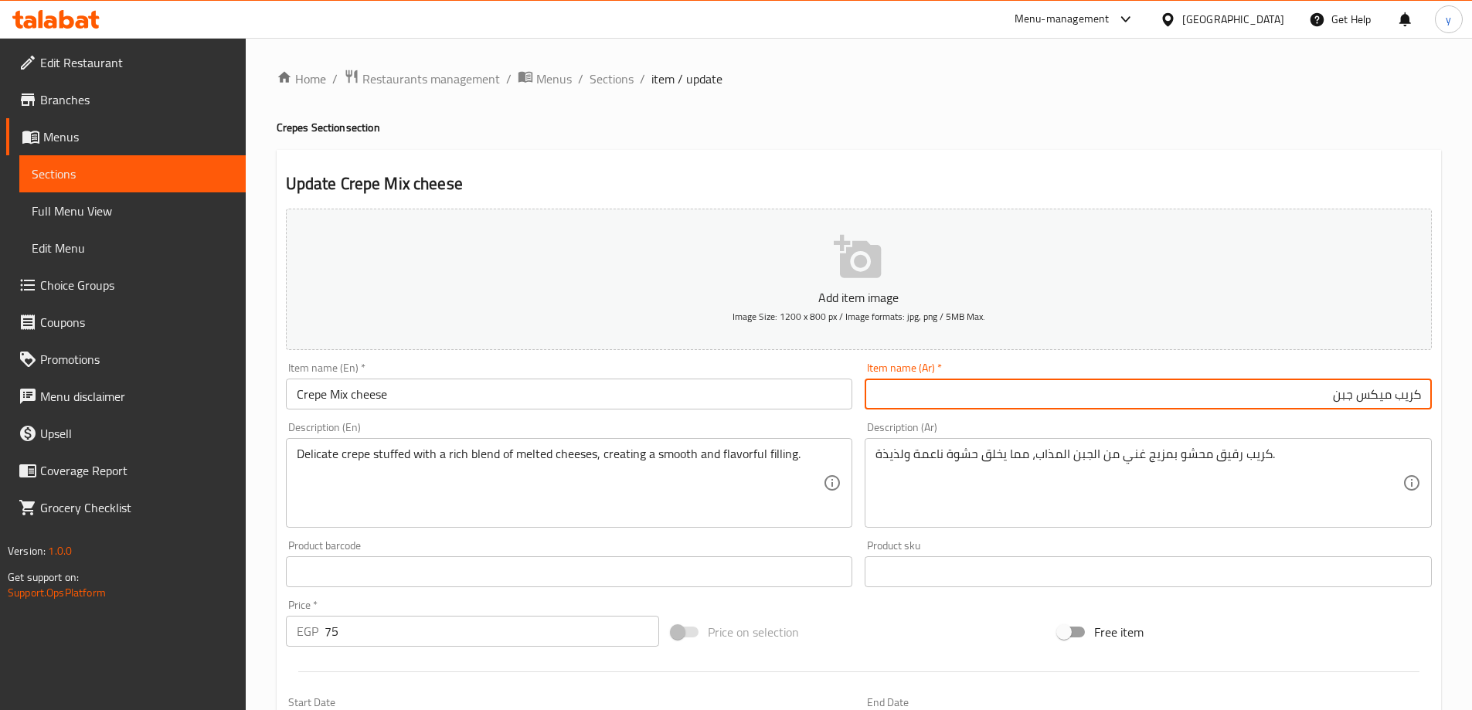
type input "كريب ميكس جبن"
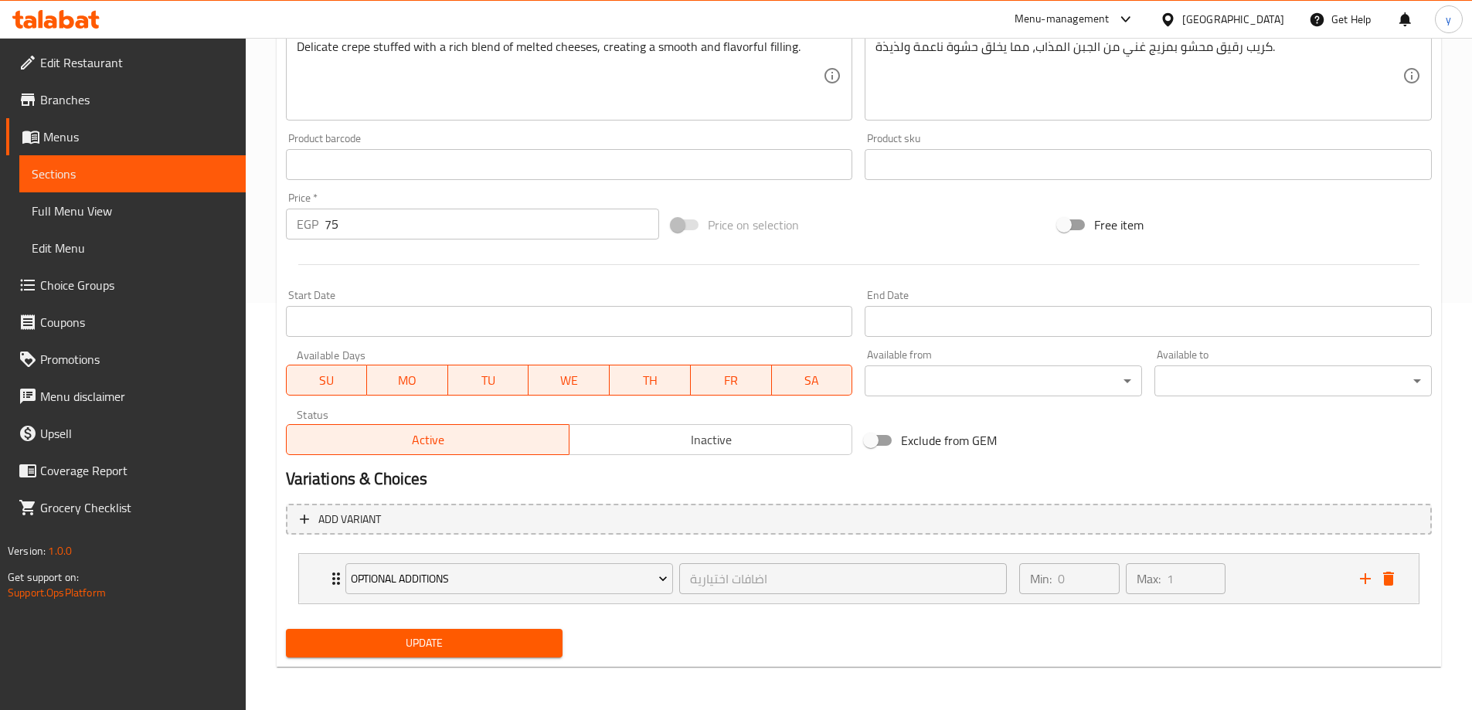
drag, startPoint x: 430, startPoint y: 642, endPoint x: 580, endPoint y: 566, distance: 167.9
click at [430, 643] on span "Update" at bounding box center [424, 643] width 253 height 19
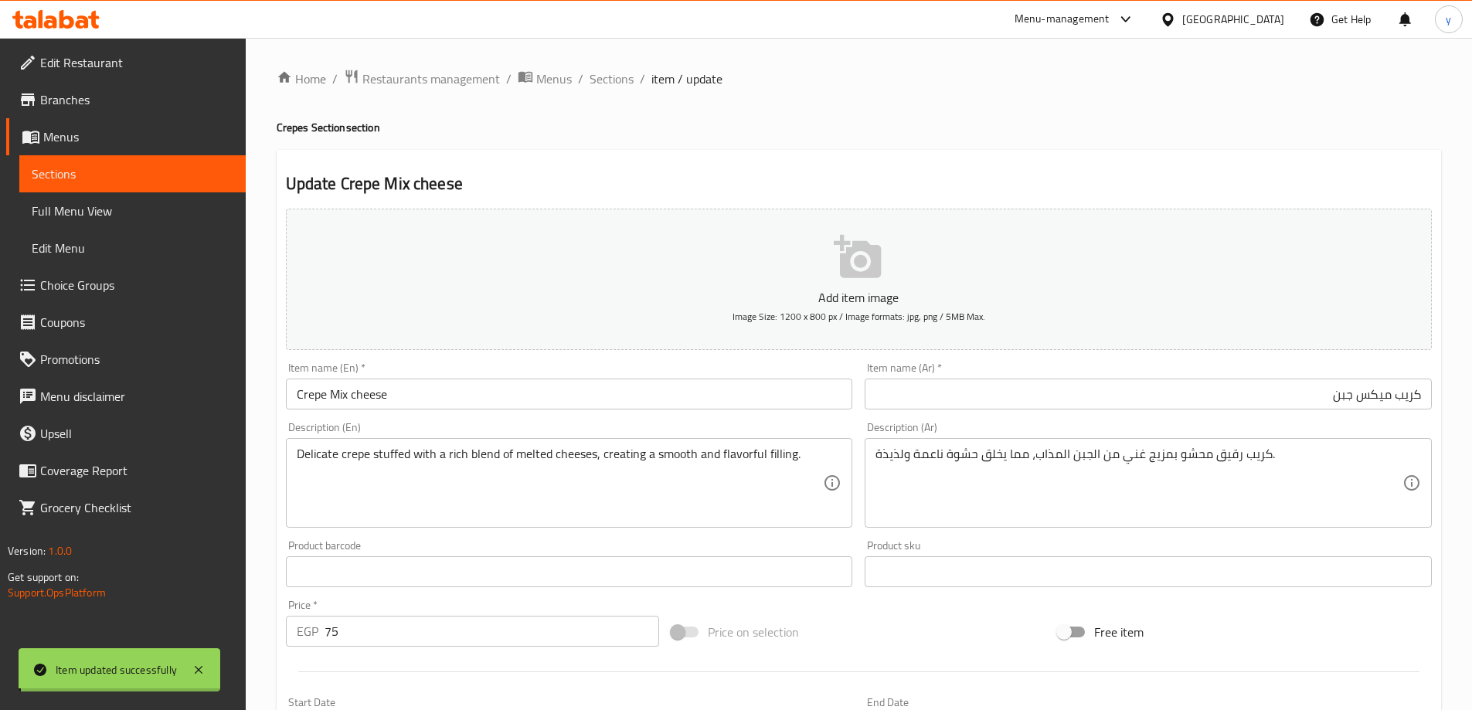
click at [620, 70] on div "Home / Restaurants management / Menus / Sections / item / update Crepes Section…" at bounding box center [859, 578] width 1164 height 1018
click at [618, 73] on span "Sections" at bounding box center [612, 79] width 44 height 19
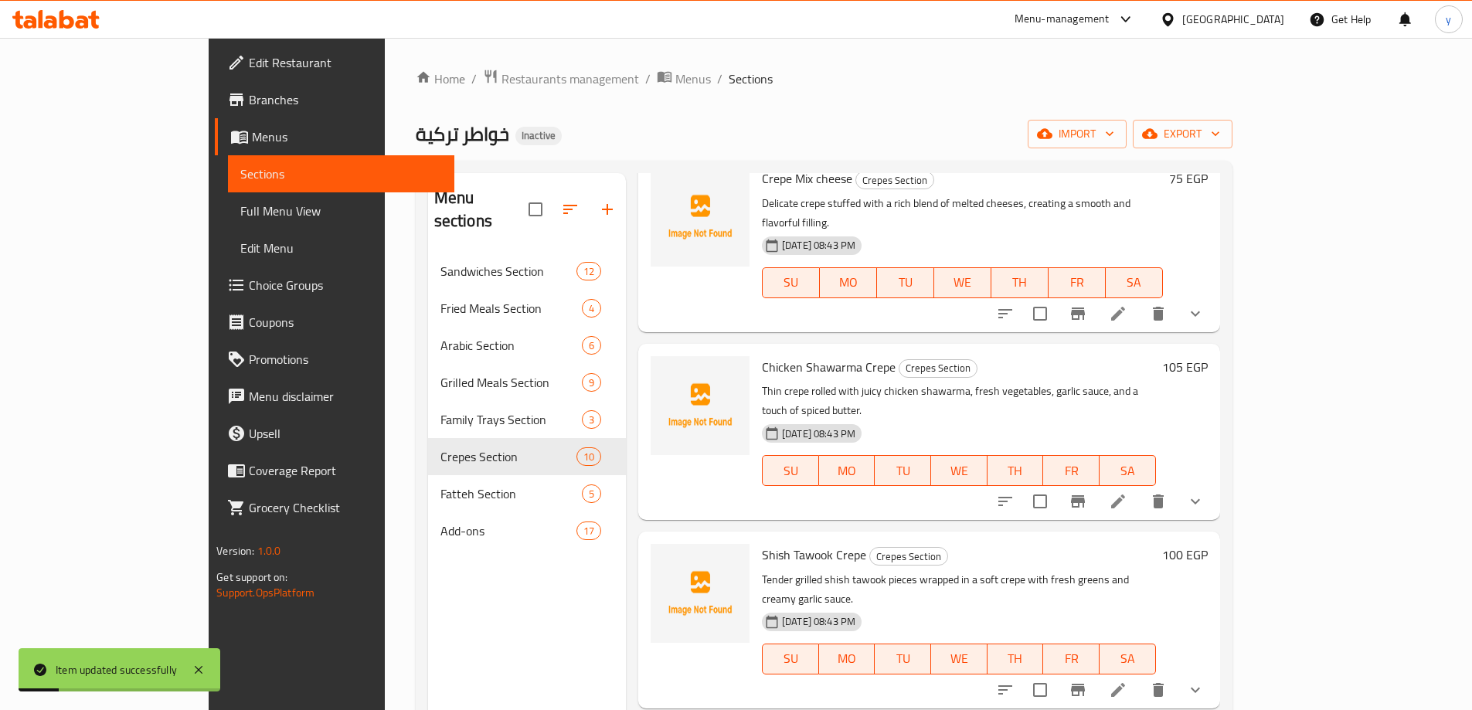
scroll to position [309, 0]
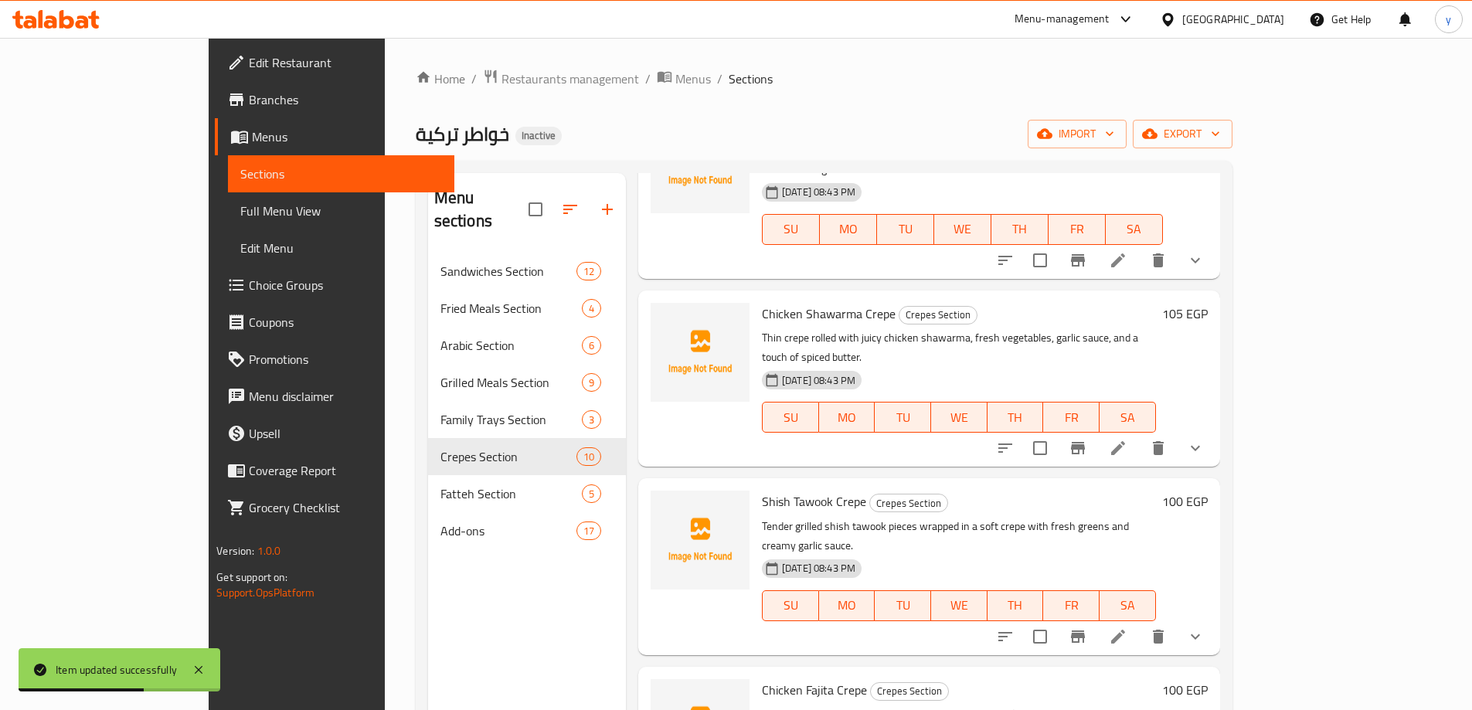
click at [1125, 441] on icon at bounding box center [1118, 448] width 14 height 14
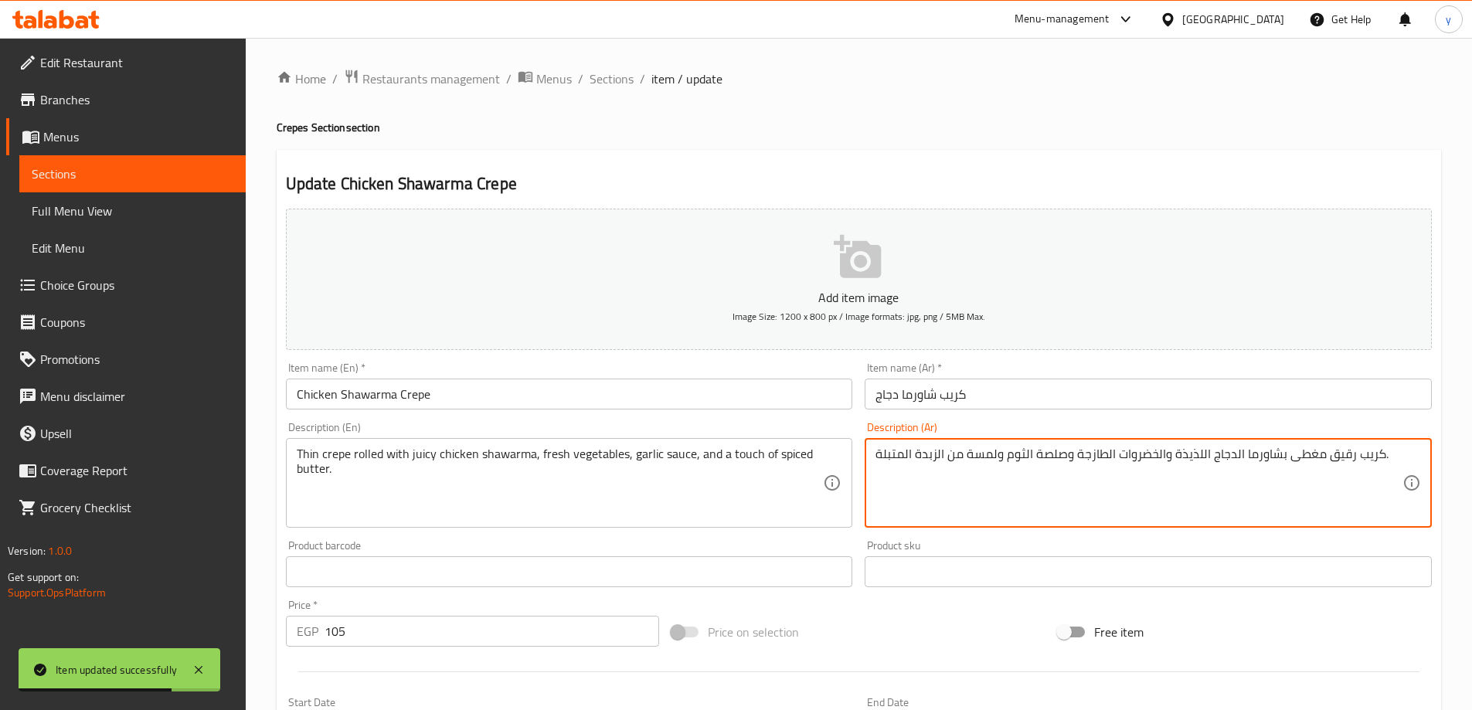
click at [1334, 450] on textarea "كريب رقيق مغطى بشاورما الدجاج اللذيذة والخضروات الطازجة وصلصة الثوم ولمسة من ال…" at bounding box center [1138, 483] width 527 height 73
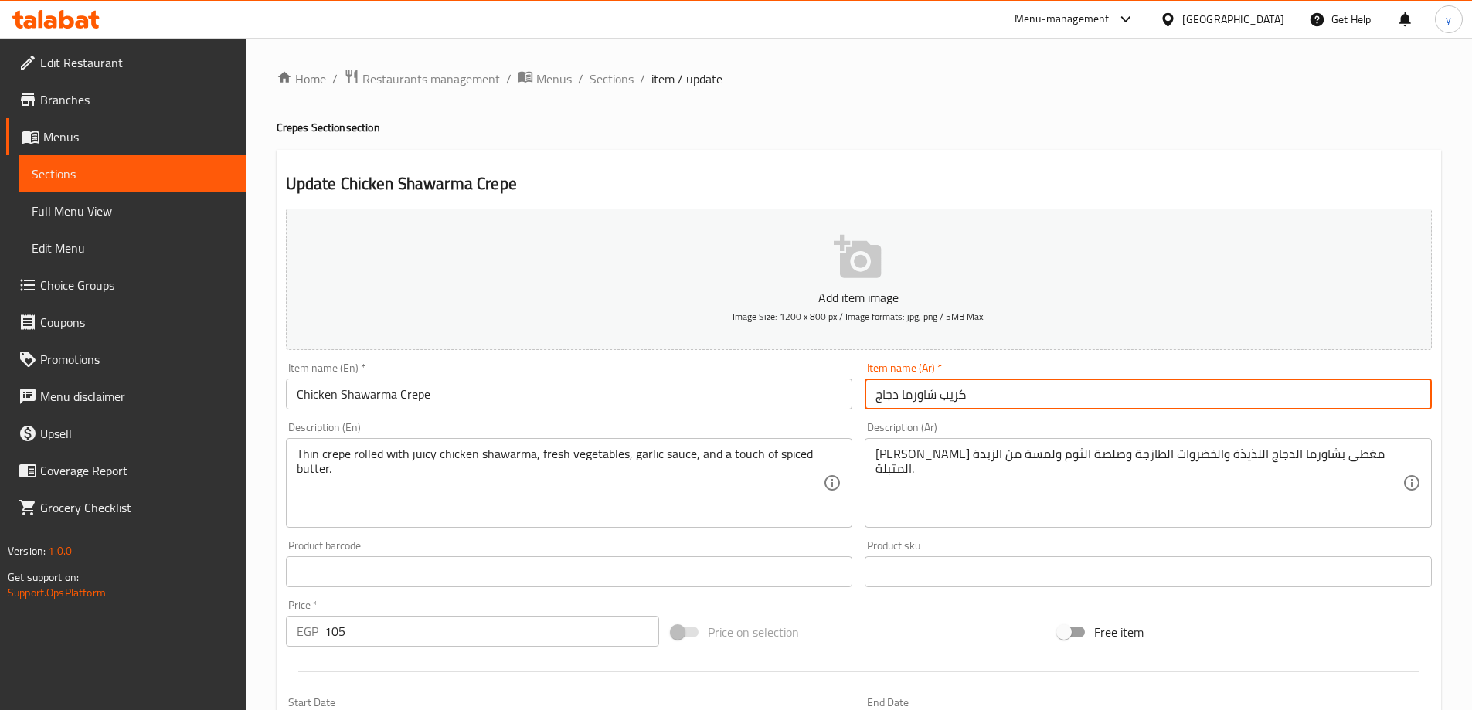
click at [1075, 392] on div "Home / Restaurants management / Menus / Sections / item / update Crepes Section…" at bounding box center [859, 578] width 1164 height 1018
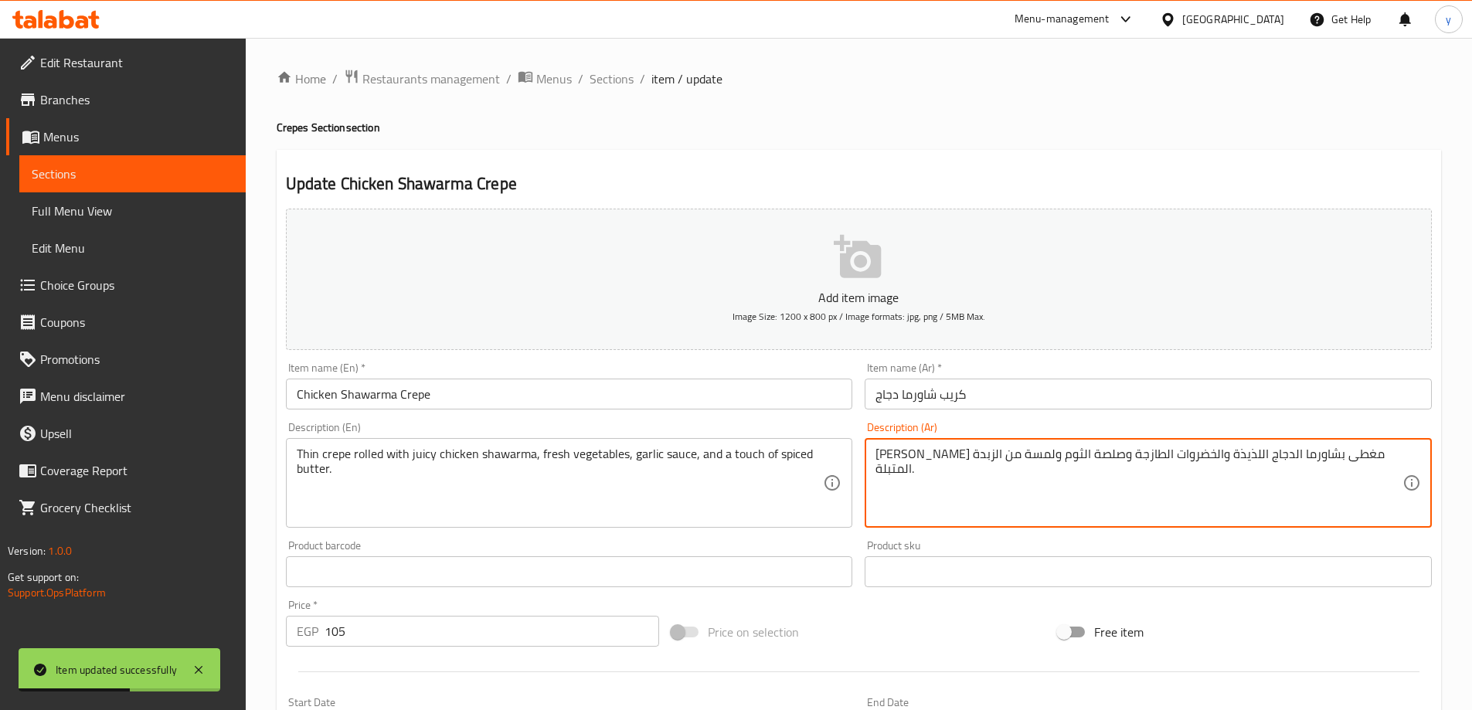
click at [1185, 456] on textarea "كريب رفيع مغطى بشاورما الدجاج اللذيذة والخضروات الطازجة وصلصة الثوم ولمسة من ال…" at bounding box center [1138, 483] width 527 height 73
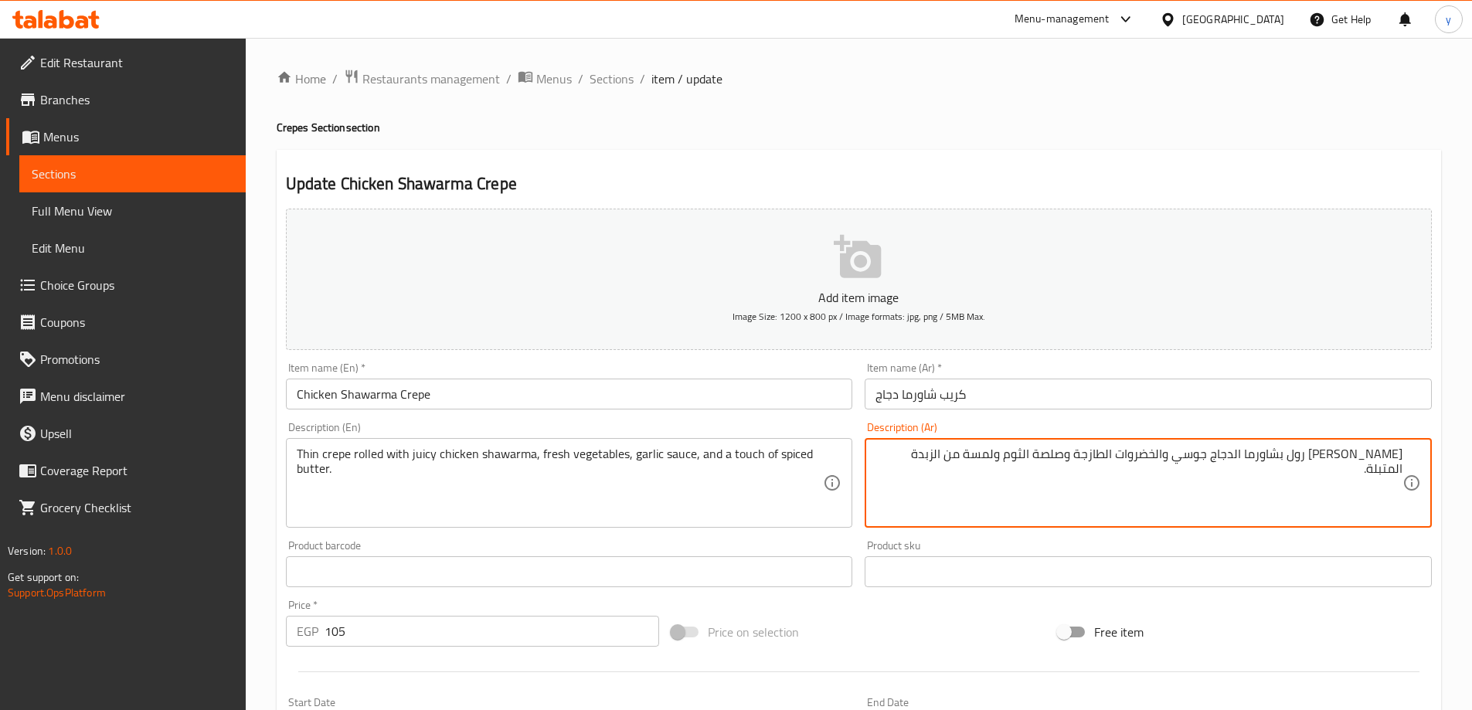
type textarea "[PERSON_NAME] رول بشاورما الدجاج جوسي والخضروات الطازجة وصلصة الثوم ولمسة من ال…"
click at [604, 405] on input "Chicken Shawarma Crepe" at bounding box center [569, 394] width 567 height 31
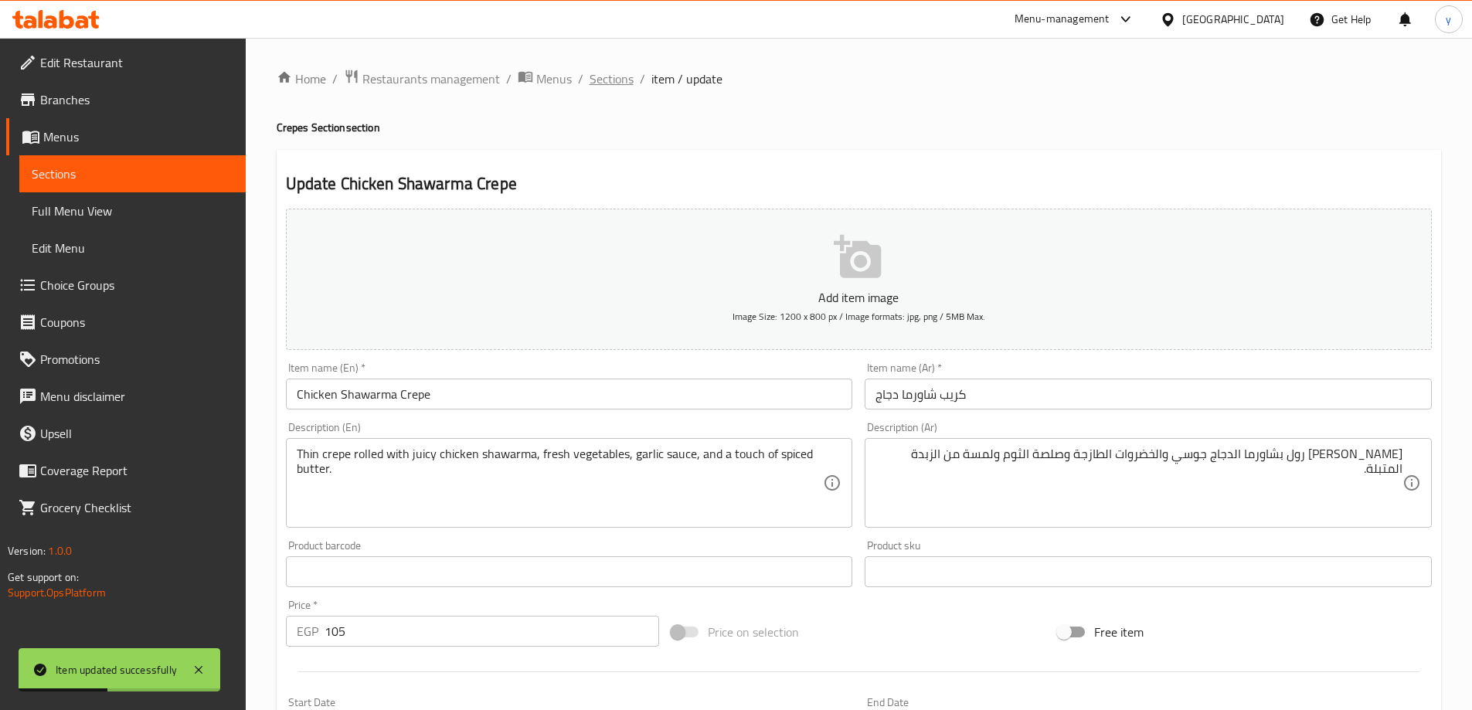
click at [603, 76] on span "Sections" at bounding box center [612, 79] width 44 height 19
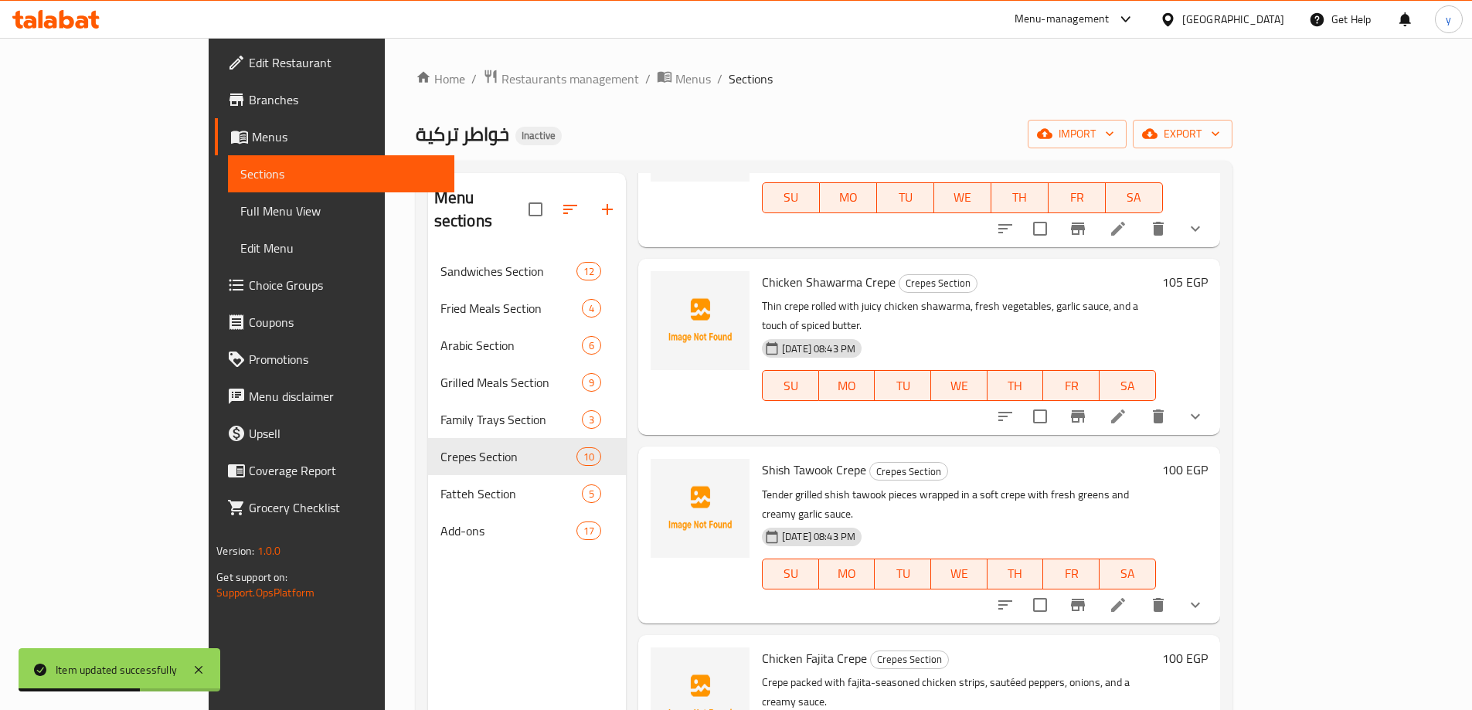
scroll to position [386, 0]
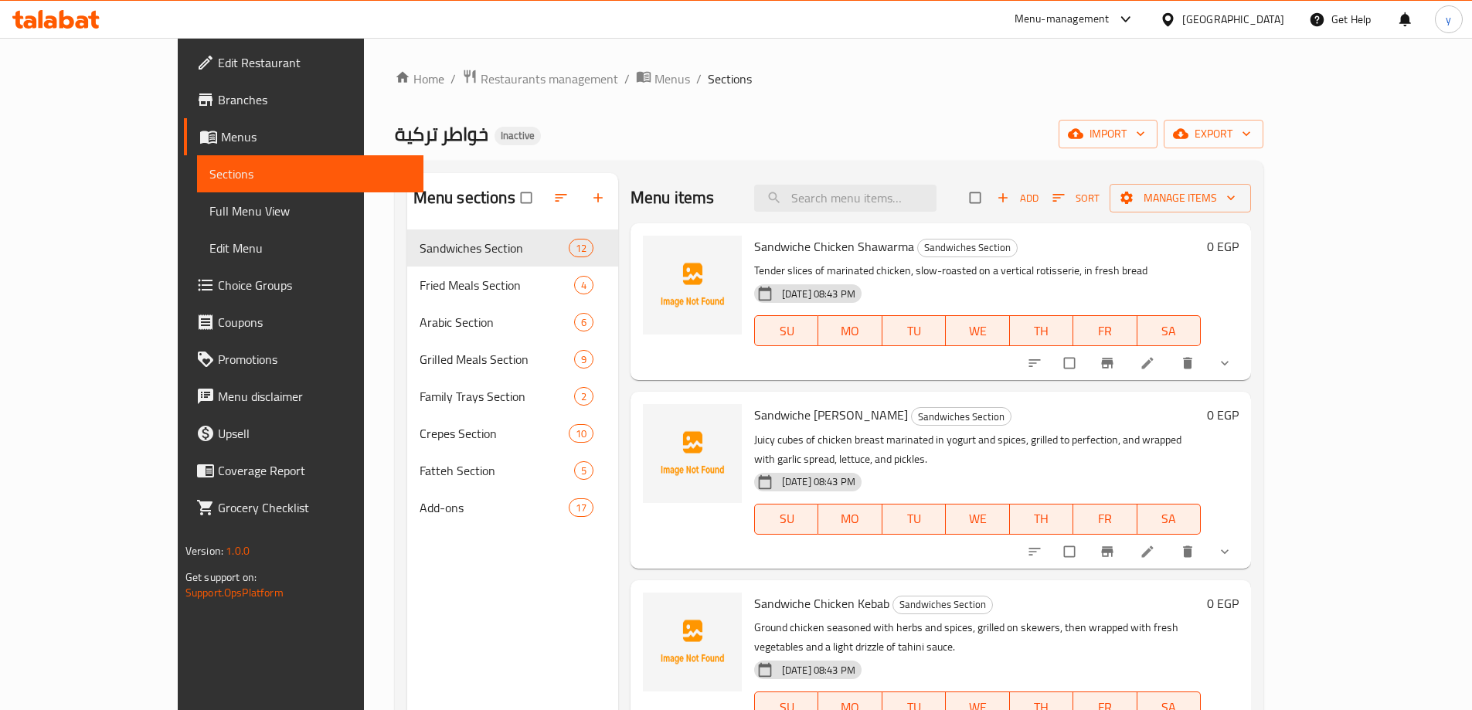
click at [209, 209] on span "Full Menu View" at bounding box center [310, 211] width 202 height 19
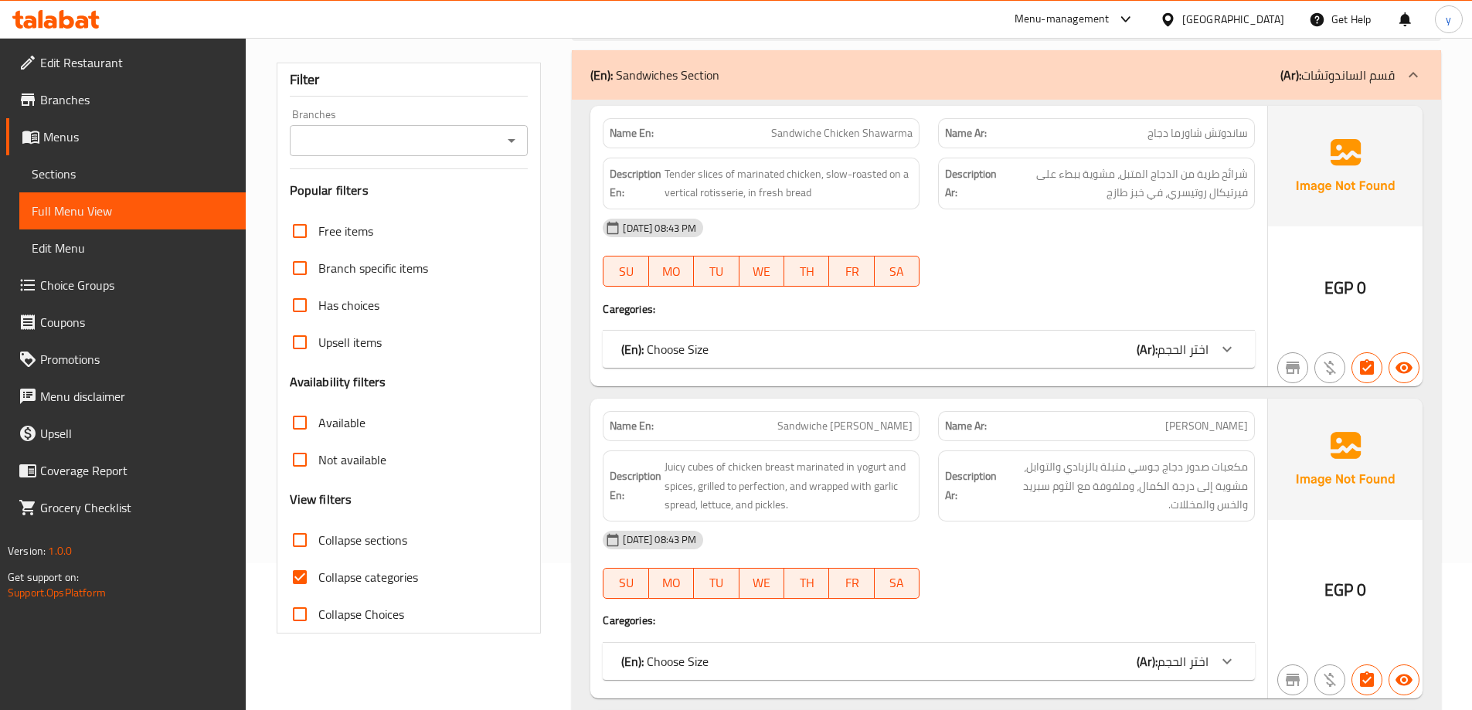
scroll to position [232, 0]
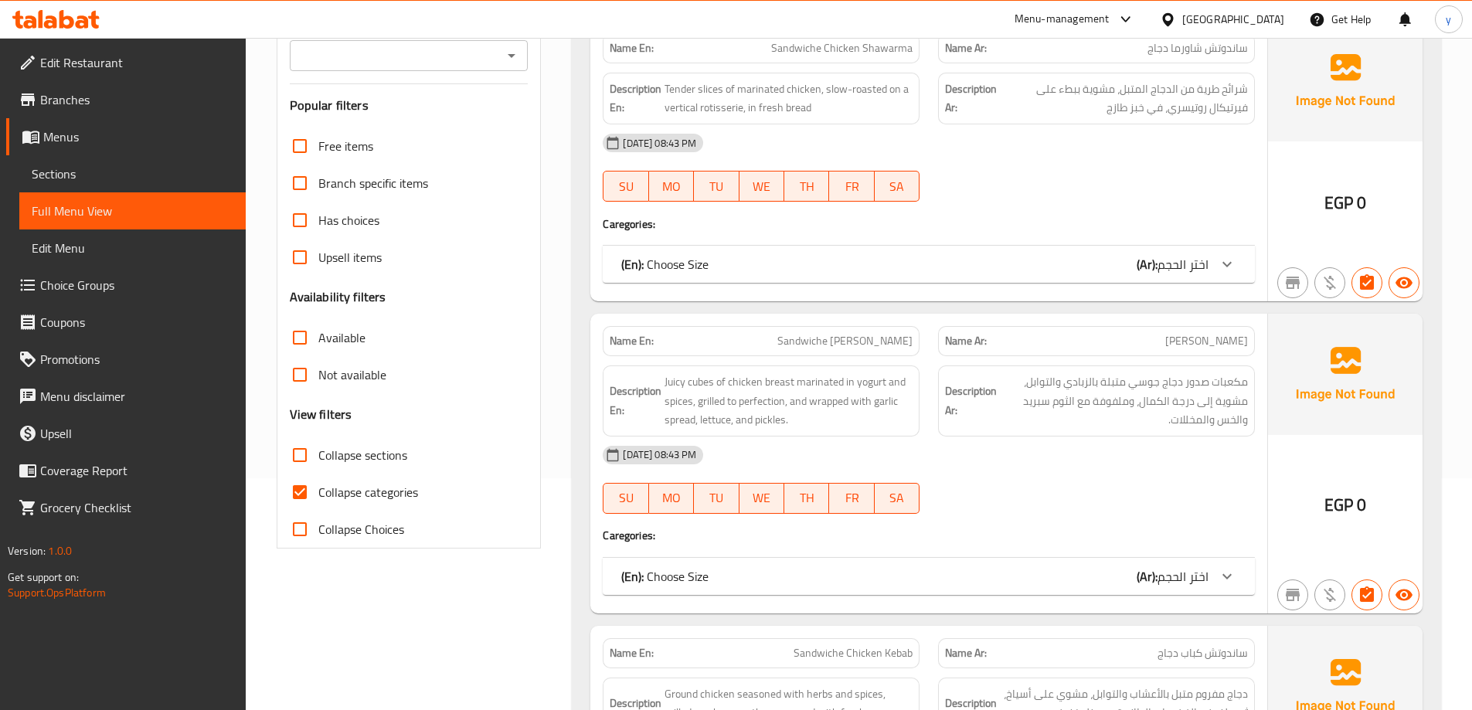
click at [342, 485] on span "Collapse categories" at bounding box center [368, 492] width 100 height 19
click at [318, 485] on input "Collapse categories" at bounding box center [299, 492] width 37 height 37
checkbox input "false"
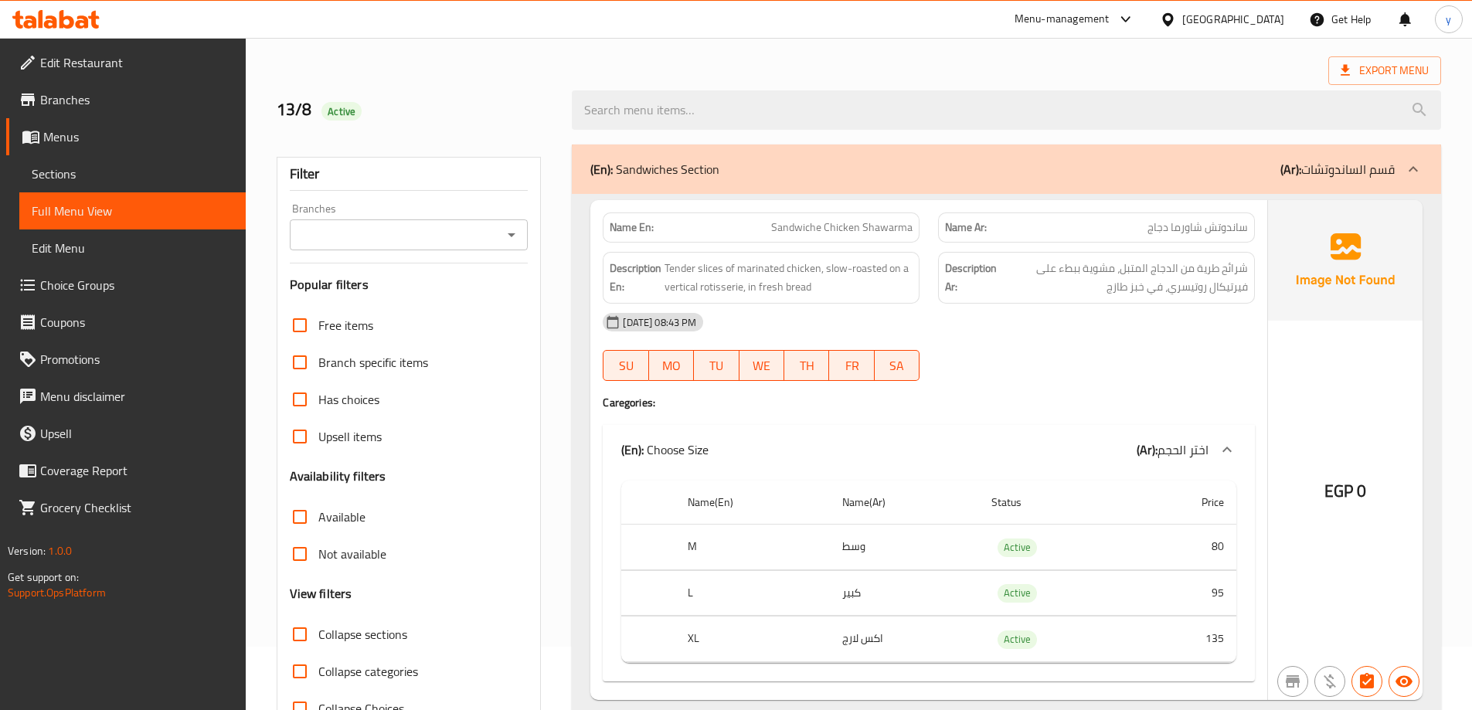
scroll to position [0, 0]
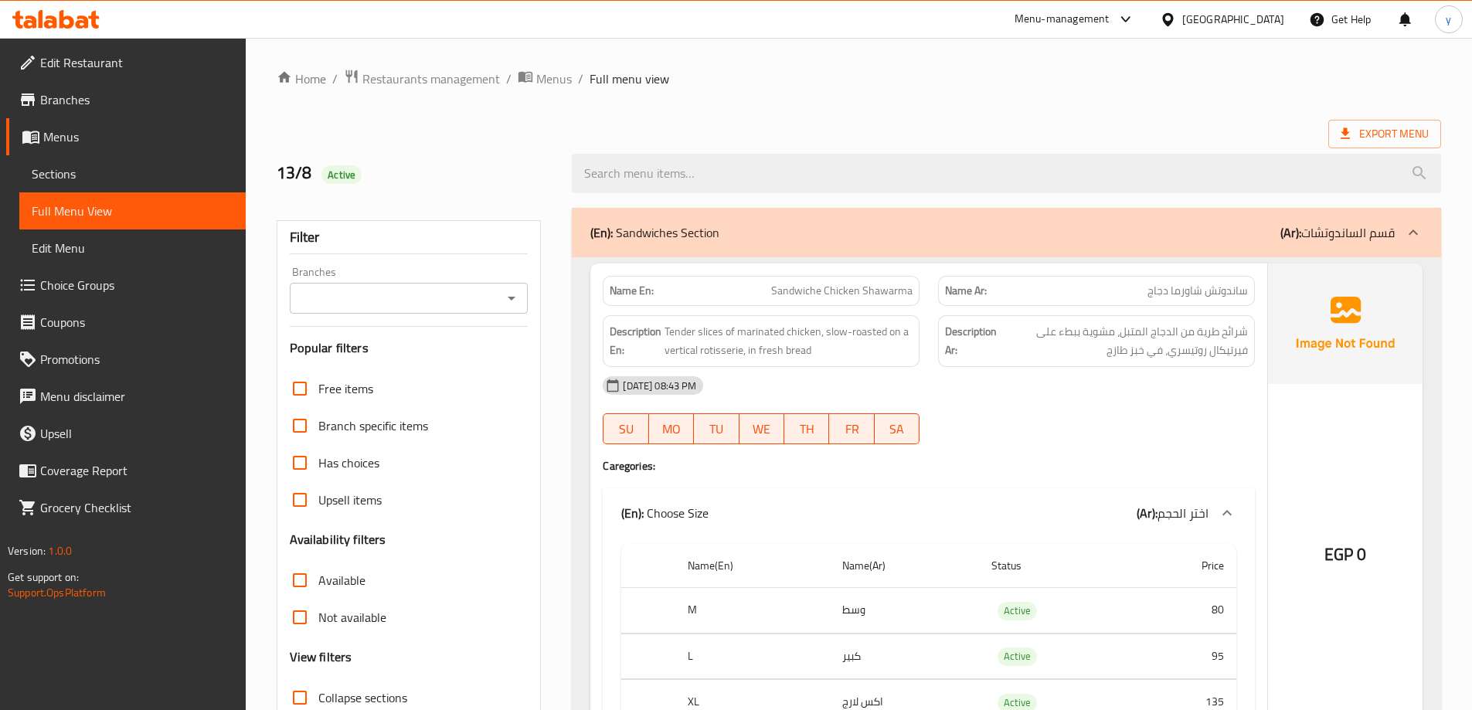
click at [903, 140] on div "13/8 Active" at bounding box center [858, 173] width 1183 height 69
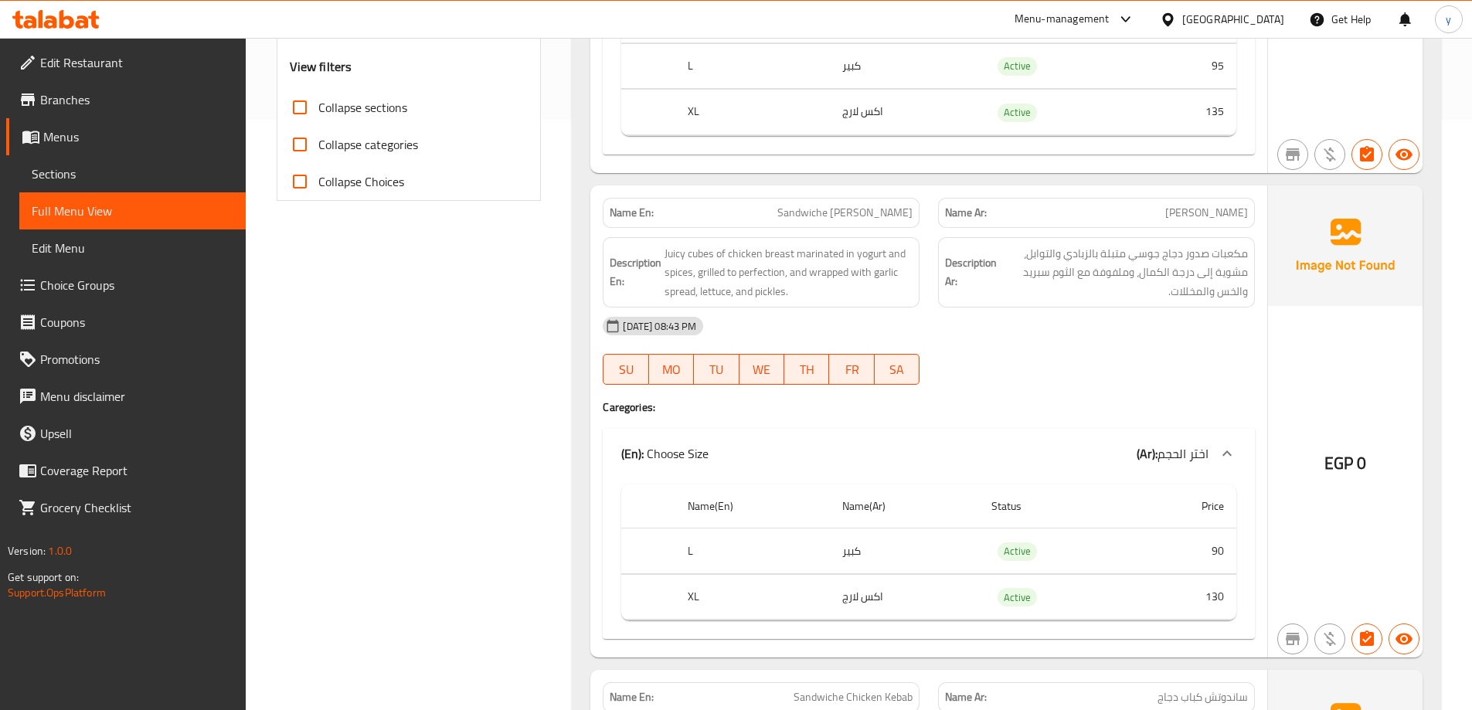
scroll to position [618, 0]
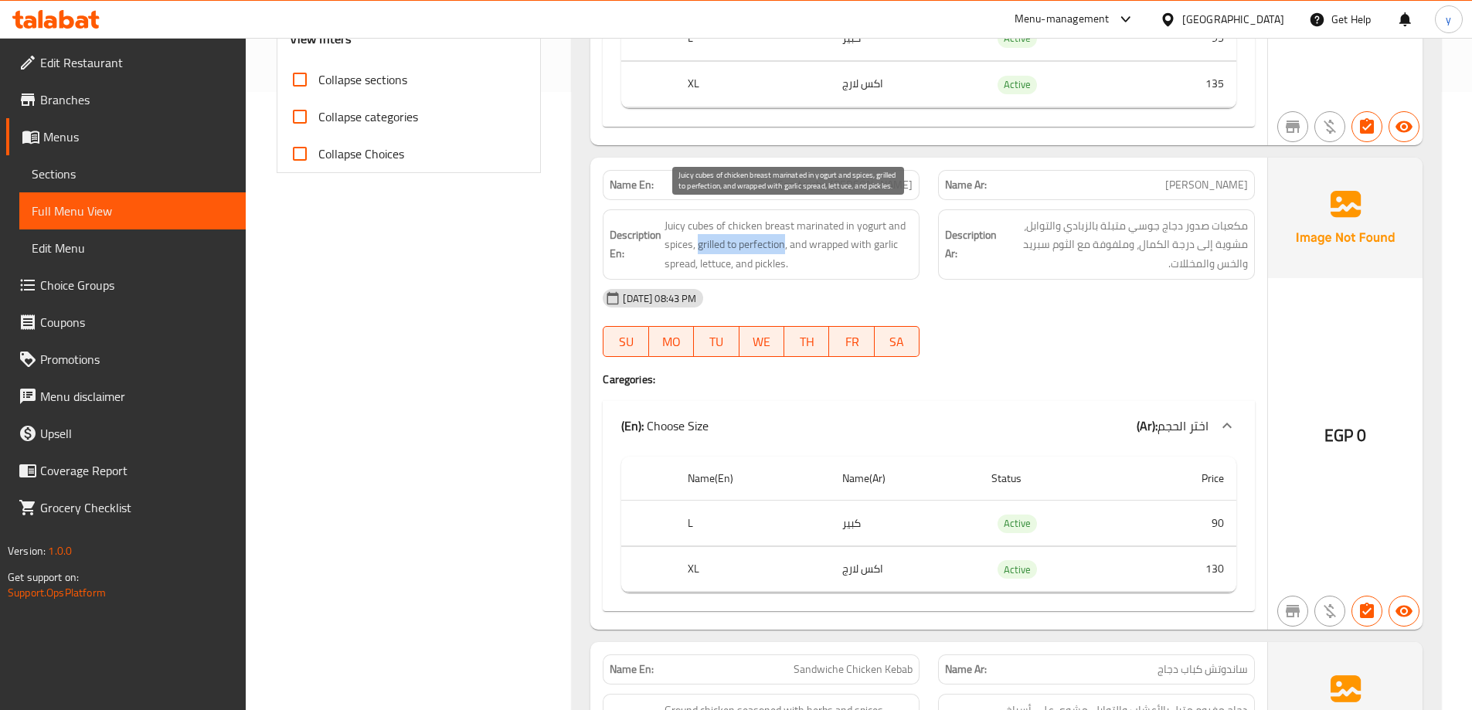
drag, startPoint x: 777, startPoint y: 244, endPoint x: 699, endPoint y: 252, distance: 78.4
click at [699, 252] on span "Juicy cubes of chicken breast marinated in yogurt and spices, grilled to perfec…" at bounding box center [789, 244] width 248 height 57
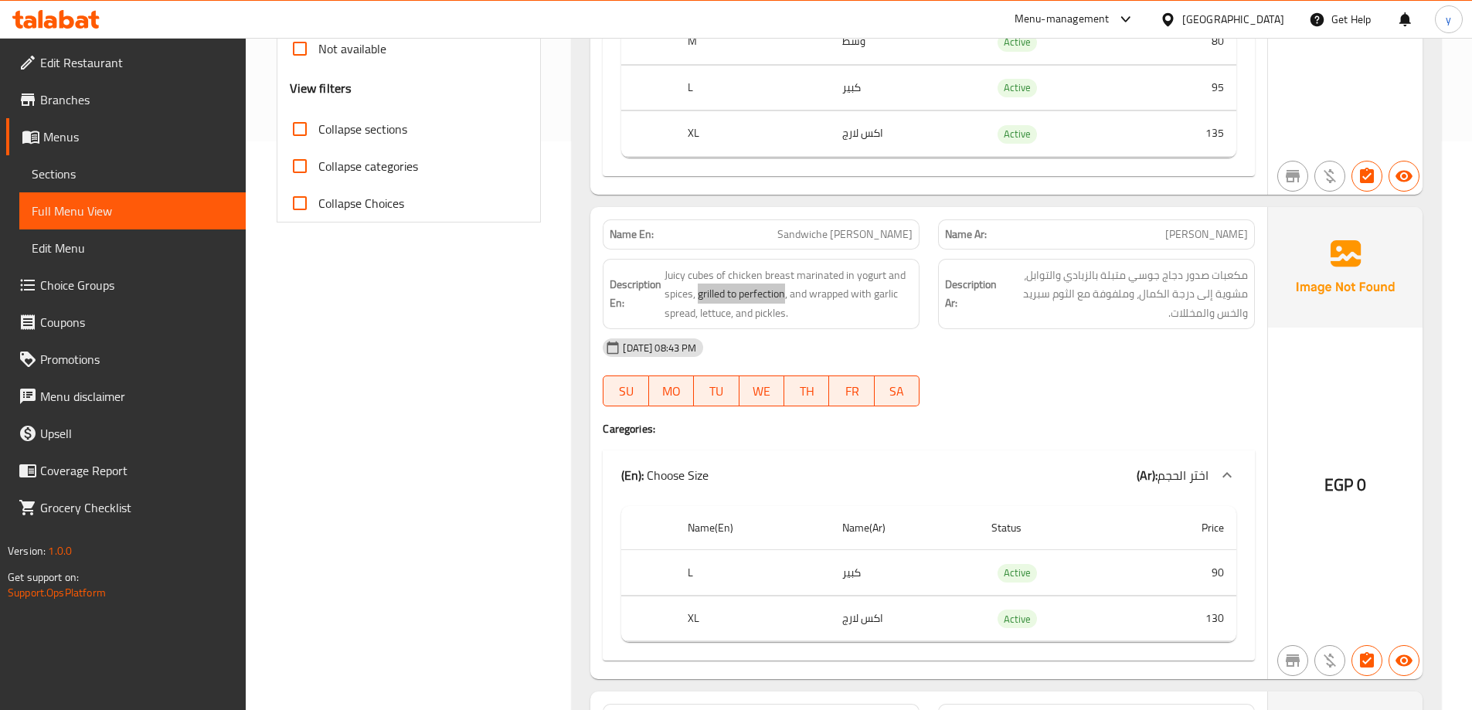
scroll to position [541, 0]
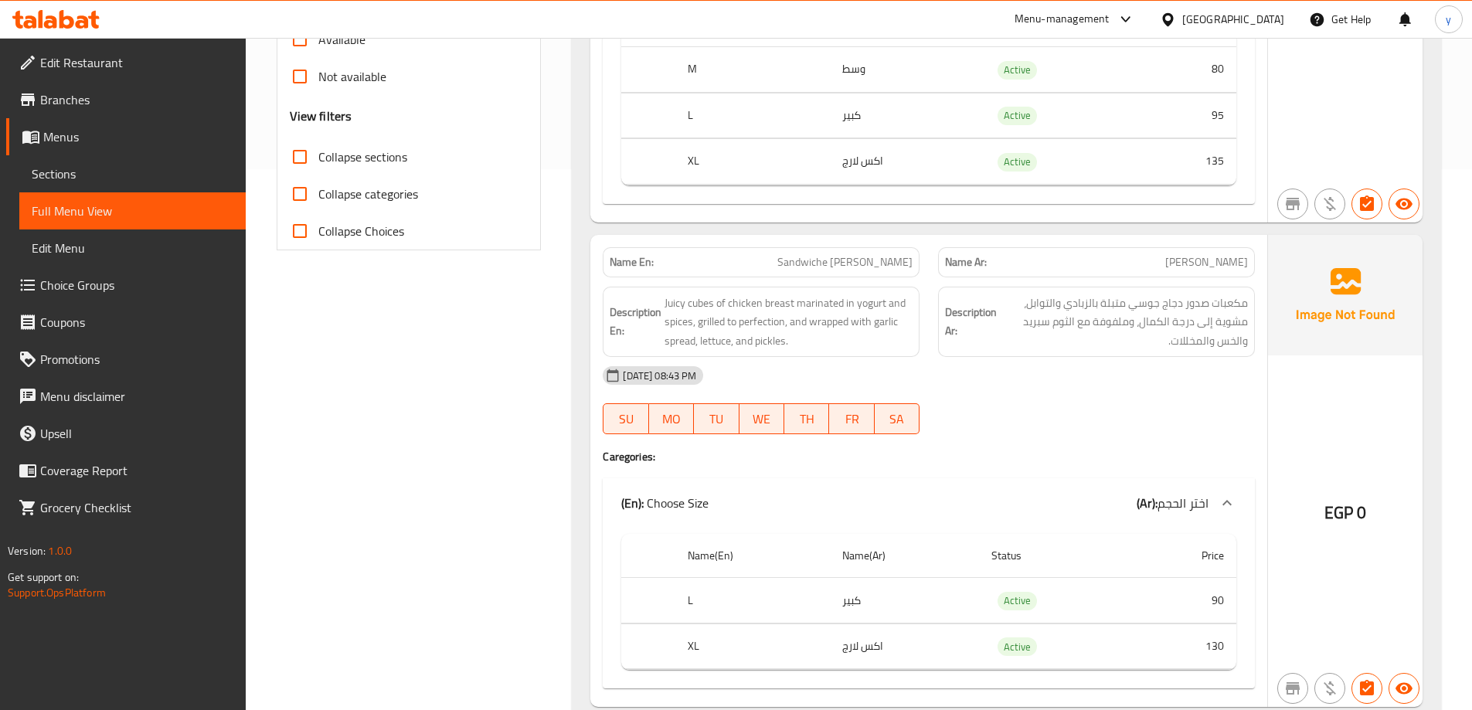
click at [849, 260] on span "Sandwiche [PERSON_NAME]" at bounding box center [844, 262] width 135 height 16
copy span "Sandwiche [PERSON_NAME]"
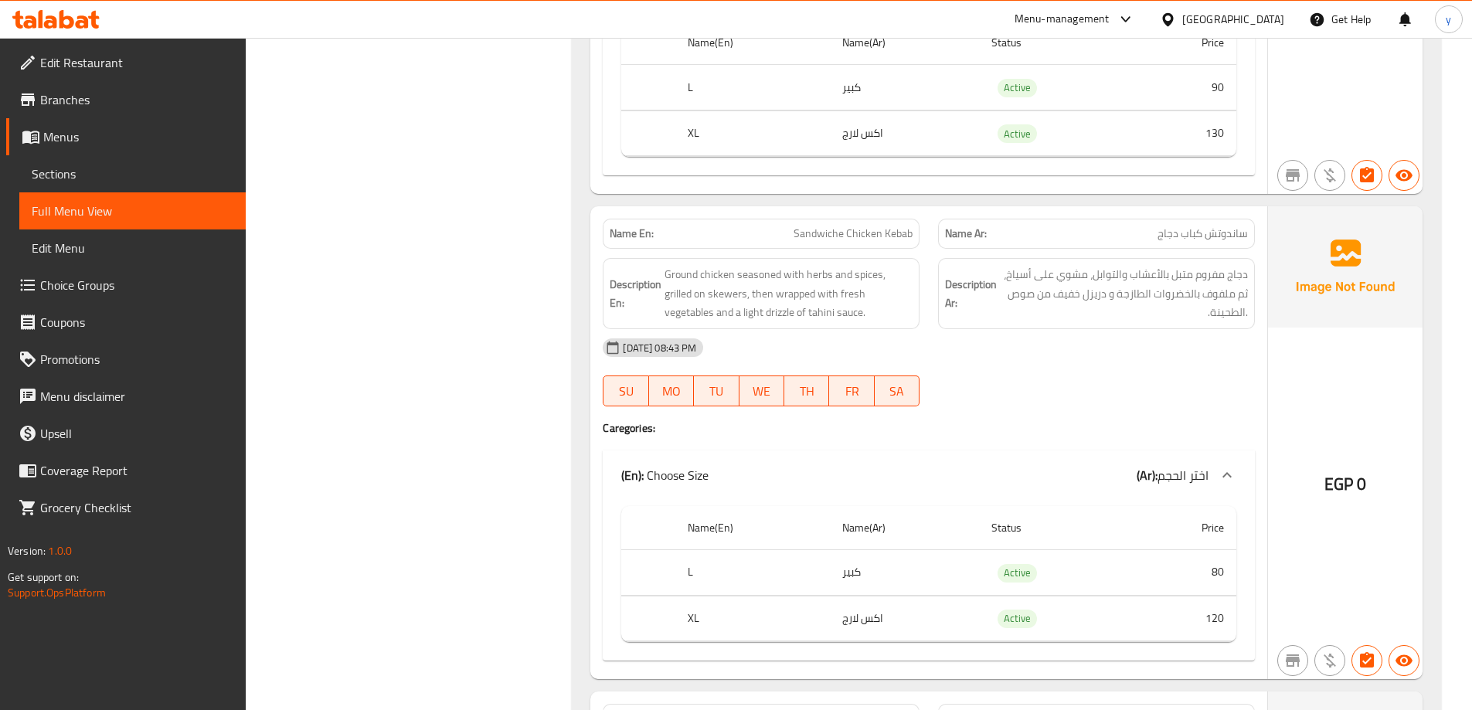
scroll to position [1082, 0]
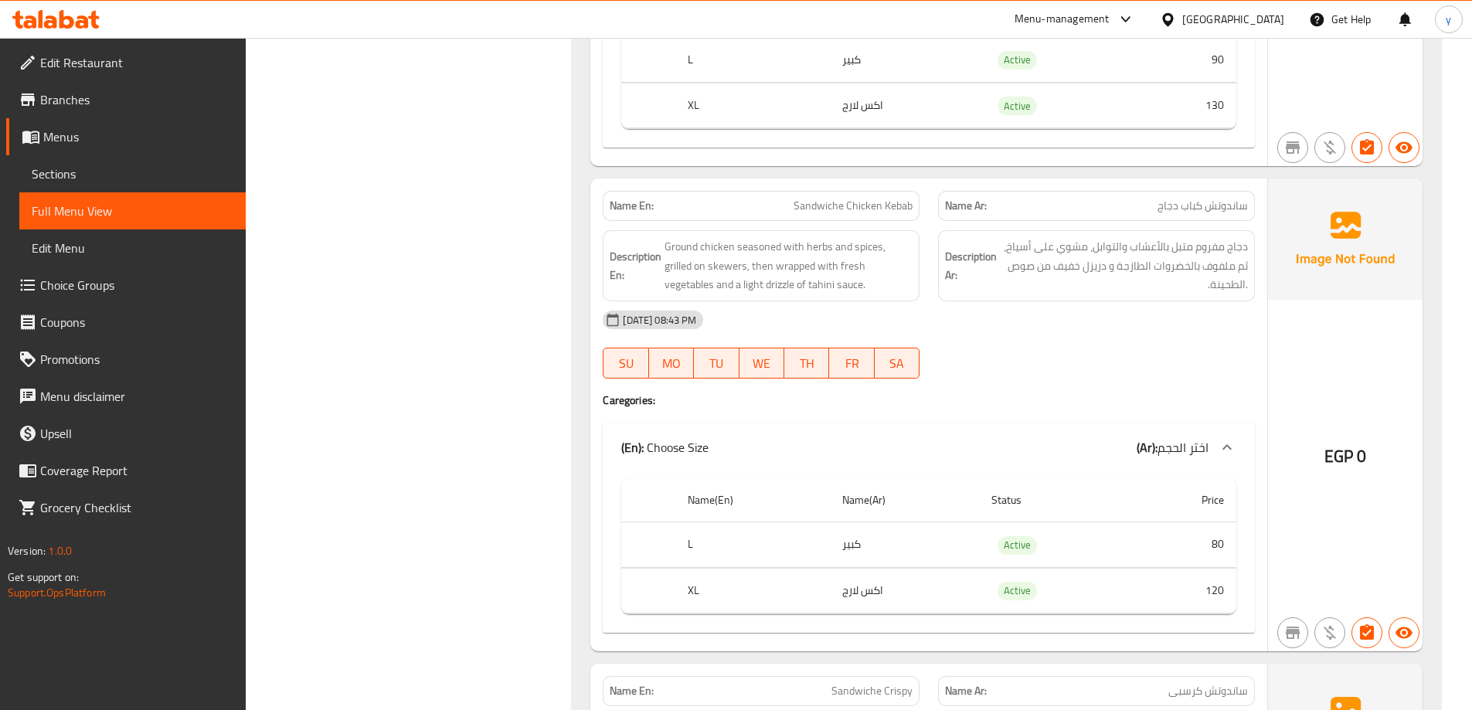
copy td "كبير"
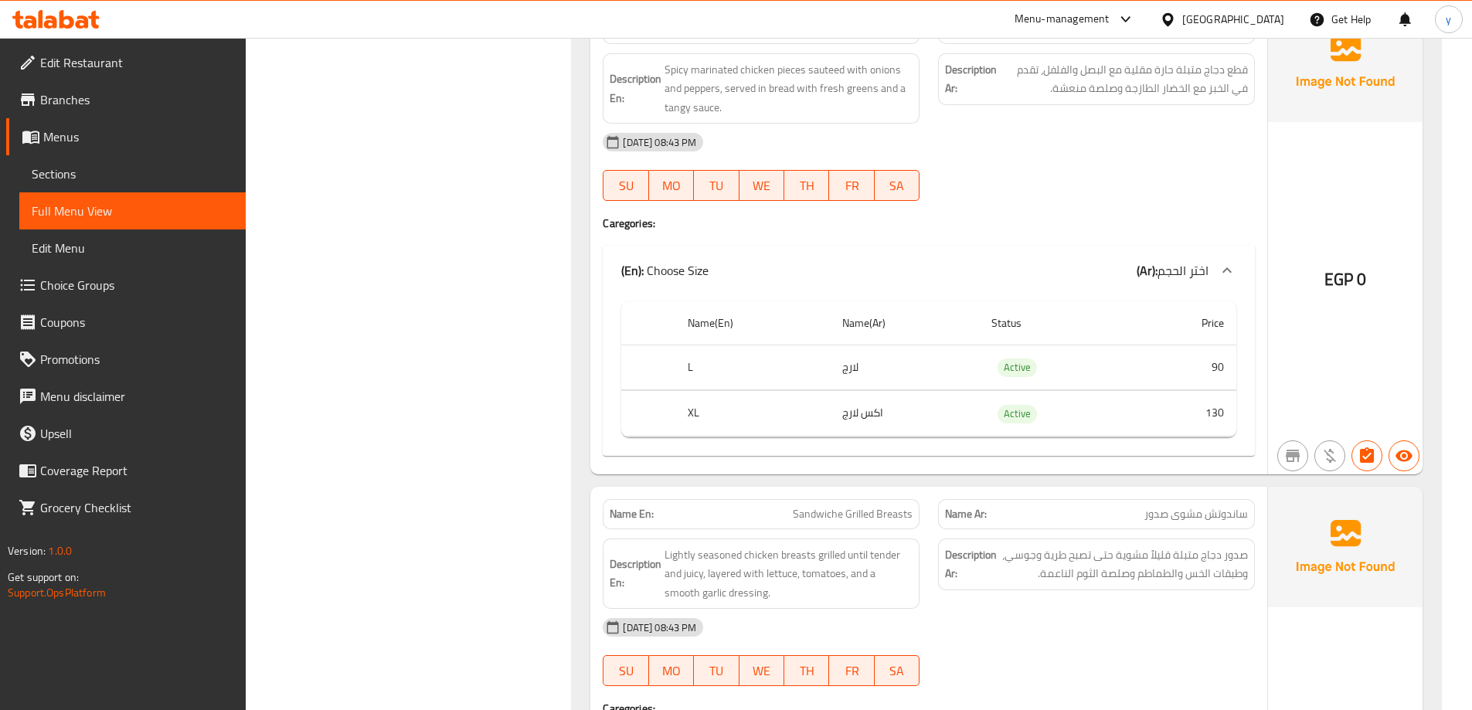
scroll to position [2075, 0]
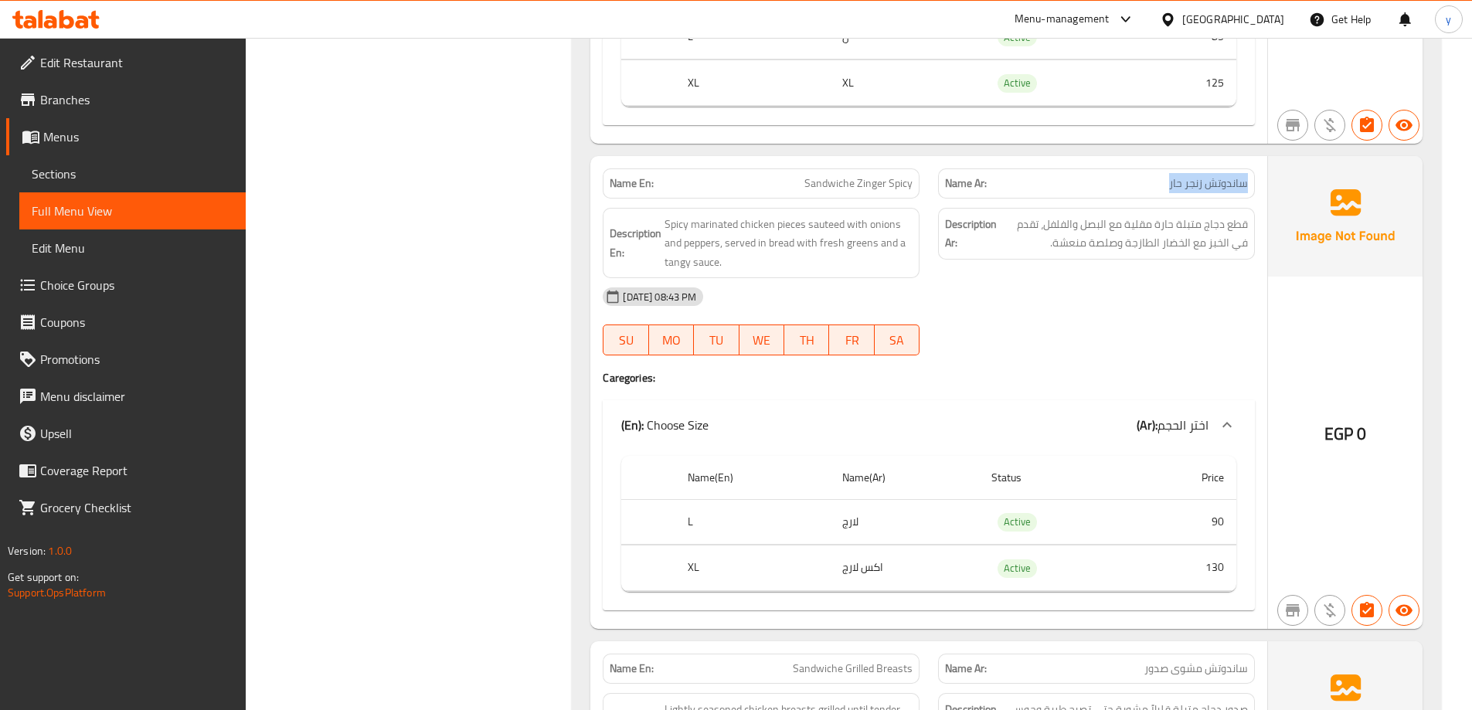
drag, startPoint x: 1249, startPoint y: 182, endPoint x: 1161, endPoint y: 192, distance: 88.6
click at [1161, 192] on div "Name Ar: ساندوتش زنجر حار" at bounding box center [1096, 183] width 317 height 30
click at [866, 182] on span "Sandwiche Zinger Spicy" at bounding box center [858, 183] width 108 height 16
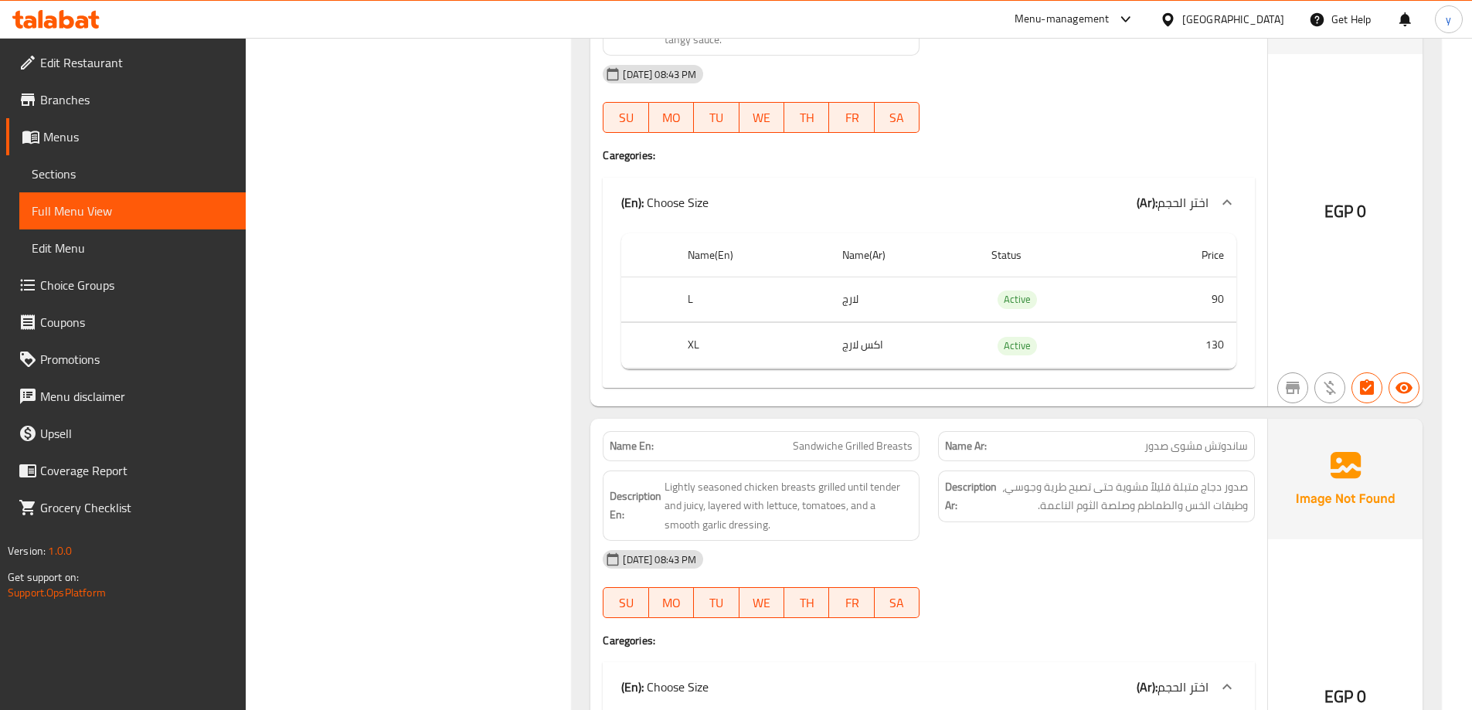
scroll to position [2307, 0]
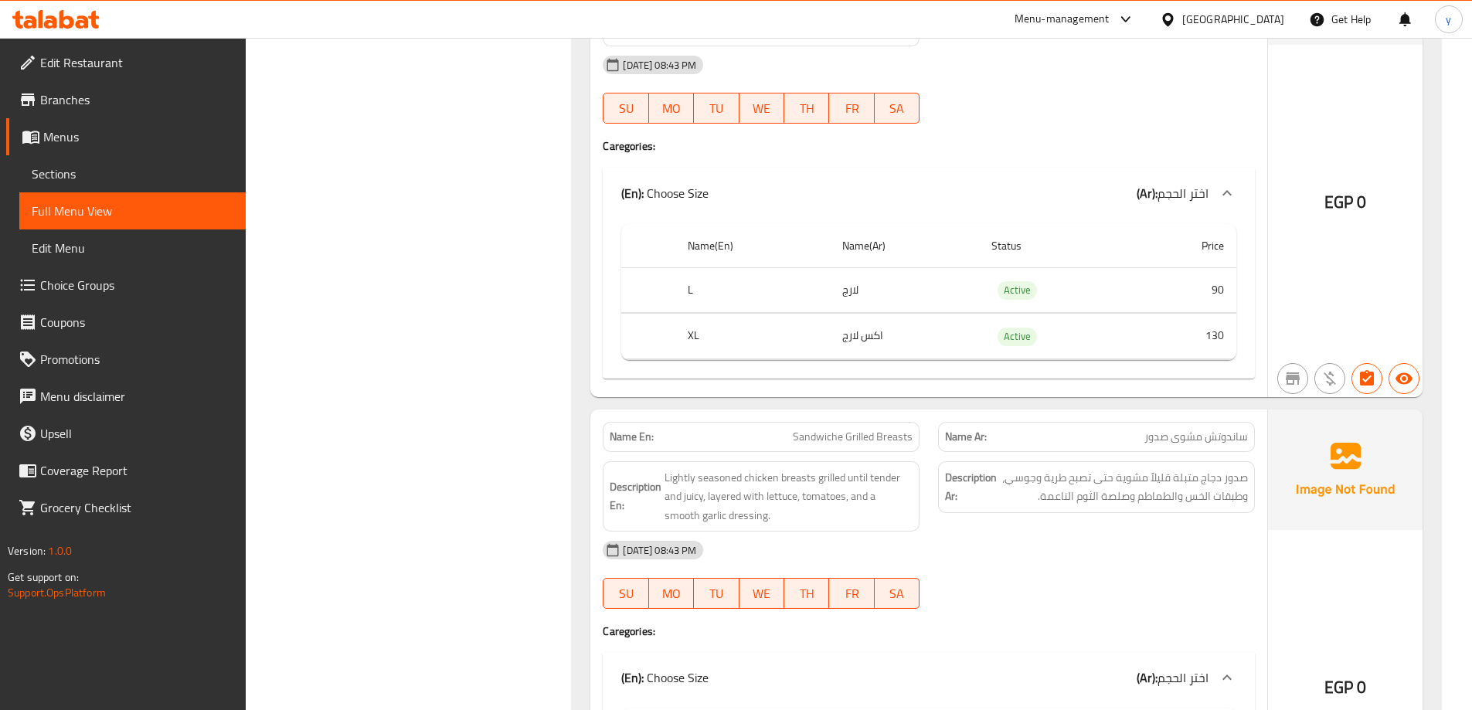
click at [847, 440] on span "Sandwiche Grilled Breasts" at bounding box center [853, 437] width 120 height 16
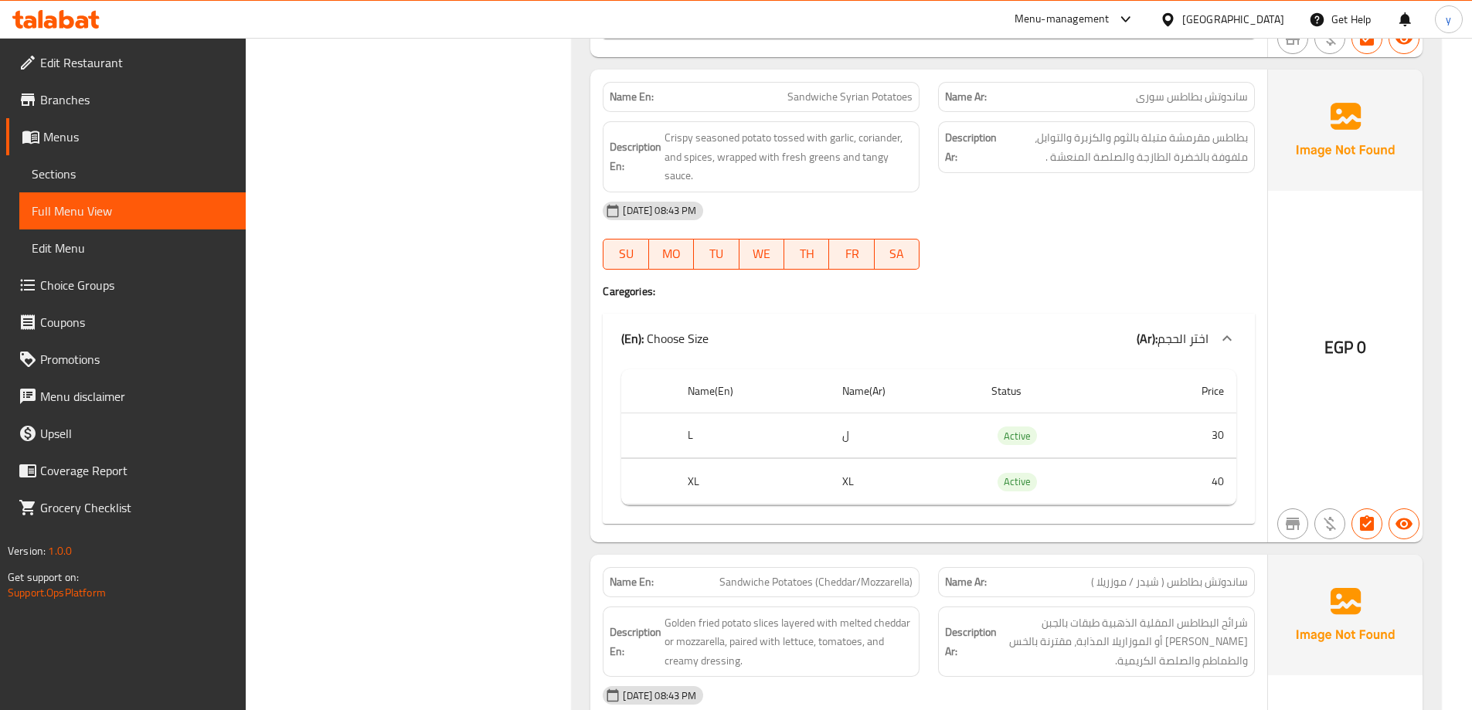
scroll to position [5088, 0]
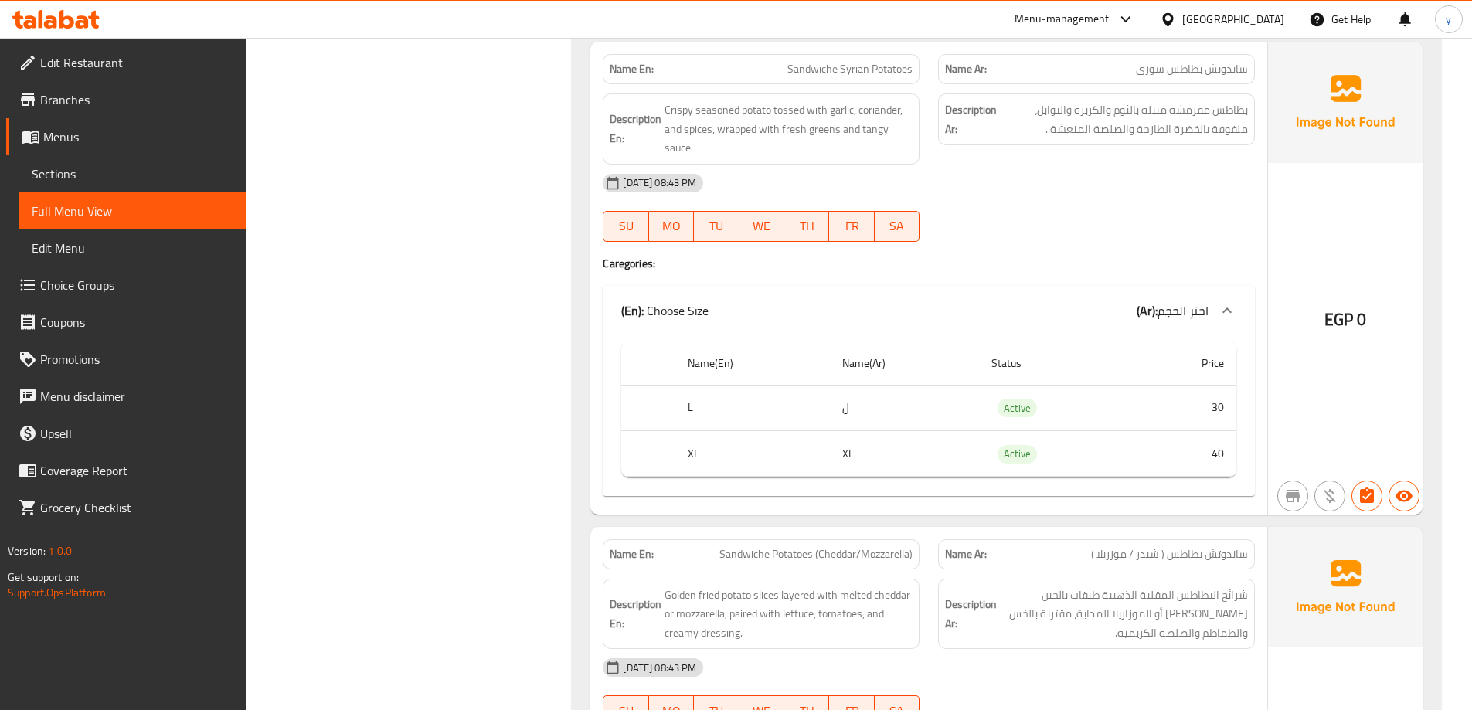
click at [829, 555] on span "Sandwiche Potatoes (Cheddar/Mozzarella)" at bounding box center [815, 554] width 193 height 16
copy span "Cheddar"
click at [1144, 556] on span "ساندوتش بطاطس ( شيدر / موزريلا )" at bounding box center [1169, 554] width 157 height 16
drag, startPoint x: 1144, startPoint y: 556, endPoint x: 1118, endPoint y: 559, distance: 26.5
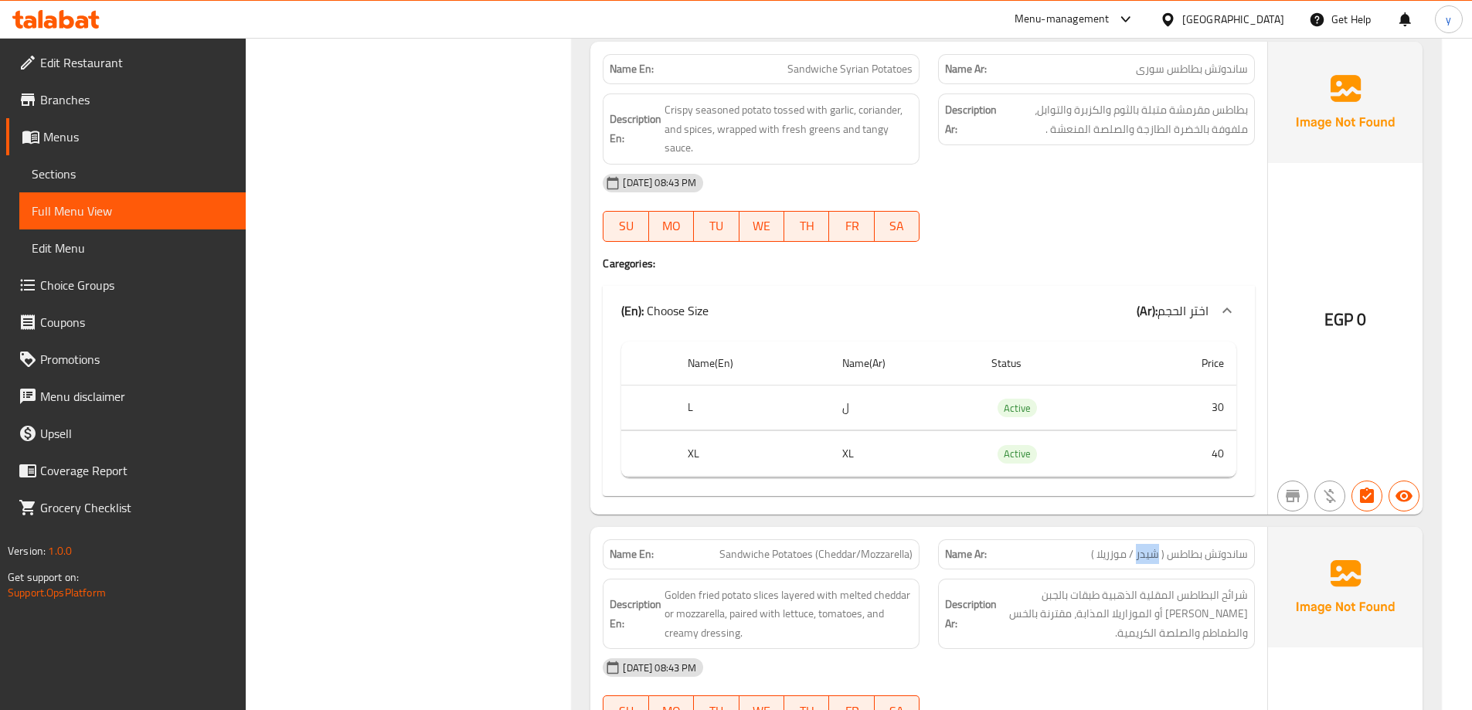
click at [1144, 556] on span "ساندوتش بطاطس ( شيدر / موزريلا )" at bounding box center [1169, 554] width 157 height 16
copy span "شيدر"
click at [1107, 556] on span "ساندوتش بطاطس ( شيدر / موزريلا )" at bounding box center [1169, 554] width 157 height 16
copy span "موزريلا"
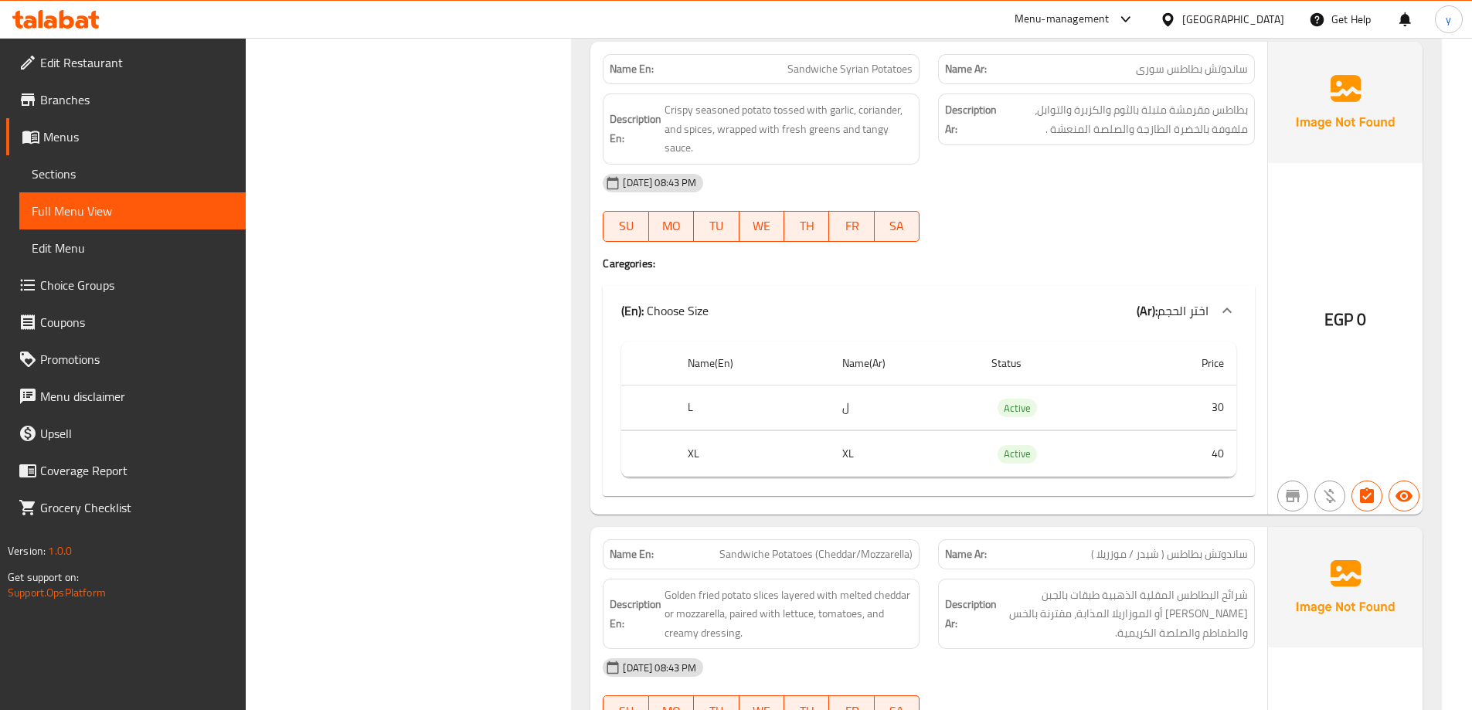
click at [895, 552] on span "Sandwiche Potatoes (Cheddar/Mozzarella)" at bounding box center [815, 554] width 193 height 16
copy span "Mozzarella"
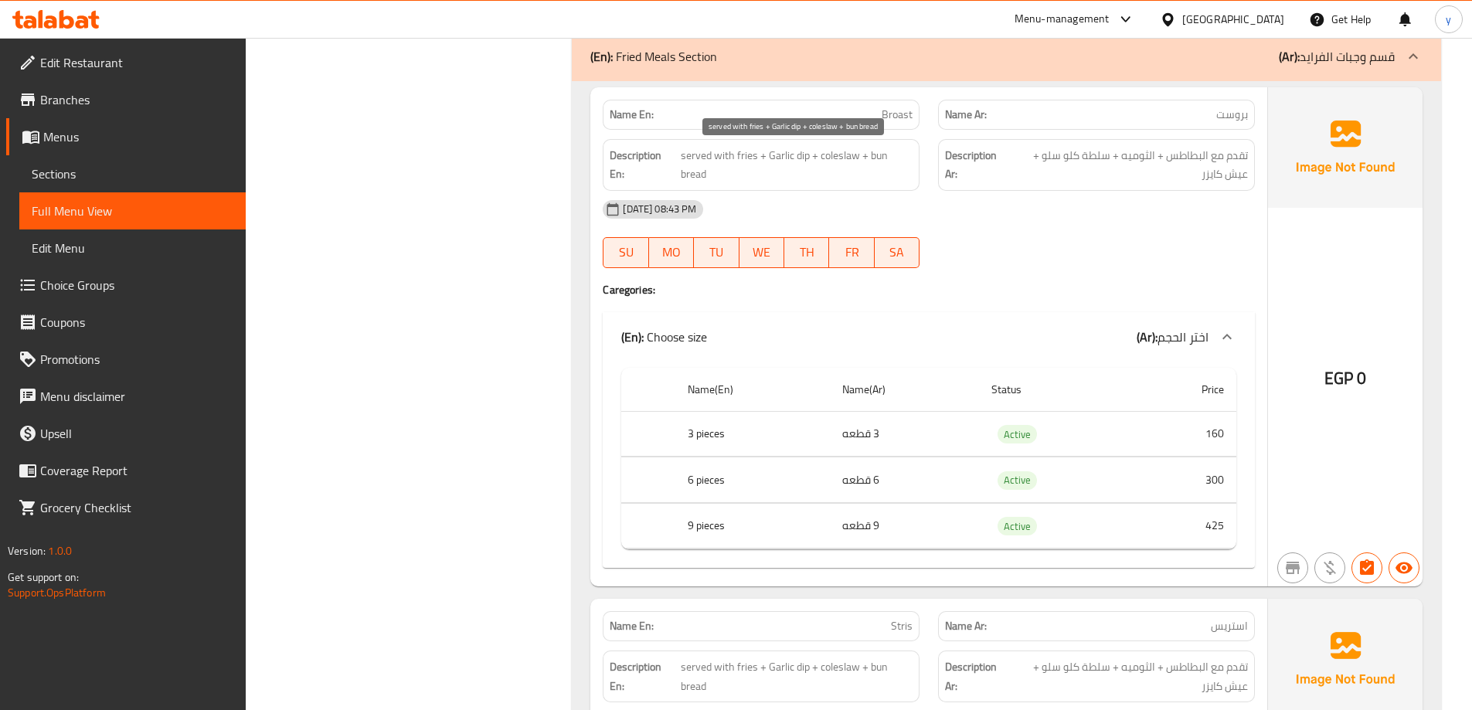
scroll to position [6093, 0]
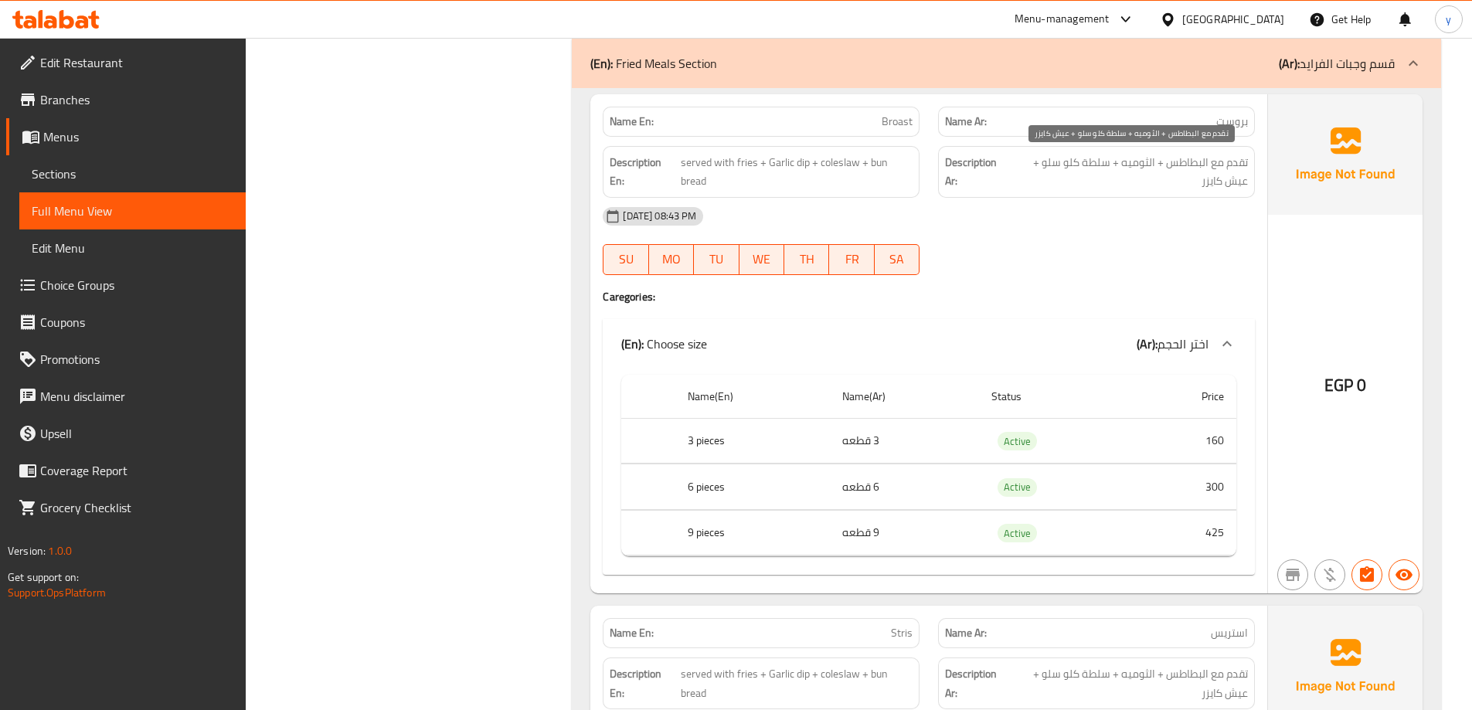
click at [1194, 165] on span "تقدم مع البطاطس + الثوميه + سلطة كلو سلو + عيش كايزر" at bounding box center [1128, 172] width 240 height 38
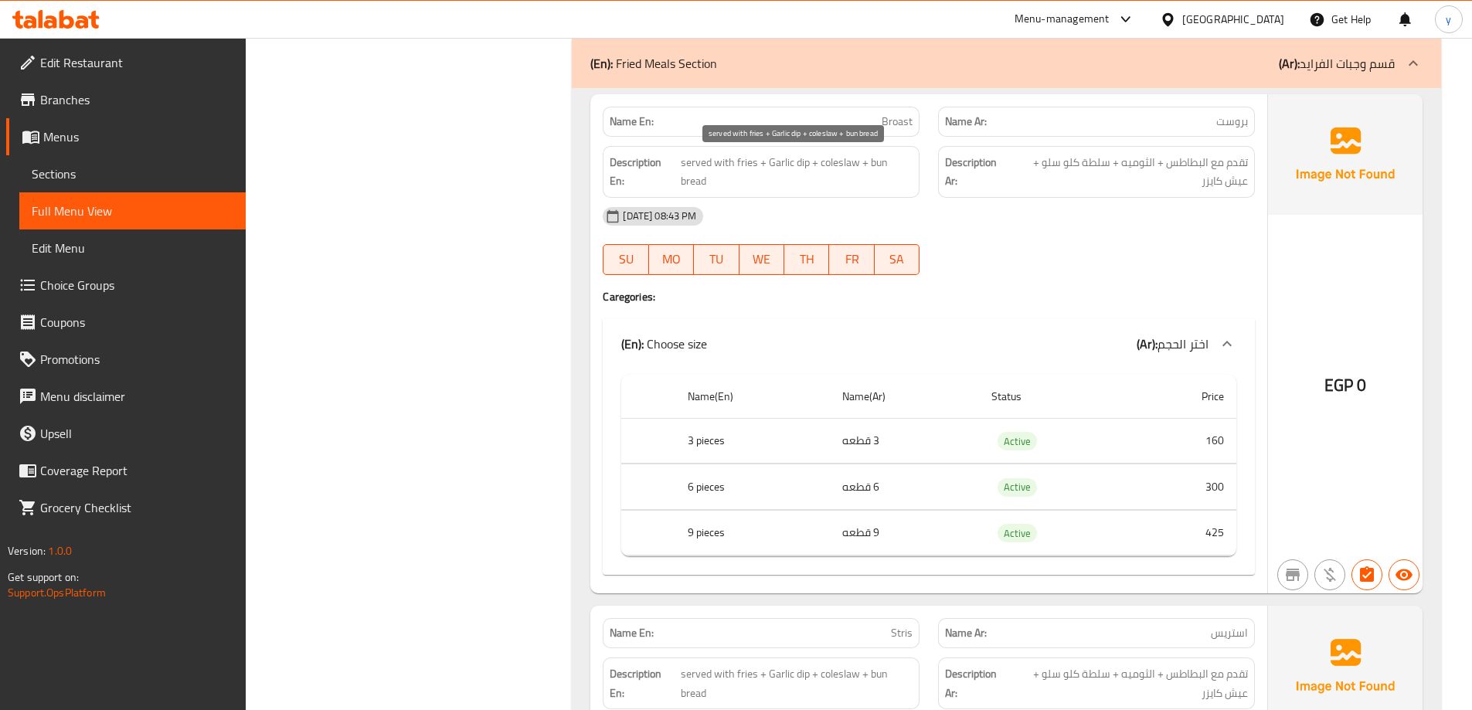
click at [747, 165] on span "served with fries + Garlic dip + coleslaw + bun bread" at bounding box center [797, 172] width 232 height 38
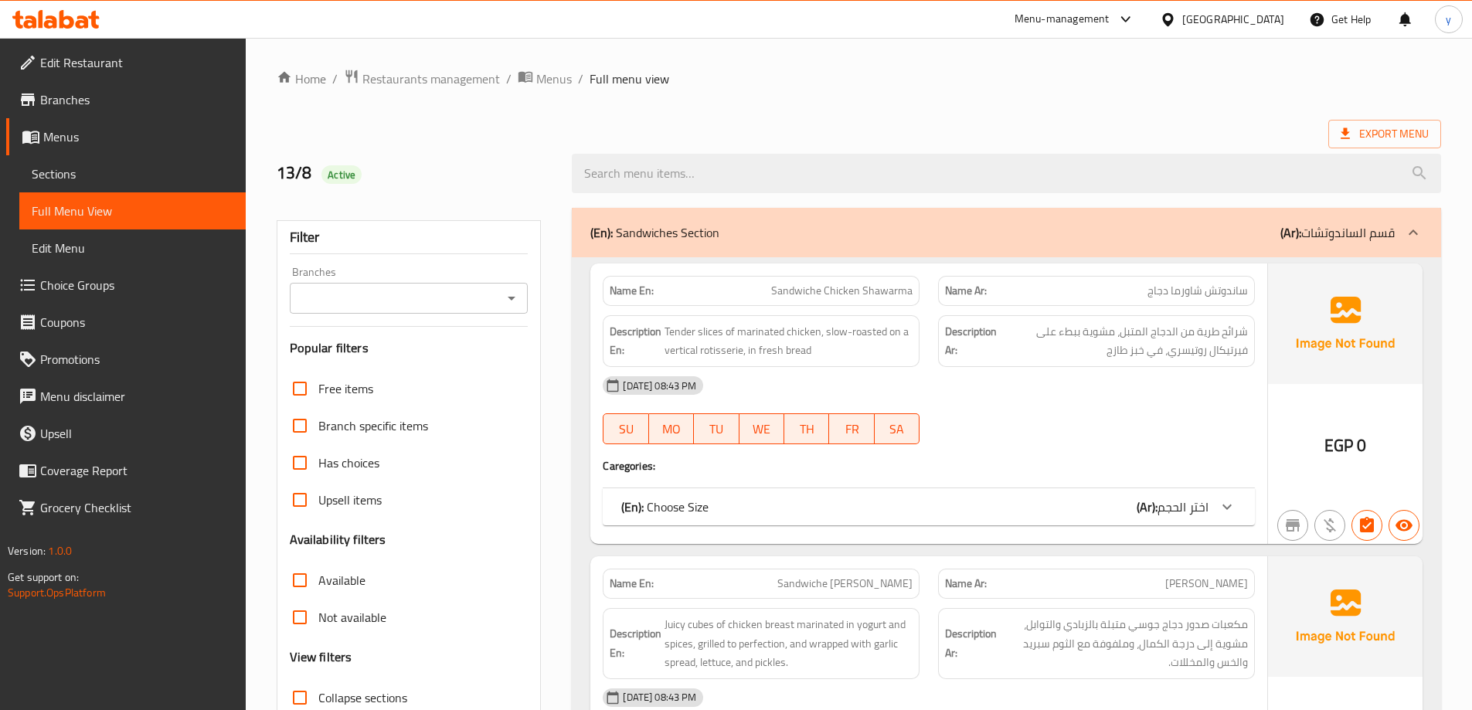
scroll to position [386, 0]
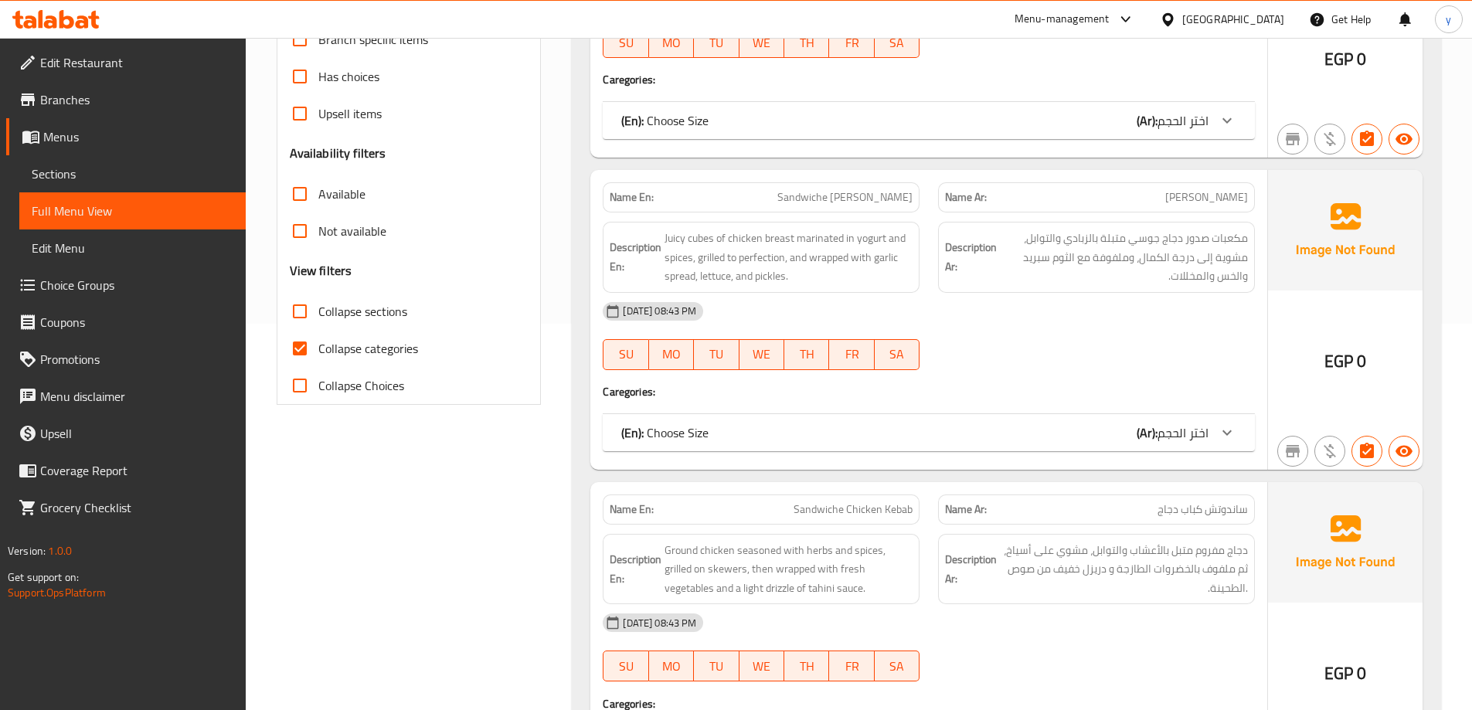
click at [342, 352] on span "Collapse categories" at bounding box center [368, 348] width 100 height 19
click at [318, 352] on input "Collapse categories" at bounding box center [299, 348] width 37 height 37
checkbox input "false"
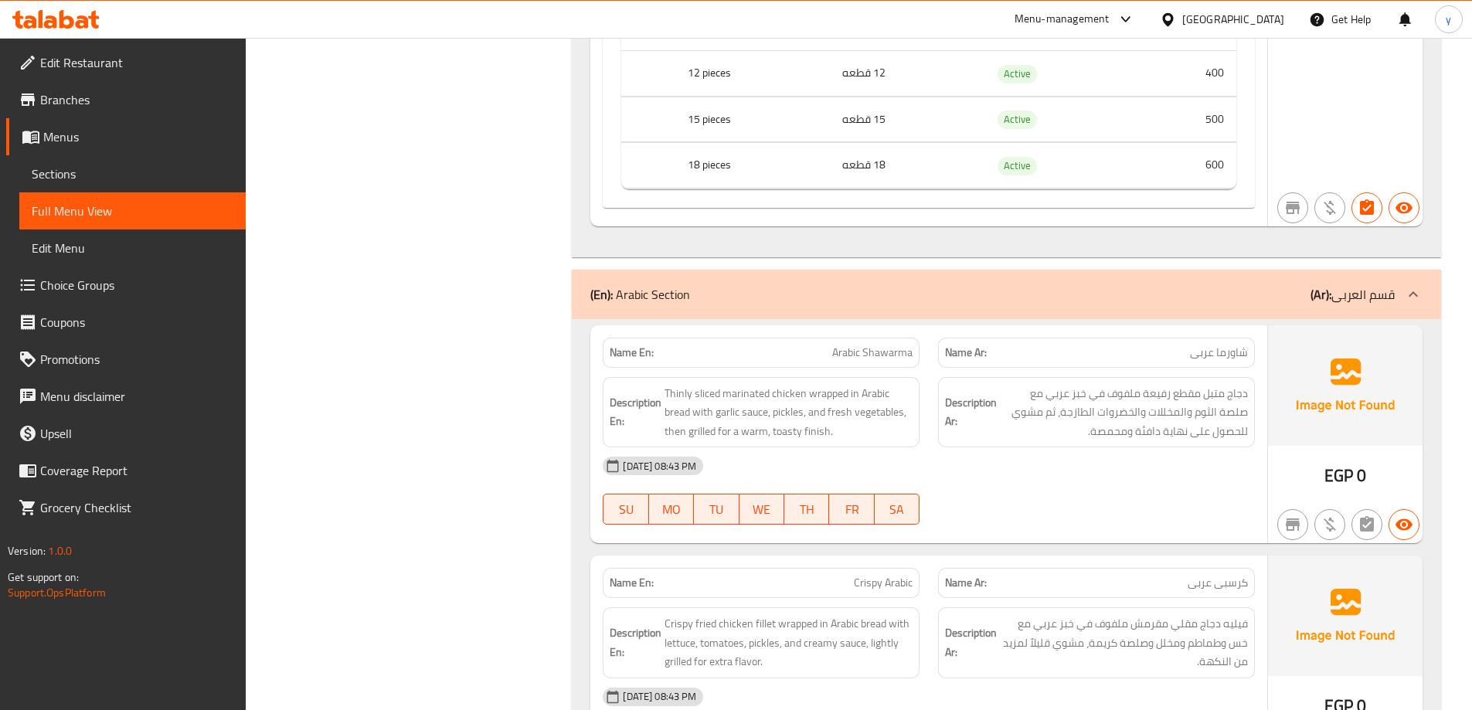
scroll to position [8500, 0]
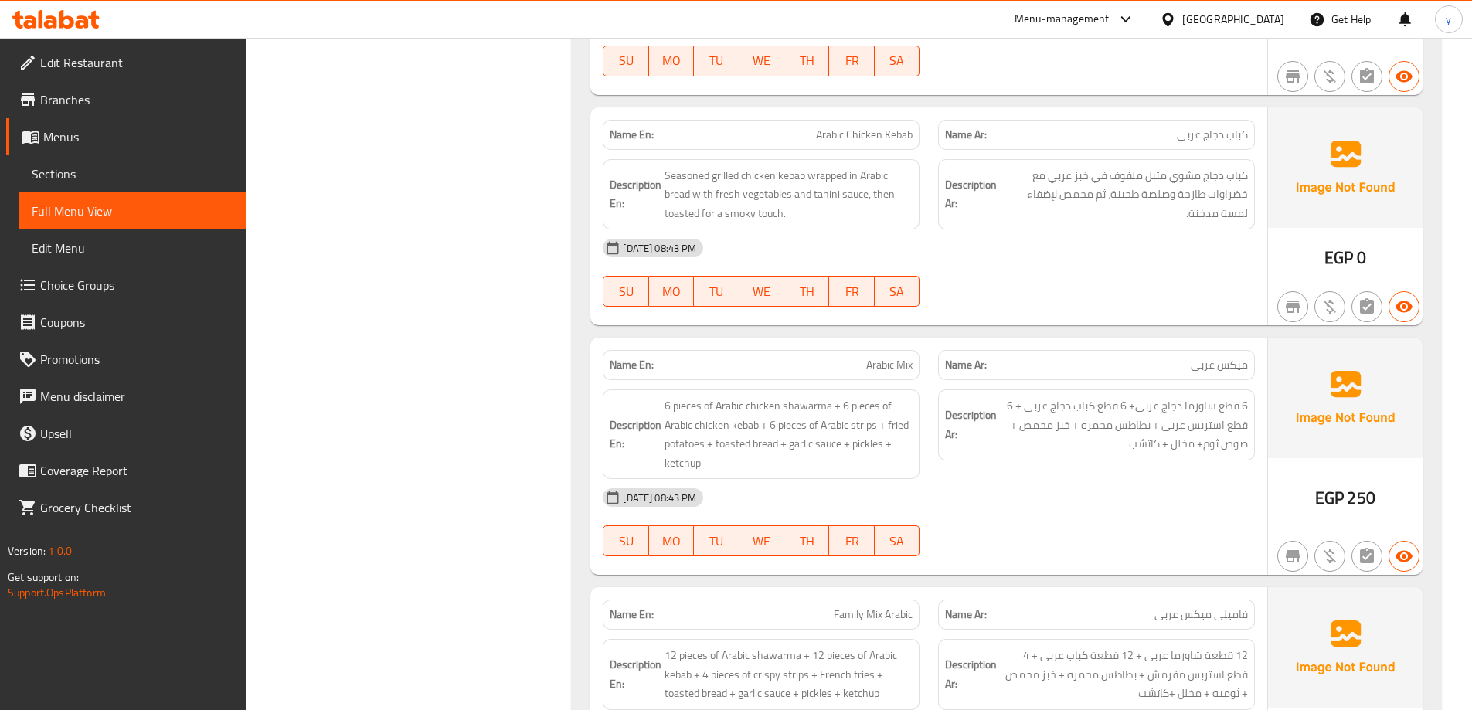
scroll to position [9041, 0]
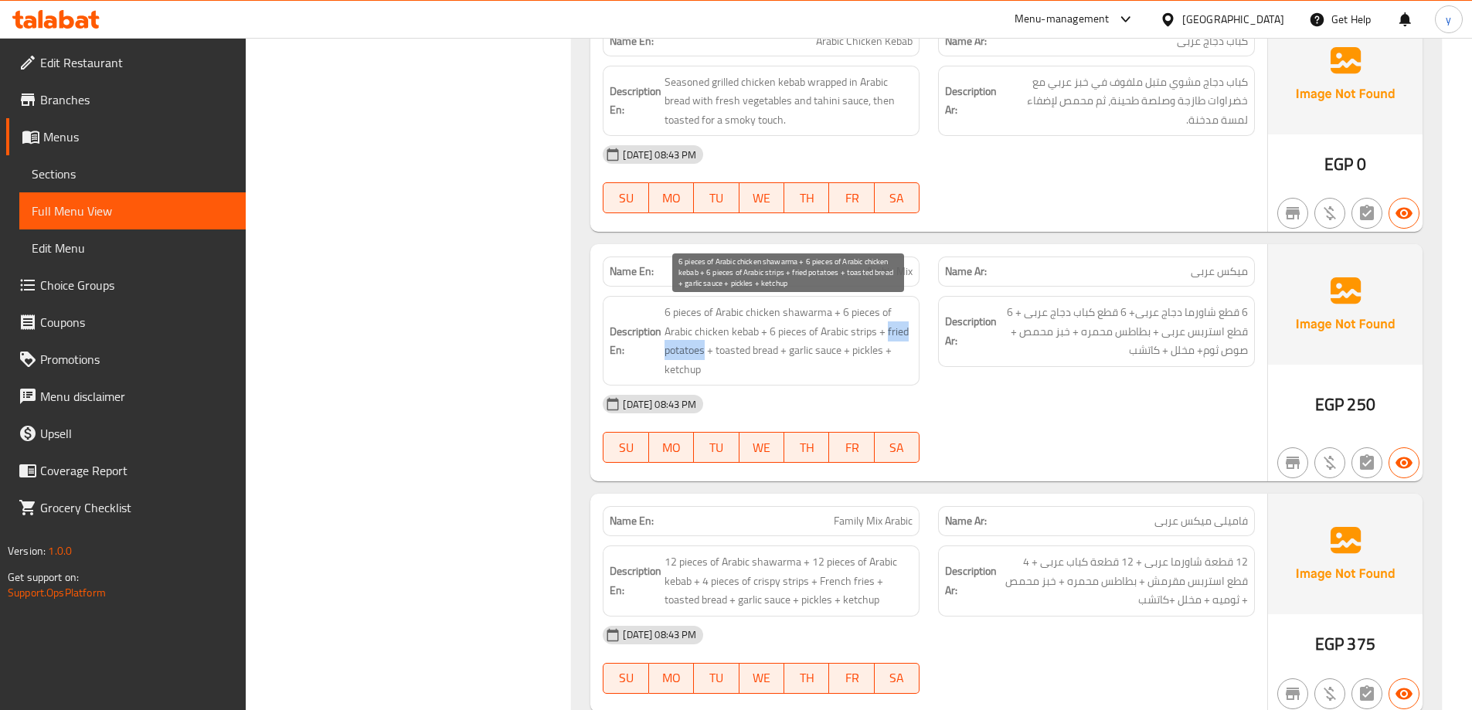
drag, startPoint x: 887, startPoint y: 328, endPoint x: 706, endPoint y: 352, distance: 182.4
click at [706, 352] on span "6 pieces of Arabic chicken shawarma + 6 pieces of Arabic chicken kebab + 6 piec…" at bounding box center [789, 341] width 248 height 76
copy span "fried potatoes"
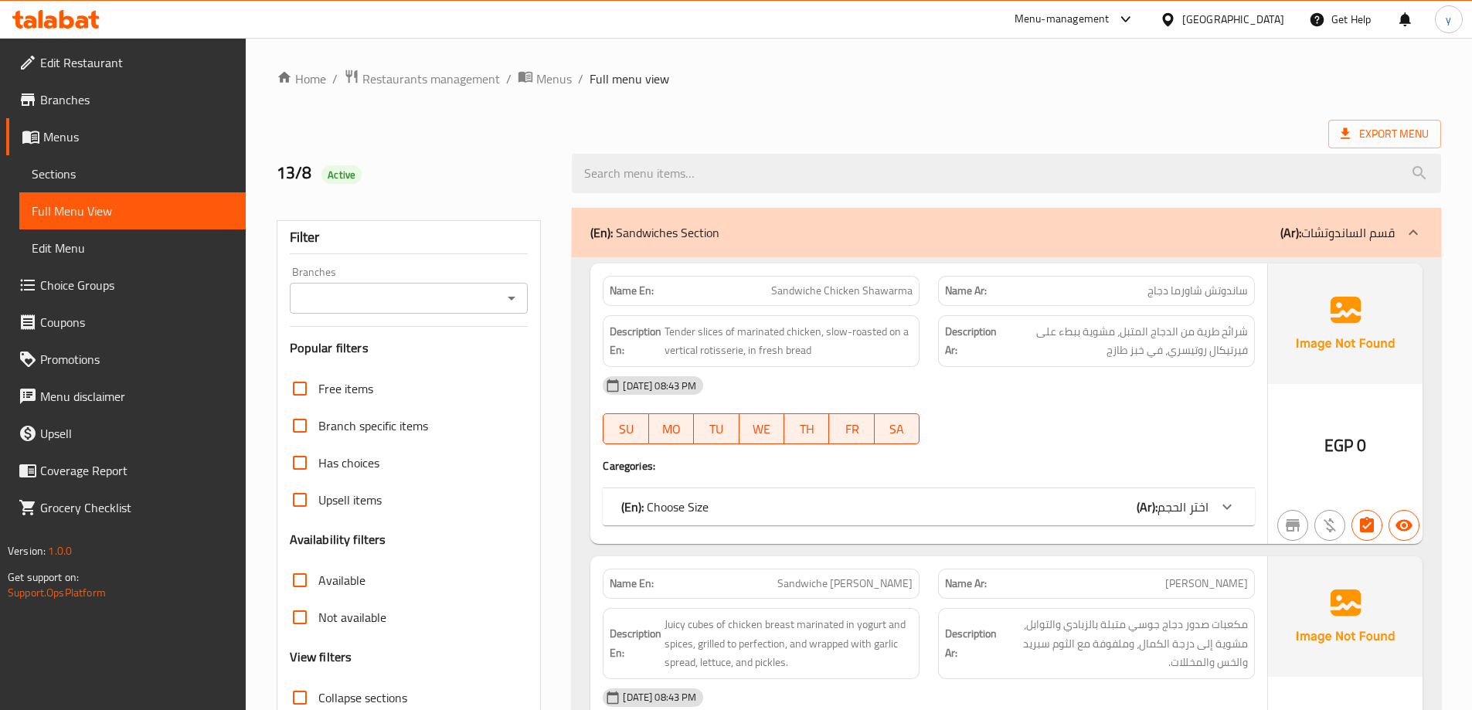
scroll to position [386, 0]
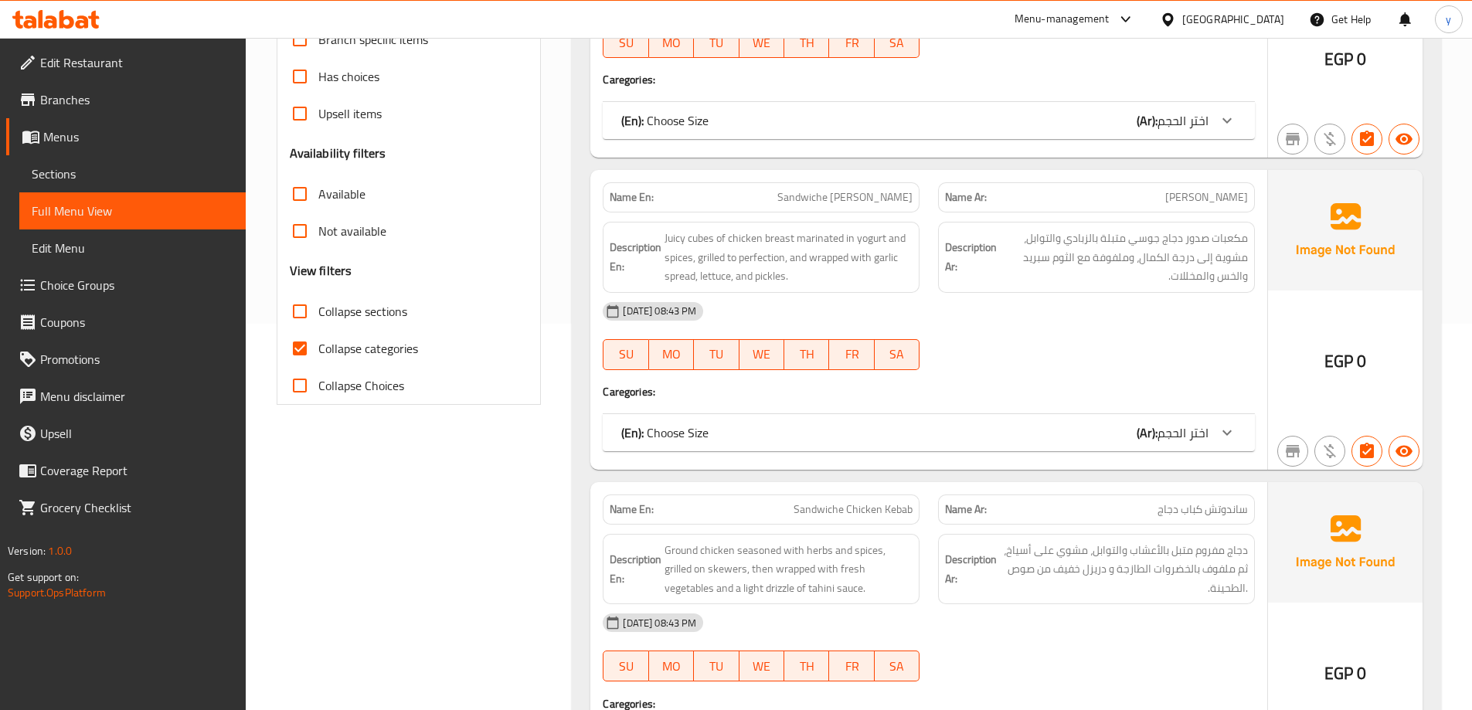
click at [326, 350] on span "Collapse categories" at bounding box center [368, 348] width 100 height 19
click at [318, 350] on input "Collapse categories" at bounding box center [299, 348] width 37 height 37
checkbox input "false"
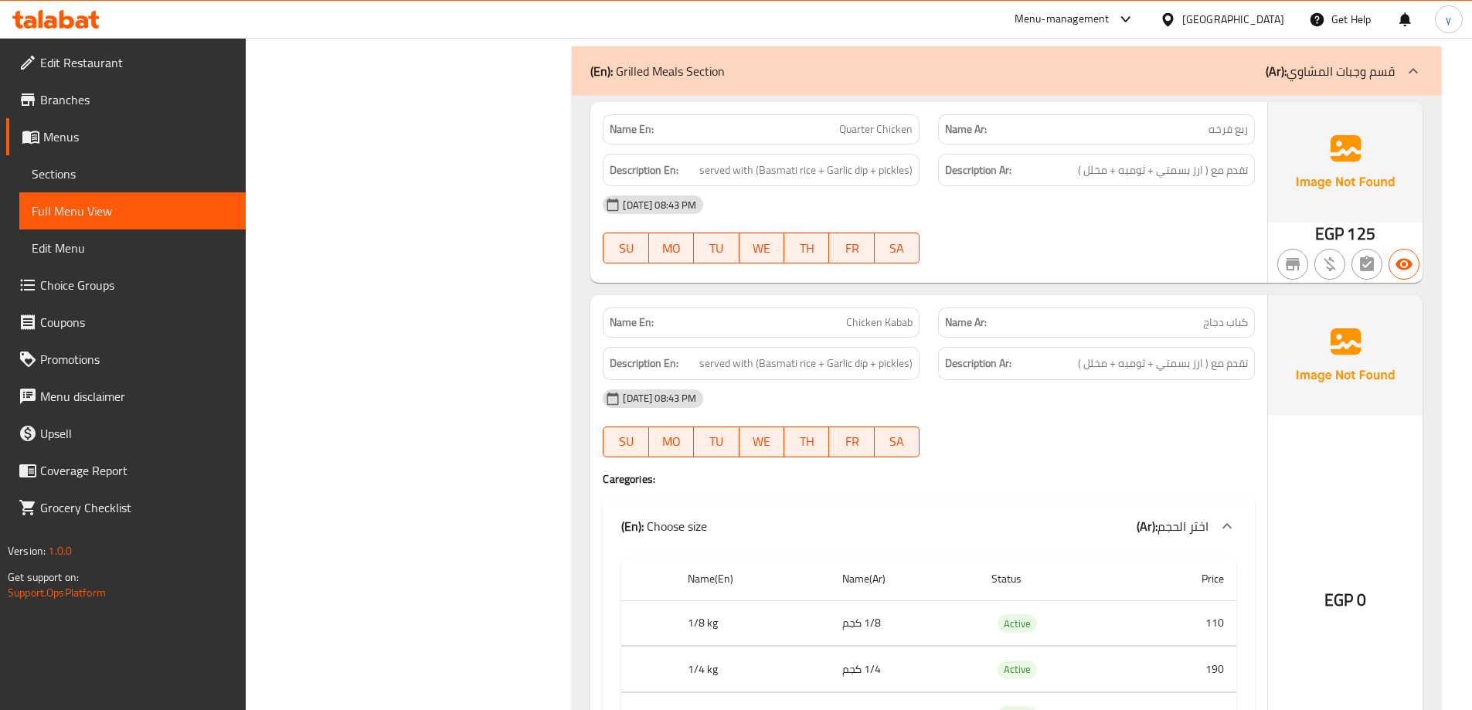
scroll to position [10895, 0]
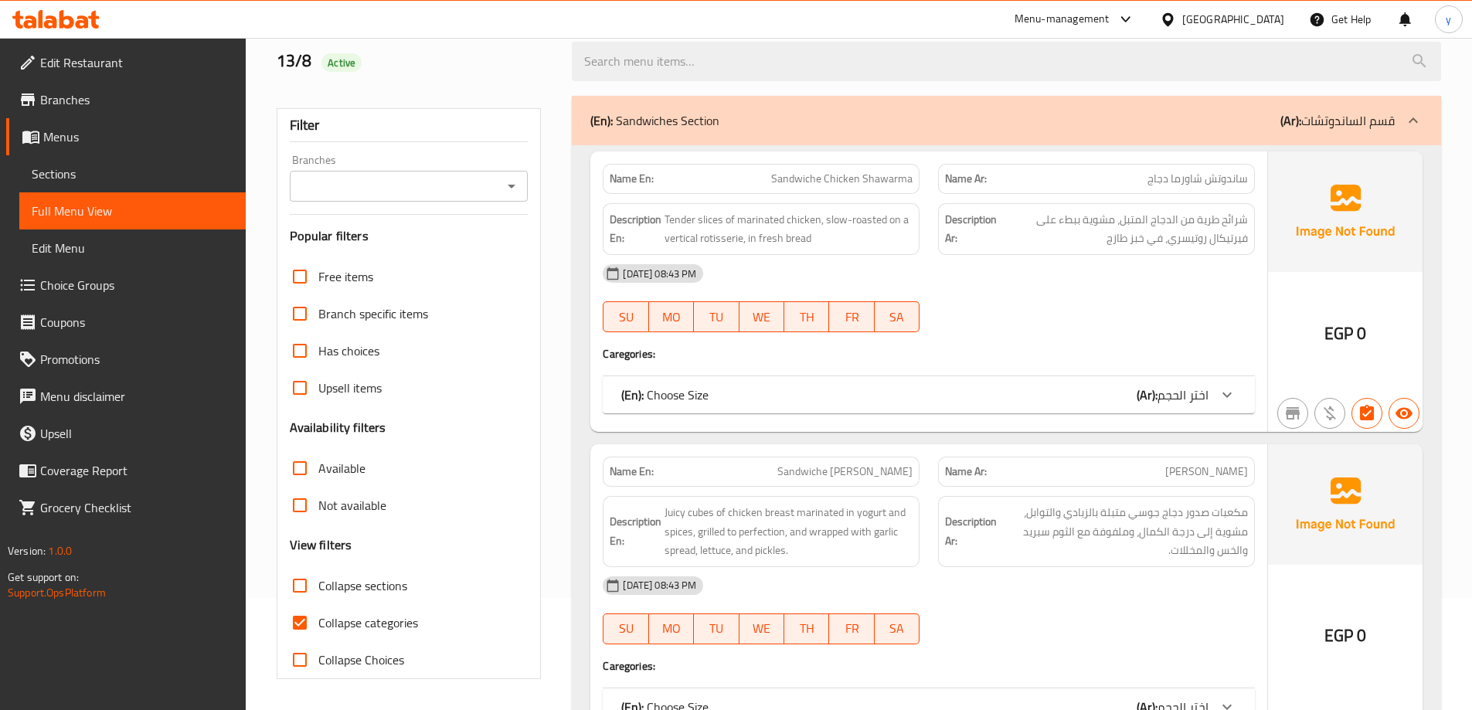
scroll to position [498, 0]
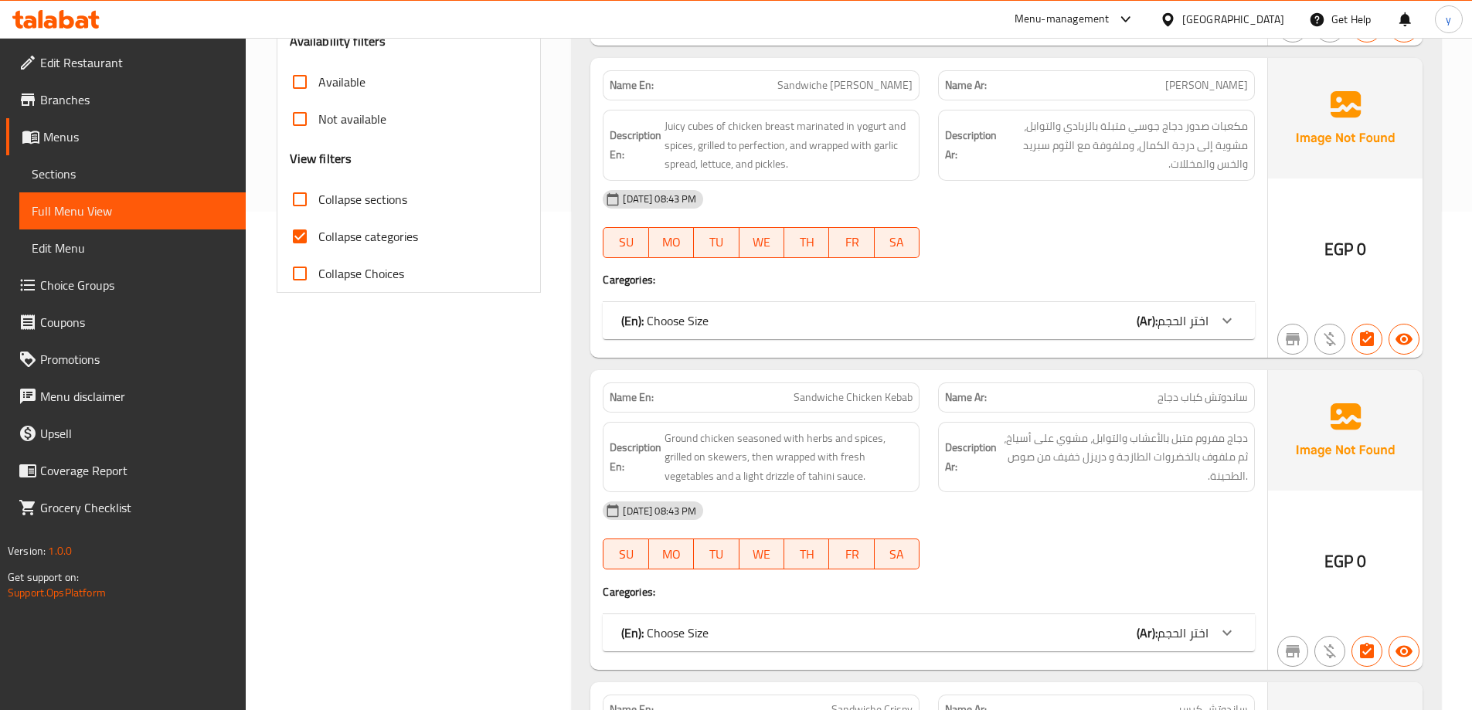
click at [379, 236] on span "Collapse categories" at bounding box center [368, 236] width 100 height 19
click at [318, 236] on input "Collapse categories" at bounding box center [299, 236] width 37 height 37
checkbox input "false"
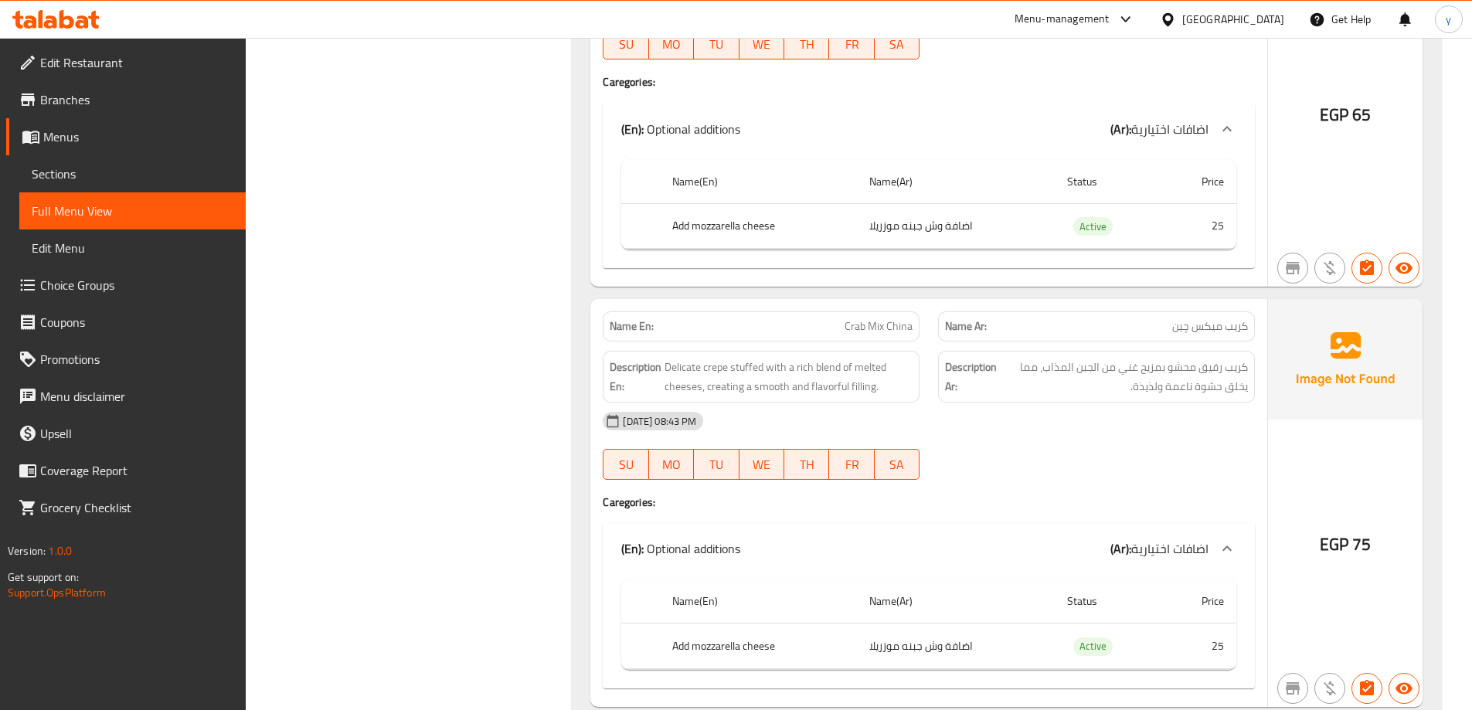
scroll to position [15102, 0]
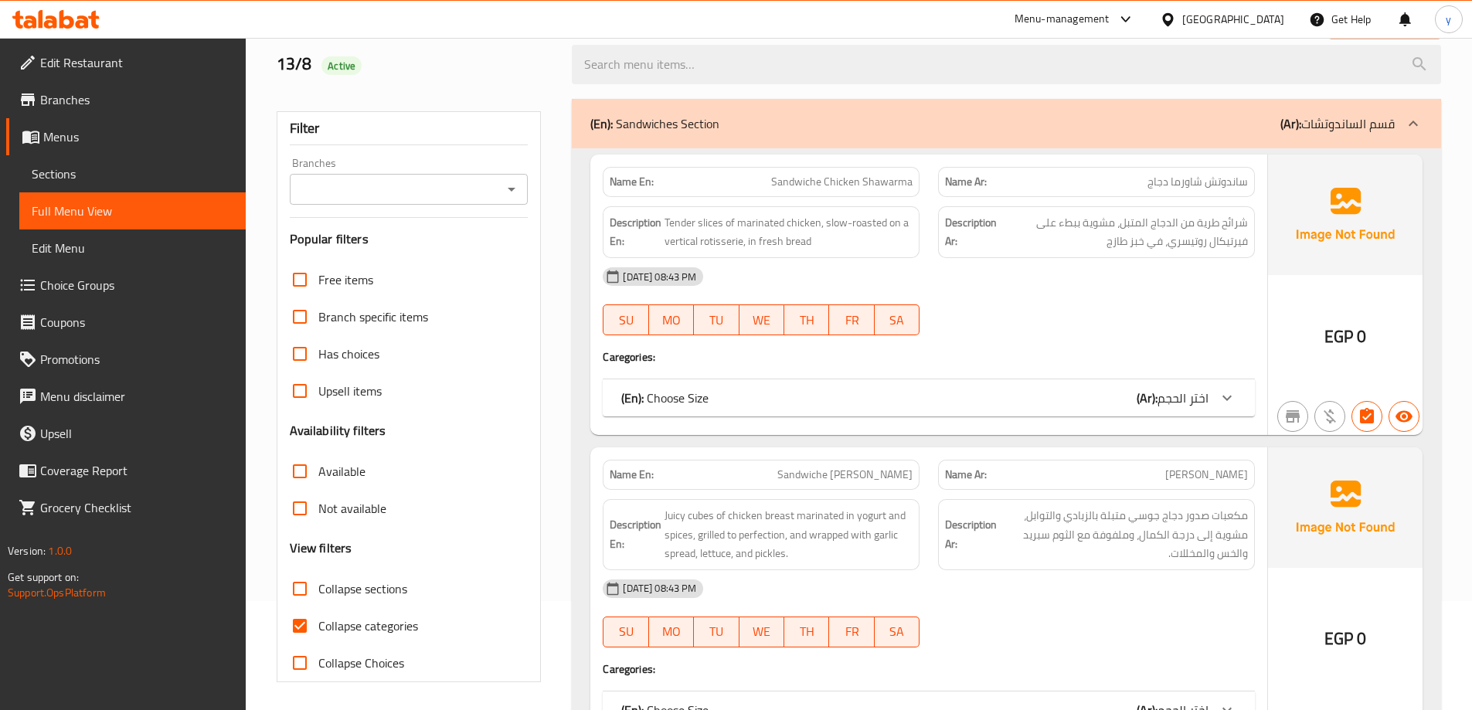
scroll to position [309, 0]
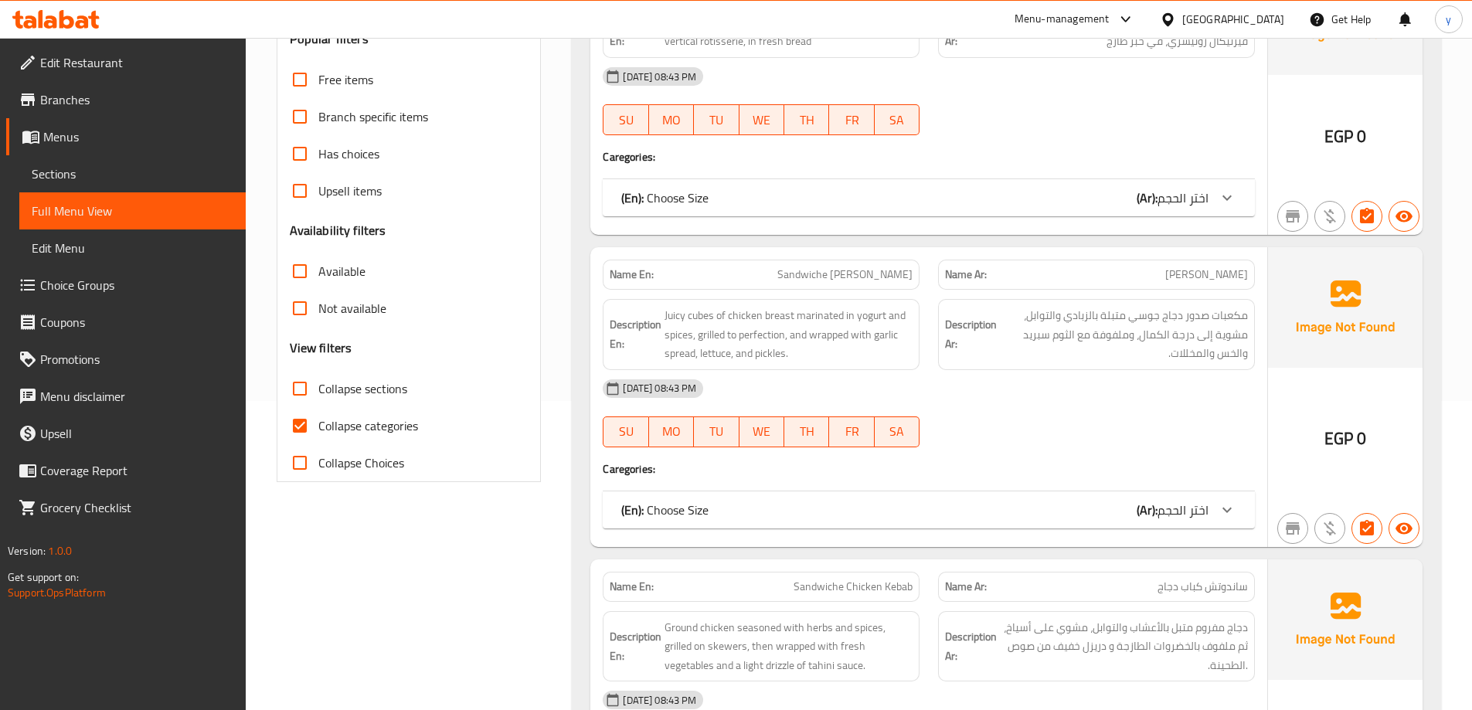
click at [362, 421] on span "Collapse categories" at bounding box center [368, 425] width 100 height 19
click at [318, 421] on input "Collapse categories" at bounding box center [299, 425] width 37 height 37
checkbox input "false"
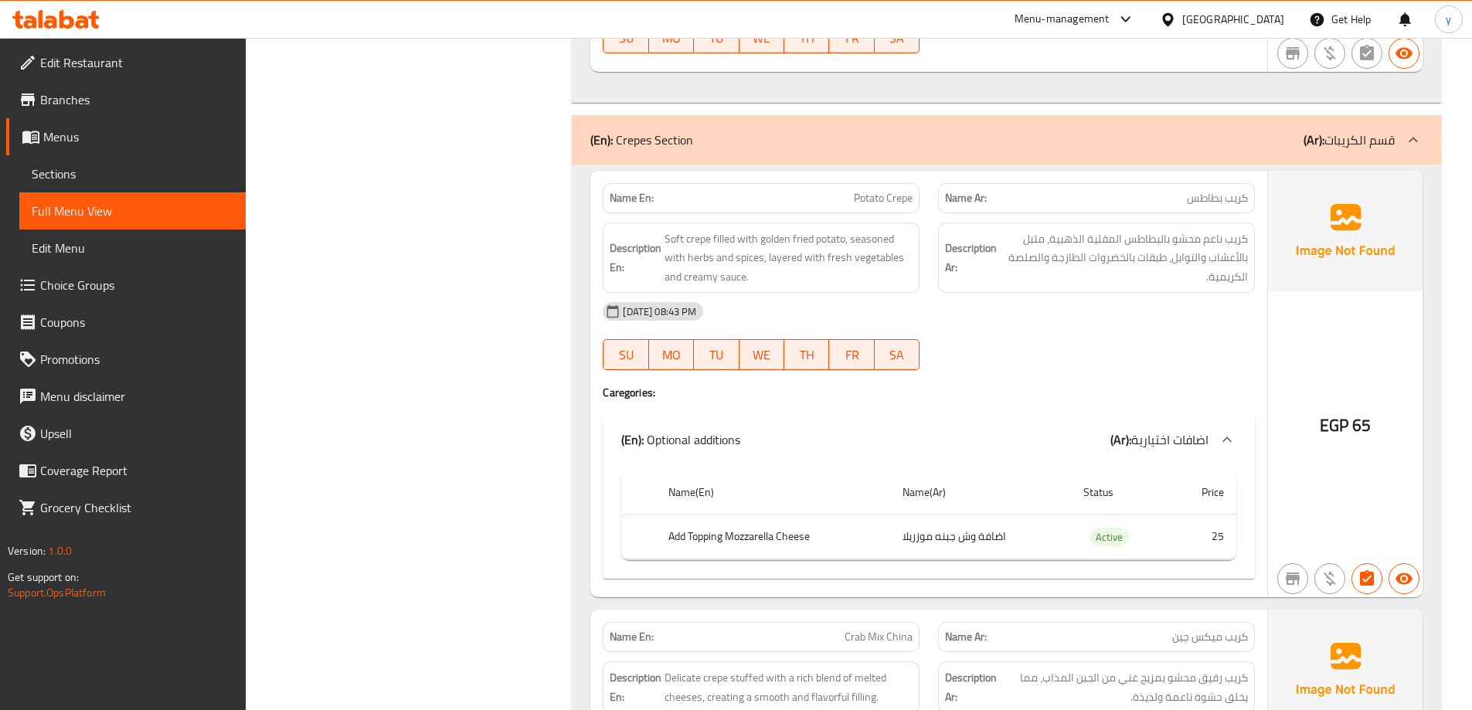
scroll to position [14765, 0]
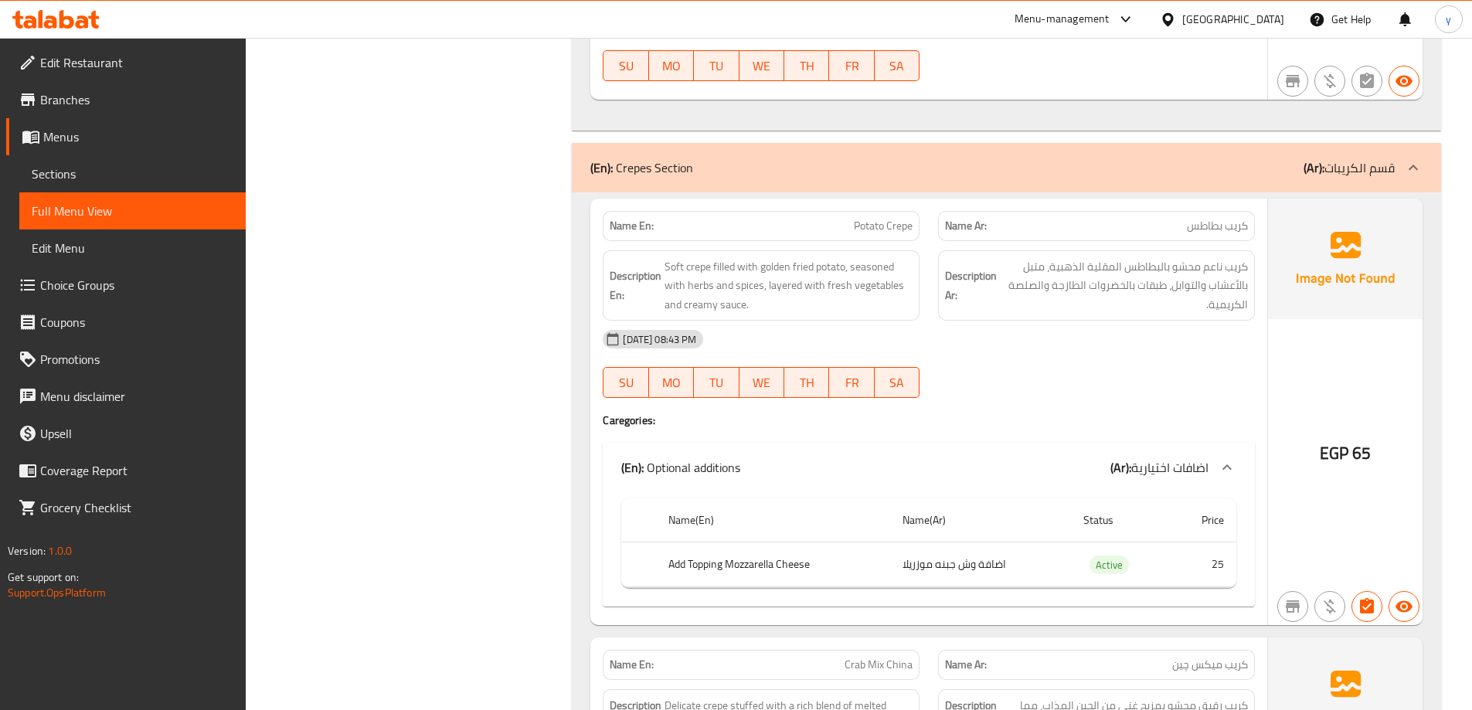
copy span "Crepe"
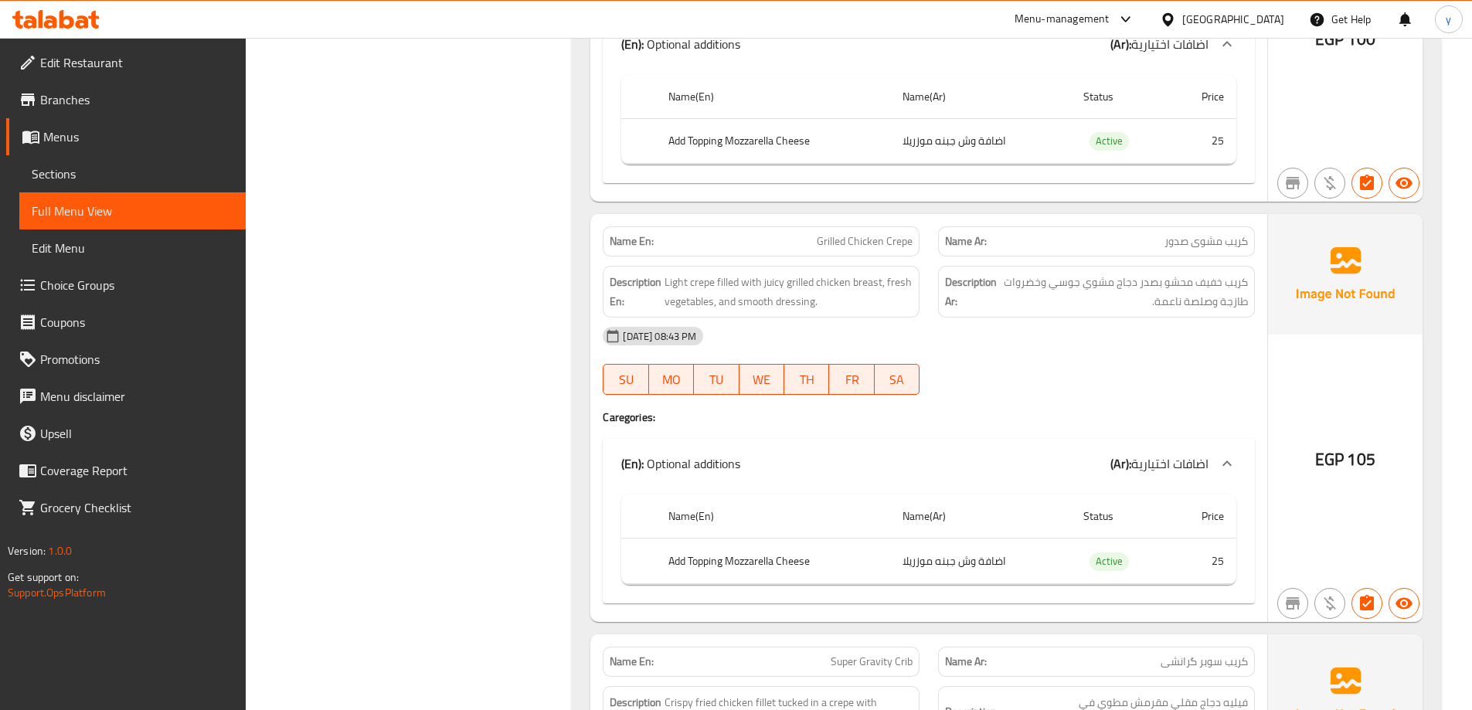
scroll to position [16960, 0]
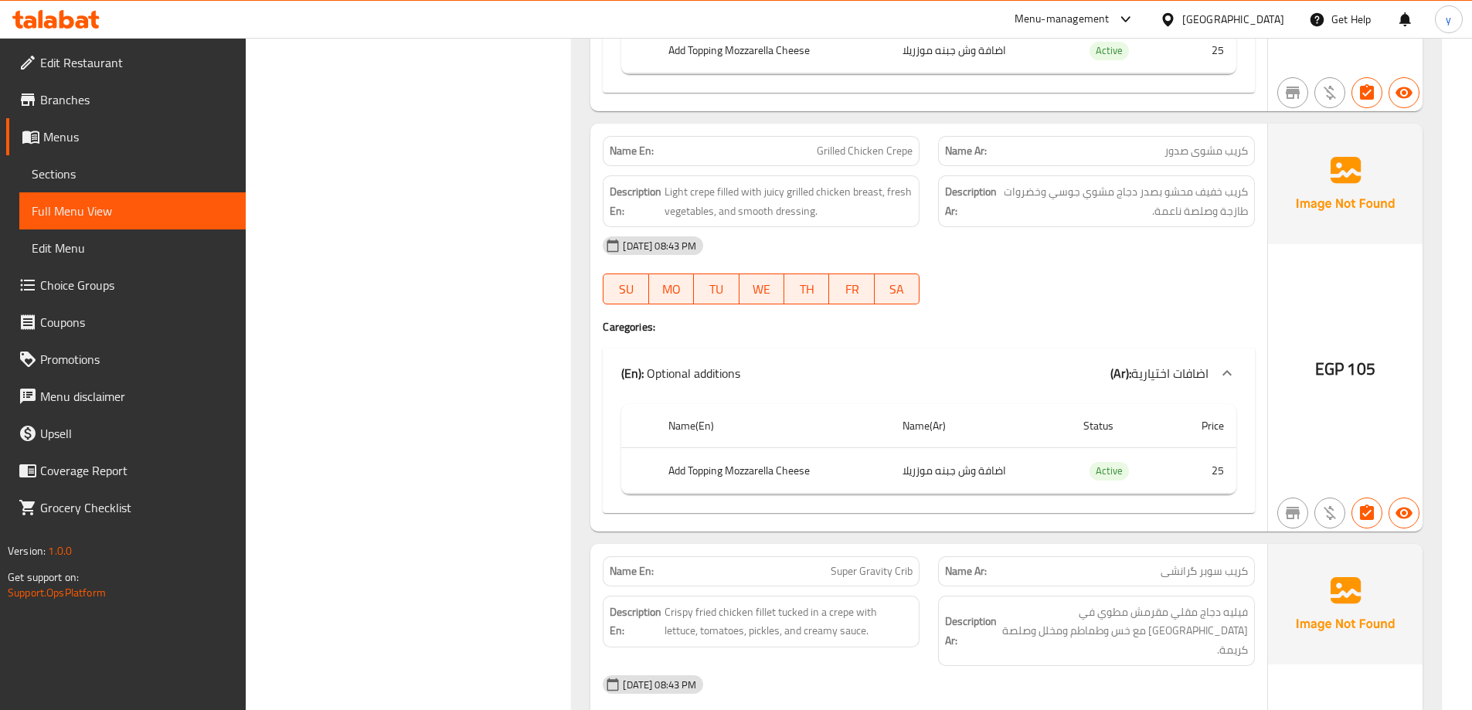
copy span "Grilled Chicken Crepe"
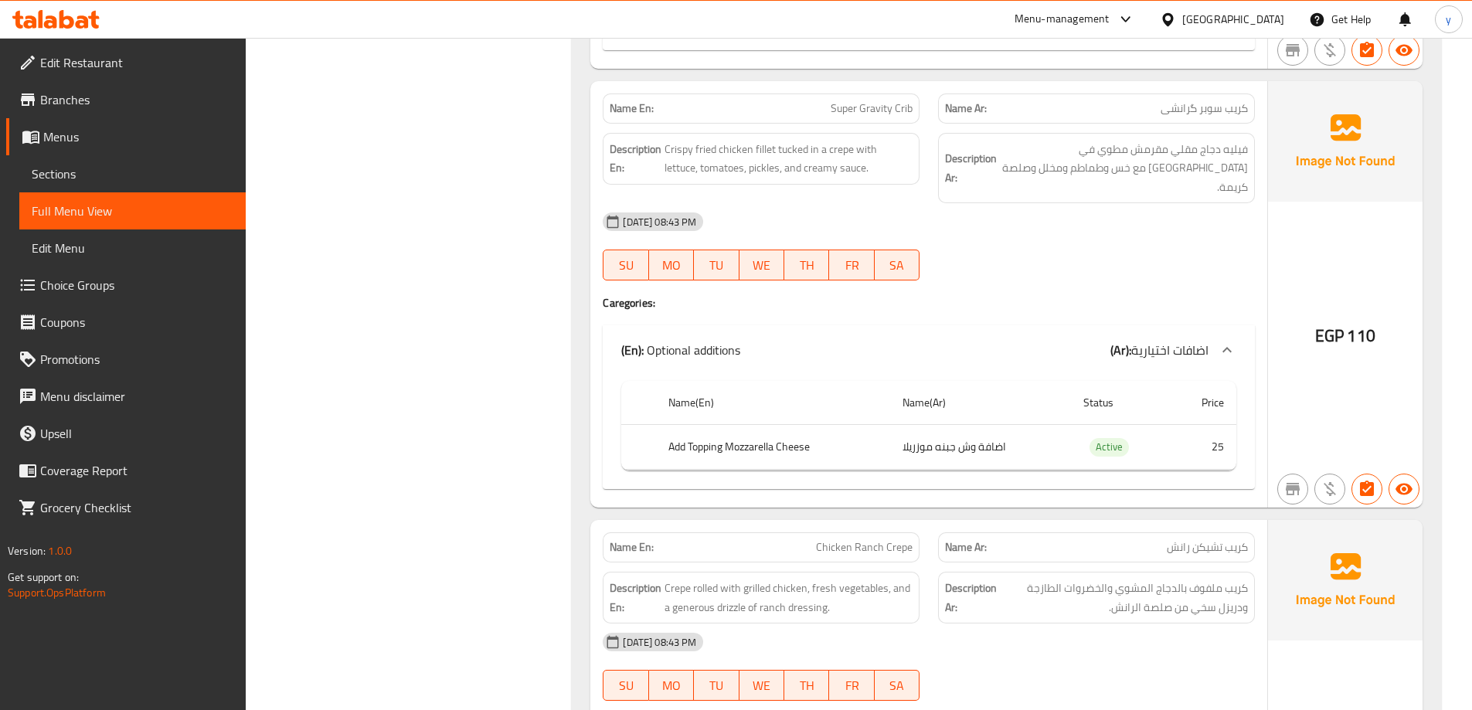
scroll to position [17424, 0]
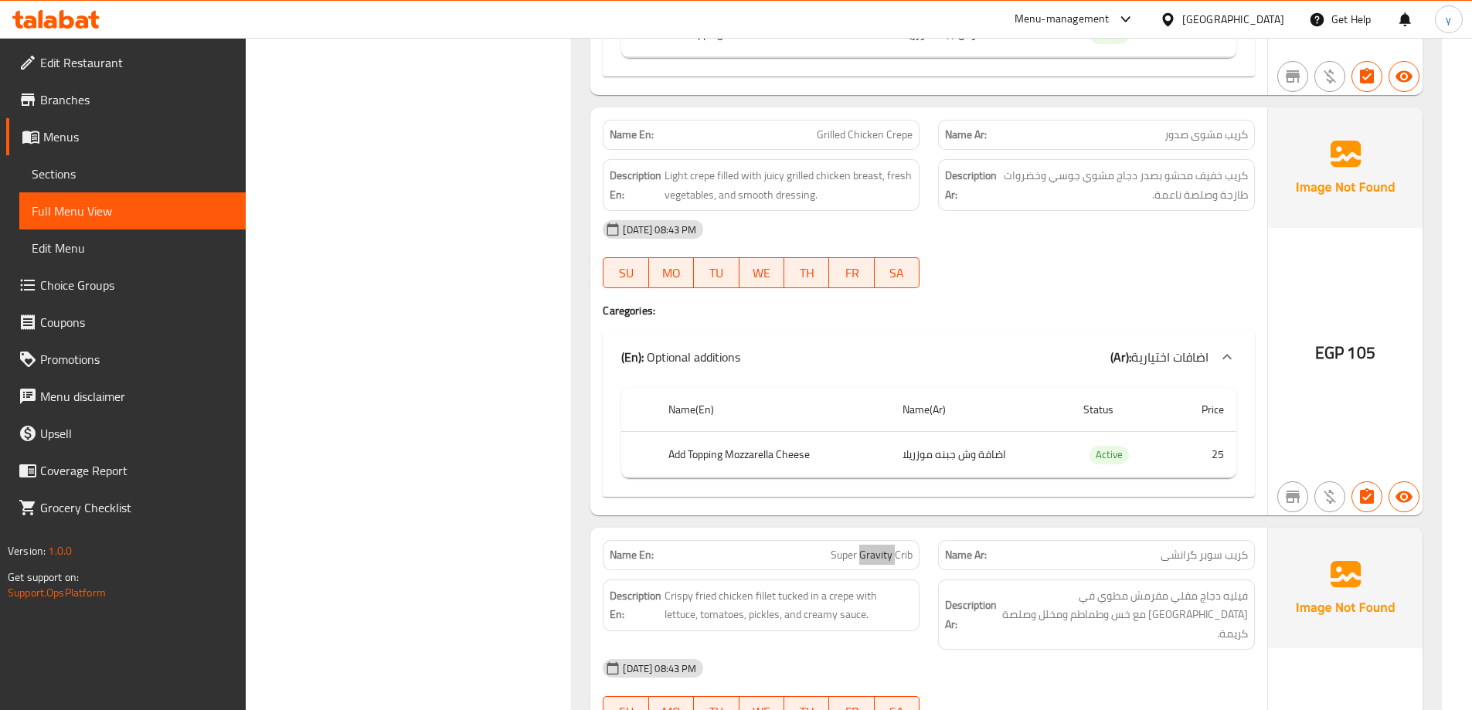
scroll to position [16883, 0]
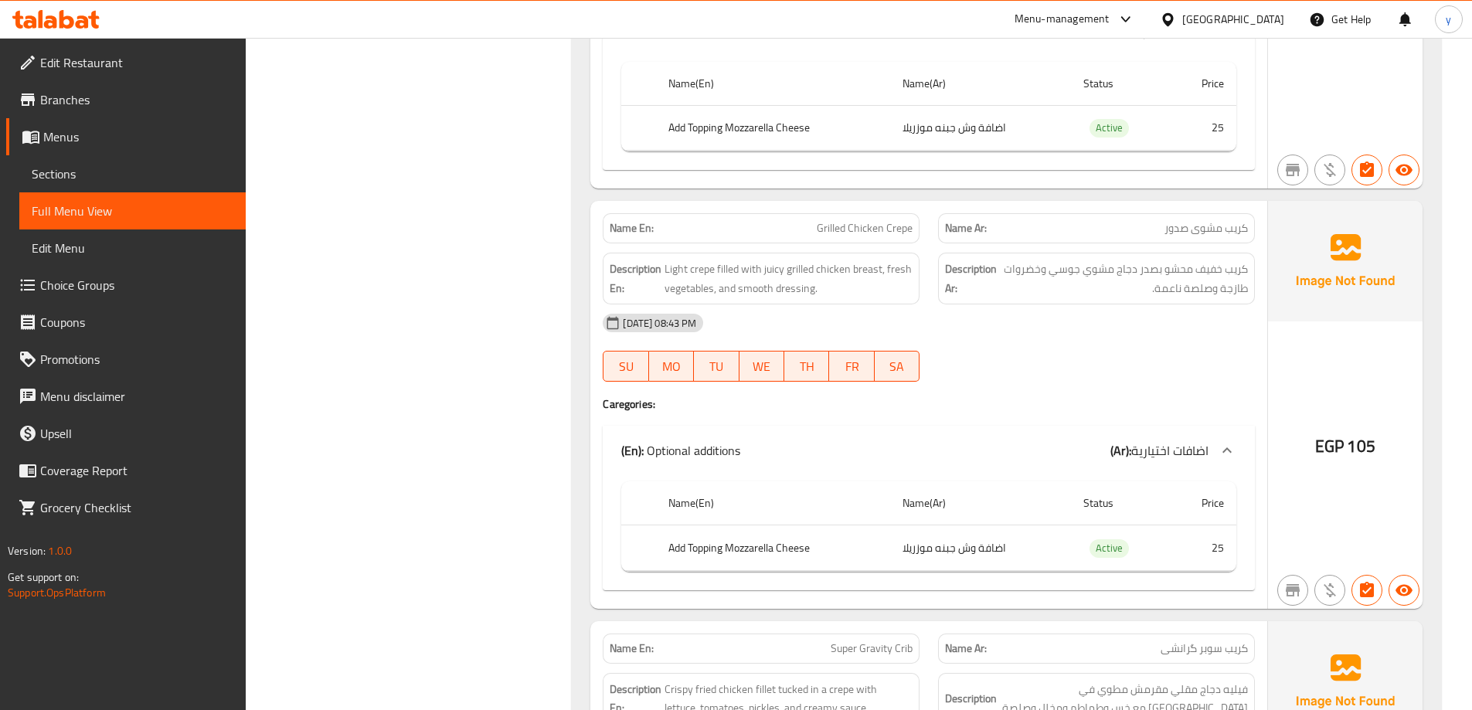
copy span "Crepe"
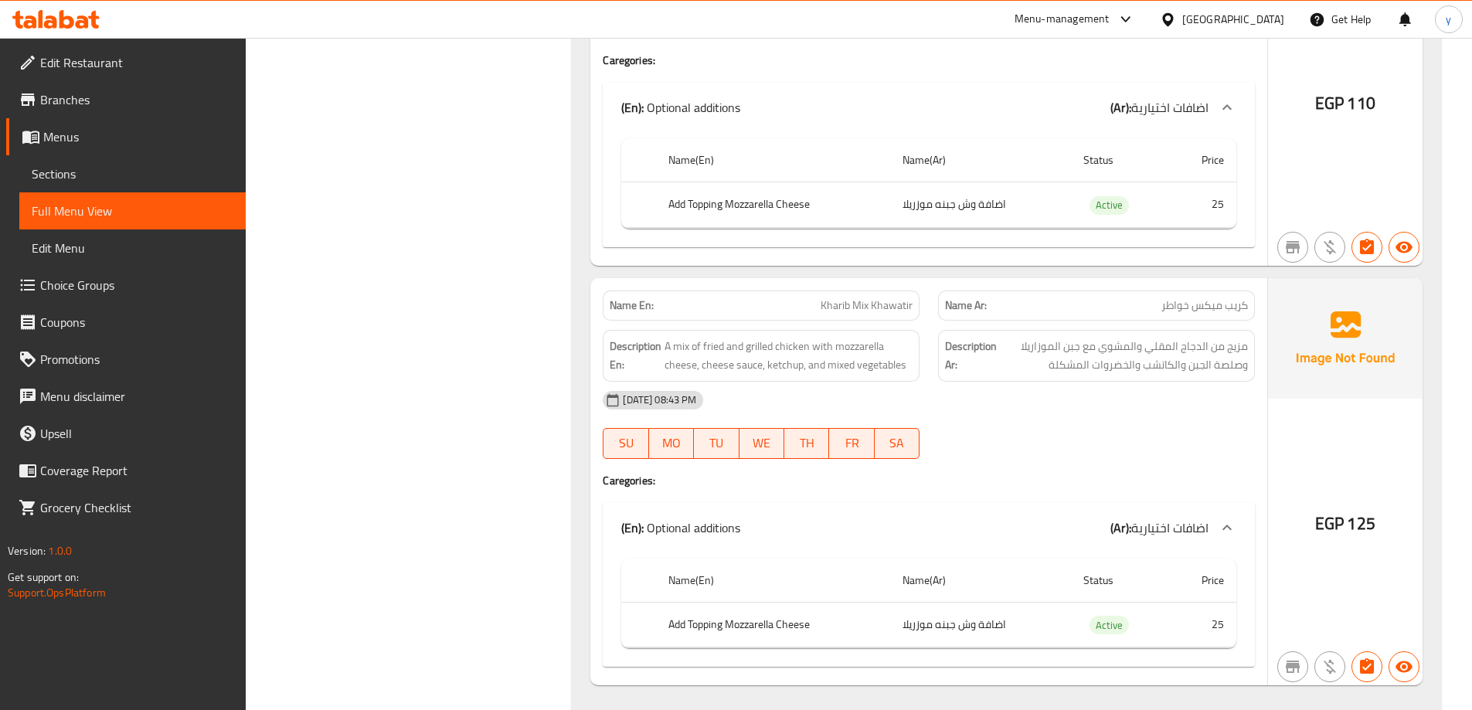
scroll to position [18660, 0]
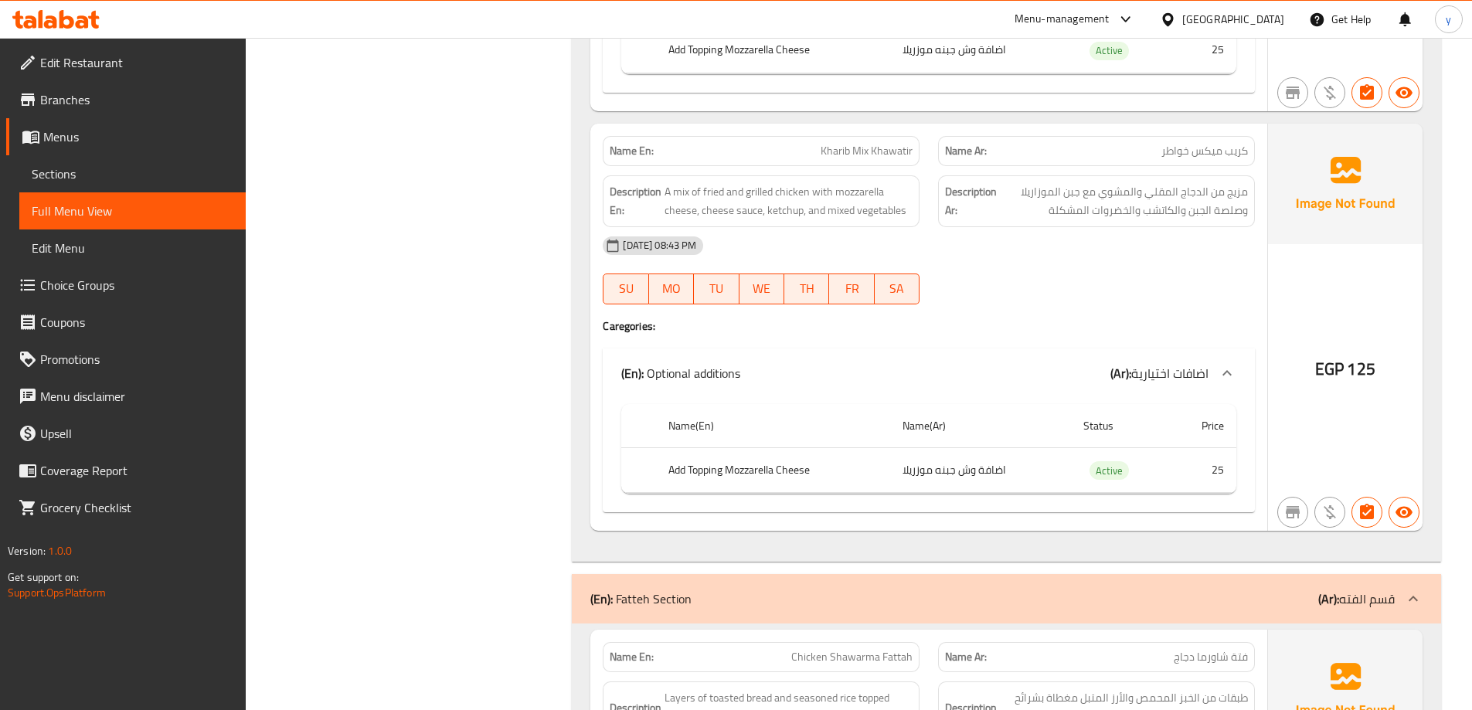
copy span "Kharib Mix Khawatir"
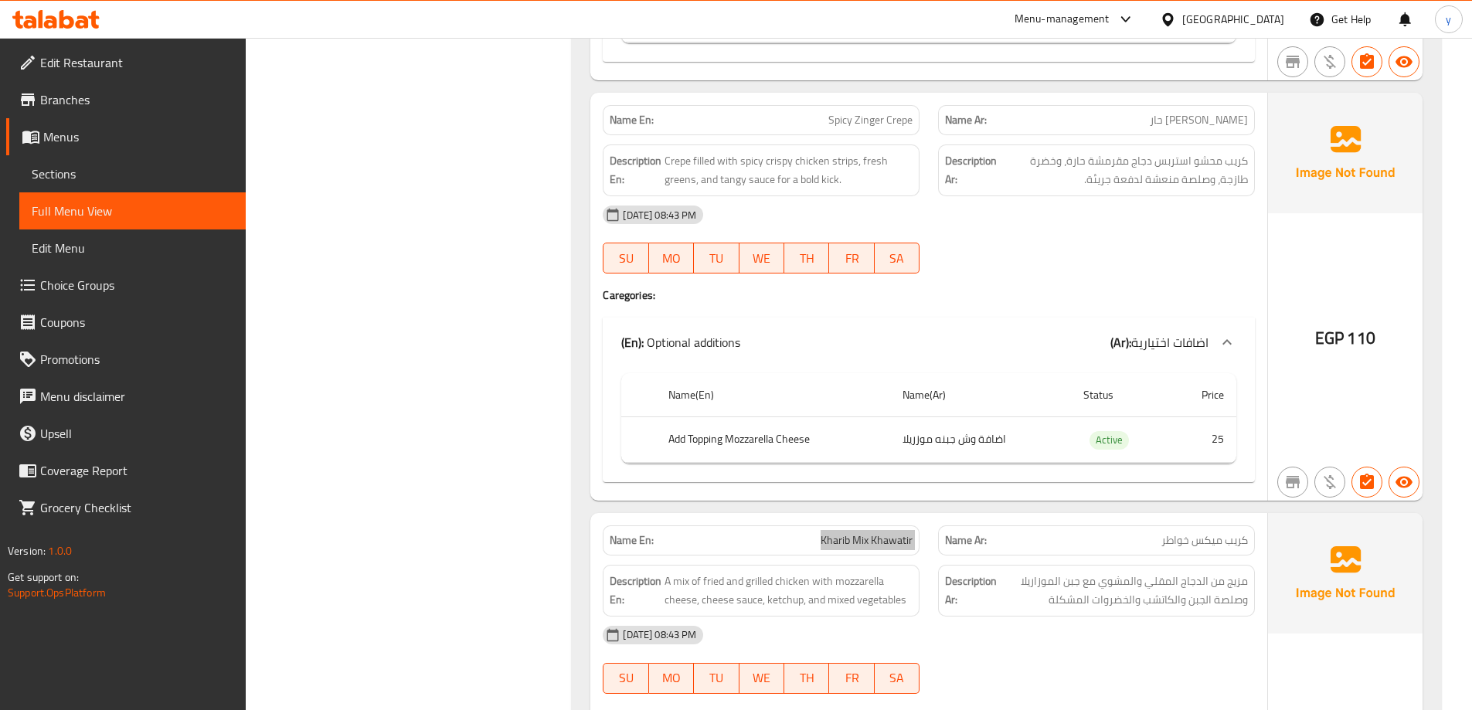
scroll to position [18196, 0]
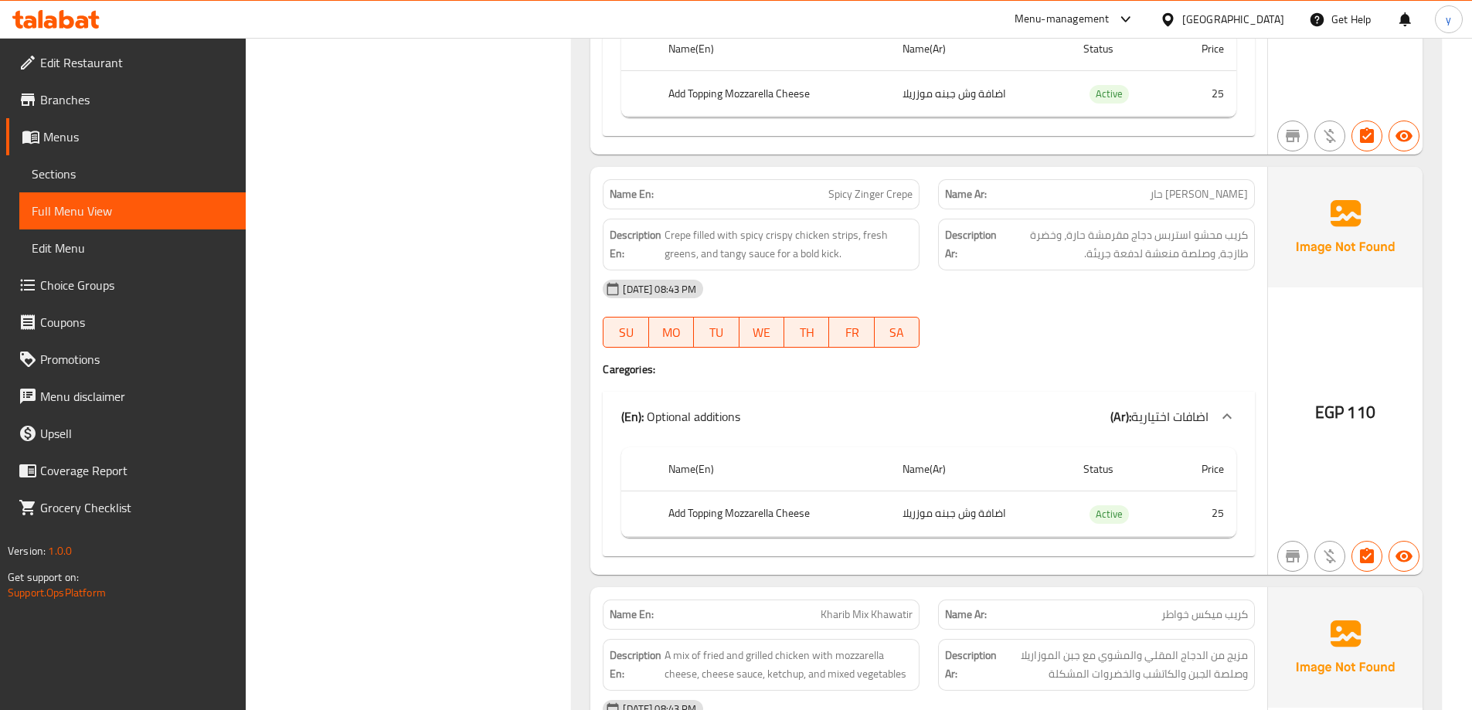
copy span "Crepe"
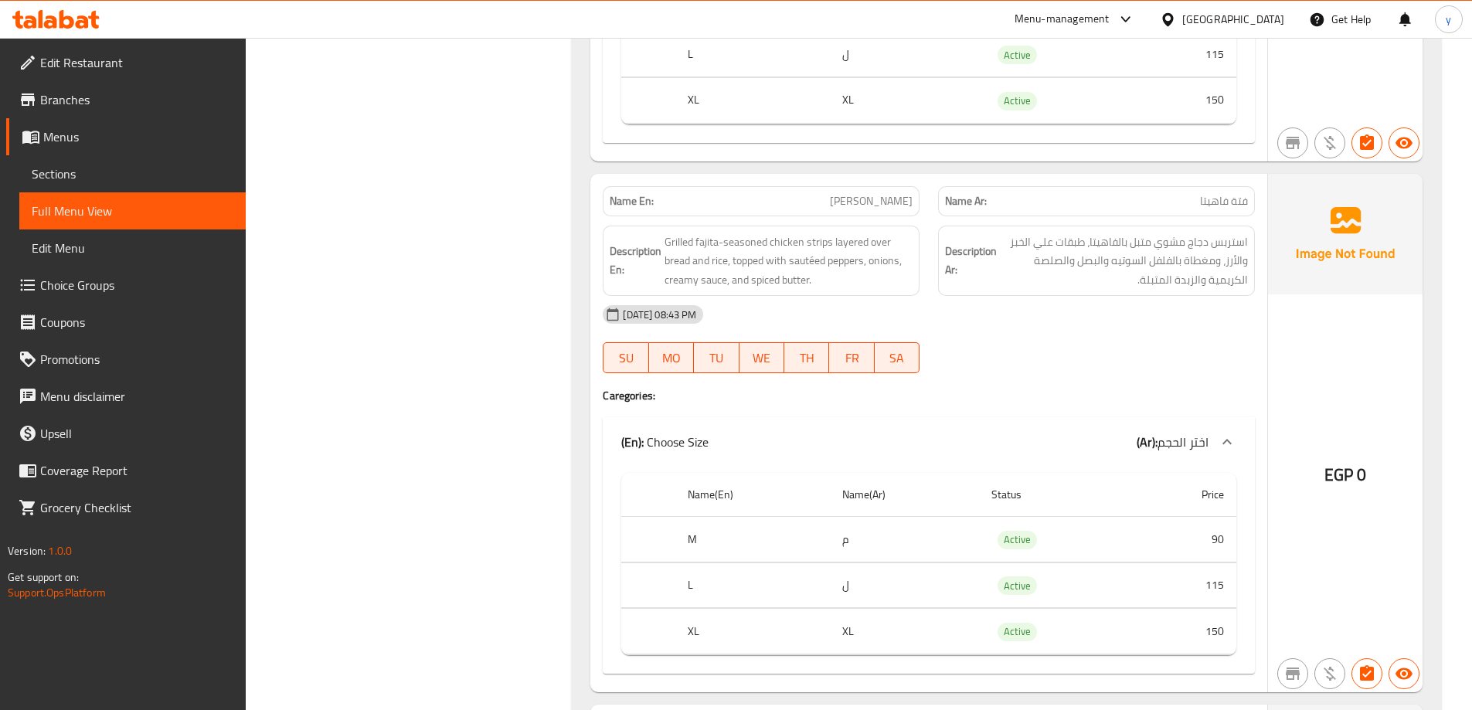
scroll to position [20205, 0]
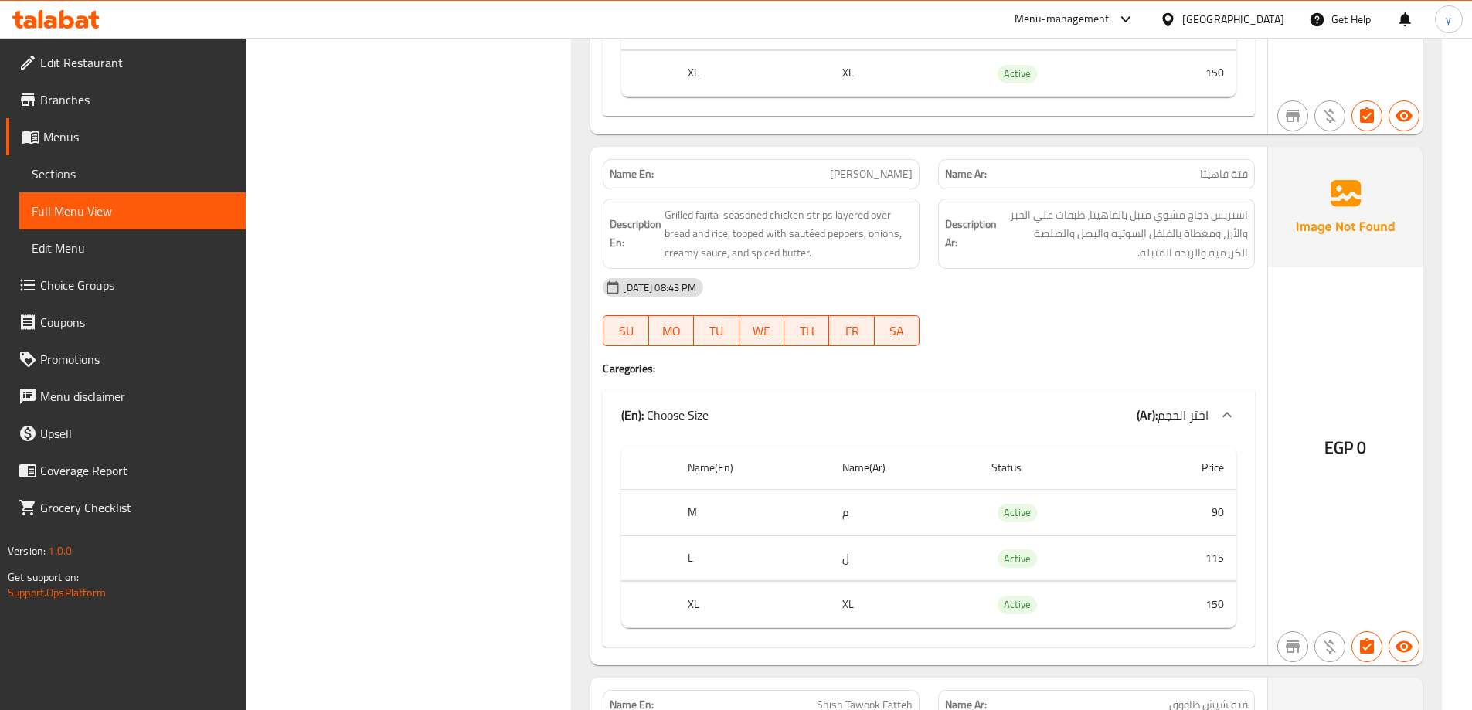
copy span "Fajita"
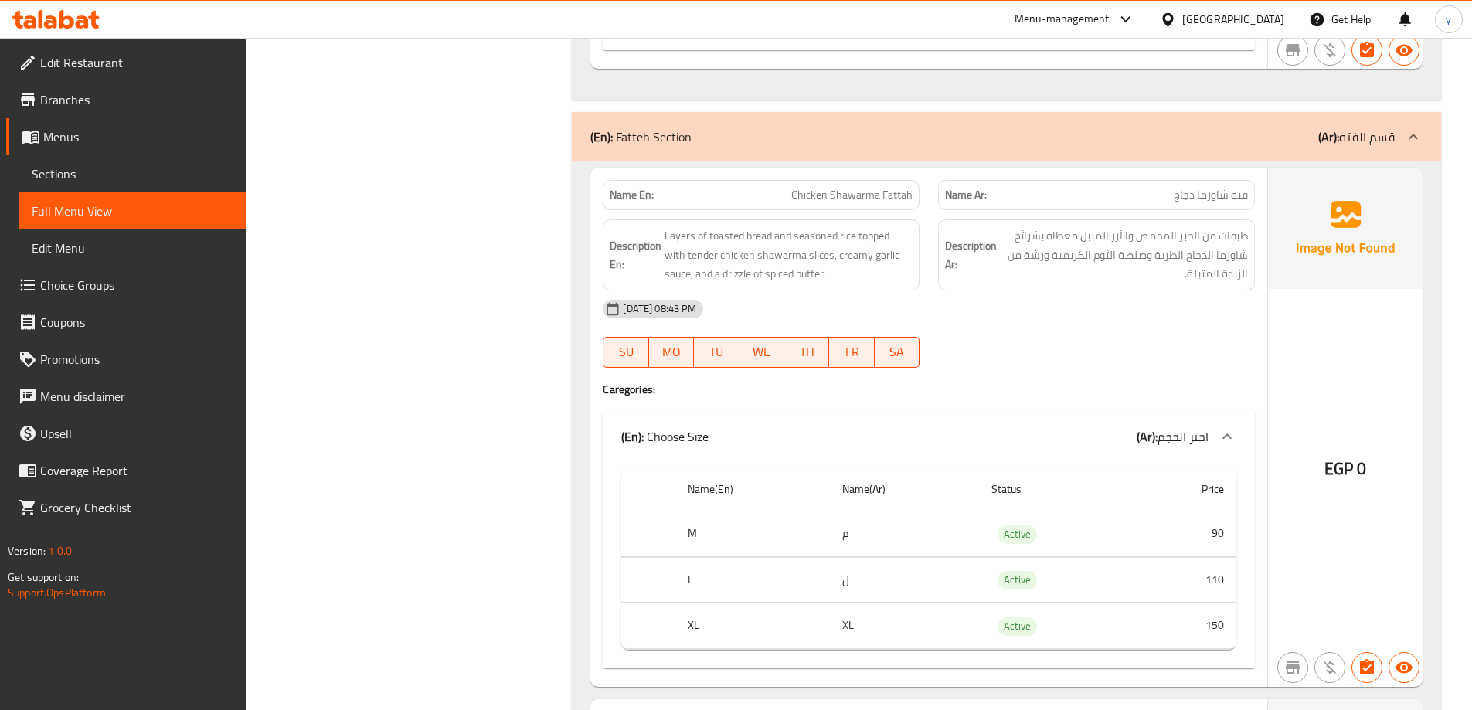
scroll to position [18892, 0]
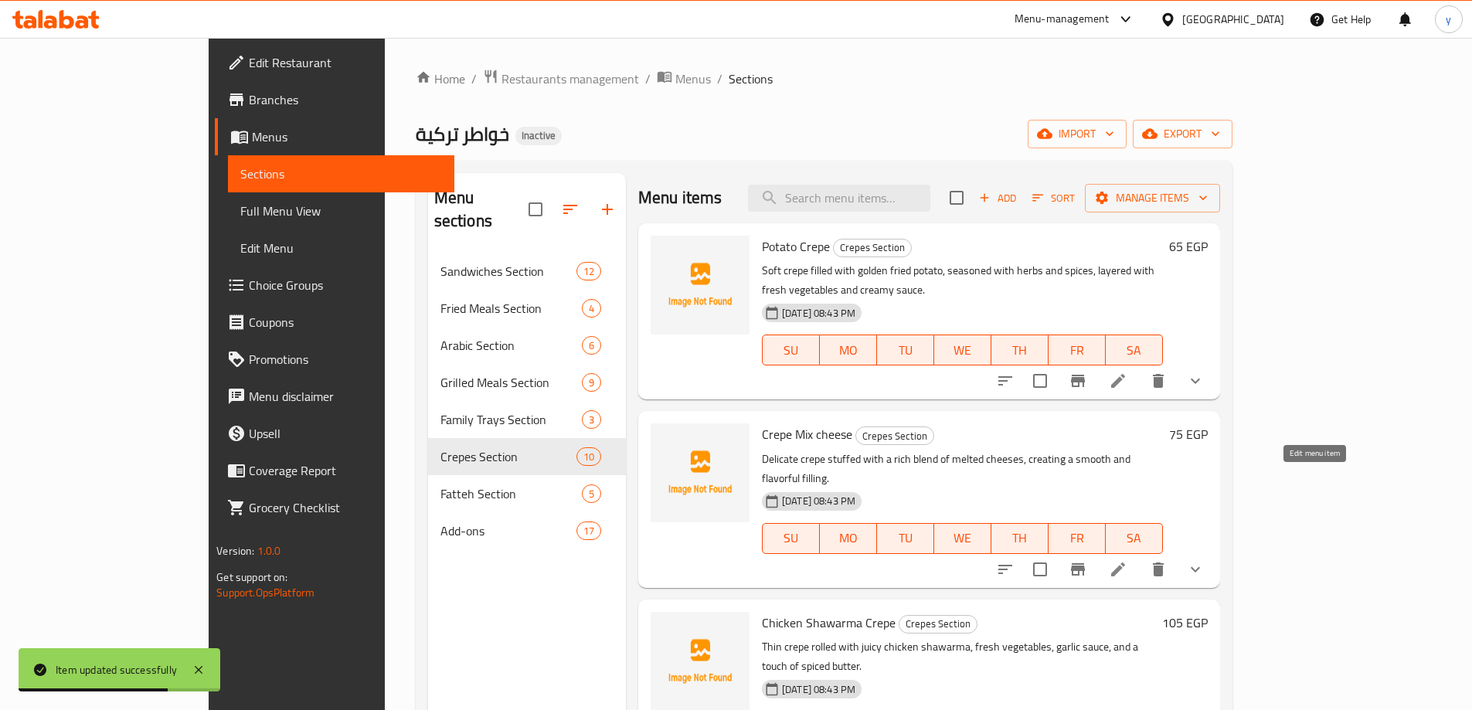
scroll to position [386, 0]
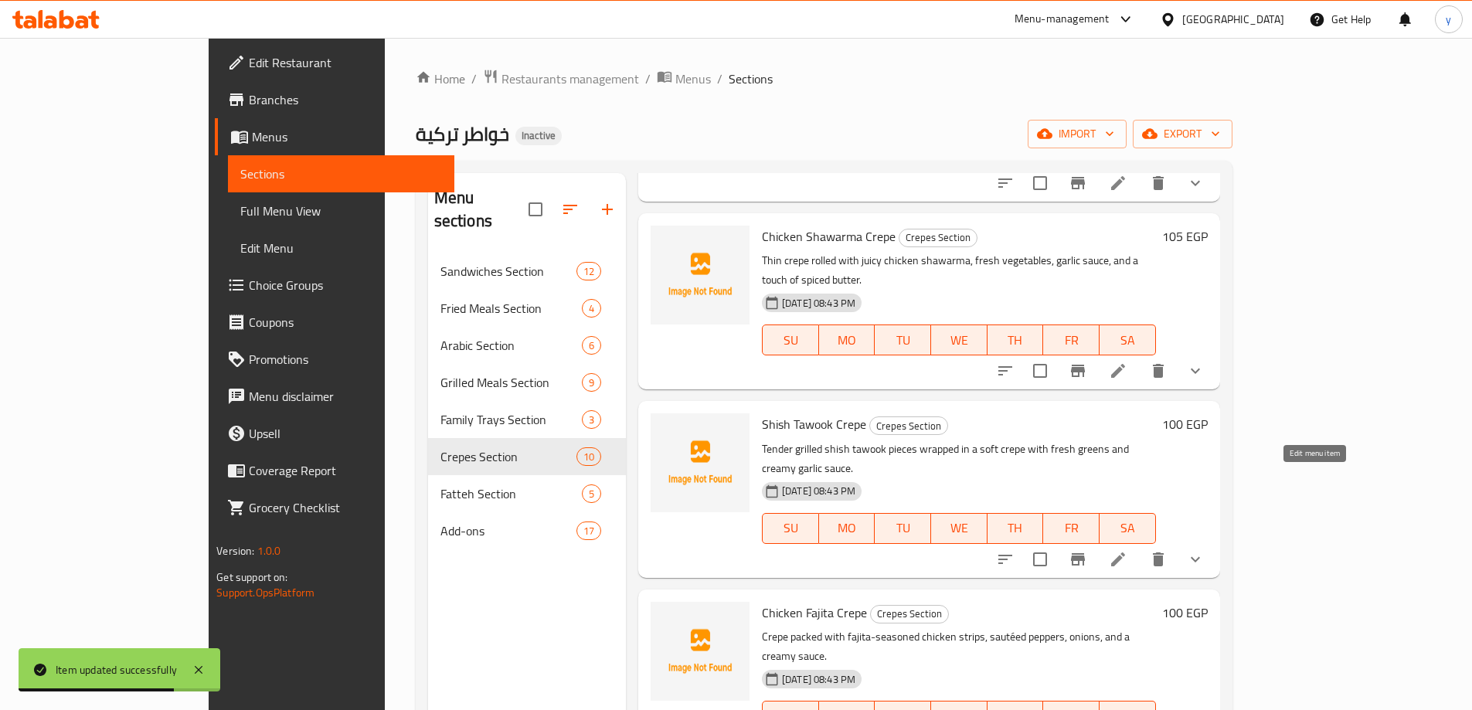
click at [1127, 550] on icon at bounding box center [1118, 559] width 19 height 19
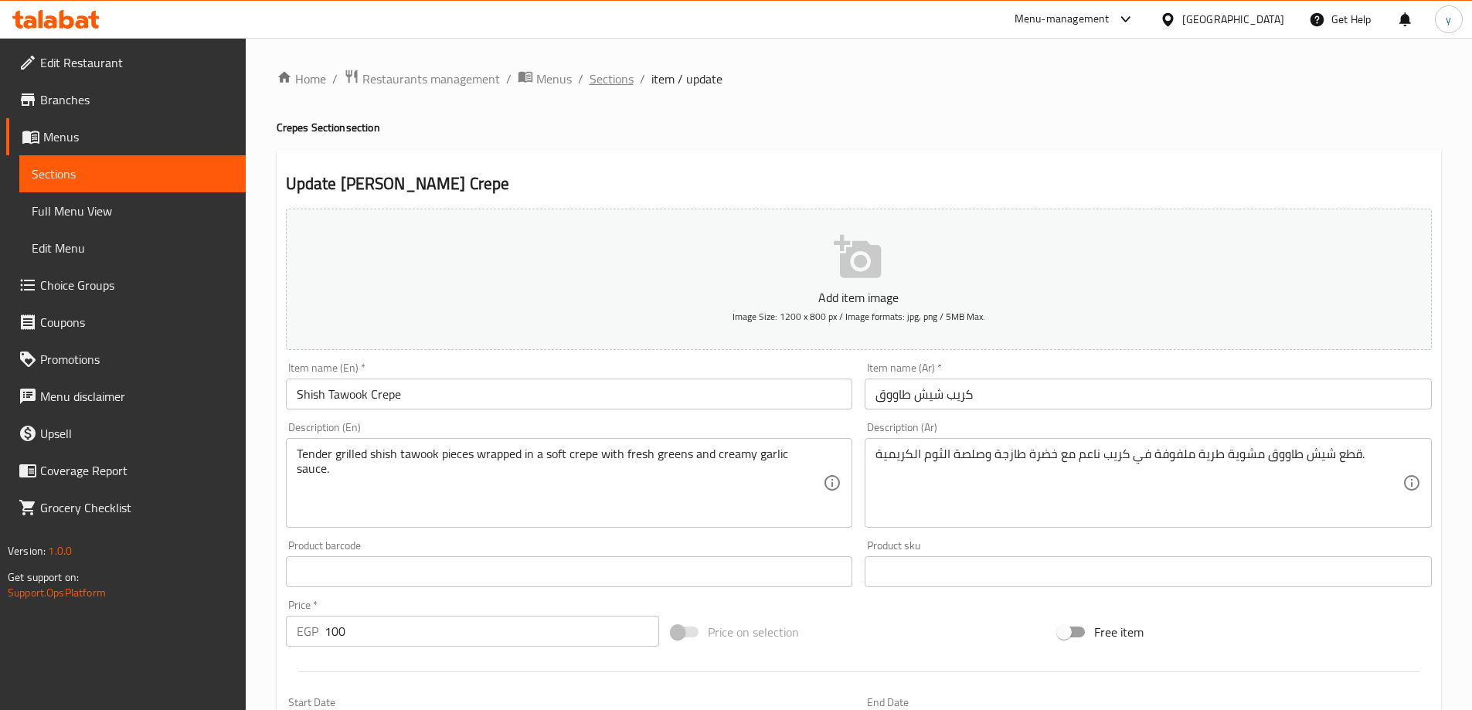
click at [618, 79] on span "Sections" at bounding box center [612, 79] width 44 height 19
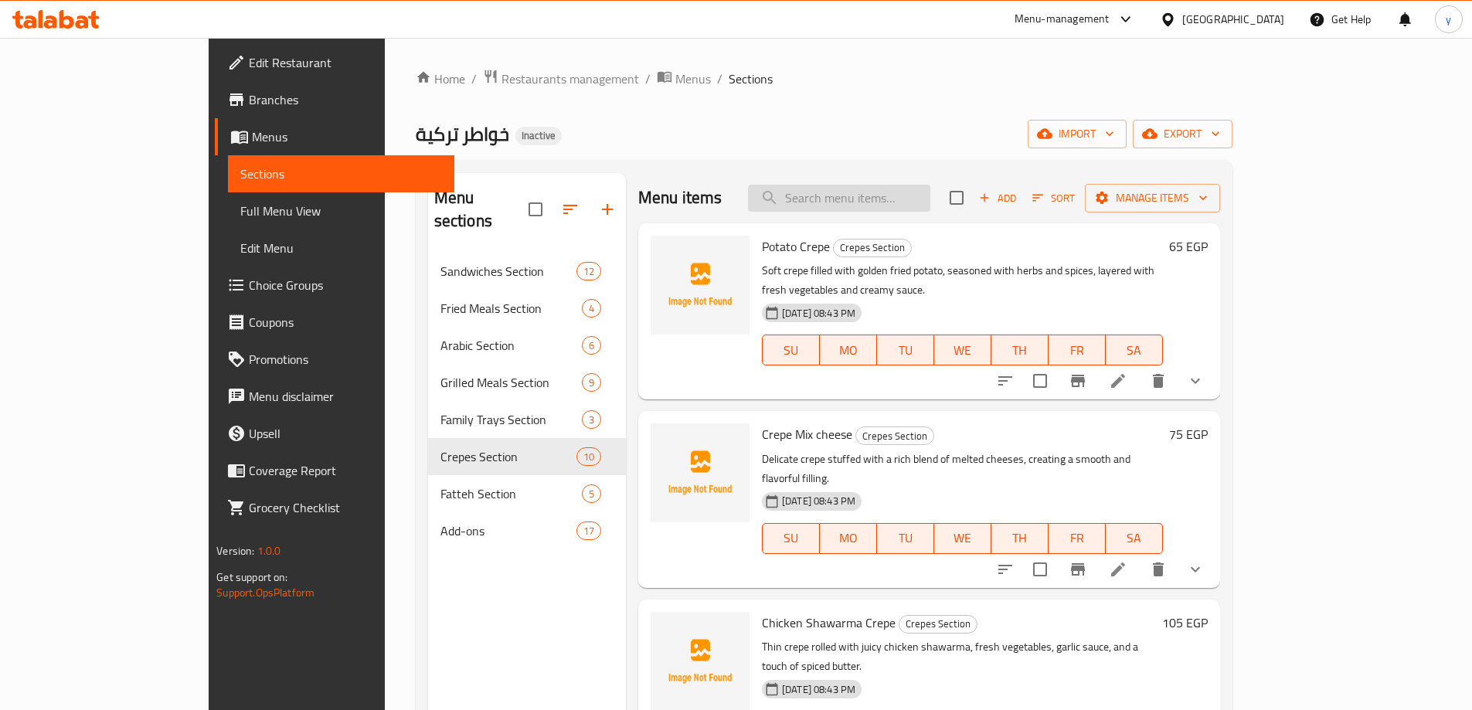
click at [906, 186] on input "search" at bounding box center [839, 198] width 182 height 27
paste input "Grilled Chicken Crepe"
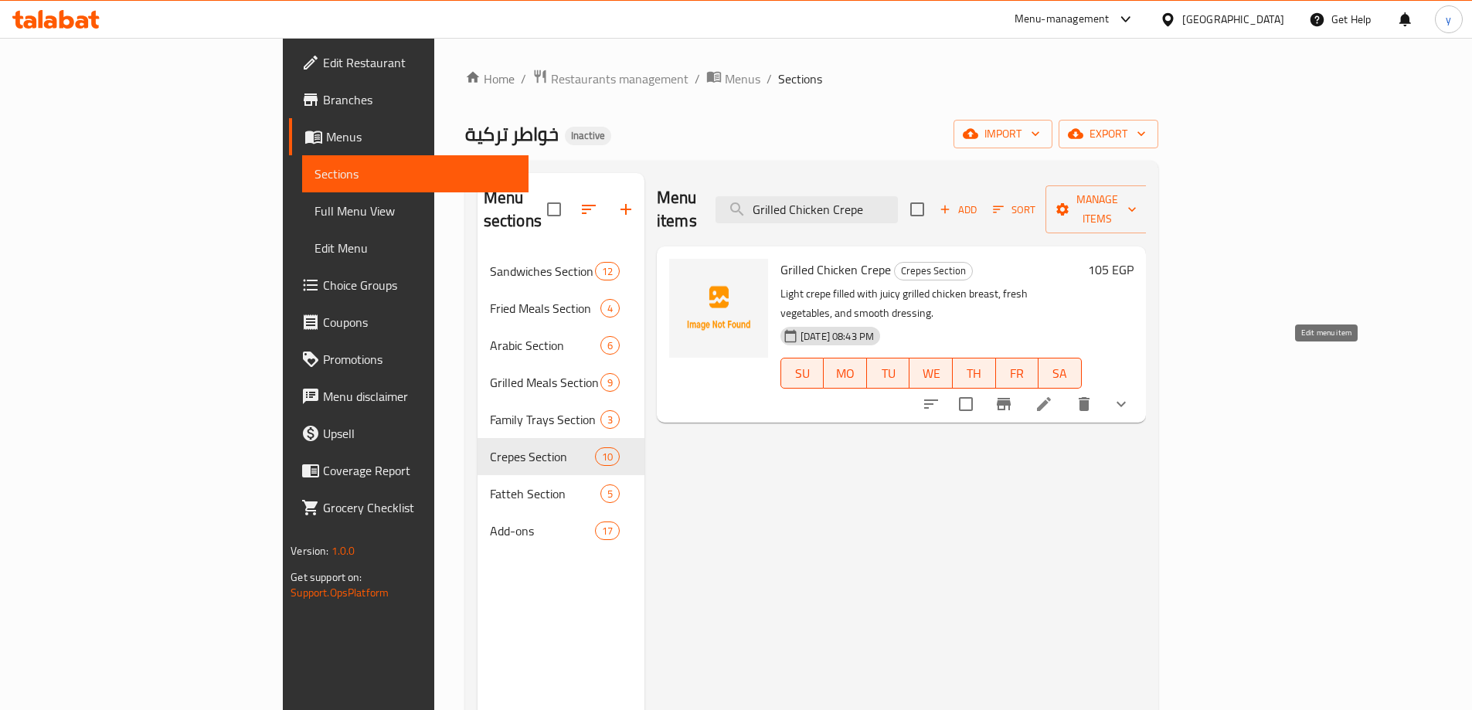
type input "Grilled Chicken Crepe"
click at [1053, 395] on icon at bounding box center [1044, 404] width 19 height 19
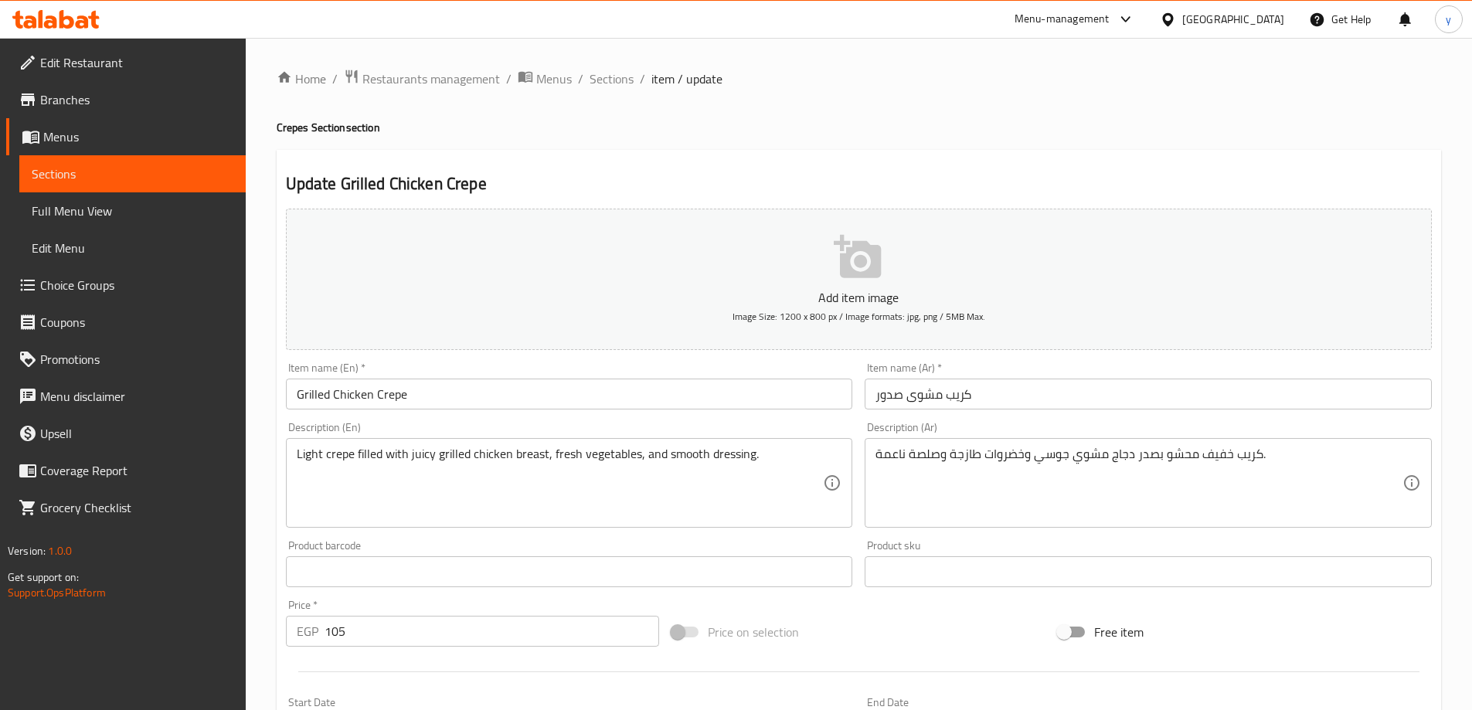
click at [1152, 396] on input "کریب مشوى صدور" at bounding box center [1148, 394] width 567 height 31
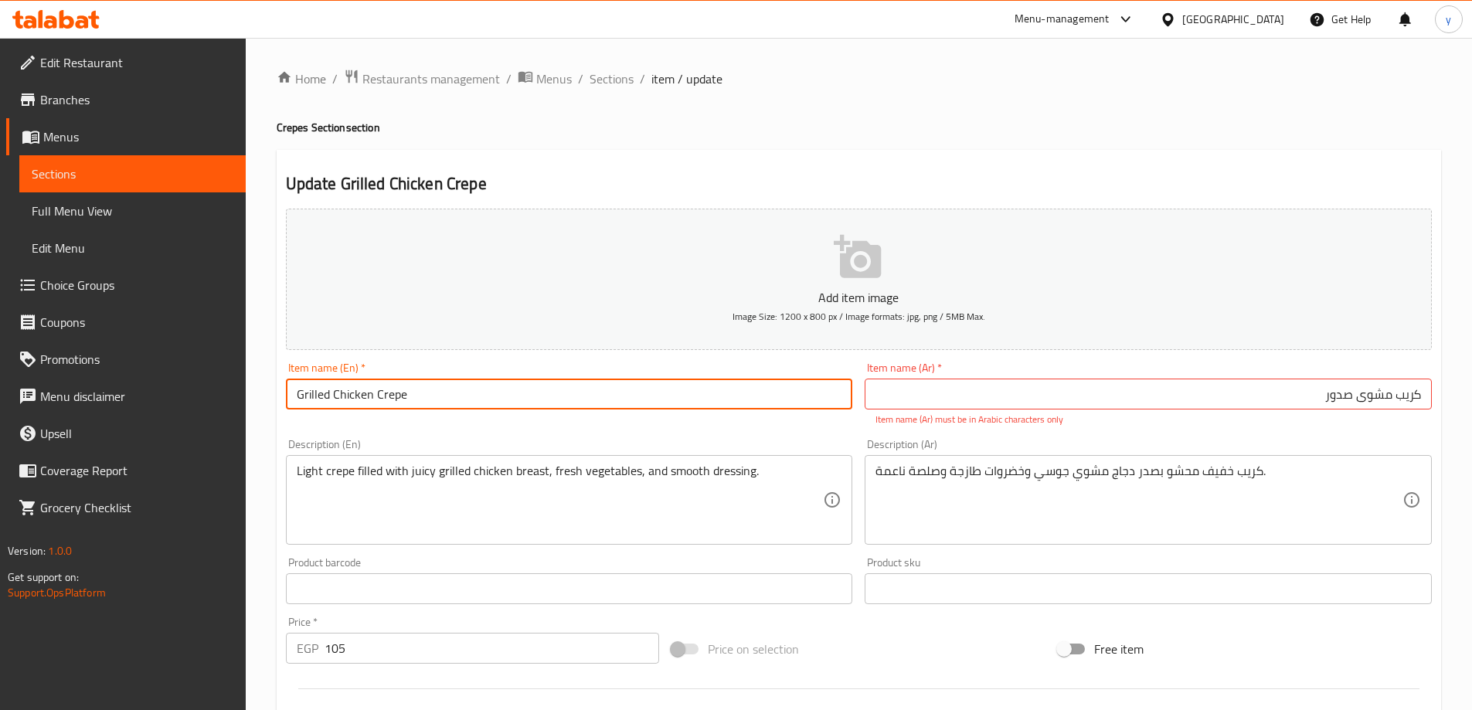
click at [357, 396] on input "Grilled Chicken Crepe" at bounding box center [569, 394] width 567 height 31
click at [357, 396] on input "Grilled Crepe" at bounding box center [569, 394] width 567 height 31
click at [350, 399] on input "Grilled Crepe" at bounding box center [569, 394] width 567 height 31
click at [301, 396] on input "Grilled" at bounding box center [569, 394] width 567 height 31
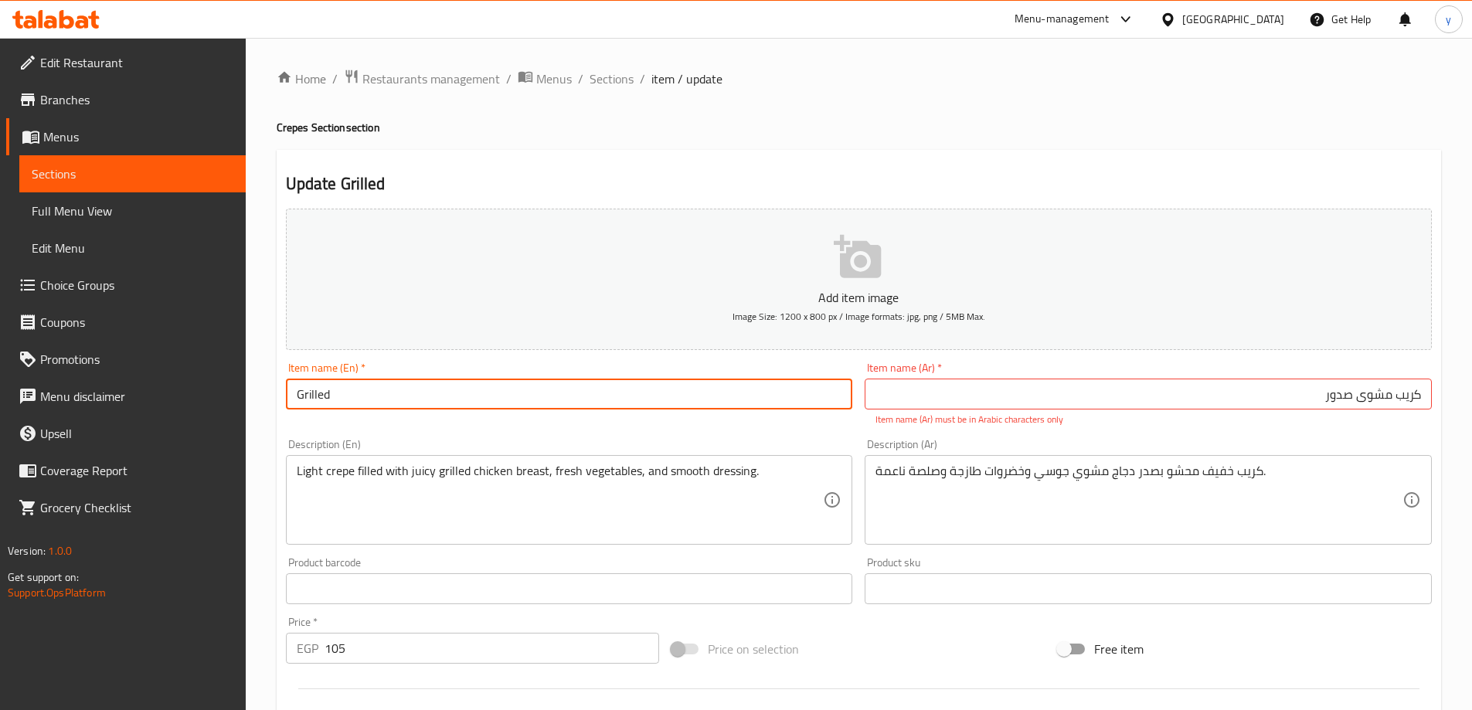
paste input "Crepe"
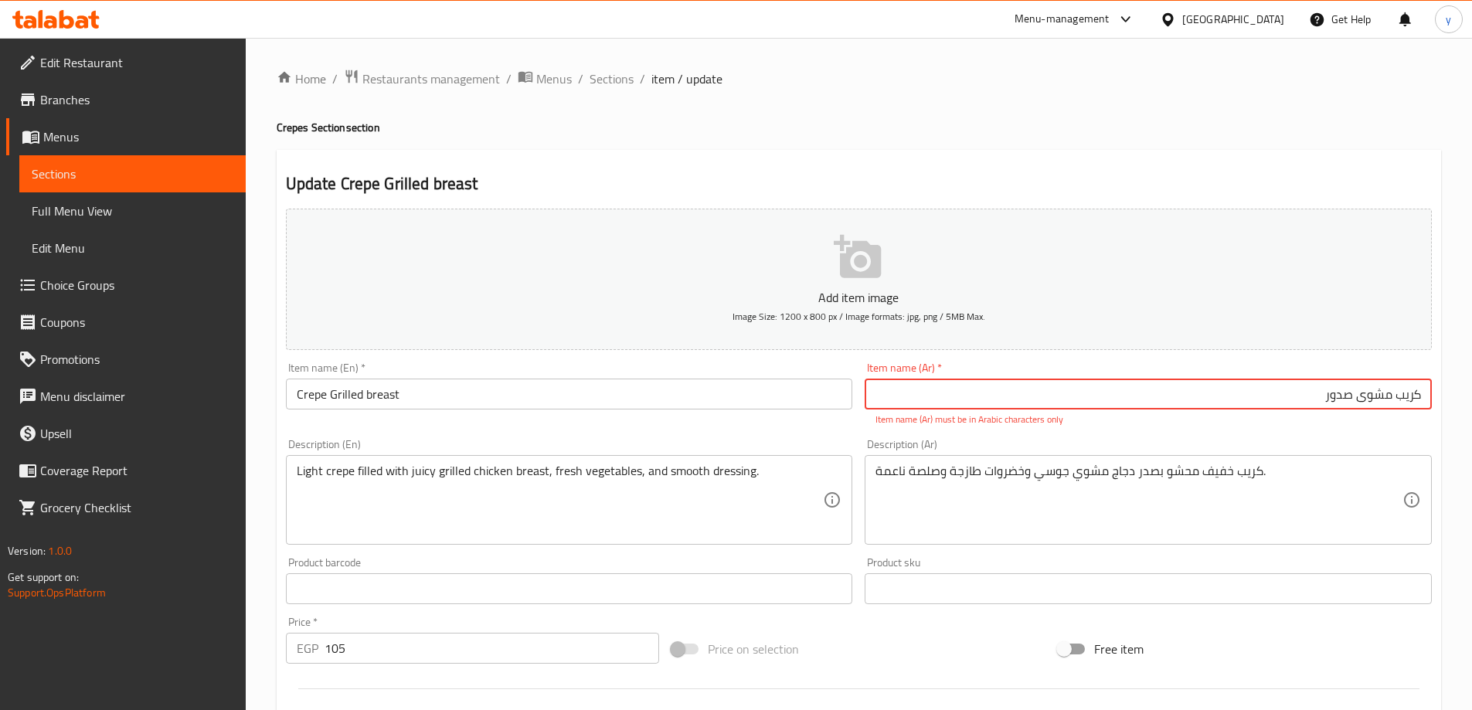
click at [379, 394] on input "Crepe Grilled breast" at bounding box center [569, 394] width 567 height 31
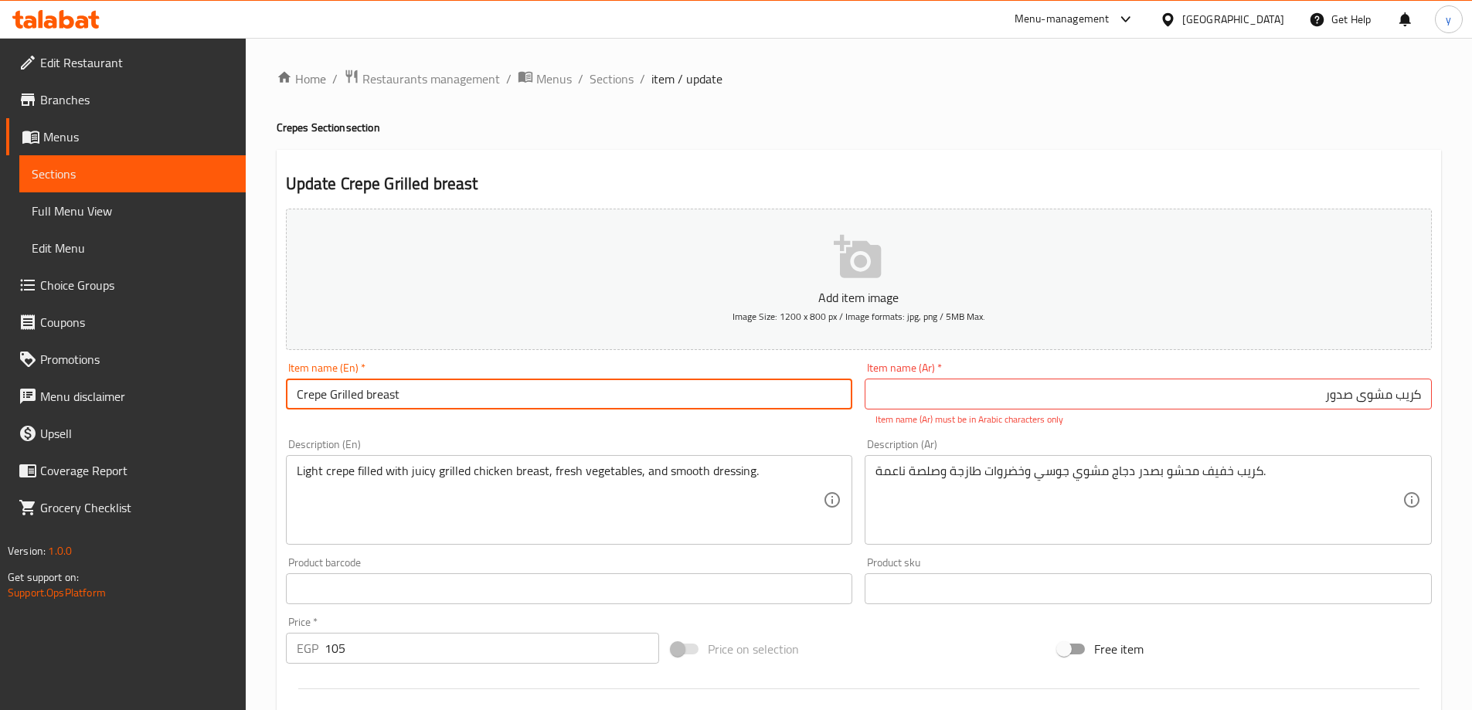
click at [379, 394] on input "Crepe Grilled breast" at bounding box center [569, 394] width 567 height 31
type input "Crepe Grilled Breast"
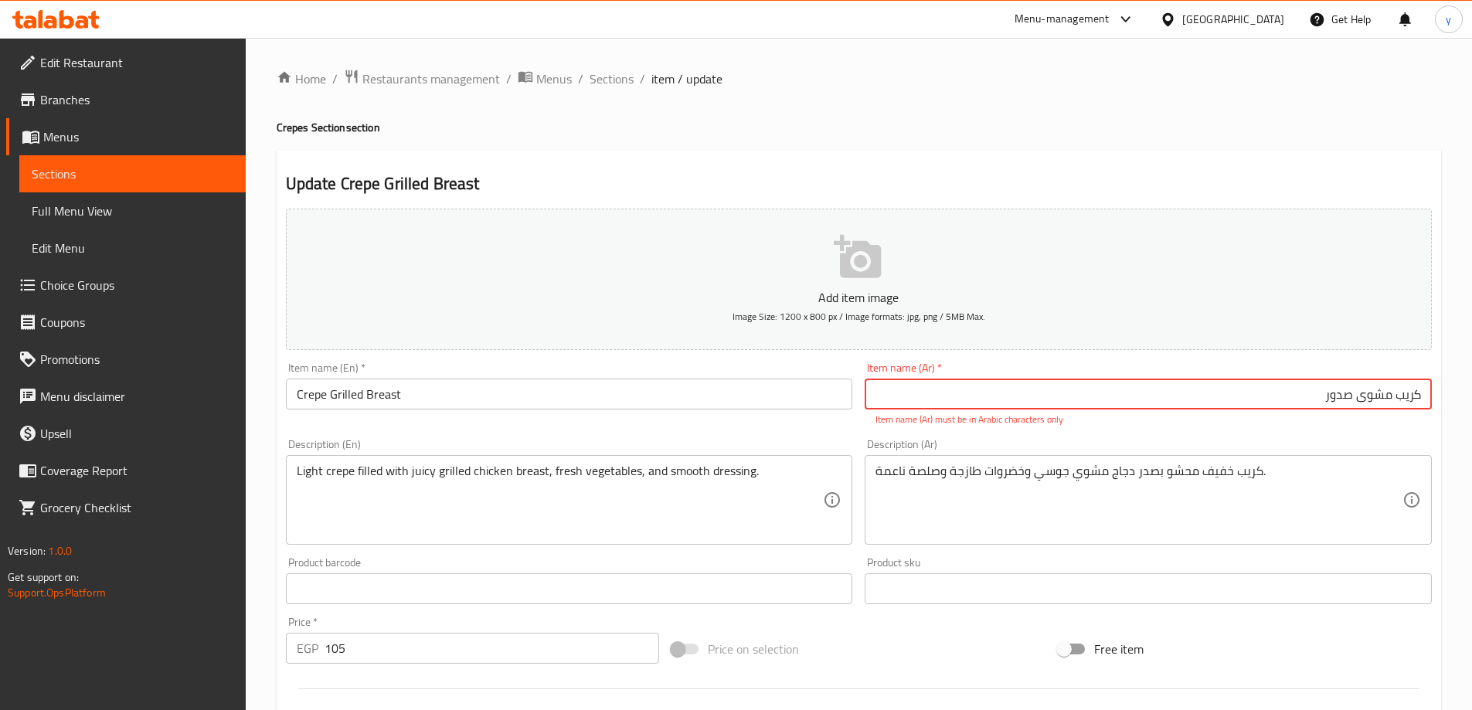
click at [1115, 396] on input "کریب مشوى صدور" at bounding box center [1148, 394] width 567 height 31
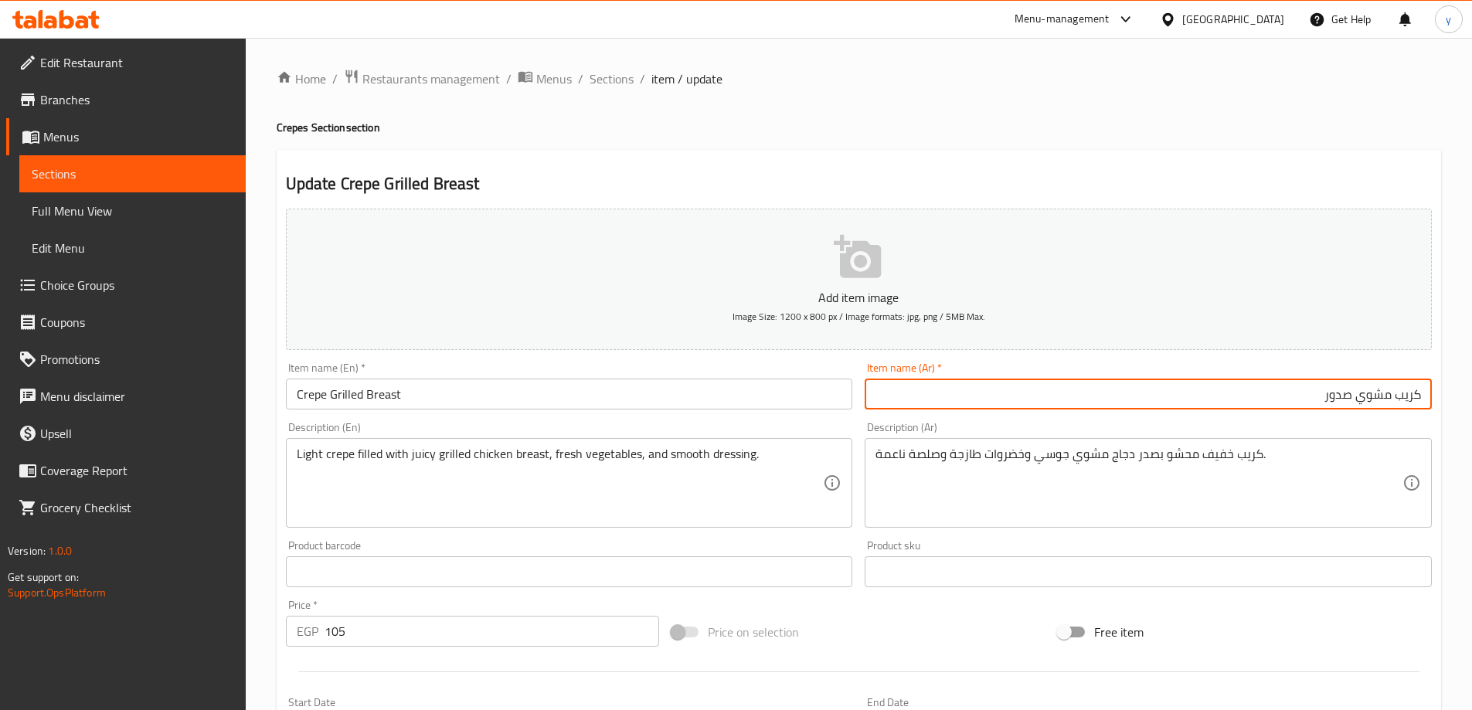
type input "كريب مشوي صدور"
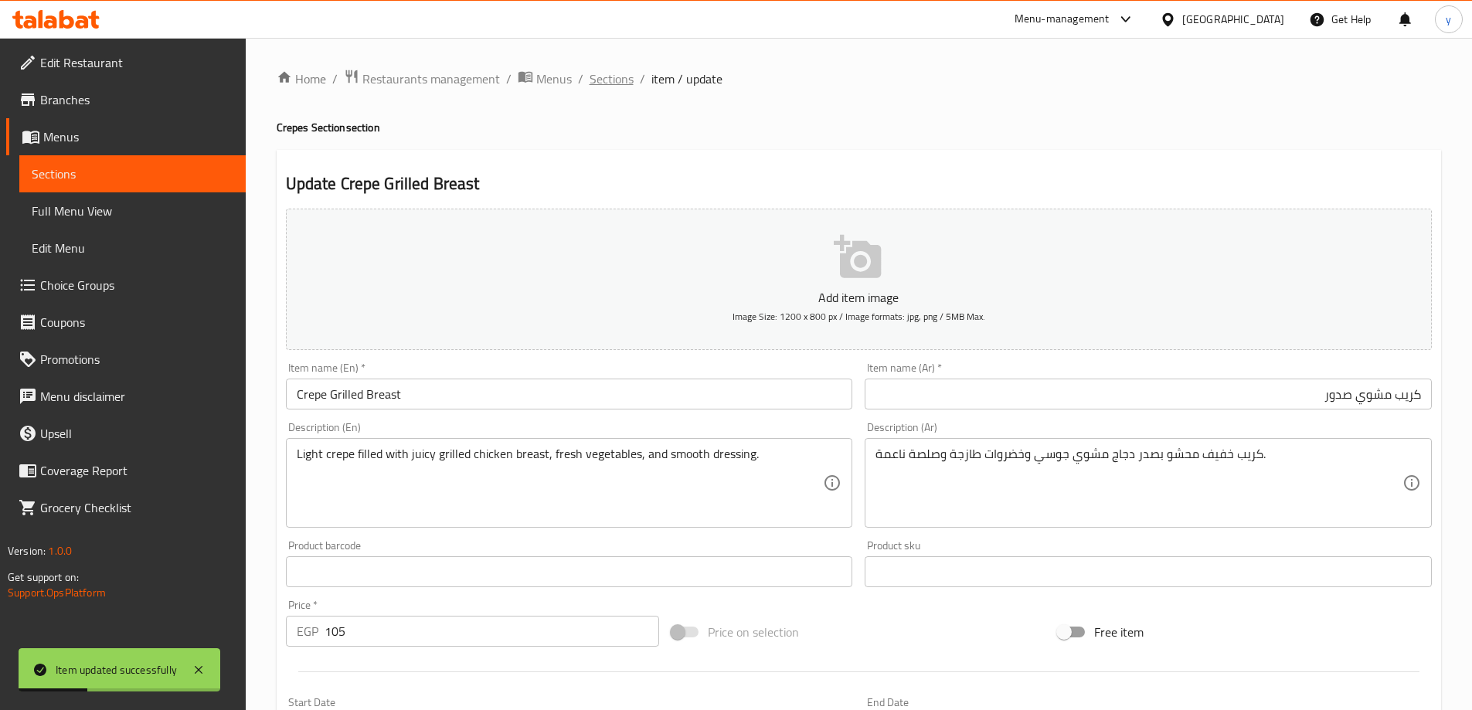
click at [615, 87] on span "Sections" at bounding box center [612, 79] width 44 height 19
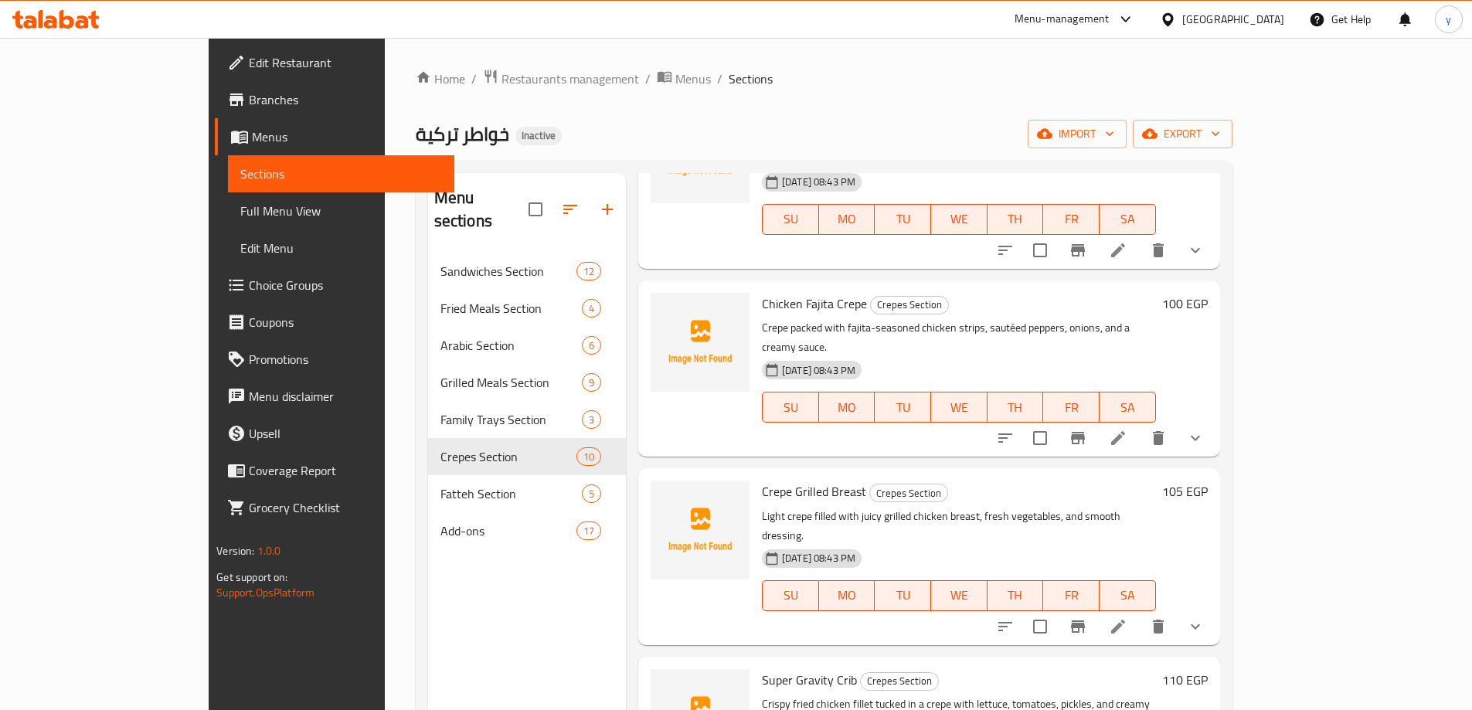
scroll to position [850, 0]
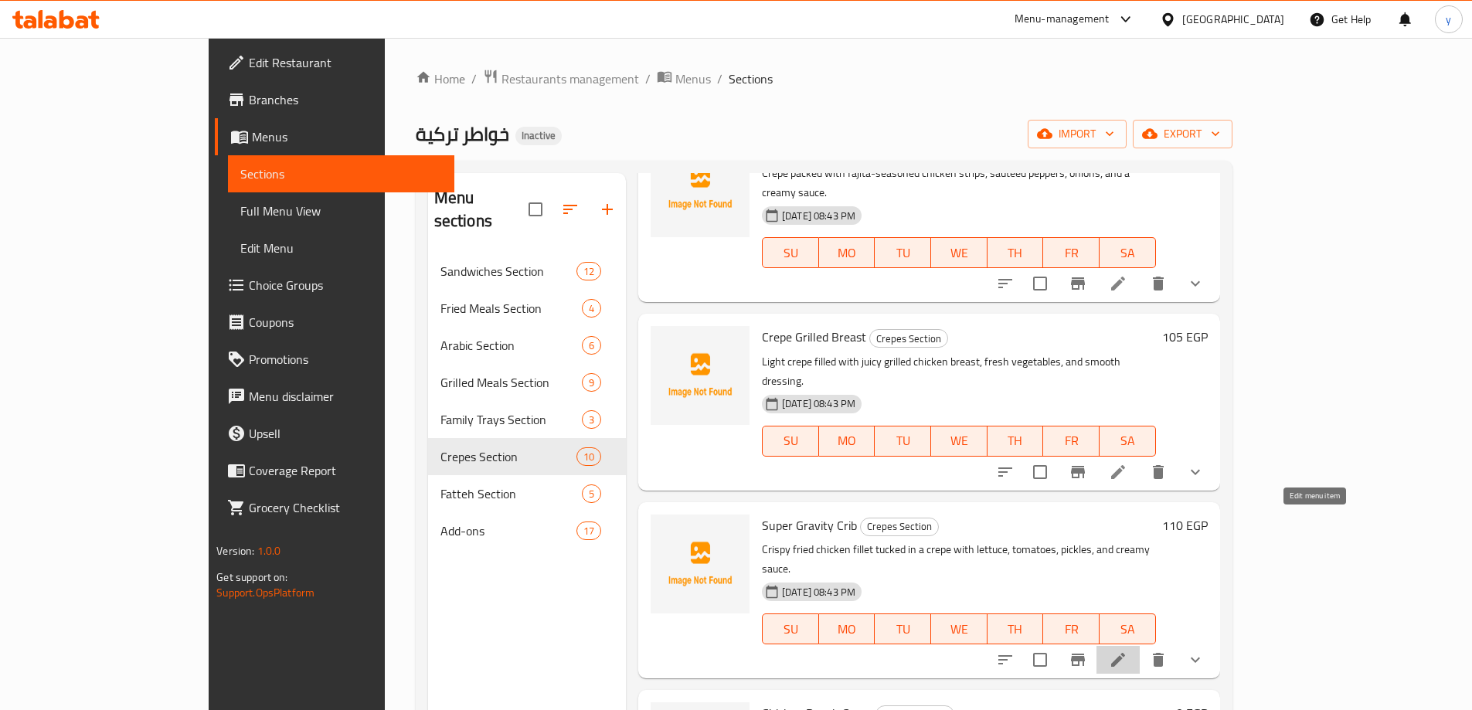
click at [1127, 651] on icon at bounding box center [1118, 660] width 19 height 19
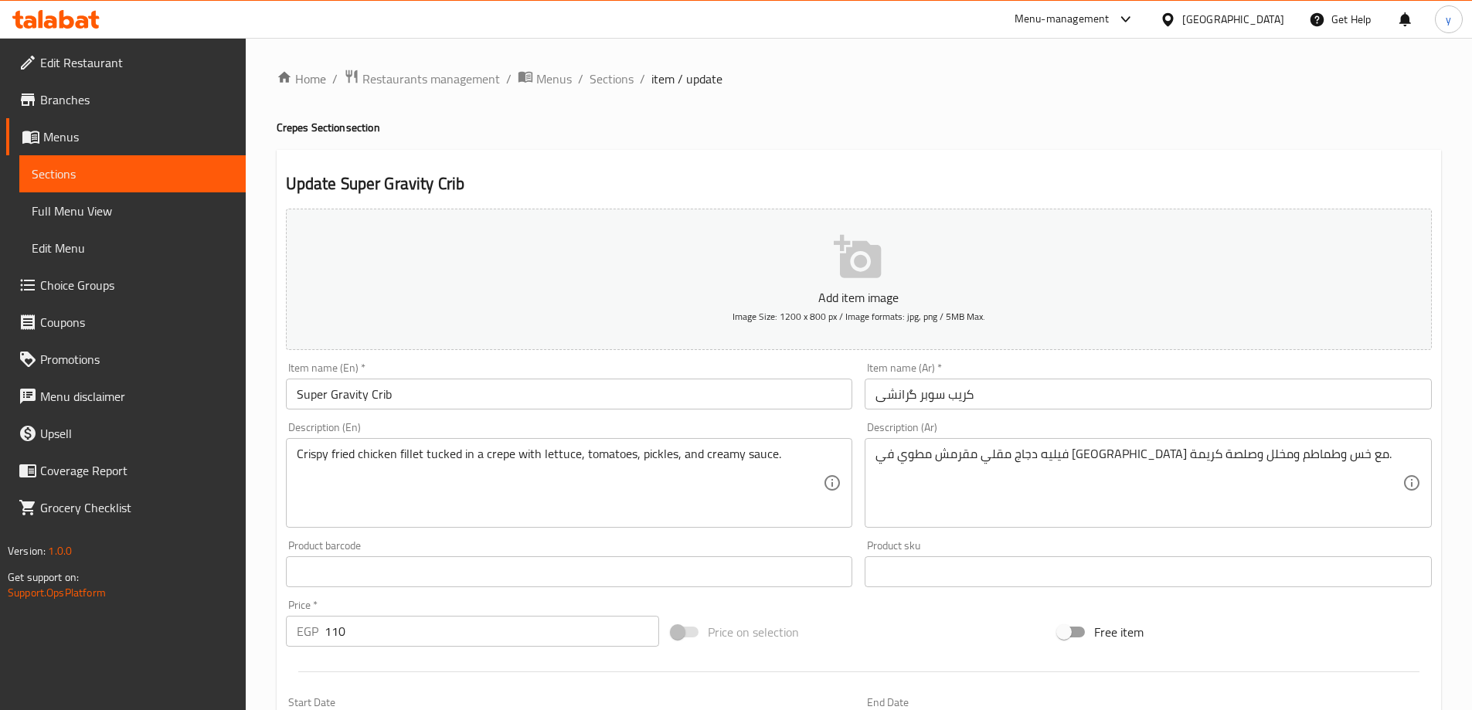
click at [469, 390] on input "Super Gravity Crib" at bounding box center [569, 394] width 567 height 31
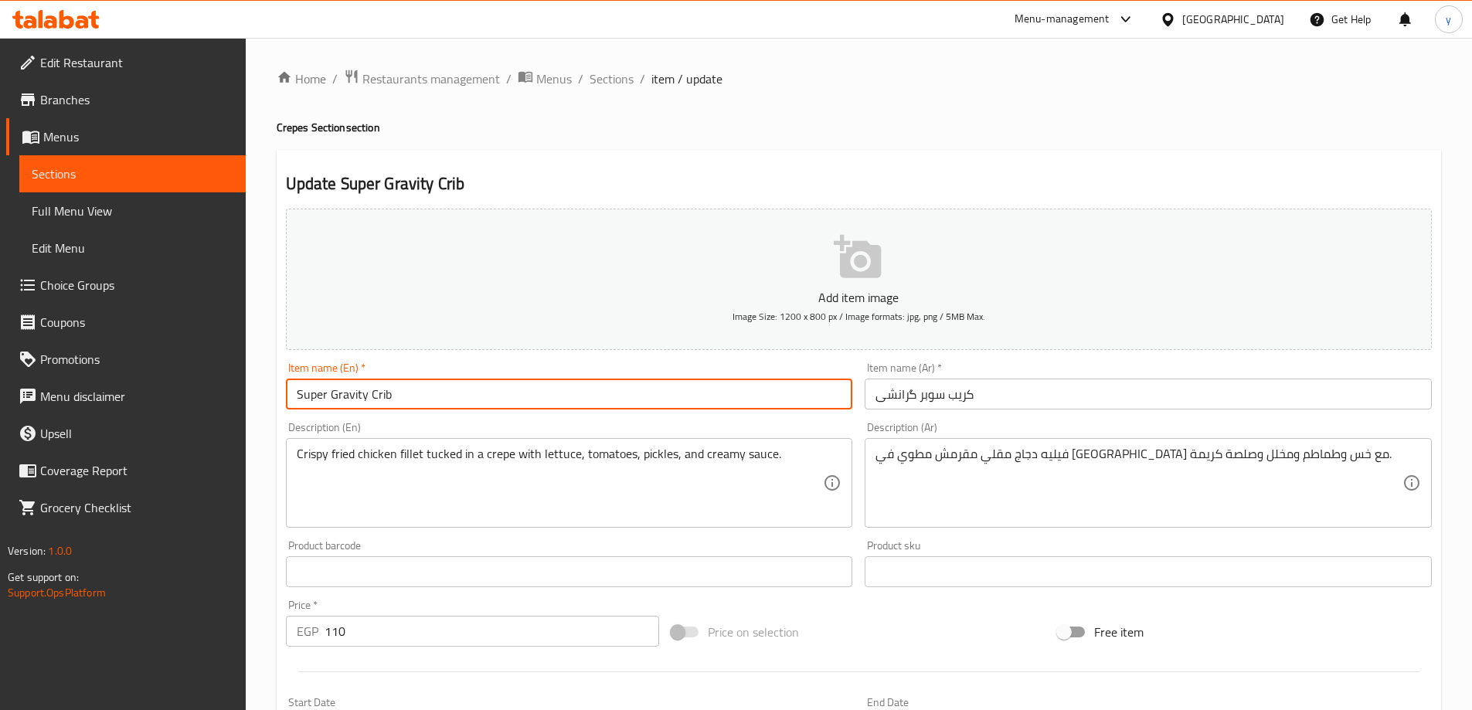
click at [469, 390] on input "Super Gravity Crib" at bounding box center [569, 394] width 567 height 31
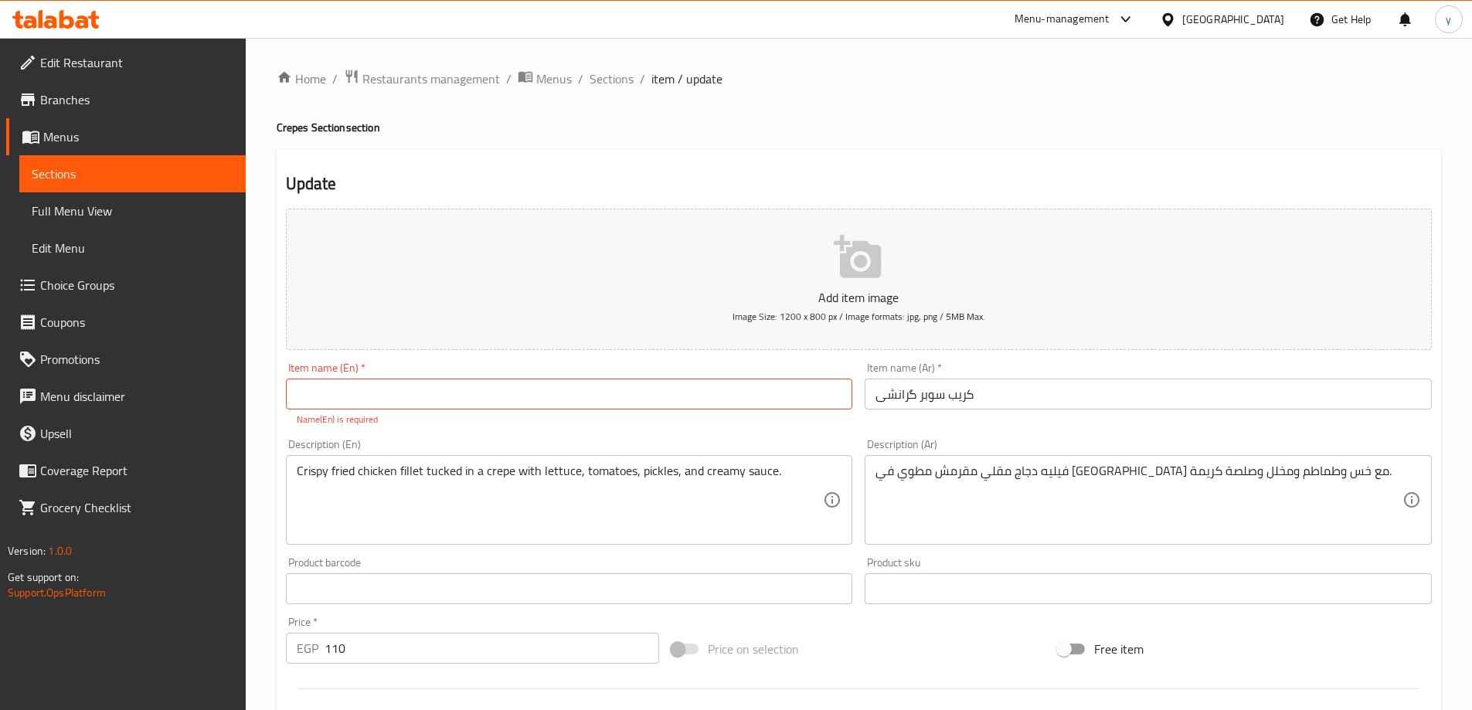
click at [389, 400] on input "text" at bounding box center [569, 394] width 567 height 31
paste input "Crepe"
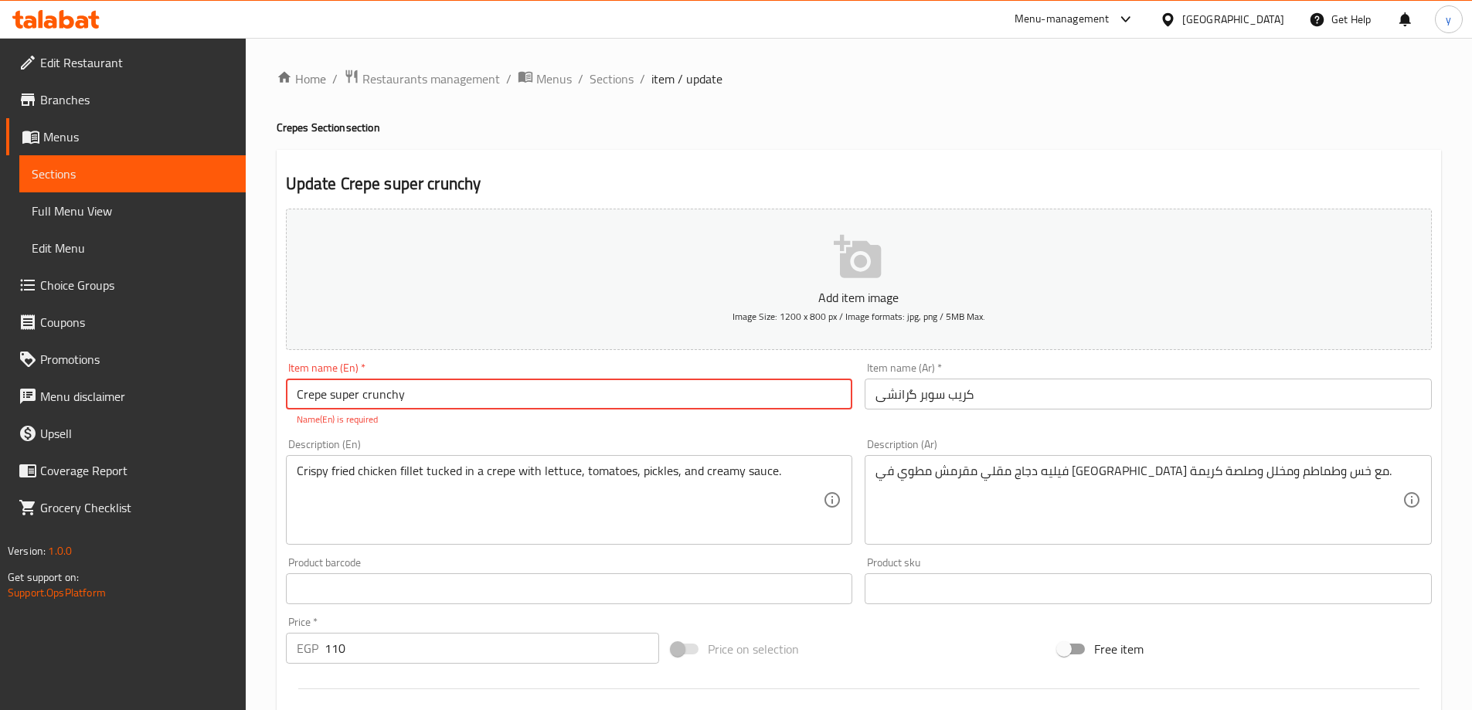
click at [537, 397] on input "Crepe super crunchy" at bounding box center [569, 394] width 567 height 31
type input "Crepe Super Crunchy"
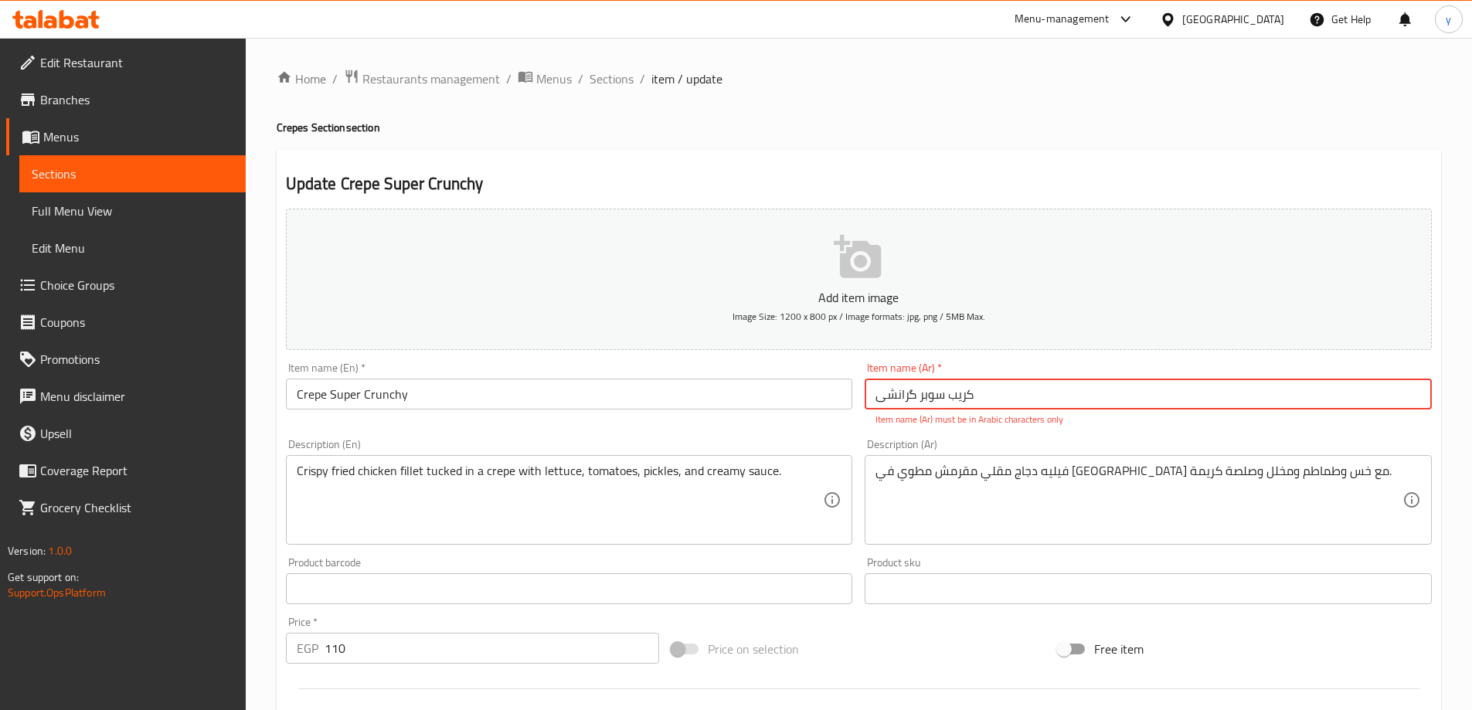
click at [906, 352] on div "Add item image Image Size: 1200 x 800 px / Image formats: jpg, png / 5MB Max." at bounding box center [859, 279] width 1158 height 154
click at [937, 402] on input "کریب سوبر گرانشی" at bounding box center [1148, 394] width 567 height 31
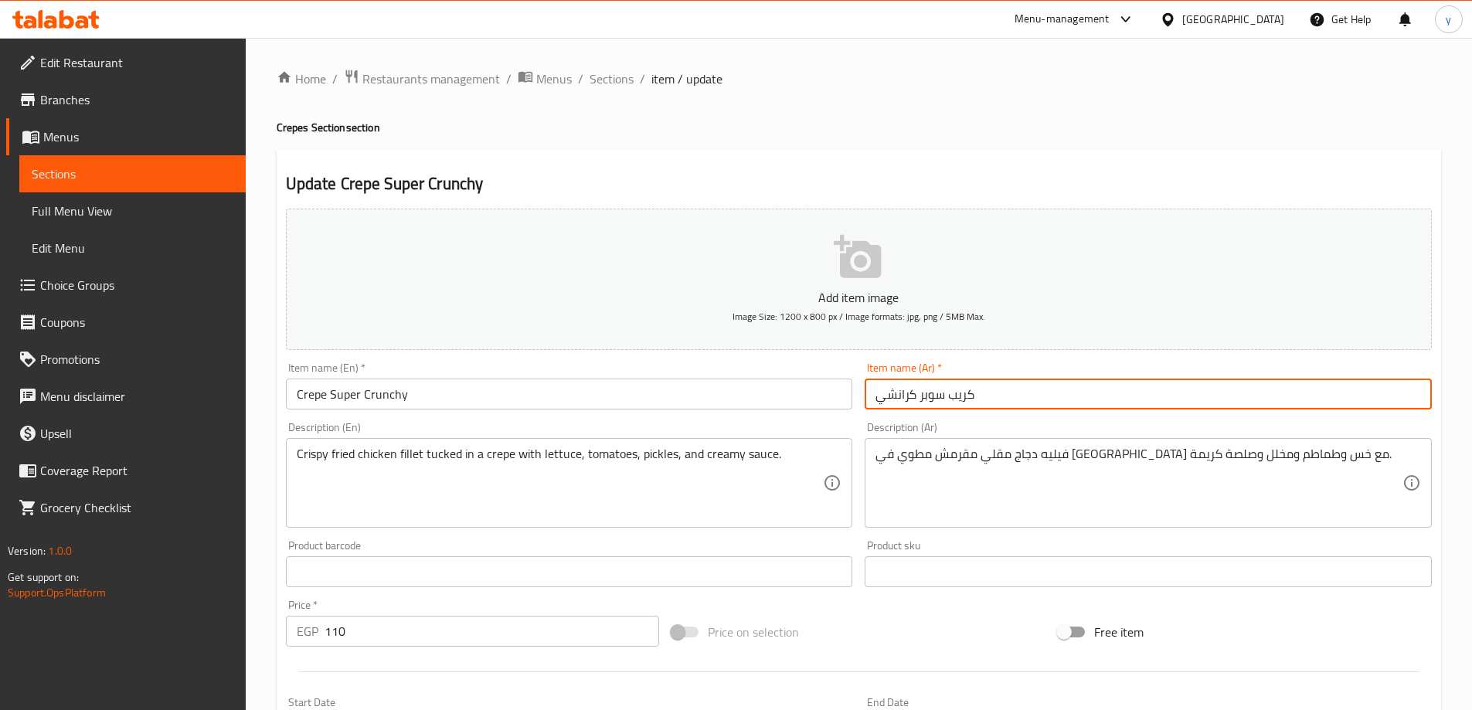
type input "كريب سوبر كرانشي"
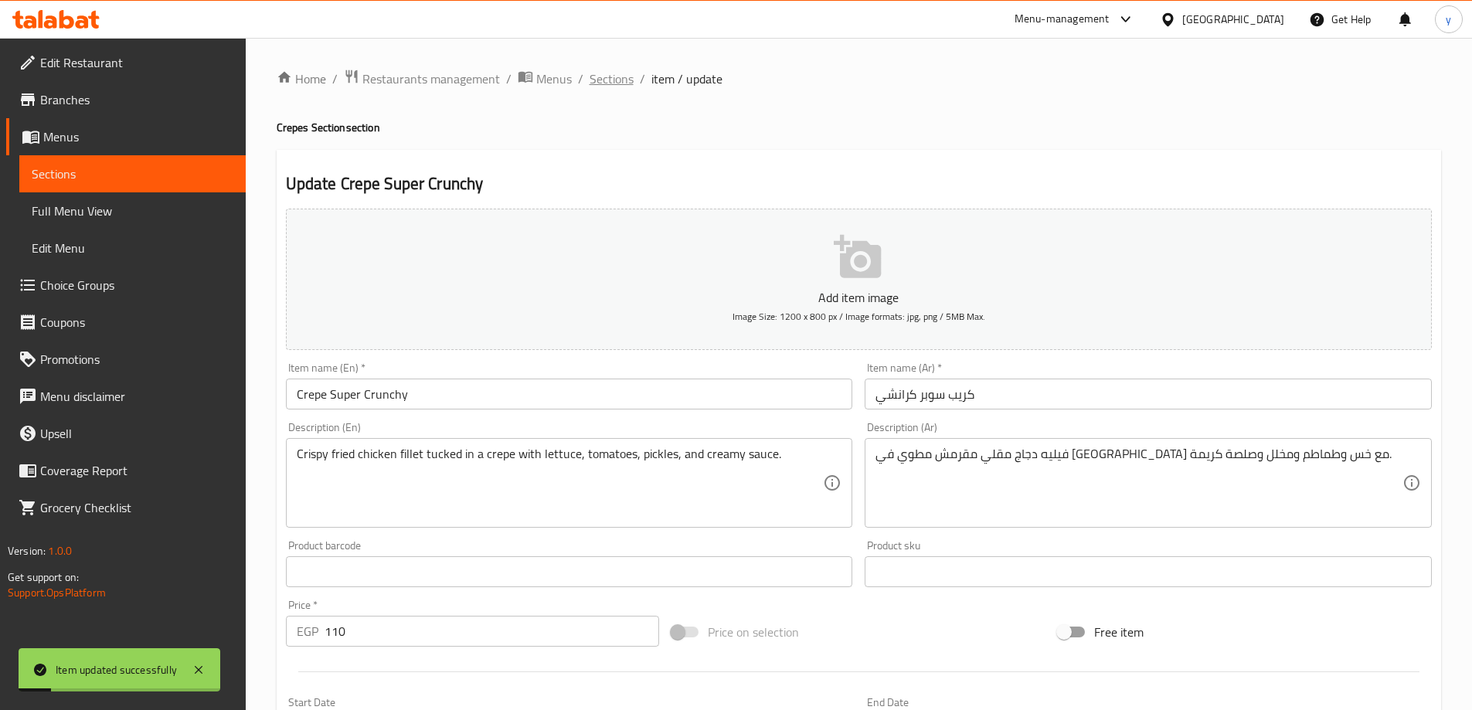
click at [619, 73] on span "Sections" at bounding box center [612, 79] width 44 height 19
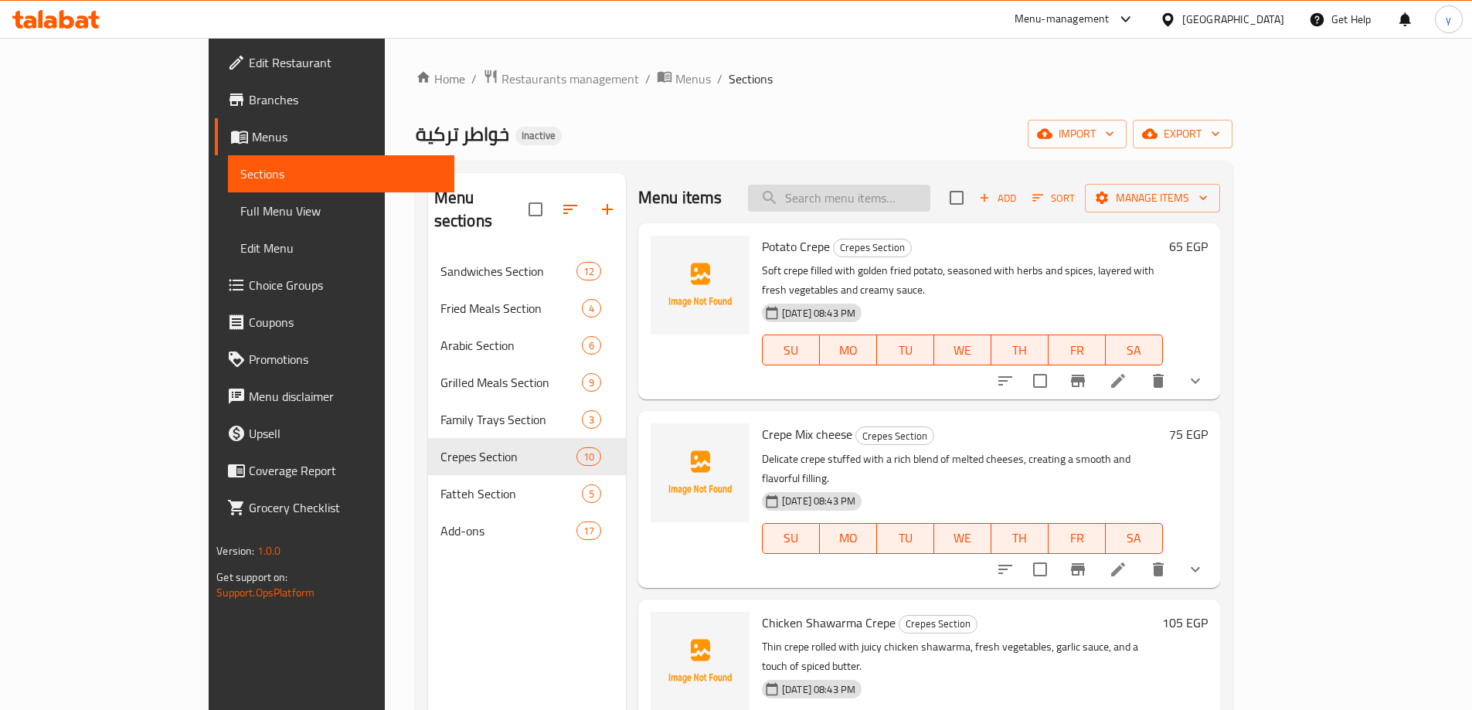
click at [930, 189] on input "search" at bounding box center [839, 198] width 182 height 27
paste input "Kharib Mix Khawatir"
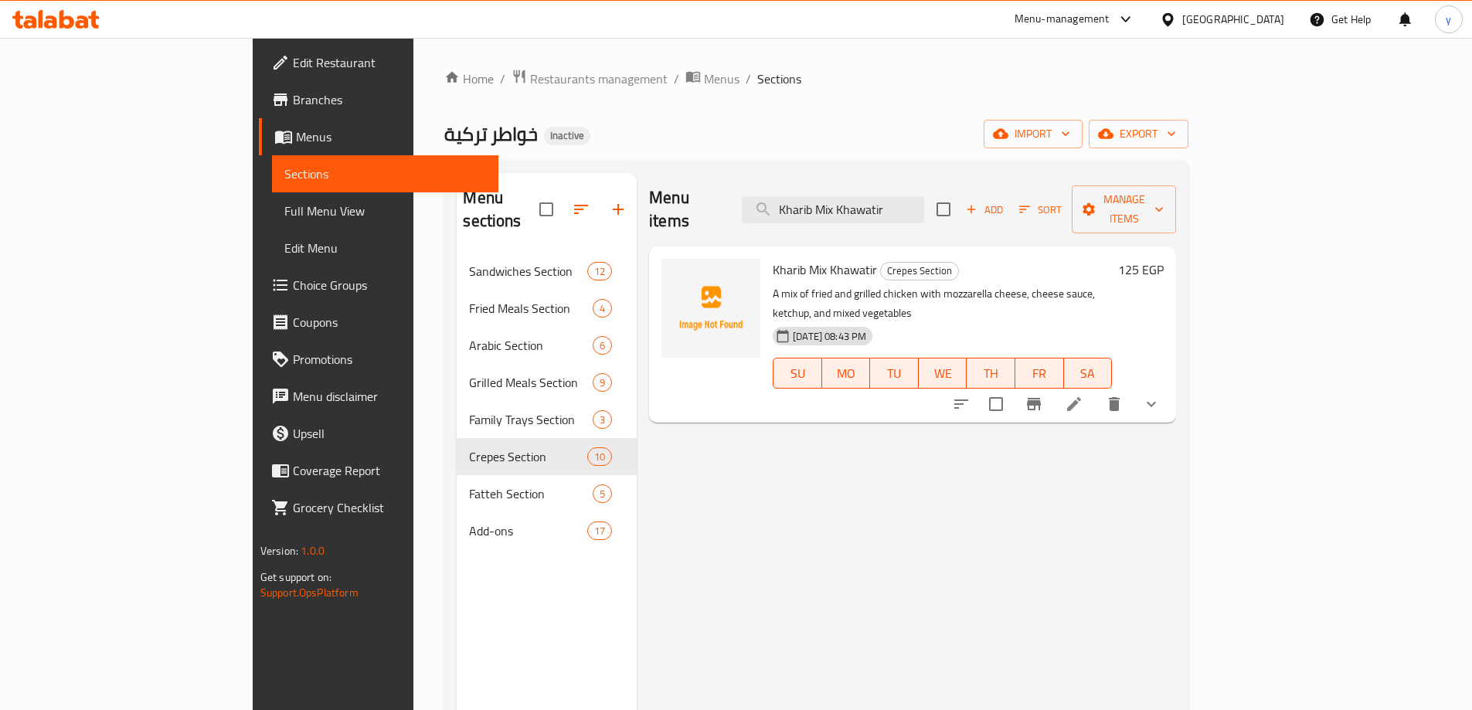
type input "Kharib Mix Khawatir"
click at [1081, 397] on icon at bounding box center [1074, 404] width 14 height 14
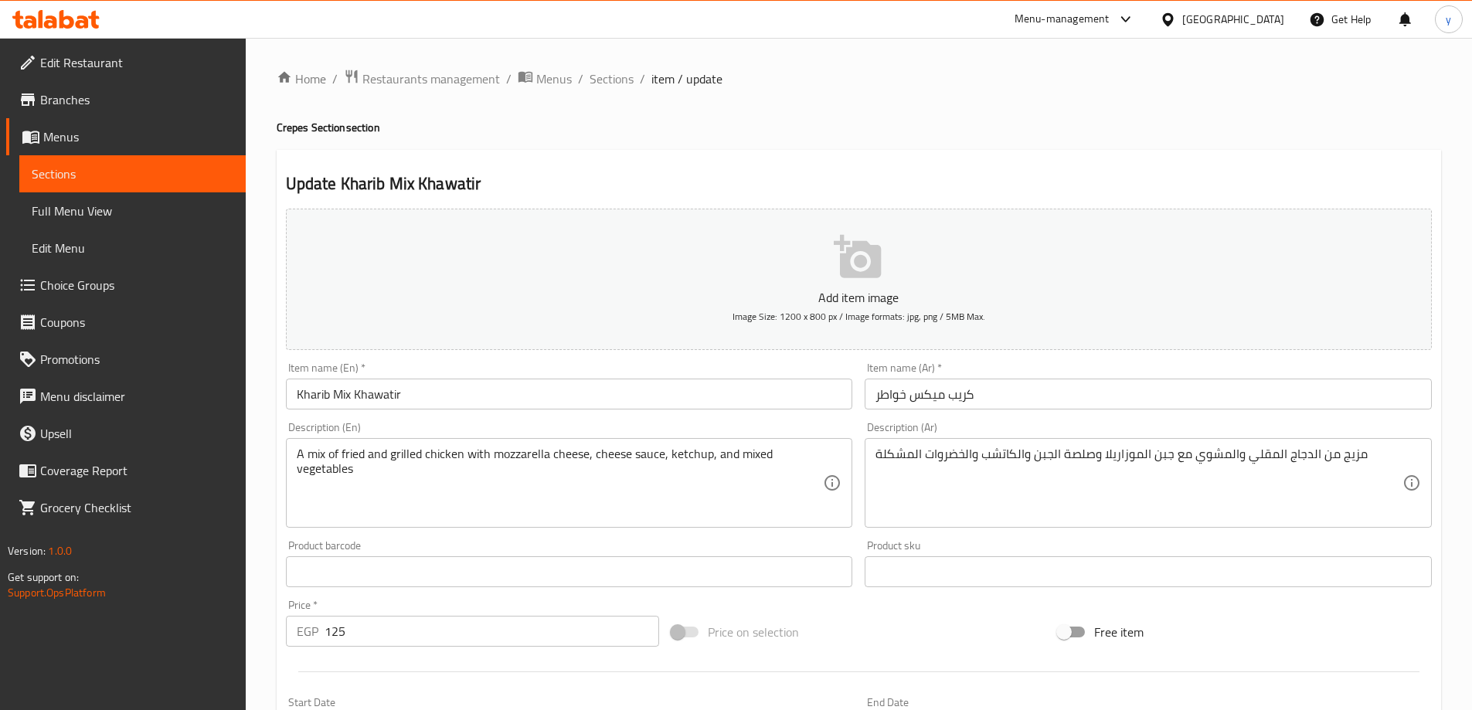
click at [386, 399] on input "Kharib Mix Khawatir" at bounding box center [569, 394] width 567 height 31
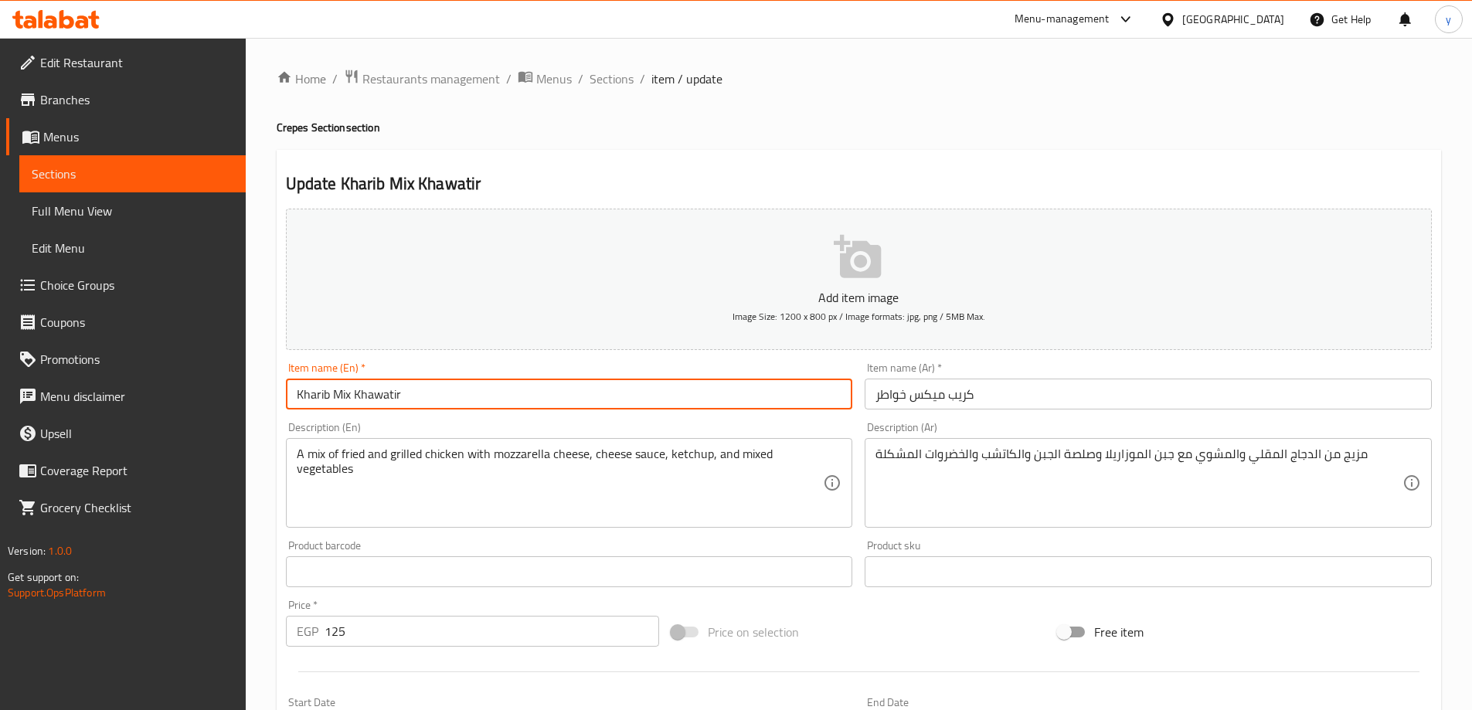
click at [313, 388] on input "Kharib Mix Khawatir" at bounding box center [569, 394] width 567 height 31
paste input "Crepe"
type input "Crepe Mix Khawatir"
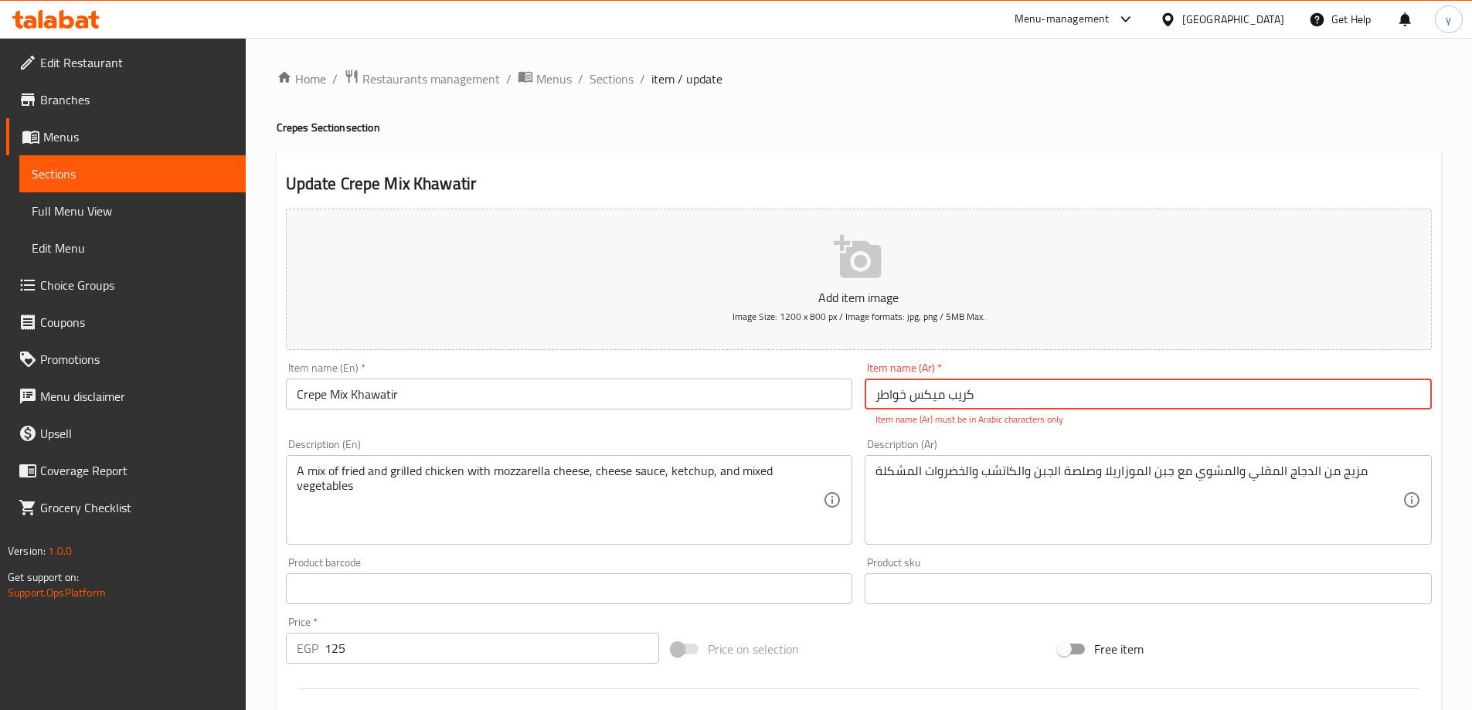
click at [925, 398] on input "کریب میکس خواطر" at bounding box center [1148, 394] width 567 height 31
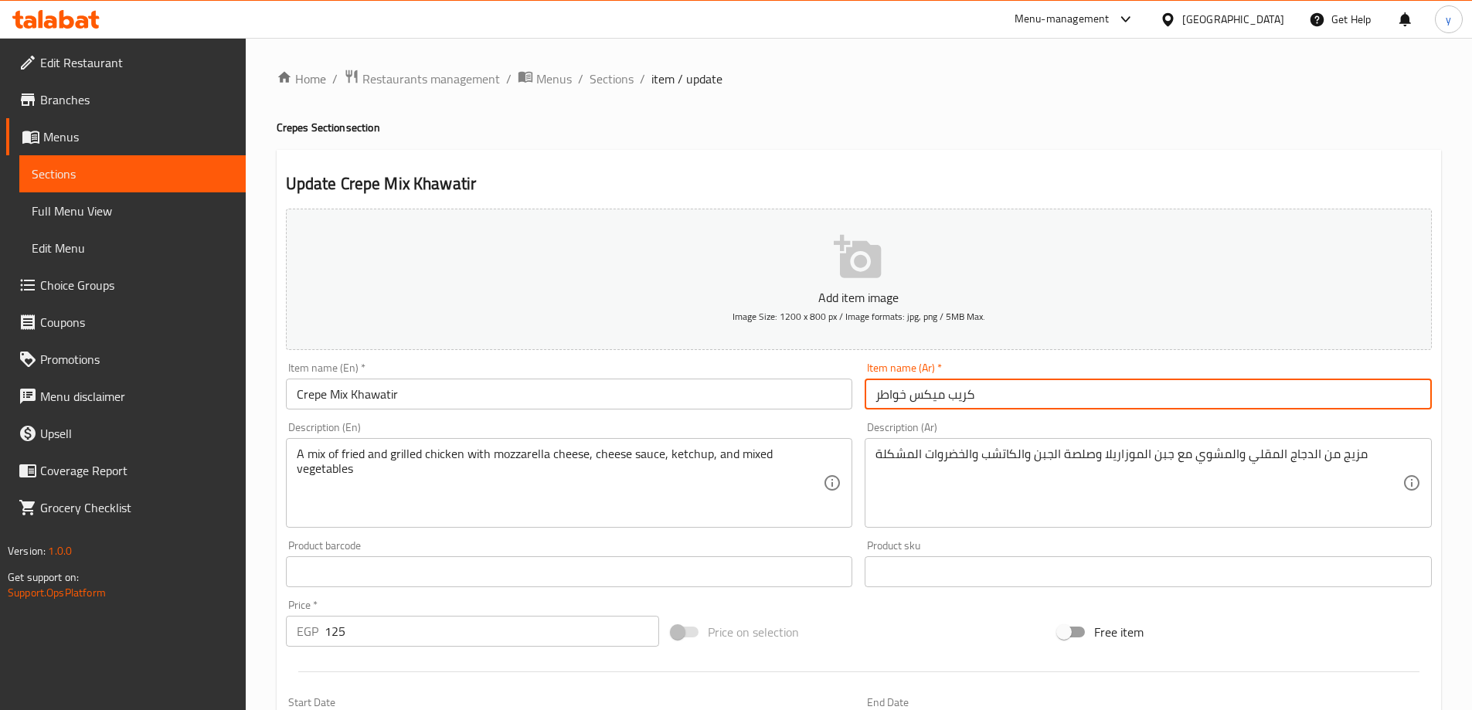
type input "كريب ميكس خواطر"
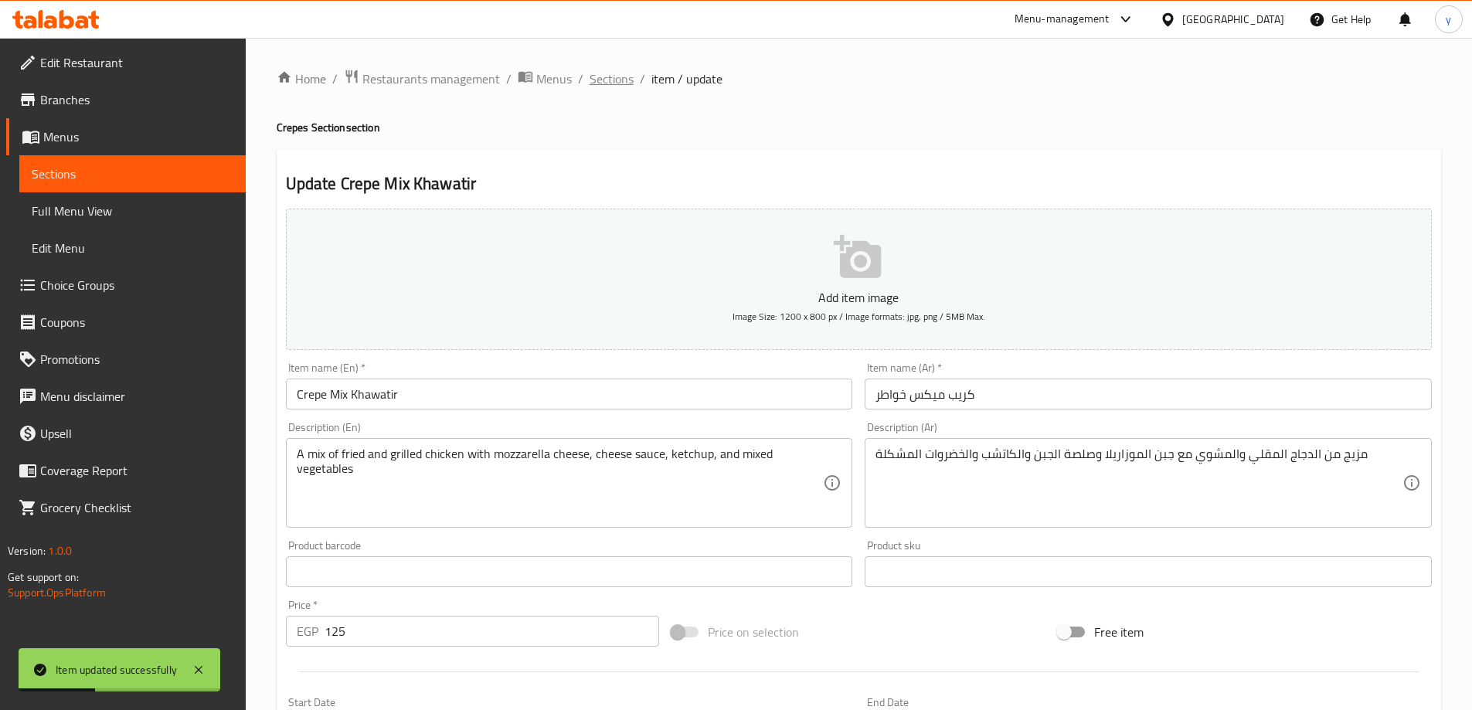
click at [607, 70] on span "Sections" at bounding box center [612, 79] width 44 height 19
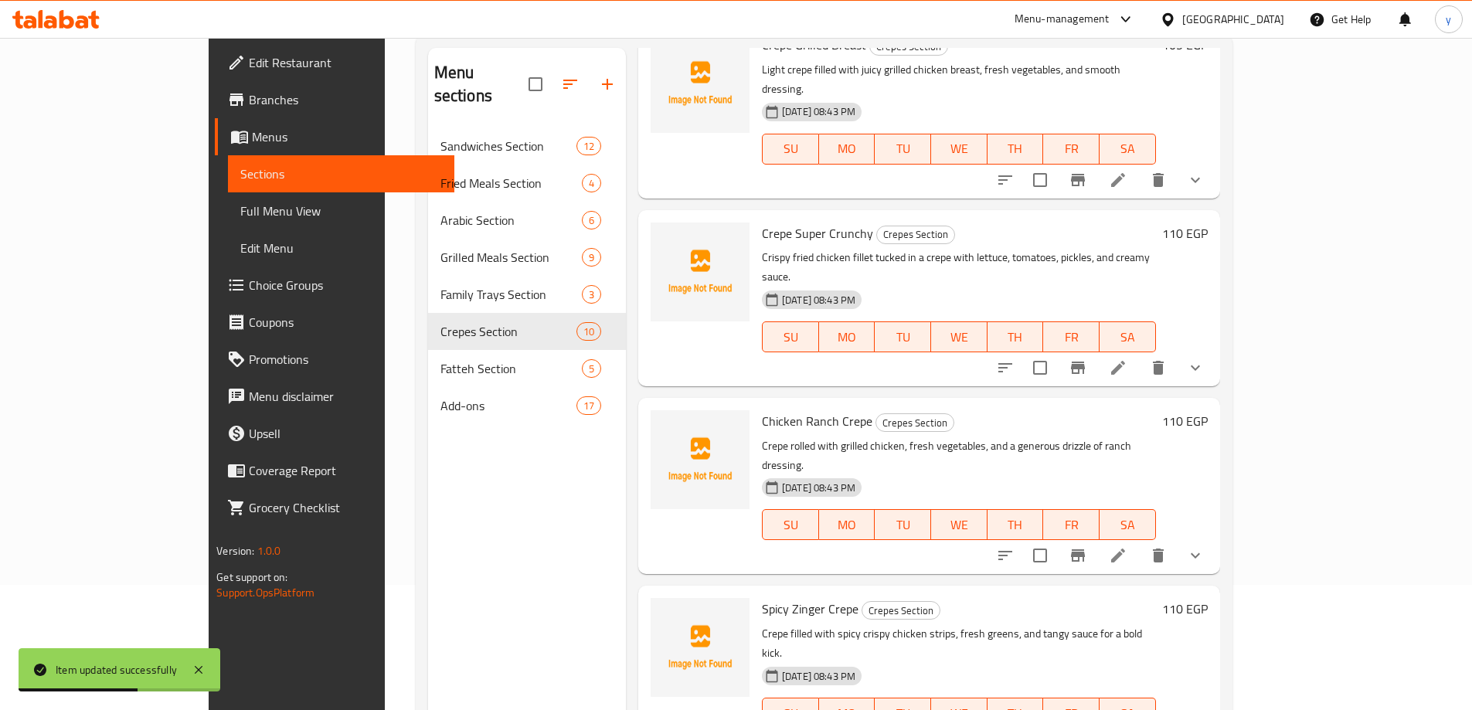
scroll to position [216, 0]
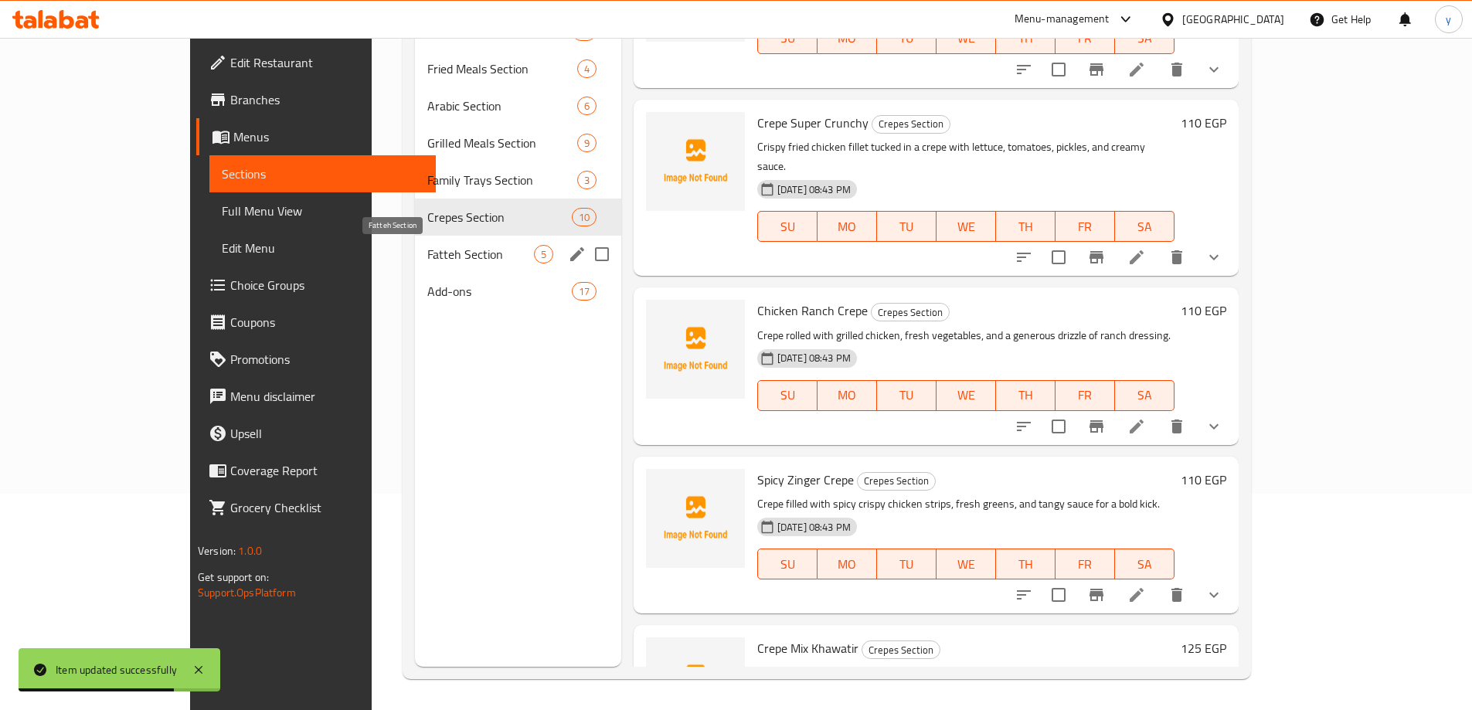
click at [430, 252] on span "Fatteh Section" at bounding box center [480, 254] width 106 height 19
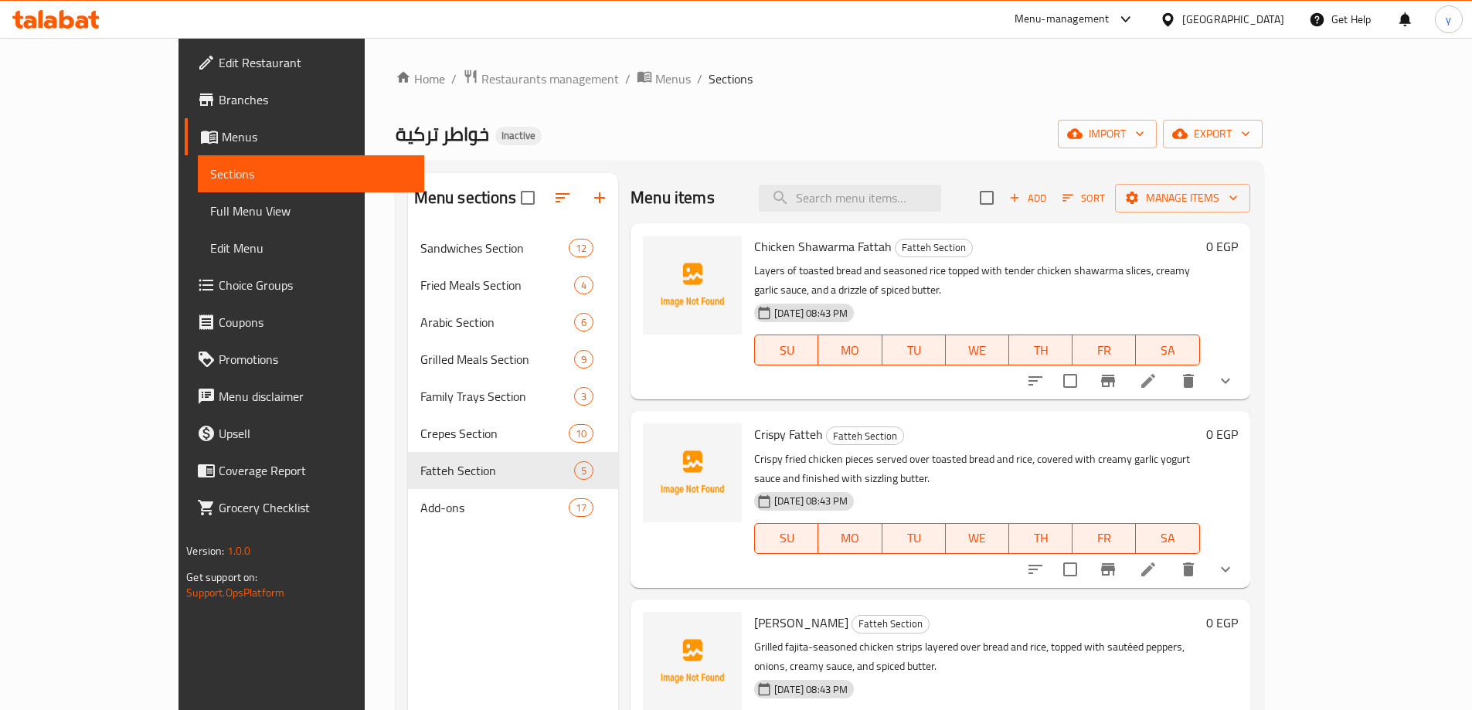
click at [1155, 374] on icon at bounding box center [1148, 381] width 14 height 14
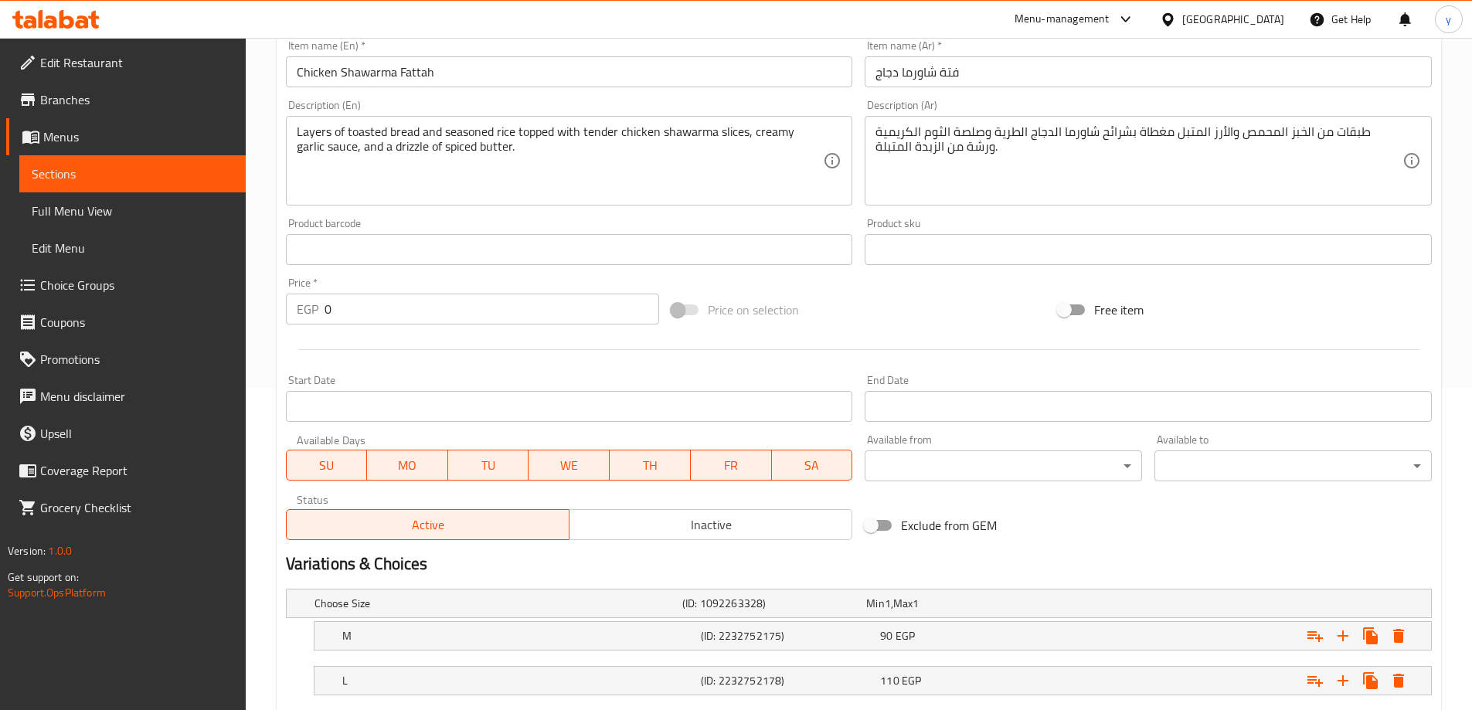
scroll to position [461, 0]
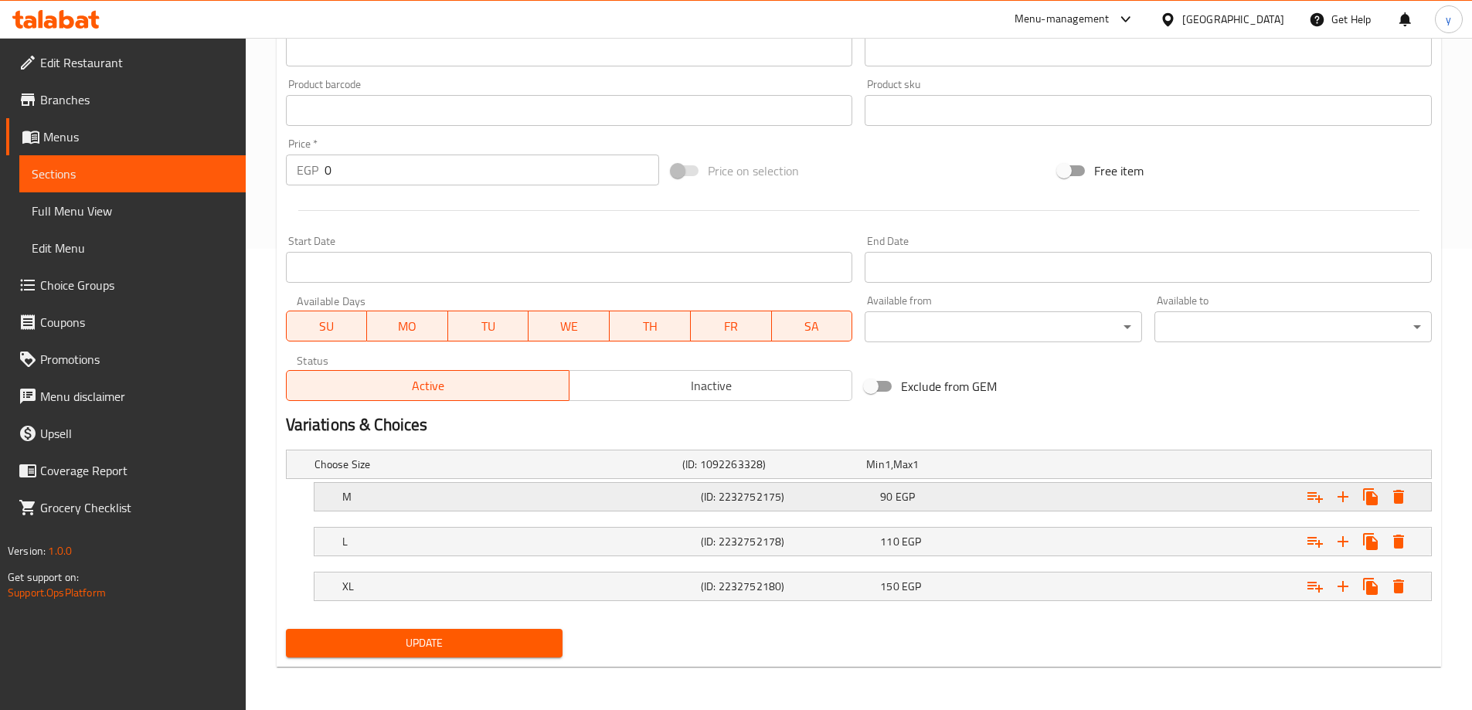
click at [756, 481] on div "M (ID: 2232752175) 90 EGP" at bounding box center [863, 464] width 1104 height 34
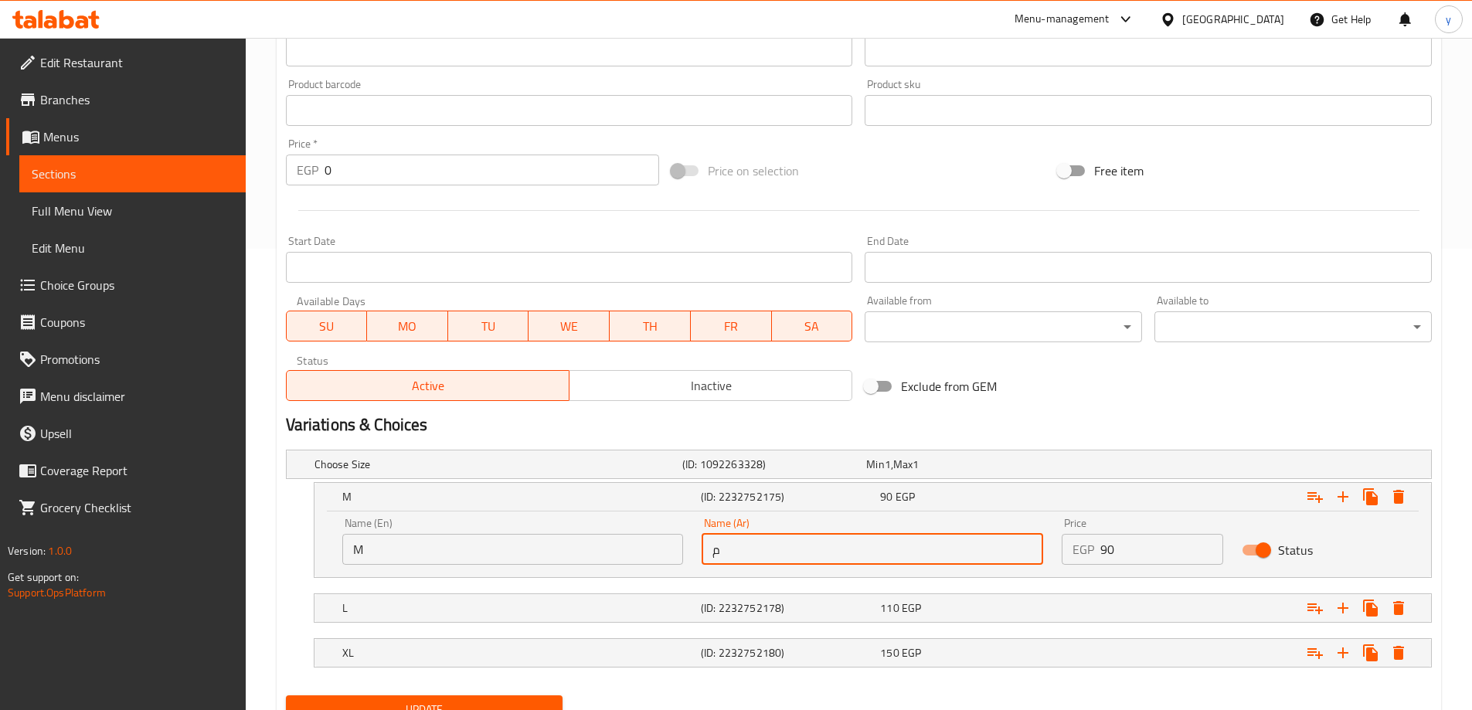
click at [791, 559] on input "م" at bounding box center [873, 549] width 342 height 31
click at [813, 550] on input "م" at bounding box center [873, 549] width 342 height 31
click at [813, 550] on input "text" at bounding box center [873, 549] width 342 height 31
click at [780, 563] on input "text" at bounding box center [873, 549] width 342 height 31
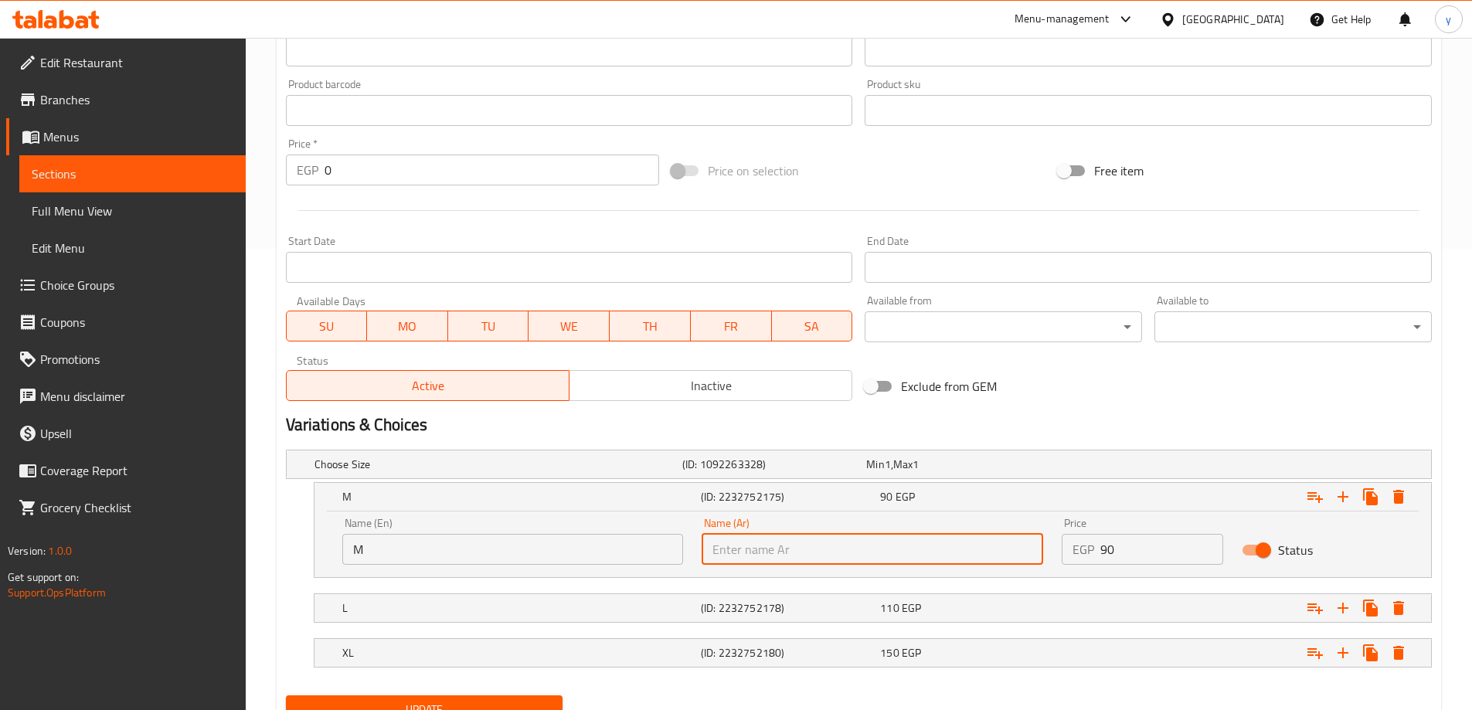
type input "وسط"
click at [767, 472] on h5 "(ID: 2232752178)" at bounding box center [771, 464] width 178 height 15
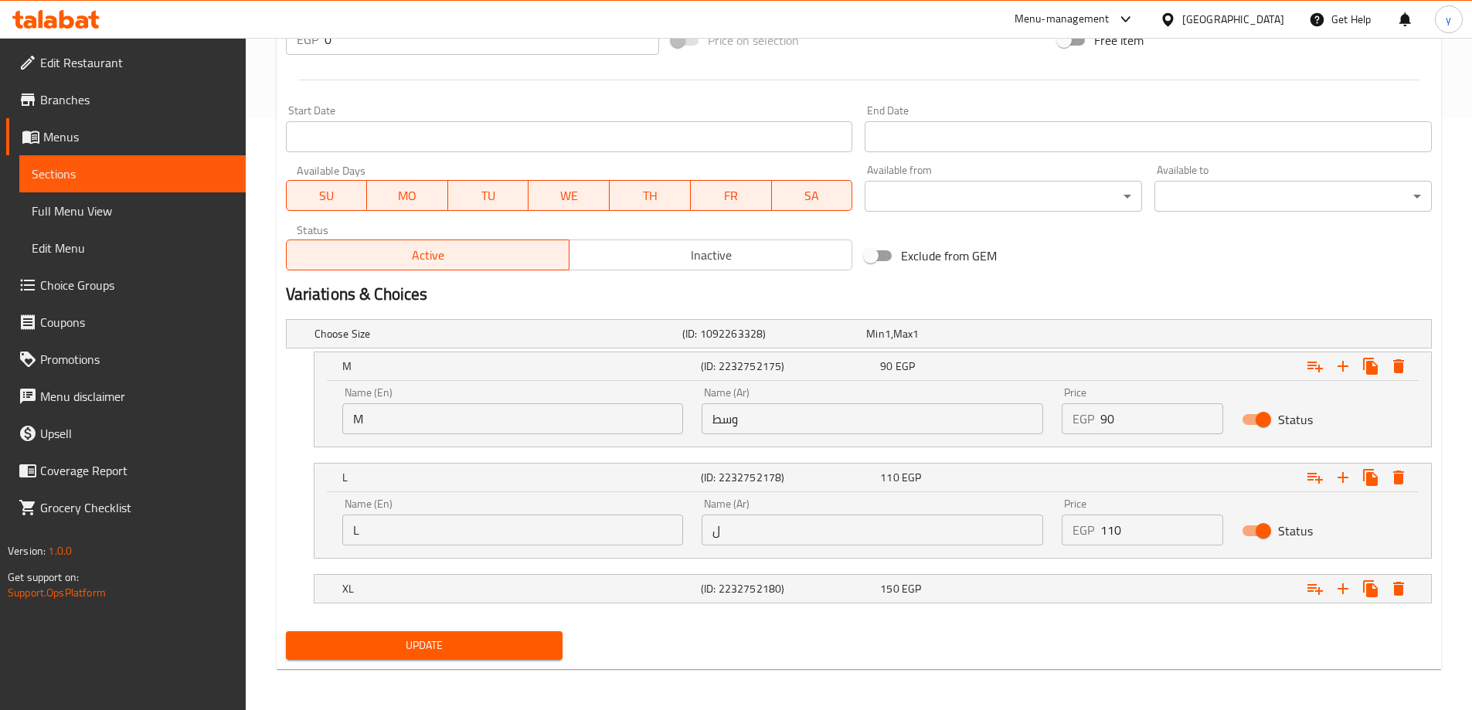
scroll to position [594, 0]
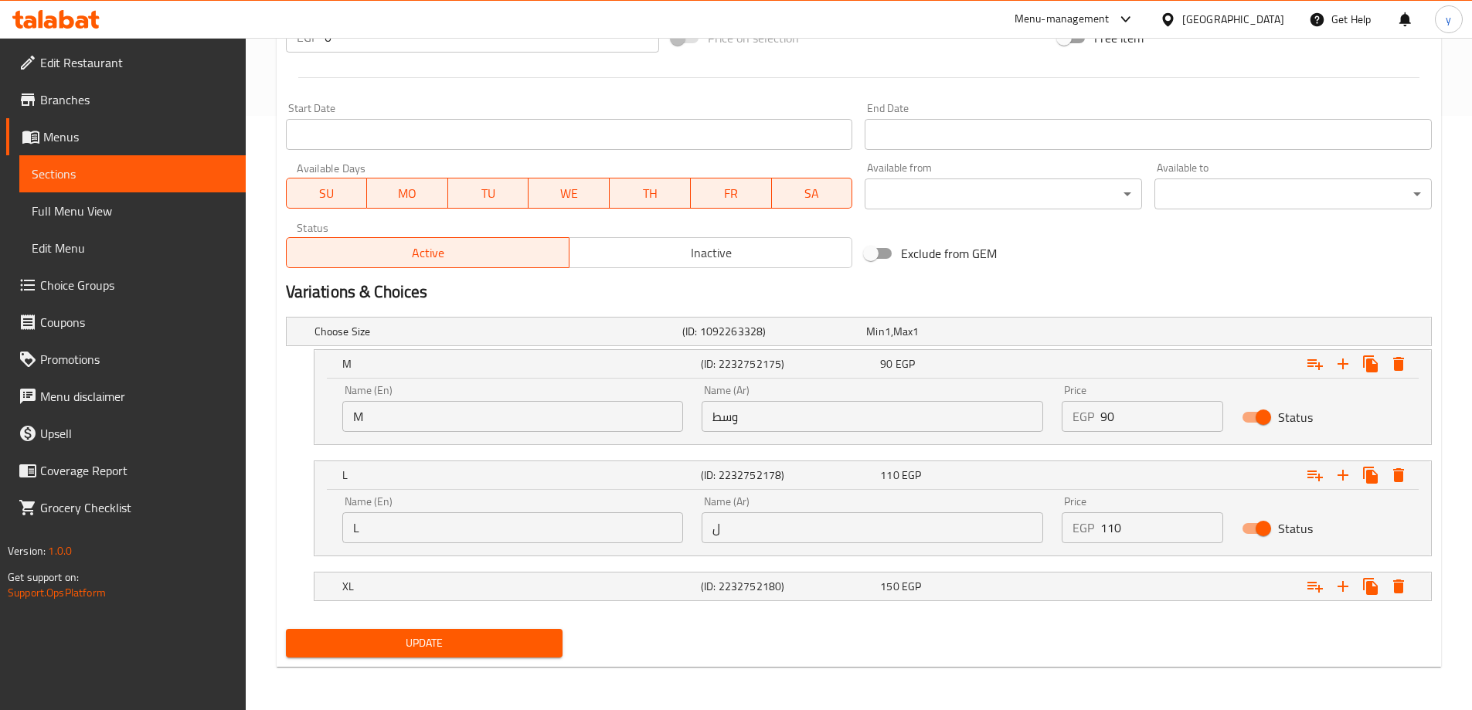
click at [751, 520] on input "ل" at bounding box center [873, 527] width 342 height 31
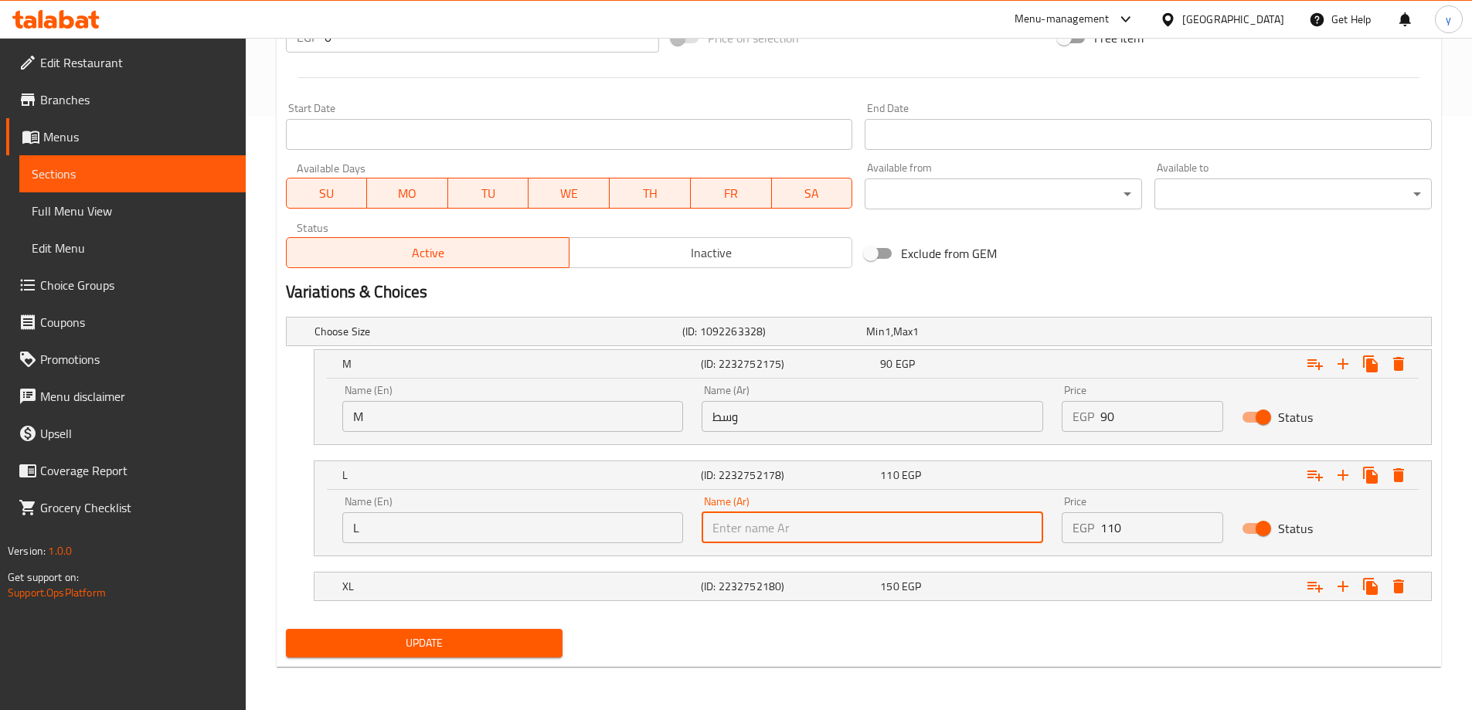
click at [751, 520] on input "text" at bounding box center [873, 527] width 342 height 31
type input "لارج"
click at [794, 339] on h5 "(ID: 2232752180)" at bounding box center [771, 331] width 178 height 15
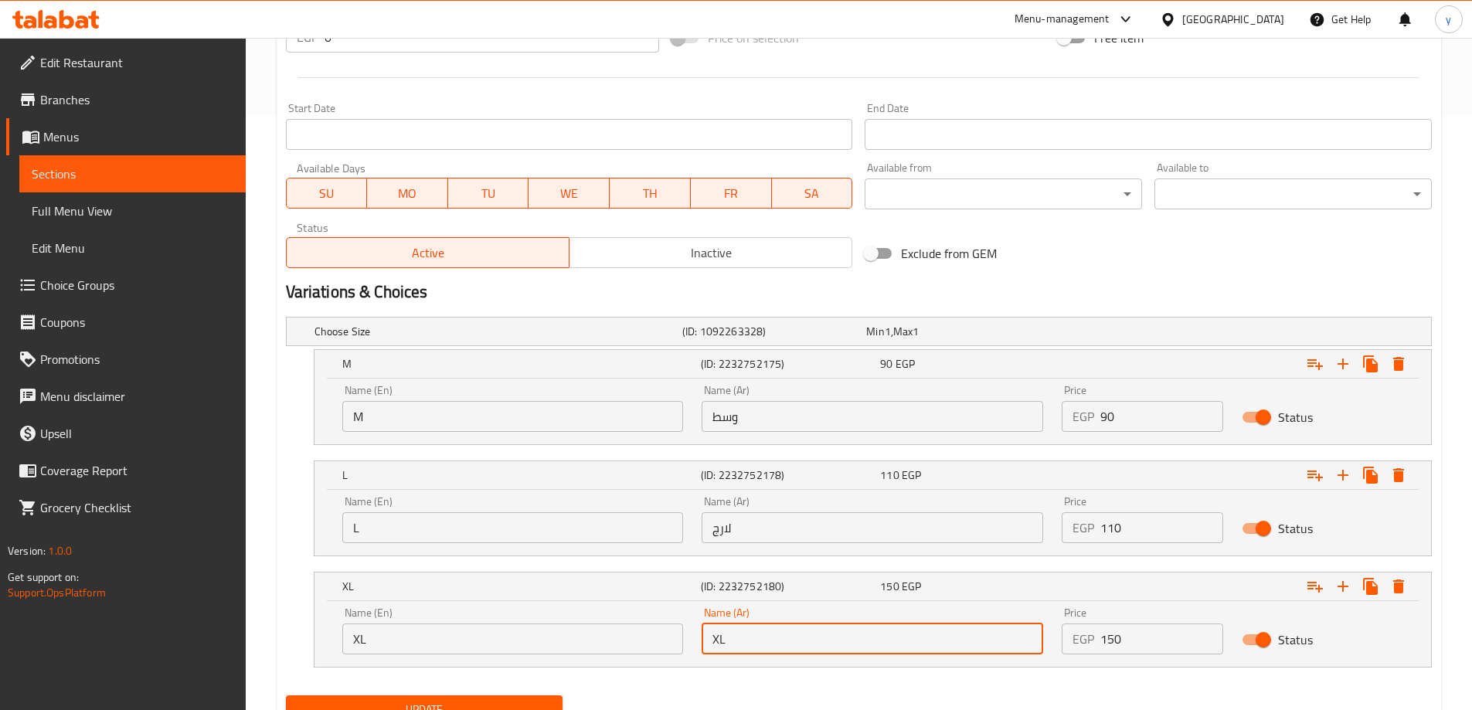
click at [823, 648] on input "XL" at bounding box center [873, 639] width 342 height 31
click at [823, 648] on input "text" at bounding box center [873, 639] width 342 height 31
type input "اكس لارج"
click at [286, 695] on button "Update" at bounding box center [424, 709] width 277 height 29
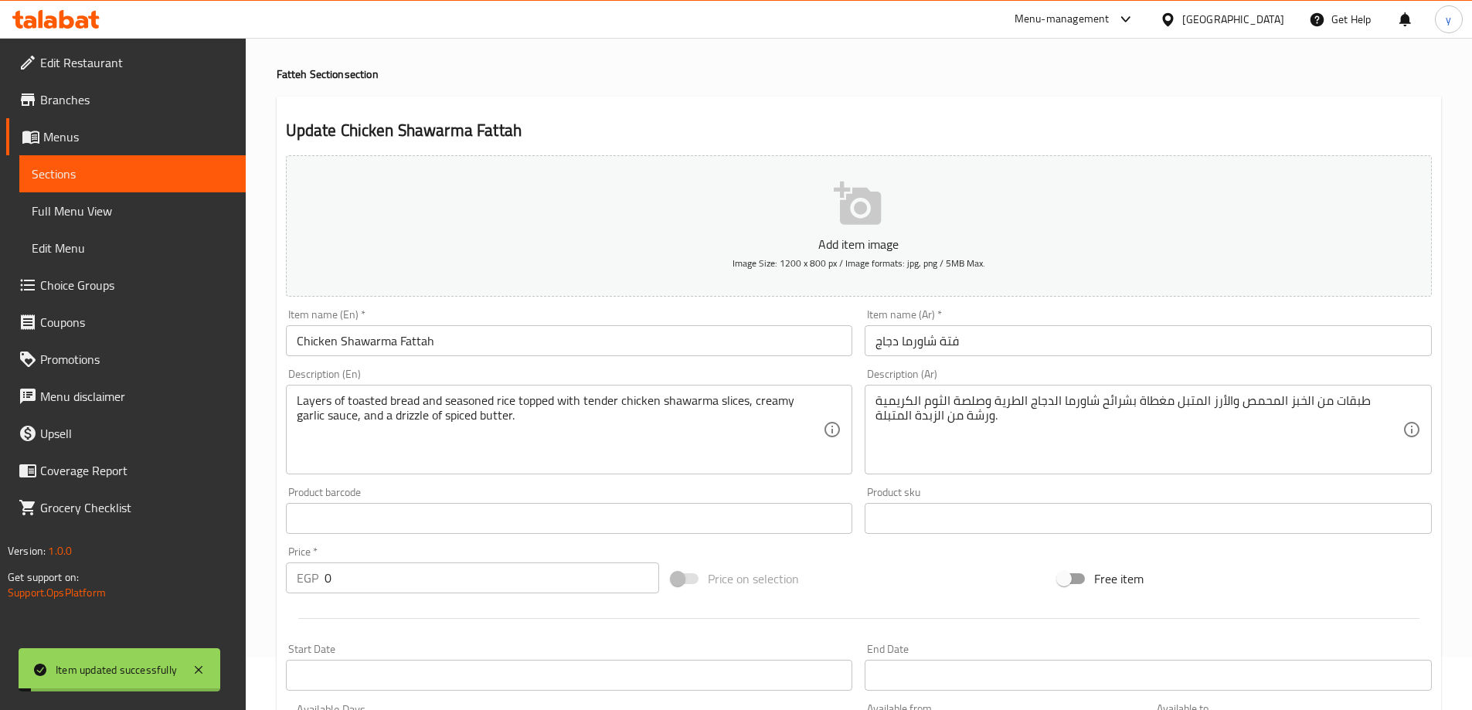
scroll to position [0, 0]
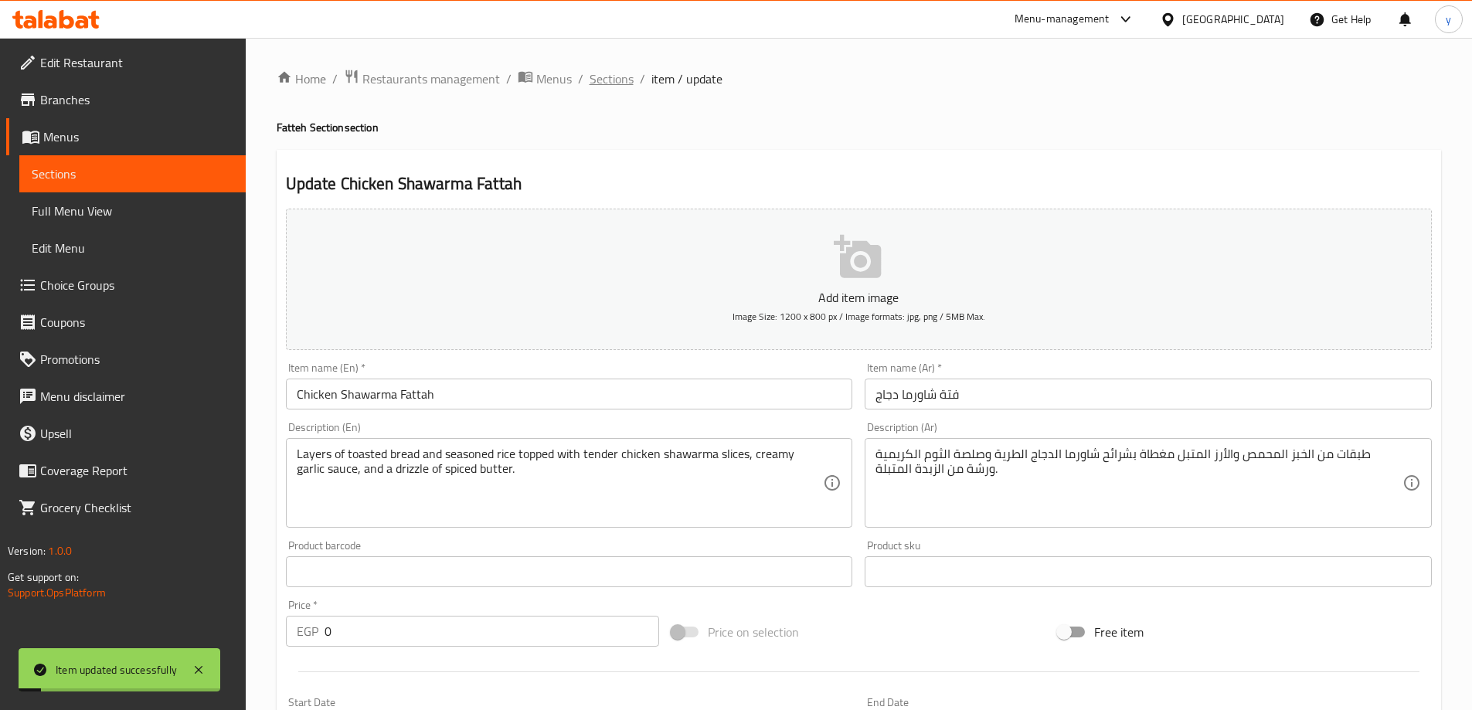
click at [603, 83] on span "Sections" at bounding box center [612, 79] width 44 height 19
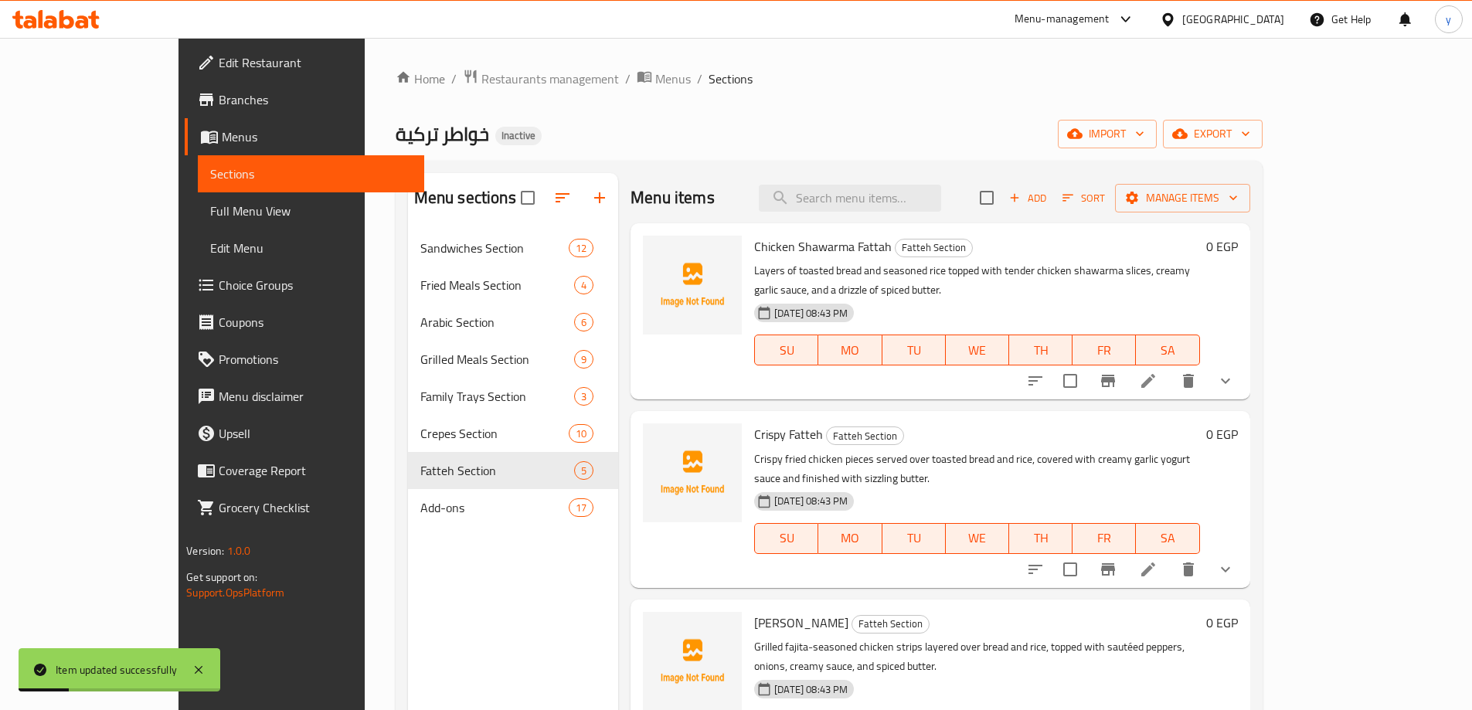
click at [1170, 556] on li at bounding box center [1148, 570] width 43 height 28
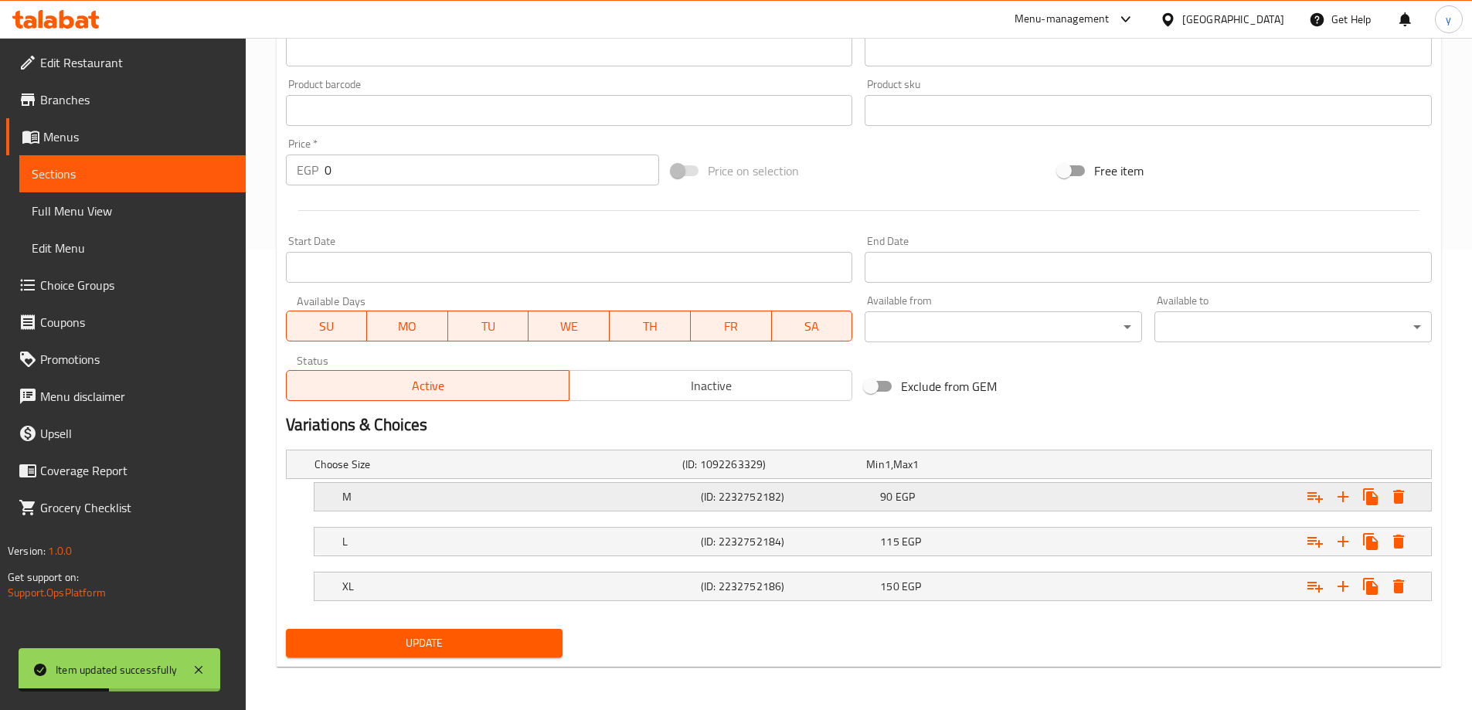
click at [795, 472] on h5 "(ID: 2232752182)" at bounding box center [771, 464] width 178 height 15
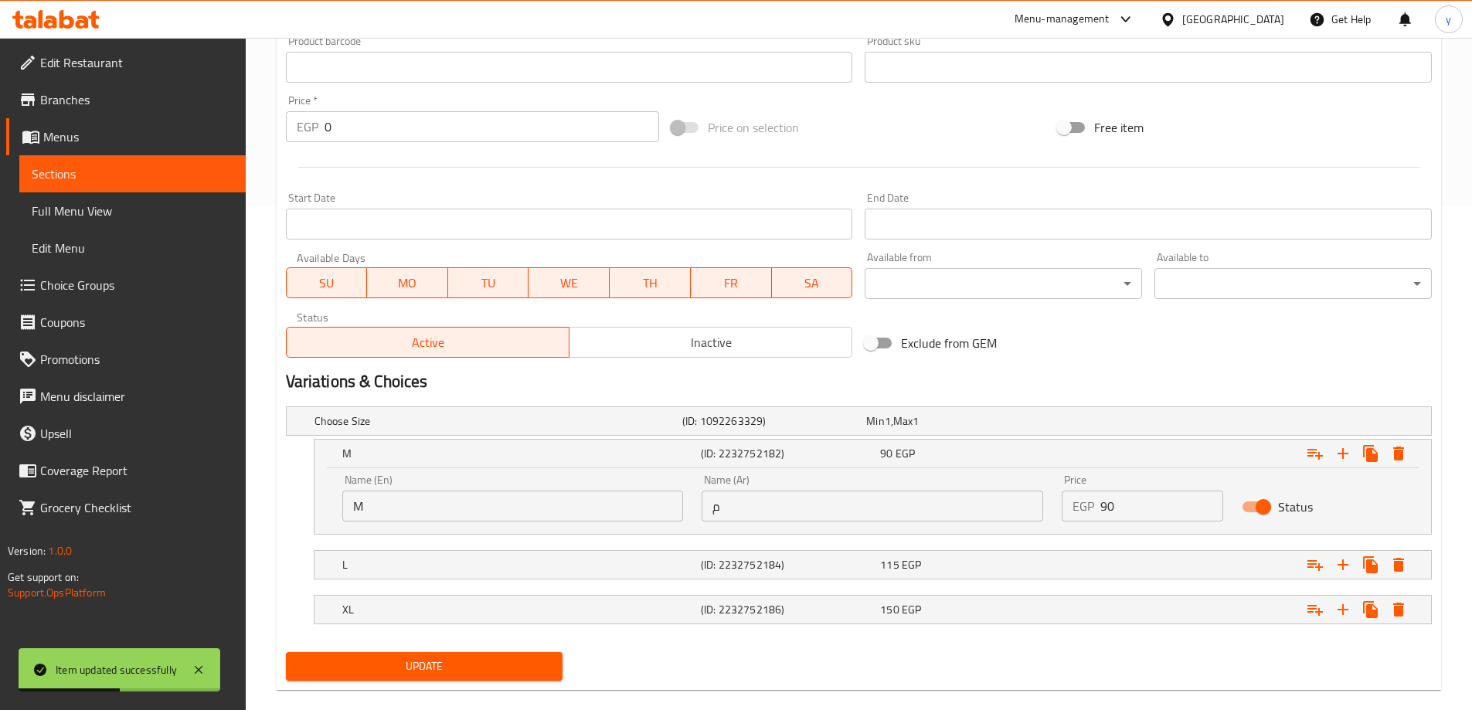
scroll to position [528, 0]
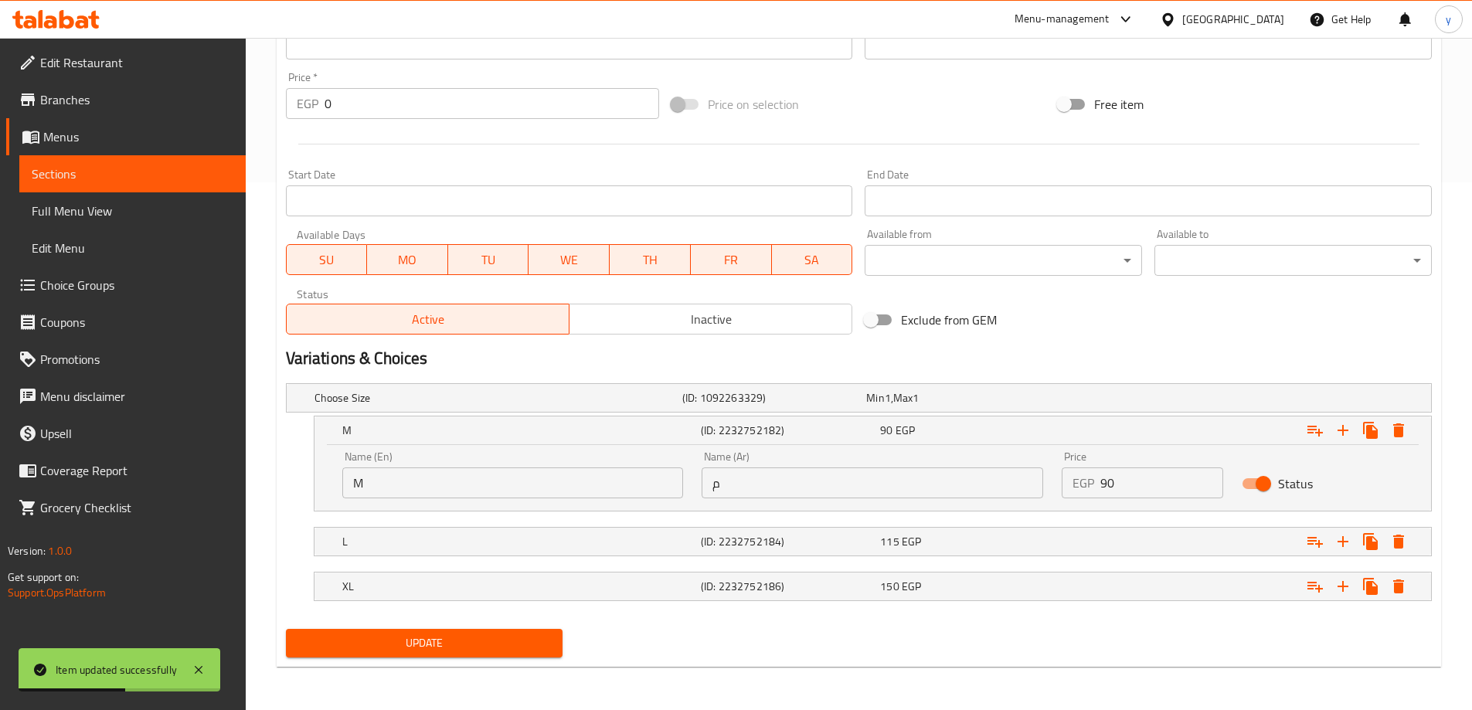
click at [827, 492] on input "م" at bounding box center [873, 482] width 342 height 31
click at [827, 492] on input "text" at bounding box center [873, 482] width 342 height 31
type input "وسط"
click at [709, 406] on h5 "(ID: 2232752184)" at bounding box center [771, 397] width 178 height 15
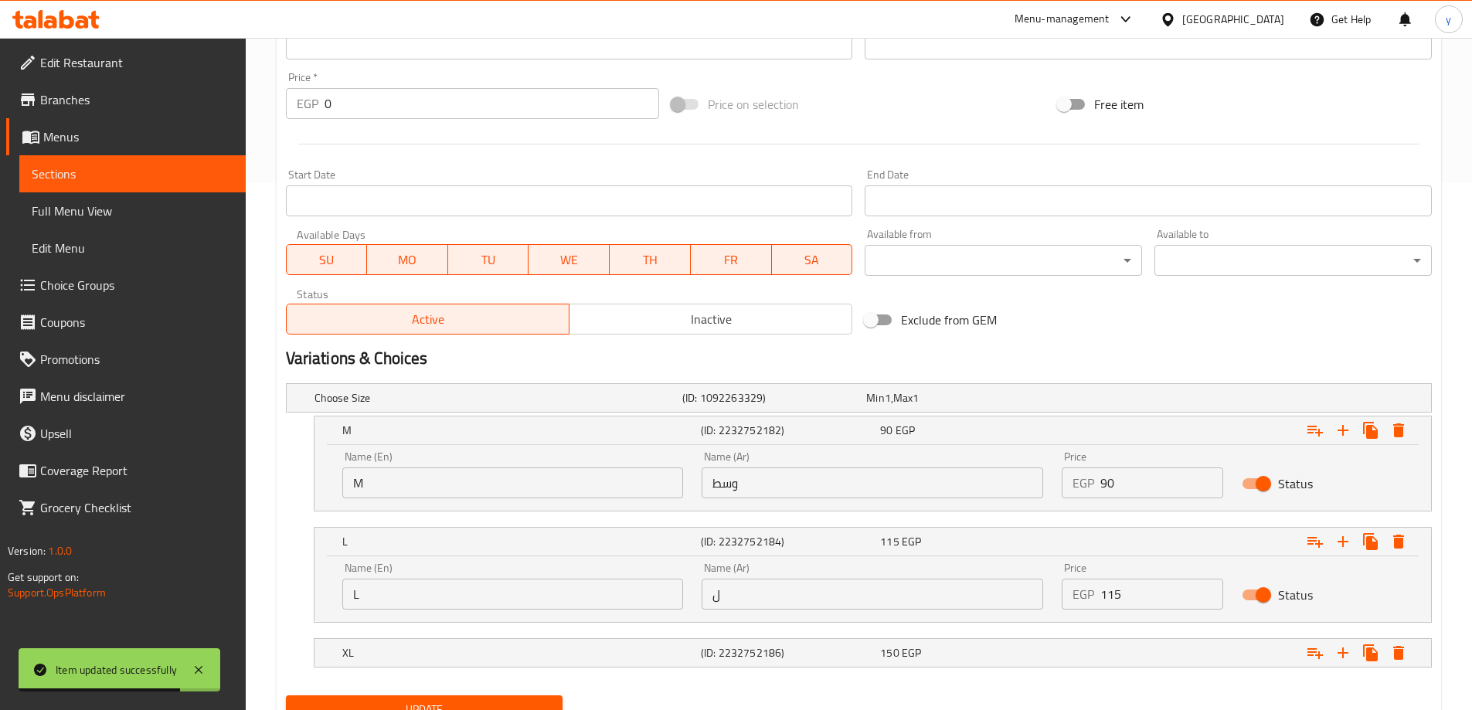
click at [772, 594] on input "ل" at bounding box center [873, 594] width 342 height 31
click at [772, 594] on input "text" at bounding box center [873, 594] width 342 height 31
type input "لارج"
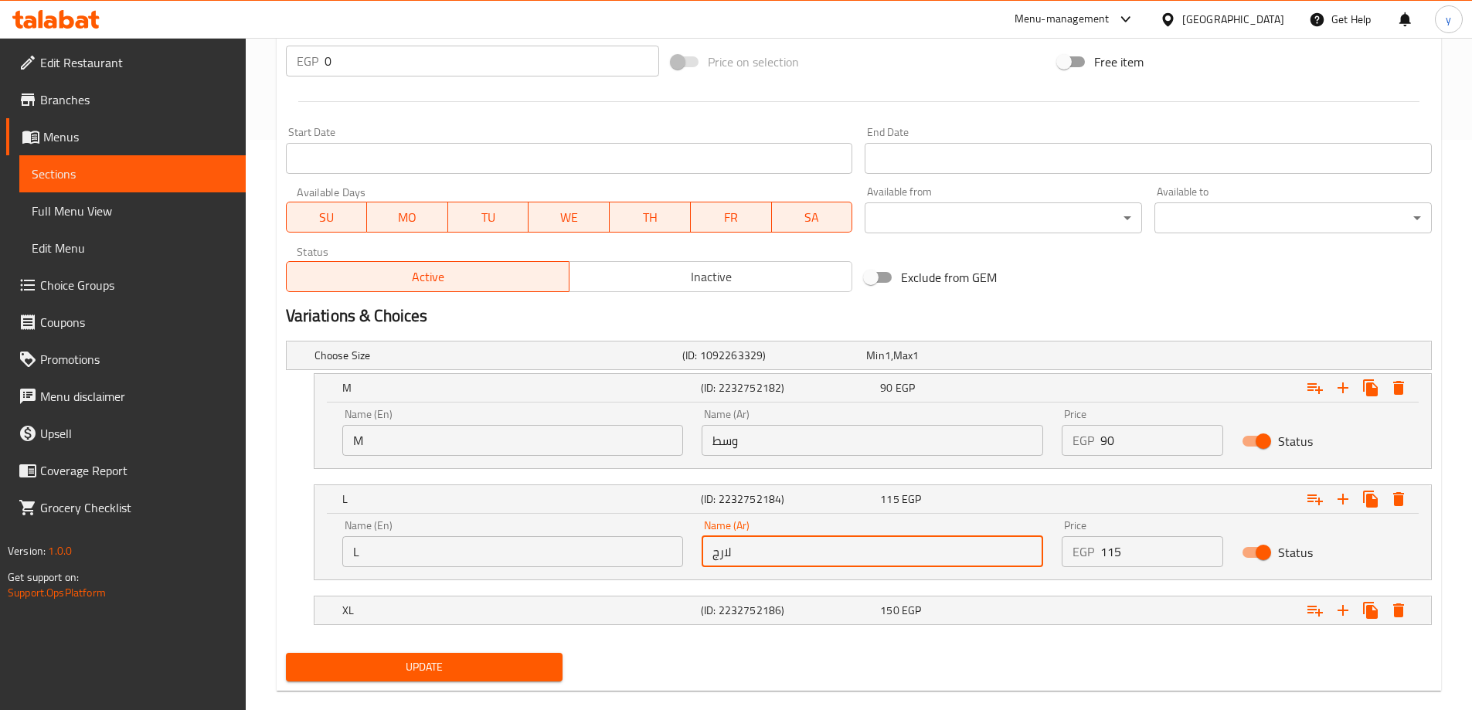
scroll to position [594, 0]
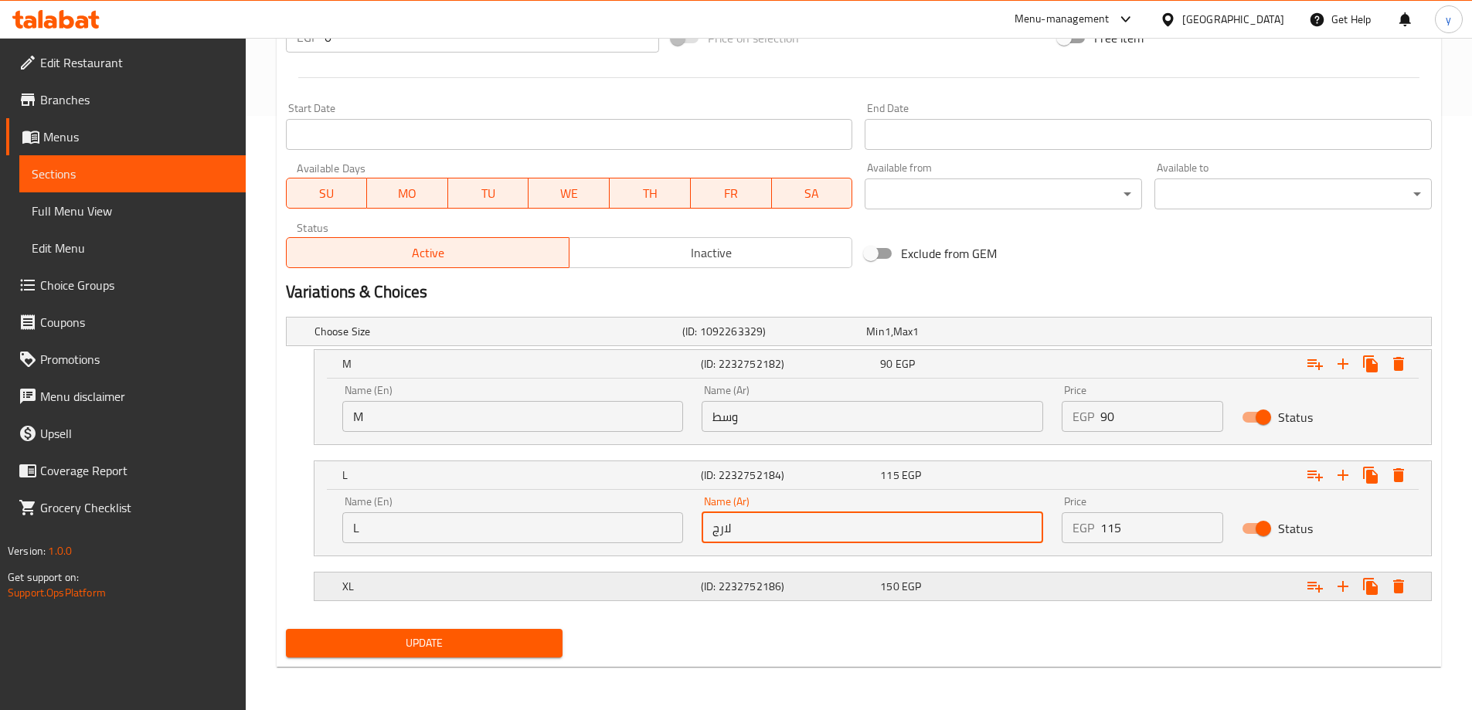
click at [839, 348] on div "XL (ID: 2232752186) 150 EGP" at bounding box center [863, 331] width 1104 height 34
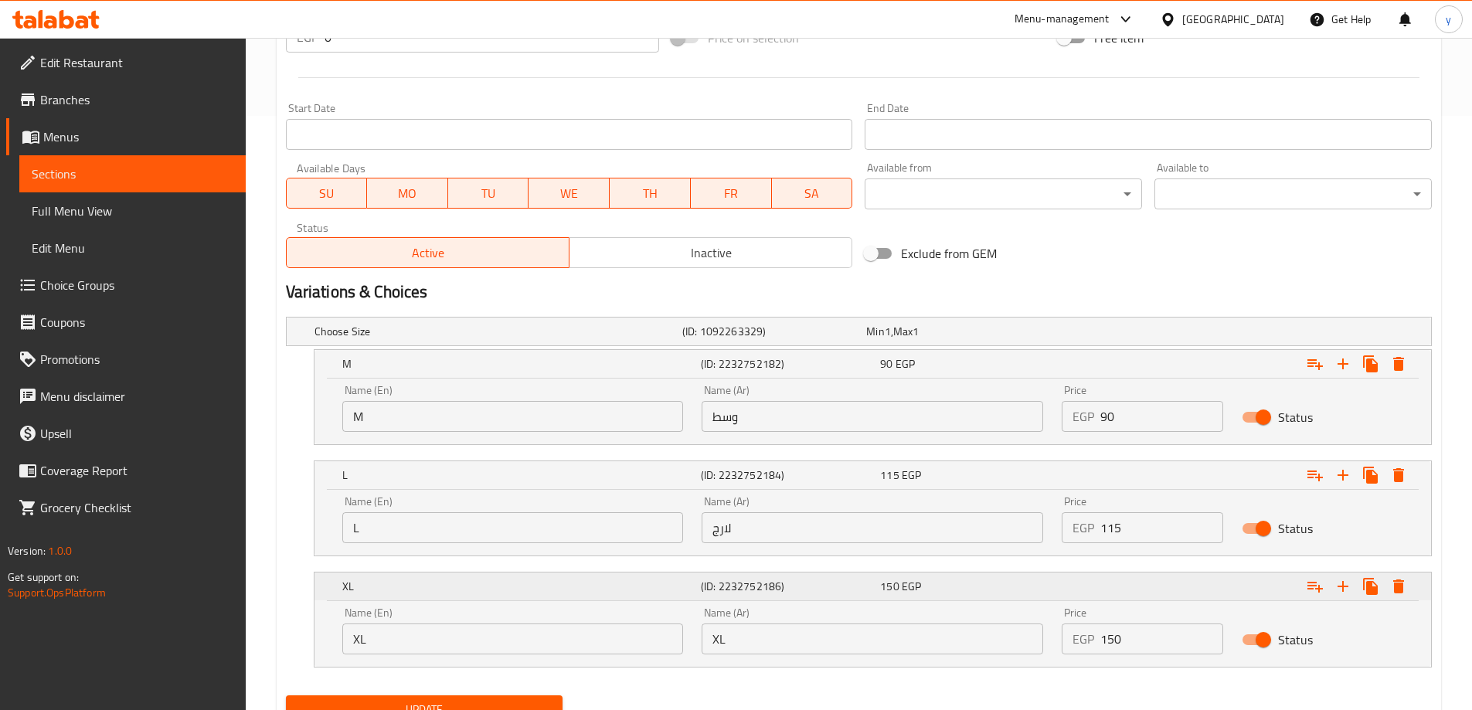
scroll to position [661, 0]
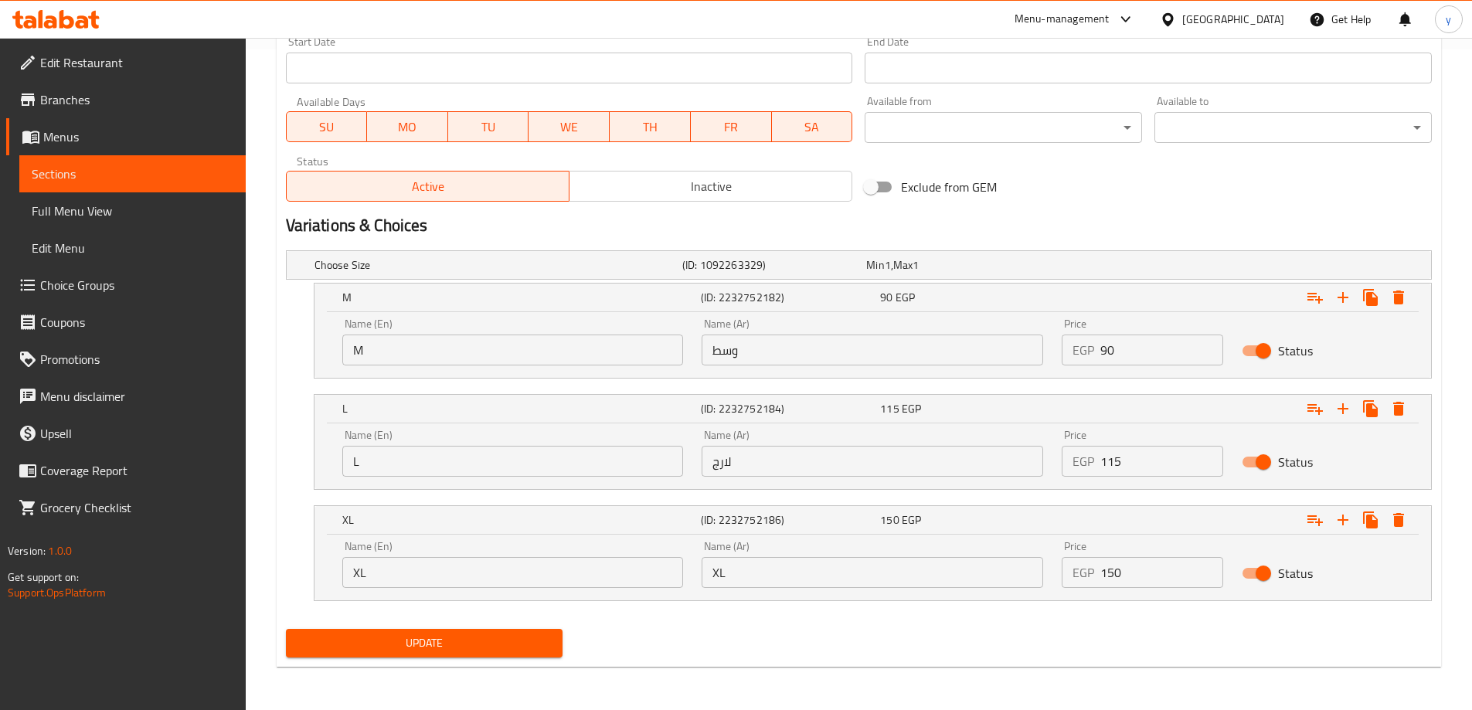
click at [784, 559] on input "XL" at bounding box center [873, 572] width 342 height 31
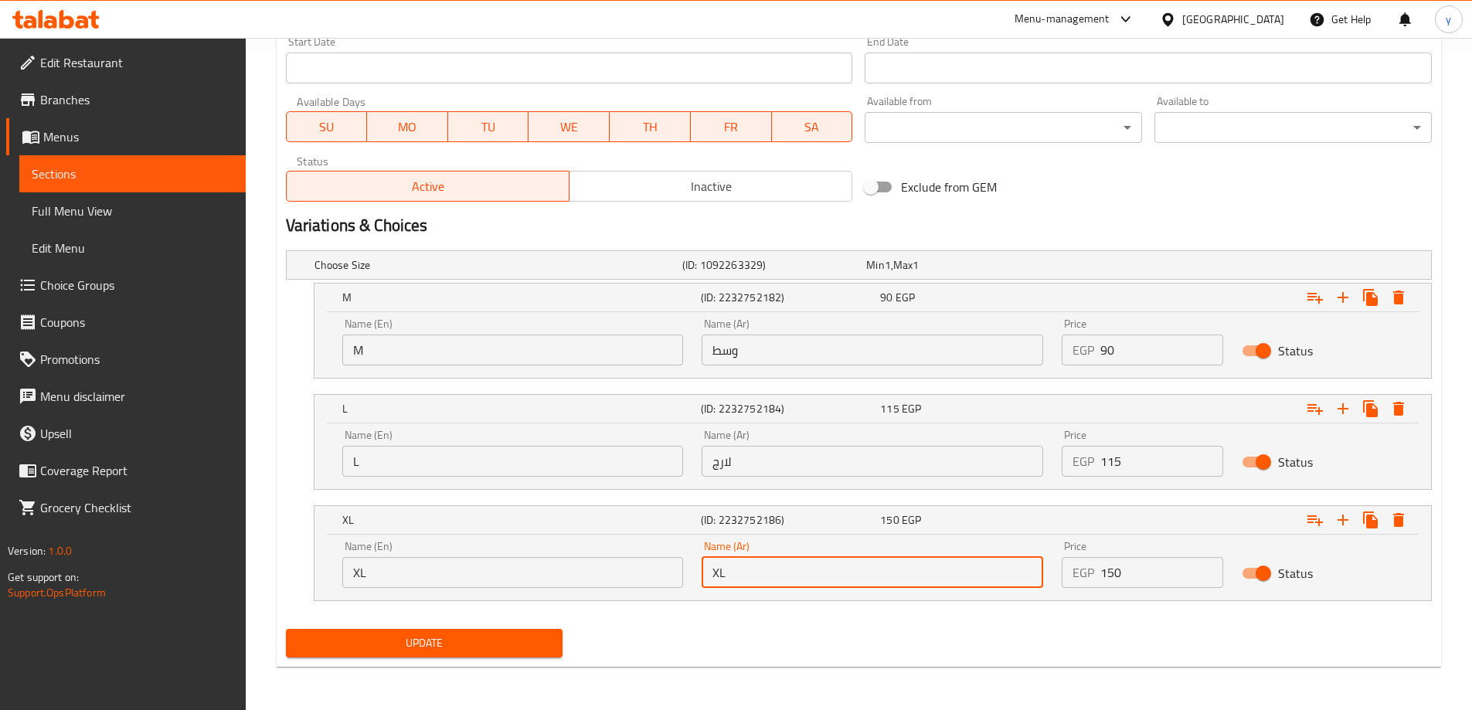
click at [784, 559] on input "XL" at bounding box center [873, 572] width 342 height 31
click at [784, 559] on input "text" at bounding box center [873, 572] width 342 height 31
click at [824, 576] on input "text" at bounding box center [873, 572] width 342 height 31
type input "اكس لارج"
click at [286, 629] on button "Update" at bounding box center [424, 643] width 277 height 29
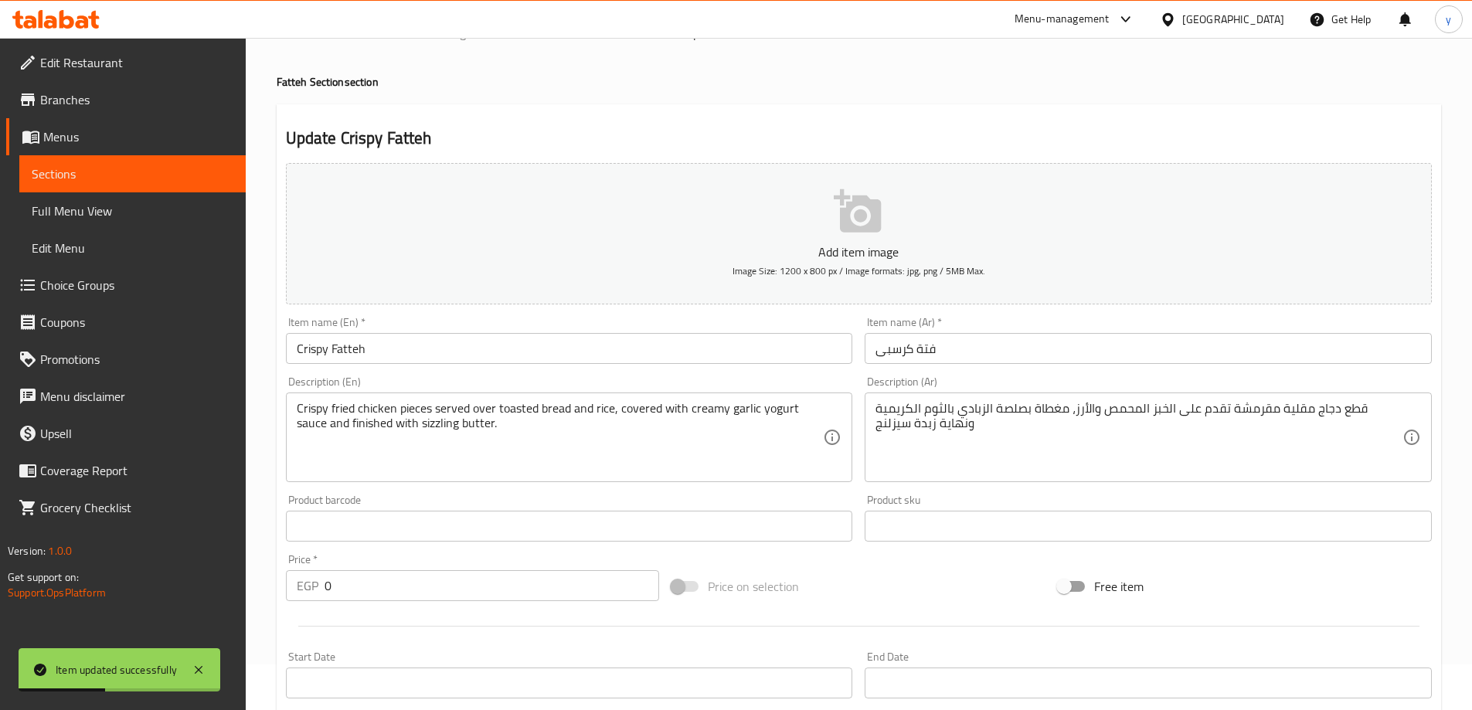
scroll to position [0, 0]
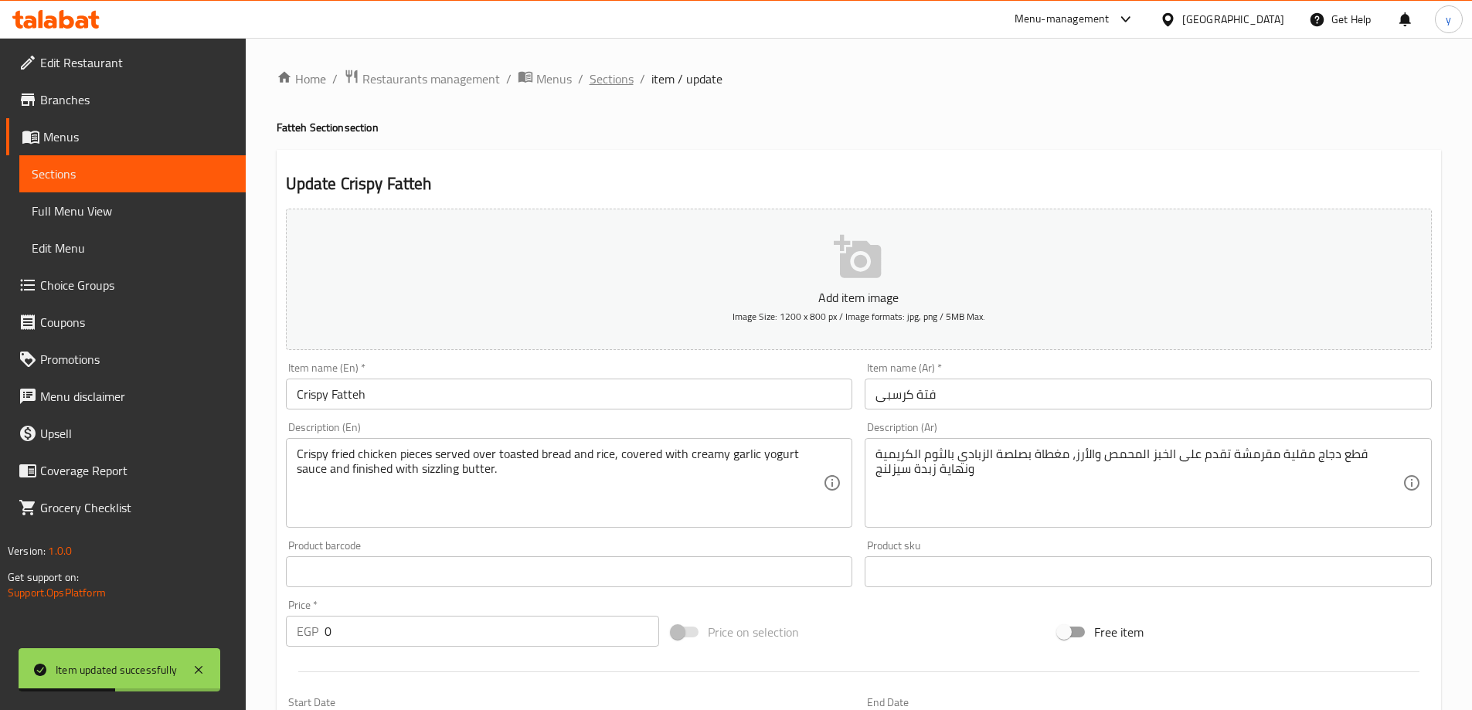
click at [615, 78] on span "Sections" at bounding box center [612, 79] width 44 height 19
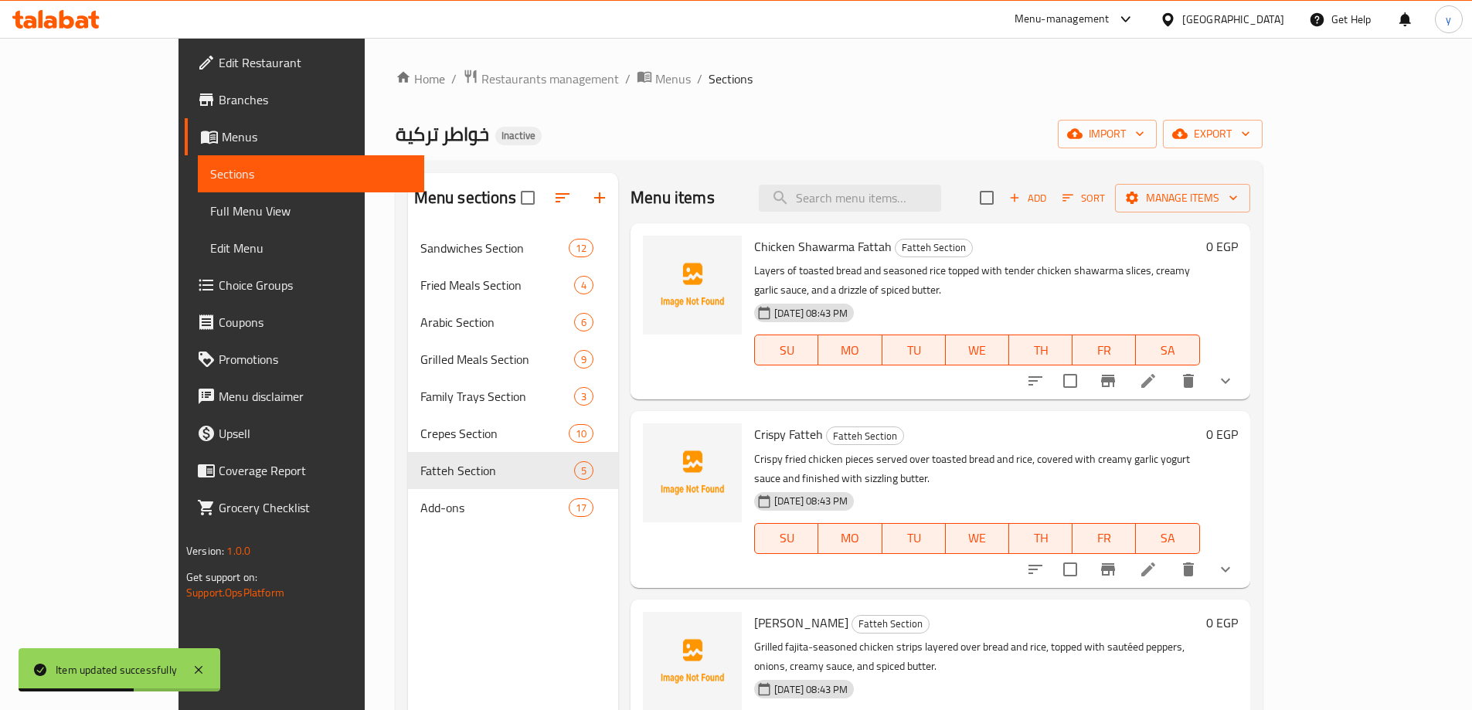
scroll to position [155, 0]
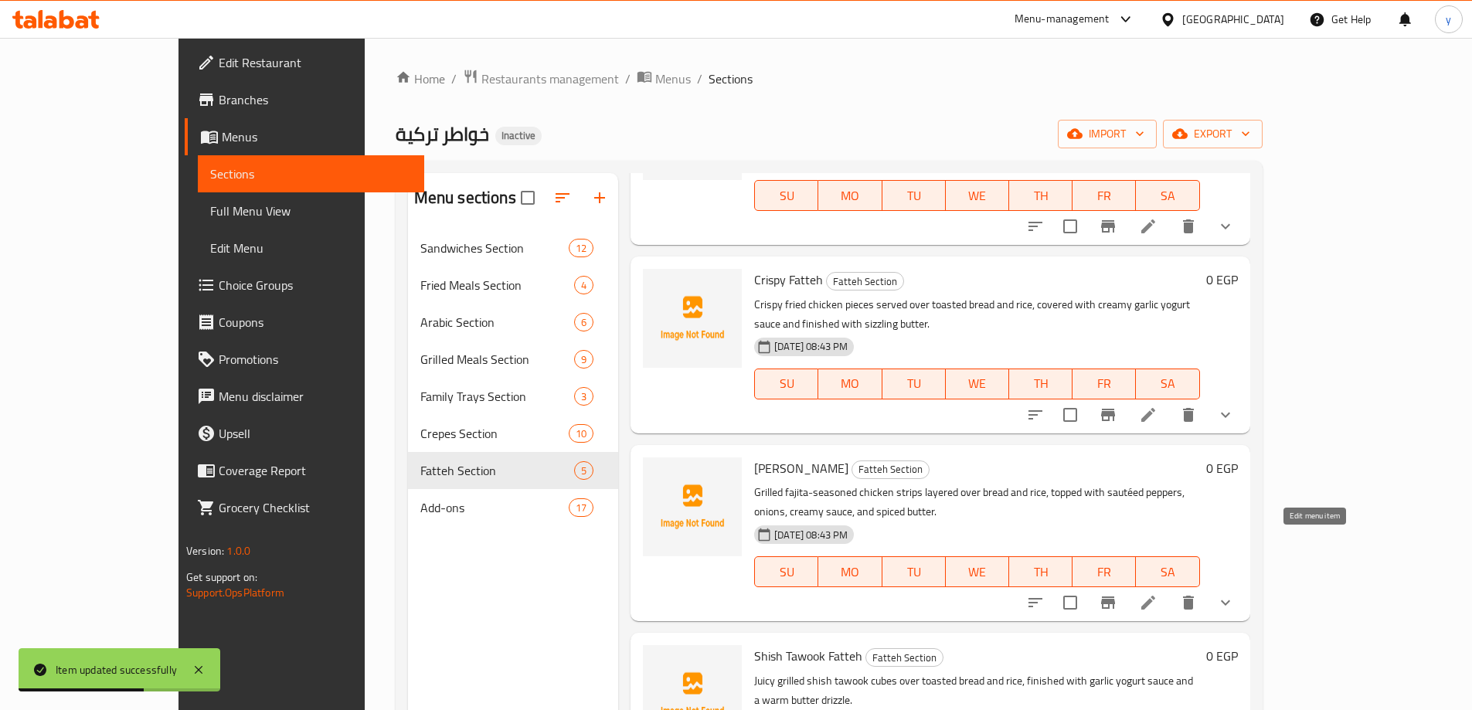
click at [1170, 589] on li at bounding box center [1148, 603] width 43 height 28
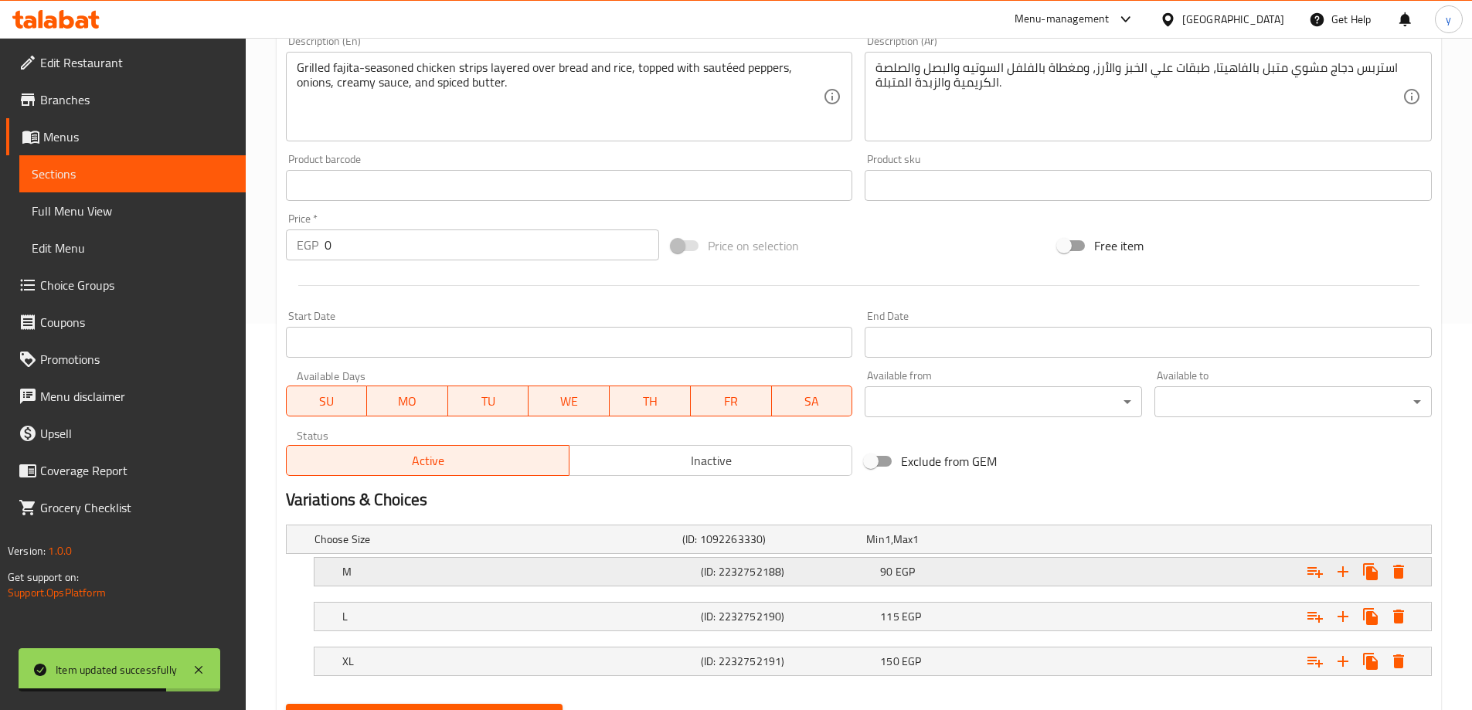
scroll to position [461, 0]
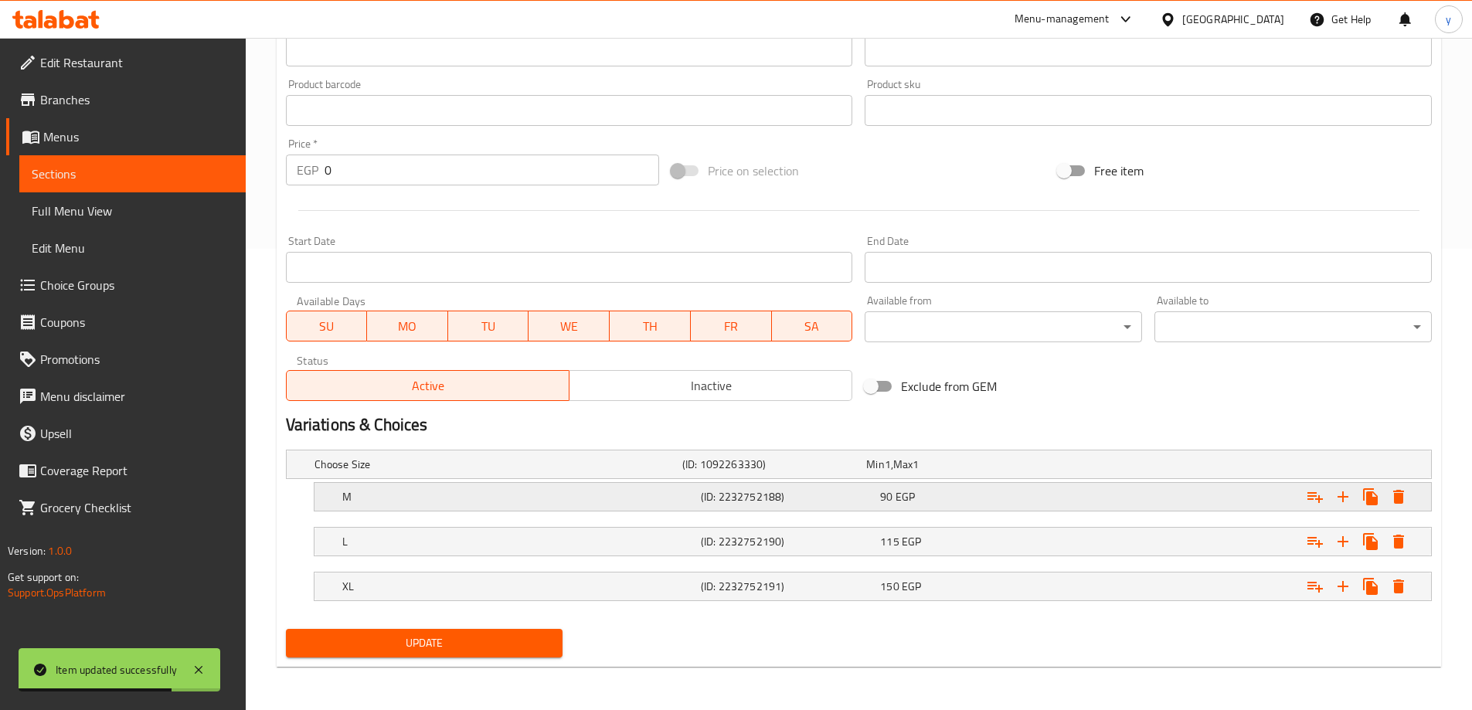
click at [651, 481] on div "M (ID: 2232752188) 90 EGP" at bounding box center [863, 464] width 1104 height 34
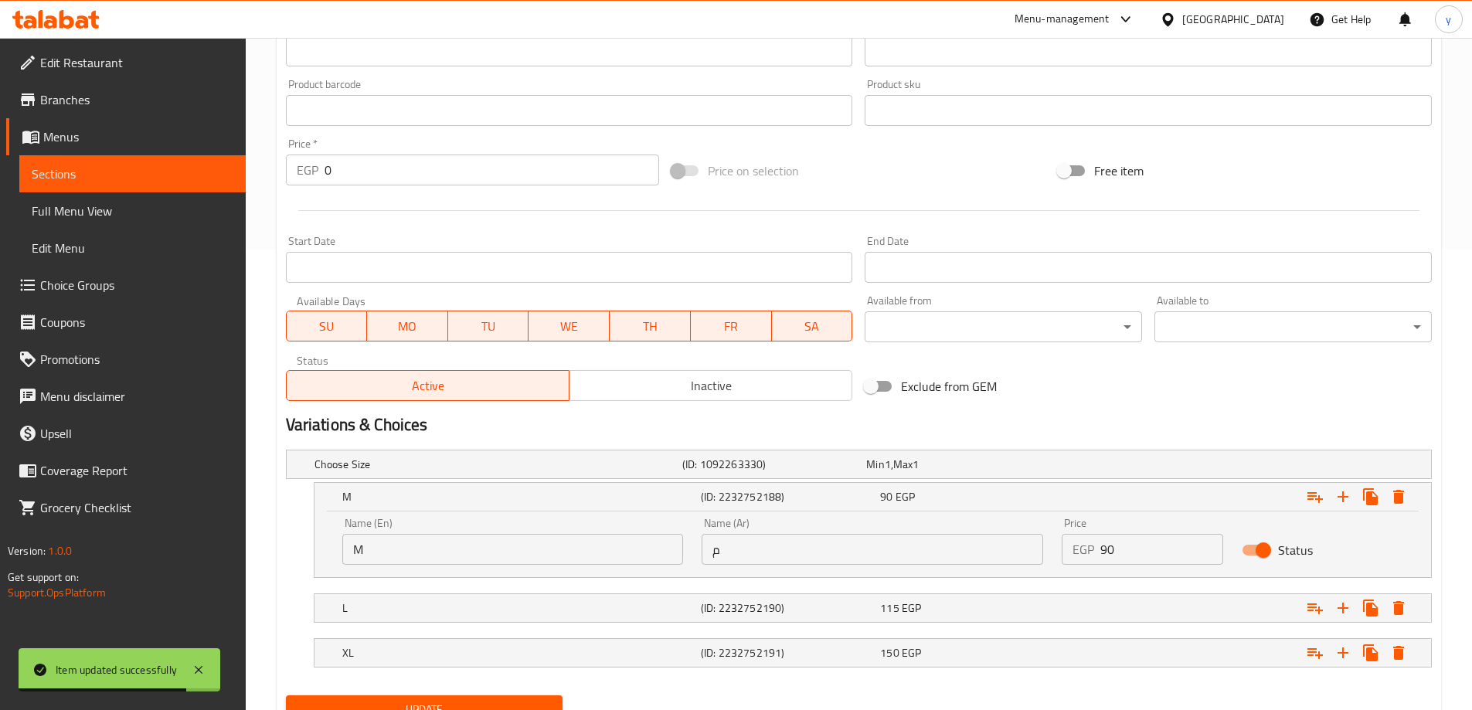
click at [811, 542] on input "م" at bounding box center [873, 549] width 342 height 31
click at [811, 542] on input "text" at bounding box center [873, 549] width 342 height 31
type input "وسط"
click at [772, 472] on h5 "(ID: 2232752190)" at bounding box center [771, 464] width 178 height 15
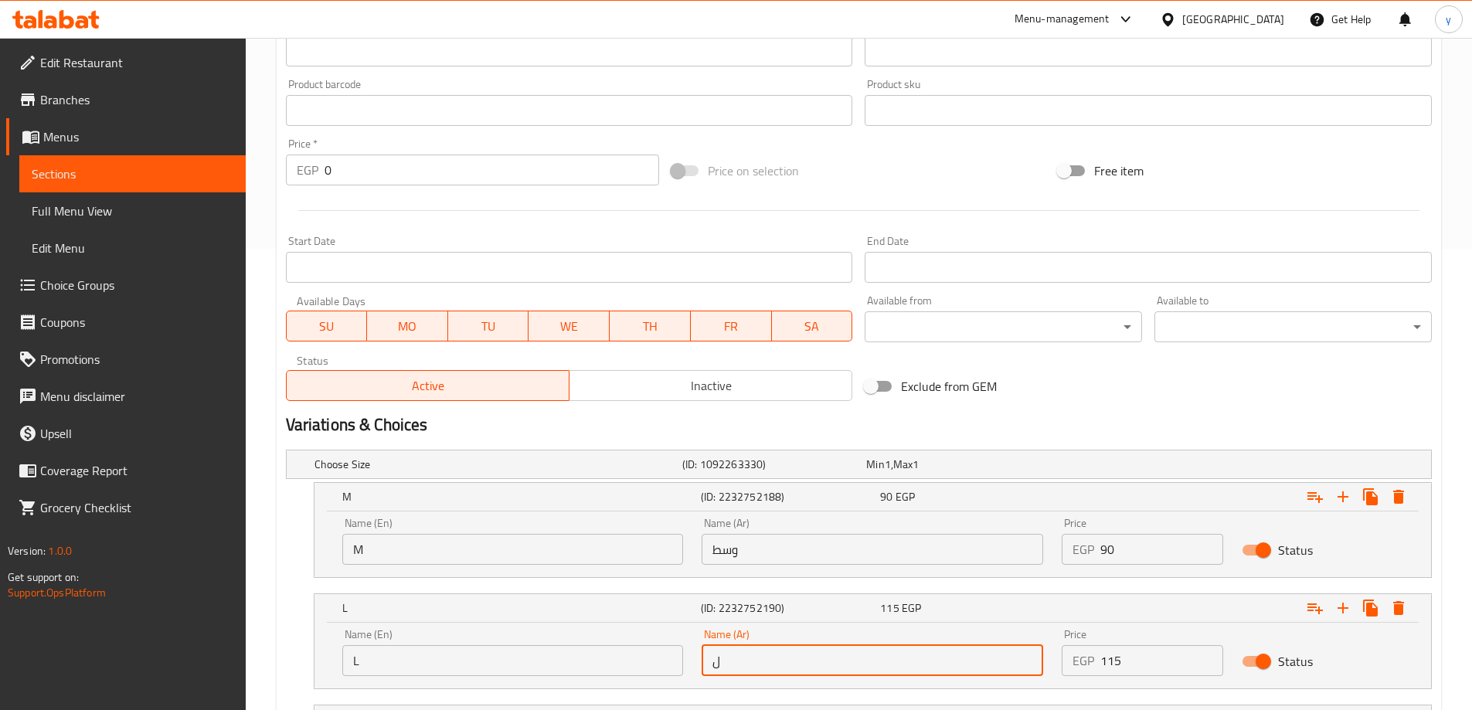
click at [777, 654] on input "ل" at bounding box center [873, 660] width 342 height 31
click at [777, 654] on input "text" at bounding box center [873, 660] width 342 height 31
click at [771, 673] on input "text" at bounding box center [873, 660] width 342 height 31
type input "كبي"
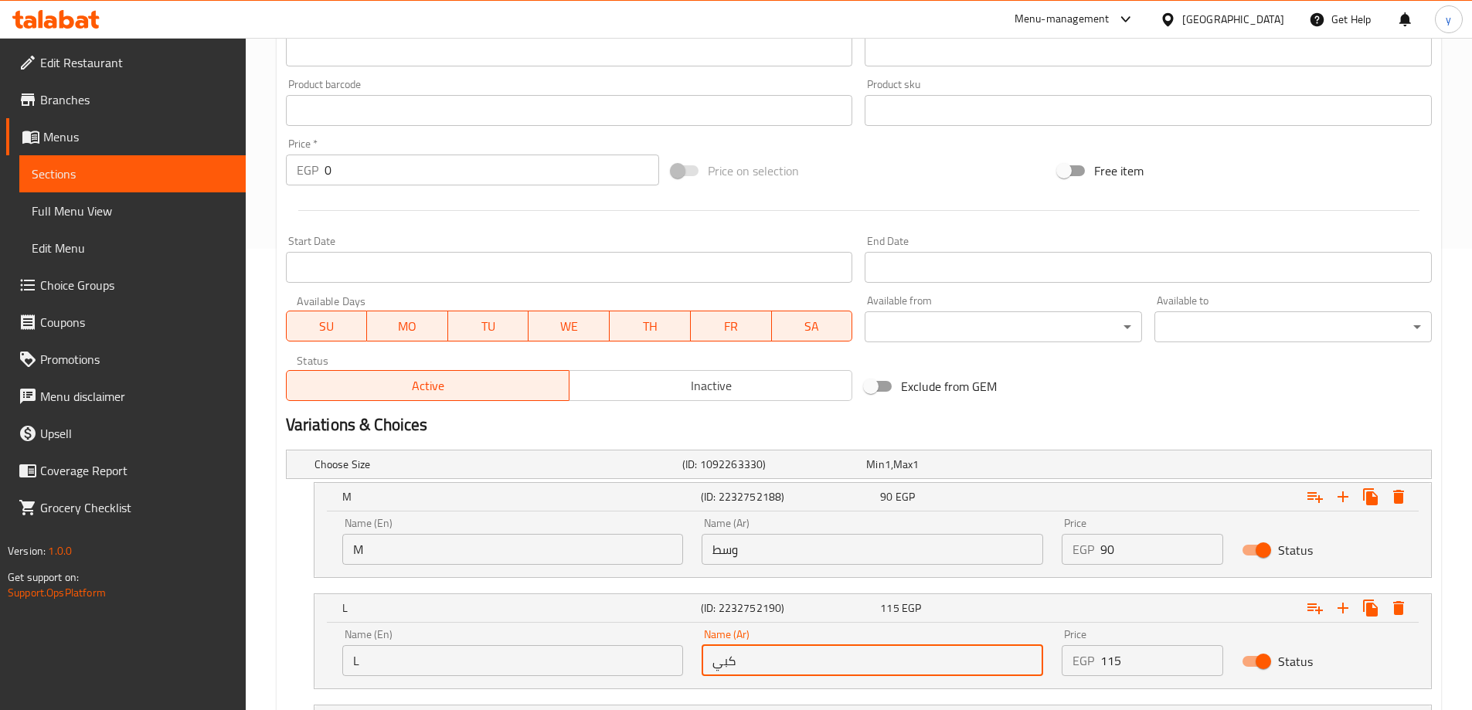
click at [773, 656] on input "كبي" at bounding box center [873, 660] width 342 height 31
click at [773, 656] on input "text" at bounding box center [873, 660] width 342 height 31
type input "لارج"
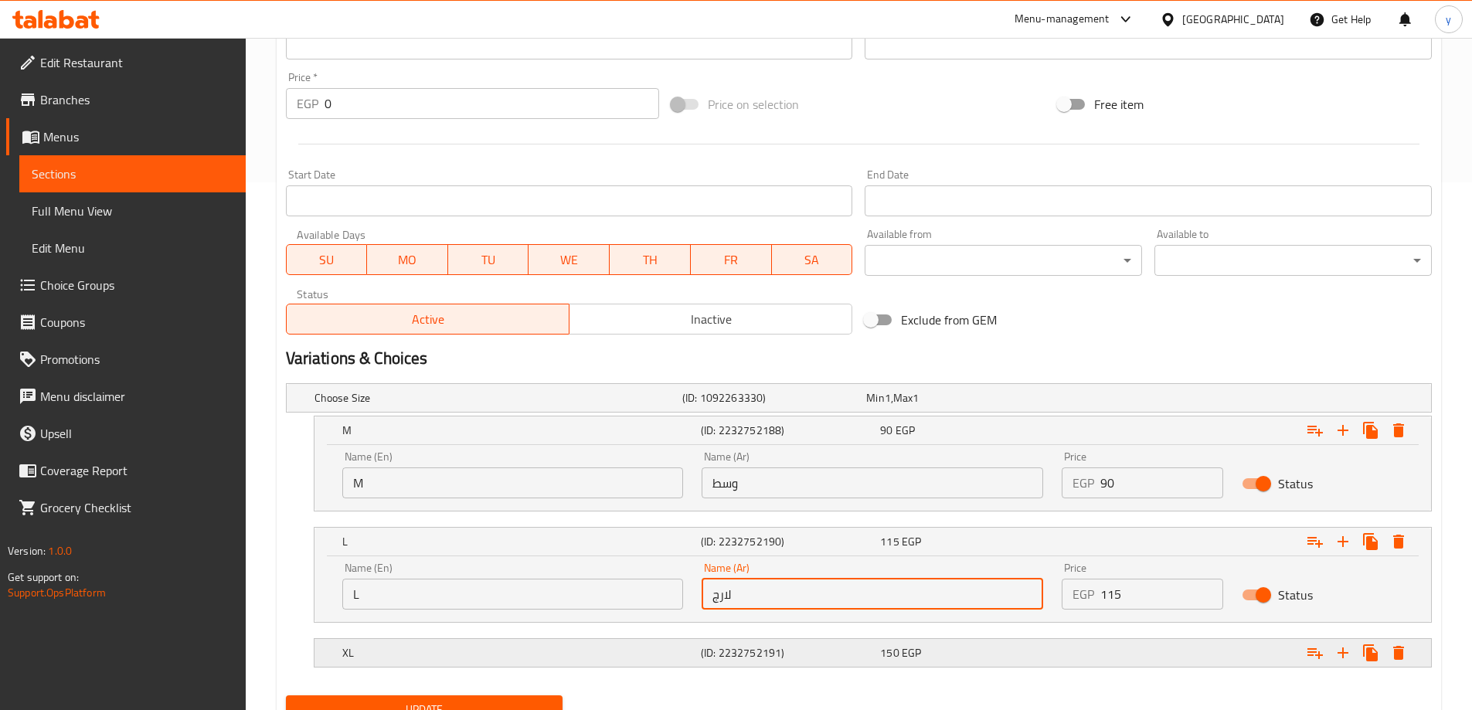
scroll to position [594, 0]
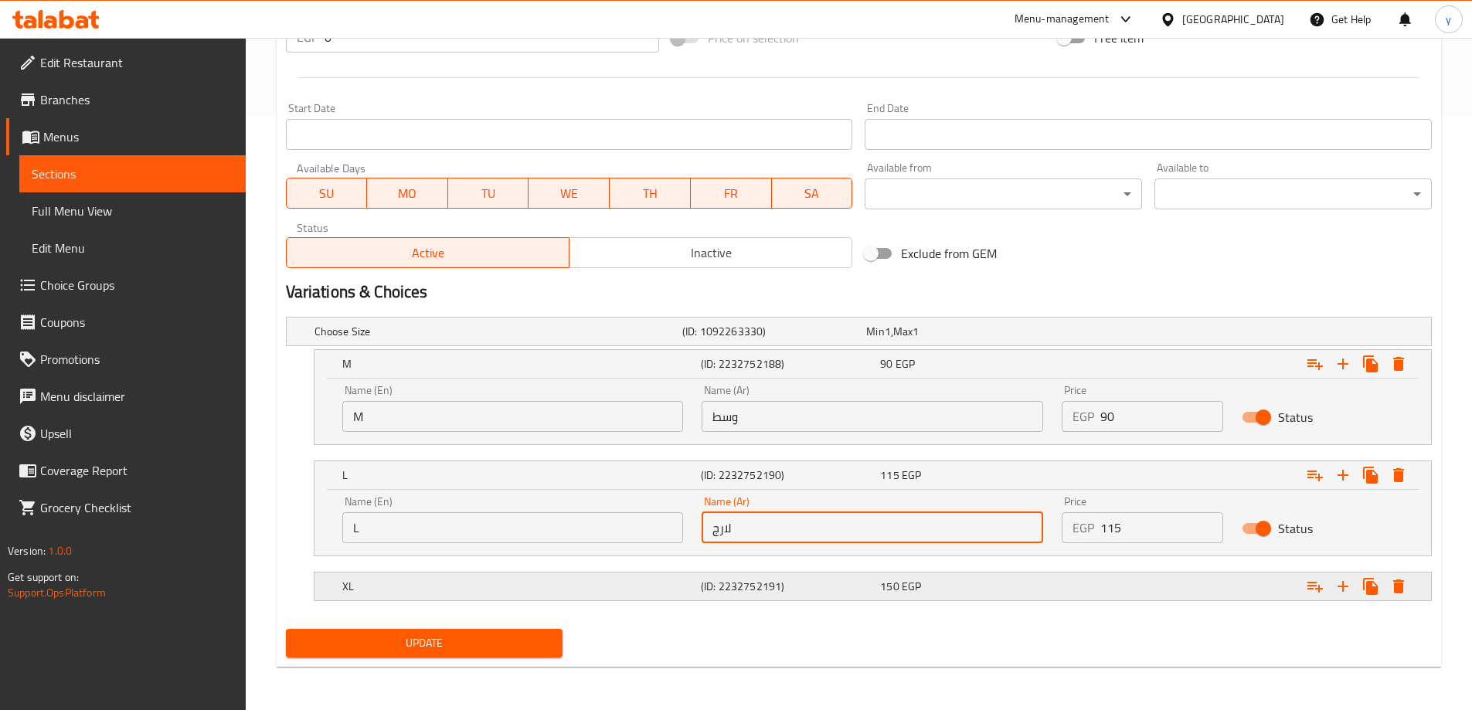
click at [767, 339] on h5 "(ID: 2232752191)" at bounding box center [771, 331] width 178 height 15
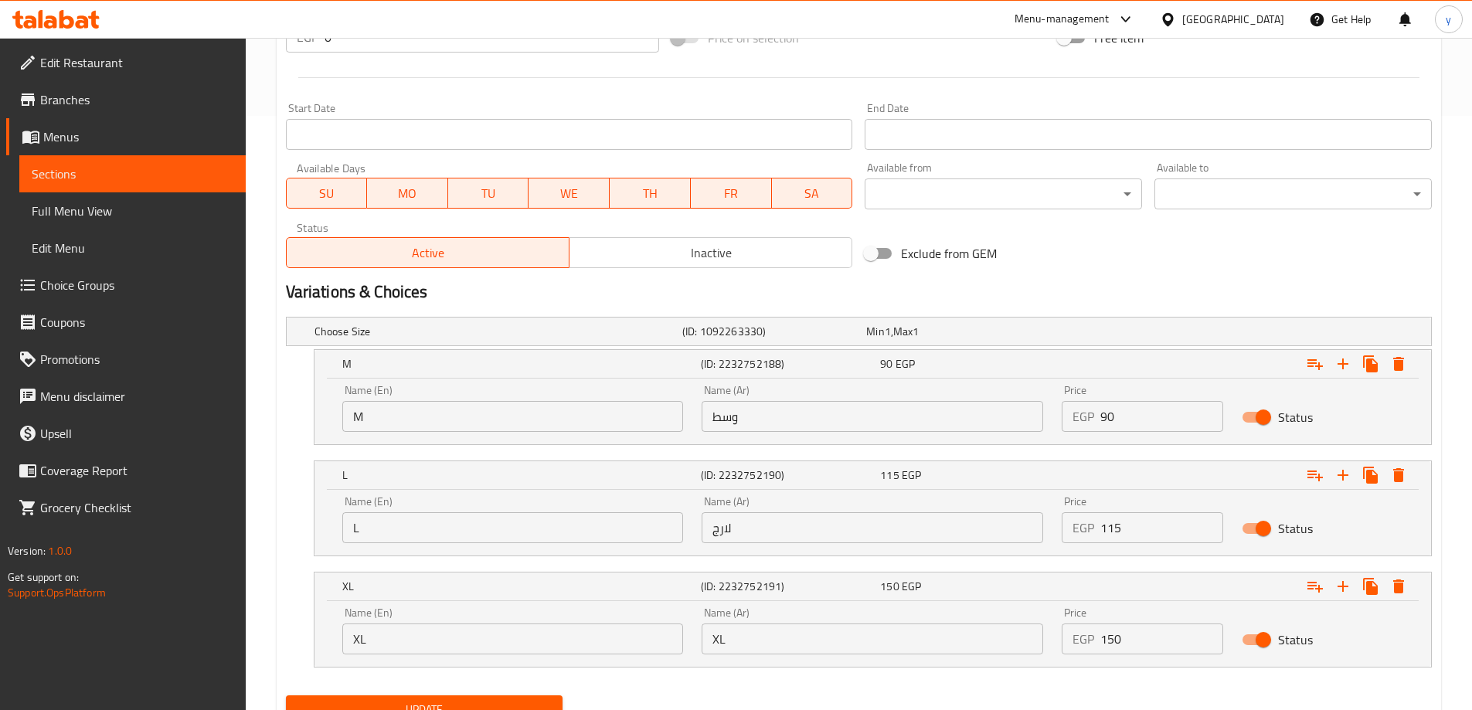
click at [785, 641] on input "XL" at bounding box center [873, 639] width 342 height 31
click at [785, 641] on input "text" at bounding box center [873, 639] width 342 height 31
type input "اكس لارج"
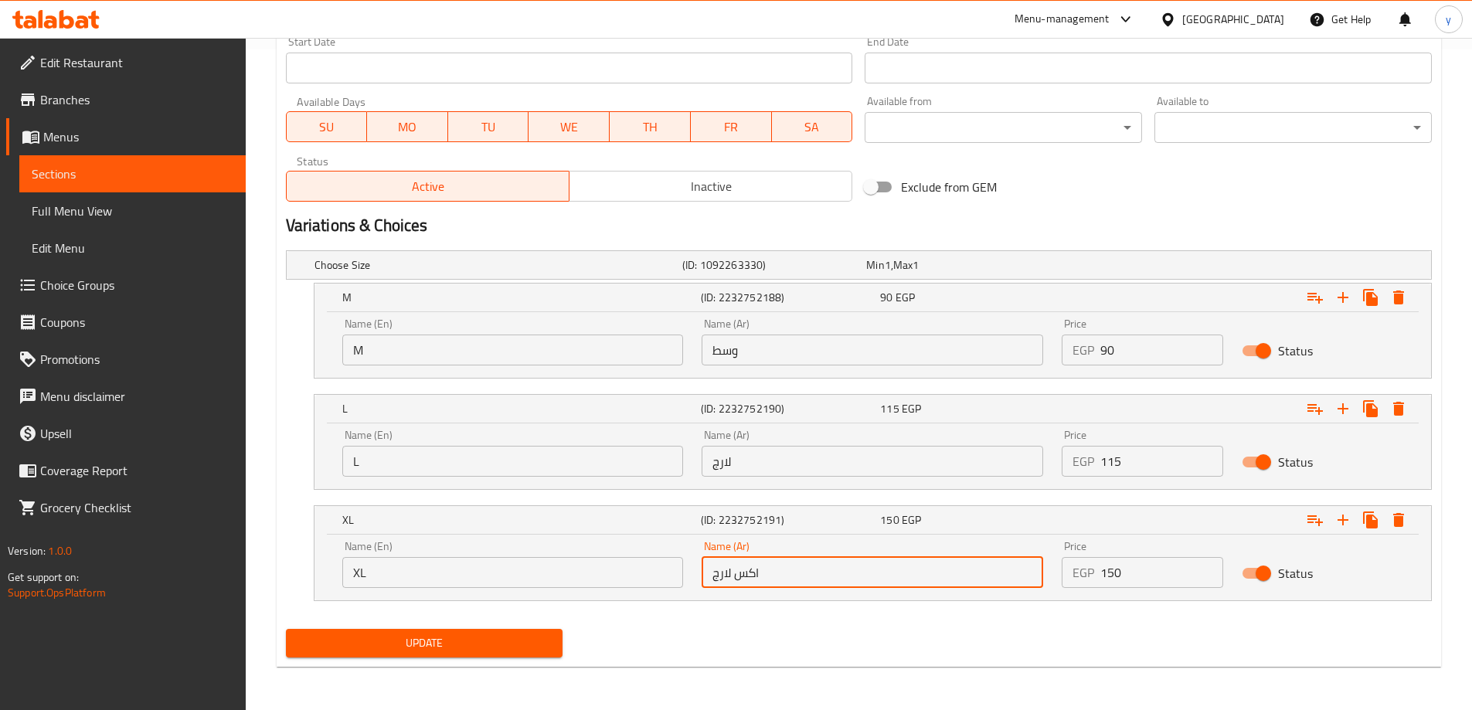
click at [548, 634] on span "Update" at bounding box center [424, 643] width 253 height 19
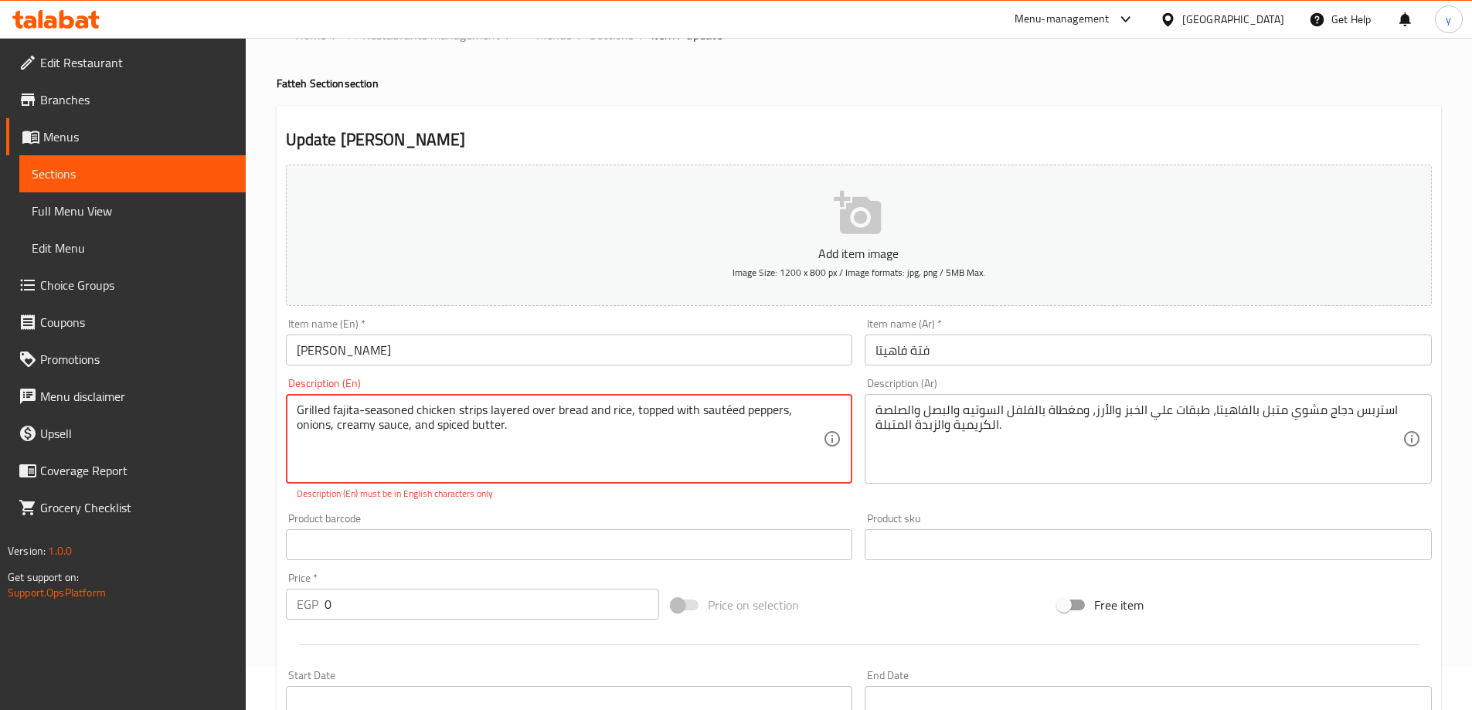
scroll to position [0, 0]
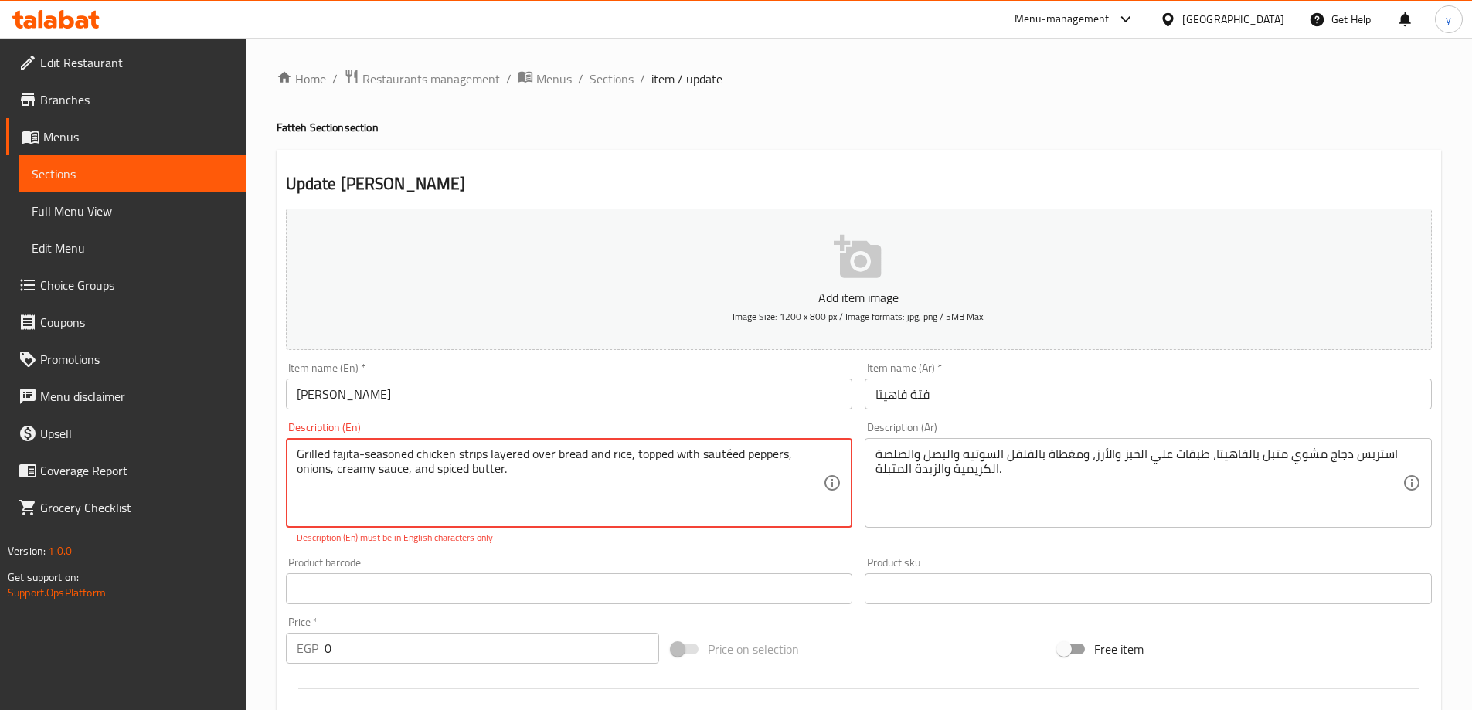
click at [727, 454] on textarea "Grilled fajita-seasoned chicken strips layered over bread and rice, topped with…" at bounding box center [560, 483] width 527 height 73
type textarea "Grilled fajita-seasoned chicken strips layered over bread and rice, topped with…"
click at [622, 398] on input "Fajita Fattah" at bounding box center [569, 394] width 567 height 31
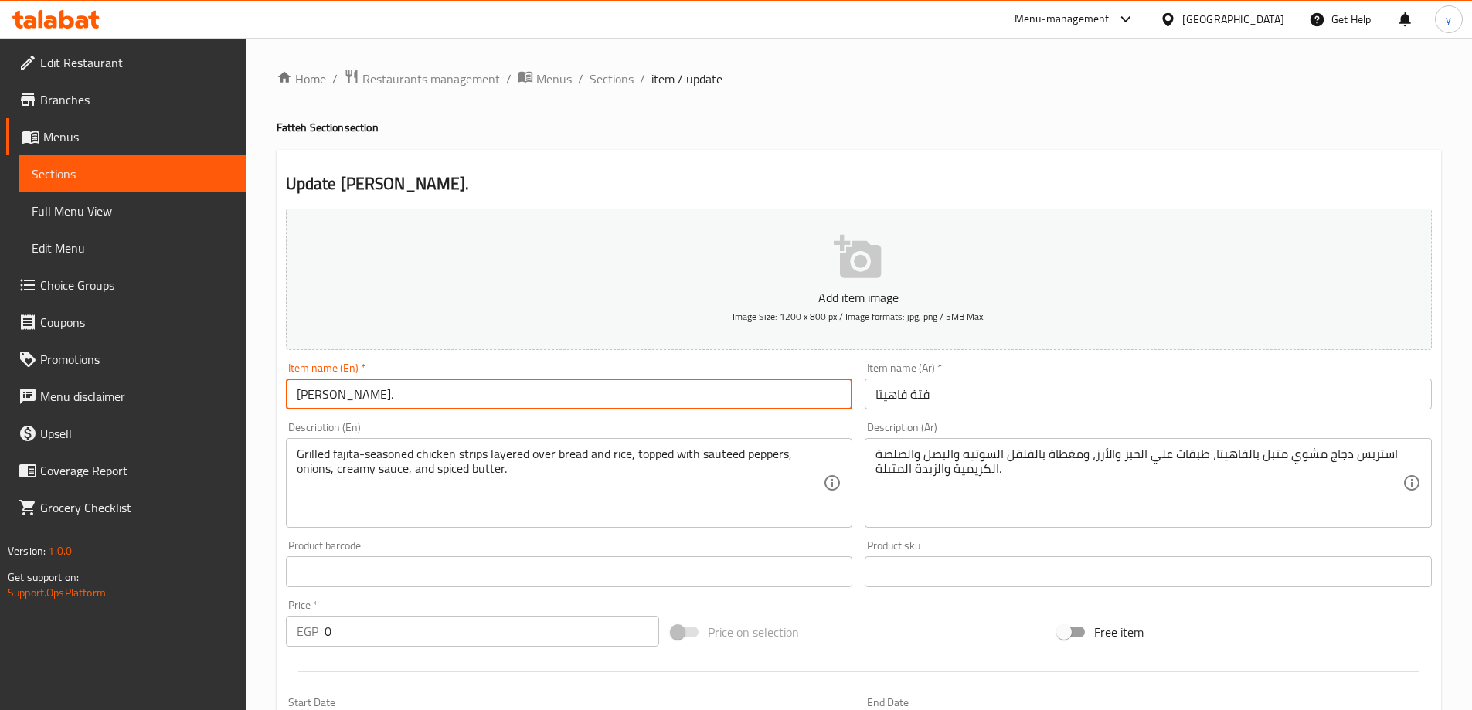
type input "[PERSON_NAME]."
click at [624, 79] on span "Sections" at bounding box center [612, 79] width 44 height 19
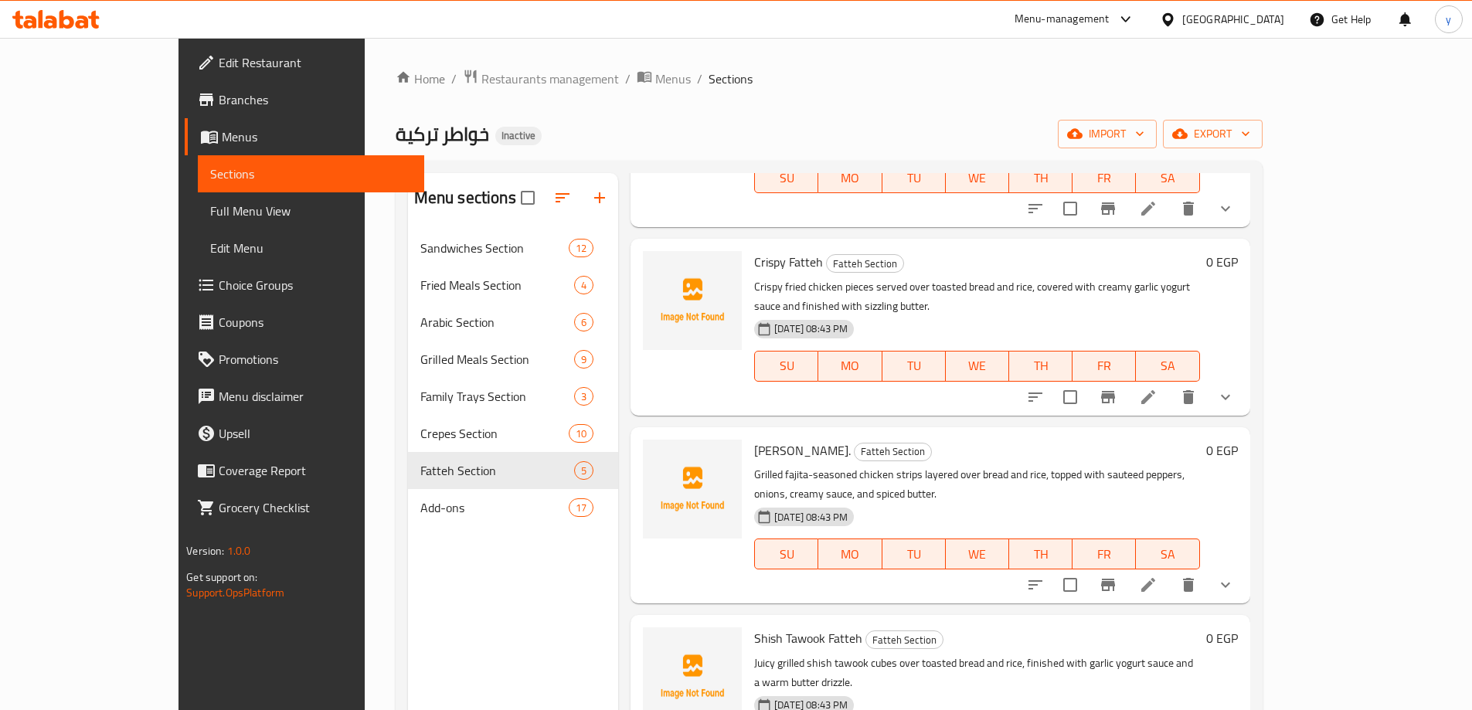
scroll to position [216, 0]
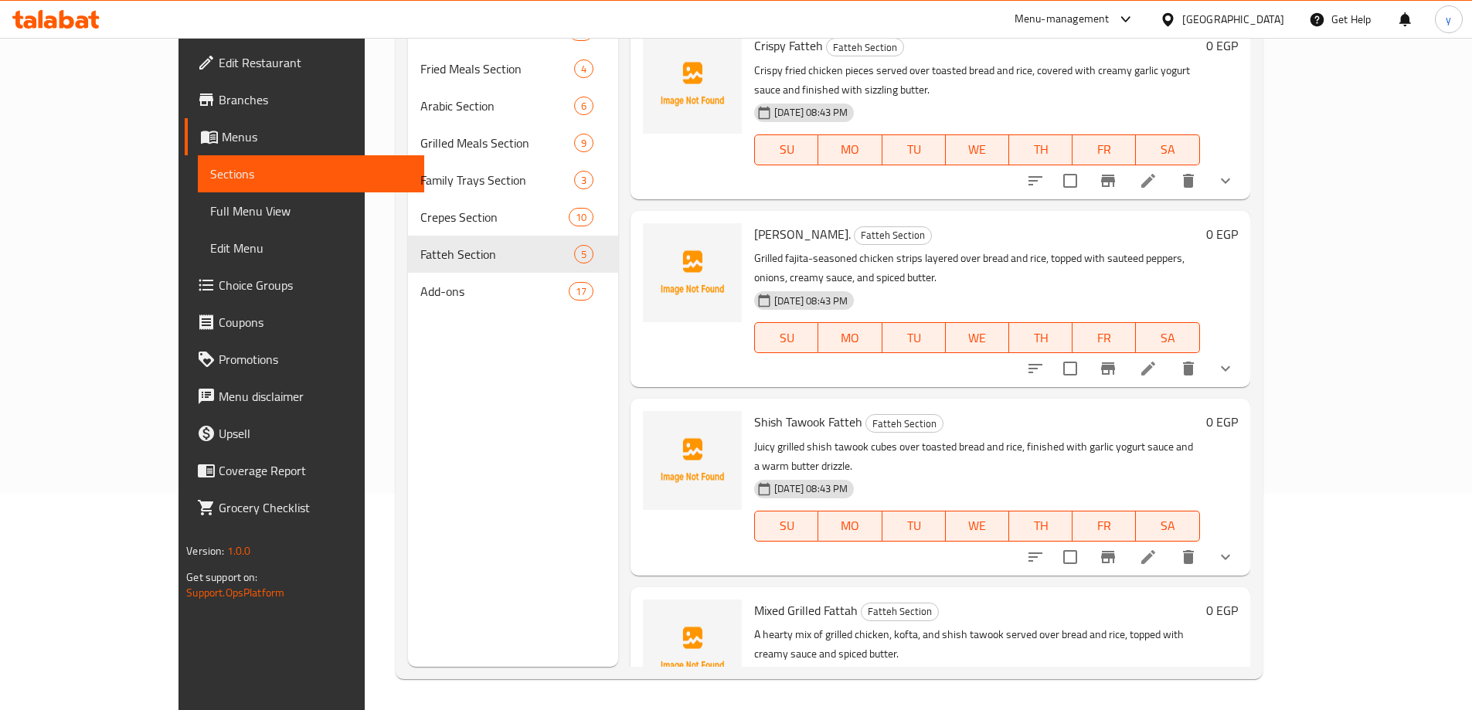
click at [1170, 543] on li at bounding box center [1148, 557] width 43 height 28
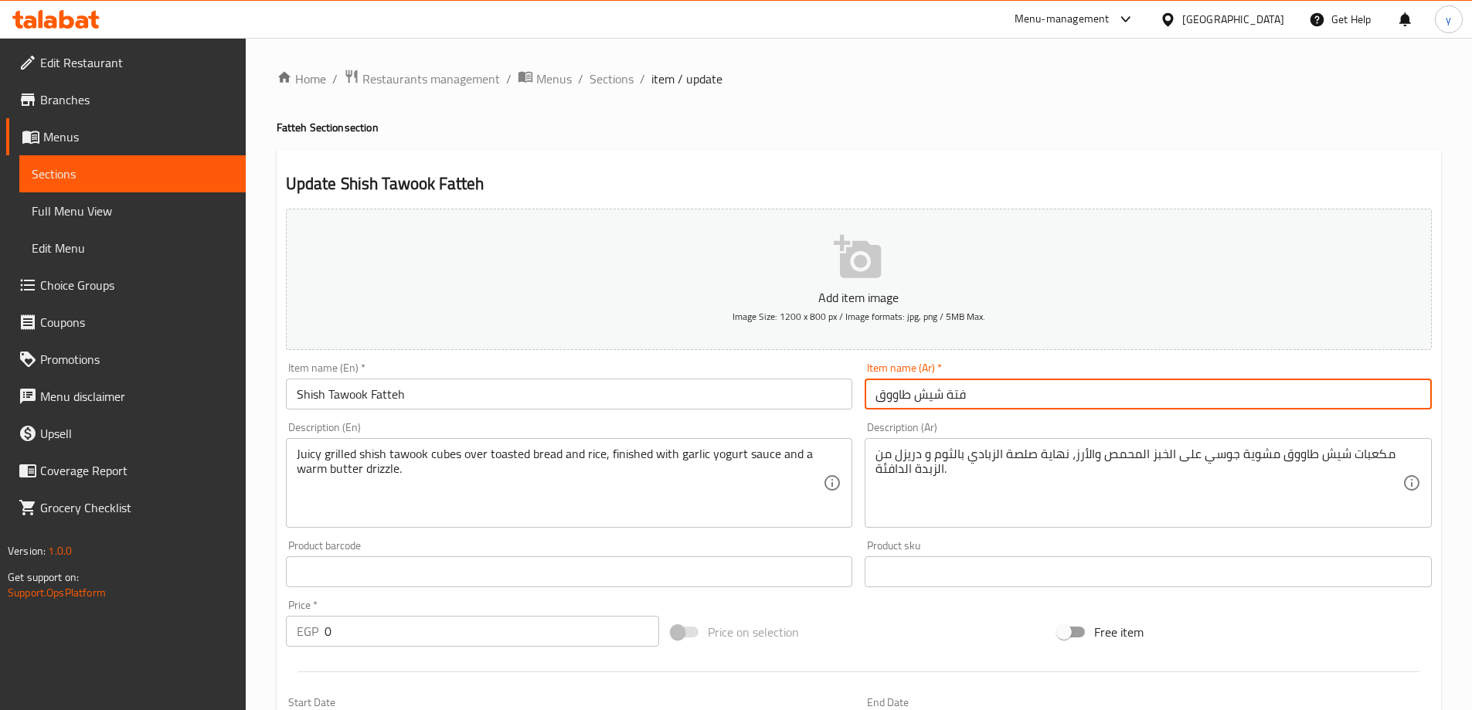
click at [1056, 395] on input "فتة شيش طاووق" at bounding box center [1148, 394] width 567 height 31
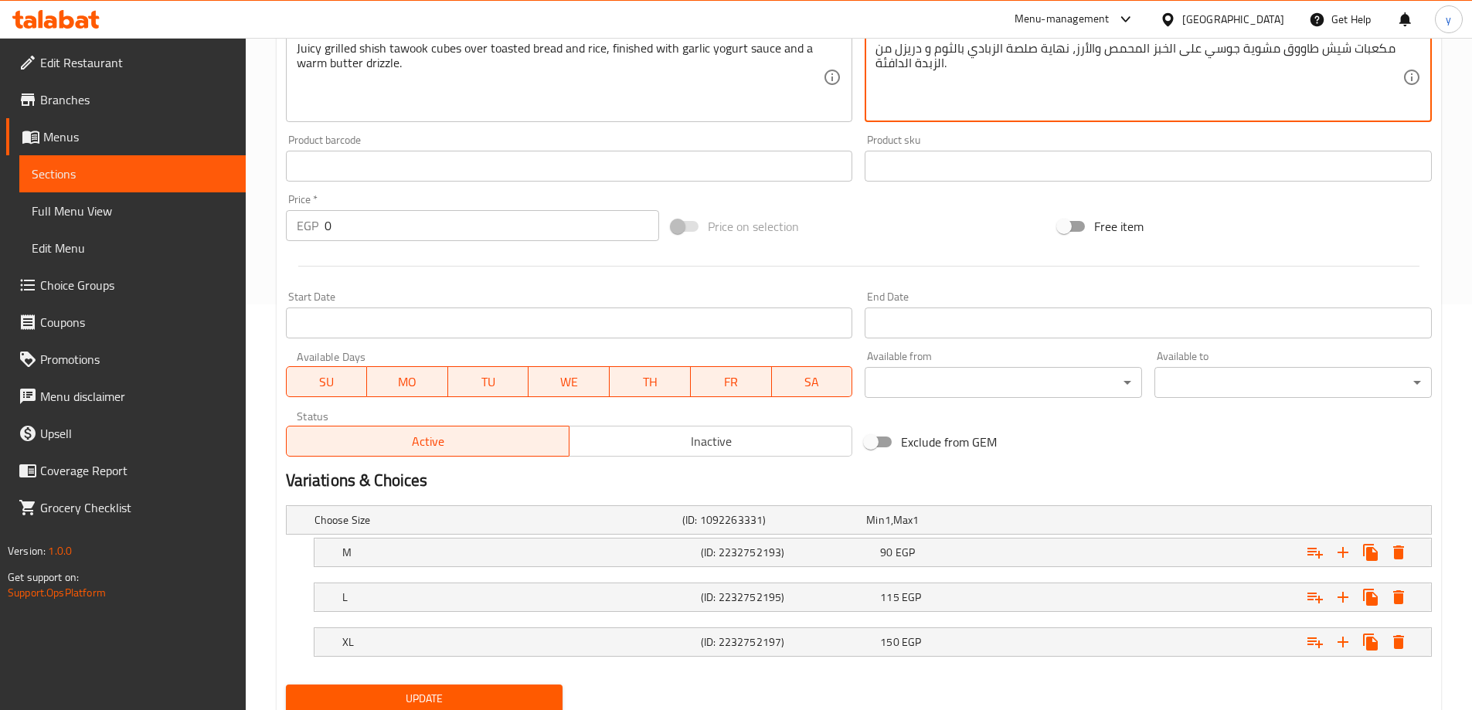
scroll to position [461, 0]
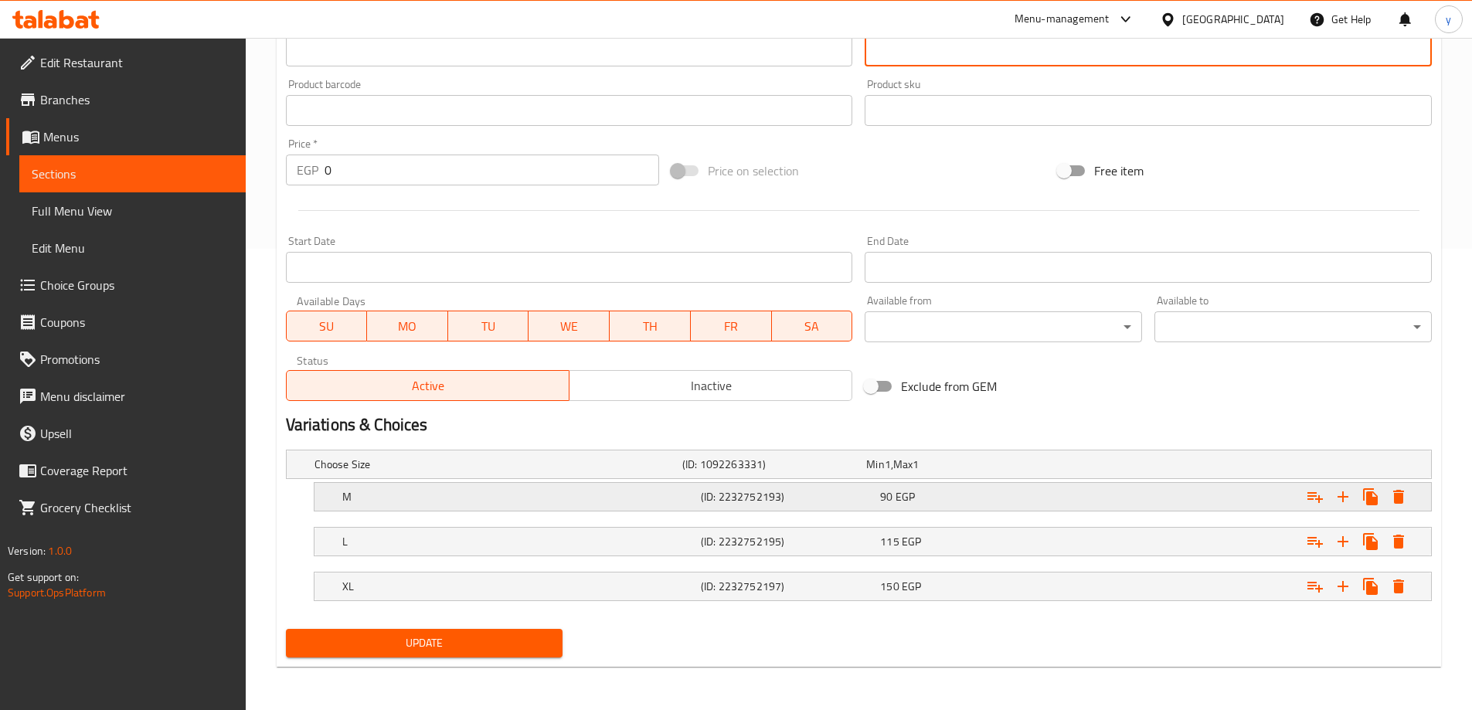
click at [631, 472] on h5 "M" at bounding box center [495, 464] width 362 height 15
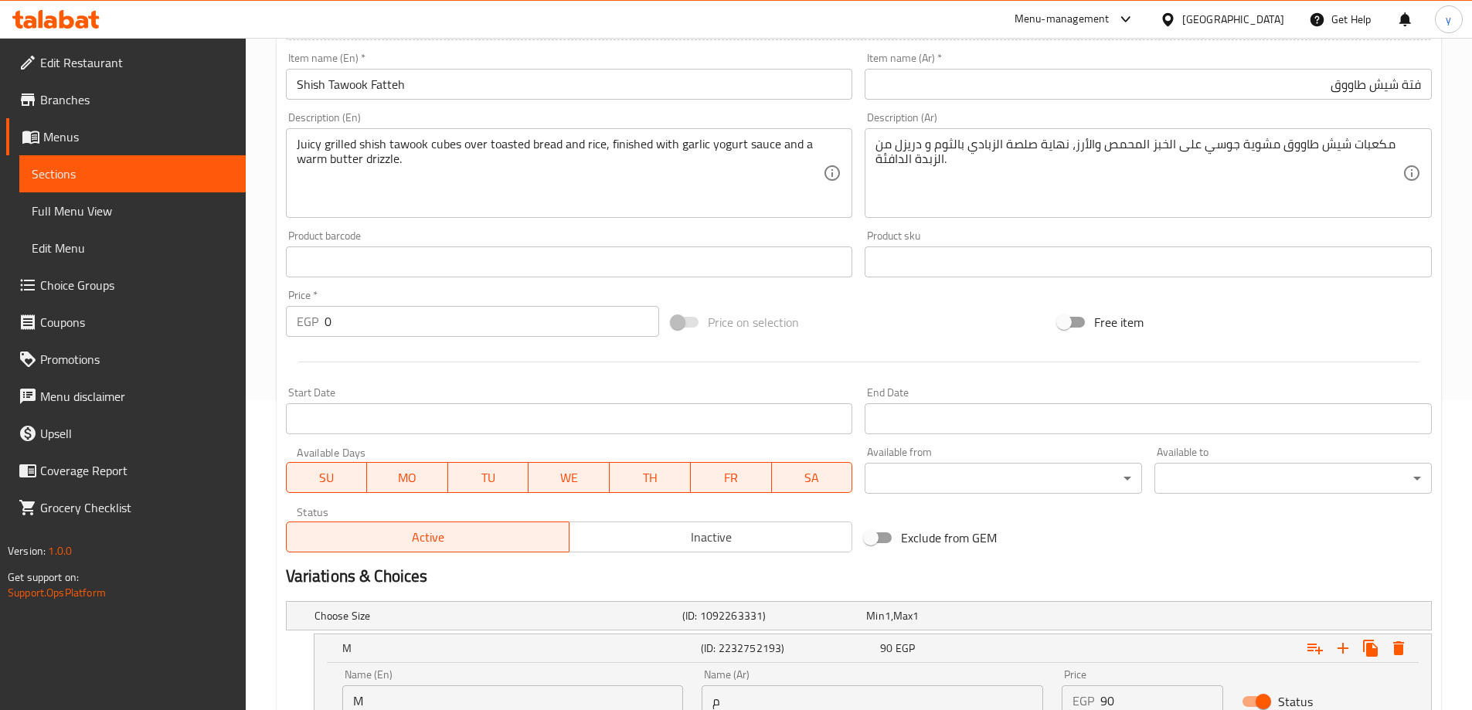
scroll to position [528, 0]
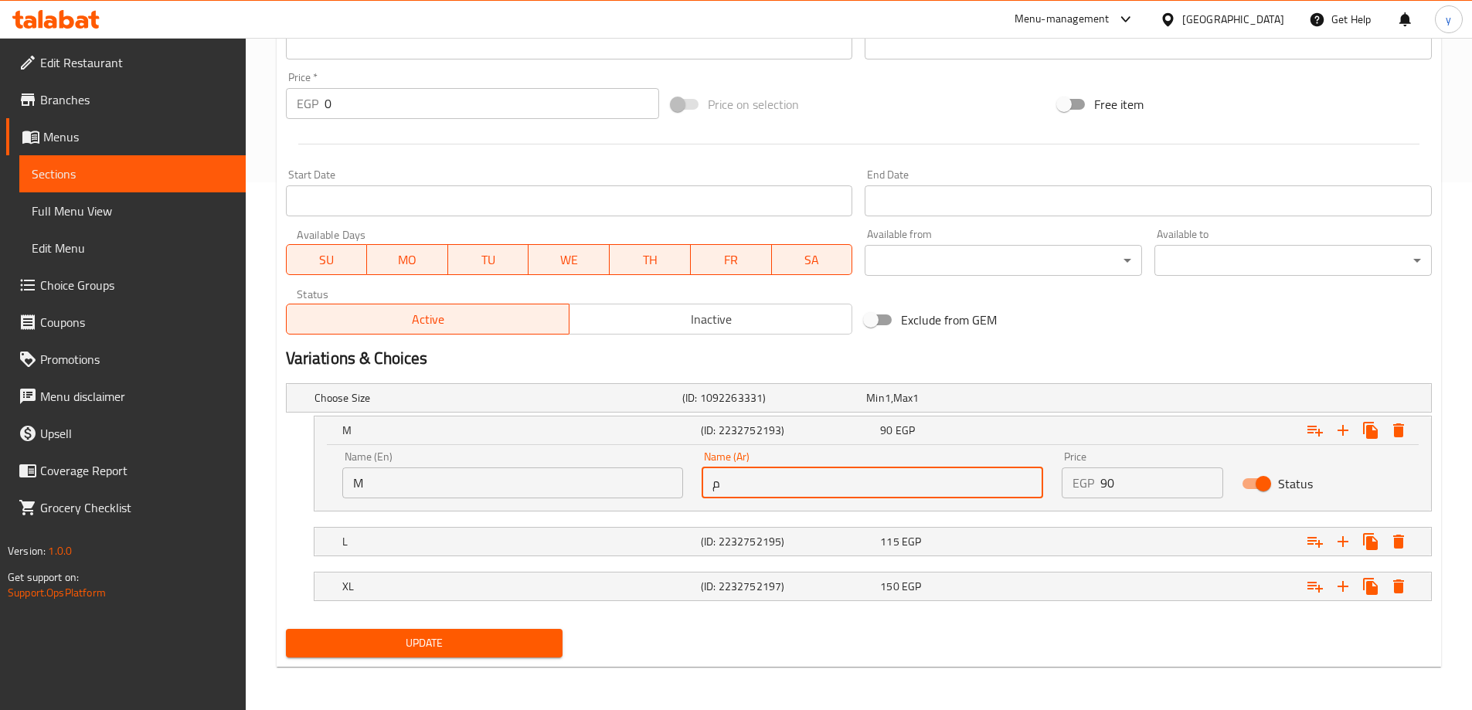
click at [753, 488] on input "م" at bounding box center [873, 482] width 342 height 31
click at [753, 488] on input "text" at bounding box center [873, 482] width 342 height 31
type input "وسط"
click at [676, 406] on h5 "L" at bounding box center [495, 397] width 362 height 15
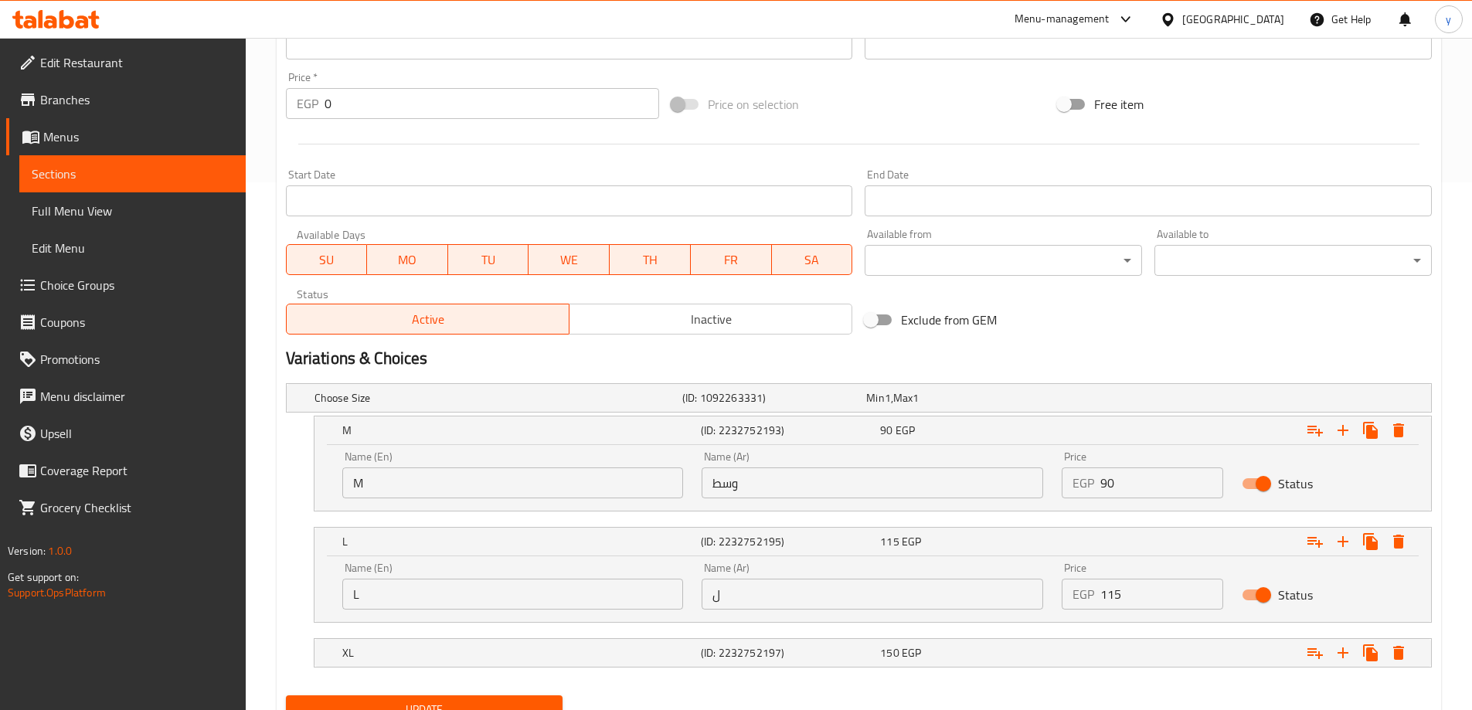
click at [753, 587] on input "ل" at bounding box center [873, 594] width 342 height 31
click at [753, 587] on input "text" at bounding box center [873, 594] width 342 height 31
type input "لارج"
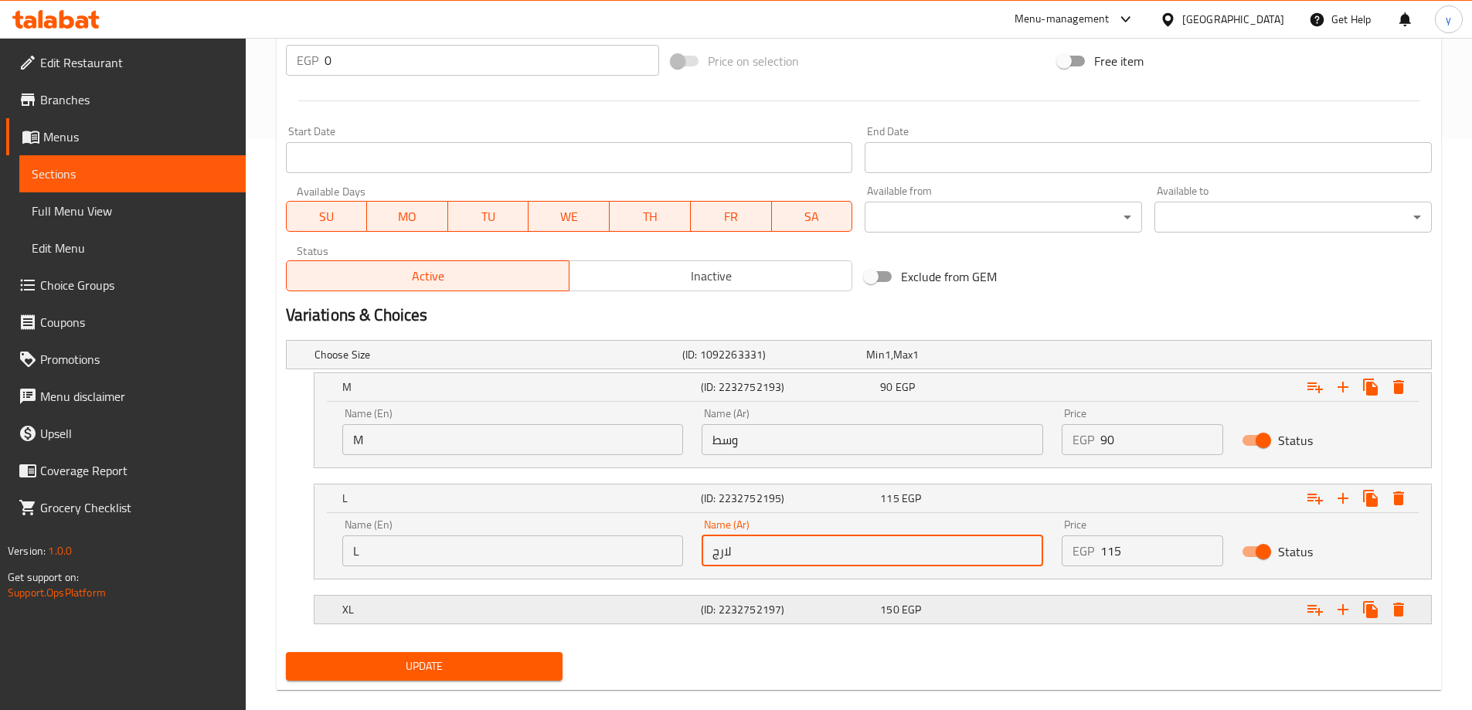
scroll to position [594, 0]
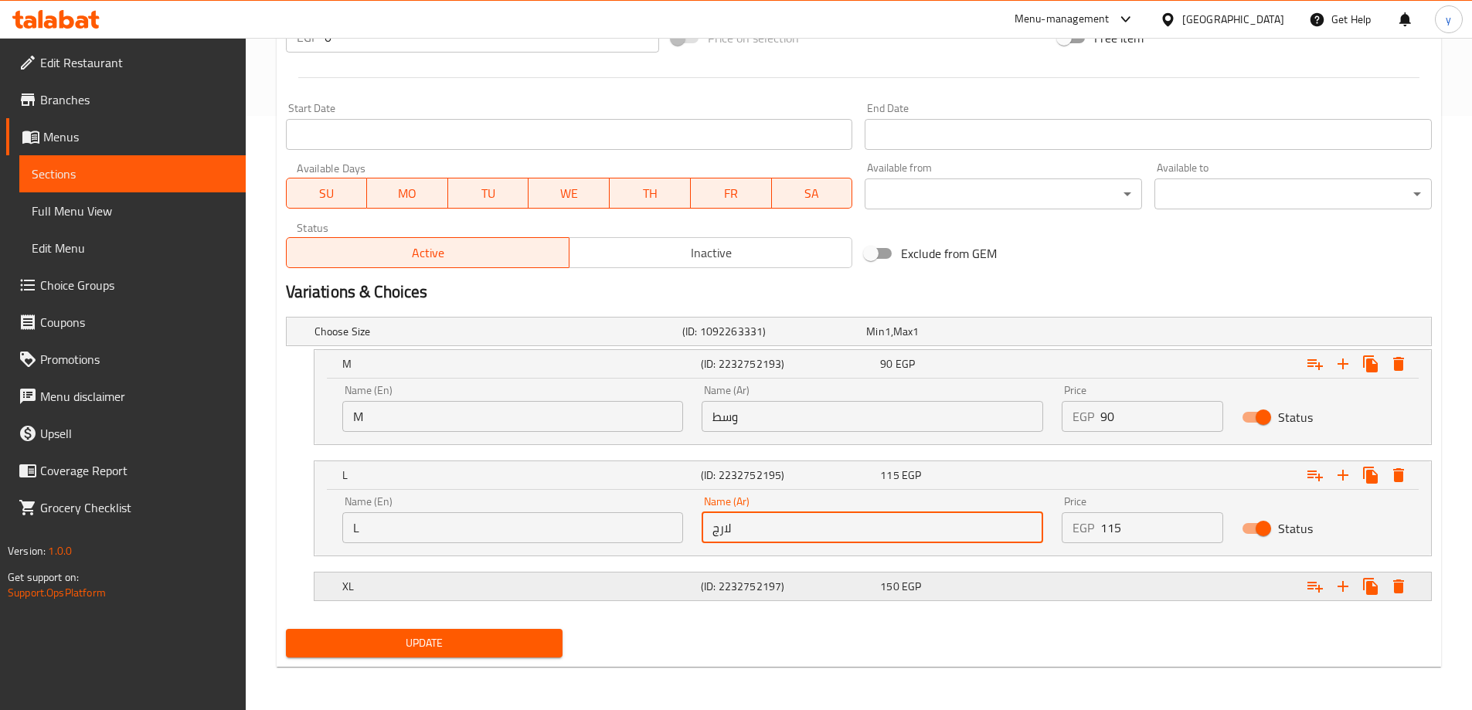
click at [790, 348] on div "XL (ID: 2232752197) 150 EGP" at bounding box center [863, 331] width 1104 height 34
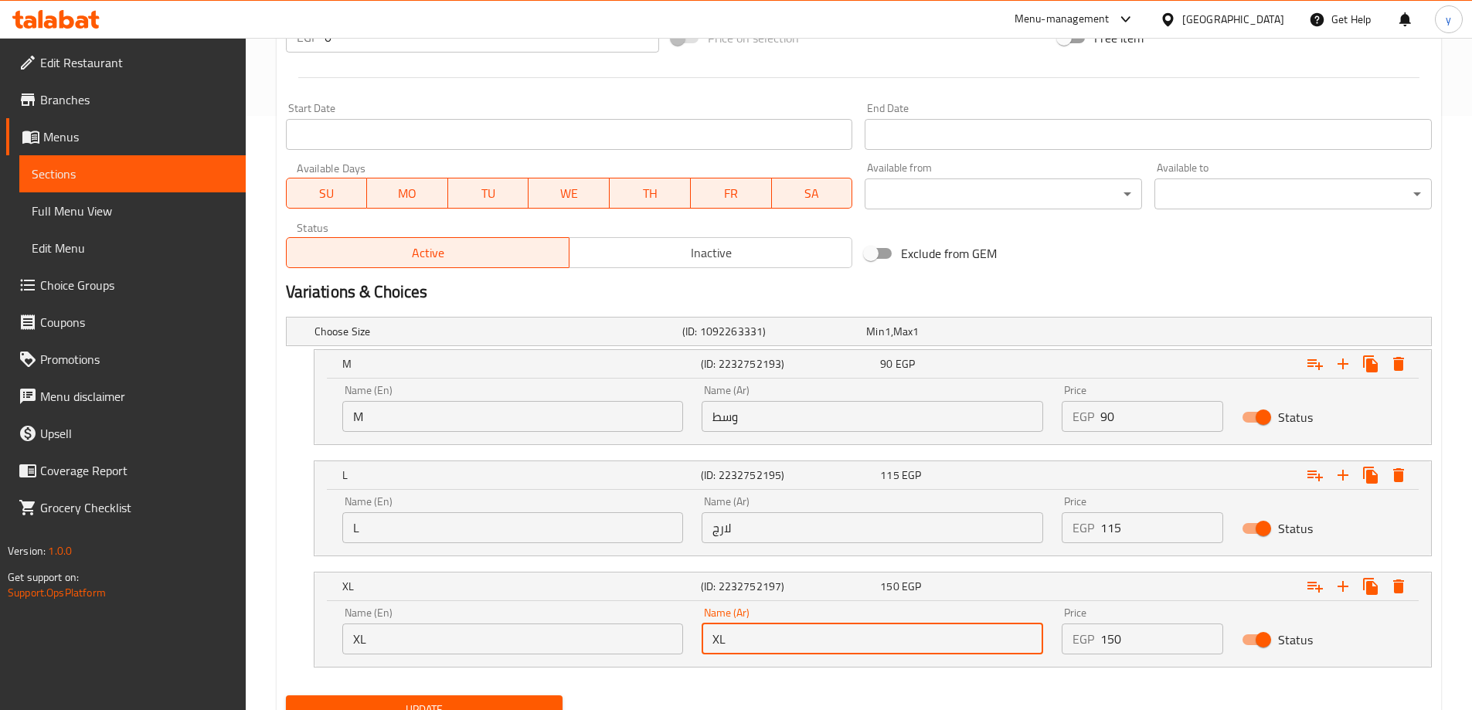
click at [784, 631] on input "XL" at bounding box center [873, 639] width 342 height 31
click at [784, 631] on input "text" at bounding box center [873, 639] width 342 height 31
type input "اكس لارج"
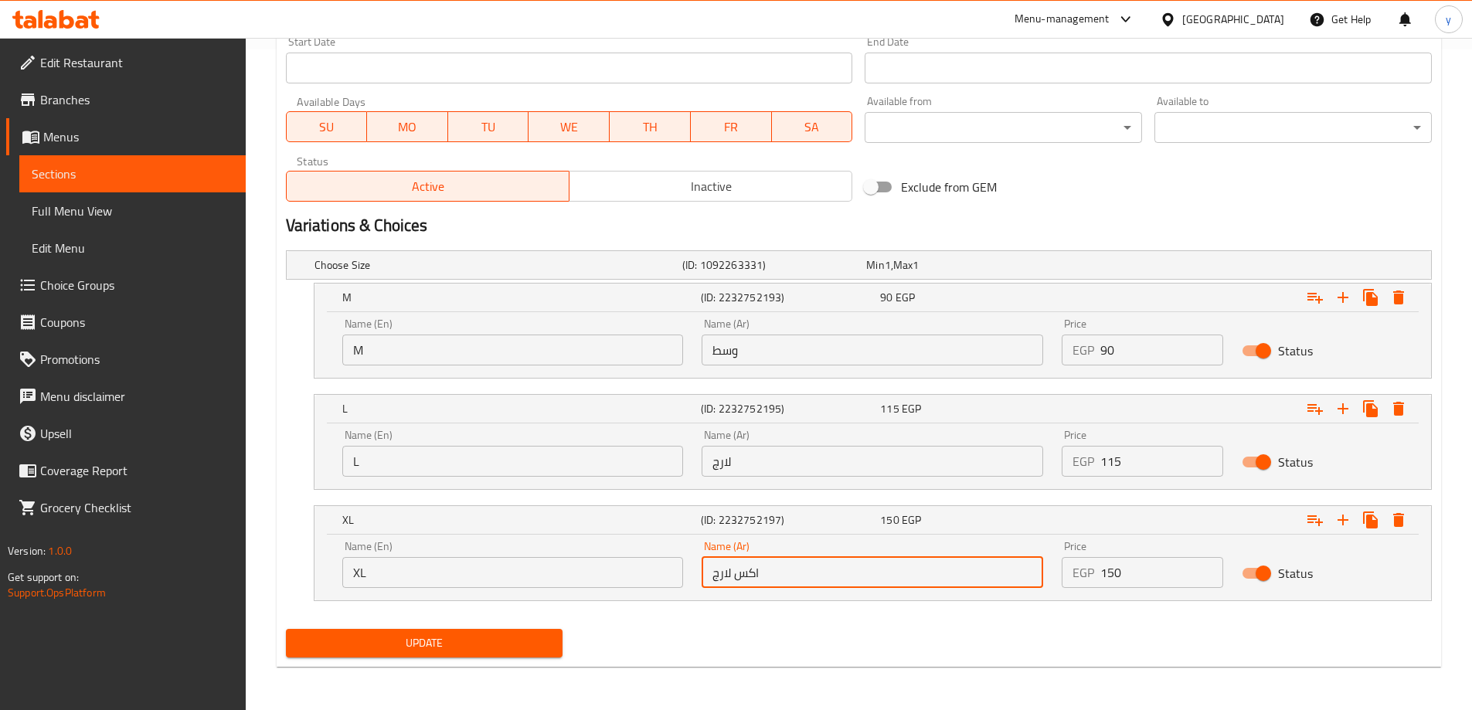
click at [506, 637] on span "Update" at bounding box center [424, 643] width 253 height 19
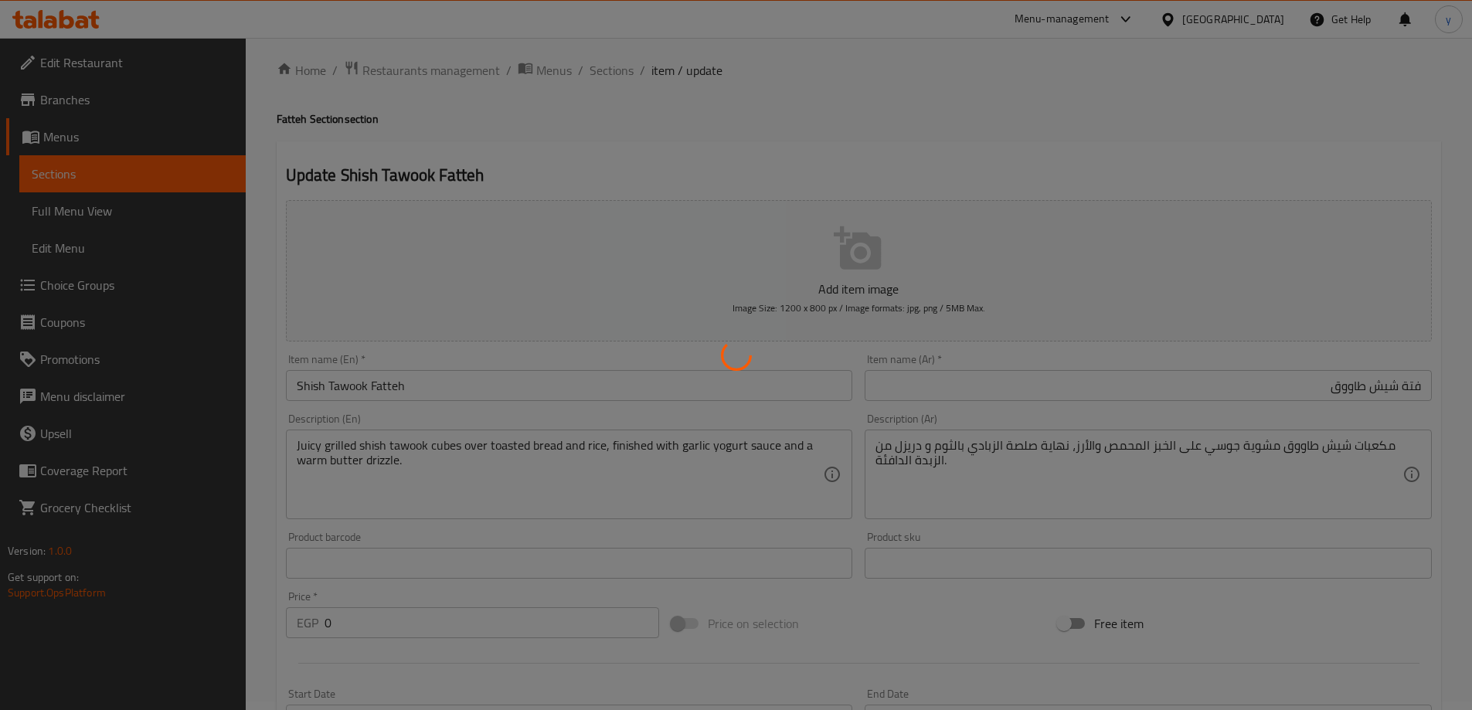
scroll to position [0, 0]
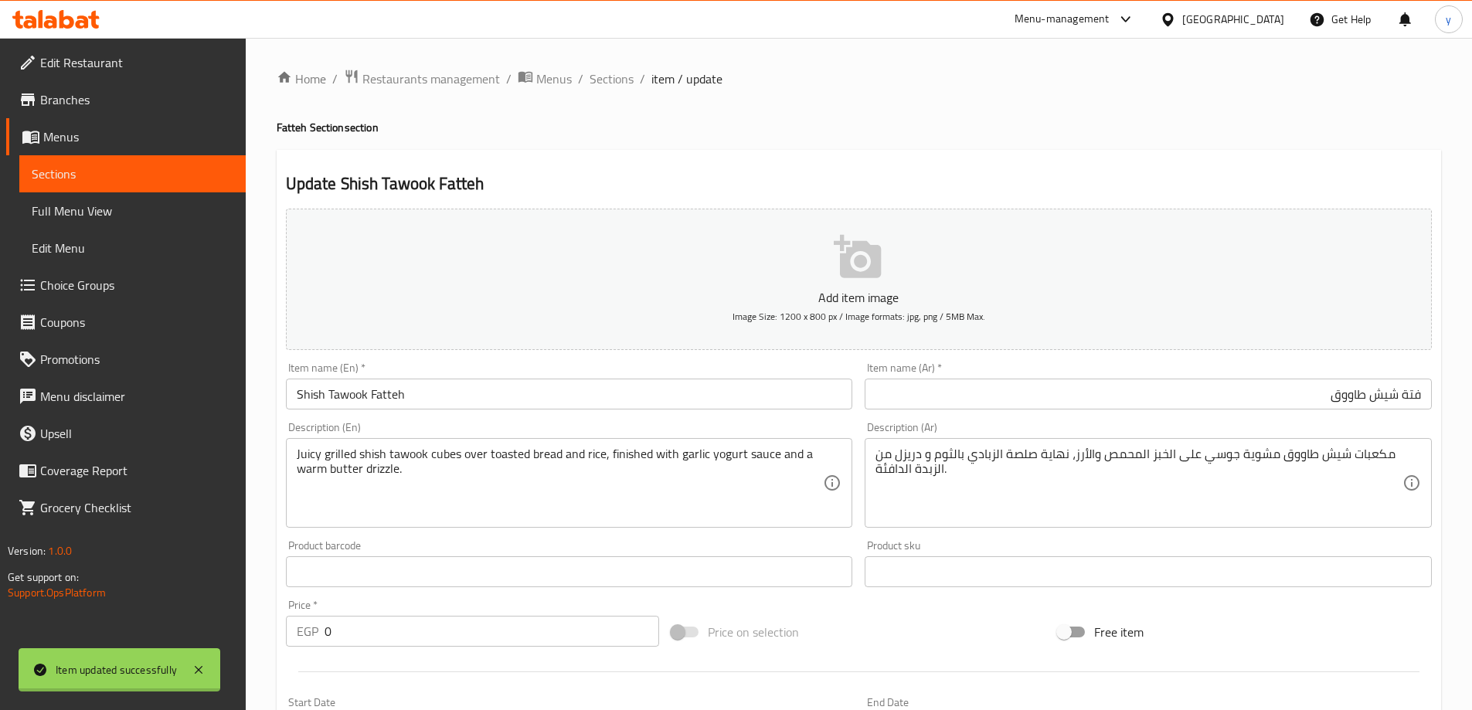
click at [599, 76] on div at bounding box center [736, 355] width 1472 height 710
click at [599, 76] on span "Sections" at bounding box center [612, 79] width 44 height 19
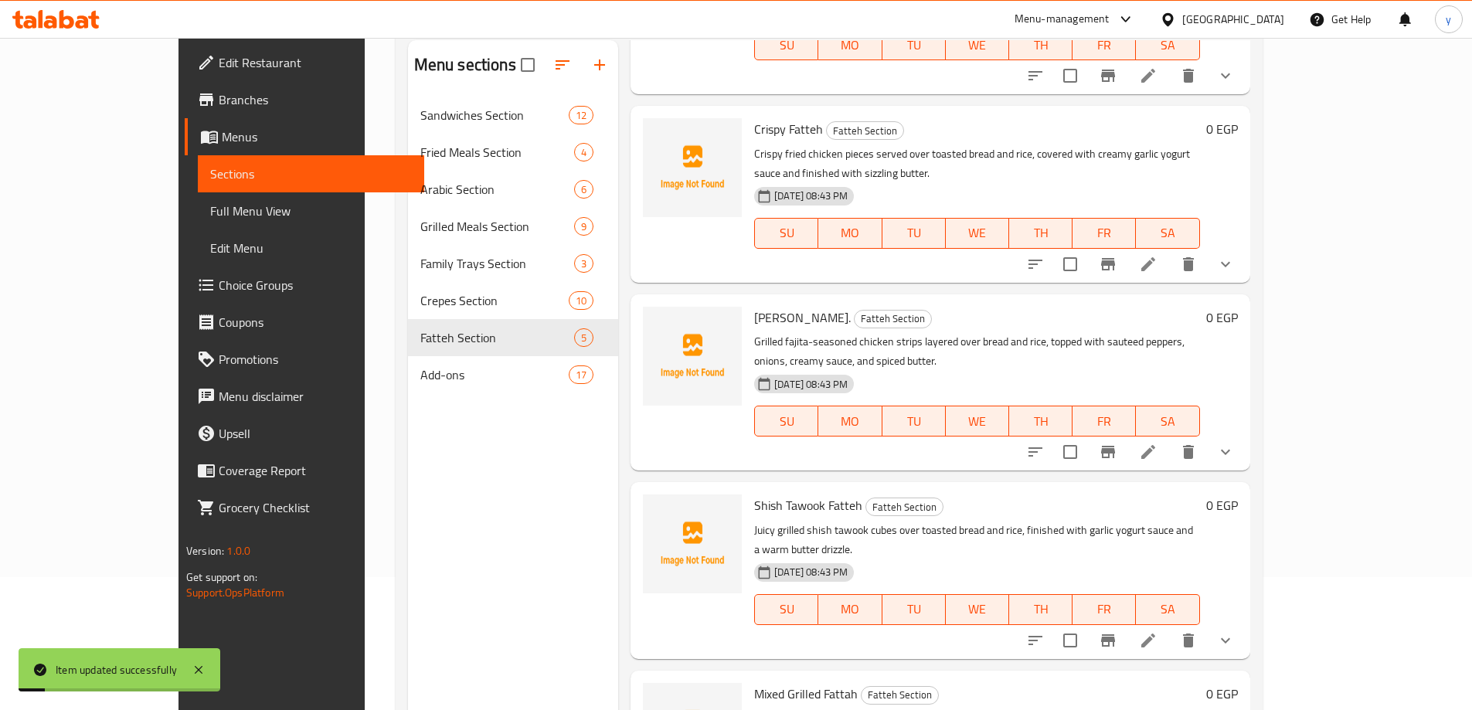
scroll to position [216, 0]
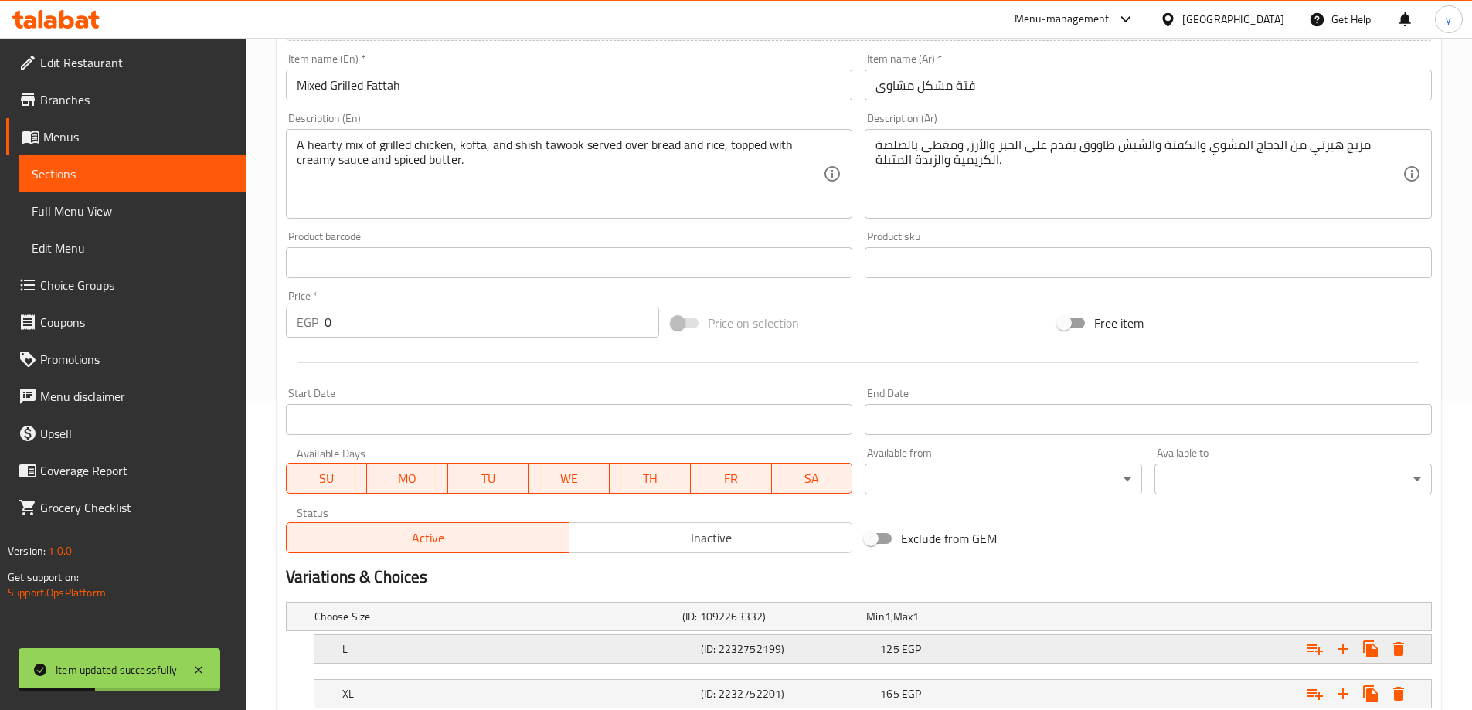
scroll to position [416, 0]
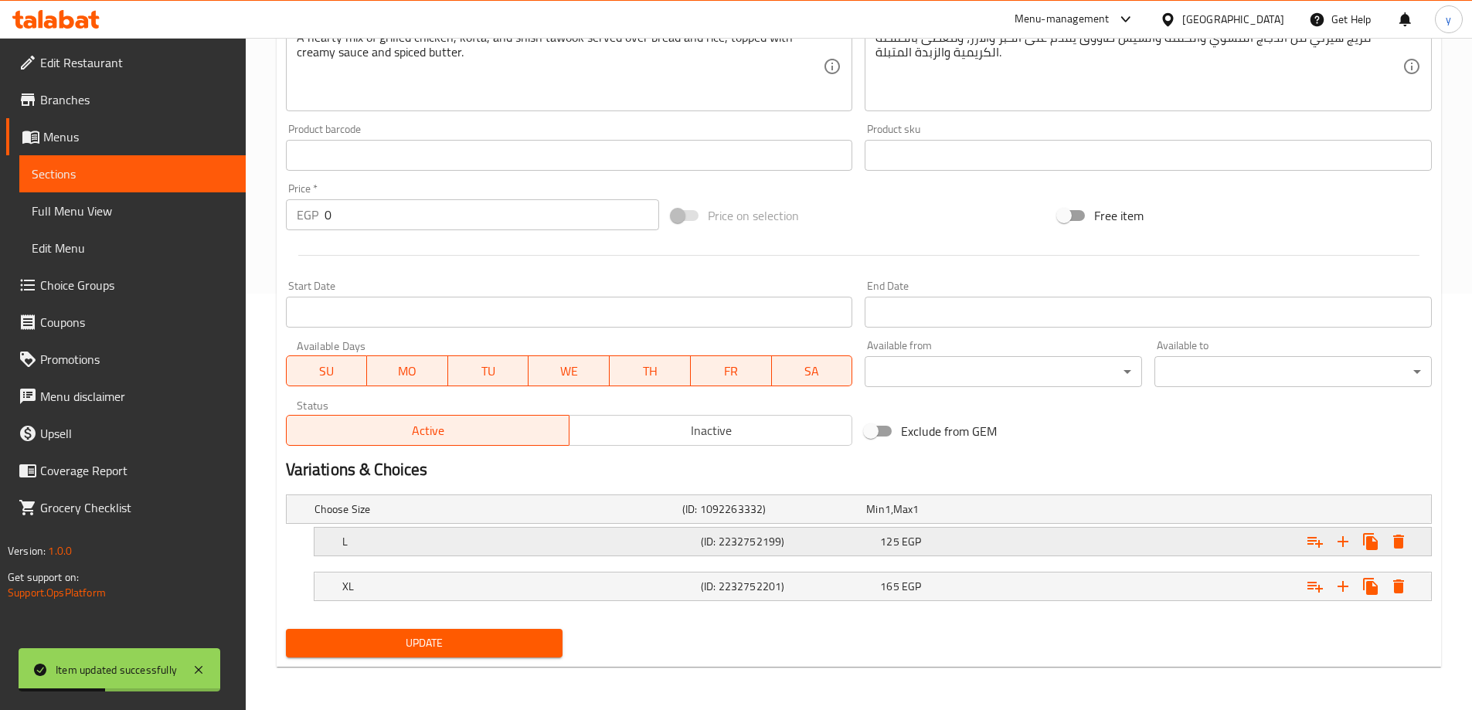
click at [824, 517] on h5 "(ID: 2232752199)" at bounding box center [771, 508] width 178 height 15
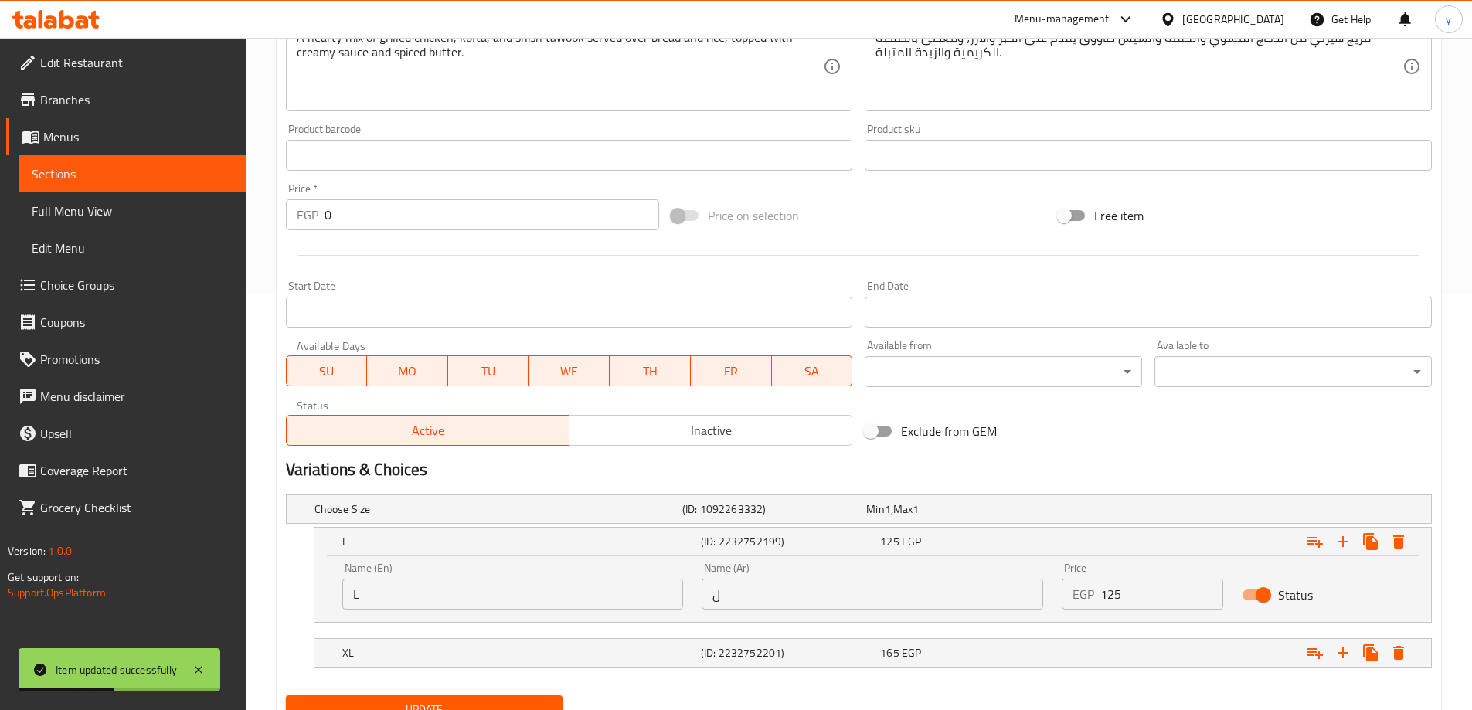
click at [801, 596] on input "ل" at bounding box center [873, 594] width 342 height 31
click at [801, 596] on input "text" at bounding box center [873, 594] width 342 height 31
type input "لارج"
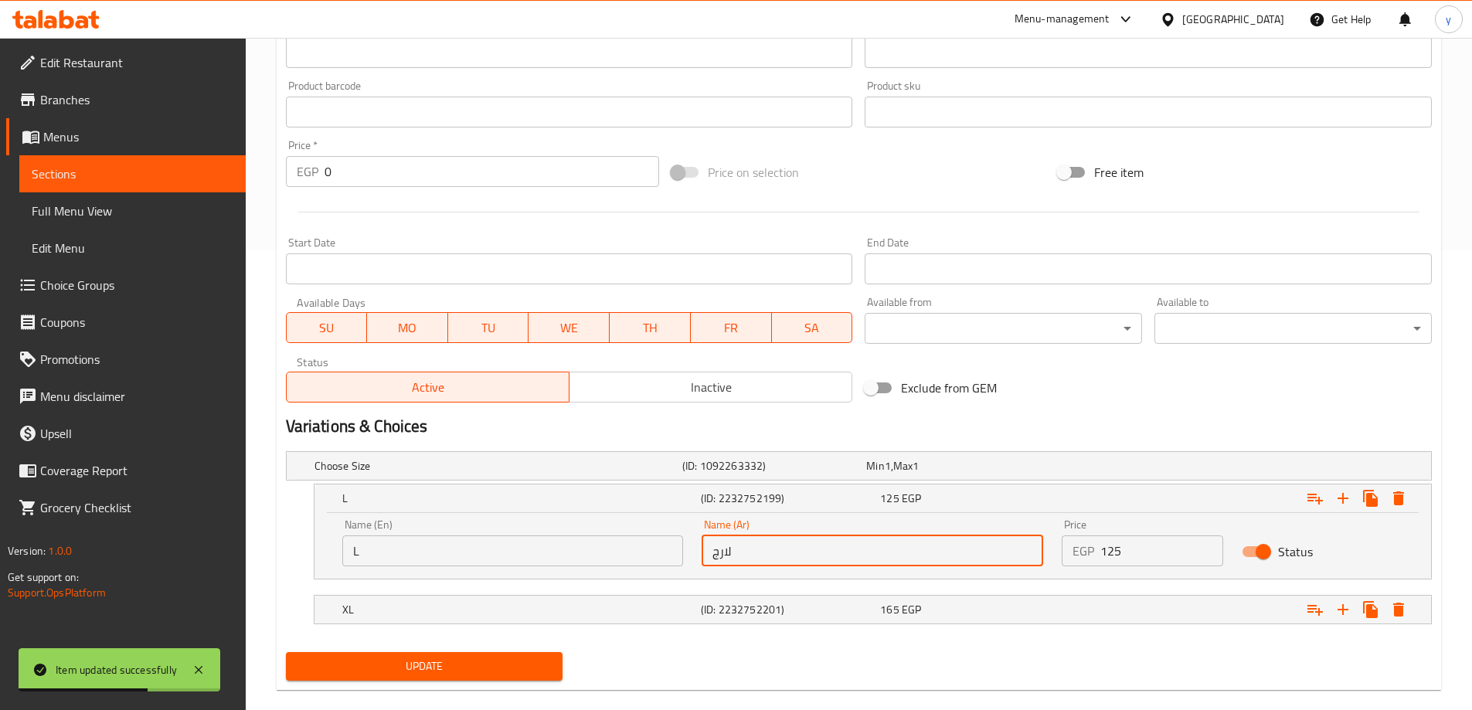
scroll to position [483, 0]
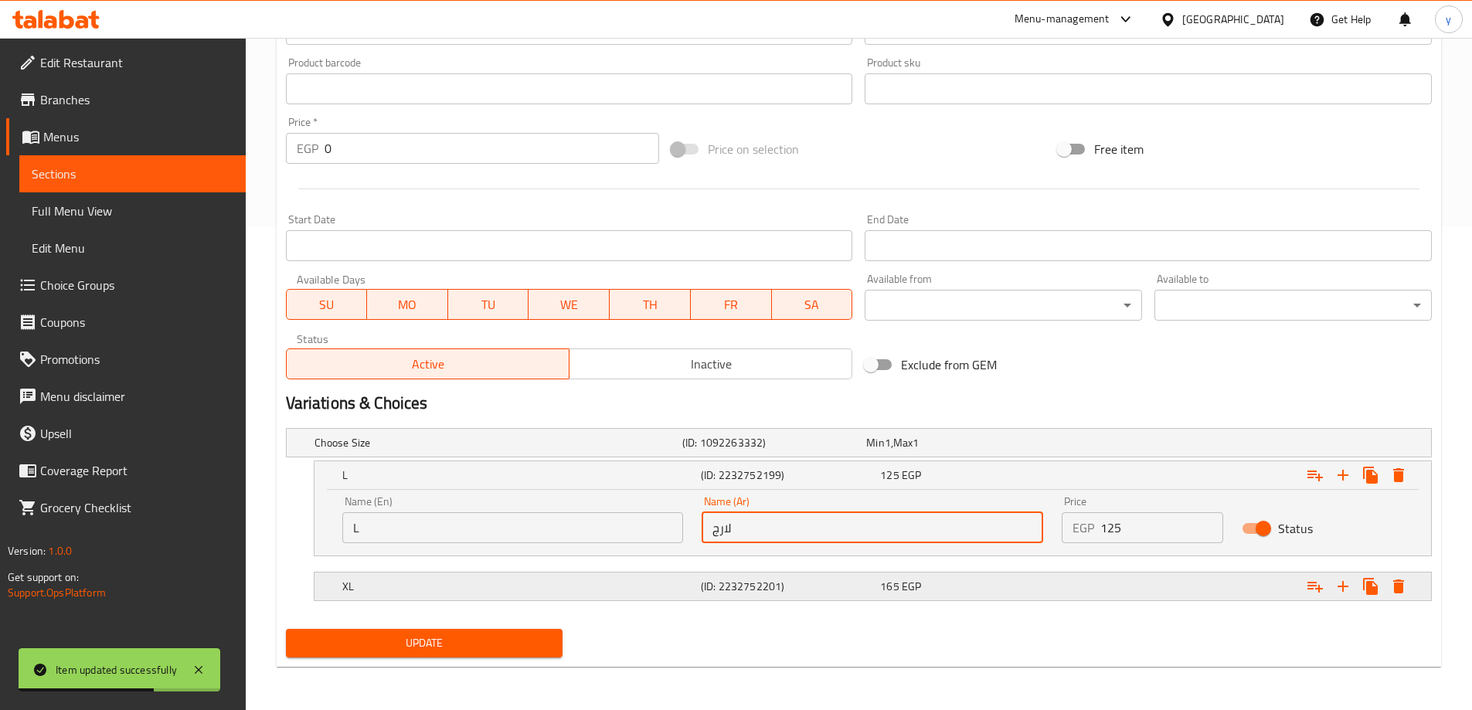
click at [793, 460] on div "XL (ID: 2232752201) 165 EGP" at bounding box center [863, 443] width 1104 height 34
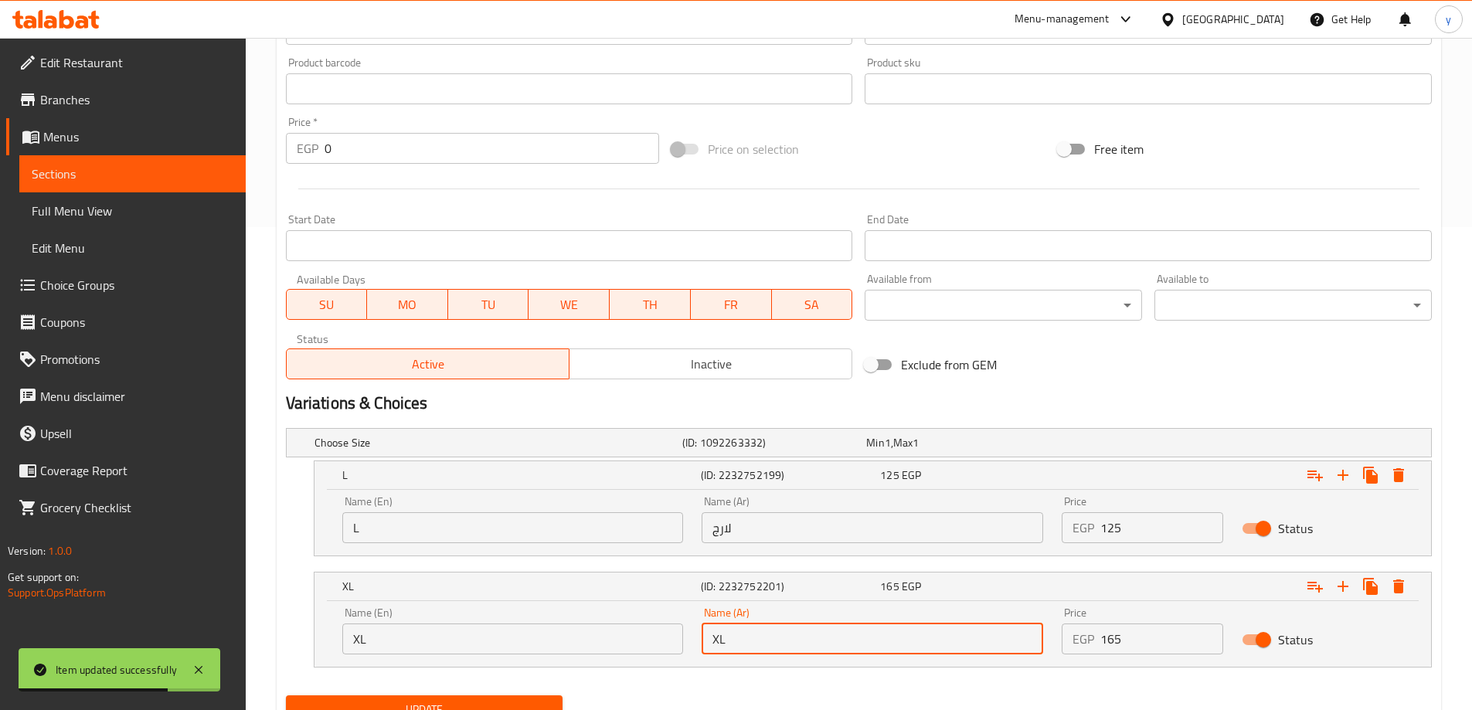
click at [793, 637] on input "XL" at bounding box center [873, 639] width 342 height 31
click at [793, 637] on input "text" at bounding box center [873, 639] width 342 height 31
type input "اكس لارج"
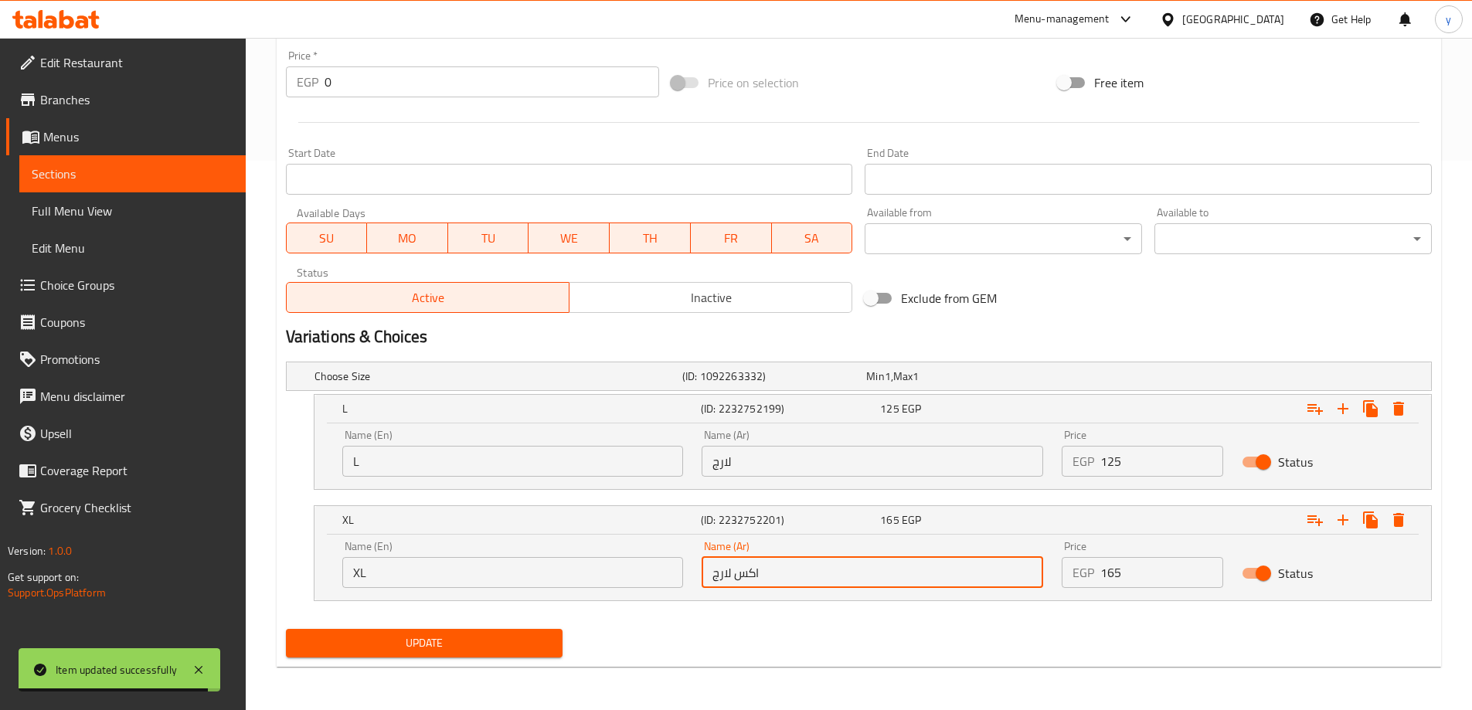
click at [490, 642] on span "Update" at bounding box center [424, 643] width 253 height 19
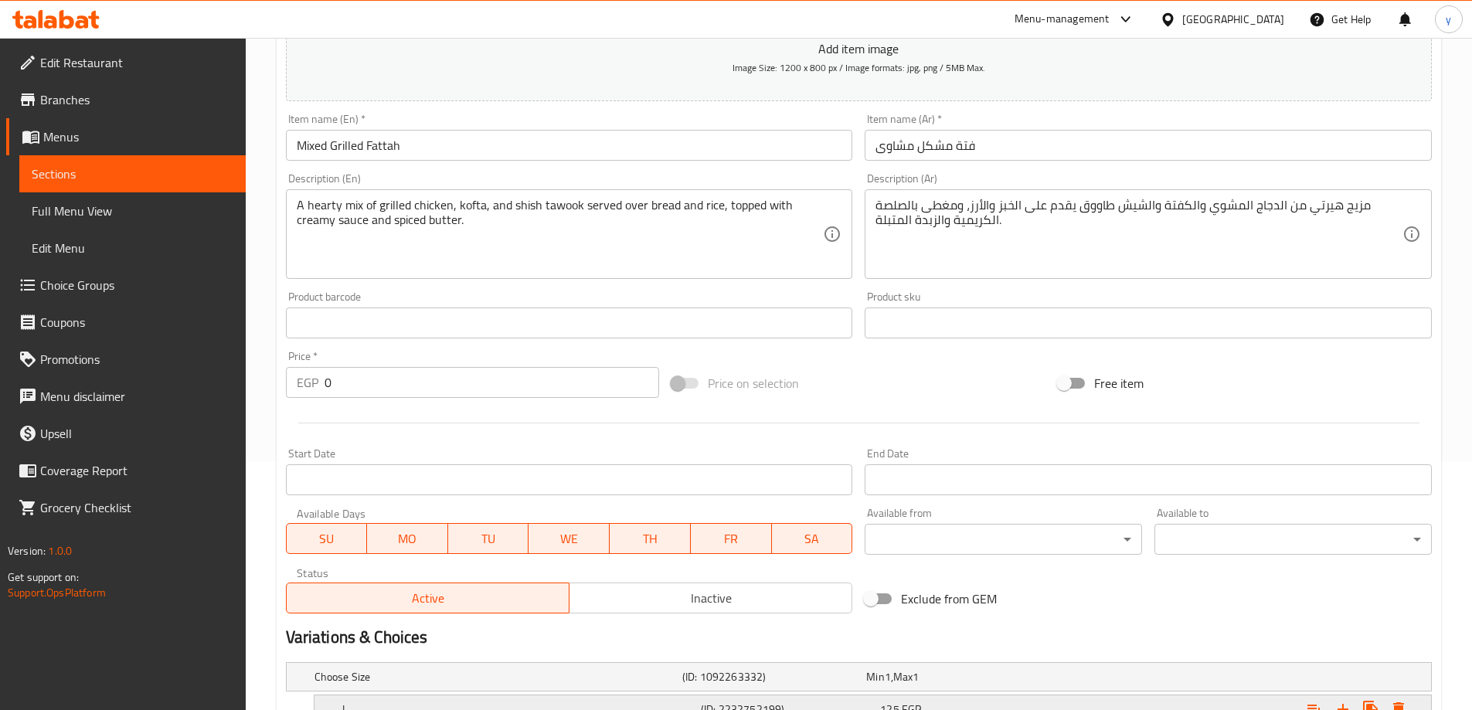
scroll to position [549, 0]
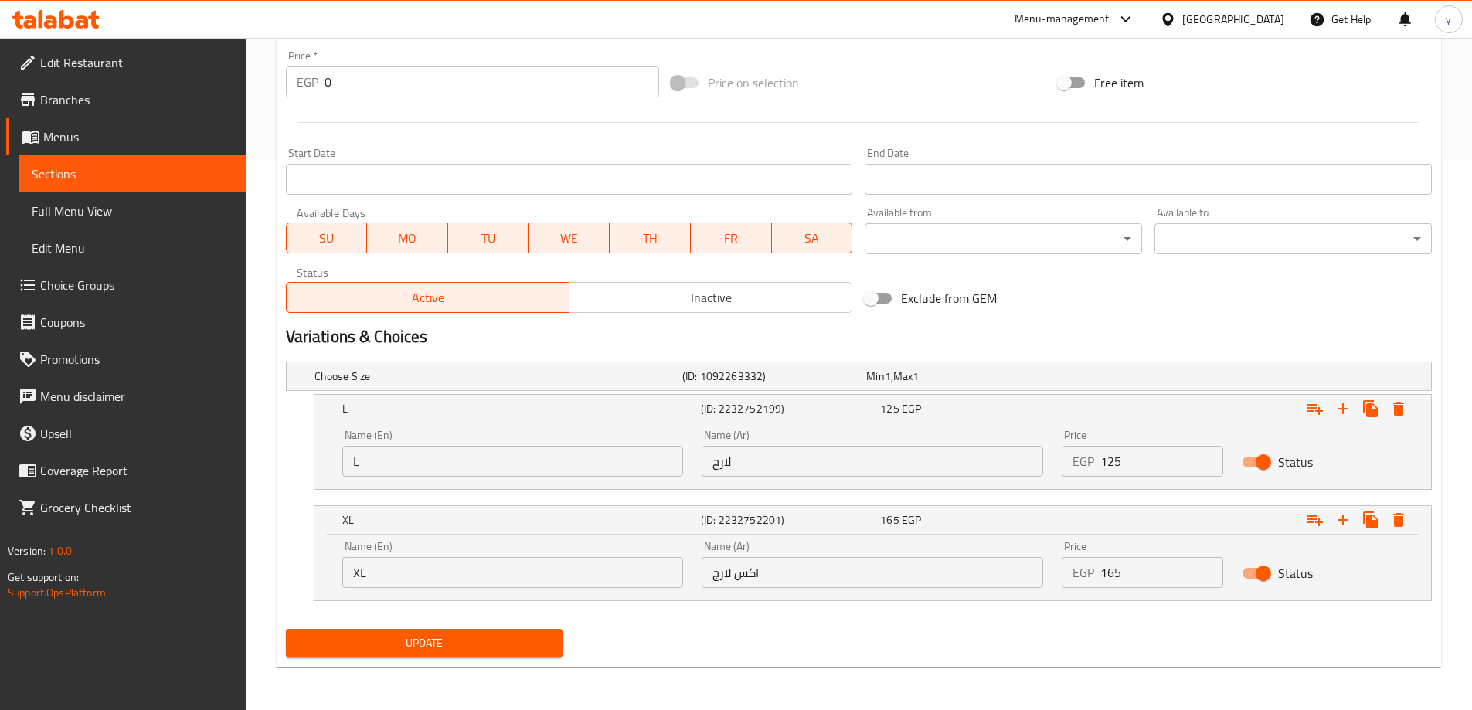
click at [474, 634] on span "Update" at bounding box center [424, 643] width 253 height 19
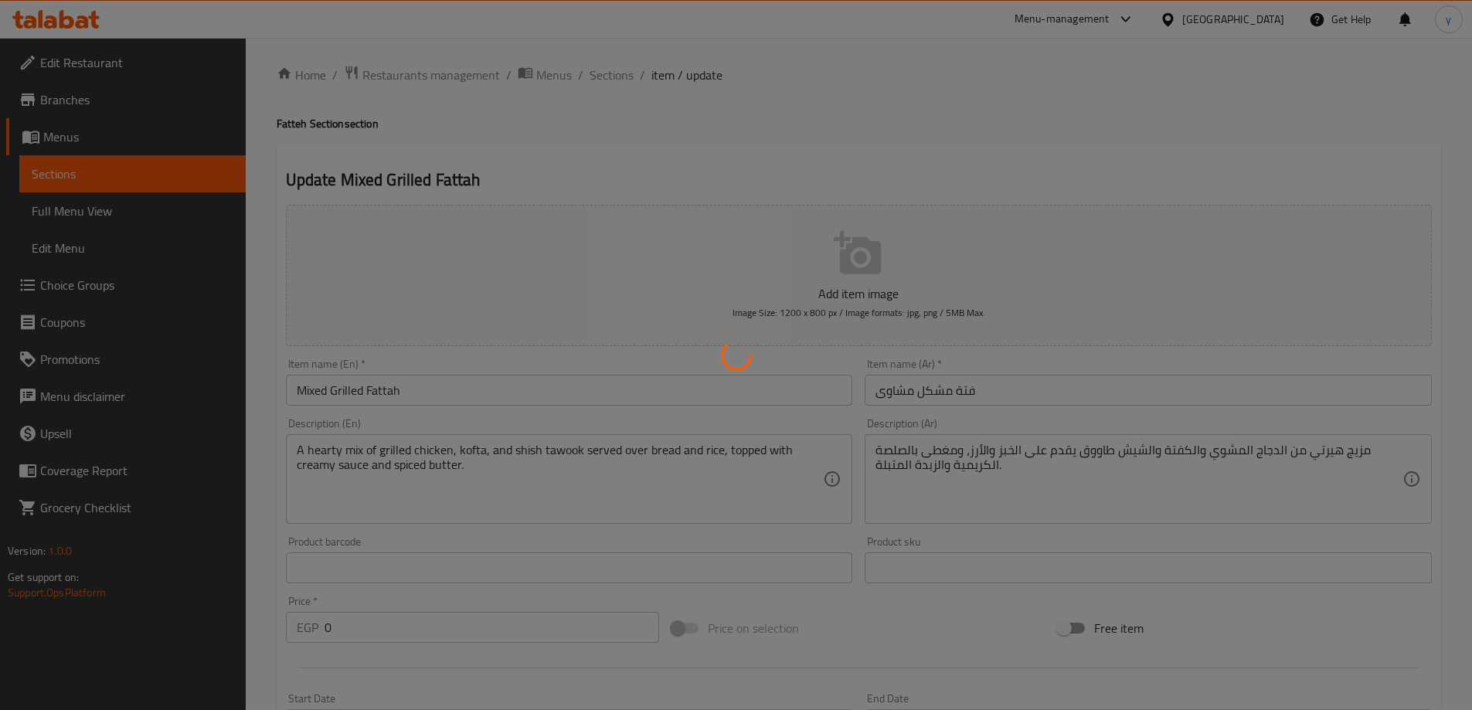
scroll to position [0, 0]
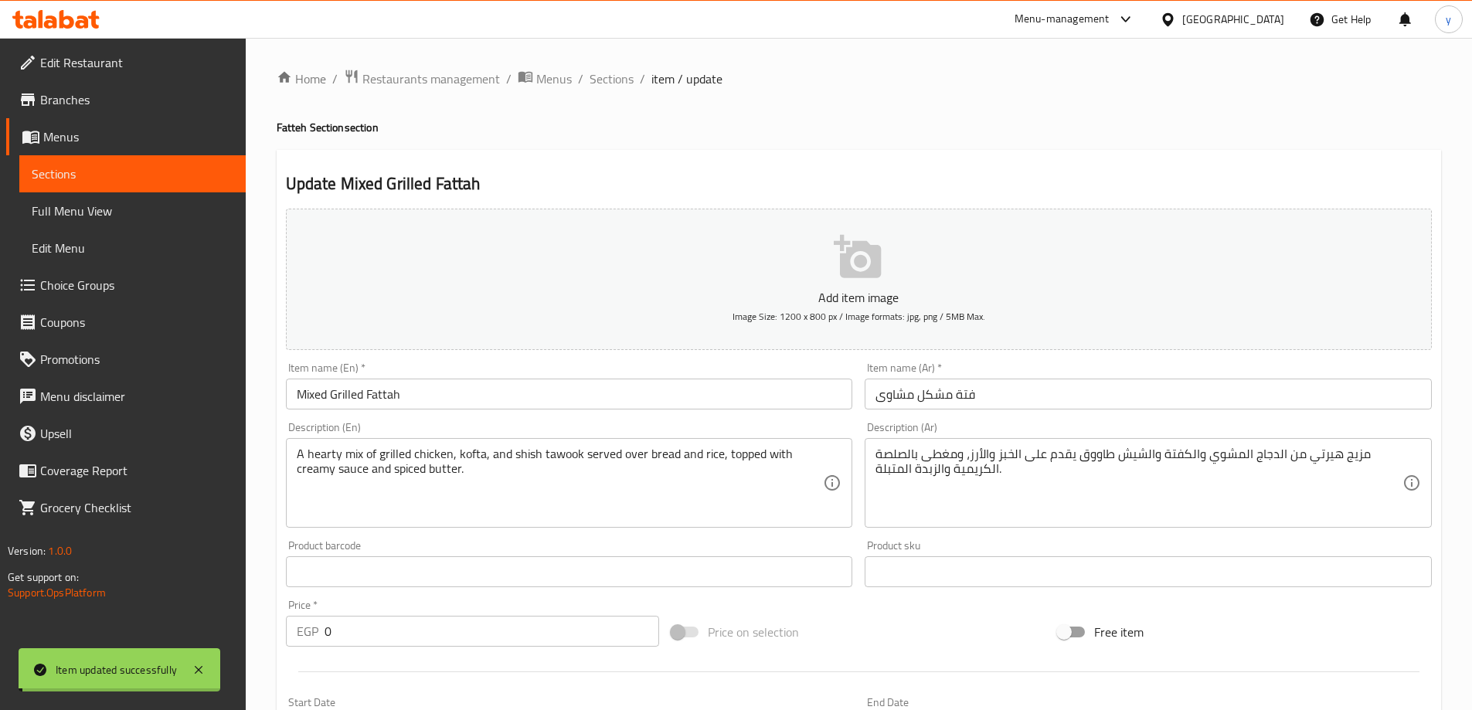
click at [617, 87] on span "Sections" at bounding box center [612, 79] width 44 height 19
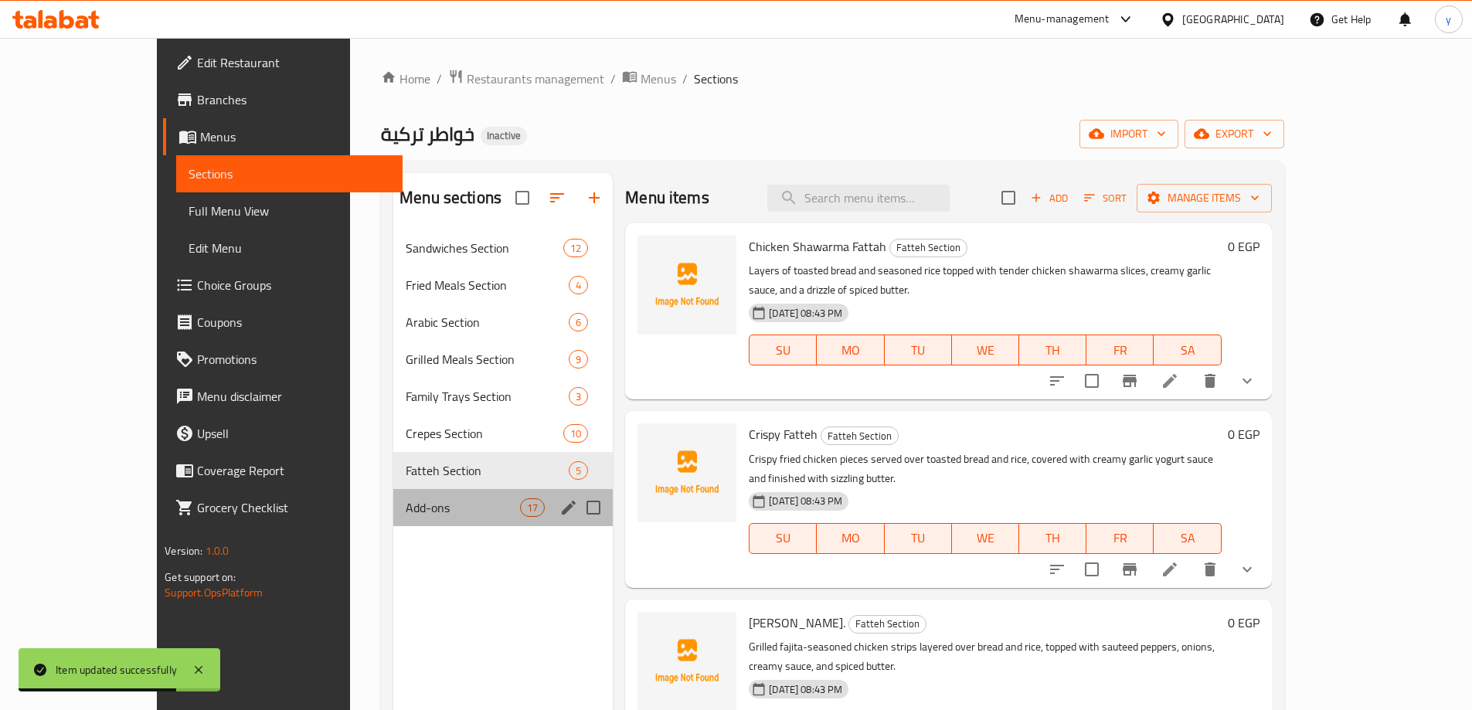
click at [393, 518] on div "Add-ons 17" at bounding box center [502, 507] width 219 height 37
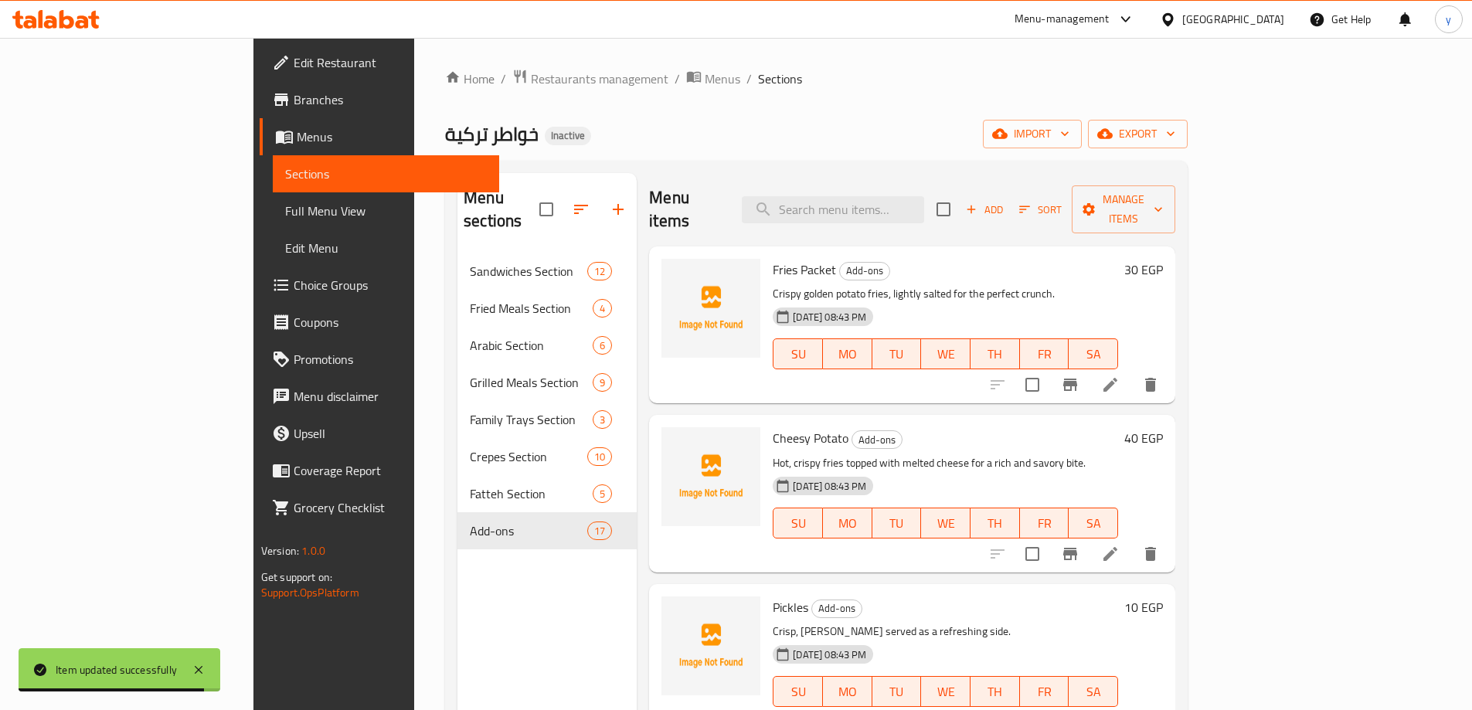
scroll to position [464, 0]
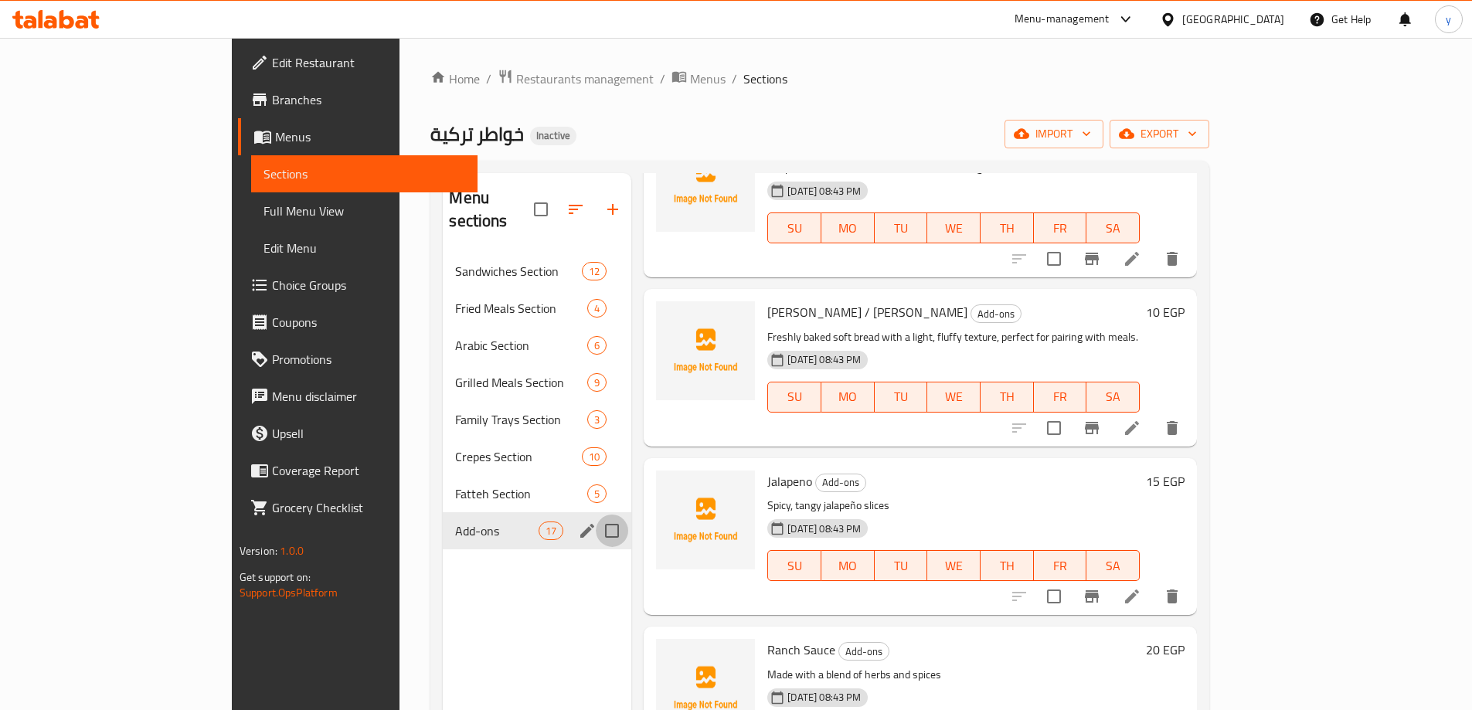
click at [596, 515] on input "Menu sections" at bounding box center [612, 531] width 32 height 32
checkbox input "true"
click at [540, 200] on icon "button" at bounding box center [549, 209] width 19 height 19
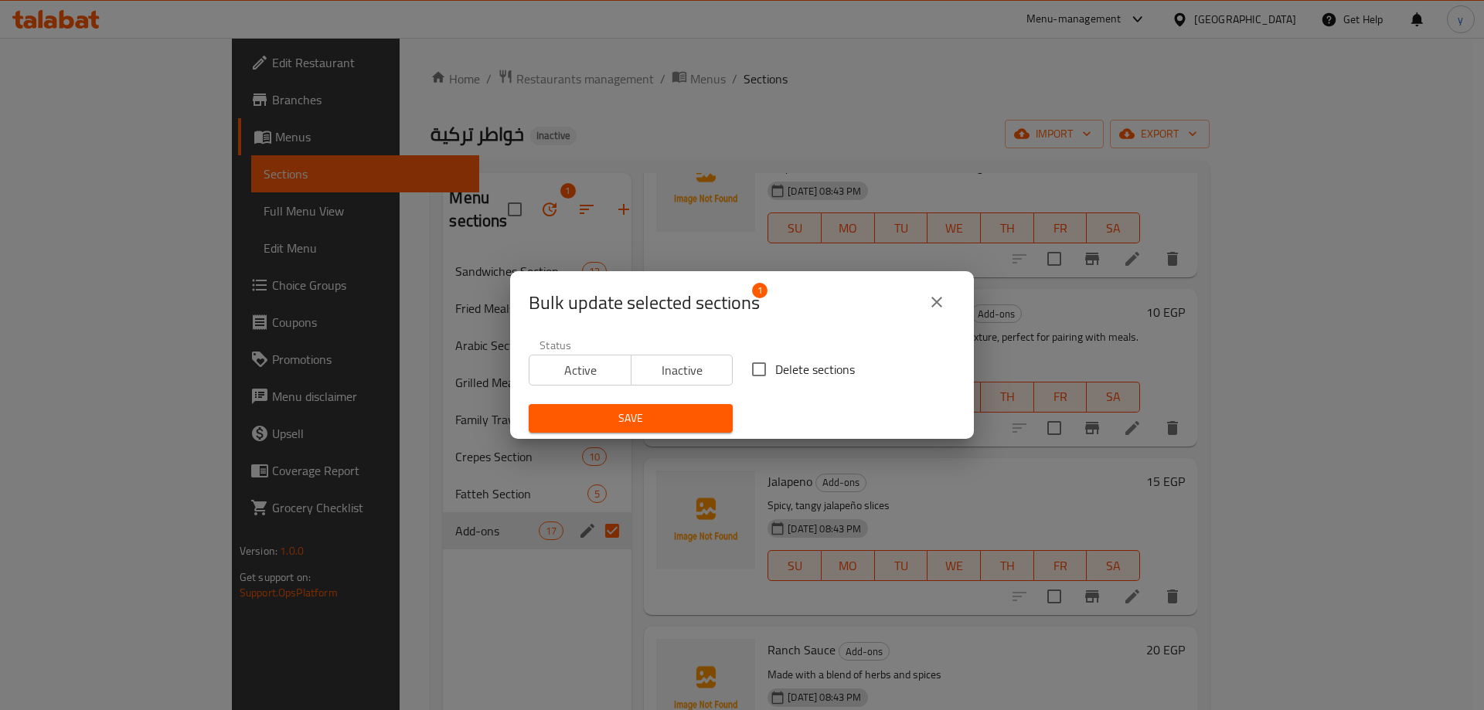
click at [777, 367] on span "Delete sections" at bounding box center [815, 369] width 80 height 19
click at [775, 367] on input "Delete sections" at bounding box center [759, 369] width 32 height 32
checkbox input "true"
click at [654, 416] on span "Save" at bounding box center [630, 418] width 179 height 19
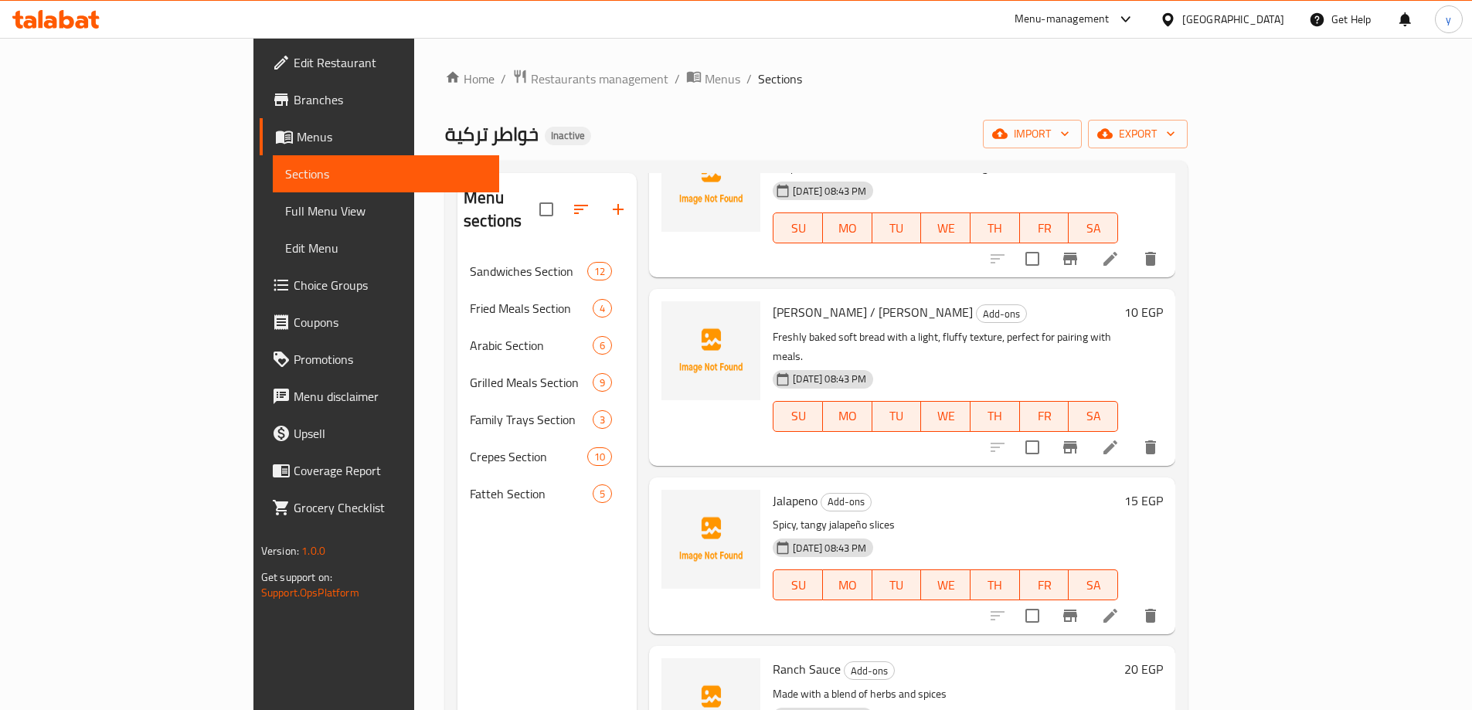
click at [763, 100] on div "Home / Restaurants management / Menus / Sections خواطر تركية Inactive import ex…" at bounding box center [816, 482] width 743 height 827
click at [294, 61] on span "Edit Restaurant" at bounding box center [390, 62] width 193 height 19
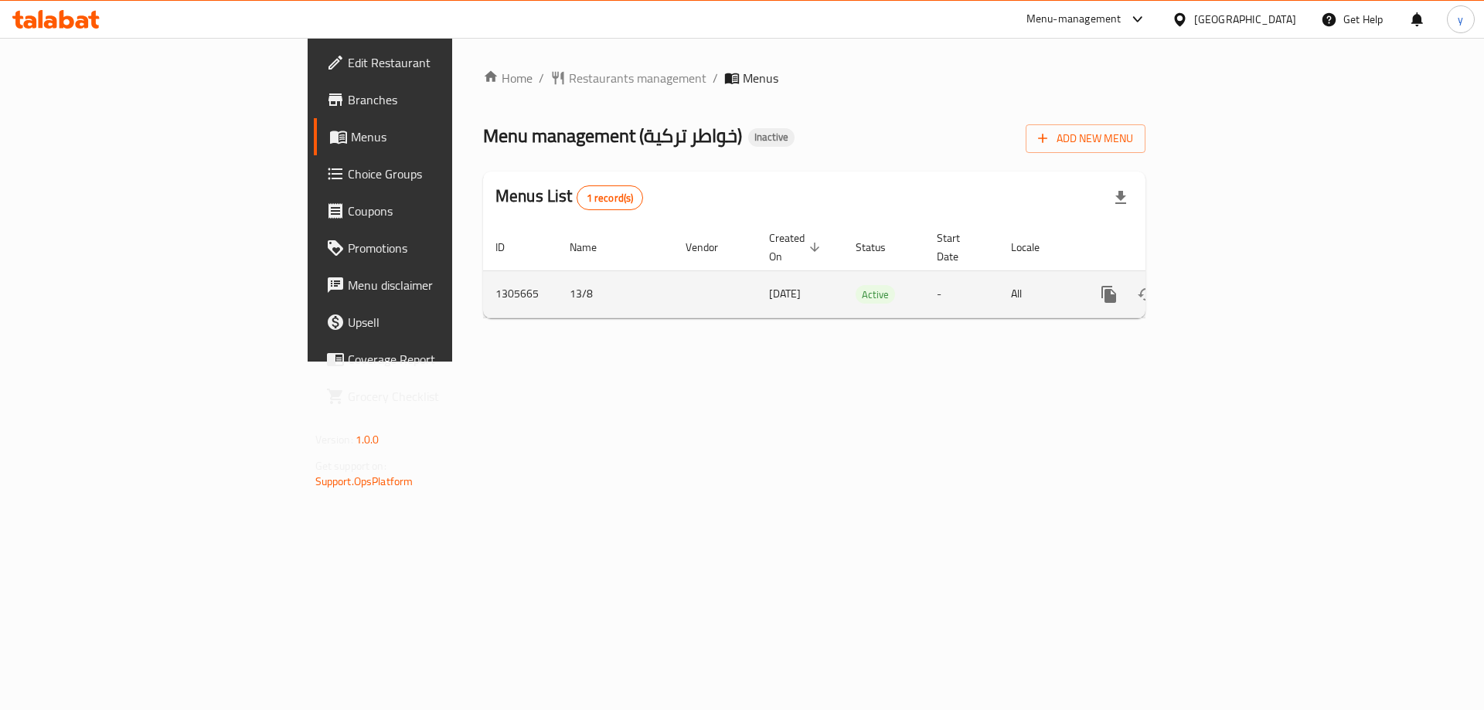
click at [1229, 285] on icon "enhanced table" at bounding box center [1220, 294] width 19 height 19
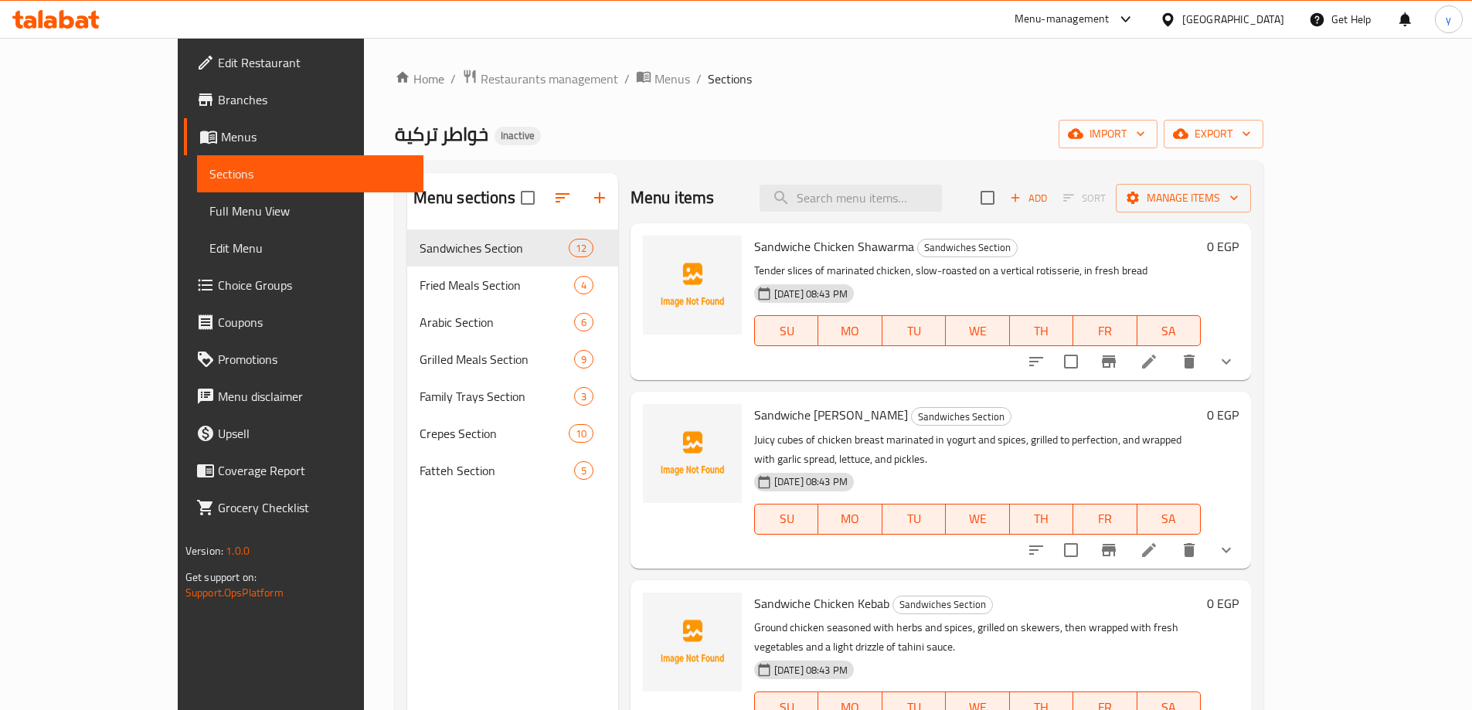
click at [209, 215] on span "Full Menu View" at bounding box center [310, 211] width 202 height 19
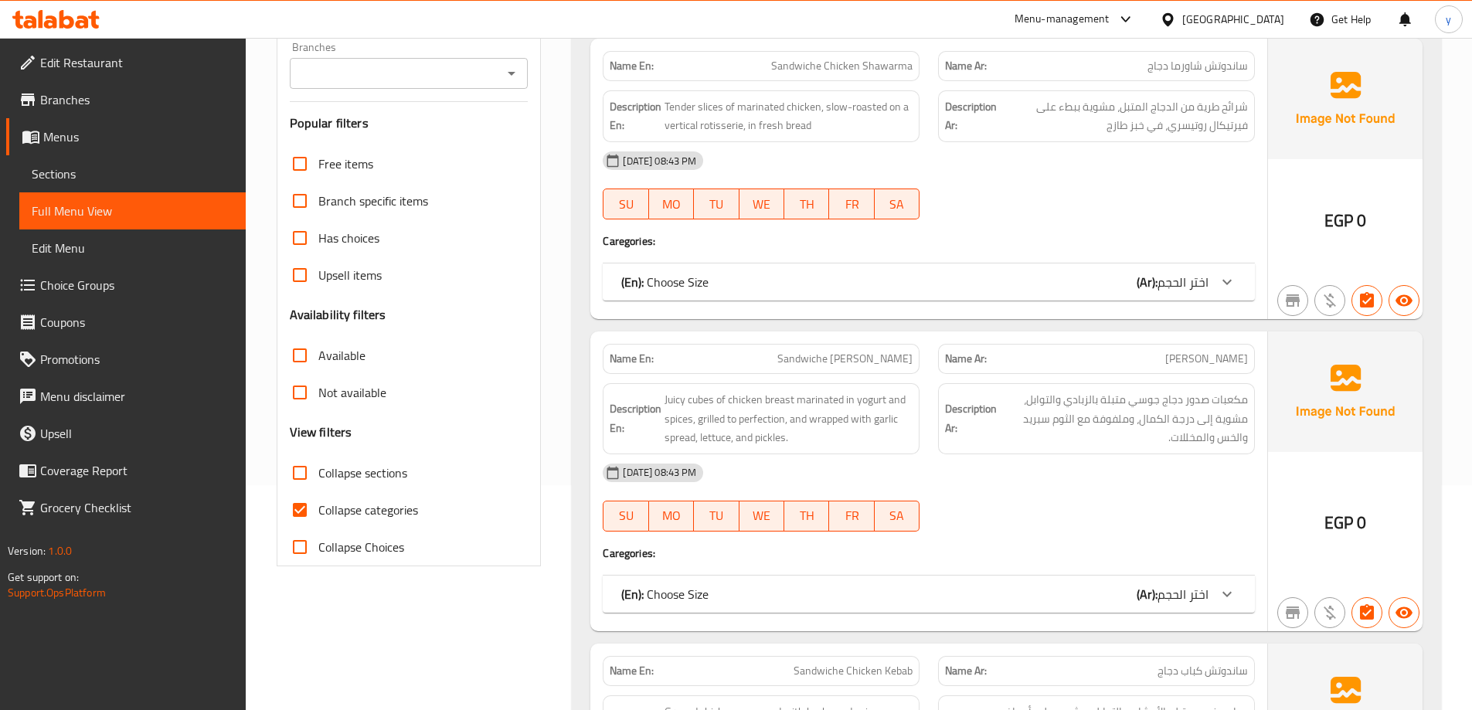
scroll to position [386, 0]
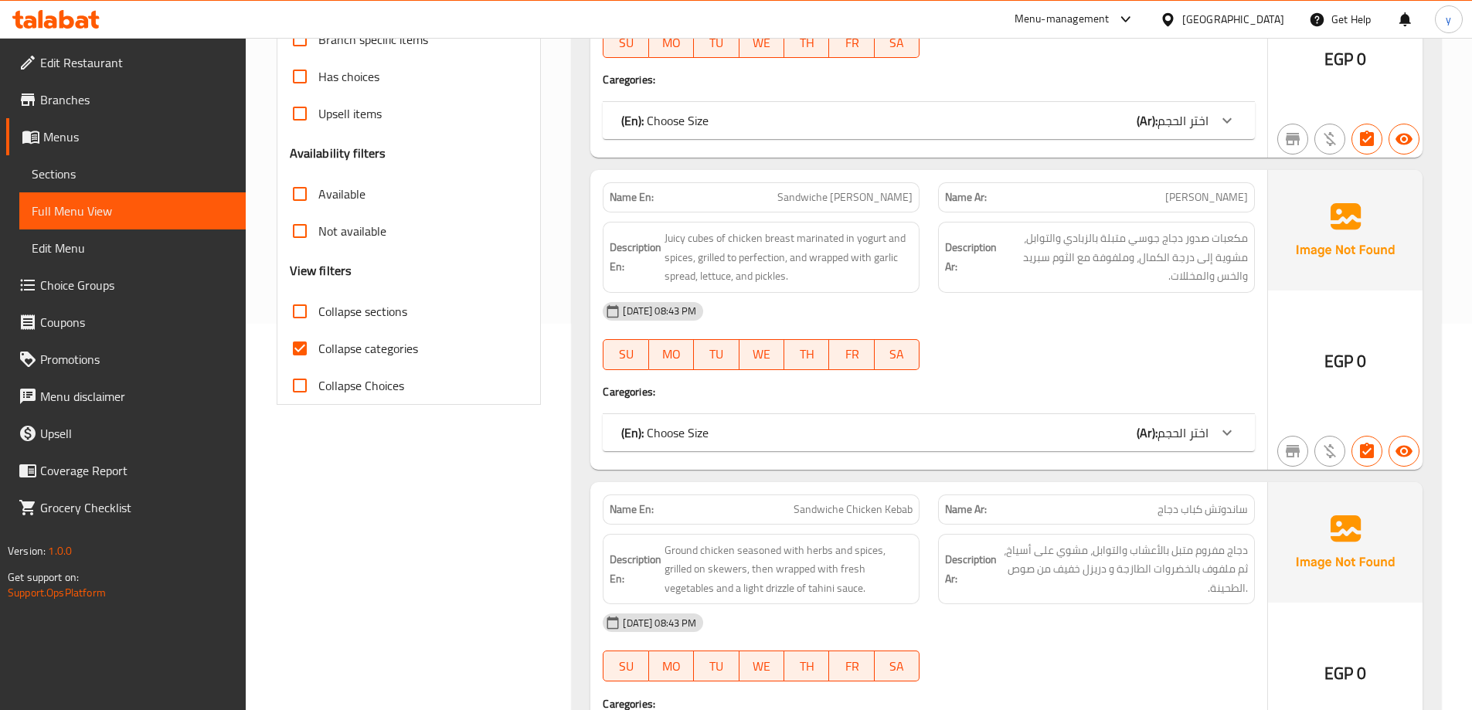
click at [376, 361] on label "Collapse categories" at bounding box center [349, 348] width 137 height 37
click at [318, 361] on input "Collapse categories" at bounding box center [299, 348] width 37 height 37
checkbox input "false"
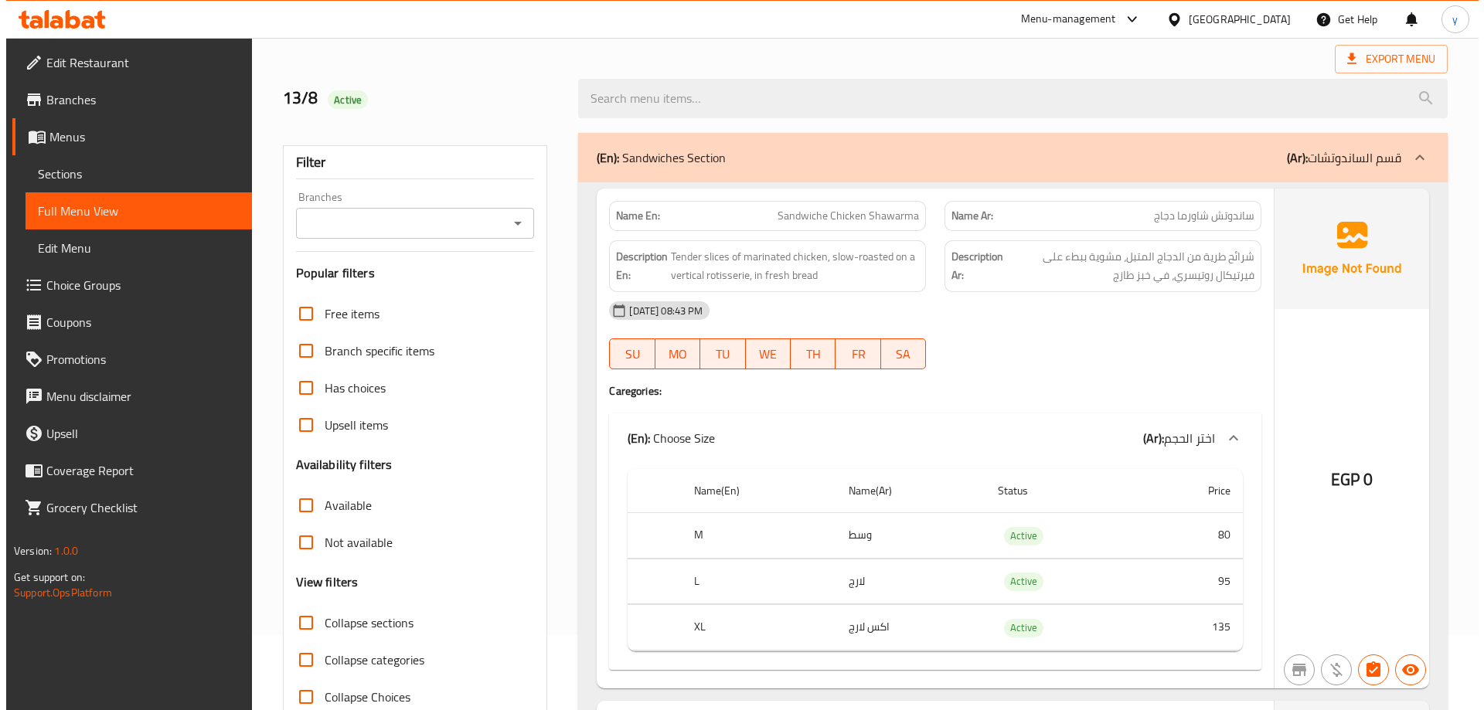
scroll to position [0, 0]
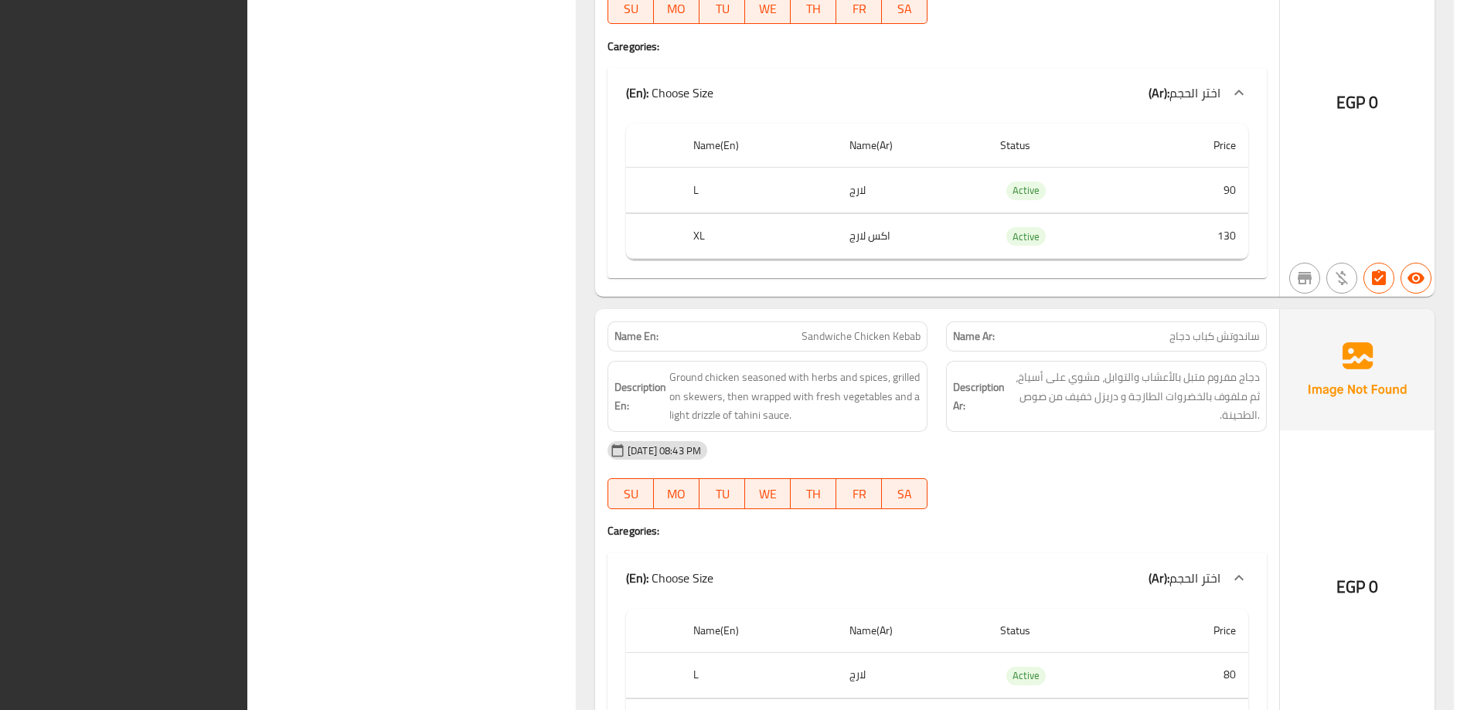
scroll to position [892, 0]
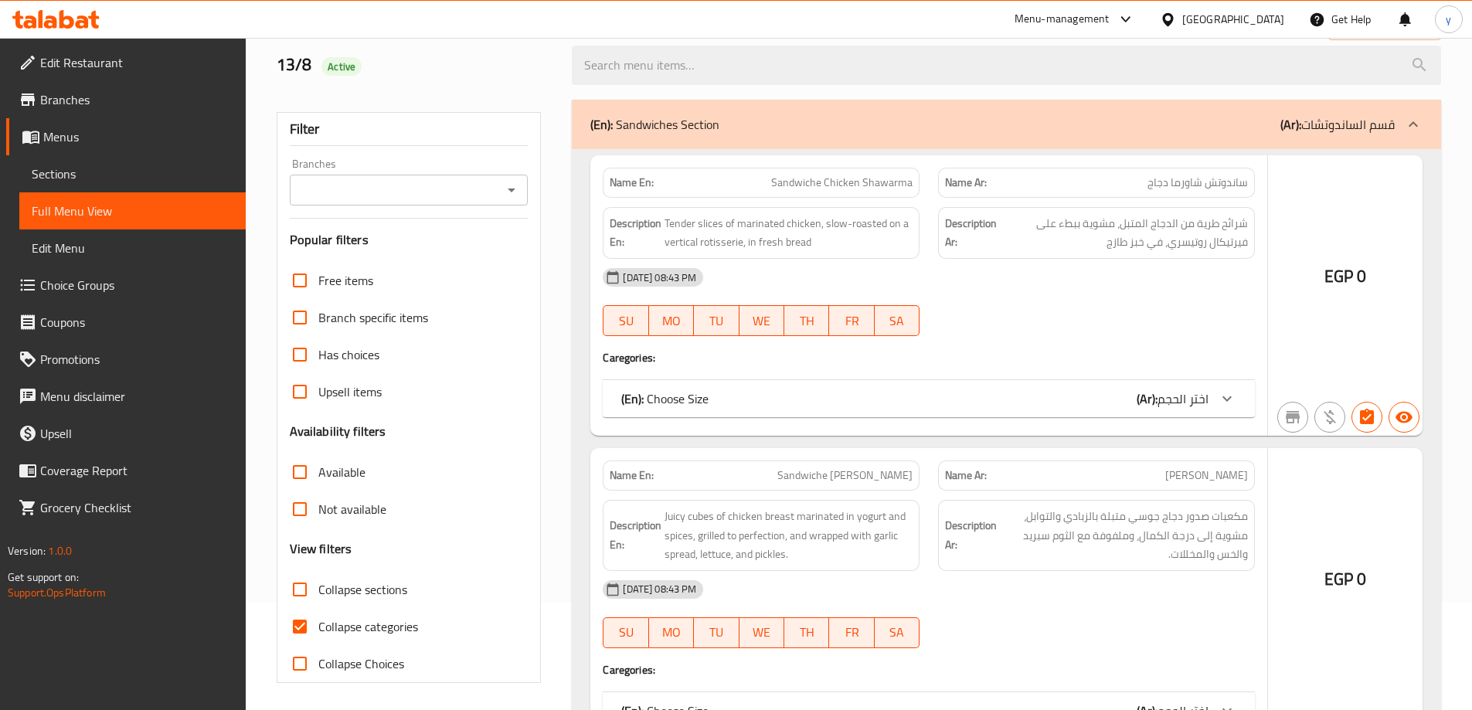
scroll to position [344, 0]
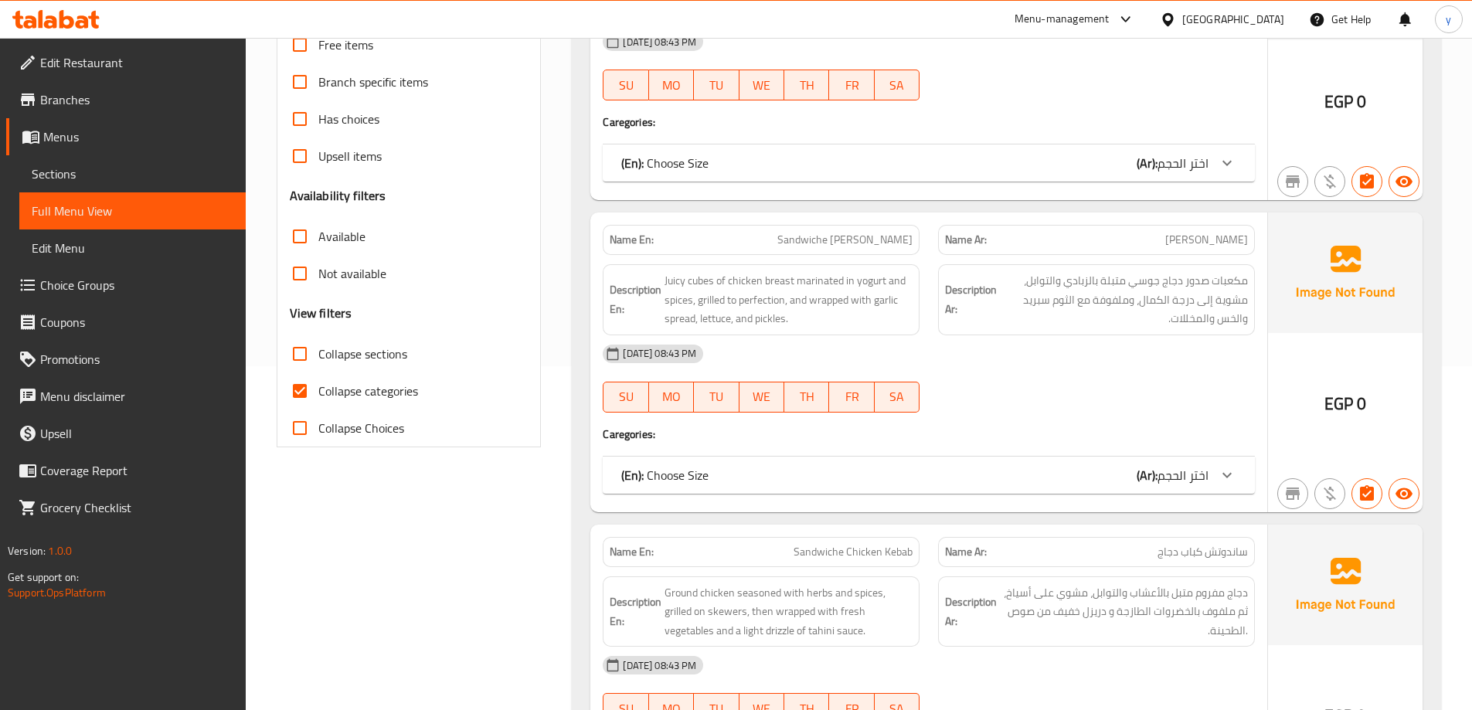
click at [432, 393] on div "Collapse categories" at bounding box center [409, 390] width 239 height 37
click at [371, 400] on span "Collapse categories" at bounding box center [368, 391] width 100 height 19
click at [318, 401] on input "Collapse categories" at bounding box center [299, 390] width 37 height 37
checkbox input "false"
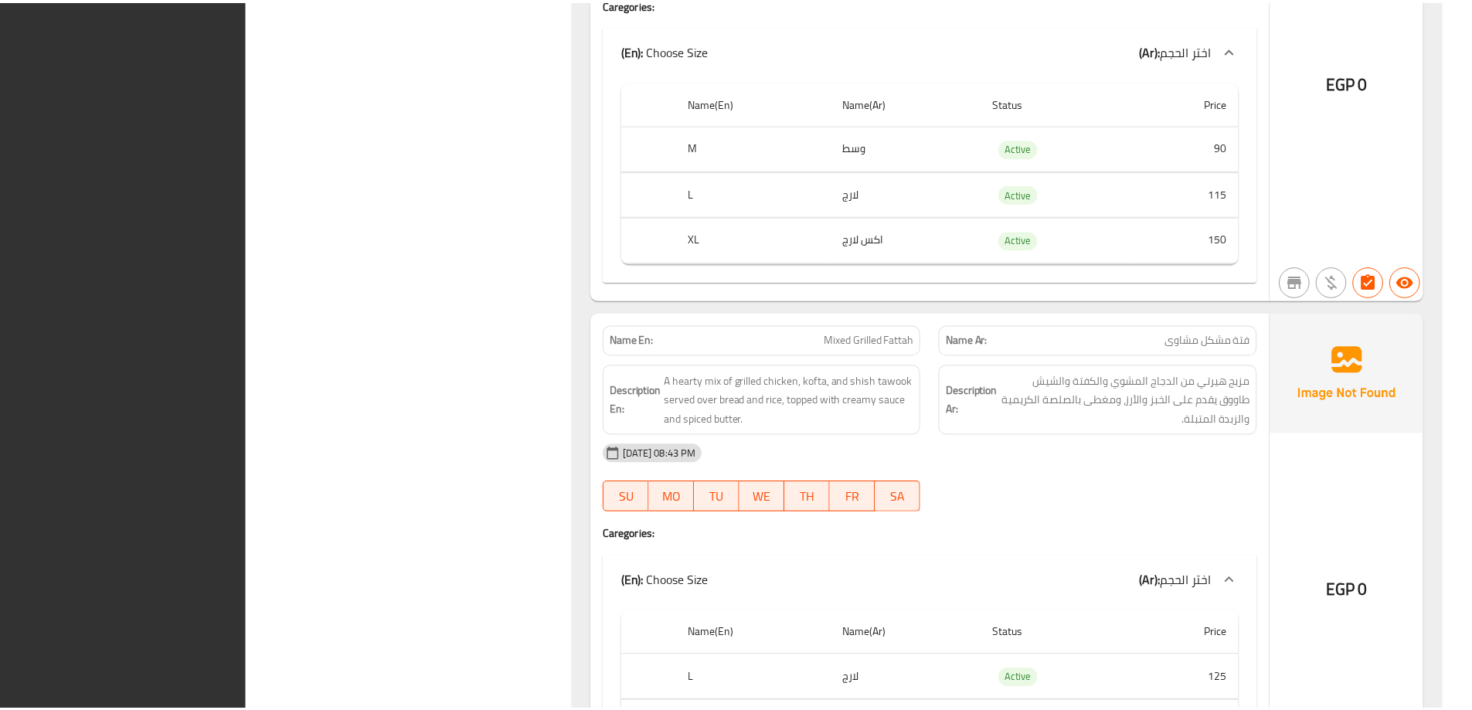
scroll to position [21201, 0]
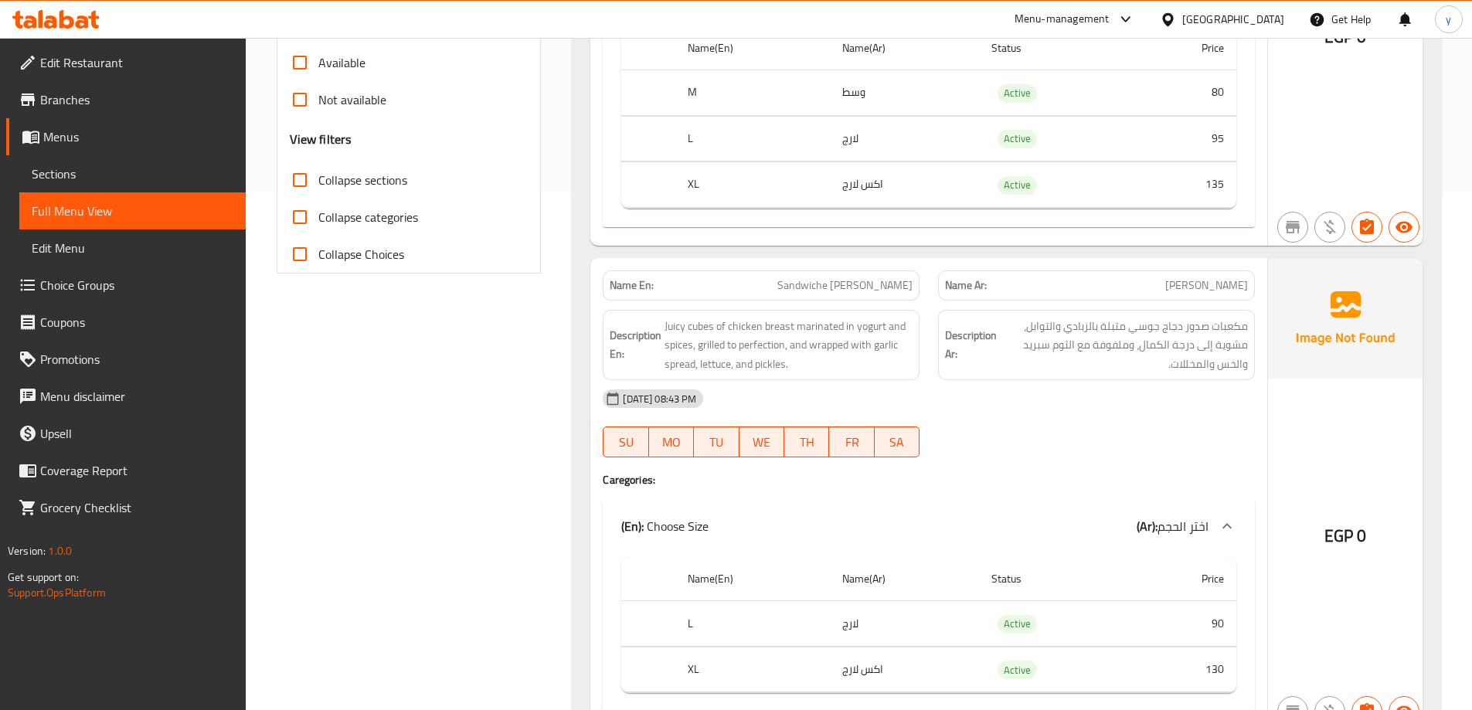
scroll to position [0, 0]
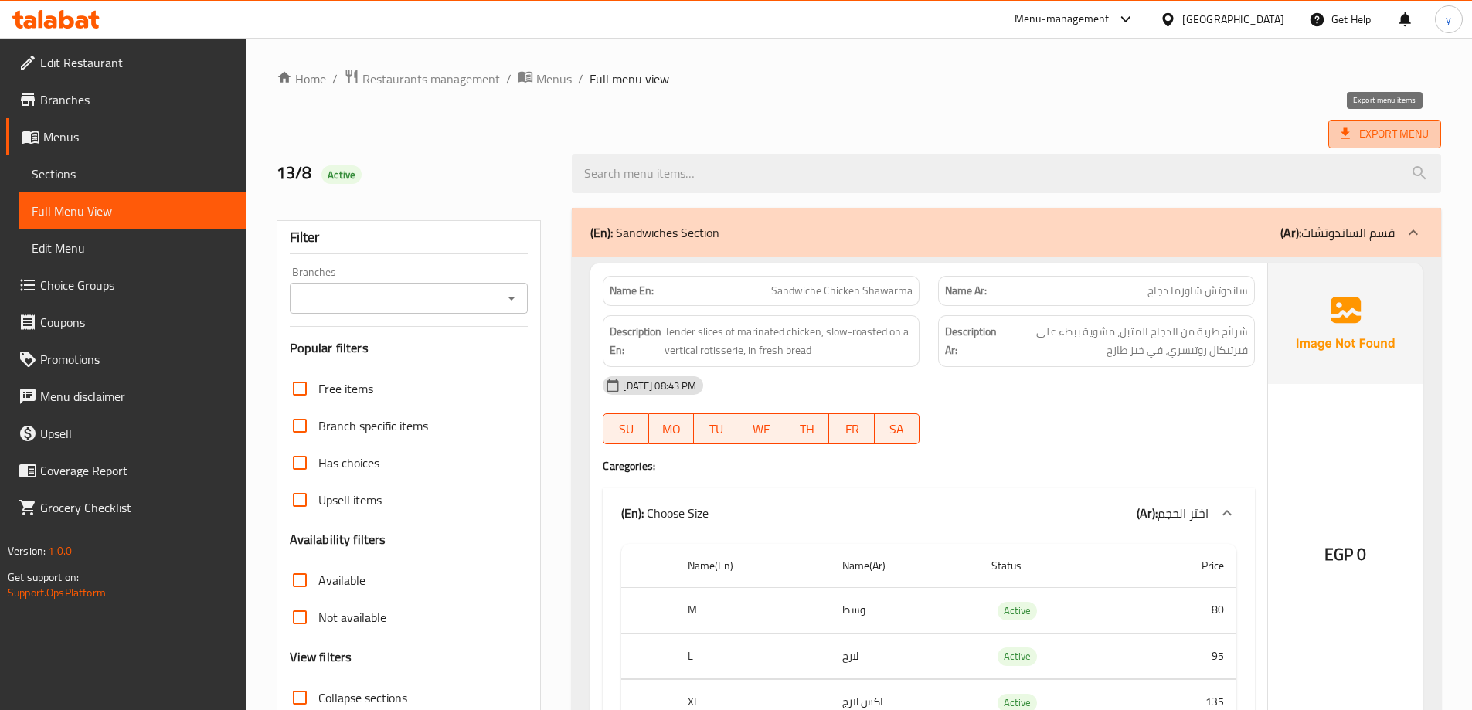
click at [1389, 131] on span "Export Menu" at bounding box center [1385, 133] width 88 height 19
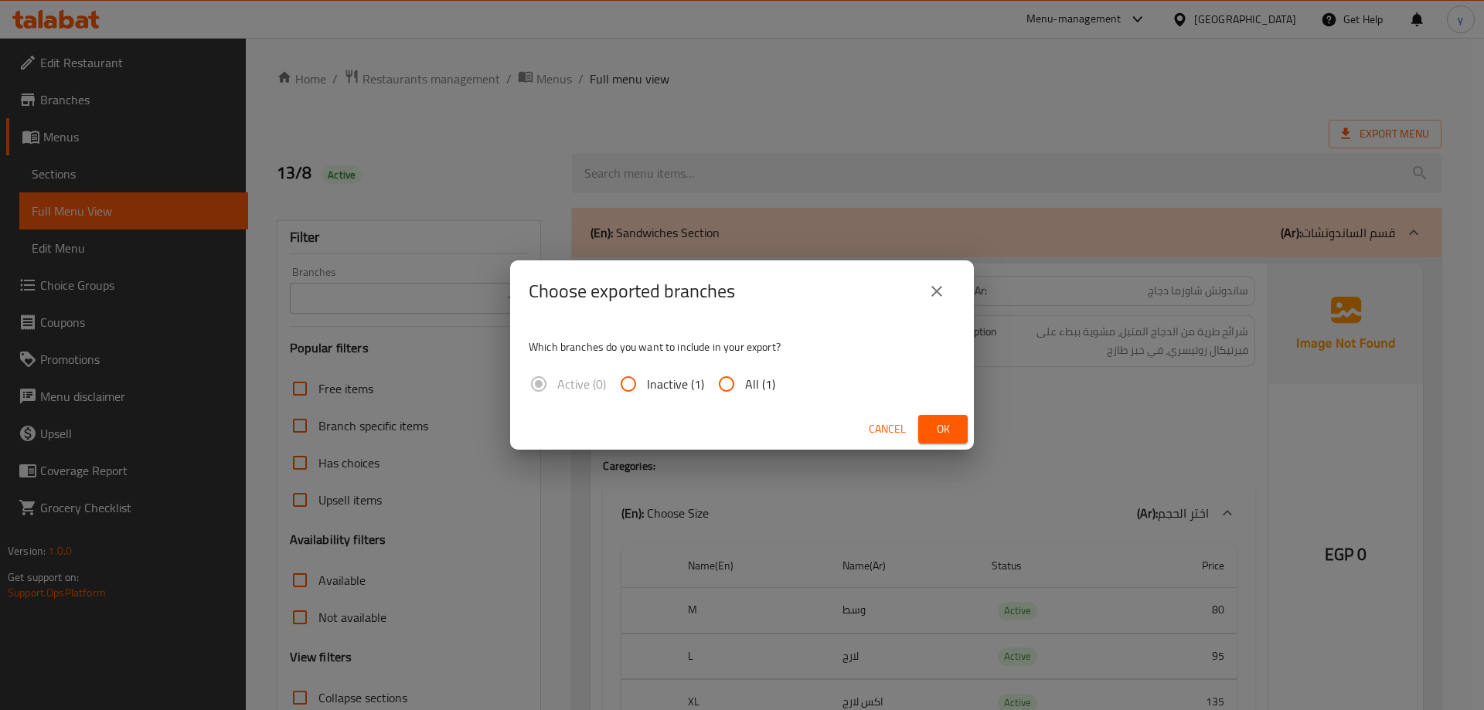
click at [729, 389] on input "All (1)" at bounding box center [726, 383] width 37 height 37
radio input "true"
click at [965, 429] on button "Ok" at bounding box center [942, 429] width 49 height 29
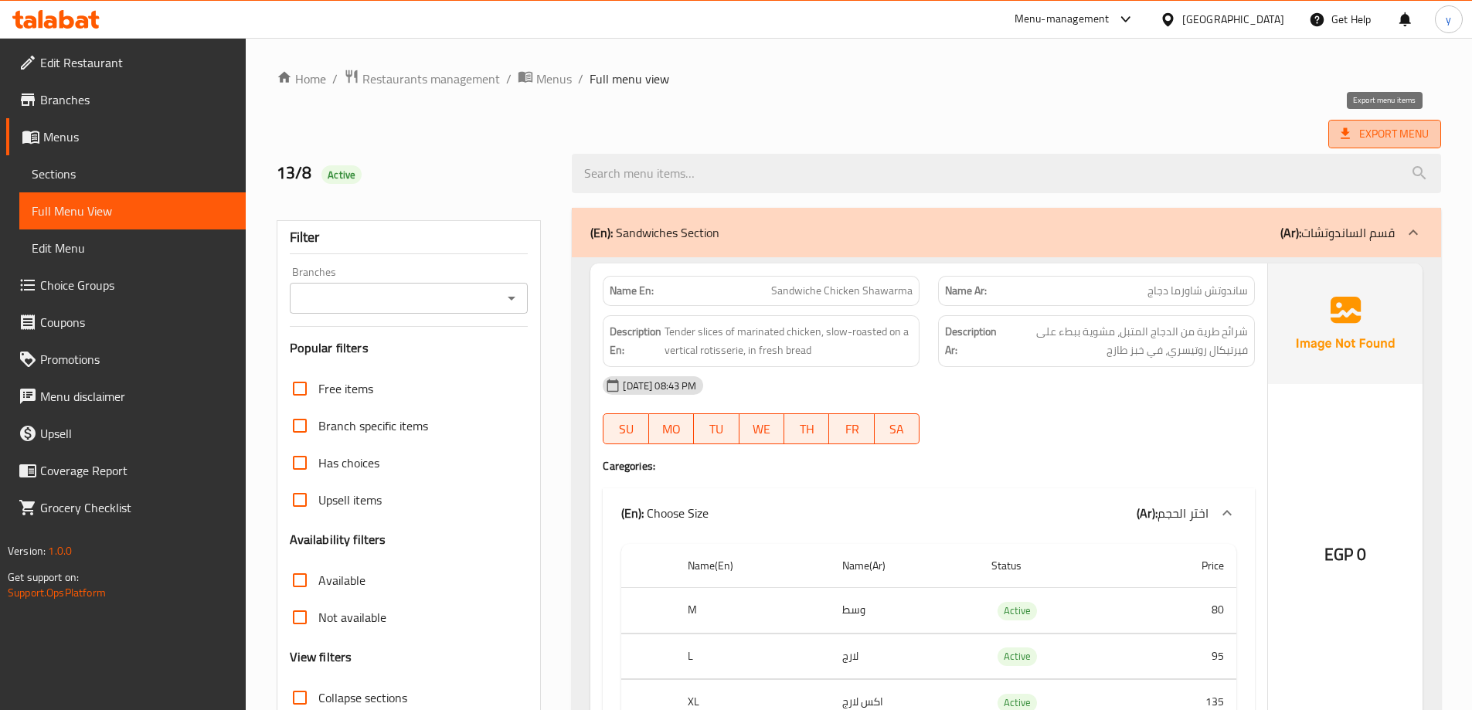
click at [1359, 130] on span "Export Menu" at bounding box center [1385, 133] width 88 height 19
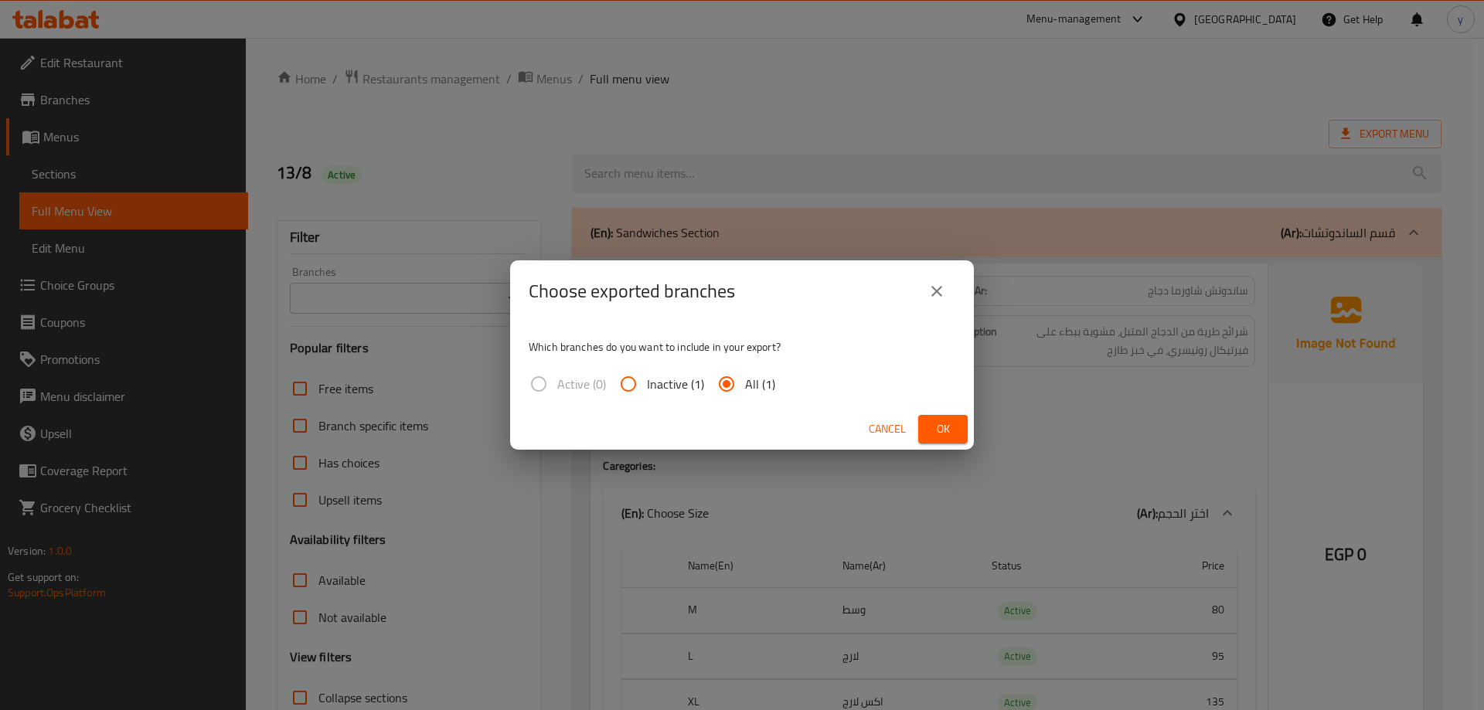
click at [954, 419] on button "Ok" at bounding box center [942, 429] width 49 height 29
